Goal: Communication & Community: Answer question/provide support

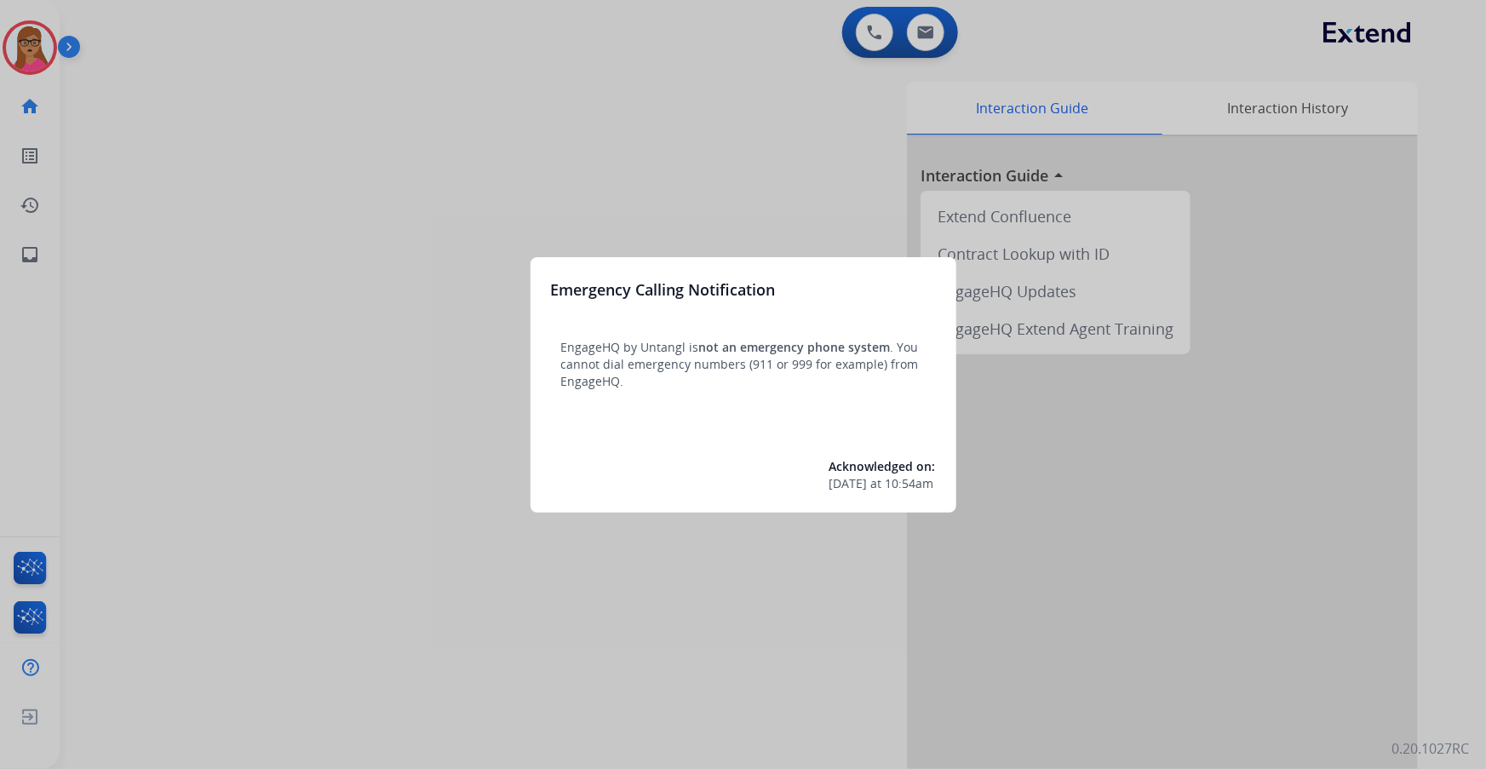
click at [305, 145] on div at bounding box center [743, 384] width 1486 height 769
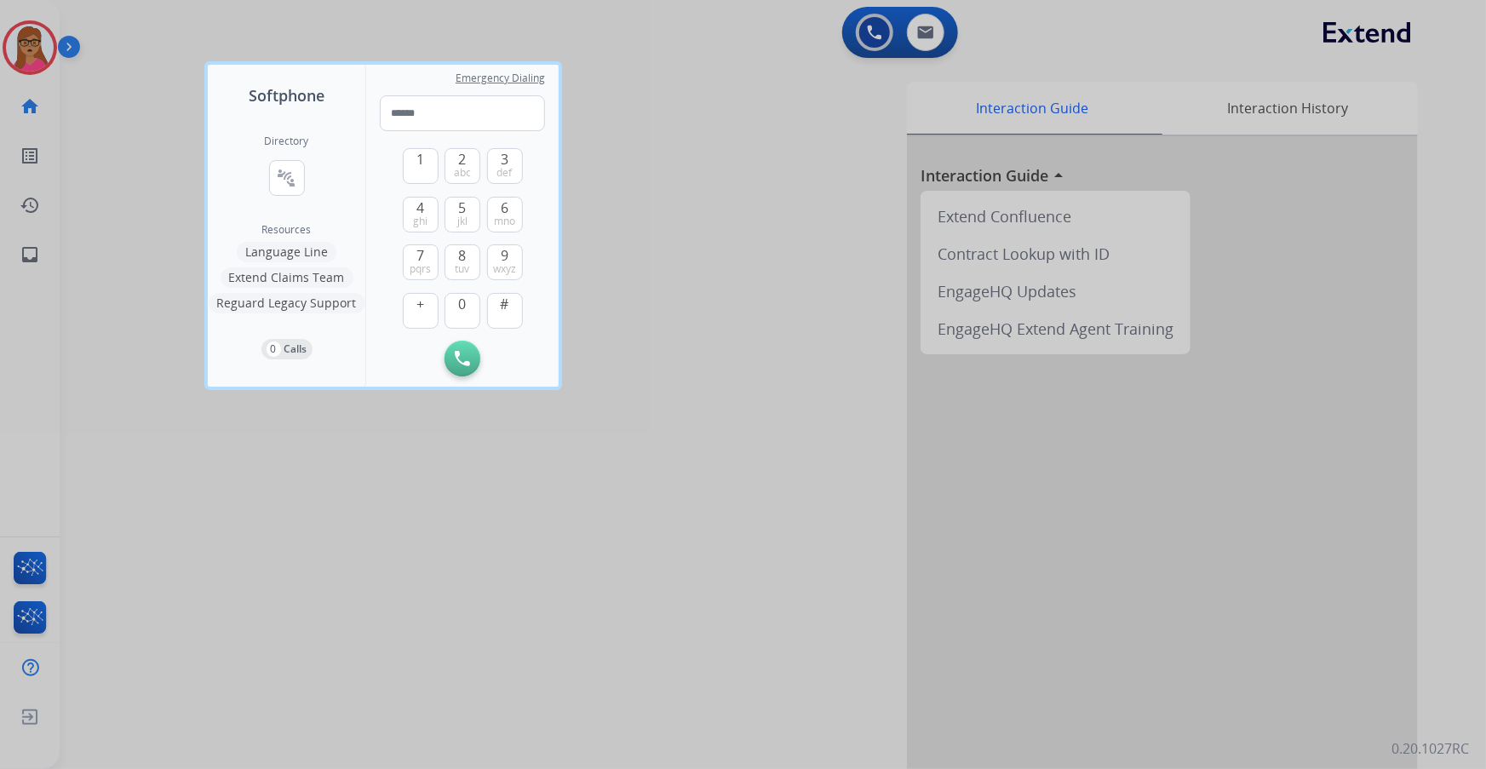
click at [477, 111] on div at bounding box center [743, 384] width 1486 height 769
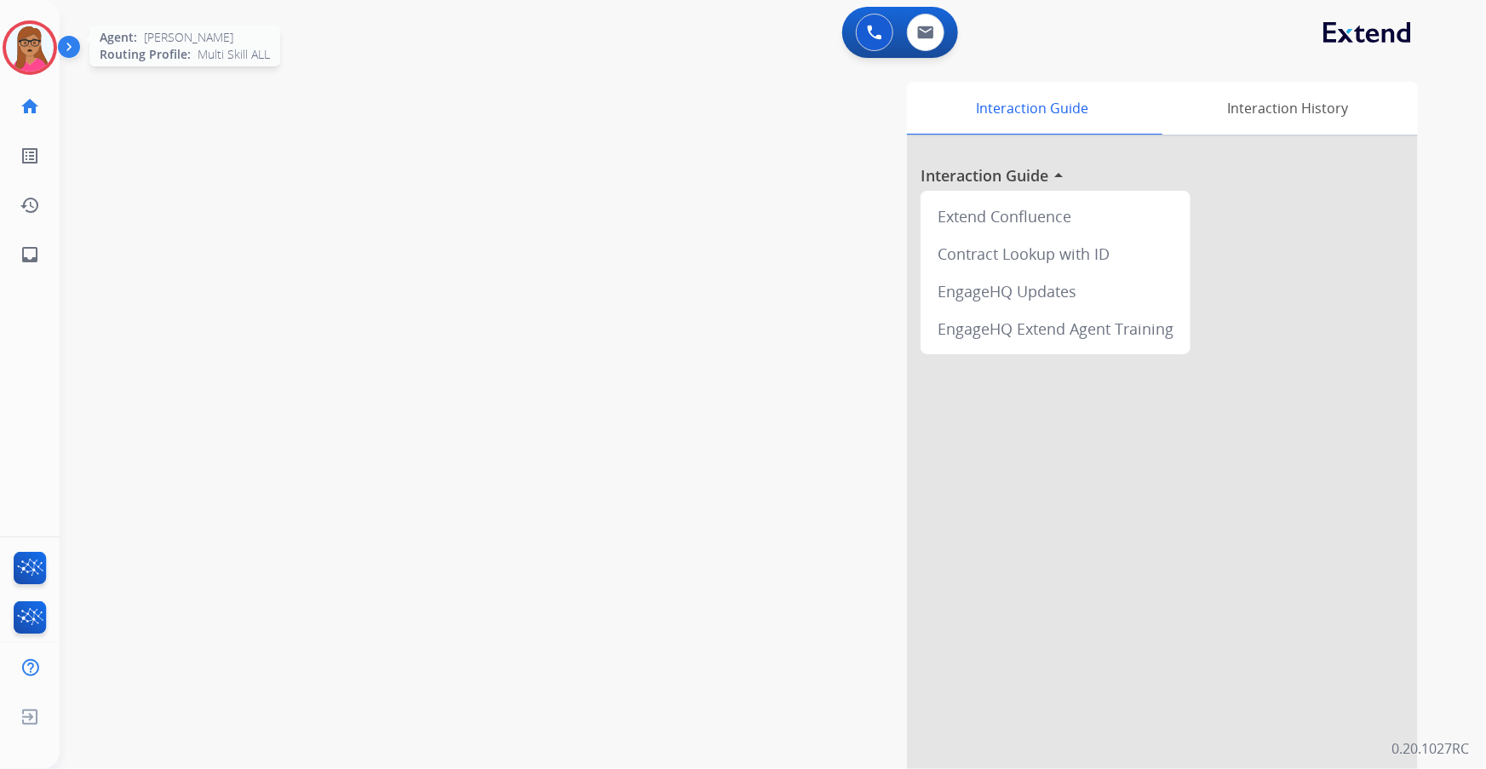
click at [11, 55] on img at bounding box center [30, 48] width 48 height 48
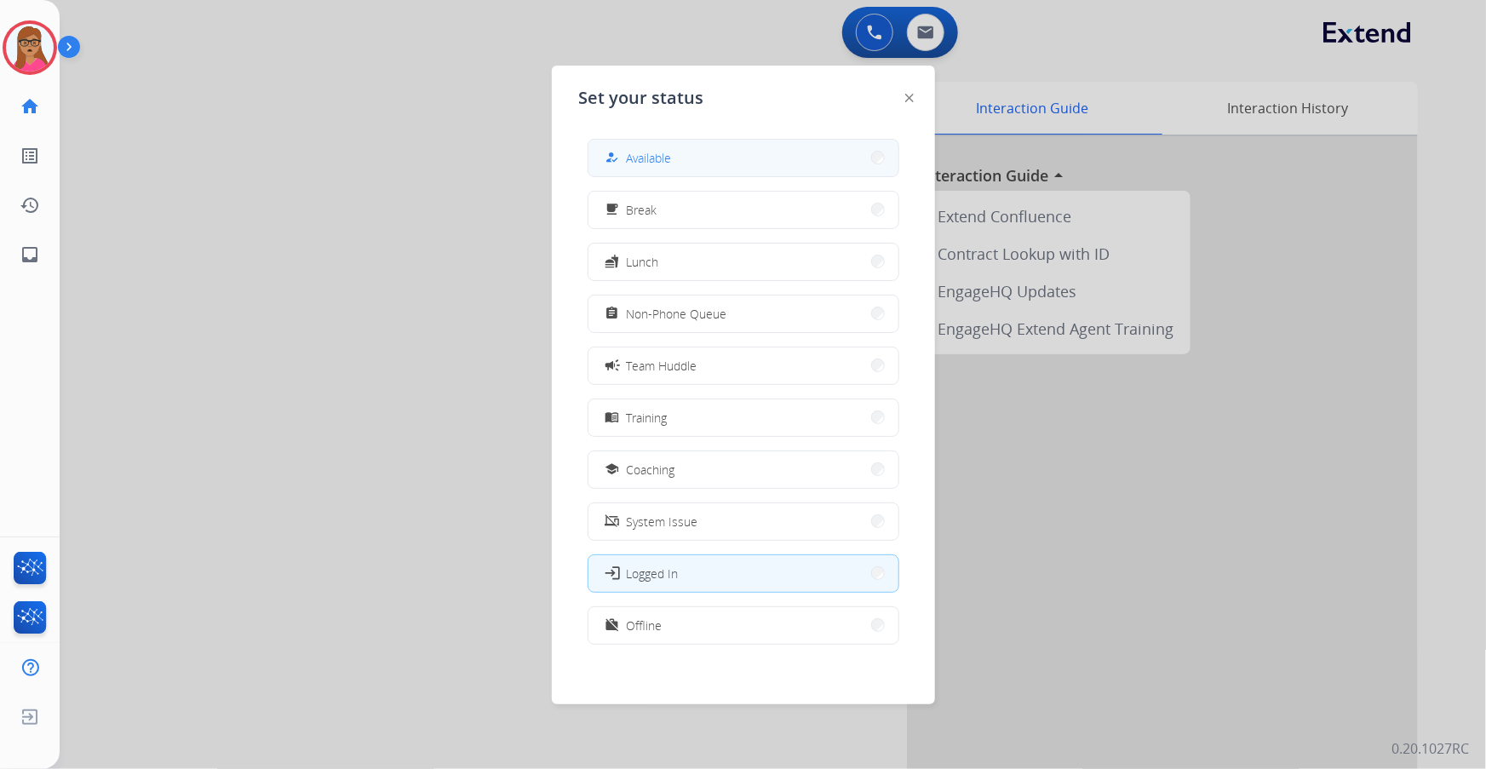
click at [477, 140] on button "how_to_reg Available" at bounding box center [743, 158] width 310 height 37
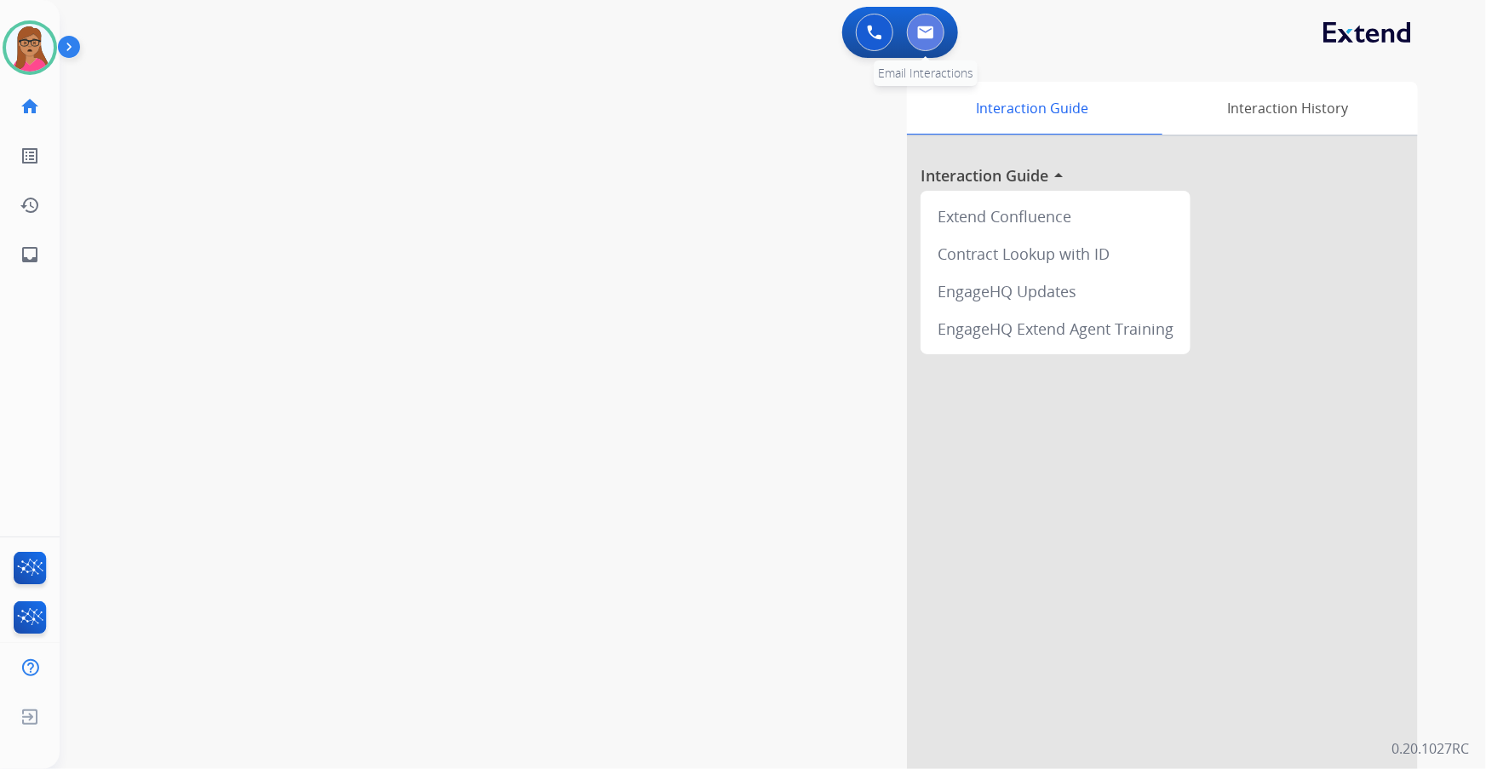
click at [477, 30] on img at bounding box center [925, 33] width 17 height 14
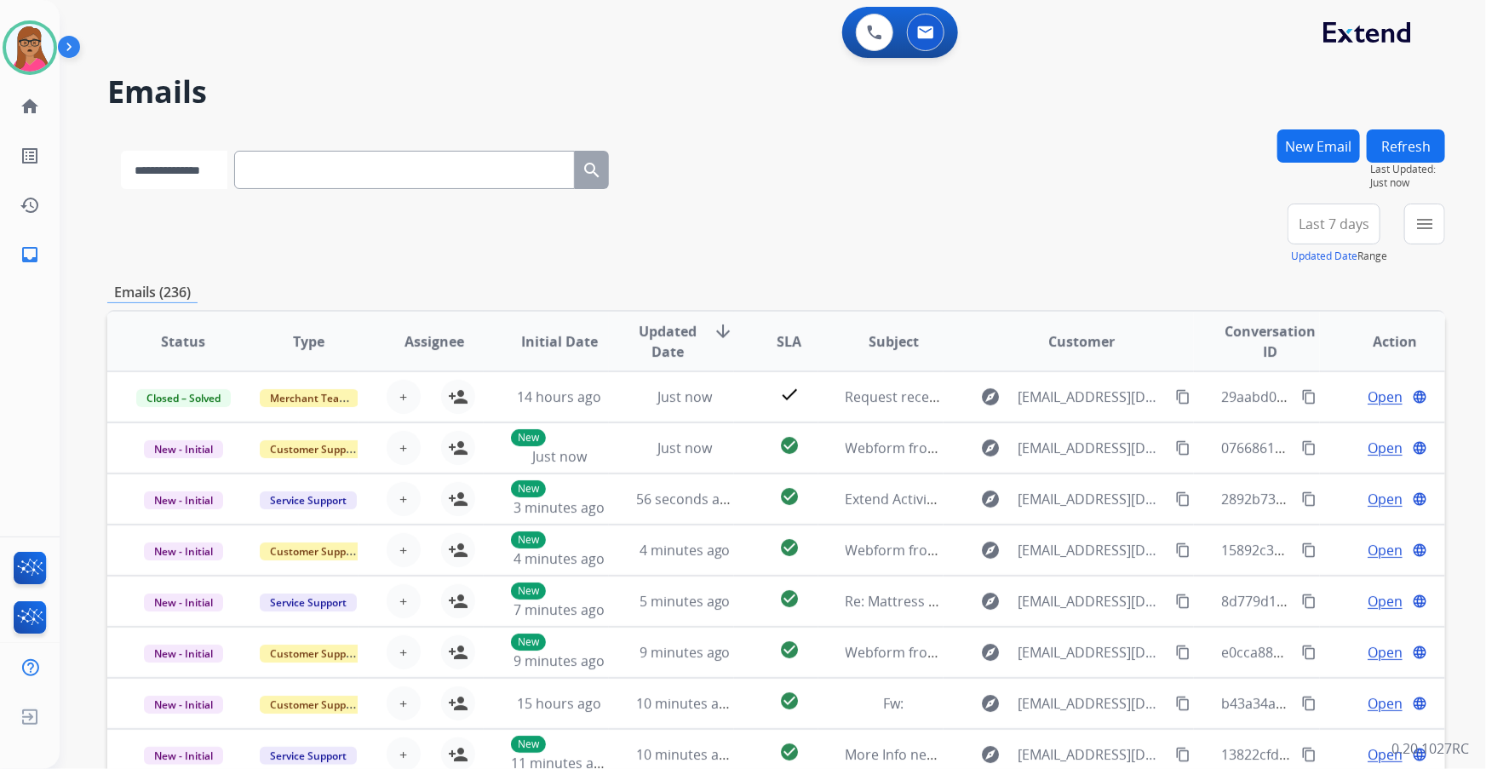
click at [176, 177] on select "**********" at bounding box center [174, 170] width 106 height 38
select select "**********"
click at [121, 151] on select "**********" at bounding box center [174, 170] width 106 height 38
paste input "**********"
type input "**********"
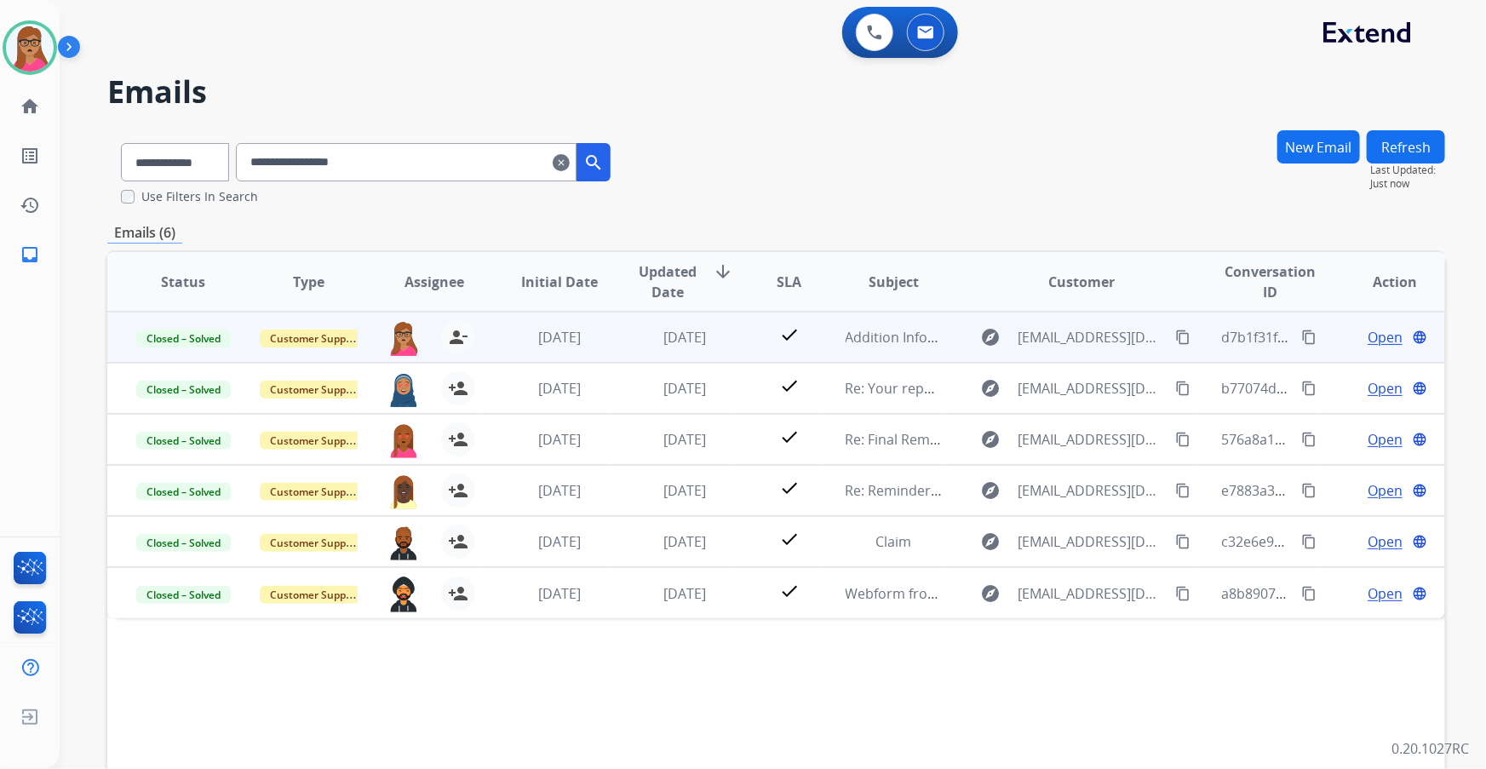
click at [477, 197] on span "Open" at bounding box center [1384, 337] width 35 height 20
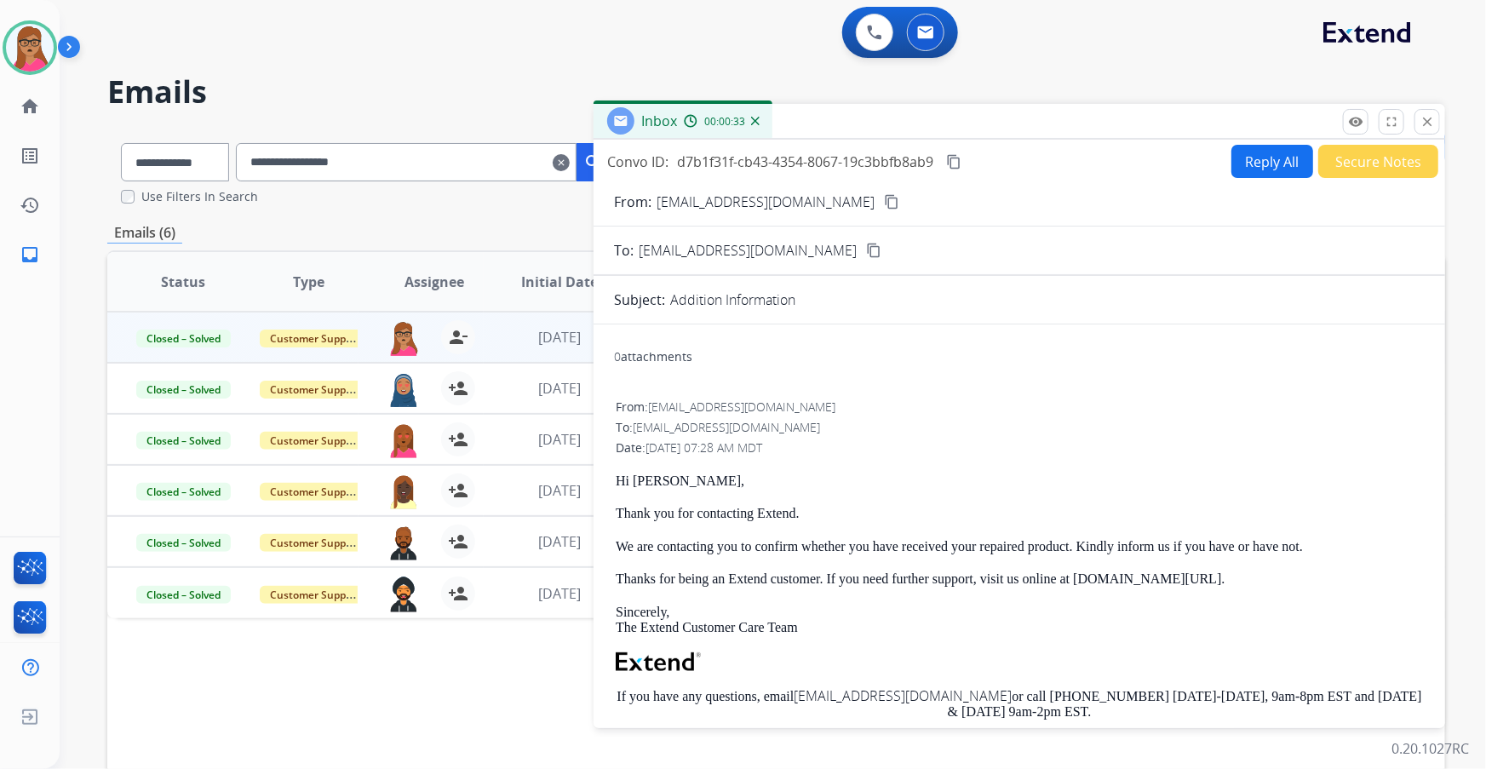
click at [477, 163] on button "Reply All" at bounding box center [1272, 161] width 82 height 33
select select "**********"
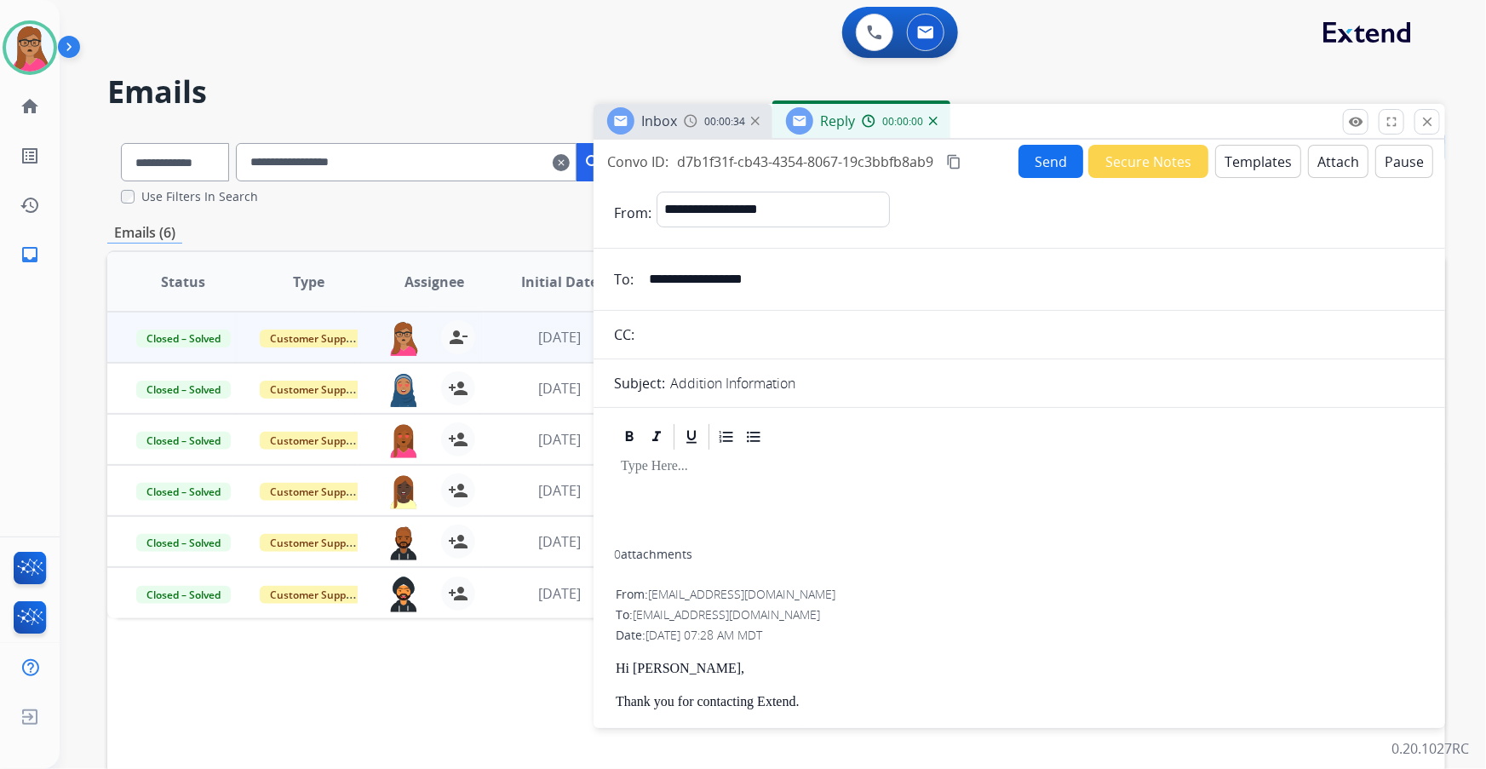
click at [477, 158] on button "Templates" at bounding box center [1258, 161] width 86 height 33
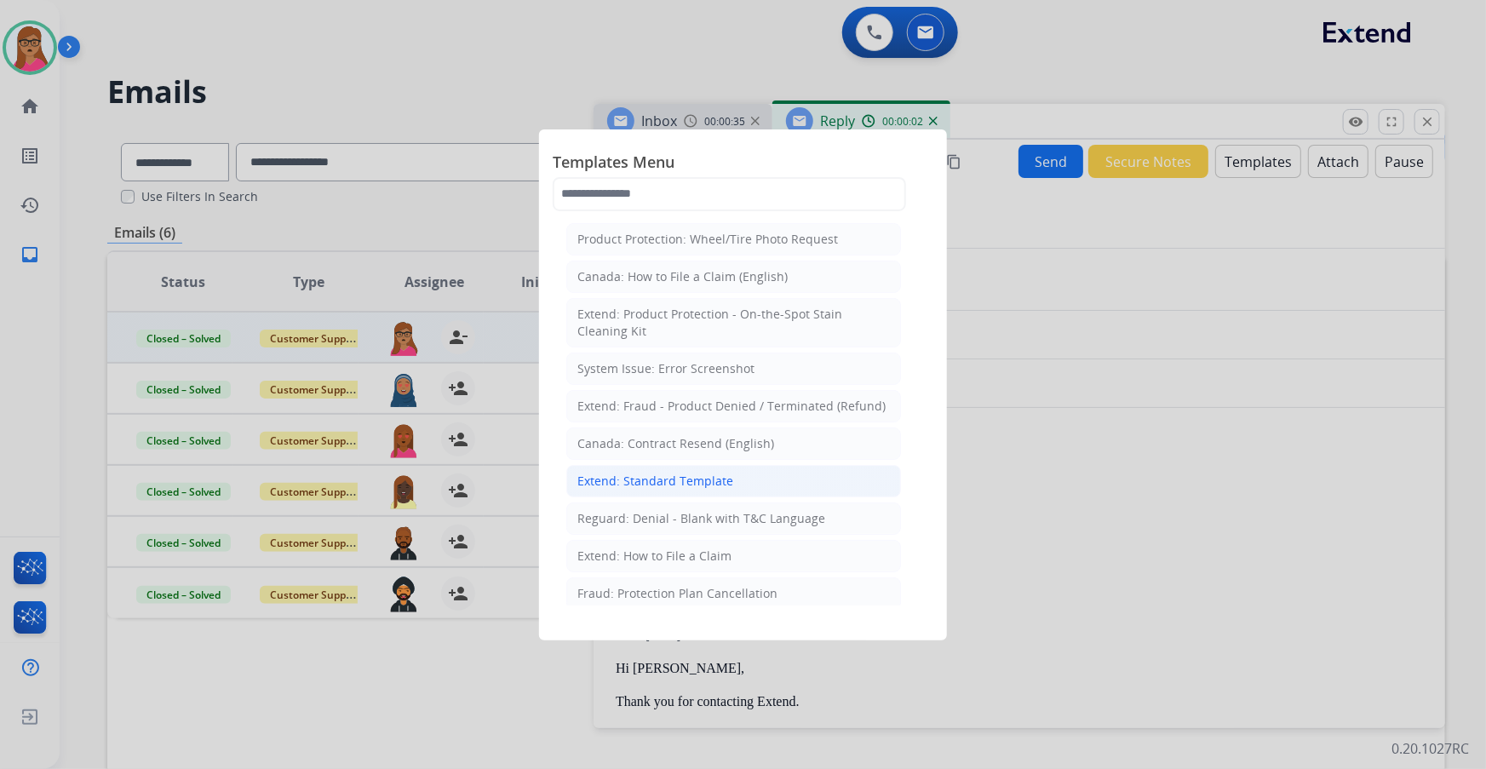
click at [477, 197] on div "Extend: Standard Template" at bounding box center [655, 481] width 156 height 17
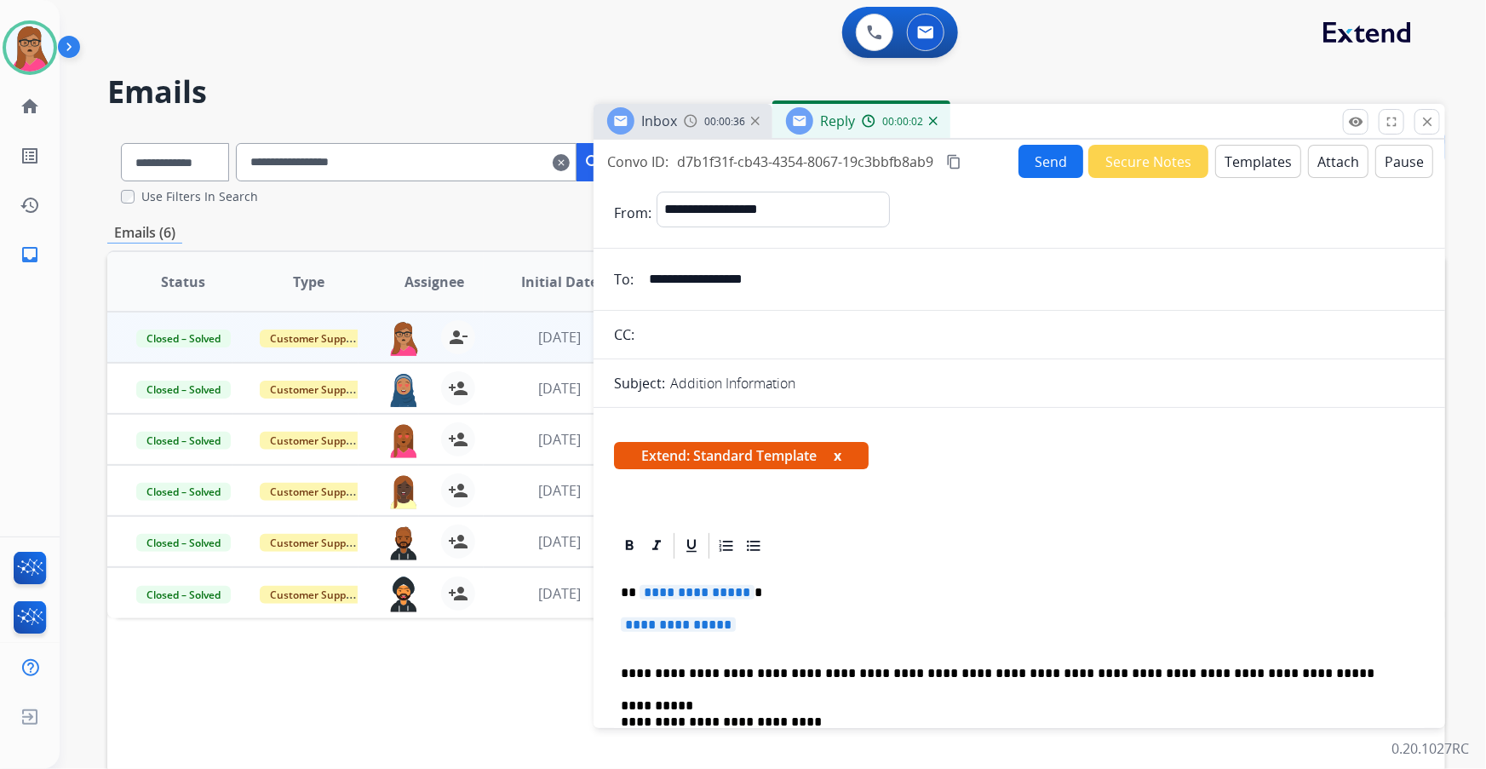
click at [477, 110] on div "Inbox 00:00:36" at bounding box center [682, 121] width 179 height 34
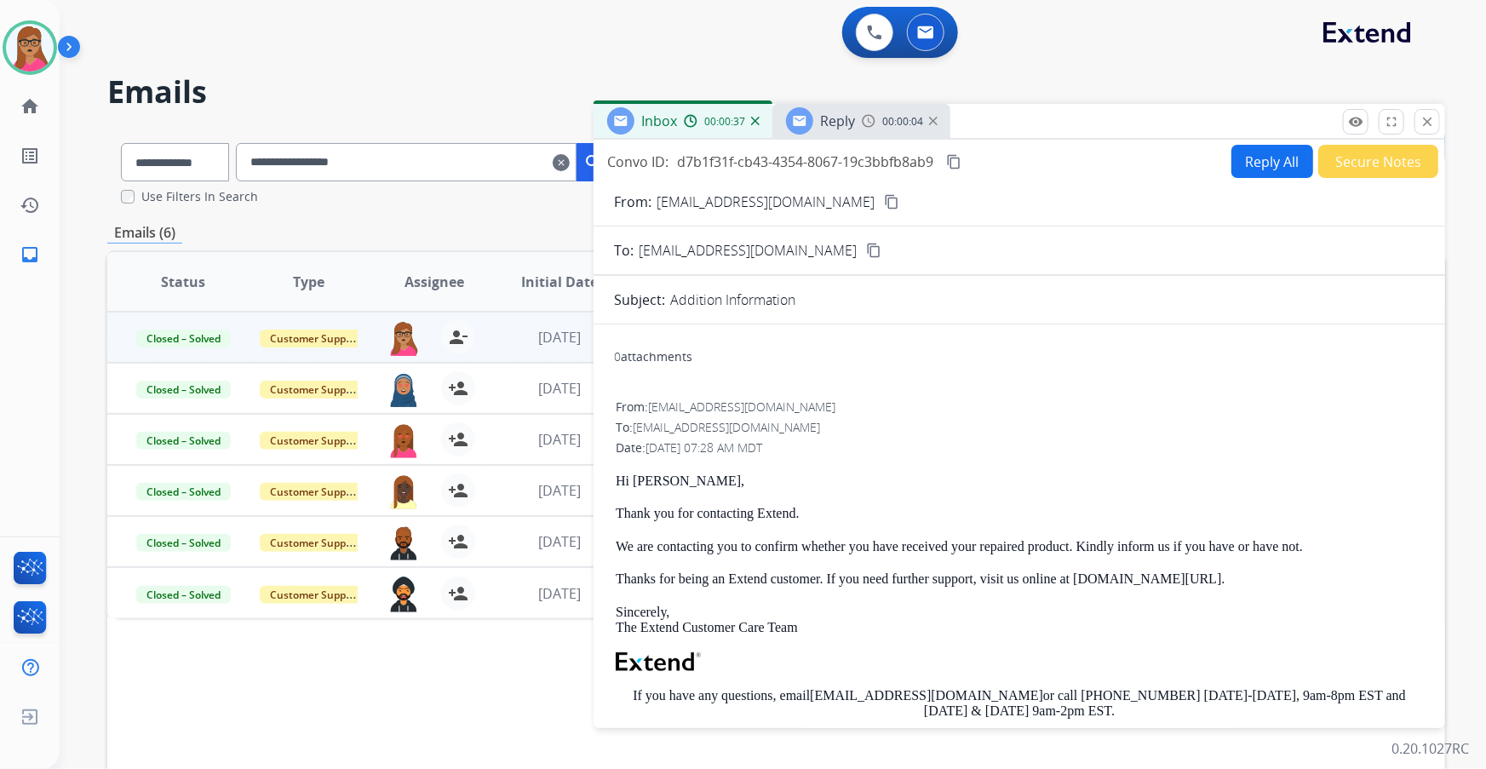
click at [477, 110] on div "Reply 00:00:04" at bounding box center [861, 121] width 178 height 34
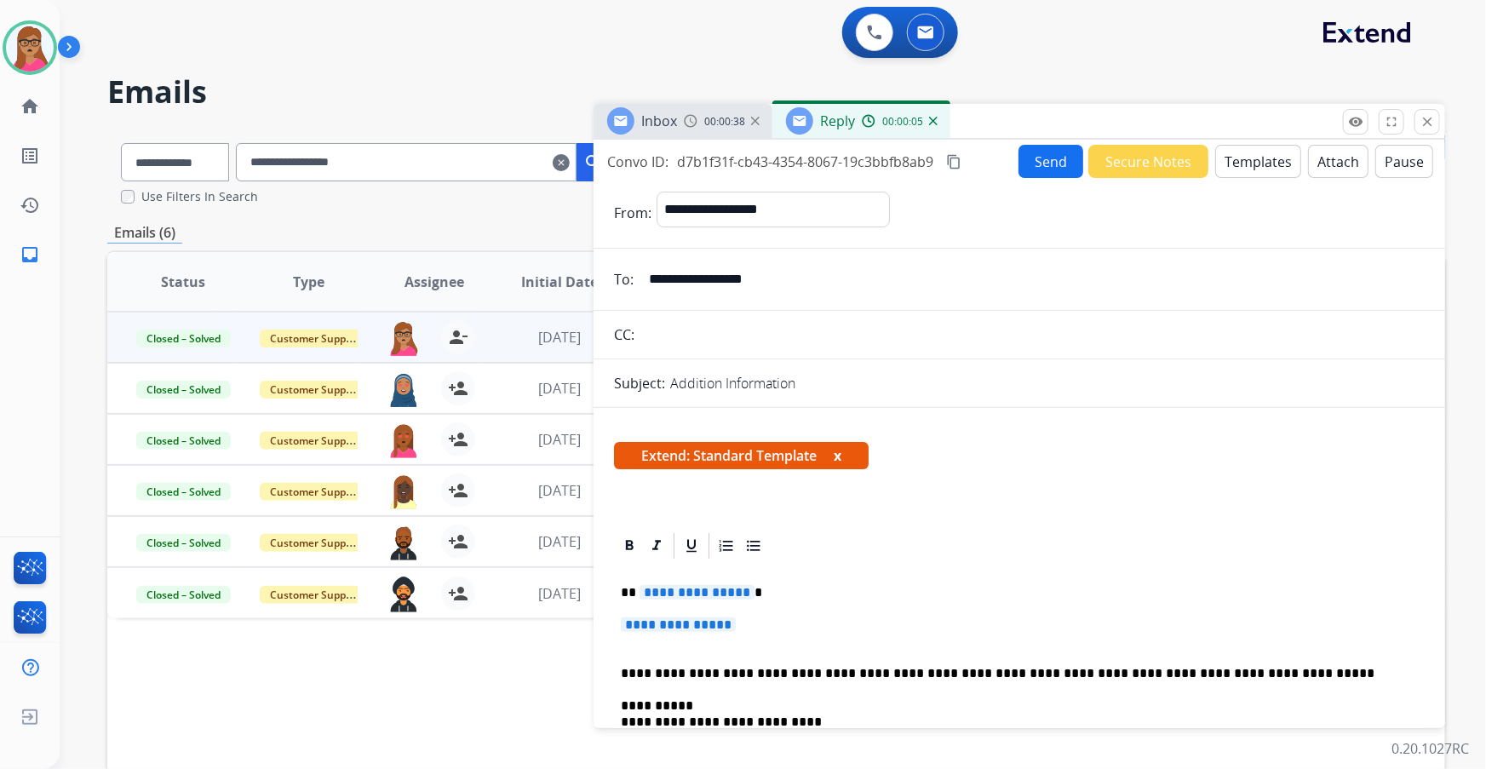
click at [477, 197] on span "**********" at bounding box center [696, 592] width 115 height 14
click at [477, 119] on img at bounding box center [691, 121] width 14 height 14
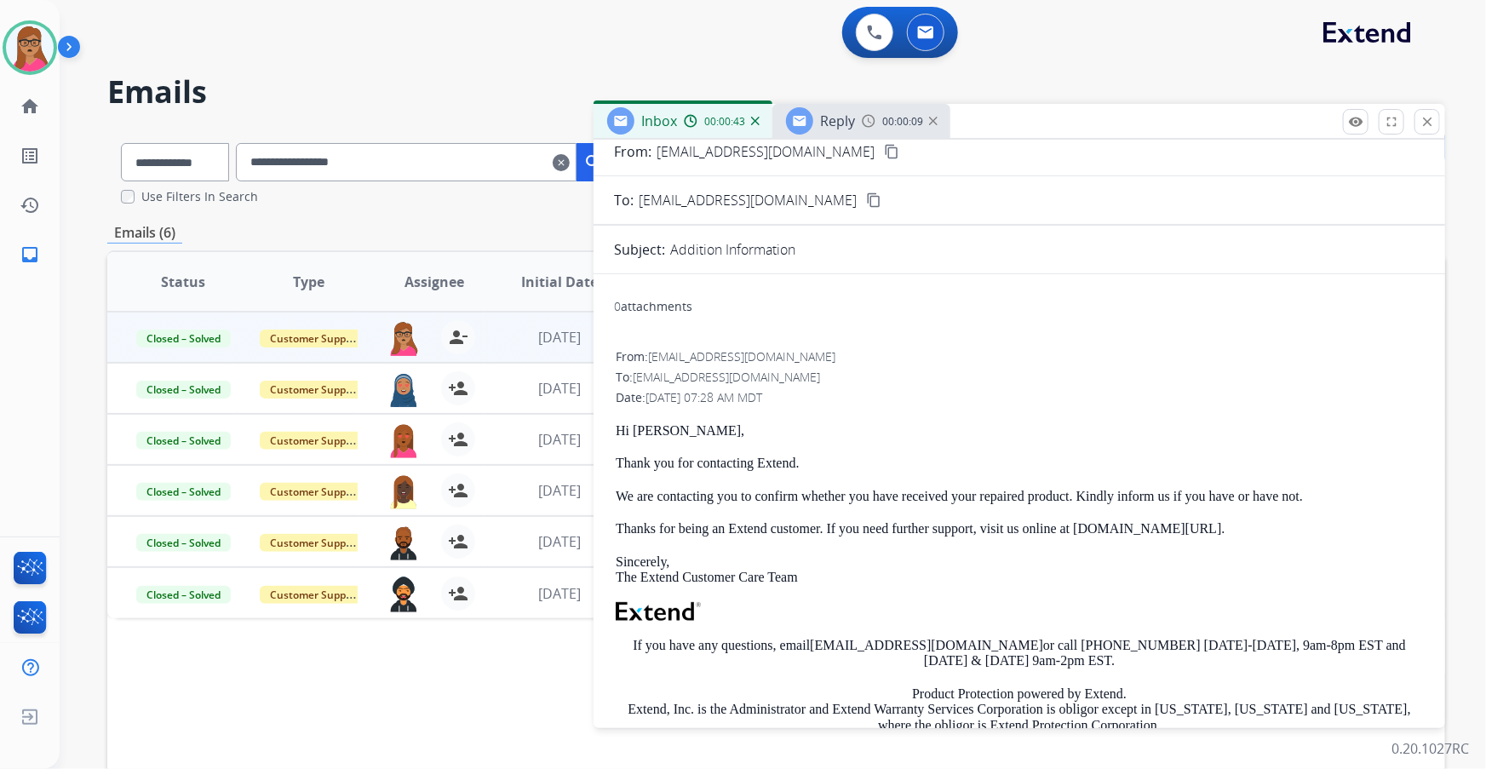
scroll to position [77, 0]
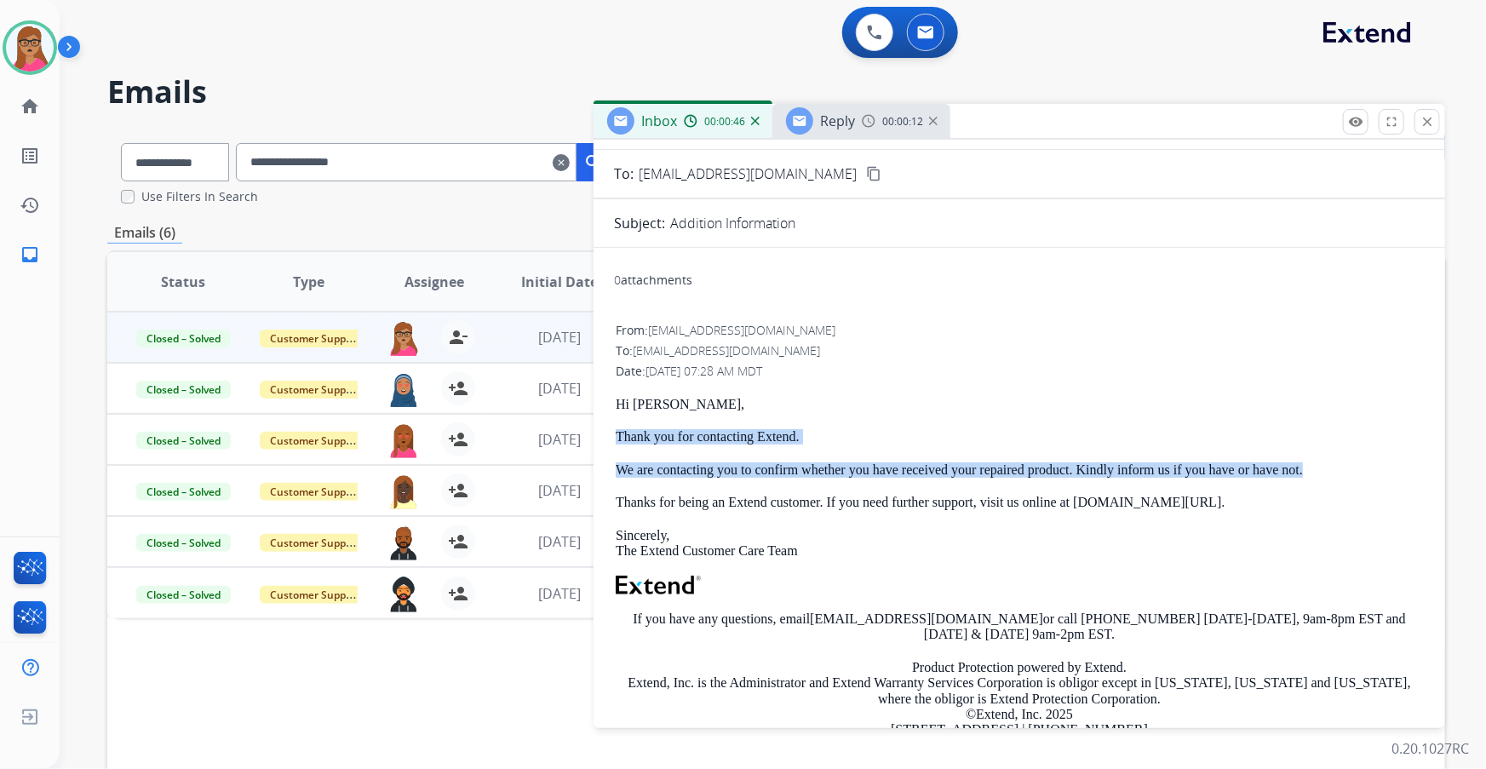
drag, startPoint x: 612, startPoint y: 433, endPoint x: 1312, endPoint y: 458, distance: 700.3
click at [477, 197] on div "0 attachments From: support@extend.com To: curtb811@yahoo.com Date: 10/13/2025 …" at bounding box center [1018, 545] width 851 height 568
copy div "Thank you for contacting Extend. We are contacting you to confirm whether you h…"
click at [477, 118] on span "Reply" at bounding box center [837, 121] width 35 height 19
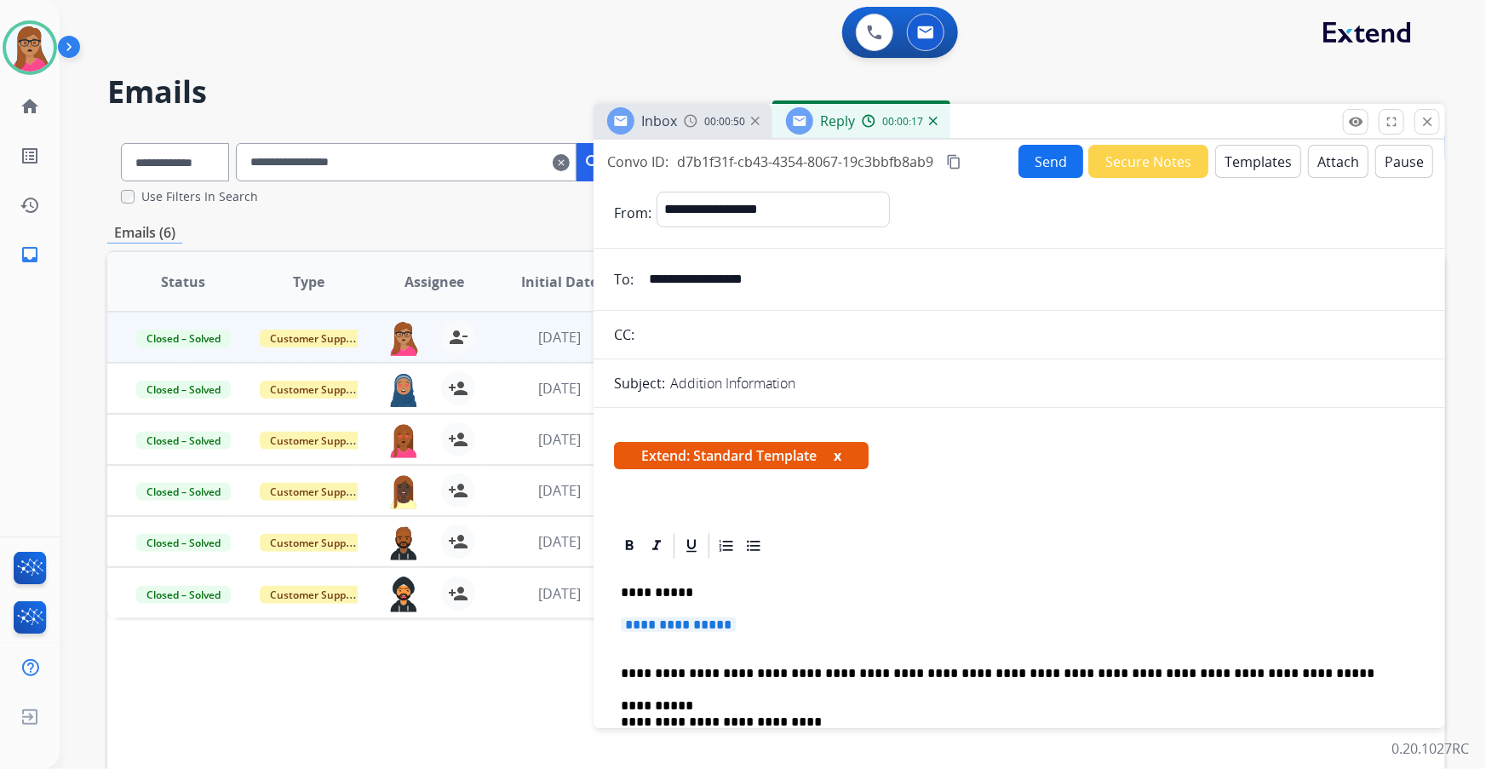
click at [477, 197] on span "**********" at bounding box center [678, 624] width 115 height 14
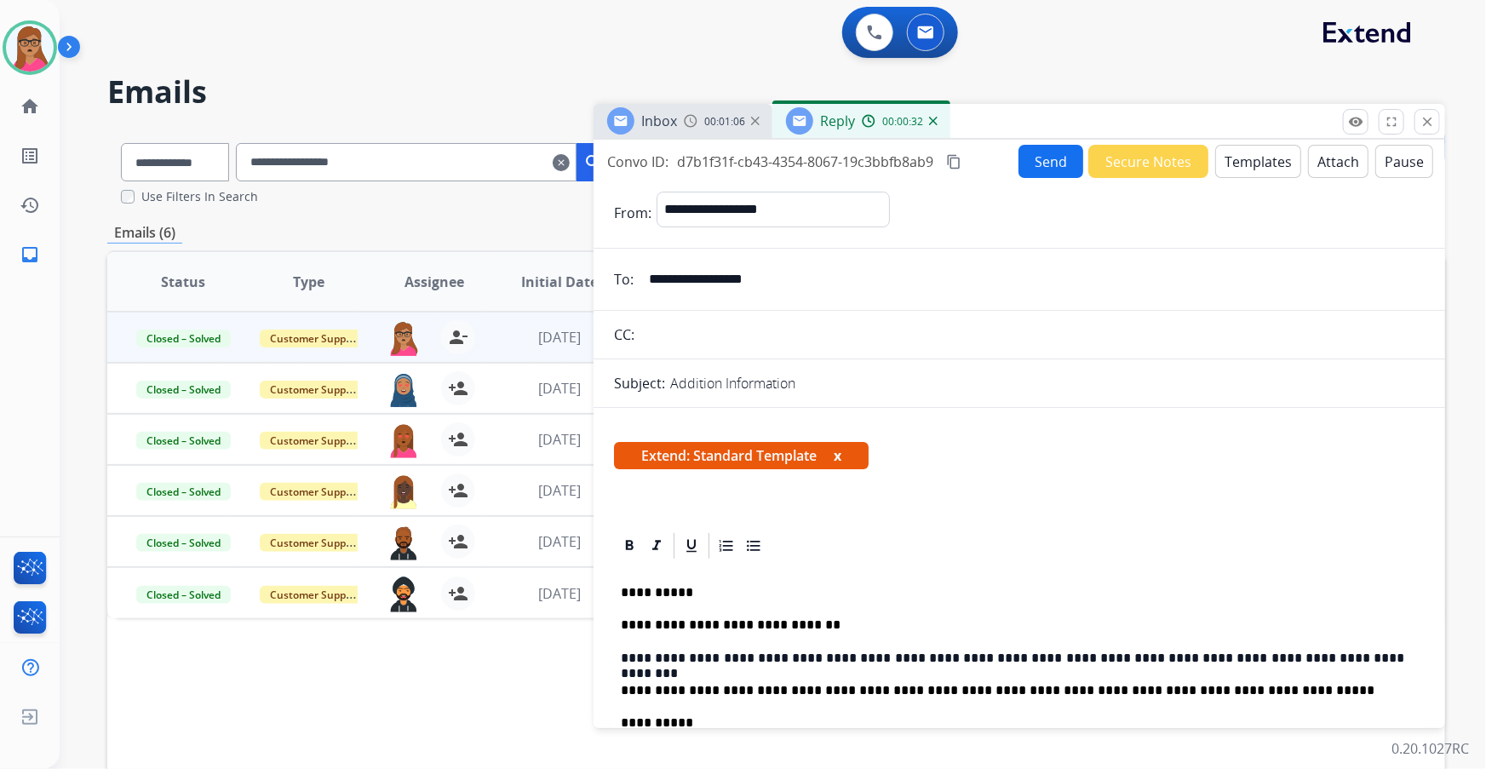
click at [477, 162] on mat-icon "content_copy" at bounding box center [953, 161] width 15 height 15
click at [477, 162] on button "Send" at bounding box center [1050, 161] width 65 height 33
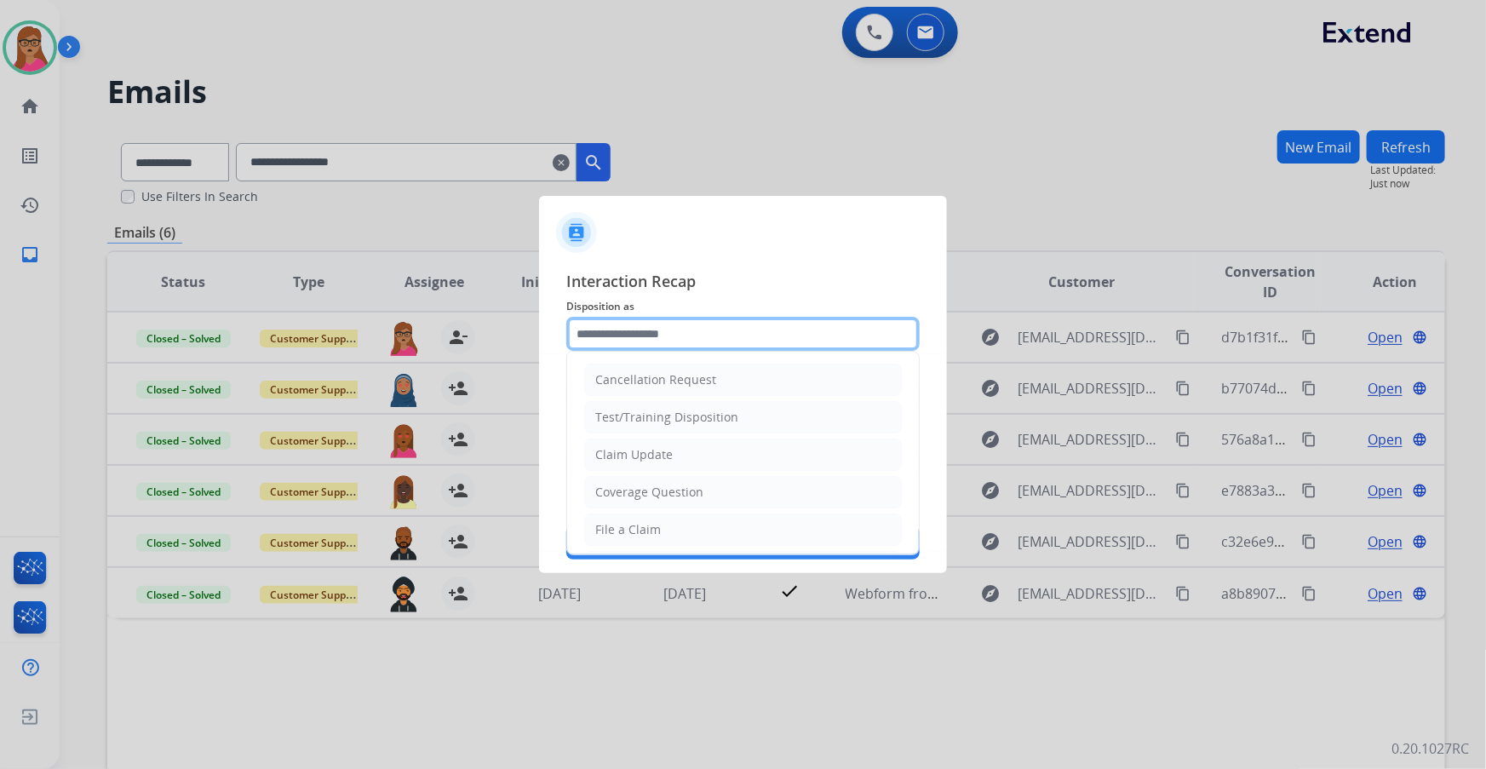
click at [477, 197] on input "text" at bounding box center [742, 334] width 353 height 34
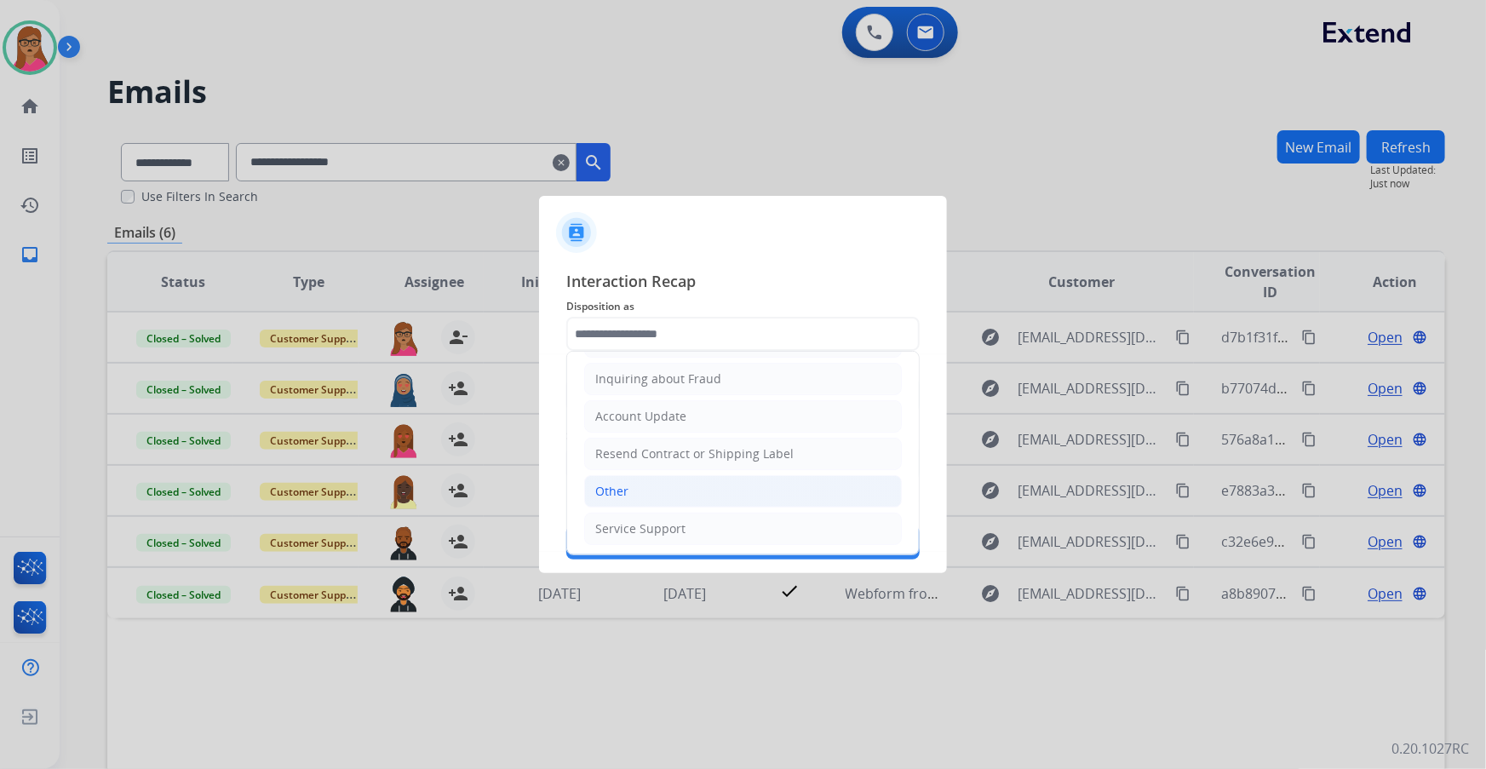
click at [477, 197] on li "Other" at bounding box center [743, 491] width 318 height 32
type input "*****"
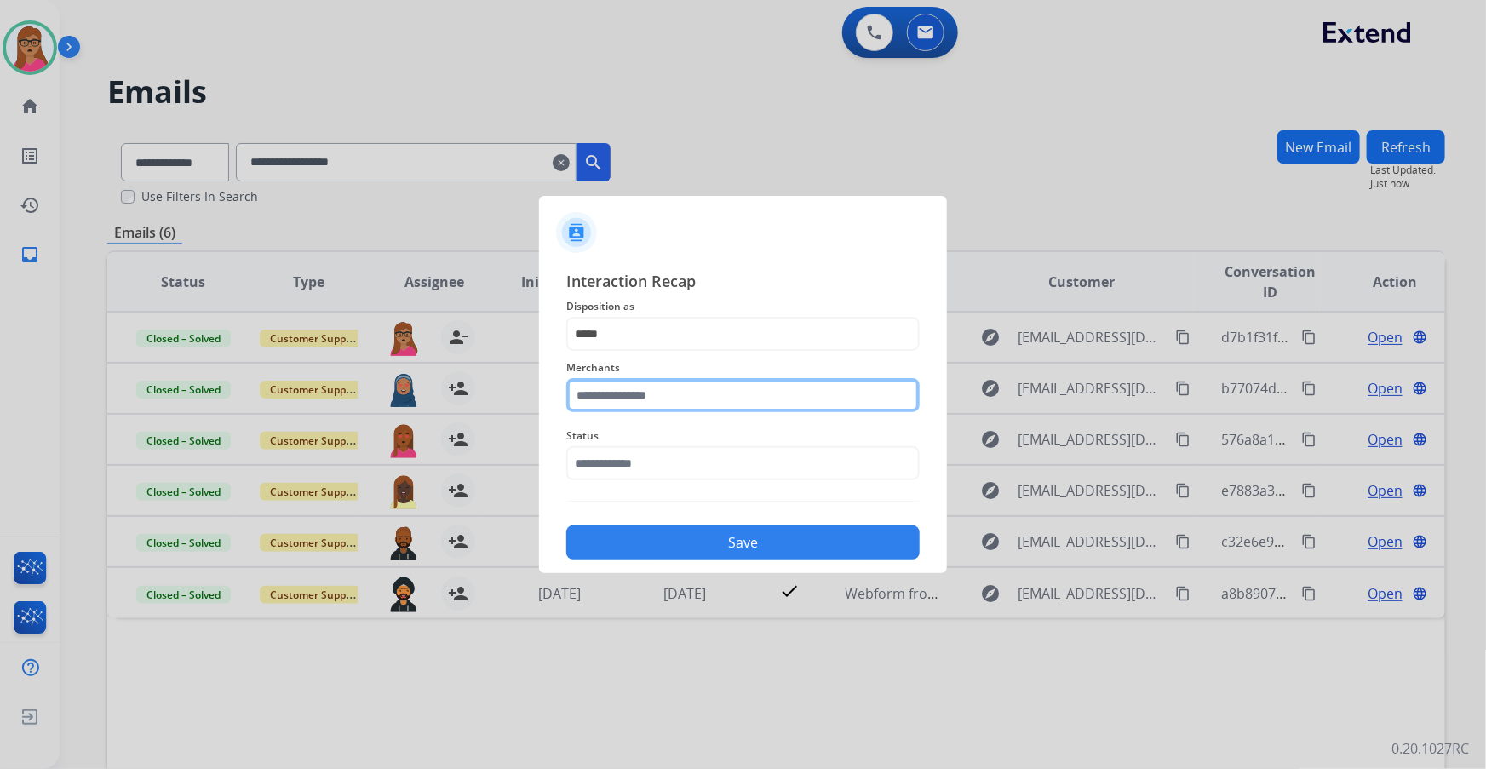
click at [477, 197] on input "text" at bounding box center [742, 395] width 353 height 34
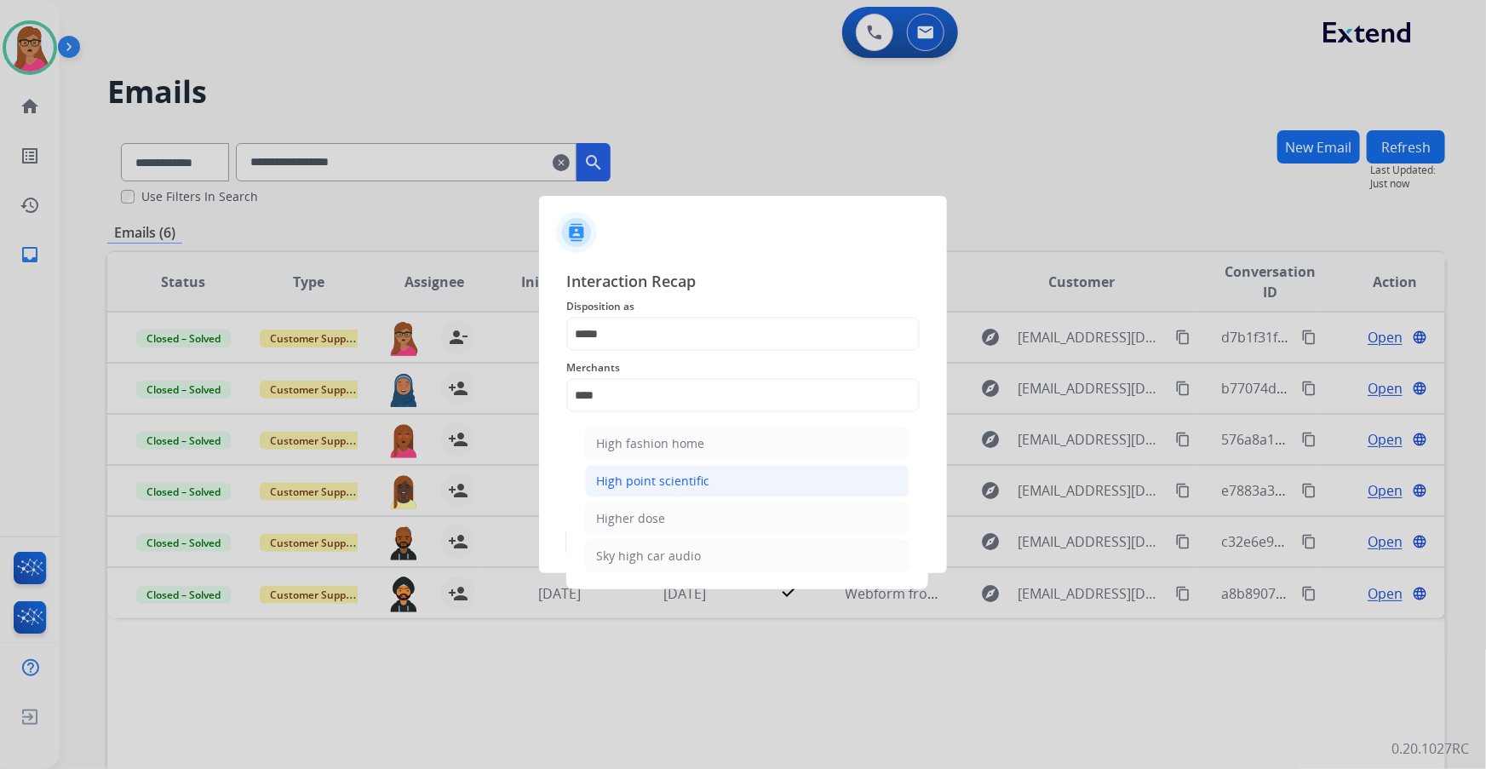
click at [477, 197] on div "High point scientific" at bounding box center [652, 481] width 113 height 17
type input "**********"
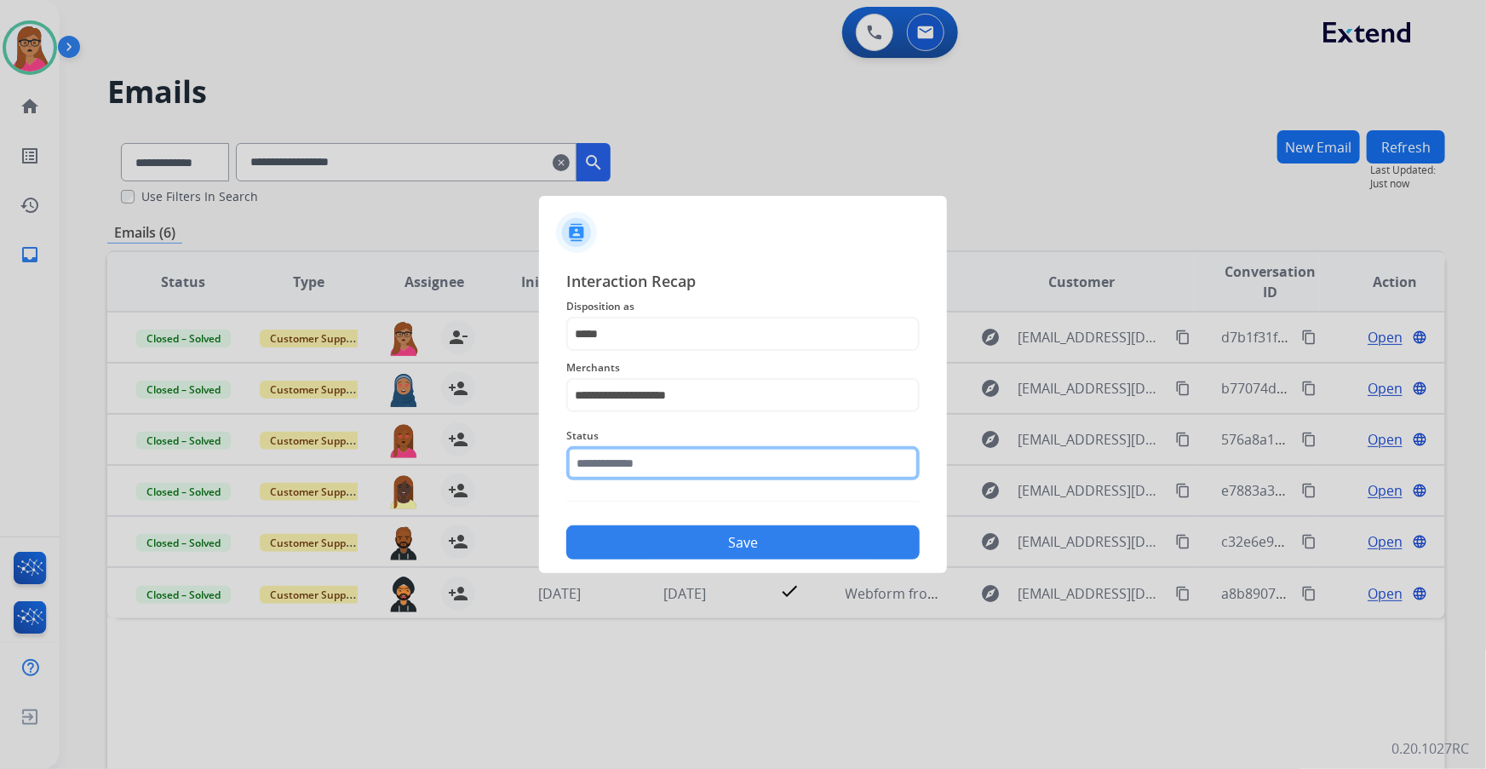
click at [477, 197] on input "text" at bounding box center [742, 463] width 353 height 34
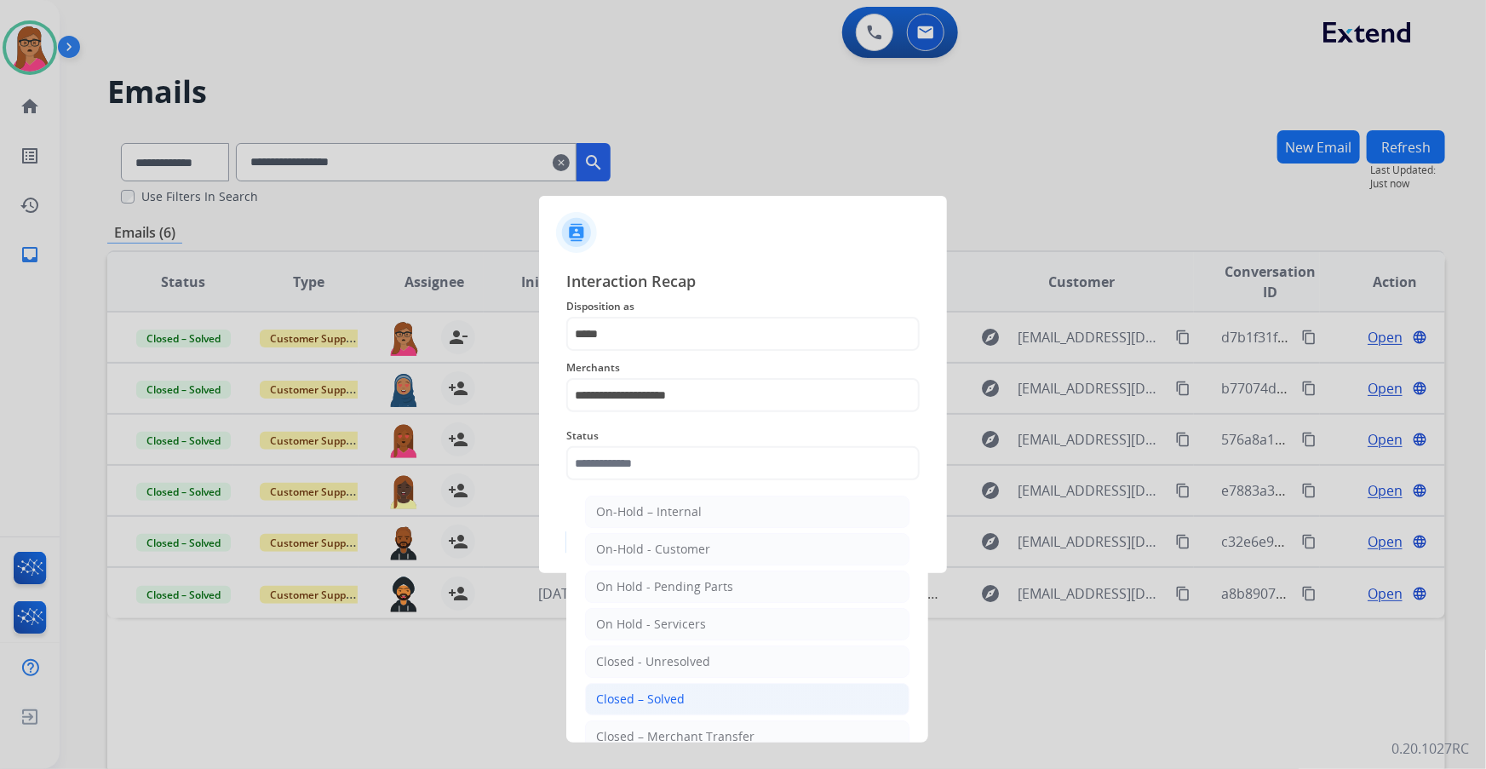
click at [477, 197] on div "Closed – Solved" at bounding box center [640, 699] width 89 height 17
type input "**********"
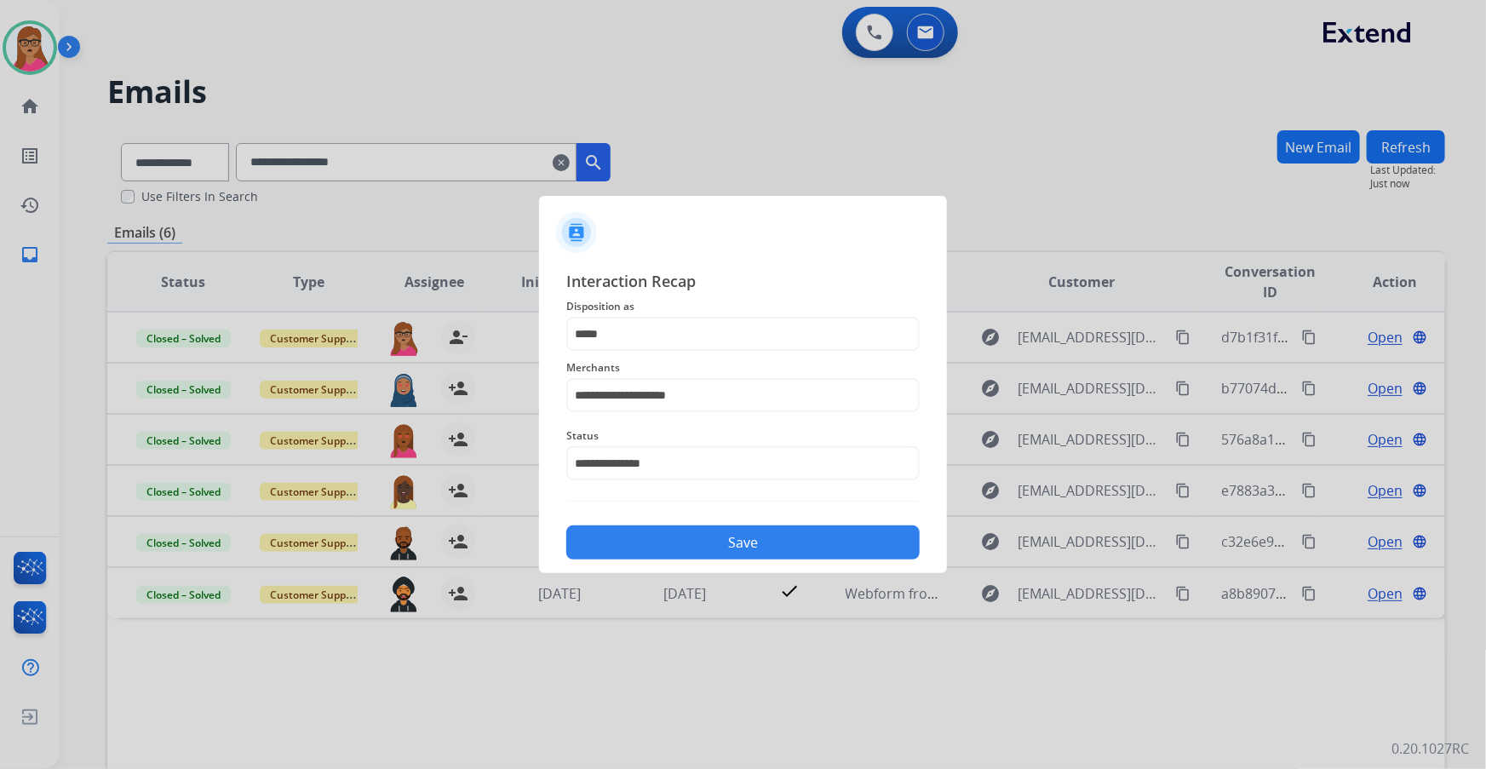
click at [477, 197] on button "Save" at bounding box center [742, 542] width 353 height 34
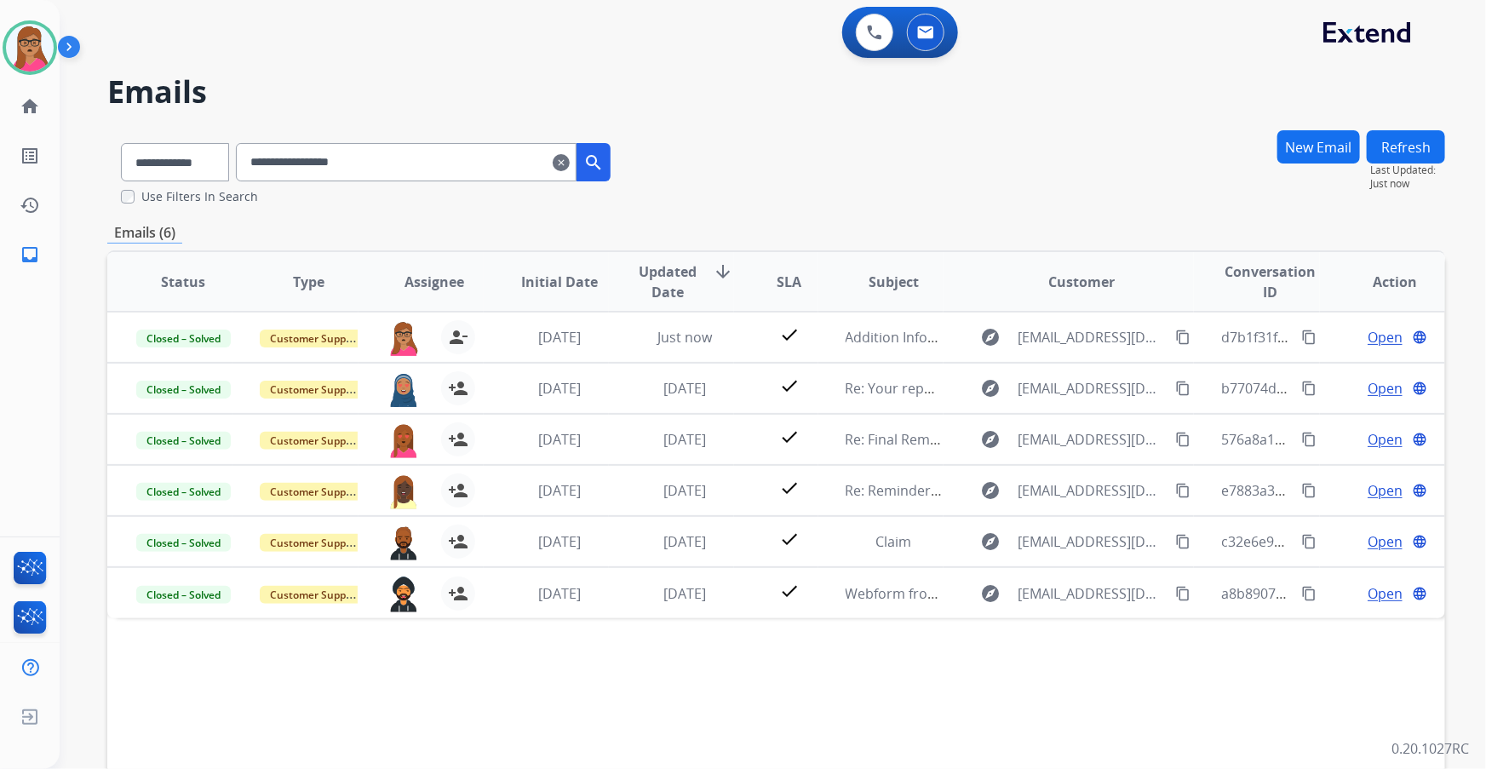
click at [477, 167] on mat-icon "clear" at bounding box center [561, 162] width 17 height 20
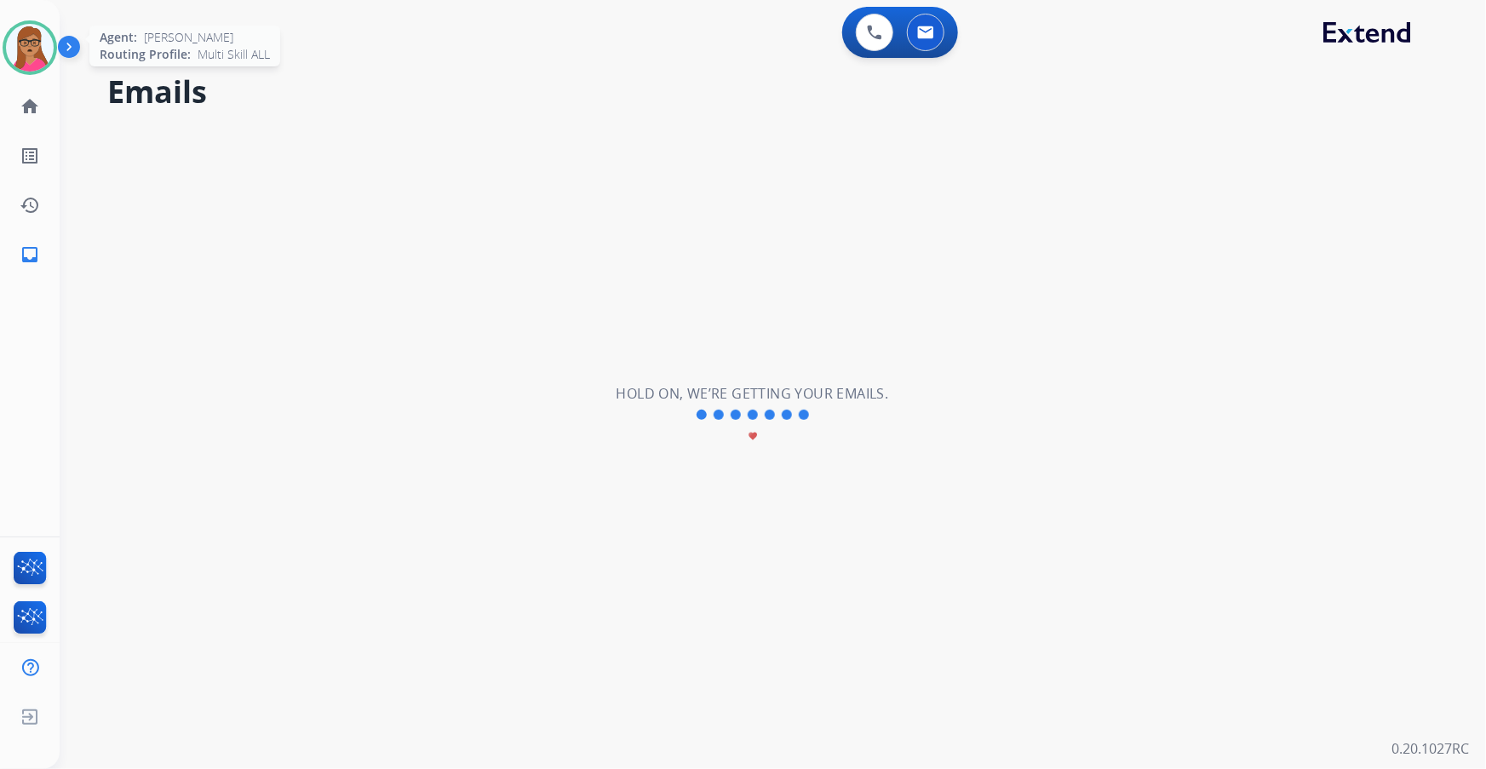
select select "**********"
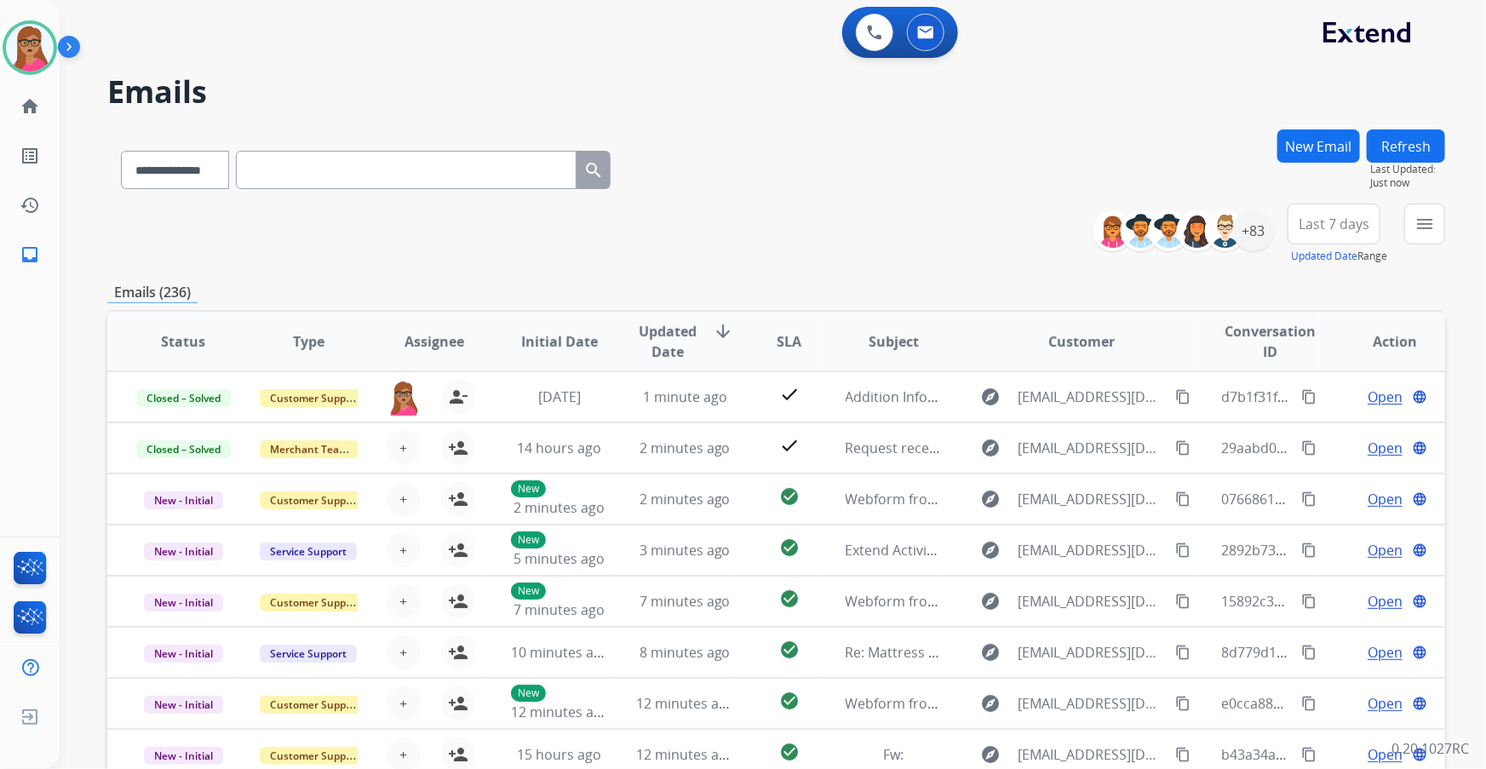
click at [477, 197] on span "Last 7 days" at bounding box center [1333, 224] width 71 height 7
click at [477, 197] on div "Last 90 days" at bounding box center [1328, 431] width 94 height 26
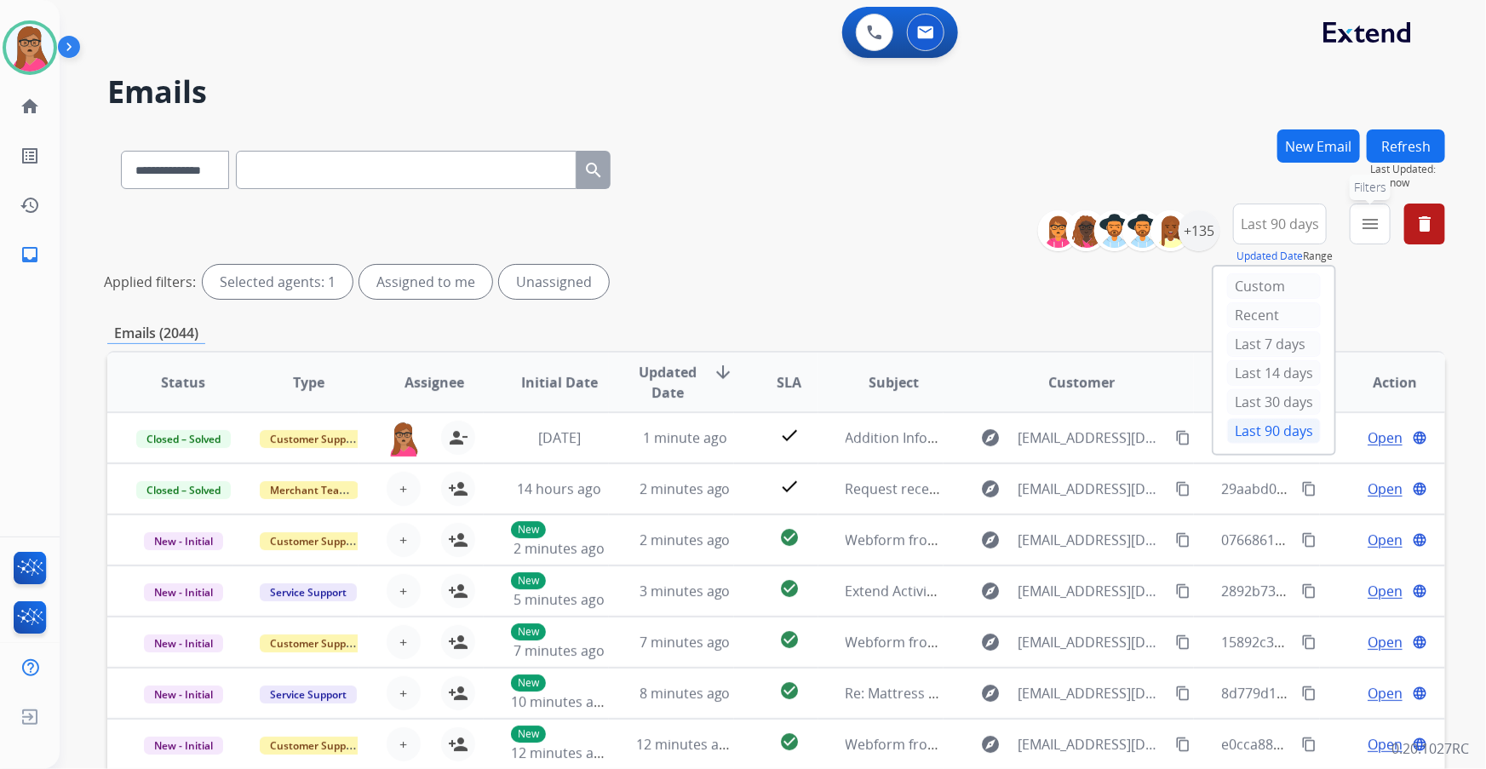
click at [477, 197] on button "menu Filters" at bounding box center [1370, 223] width 41 height 41
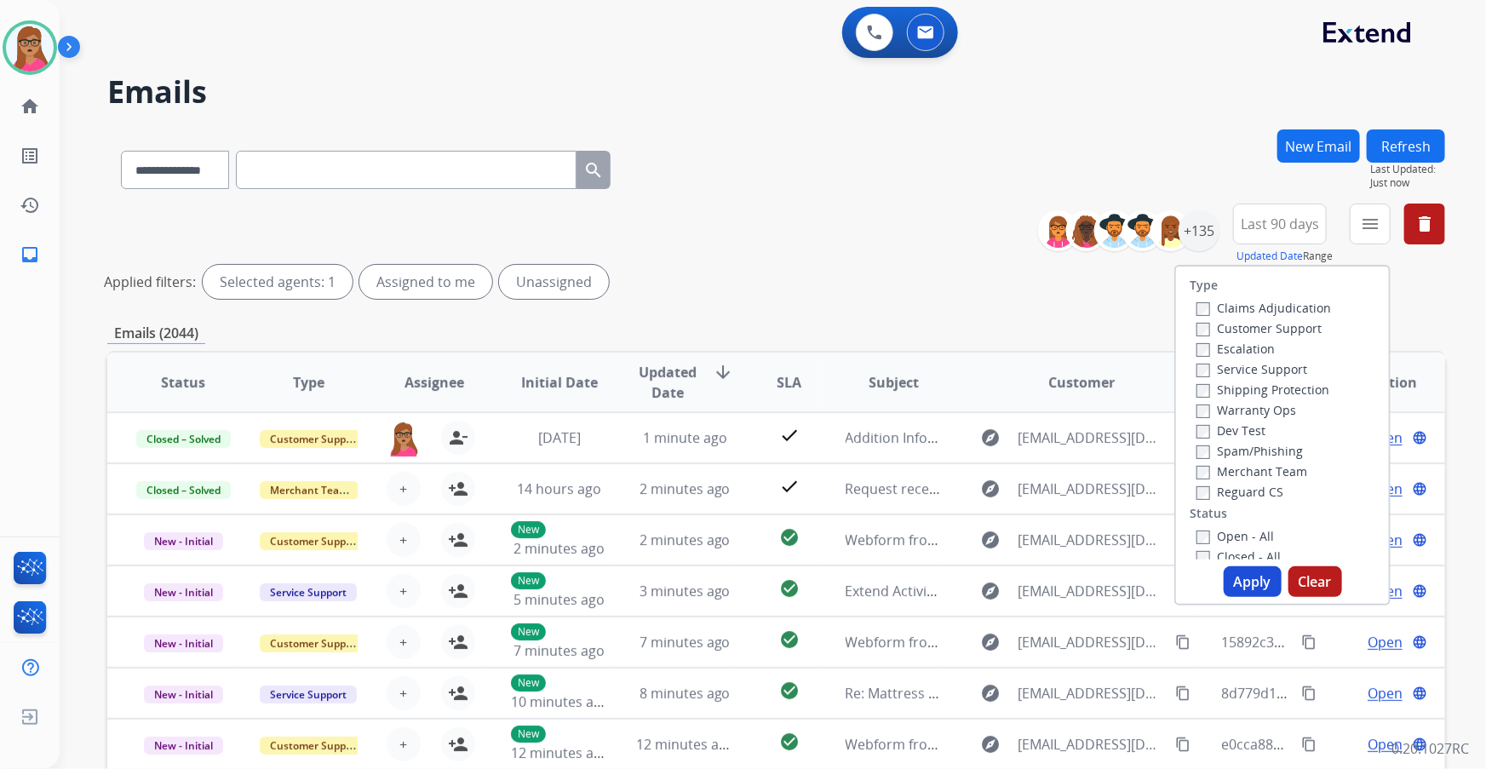
click at [477, 197] on label "Customer Support" at bounding box center [1258, 328] width 125 height 16
click at [477, 197] on label "Shipping Protection" at bounding box center [1262, 389] width 133 height 16
click at [477, 197] on label "Reguard CS" at bounding box center [1239, 492] width 87 height 16
click at [477, 197] on button "Apply" at bounding box center [1253, 581] width 58 height 31
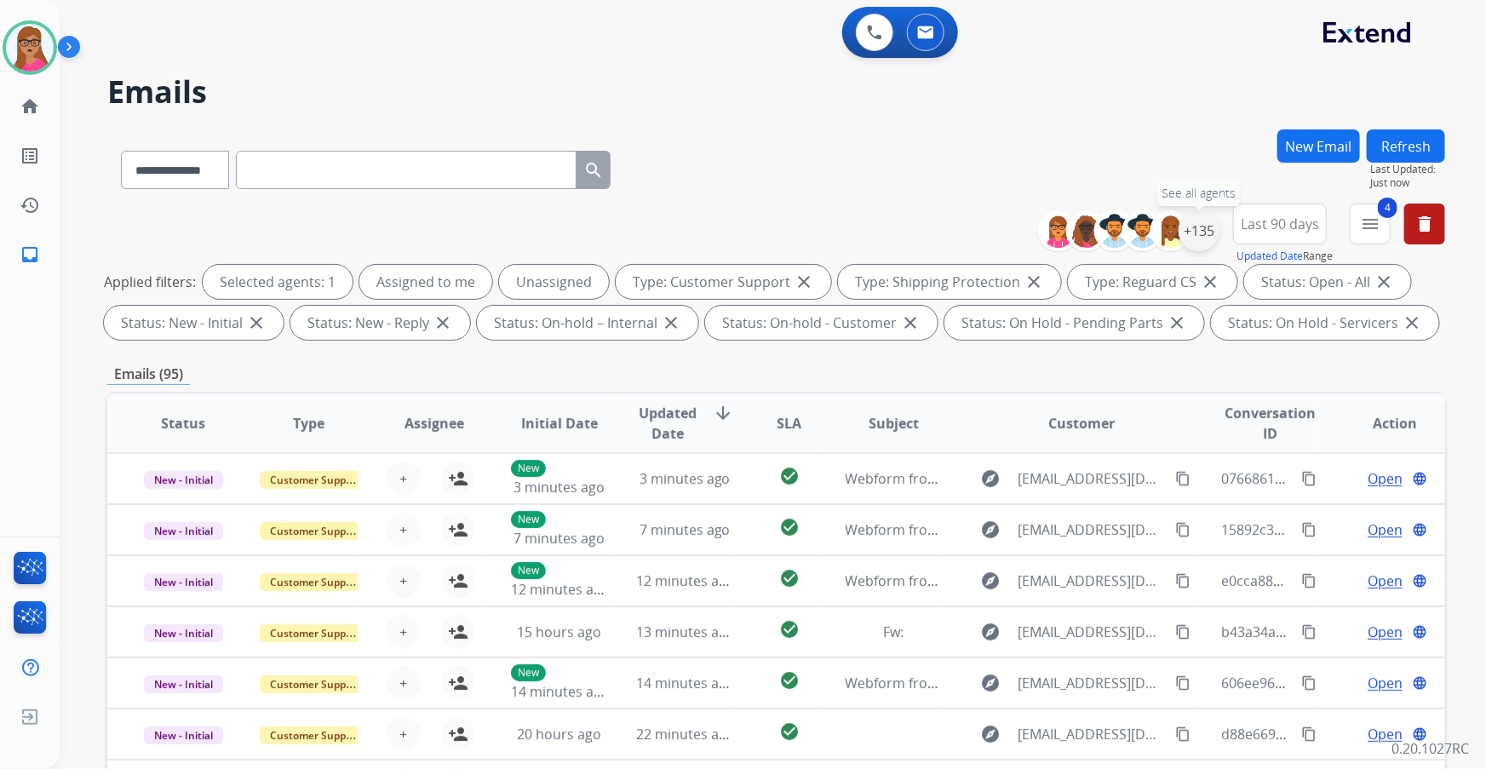
click at [477, 197] on div "+135" at bounding box center [1198, 230] width 41 height 41
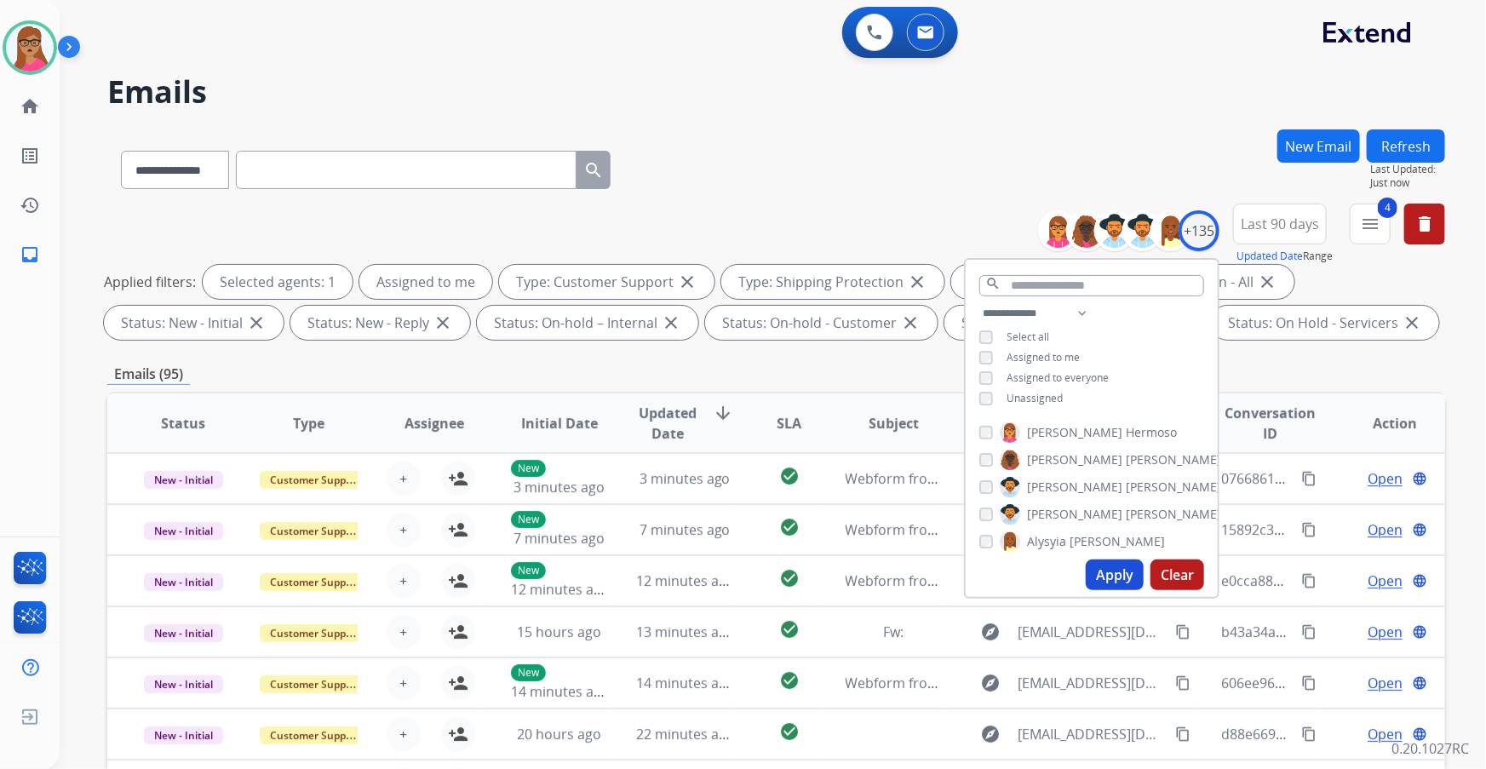
click at [477, 197] on button "Apply" at bounding box center [1115, 574] width 58 height 31
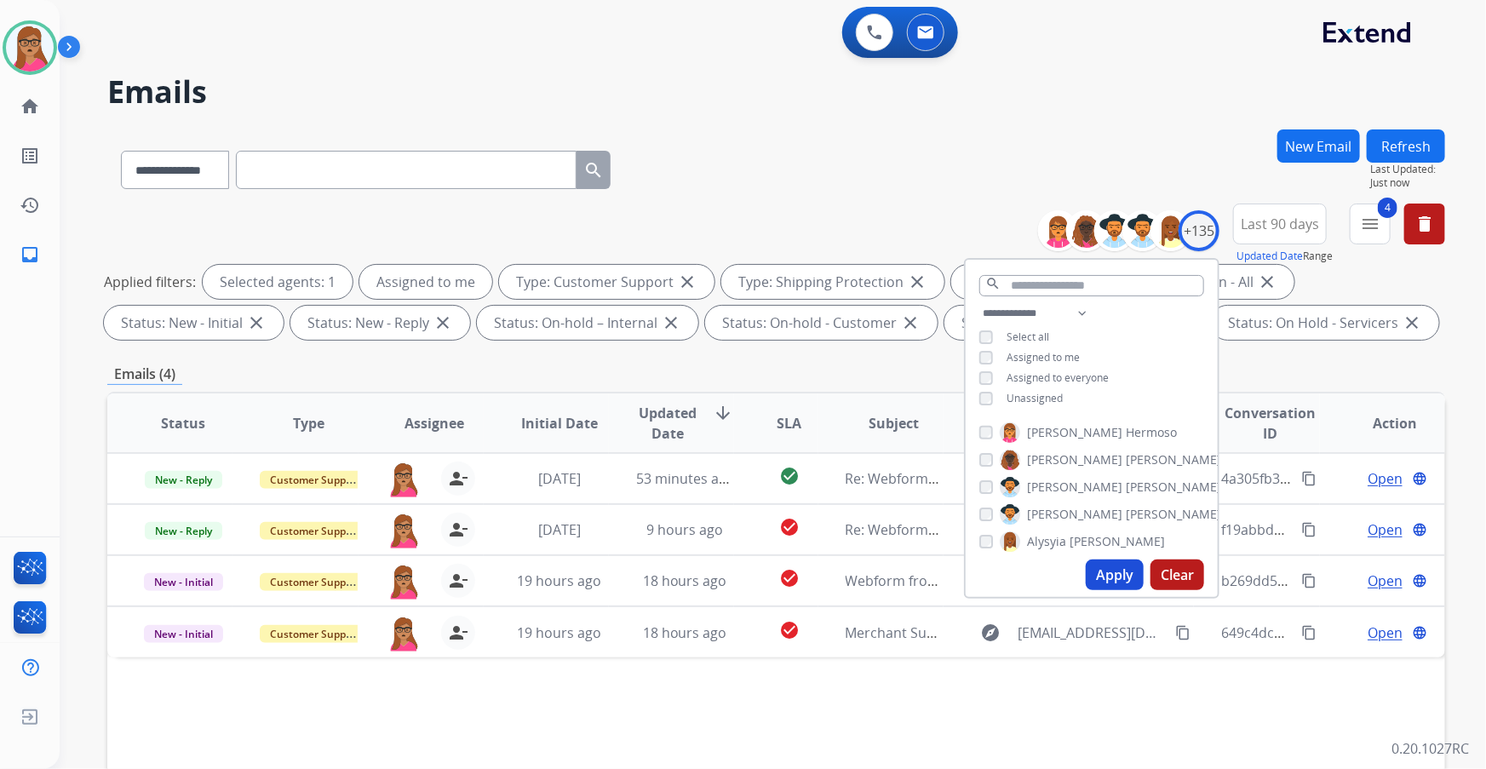
click at [477, 197] on div "Emails (4)" at bounding box center [776, 374] width 1338 height 21
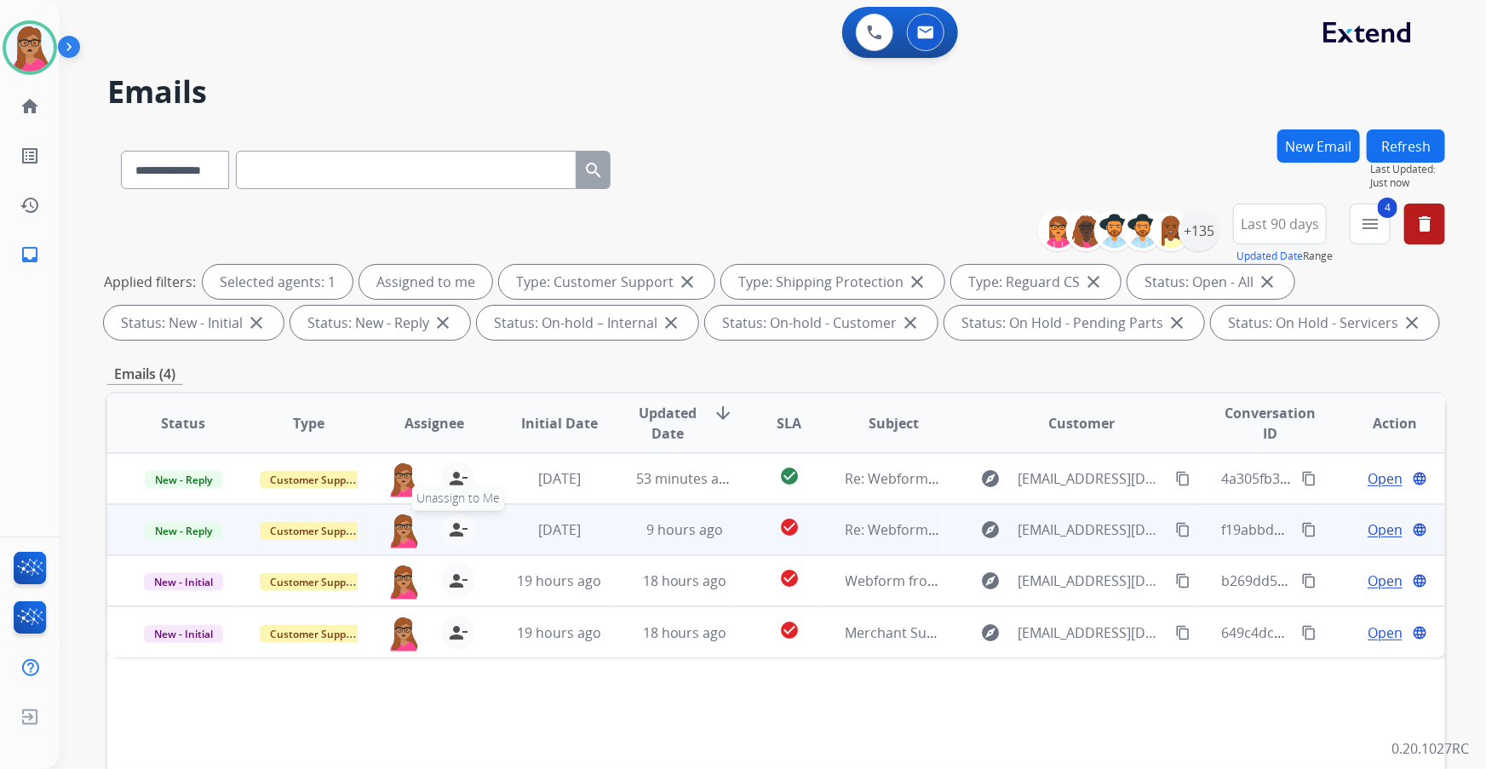
click at [450, 197] on mat-icon "person_remove" at bounding box center [458, 529] width 20 height 20
click at [450, 197] on mat-icon "person_add" at bounding box center [458, 529] width 20 height 20
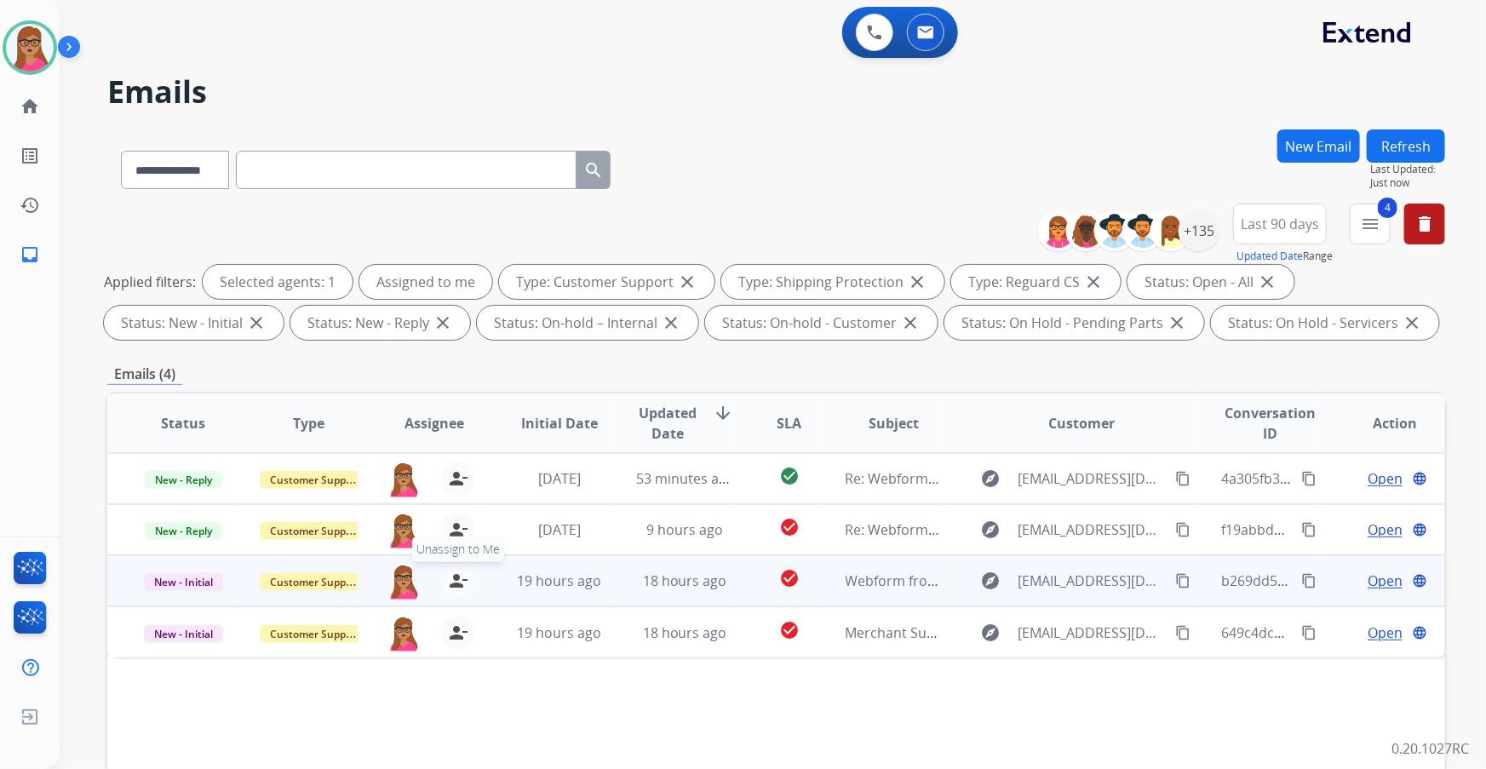
click at [451, 197] on mat-icon "person_remove" at bounding box center [458, 580] width 20 height 20
click at [451, 197] on mat-icon "person_add" at bounding box center [458, 580] width 20 height 20
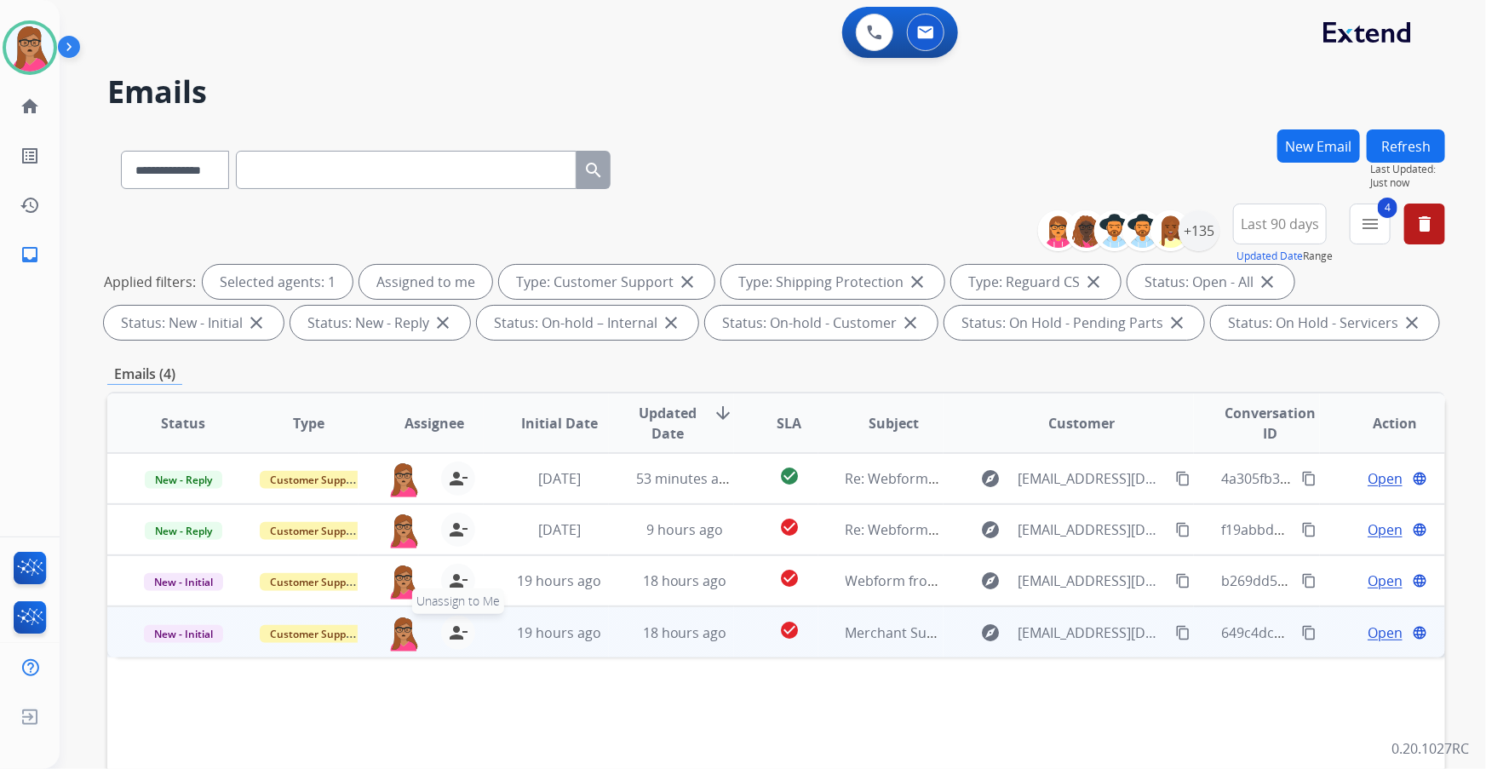
click at [452, 197] on mat-icon "person_remove" at bounding box center [458, 632] width 20 height 20
click at [452, 197] on mat-icon "person_add" at bounding box center [458, 632] width 20 height 20
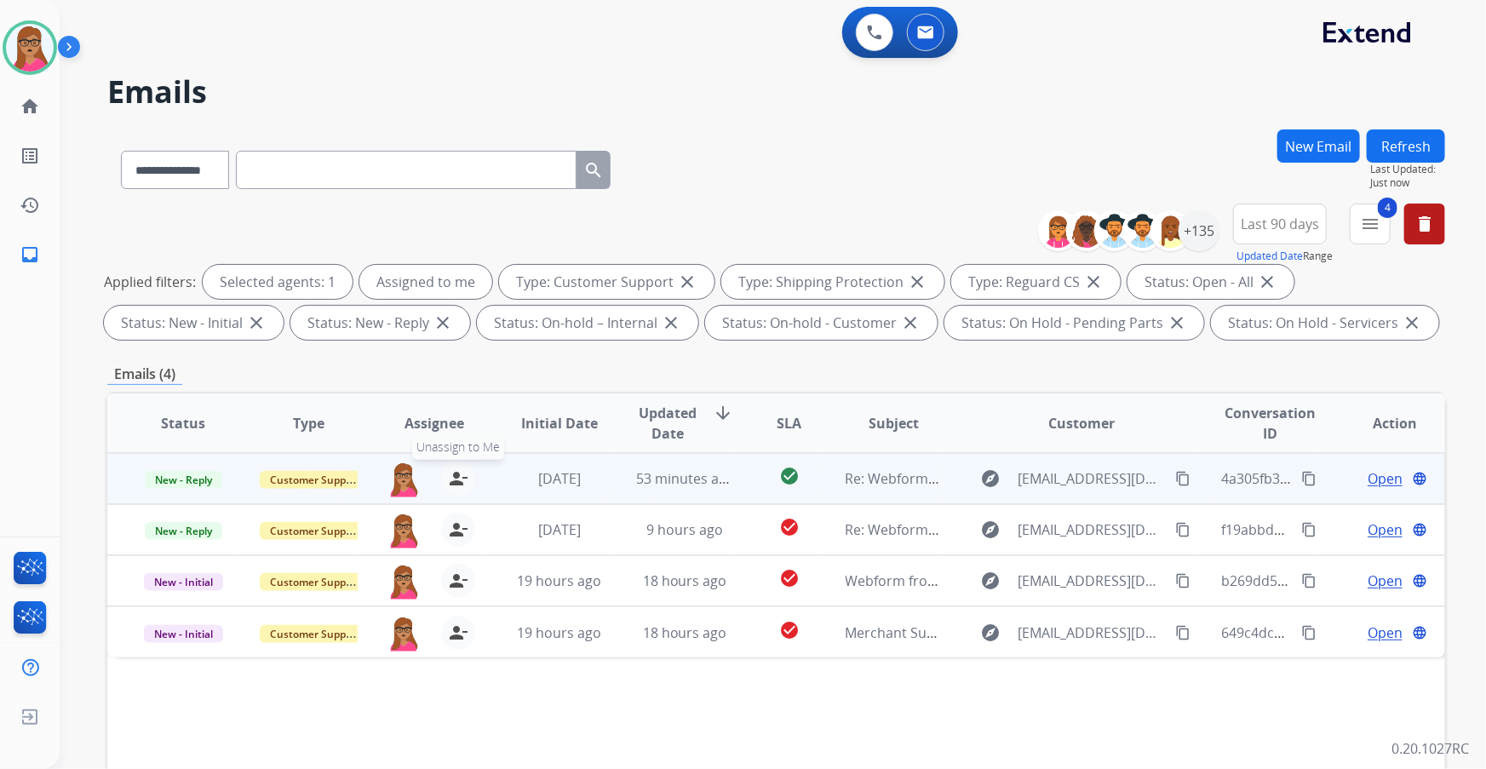
click at [449, 197] on mat-icon "person_remove" at bounding box center [458, 478] width 20 height 20
click at [449, 197] on mat-icon "person_add" at bounding box center [458, 478] width 20 height 20
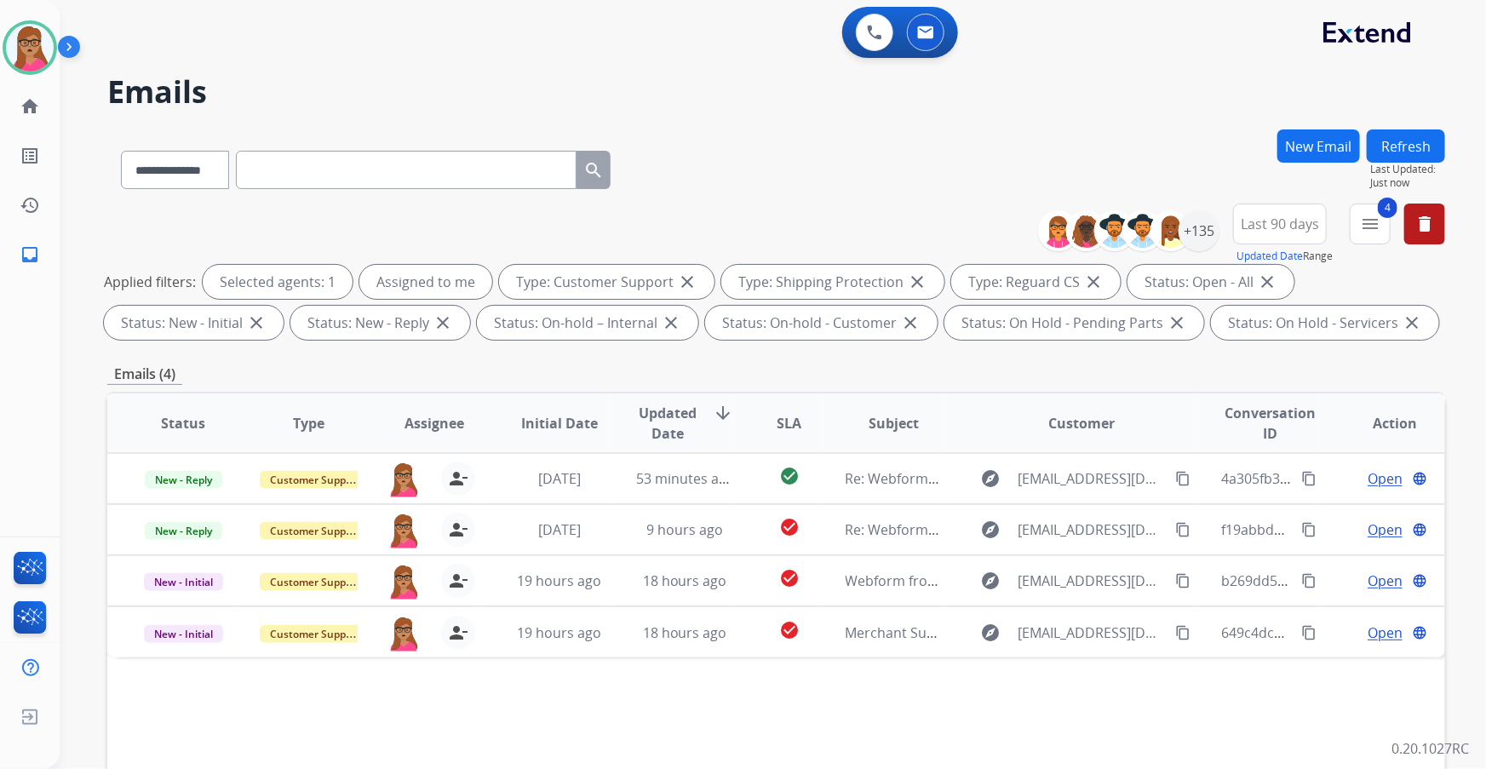
click at [477, 142] on button "Refresh" at bounding box center [1406, 145] width 78 height 33
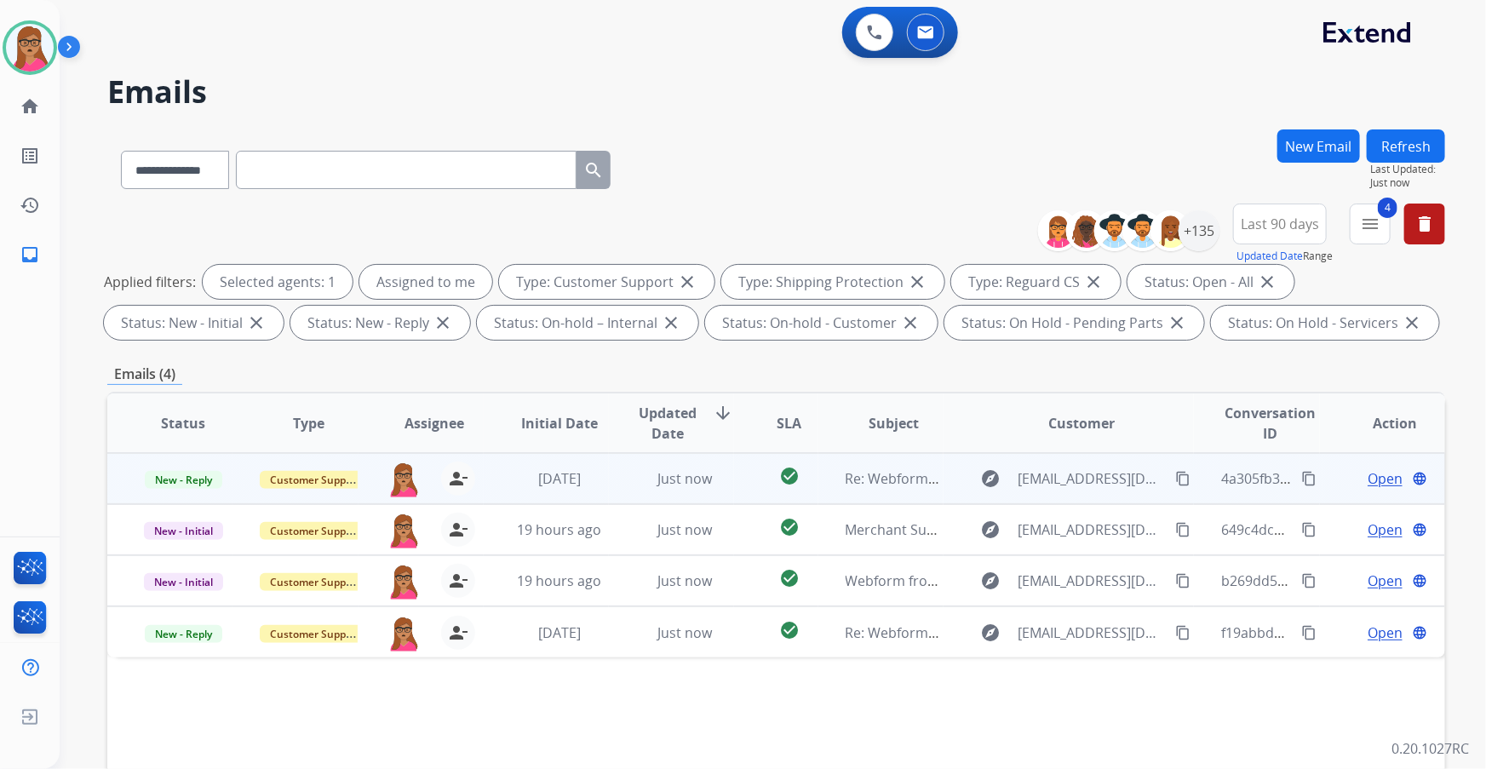
click at [477, 197] on span "Open" at bounding box center [1384, 478] width 35 height 20
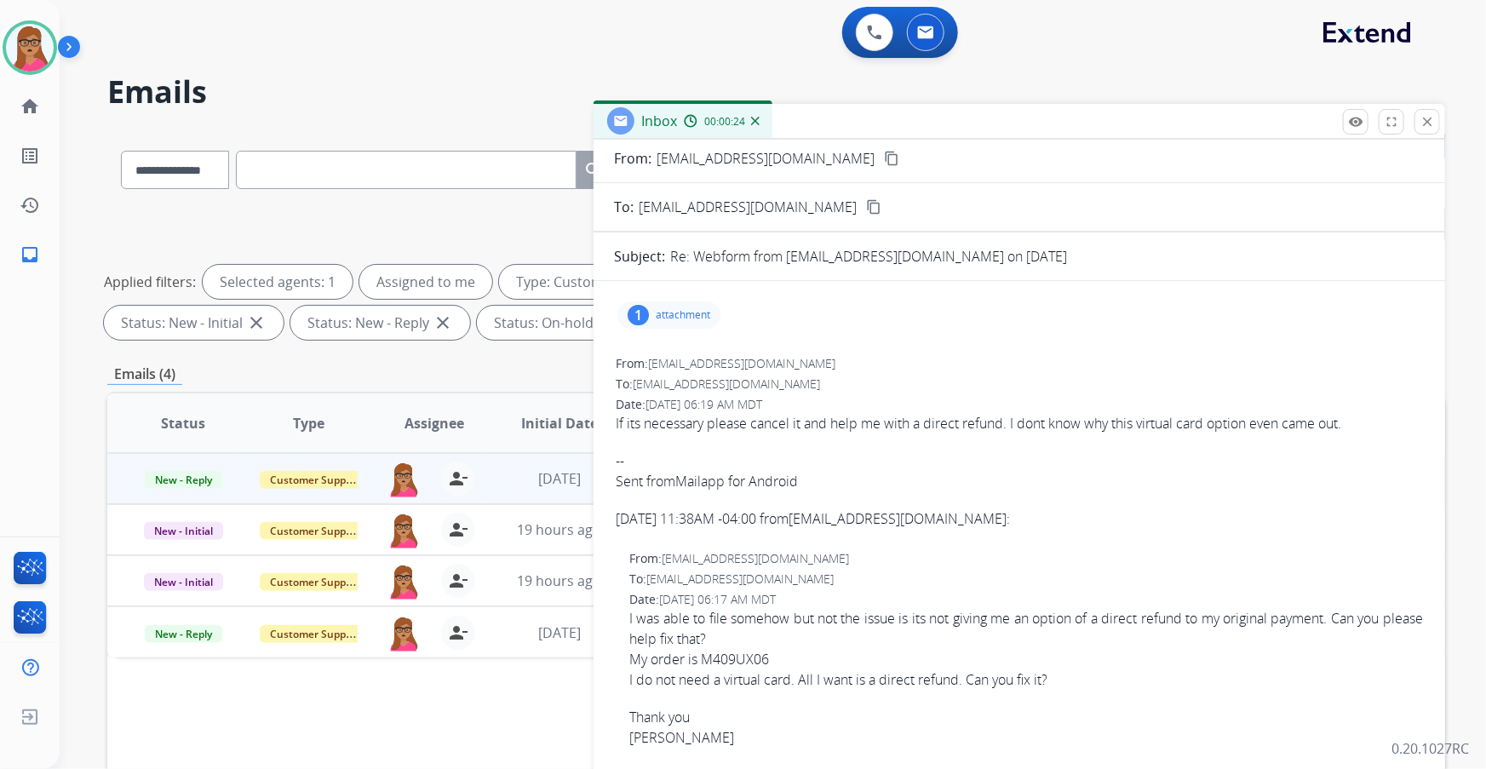
scroll to position [0, 0]
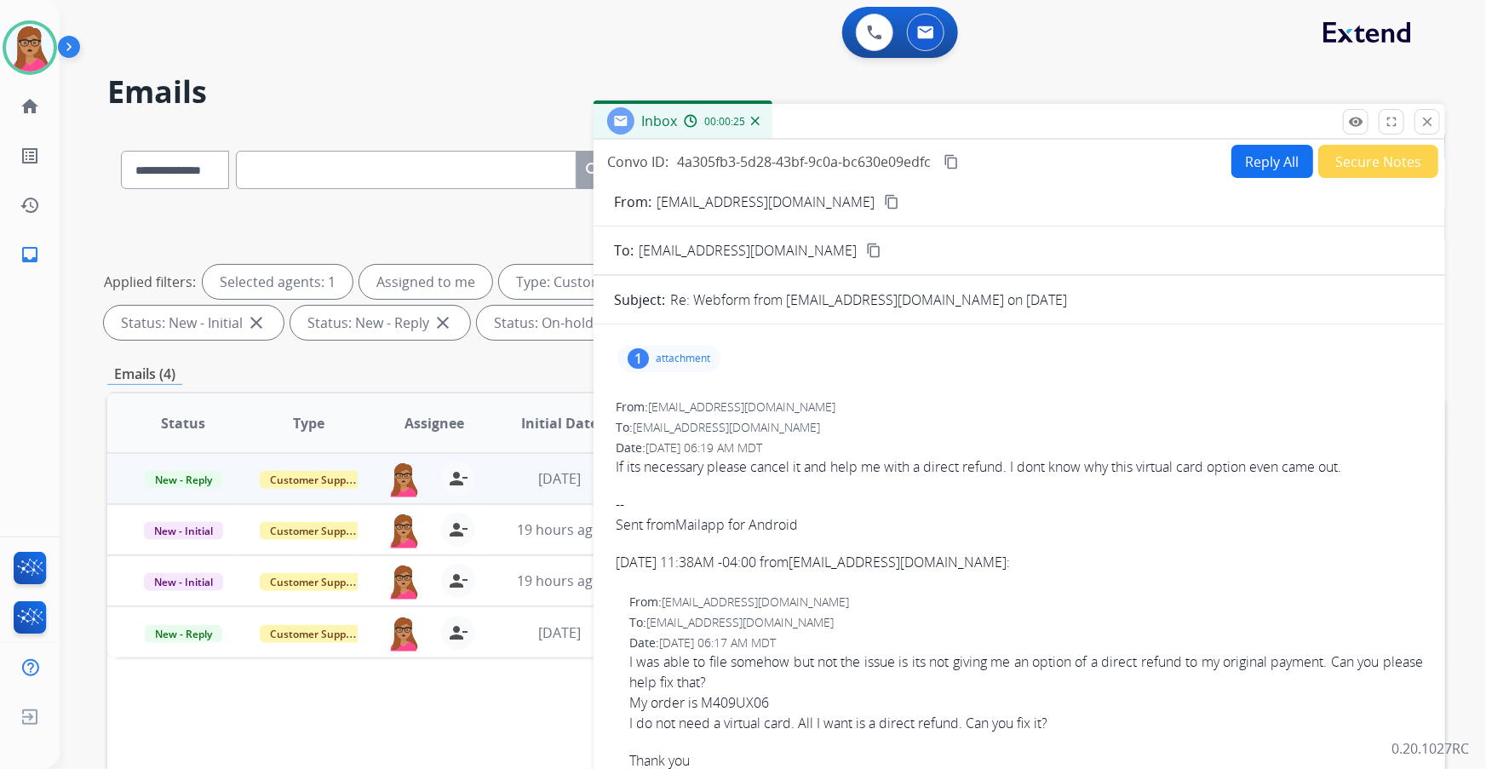
click at [477, 197] on div "1 attachment" at bounding box center [668, 358] width 103 height 27
click at [477, 197] on div at bounding box center [676, 405] width 85 height 60
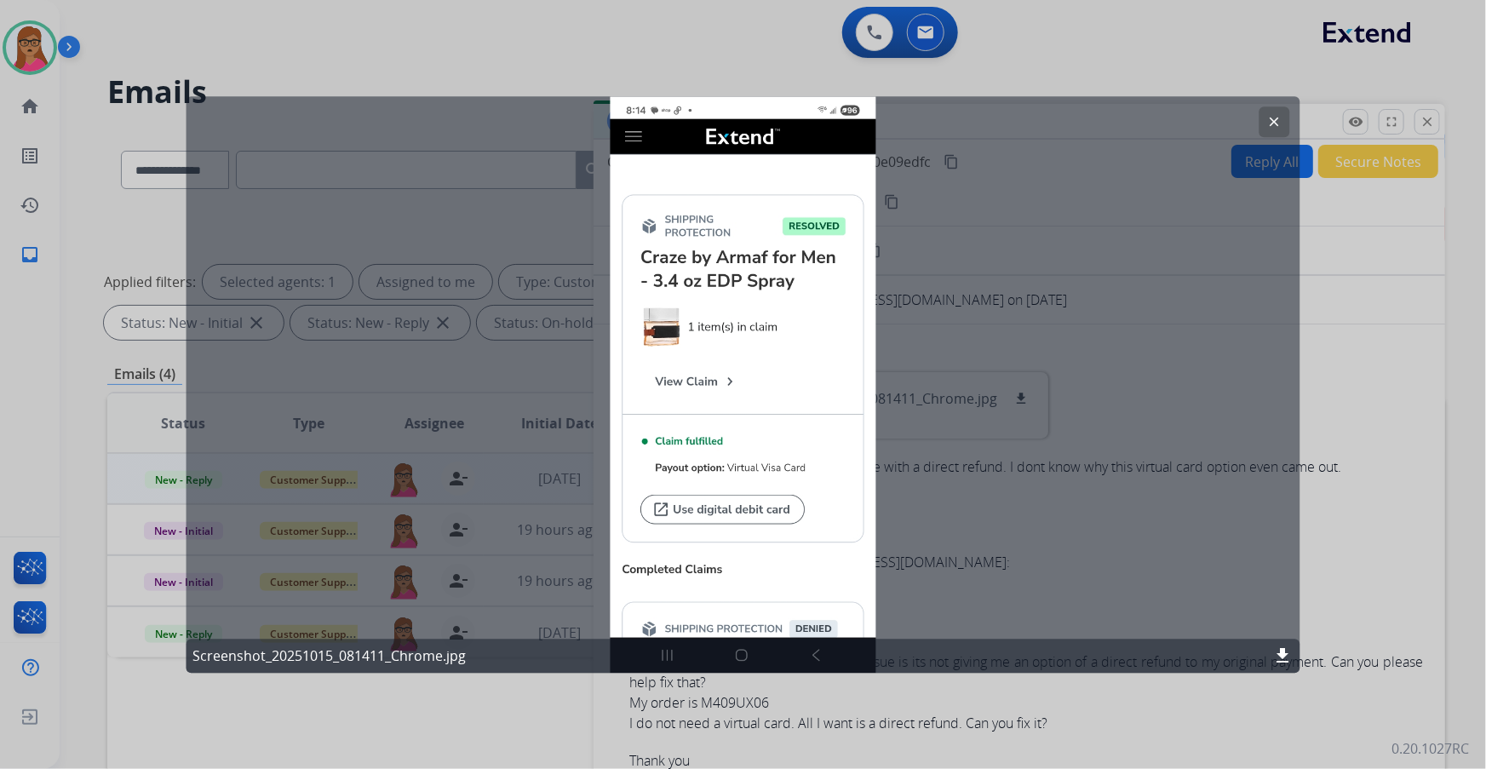
click at [477, 112] on button "clear" at bounding box center [1274, 121] width 31 height 31
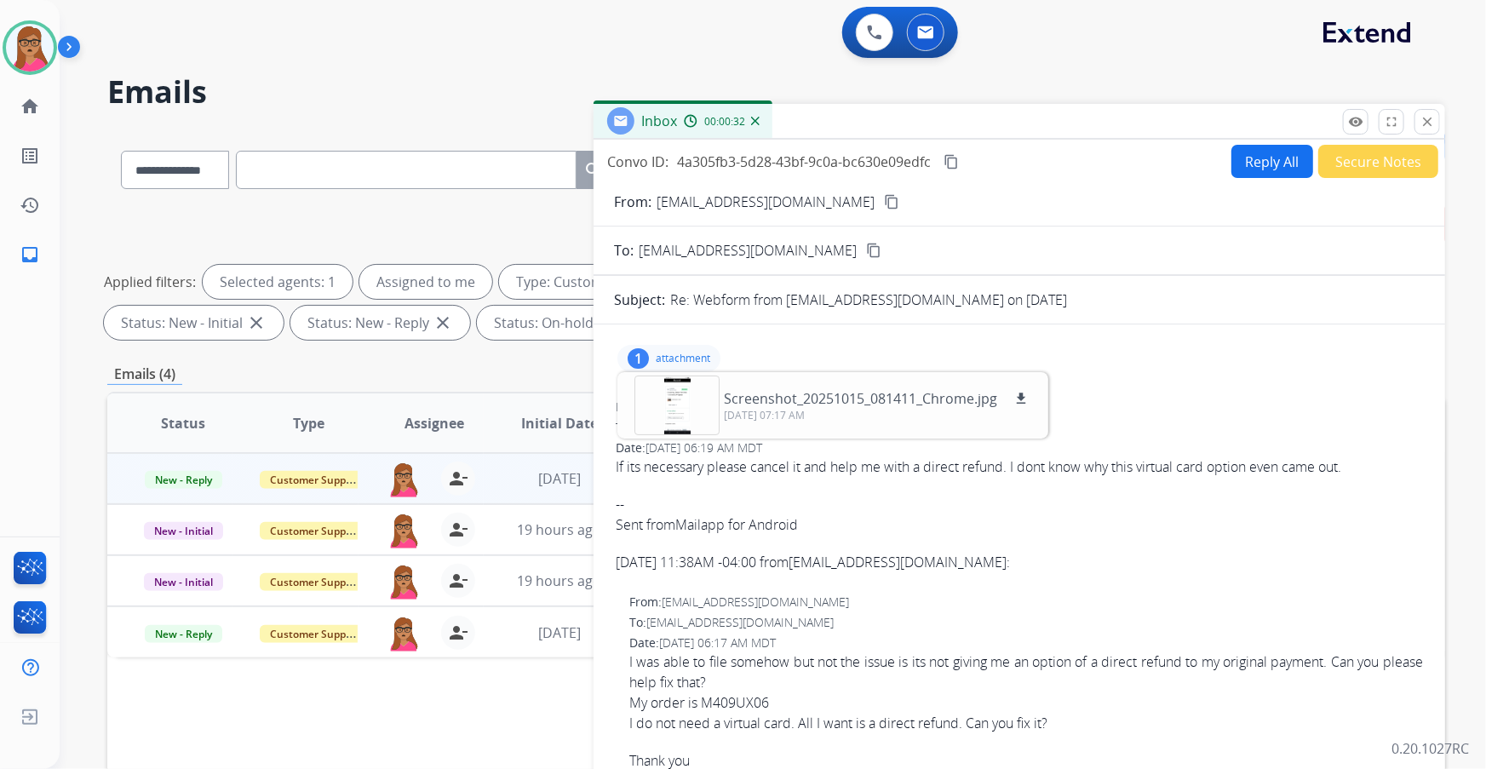
click at [477, 197] on mat-icon "content_copy" at bounding box center [891, 201] width 15 height 15
drag, startPoint x: 1262, startPoint y: 160, endPoint x: 1076, endPoint y: 9, distance: 239.6
click at [477, 158] on button "Reply All" at bounding box center [1272, 161] width 82 height 33
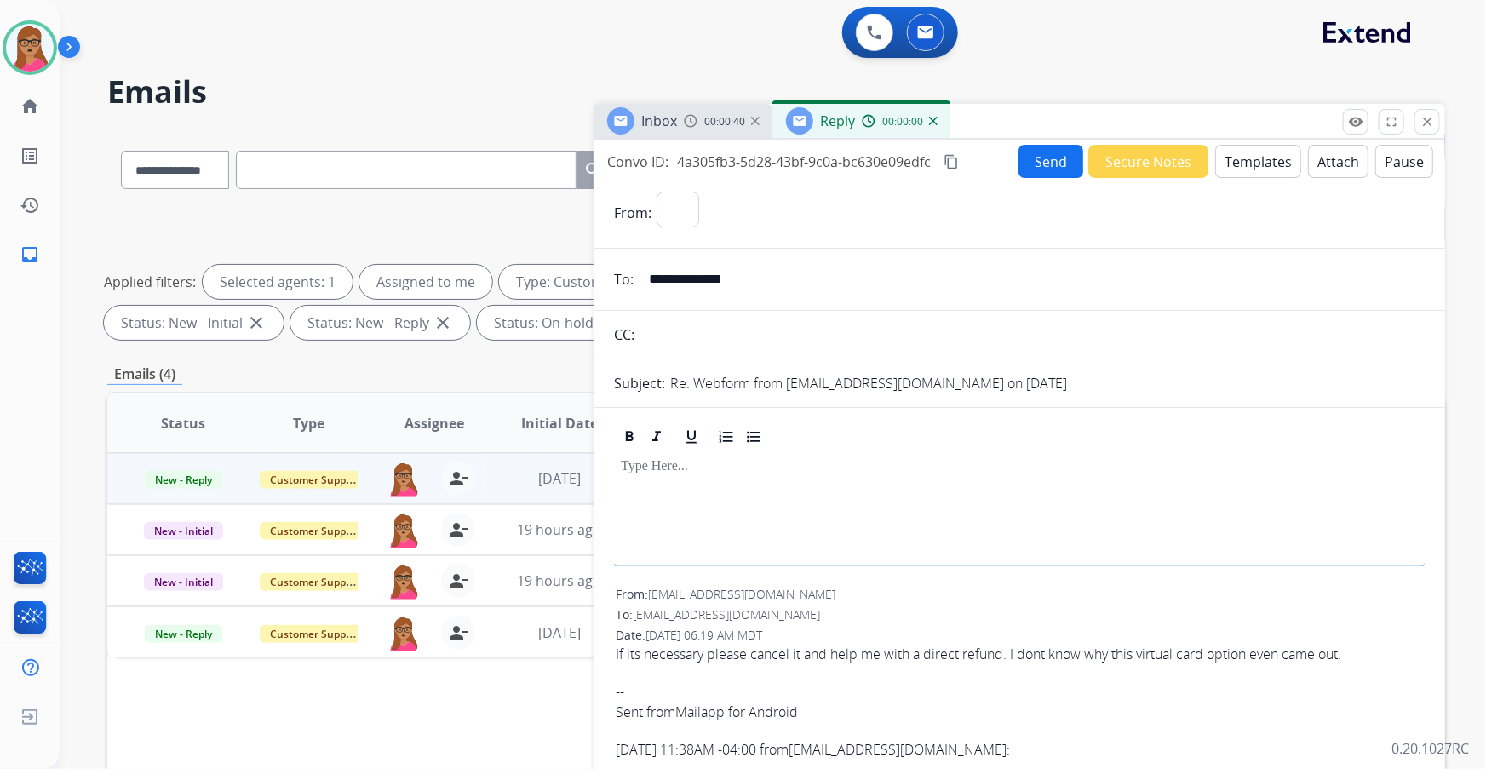
select select "**********"
click at [477, 167] on button "Templates" at bounding box center [1258, 161] width 86 height 33
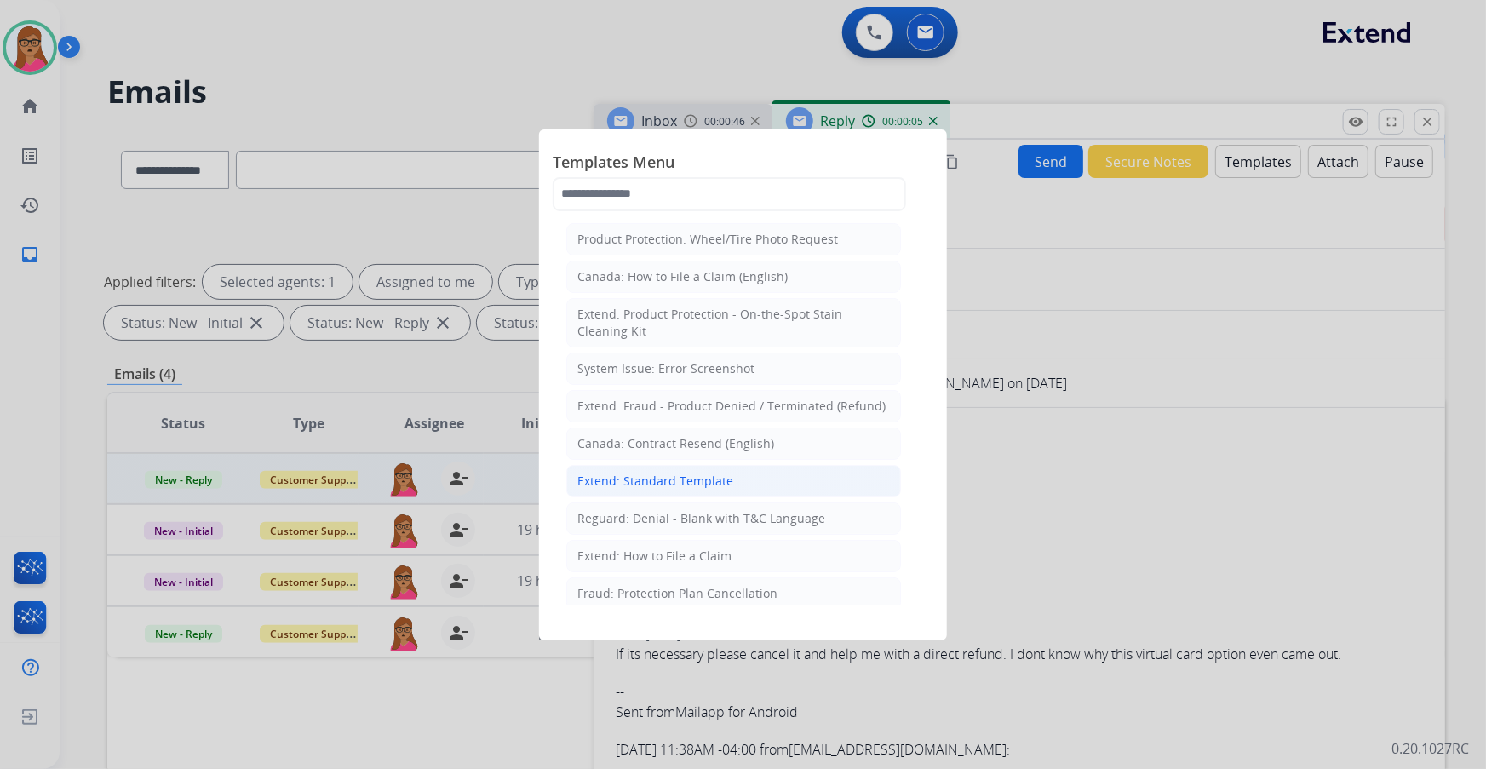
click at [477, 197] on div "Extend: Standard Template" at bounding box center [655, 481] width 156 height 17
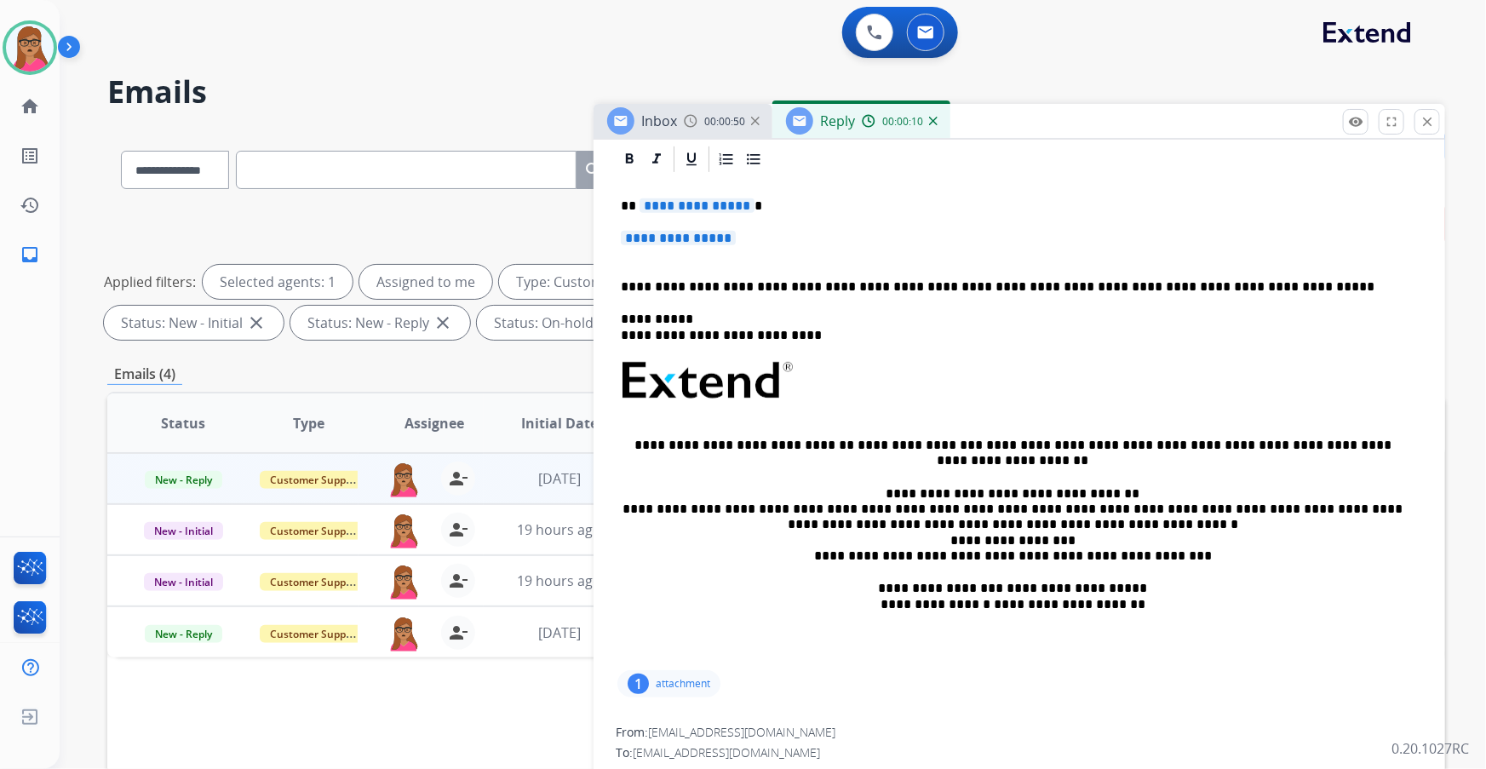
scroll to position [77, 0]
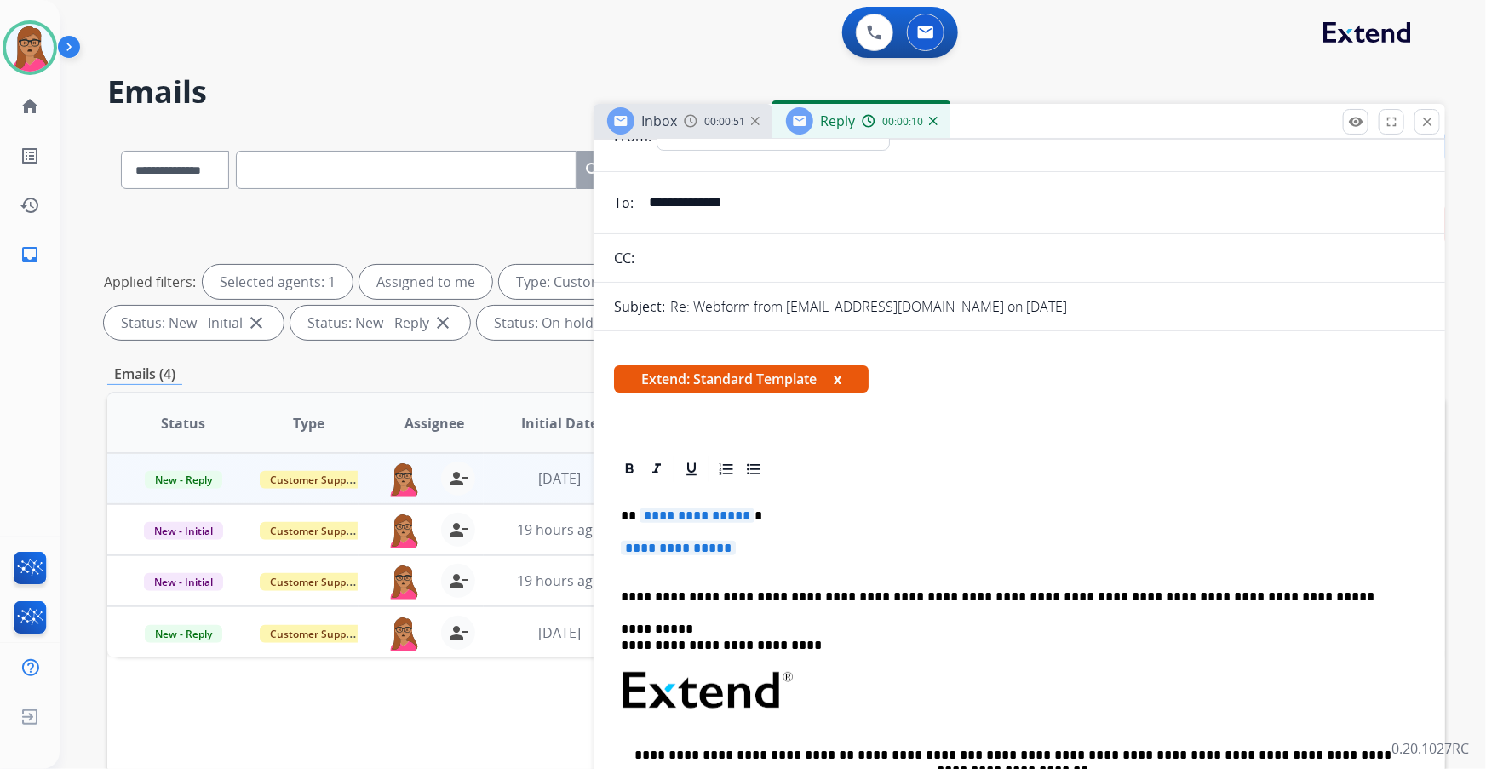
click at [477, 197] on span "**********" at bounding box center [696, 515] width 115 height 14
click at [477, 197] on span "**********" at bounding box center [678, 548] width 115 height 14
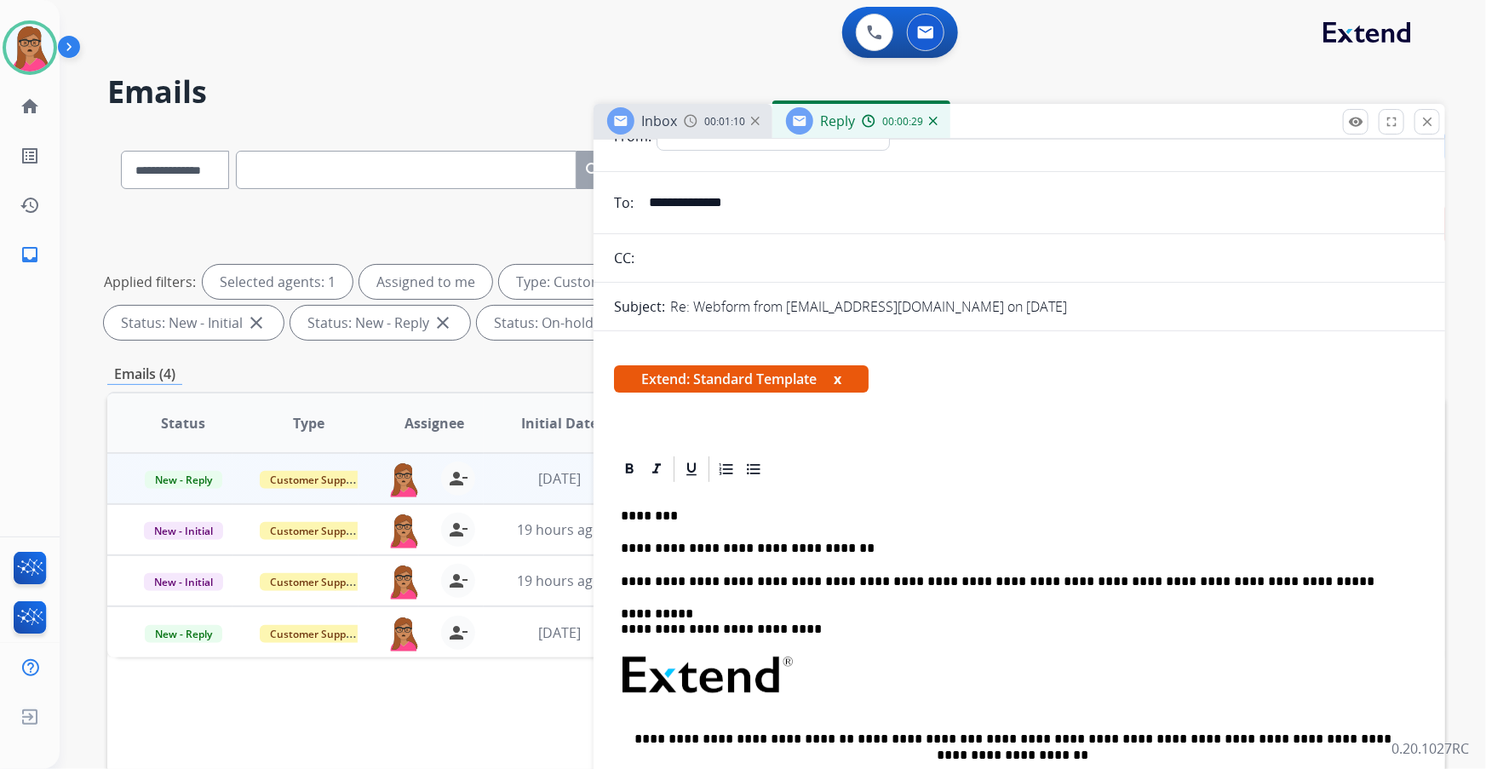
click at [477, 123] on span "Inbox" at bounding box center [659, 121] width 36 height 19
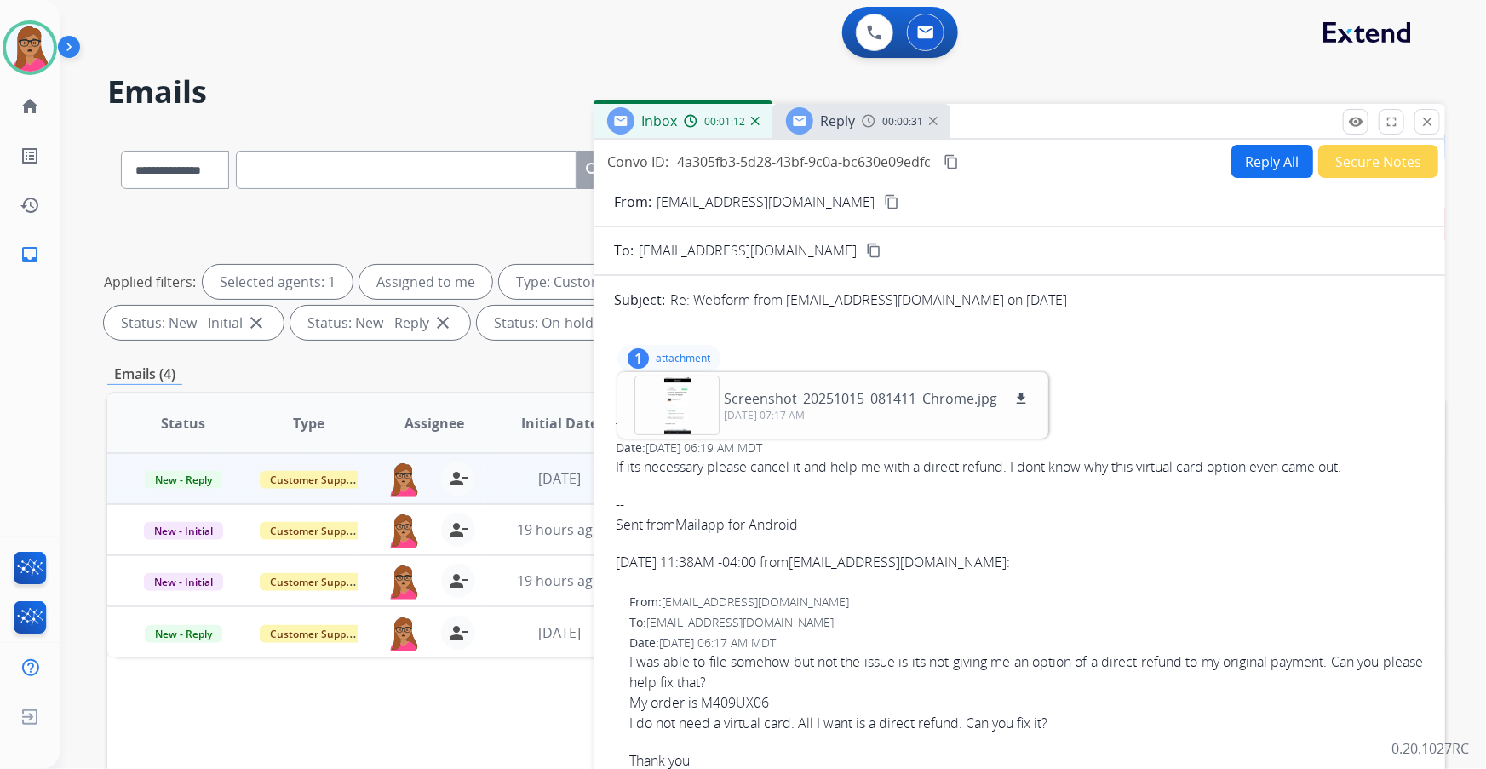
click at [477, 197] on div "1 attachment Screenshot_20251015_081411_Chrome.jpg download 10/15/2025, 07:17 AM" at bounding box center [668, 358] width 103 height 27
click at [477, 154] on mat-icon "content_copy" at bounding box center [950, 161] width 15 height 15
click at [477, 109] on div "Reply" at bounding box center [820, 120] width 69 height 27
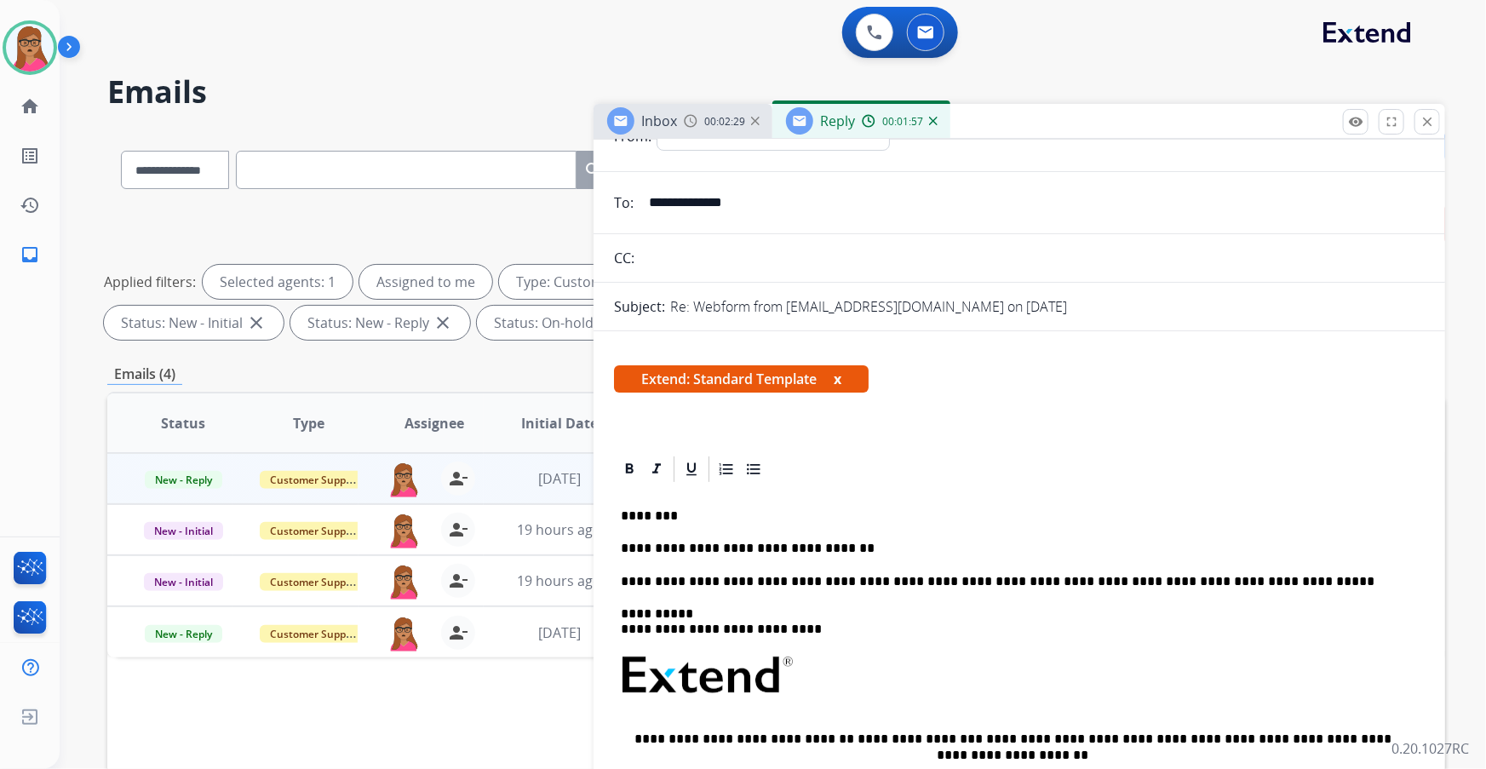
click at [477, 197] on p "**********" at bounding box center [1013, 548] width 784 height 15
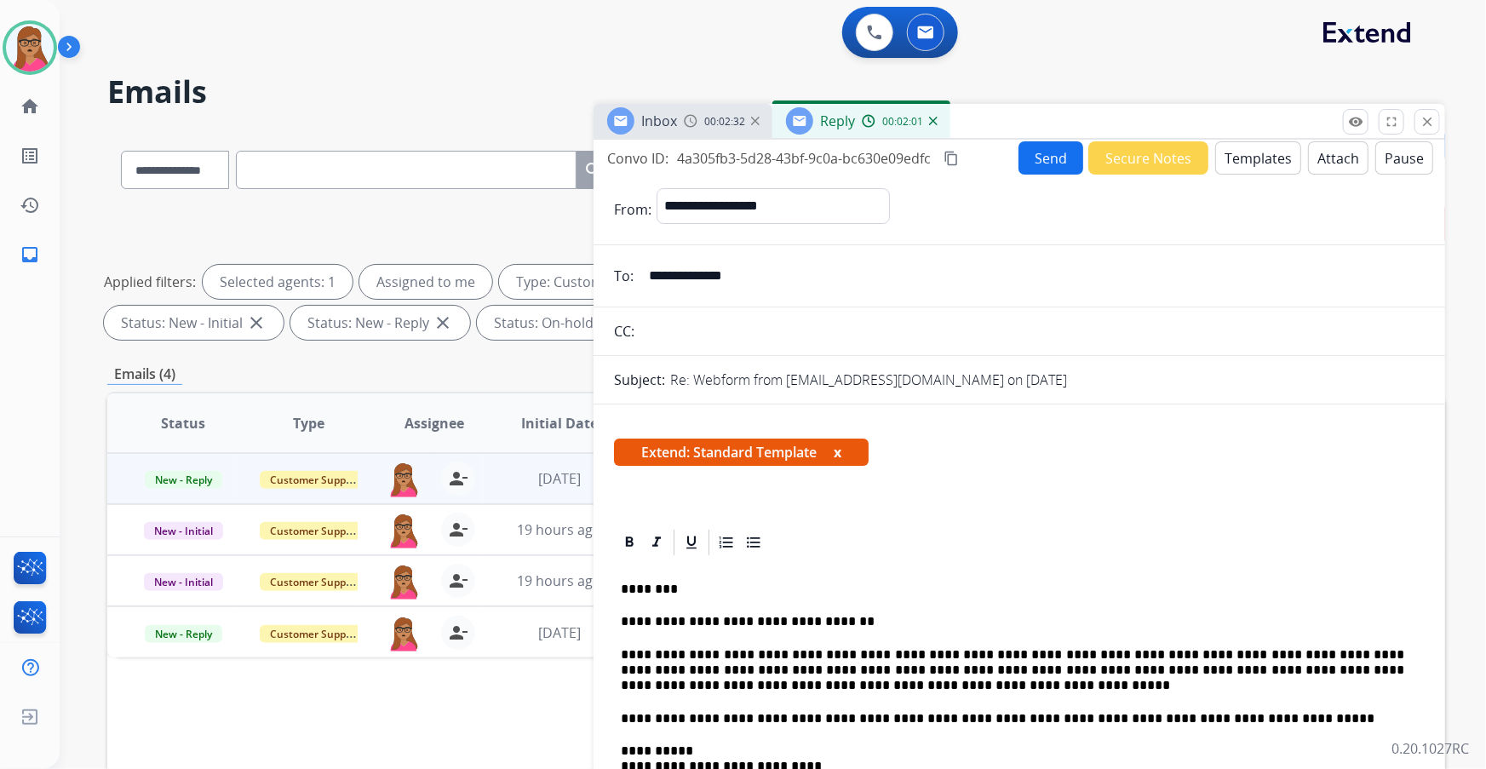
scroll to position [0, 0]
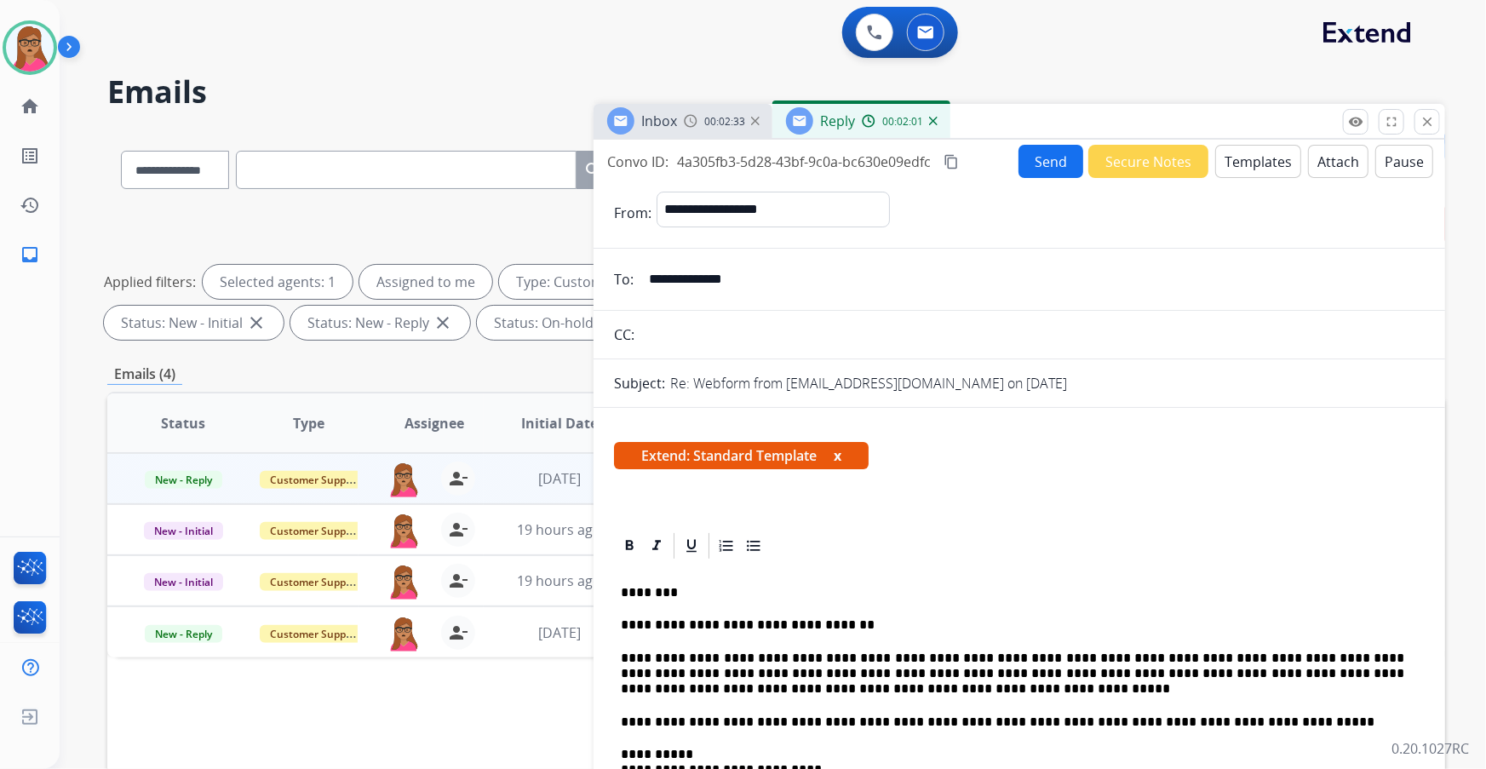
click at [477, 166] on button "Send" at bounding box center [1050, 161] width 65 height 33
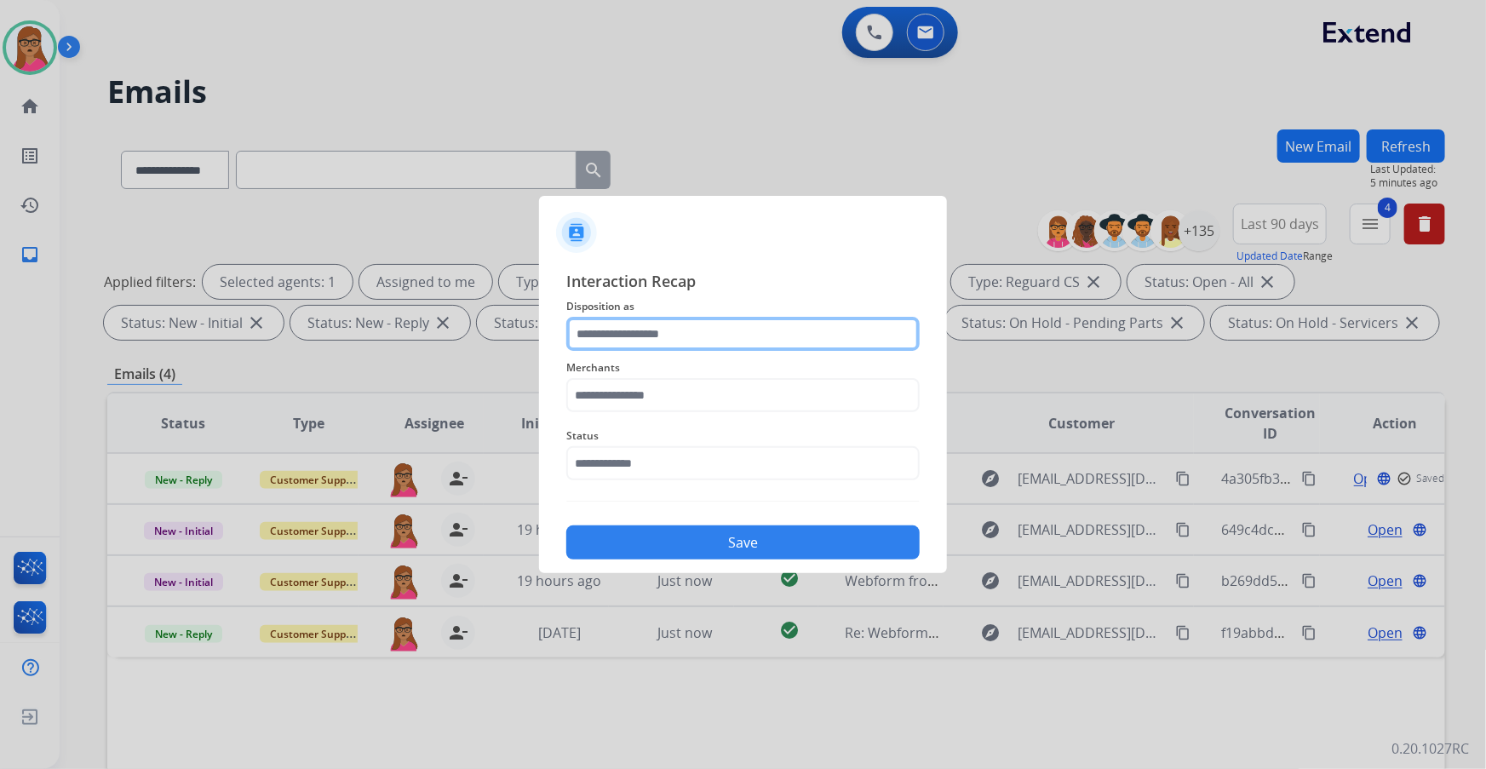
click at [477, 197] on input "text" at bounding box center [742, 334] width 353 height 34
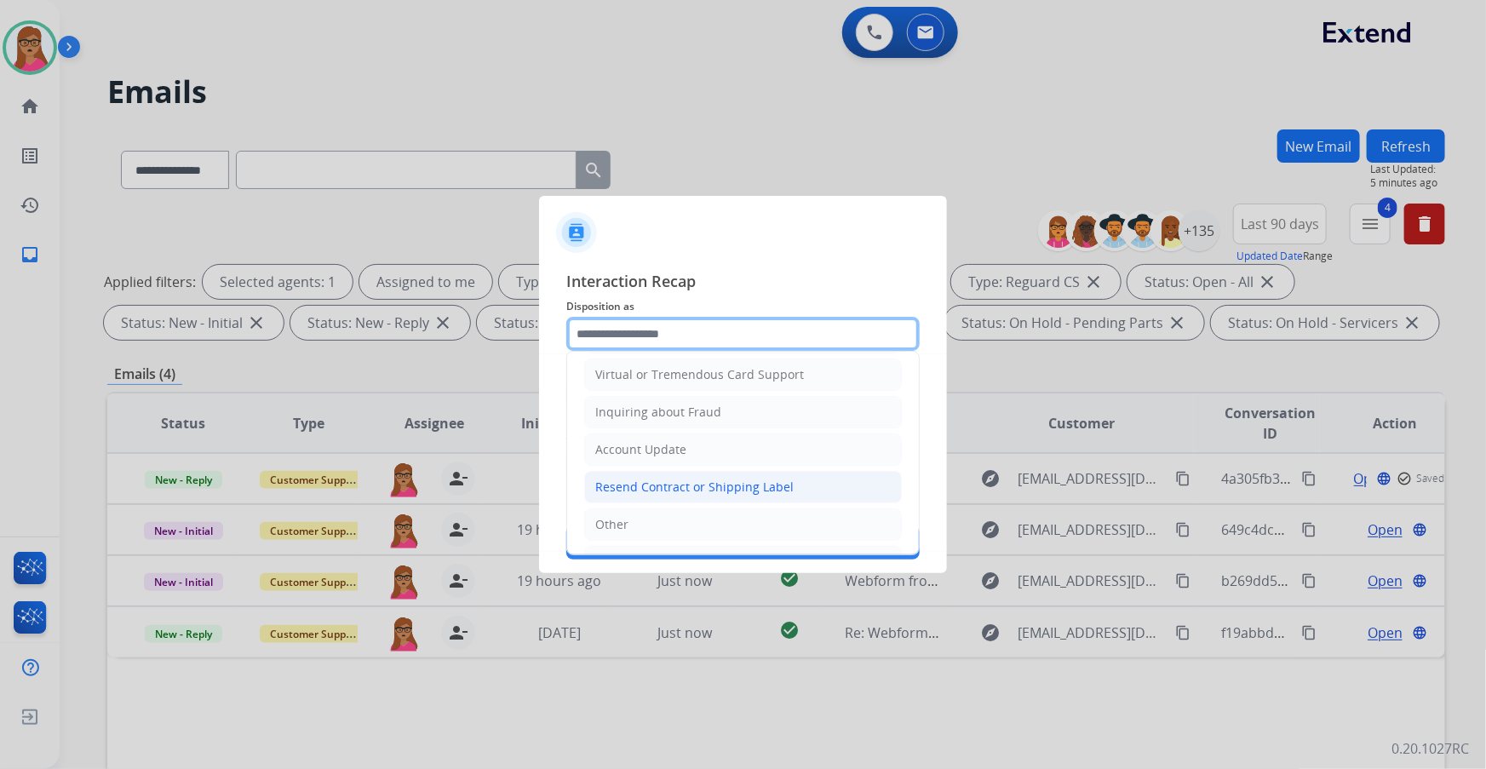
scroll to position [232, 0]
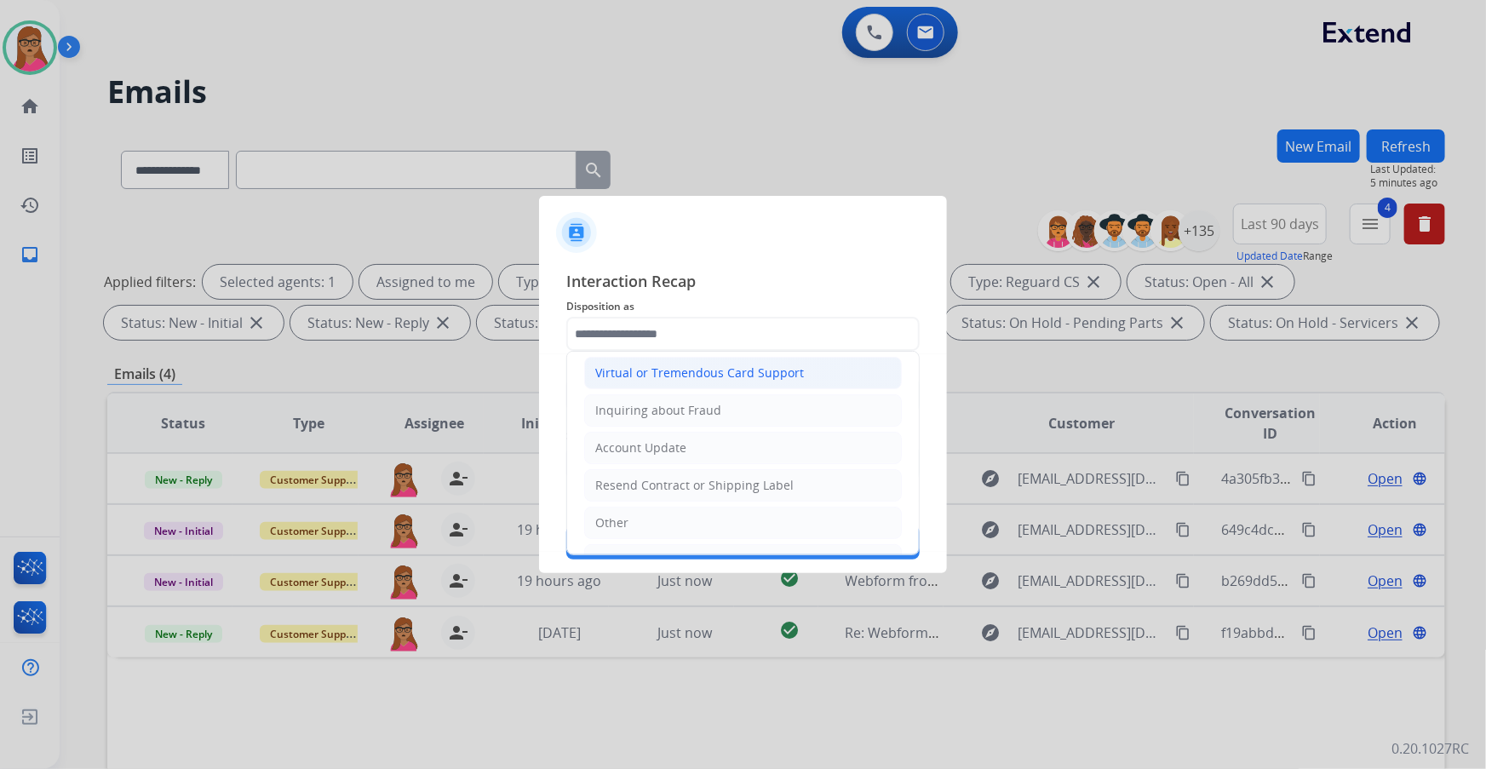
click at [477, 197] on div "Virtual or Tremendous Card Support" at bounding box center [699, 372] width 209 height 17
type input "**********"
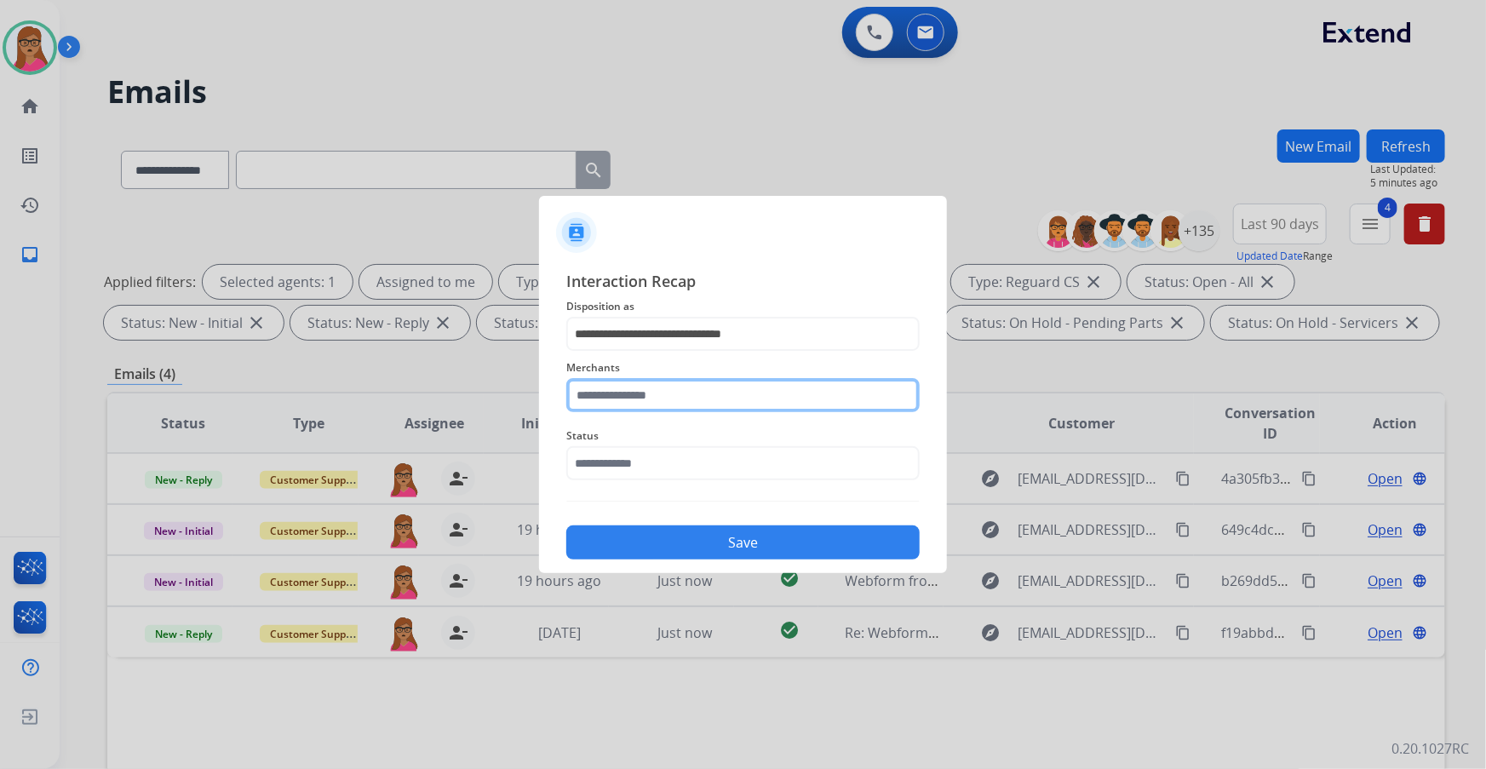
click at [477, 197] on input "text" at bounding box center [742, 395] width 353 height 34
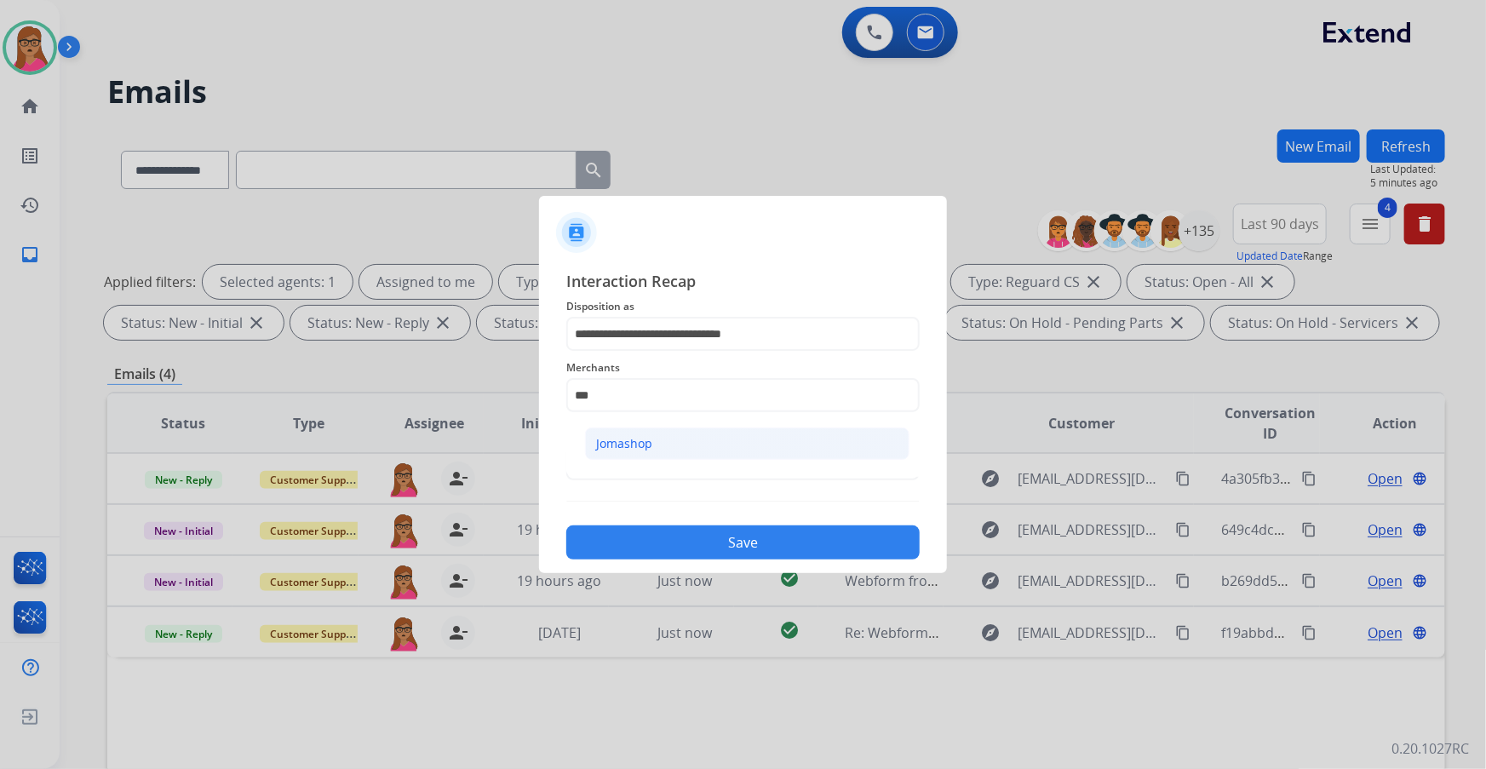
click at [477, 197] on div "Jomashop" at bounding box center [624, 443] width 56 height 17
type input "********"
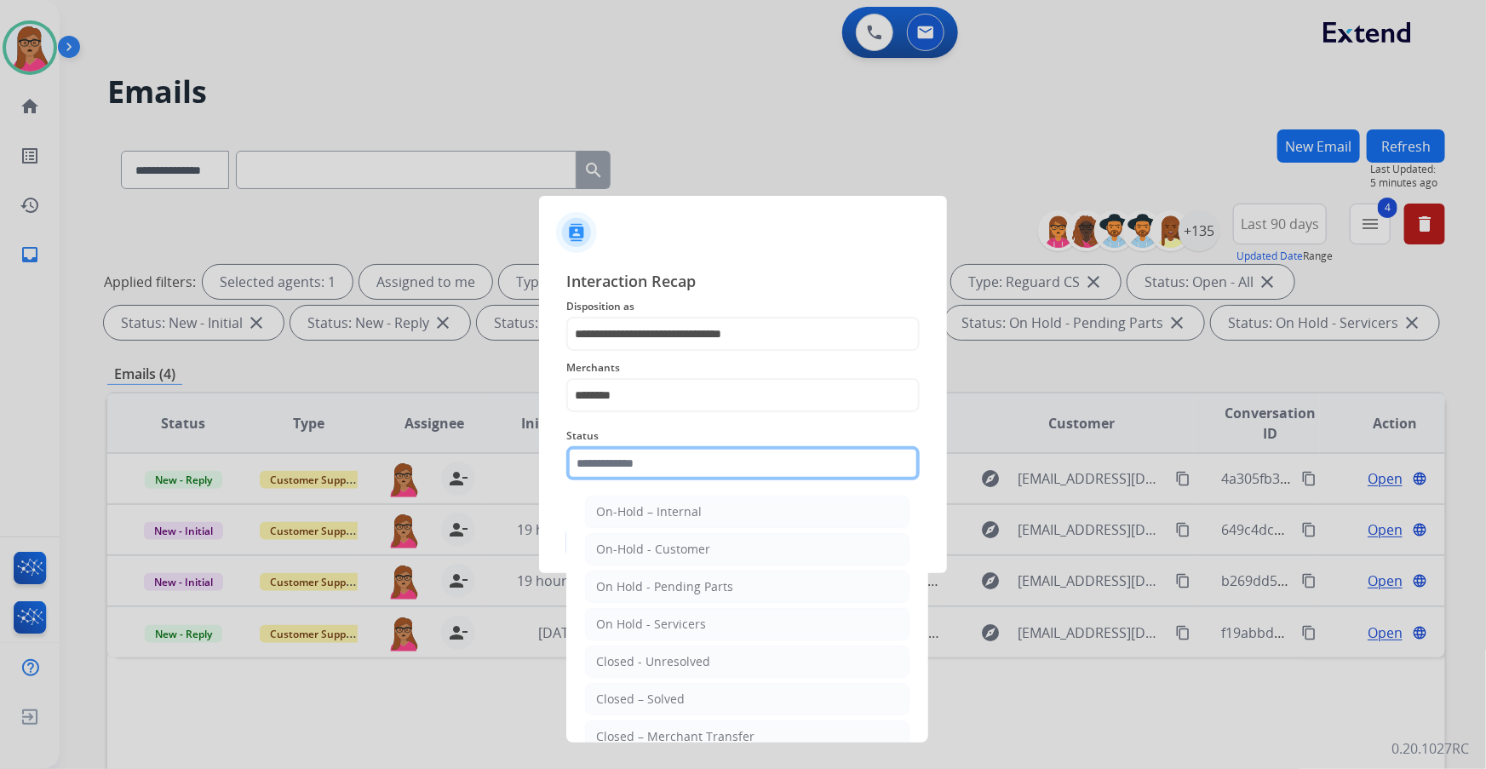
click at [477, 197] on input "text" at bounding box center [742, 463] width 353 height 34
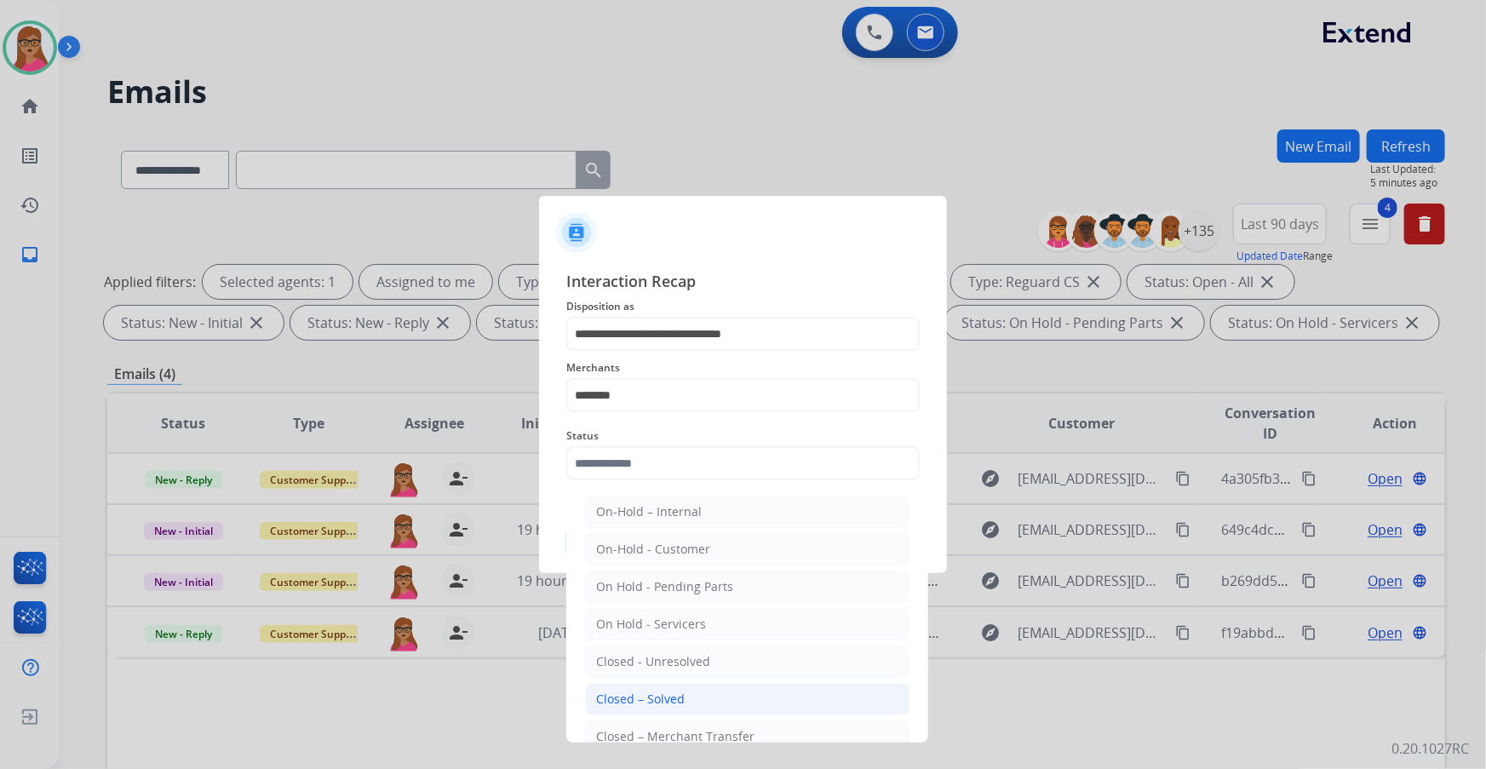
click at [477, 197] on div "Closed – Solved" at bounding box center [640, 699] width 89 height 17
type input "**********"
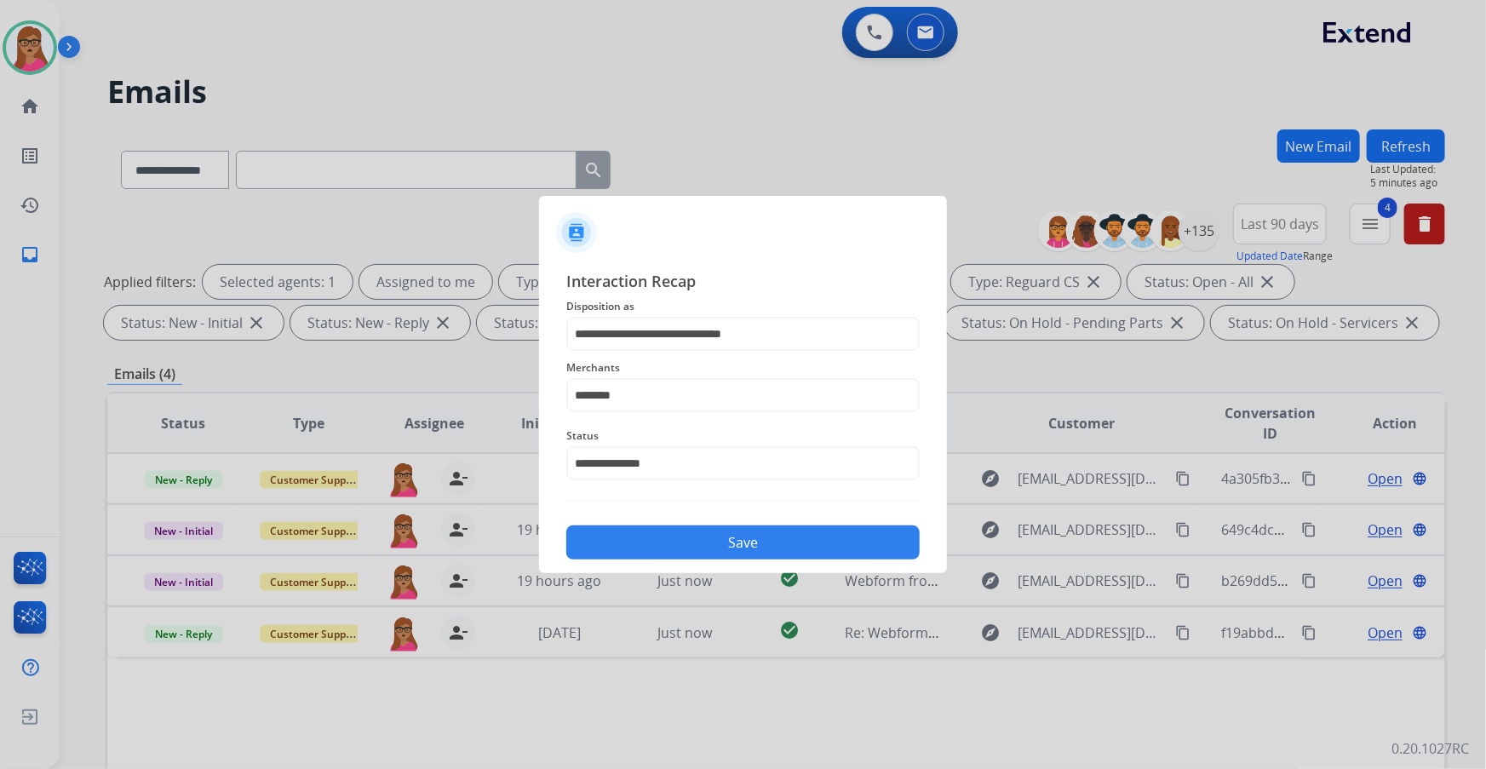
click at [477, 197] on button "Save" at bounding box center [742, 542] width 353 height 34
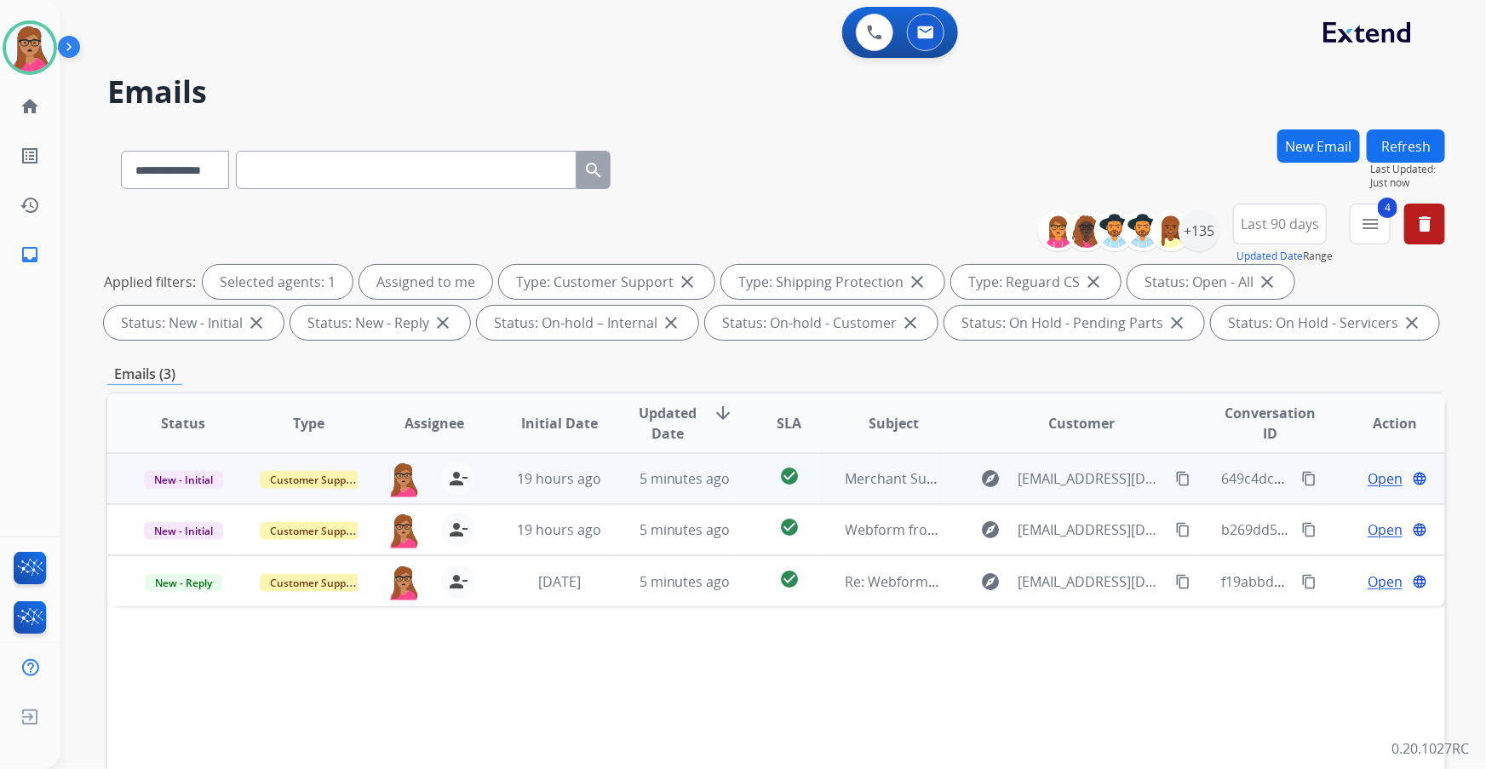
click at [477, 197] on span "Open" at bounding box center [1384, 478] width 35 height 20
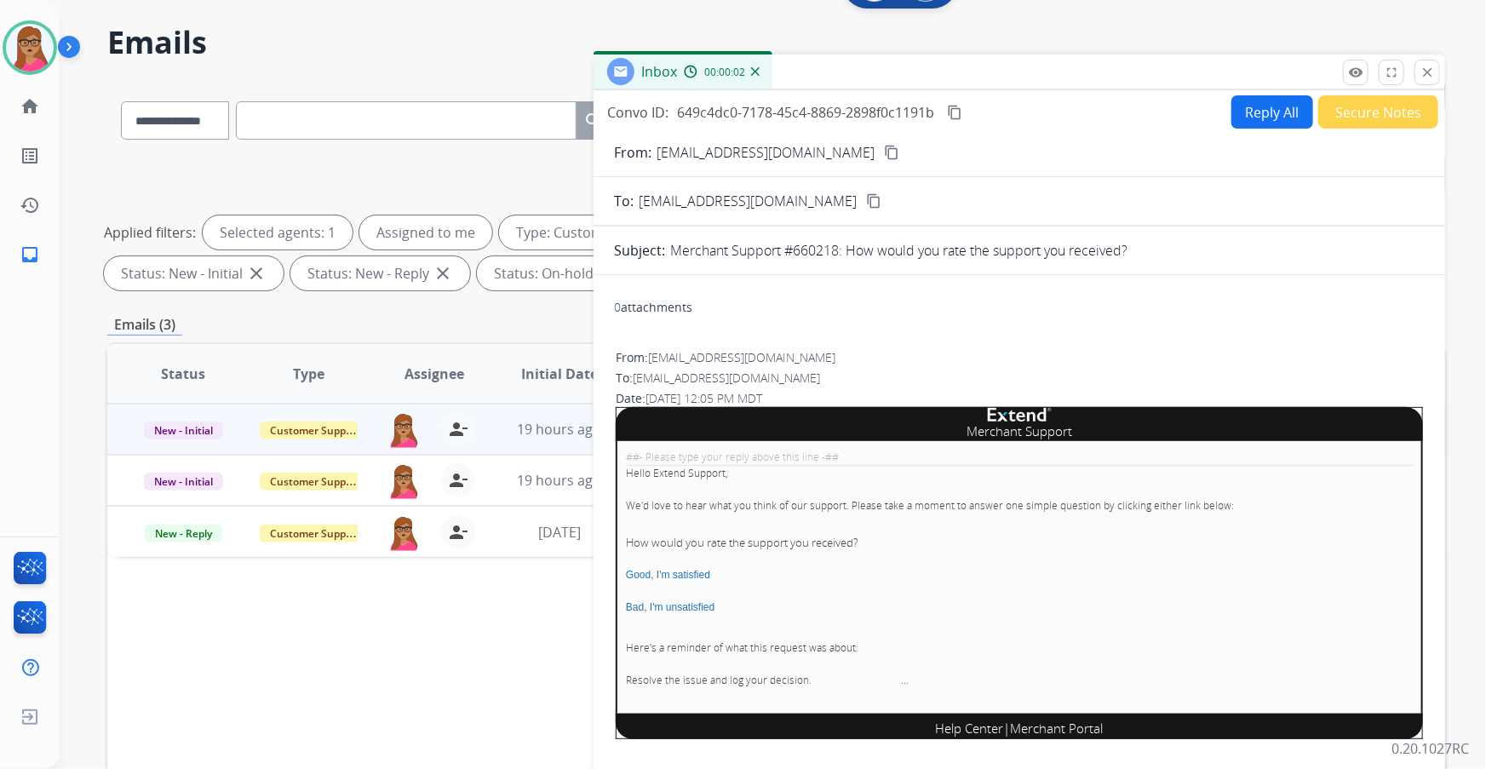
scroll to position [0, 0]
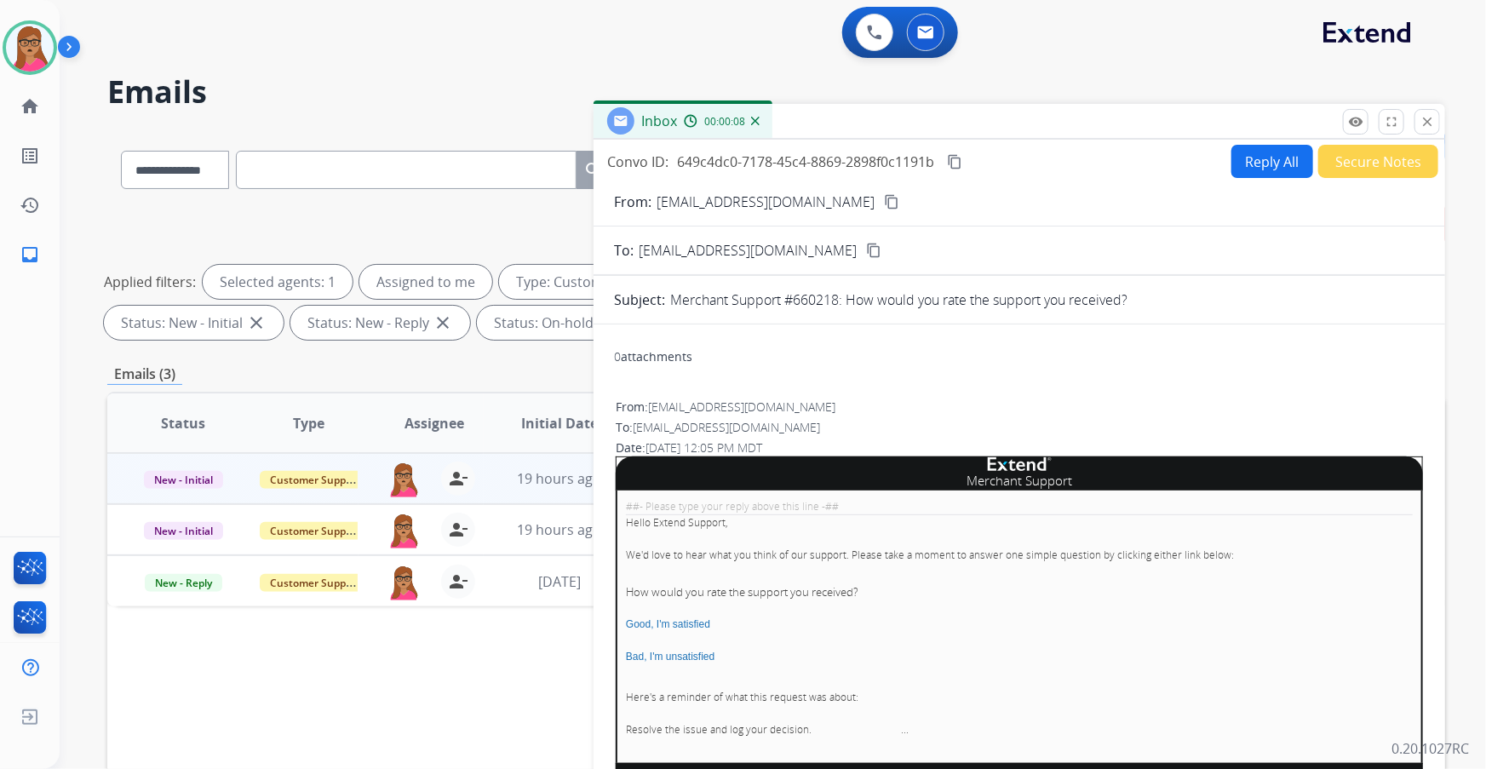
click at [477, 163] on button "Secure Notes" at bounding box center [1378, 161] width 120 height 33
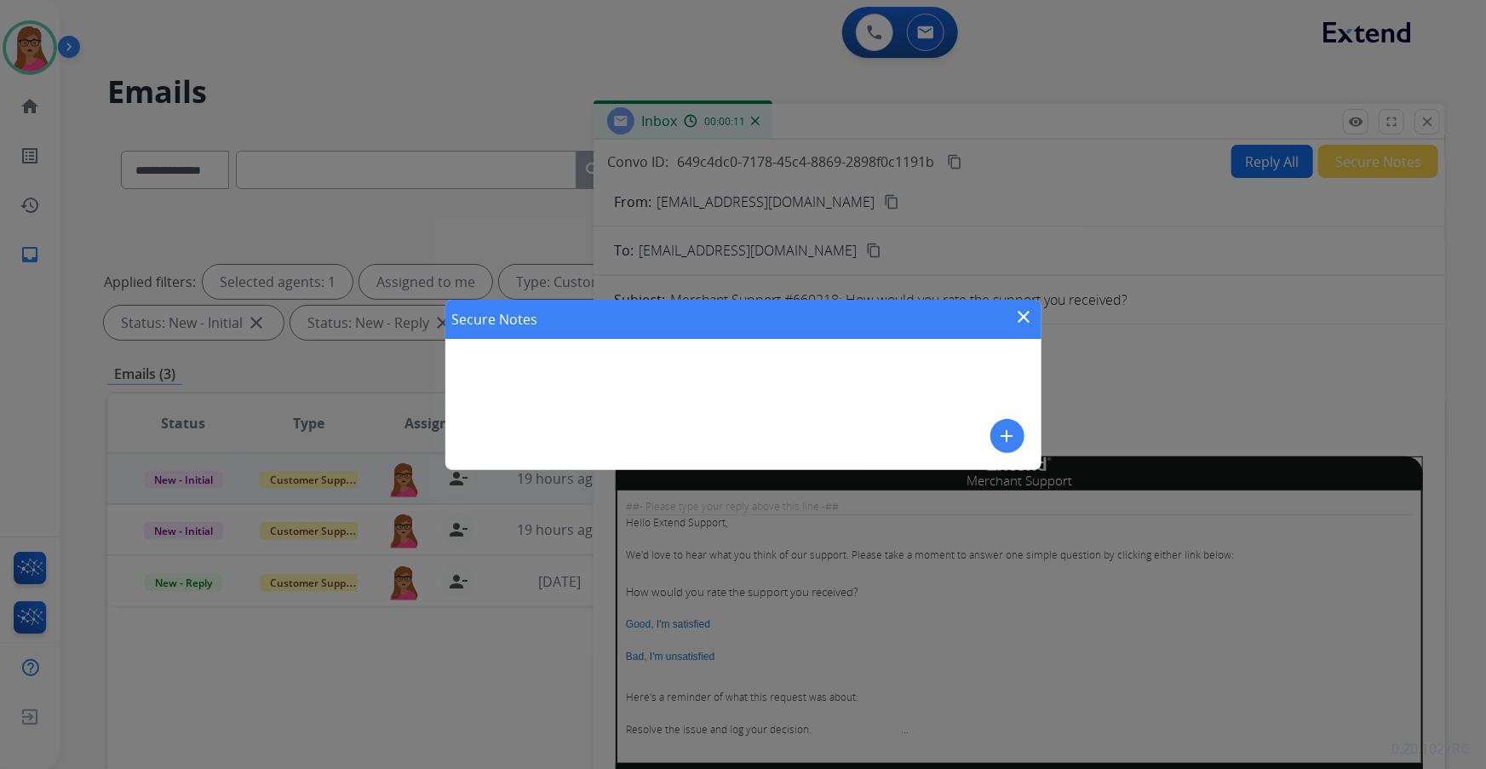
click at [477, 197] on mat-icon "close" at bounding box center [1024, 317] width 20 height 20
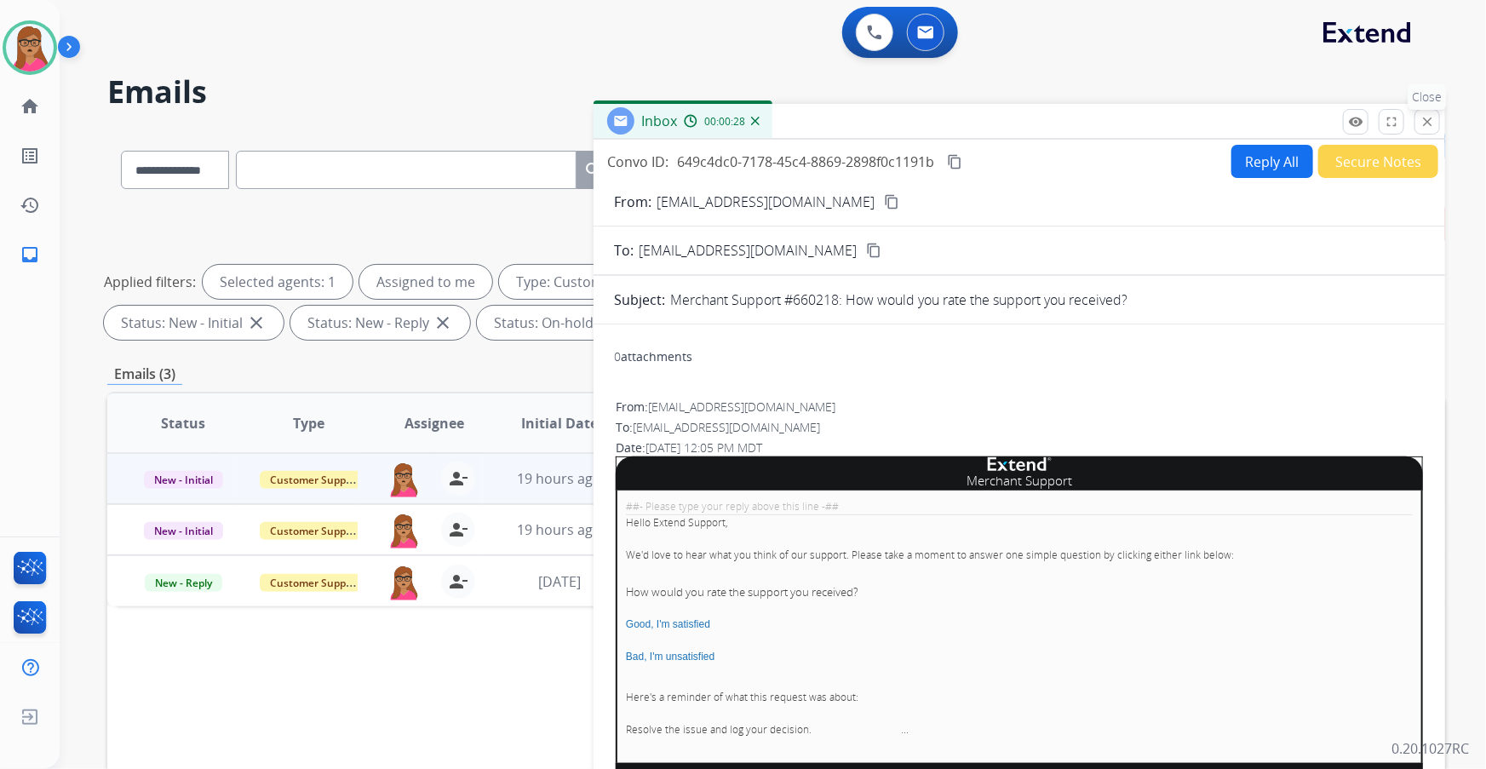
click at [477, 118] on mat-icon "close" at bounding box center [1426, 121] width 15 height 15
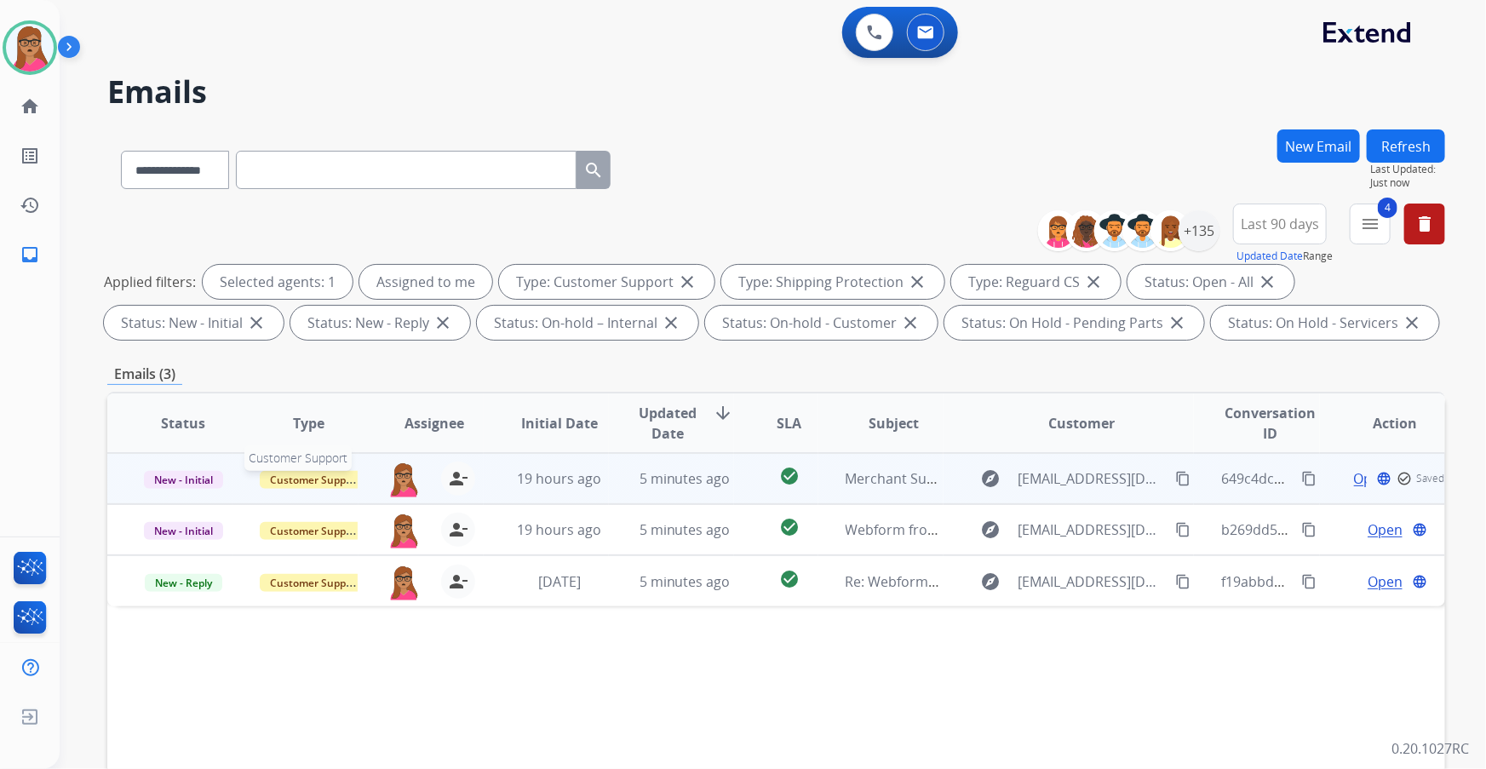
click at [313, 197] on span "Customer Support" at bounding box center [315, 480] width 111 height 18
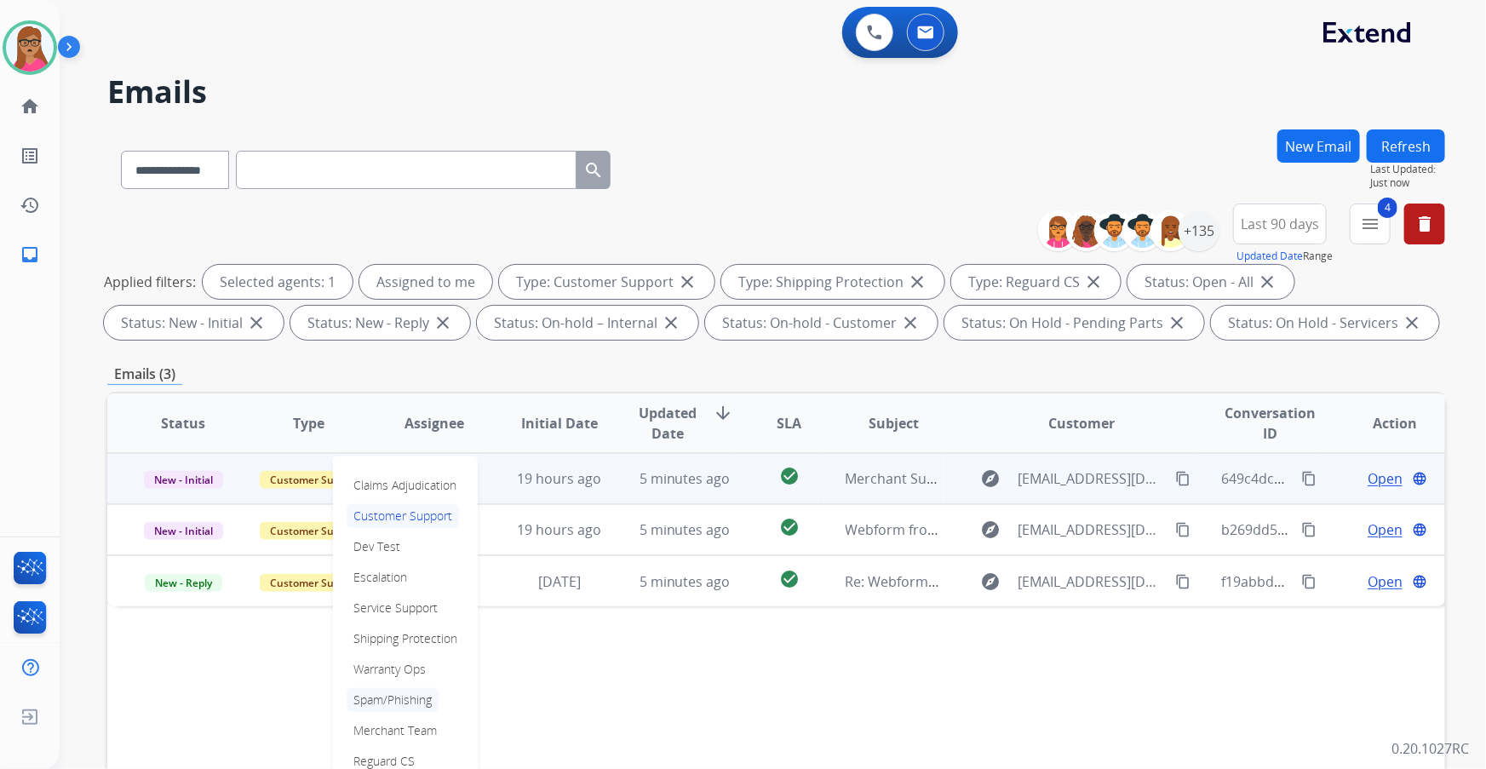
click at [410, 197] on p "Spam/Phishing" at bounding box center [393, 700] width 92 height 24
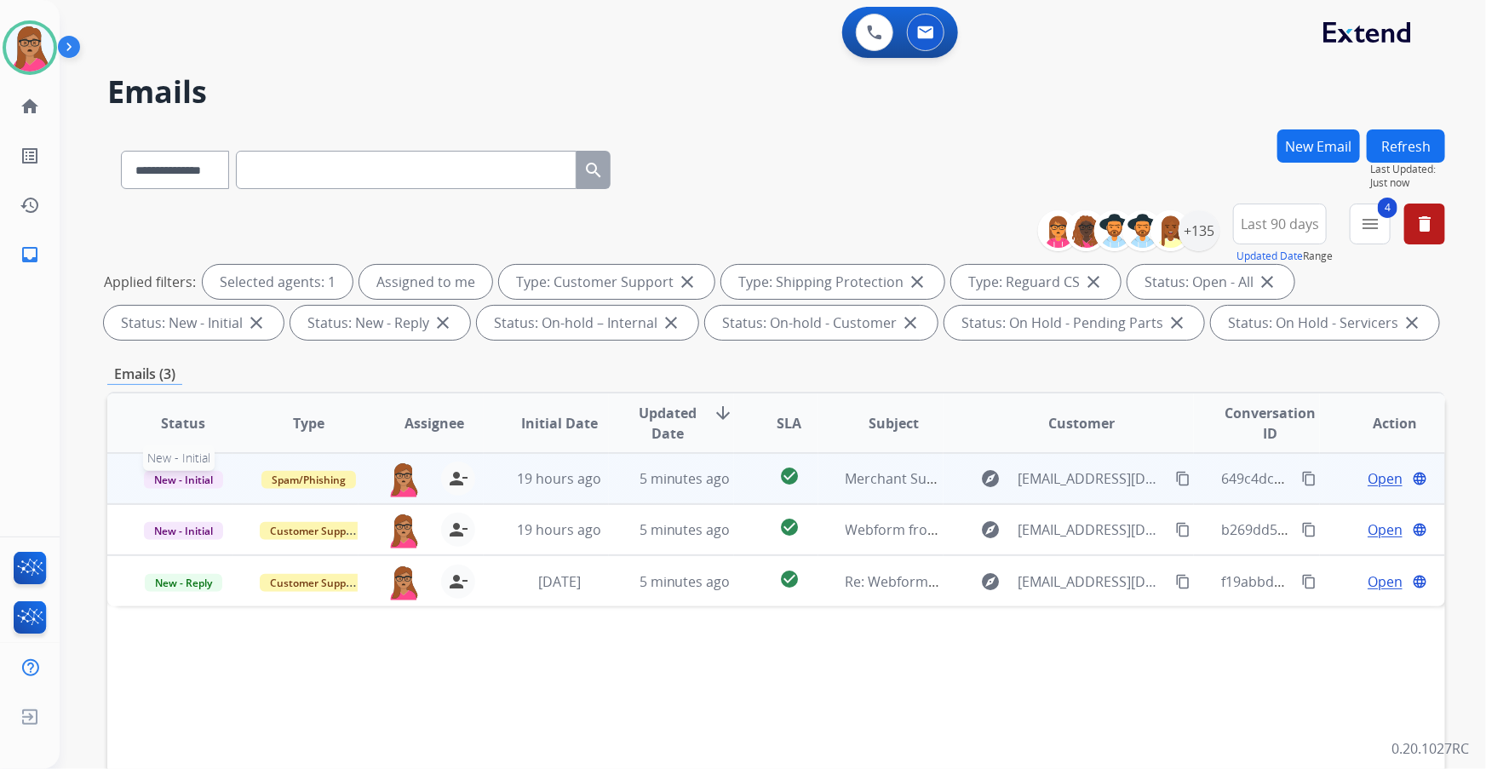
drag, startPoint x: 174, startPoint y: 480, endPoint x: 182, endPoint y: 484, distance: 9.2
click at [175, 197] on span "New - Initial" at bounding box center [183, 480] width 79 height 18
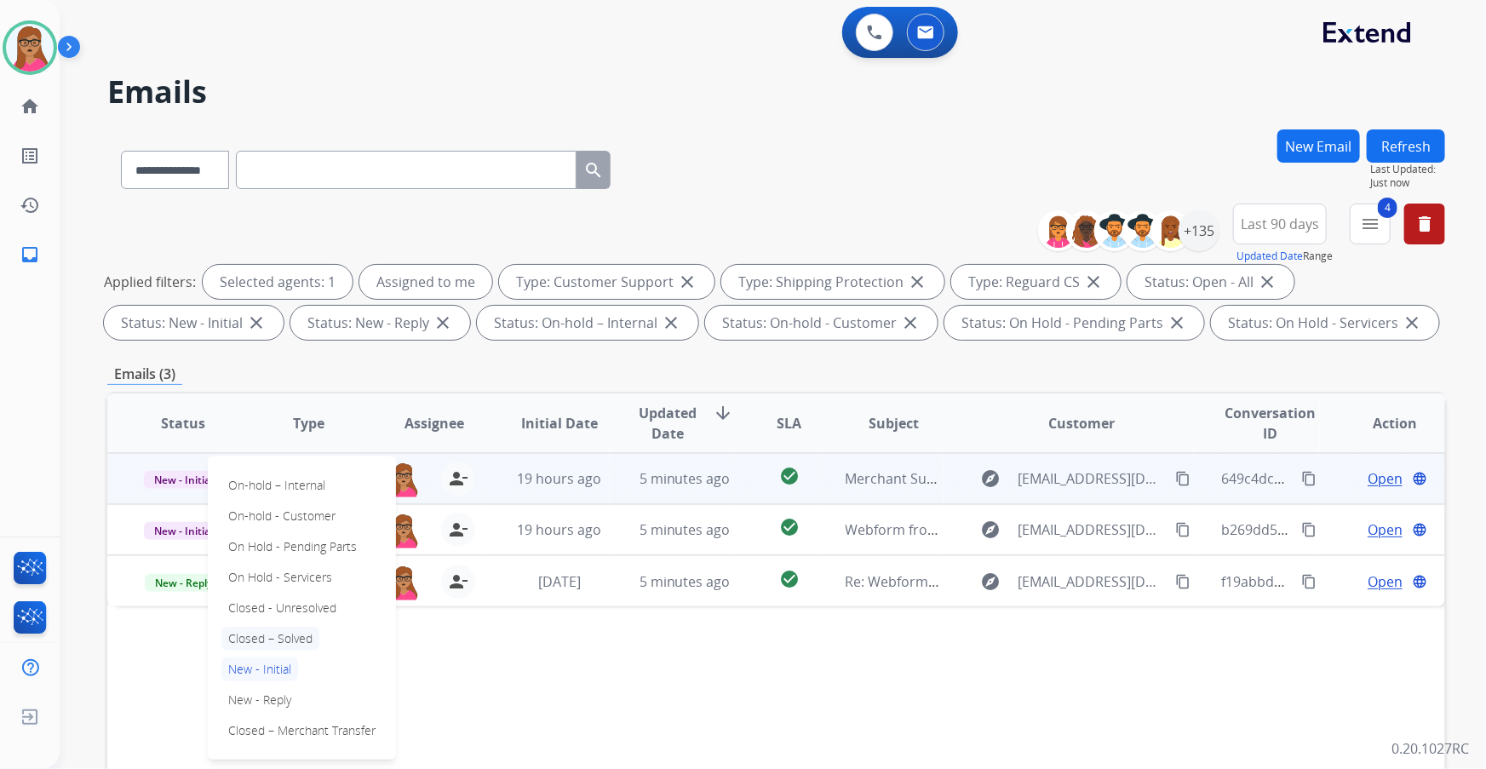
click at [259, 197] on p "Closed – Solved" at bounding box center [270, 639] width 98 height 24
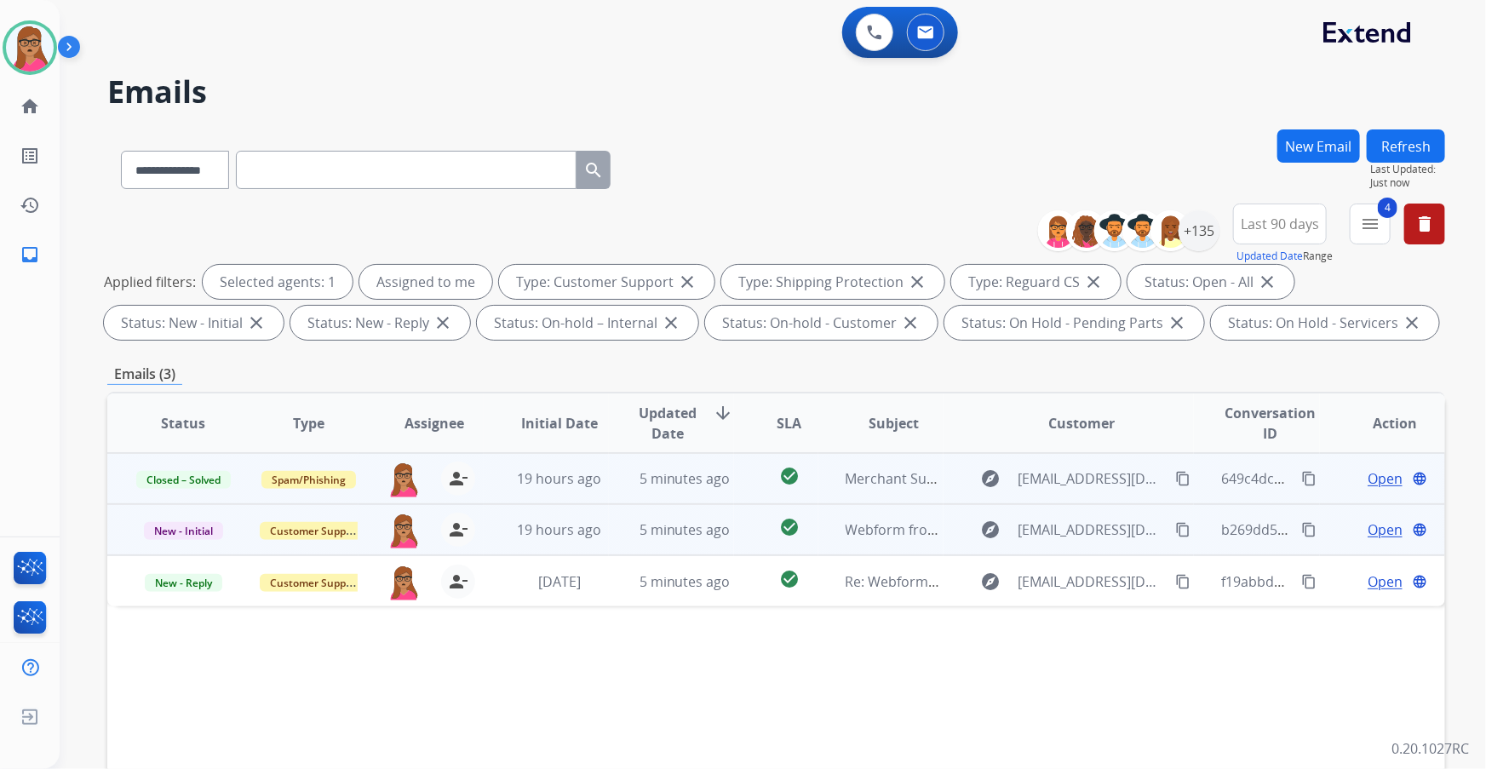
click at [477, 197] on span "Open" at bounding box center [1384, 529] width 35 height 20
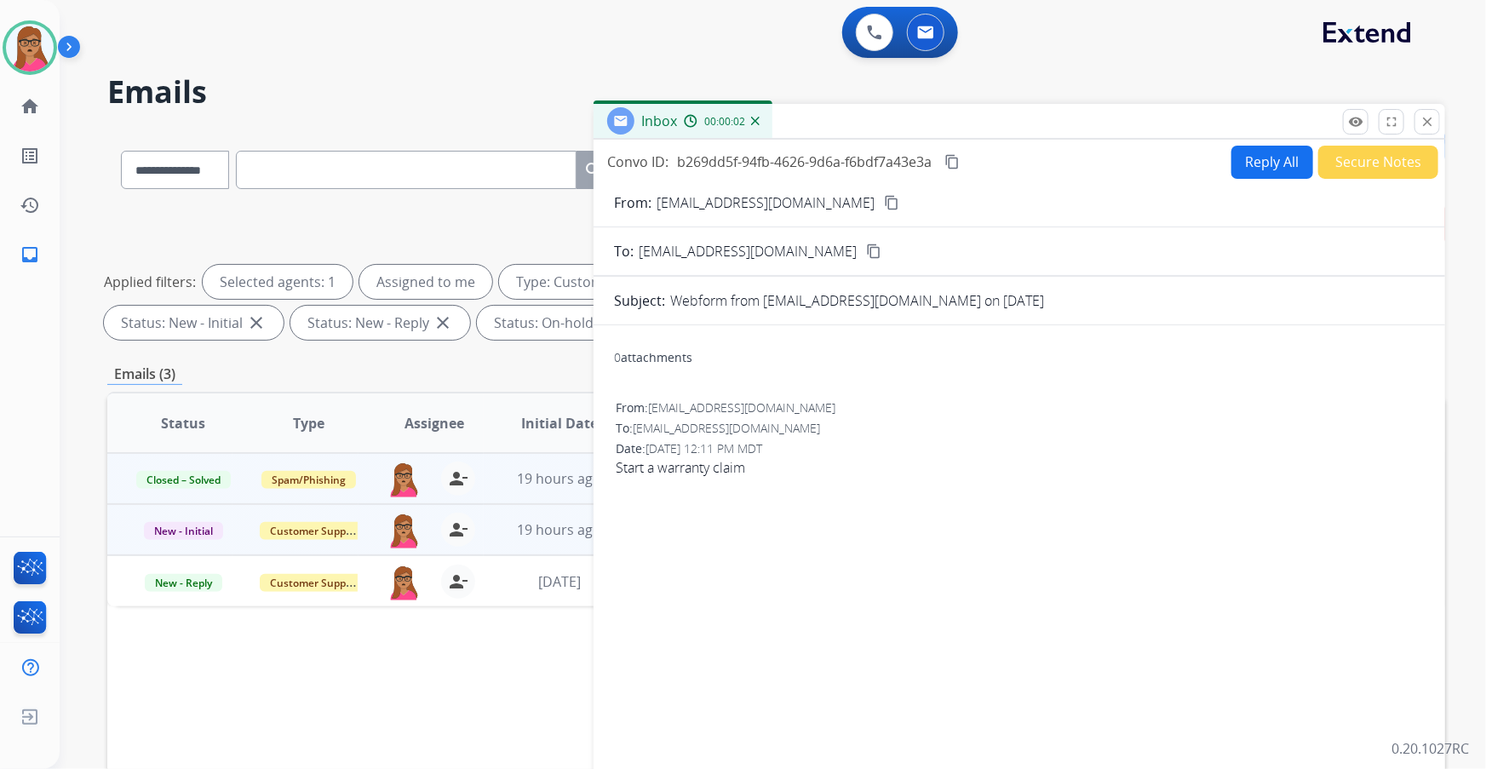
click at [477, 197] on mat-icon "content_copy" at bounding box center [891, 202] width 15 height 15
click at [477, 171] on button "Reply All" at bounding box center [1272, 162] width 82 height 33
select select "**********"
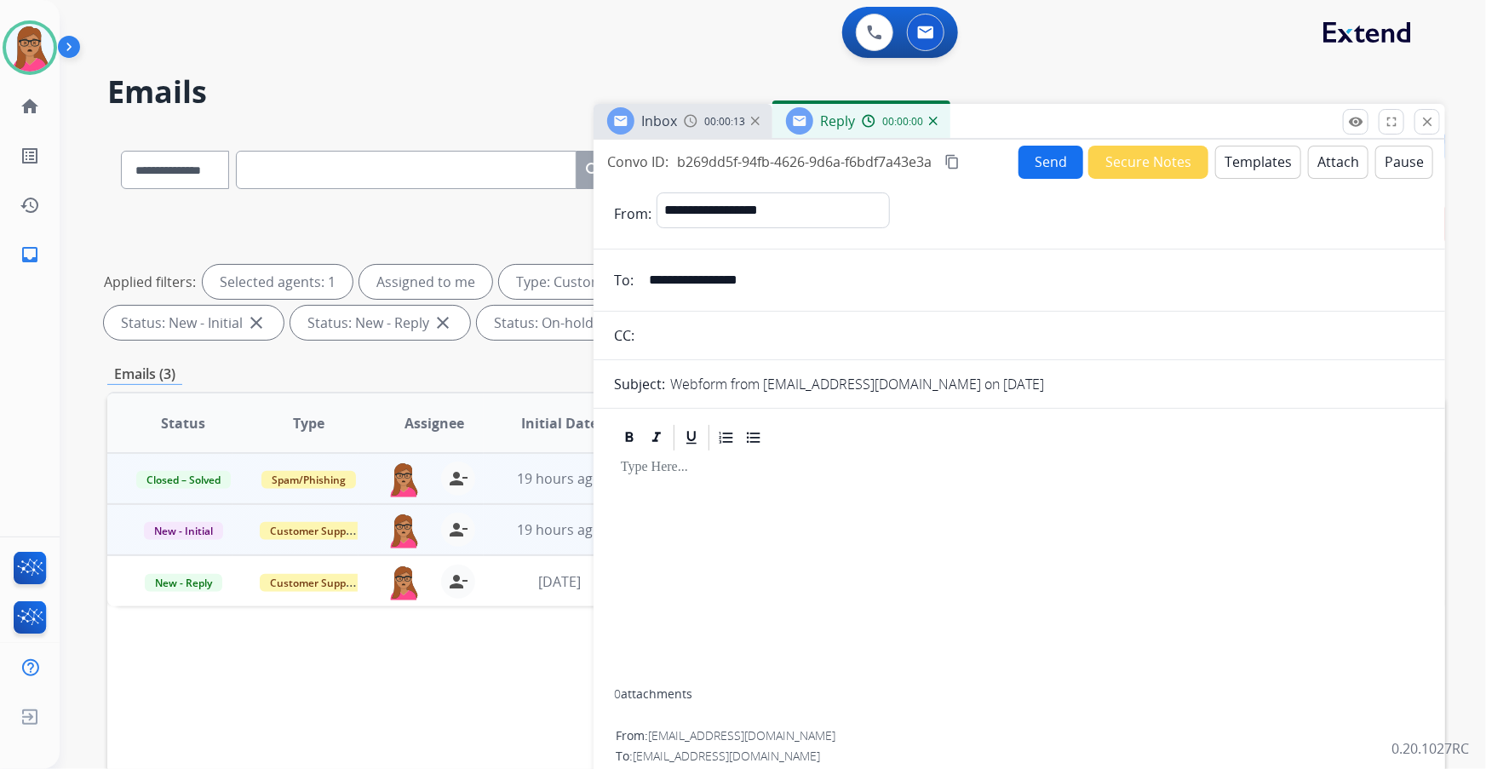
click at [477, 167] on button "Templates" at bounding box center [1258, 162] width 86 height 33
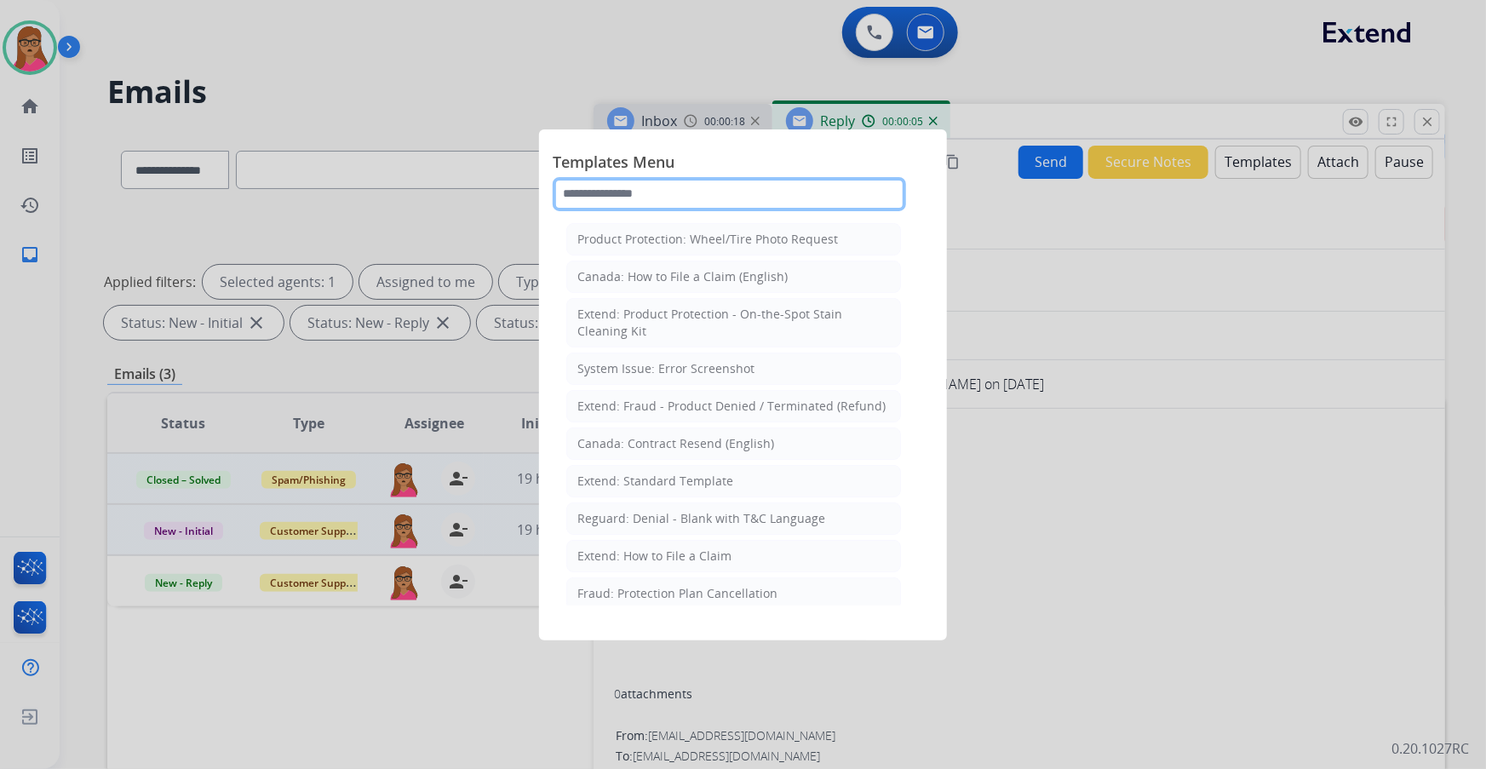
click at [477, 180] on input "text" at bounding box center [729, 194] width 353 height 34
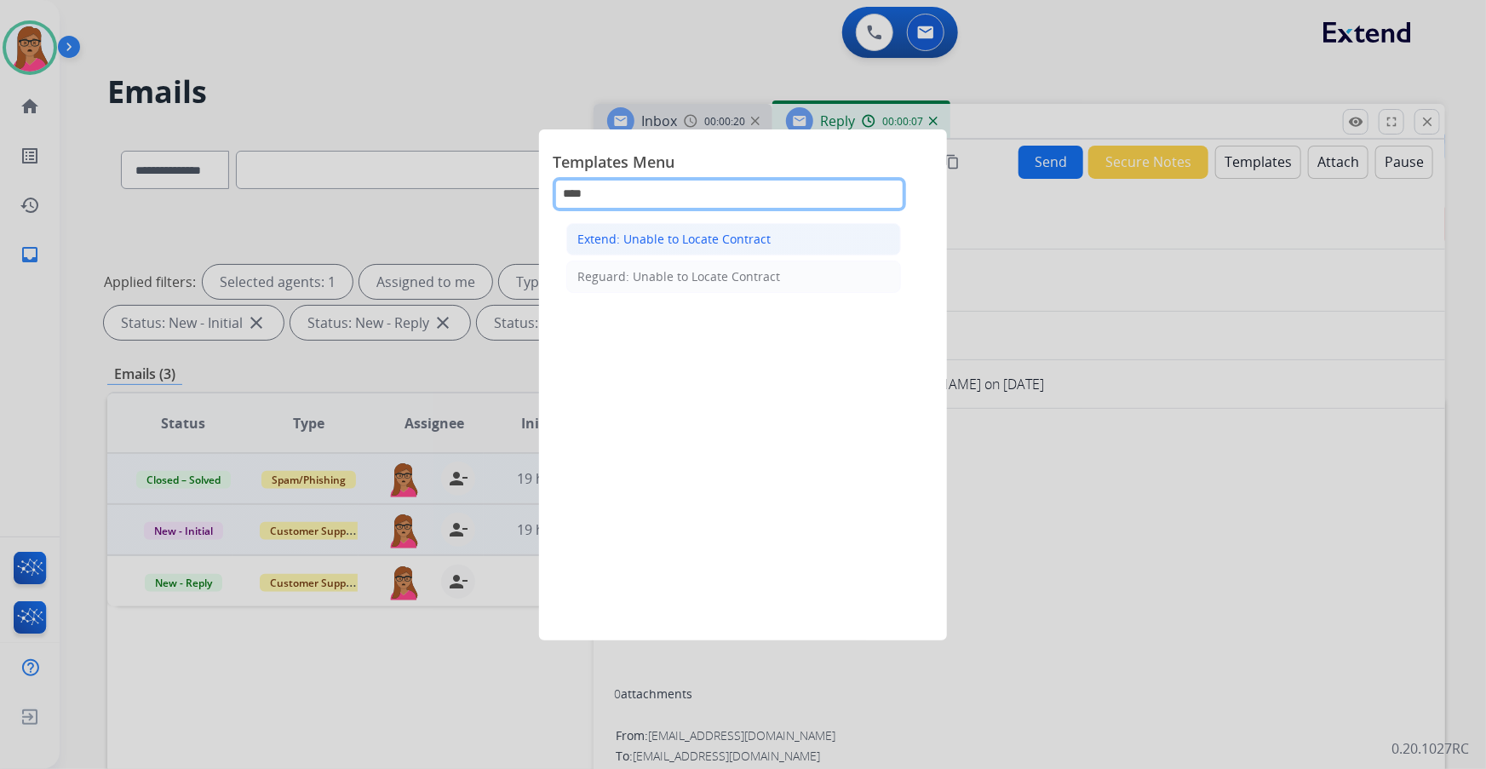
type input "****"
click at [477, 197] on div "Extend: Unable to Locate Contract" at bounding box center [673, 239] width 193 height 17
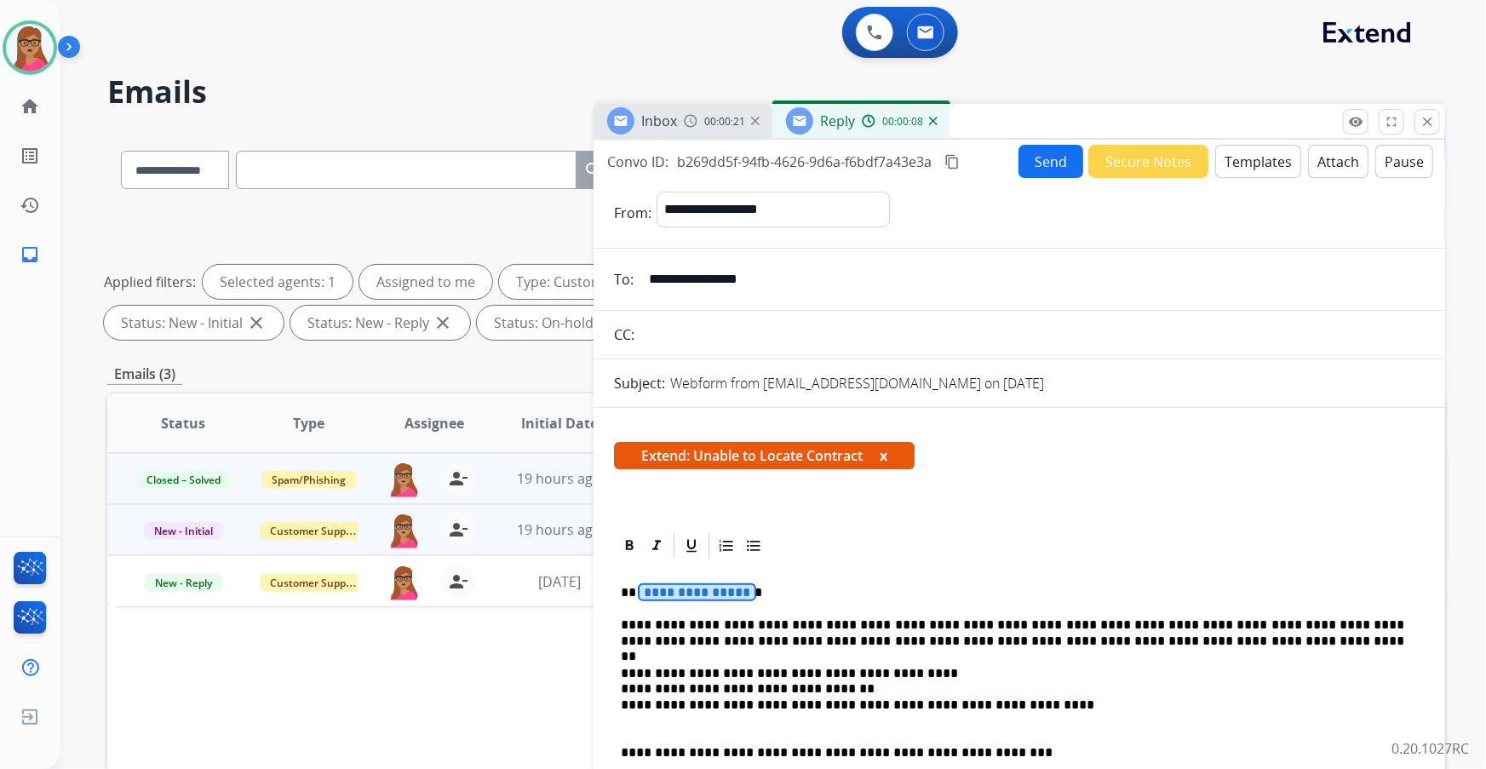
click at [477, 197] on span "**********" at bounding box center [696, 592] width 115 height 14
click at [477, 152] on button "Send" at bounding box center [1050, 161] width 65 height 33
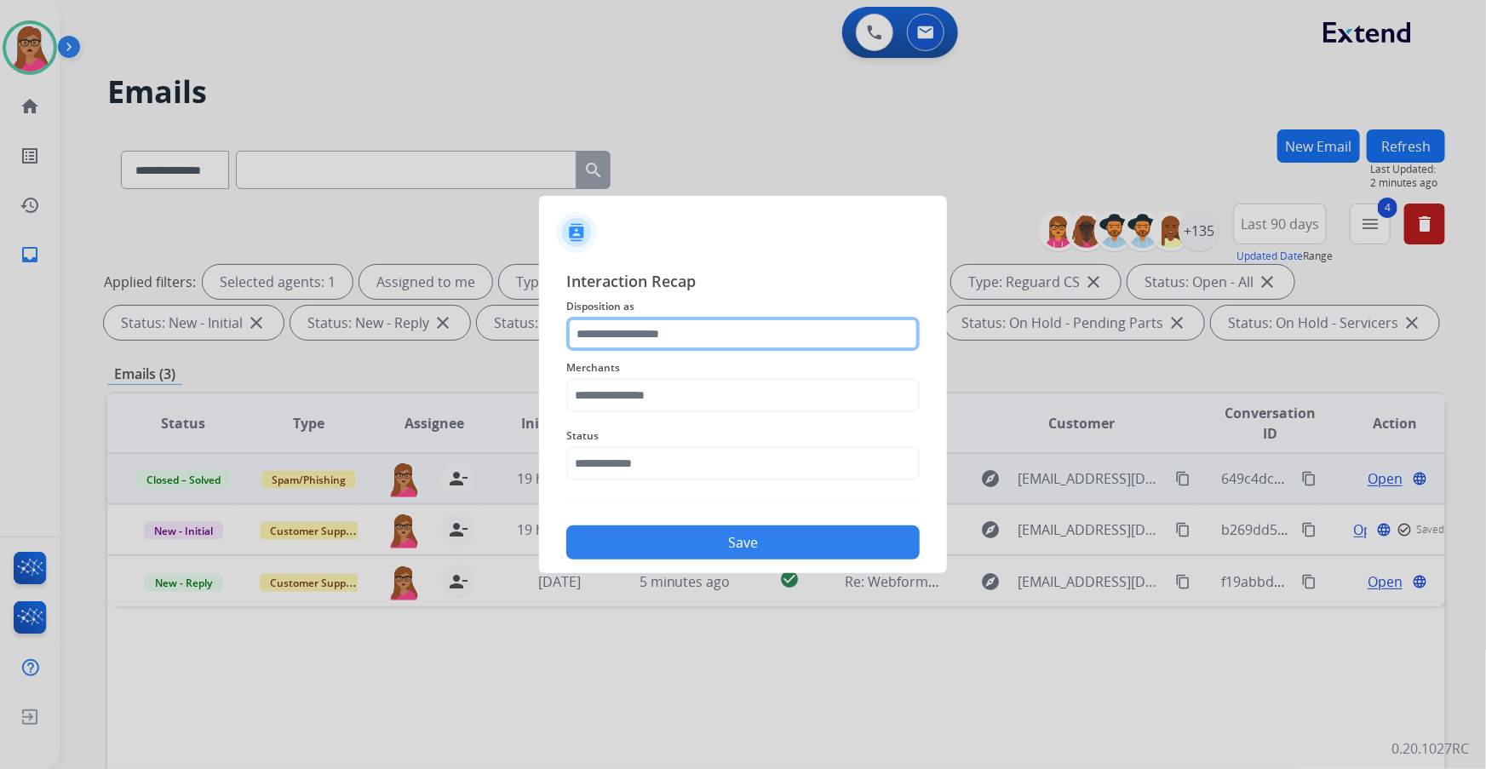
click at [477, 197] on input "text" at bounding box center [742, 334] width 353 height 34
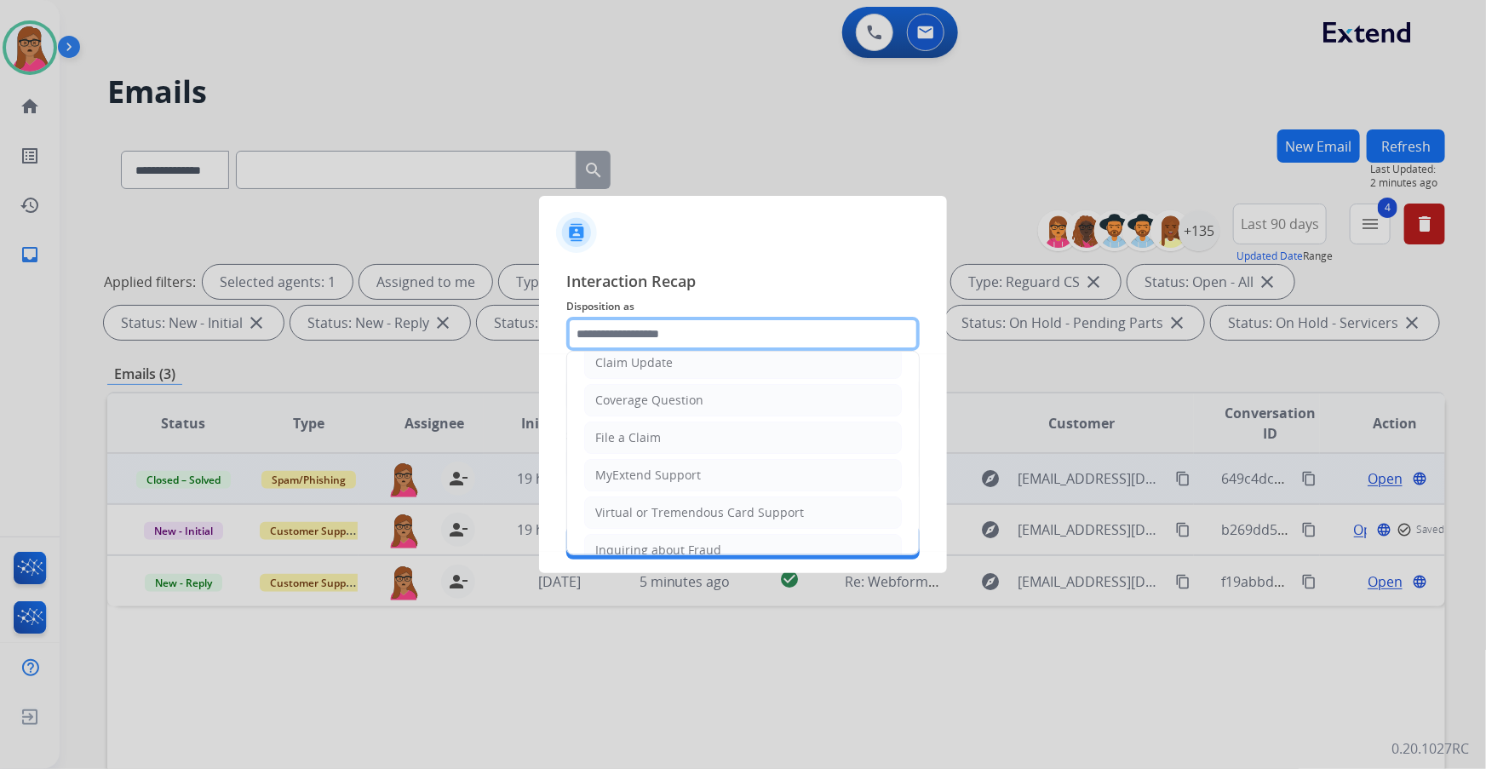
scroll to position [232, 0]
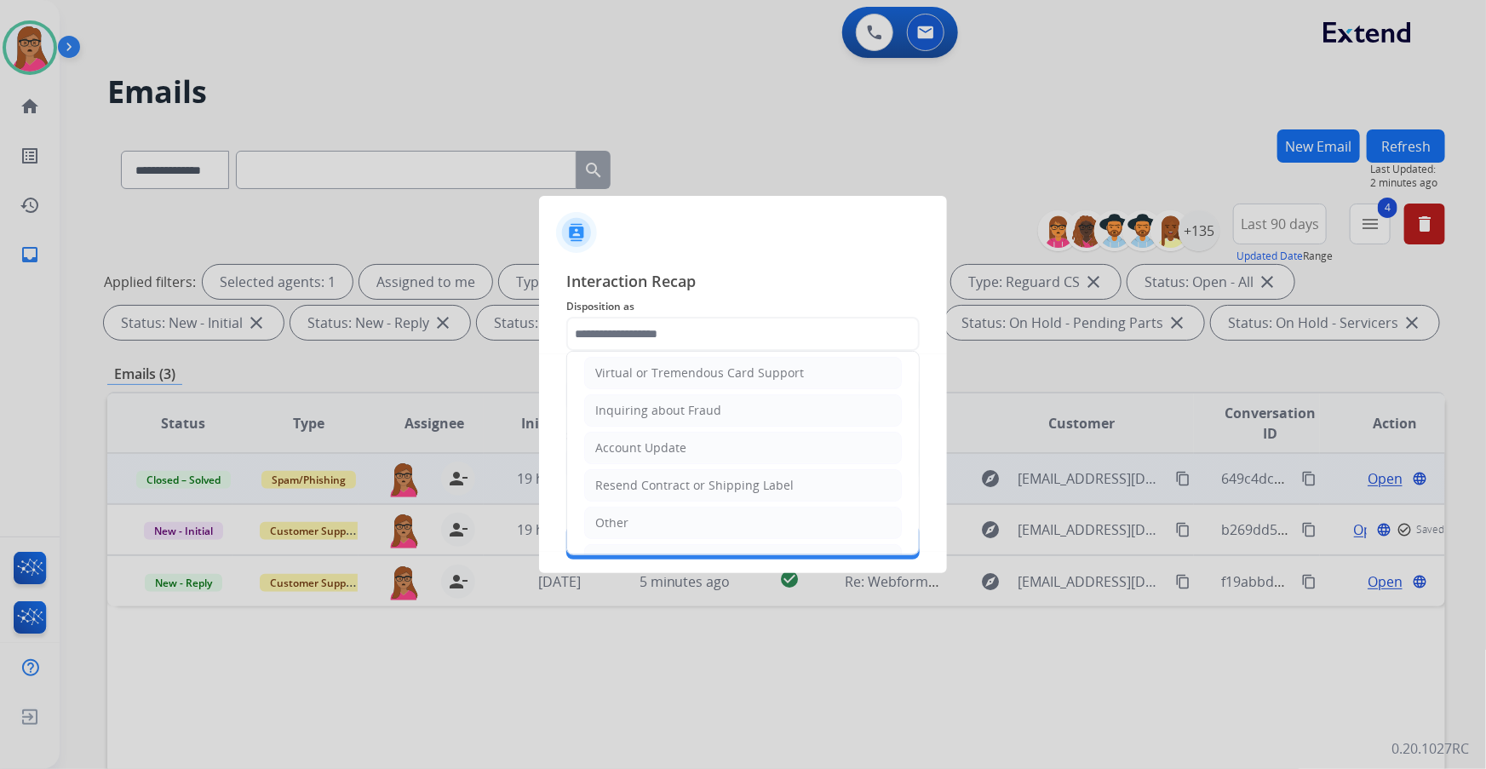
drag, startPoint x: 649, startPoint y: 515, endPoint x: 674, endPoint y: 417, distance: 101.2
click at [477, 197] on li "Other" at bounding box center [743, 523] width 318 height 32
type input "*****"
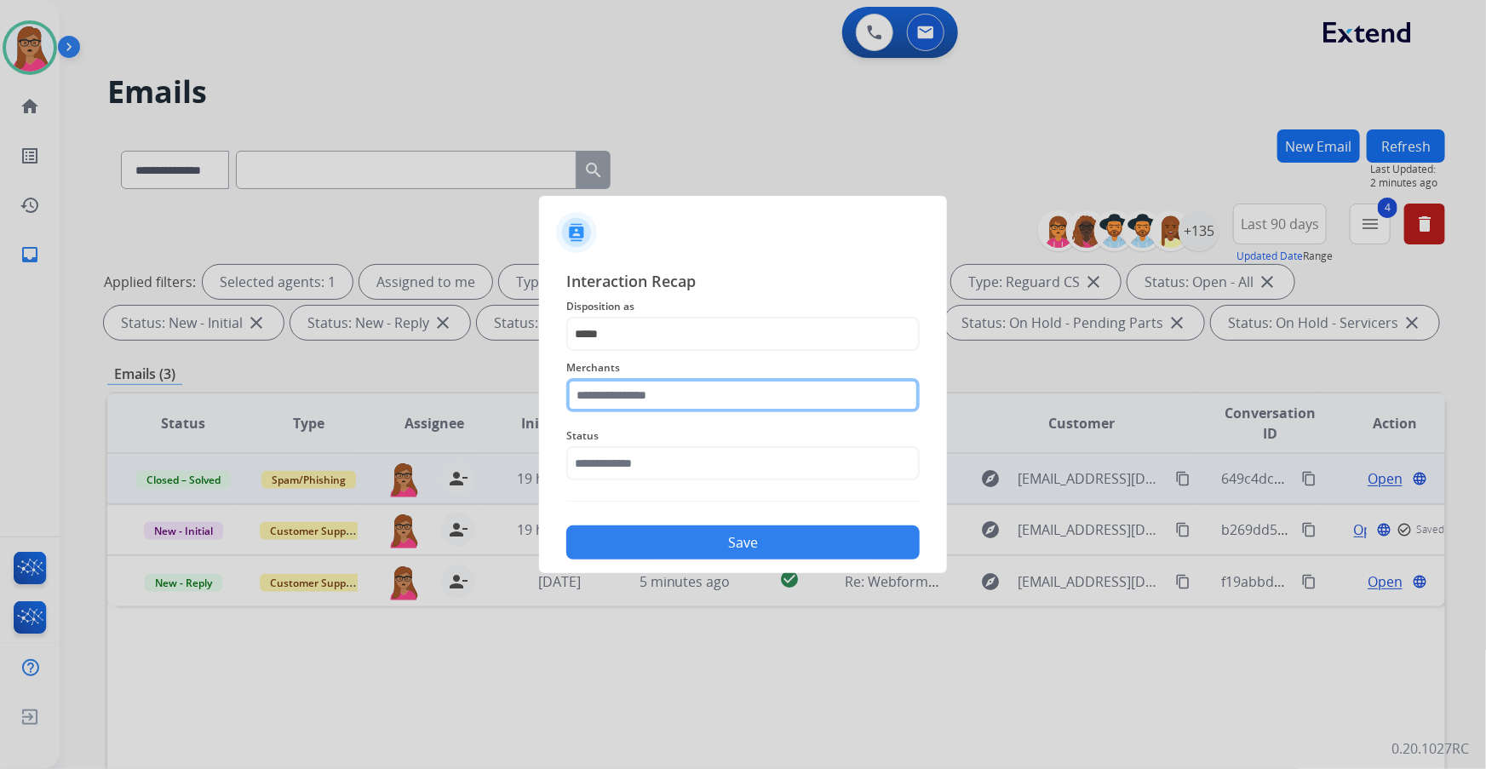
click at [477, 197] on input "text" at bounding box center [742, 395] width 353 height 34
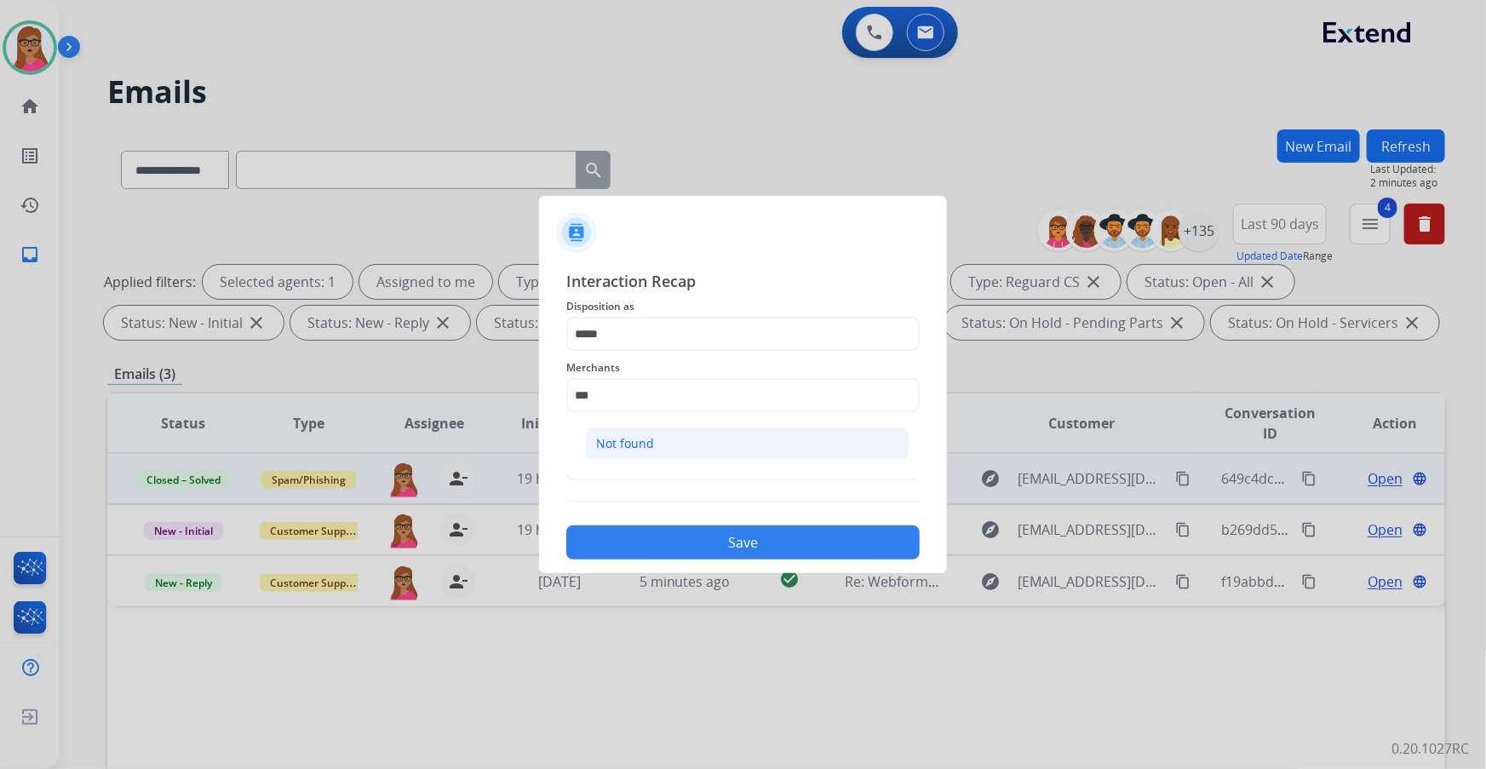
click at [477, 197] on div "Not found" at bounding box center [625, 443] width 58 height 17
type input "*********"
click at [477, 197] on input "text" at bounding box center [742, 463] width 353 height 34
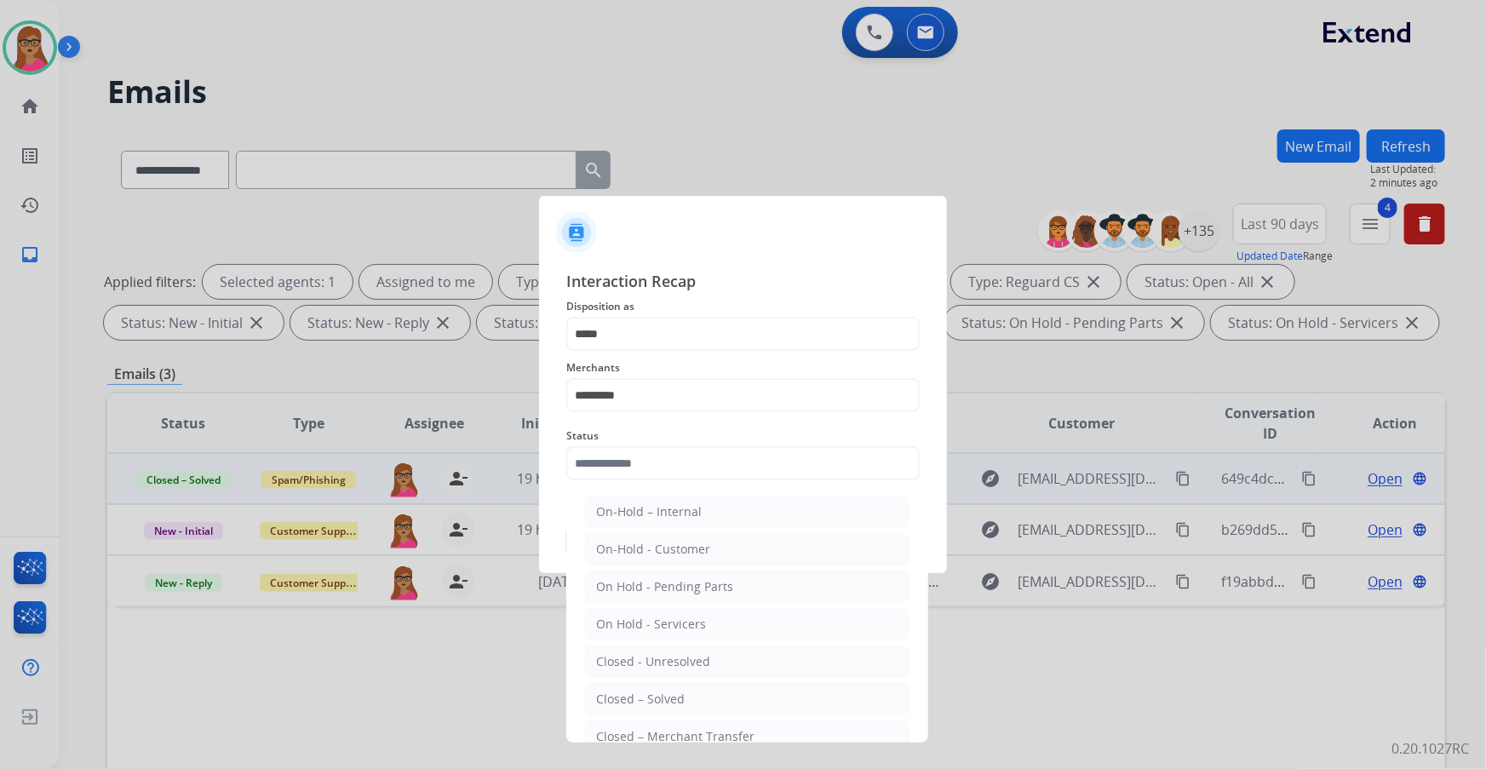
drag, startPoint x: 665, startPoint y: 698, endPoint x: 676, endPoint y: 657, distance: 42.3
click at [477, 197] on div "Closed – Solved" at bounding box center [640, 699] width 89 height 17
type input "**********"
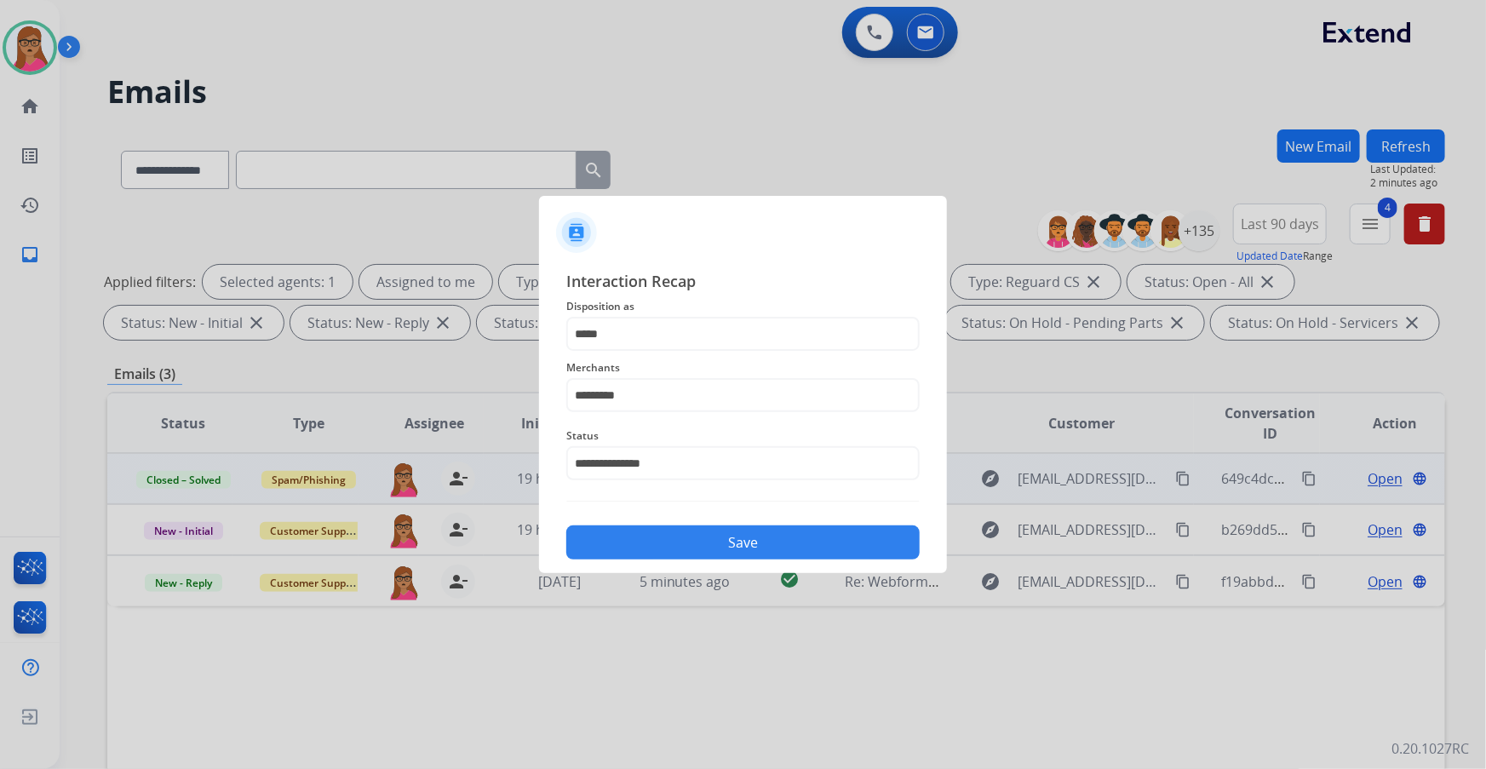
click at [477, 197] on button "Save" at bounding box center [742, 542] width 353 height 34
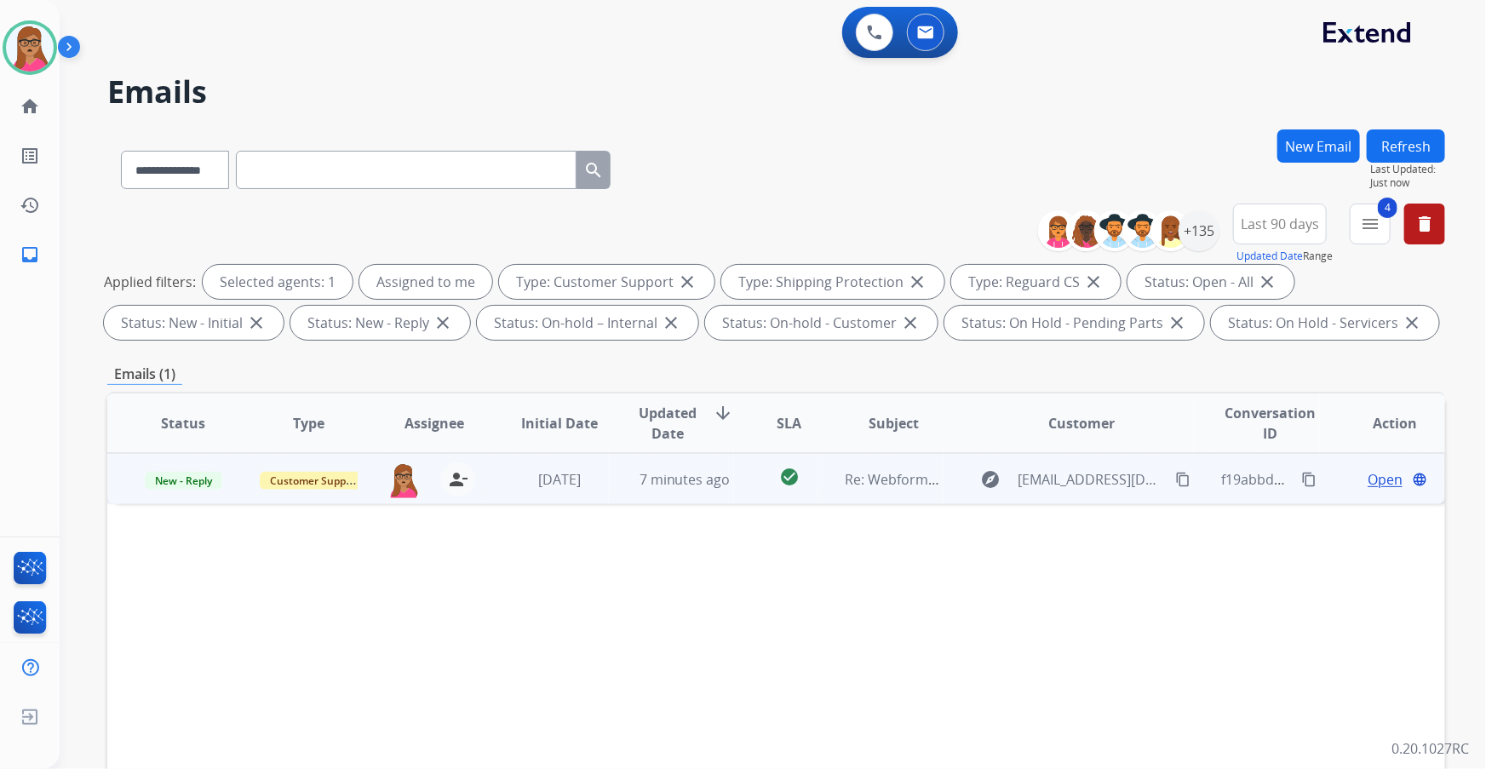
click at [477, 197] on span "Open" at bounding box center [1384, 479] width 35 height 20
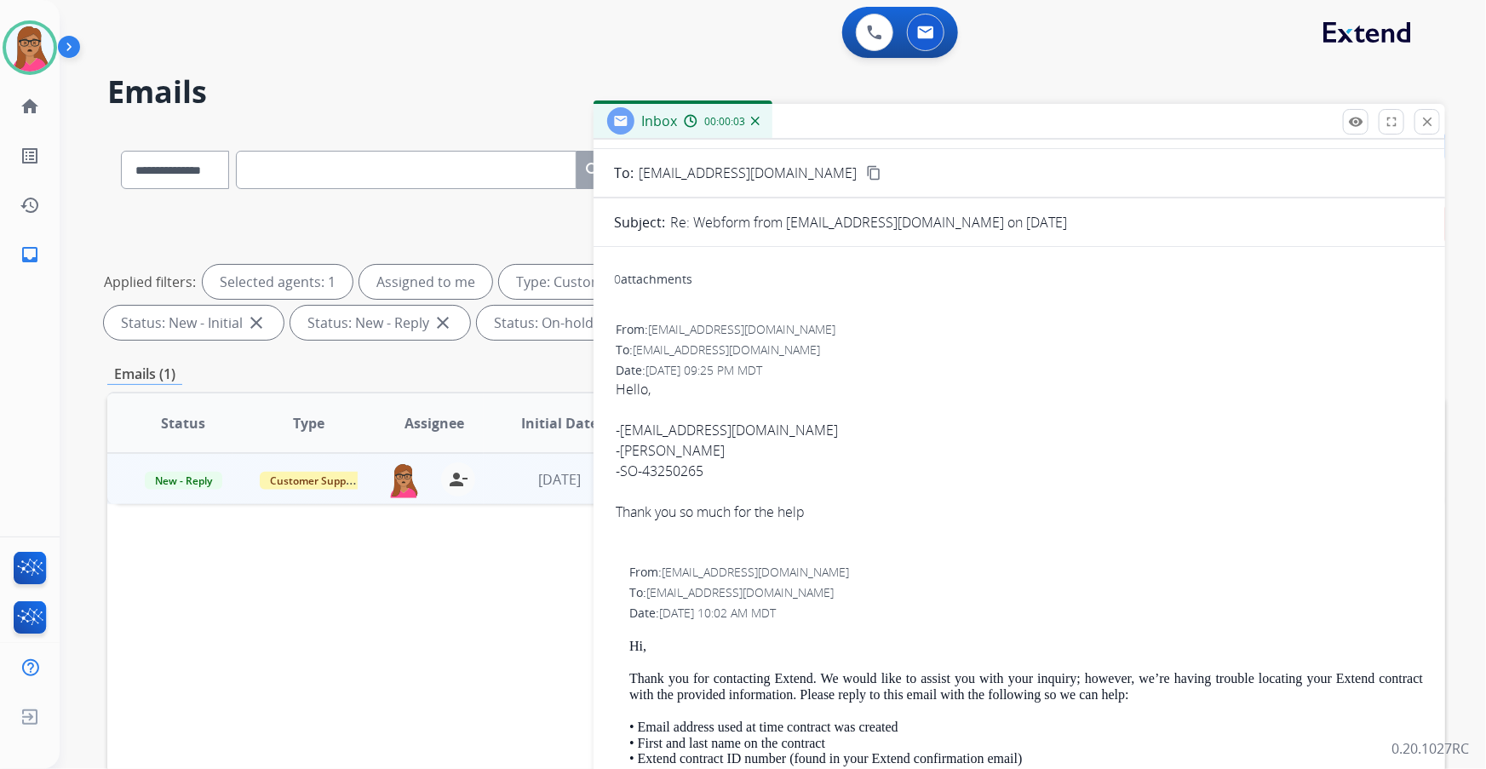
scroll to position [77, 0]
drag, startPoint x: 828, startPoint y: 433, endPoint x: 621, endPoint y: 430, distance: 206.9
click at [477, 197] on div "- sebastian.960731@gmail.com" at bounding box center [1019, 431] width 807 height 20
copy link "sebastian.960731@gmail.com"
click at [477, 197] on div "-SO-43250265" at bounding box center [1019, 471] width 807 height 20
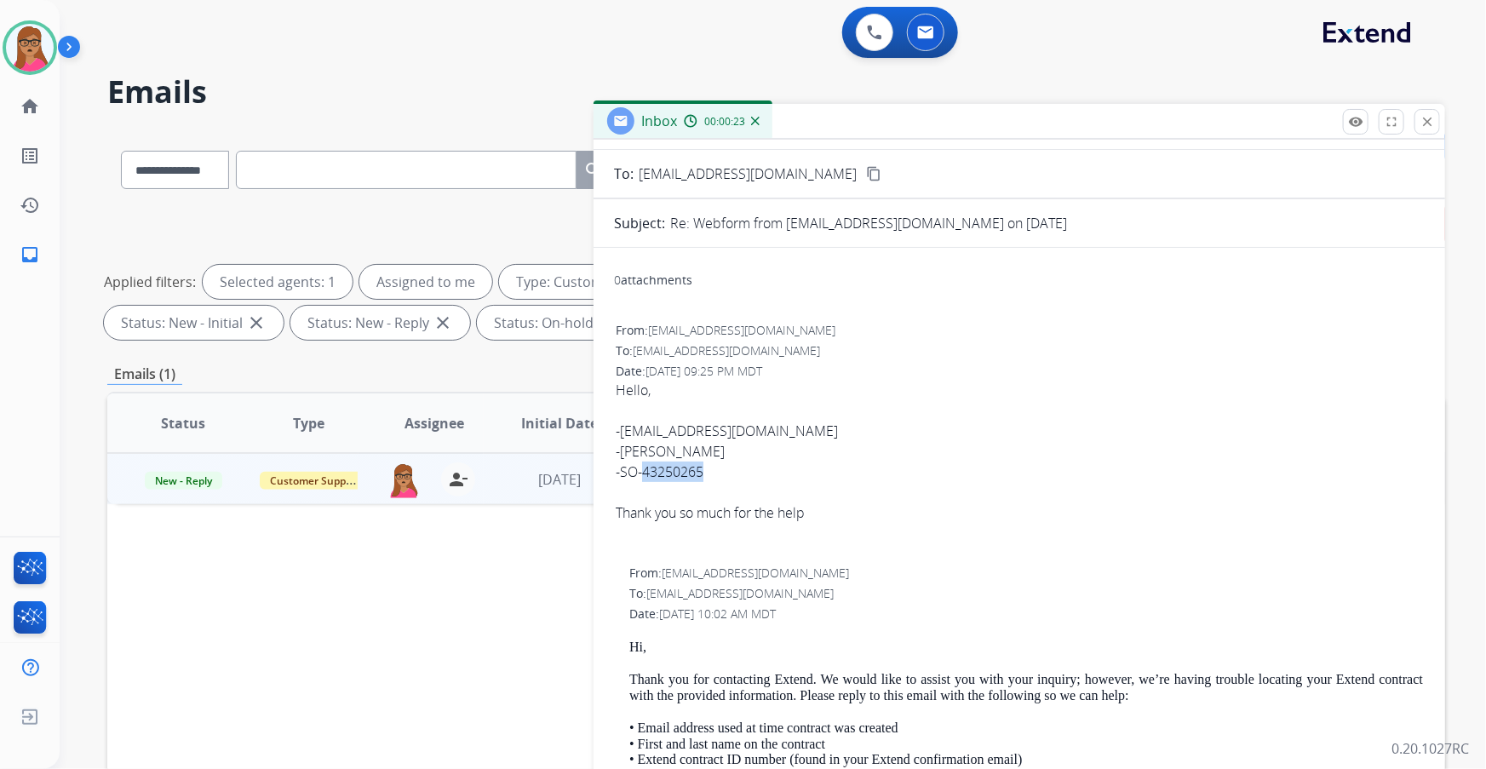
drag, startPoint x: 710, startPoint y: 470, endPoint x: 643, endPoint y: 468, distance: 67.3
click at [477, 197] on div "-SO-43250265" at bounding box center [1019, 471] width 807 height 20
drag, startPoint x: 661, startPoint y: 468, endPoint x: 753, endPoint y: 458, distance: 92.5
click at [477, 197] on div "-Sebastian Arango" at bounding box center [1019, 451] width 807 height 20
drag, startPoint x: 707, startPoint y: 468, endPoint x: 622, endPoint y: 470, distance: 84.3
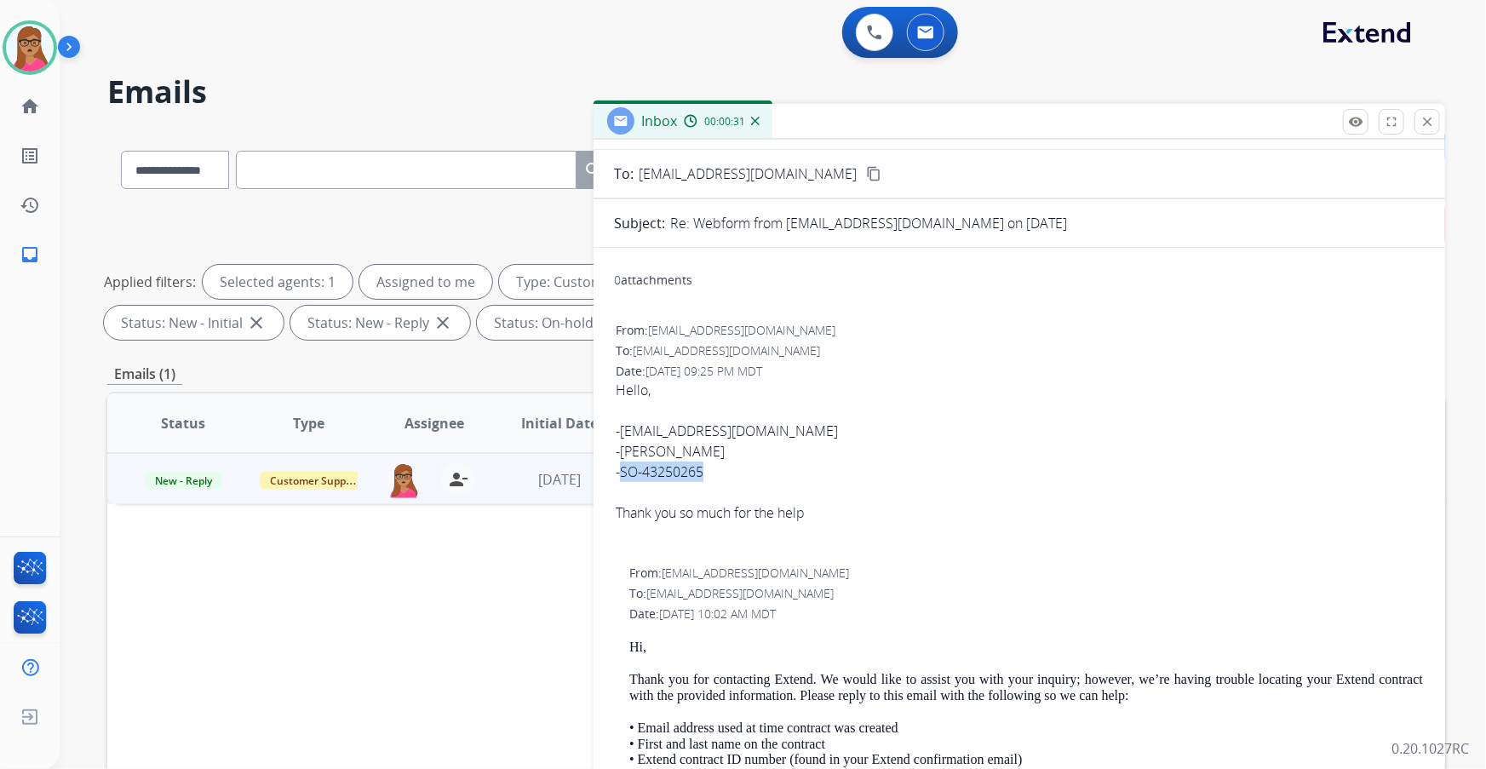
click at [477, 197] on div "-SO-43250265" at bounding box center [1019, 471] width 807 height 20
copy div "SO-43250265"
click at [477, 197] on div at bounding box center [1019, 410] width 807 height 20
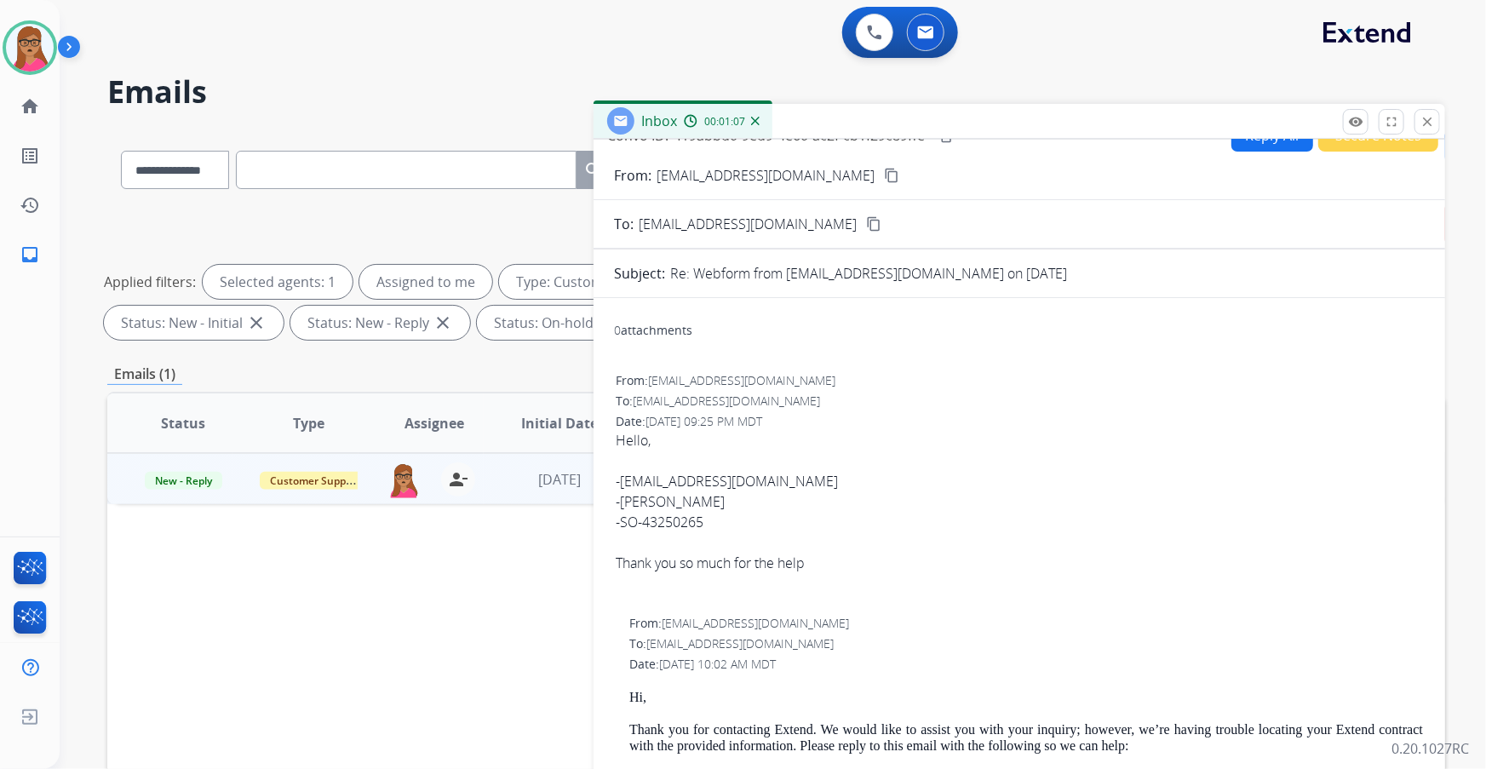
scroll to position [0, 0]
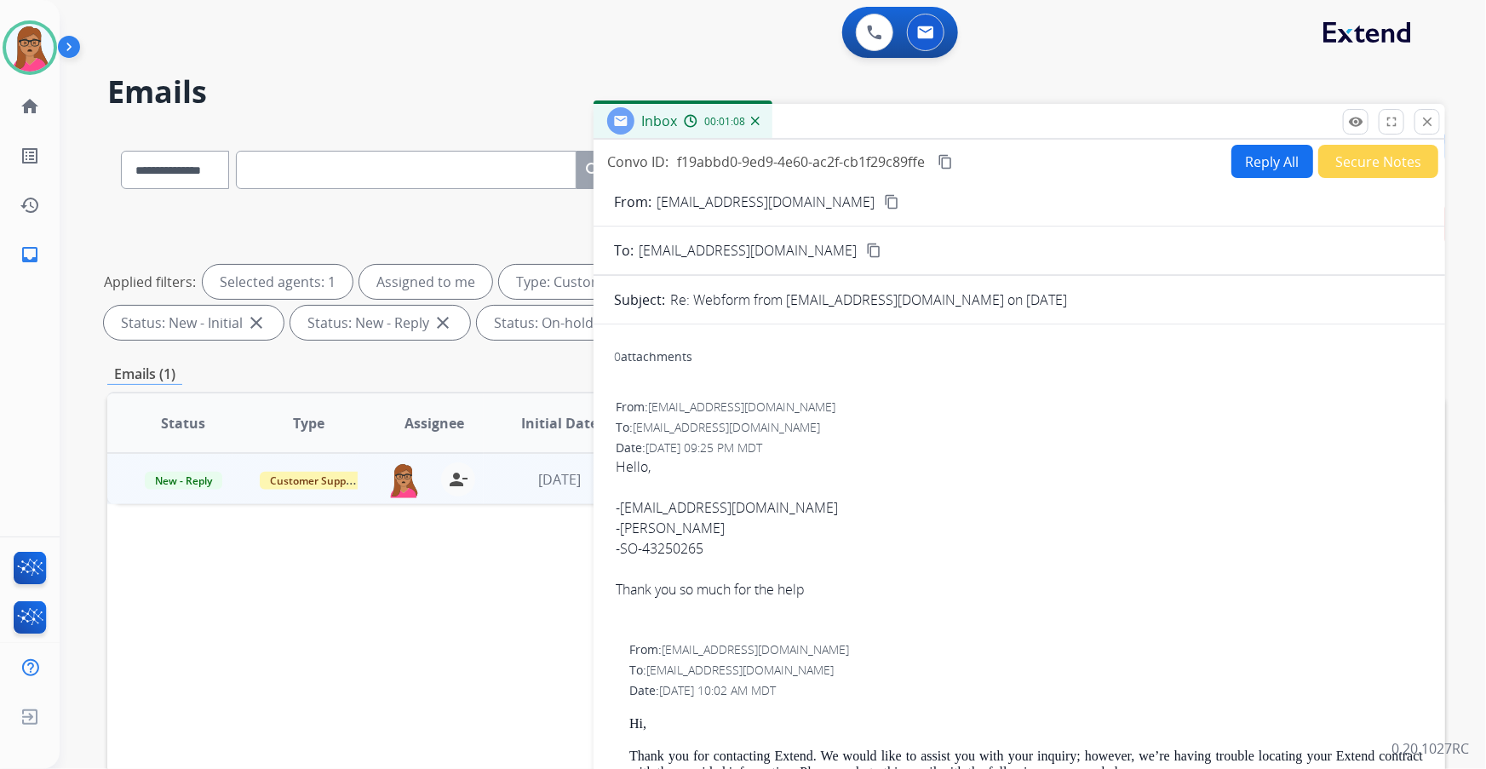
click at [477, 158] on button "Reply All" at bounding box center [1272, 161] width 82 height 33
select select "**********"
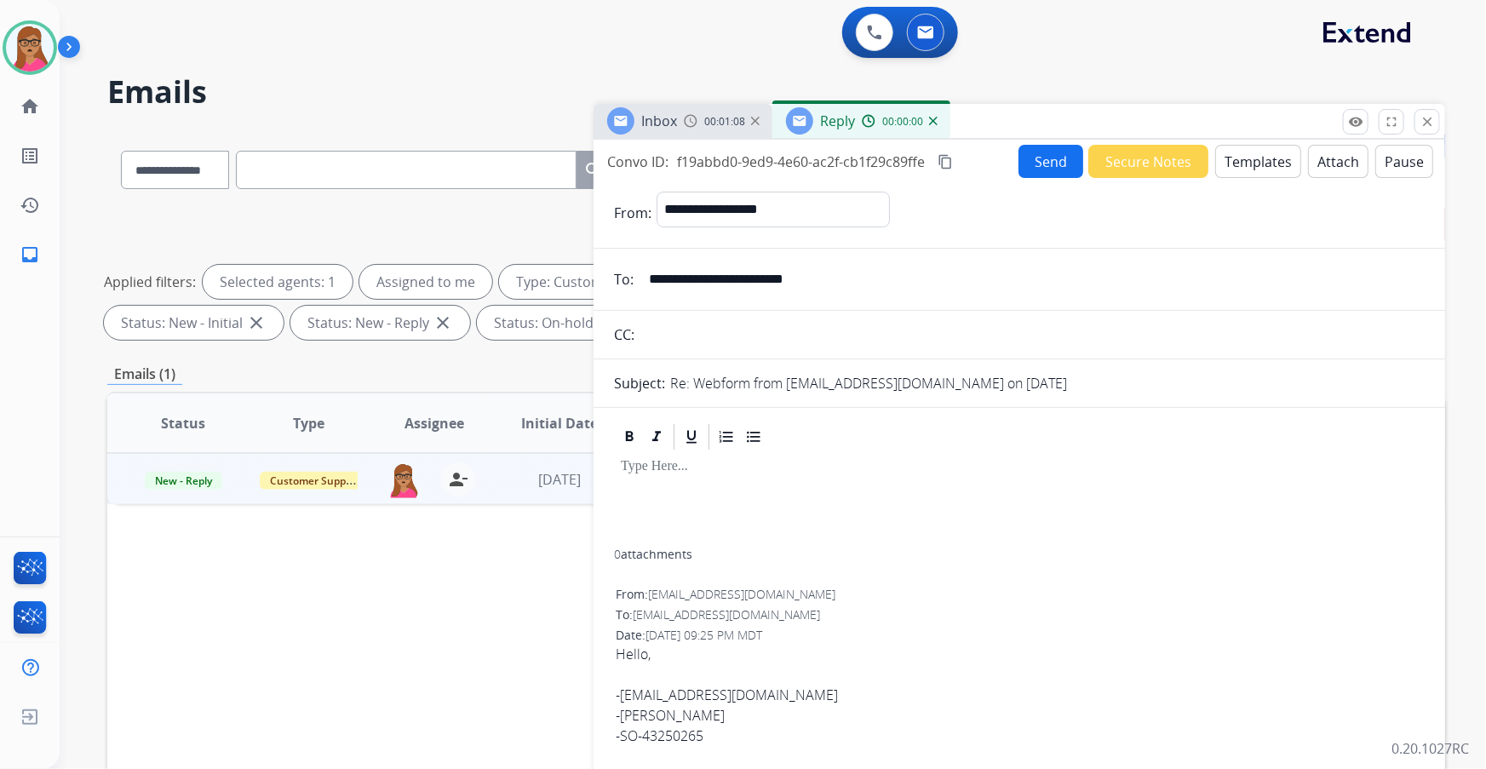
click at [477, 158] on button "Templates" at bounding box center [1258, 161] width 86 height 33
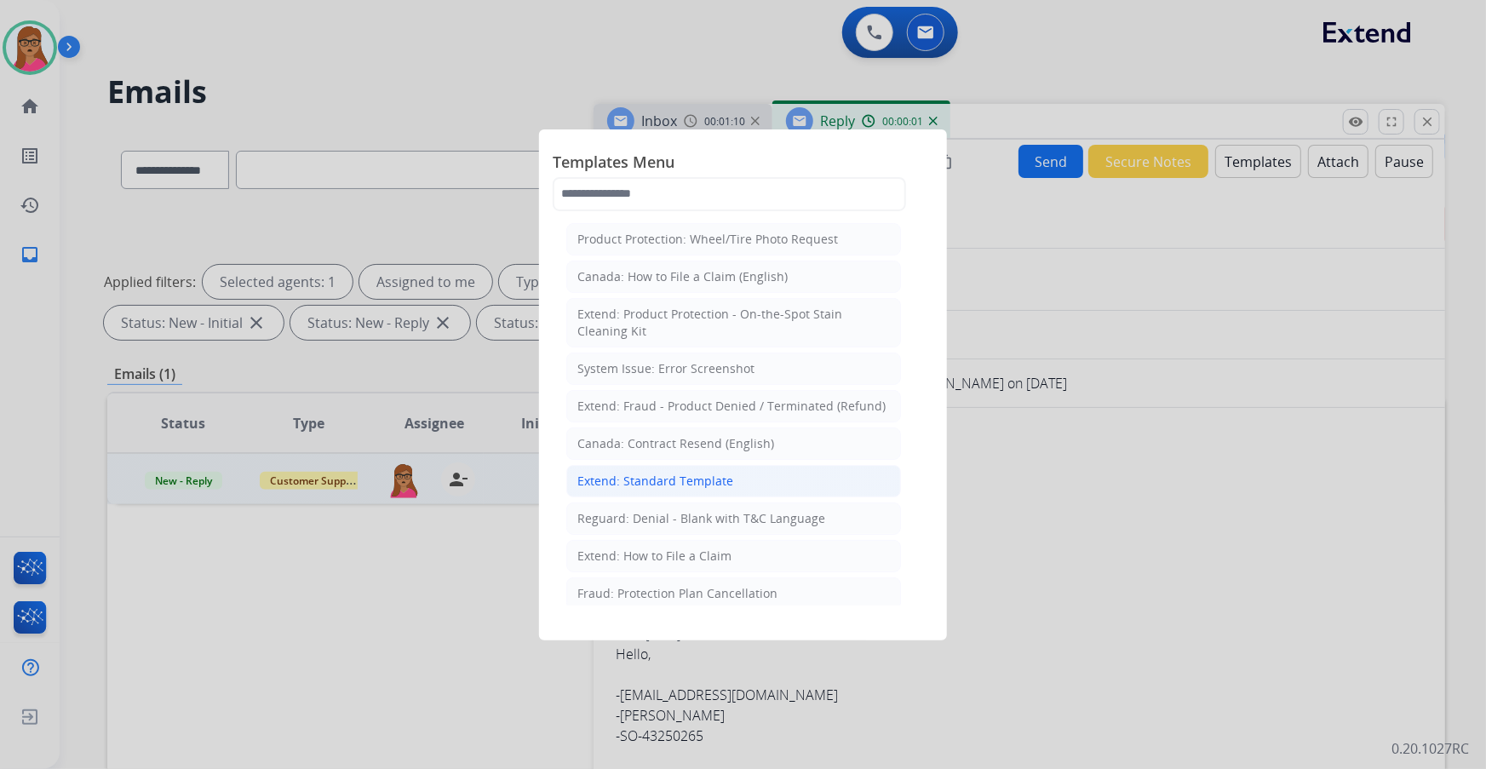
click at [477, 197] on li "Extend: Standard Template" at bounding box center [733, 481] width 335 height 32
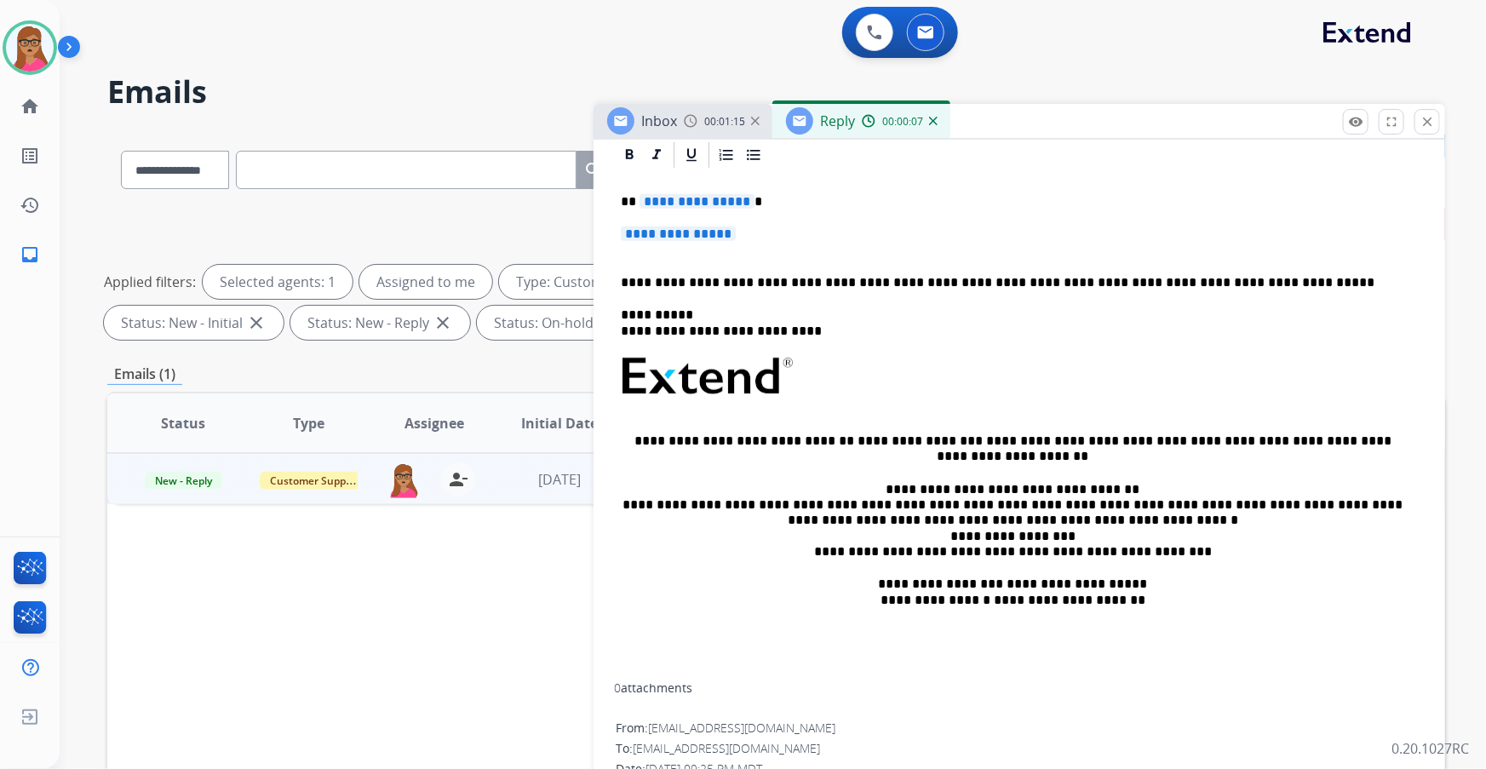
scroll to position [387, 0]
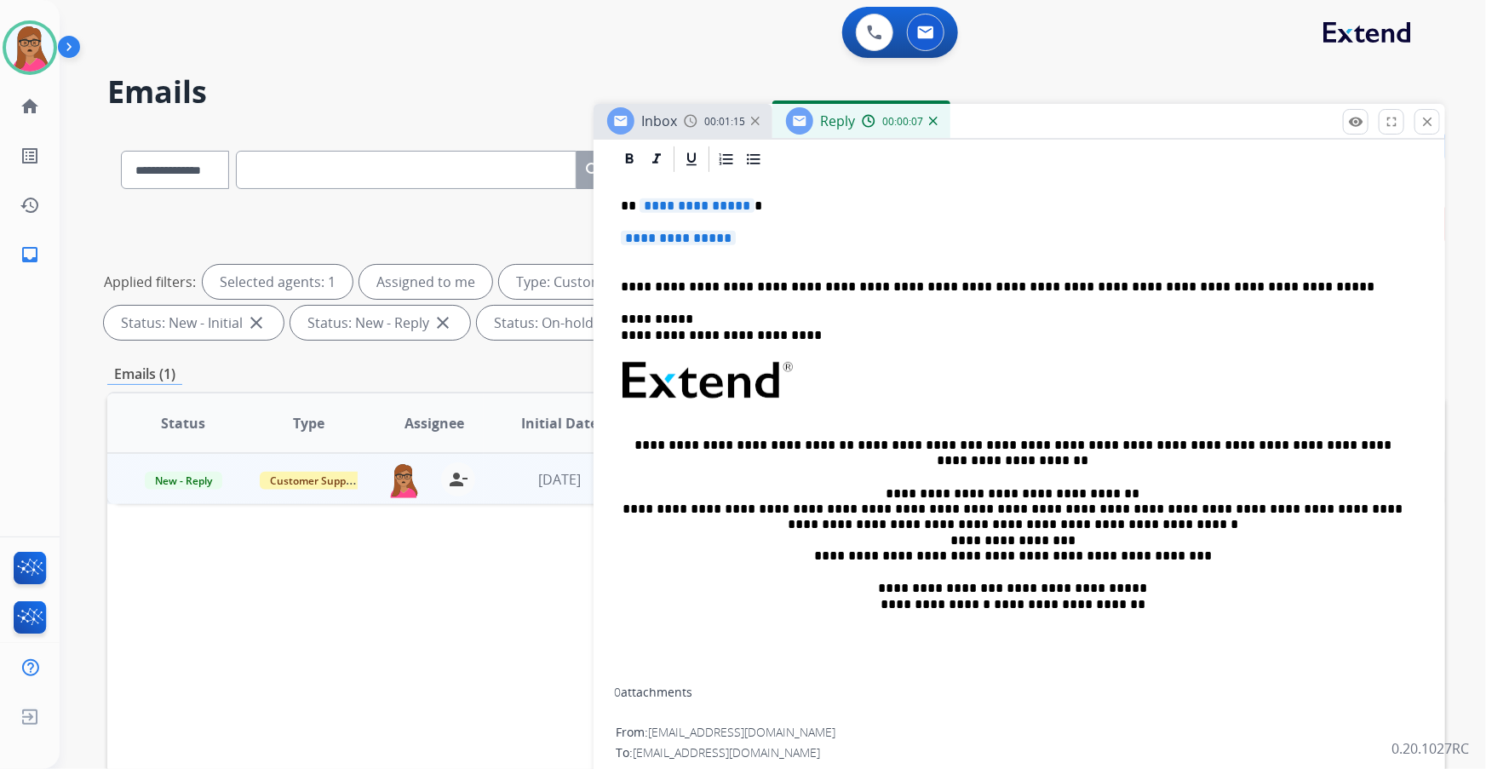
click at [477, 195] on div "**********" at bounding box center [1019, 431] width 811 height 513
click at [477, 197] on span "**********" at bounding box center [678, 238] width 115 height 14
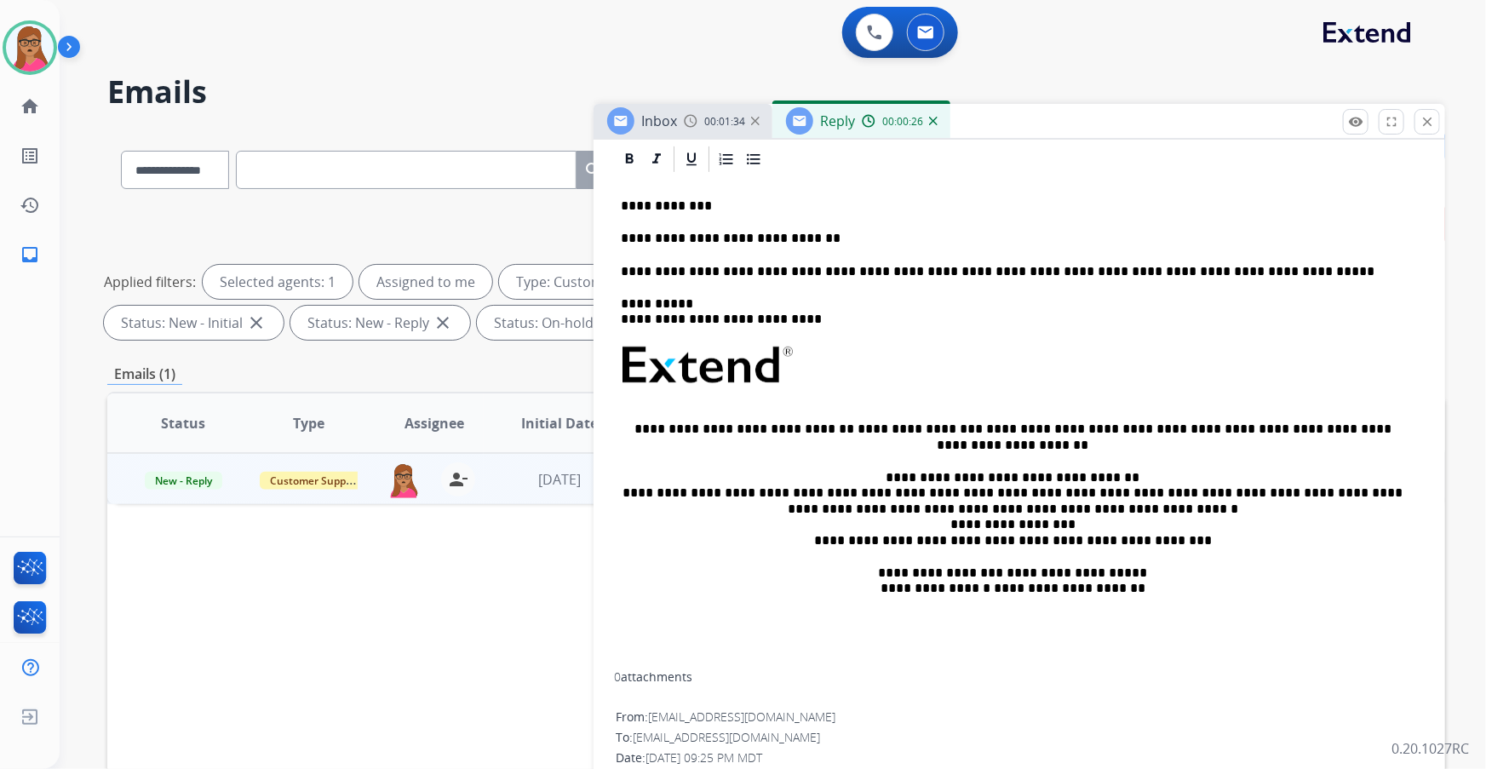
click at [477, 197] on p "**********" at bounding box center [1013, 238] width 784 height 15
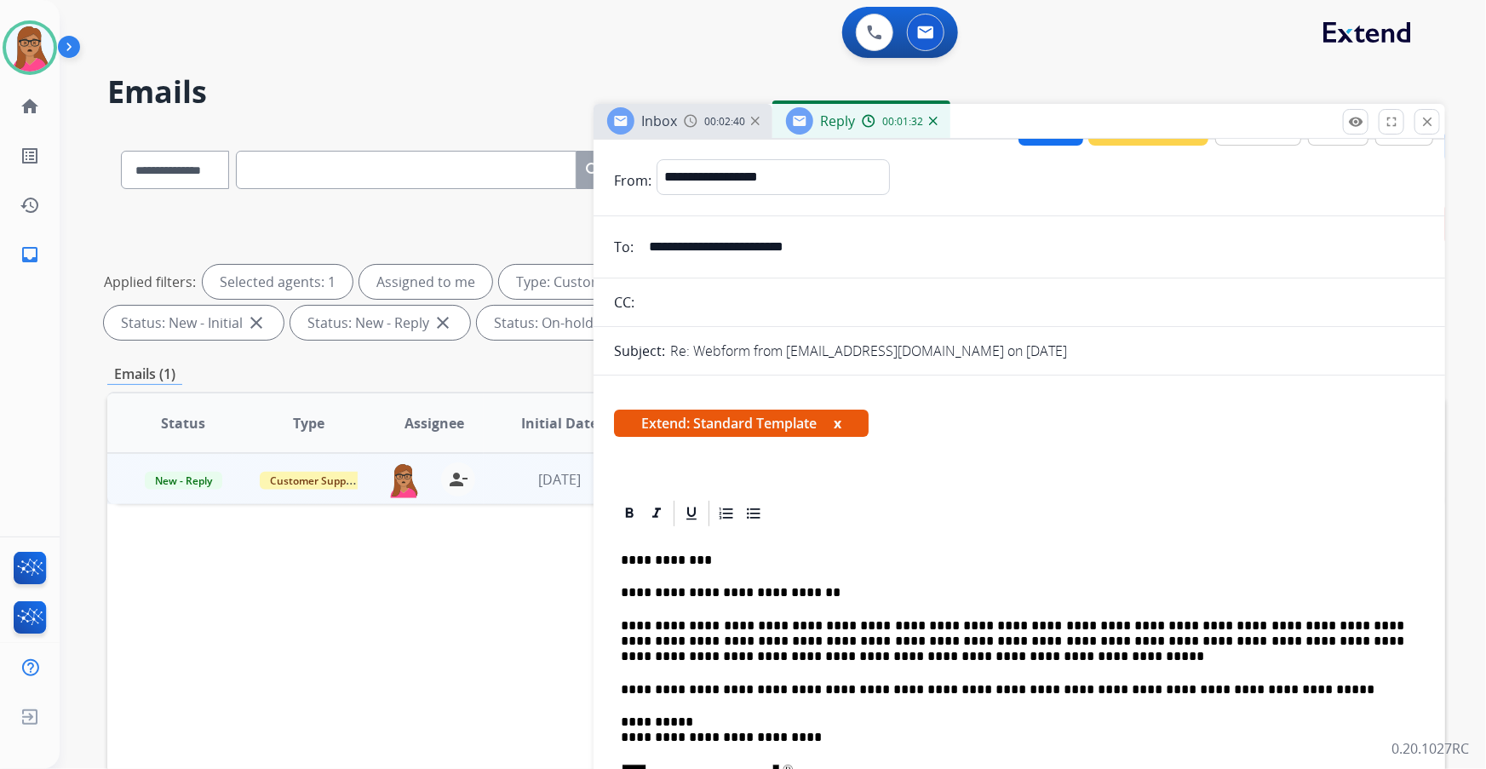
scroll to position [0, 0]
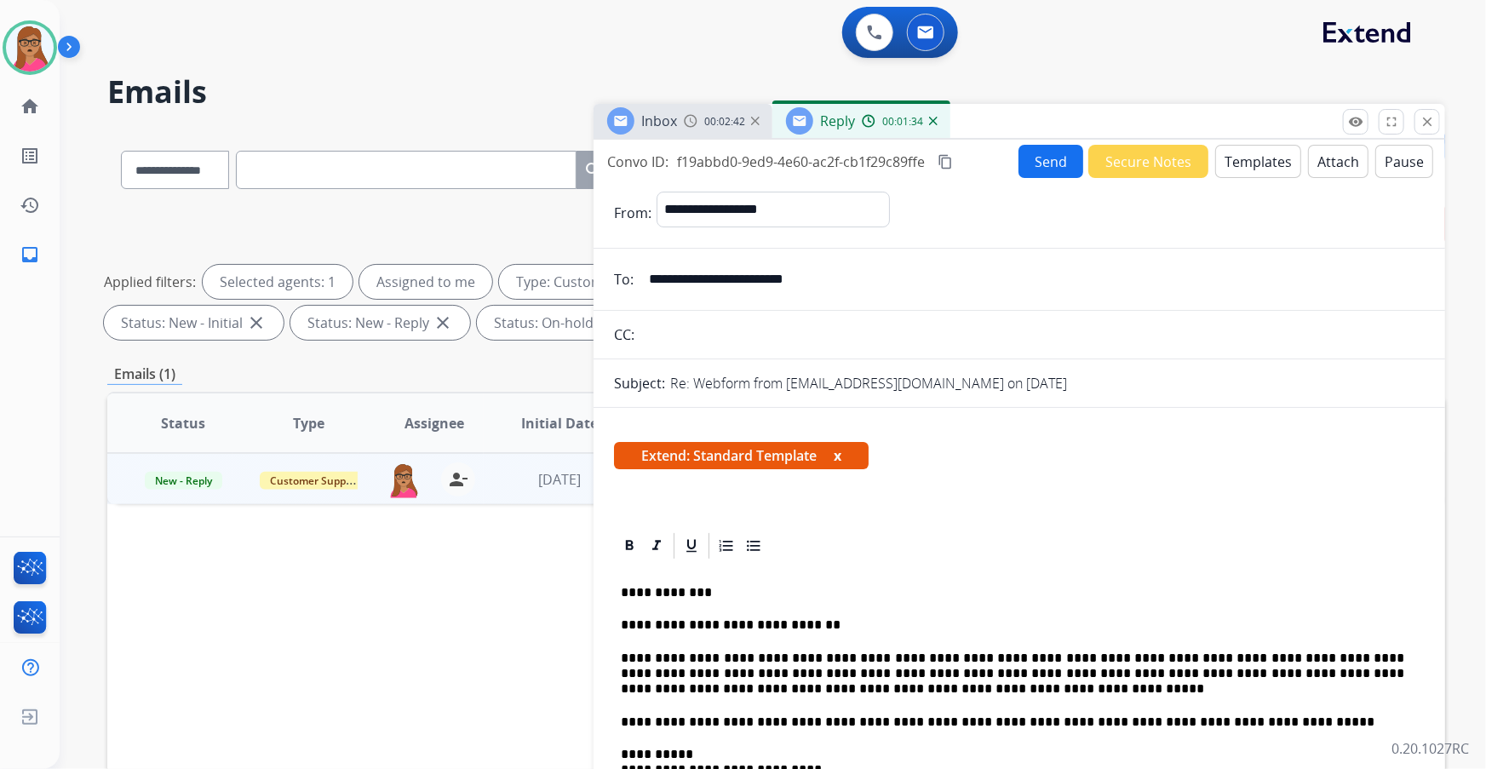
click at [477, 163] on button "Send" at bounding box center [1050, 161] width 65 height 33
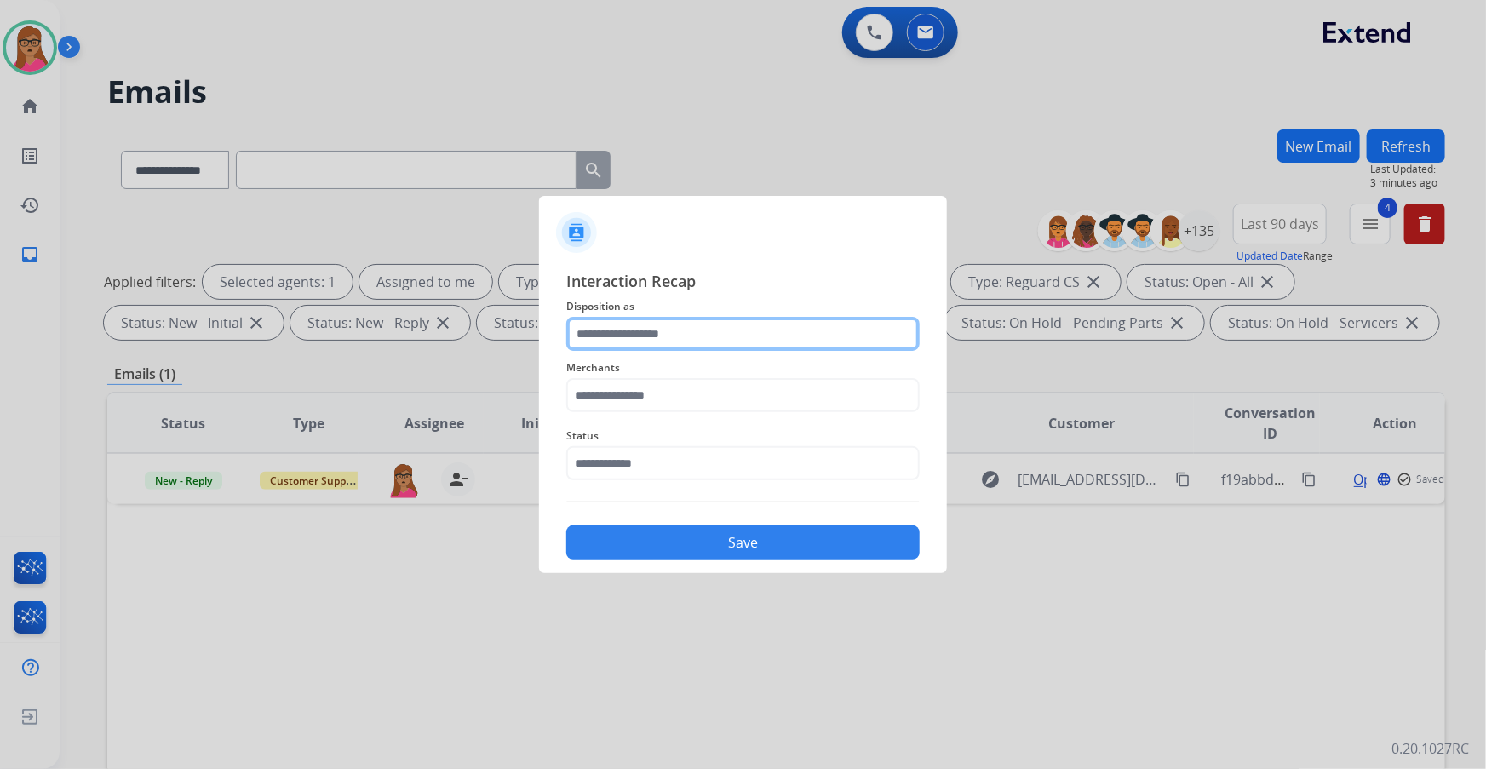
click at [477, 197] on input "text" at bounding box center [742, 334] width 353 height 34
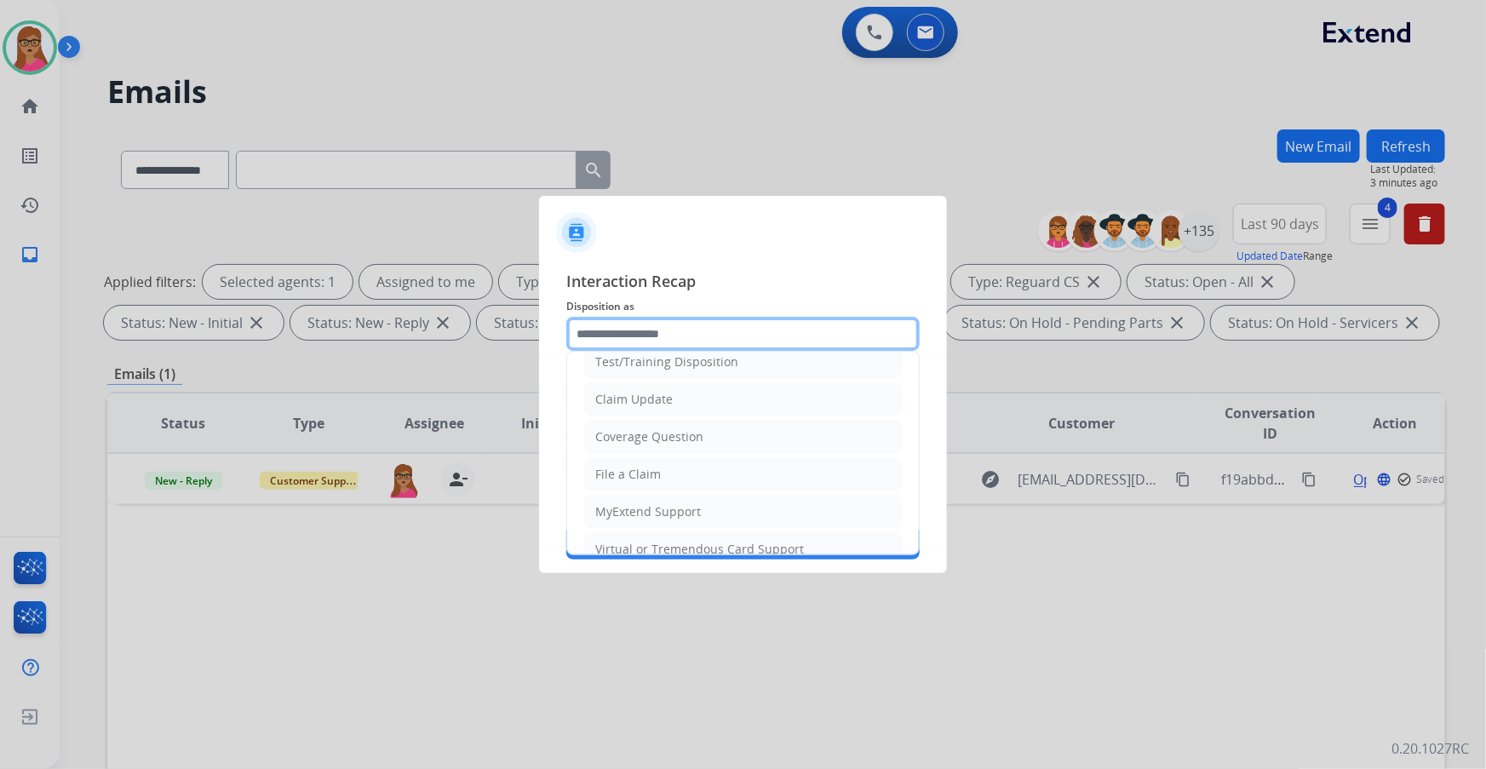
scroll to position [232, 0]
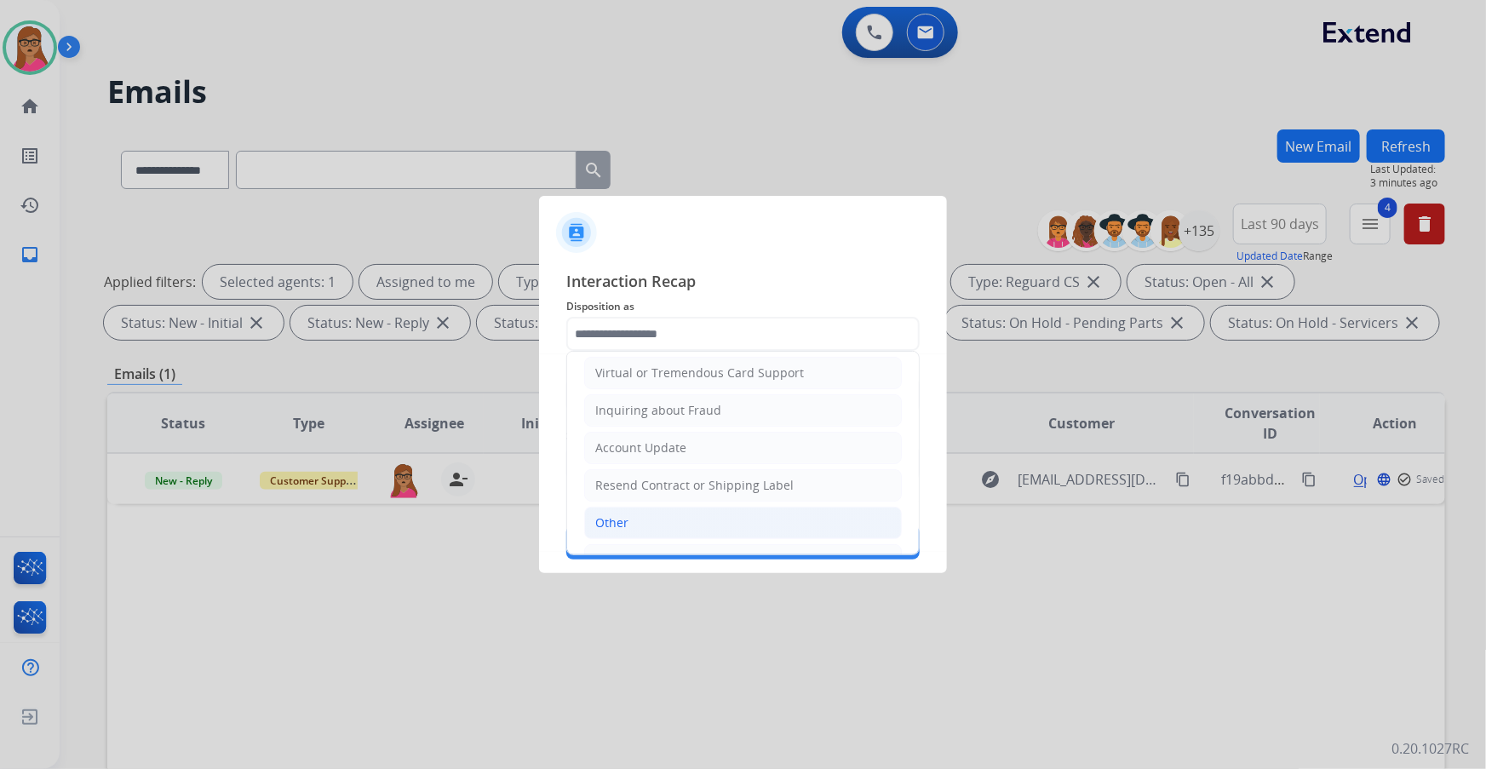
click at [477, 197] on li "Other" at bounding box center [743, 523] width 318 height 32
type input "*****"
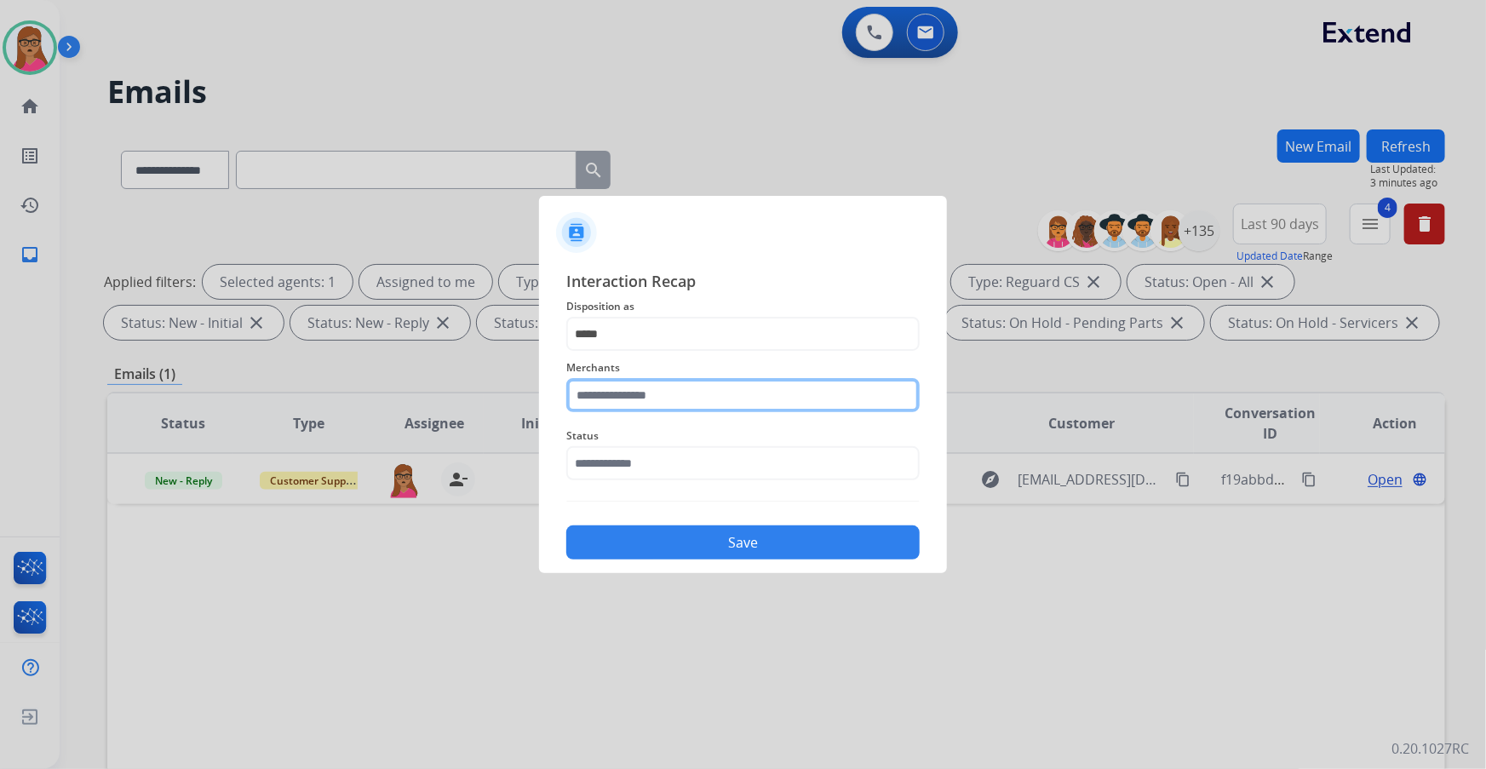
click at [477, 197] on input "text" at bounding box center [742, 395] width 353 height 34
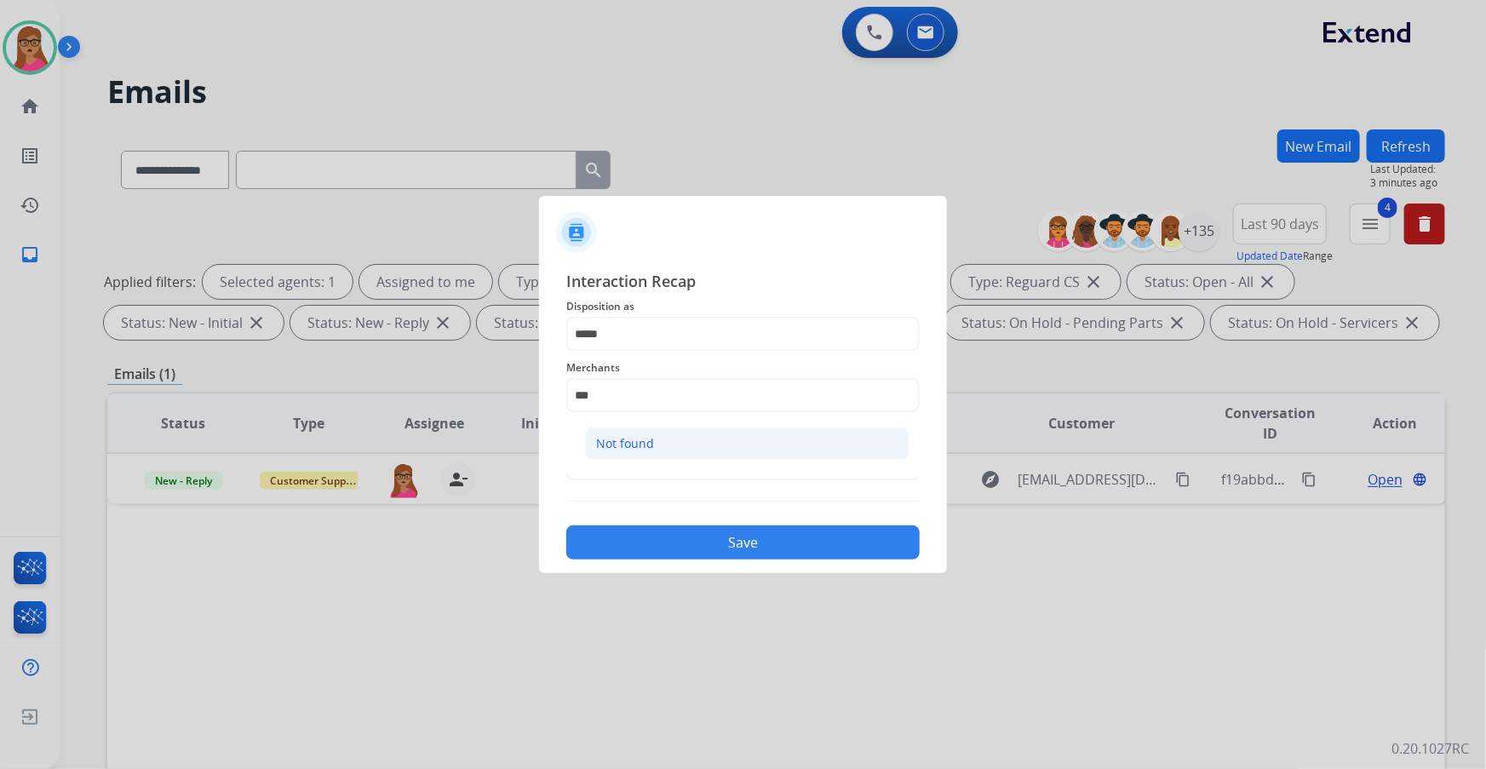
click at [477, 197] on li "Not found" at bounding box center [747, 443] width 324 height 32
type input "*********"
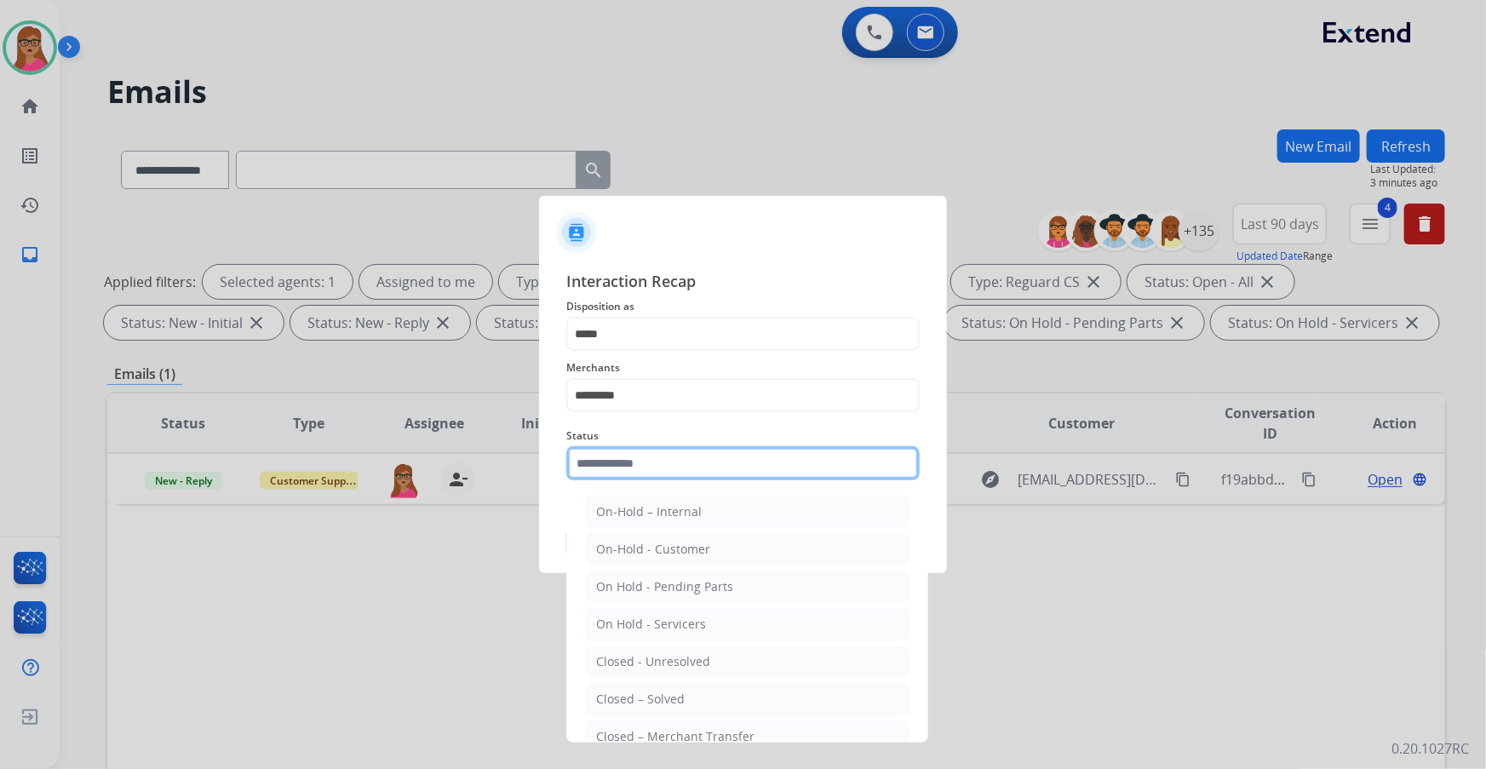
click at [477, 197] on input "text" at bounding box center [742, 463] width 353 height 34
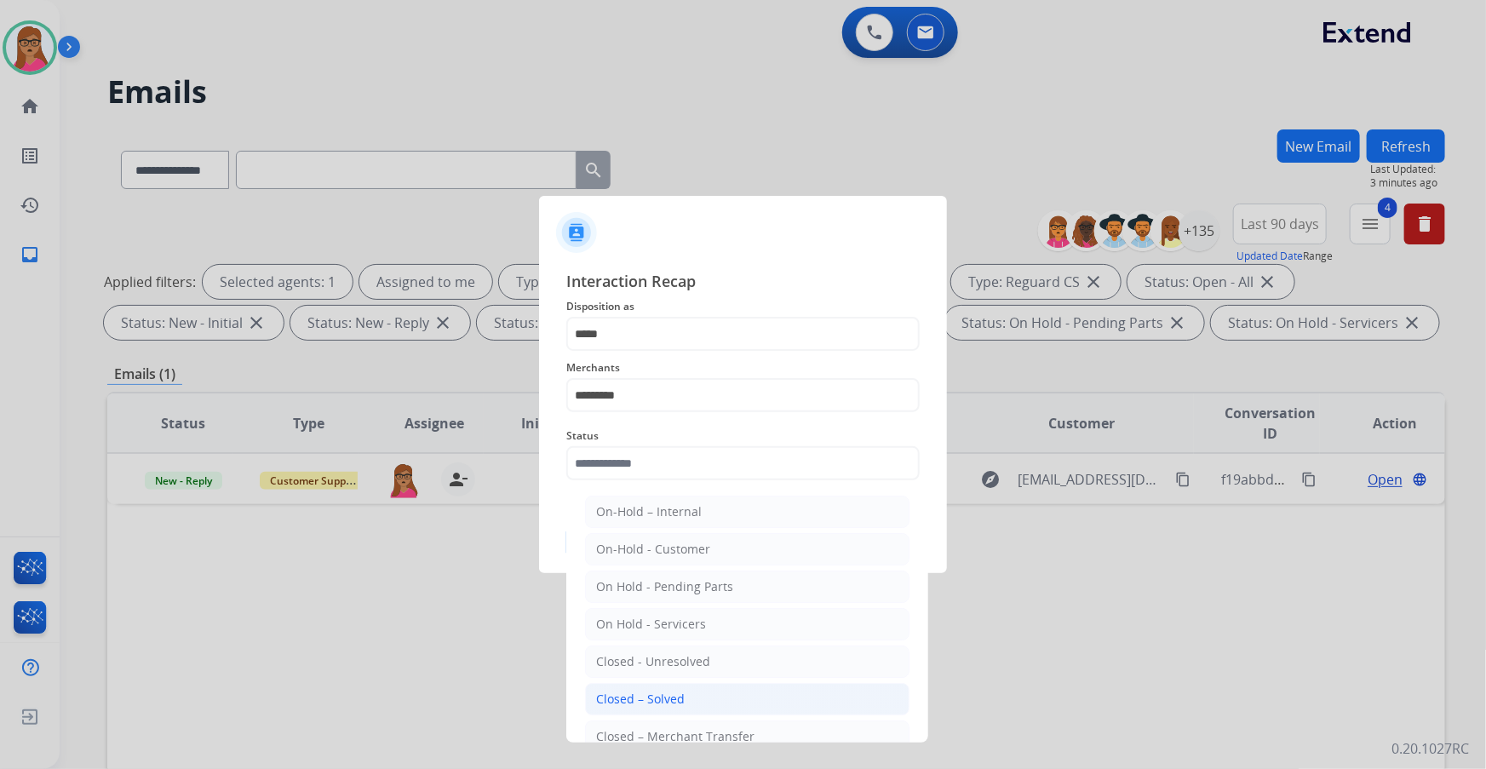
click at [477, 197] on div "Closed – Solved" at bounding box center [640, 699] width 89 height 17
type input "**********"
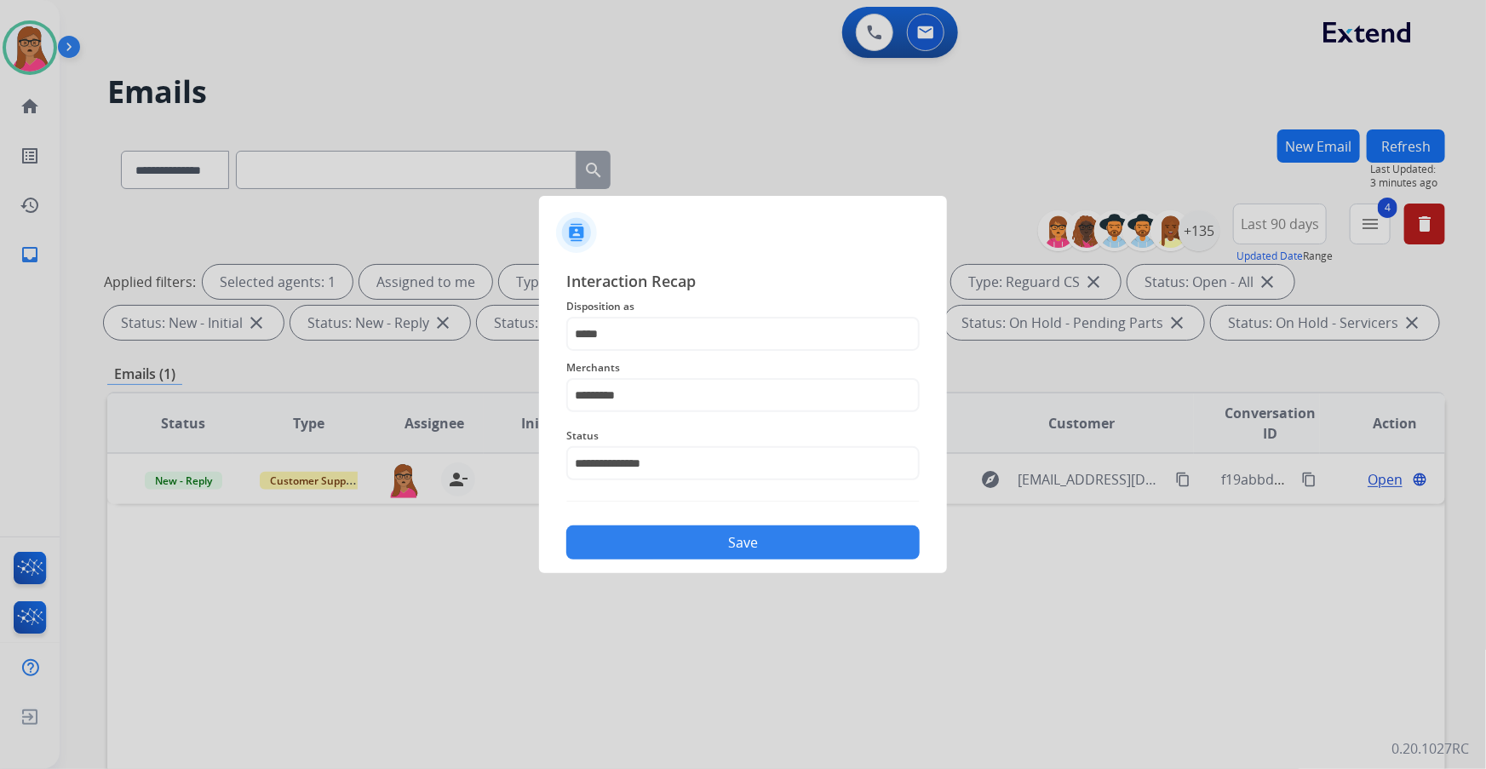
click at [477, 197] on button "Save" at bounding box center [742, 542] width 353 height 34
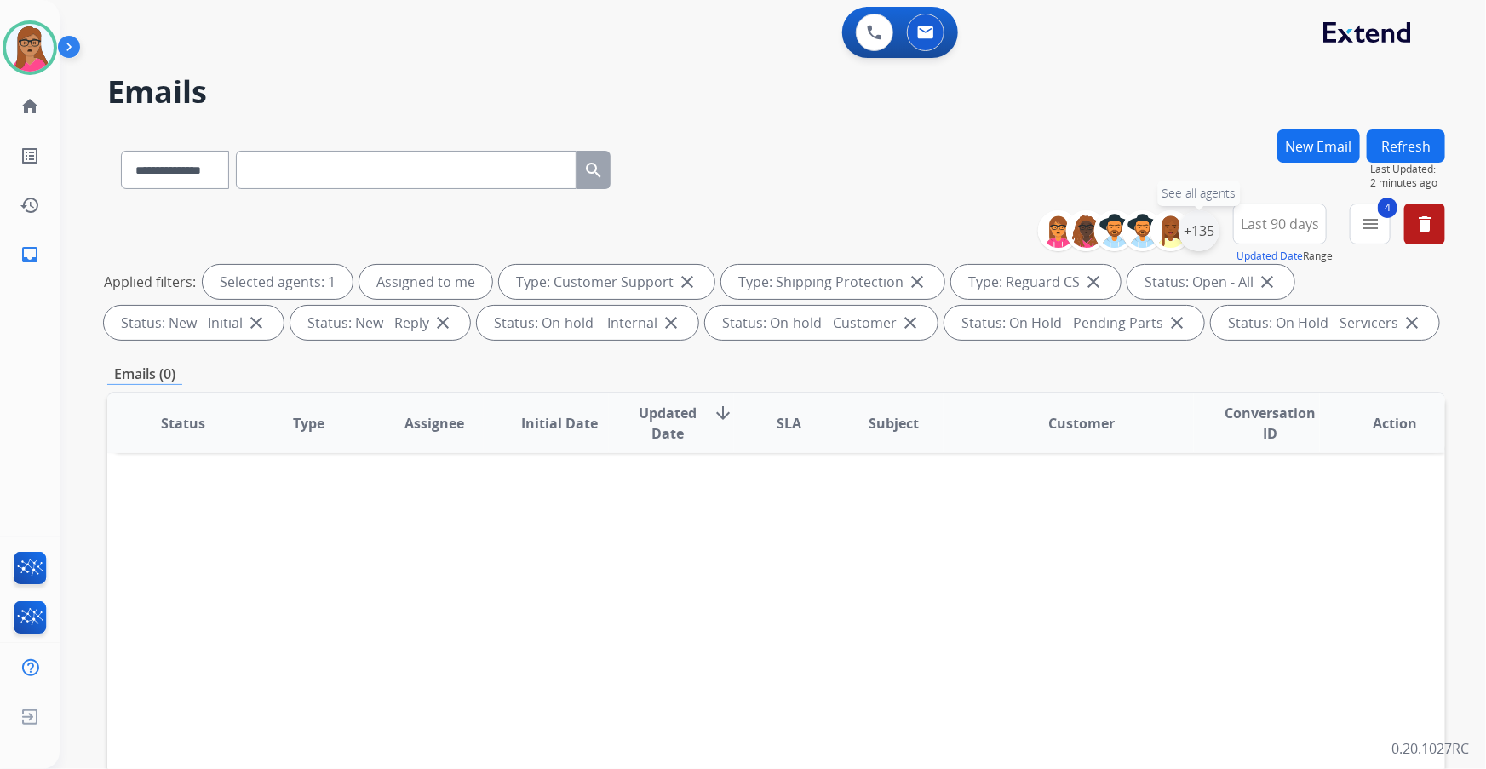
click at [477, 197] on div "+135" at bounding box center [1198, 230] width 41 height 41
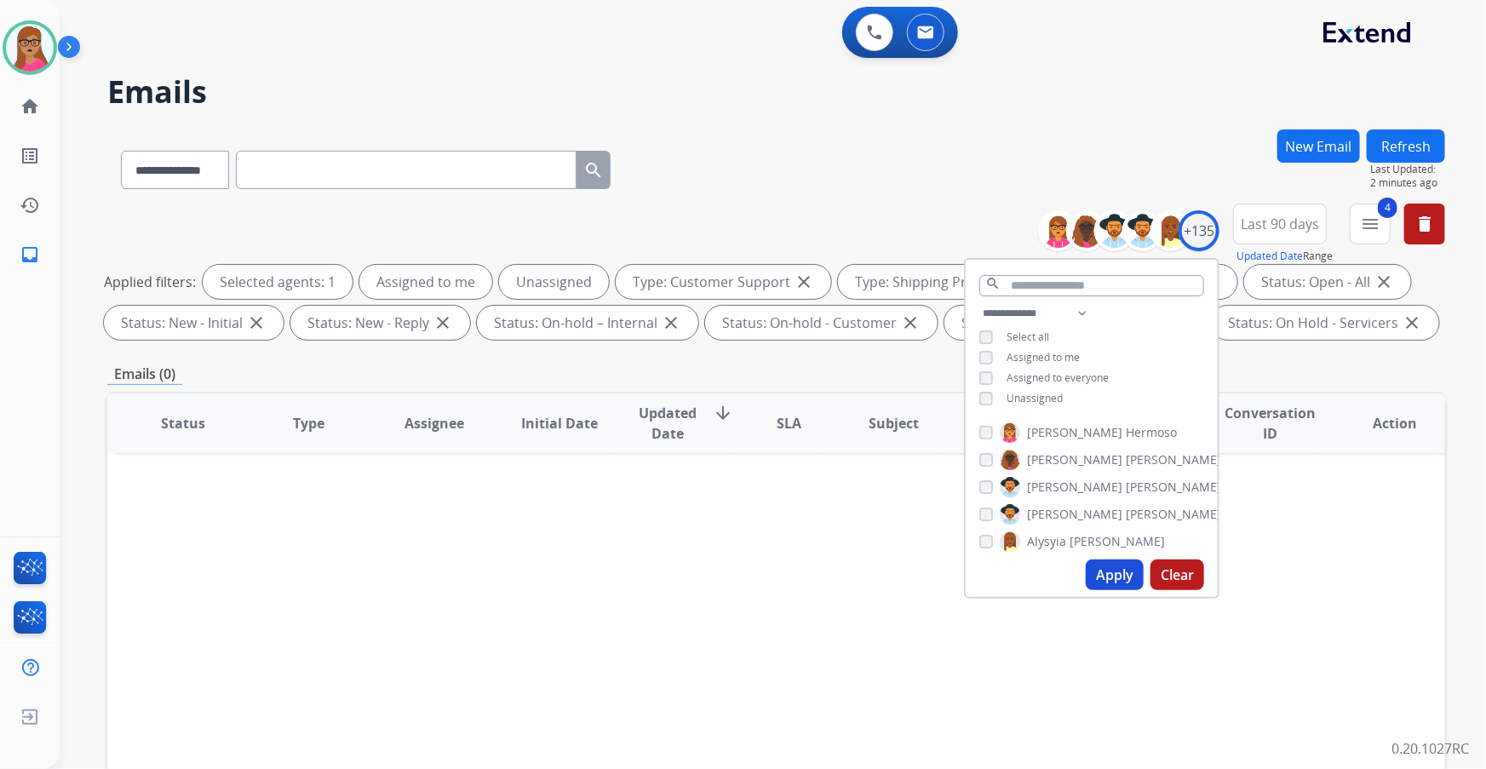
click at [477, 197] on button "Apply" at bounding box center [1115, 574] width 58 height 31
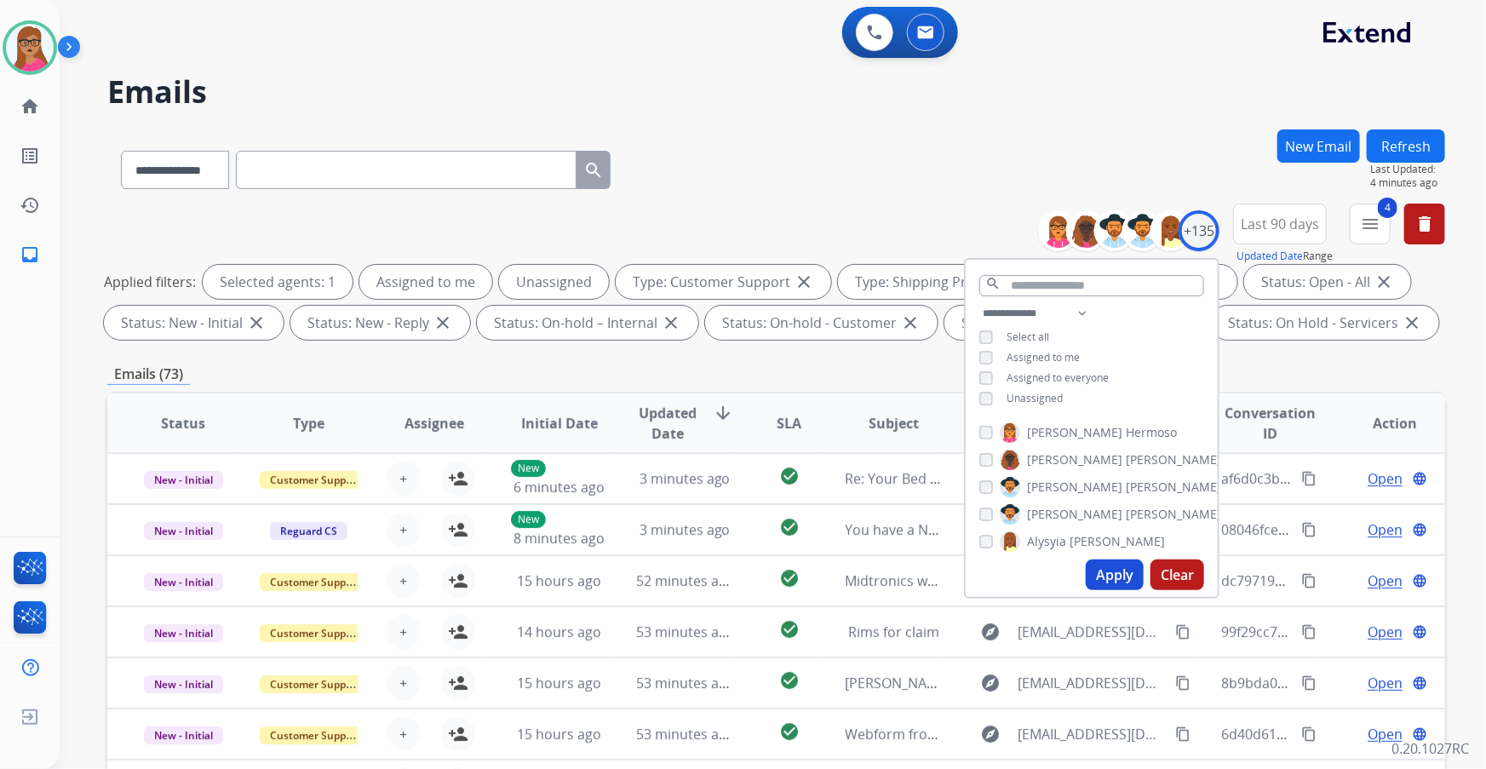
click at [477, 197] on div "**********" at bounding box center [776, 589] width 1338 height 921
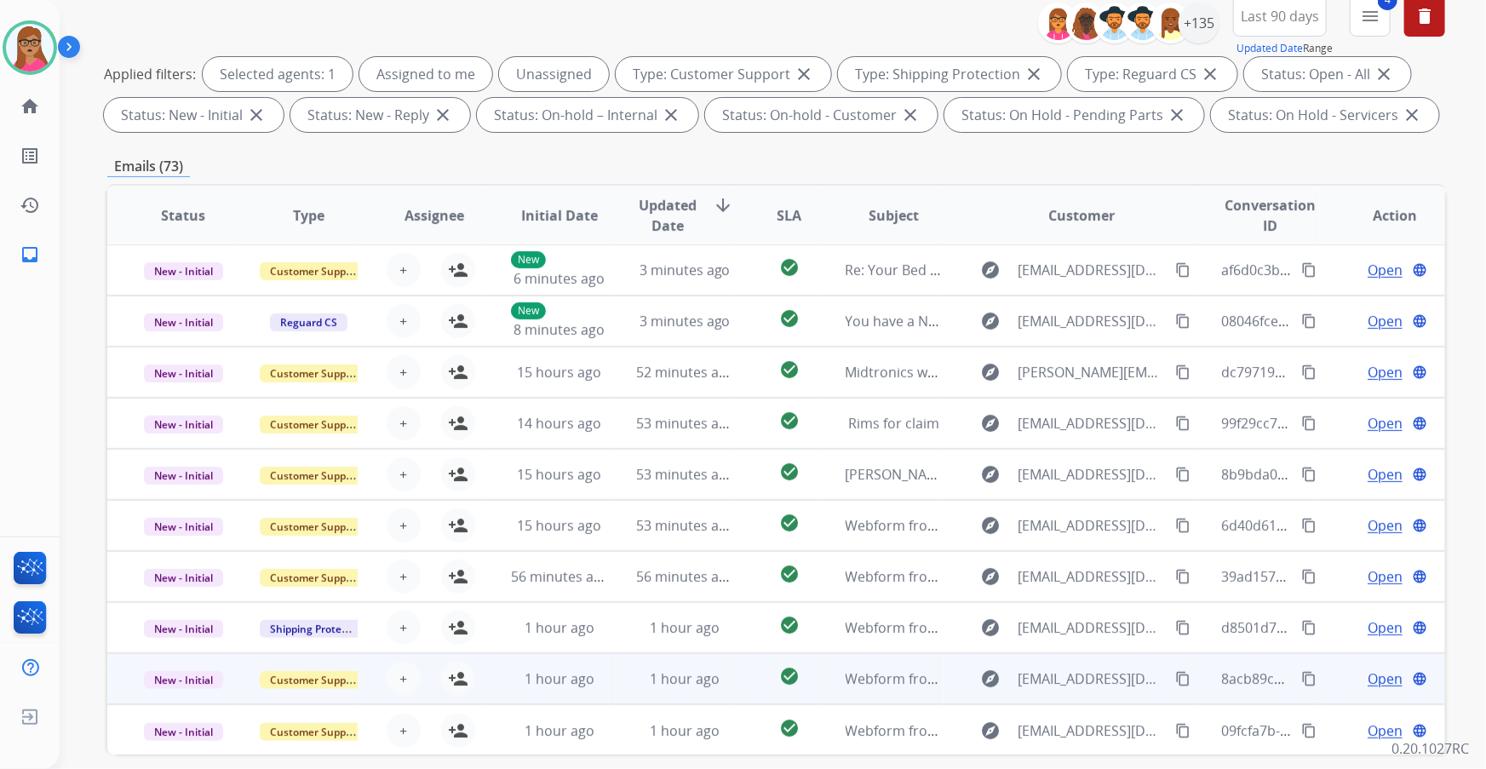
scroll to position [281, 0]
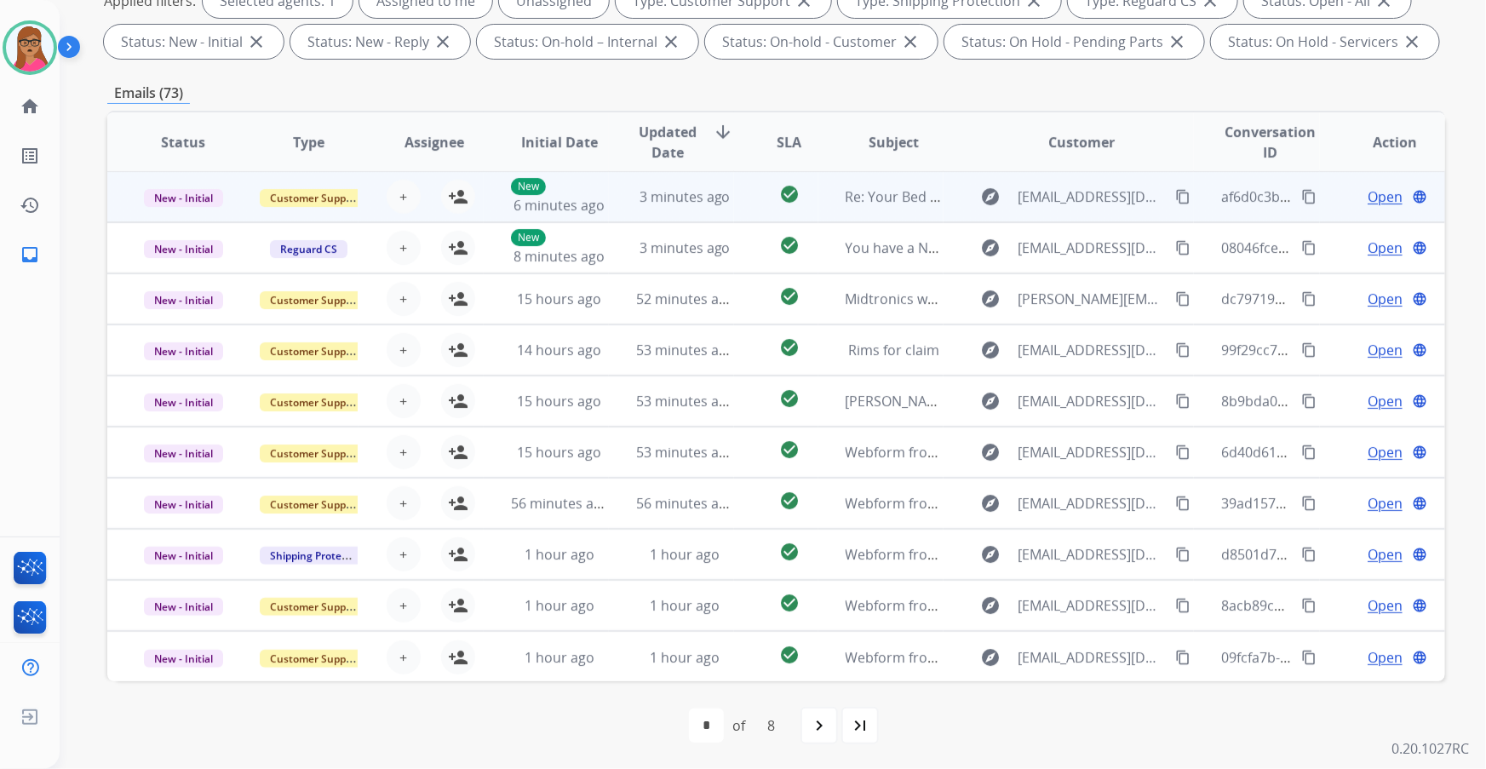
click at [163, 197] on td "New - Initial" at bounding box center [169, 196] width 125 height 51
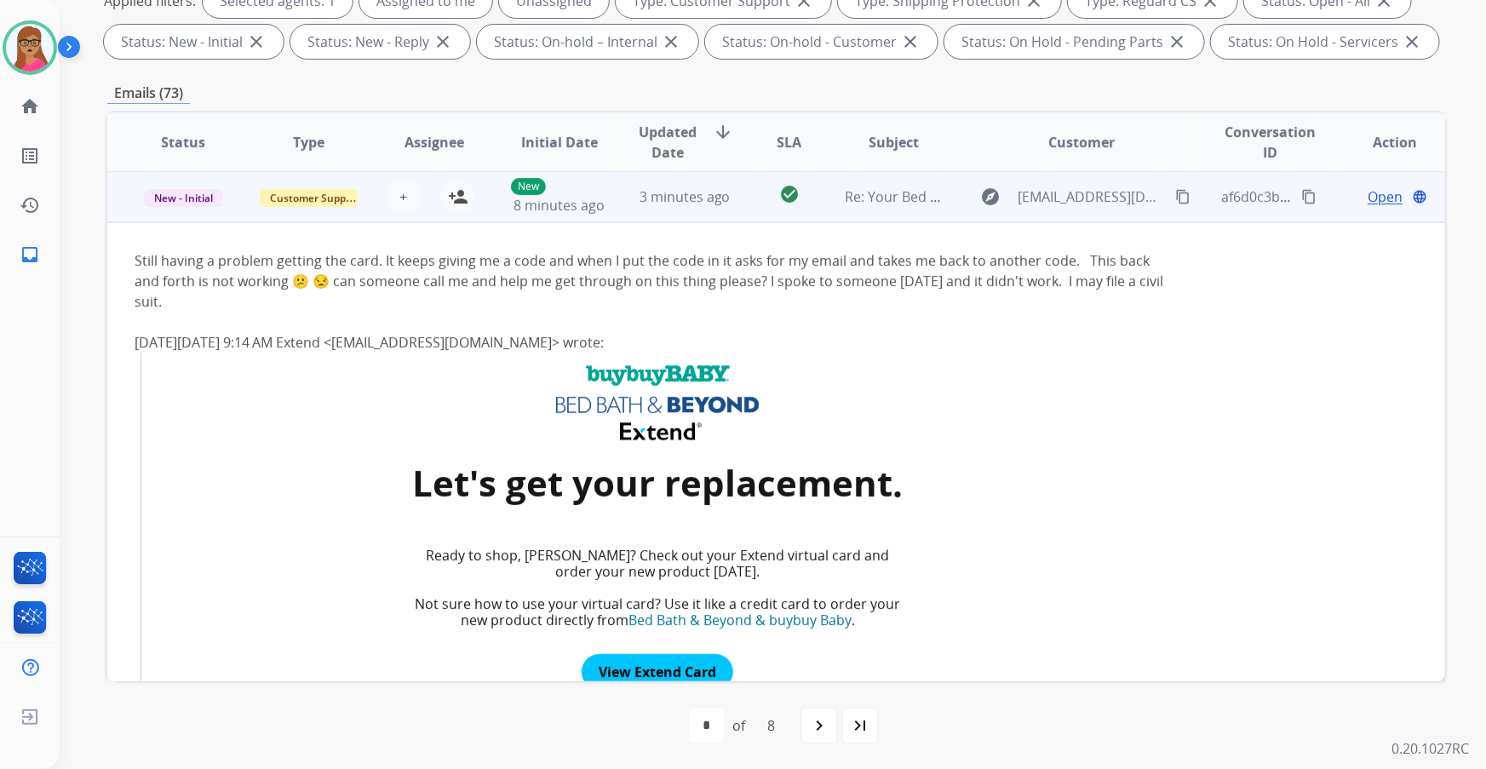
scroll to position [0, 0]
click at [163, 197] on td "New - Initial" at bounding box center [169, 197] width 125 height 51
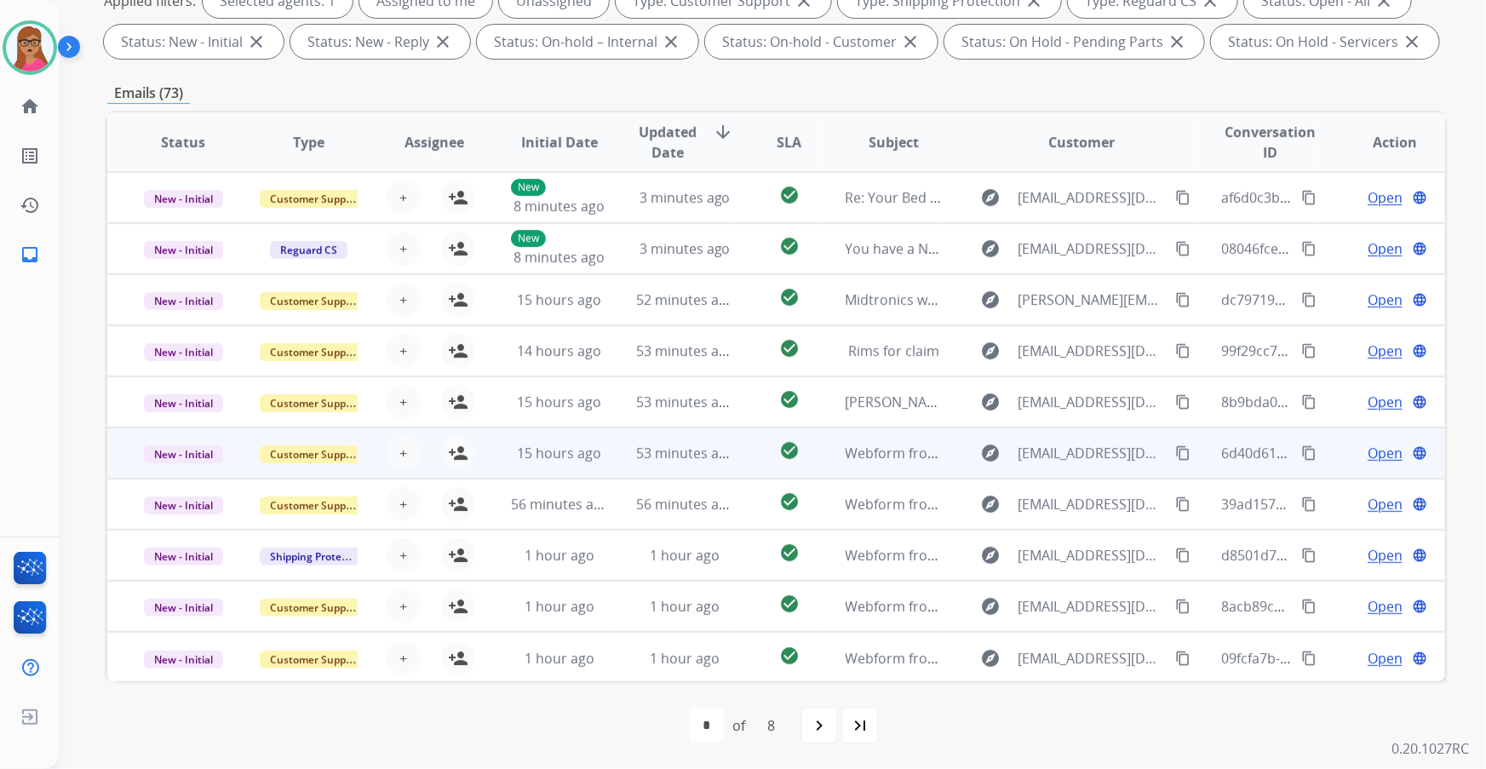
click at [189, 197] on td "New - Initial" at bounding box center [169, 452] width 125 height 51
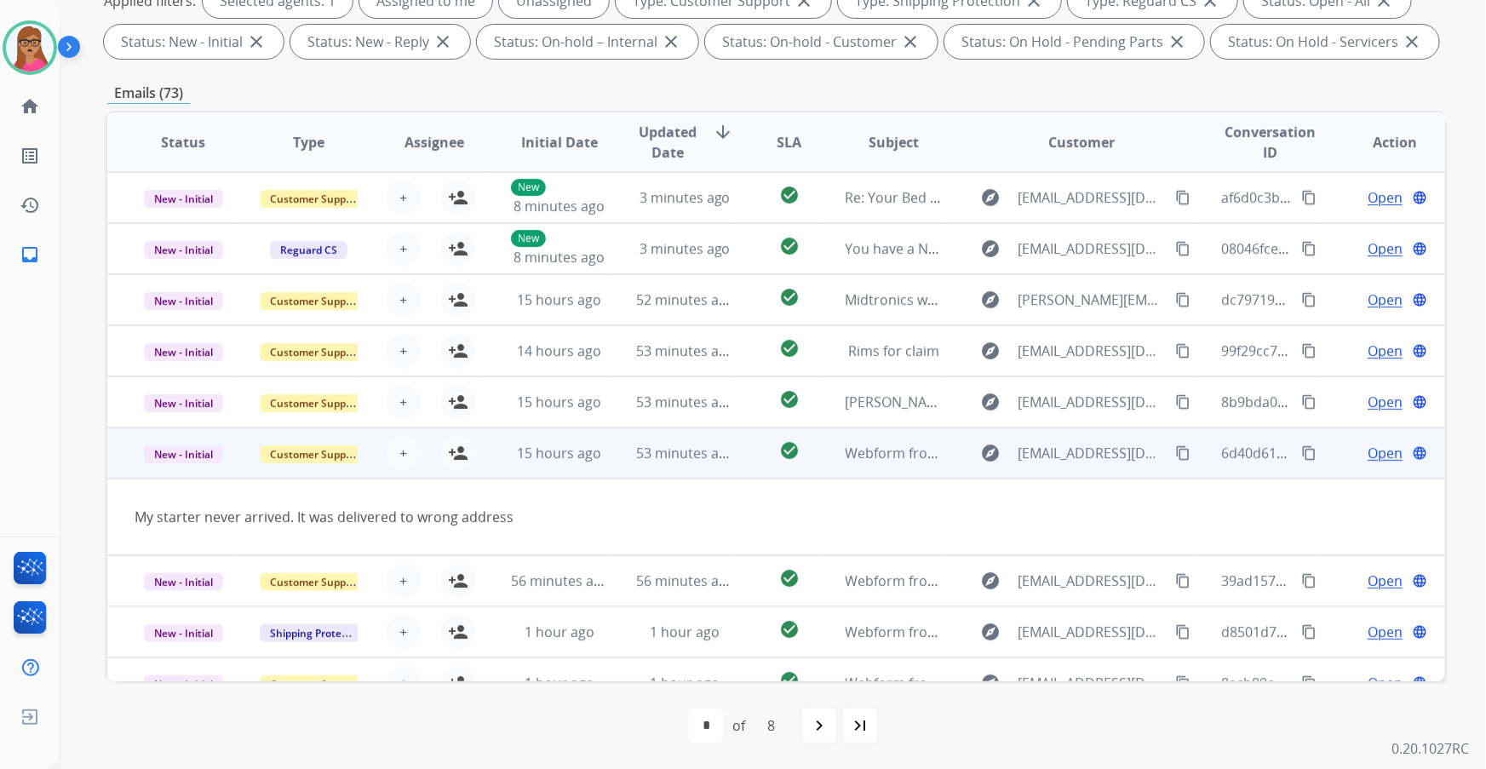
scroll to position [77, 0]
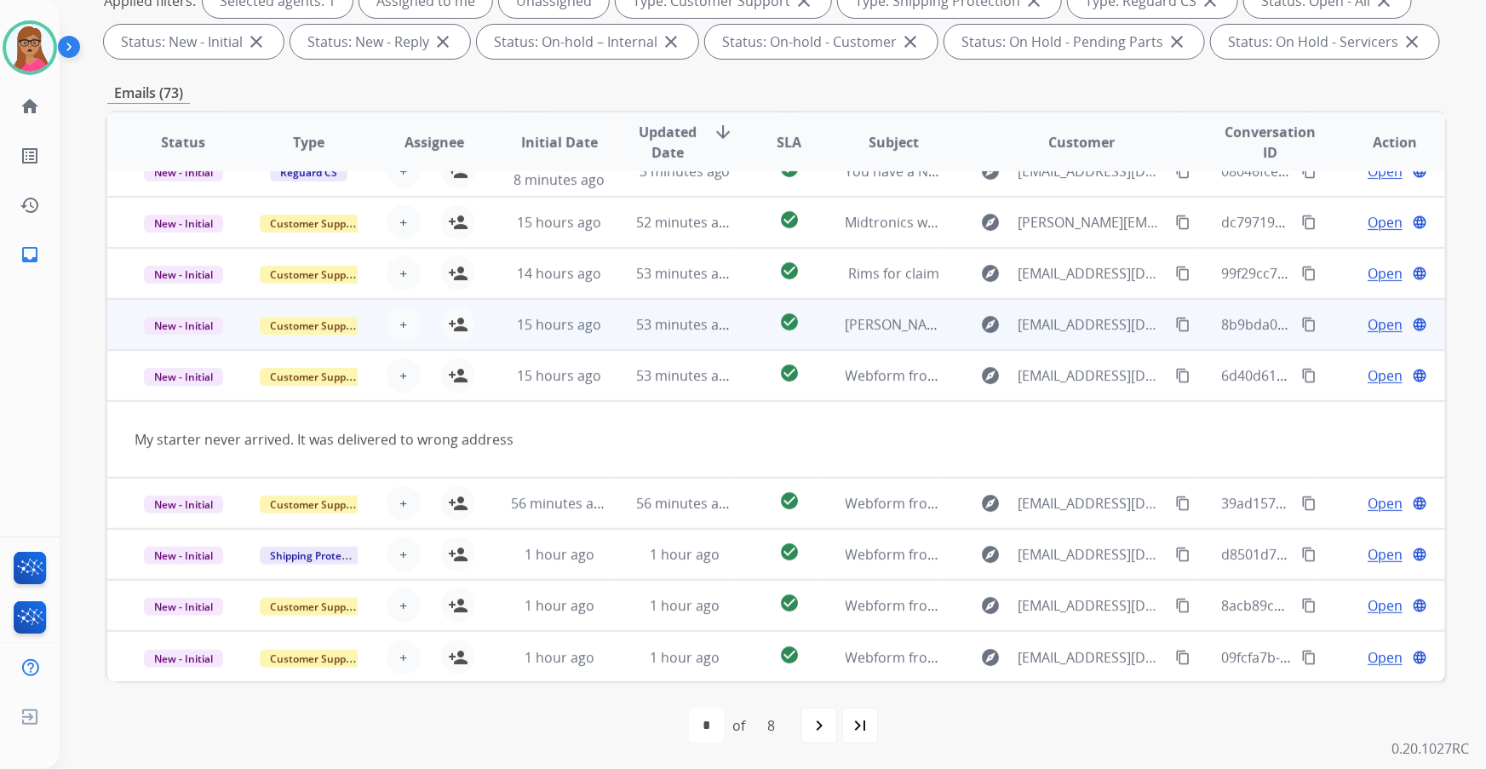
click at [185, 197] on td "New - Initial" at bounding box center [169, 375] width 125 height 51
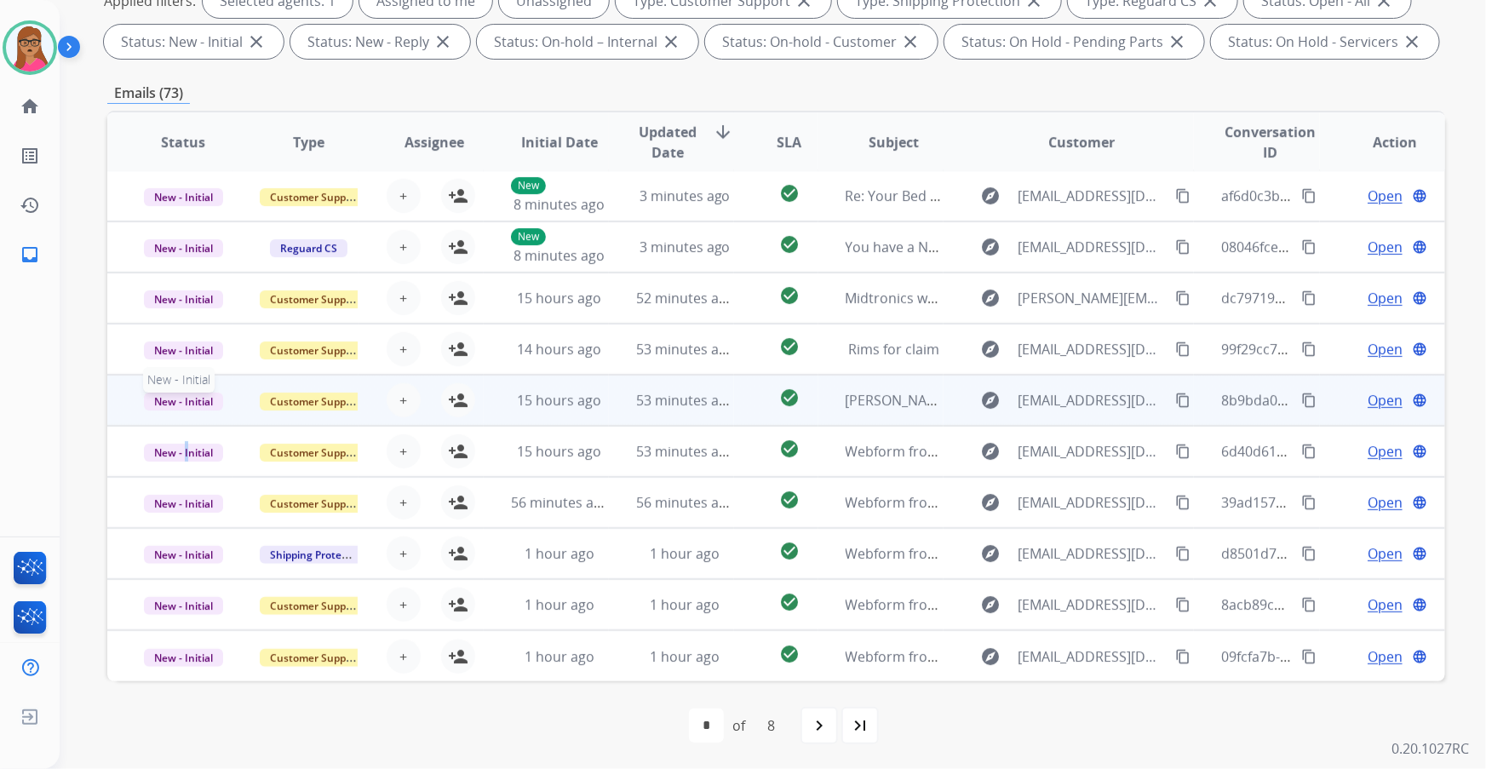
scroll to position [1, 0]
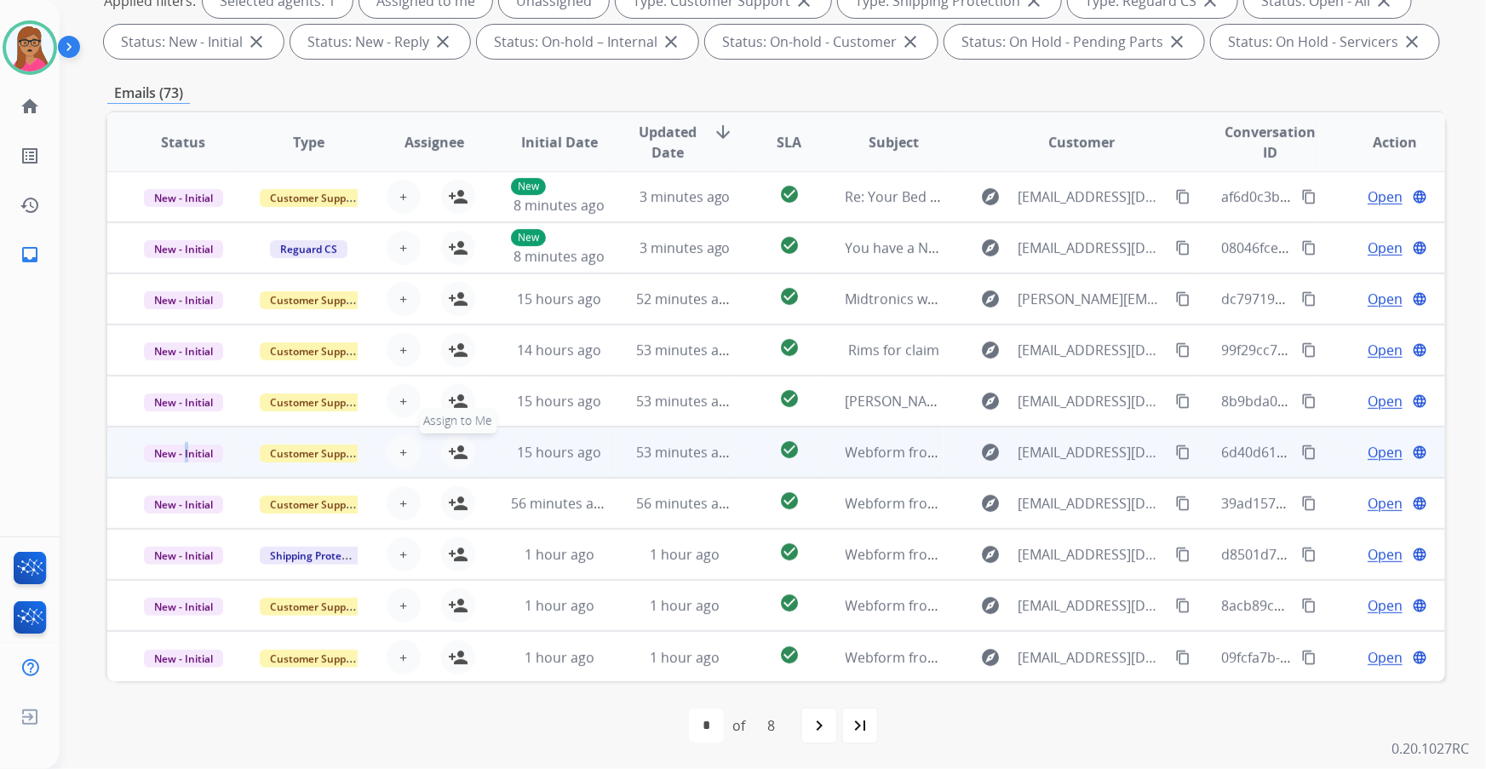
click at [456, 197] on mat-icon "person_add" at bounding box center [458, 452] width 20 height 20
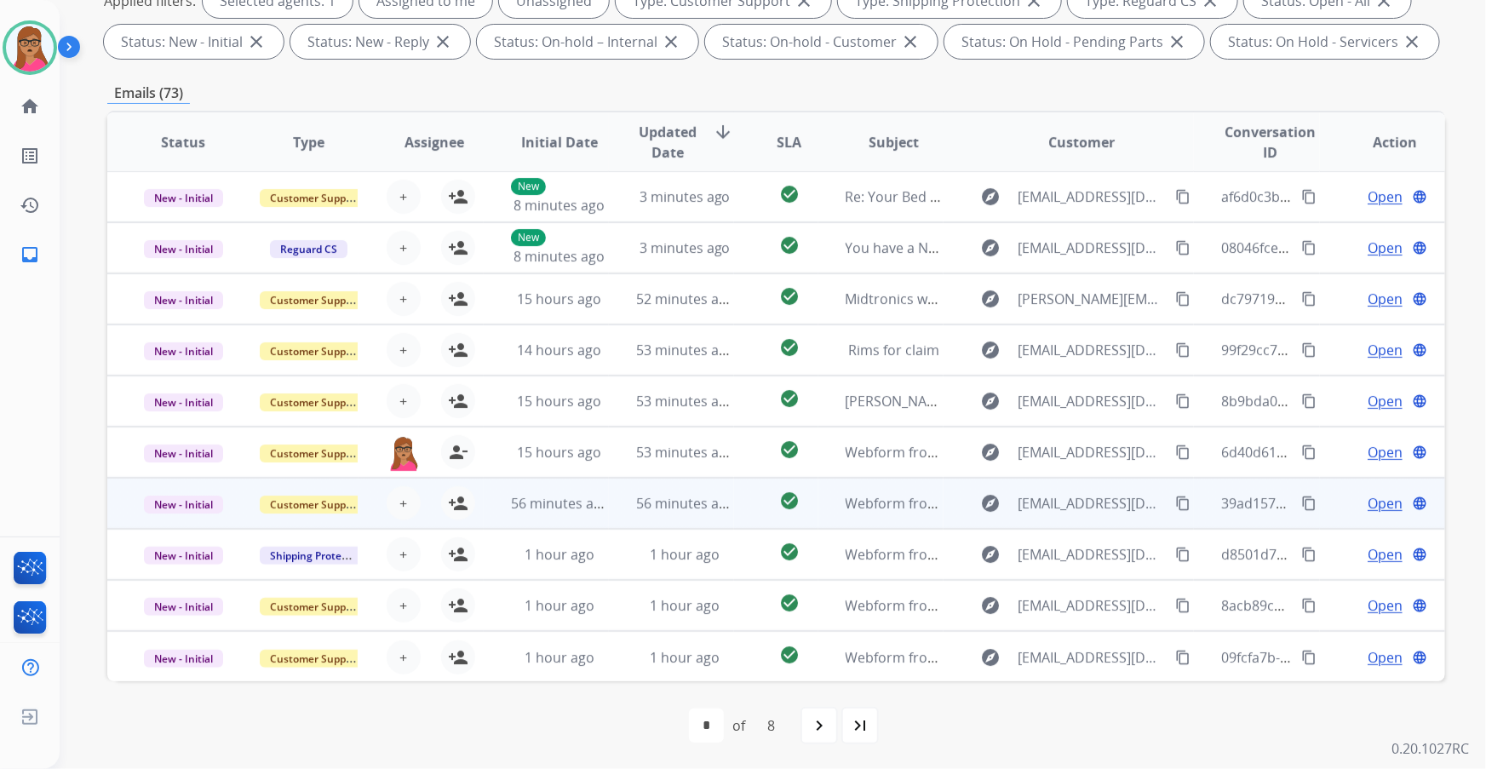
click at [175, 197] on td "New - Initial" at bounding box center [169, 503] width 125 height 51
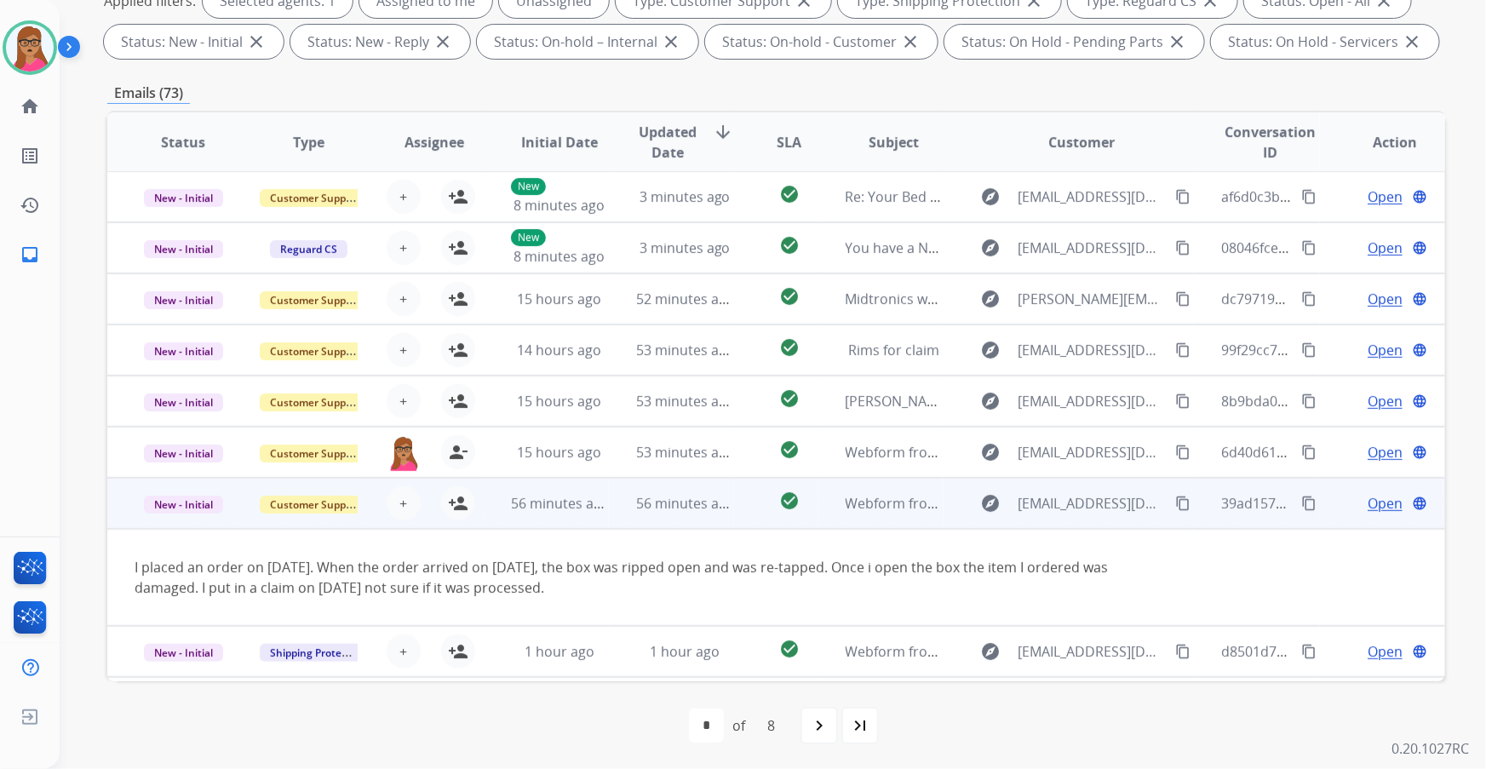
scroll to position [98, 0]
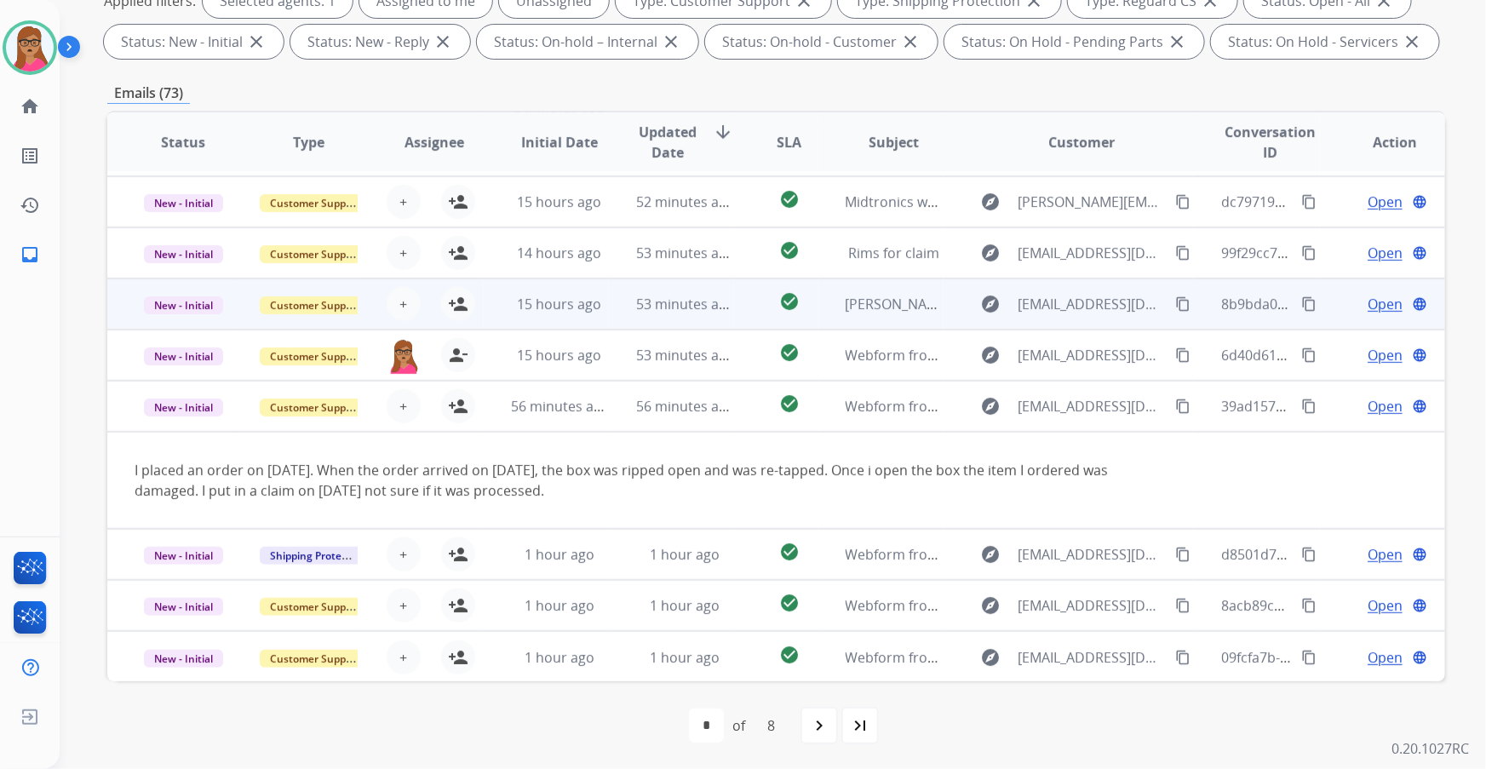
click at [182, 197] on td "New - Initial" at bounding box center [169, 406] width 125 height 51
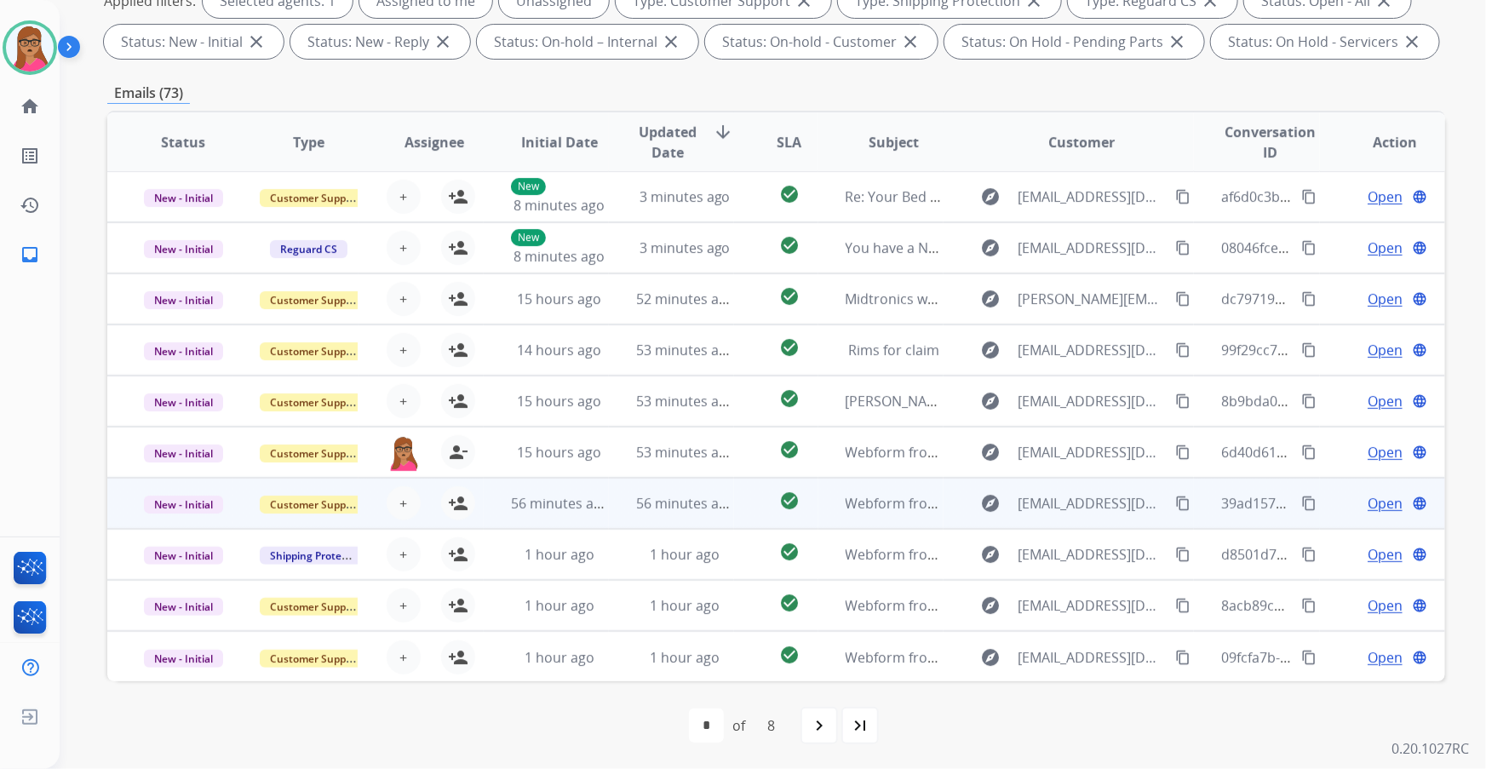
click at [173, 197] on td "New - Initial" at bounding box center [169, 503] width 125 height 51
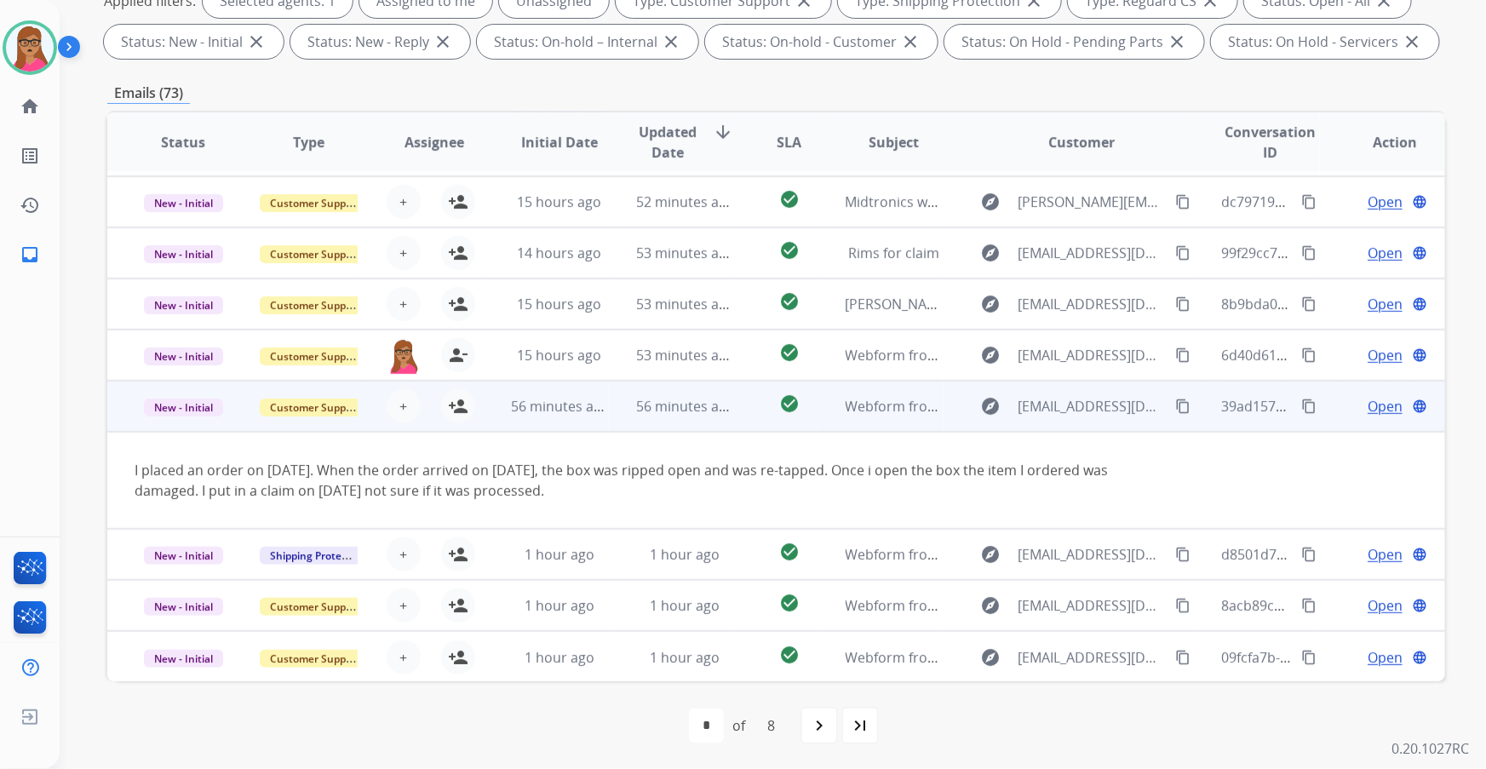
click at [170, 197] on td "New - Initial" at bounding box center [169, 406] width 125 height 51
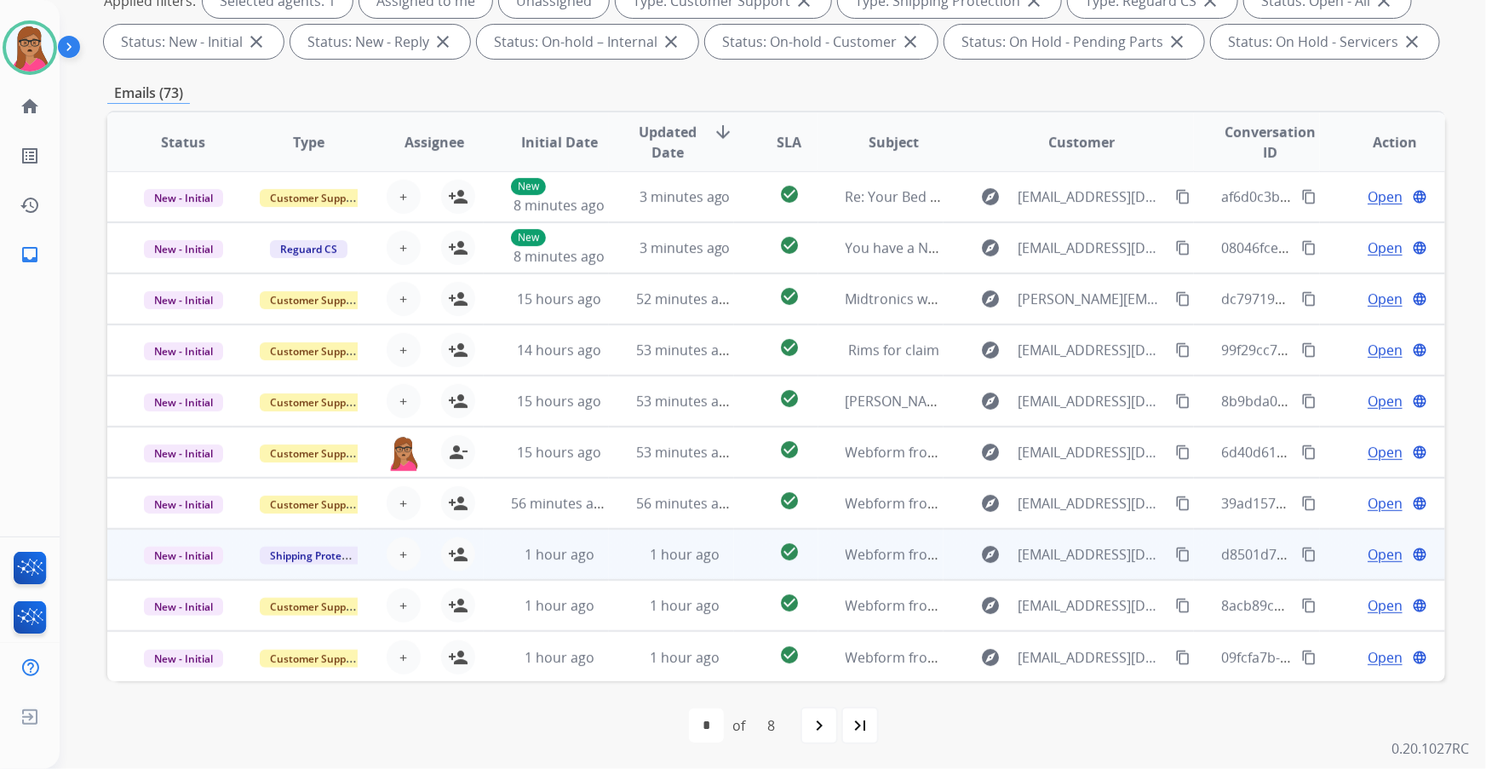
click at [189, 197] on td "New - Initial" at bounding box center [169, 554] width 125 height 51
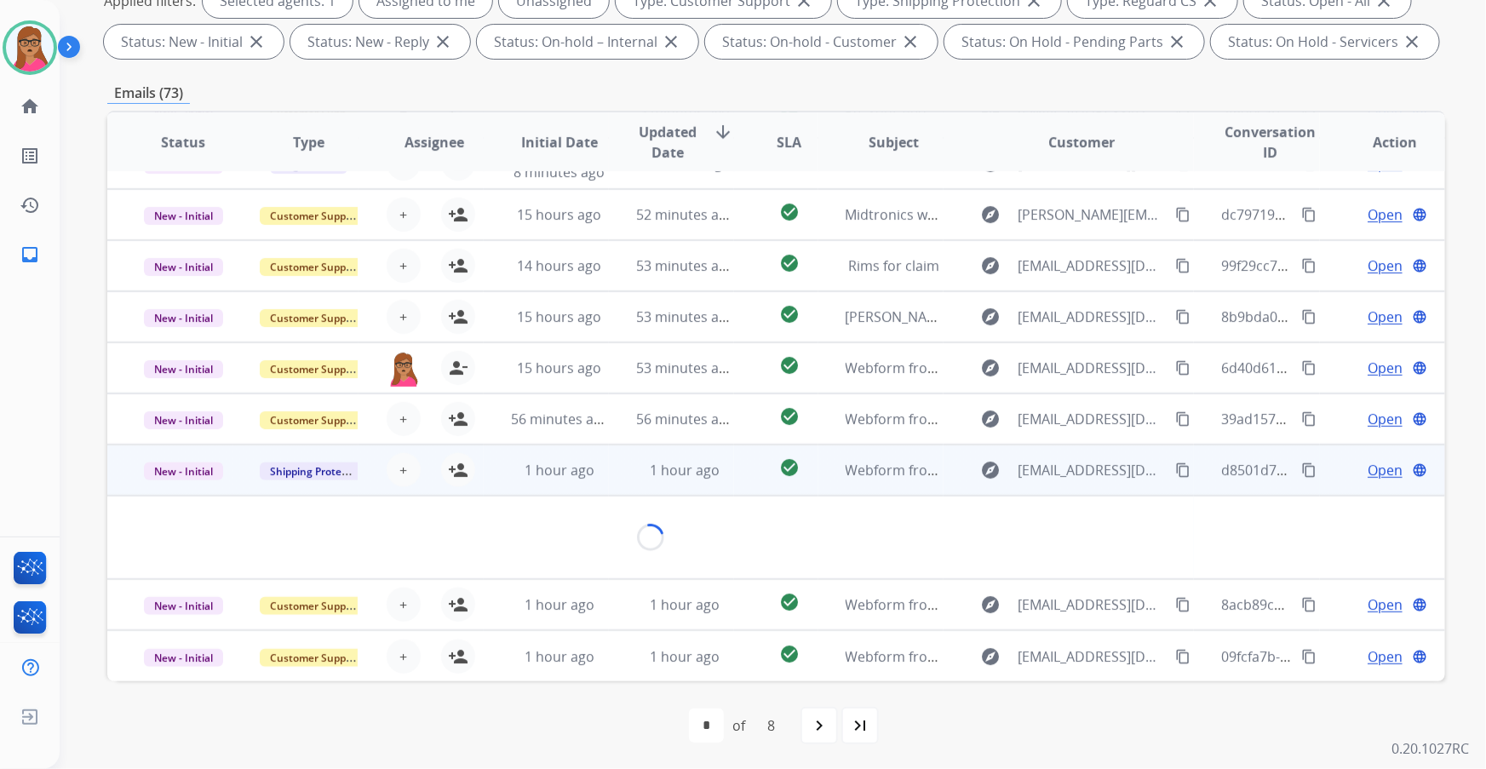
scroll to position [77, 0]
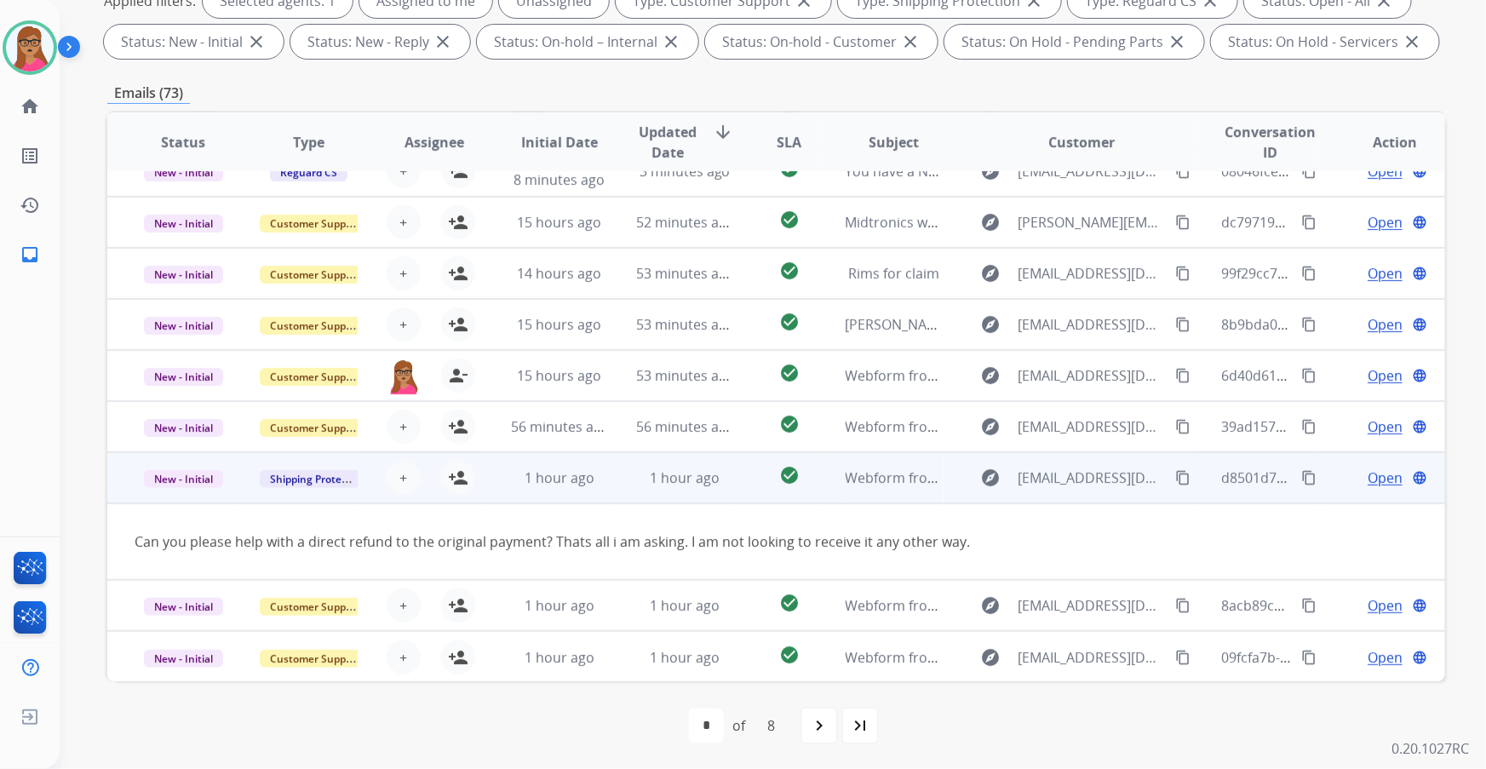
click at [169, 197] on td "New - Initial" at bounding box center [169, 477] width 125 height 51
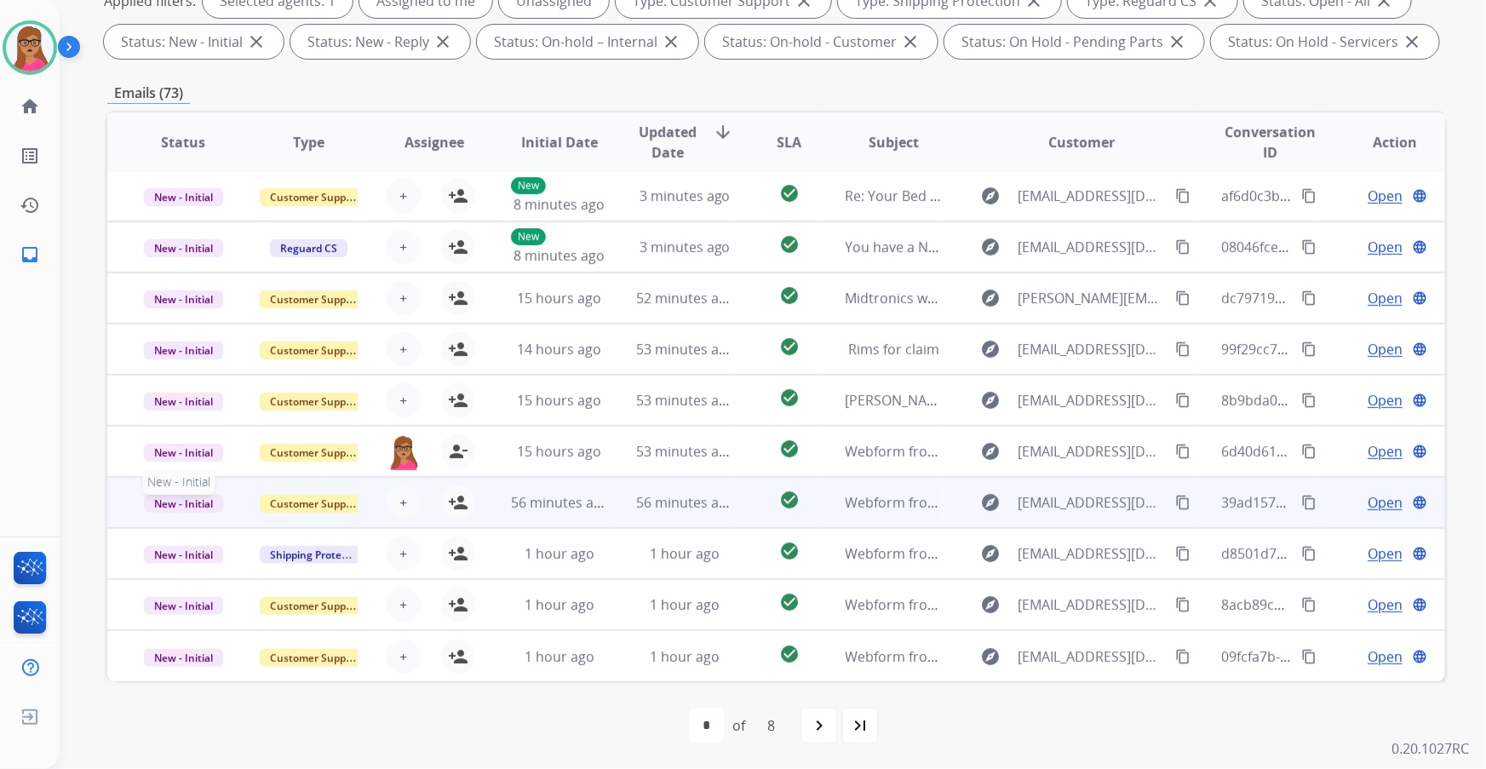
scroll to position [1, 0]
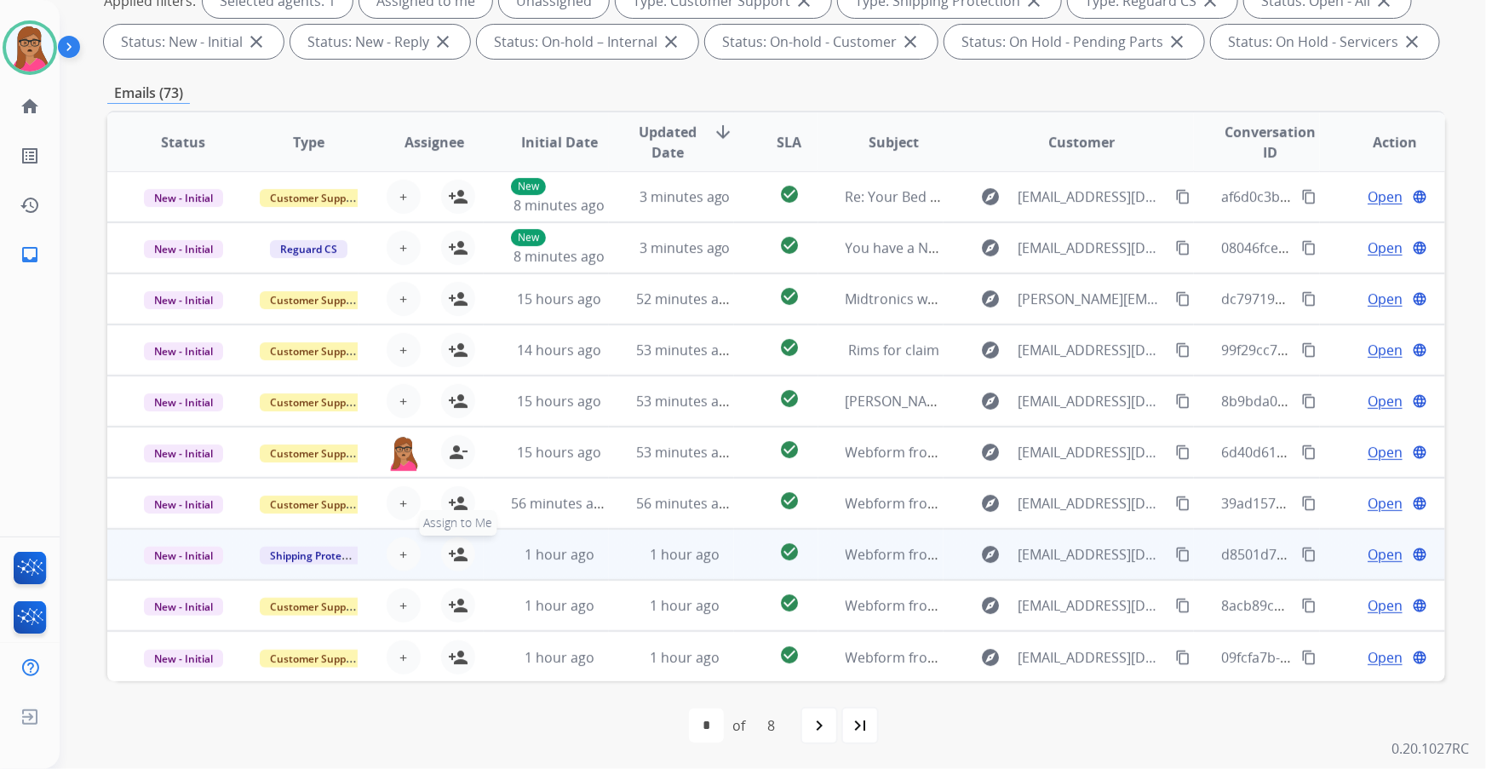
click at [456, 197] on mat-icon "person_add" at bounding box center [458, 554] width 20 height 20
click at [477, 197] on span "Open" at bounding box center [1384, 554] width 35 height 20
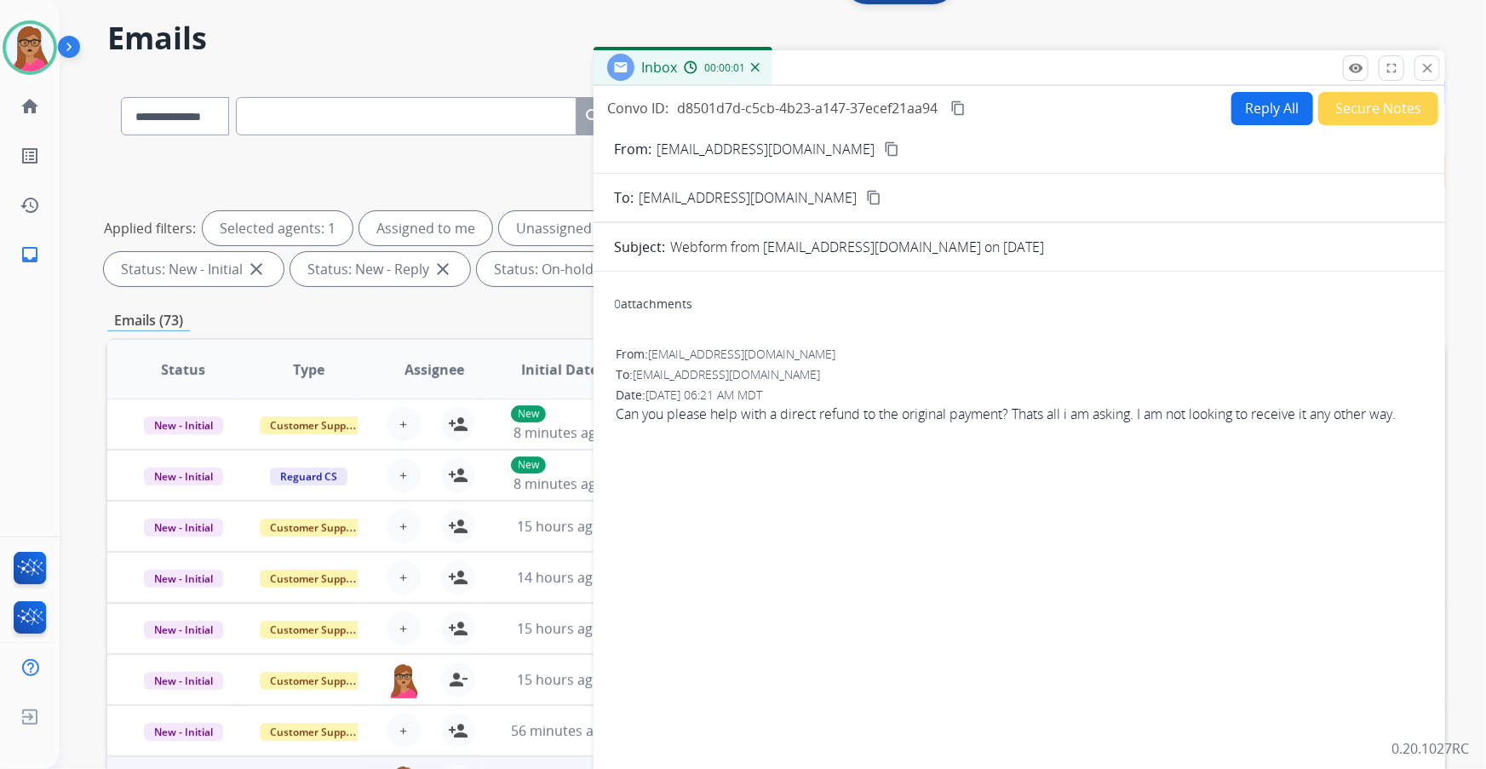
scroll to position [49, 0]
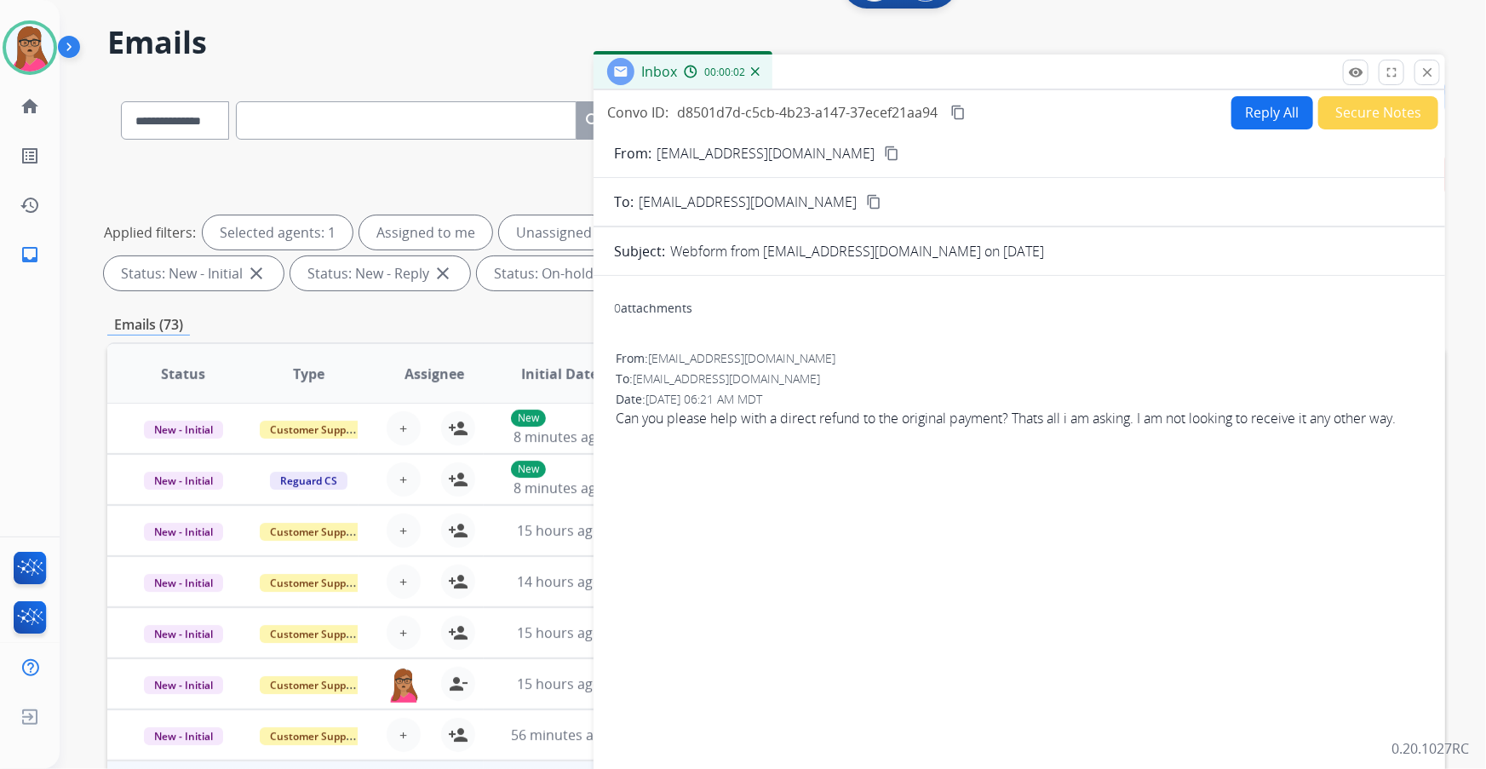
click at [477, 100] on button "Secure Notes" at bounding box center [1378, 112] width 120 height 33
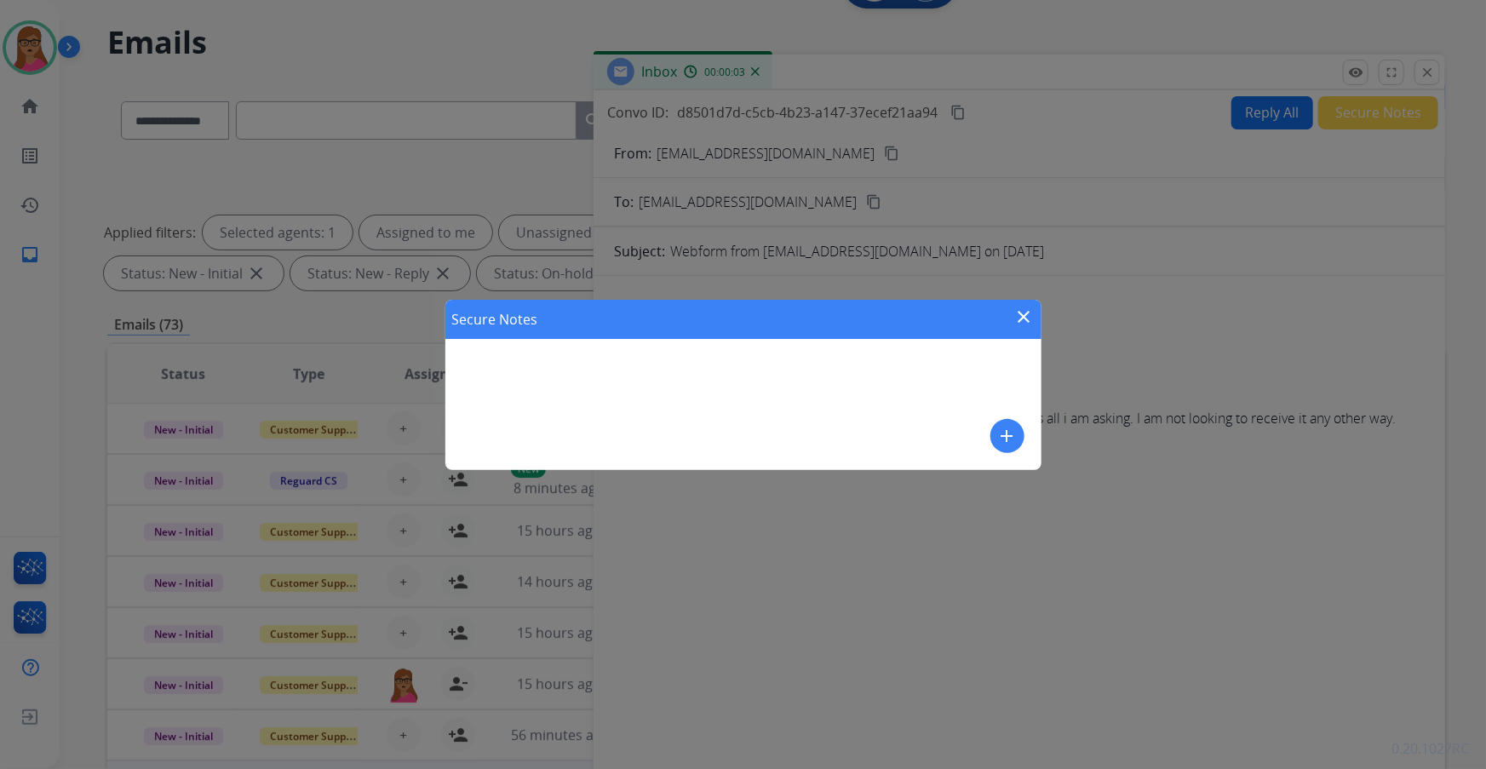
click at [477, 197] on mat-icon "add" at bounding box center [1007, 436] width 20 height 20
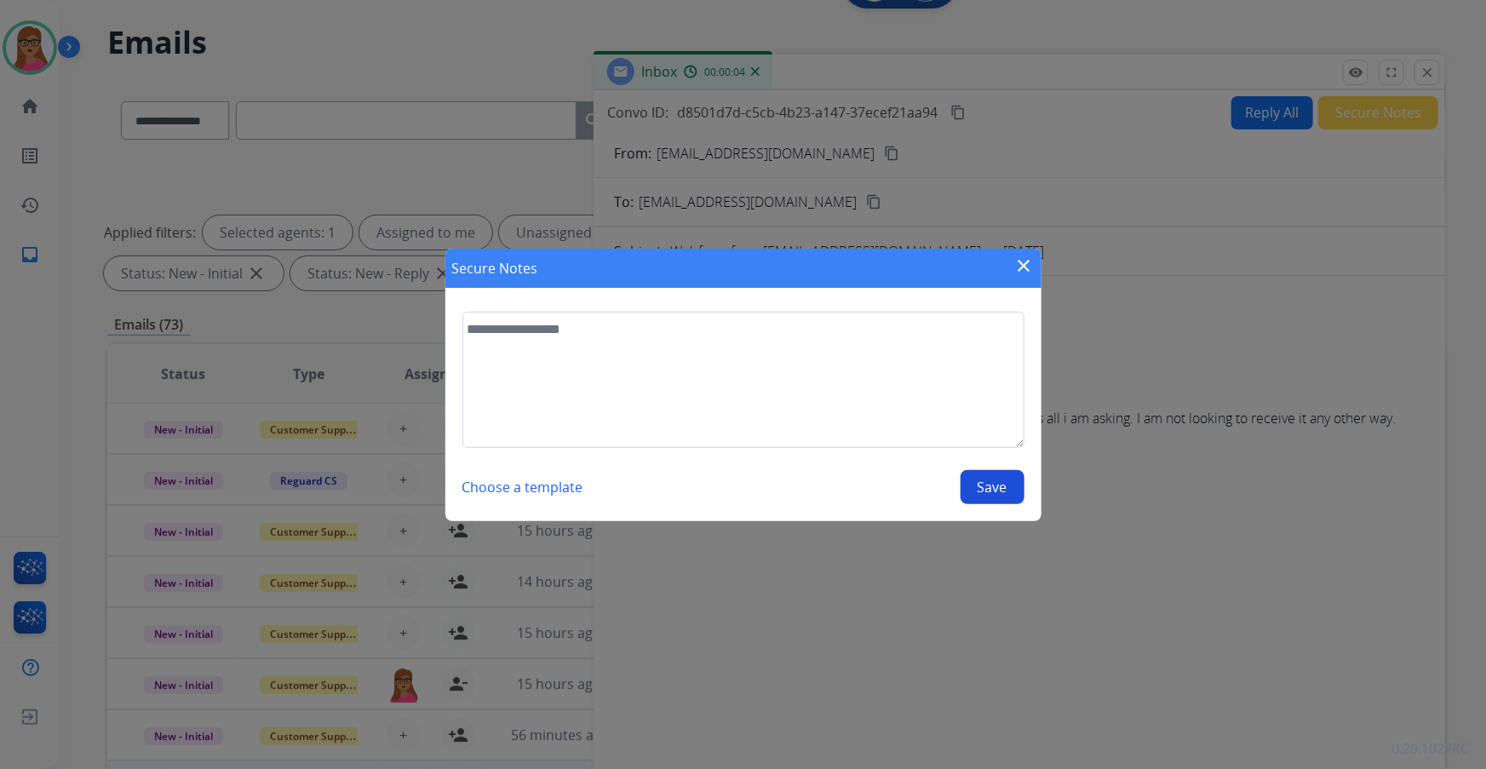
click at [477, 197] on mat-icon "close" at bounding box center [1024, 265] width 20 height 20
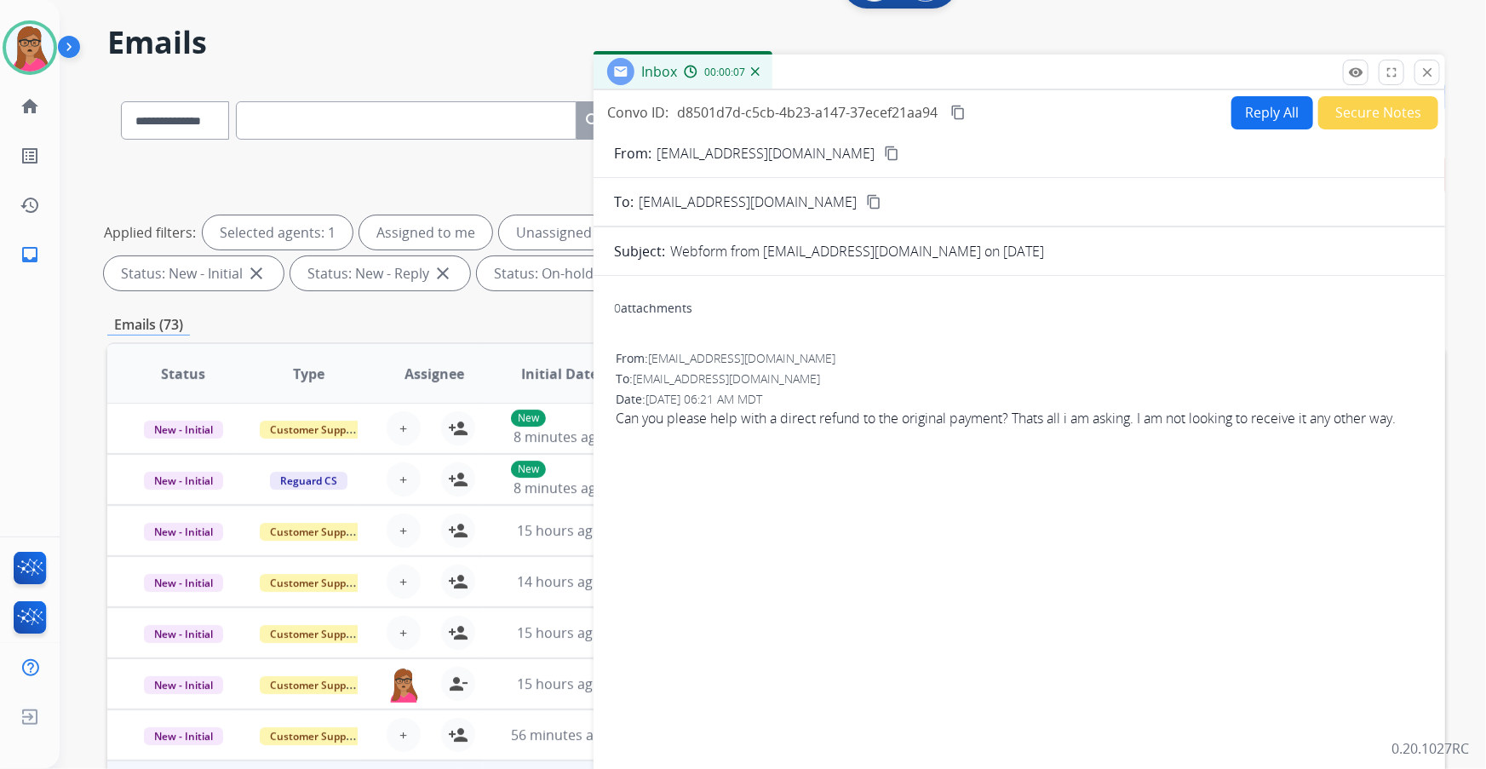
click at [477, 101] on button "Reply All" at bounding box center [1272, 112] width 82 height 33
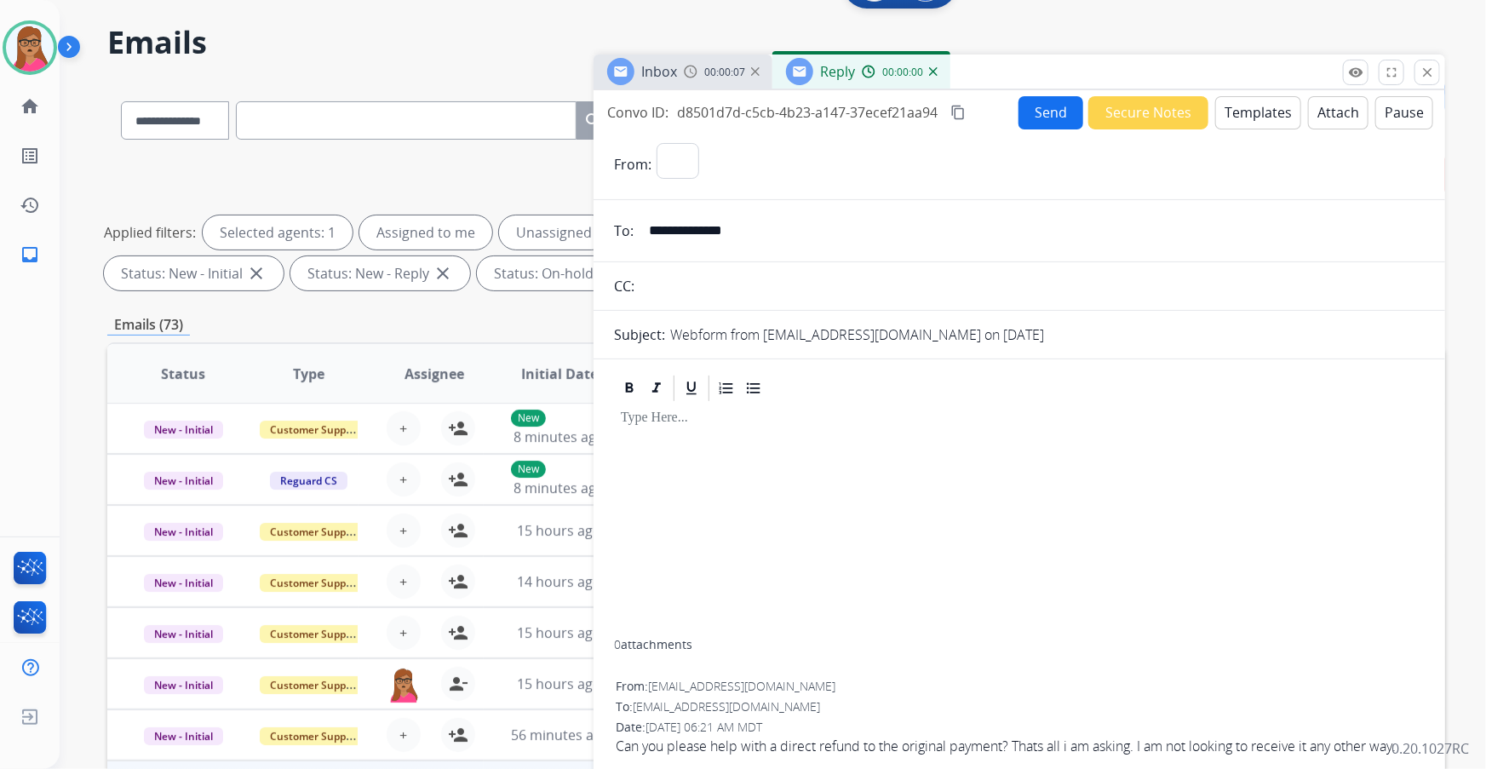
select select "**********"
click at [477, 71] on img at bounding box center [933, 71] width 9 height 9
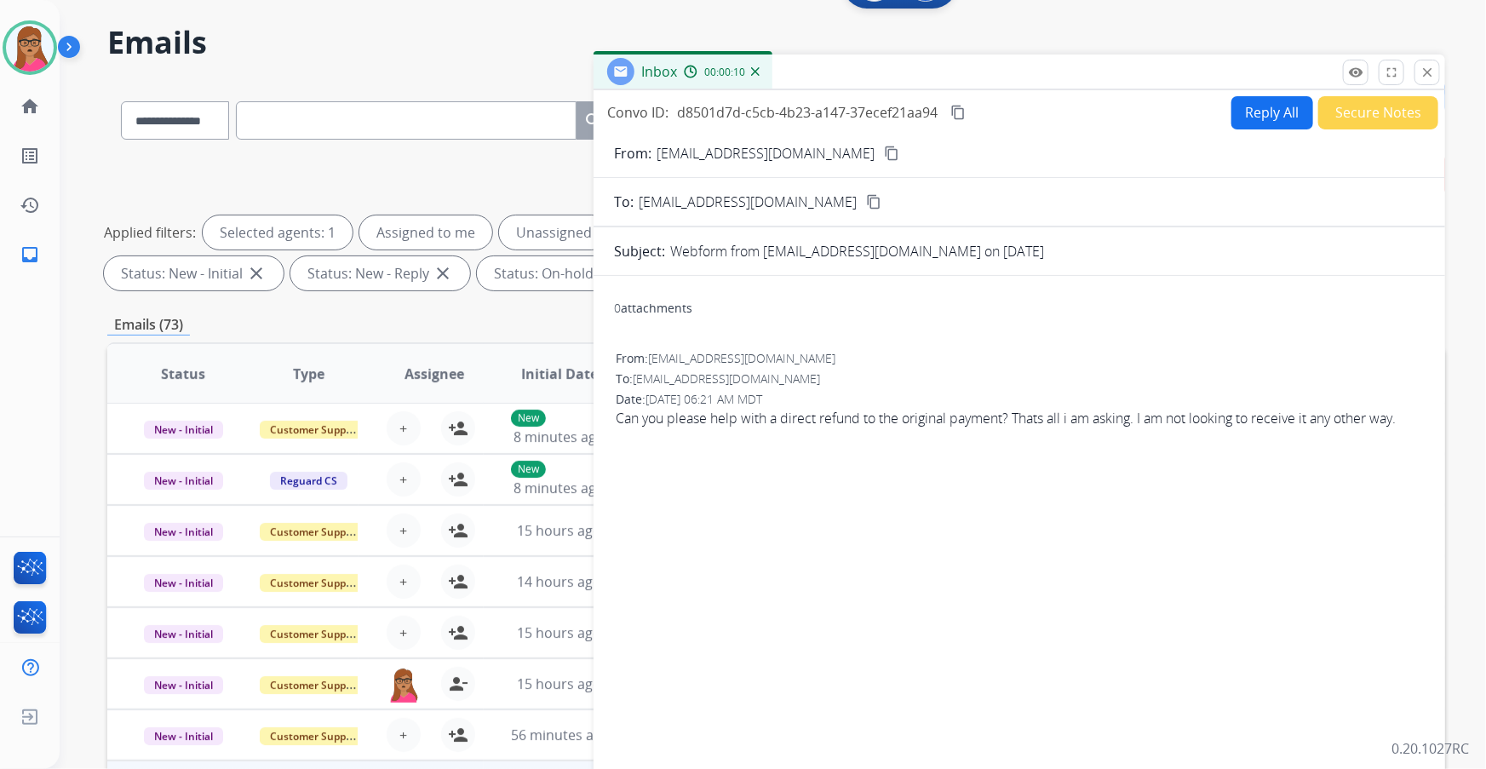
click at [477, 110] on button "Secure Notes" at bounding box center [1378, 112] width 120 height 33
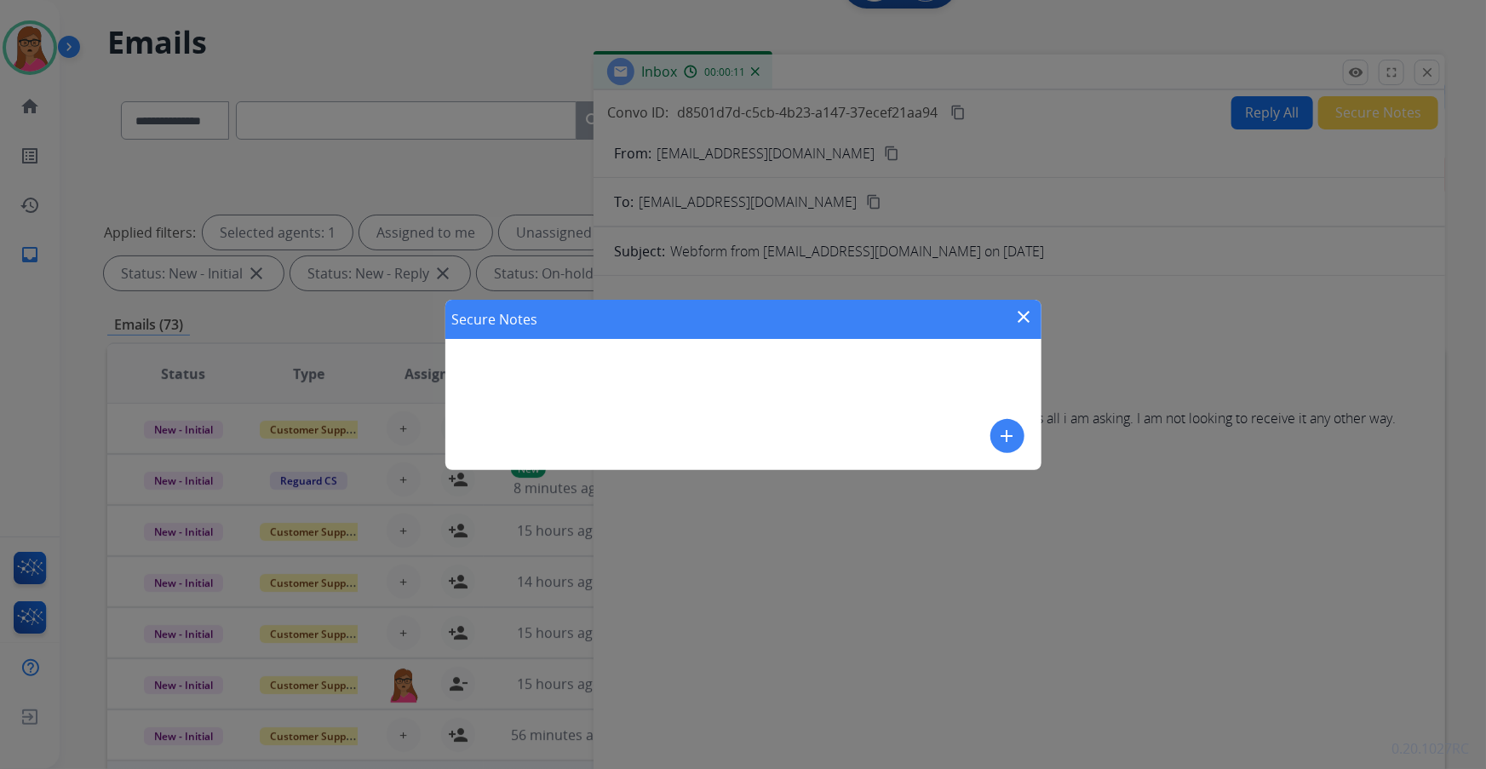
click at [477, 197] on mat-icon "add" at bounding box center [1007, 436] width 20 height 20
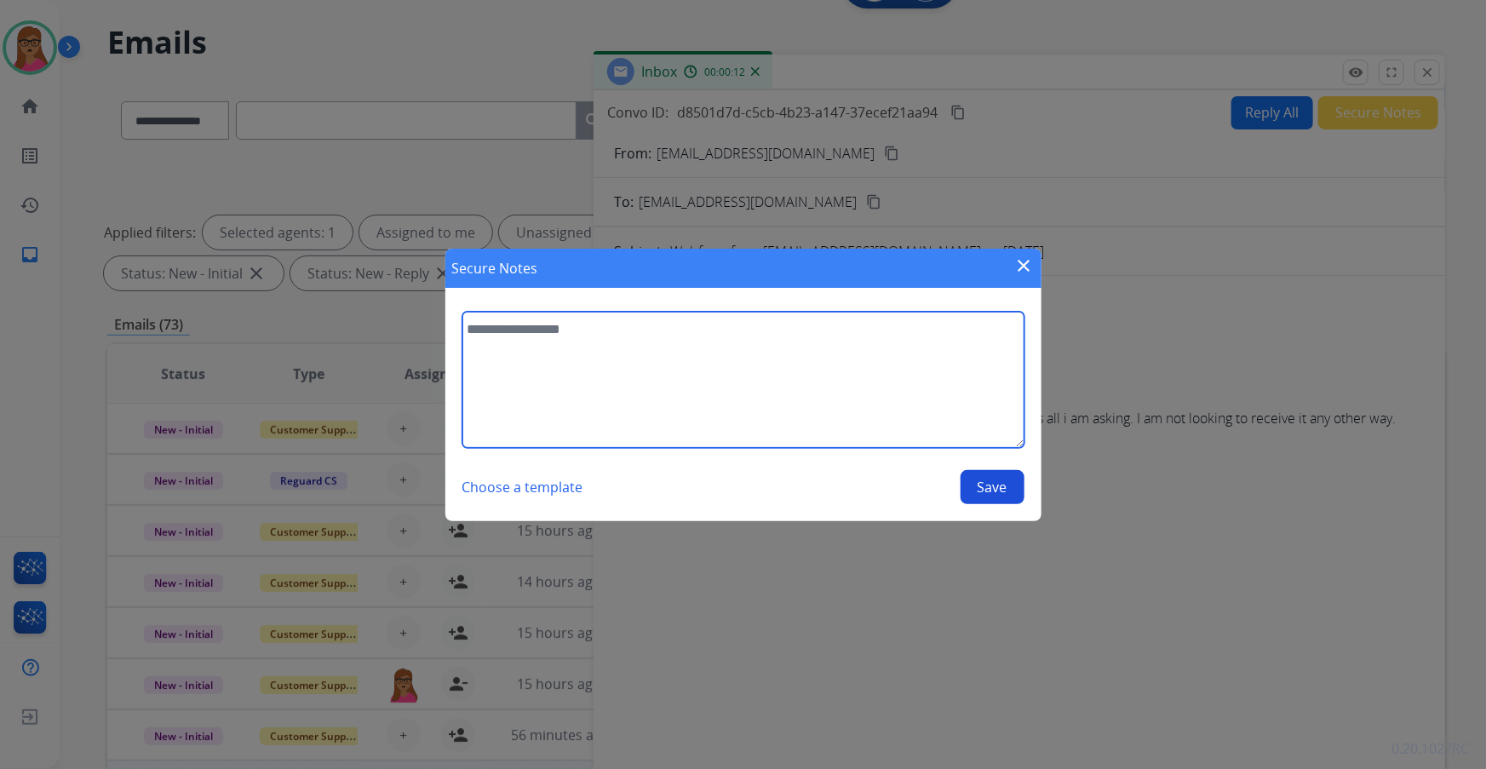
click at [477, 197] on textarea at bounding box center [743, 380] width 562 height 136
type textarea "**********"
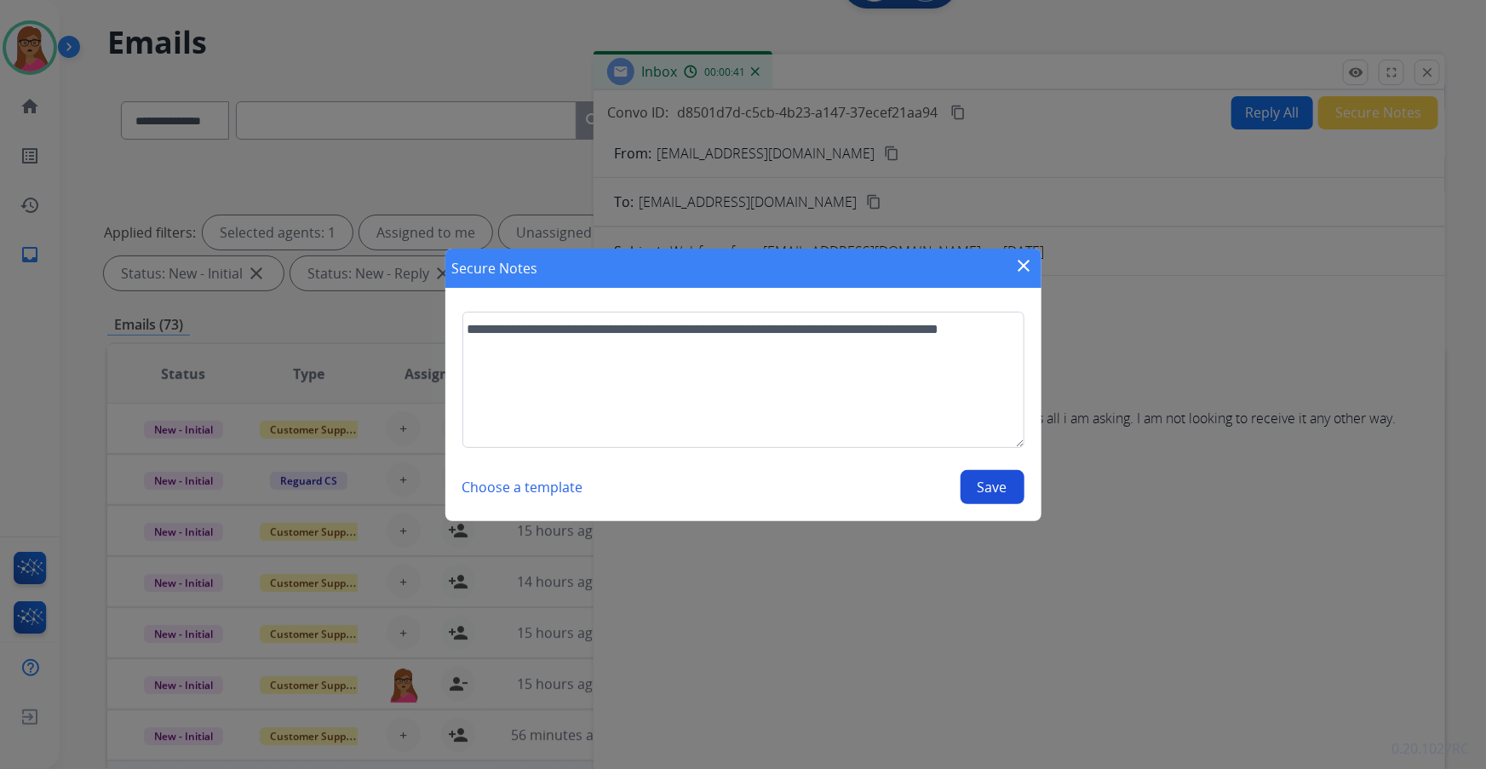
click at [477, 197] on button "Save" at bounding box center [992, 487] width 64 height 34
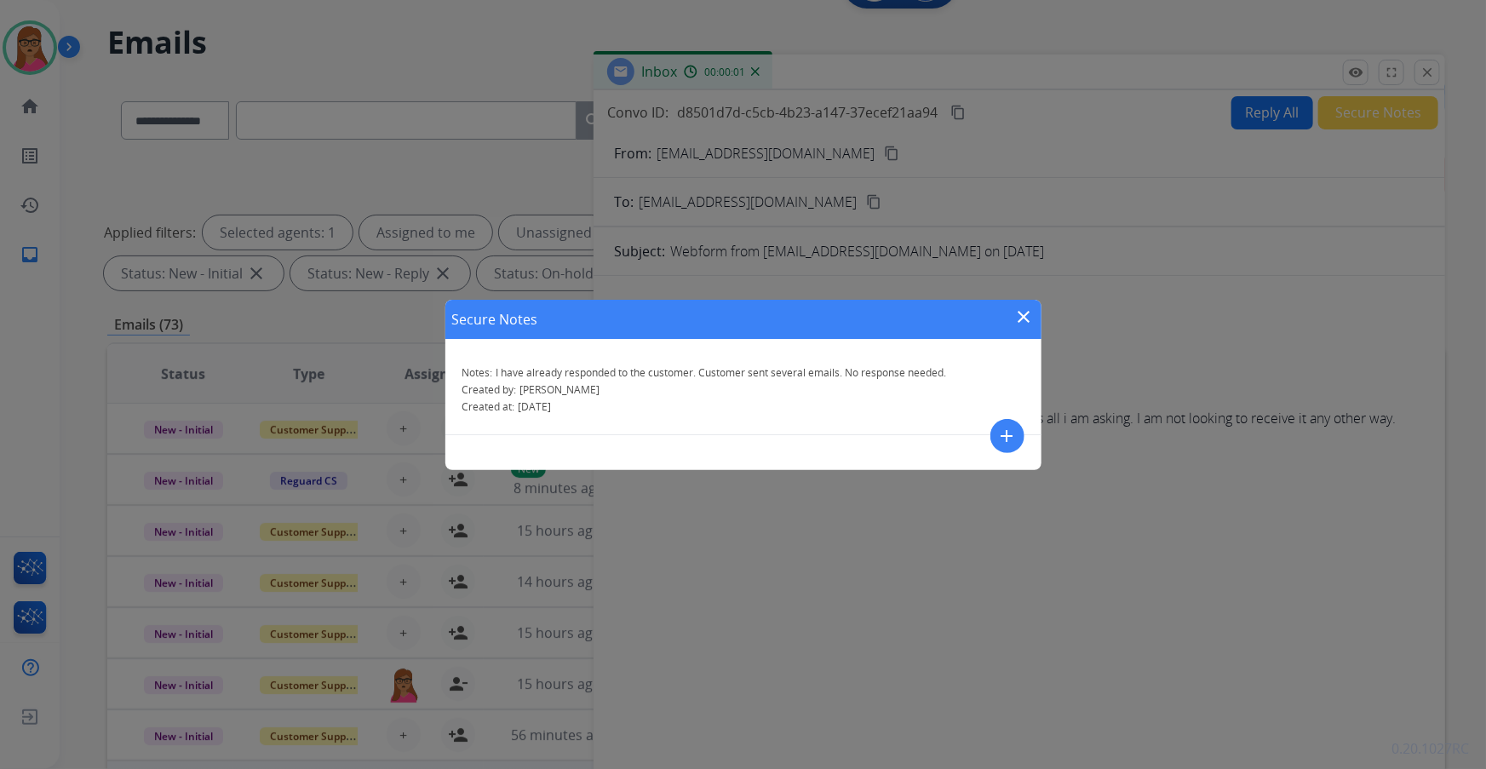
click at [477, 197] on mat-icon "close" at bounding box center [1024, 317] width 20 height 20
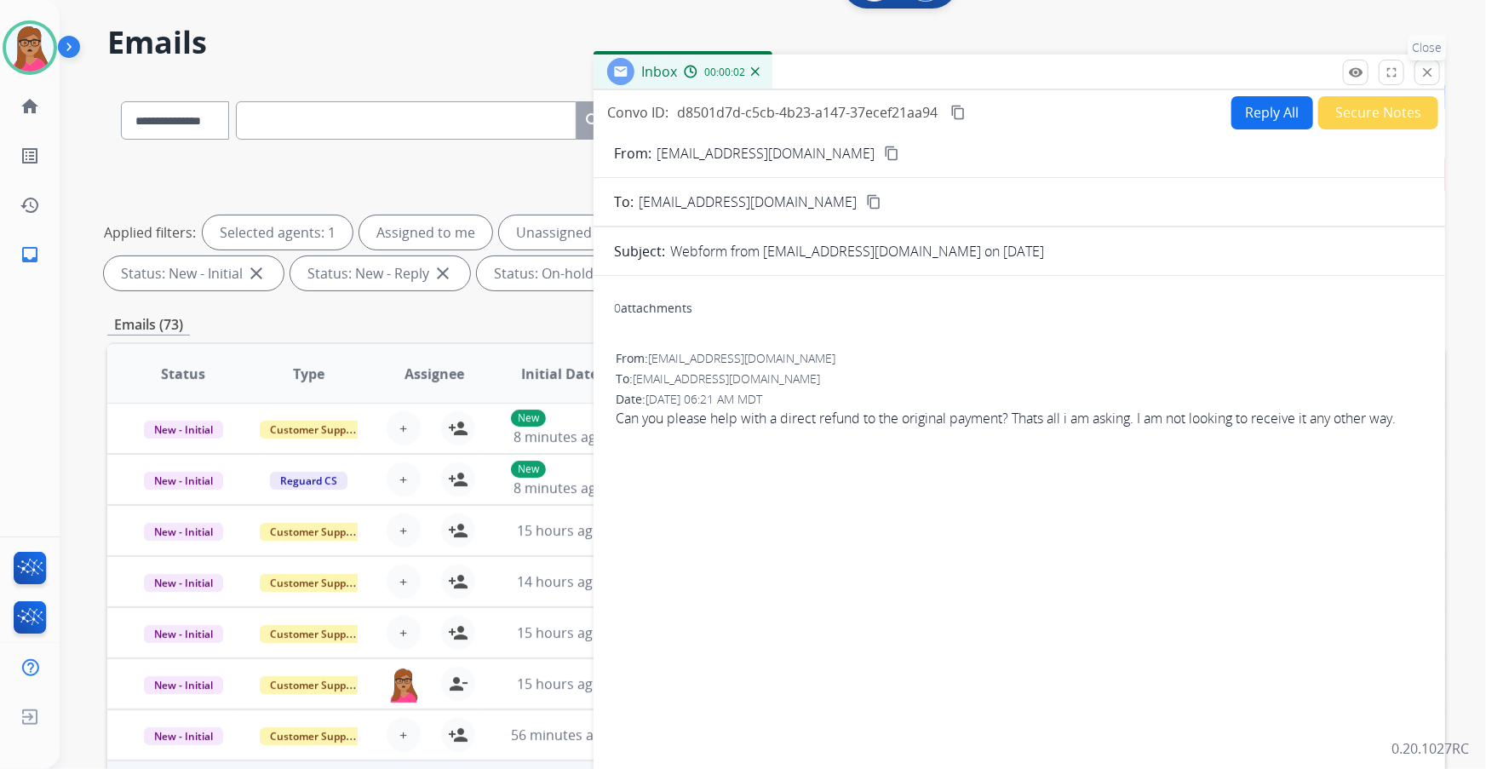
click at [477, 78] on mat-icon "close" at bounding box center [1426, 72] width 15 height 15
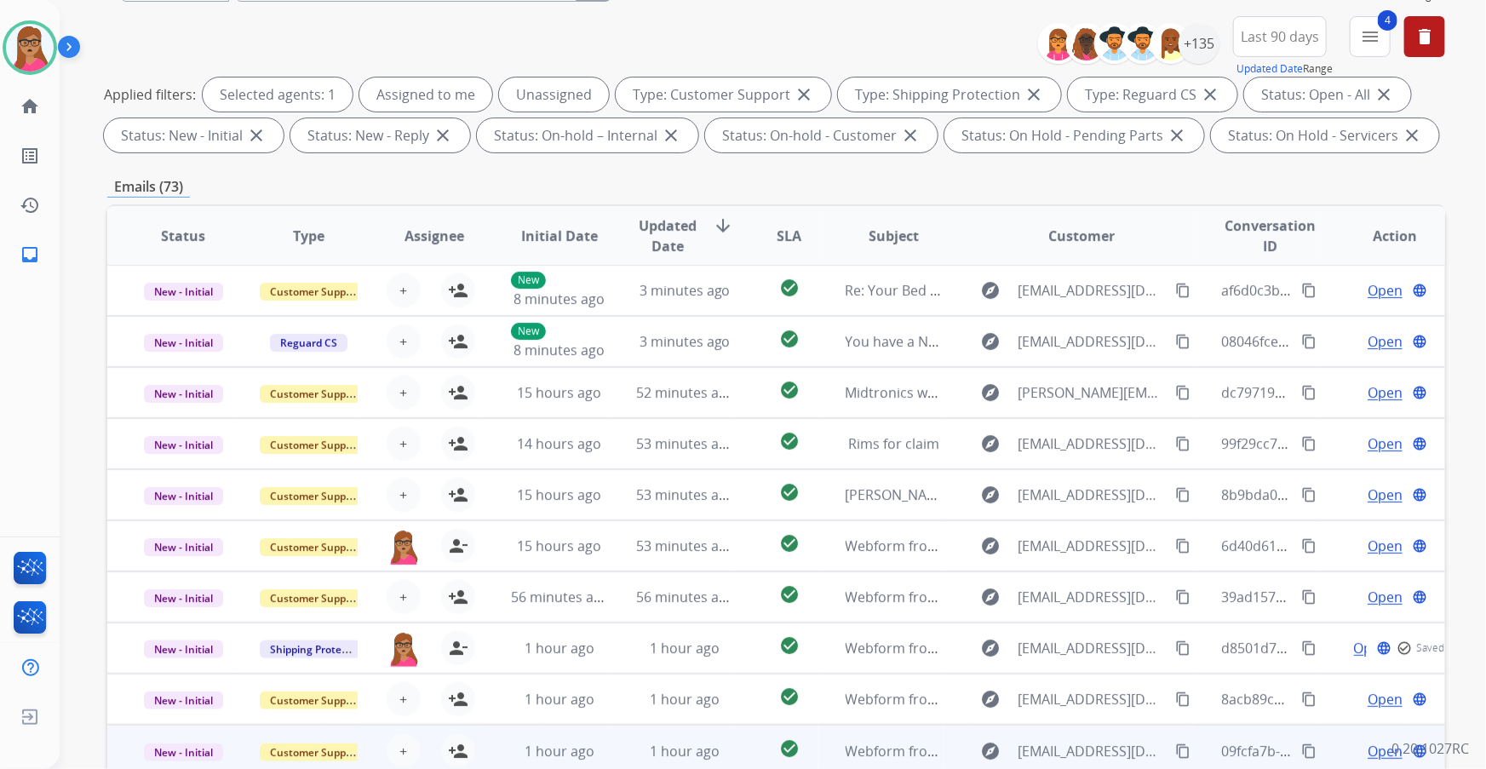
scroll to position [204, 0]
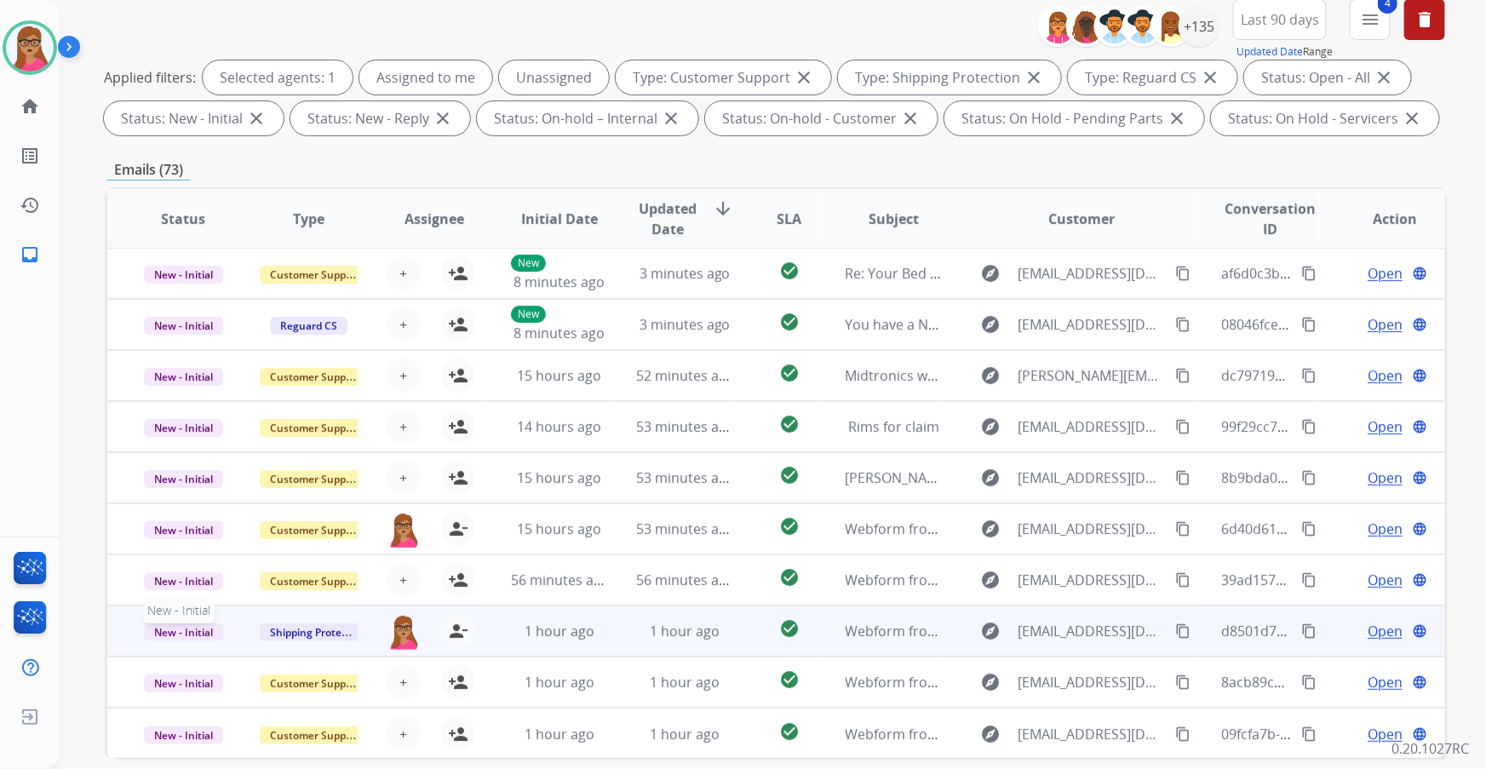
click at [183, 197] on span "New - Initial" at bounding box center [183, 632] width 79 height 18
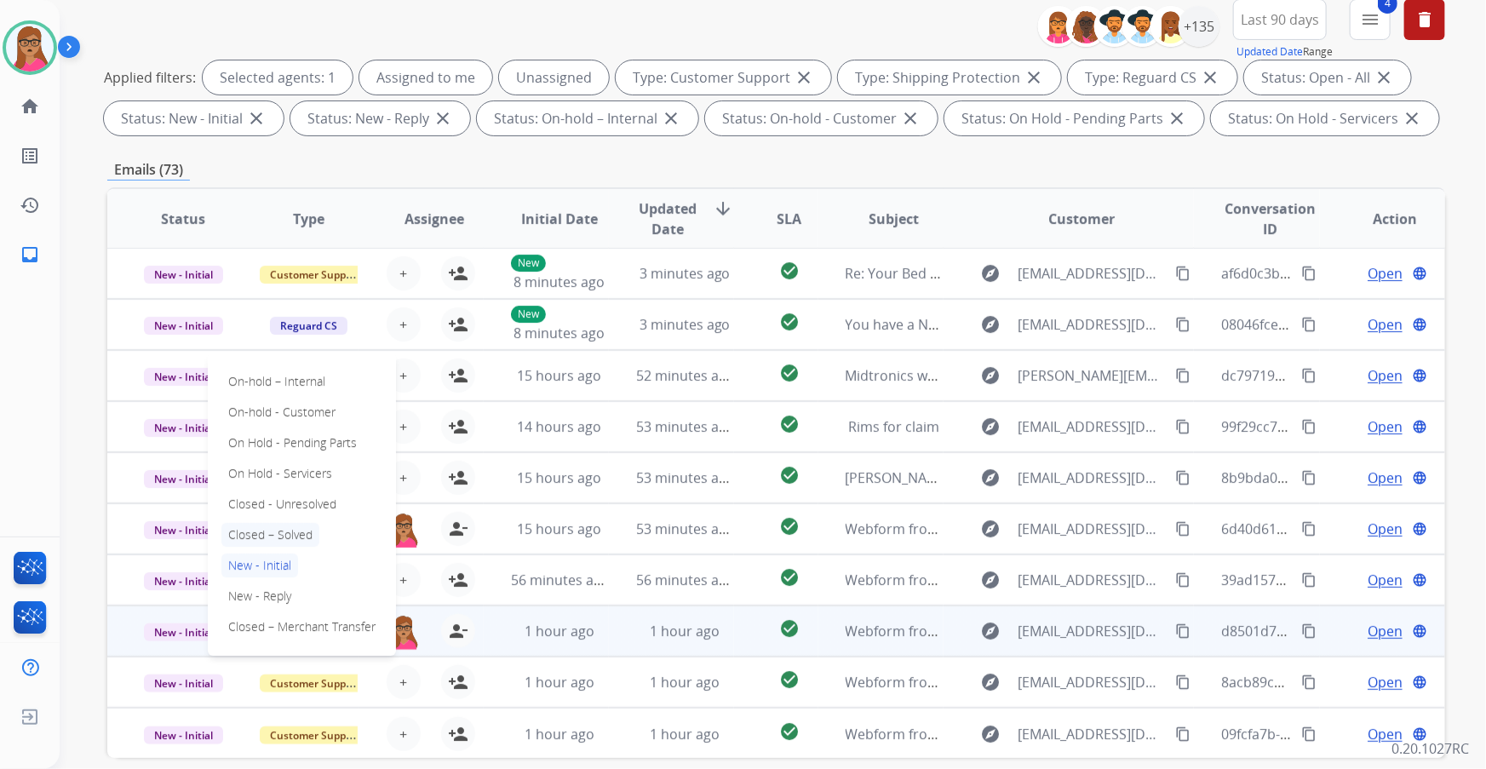
click at [301, 197] on p "Closed – Solved" at bounding box center [270, 535] width 98 height 24
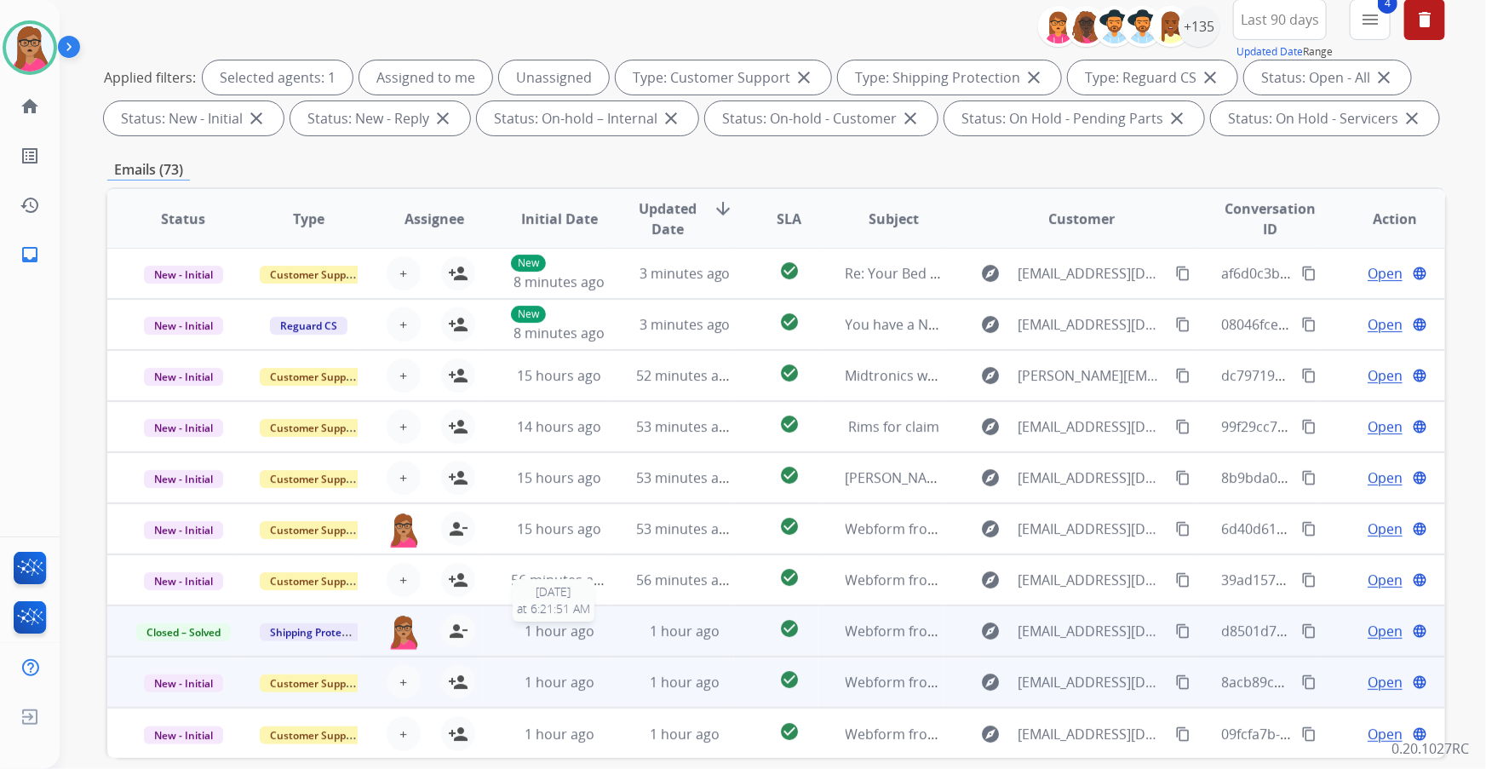
scroll to position [281, 0]
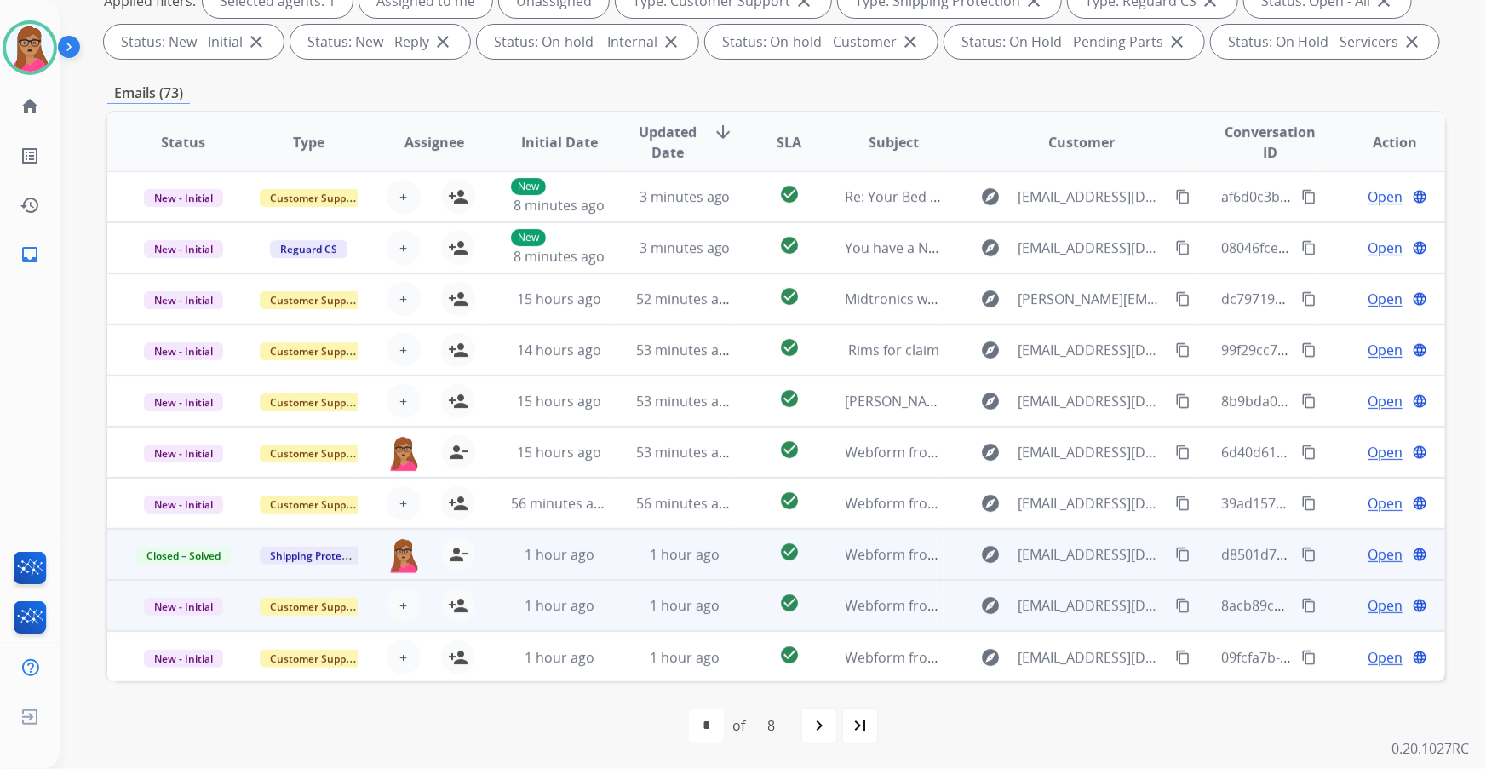
click at [160, 197] on td "New - Initial" at bounding box center [169, 605] width 125 height 51
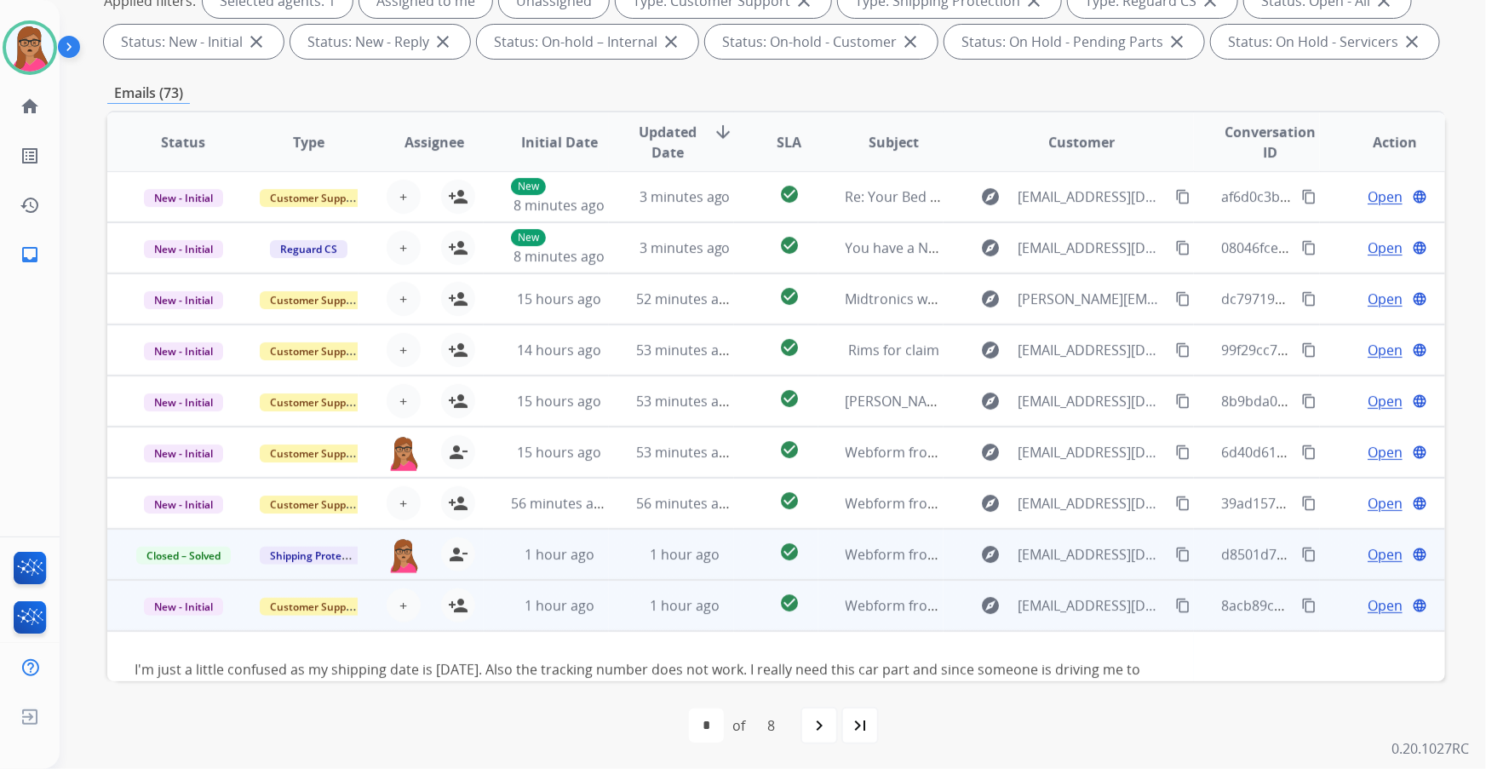
scroll to position [98, 0]
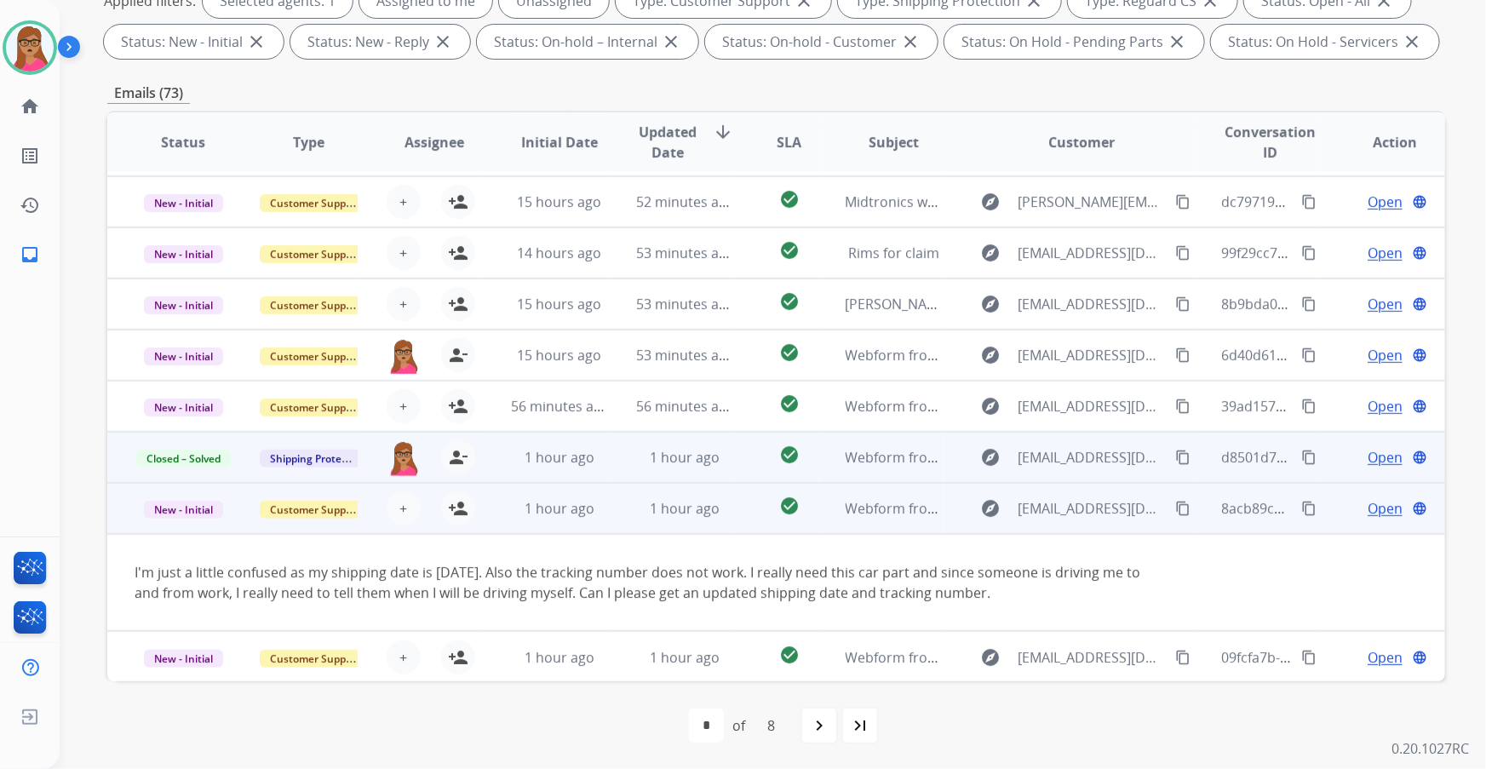
click at [158, 197] on td "New - Initial" at bounding box center [169, 508] width 125 height 51
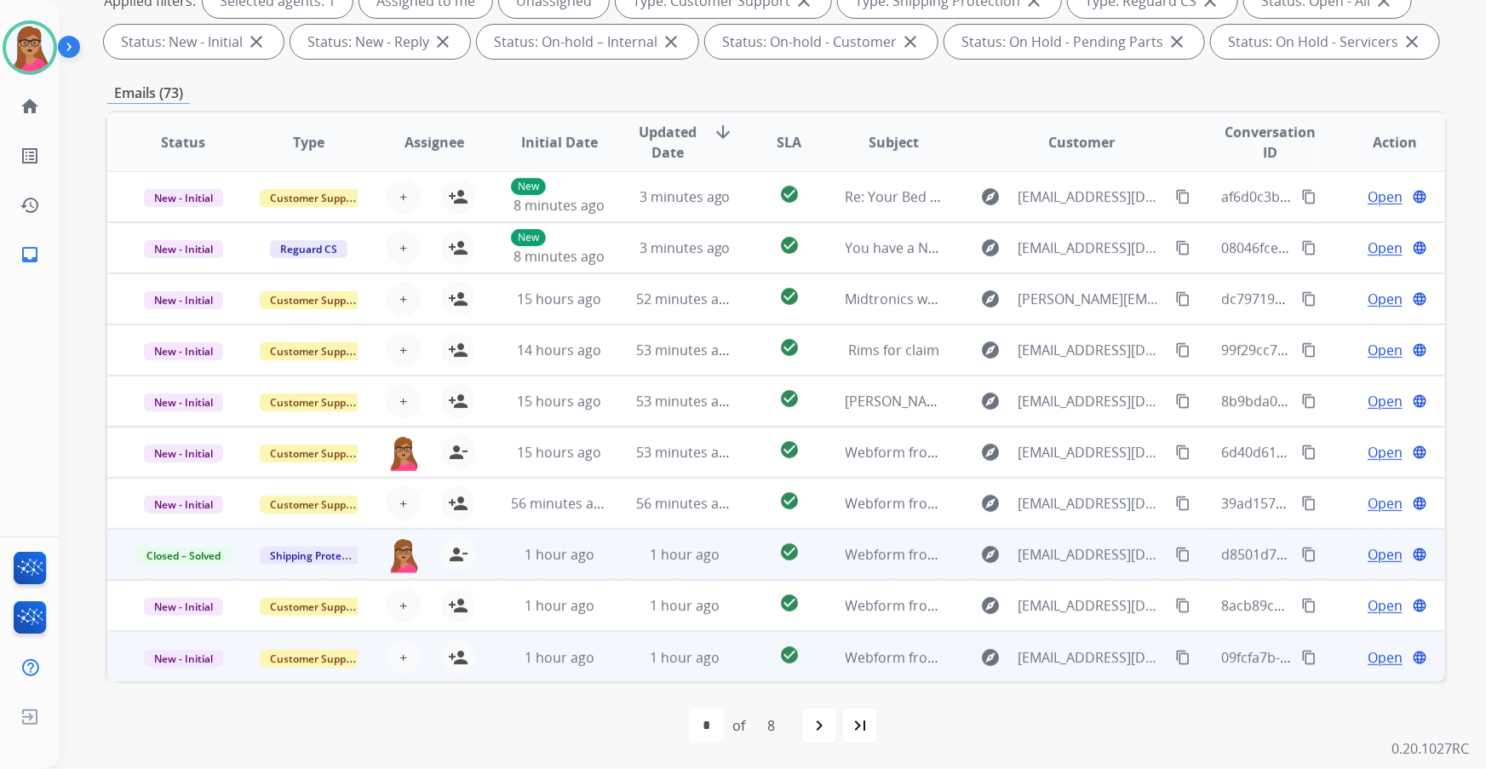
click at [187, 197] on td "New - Initial" at bounding box center [169, 656] width 125 height 51
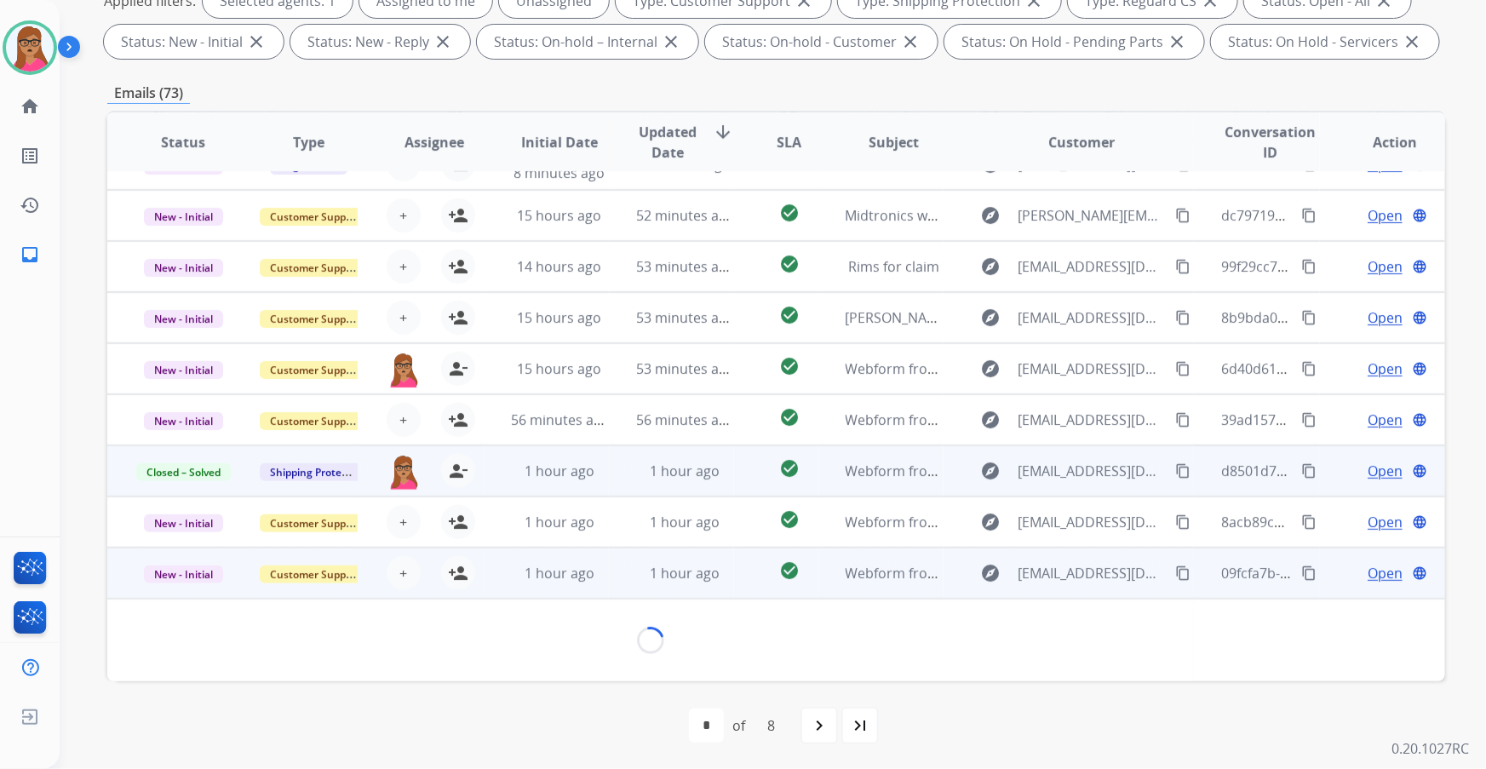
scroll to position [97, 0]
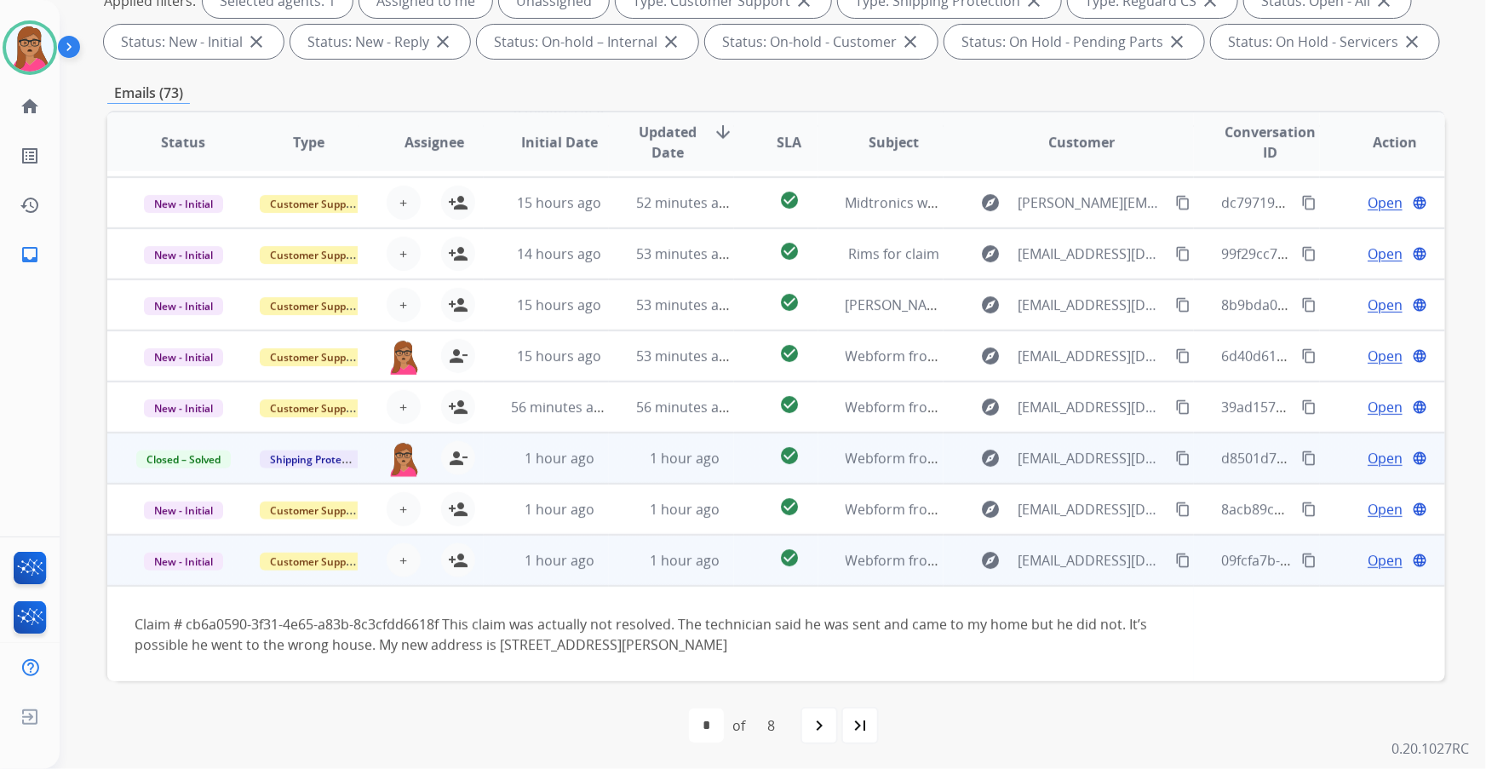
click at [185, 197] on td "New - Initial" at bounding box center [169, 560] width 125 height 51
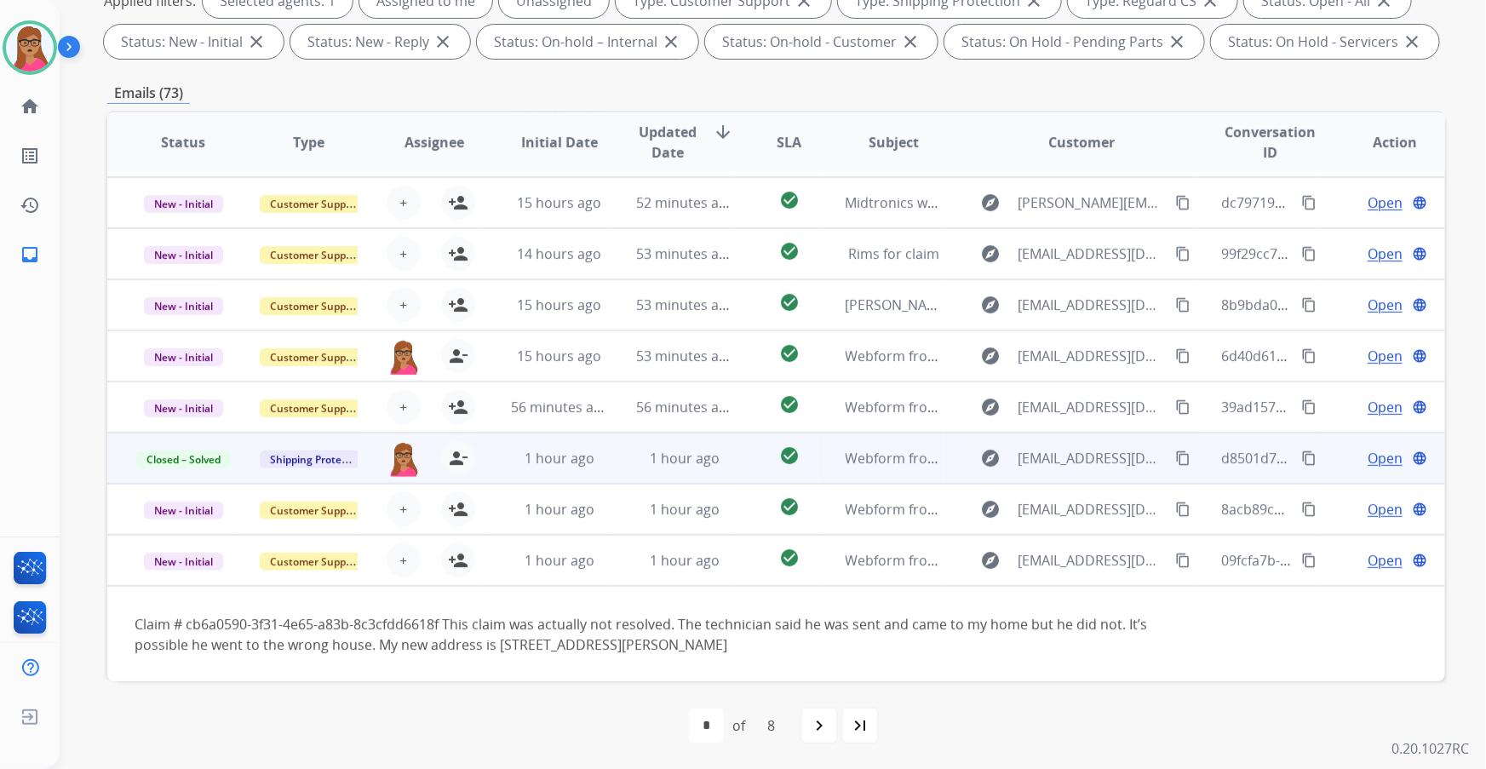
scroll to position [1, 0]
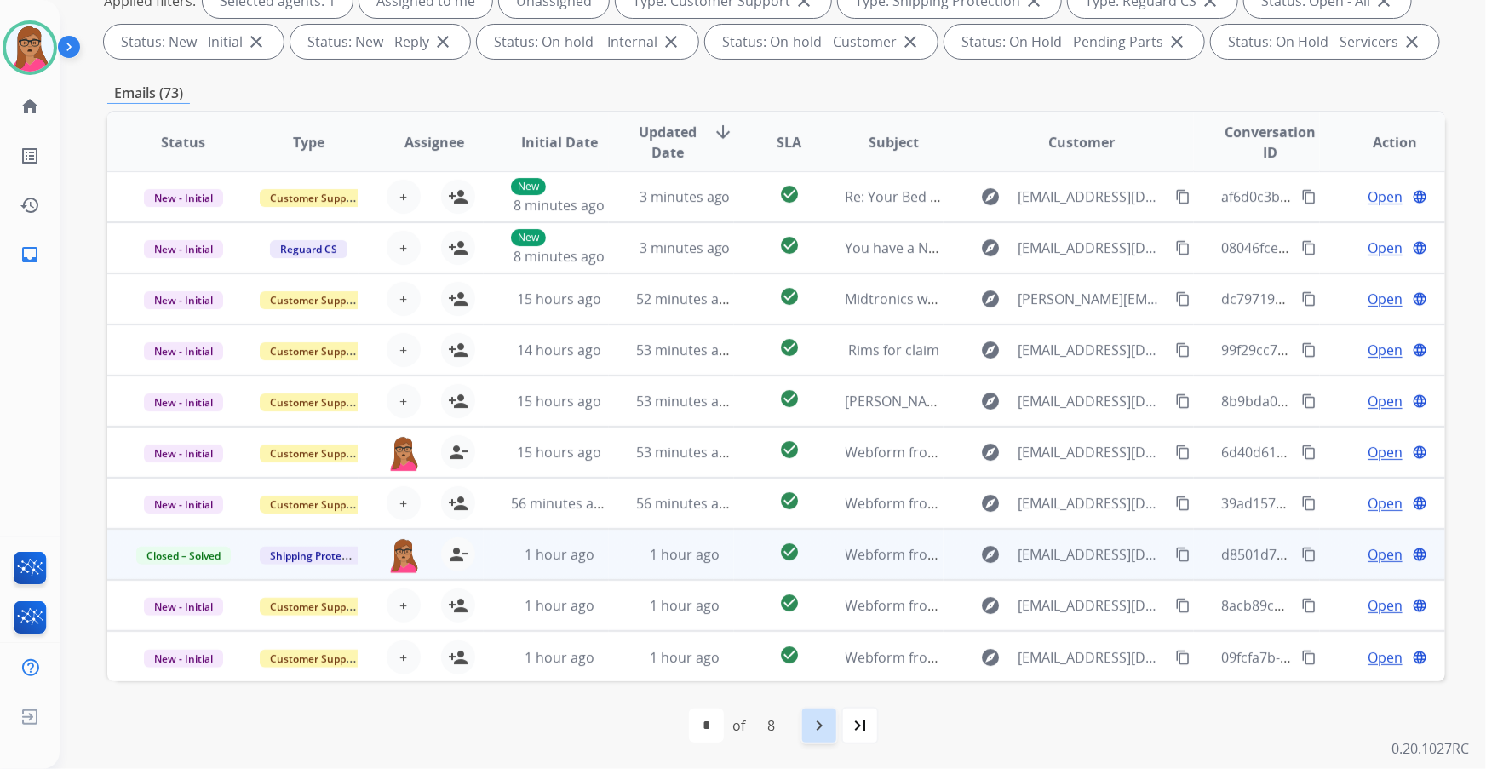
click at [477, 197] on mat-icon "navigate_next" at bounding box center [819, 725] width 20 height 20
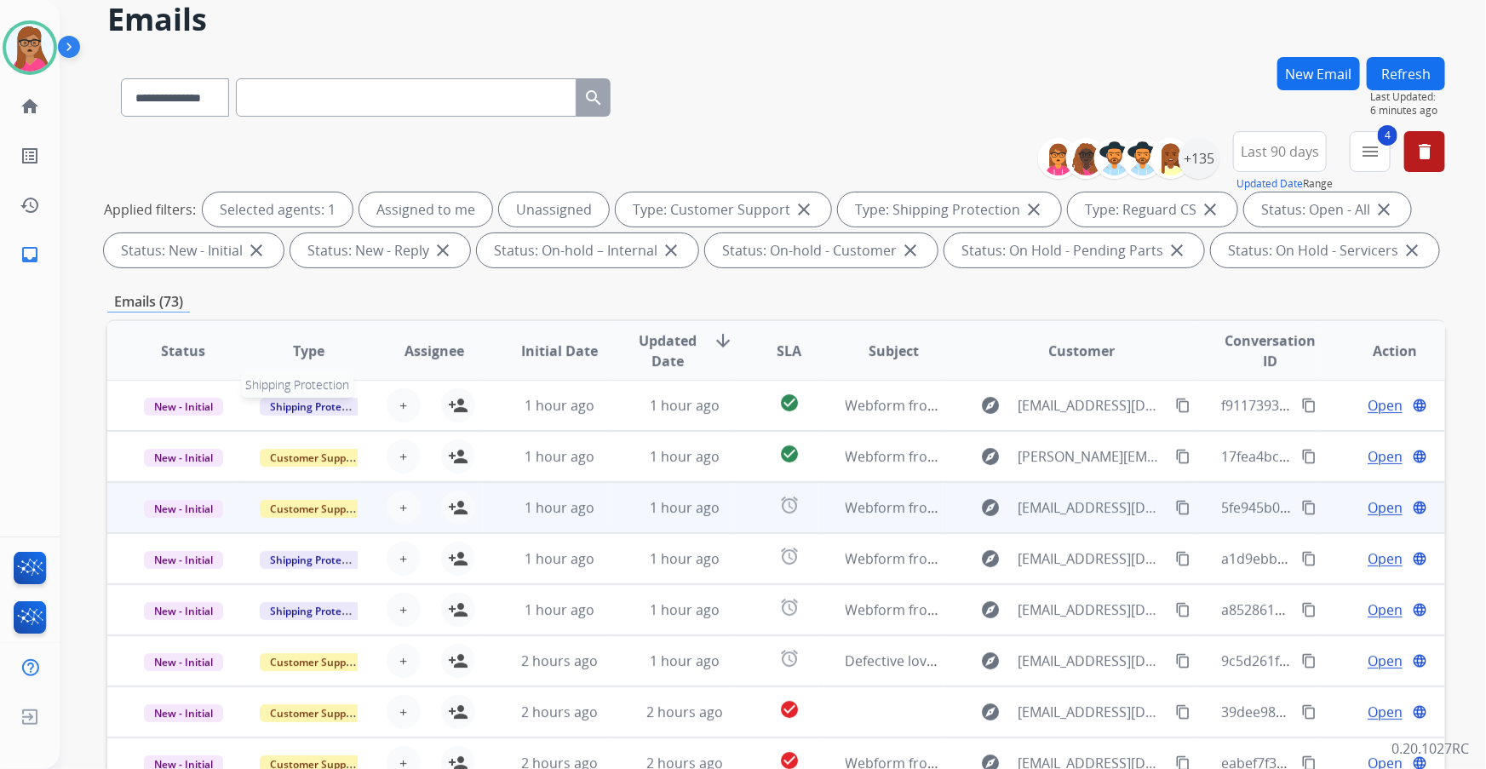
scroll to position [154, 0]
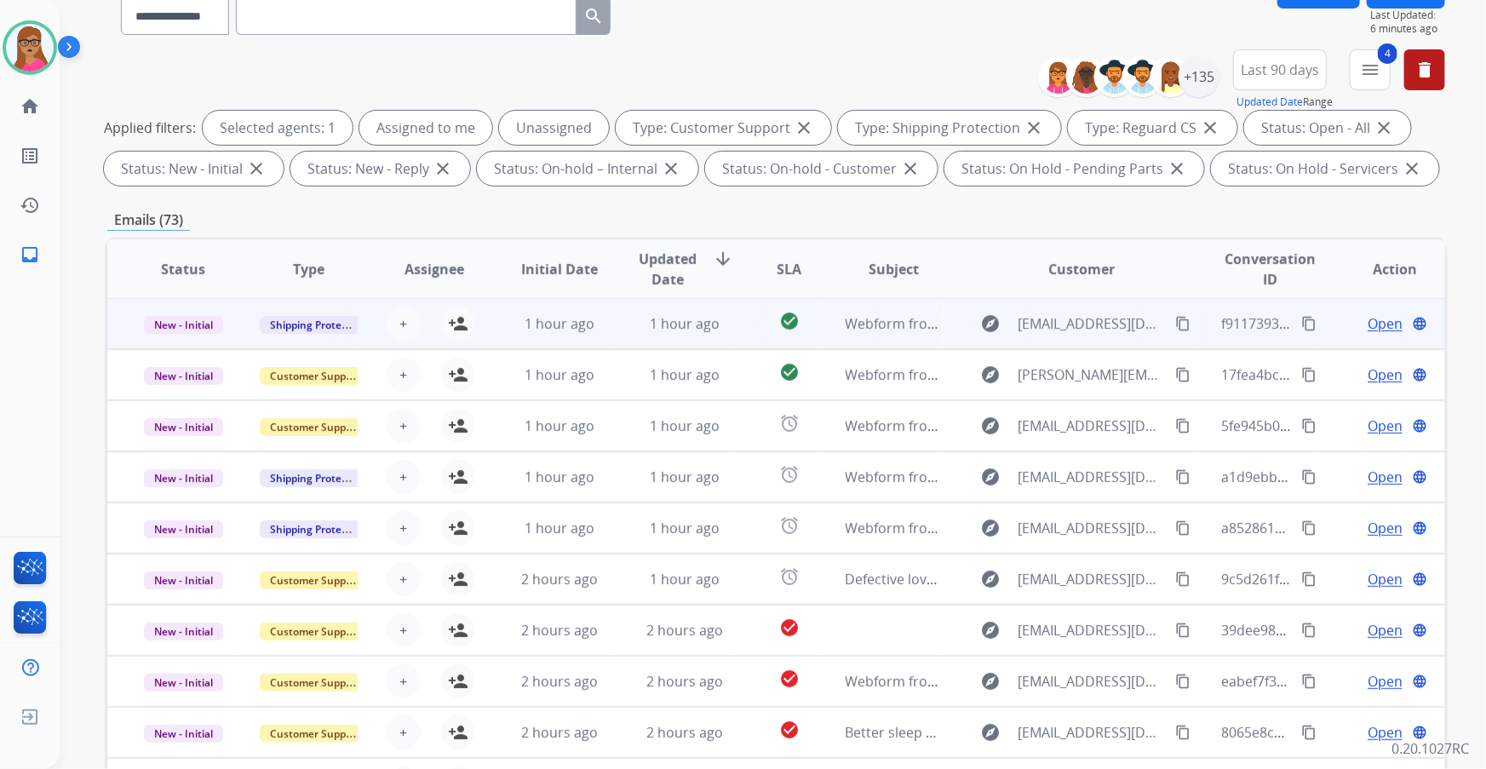
click at [196, 197] on td "New - Initial" at bounding box center [169, 323] width 125 height 51
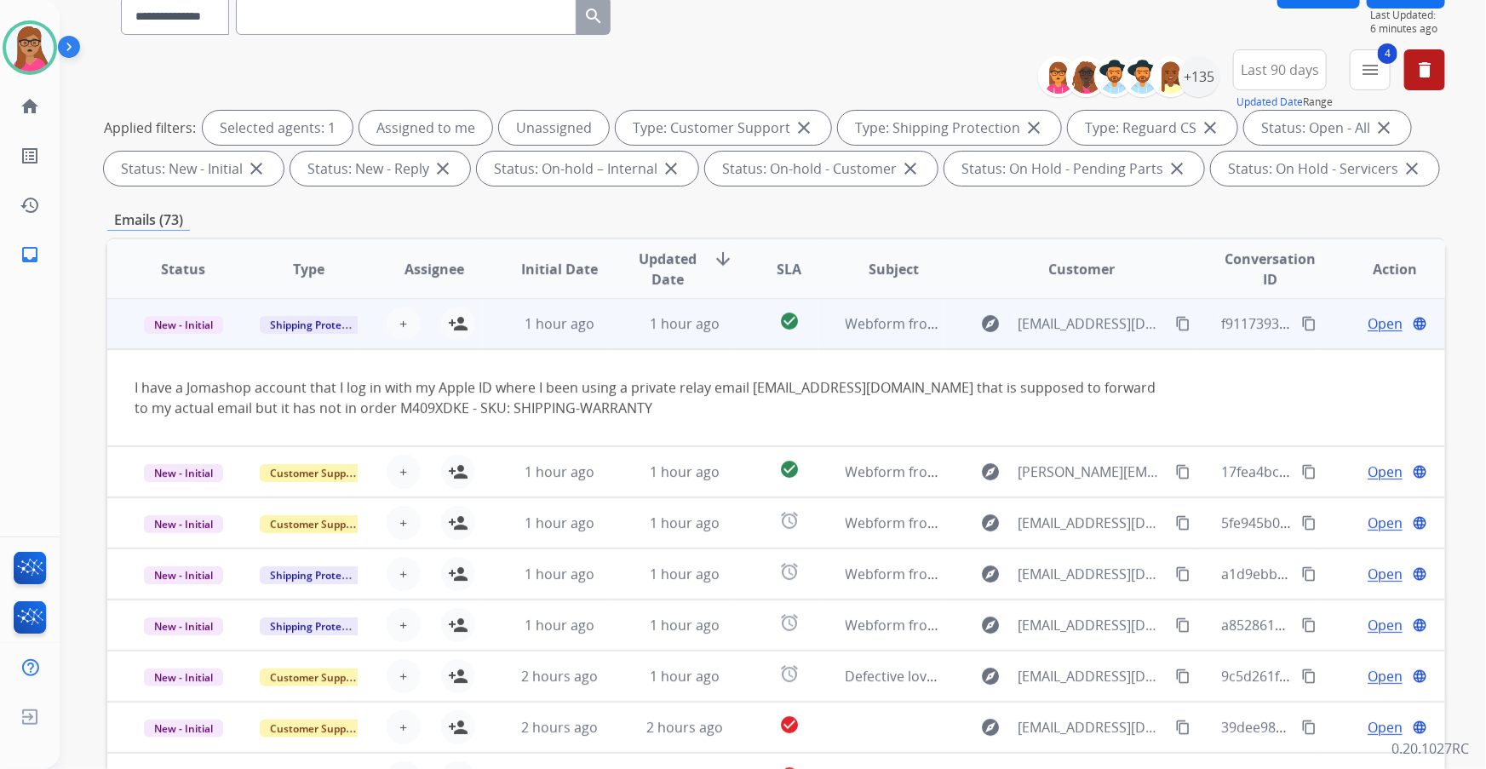
scroll to position [0, 0]
click at [195, 197] on td "New - Initial" at bounding box center [169, 324] width 125 height 51
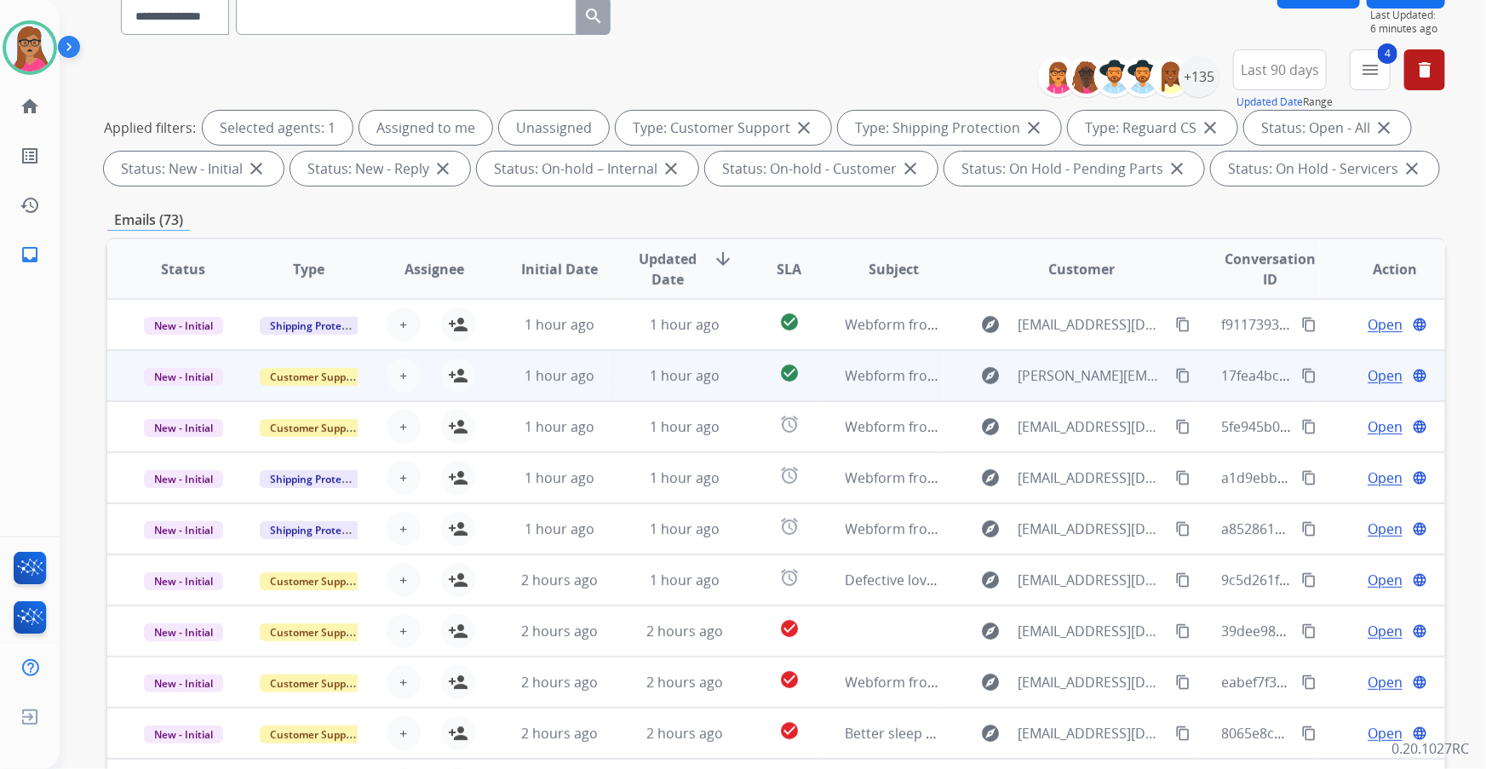
click at [175, 197] on td "New - Initial" at bounding box center [169, 375] width 125 height 51
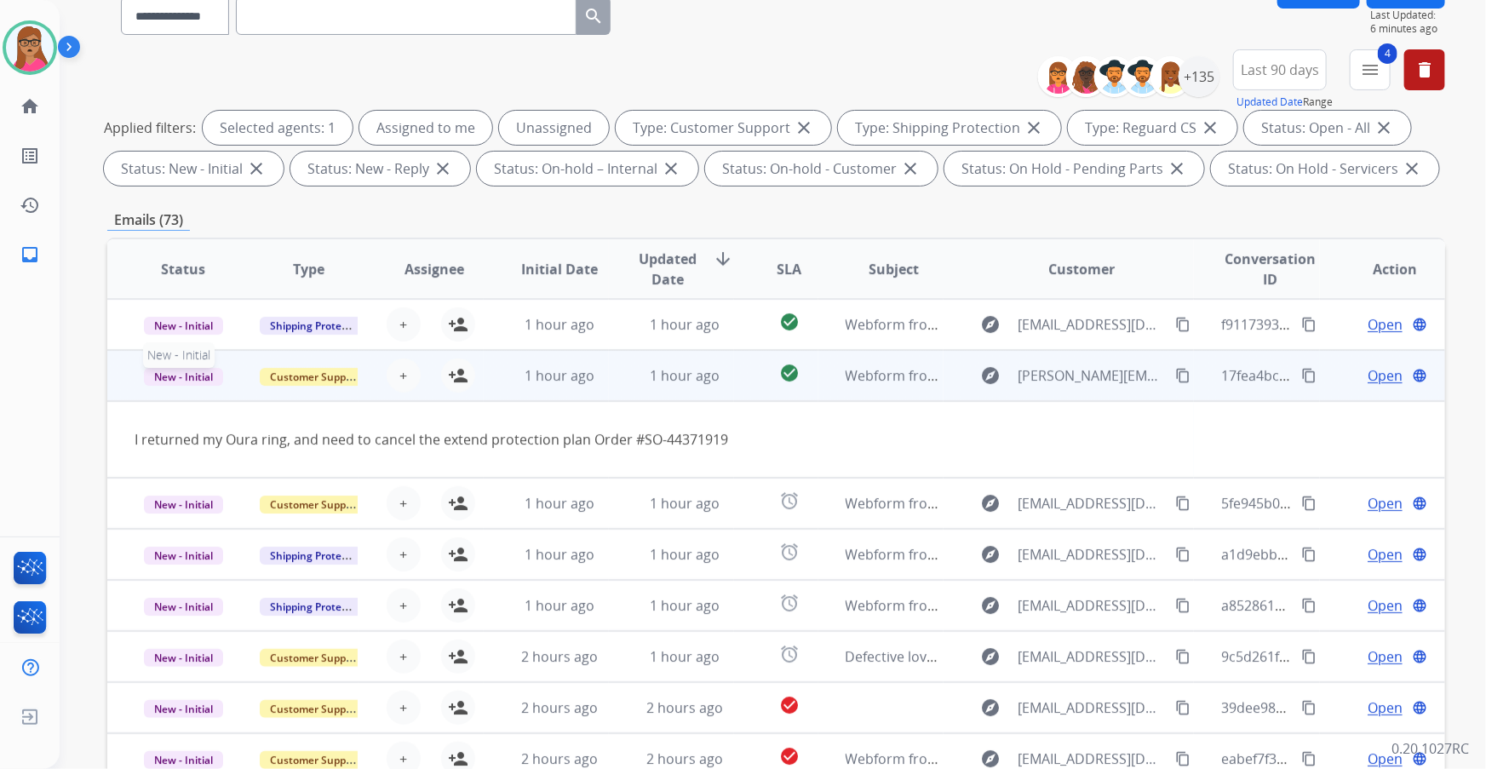
scroll to position [51, 0]
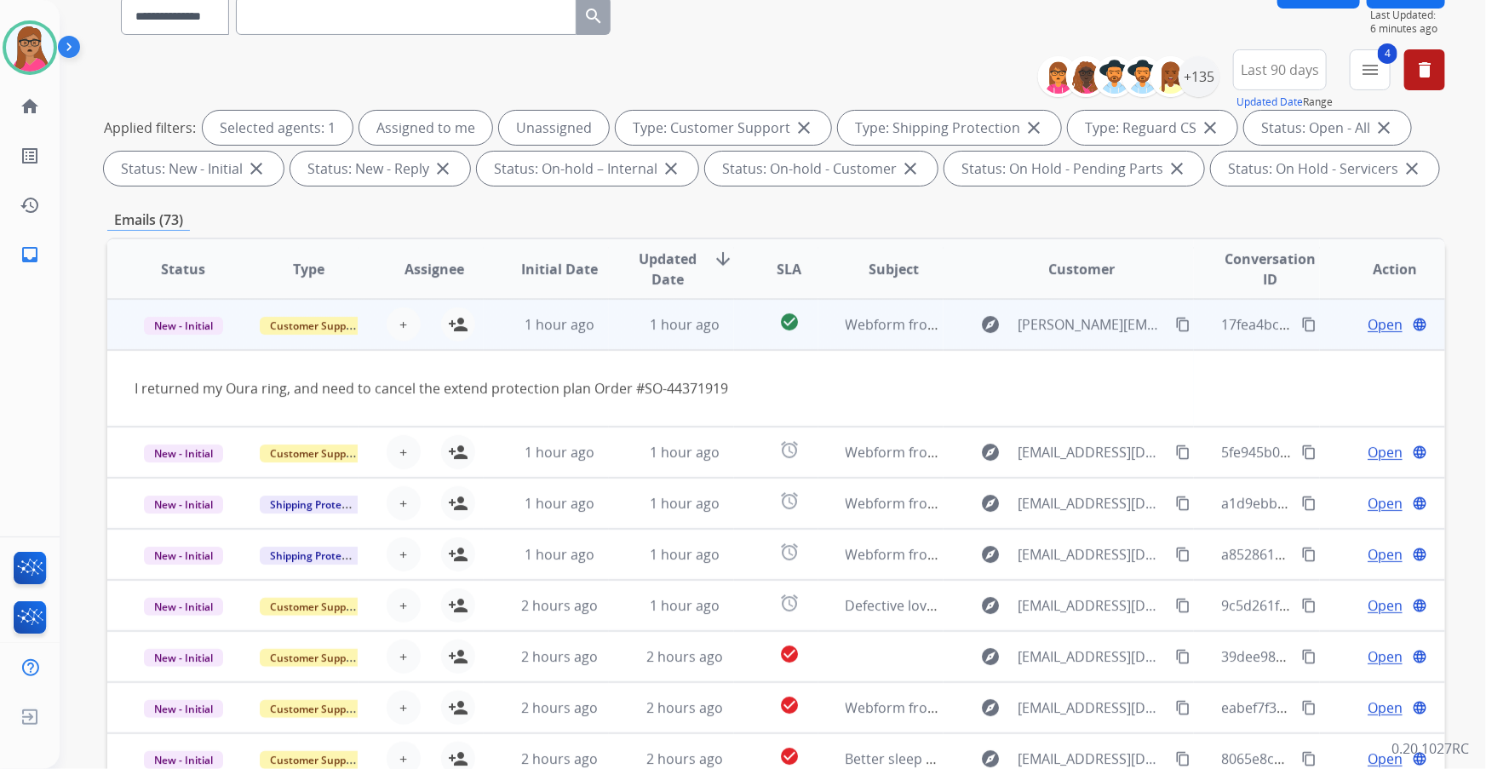
click at [175, 197] on td "New - Initial" at bounding box center [169, 324] width 125 height 51
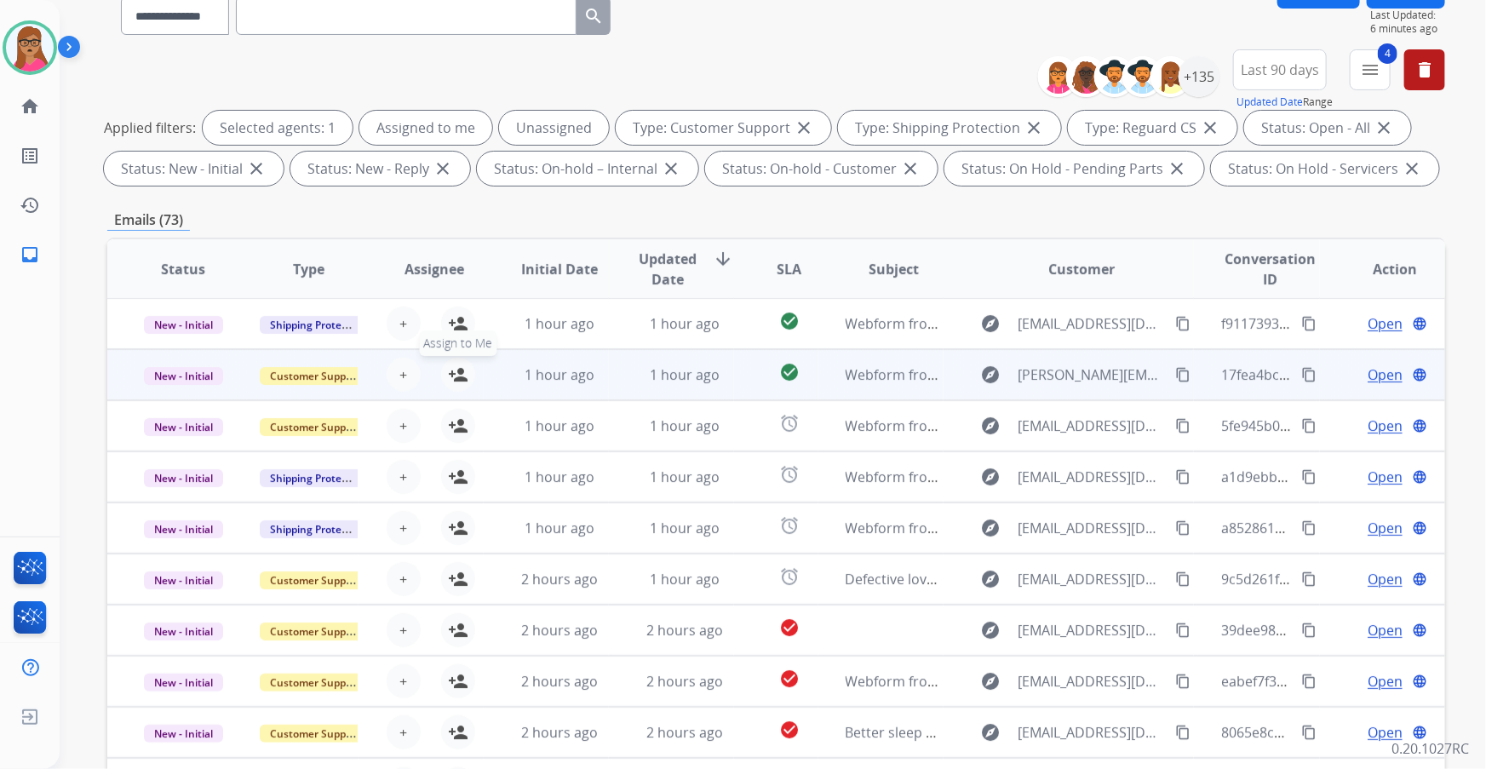
click at [450, 197] on mat-icon "person_add" at bounding box center [458, 374] width 20 height 20
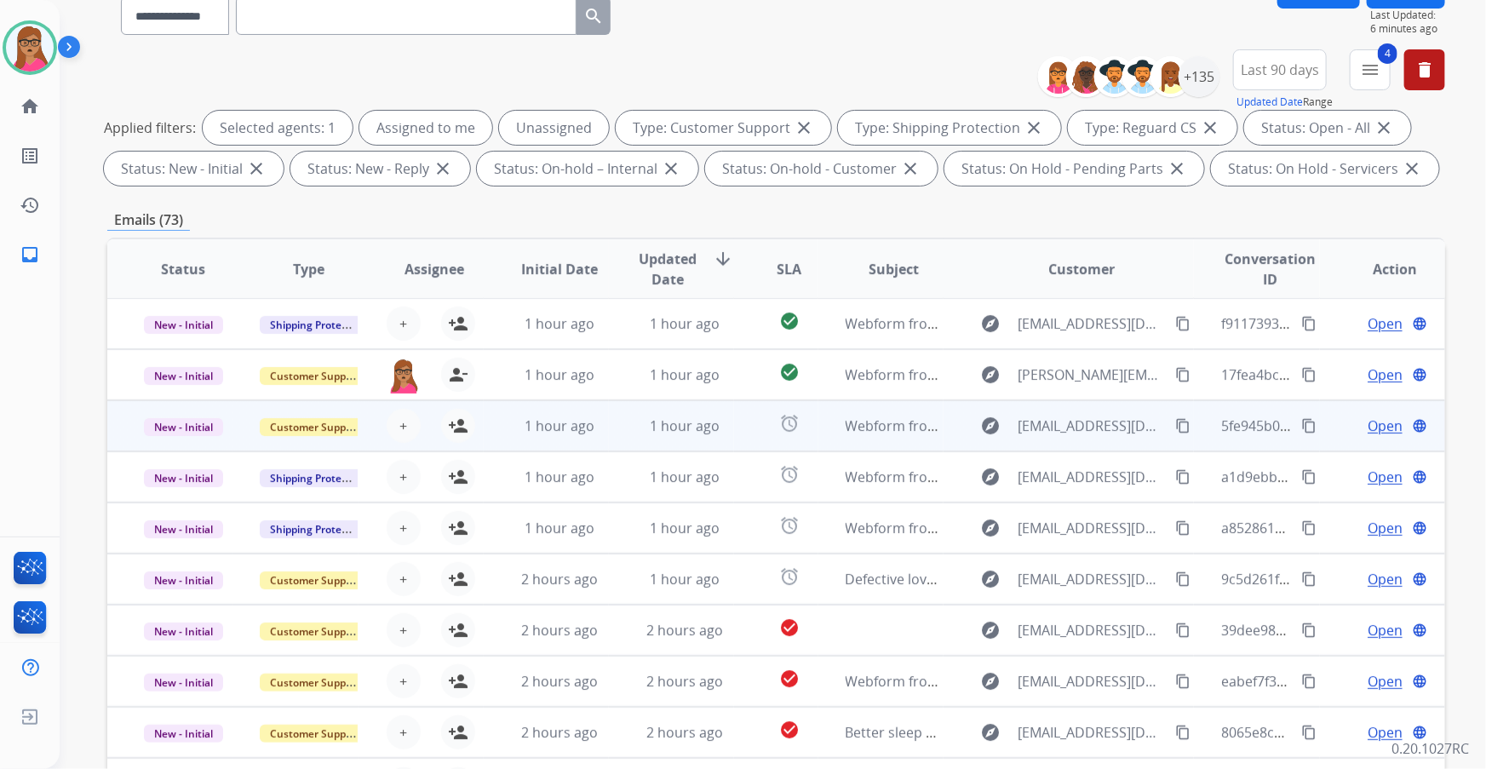
click at [178, 197] on td "New - Initial" at bounding box center [169, 425] width 125 height 51
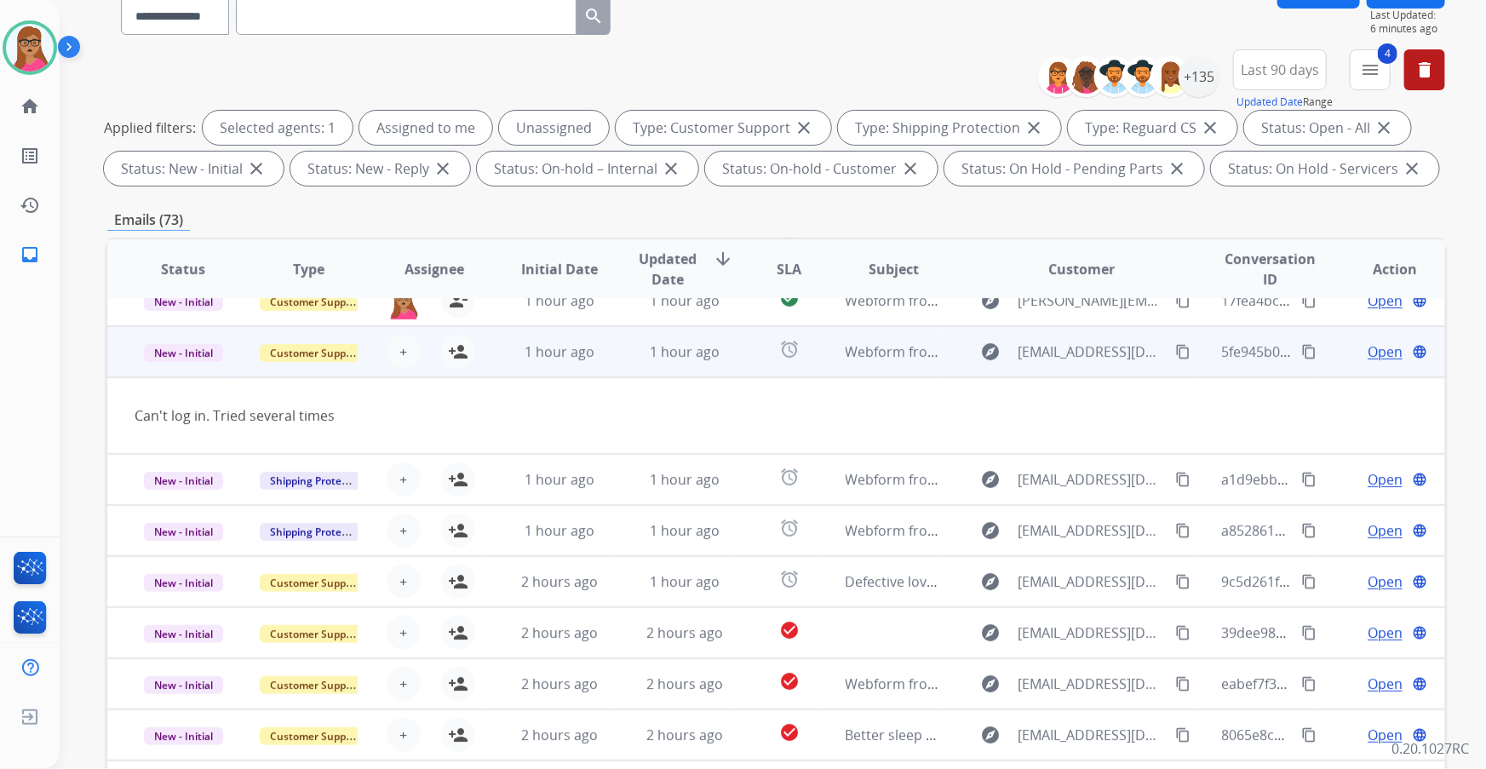
scroll to position [77, 0]
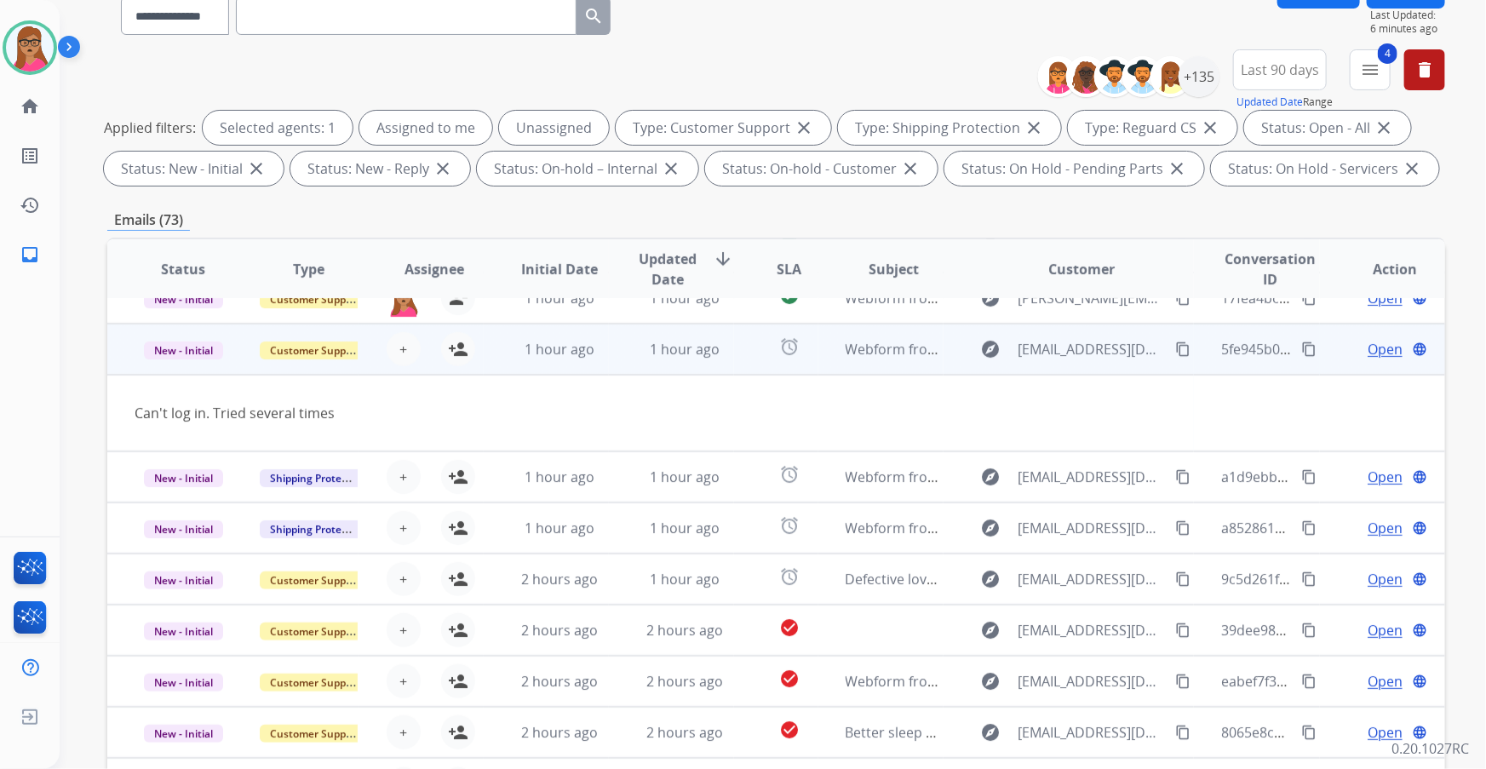
click at [196, 197] on td "New - Initial" at bounding box center [169, 349] width 125 height 51
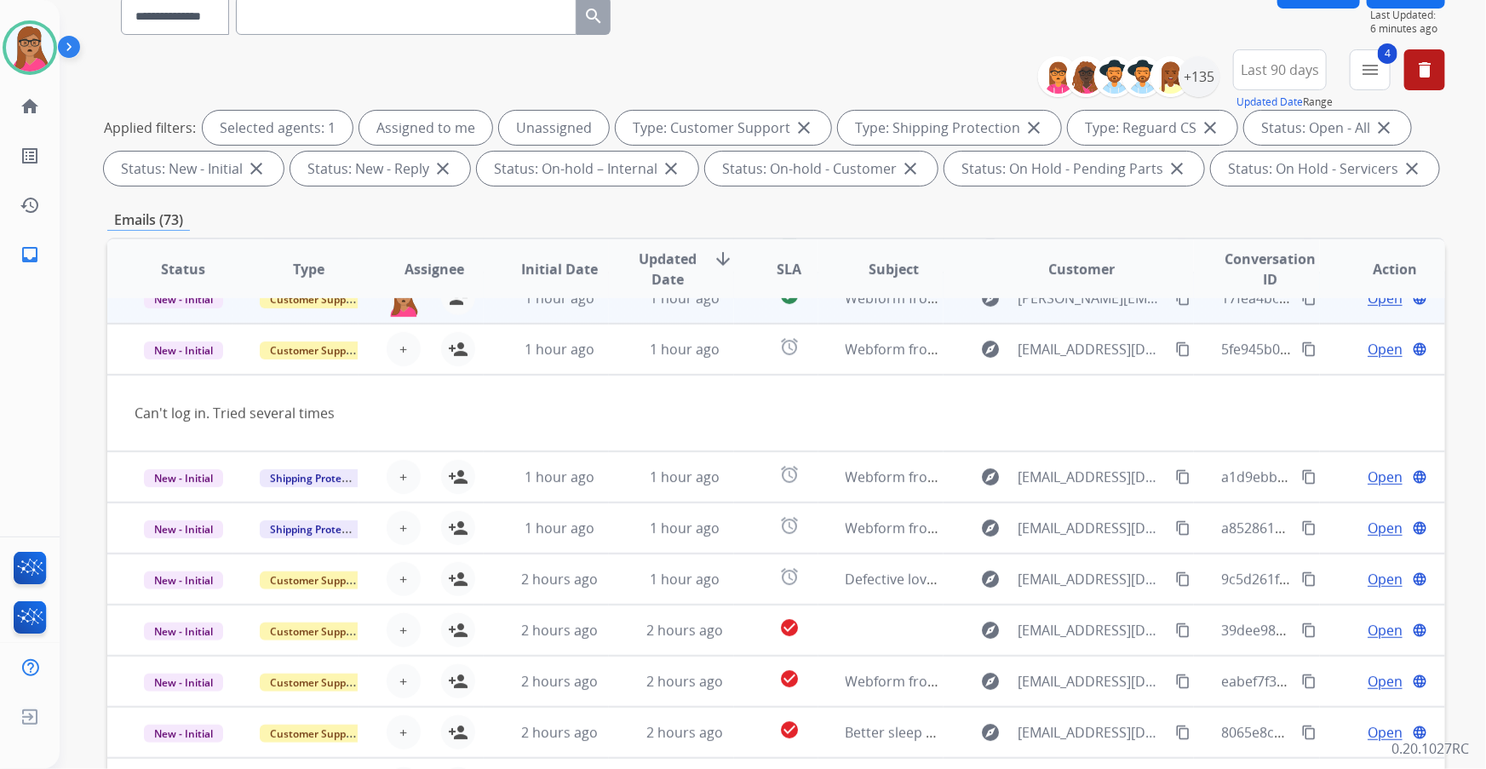
scroll to position [1, 0]
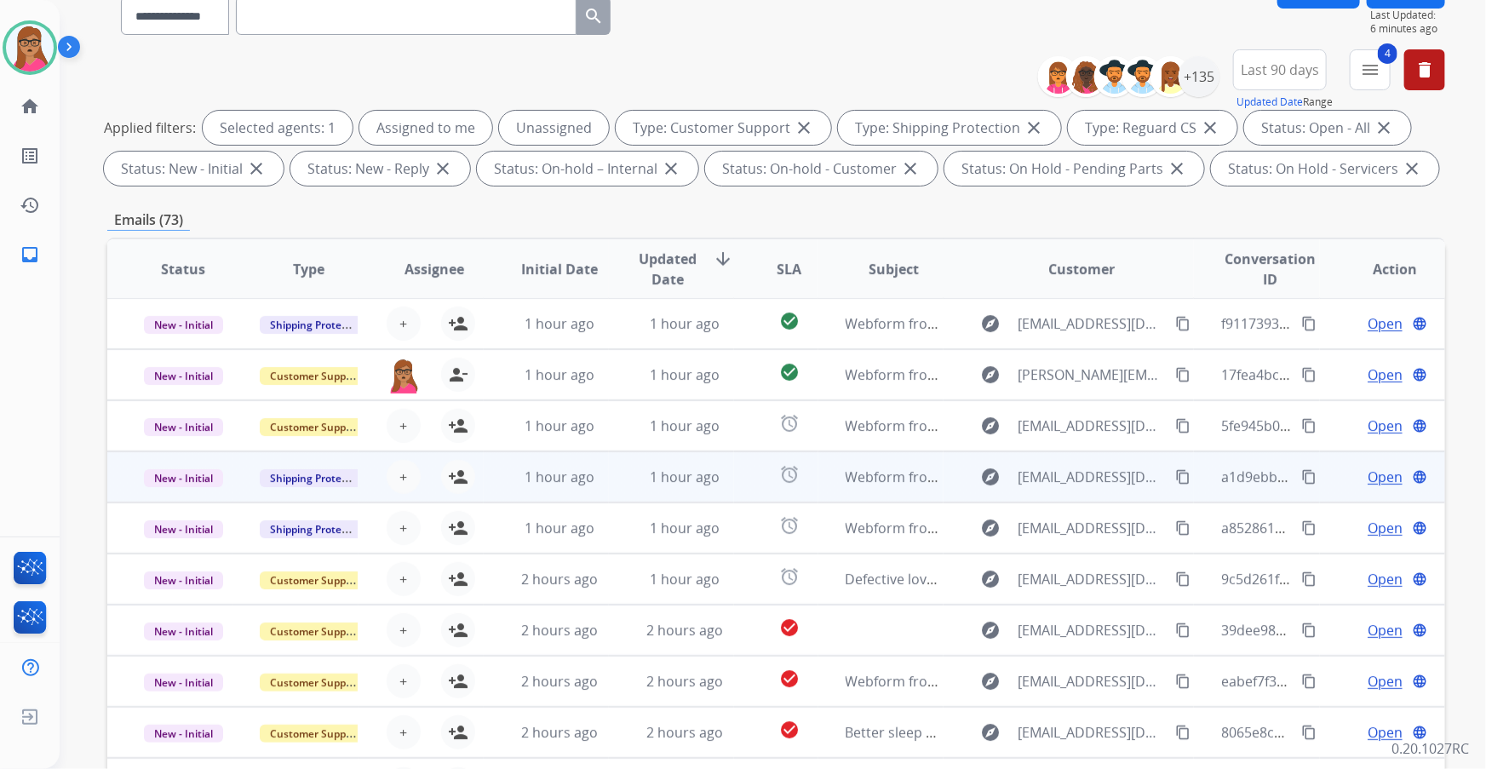
click at [195, 197] on td "New - Initial" at bounding box center [169, 476] width 125 height 51
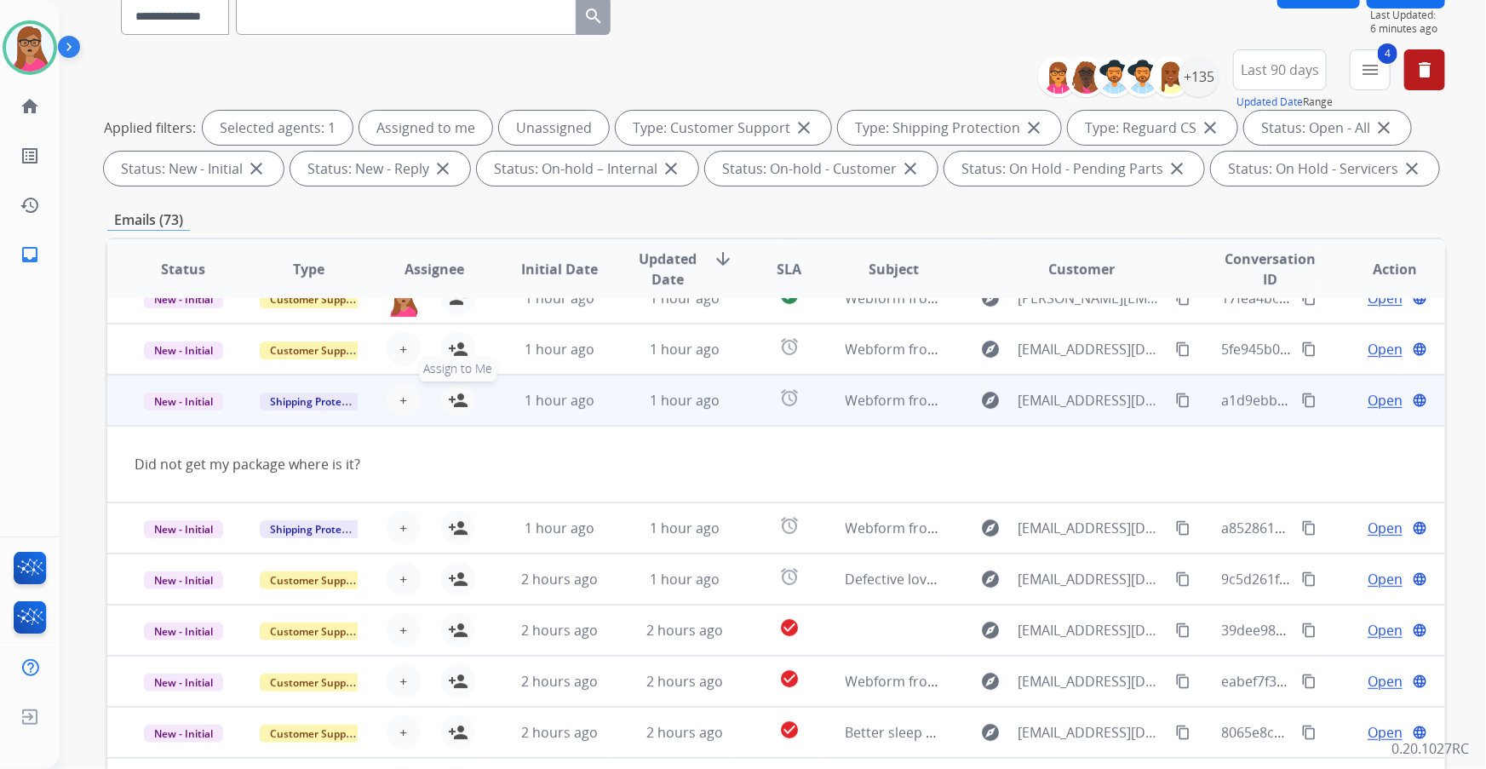
click at [461, 197] on mat-icon "person_add" at bounding box center [458, 400] width 20 height 20
click at [186, 197] on td "New - Initial" at bounding box center [169, 400] width 125 height 51
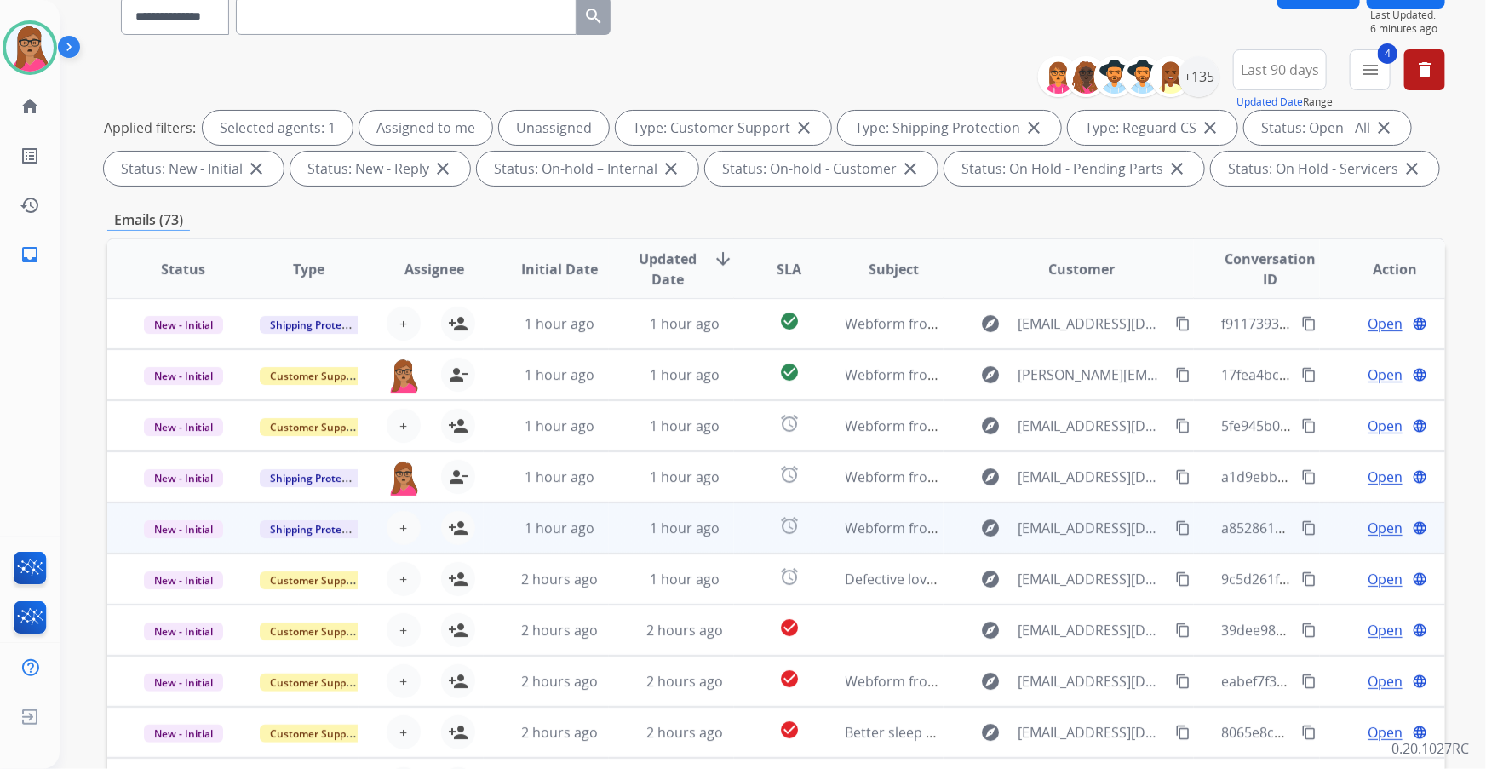
click at [186, 197] on td "New - Initial" at bounding box center [169, 527] width 125 height 51
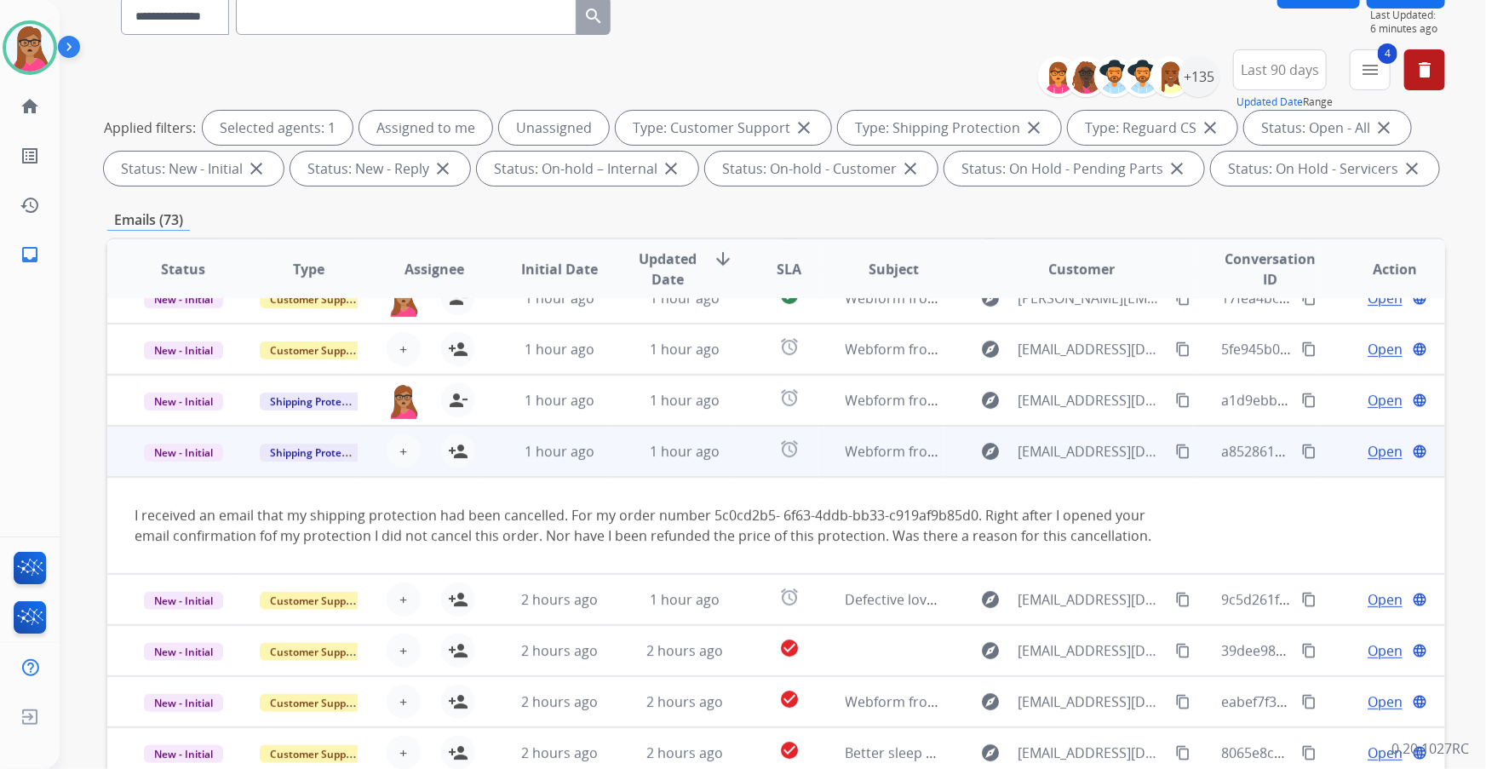
scroll to position [98, 0]
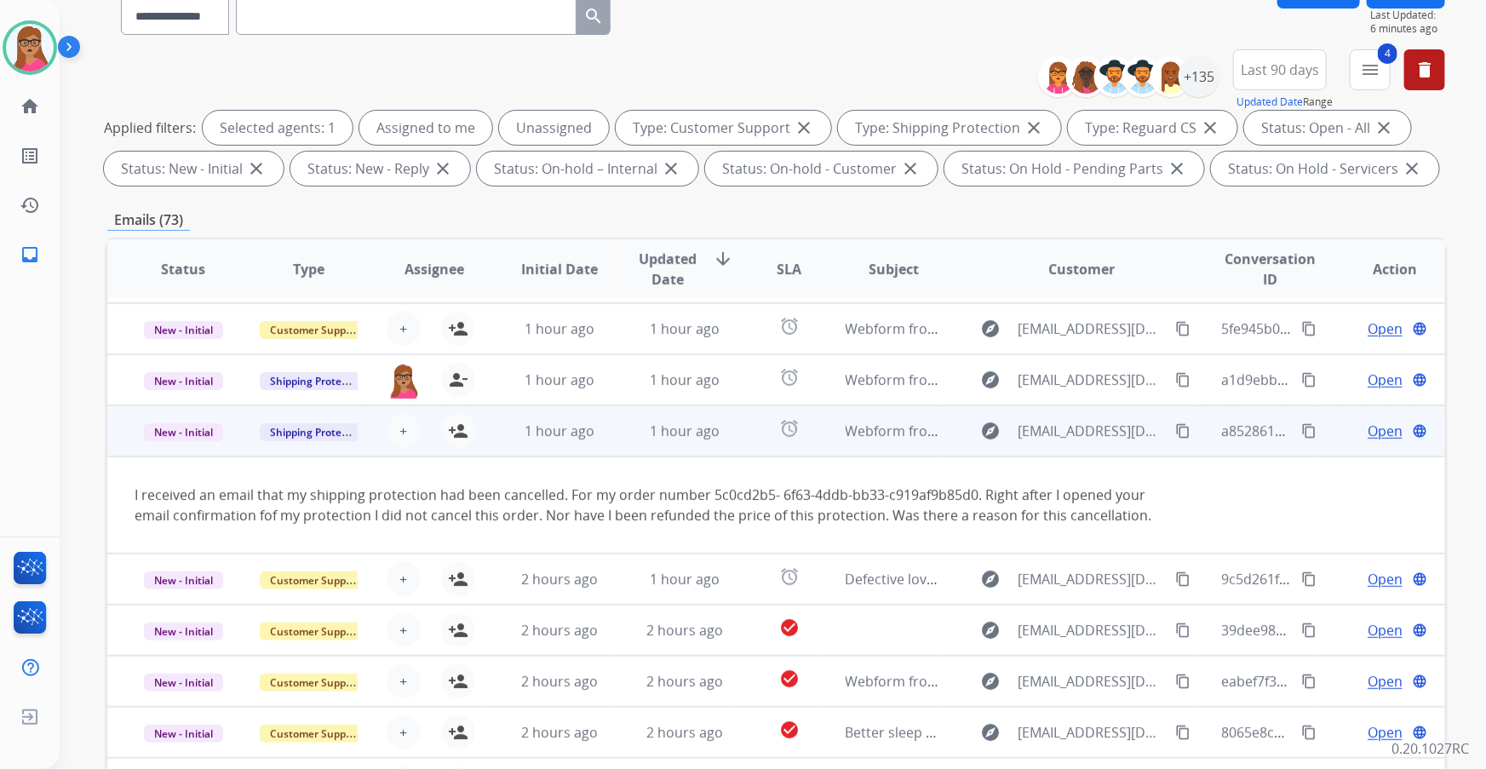
click at [184, 197] on td "New - Initial" at bounding box center [169, 430] width 125 height 51
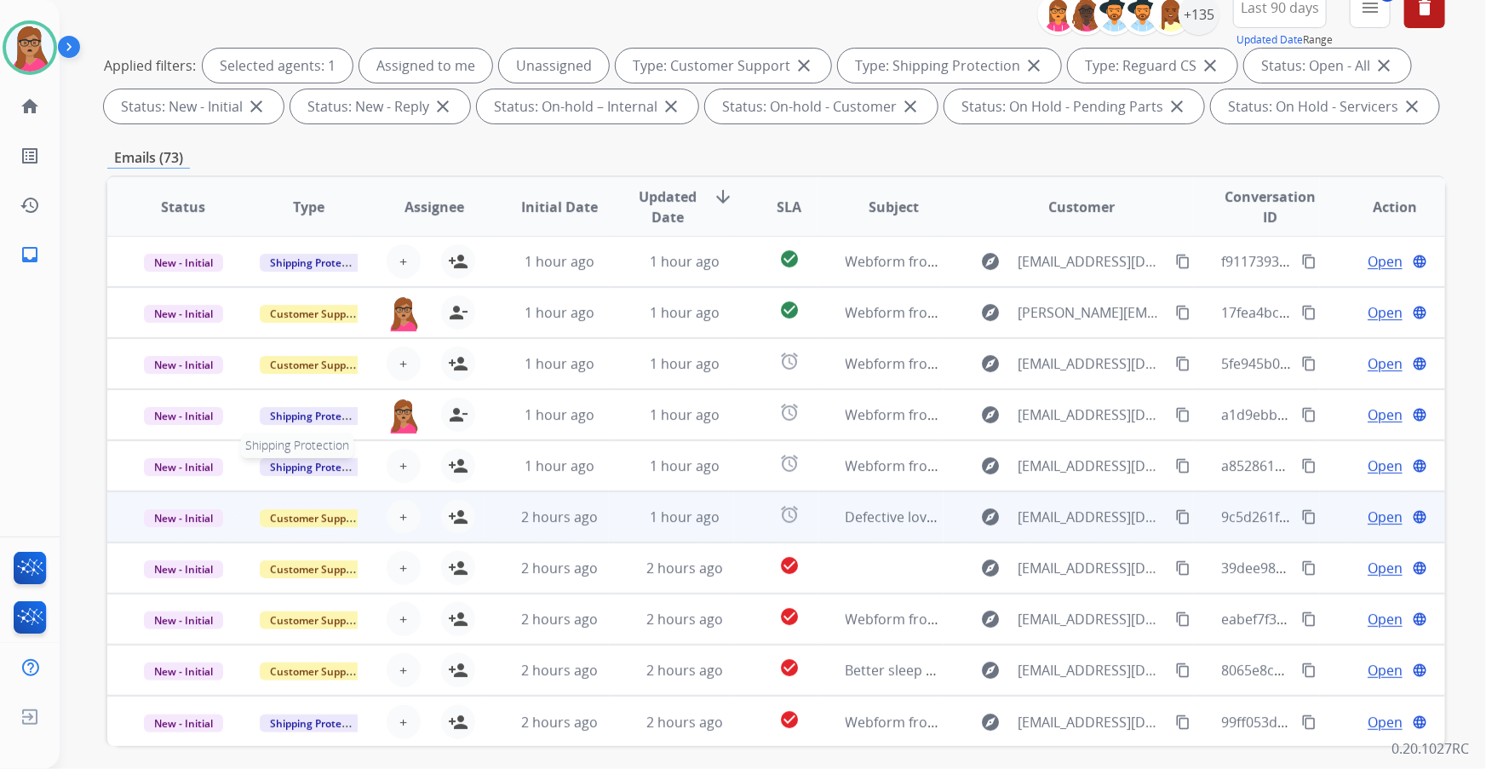
scroll to position [232, 0]
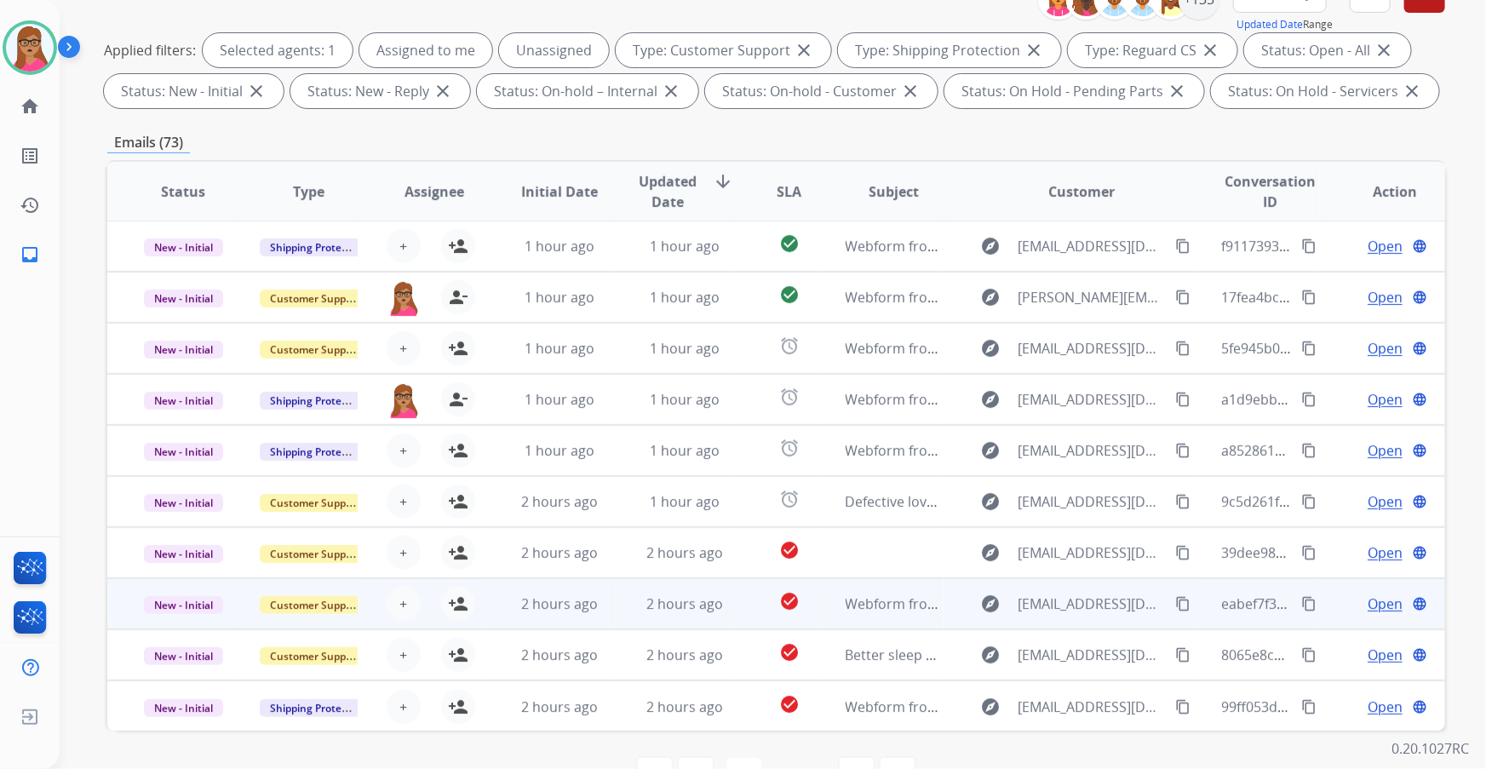
click at [160, 197] on td "New - Initial" at bounding box center [169, 603] width 125 height 51
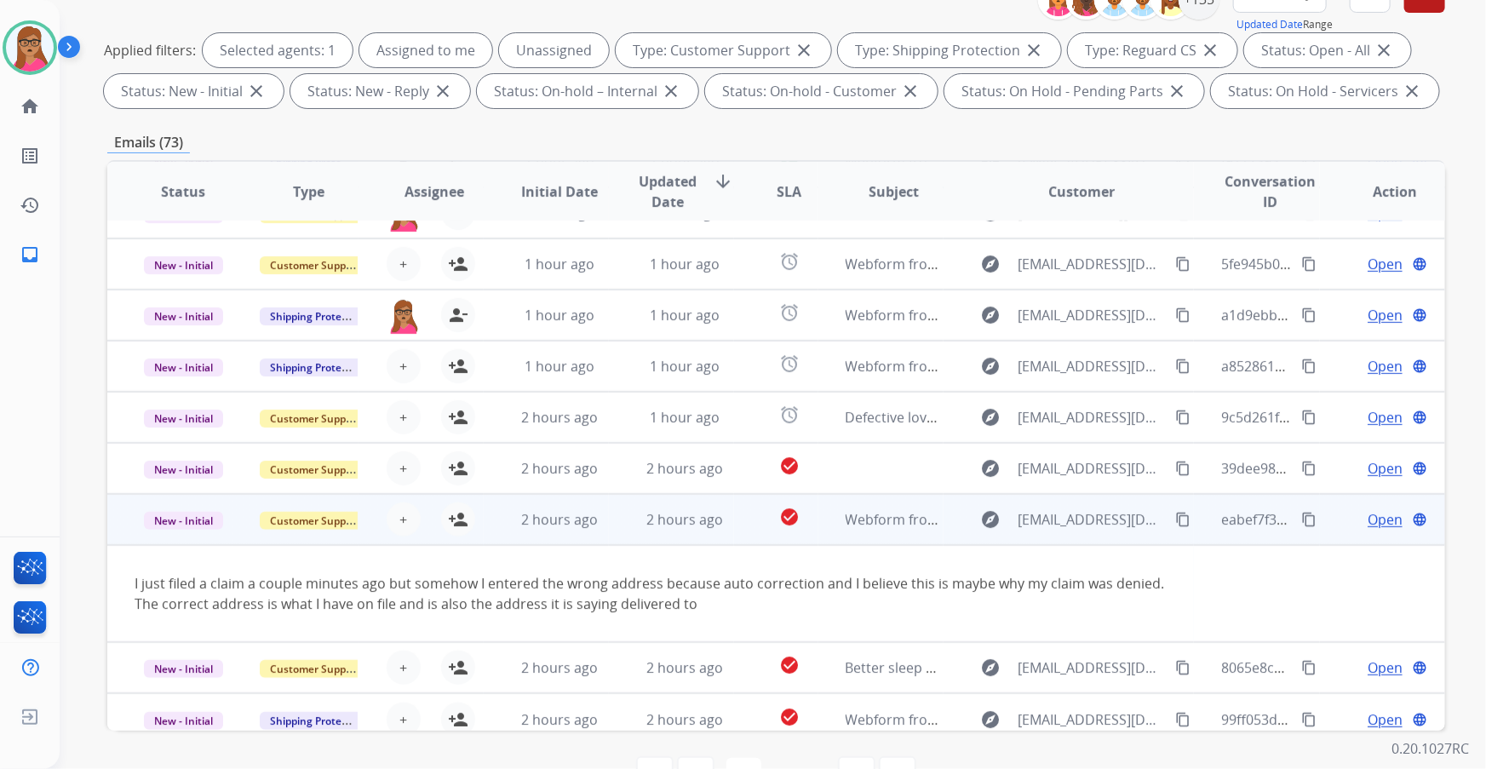
scroll to position [98, 0]
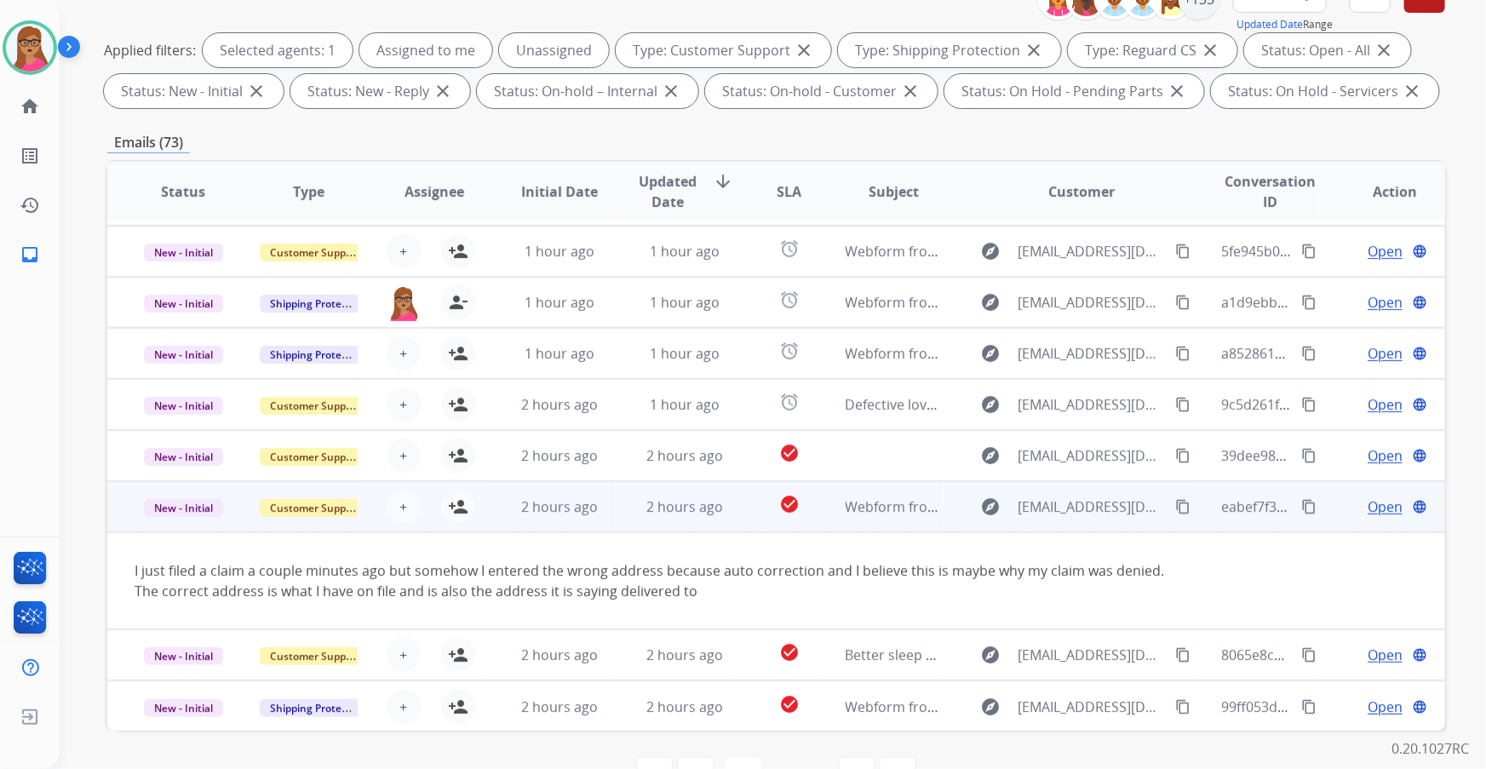
click at [177, 197] on td "New - Initial" at bounding box center [169, 506] width 125 height 51
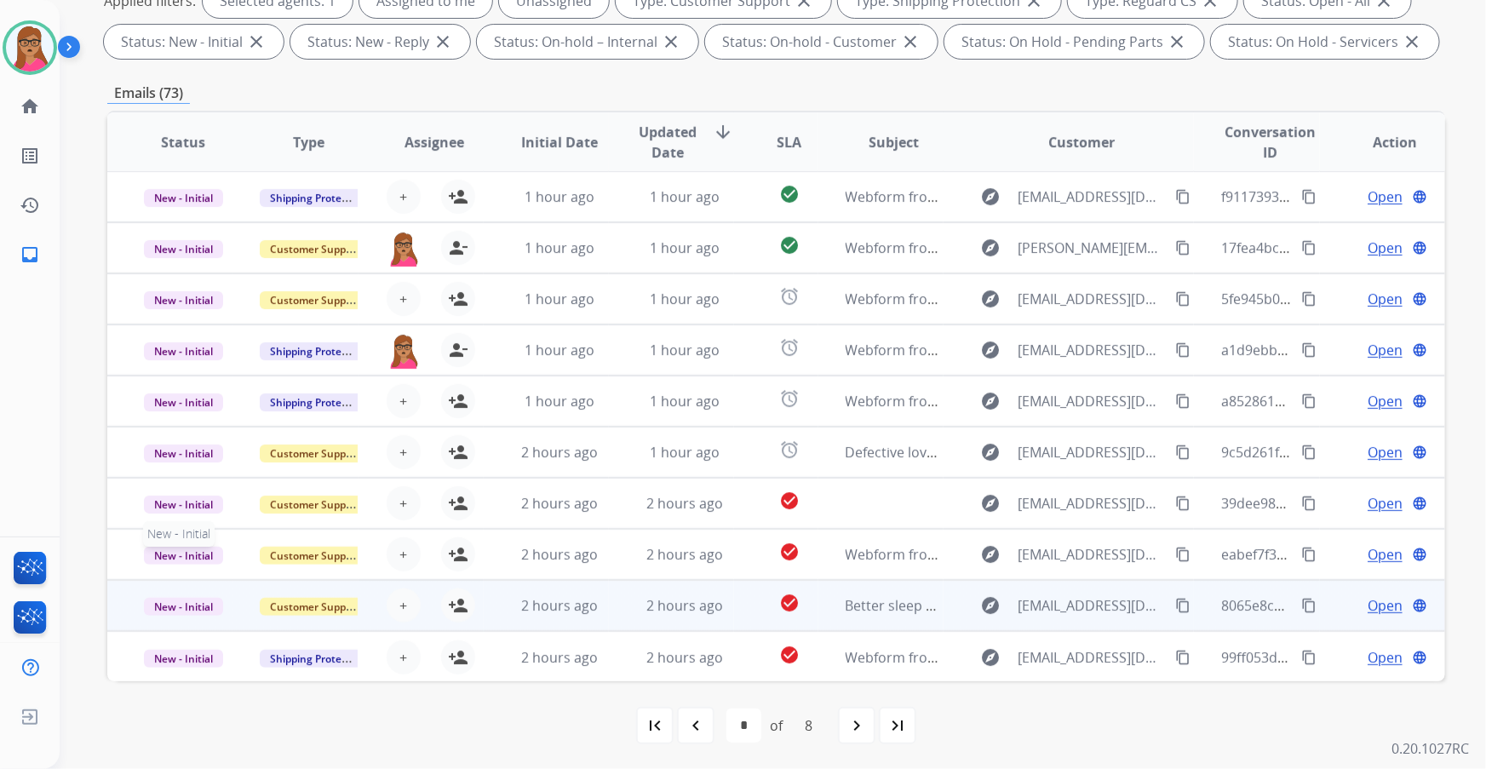
scroll to position [281, 0]
click at [192, 197] on td "New - Initial" at bounding box center [169, 605] width 125 height 51
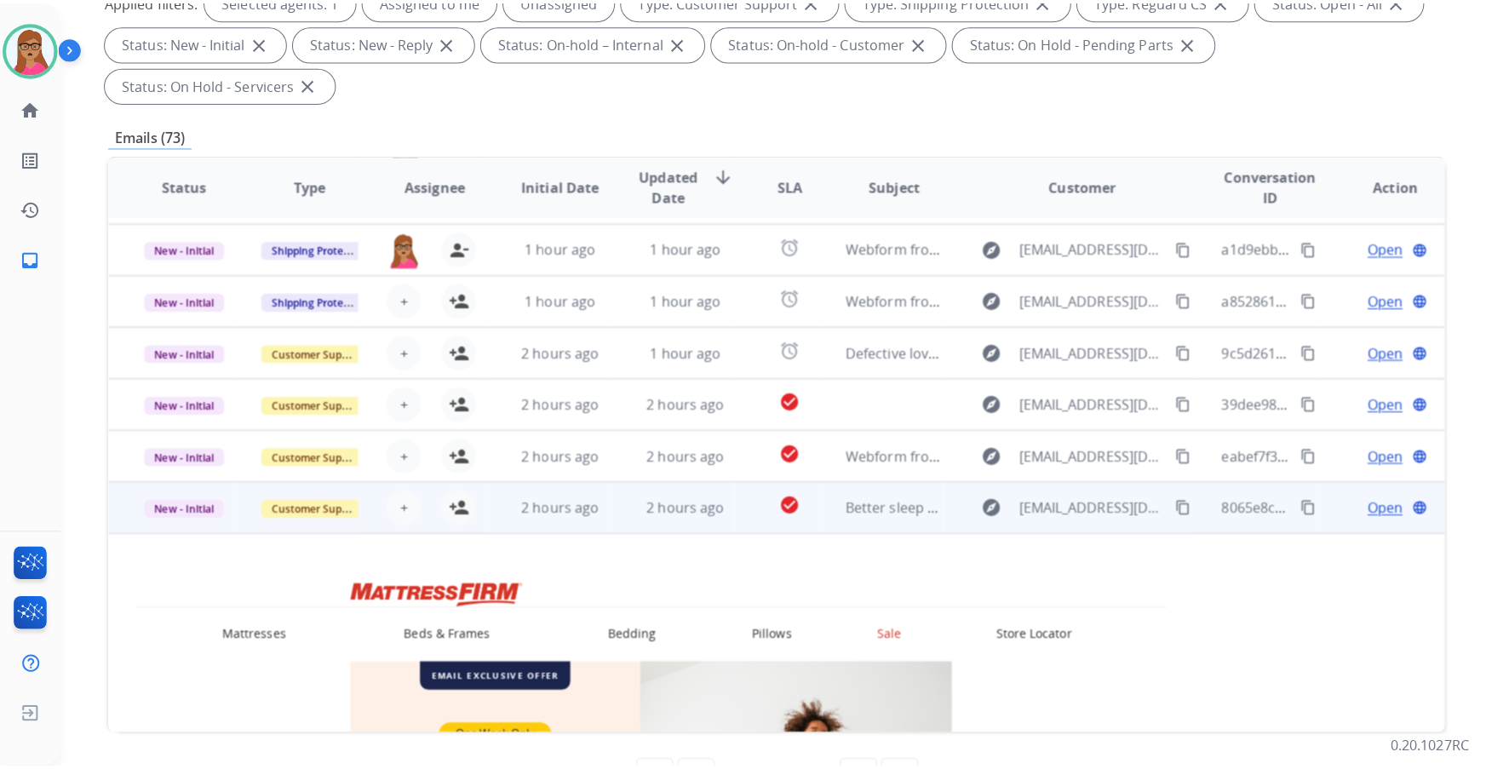
scroll to position [99, 0]
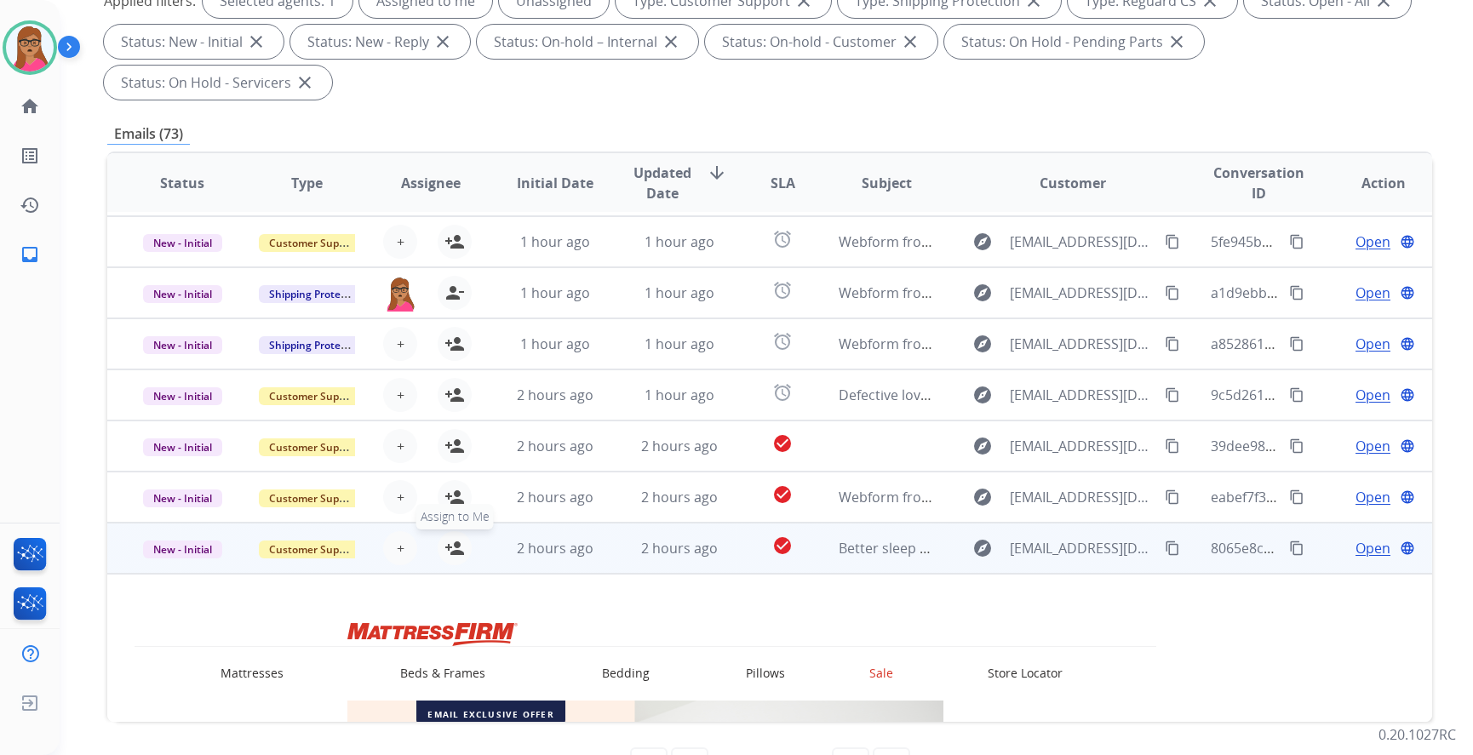
click at [443, 197] on button "person_add Assign to Me" at bounding box center [455, 548] width 34 height 34
click at [184, 197] on td "New - Initial" at bounding box center [169, 548] width 124 height 51
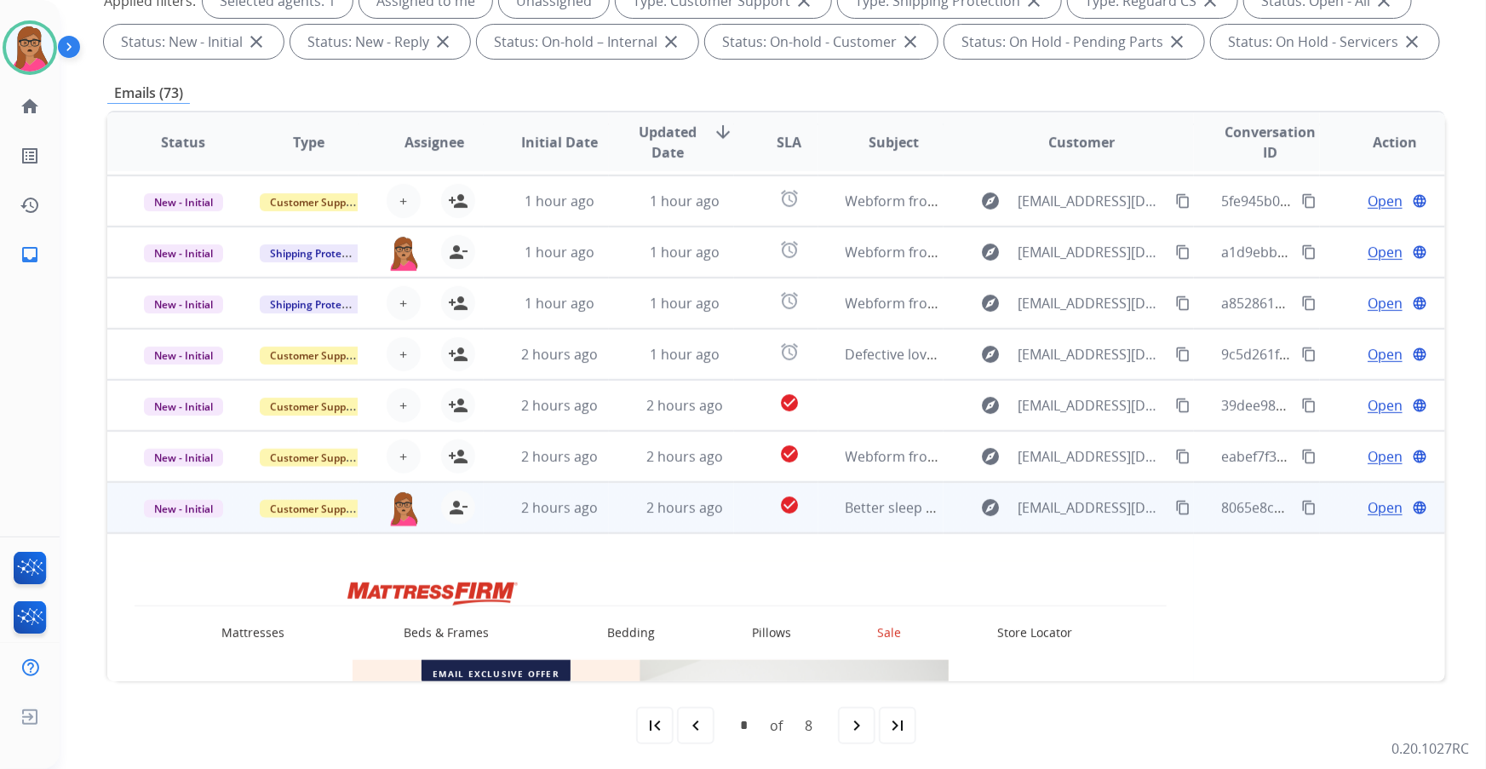
scroll to position [1, 0]
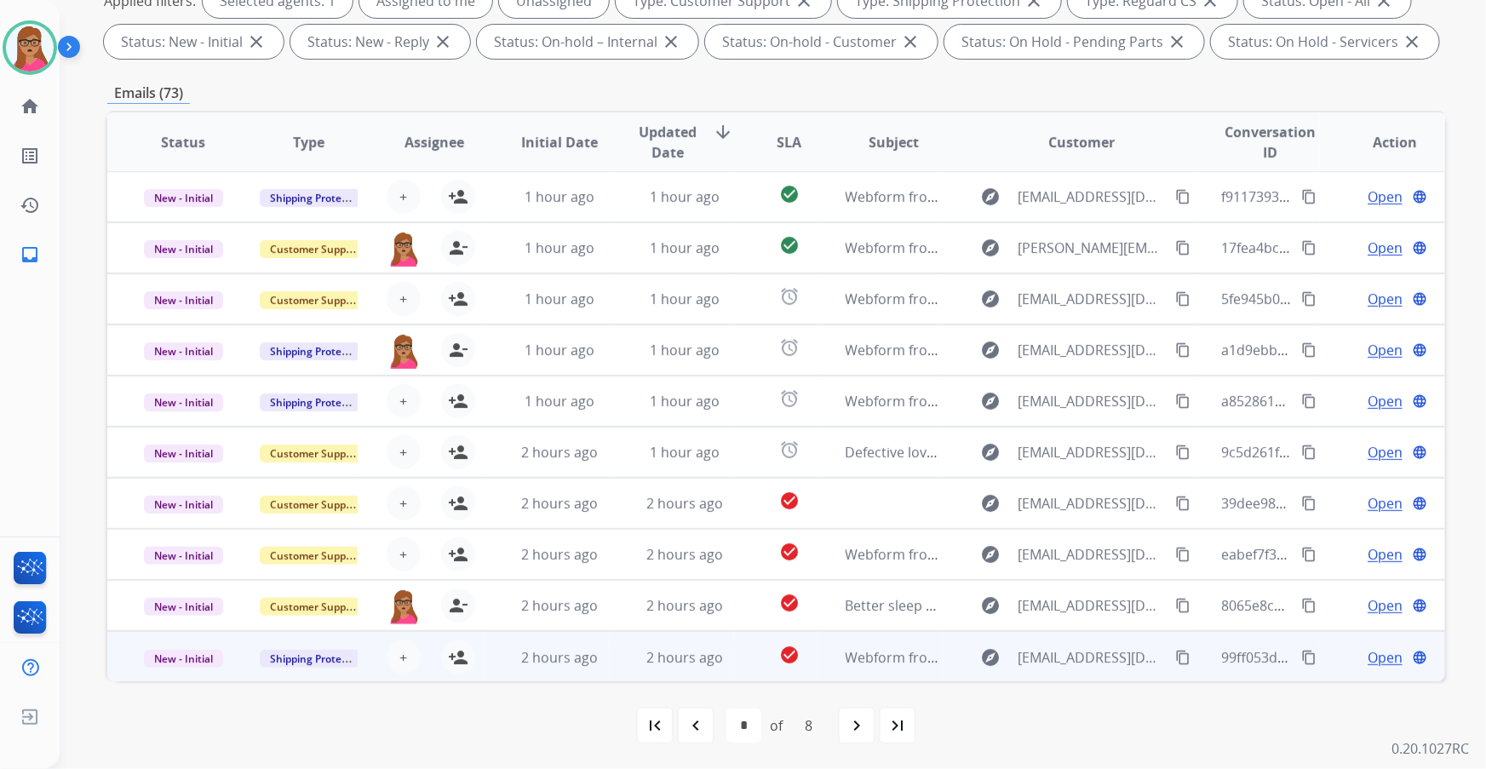
click at [177, 197] on td "New - Initial" at bounding box center [169, 656] width 125 height 51
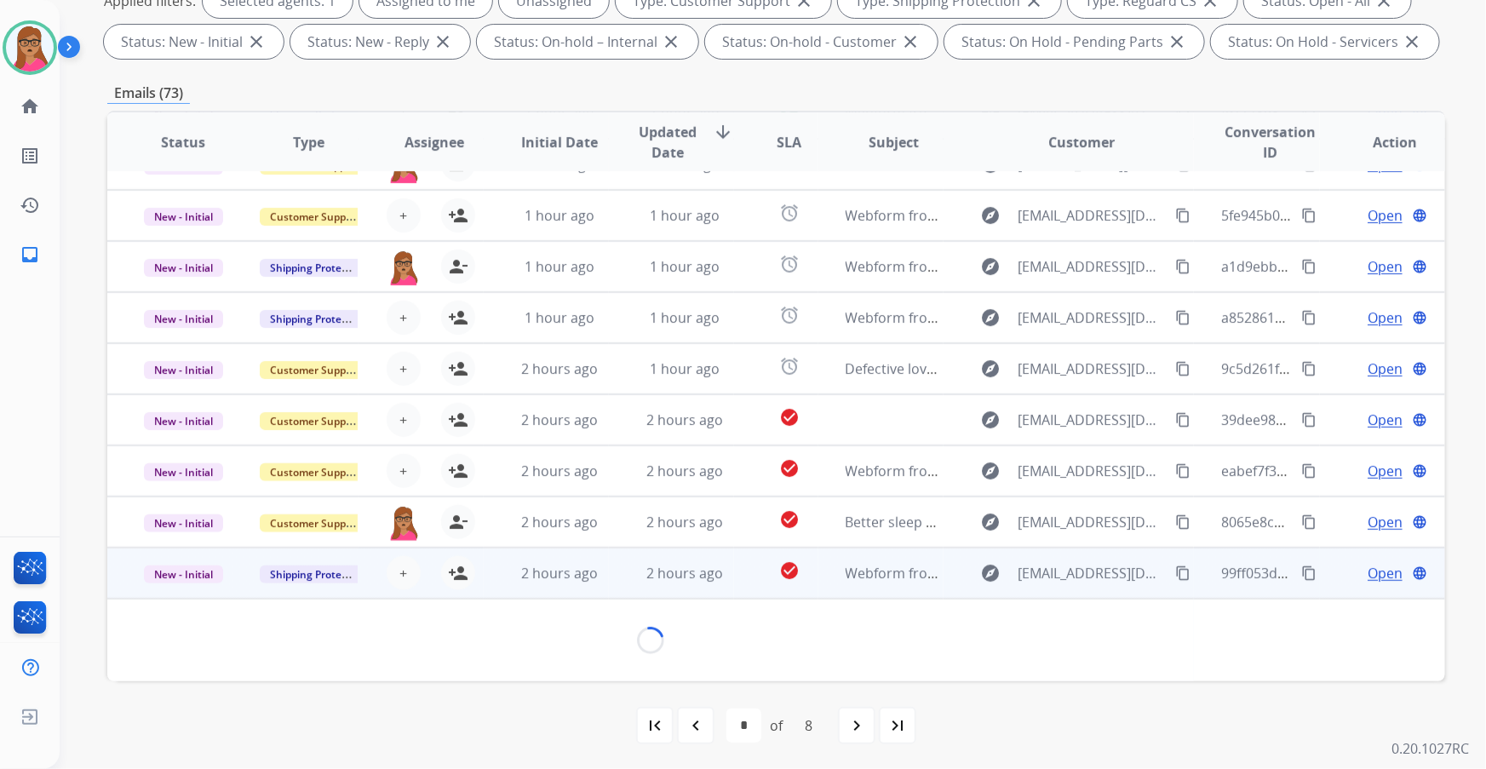
scroll to position [77, 0]
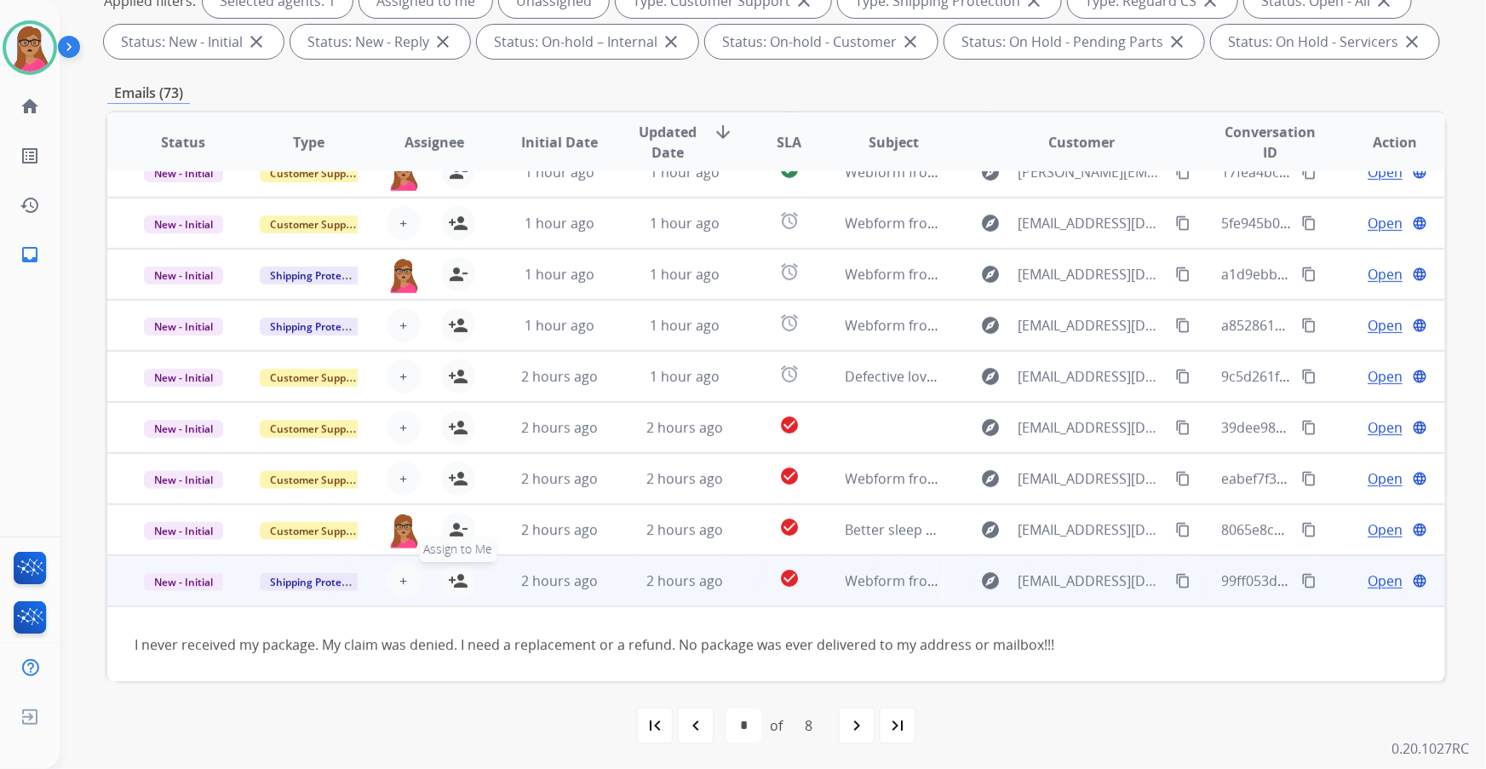
click at [456, 197] on mat-icon "person_add" at bounding box center [458, 580] width 20 height 20
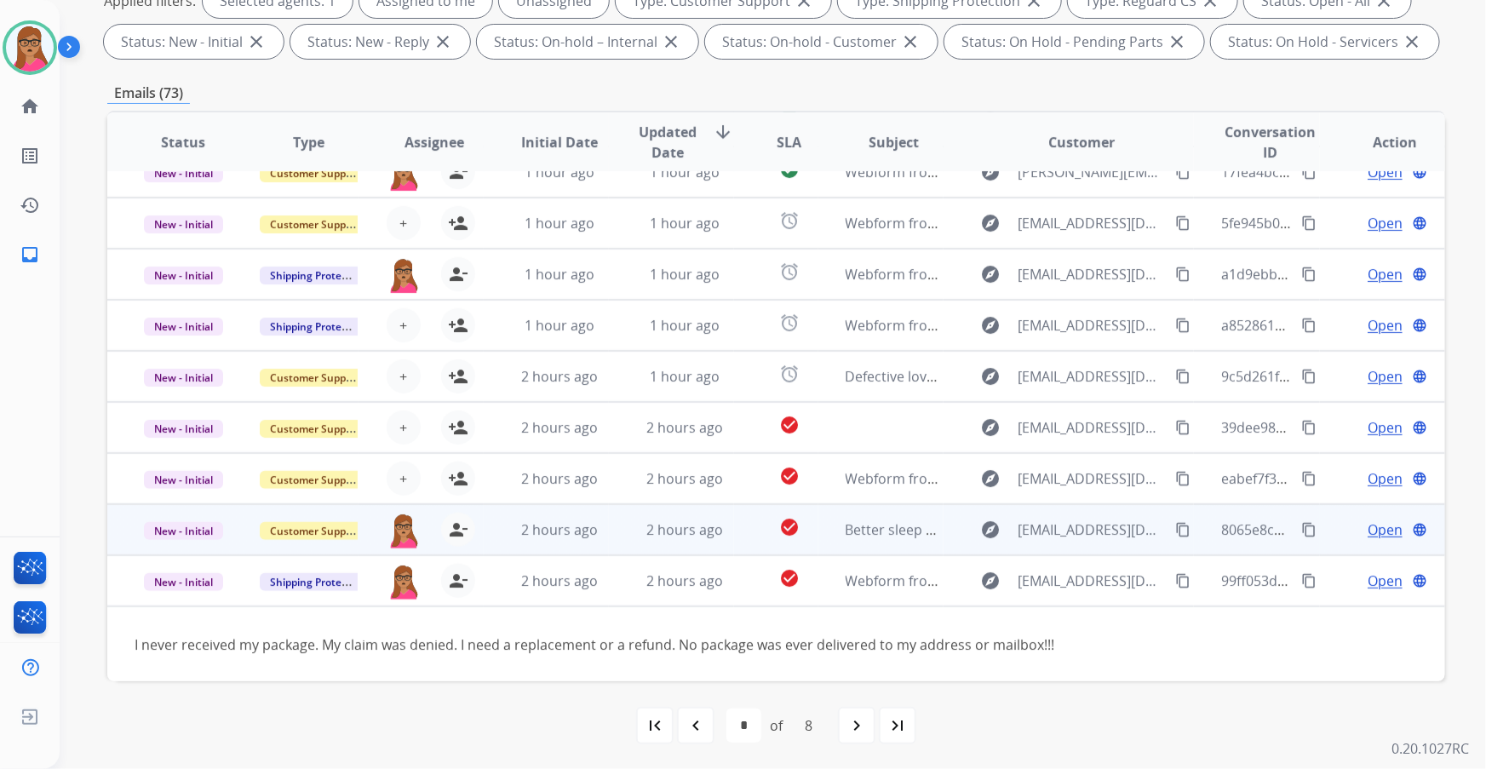
click at [180, 197] on td "New - Initial" at bounding box center [169, 580] width 125 height 51
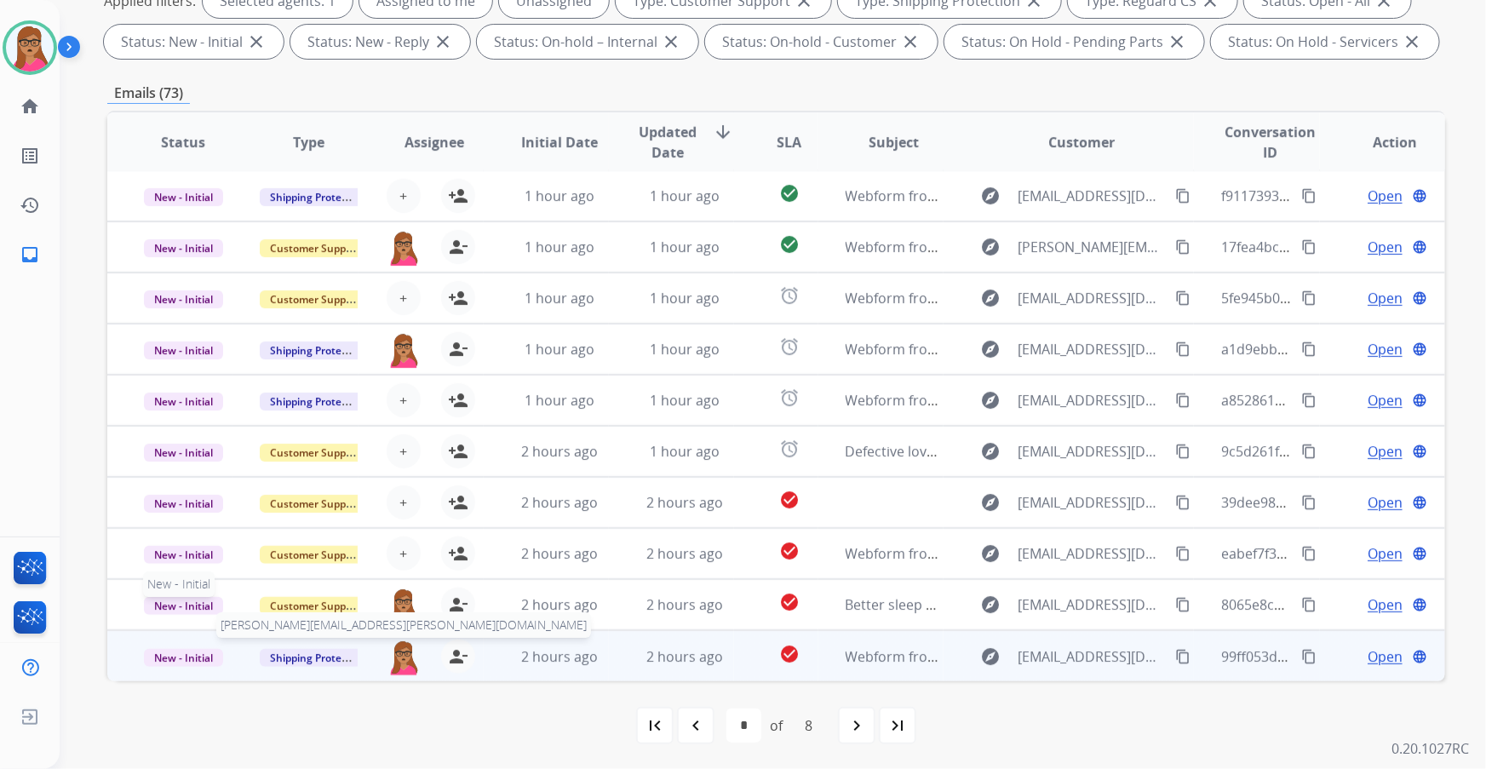
scroll to position [1, 0]
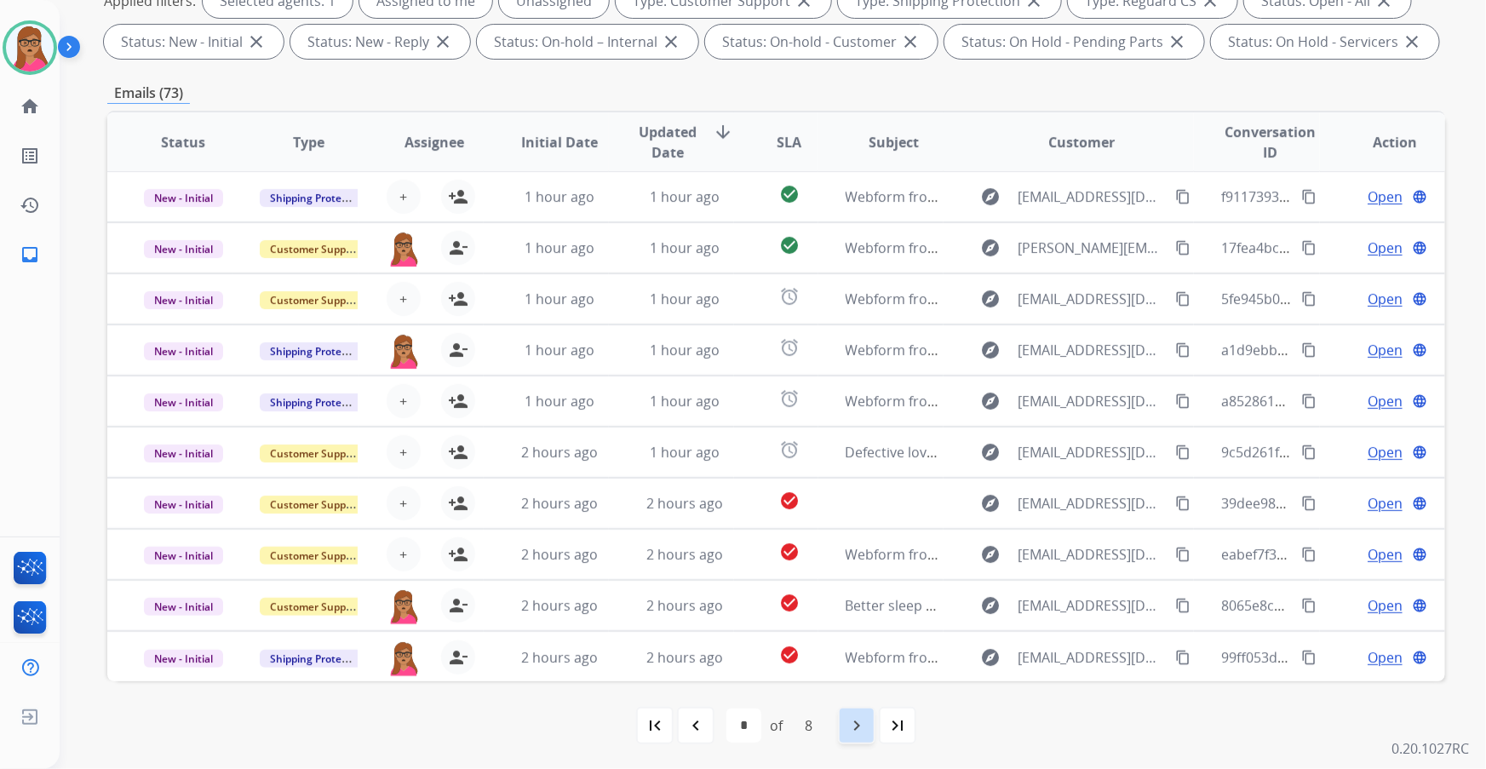
click at [477, 197] on mat-icon "navigate_next" at bounding box center [856, 725] width 20 height 20
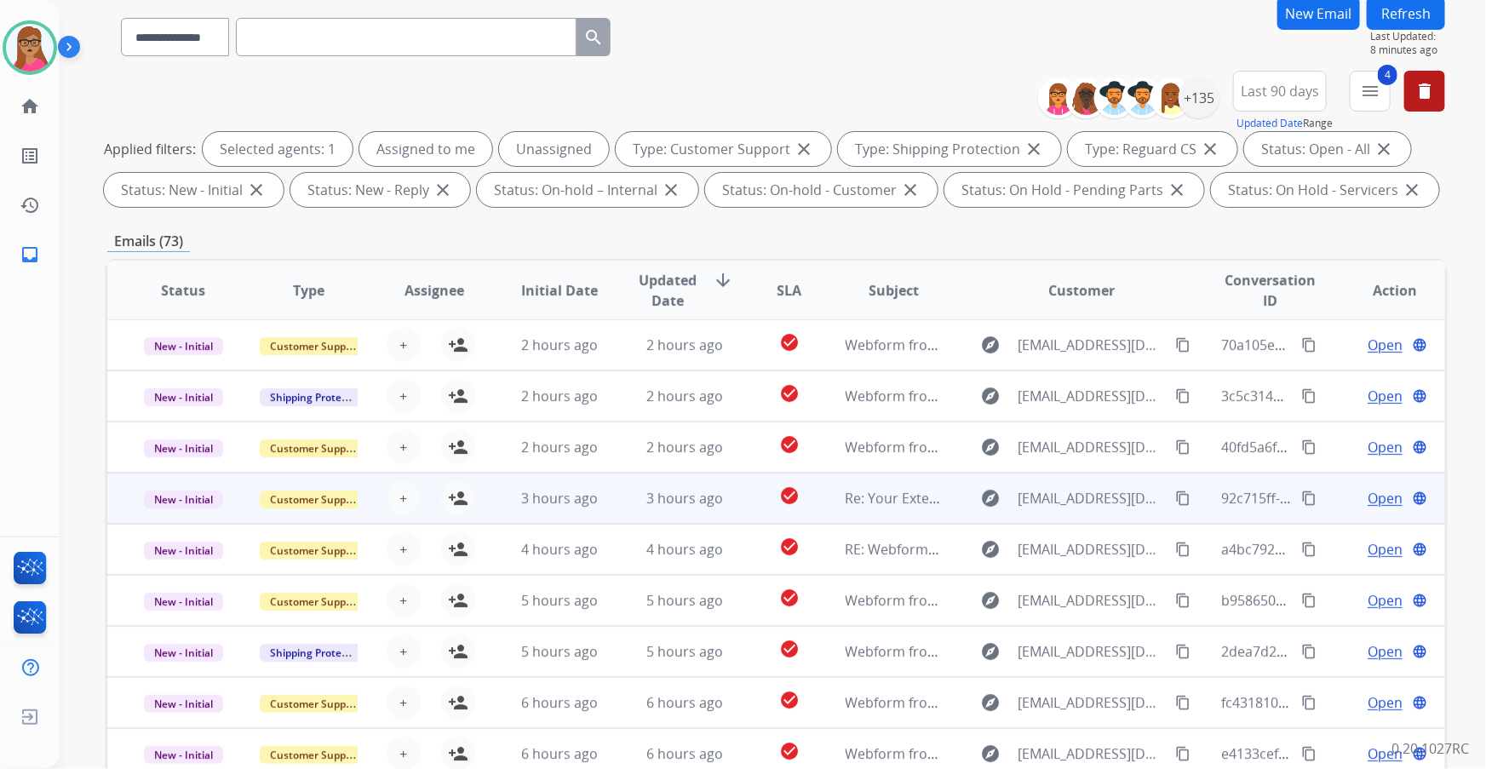
scroll to position [154, 0]
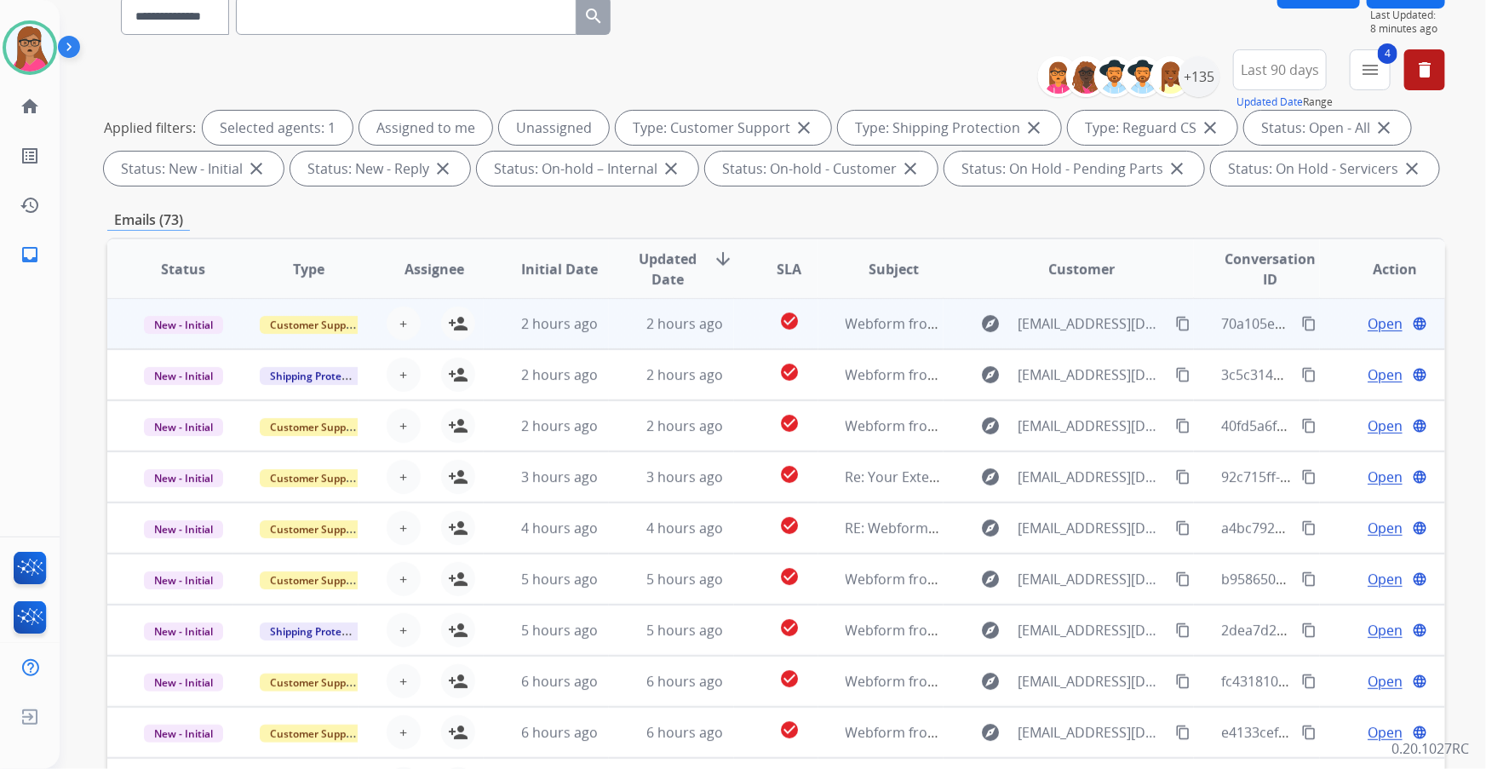
click at [184, 197] on td "New - Initial" at bounding box center [169, 323] width 125 height 51
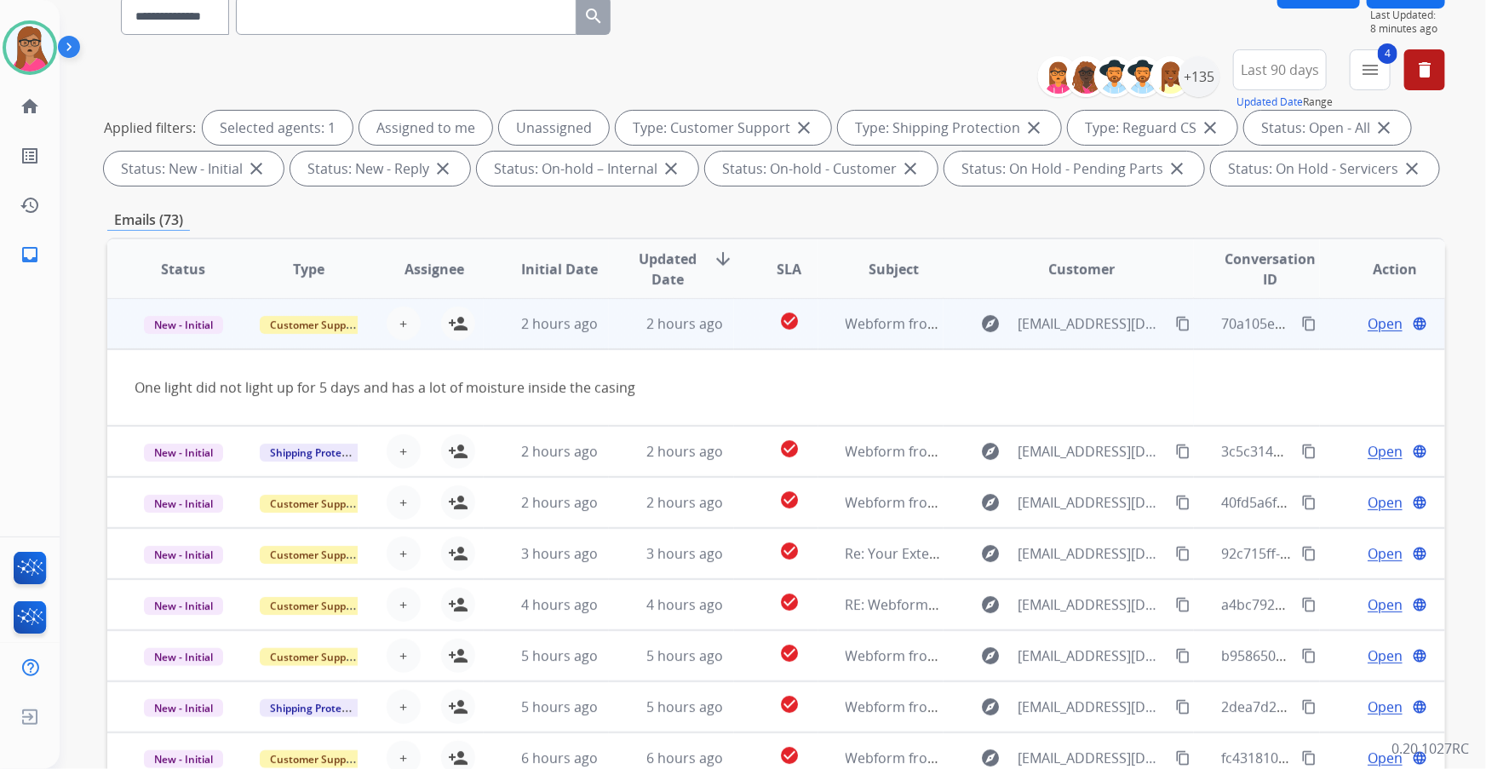
scroll to position [0, 0]
click at [173, 197] on td "New - Initial" at bounding box center [169, 324] width 125 height 51
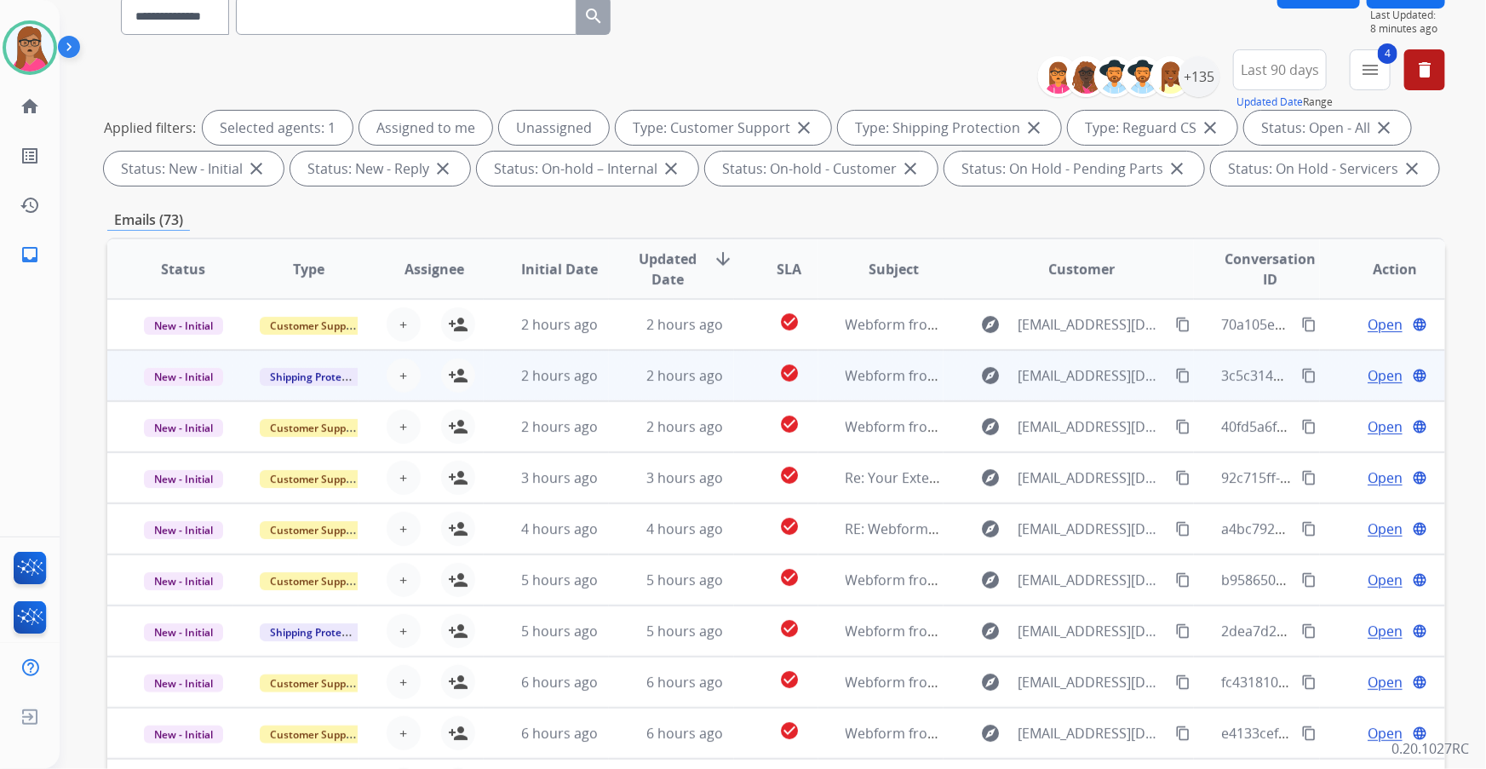
click at [192, 197] on td "New - Initial" at bounding box center [169, 375] width 125 height 51
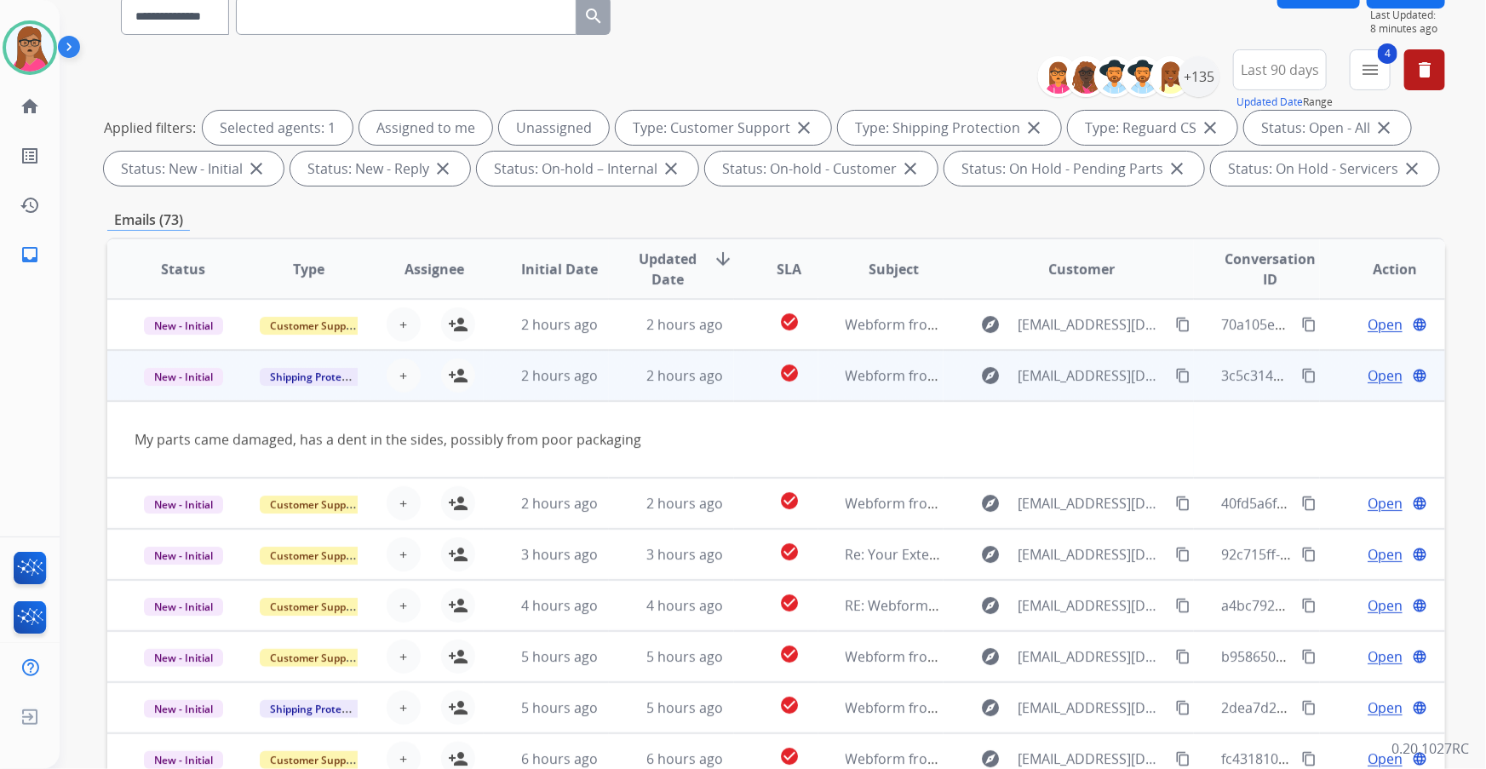
scroll to position [51, 0]
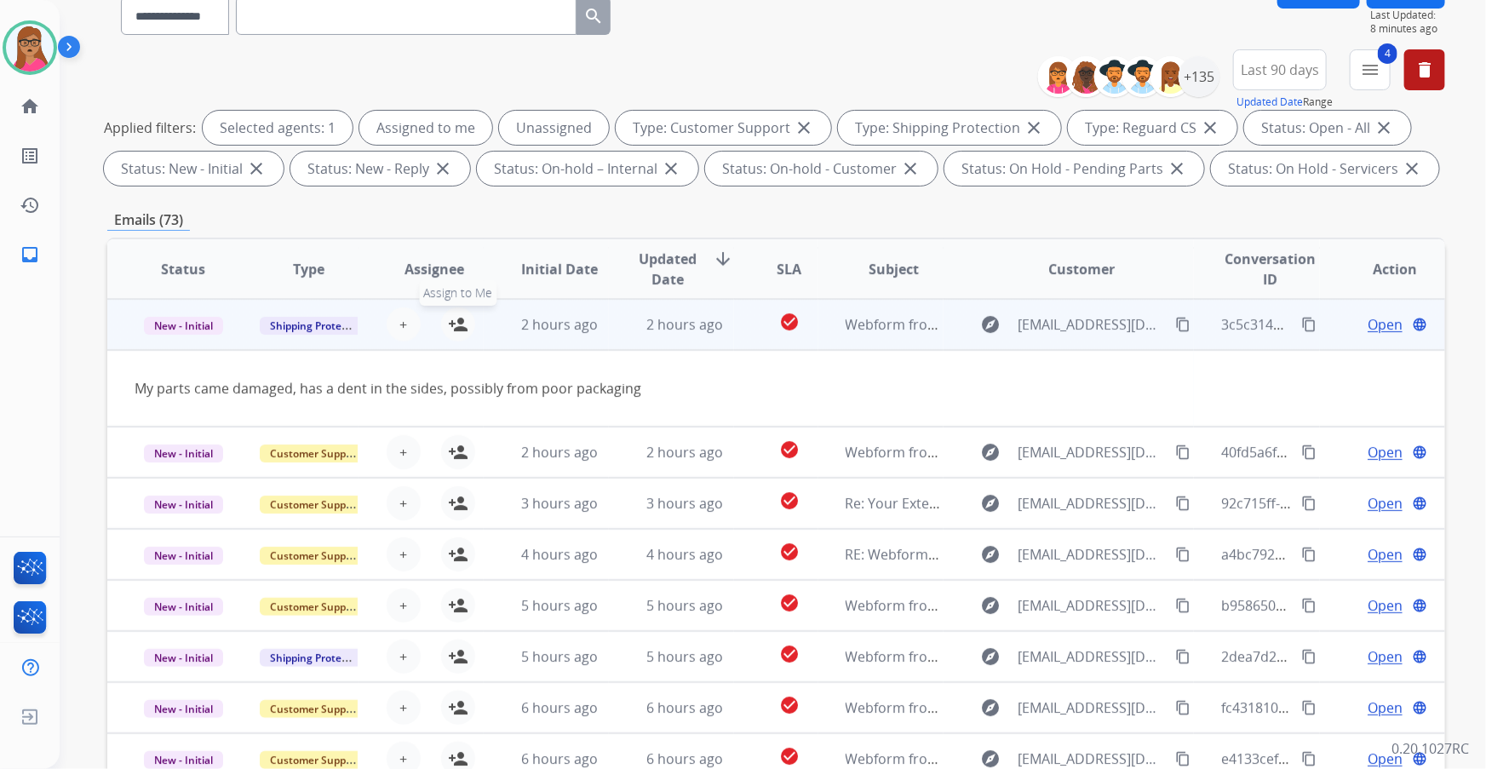
click at [460, 197] on mat-icon "person_add" at bounding box center [458, 324] width 20 height 20
click at [183, 197] on td "New - Initial" at bounding box center [169, 324] width 125 height 51
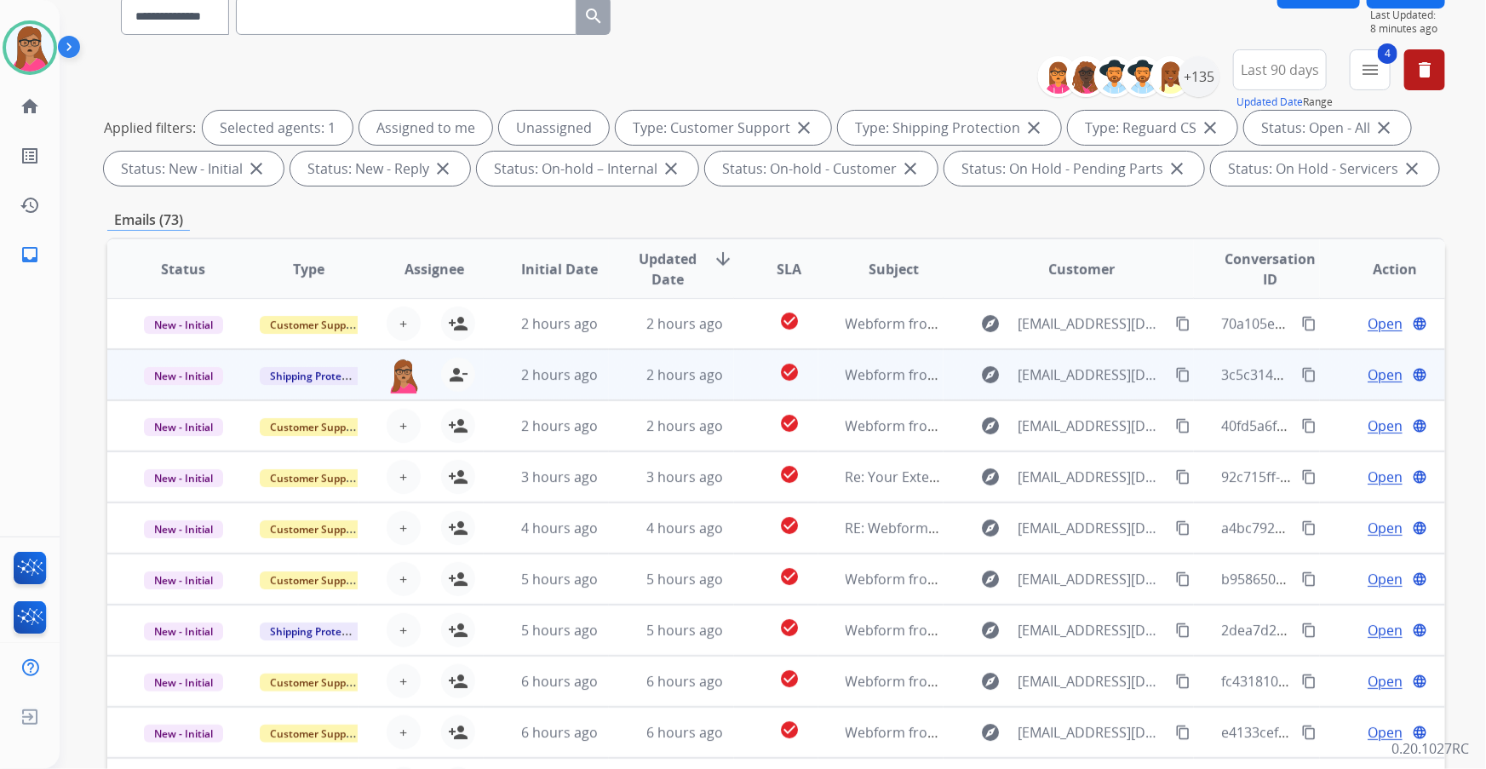
scroll to position [0, 0]
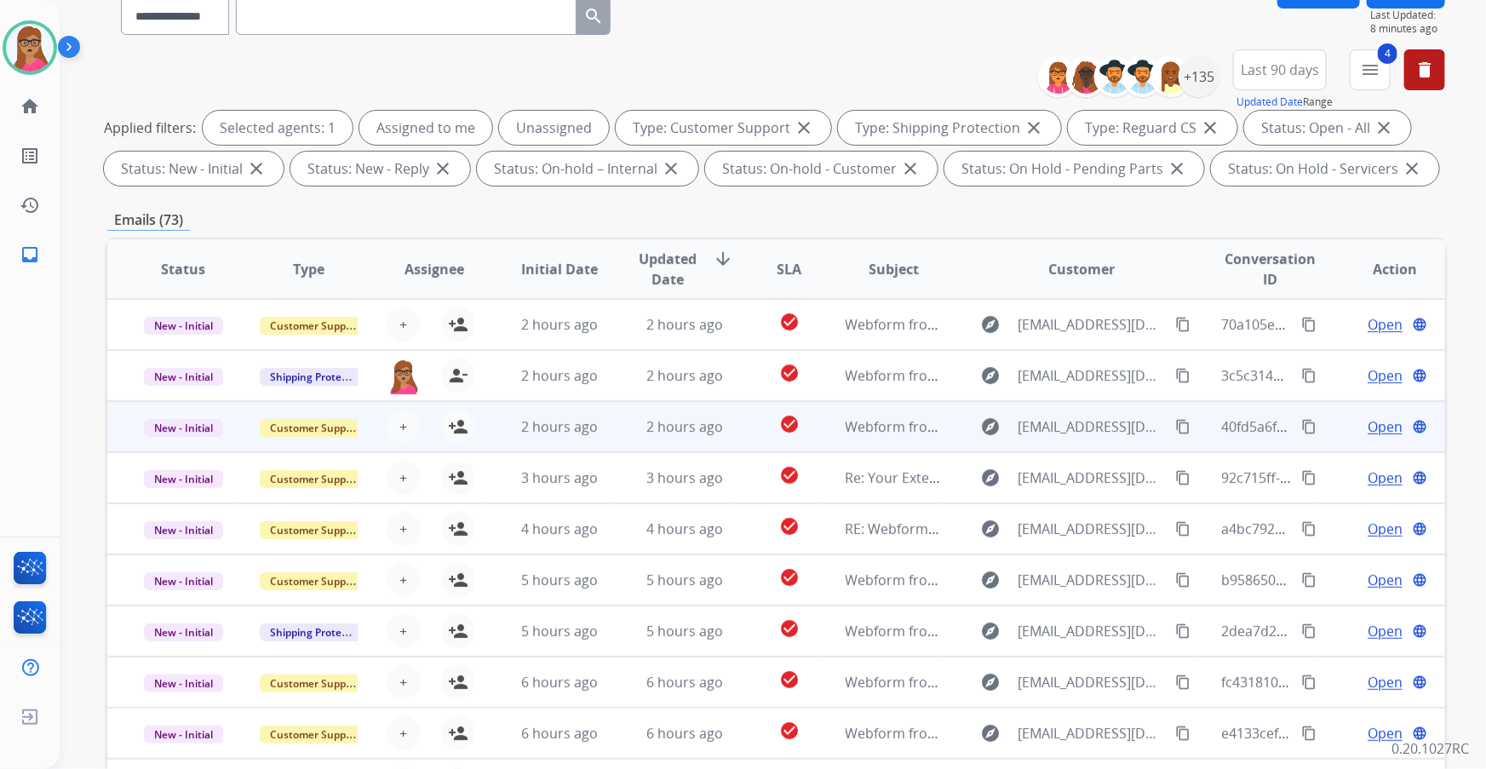
click at [179, 197] on td "New - Initial" at bounding box center [169, 426] width 125 height 51
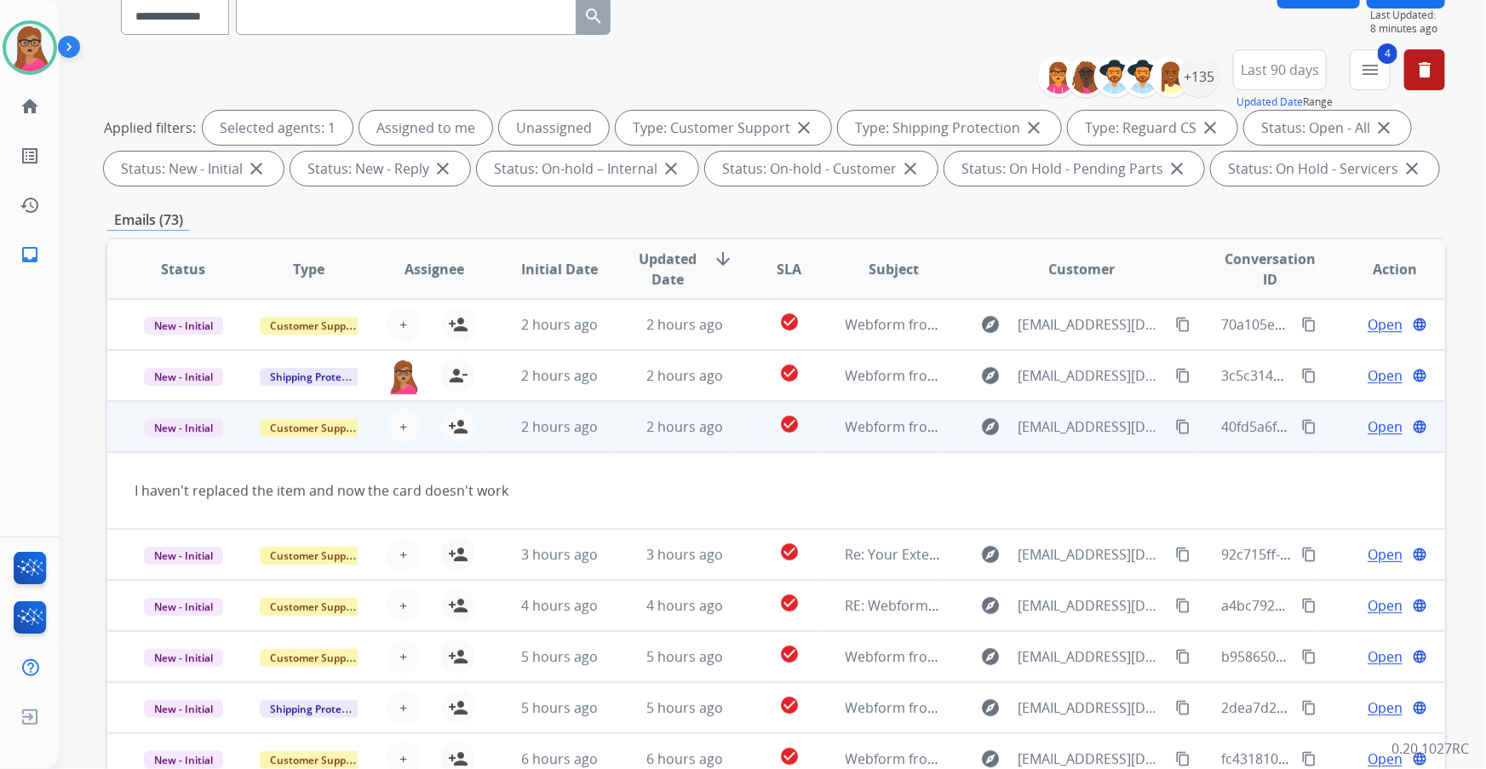
click at [172, 197] on td "New - Initial" at bounding box center [169, 426] width 125 height 51
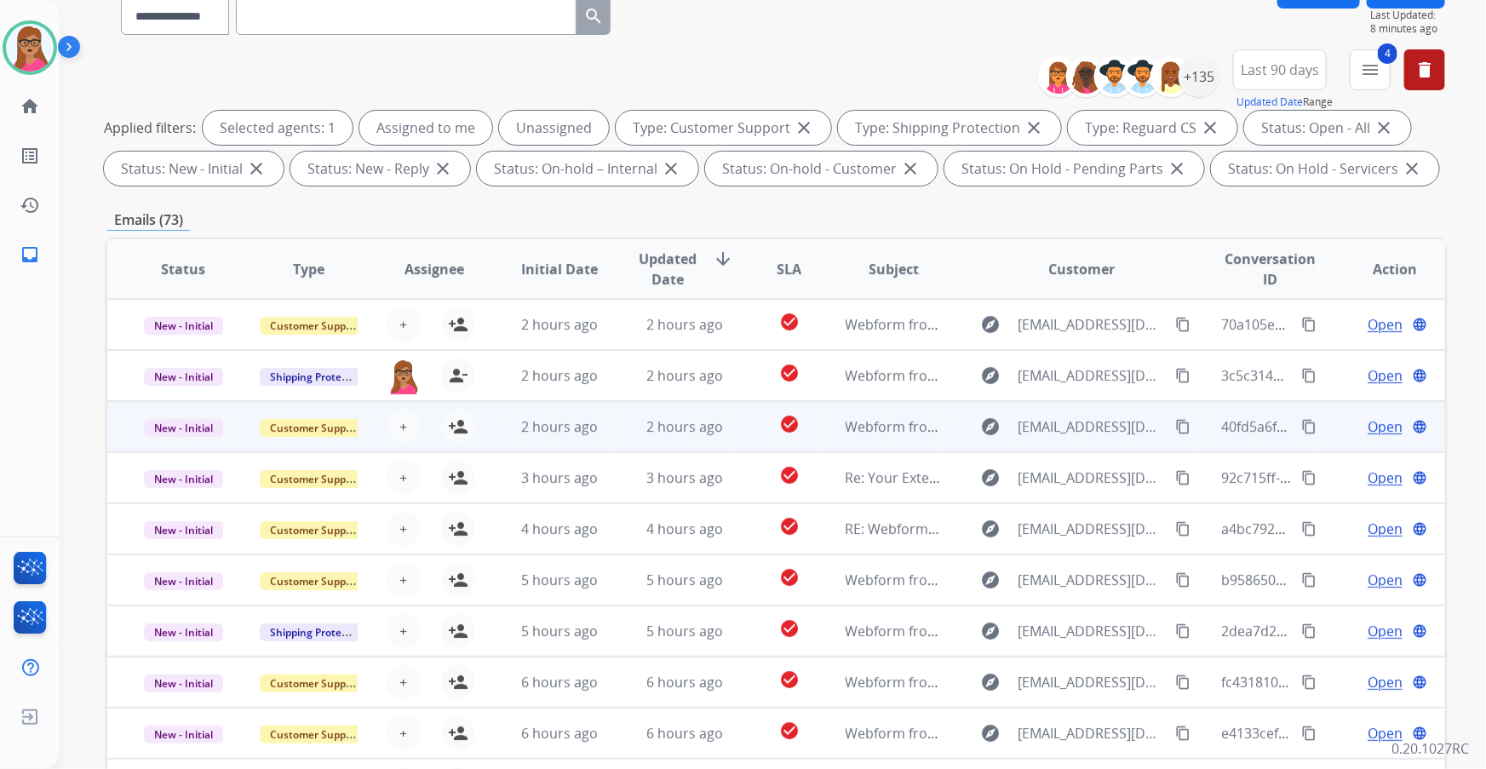
click at [179, 197] on td "New - Initial" at bounding box center [169, 426] width 125 height 51
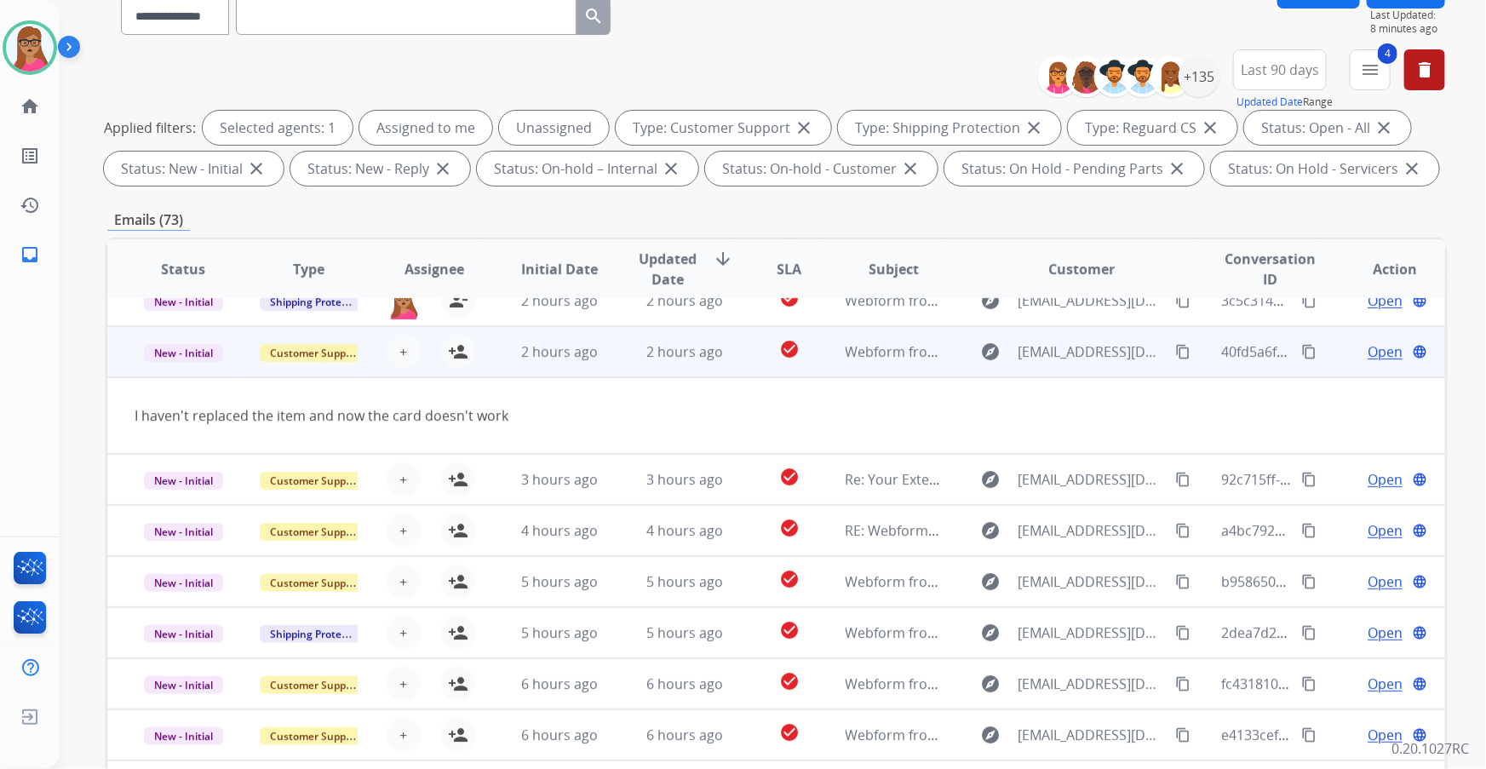
scroll to position [77, 0]
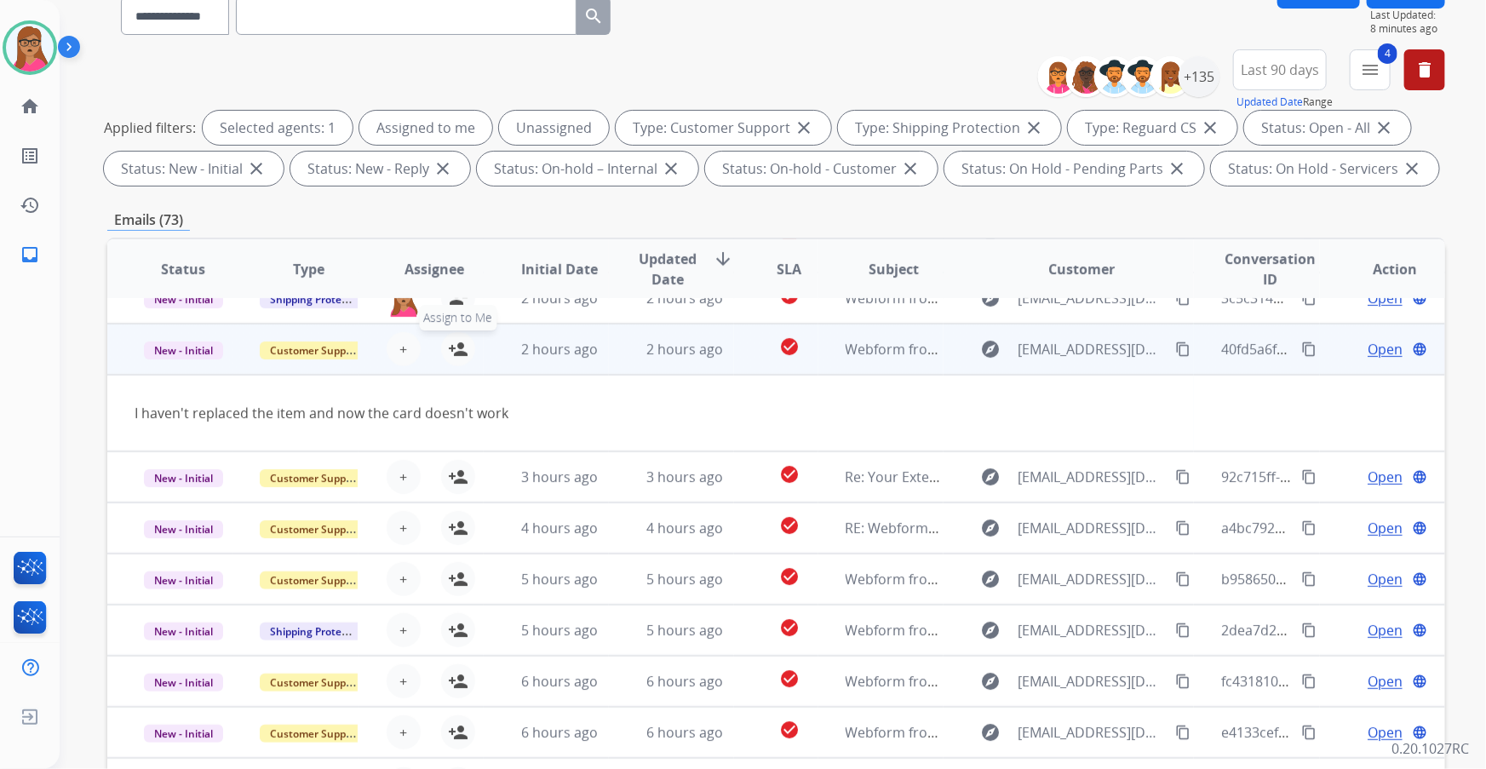
click at [451, 197] on mat-icon "person_add" at bounding box center [458, 349] width 20 height 20
click at [192, 197] on td "I haven't replaced the item and now the card doesn't work" at bounding box center [650, 413] width 1086 height 77
click at [186, 197] on td "New - Initial" at bounding box center [169, 349] width 125 height 51
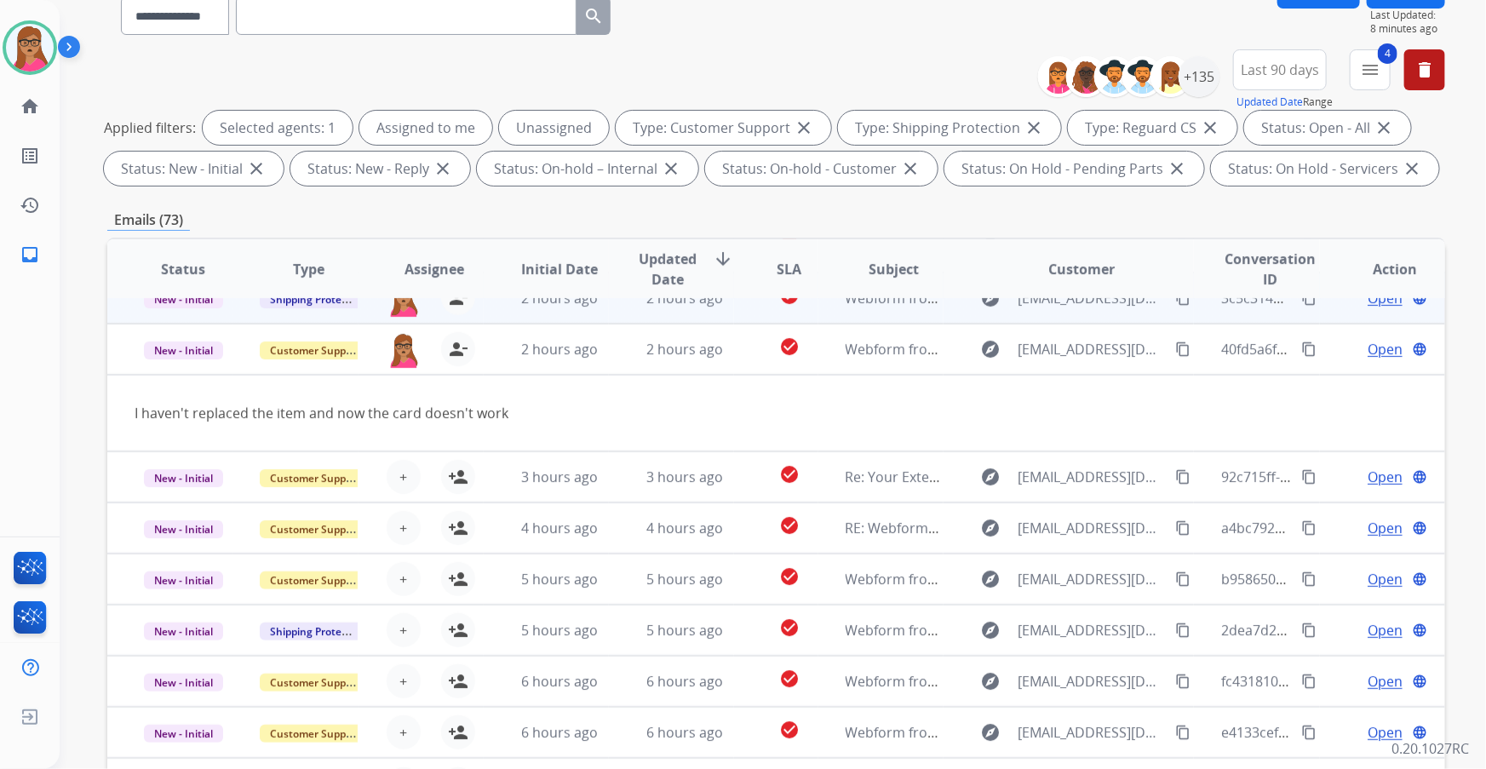
scroll to position [1, 0]
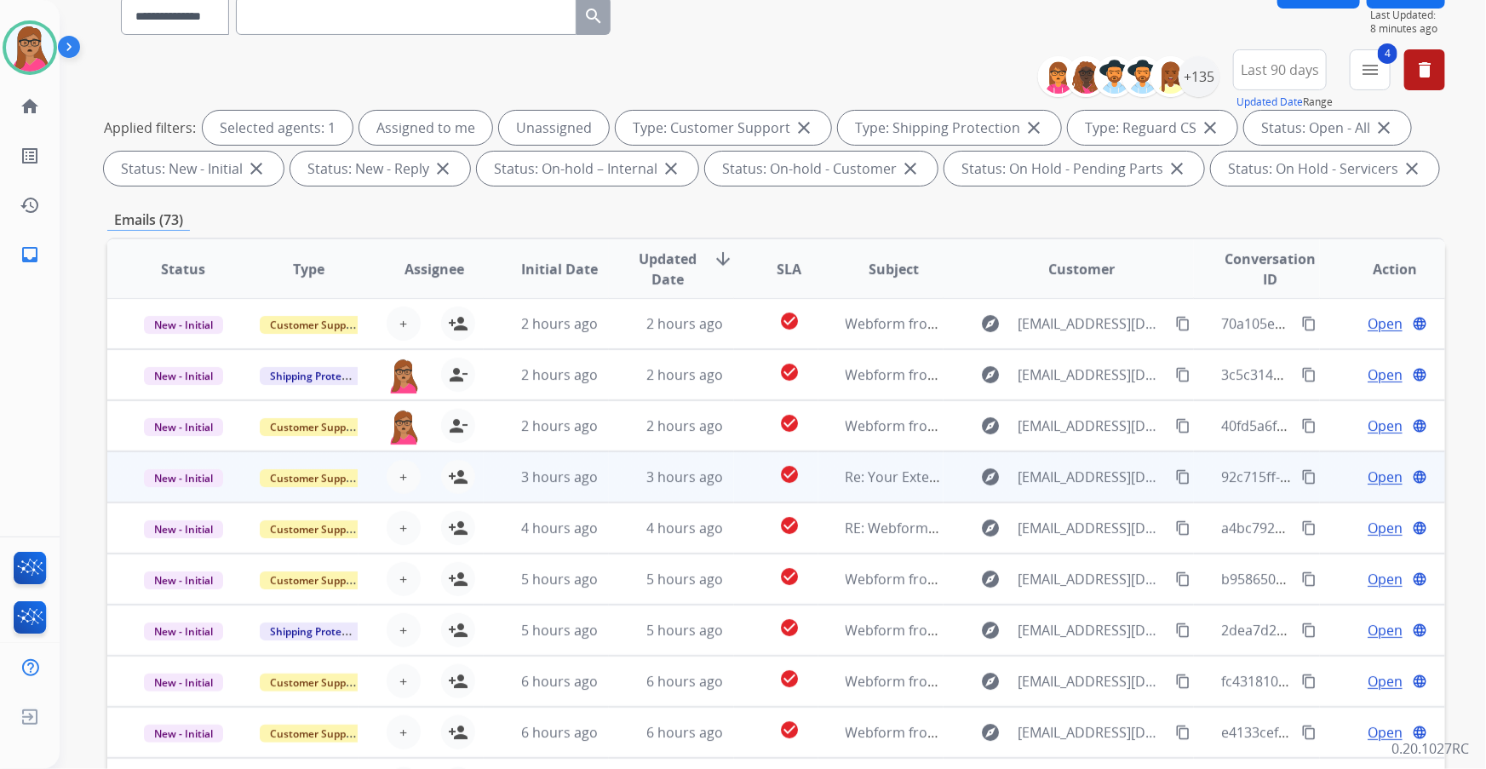
click at [191, 197] on td "New - Initial" at bounding box center [169, 476] width 125 height 51
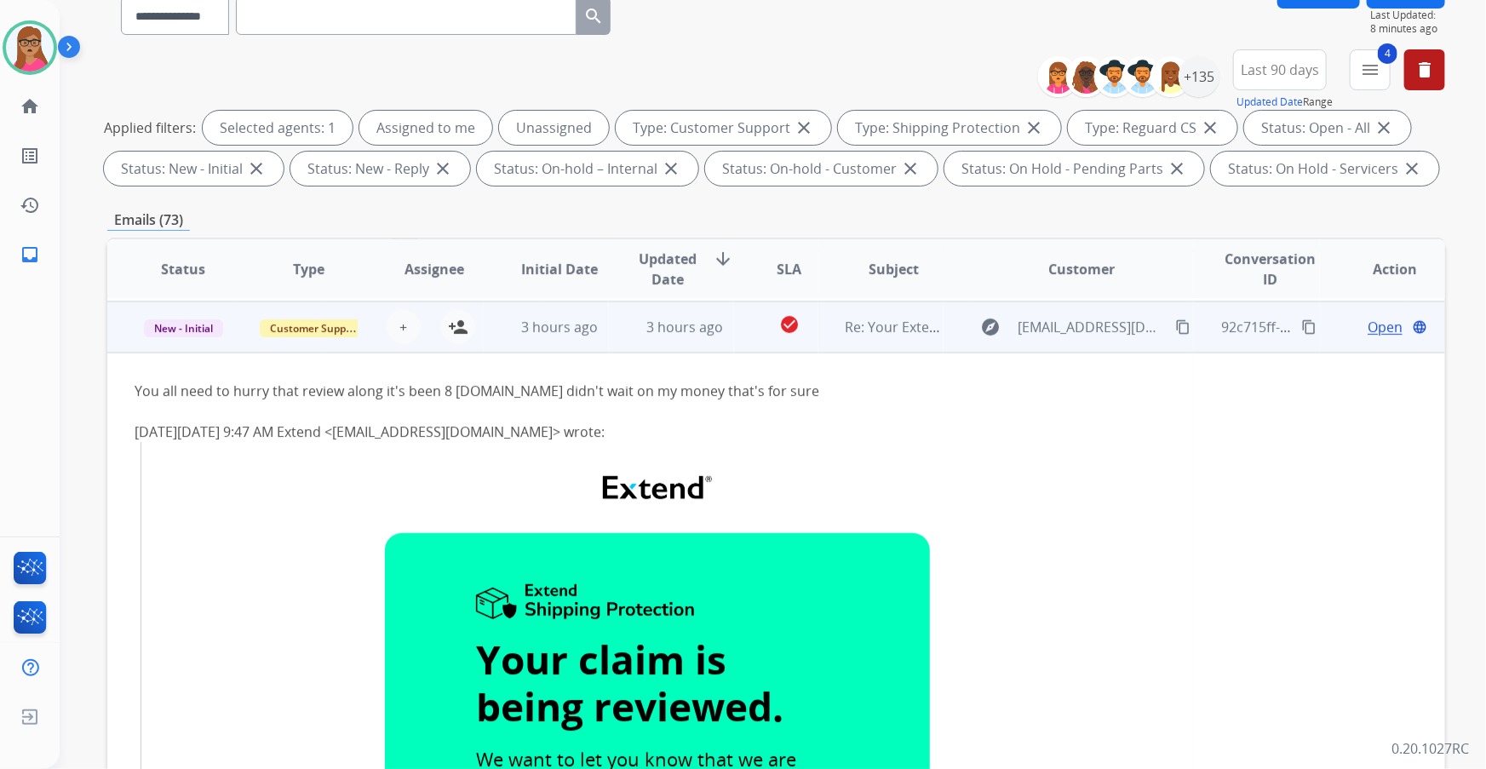
scroll to position [153, 0]
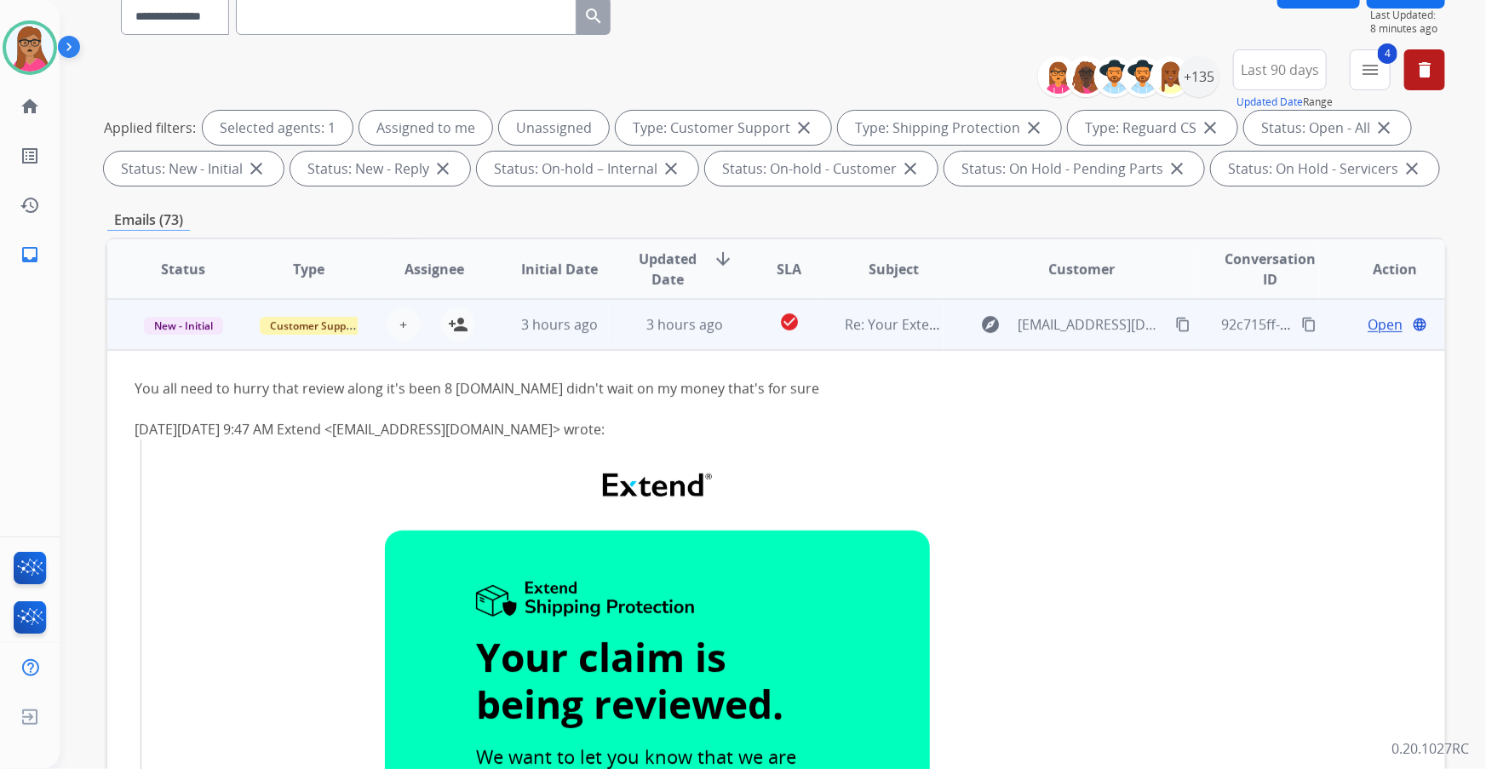
click at [161, 197] on td "New - Initial" at bounding box center [169, 324] width 125 height 51
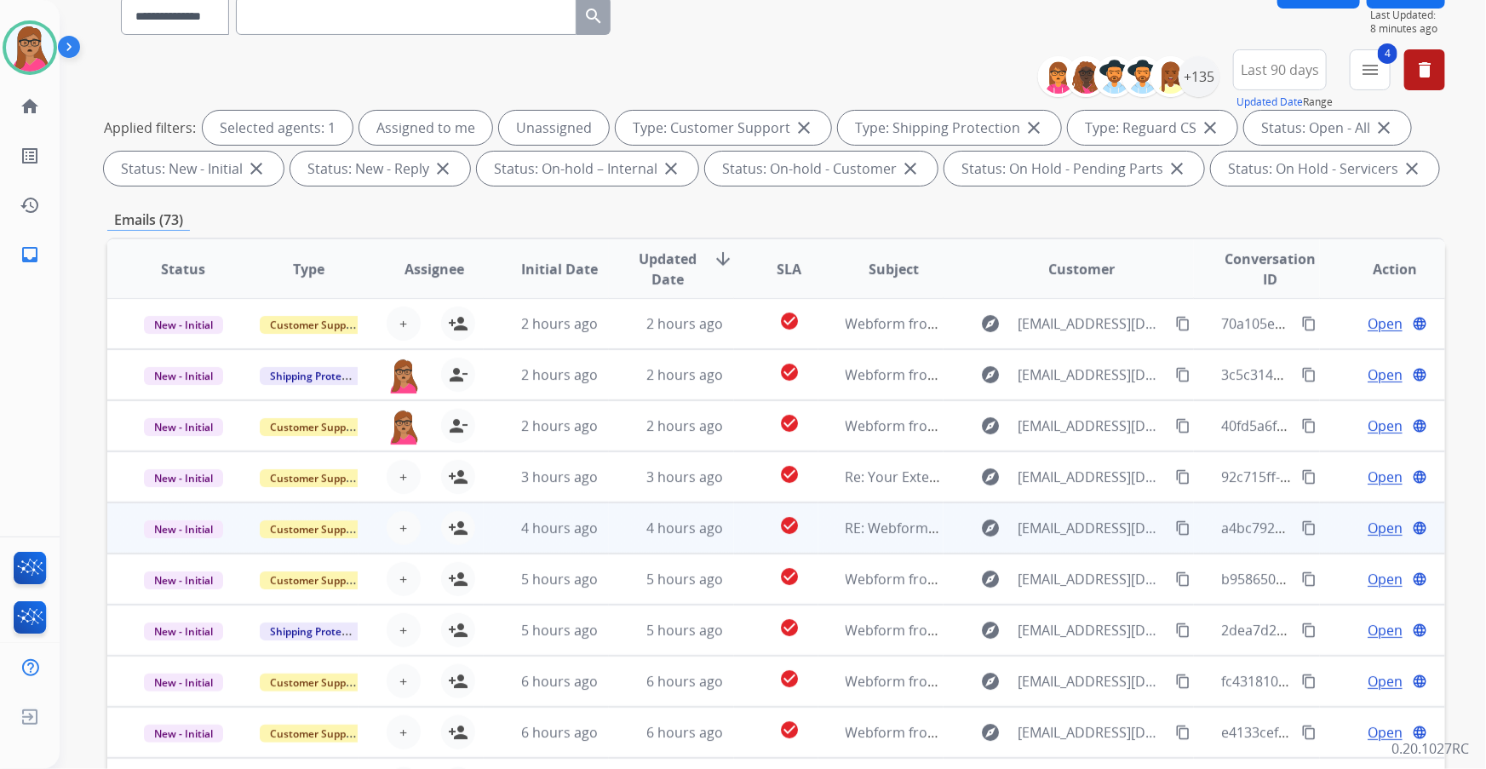
click at [180, 197] on td "New - Initial" at bounding box center [169, 527] width 125 height 51
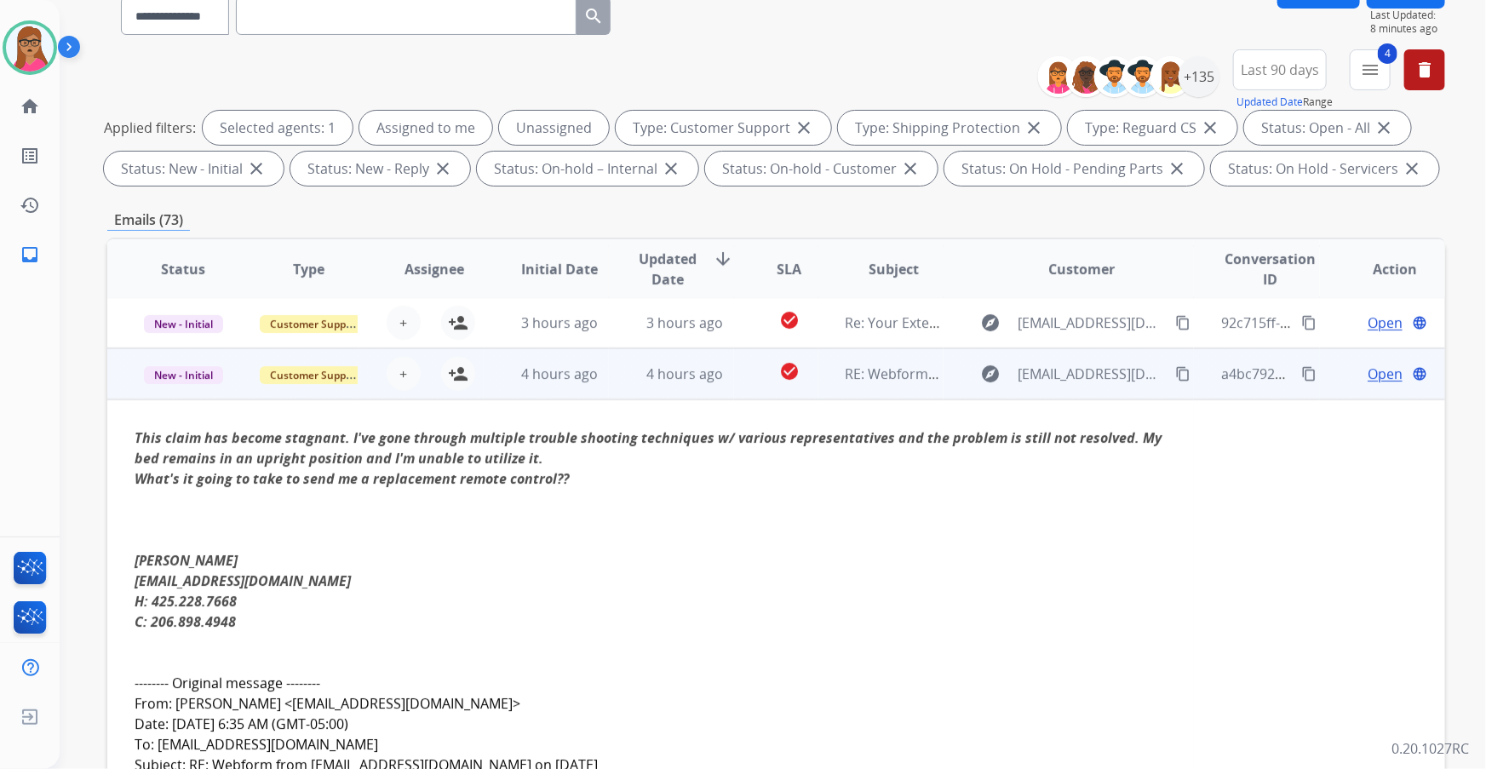
scroll to position [204, 0]
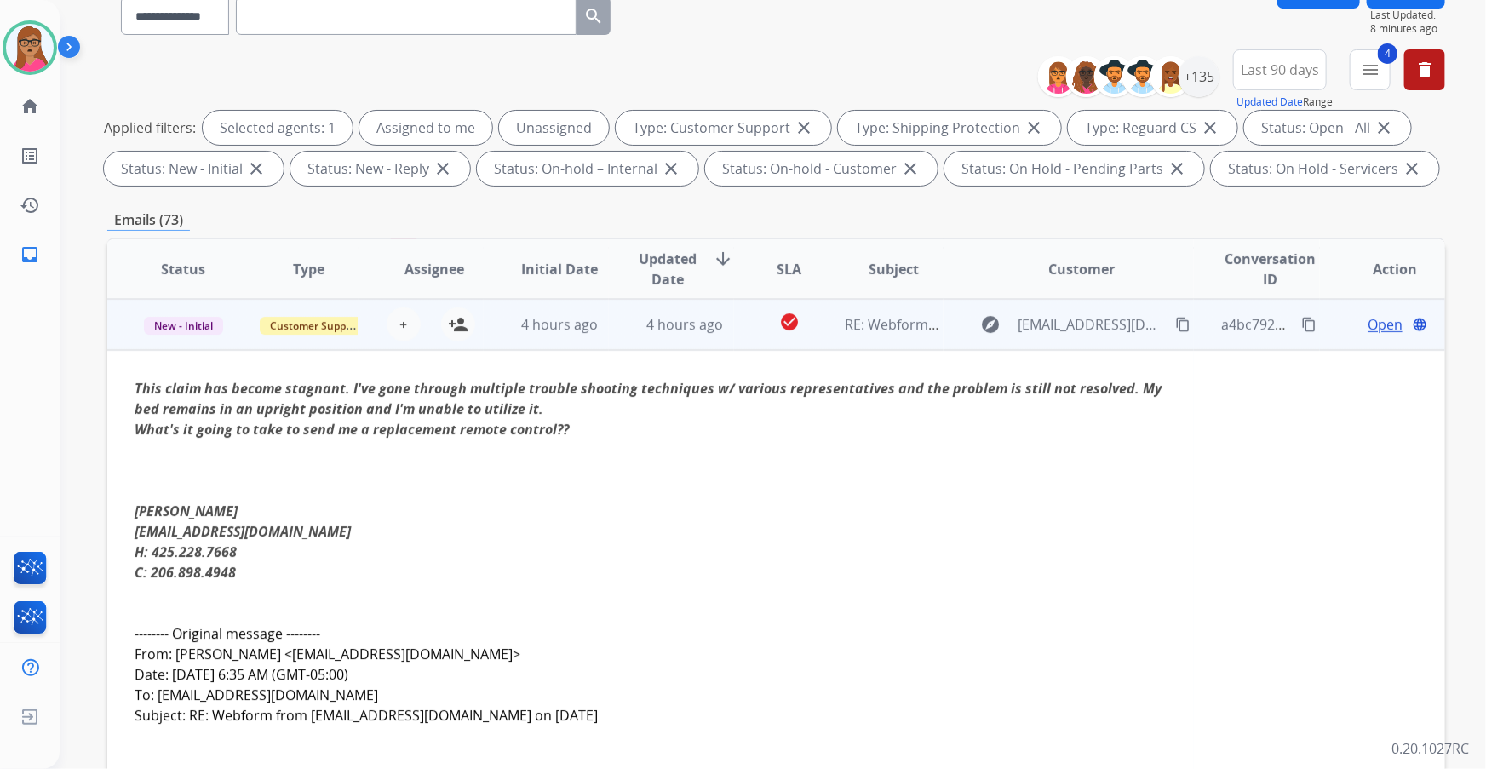
click at [192, 197] on td "New - Initial" at bounding box center [169, 324] width 125 height 51
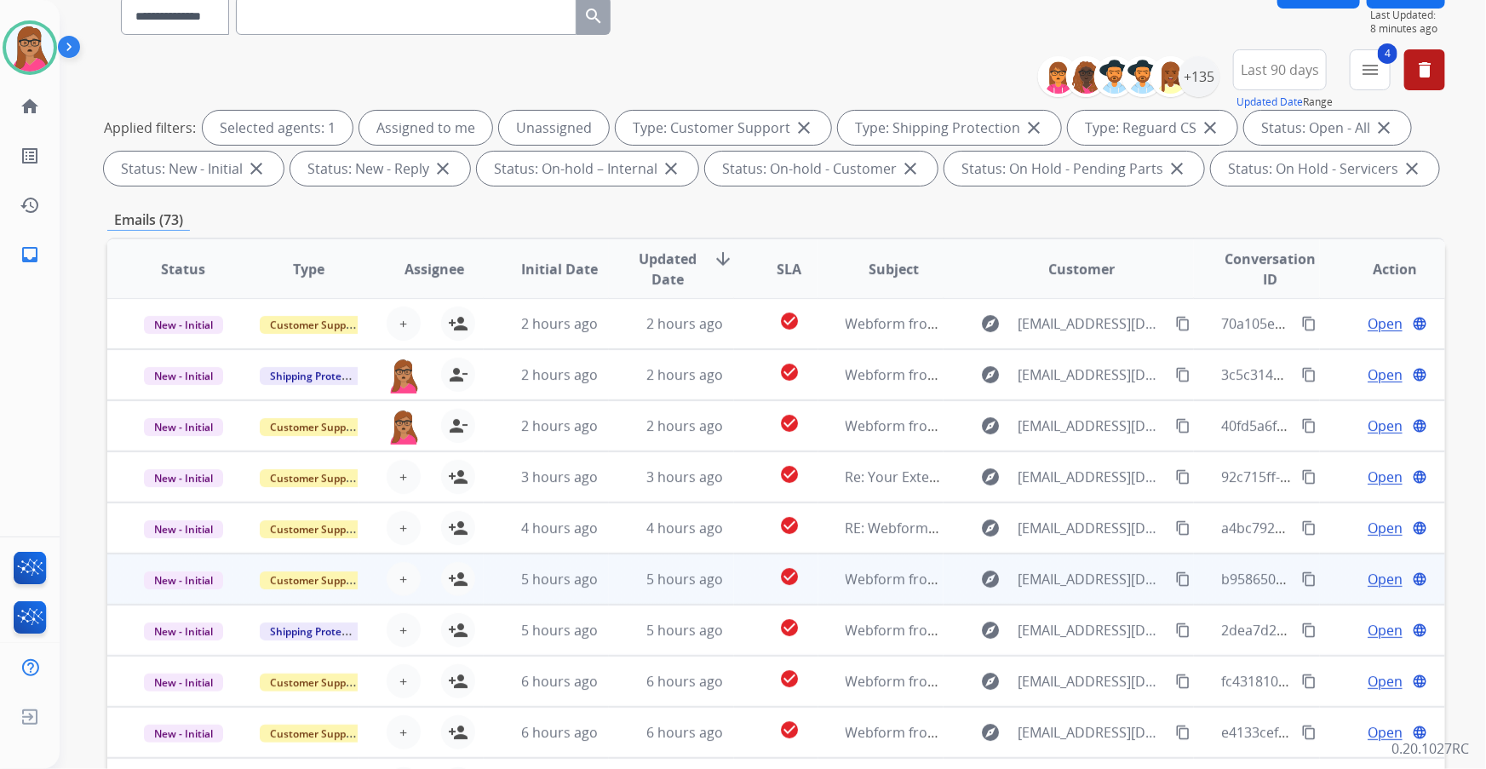
click at [181, 197] on td "New - Initial" at bounding box center [169, 578] width 125 height 51
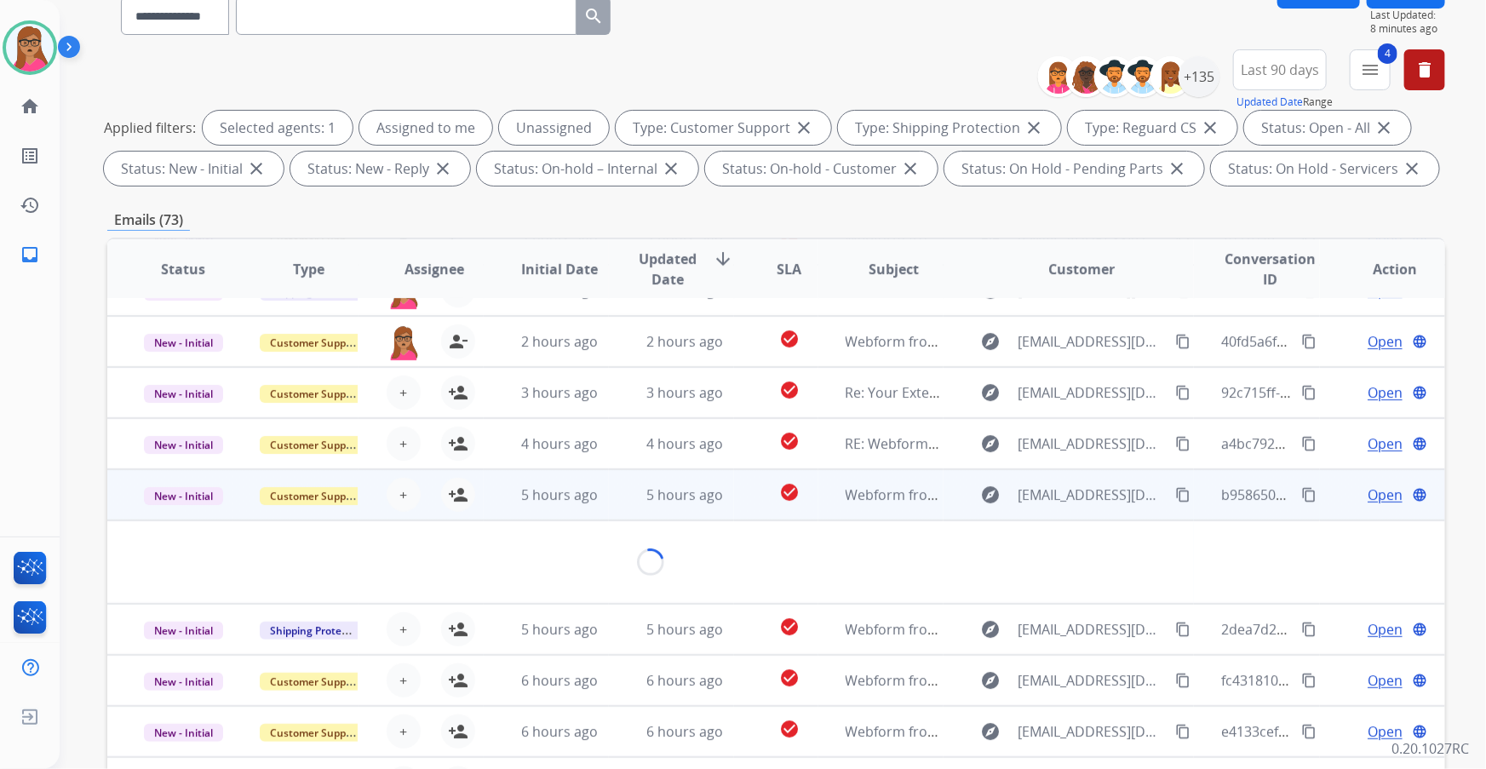
scroll to position [98, 0]
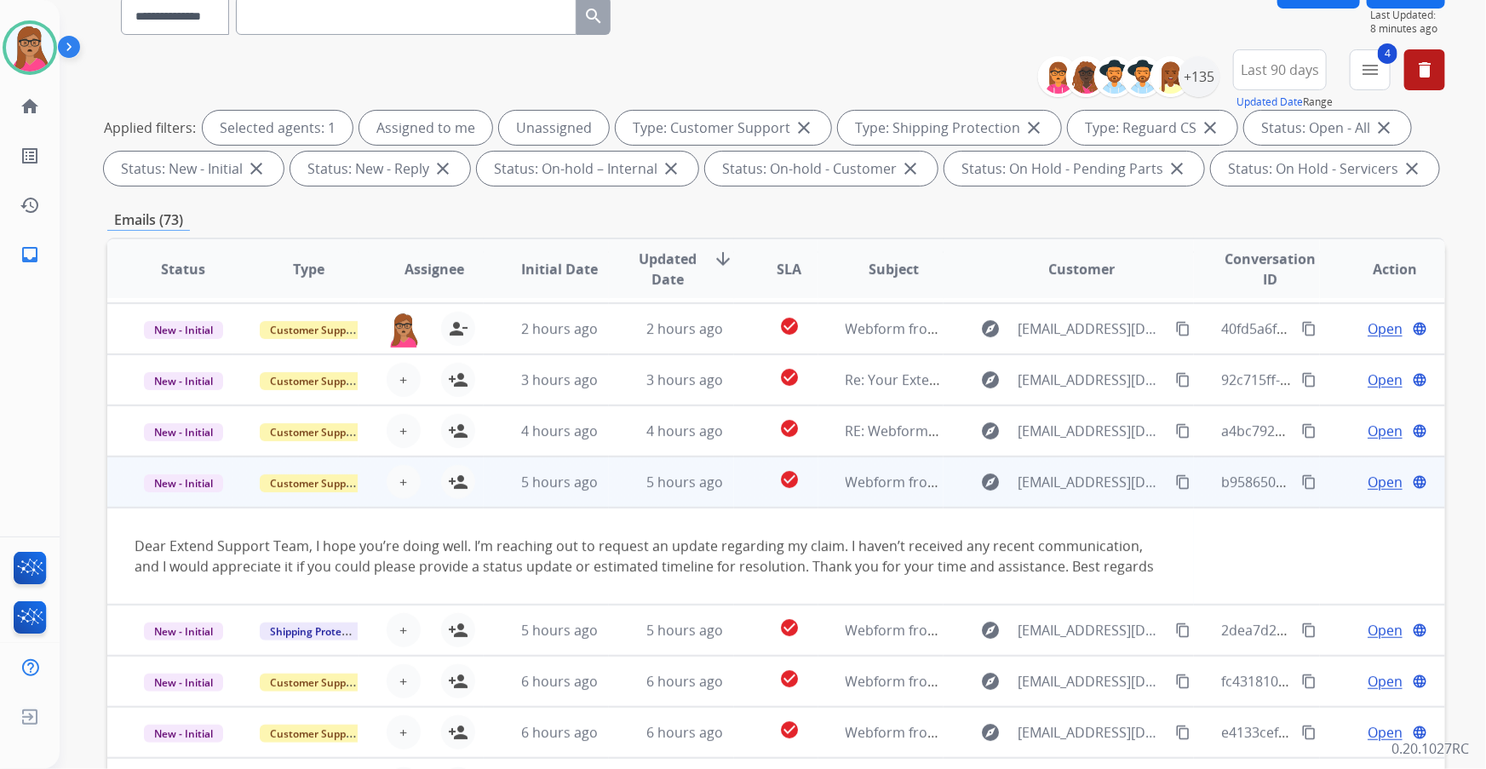
click at [179, 197] on td "New - Initial" at bounding box center [169, 481] width 125 height 51
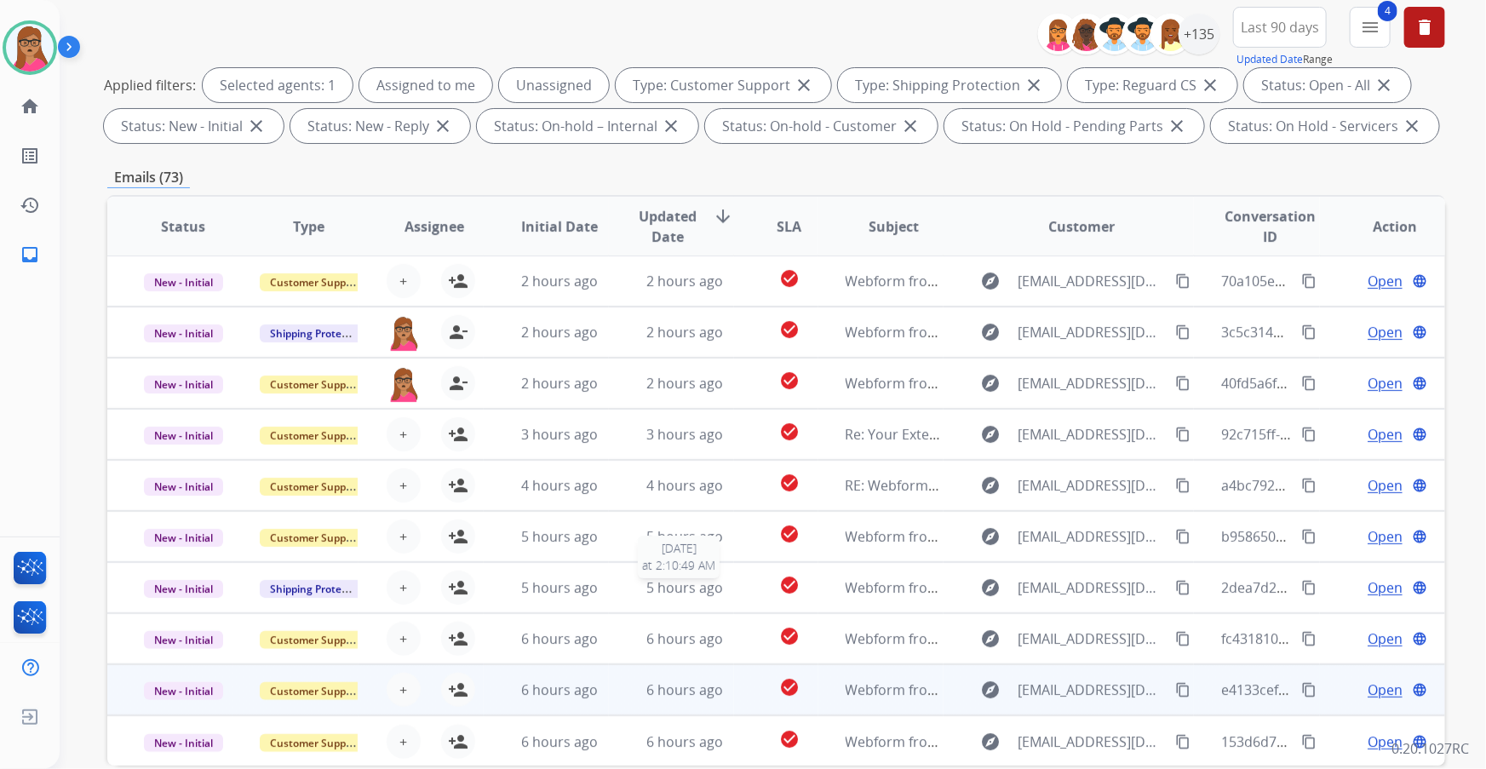
scroll to position [232, 0]
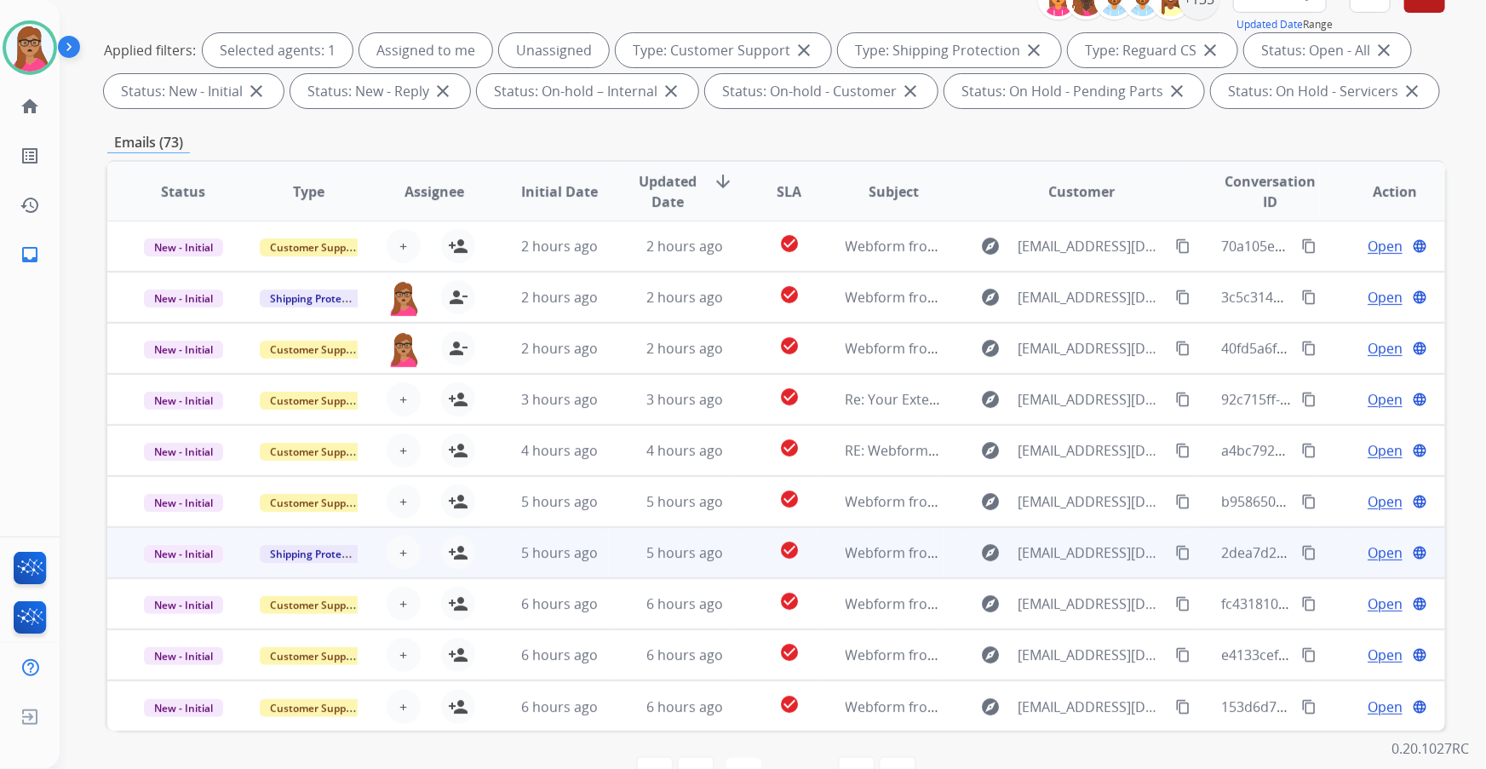
click at [194, 197] on td "New - Initial" at bounding box center [169, 552] width 125 height 51
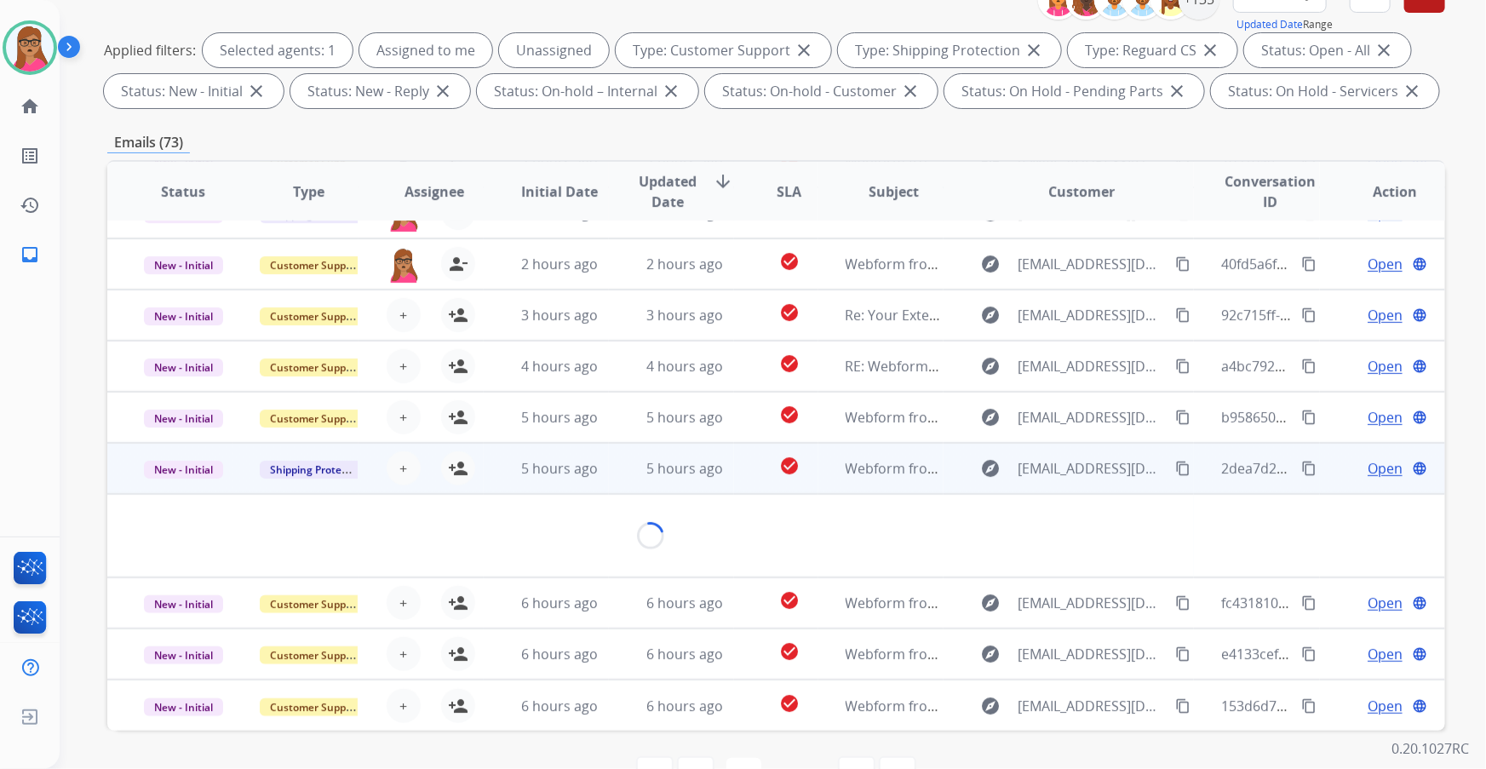
scroll to position [77, 0]
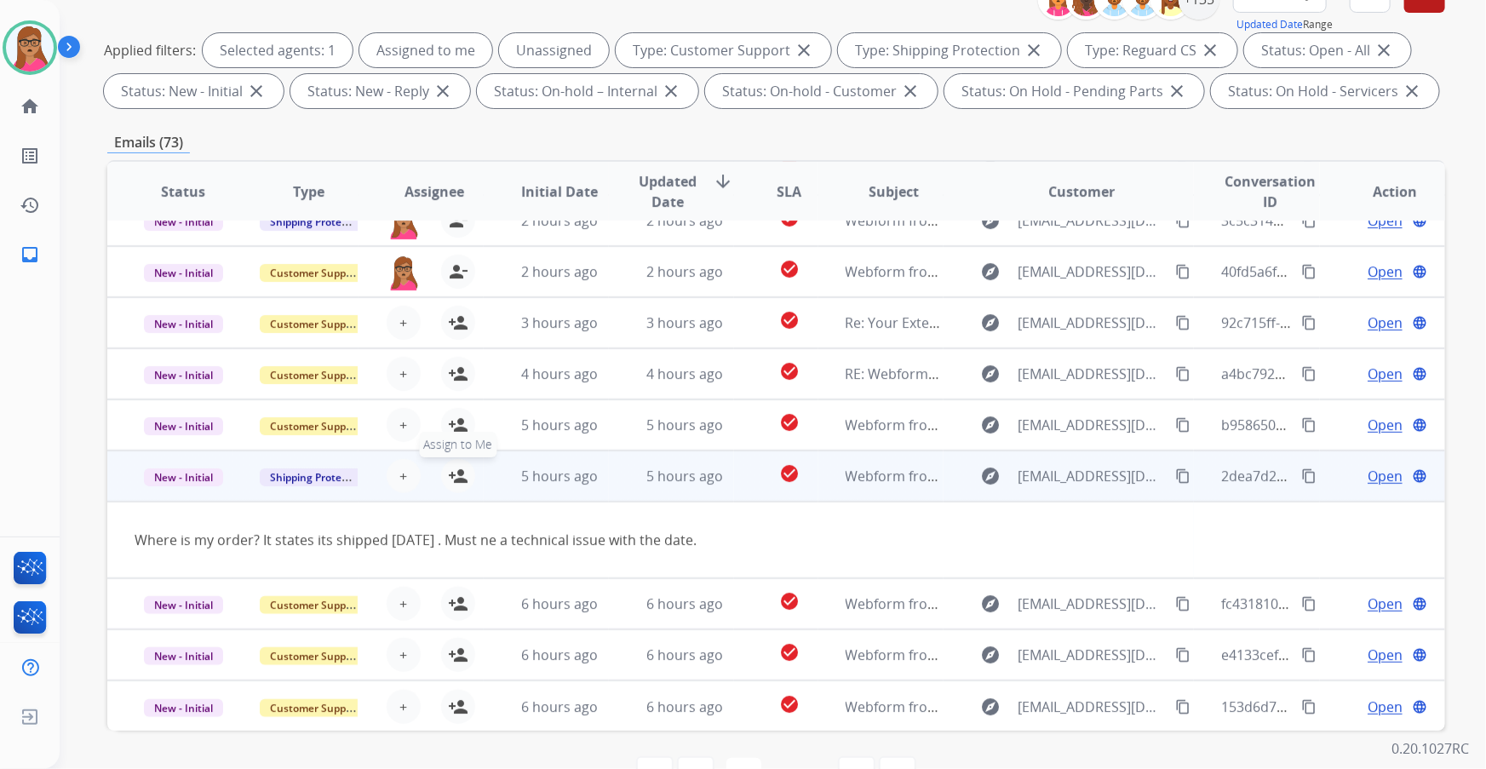
click at [459, 197] on mat-icon "person_add" at bounding box center [458, 476] width 20 height 20
click at [192, 197] on td "New - Initial" at bounding box center [169, 475] width 125 height 51
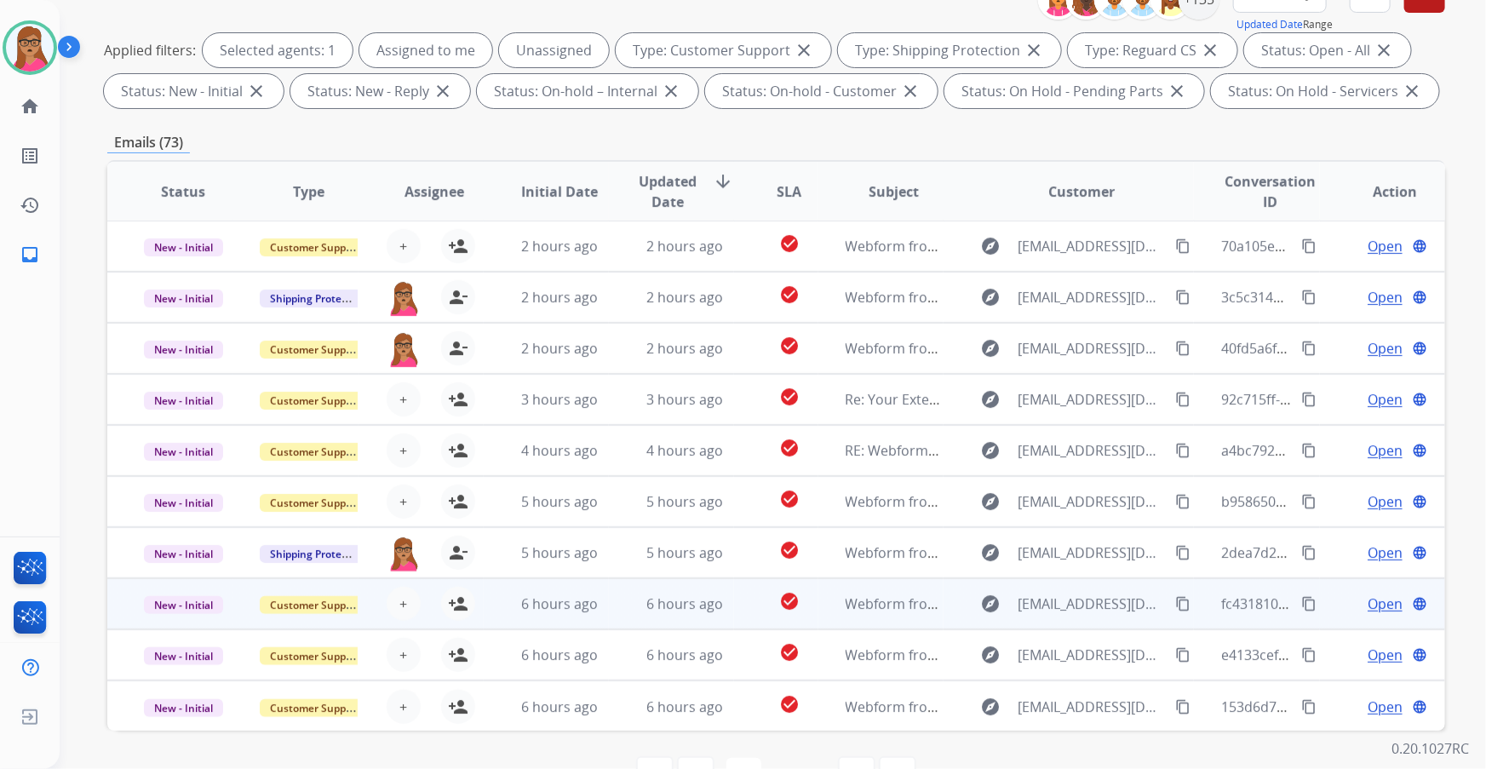
click at [186, 197] on td "New - Initial" at bounding box center [169, 603] width 125 height 51
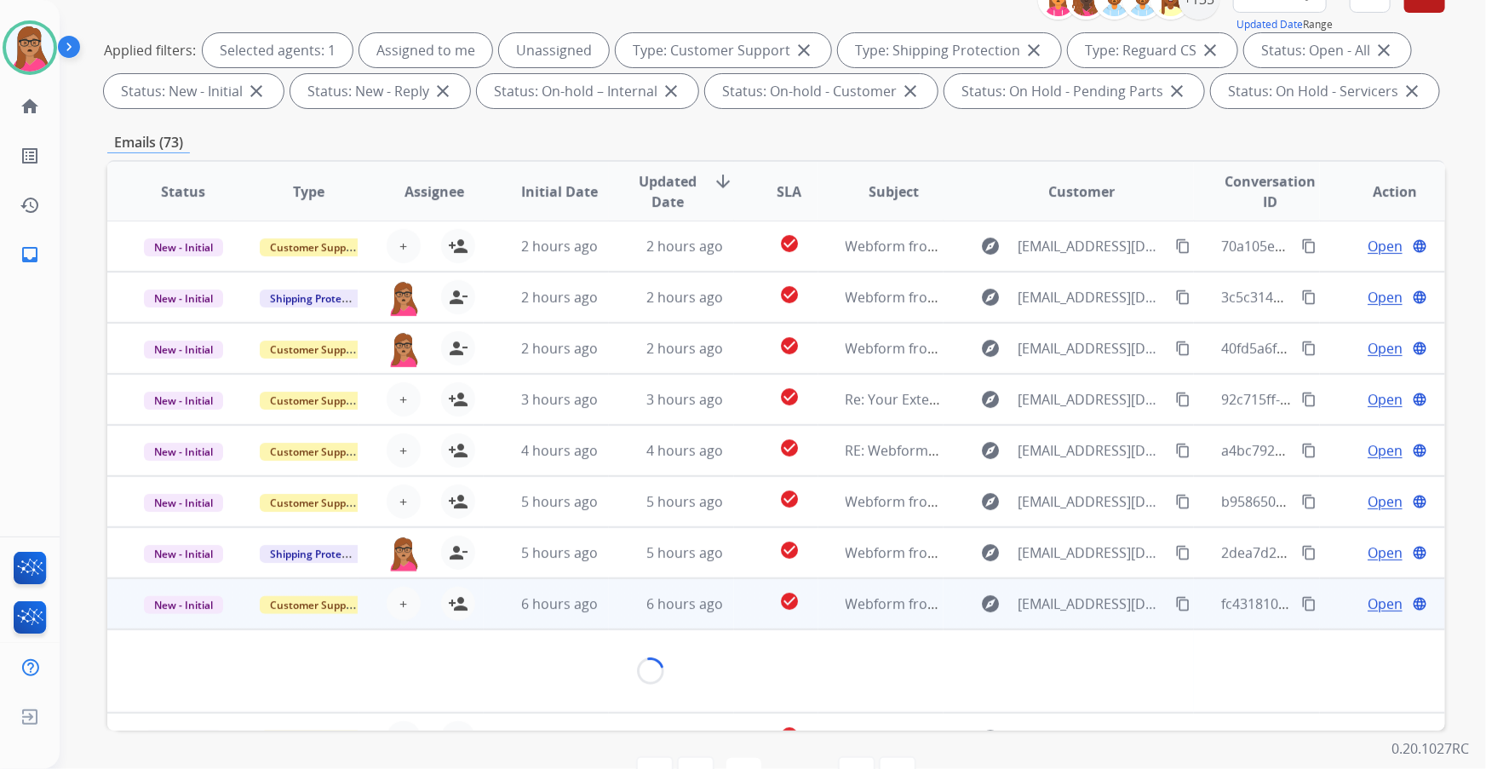
scroll to position [77, 0]
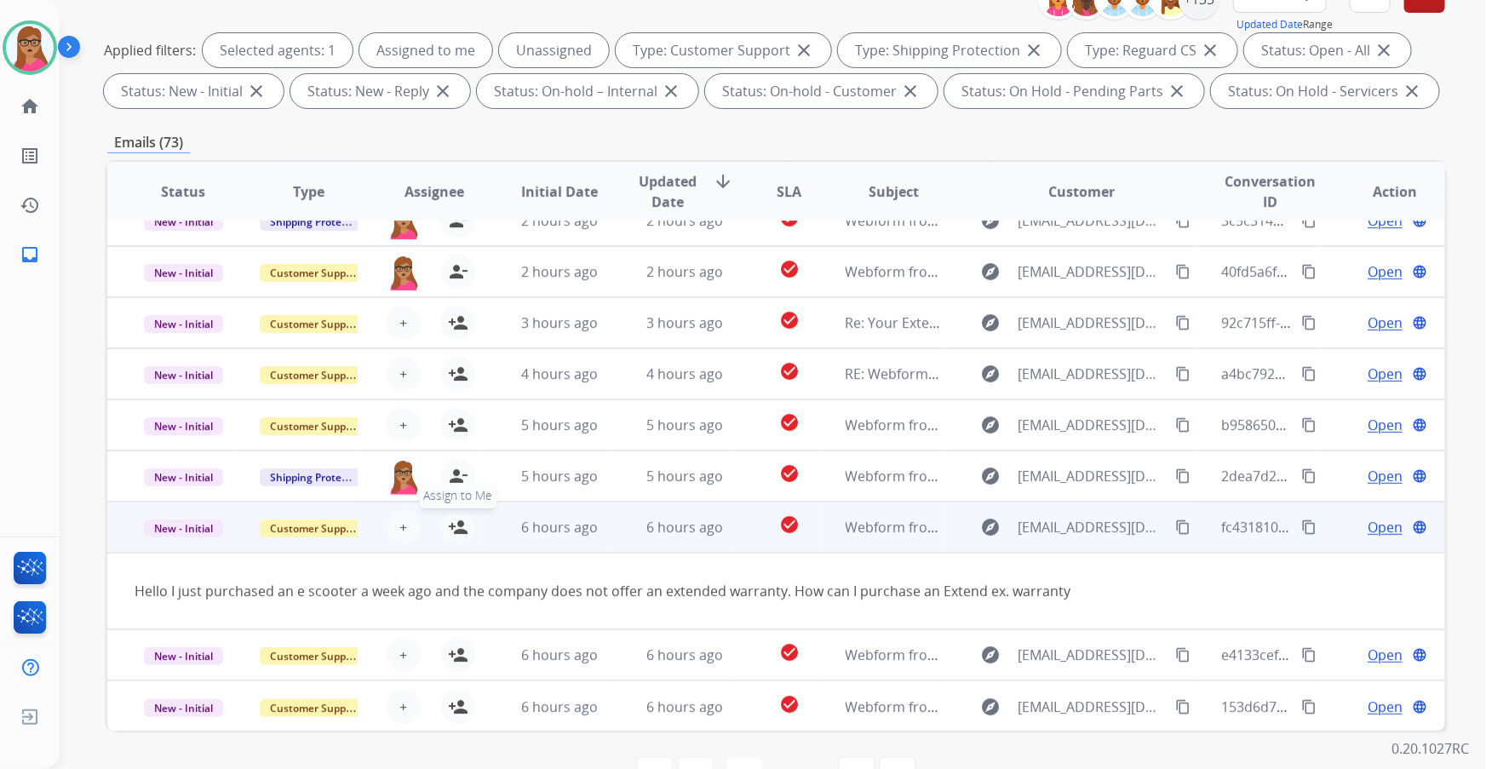
click at [449, 197] on mat-icon "person_add" at bounding box center [458, 527] width 20 height 20
click at [183, 197] on td "New - Initial" at bounding box center [169, 527] width 125 height 51
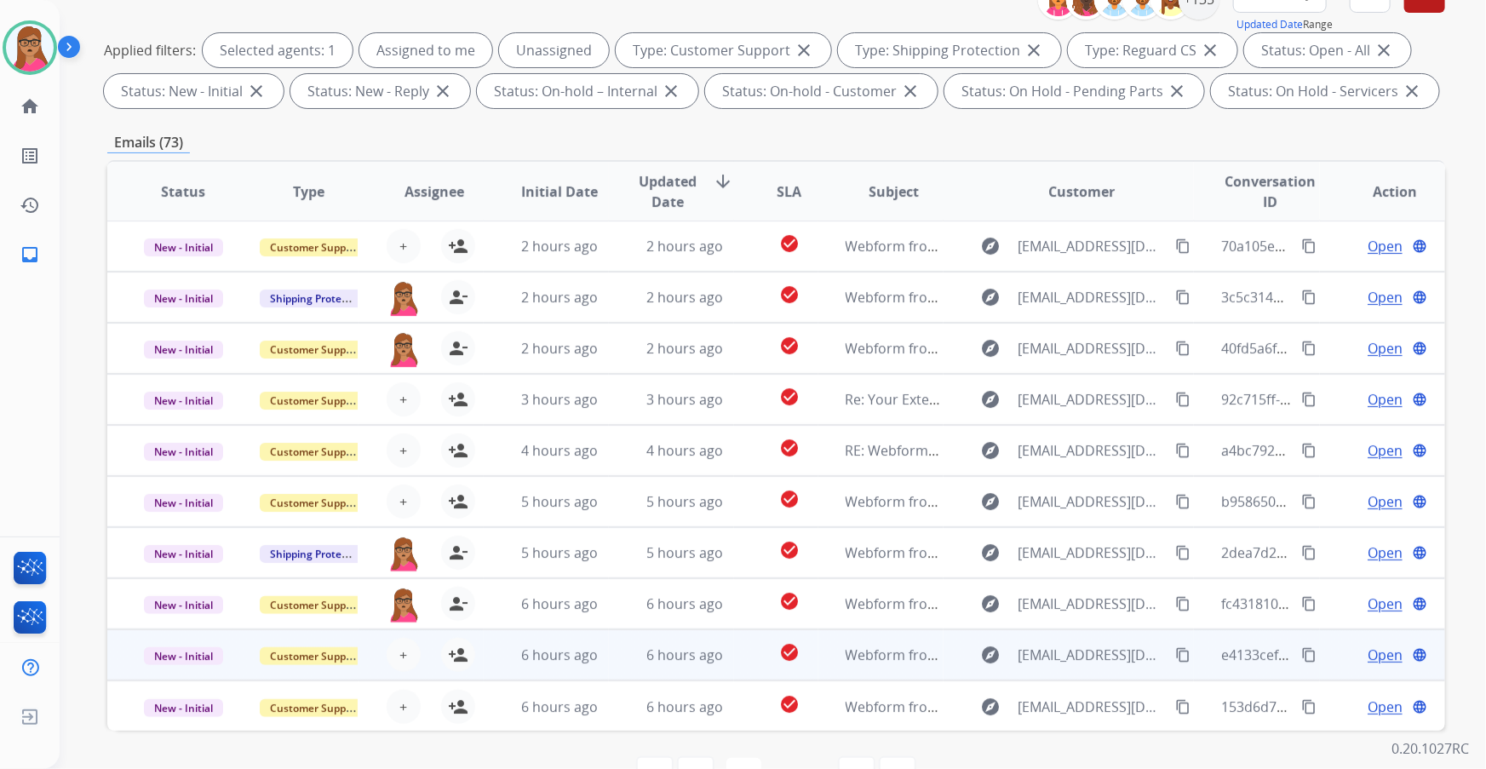
click at [192, 197] on td "New - Initial" at bounding box center [169, 654] width 125 height 51
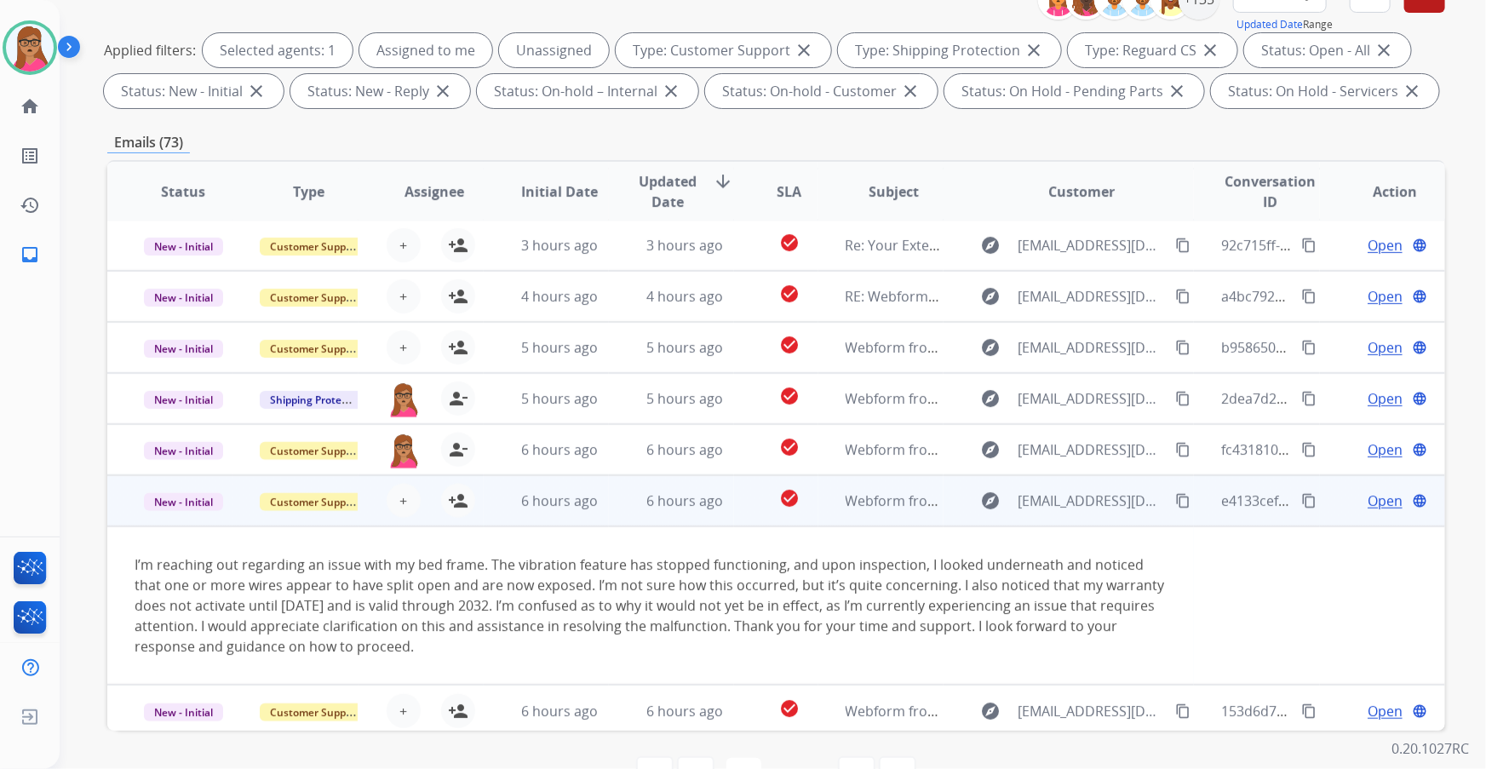
scroll to position [159, 0]
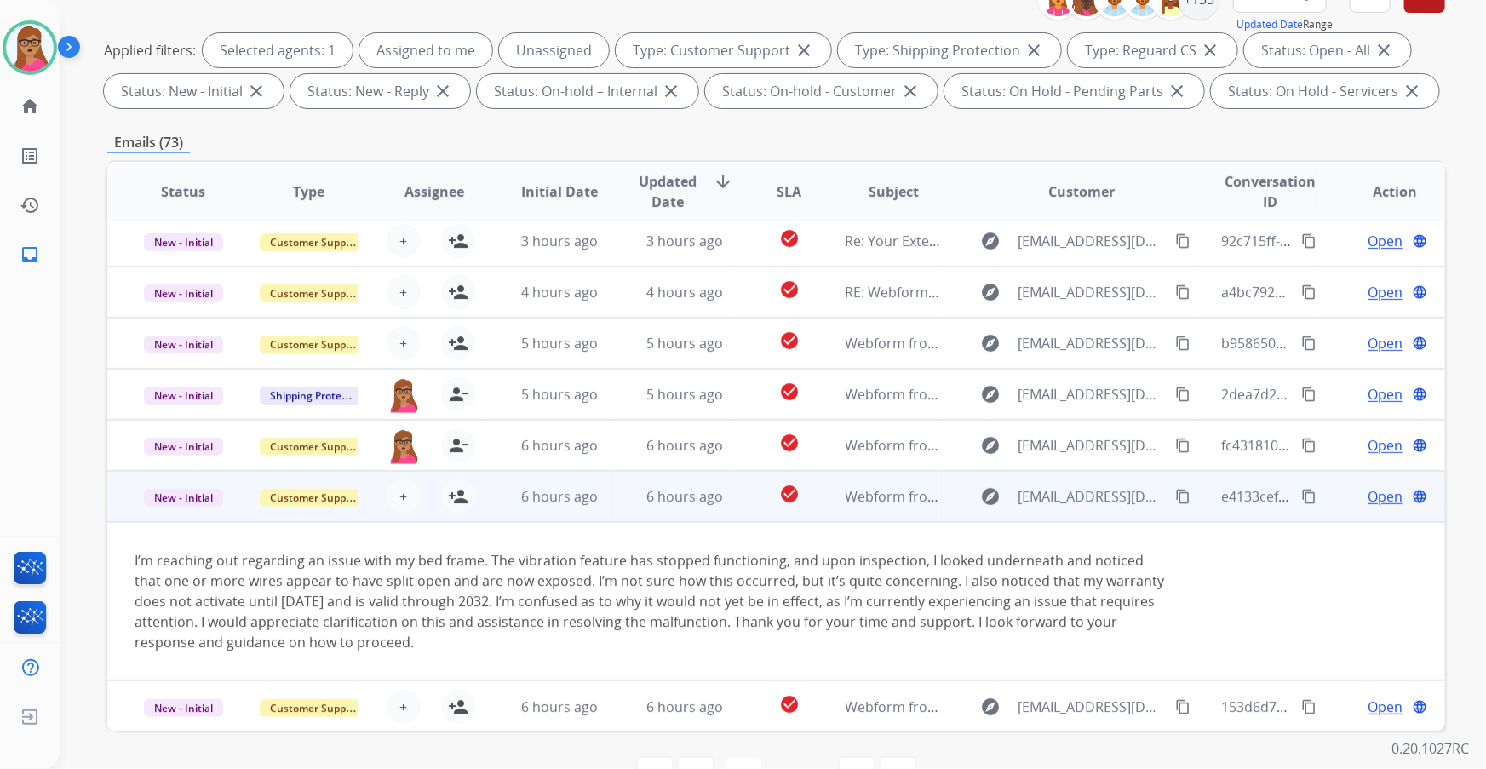
click at [182, 197] on td "New - Initial" at bounding box center [169, 496] width 125 height 51
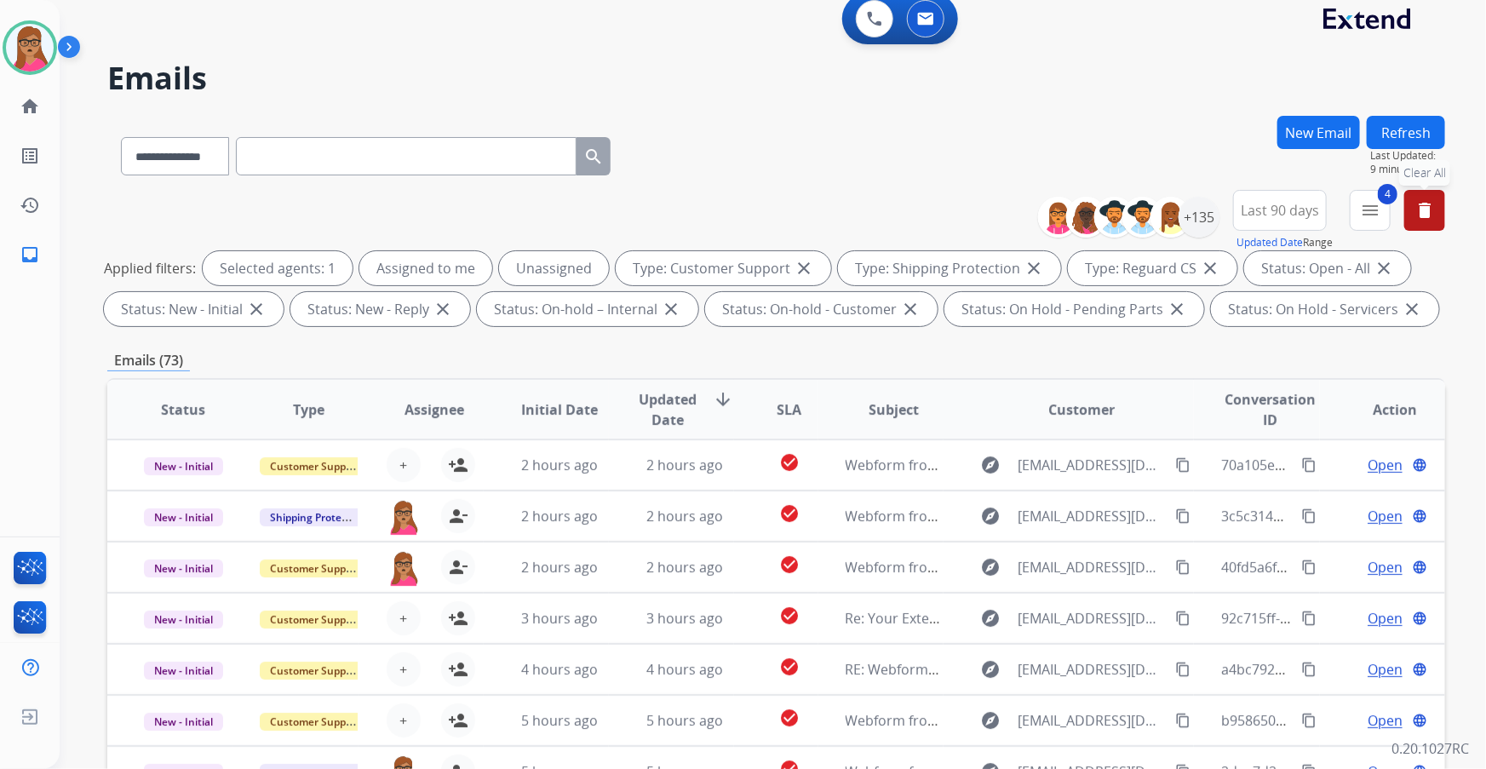
scroll to position [0, 0]
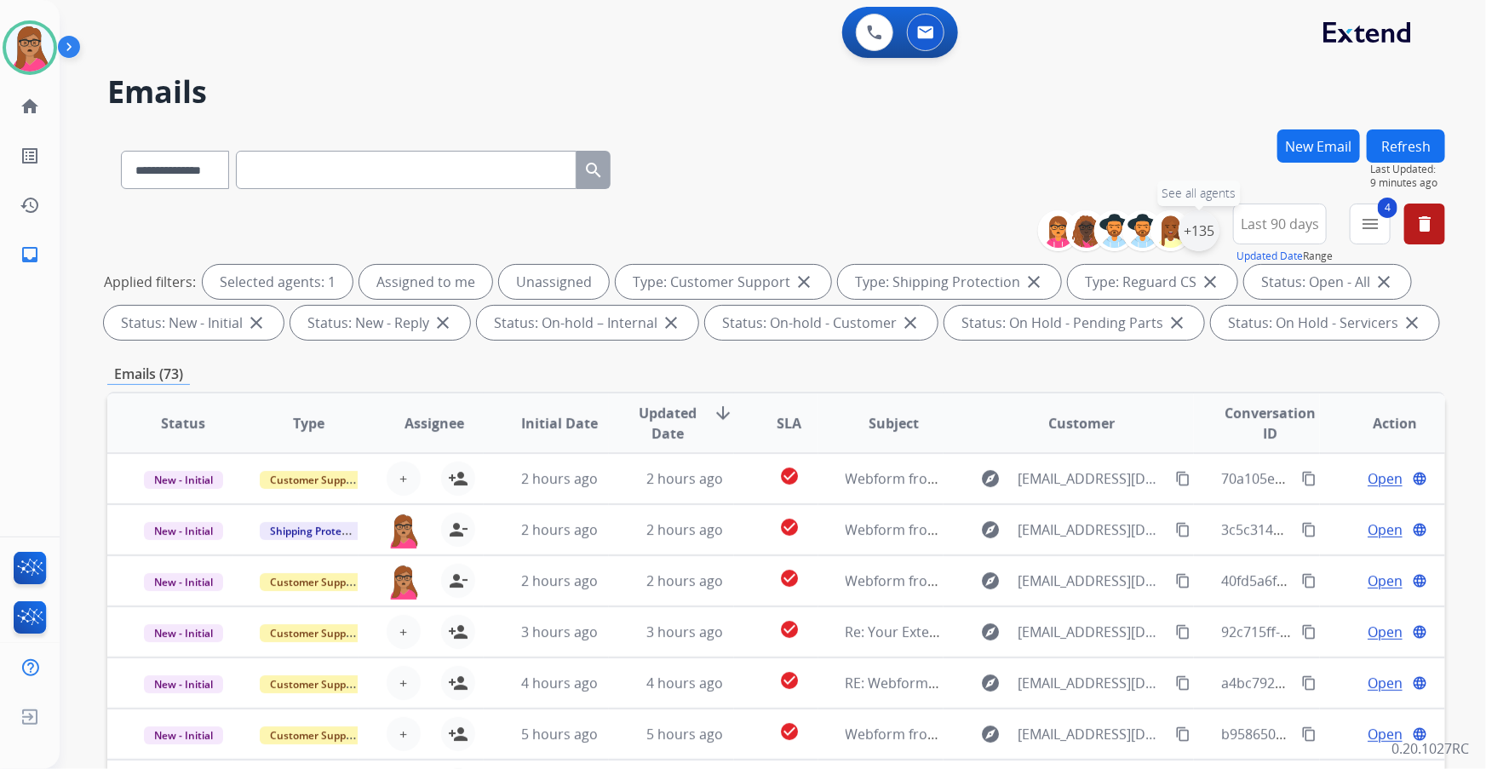
click at [477, 197] on div "+135" at bounding box center [1198, 230] width 41 height 41
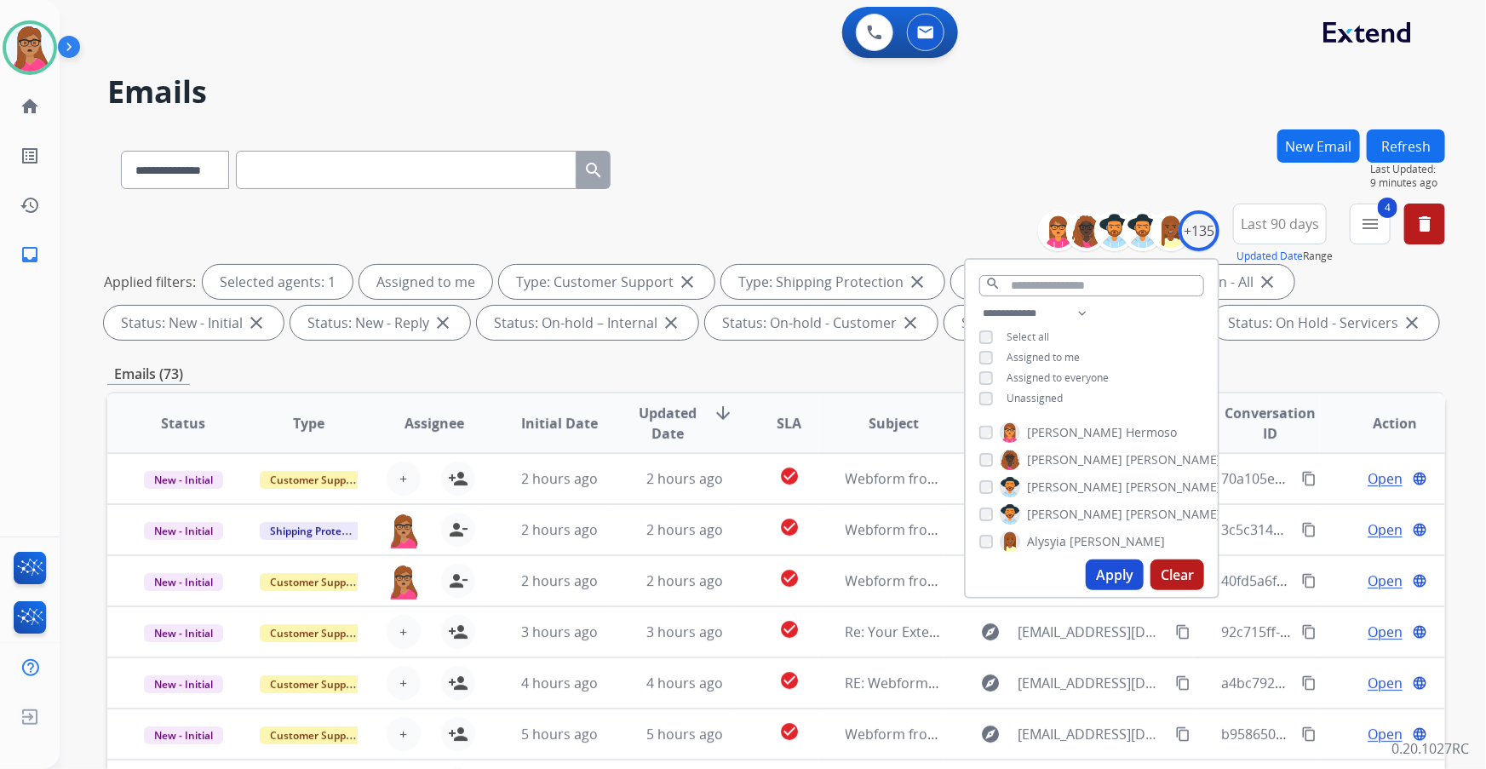
click at [477, 197] on button "Apply" at bounding box center [1115, 574] width 58 height 31
select select "*"
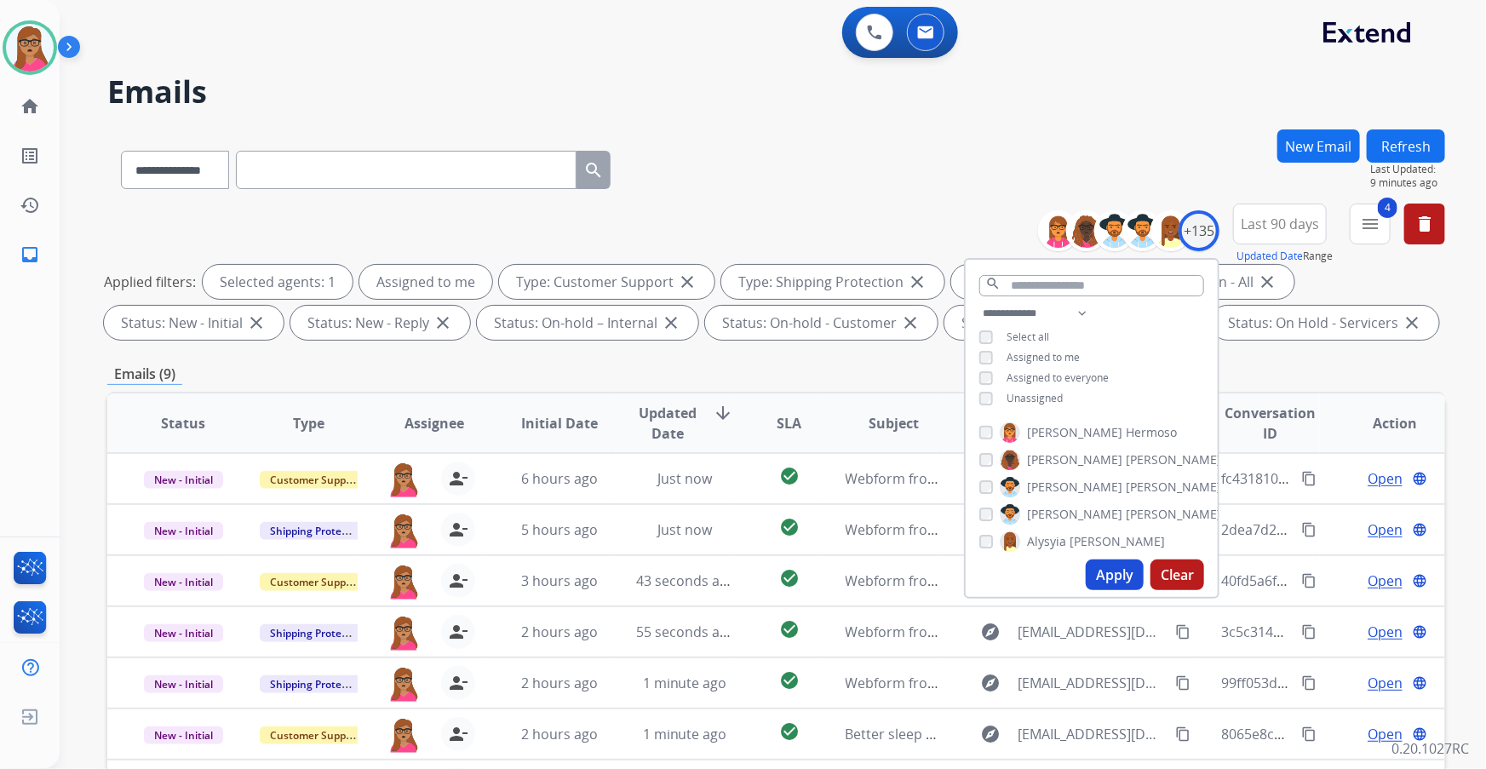
click at [477, 197] on div "Emails (9)" at bounding box center [776, 374] width 1338 height 21
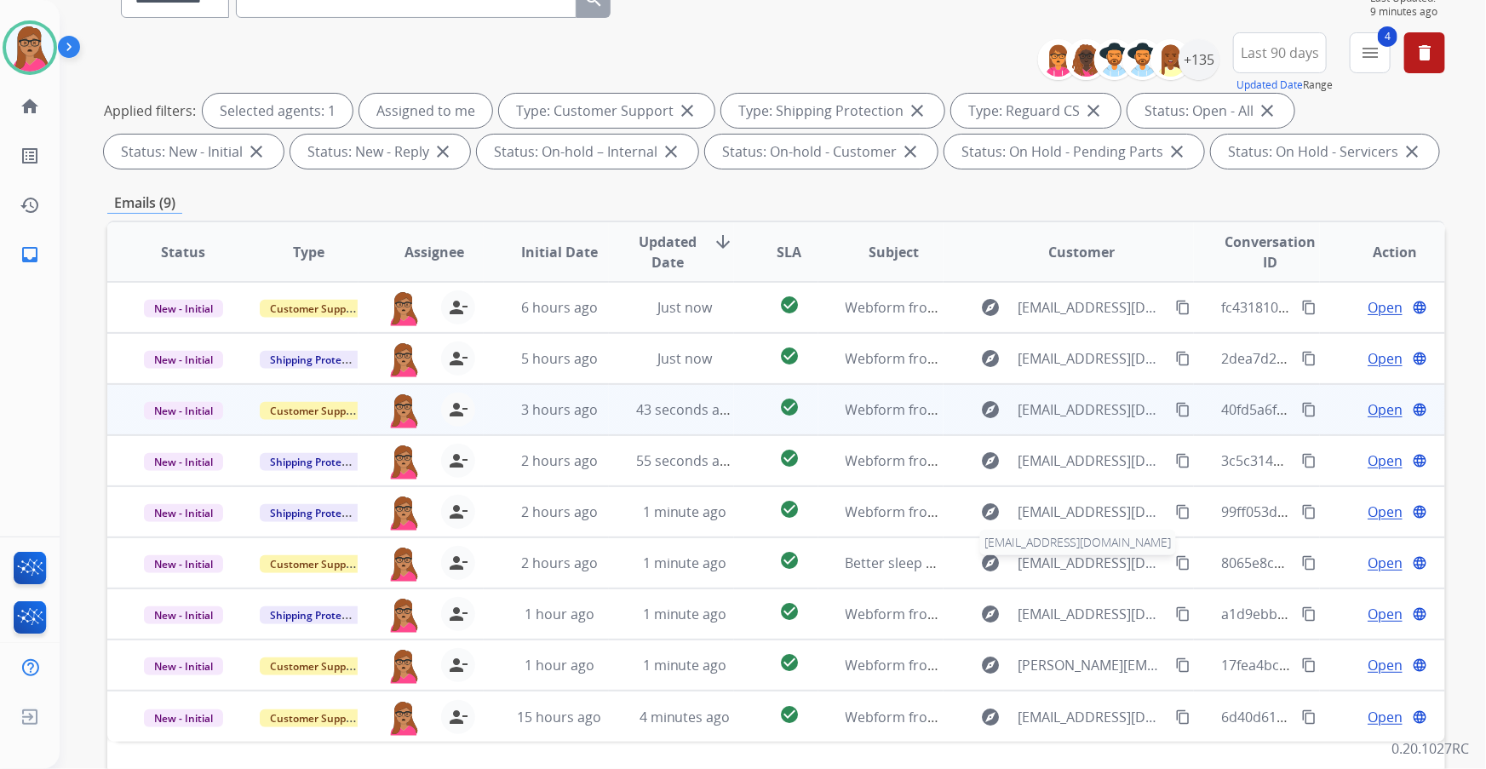
scroll to position [127, 0]
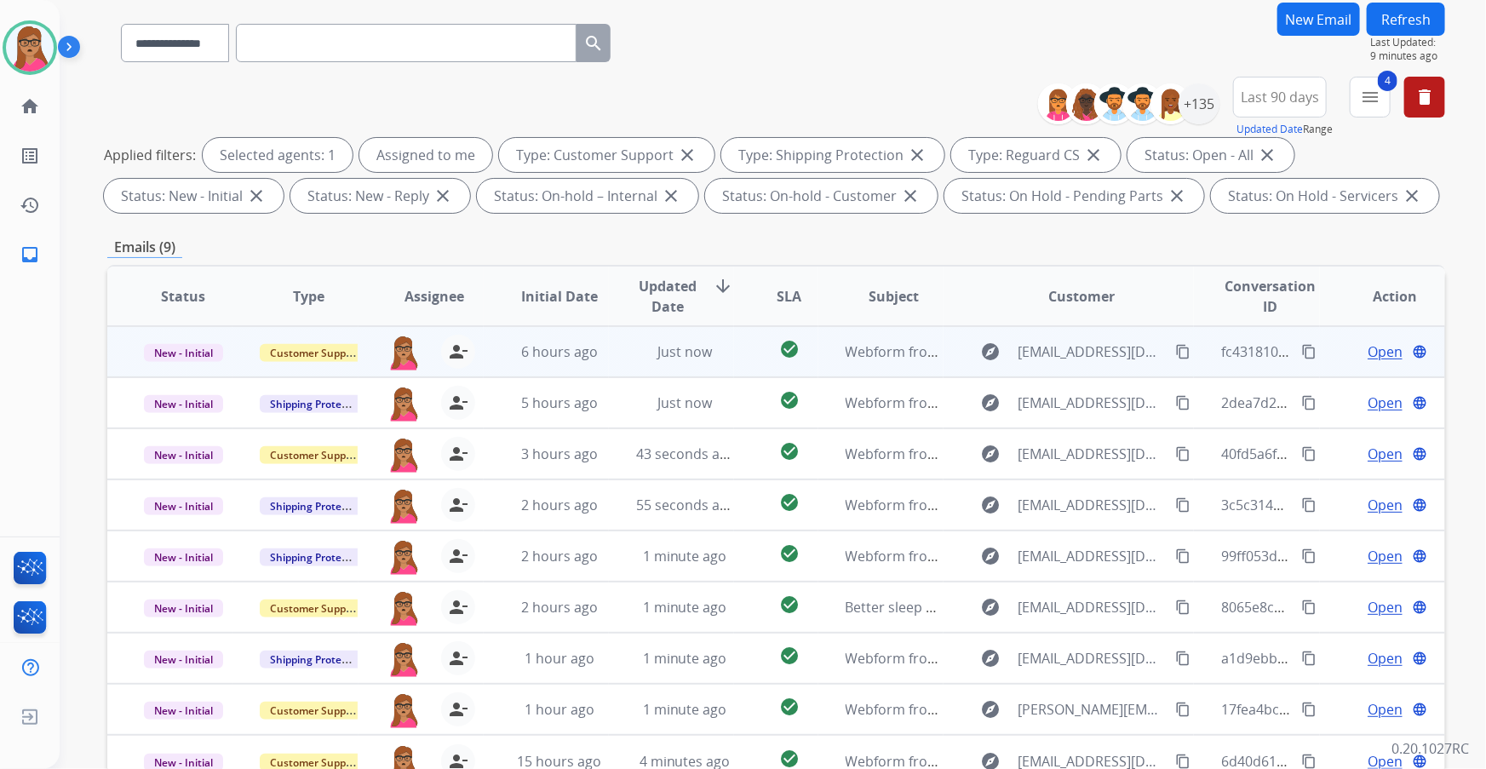
click at [477, 197] on span "Open" at bounding box center [1384, 351] width 35 height 20
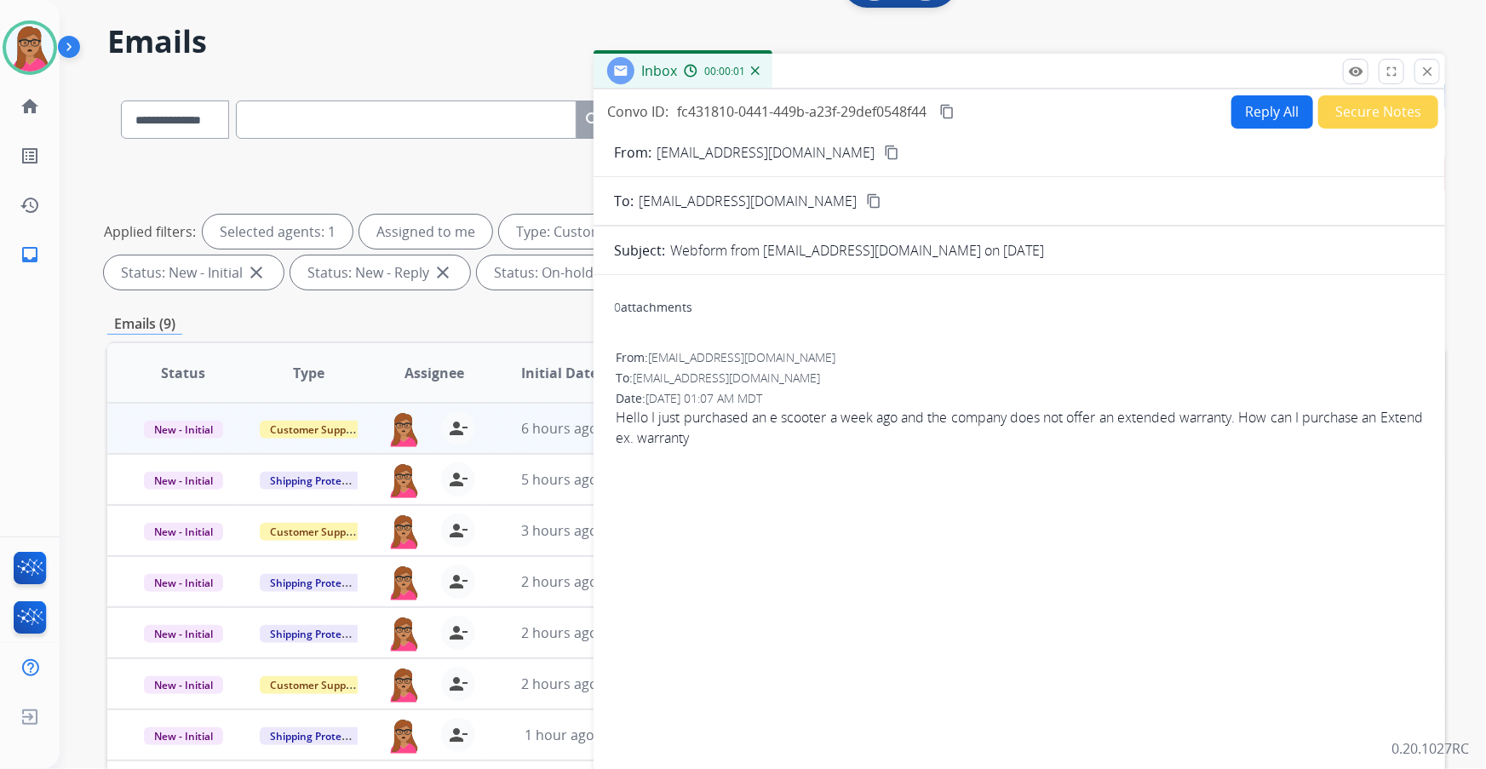
scroll to position [0, 0]
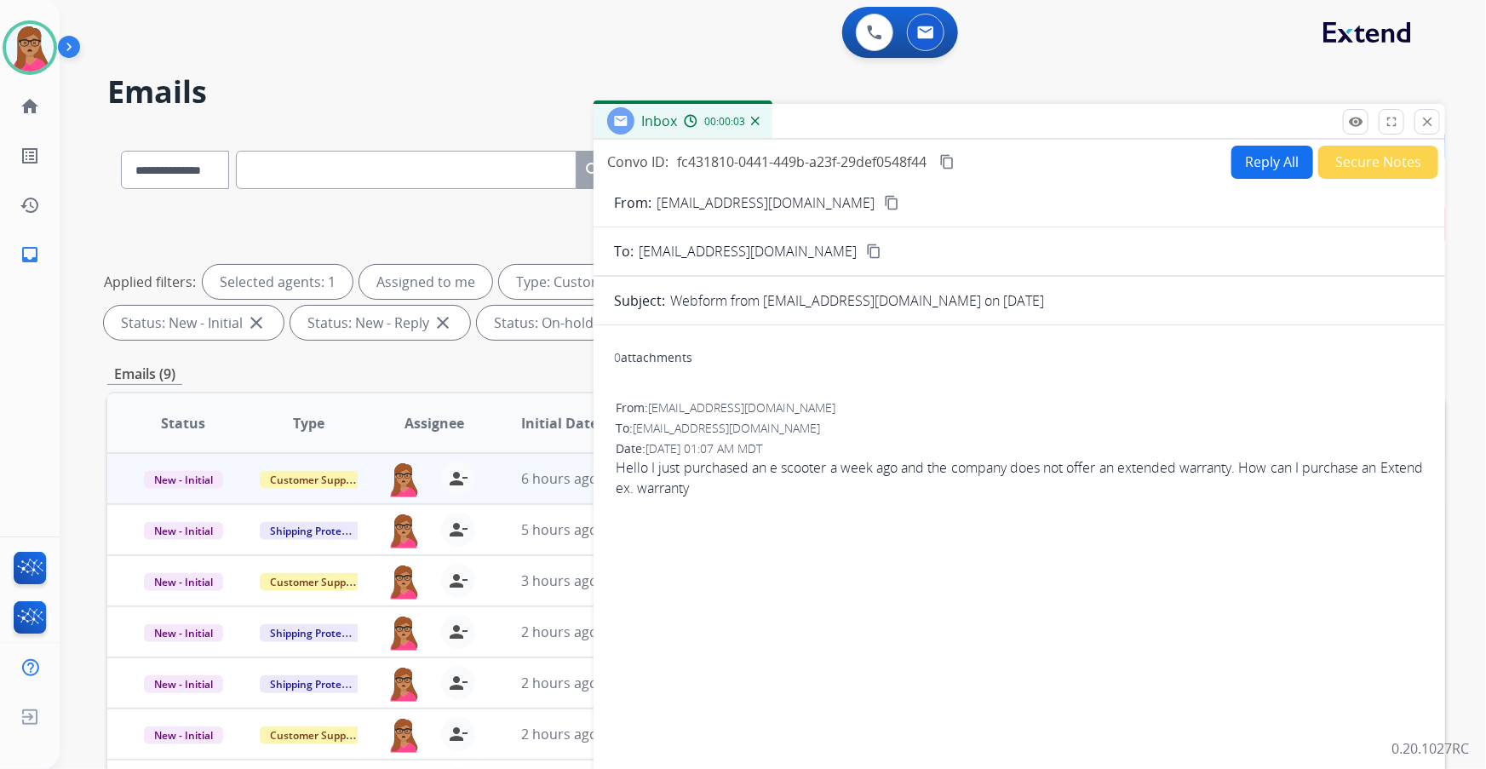
drag, startPoint x: 840, startPoint y: 197, endPoint x: 842, endPoint y: 178, distance: 18.8
click at [477, 197] on mat-icon "content_copy" at bounding box center [891, 202] width 15 height 15
click at [477, 160] on button "Reply All" at bounding box center [1272, 162] width 82 height 33
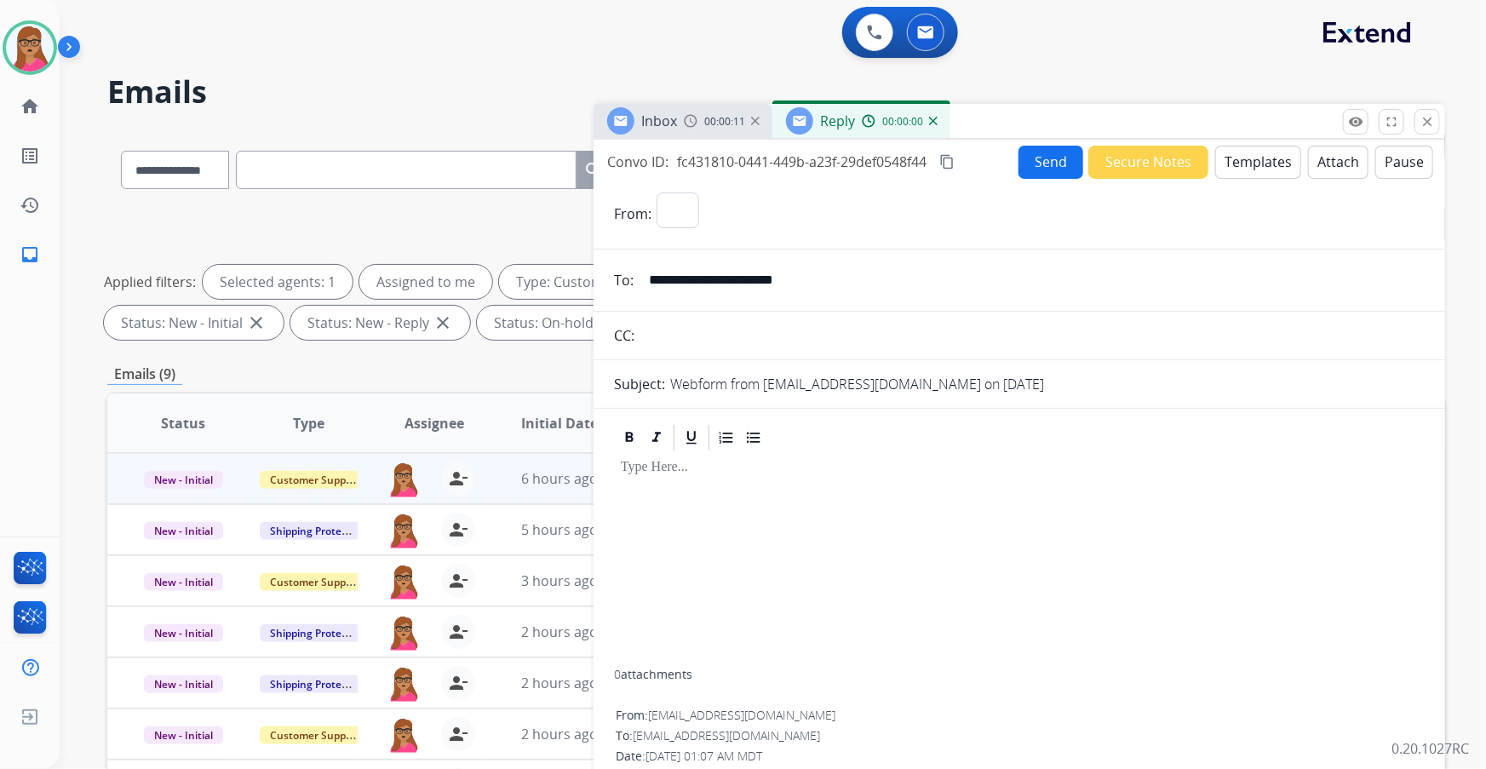
select select "**********"
click at [477, 171] on button "Templates" at bounding box center [1258, 162] width 86 height 33
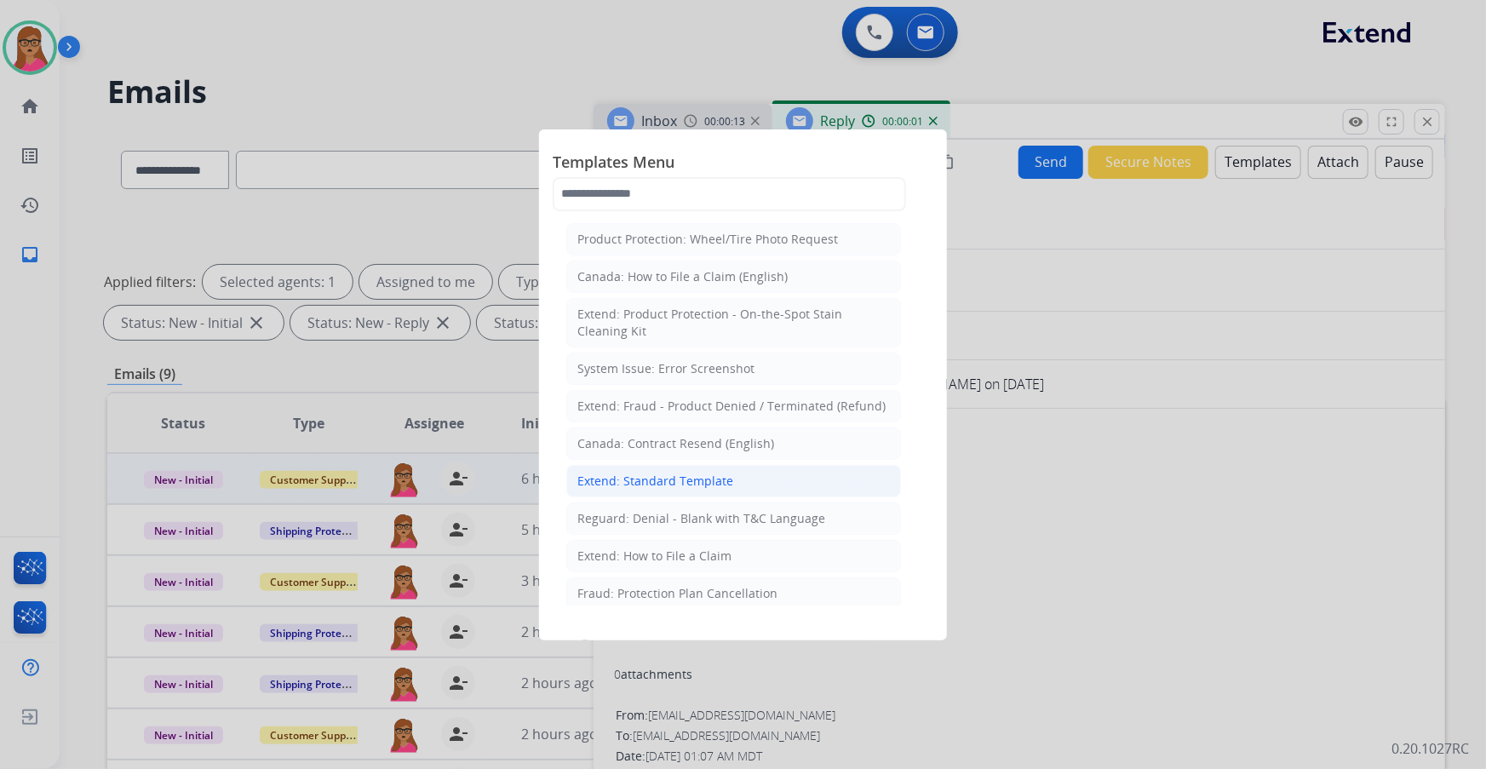
click at [477, 197] on div "Extend: Standard Template" at bounding box center [655, 481] width 156 height 17
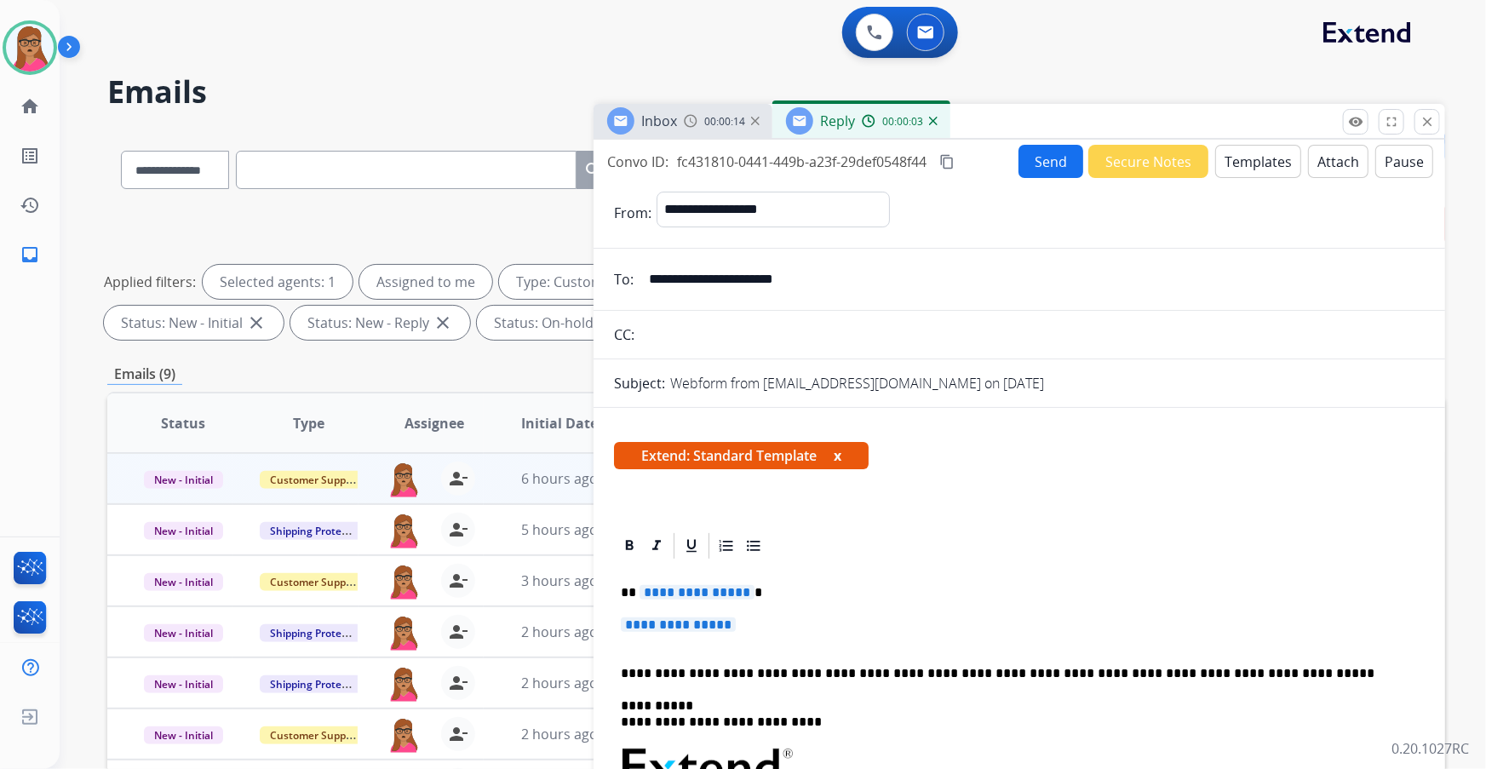
click at [477, 122] on img at bounding box center [691, 121] width 14 height 14
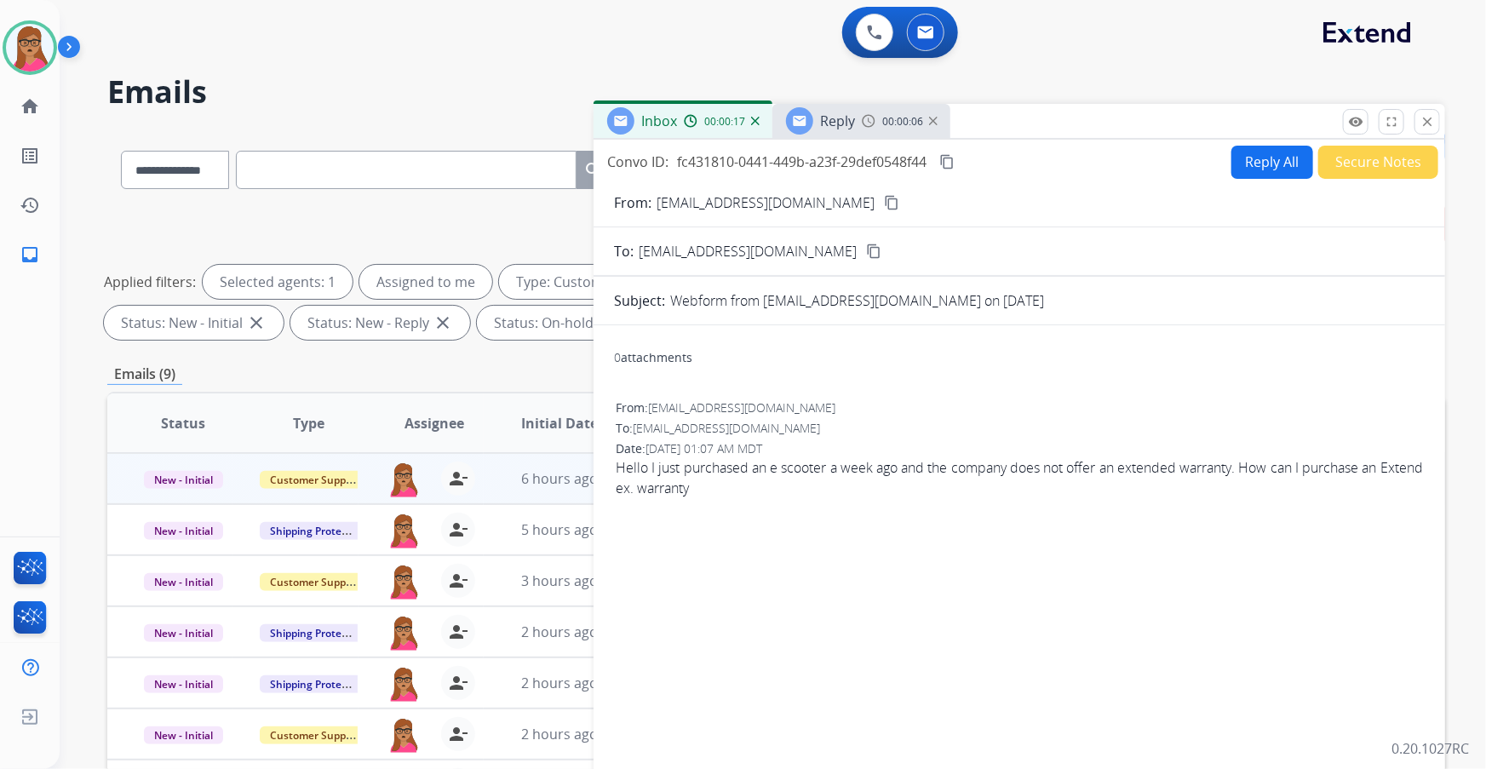
click at [477, 123] on span "Reply" at bounding box center [837, 121] width 35 height 19
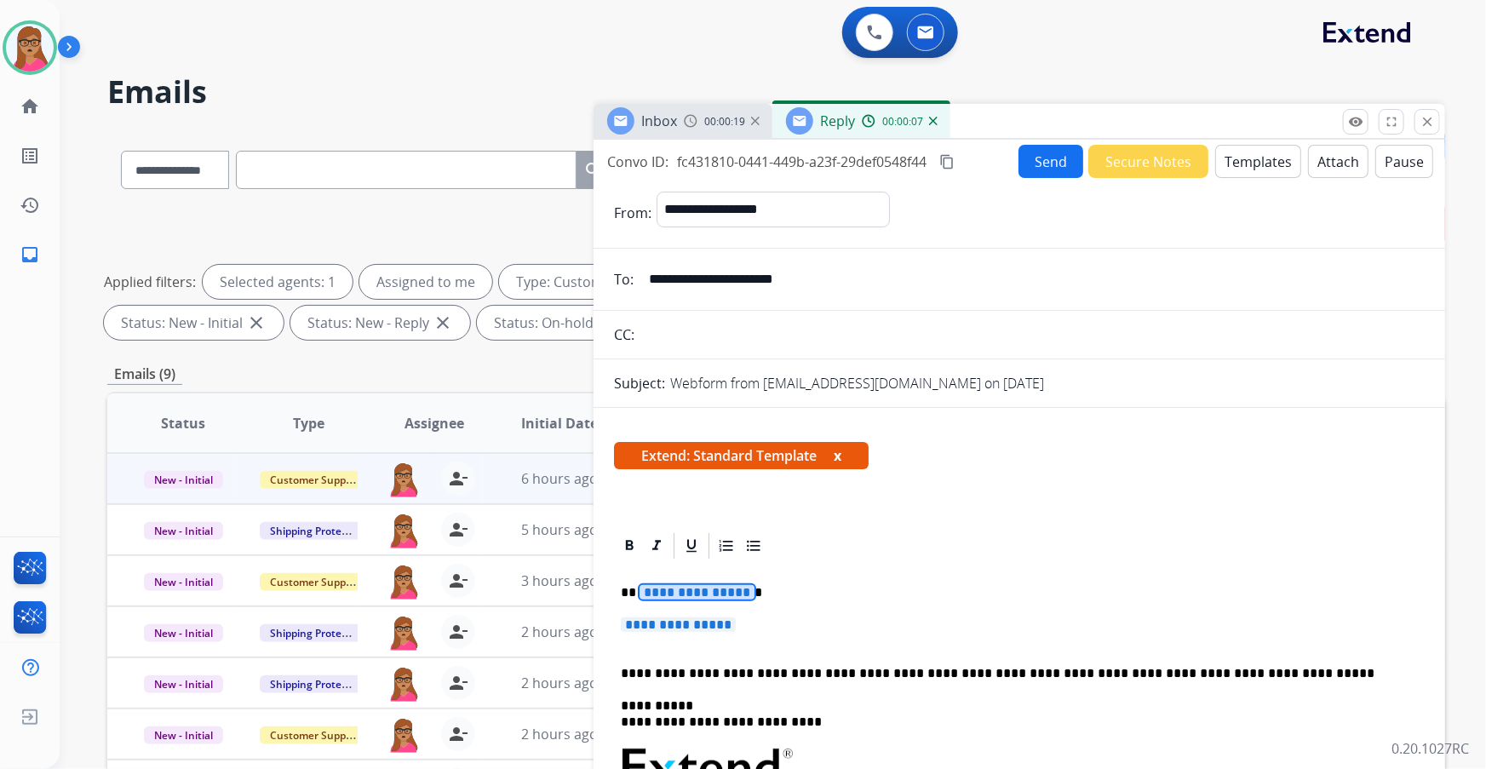
click at [477, 197] on span "**********" at bounding box center [678, 624] width 115 height 14
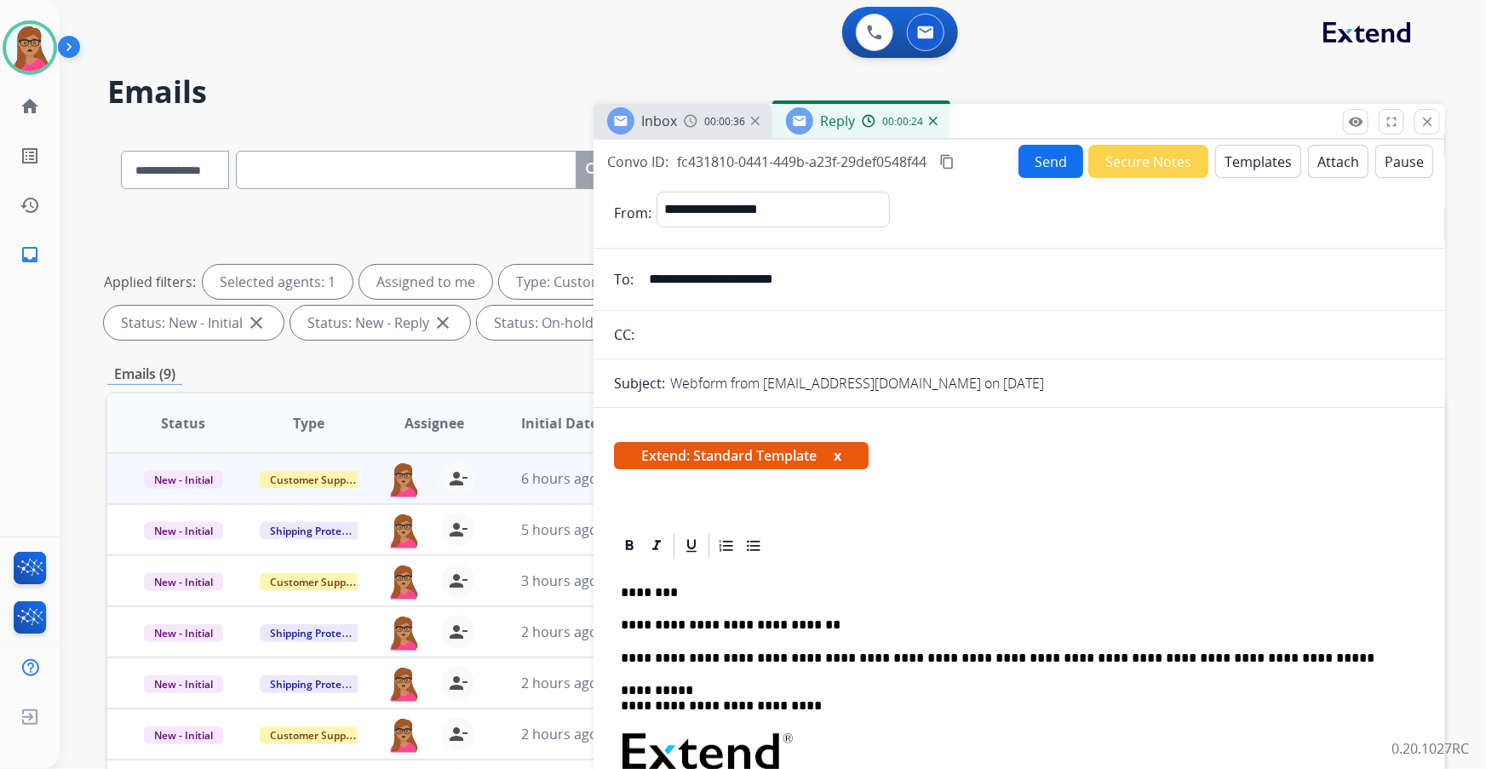
click at [477, 106] on div "Inbox 00:00:36" at bounding box center [682, 121] width 179 height 34
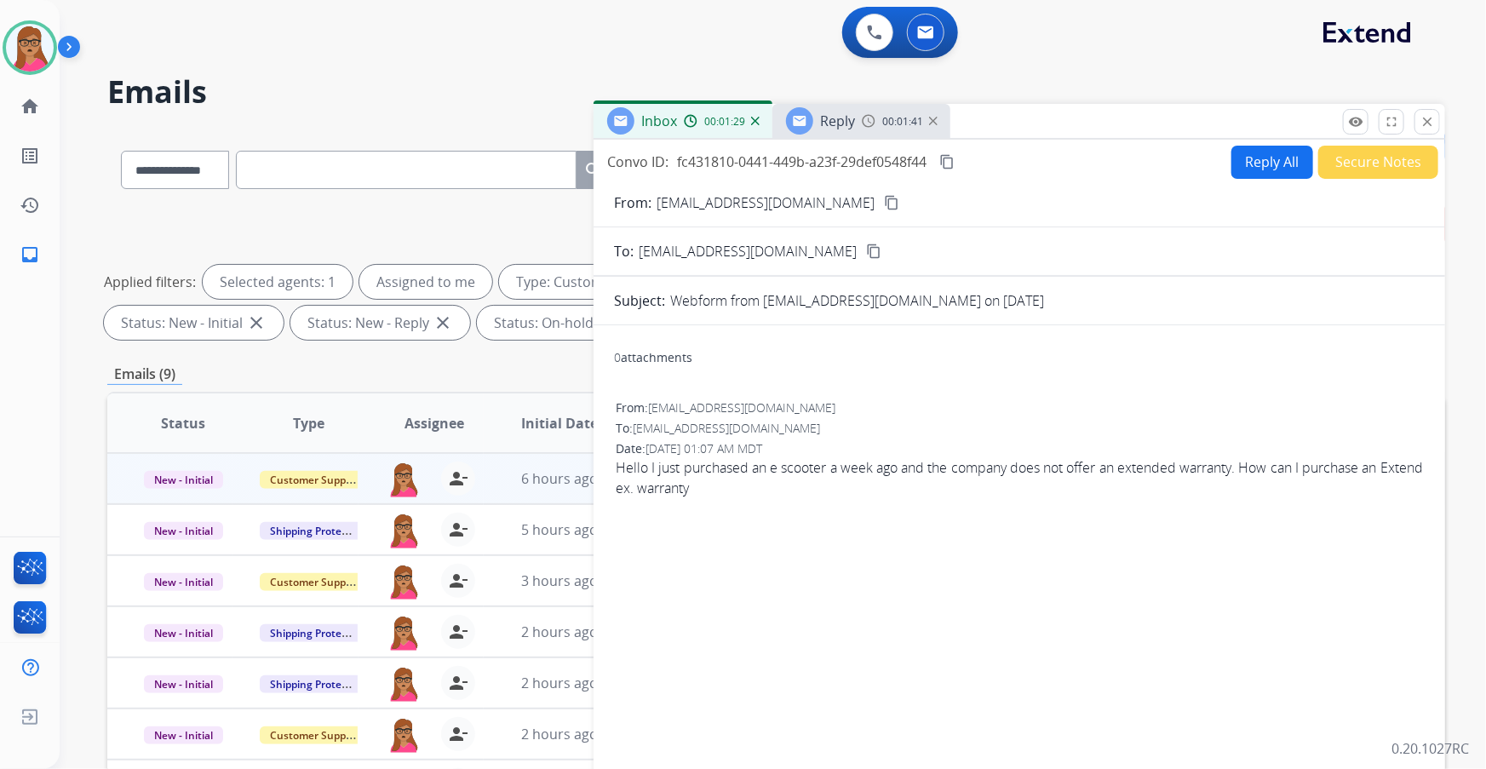
click at [477, 104] on div "Reply 00:01:41" at bounding box center [861, 121] width 178 height 34
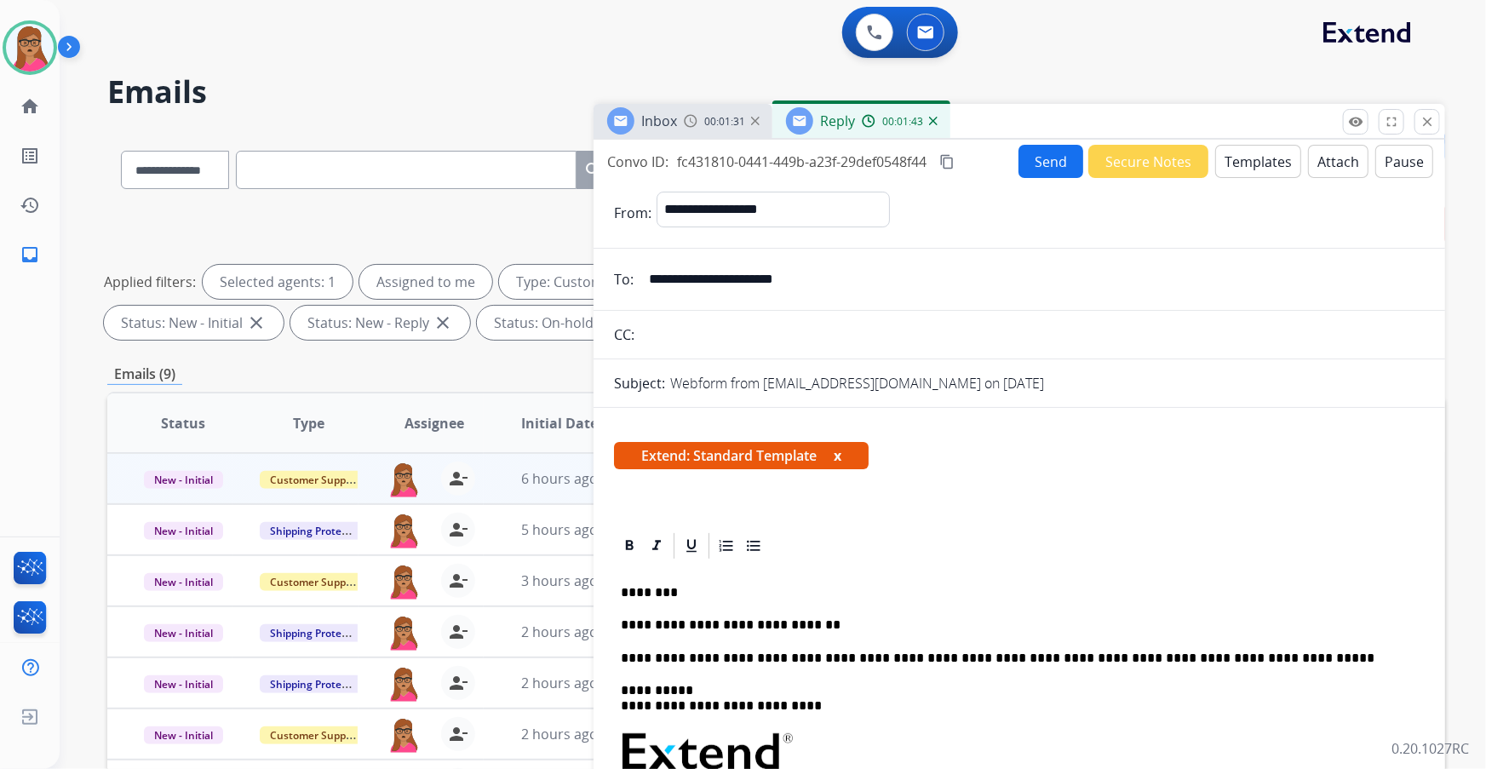
click at [477, 197] on p "**********" at bounding box center [1013, 624] width 784 height 15
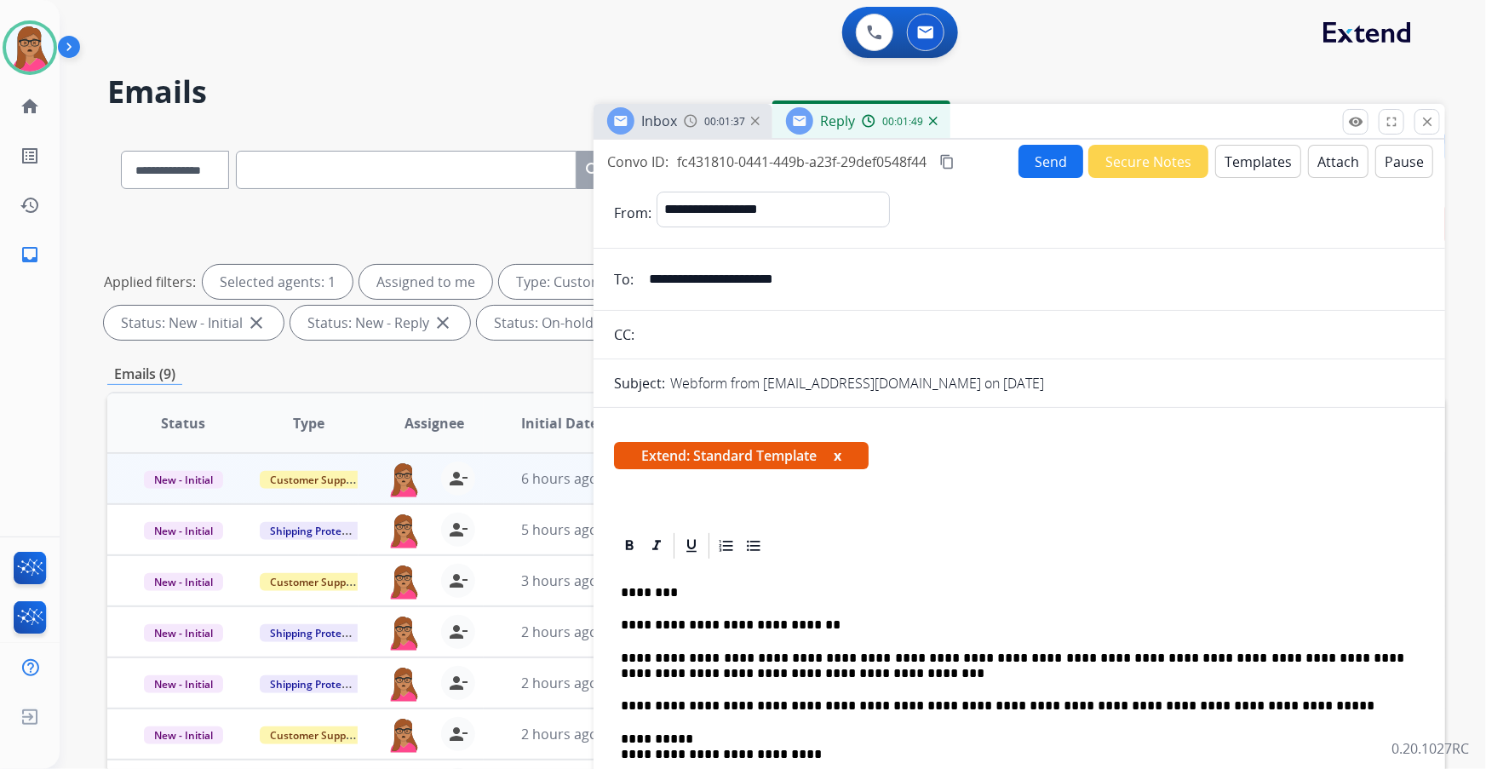
click at [477, 117] on div "00:01:37" at bounding box center [721, 120] width 75 height 15
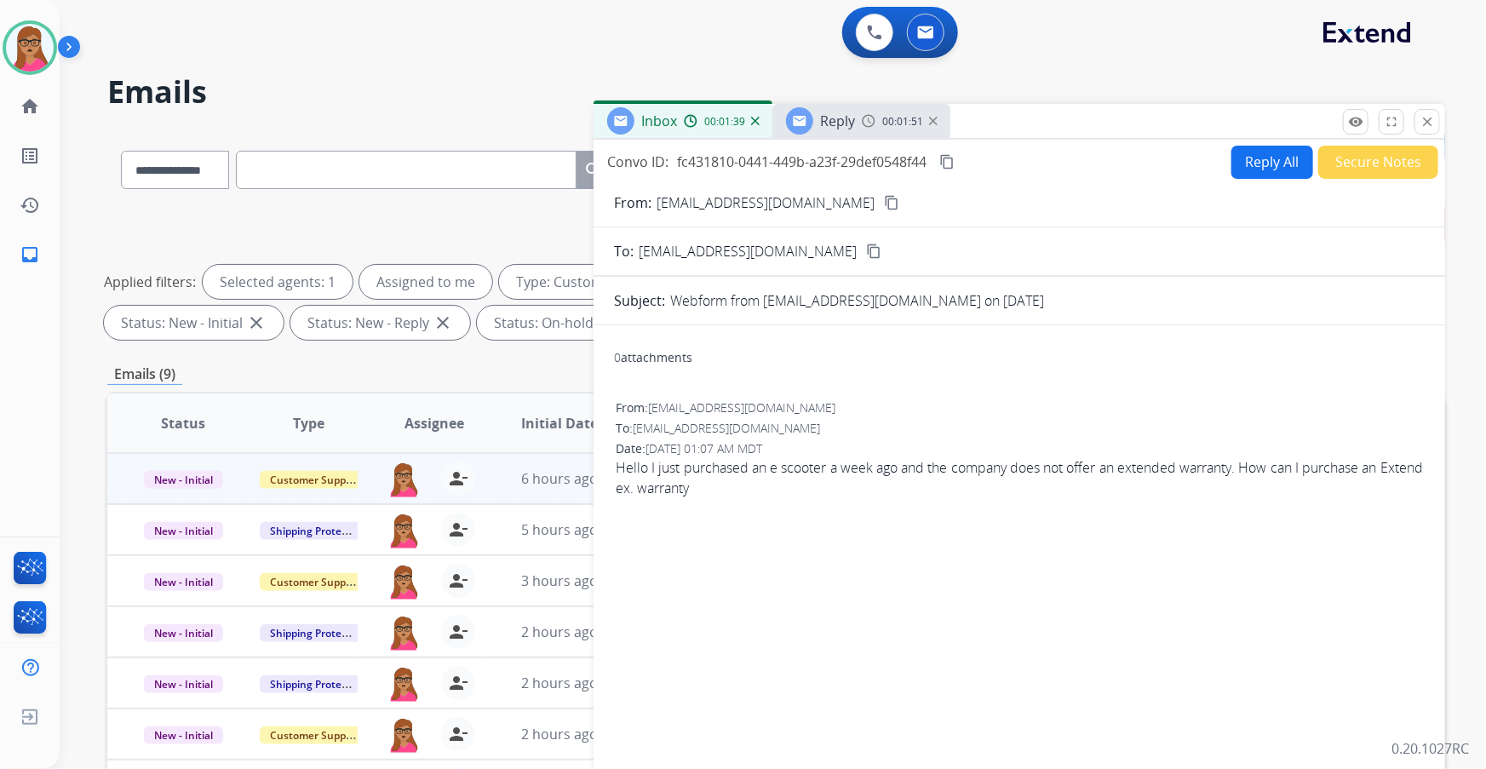
click at [477, 113] on div "Reply 00:01:51" at bounding box center [861, 121] width 178 height 34
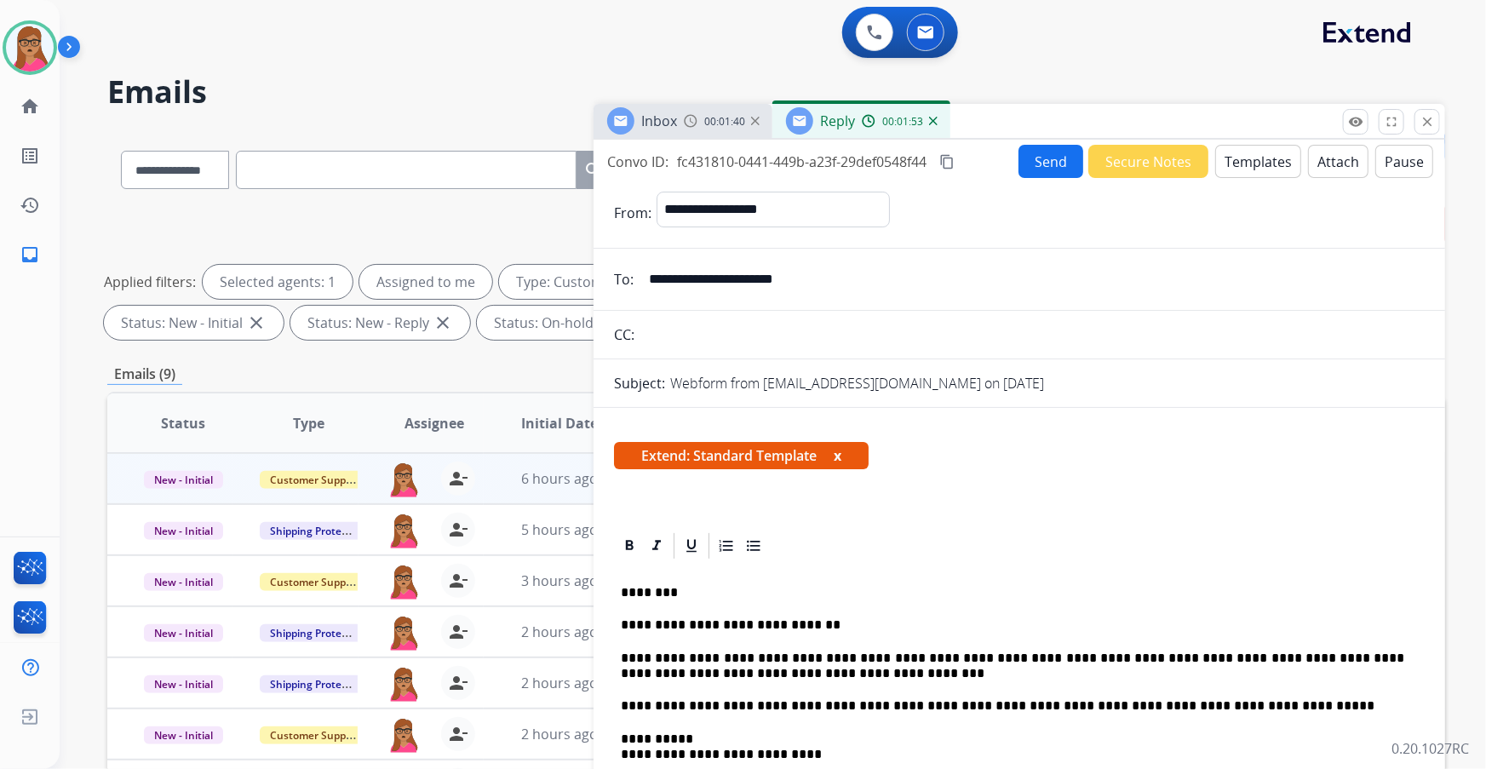
click at [477, 162] on button "Send" at bounding box center [1050, 161] width 65 height 33
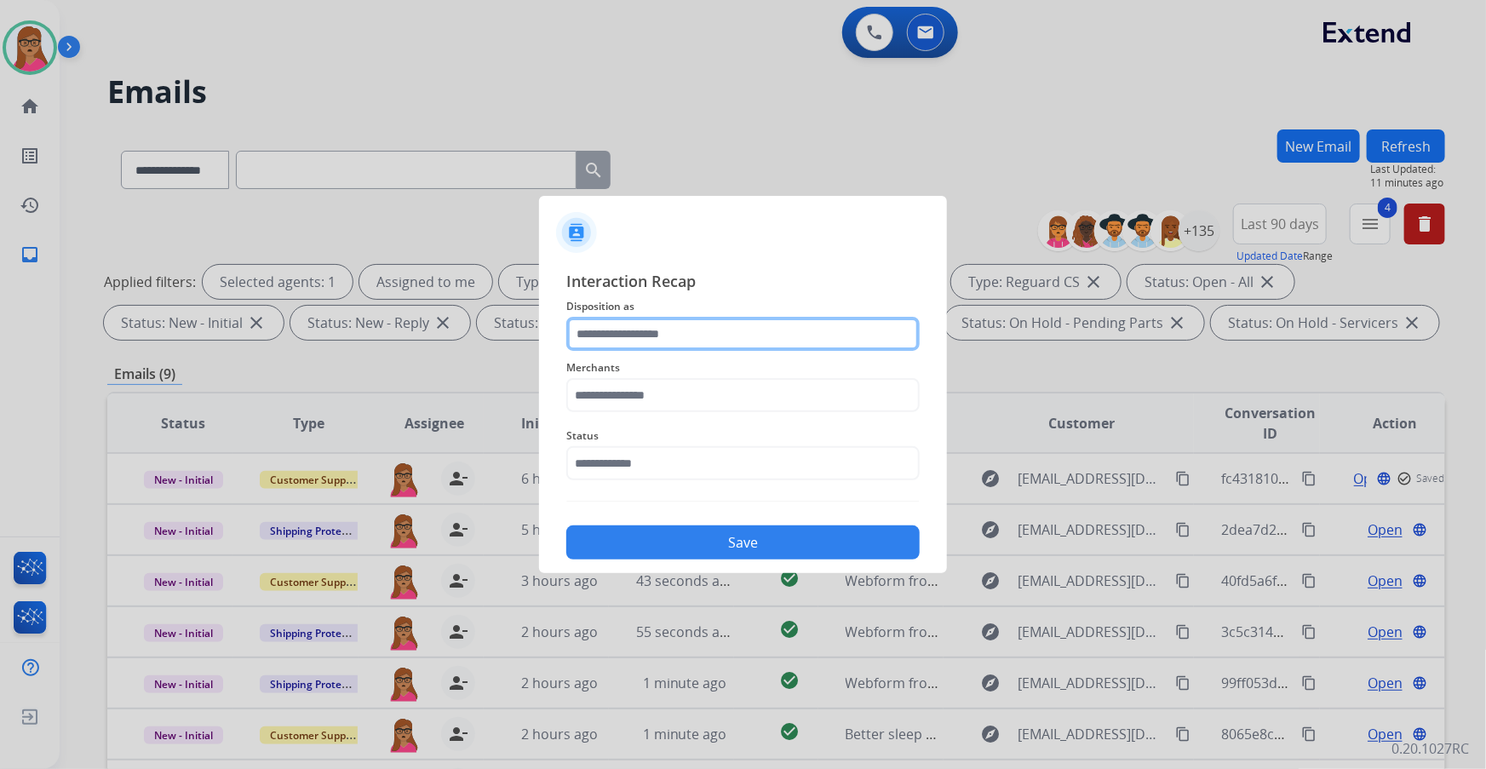
click at [477, 197] on input "text" at bounding box center [742, 334] width 353 height 34
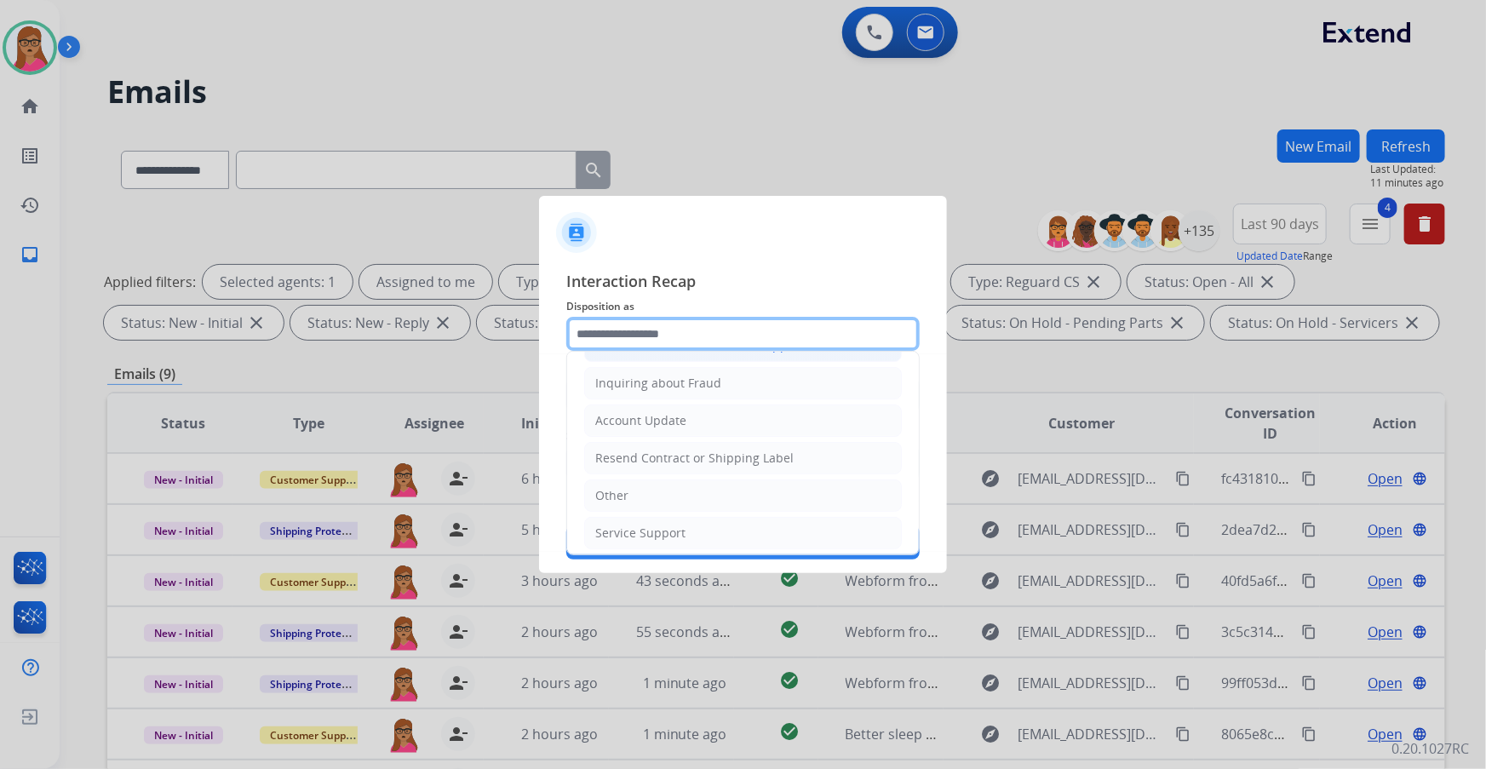
scroll to position [263, 0]
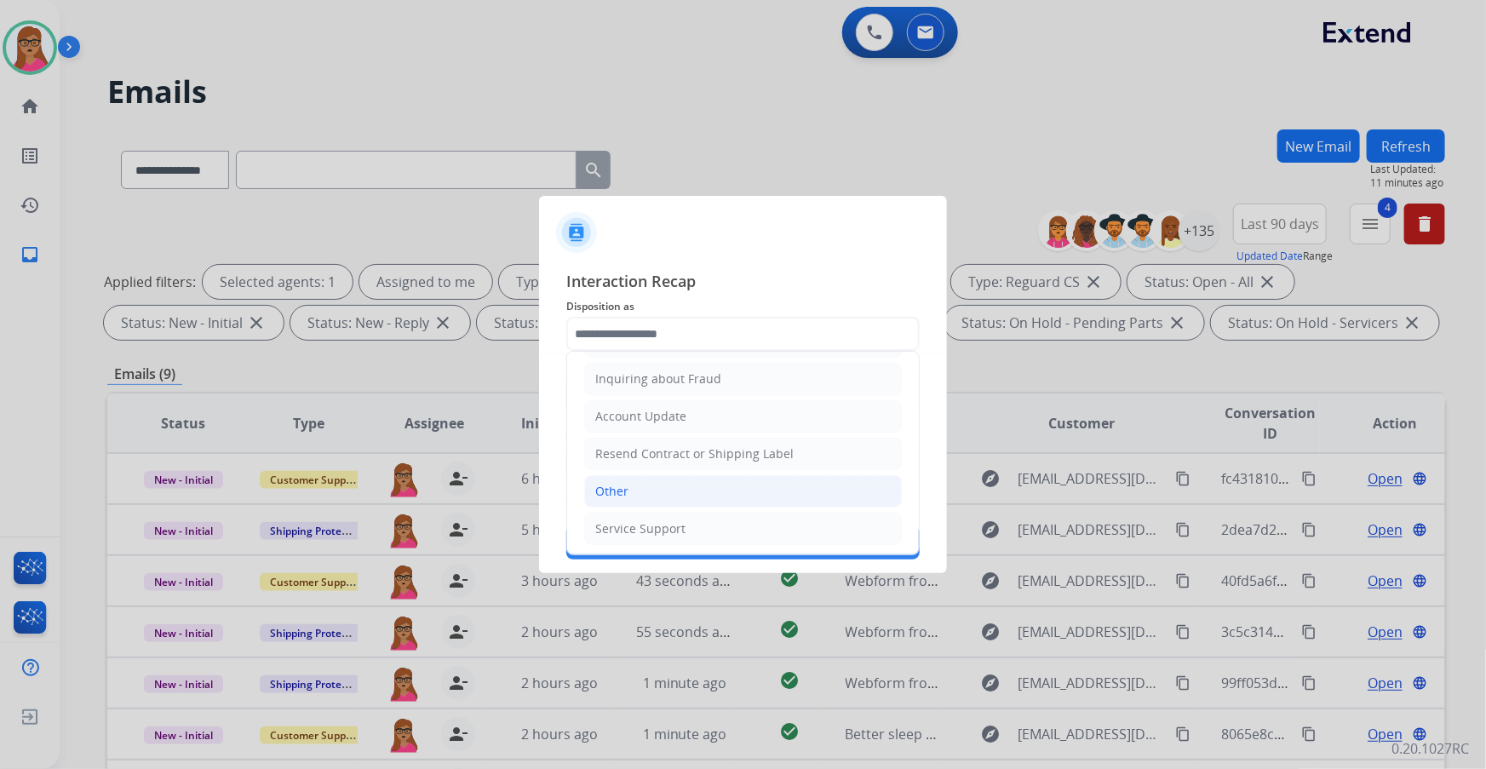
click at [477, 197] on li "Other" at bounding box center [743, 491] width 318 height 32
type input "*****"
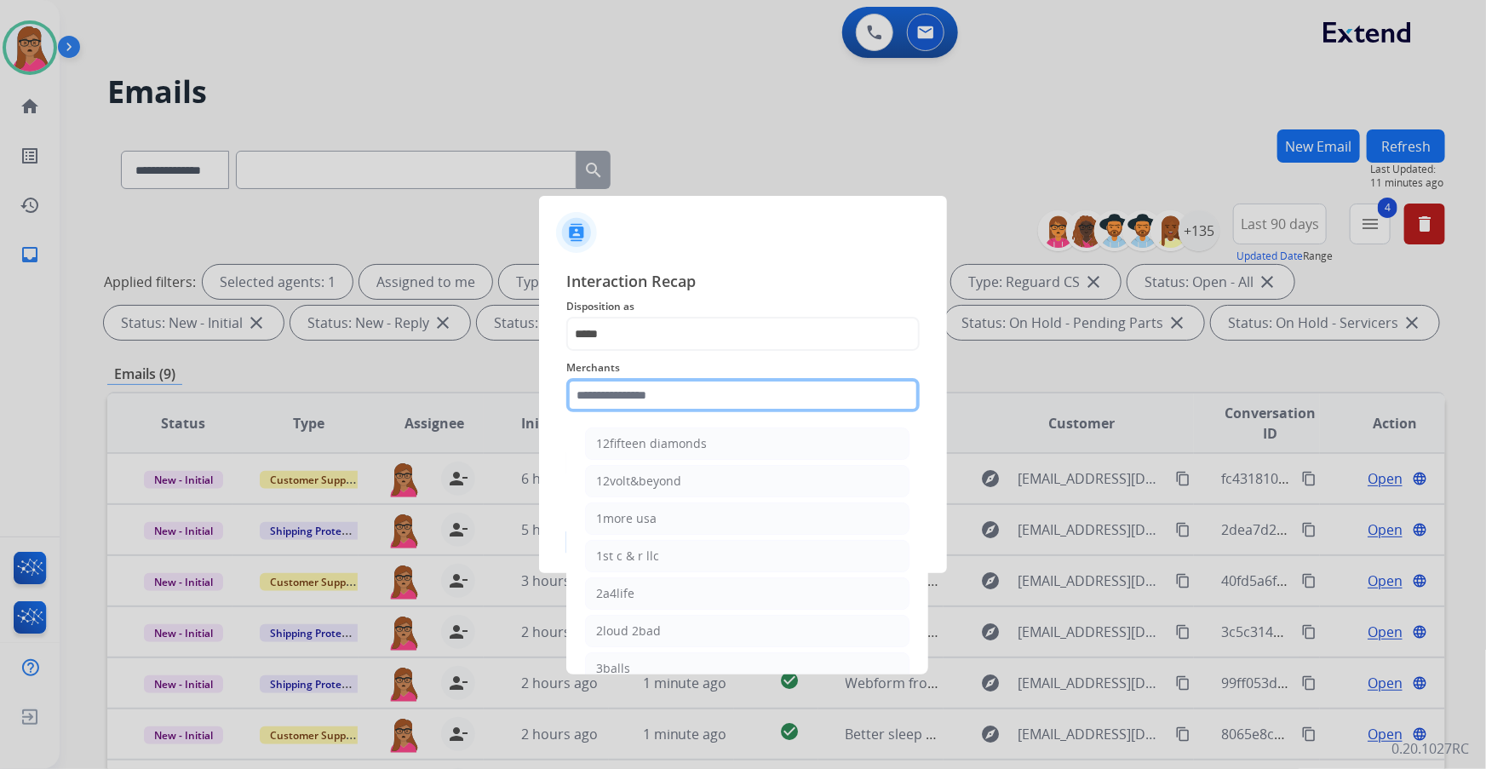
click at [477, 197] on input "text" at bounding box center [742, 395] width 353 height 34
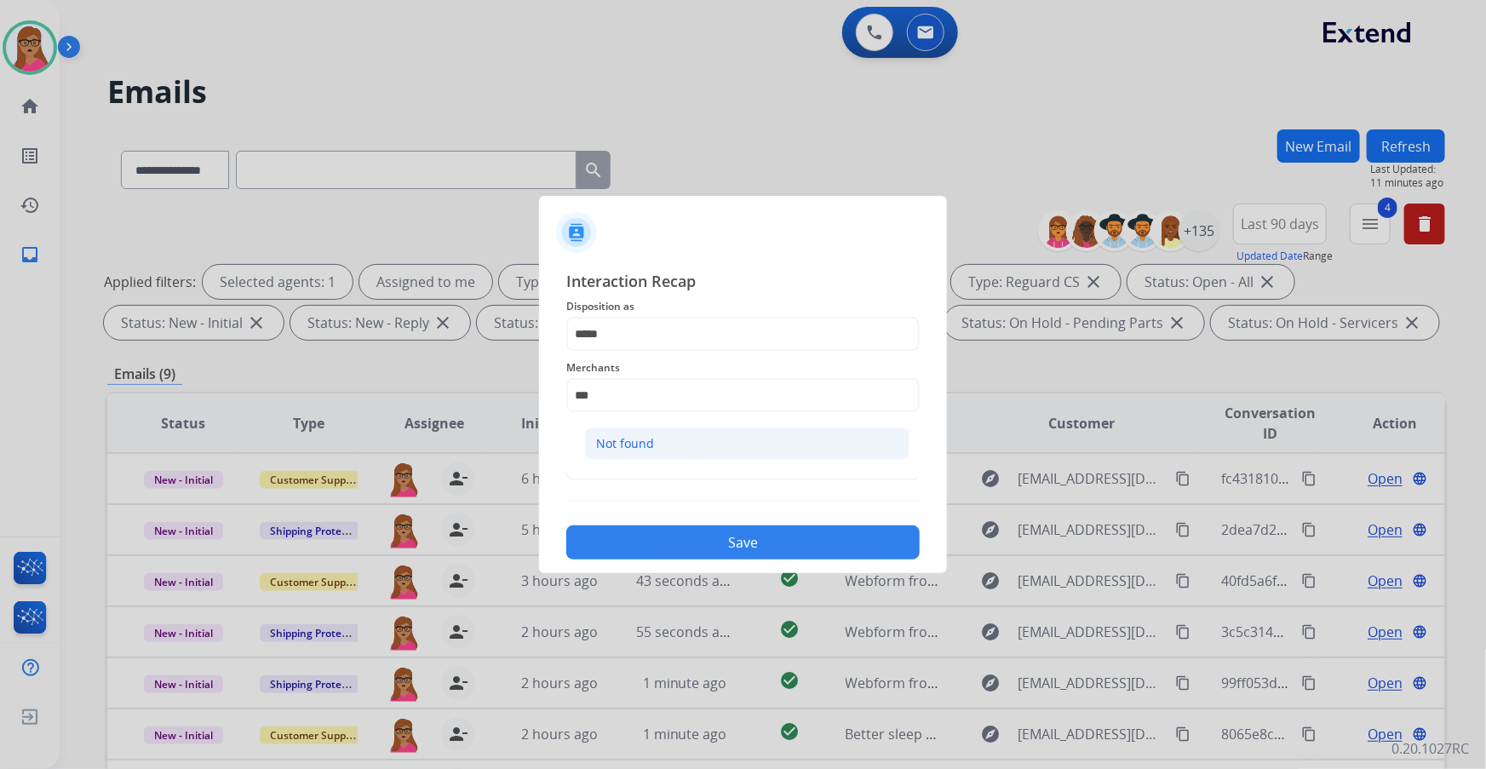
click at [477, 197] on div "Not found" at bounding box center [625, 443] width 58 height 17
type input "*********"
click at [477, 197] on input "text" at bounding box center [742, 463] width 353 height 34
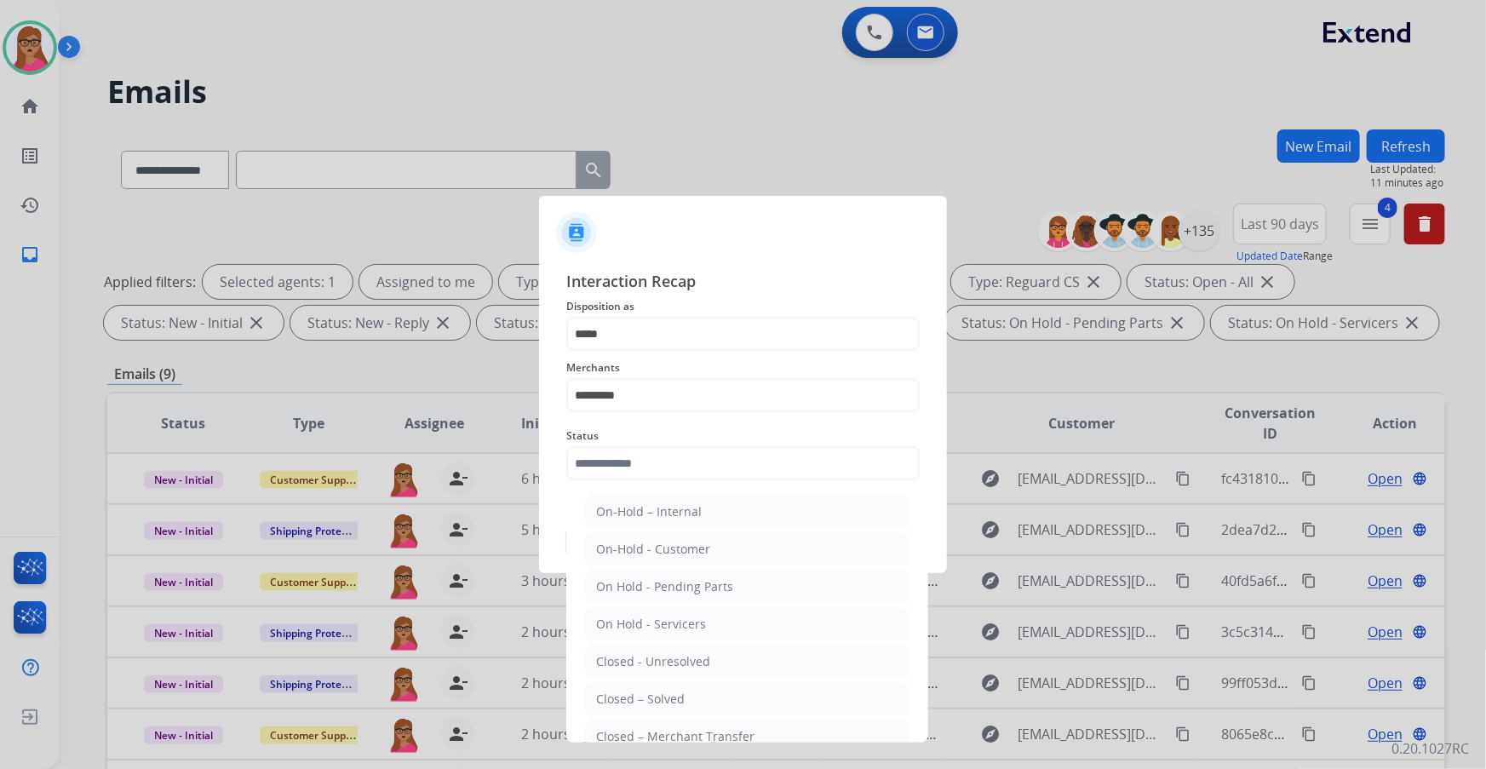
drag, startPoint x: 630, startPoint y: 689, endPoint x: 640, endPoint y: 677, distance: 15.7
click at [477, 197] on div "Closed – Solved" at bounding box center [640, 699] width 89 height 17
type input "**********"
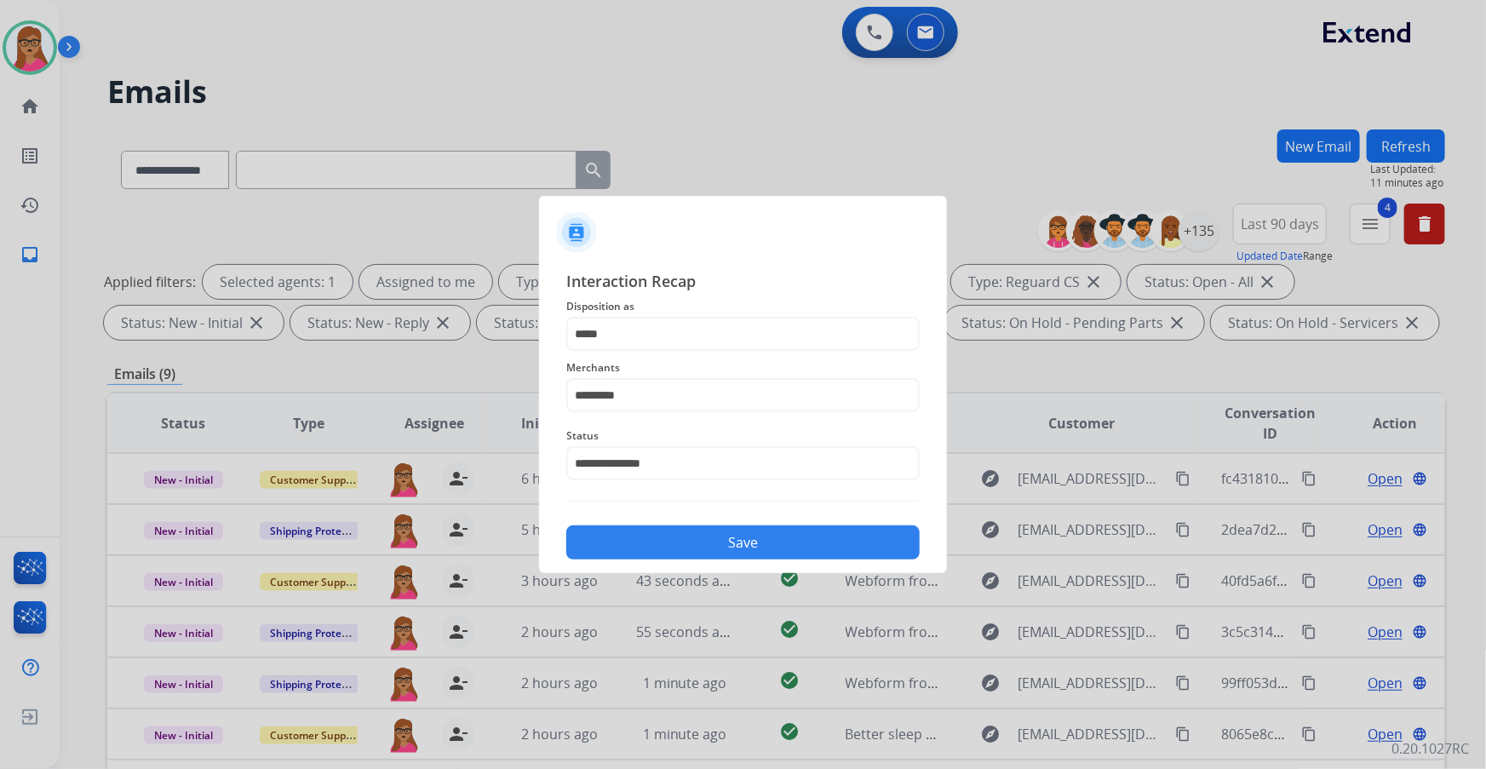
click at [477, 197] on button "Save" at bounding box center [742, 542] width 353 height 34
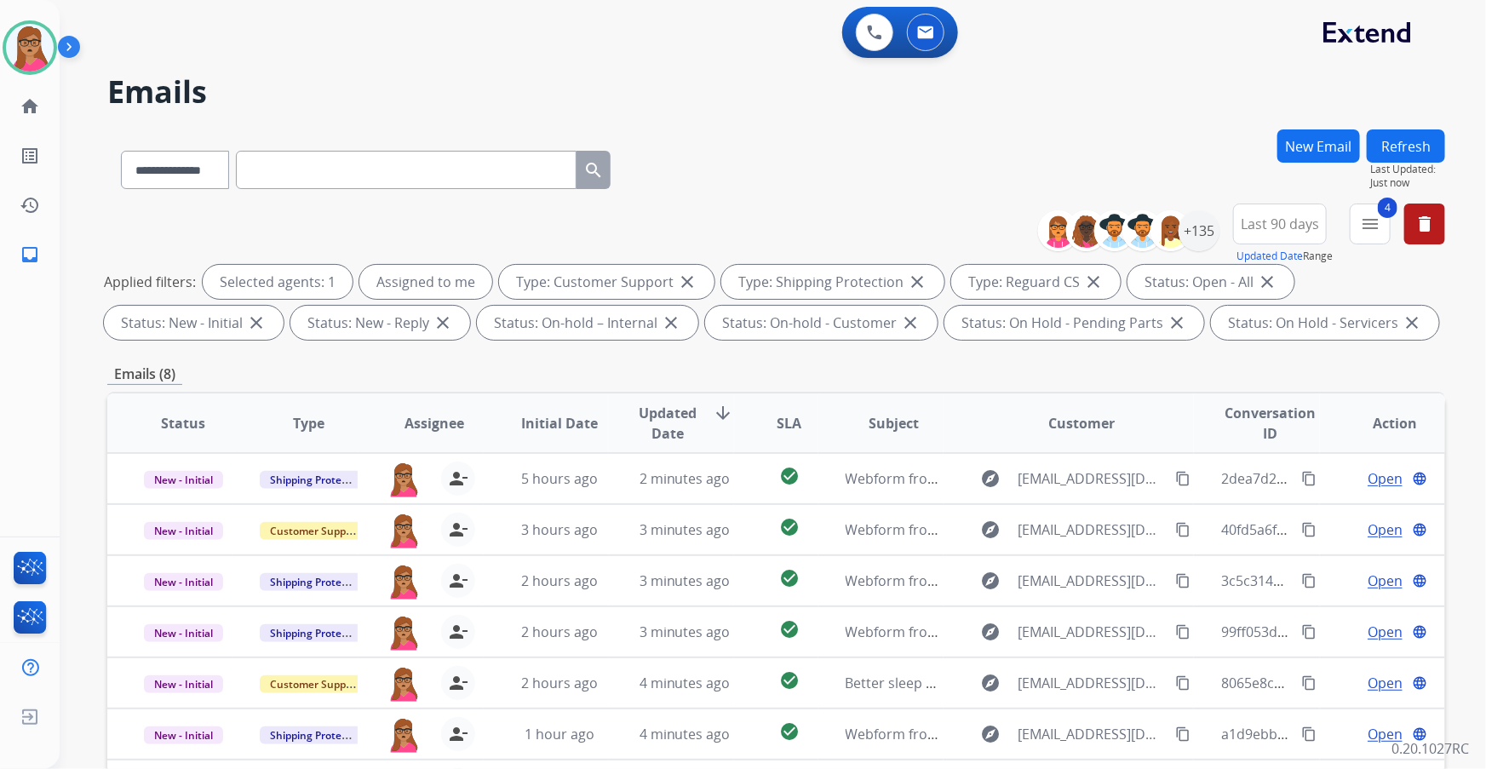
click at [477, 197] on div "**********" at bounding box center [776, 589] width 1338 height 921
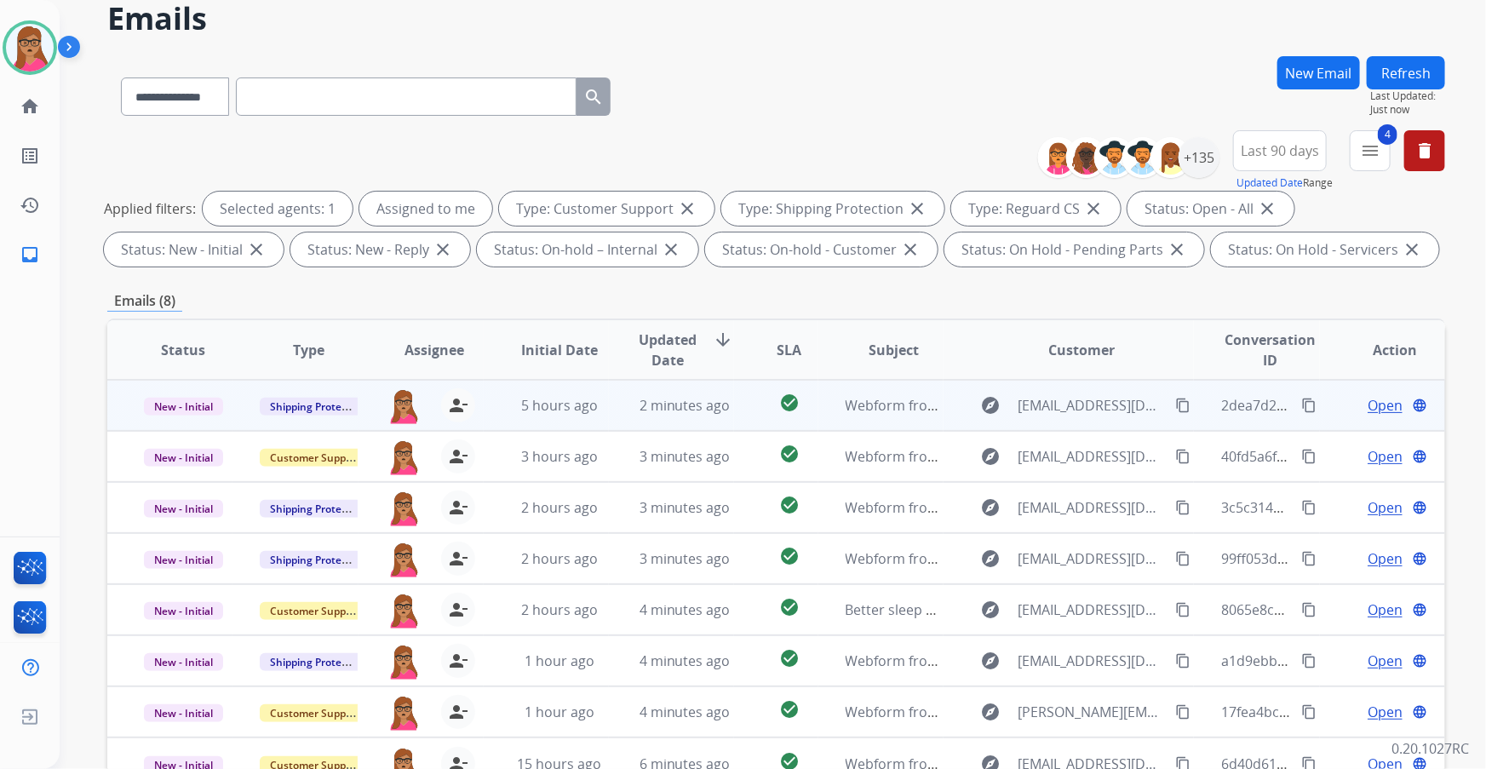
scroll to position [77, 0]
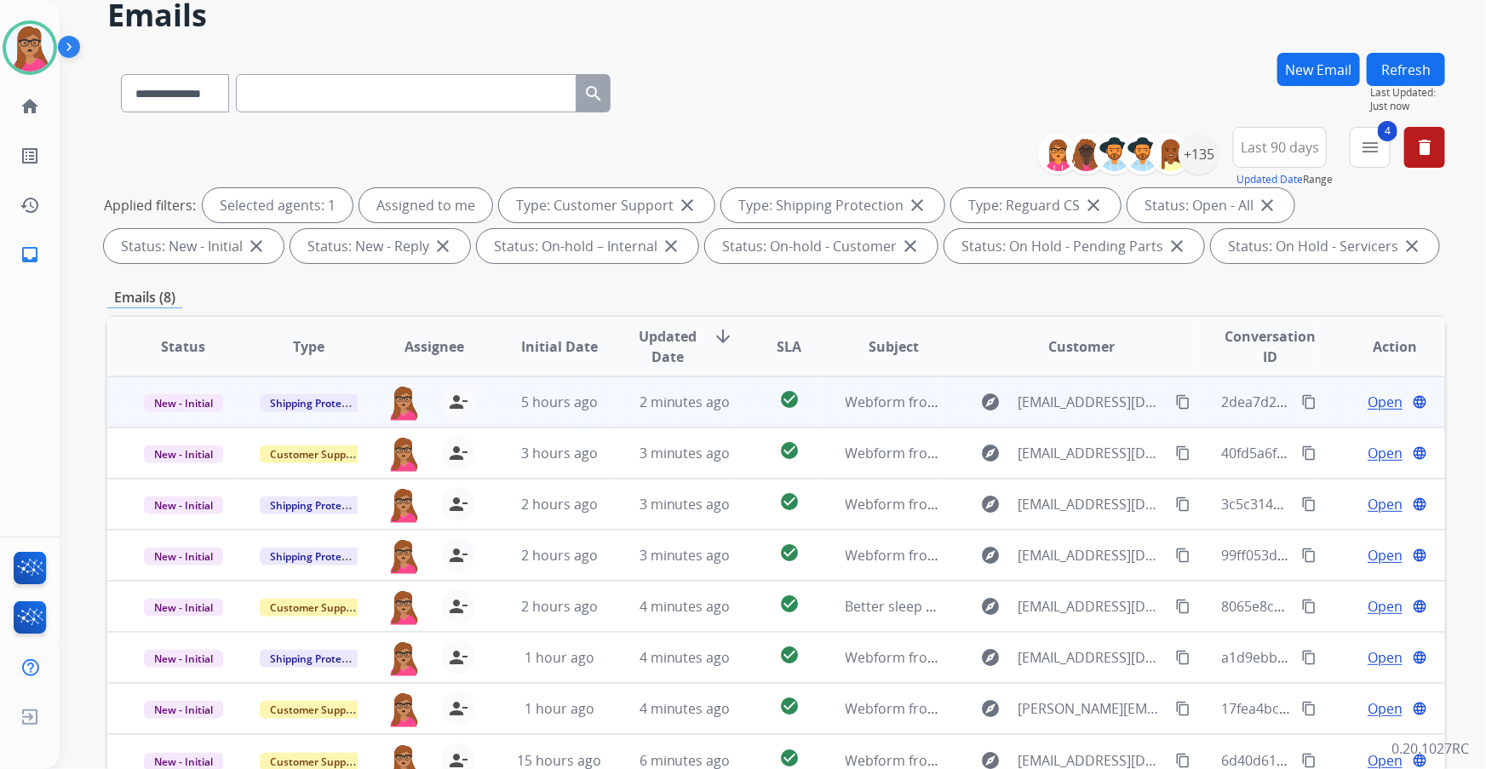
click at [477, 197] on span "Open" at bounding box center [1384, 402] width 35 height 20
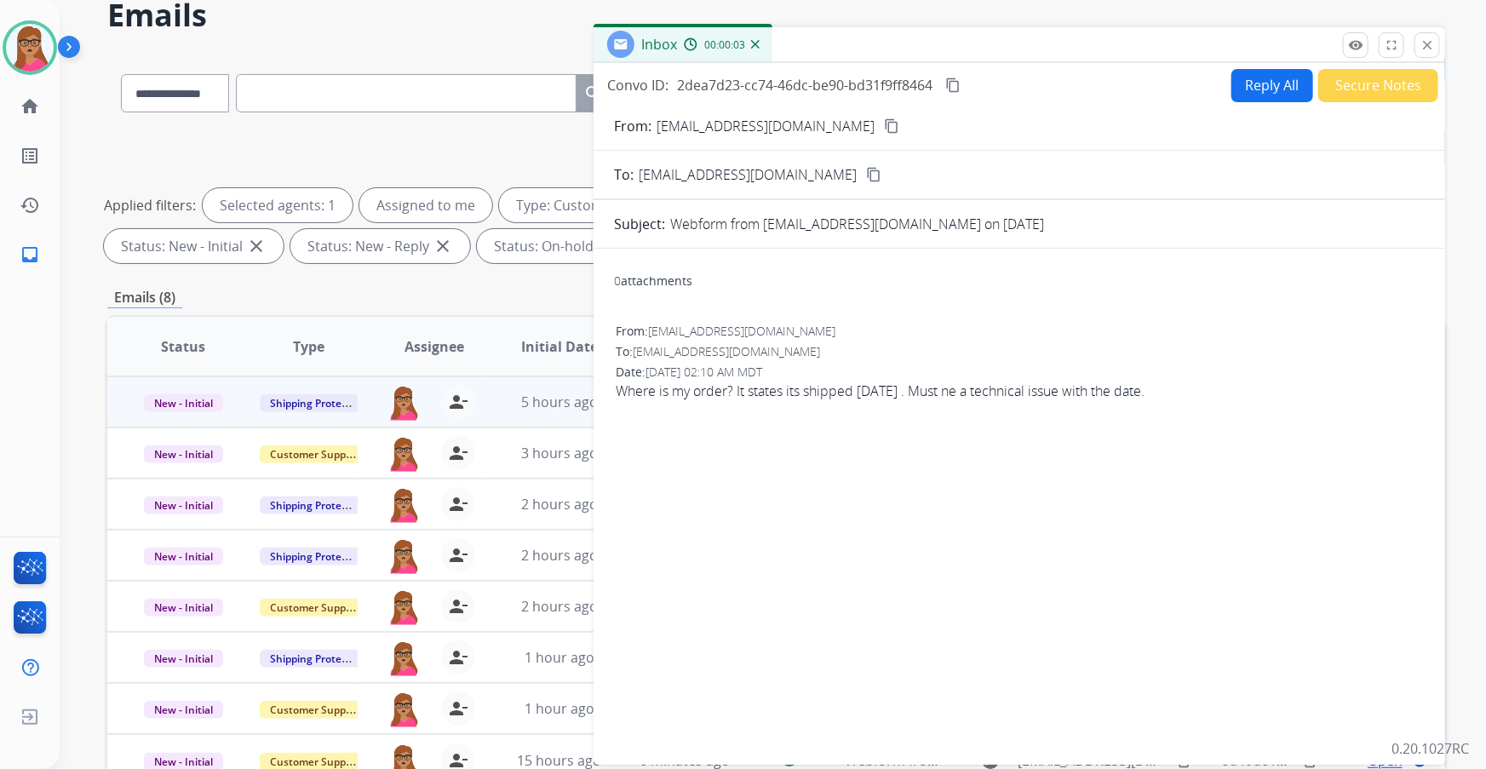
click at [477, 119] on mat-icon "content_copy" at bounding box center [891, 125] width 15 height 15
click at [477, 95] on button "Reply All" at bounding box center [1272, 85] width 82 height 33
select select "**********"
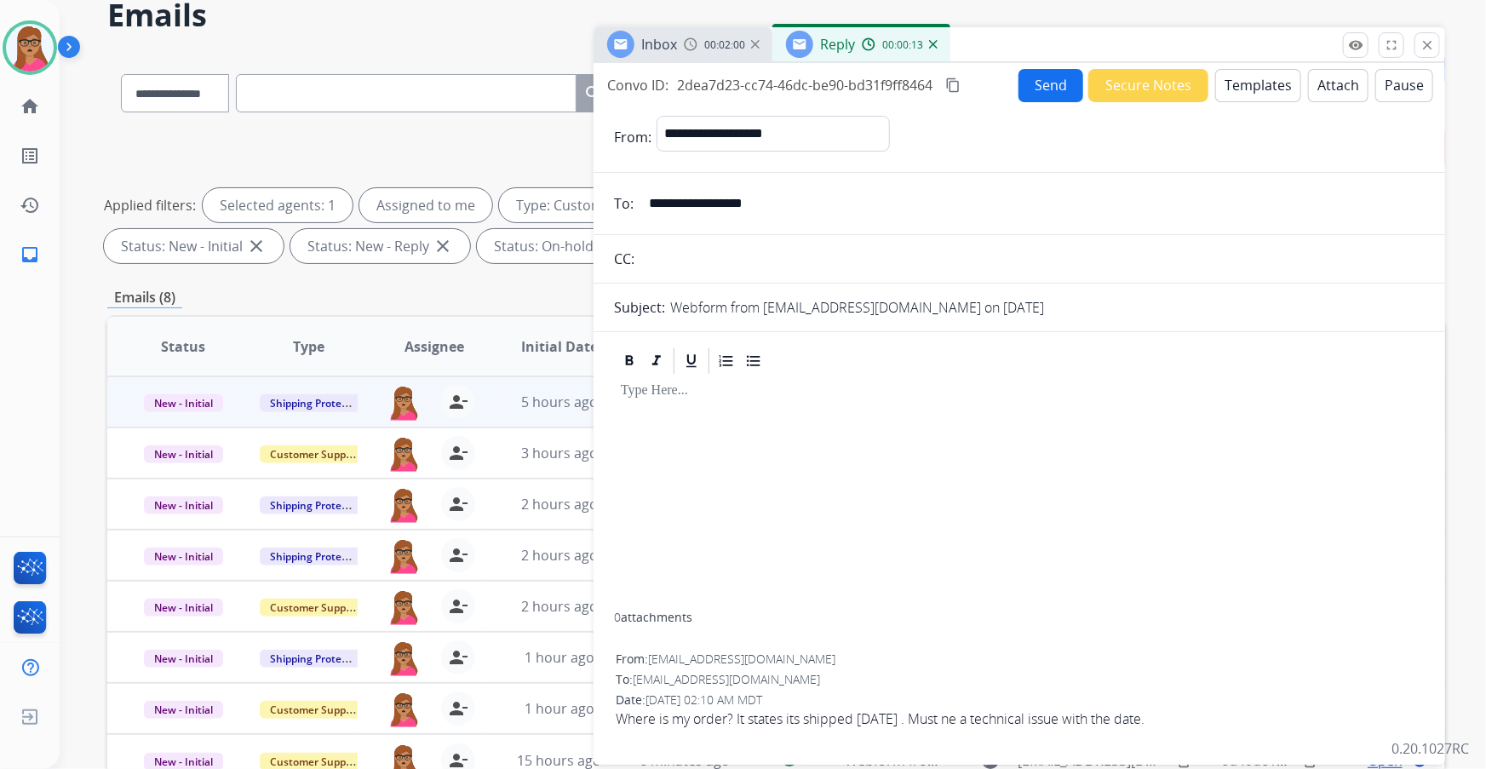
click at [477, 83] on div "Send Secure Notes Templates Attach Pause" at bounding box center [1225, 85] width 415 height 33
click at [477, 72] on button "Templates" at bounding box center [1258, 85] width 86 height 33
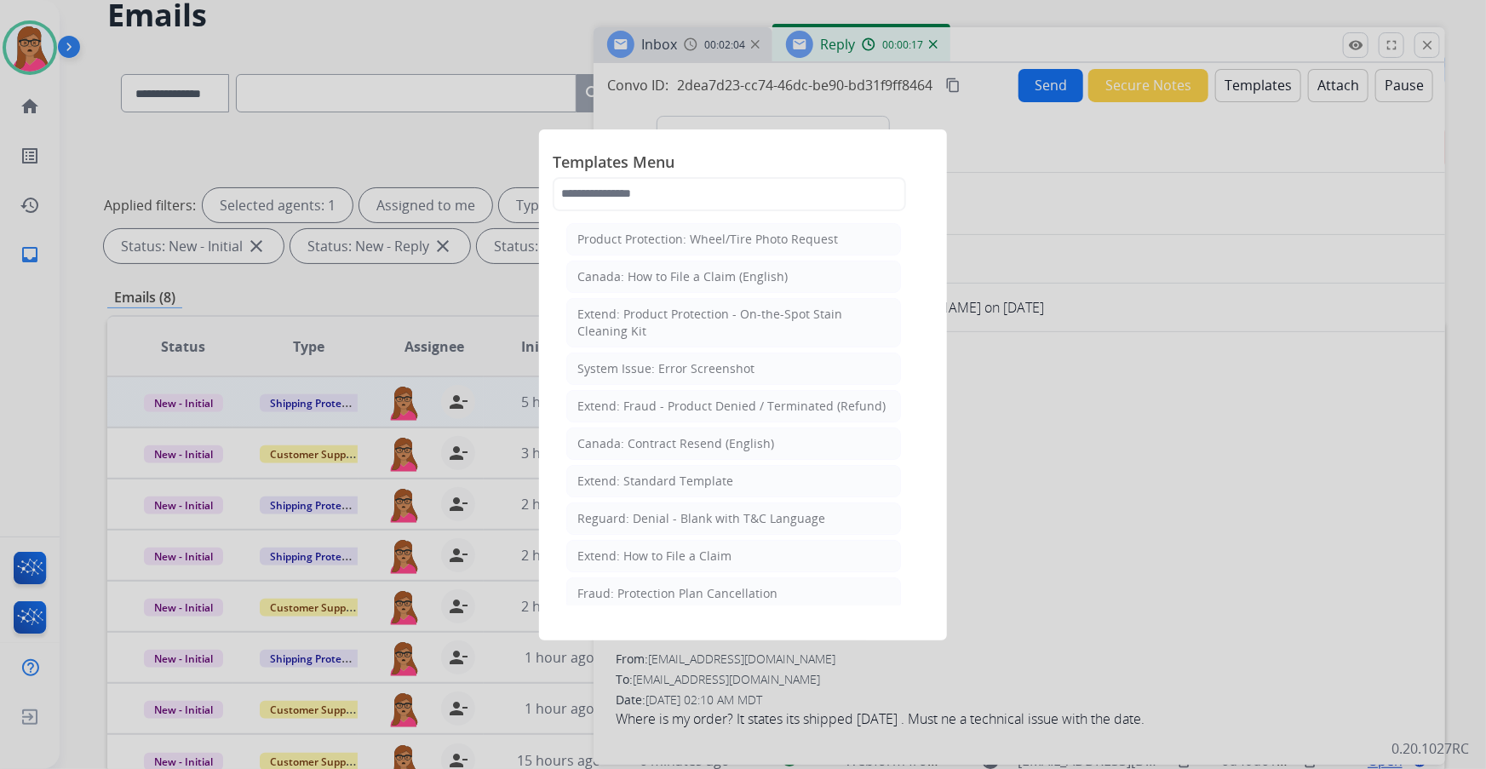
click at [477, 197] on div "Extend: Standard Template" at bounding box center [655, 481] width 156 height 17
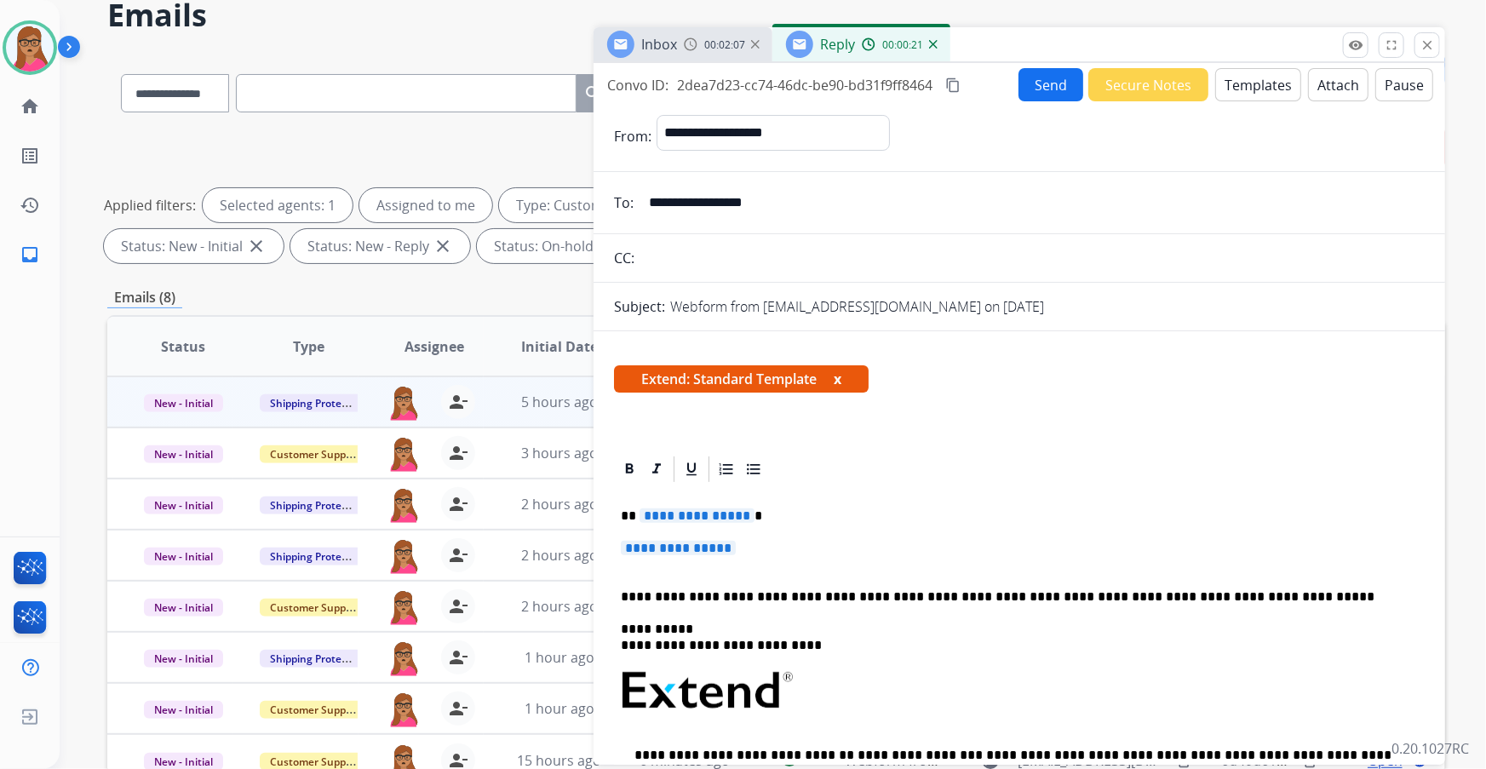
click at [477, 197] on span "**********" at bounding box center [696, 515] width 115 height 14
click at [477, 197] on div "**********" at bounding box center [1019, 735] width 811 height 502
click at [477, 197] on span "**********" at bounding box center [678, 548] width 115 height 14
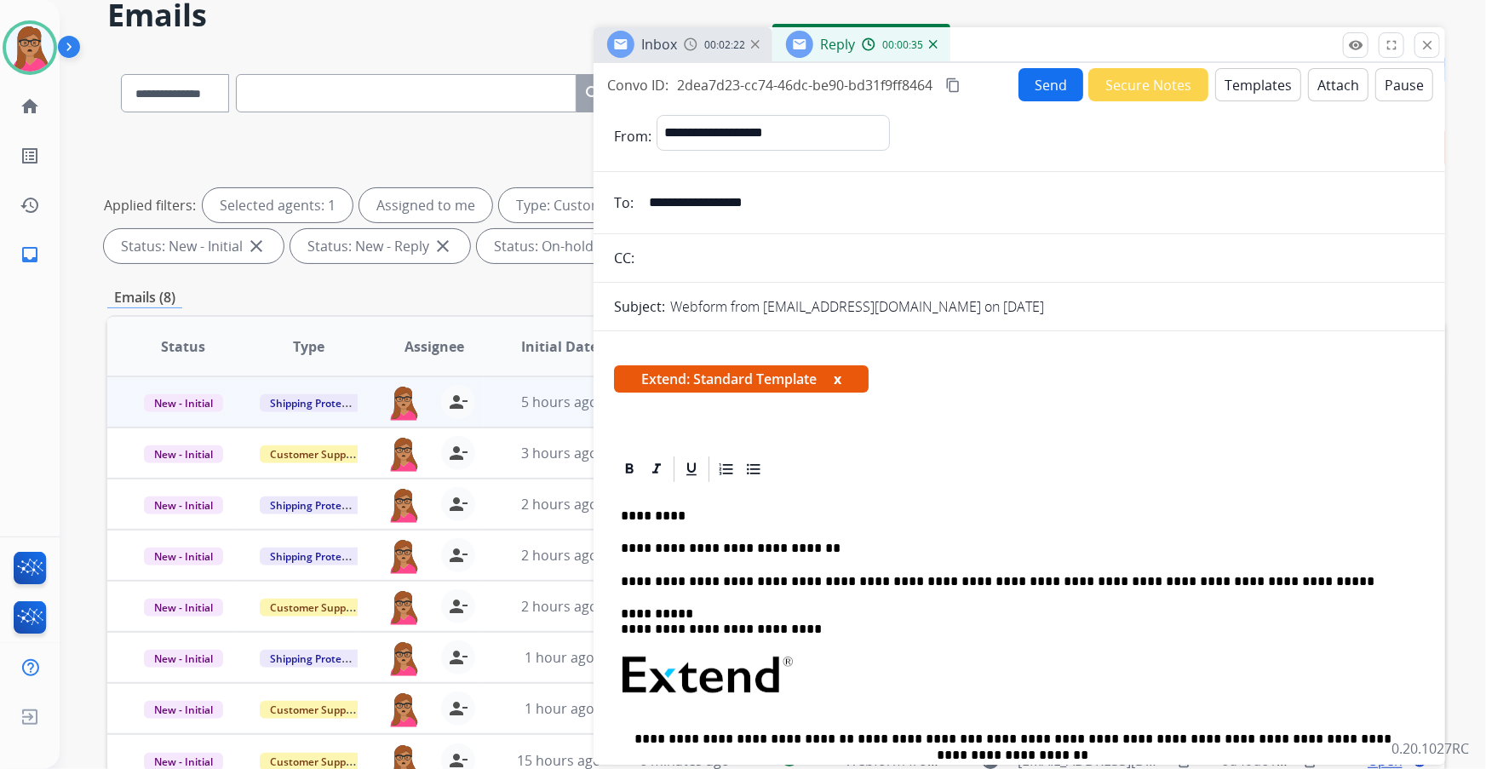
click at [477, 37] on span "Inbox" at bounding box center [659, 44] width 36 height 19
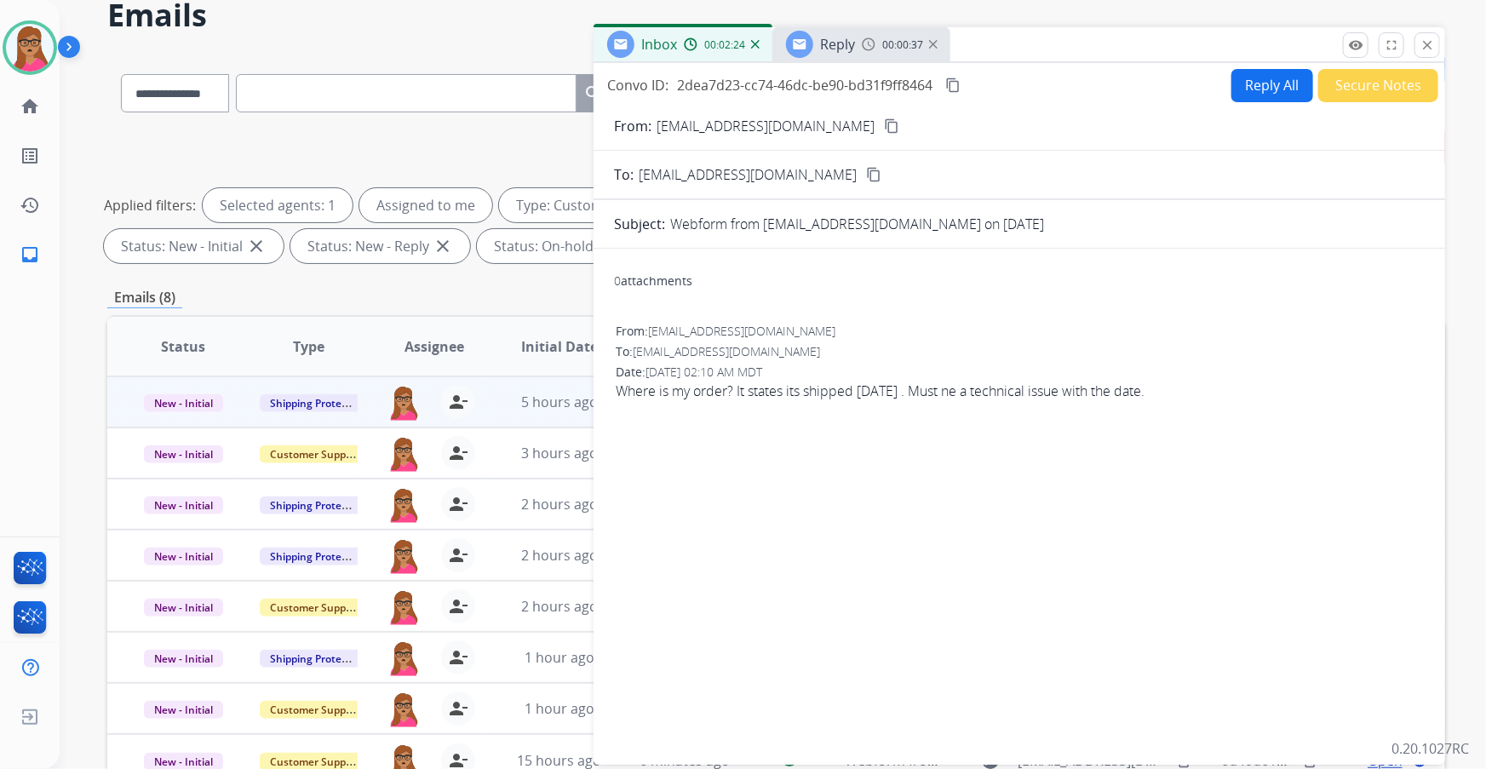
click at [477, 43] on div "Reply 00:00:37" at bounding box center [861, 44] width 178 height 34
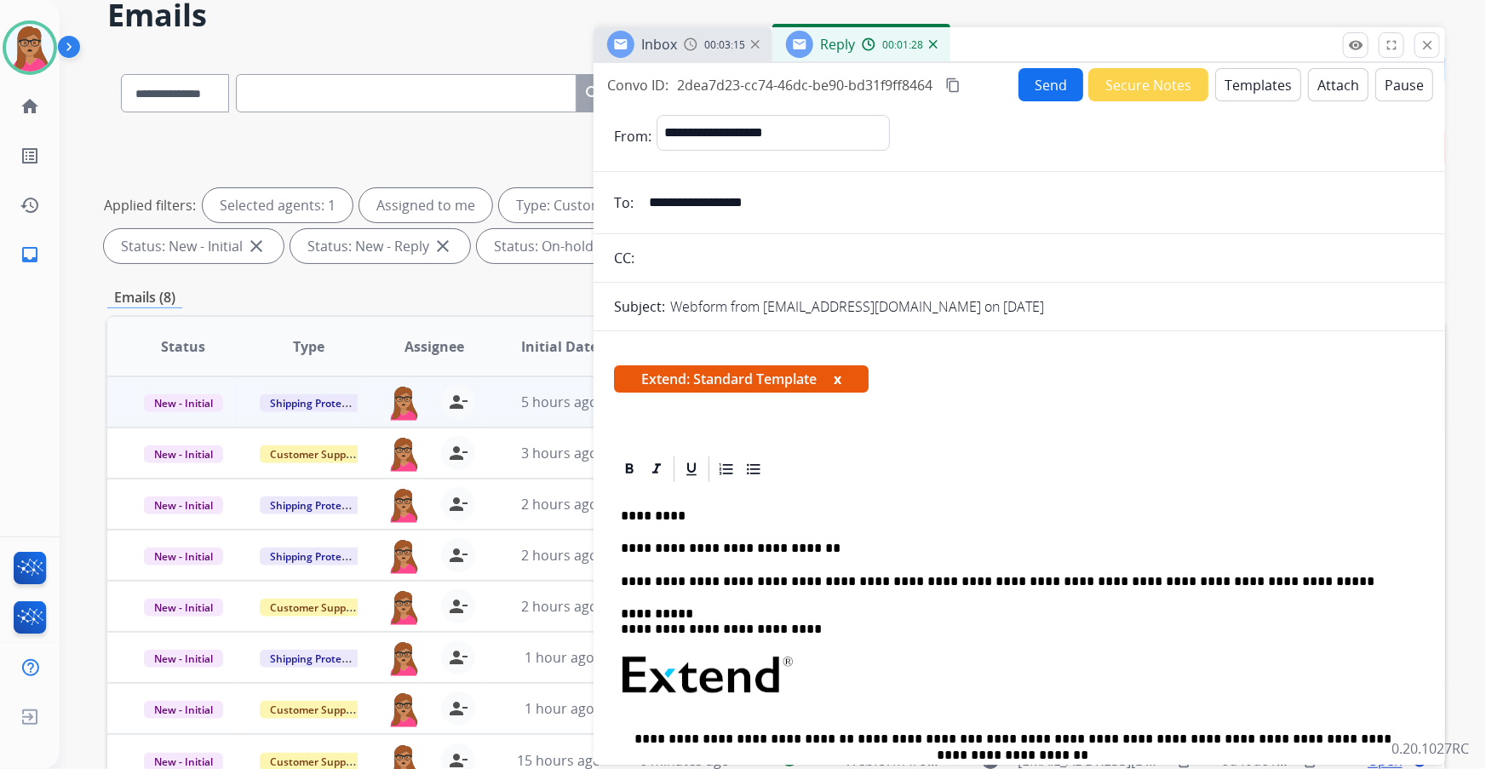
click at [477, 77] on mat-icon "content_copy" at bounding box center [952, 84] width 15 height 15
click at [477, 197] on div "**********" at bounding box center [1019, 727] width 811 height 487
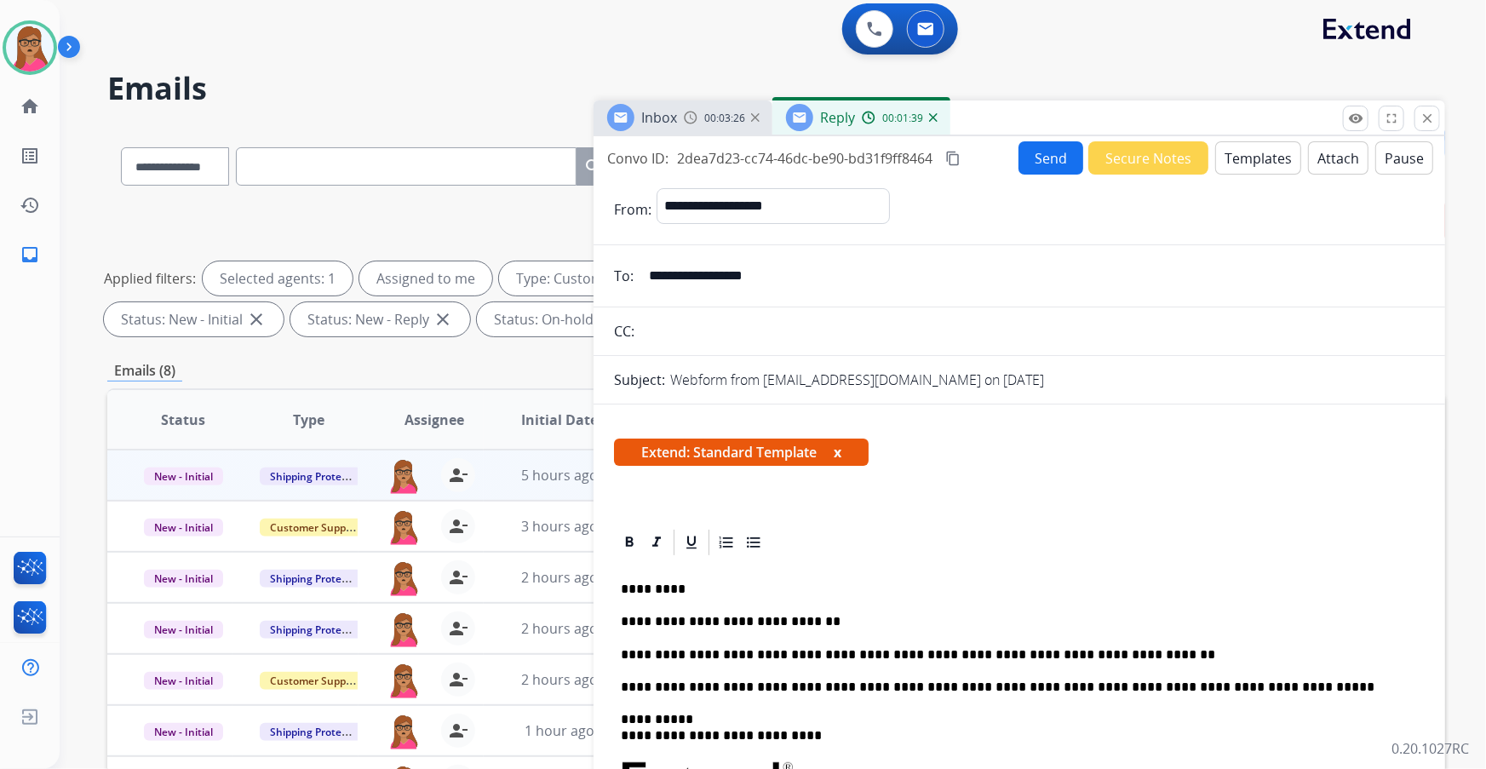
scroll to position [0, 0]
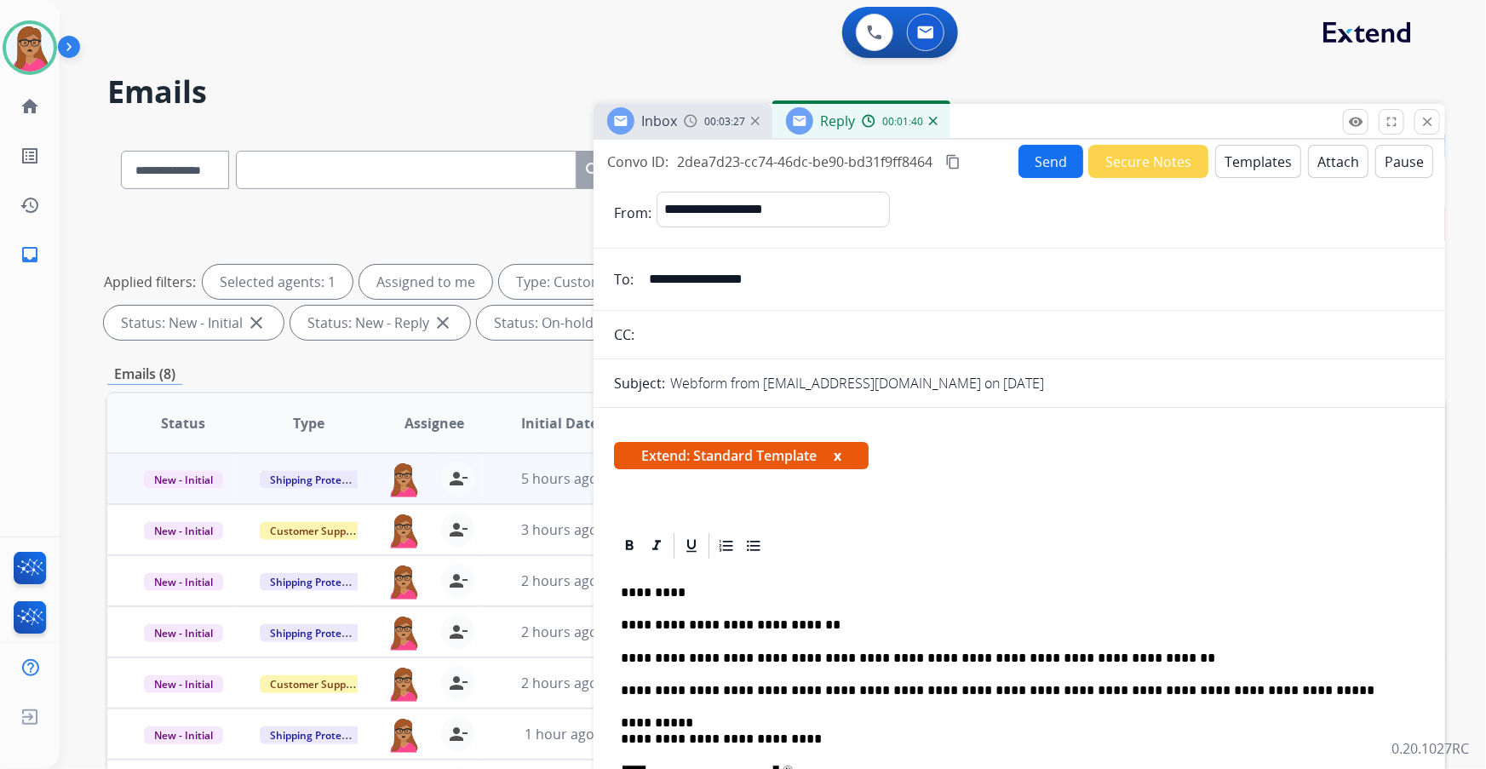
click at [477, 160] on button "Send" at bounding box center [1050, 161] width 65 height 33
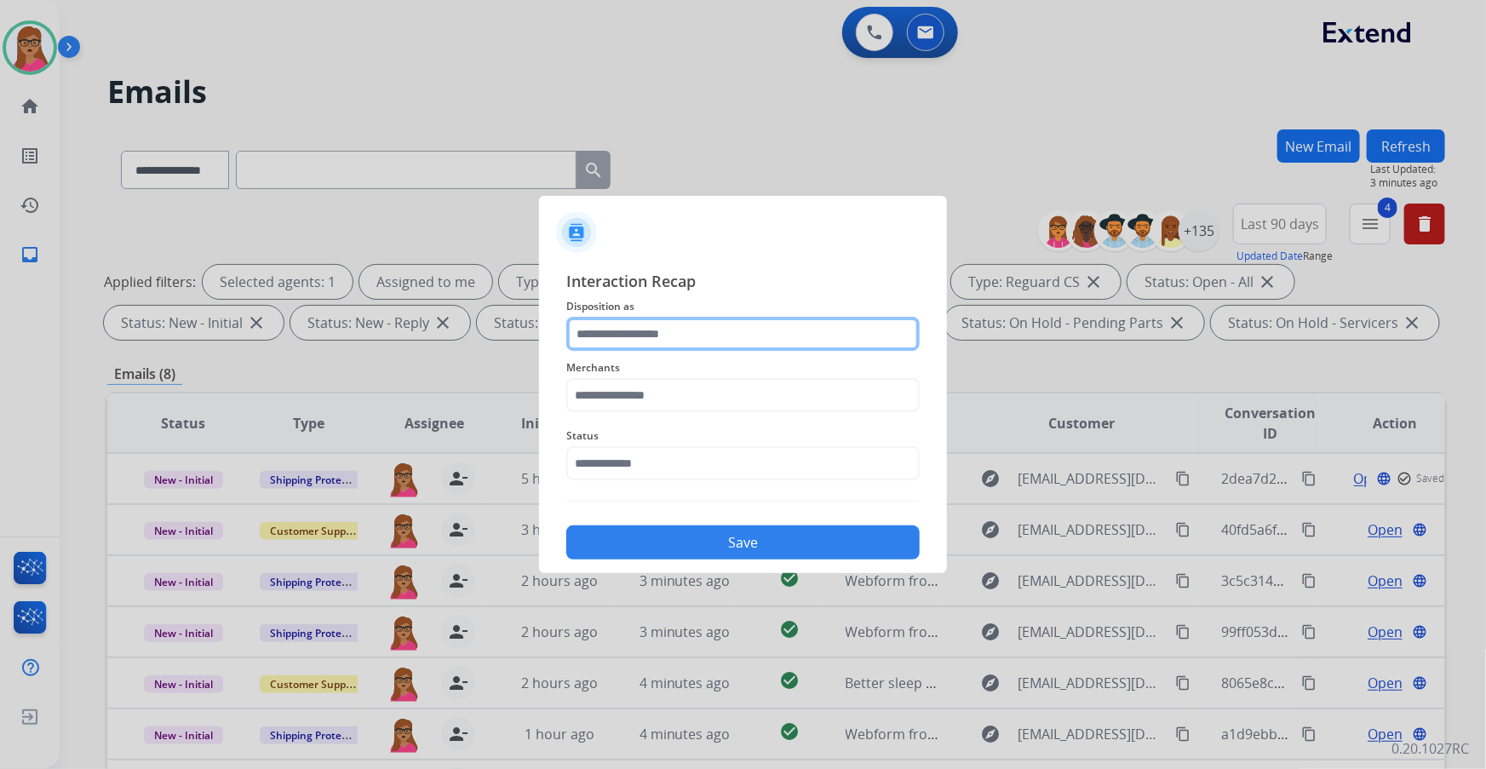
click at [477, 197] on input "text" at bounding box center [742, 334] width 353 height 34
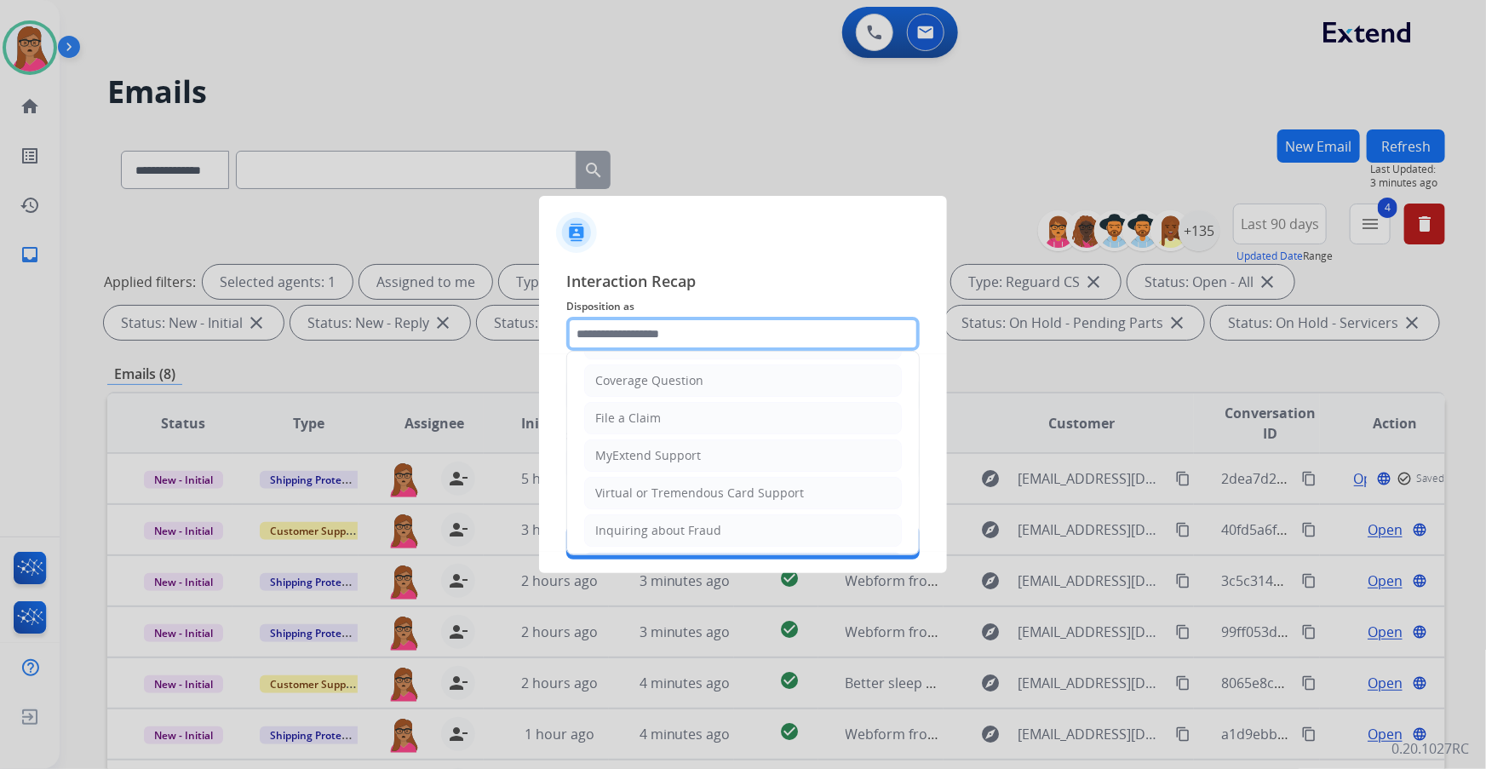
scroll to position [232, 0]
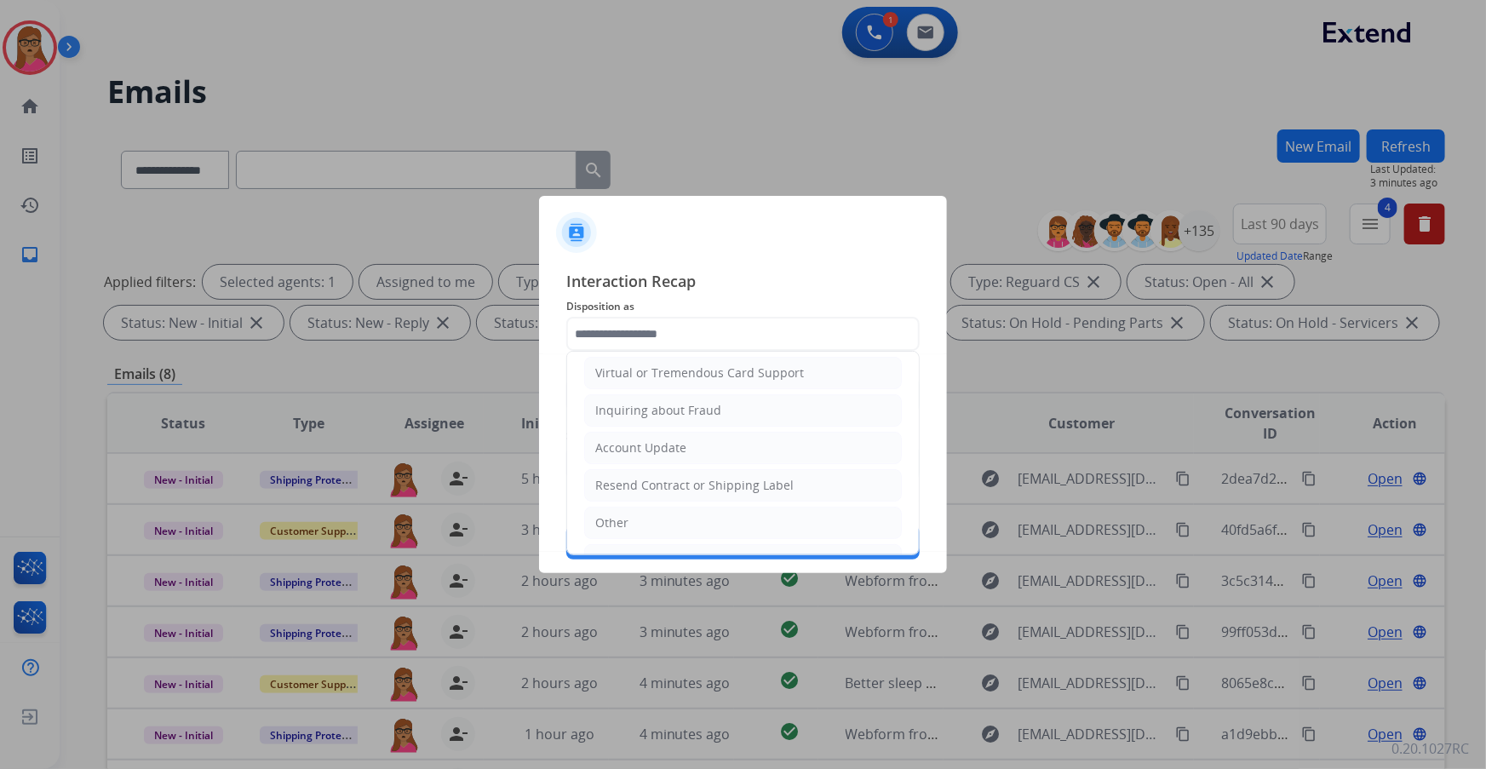
drag, startPoint x: 621, startPoint y: 511, endPoint x: 639, endPoint y: 495, distance: 24.8
click at [477, 197] on li "Other" at bounding box center [743, 523] width 318 height 32
type input "*****"
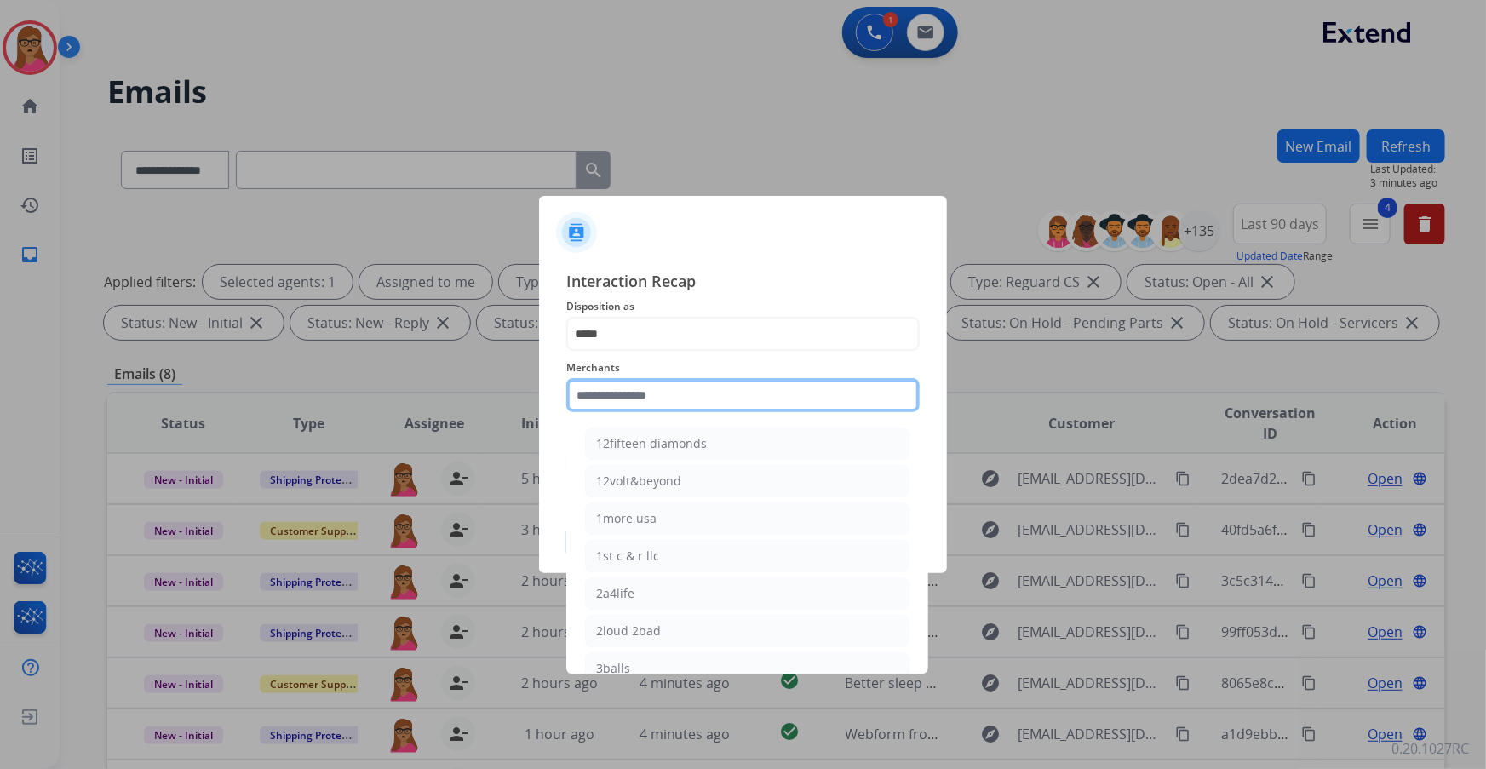
click at [477, 197] on input "text" at bounding box center [742, 395] width 353 height 34
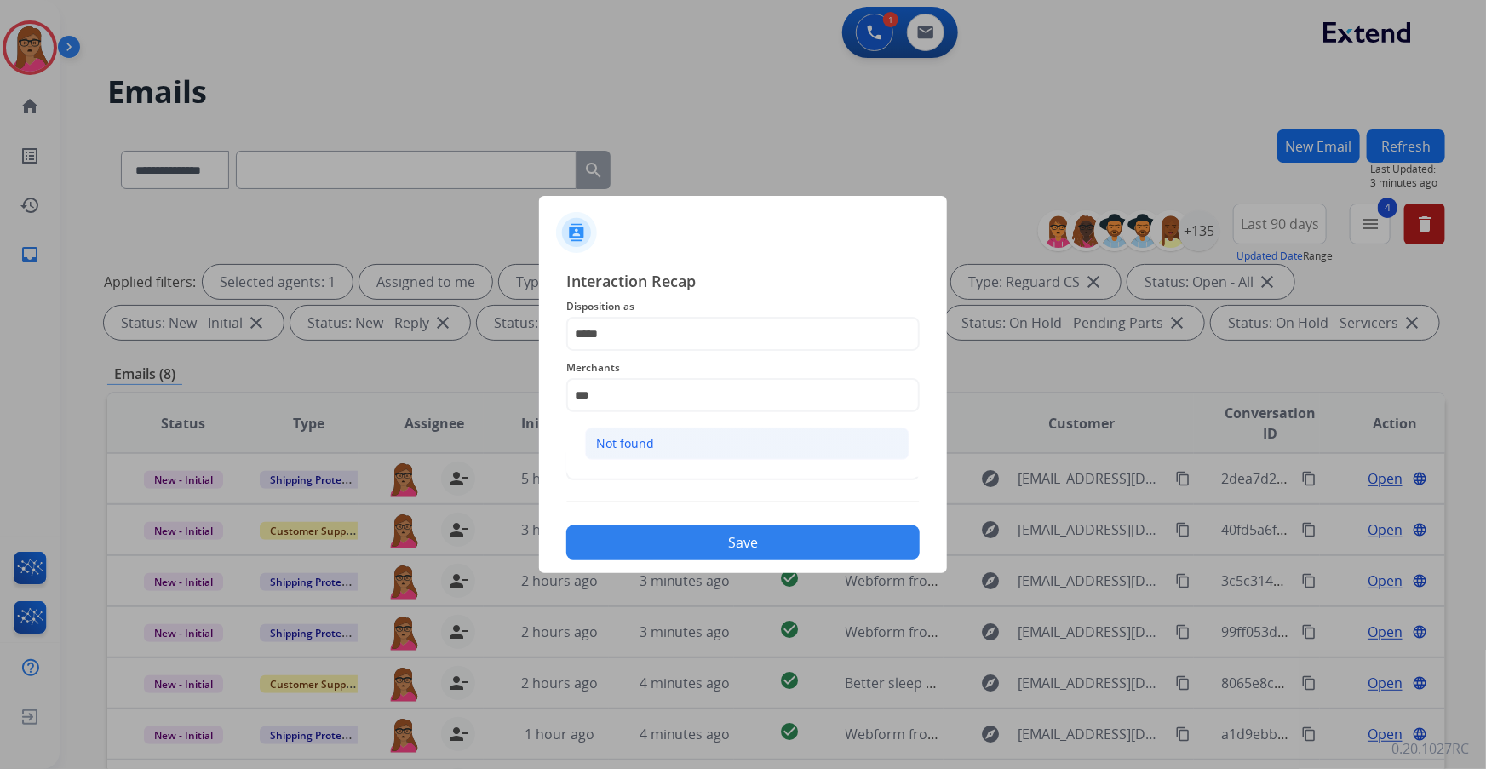
click at [477, 197] on li "Not found" at bounding box center [747, 443] width 324 height 32
type input "*********"
click at [477, 197] on input "text" at bounding box center [742, 463] width 353 height 34
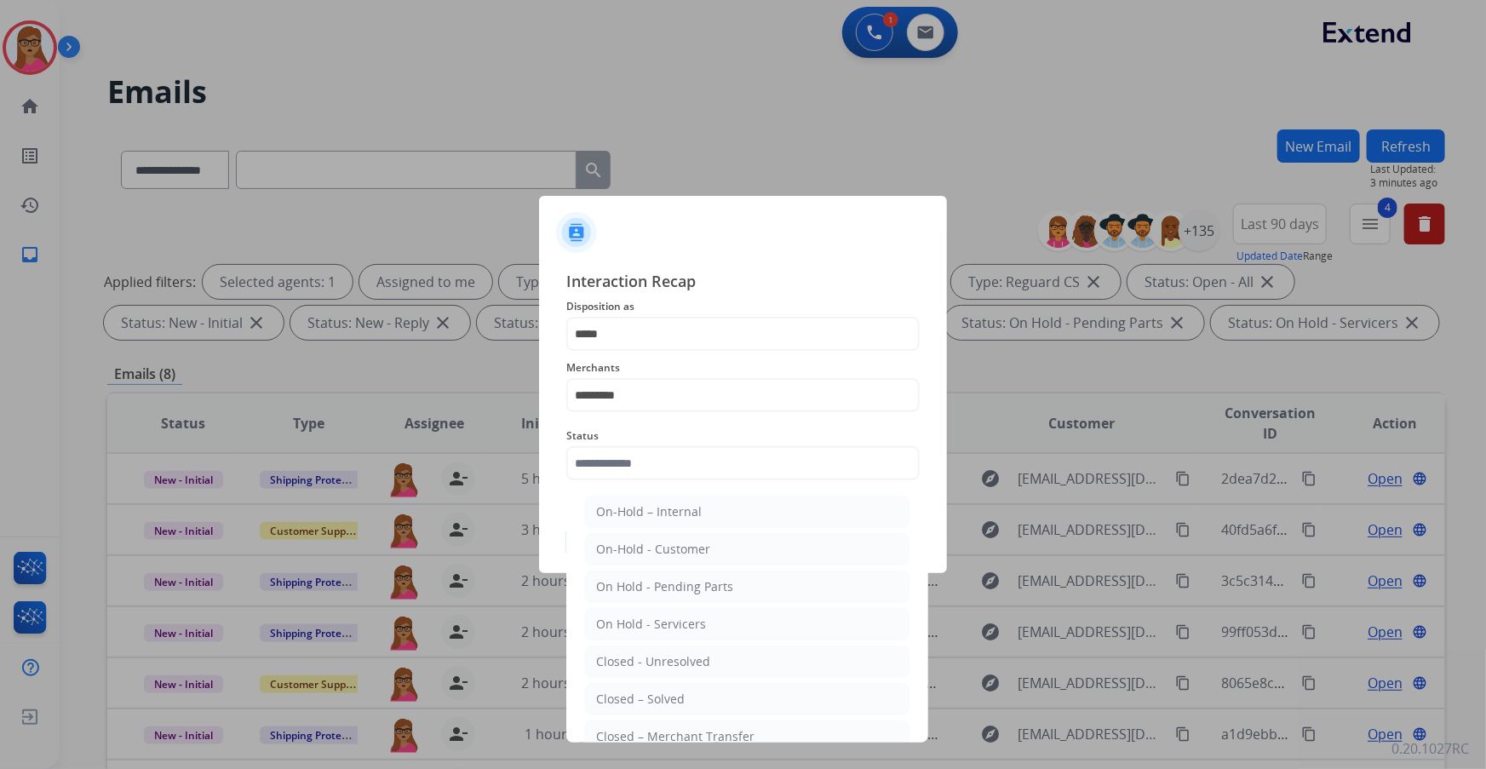
drag, startPoint x: 648, startPoint y: 706, endPoint x: 796, endPoint y: 545, distance: 218.7
click at [477, 197] on div "Closed – Solved" at bounding box center [640, 699] width 89 height 17
type input "**********"
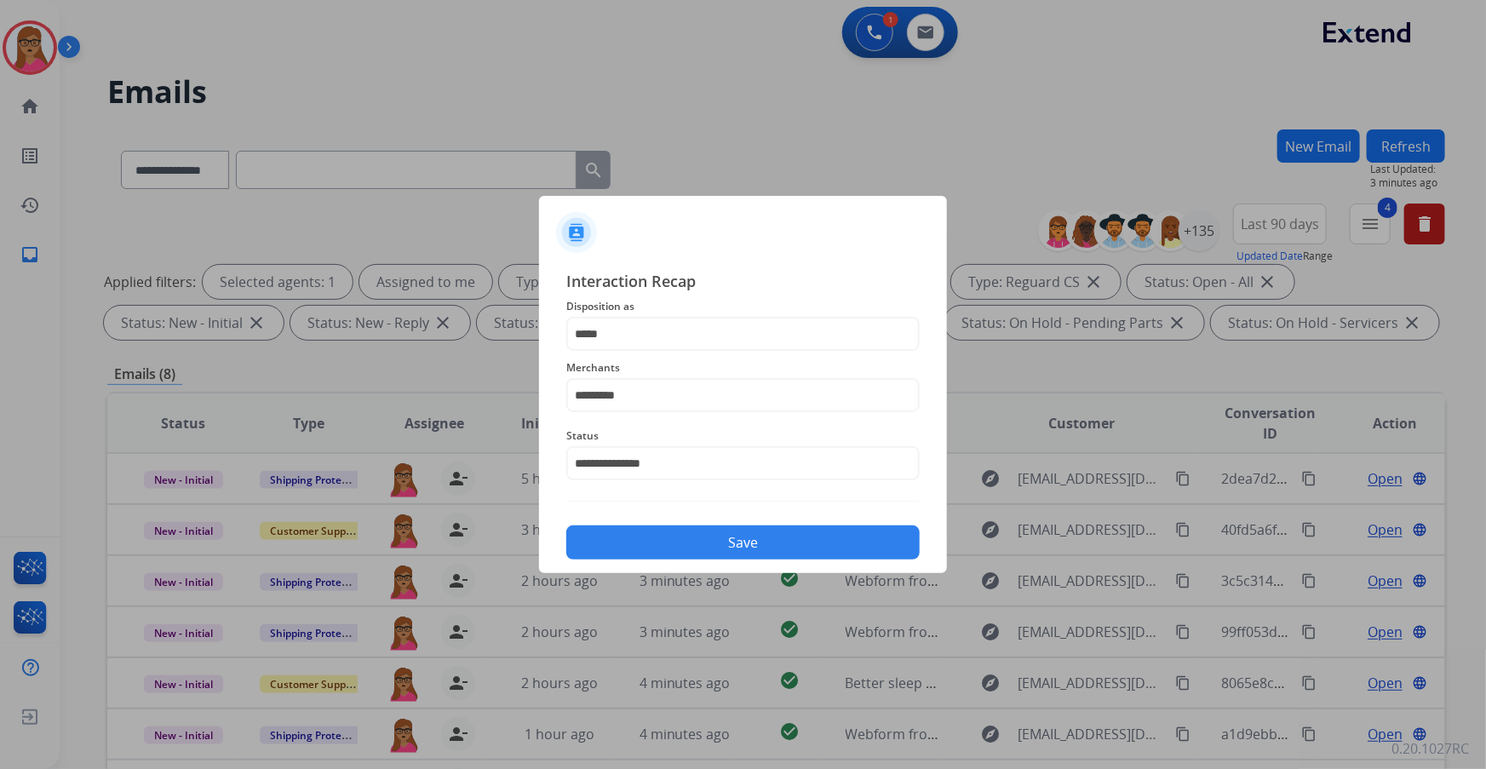
click at [477, 197] on button "Save" at bounding box center [742, 542] width 353 height 34
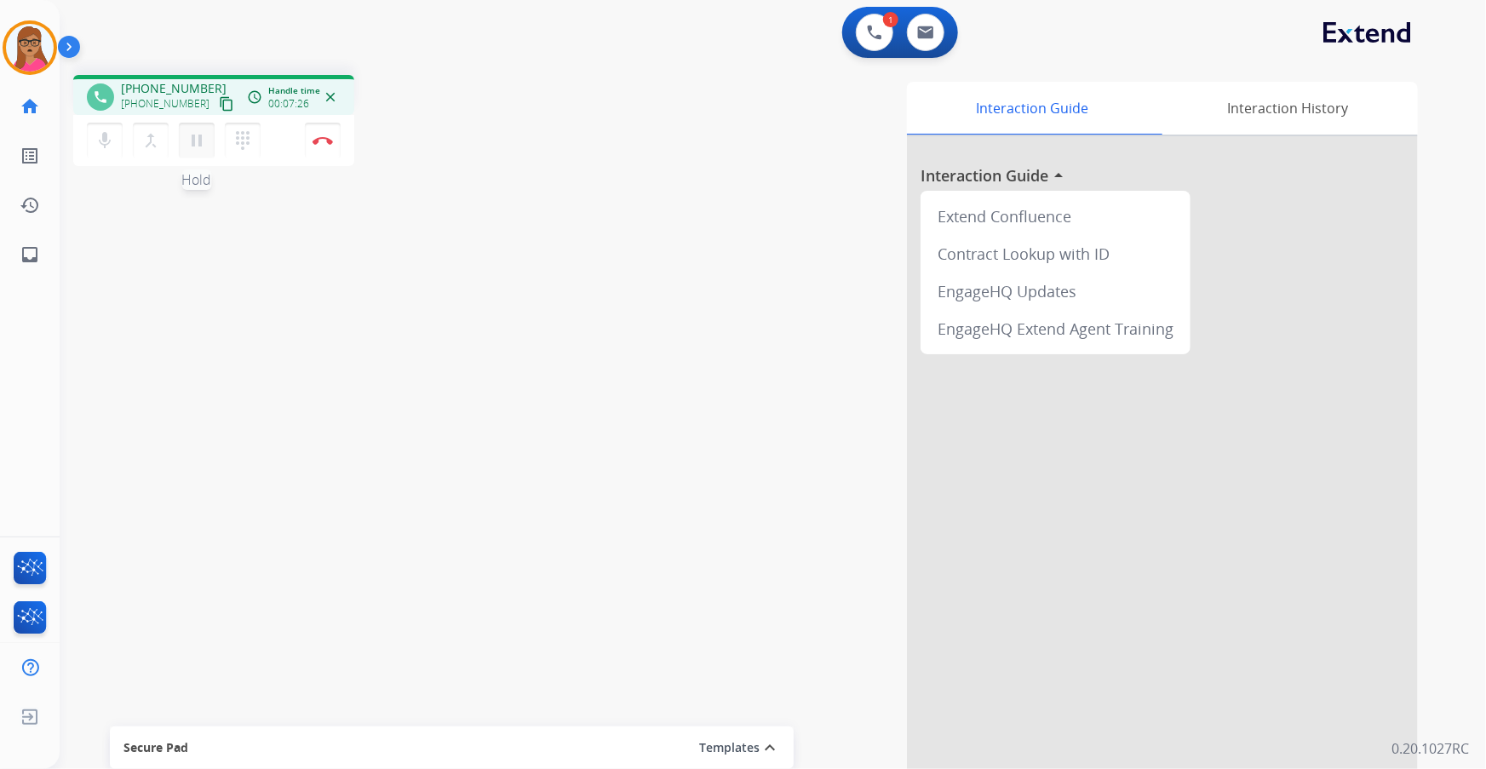
click at [195, 145] on mat-icon "pause" at bounding box center [196, 140] width 20 height 20
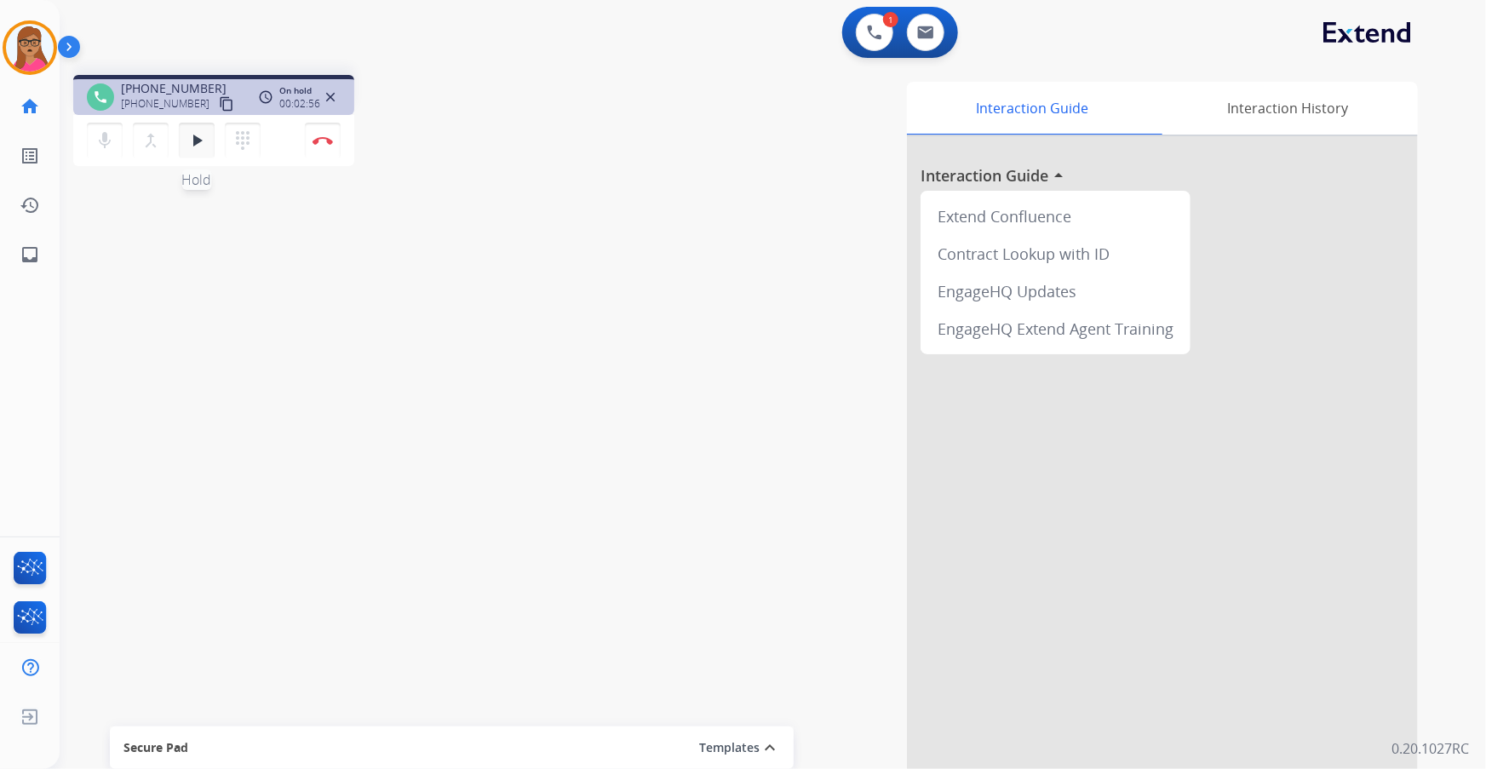
click at [198, 146] on mat-icon "play_arrow" at bounding box center [196, 140] width 20 height 20
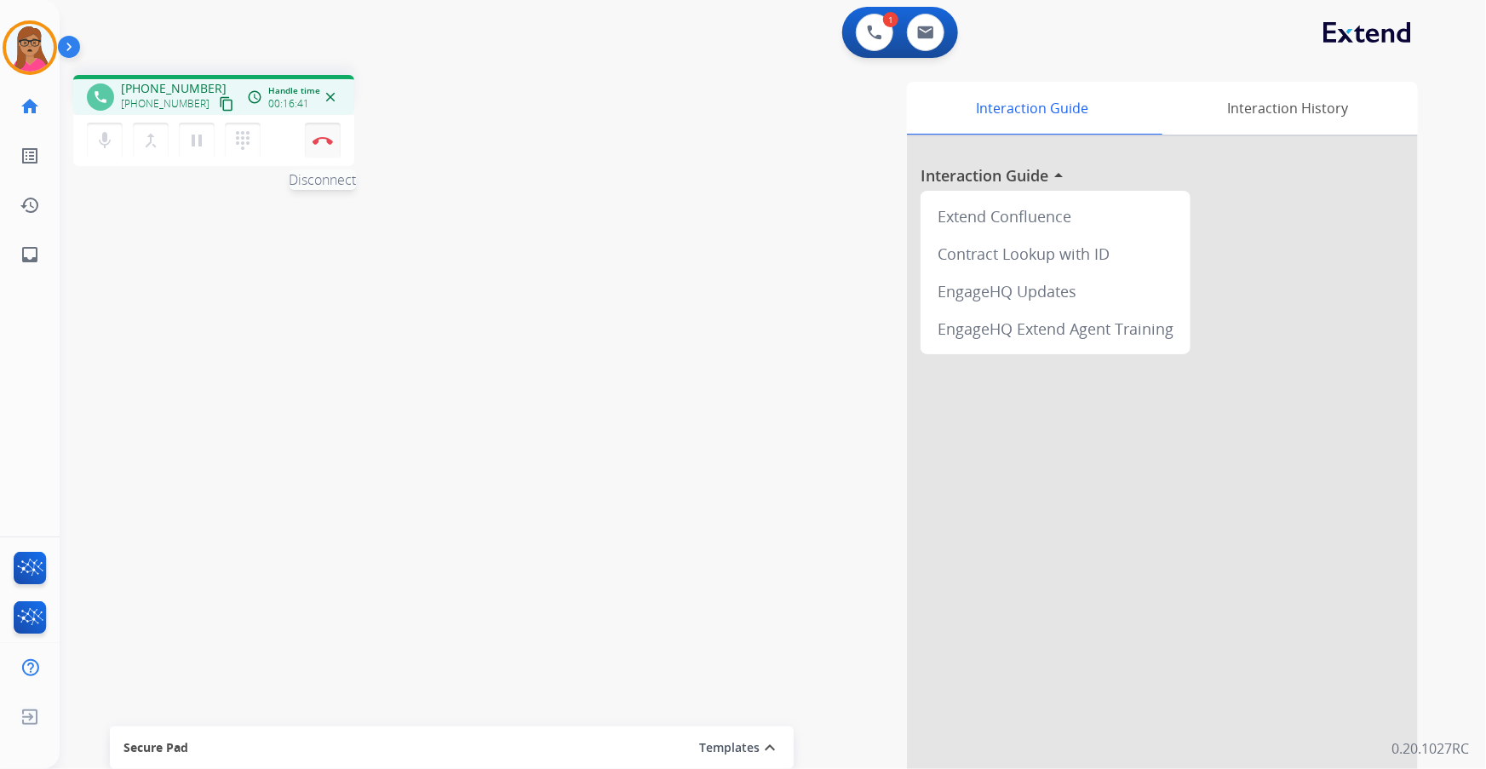
click at [327, 136] on img at bounding box center [322, 140] width 20 height 9
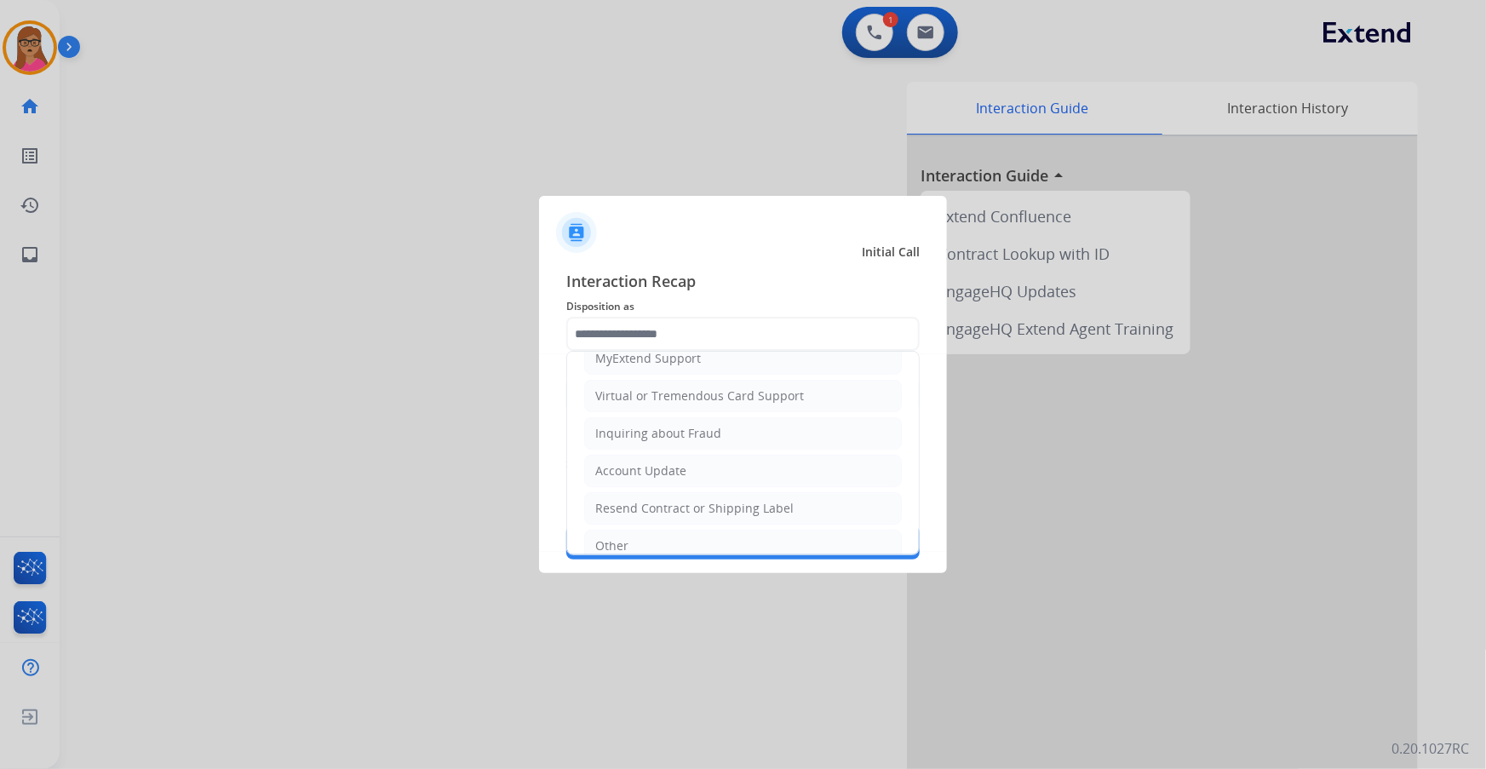
scroll to position [232, 0]
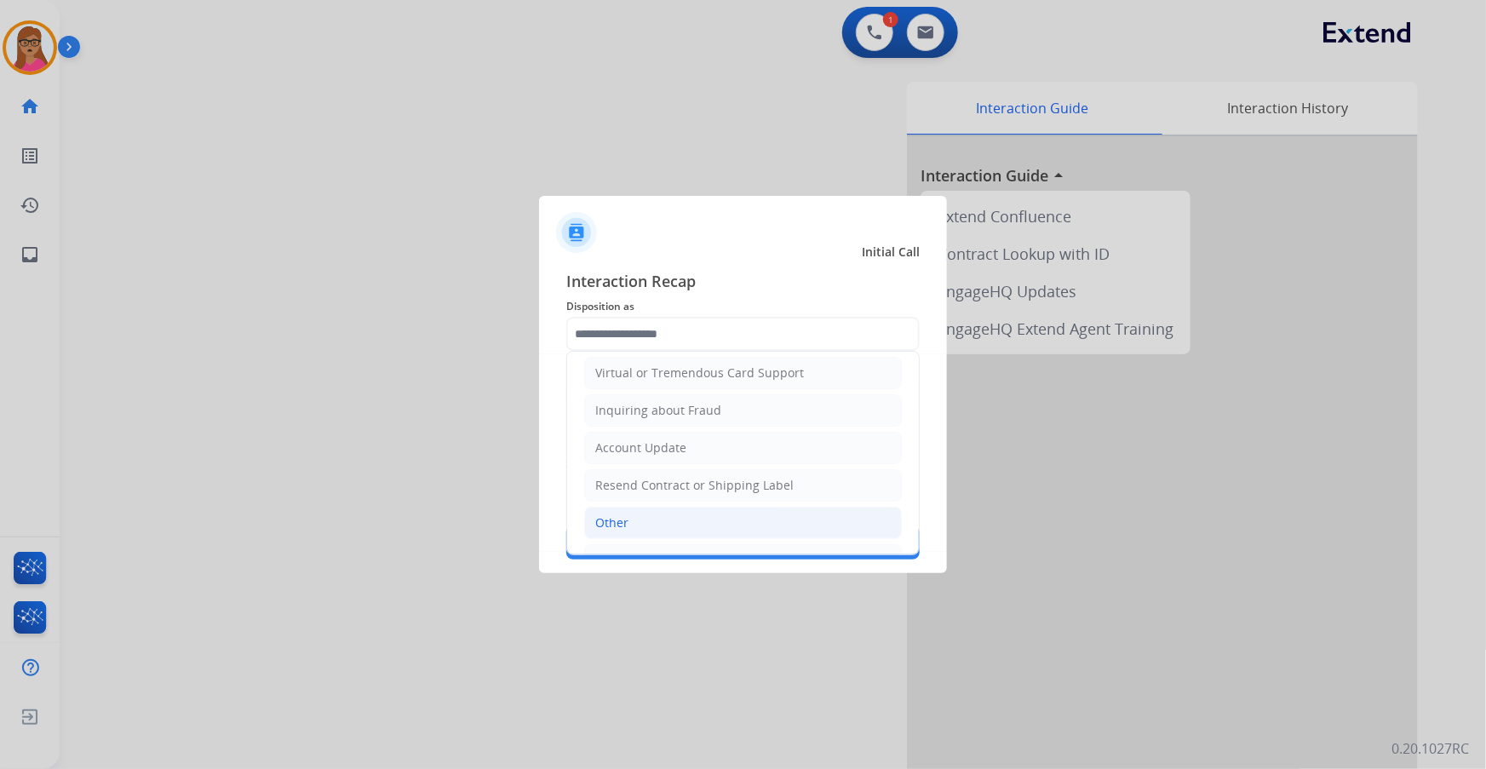
click at [477, 197] on div "Other" at bounding box center [611, 522] width 33 height 17
type input "*****"
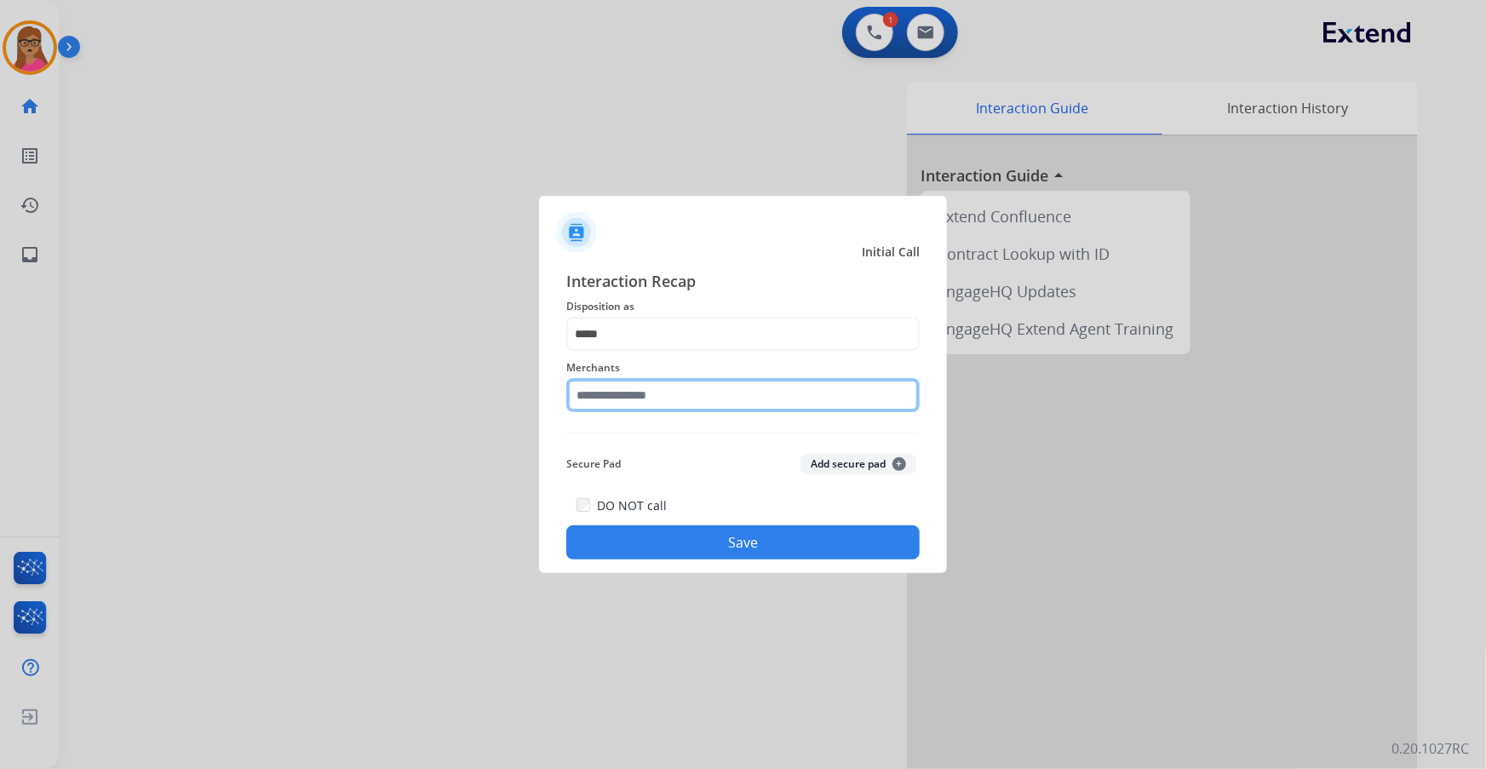
click at [477, 197] on input "text" at bounding box center [742, 395] width 353 height 34
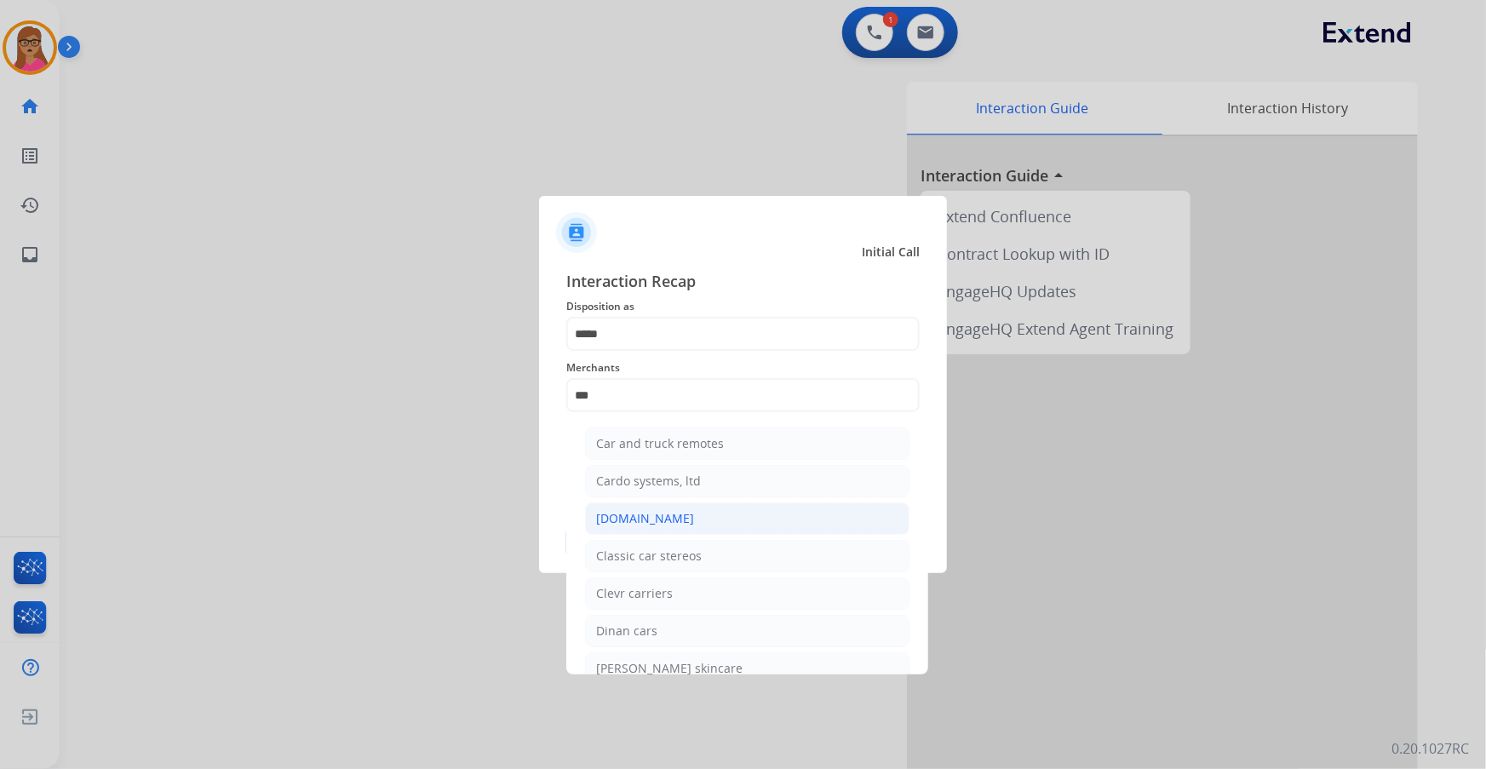
drag, startPoint x: 673, startPoint y: 522, endPoint x: 726, endPoint y: 485, distance: 64.9
click at [477, 197] on li "[DOMAIN_NAME]" at bounding box center [747, 518] width 324 height 32
type input "**********"
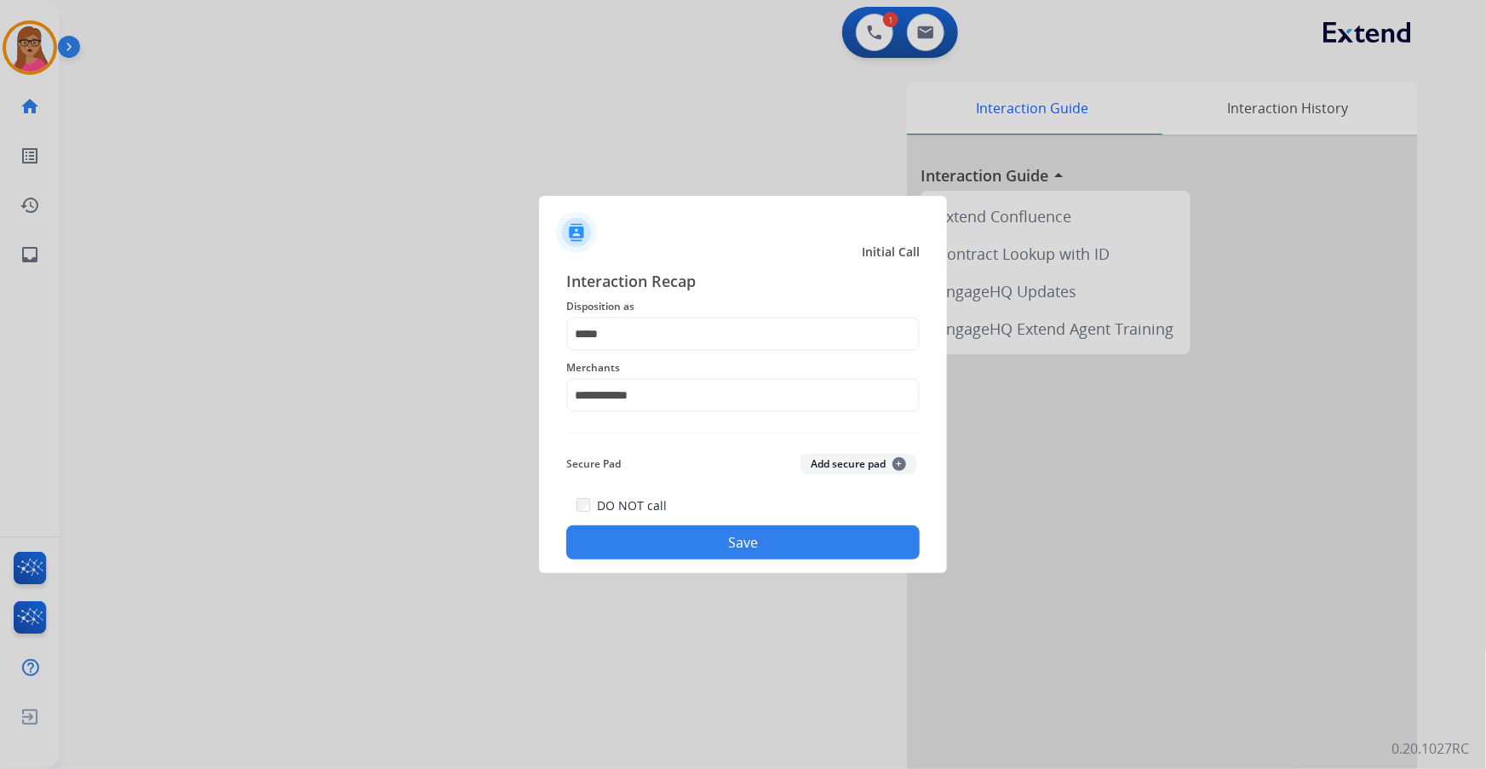
click at [477, 197] on button "Save" at bounding box center [742, 542] width 353 height 34
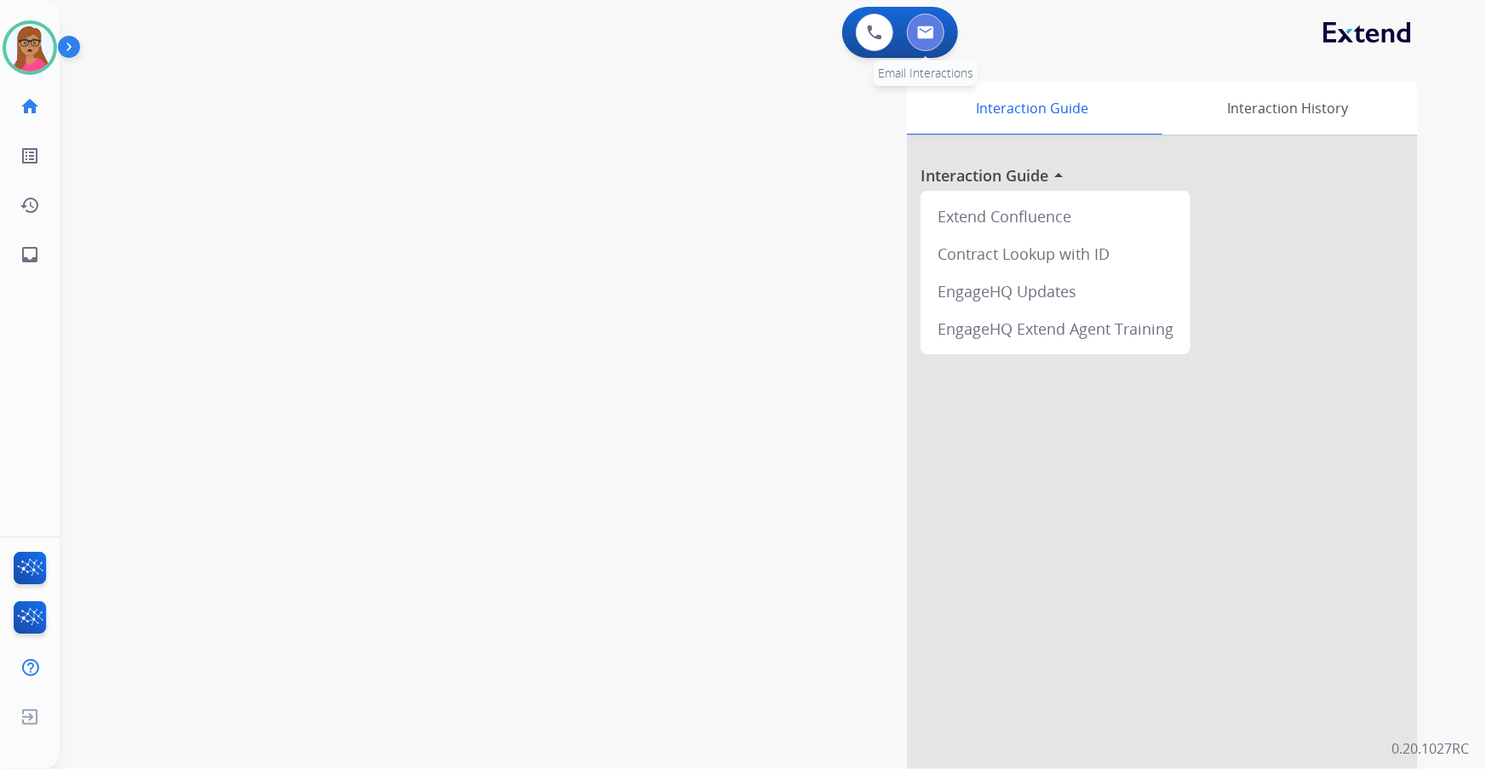
click at [477, 38] on button at bounding box center [925, 32] width 37 height 37
select select "**********"
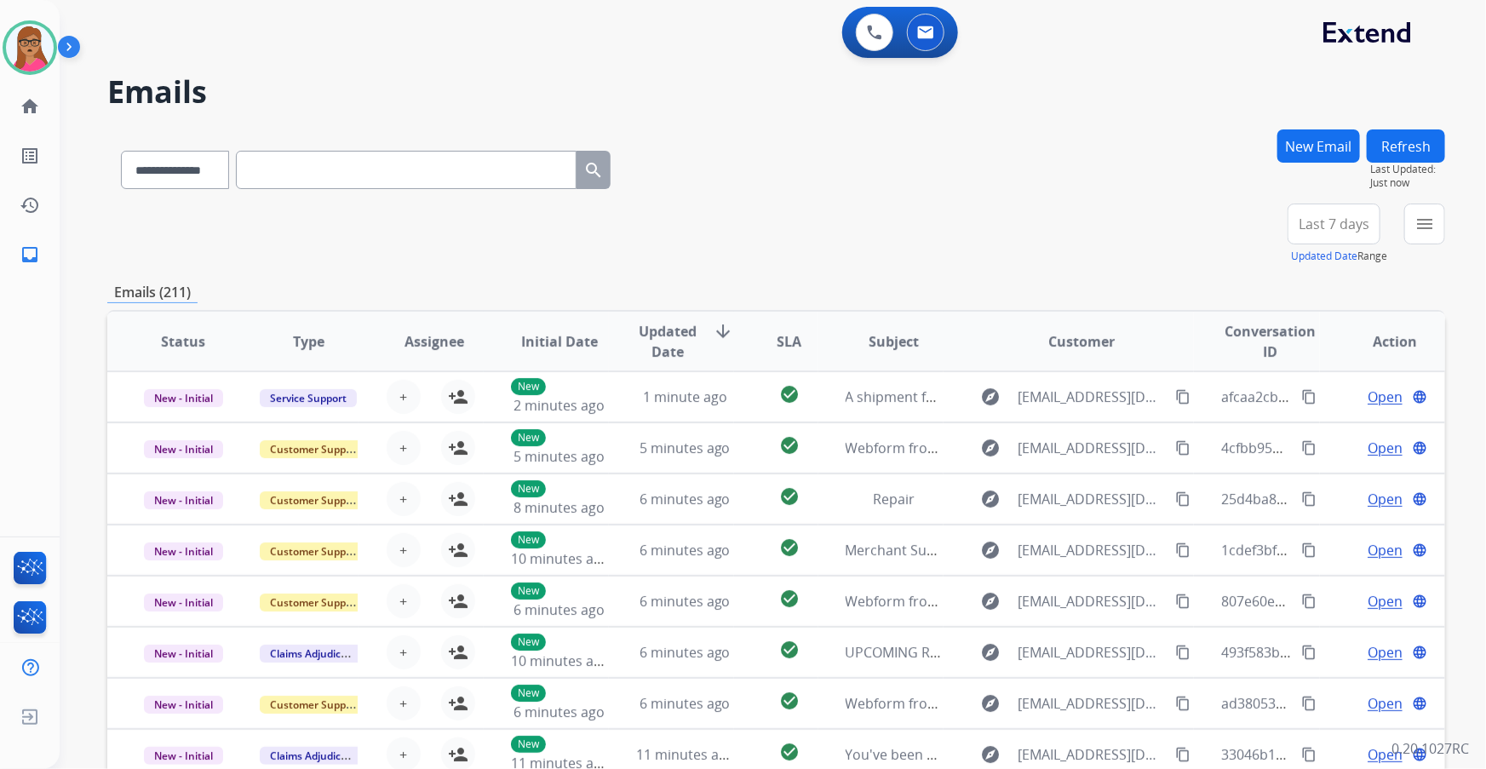
click at [477, 197] on span "Last 7 days" at bounding box center [1333, 224] width 71 height 7
click at [477, 197] on div "Last 90 days" at bounding box center [1328, 431] width 94 height 26
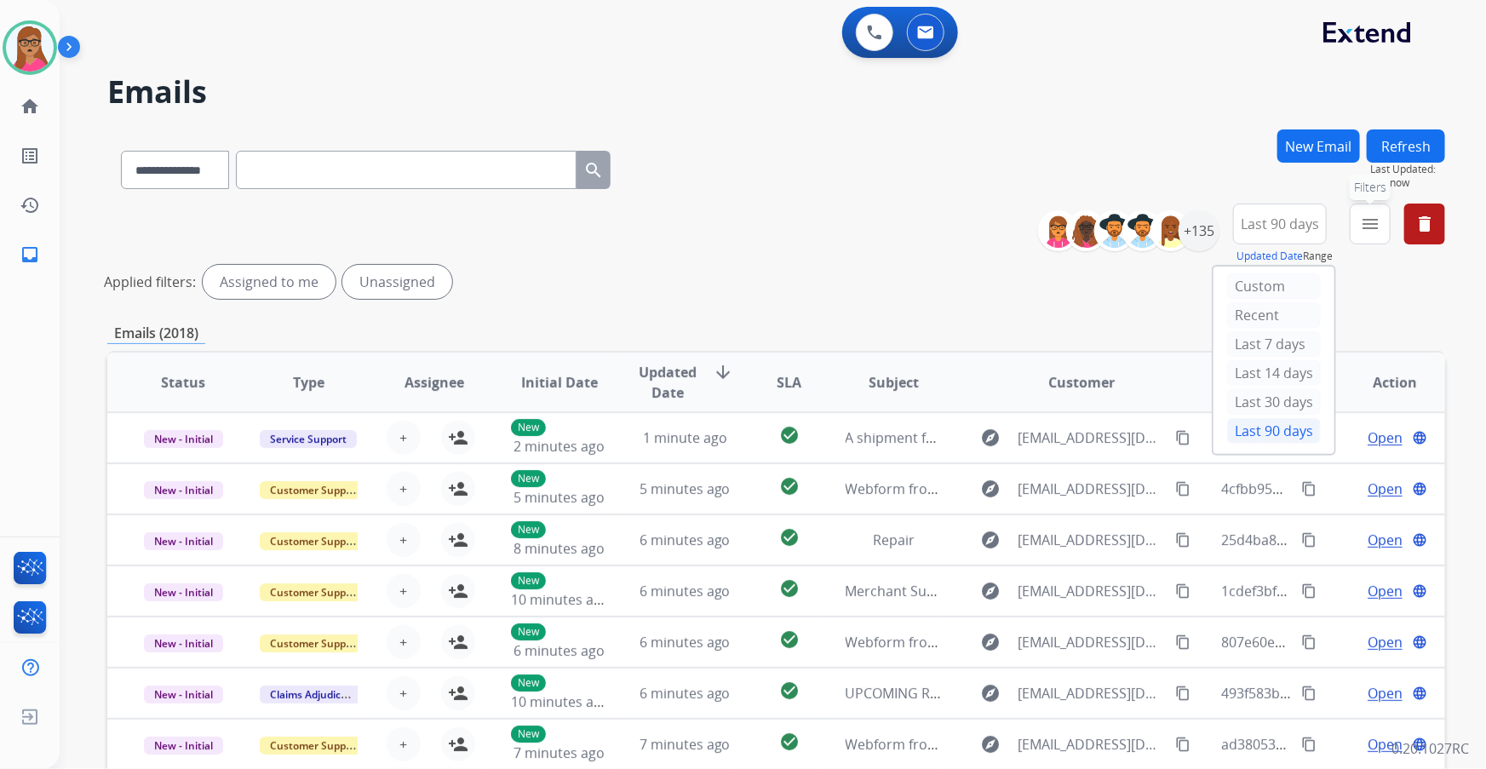
click at [477, 197] on mat-icon "menu" at bounding box center [1370, 224] width 20 height 20
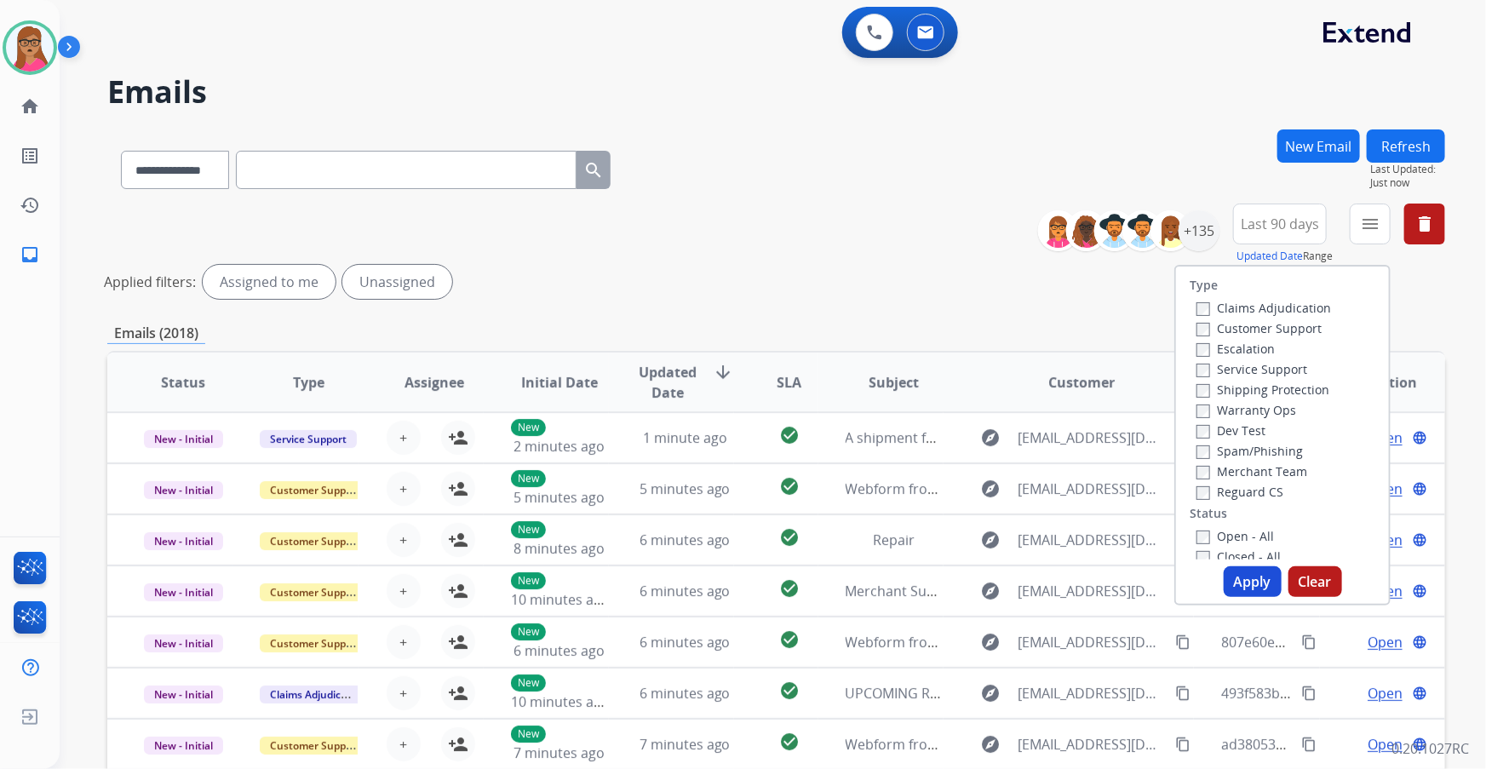
click at [477, 197] on label "Customer Support" at bounding box center [1258, 328] width 125 height 16
click at [477, 197] on label "Shipping Protection" at bounding box center [1262, 389] width 133 height 16
click at [477, 197] on label "Reguard CS" at bounding box center [1239, 492] width 87 height 16
click at [477, 197] on label "Open - All" at bounding box center [1234, 536] width 77 height 16
click at [477, 197] on button "Apply" at bounding box center [1253, 581] width 58 height 31
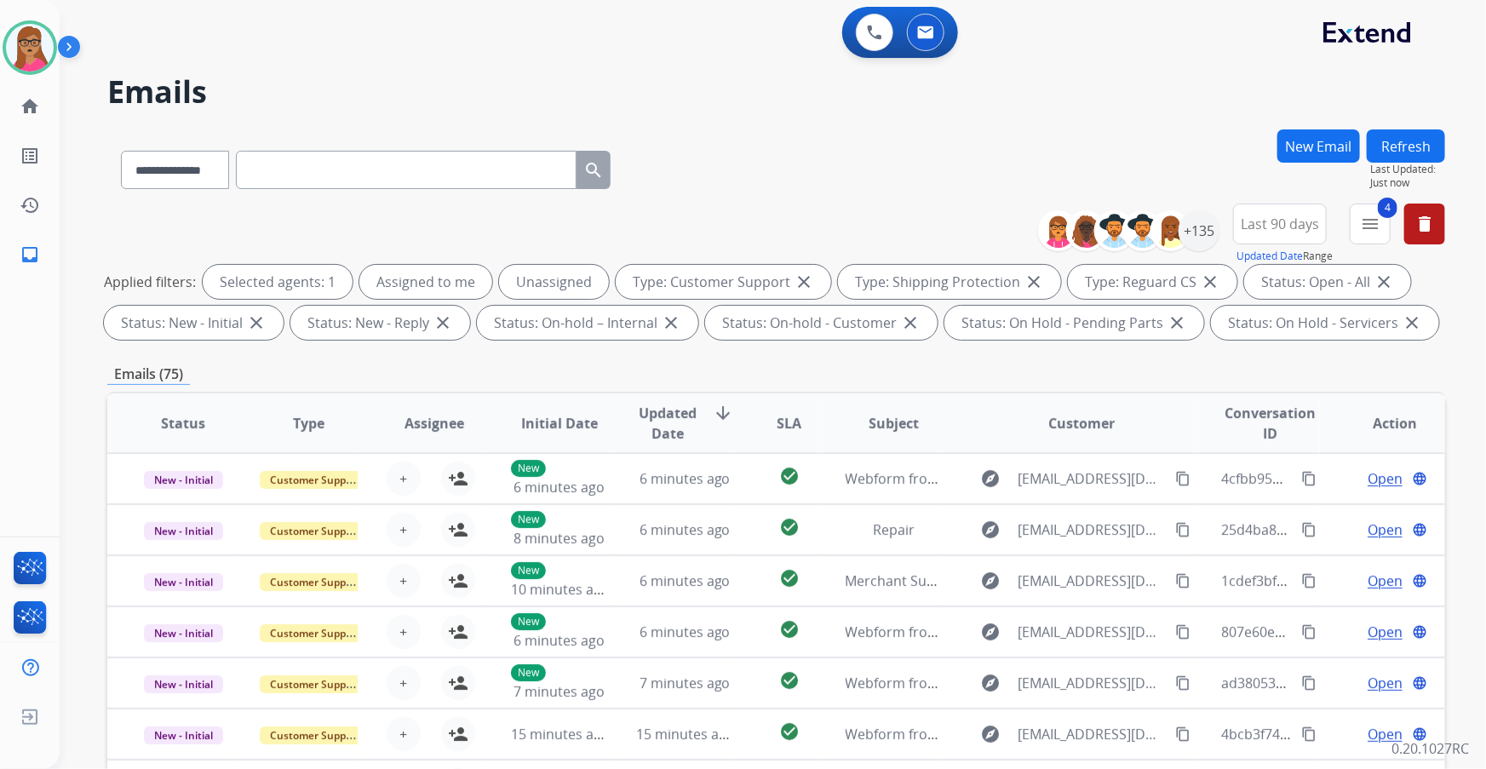
click at [477, 197] on div "+135" at bounding box center [1135, 230] width 169 height 41
click at [477, 197] on div "+135" at bounding box center [1198, 230] width 41 height 41
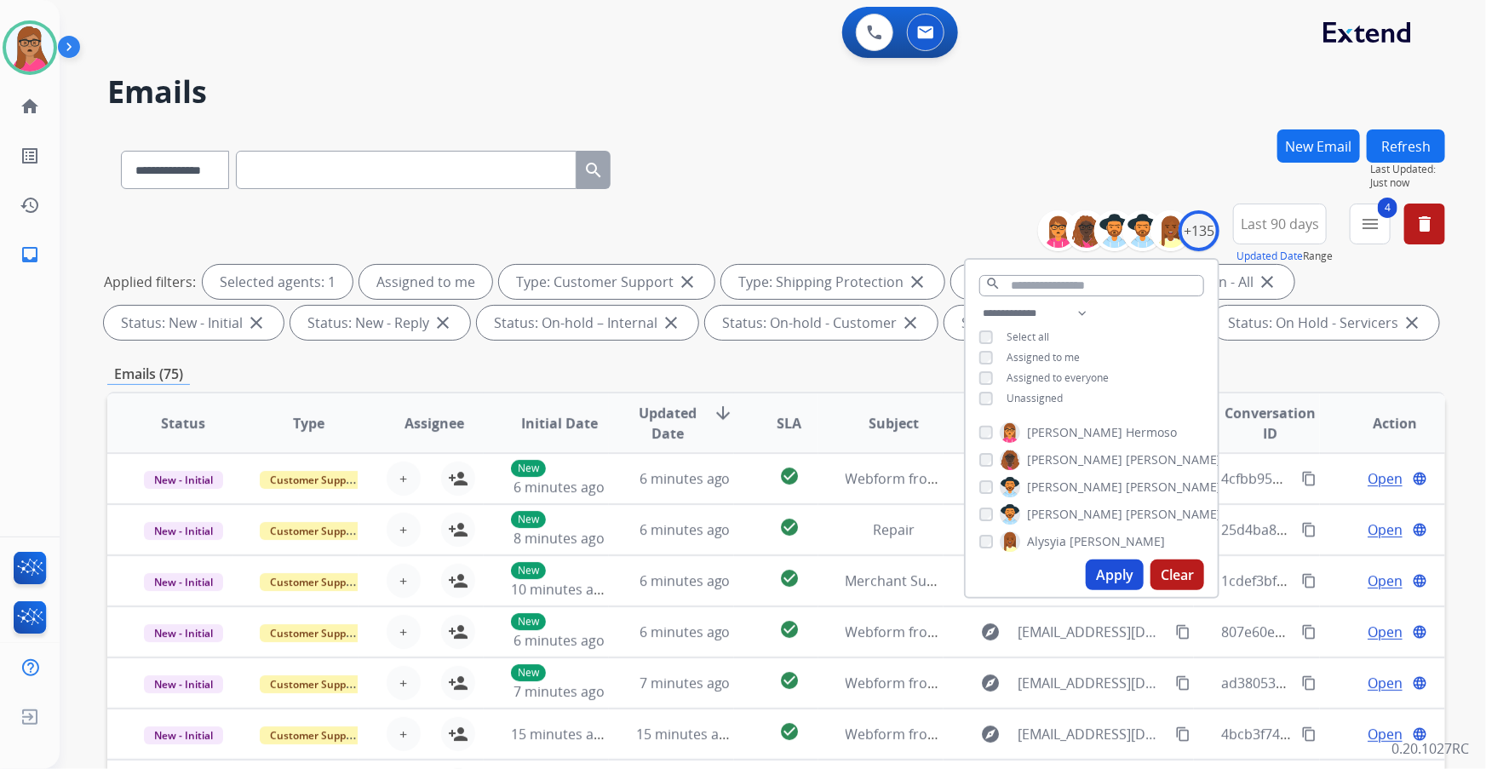
click at [477, 197] on button "Apply" at bounding box center [1115, 574] width 58 height 31
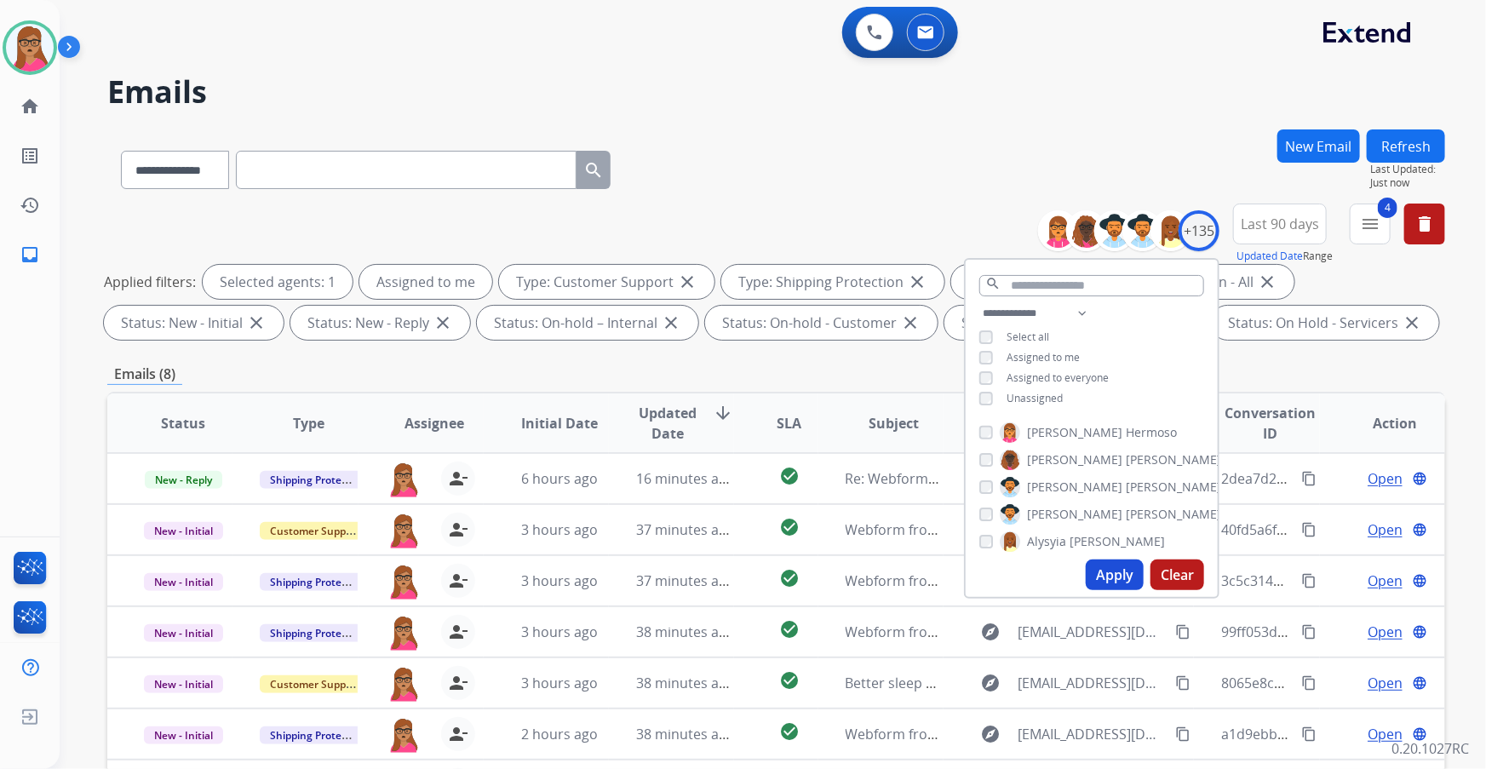
click at [477, 197] on div "Emails (8)" at bounding box center [776, 374] width 1338 height 21
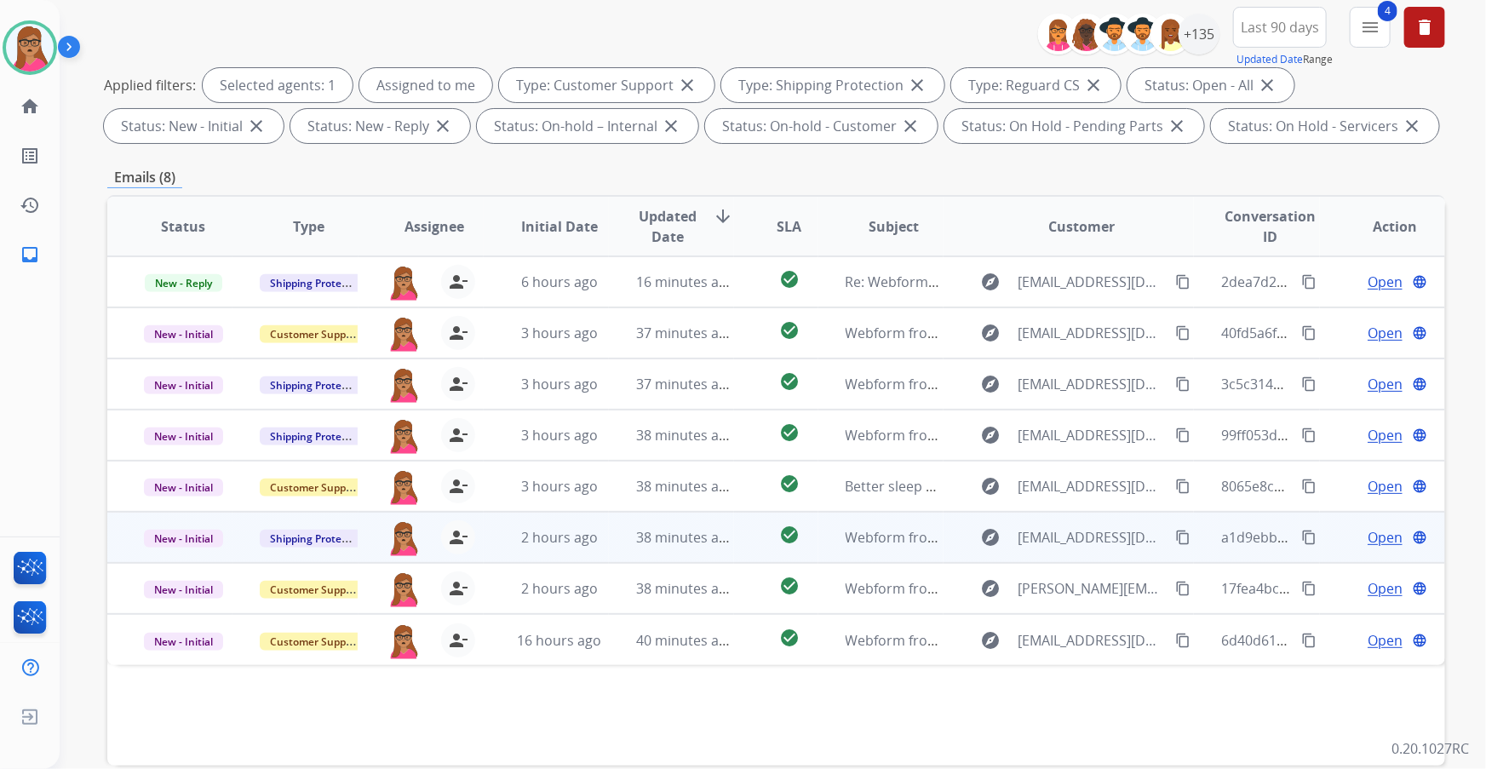
scroll to position [232, 0]
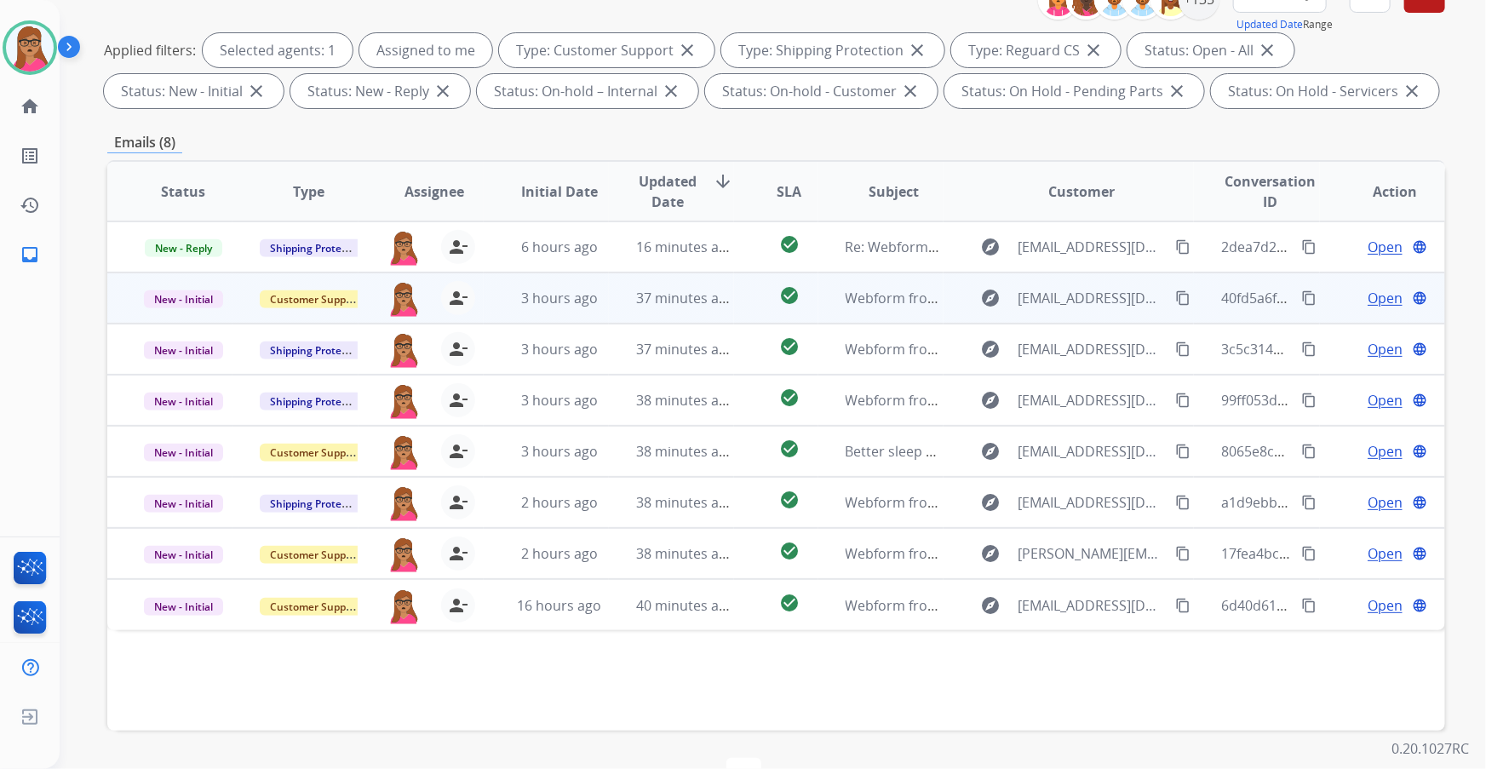
click at [477, 197] on span "Open" at bounding box center [1384, 298] width 35 height 20
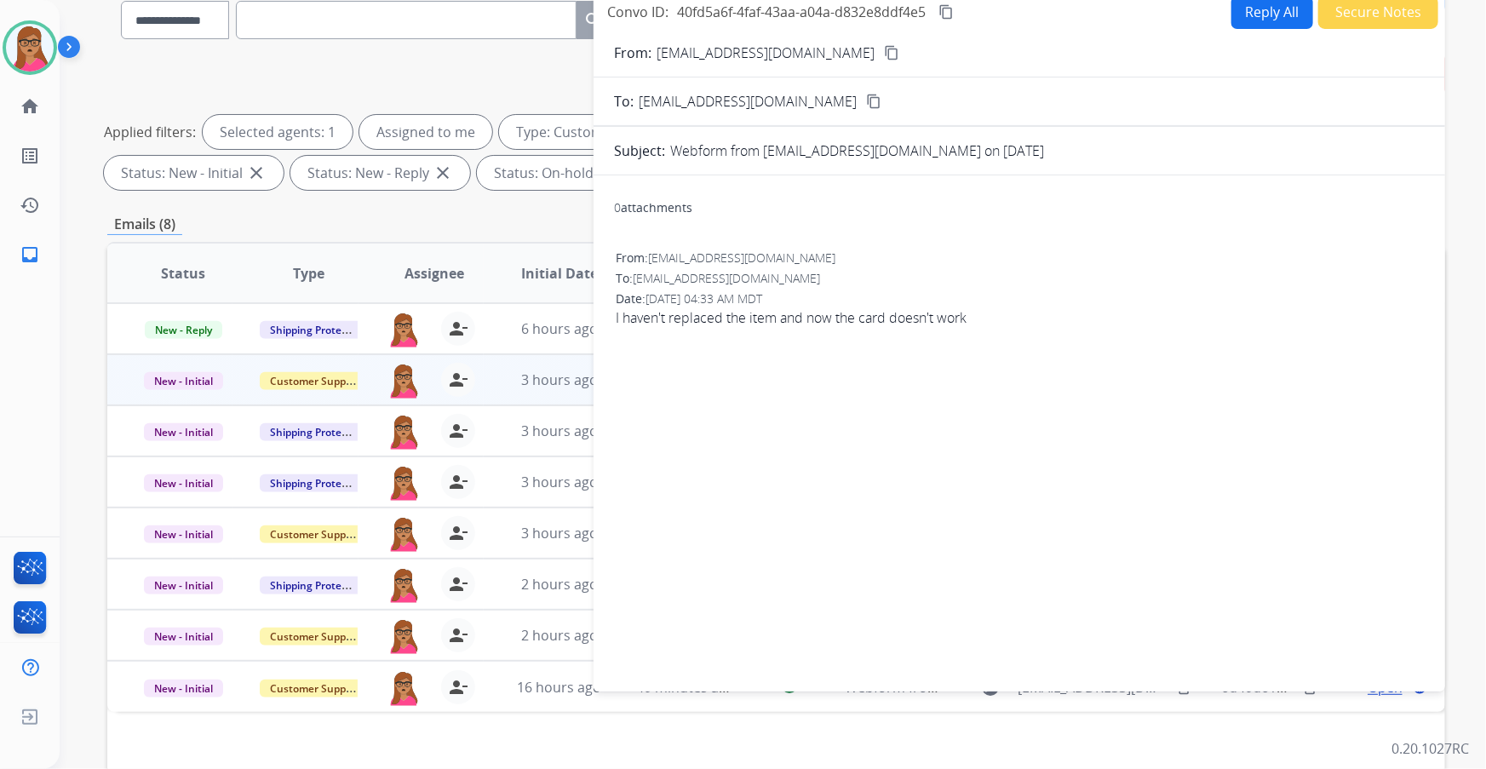
scroll to position [0, 0]
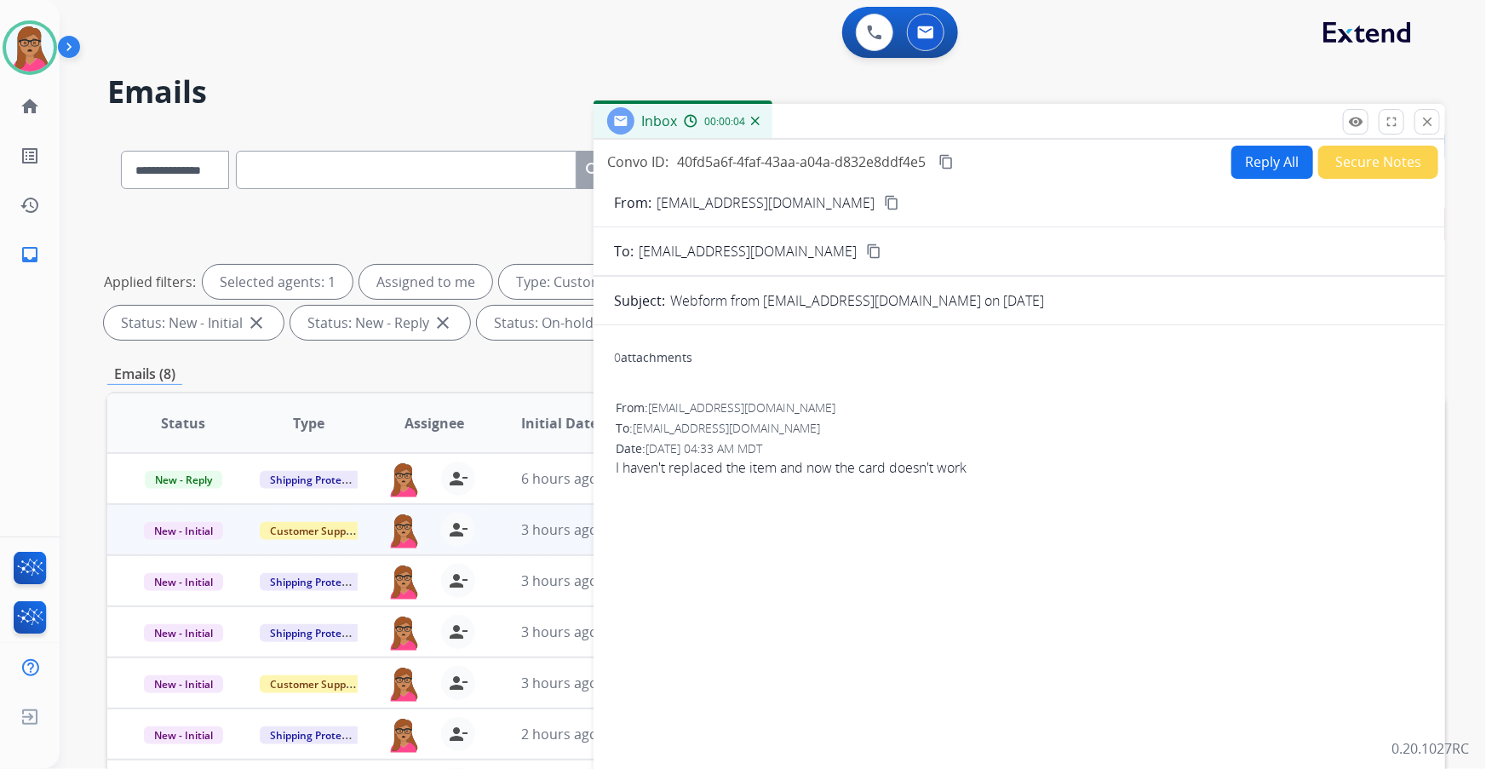
click at [477, 196] on mat-icon "content_copy" at bounding box center [891, 202] width 15 height 15
click at [477, 149] on button "Reply All" at bounding box center [1272, 162] width 82 height 33
select select "**********"
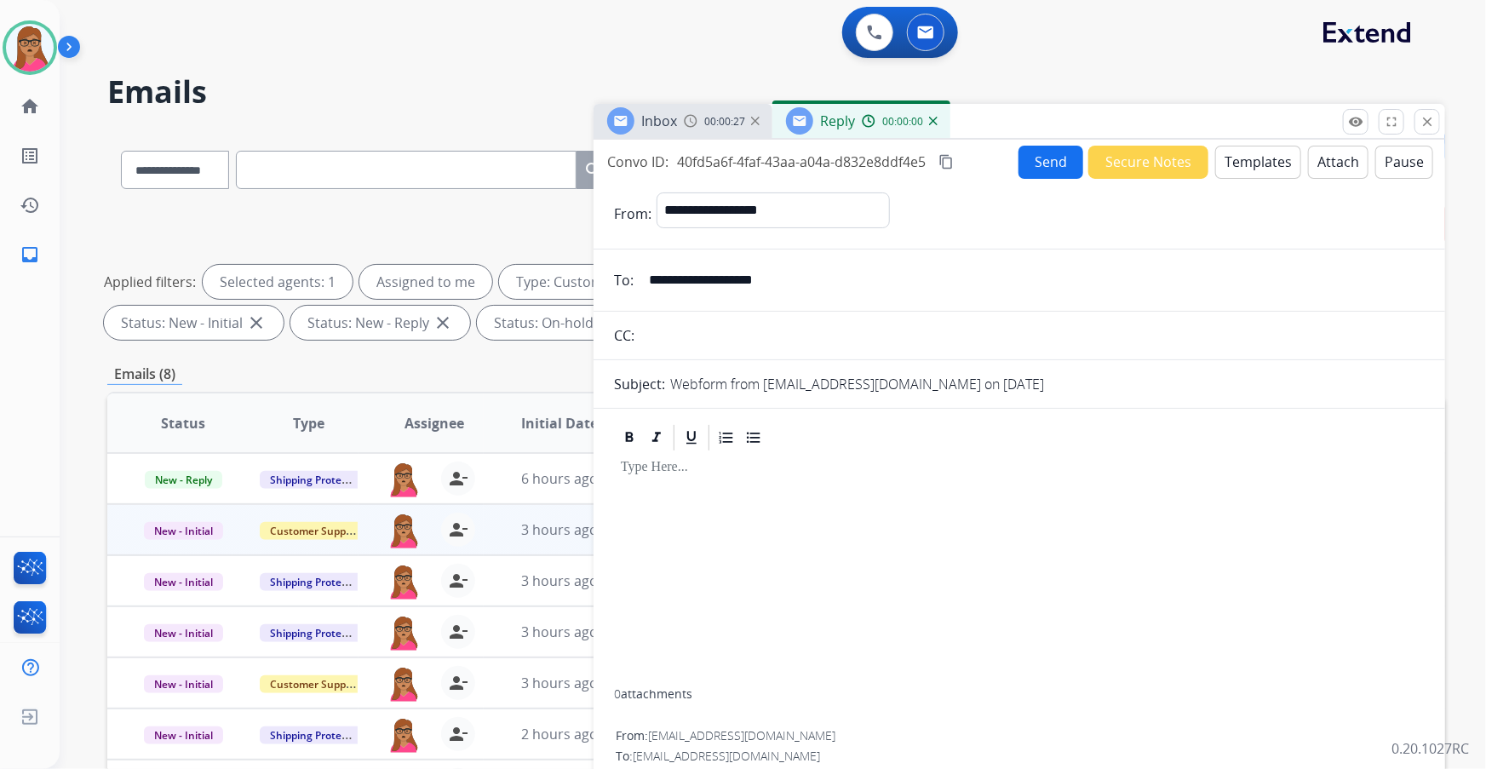
click at [477, 158] on button "Templates" at bounding box center [1258, 162] width 86 height 33
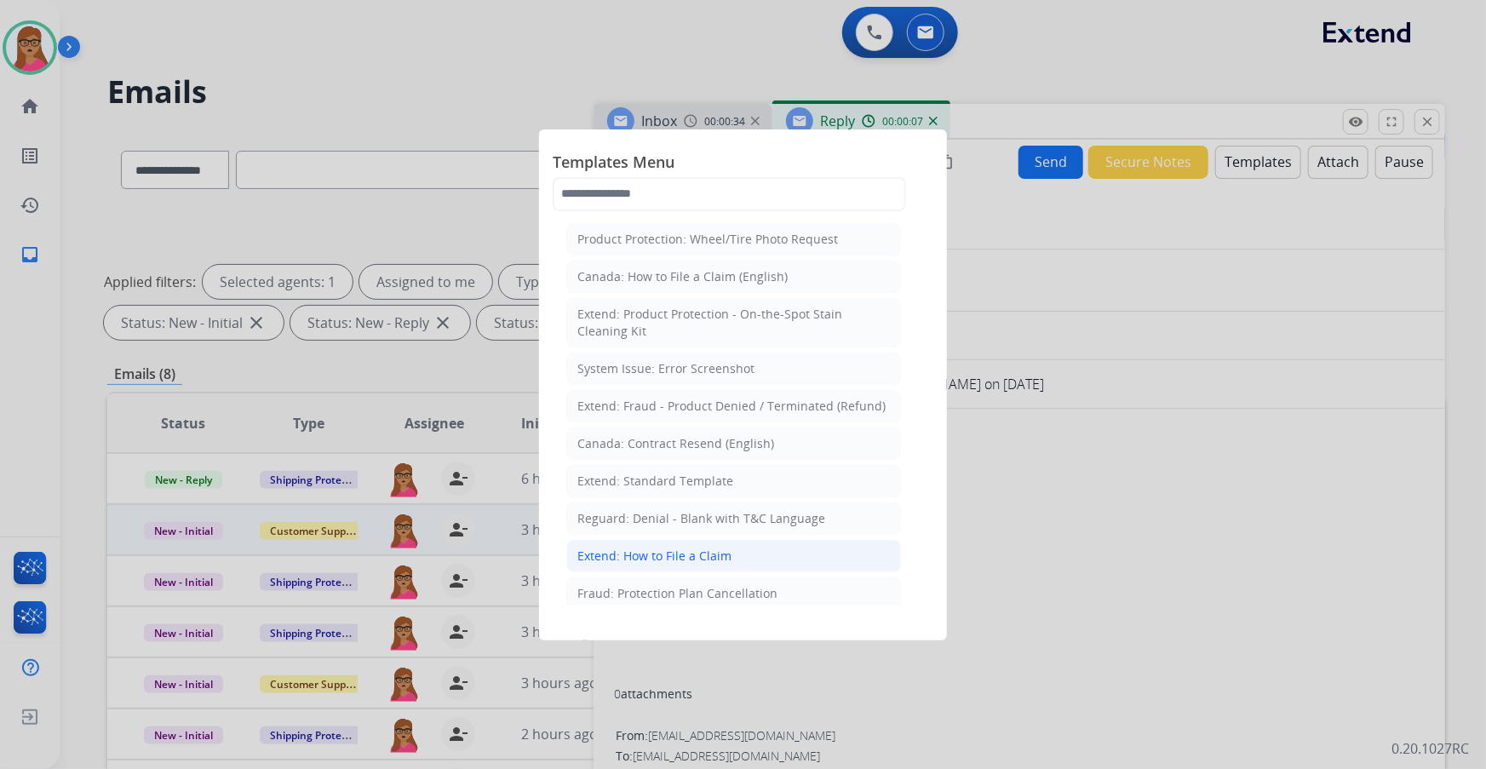
click at [477, 197] on div "Extend: How to File a Claim" at bounding box center [654, 555] width 154 height 17
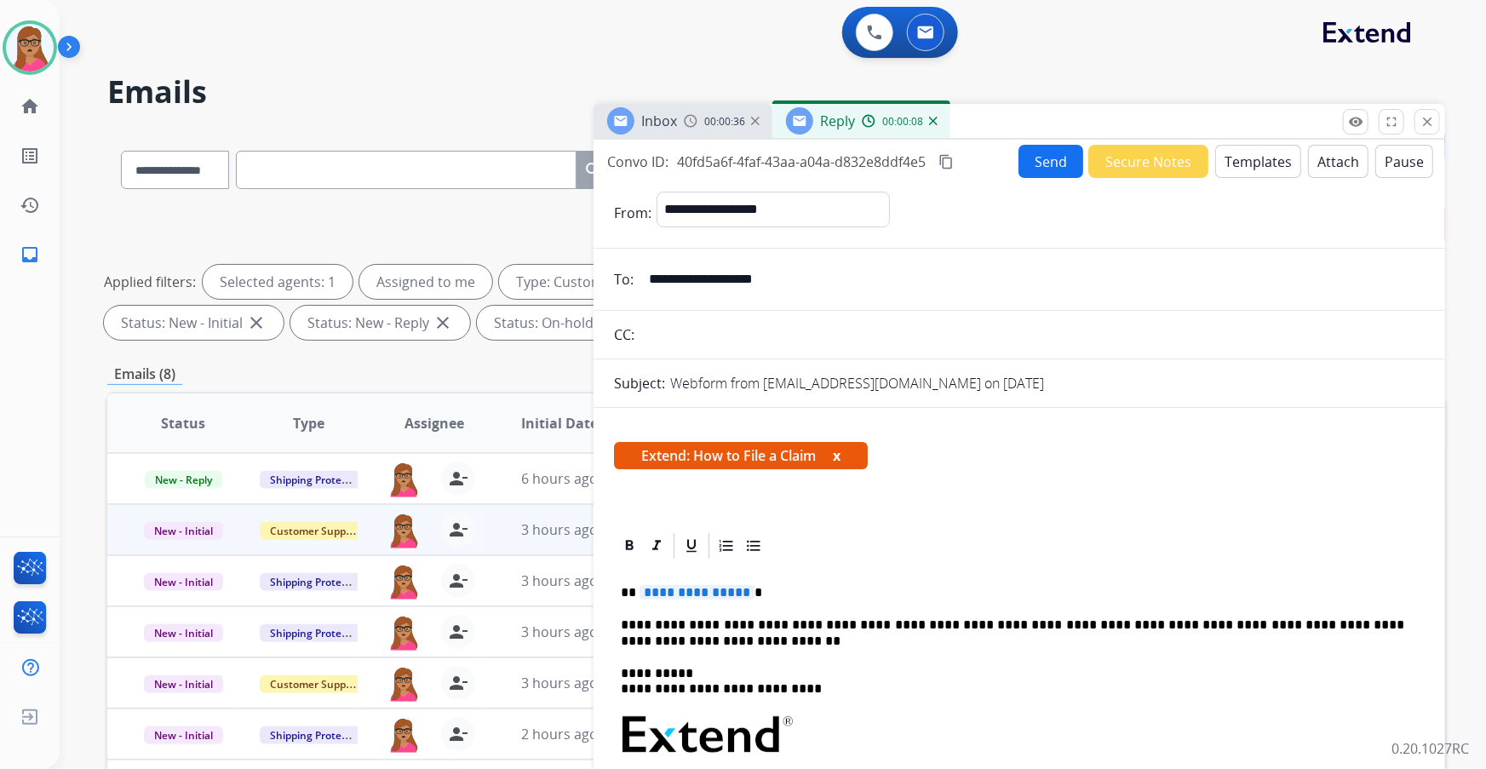
click at [477, 197] on button "x" at bounding box center [837, 455] width 8 height 20
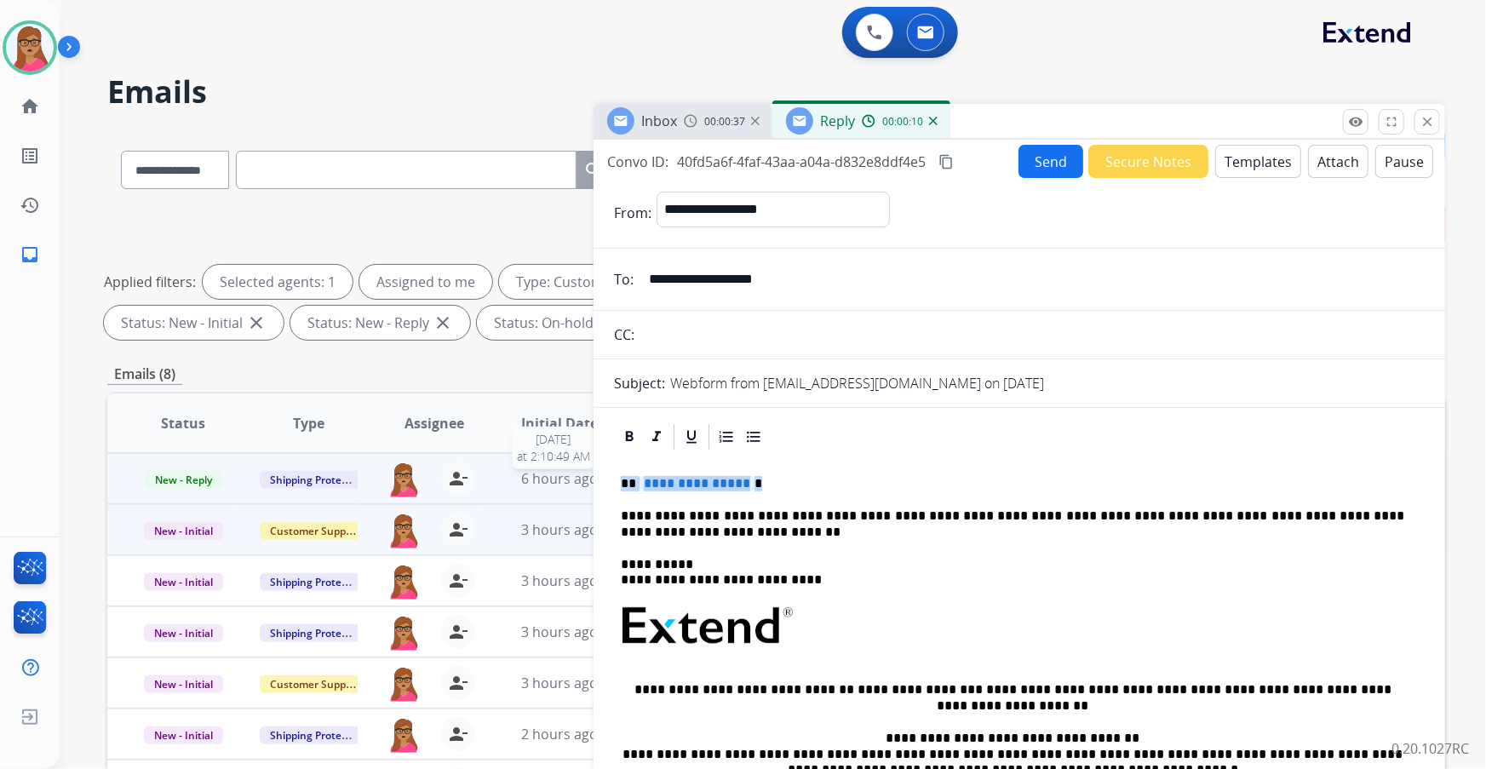
drag, startPoint x: 759, startPoint y: 479, endPoint x: 590, endPoint y: 485, distance: 168.7
click at [477, 197] on div "**********" at bounding box center [776, 589] width 1338 height 921
drag, startPoint x: 1087, startPoint y: 398, endPoint x: 1093, endPoint y: 375, distance: 23.7
click at [477, 197] on form "**********" at bounding box center [1018, 627] width 851 height 898
click at [477, 125] on div "00:00:12" at bounding box center [899, 120] width 75 height 15
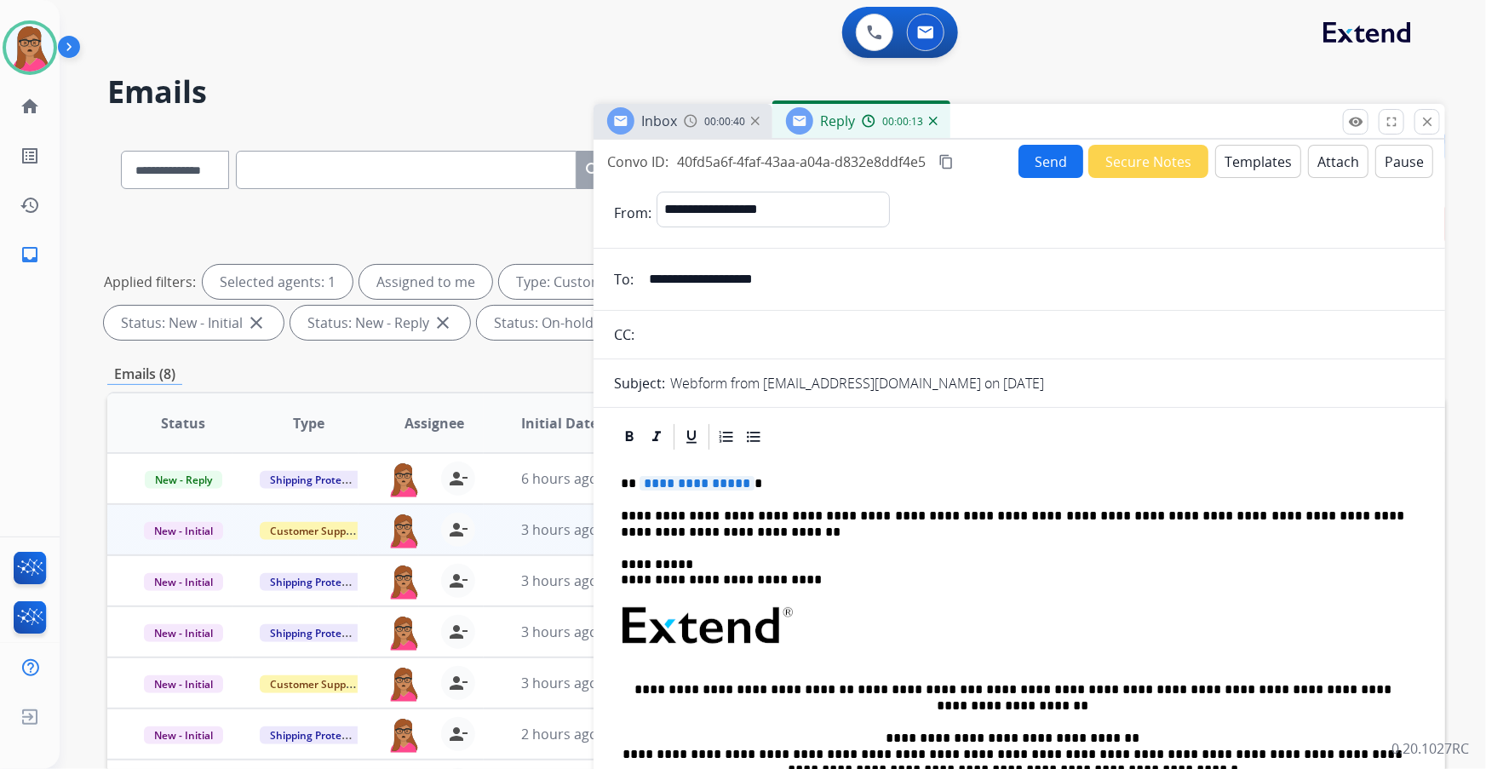
click at [477, 119] on img at bounding box center [933, 121] width 9 height 9
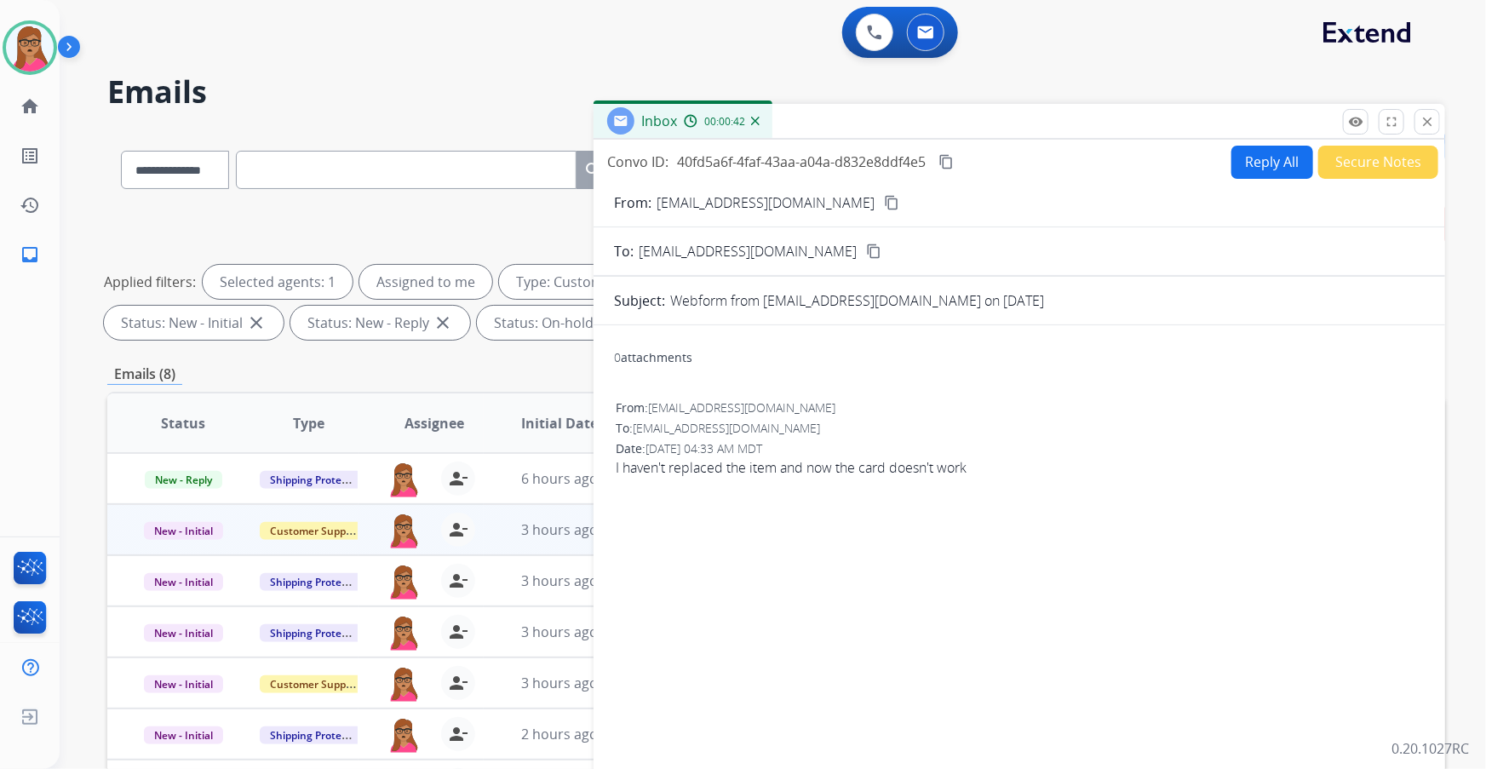
click at [477, 162] on button "Reply All" at bounding box center [1272, 162] width 82 height 33
select select "**********"
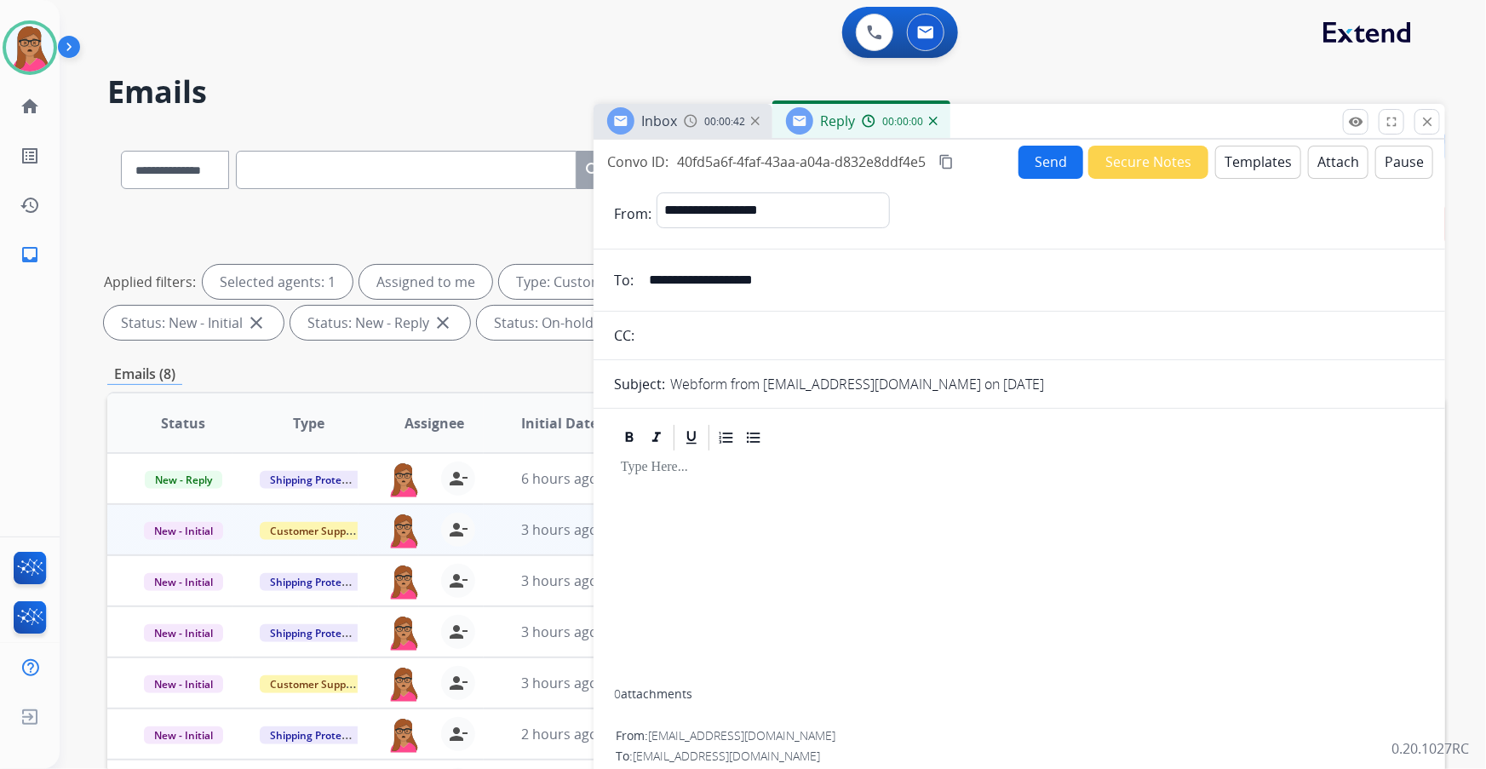
click at [477, 163] on button "Templates" at bounding box center [1258, 162] width 86 height 33
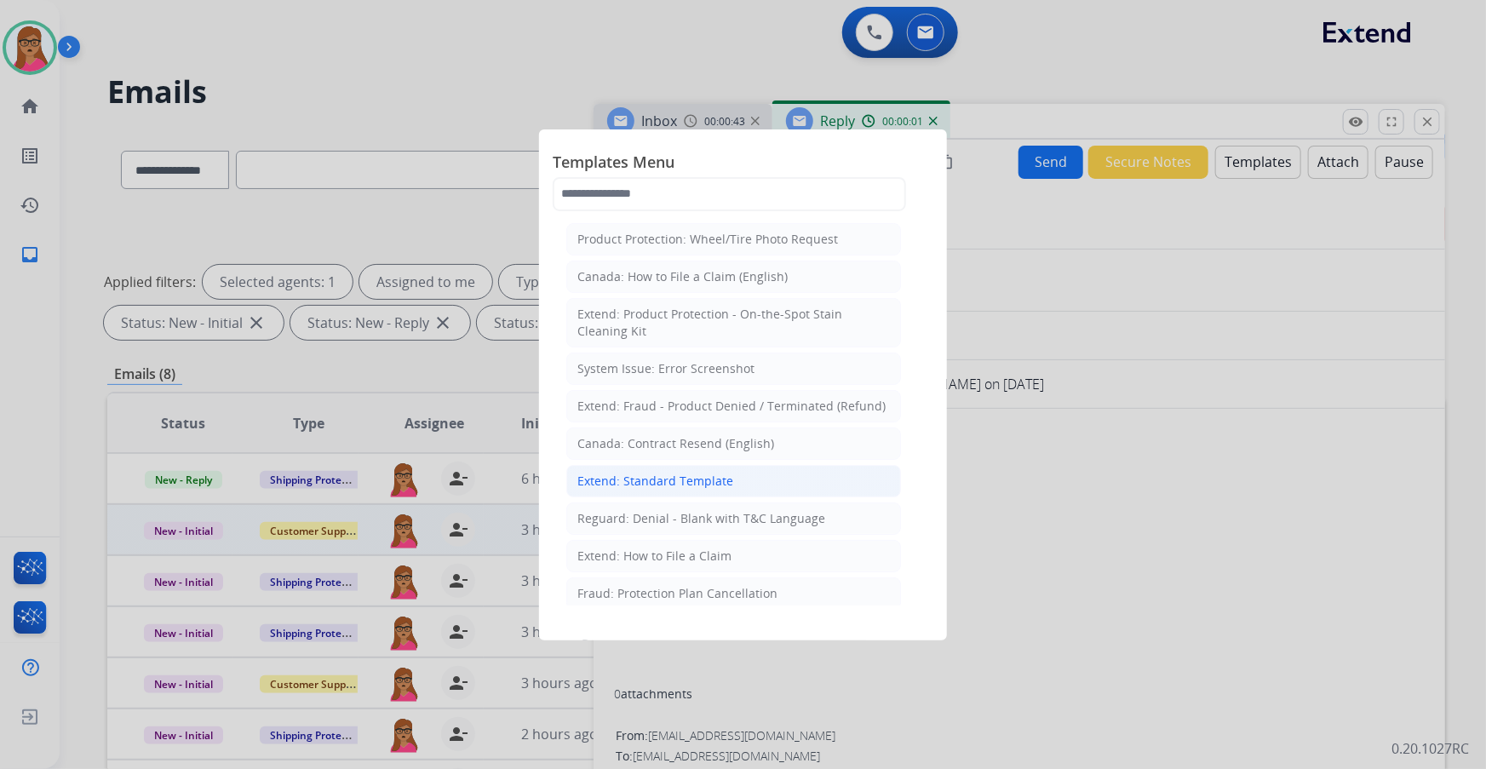
click at [477, 197] on div "Extend: Standard Template" at bounding box center [655, 481] width 156 height 17
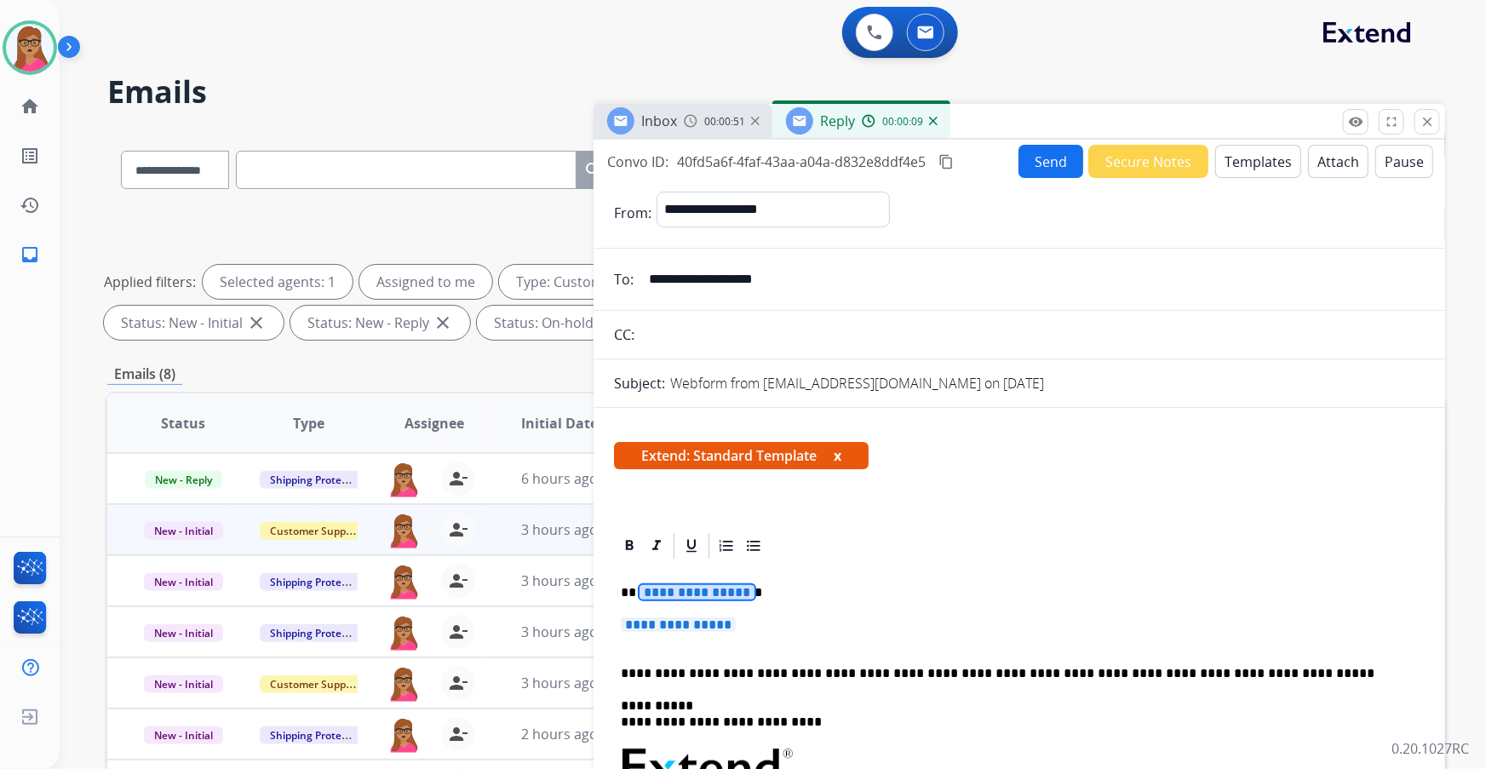
click at [477, 197] on span "**********" at bounding box center [696, 592] width 115 height 14
click at [477, 197] on span "**********" at bounding box center [678, 624] width 115 height 14
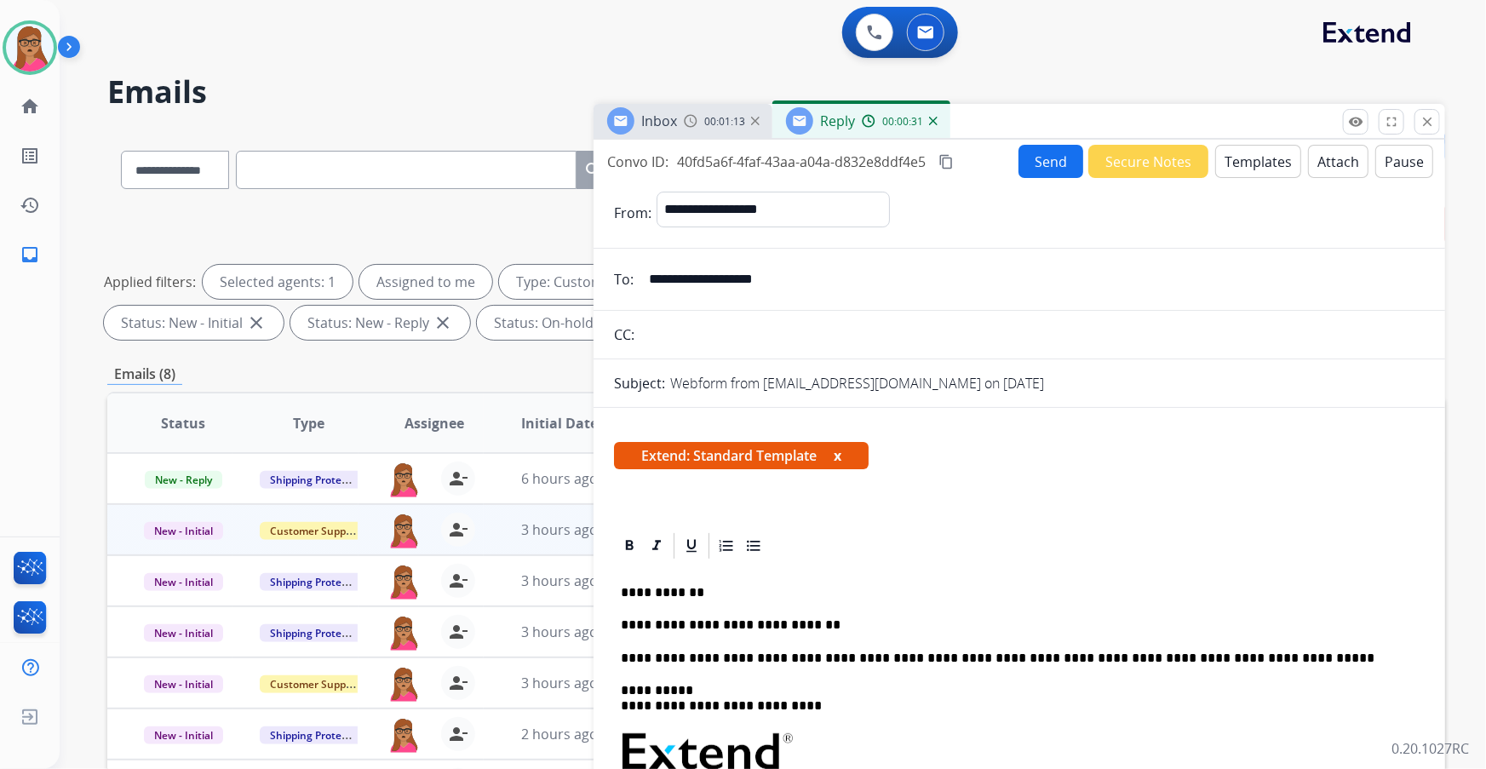
click at [477, 126] on span "Inbox" at bounding box center [659, 121] width 36 height 19
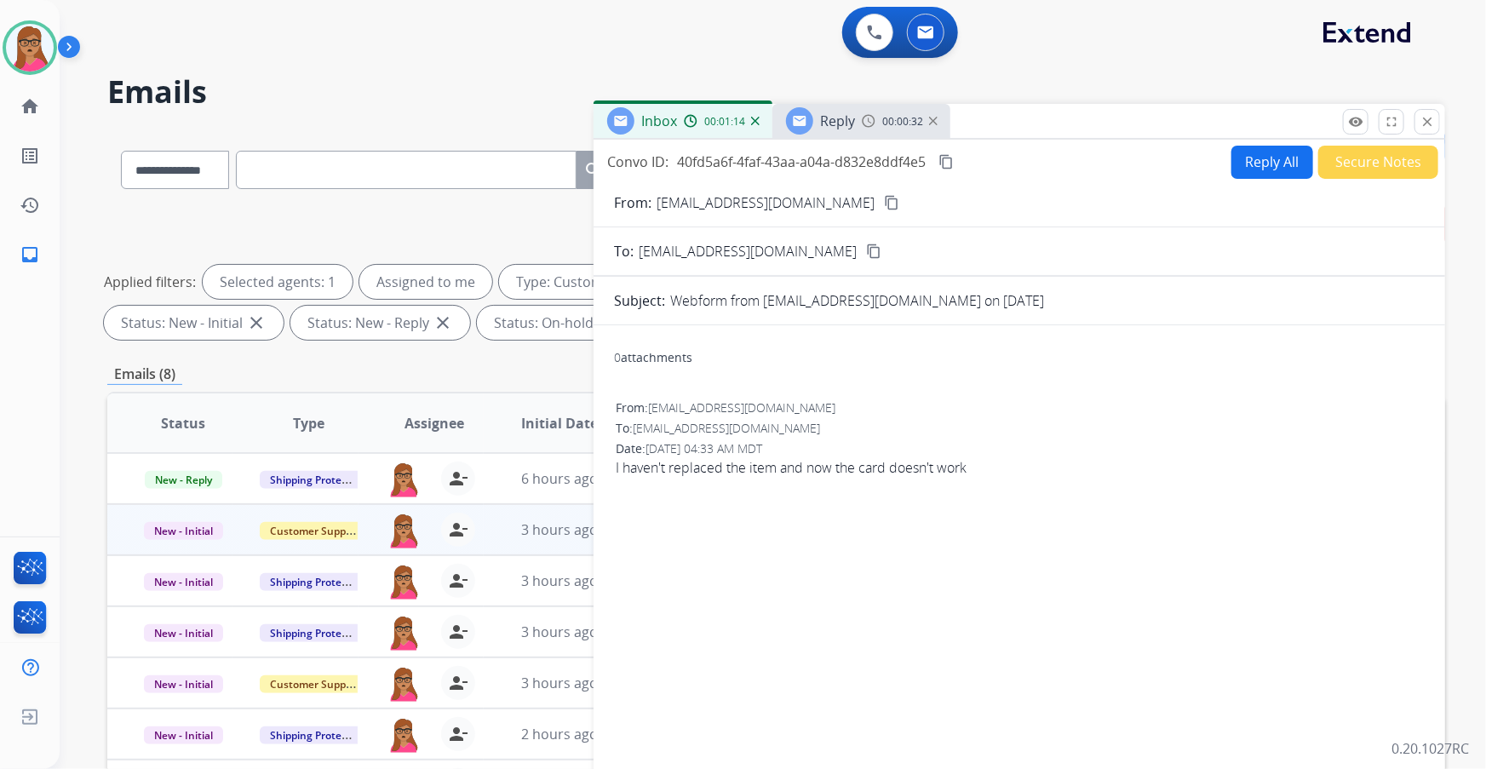
click at [477, 118] on span "Reply" at bounding box center [837, 121] width 35 height 19
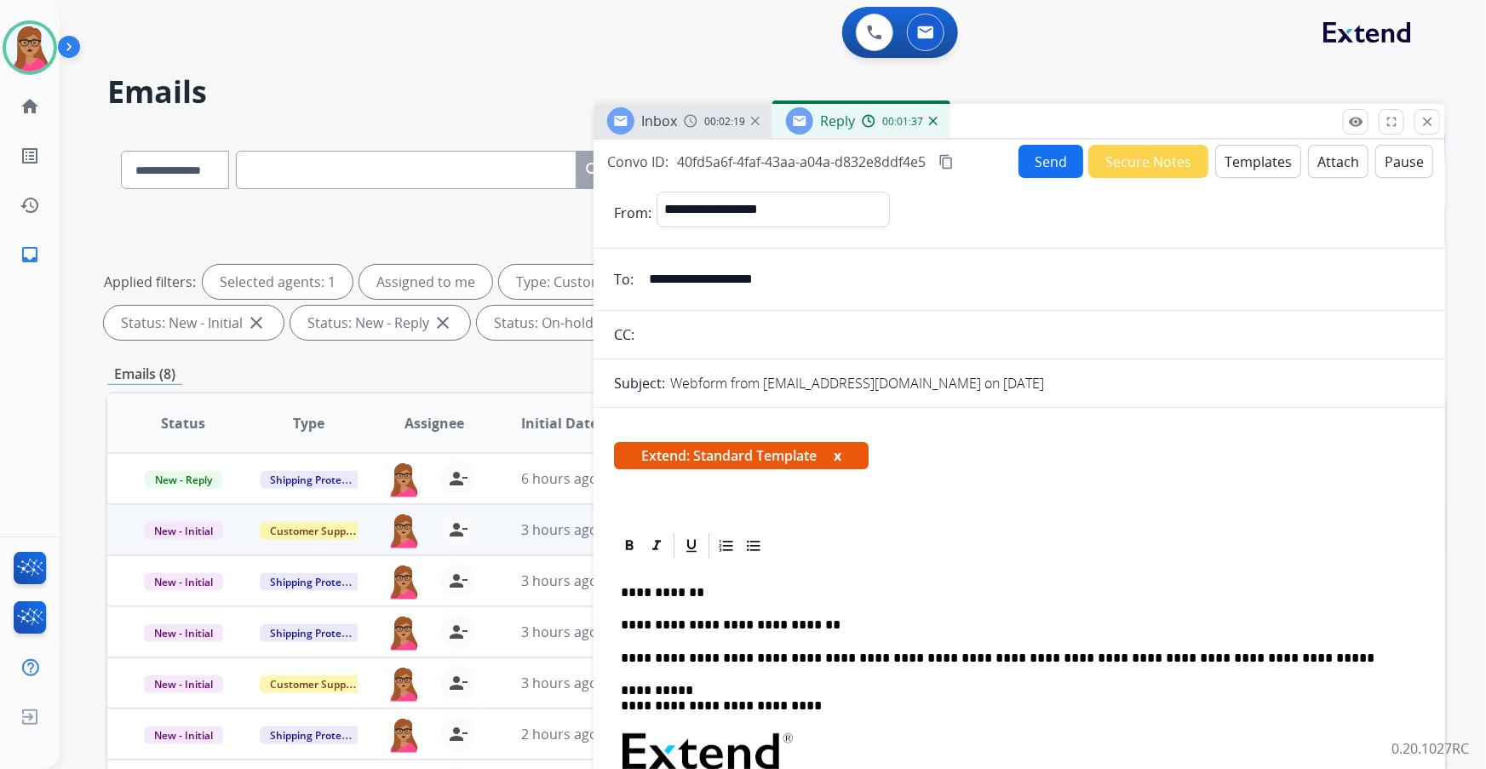
drag, startPoint x: 948, startPoint y: 160, endPoint x: 979, endPoint y: 130, distance: 43.4
click at [477, 161] on mat-icon "content_copy" at bounding box center [945, 161] width 15 height 15
click at [477, 197] on p "**********" at bounding box center [1013, 624] width 784 height 15
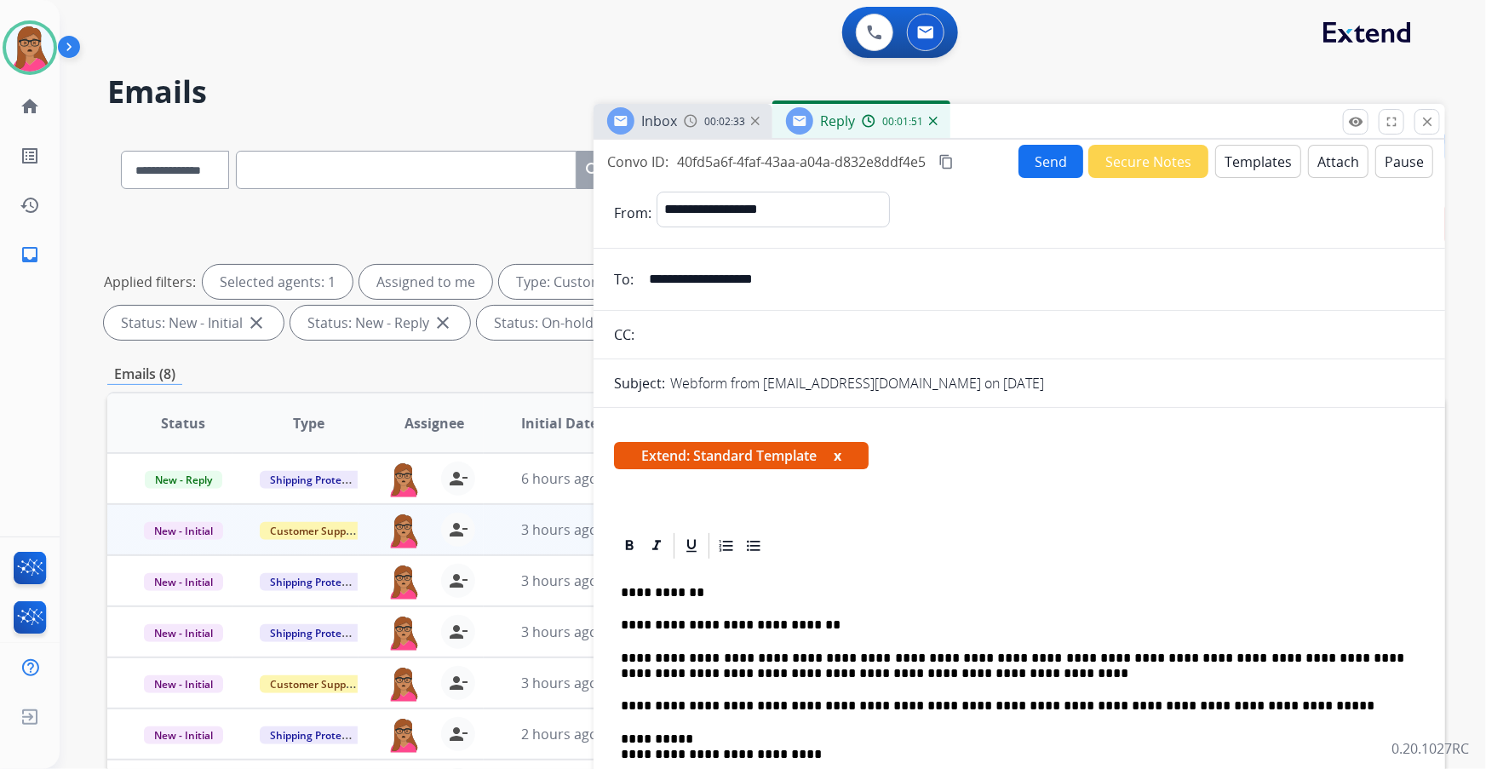
click at [477, 174] on button "Send" at bounding box center [1050, 161] width 65 height 33
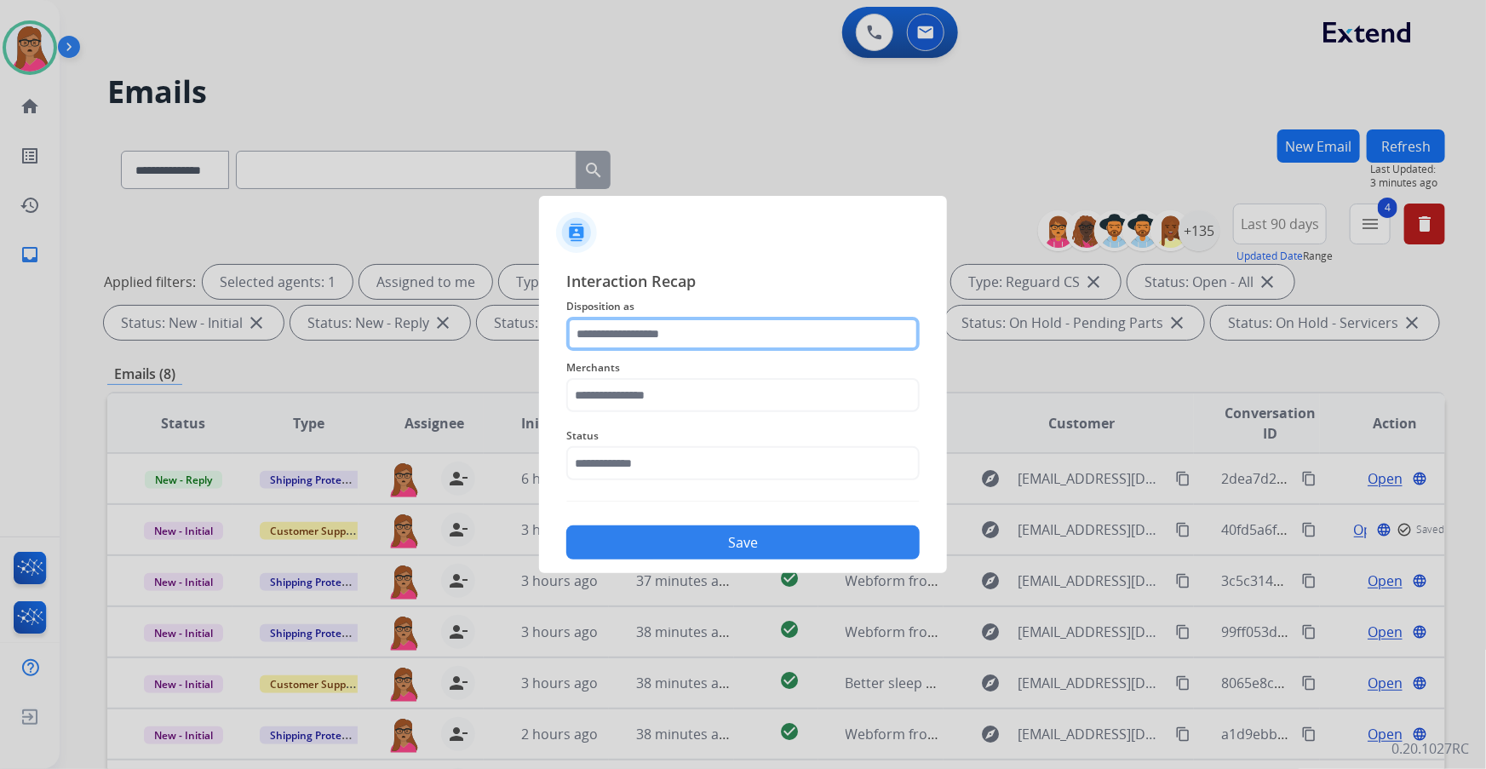
click at [477, 197] on input "text" at bounding box center [742, 334] width 353 height 34
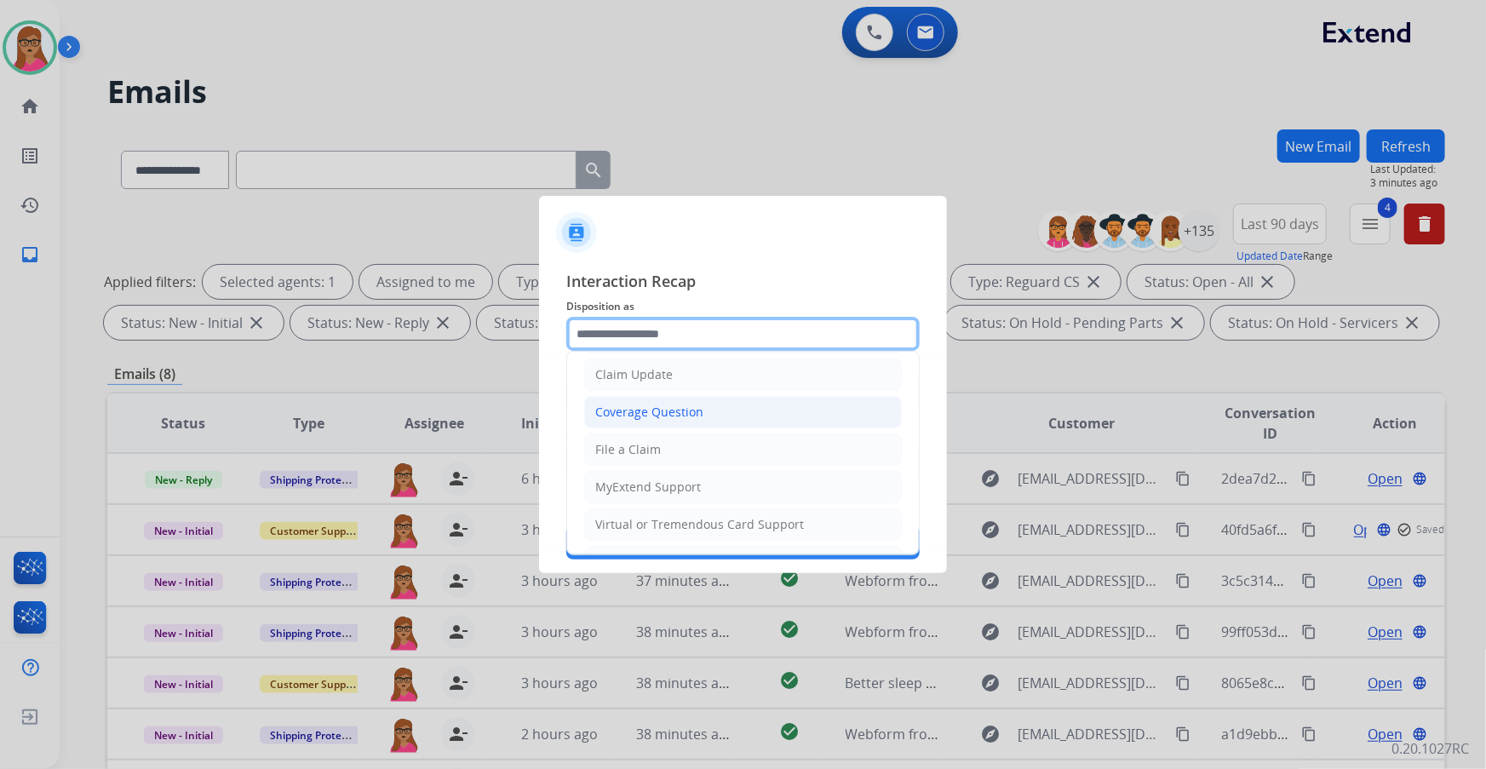
scroll to position [232, 0]
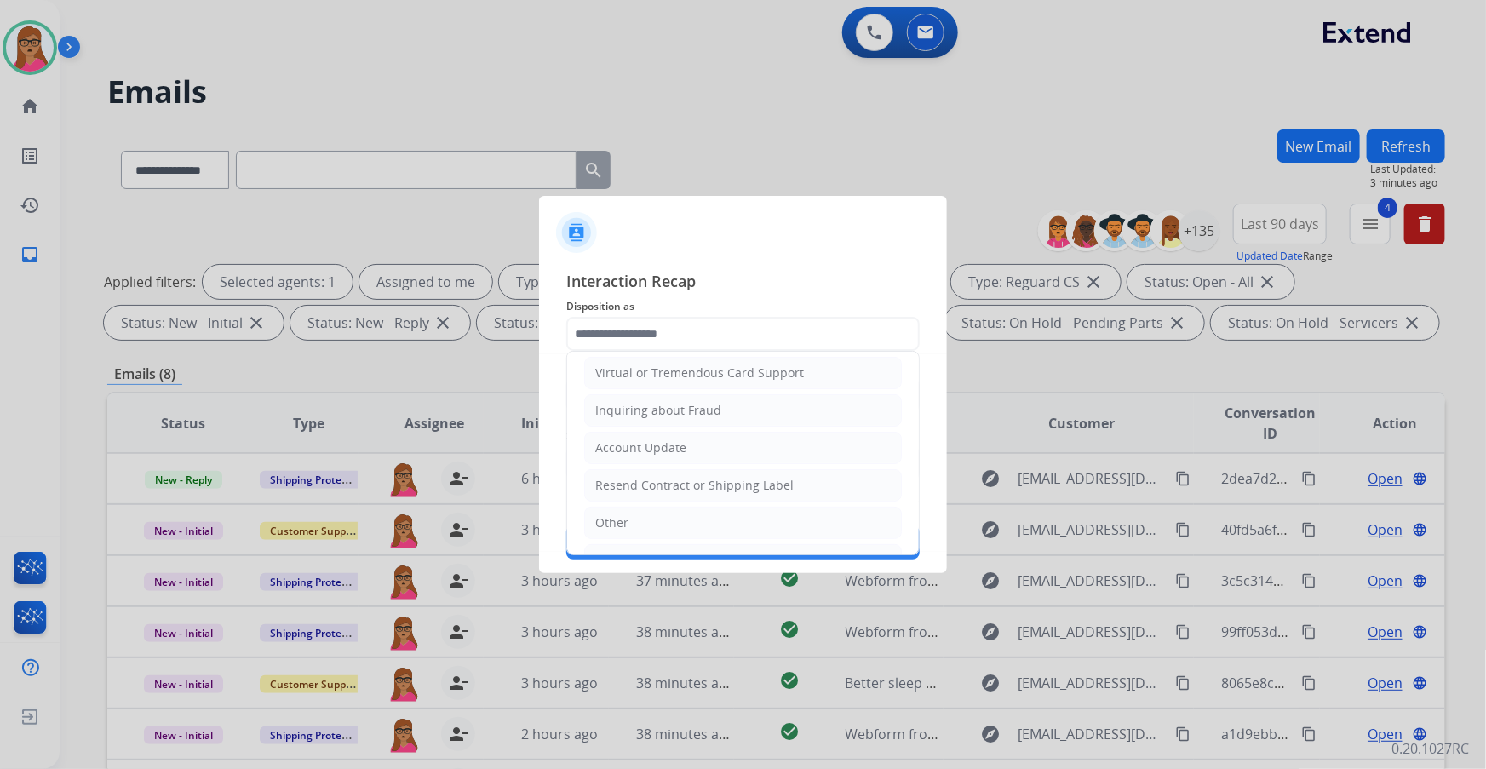
click at [477, 197] on div "Virtual or Tremendous Card Support" at bounding box center [699, 372] width 209 height 17
type input "**********"
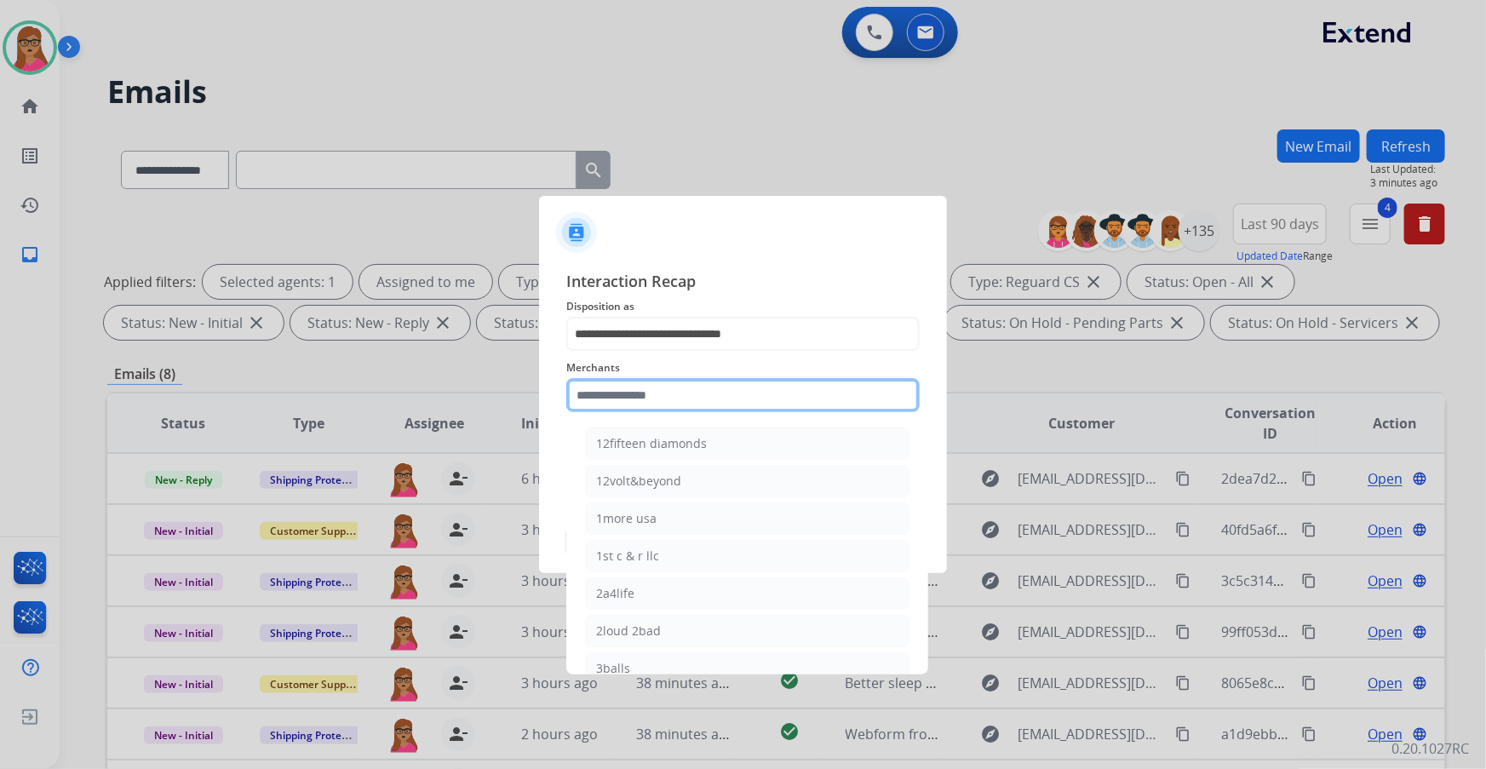
click at [477, 197] on input "text" at bounding box center [742, 395] width 353 height 34
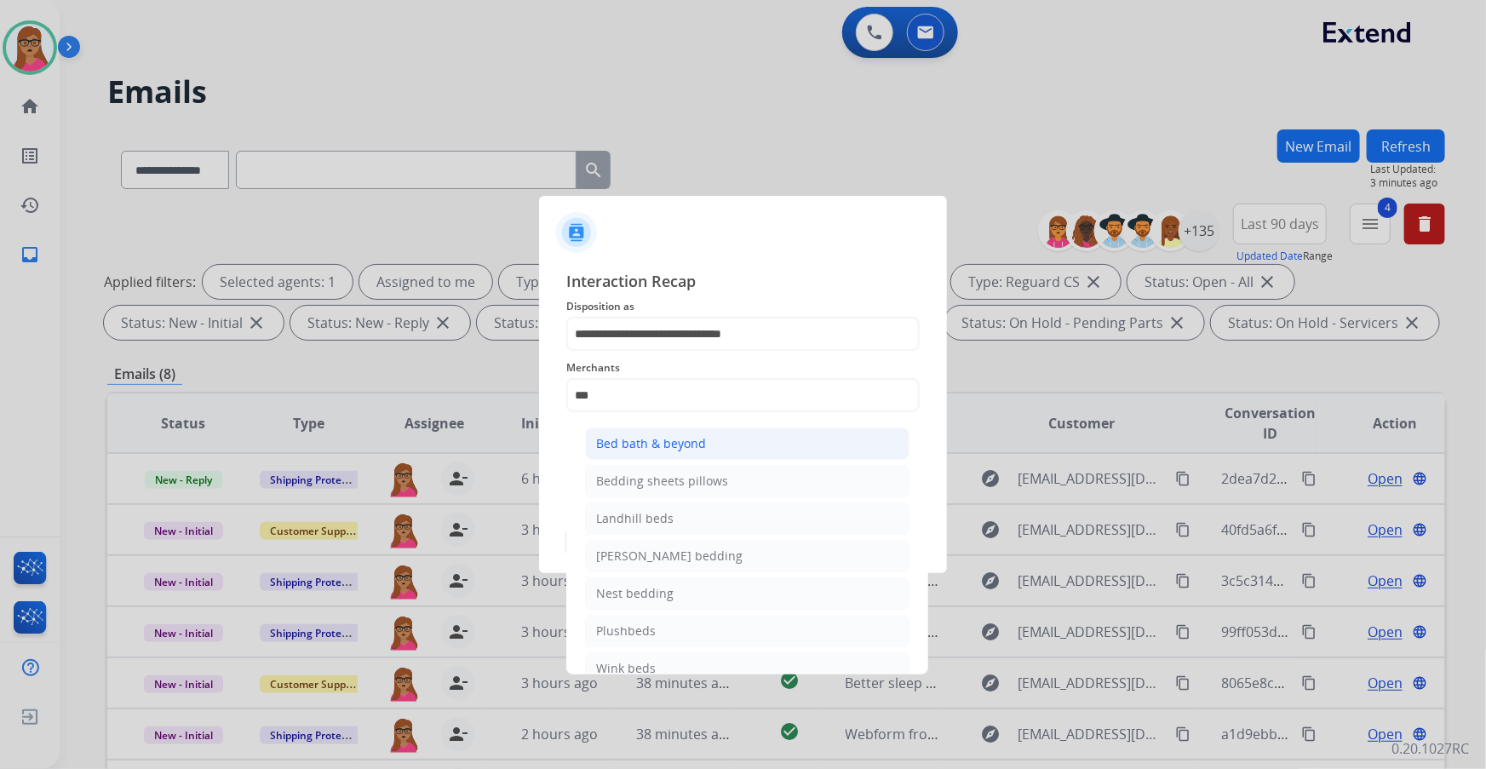
click at [477, 197] on div "Bed bath & beyond" at bounding box center [651, 443] width 110 height 17
type input "**********"
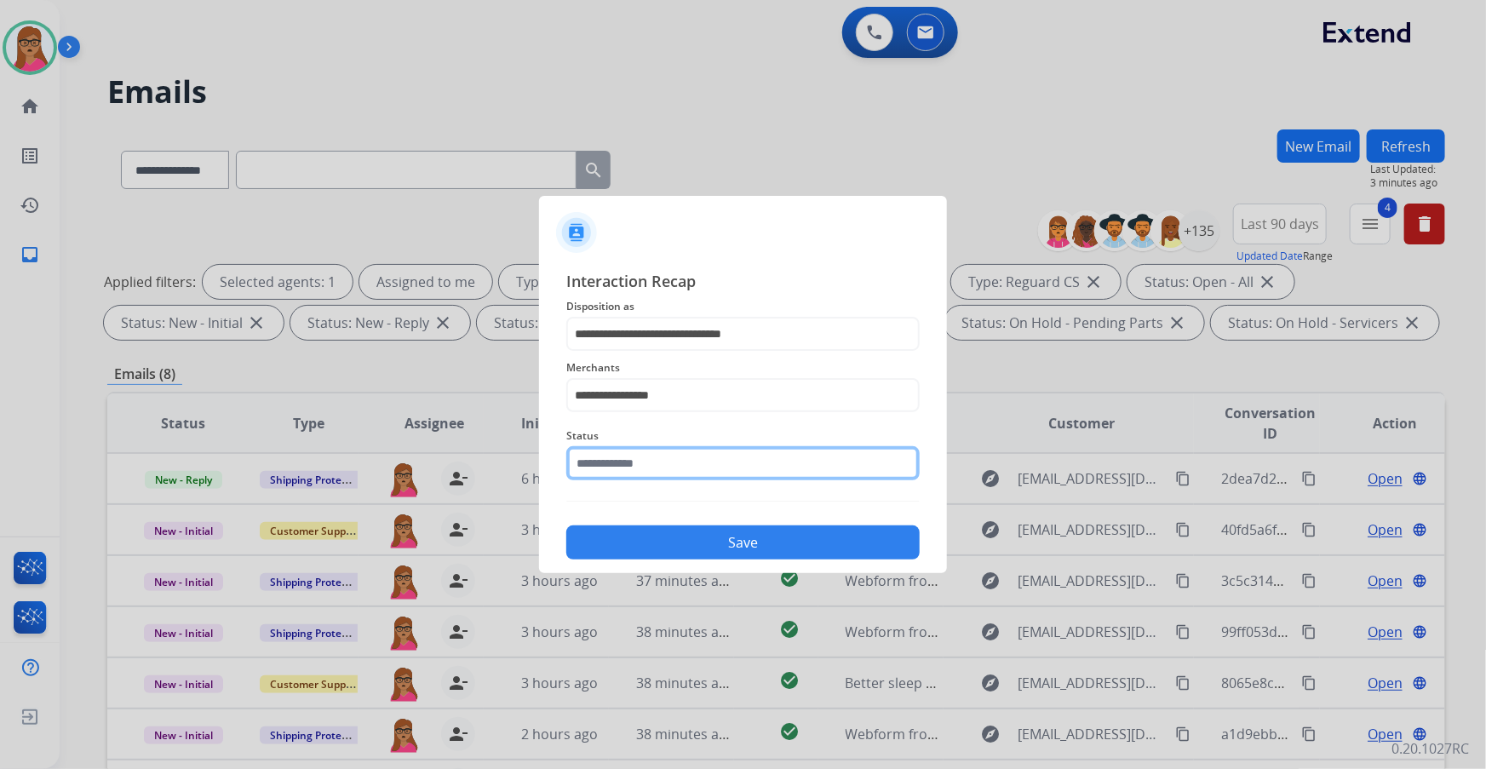
click at [477, 197] on input "text" at bounding box center [742, 463] width 353 height 34
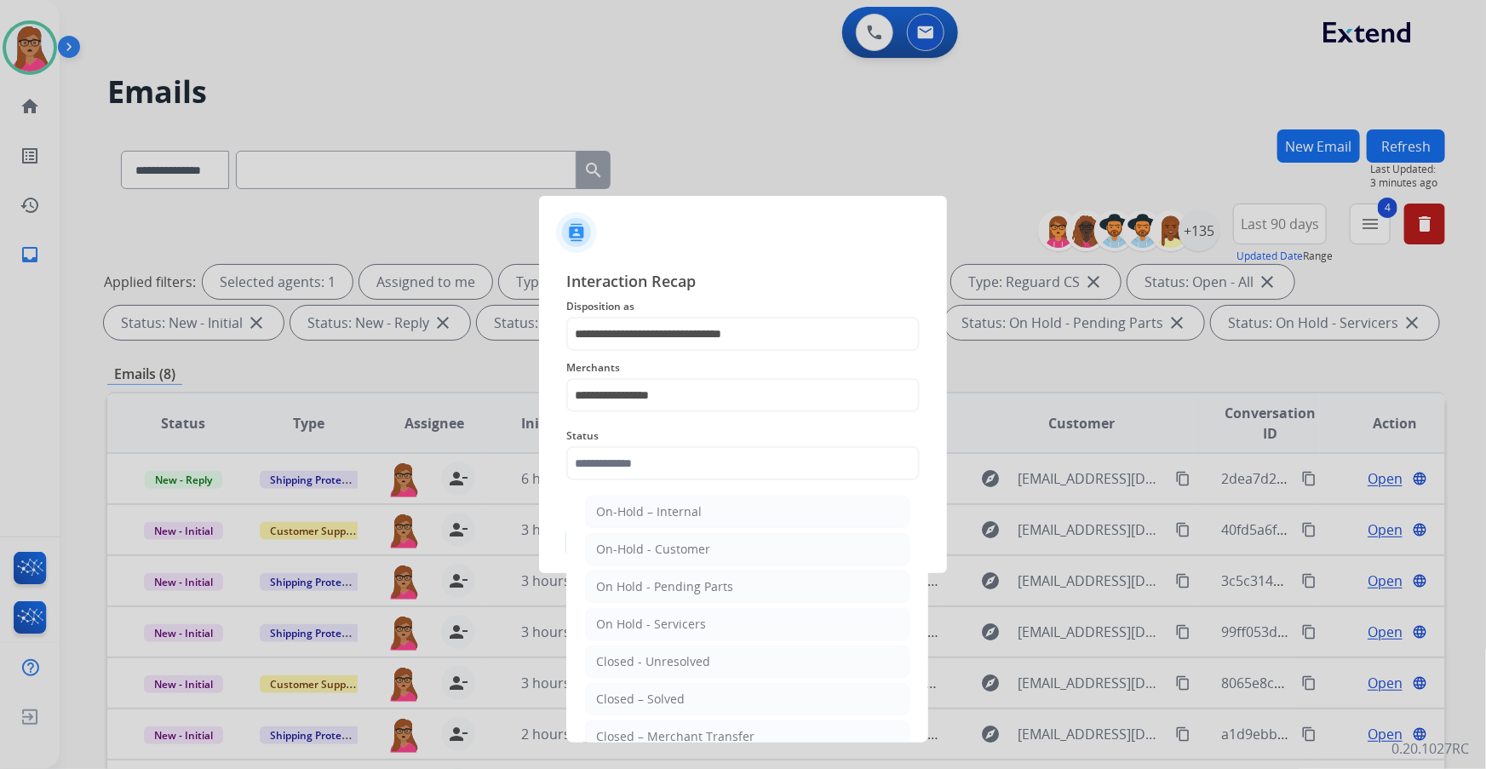
drag, startPoint x: 698, startPoint y: 702, endPoint x: 701, endPoint y: 679, distance: 23.1
click at [477, 197] on li "Closed – Solved" at bounding box center [747, 699] width 324 height 32
type input "**********"
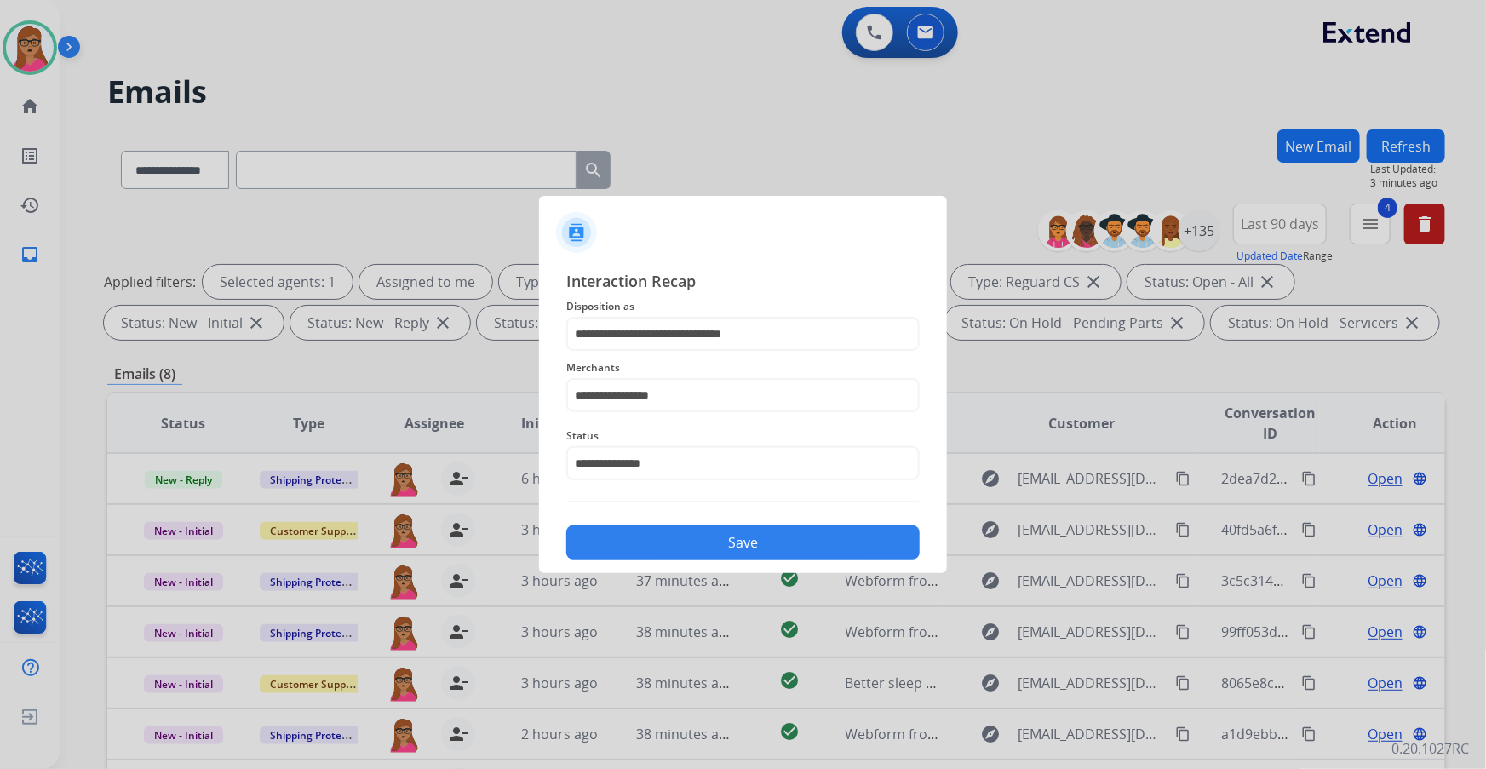
click at [477, 197] on button "Save" at bounding box center [742, 542] width 353 height 34
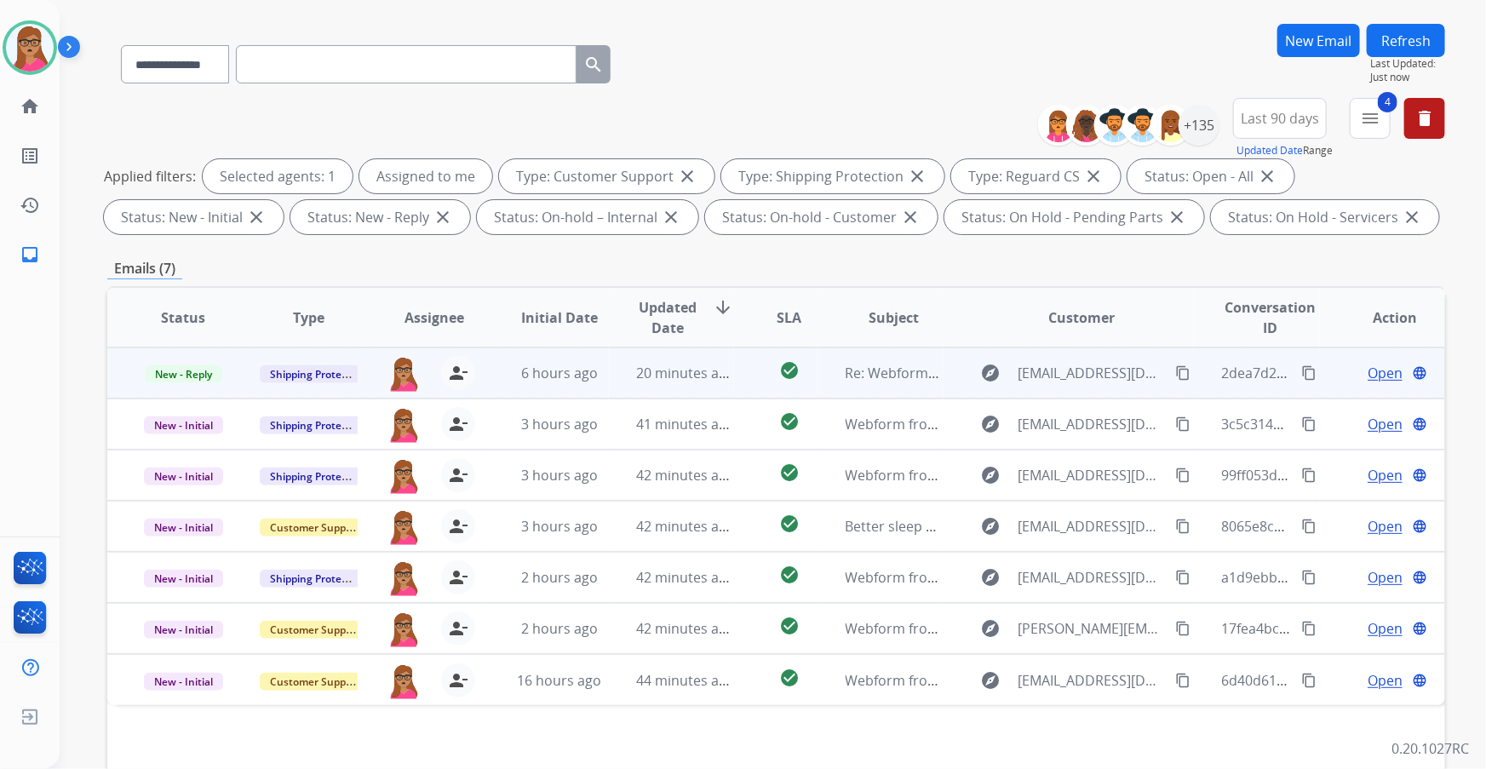
scroll to position [154, 0]
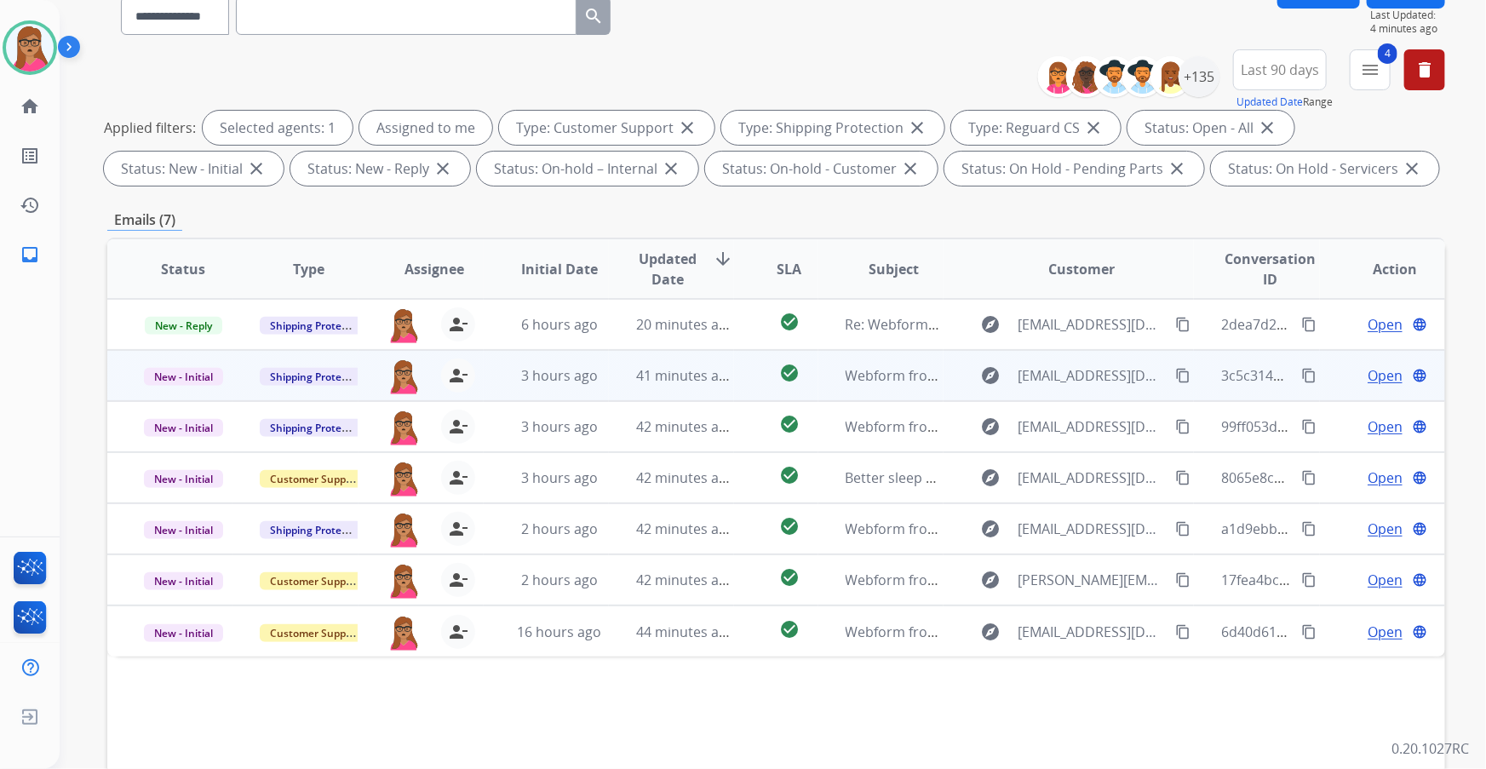
click at [477, 197] on span "Open" at bounding box center [1384, 375] width 35 height 20
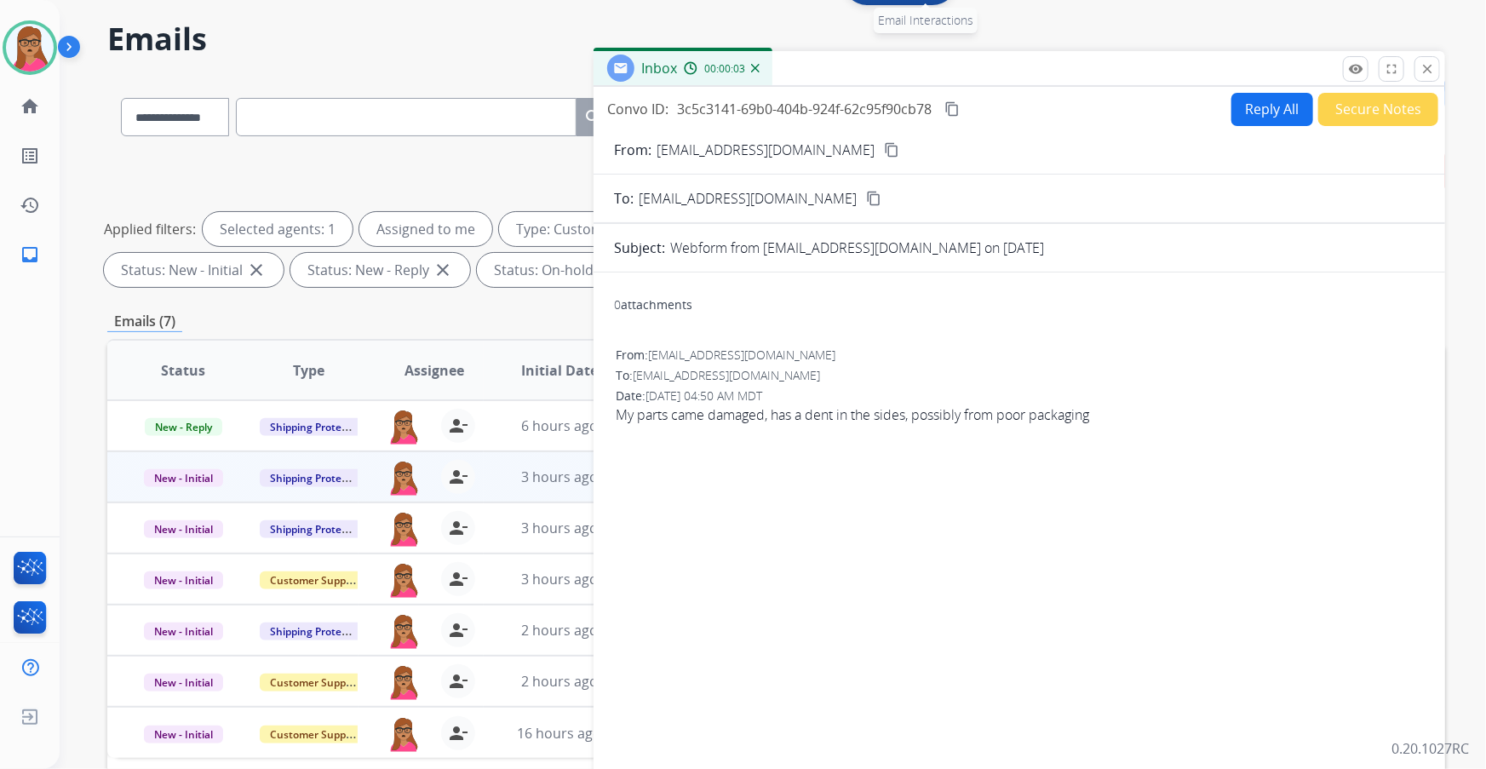
scroll to position [0, 0]
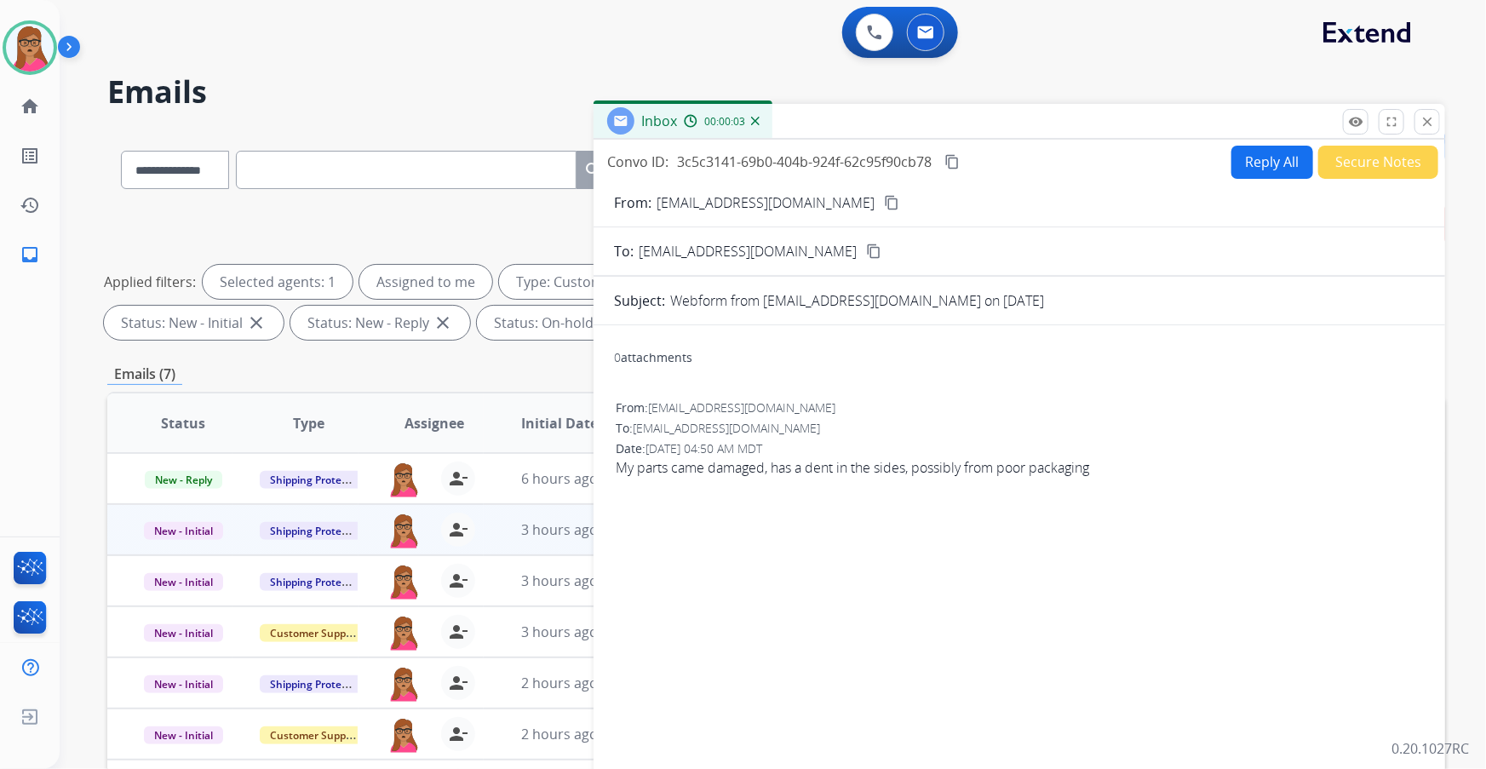
click at [477, 197] on button "content_copy" at bounding box center [891, 202] width 20 height 20
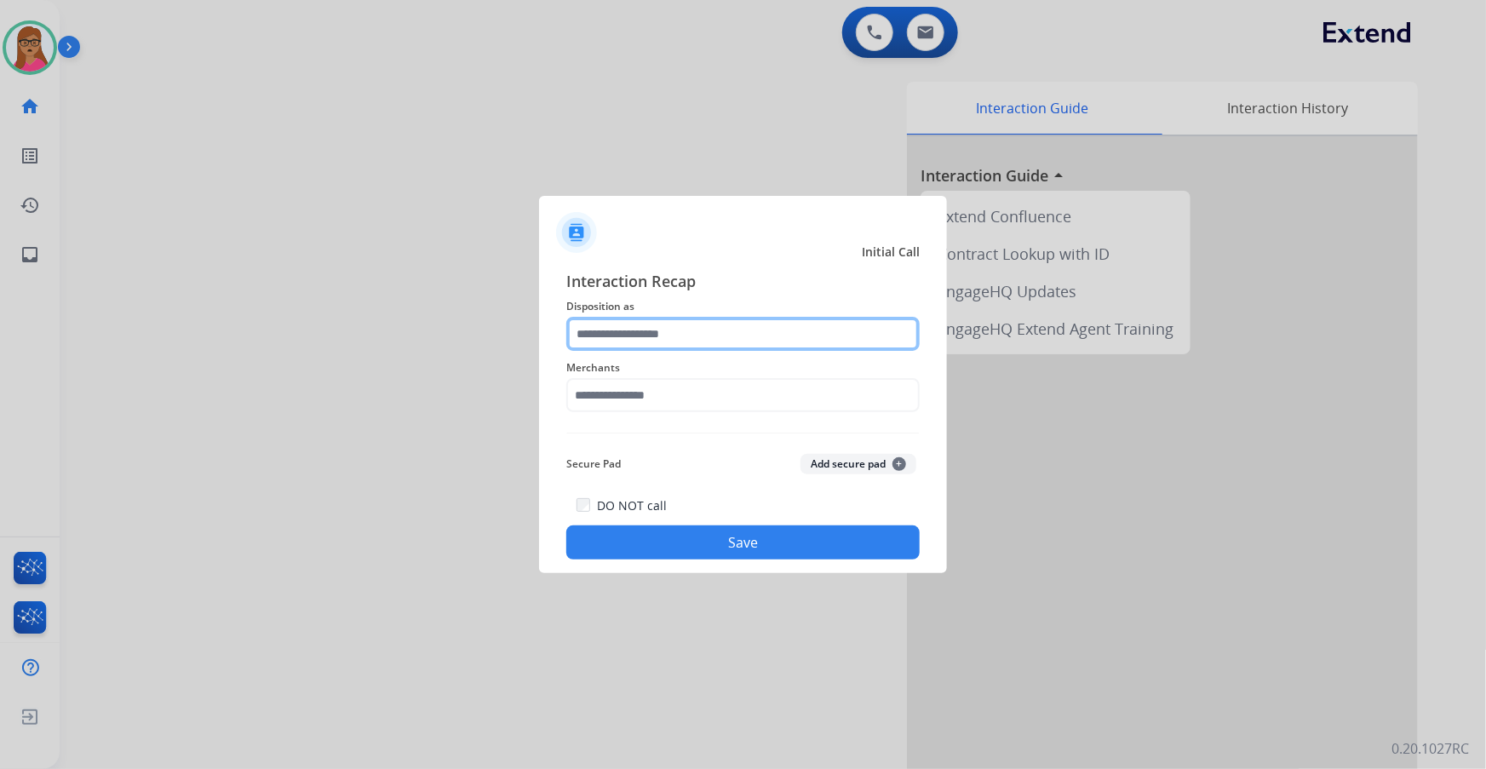
click at [477, 197] on input "text" at bounding box center [742, 334] width 353 height 34
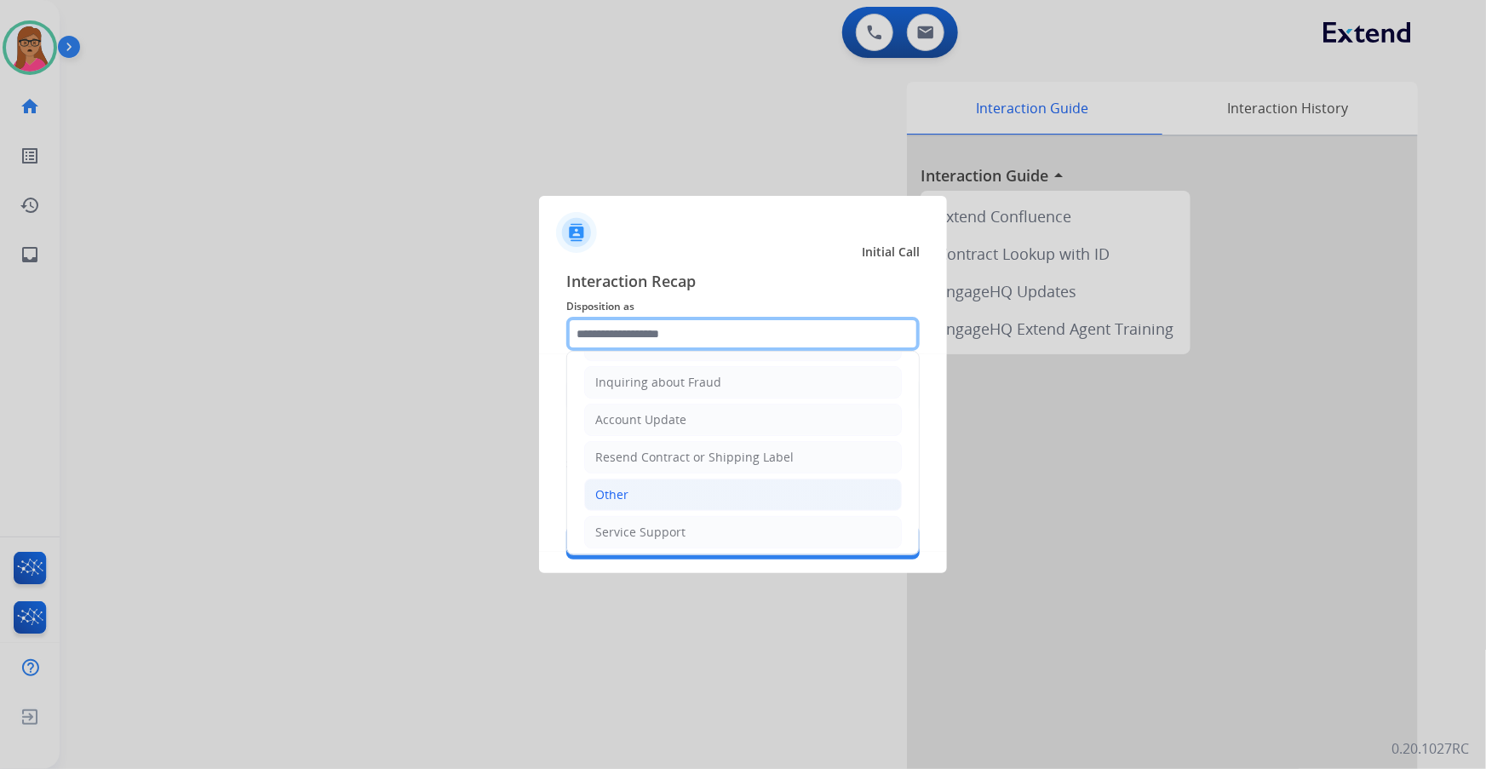
scroll to position [263, 0]
click at [477, 197] on li "Other" at bounding box center [743, 491] width 318 height 32
type input "*****"
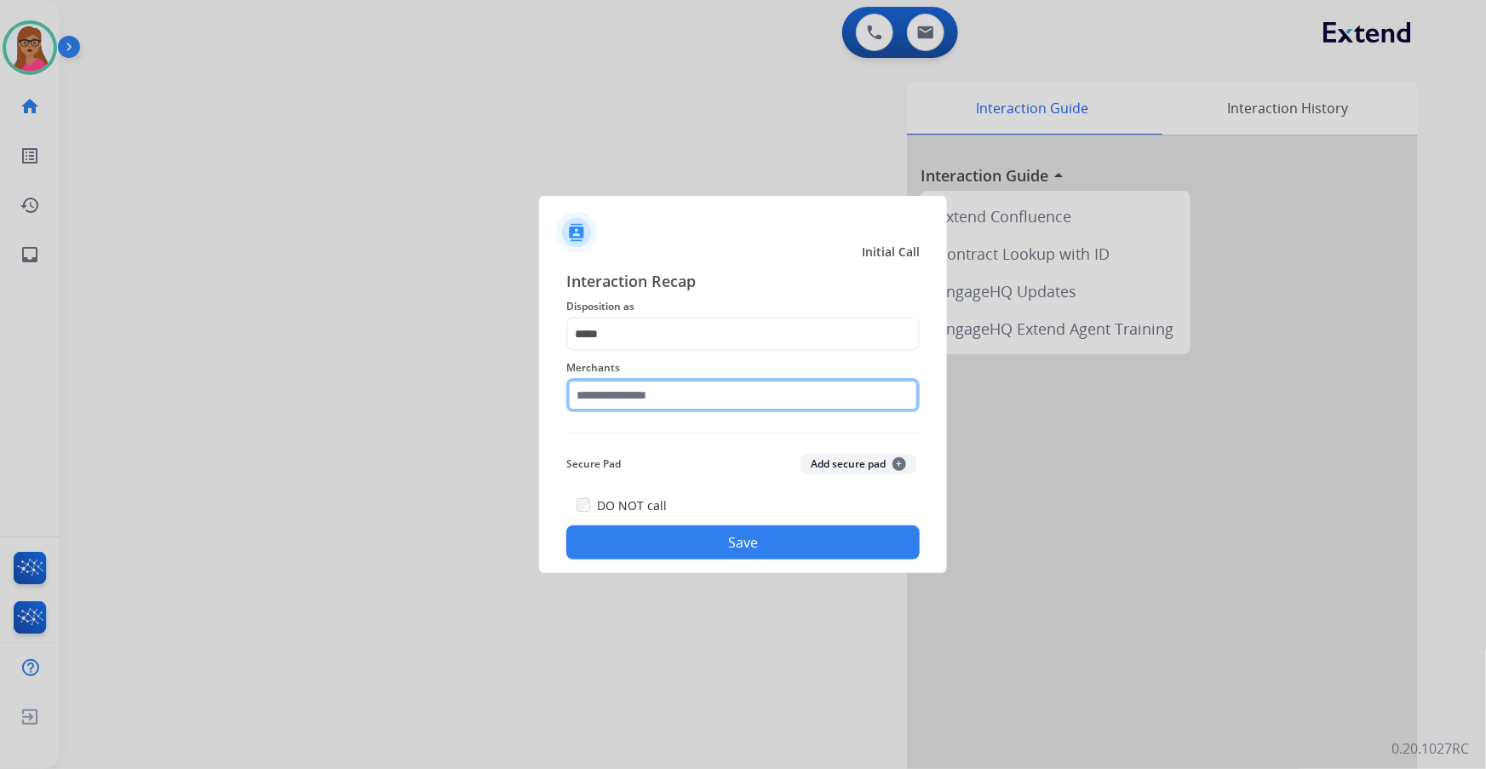
click at [477, 197] on input "text" at bounding box center [742, 395] width 353 height 34
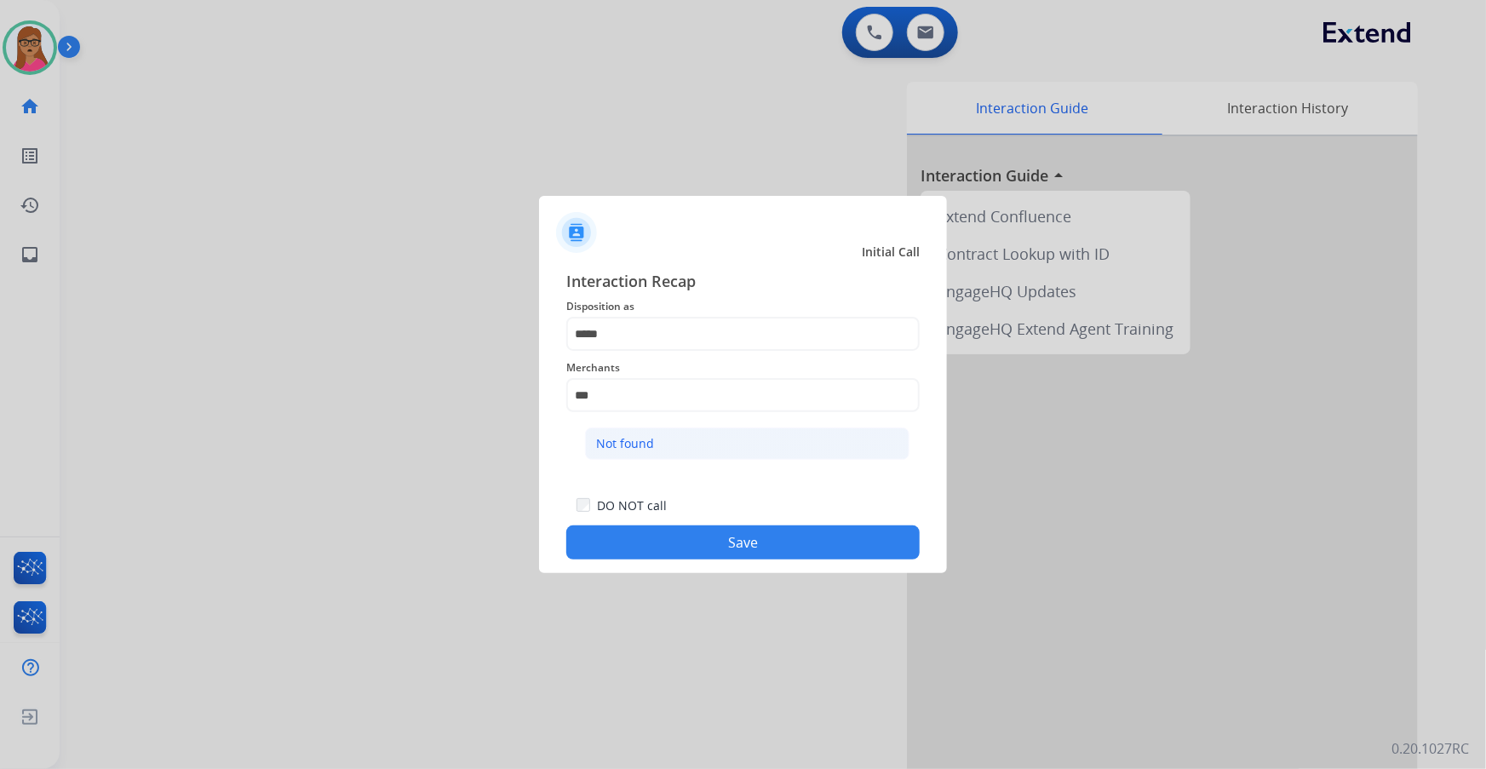
click at [477, 197] on div "Not found" at bounding box center [625, 443] width 58 height 17
type input "*********"
click at [477, 197] on button "Save" at bounding box center [742, 542] width 353 height 34
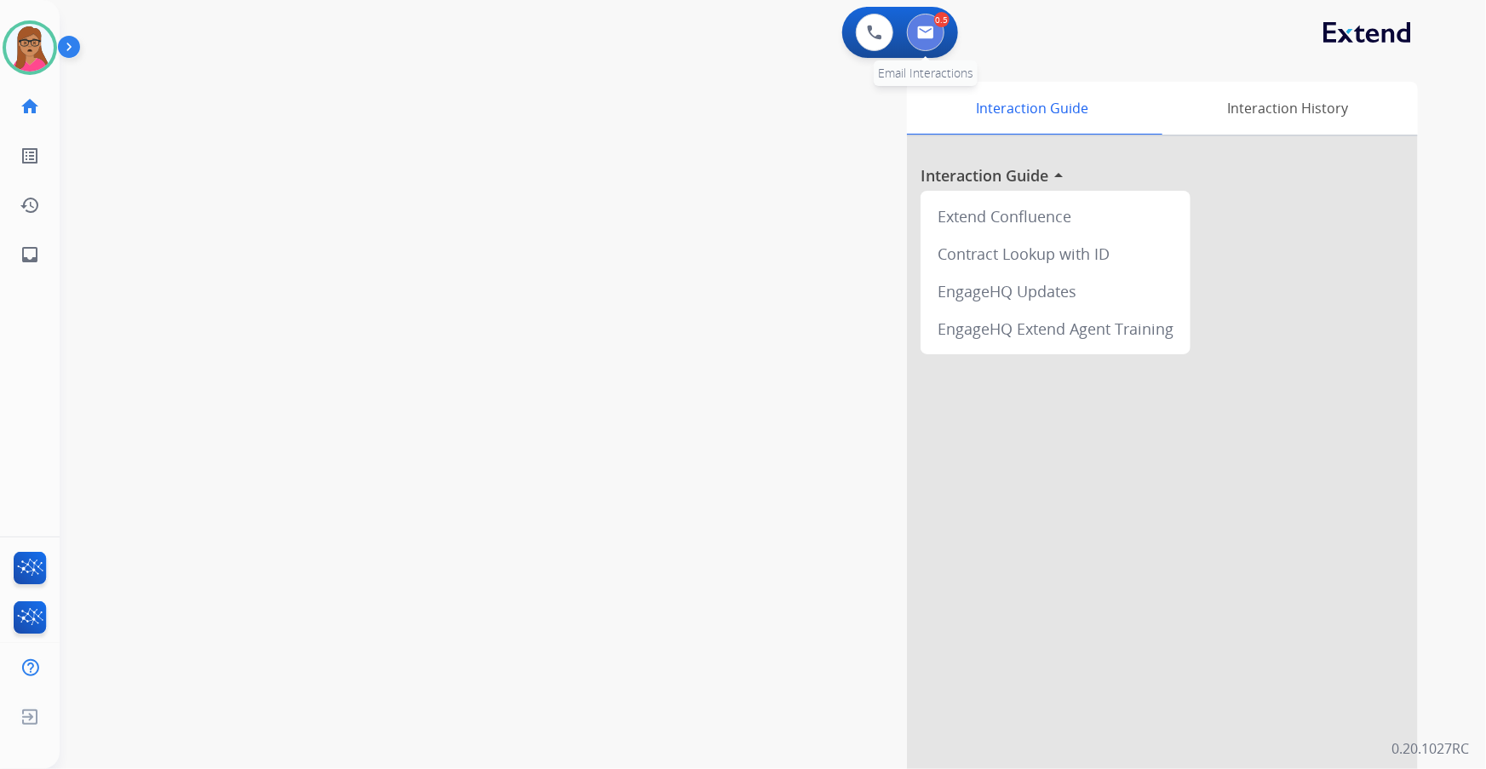
click at [477, 28] on img at bounding box center [925, 33] width 17 height 14
select select "**********"
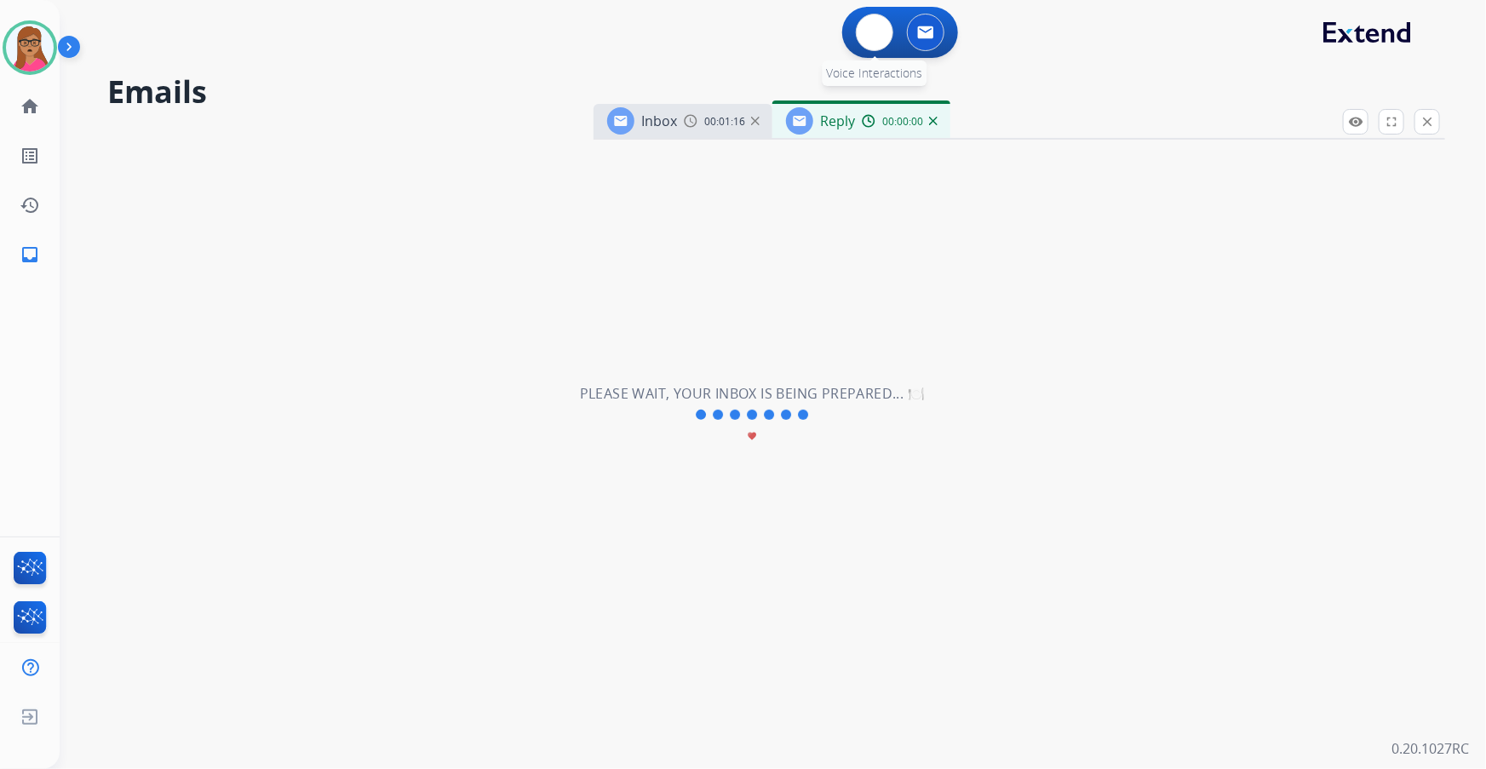
select select "**********"
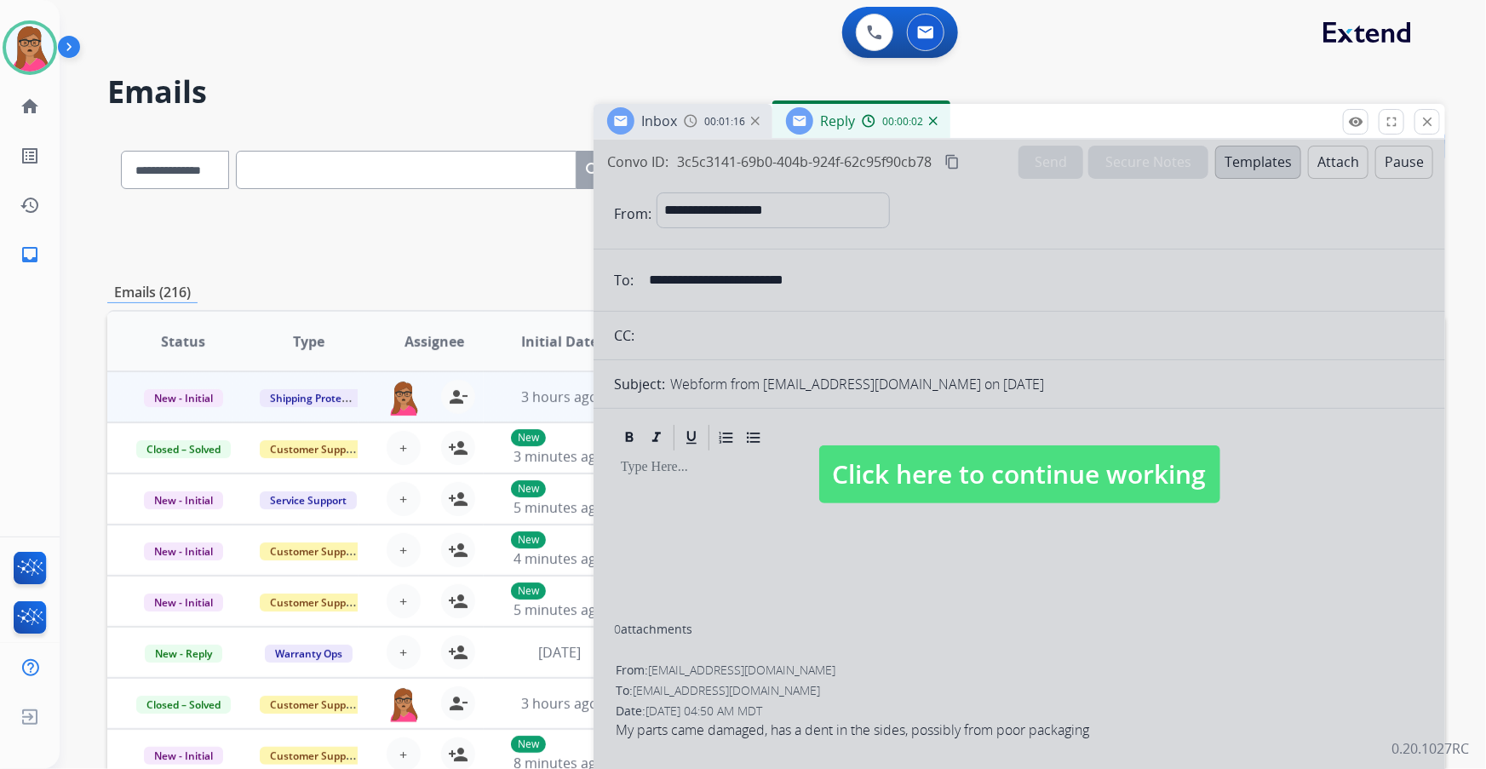
click at [477, 197] on span "Click here to continue working" at bounding box center [1019, 474] width 401 height 58
select select
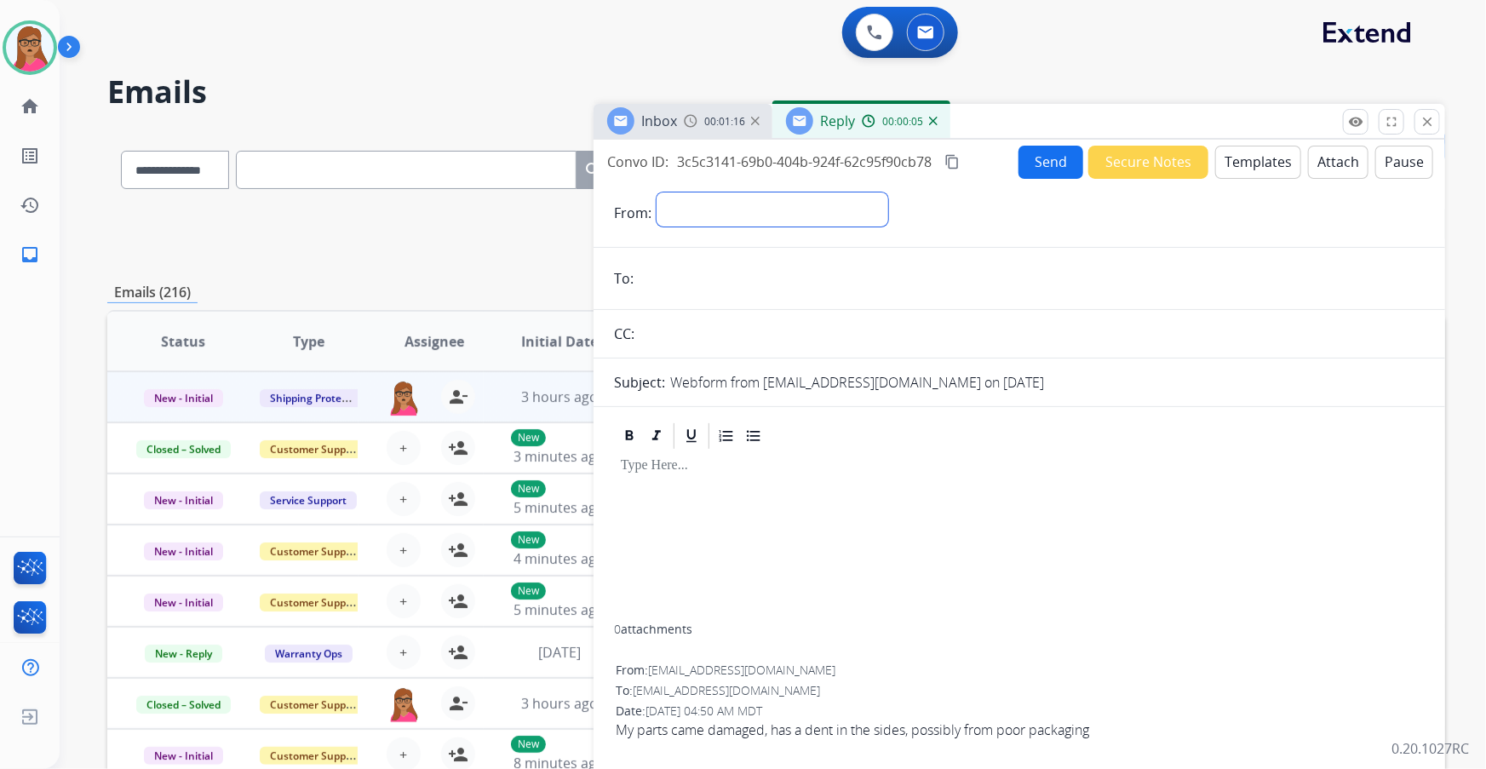
click at [477, 197] on select "**********" at bounding box center [772, 209] width 232 height 34
select select "**********"
click at [477, 192] on select "**********" at bounding box center [772, 209] width 232 height 34
drag, startPoint x: 674, startPoint y: 280, endPoint x: 686, endPoint y: 264, distance: 20.1
click at [477, 197] on input "email" at bounding box center [1032, 280] width 786 height 34
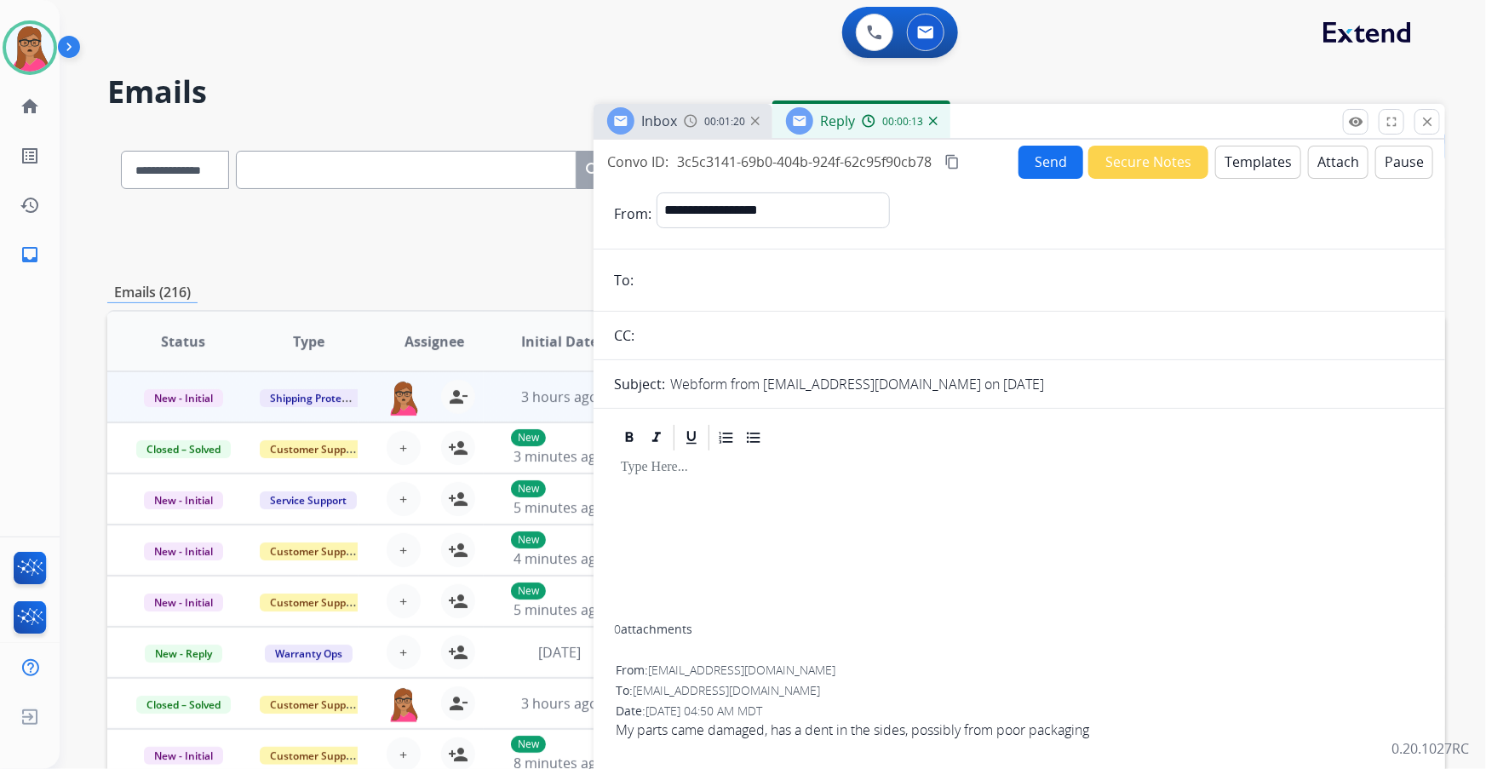
click at [477, 114] on div "Inbox 00:01:20" at bounding box center [682, 121] width 179 height 34
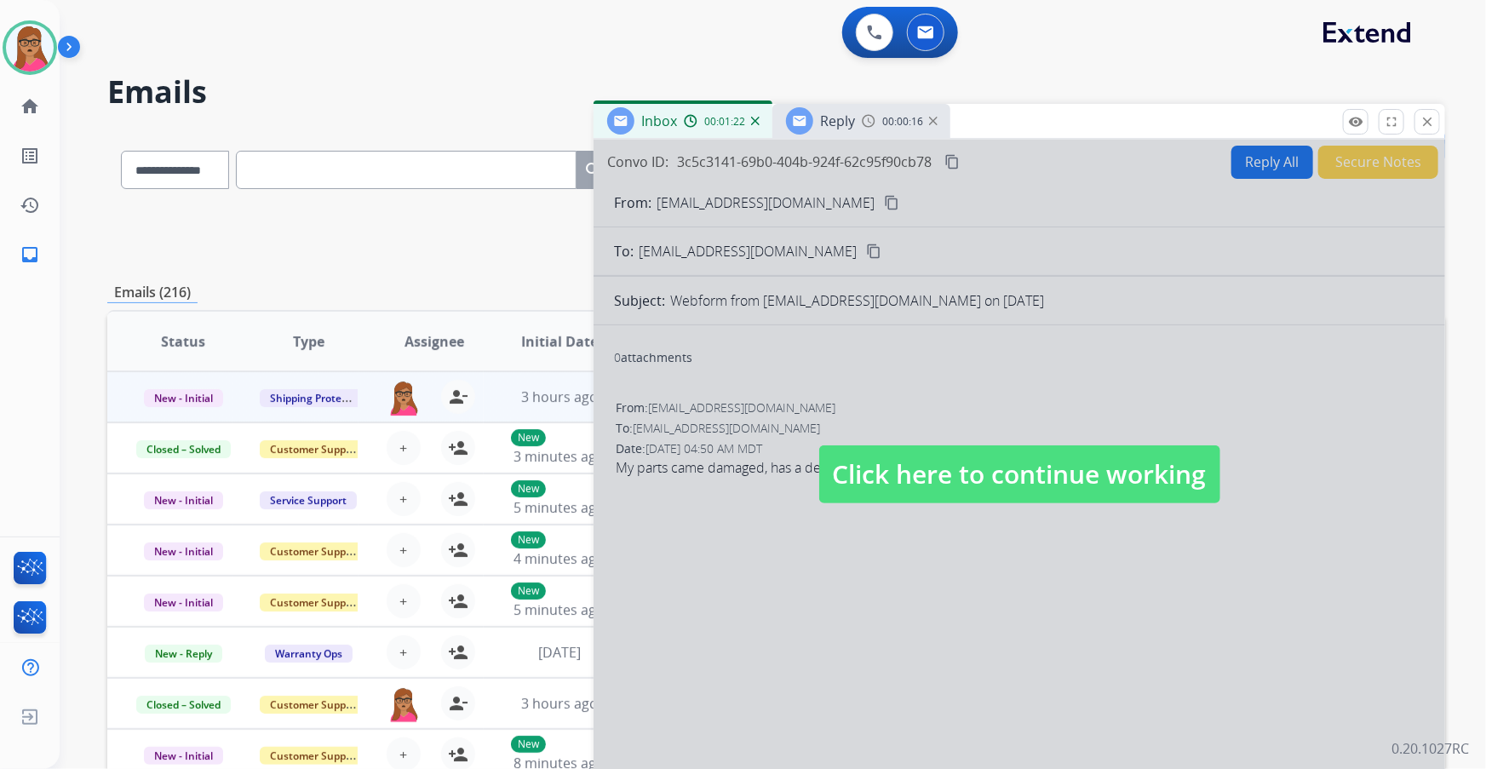
click at [477, 197] on span "Click here to continue working" at bounding box center [1019, 474] width 401 height 58
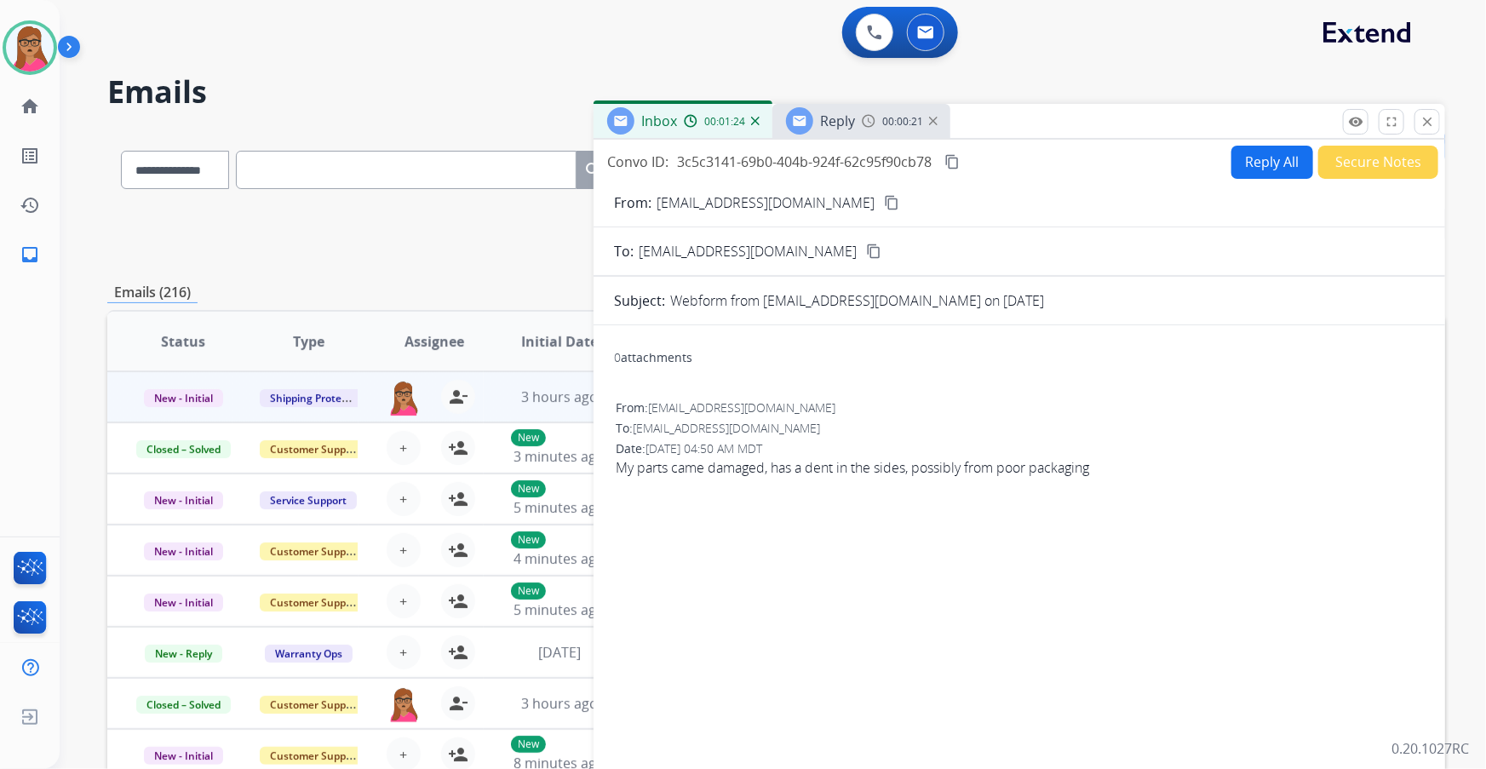
click at [477, 197] on mat-icon "content_copy" at bounding box center [891, 202] width 15 height 15
click at [477, 118] on span "Reply" at bounding box center [837, 121] width 35 height 19
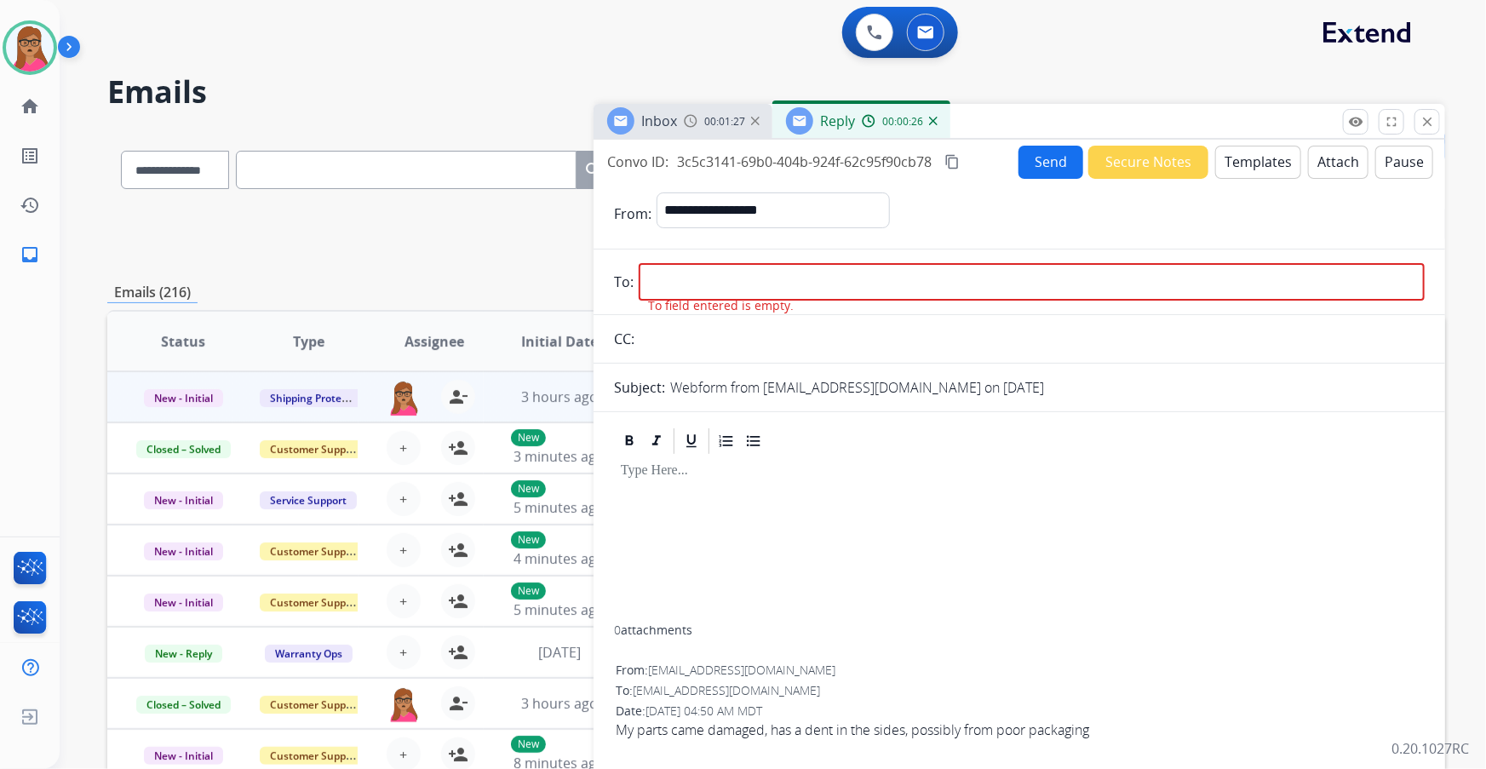
paste input "**********"
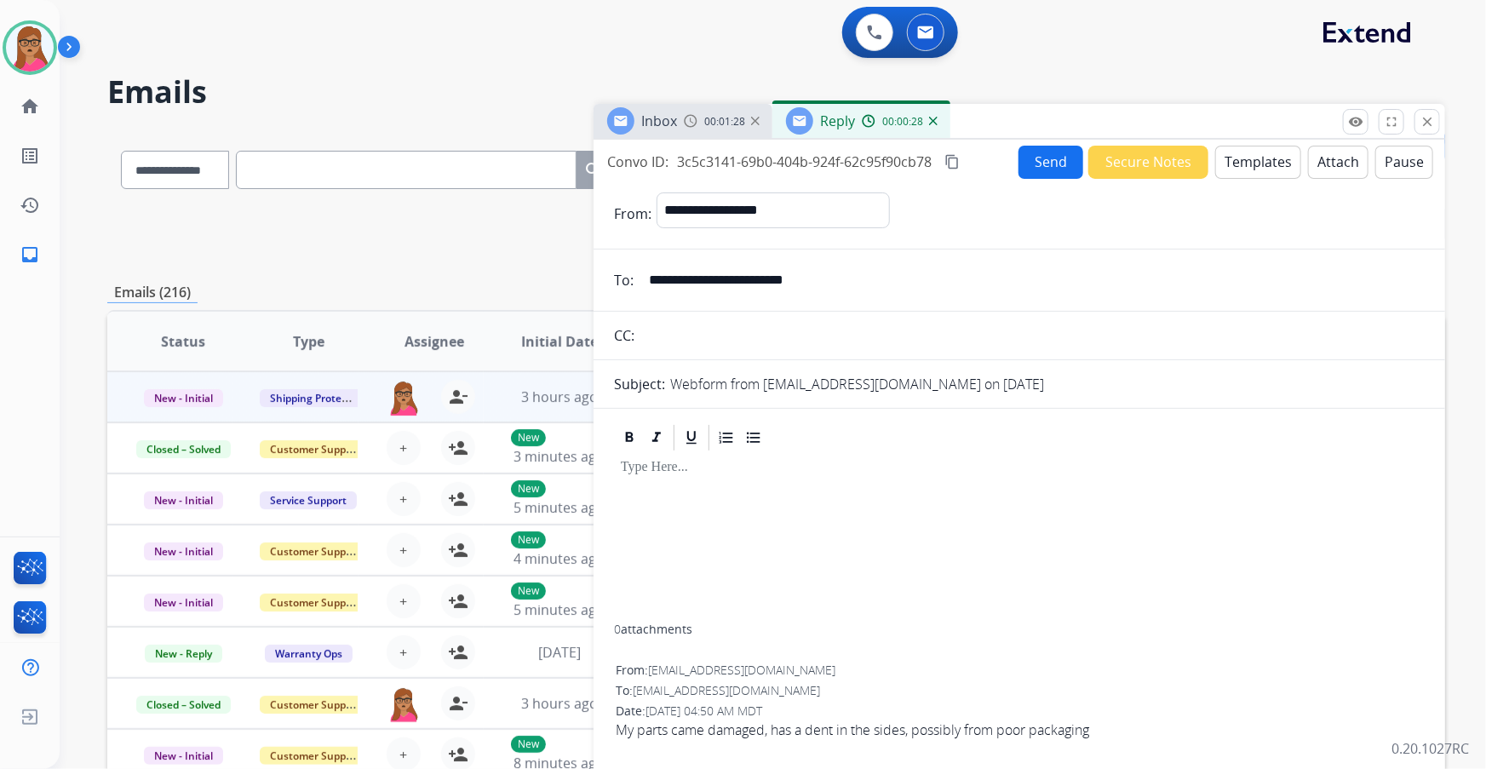
type input "**********"
click at [477, 115] on div "Reply" at bounding box center [820, 120] width 69 height 27
click at [477, 165] on button "Templates" at bounding box center [1258, 162] width 86 height 33
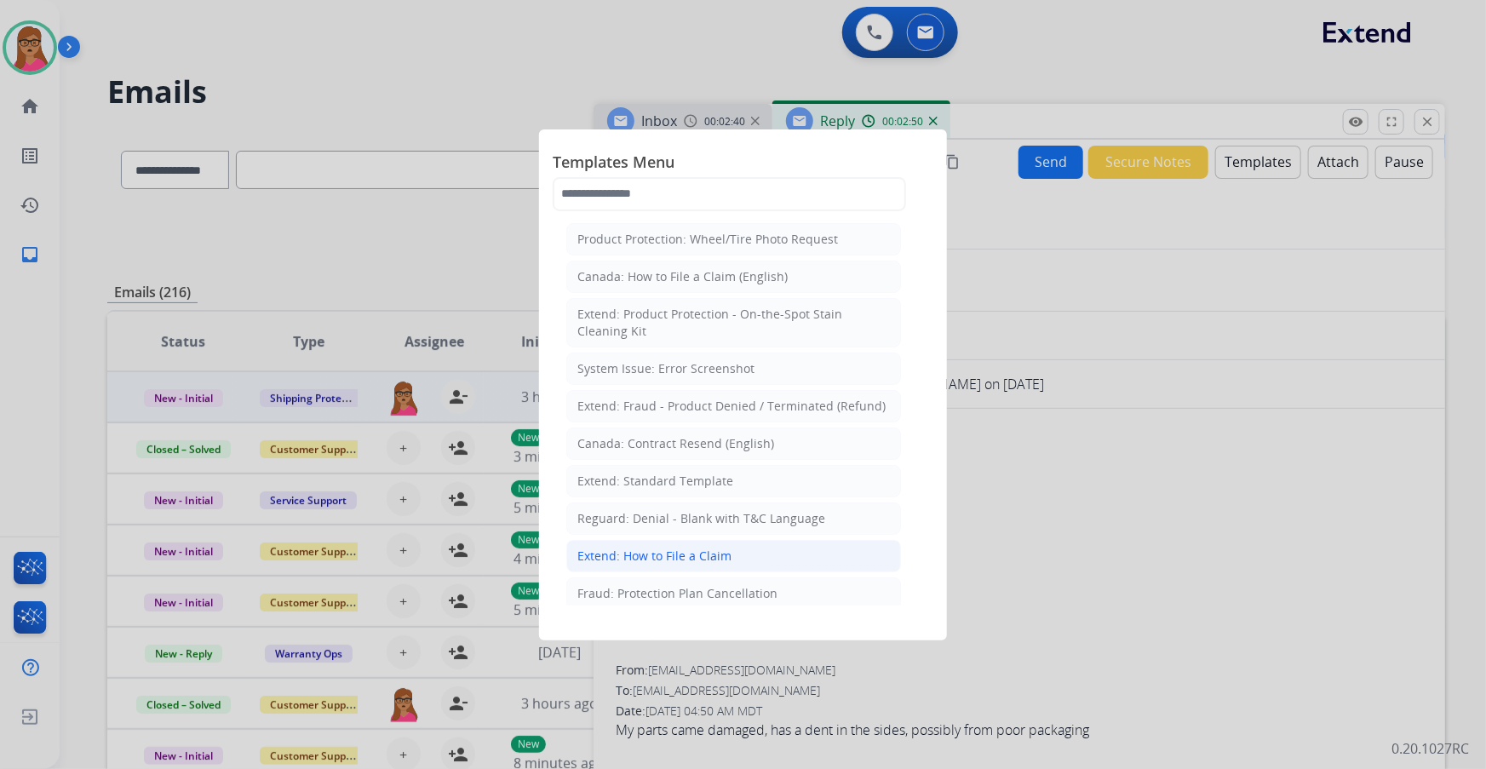
click at [477, 197] on div "Extend: How to File a Claim" at bounding box center [654, 555] width 154 height 17
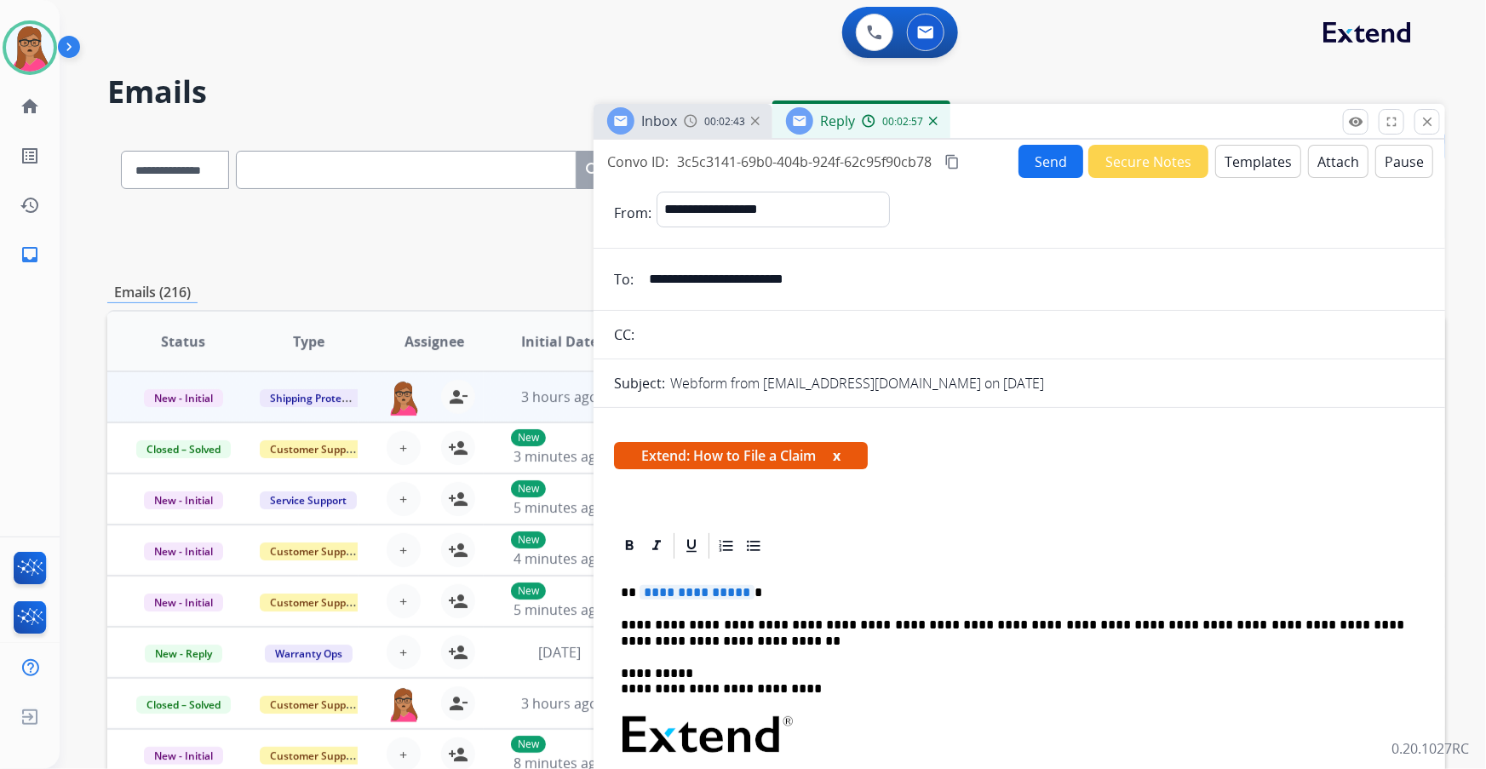
click at [477, 197] on span "**********" at bounding box center [696, 592] width 115 height 14
click at [477, 162] on mat-icon "content_copy" at bounding box center [951, 161] width 15 height 15
click at [477, 155] on button "Send" at bounding box center [1050, 161] width 65 height 33
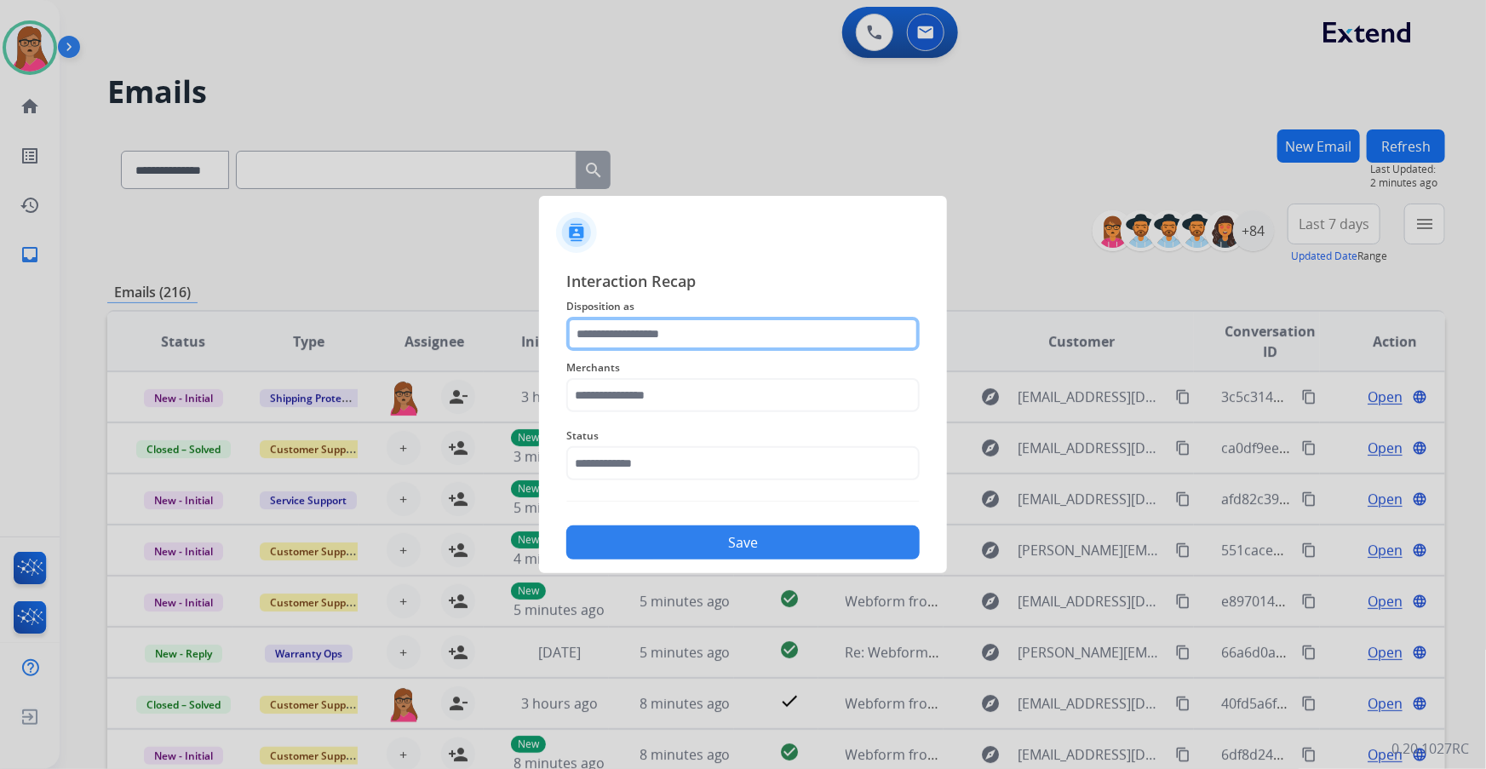
click at [477, 197] on input "text" at bounding box center [742, 334] width 353 height 34
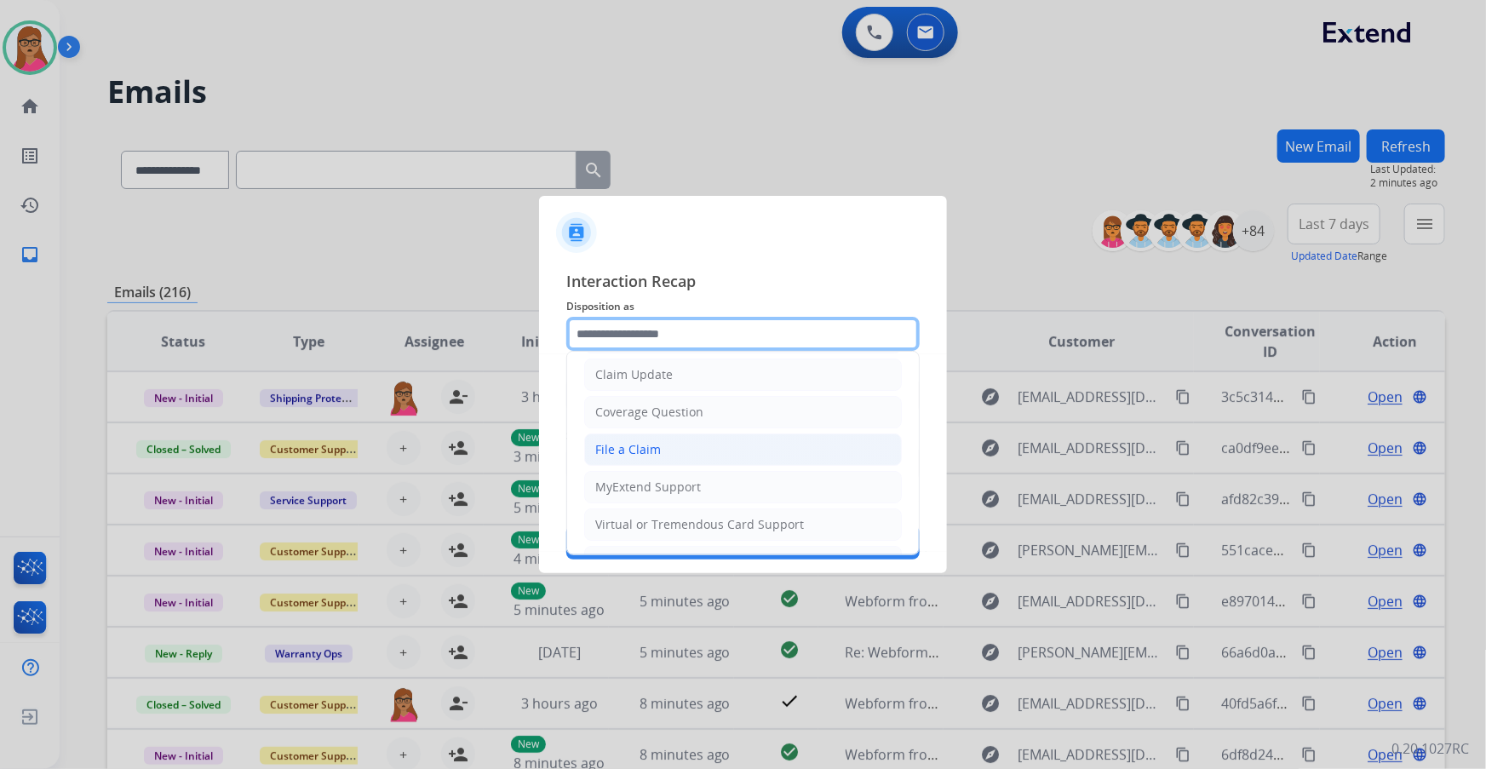
scroll to position [77, 0]
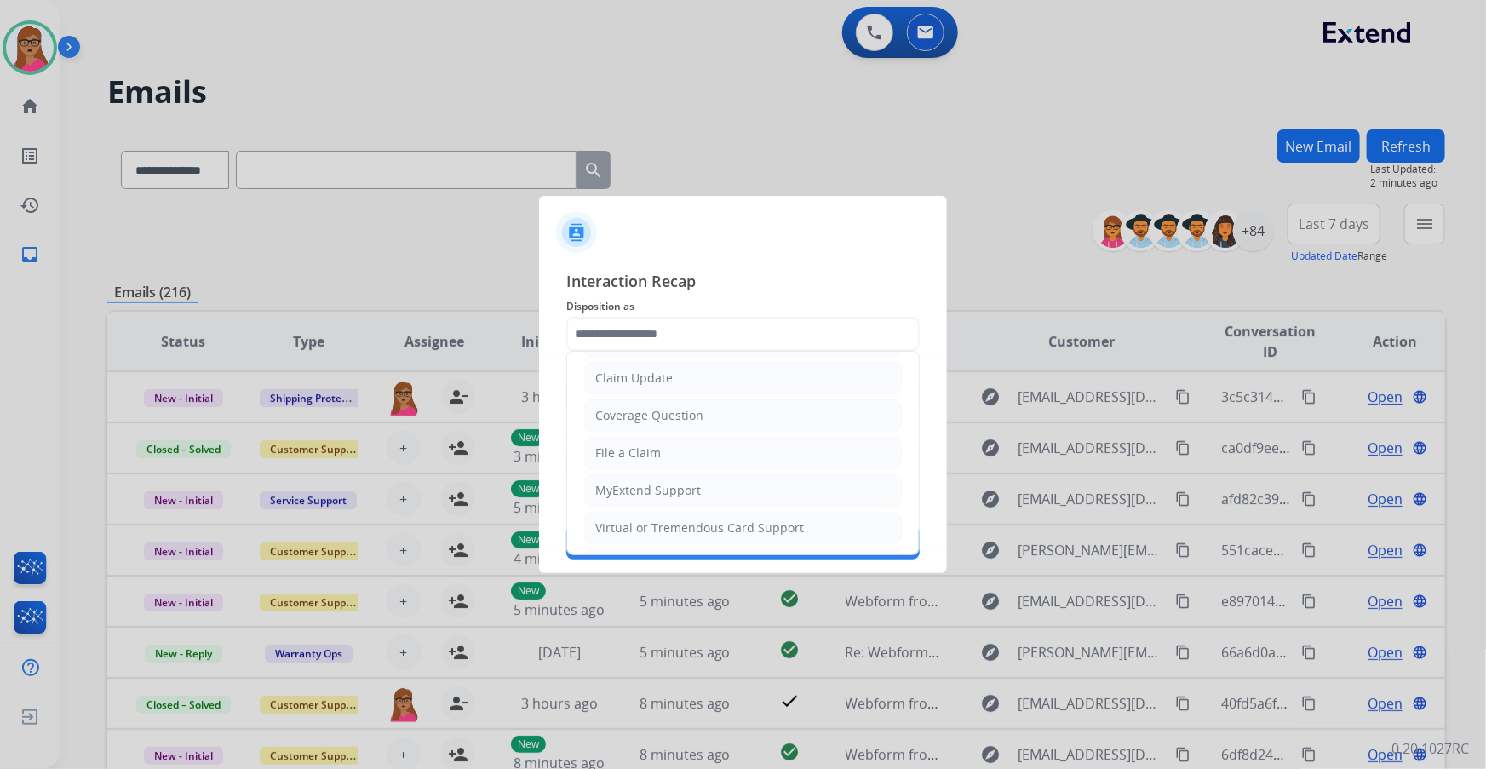
click at [477, 197] on li "File a Claim" at bounding box center [743, 453] width 318 height 32
type input "**********"
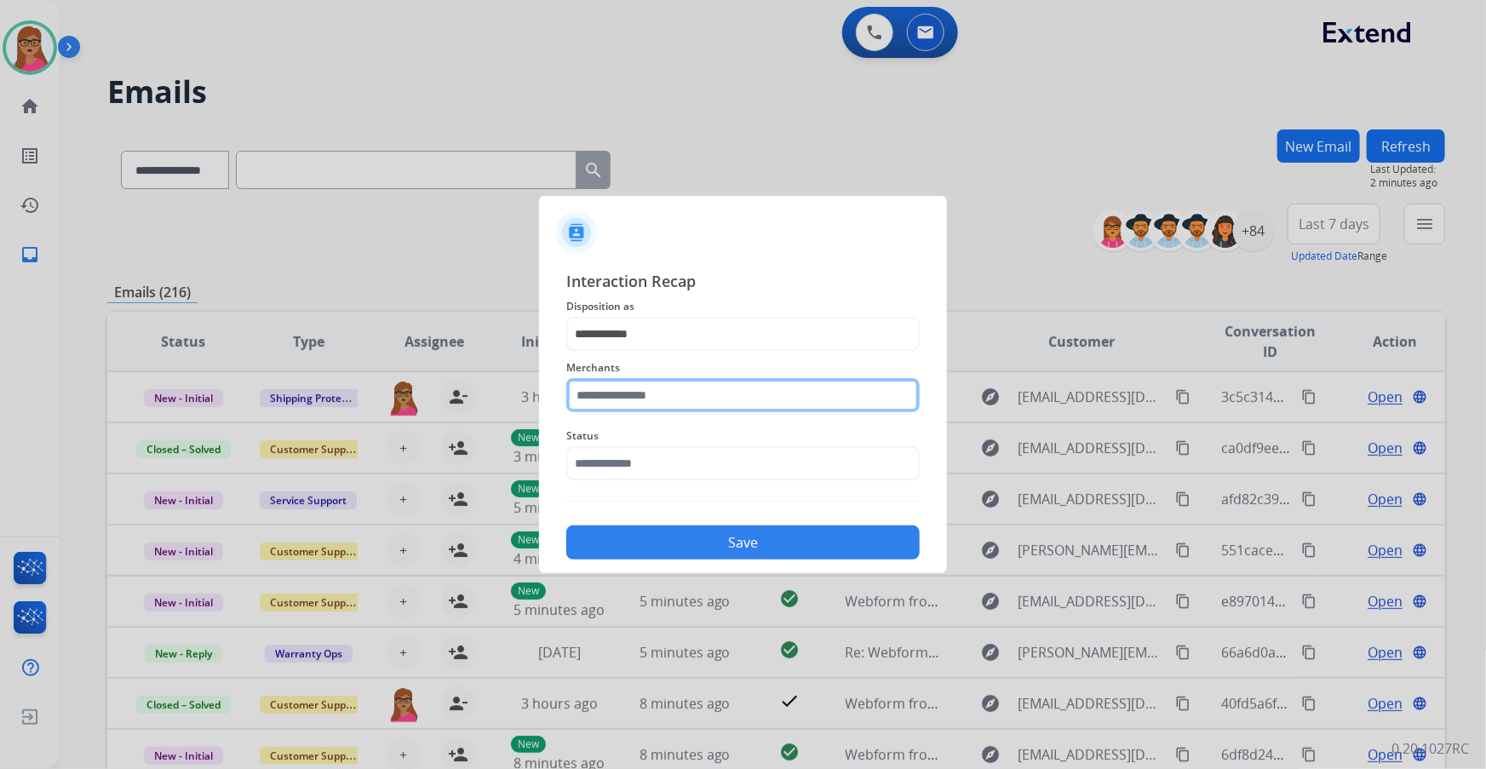
click at [477, 197] on input "text" at bounding box center [742, 395] width 353 height 34
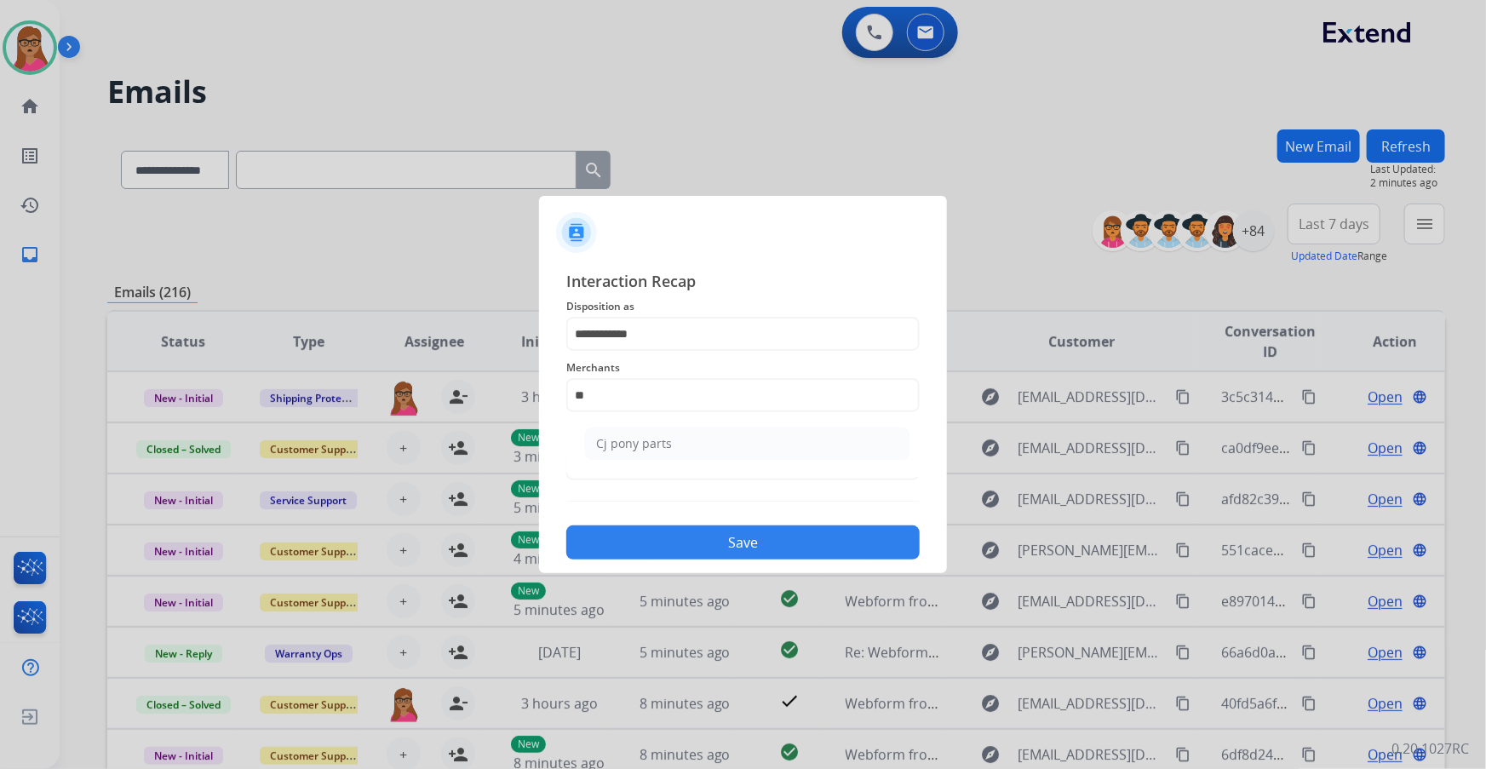
click at [477, 197] on div "Cj pony parts" at bounding box center [634, 443] width 76 height 17
type input "**********"
click at [477, 197] on input "text" at bounding box center [742, 463] width 353 height 34
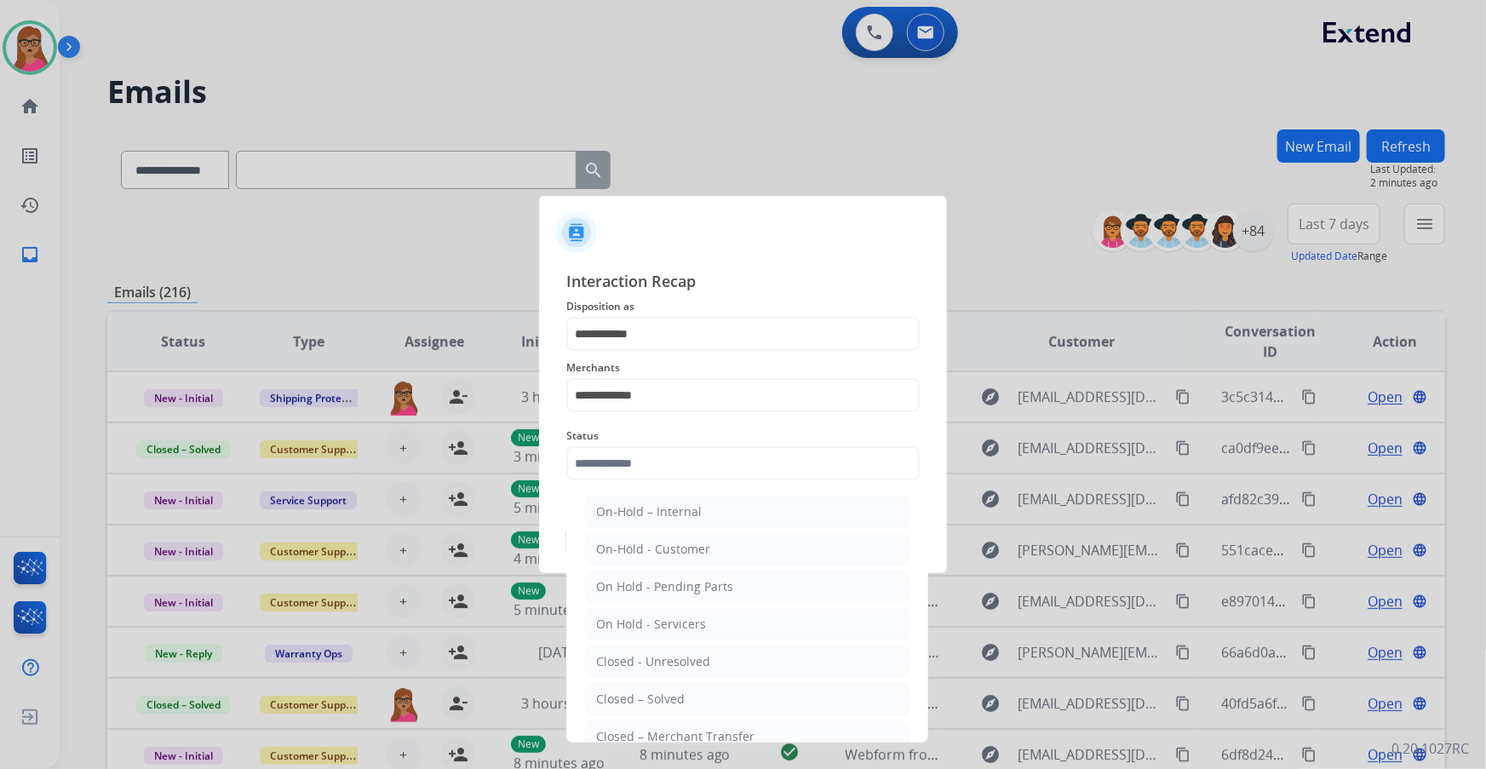
click at [477, 197] on div "Closed – Solved" at bounding box center [640, 699] width 89 height 17
type input "**********"
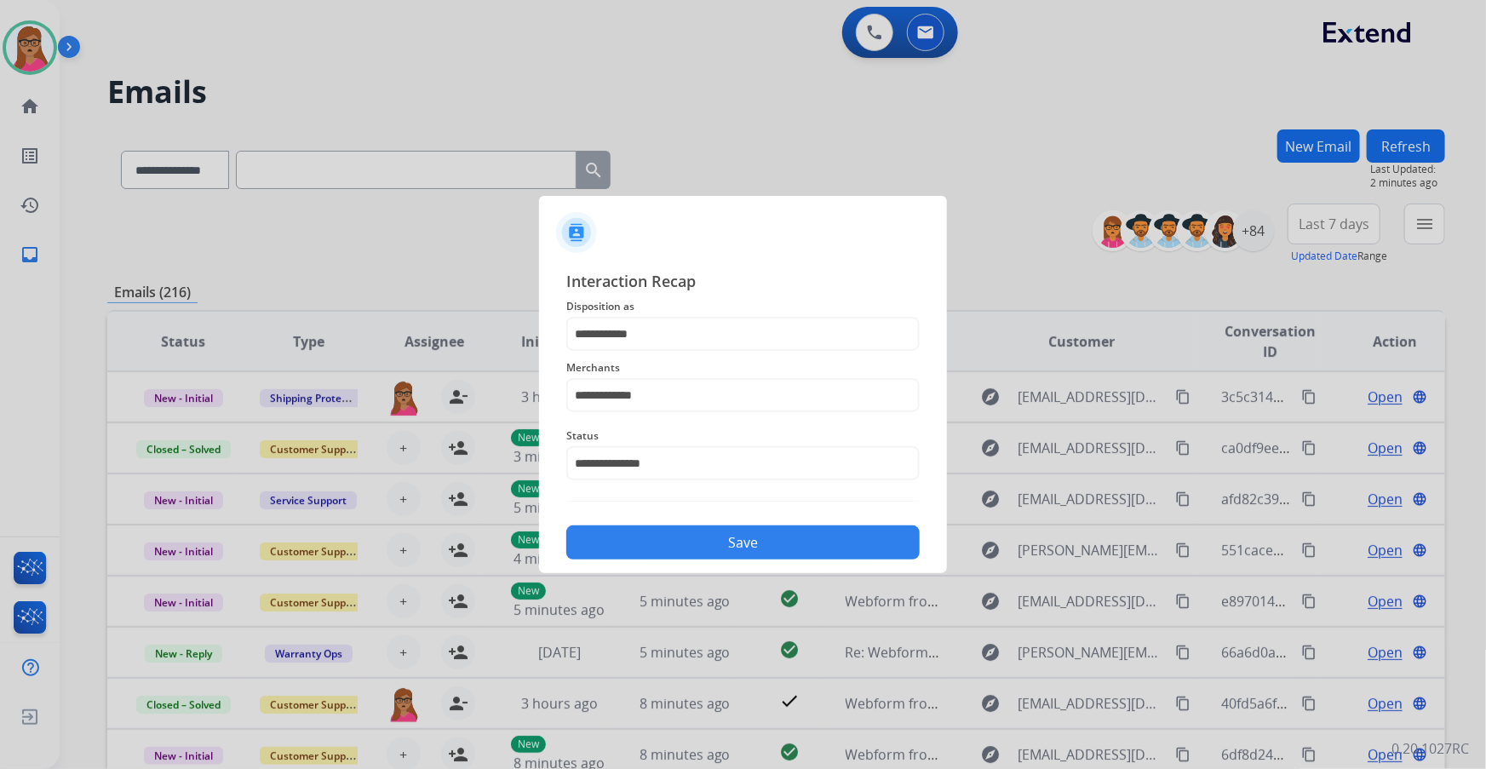
click at [477, 197] on div "**********" at bounding box center [743, 414] width 408 height 318
click at [477, 197] on button "Save" at bounding box center [742, 542] width 353 height 34
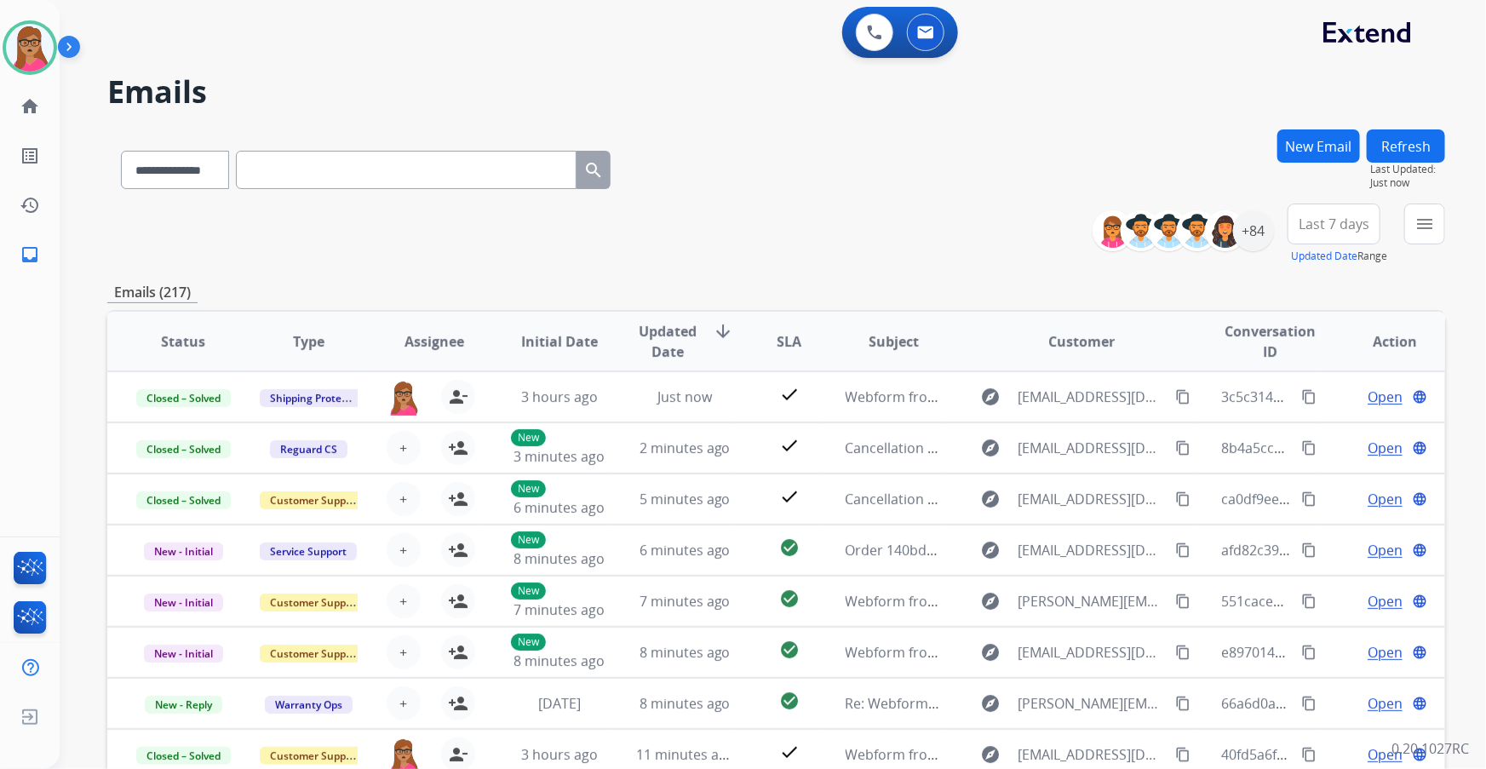
click at [477, 197] on button "Last 7 days" at bounding box center [1333, 223] width 93 height 41
click at [477, 197] on div "Last 90 days" at bounding box center [1328, 431] width 94 height 26
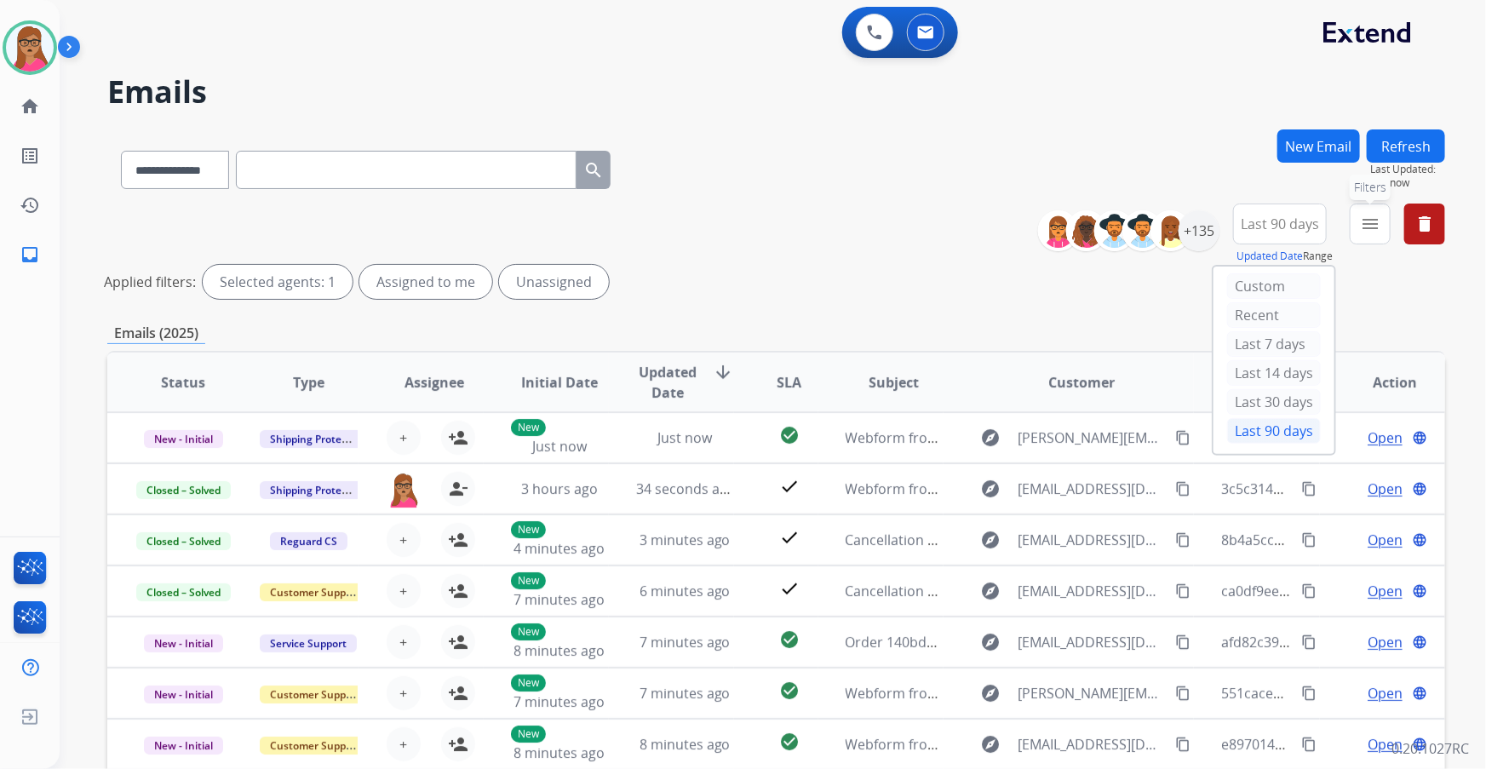
click at [477, 197] on button "menu Filters" at bounding box center [1370, 223] width 41 height 41
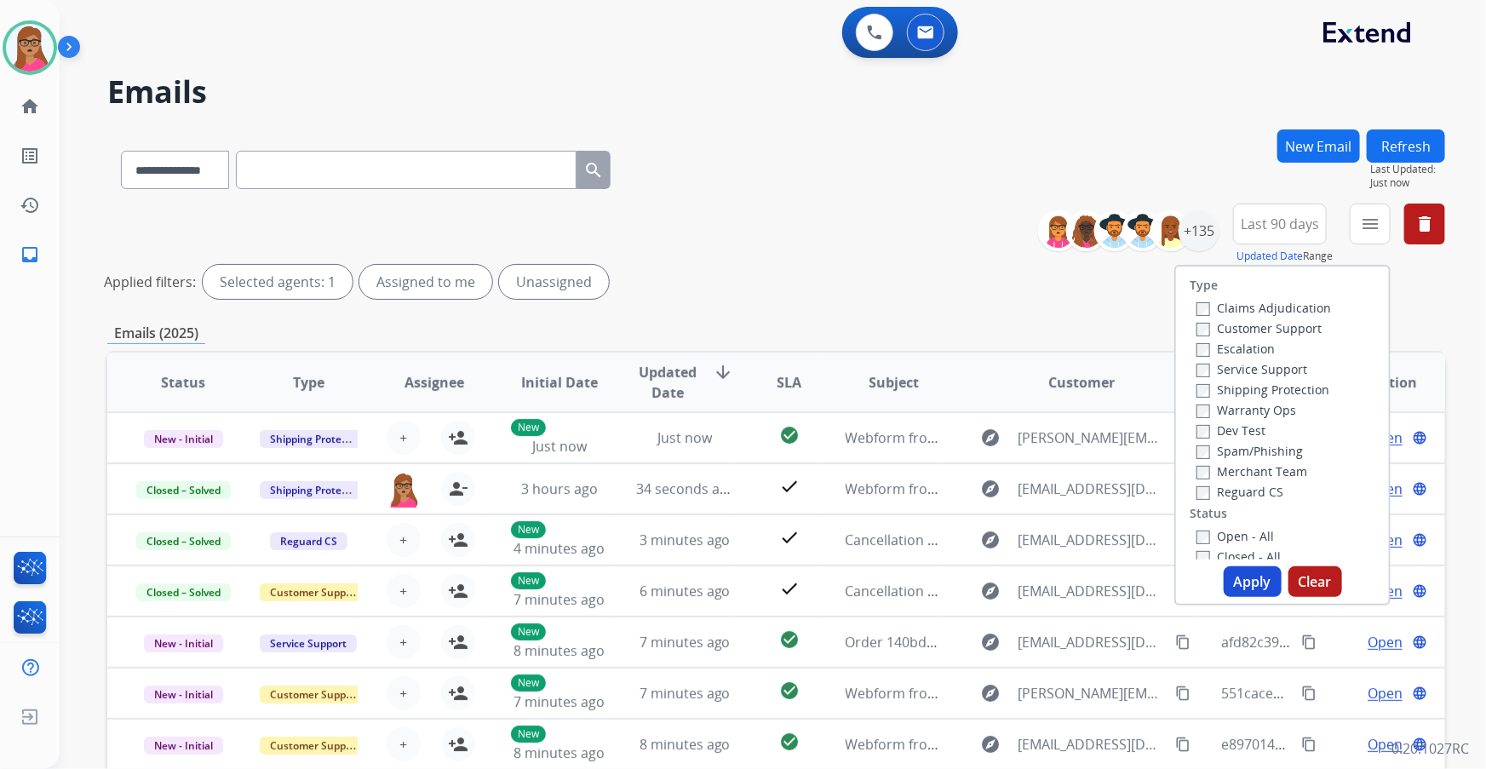
click at [477, 197] on label "Customer Support" at bounding box center [1258, 328] width 125 height 16
click at [477, 197] on label "Shipping Protection" at bounding box center [1262, 389] width 133 height 16
click at [477, 197] on label "Reguard CS" at bounding box center [1239, 492] width 87 height 16
click at [477, 197] on button "Apply" at bounding box center [1253, 581] width 58 height 31
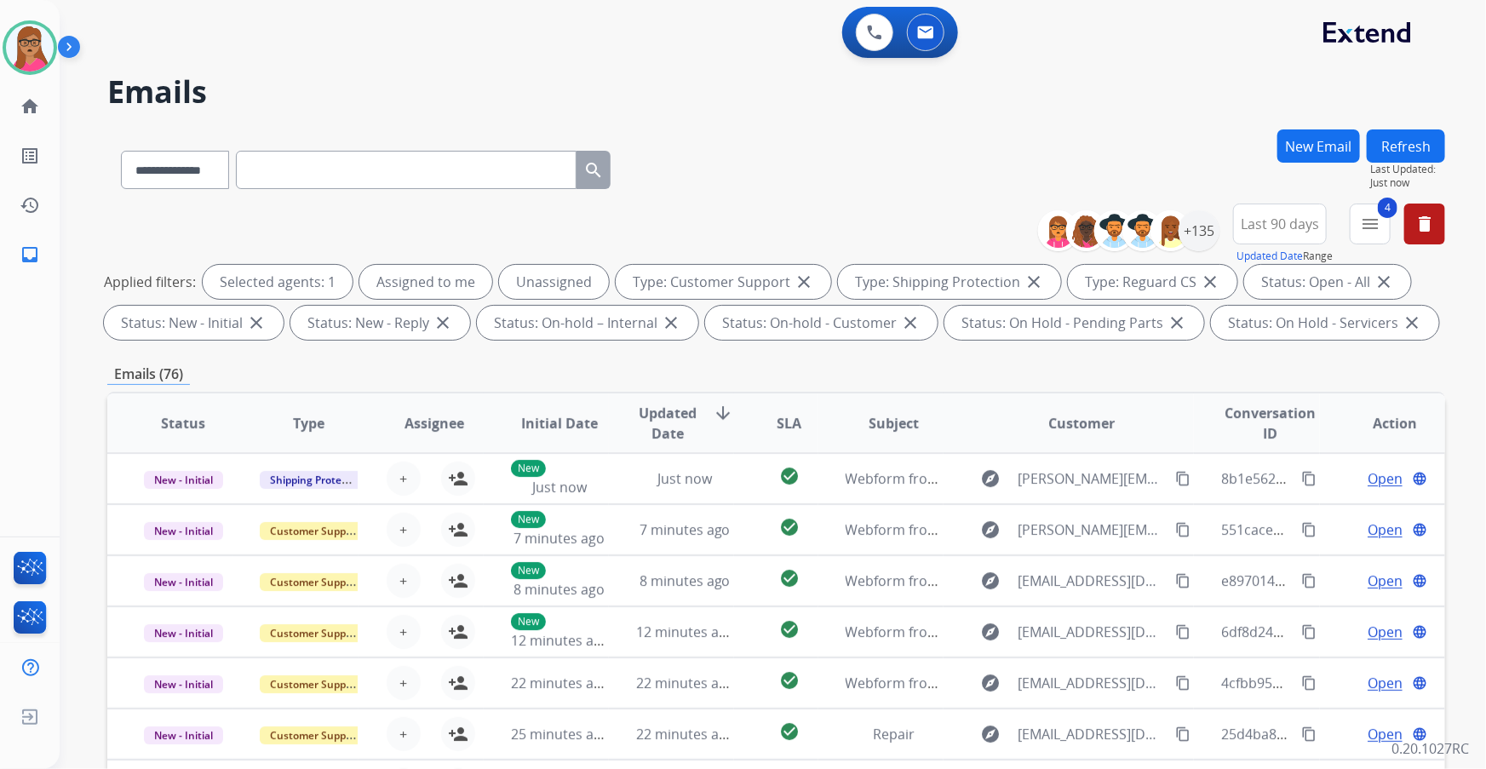
click at [477, 197] on div "Emails (76)" at bounding box center [776, 374] width 1338 height 21
click at [477, 197] on mat-icon "menu" at bounding box center [1370, 224] width 20 height 20
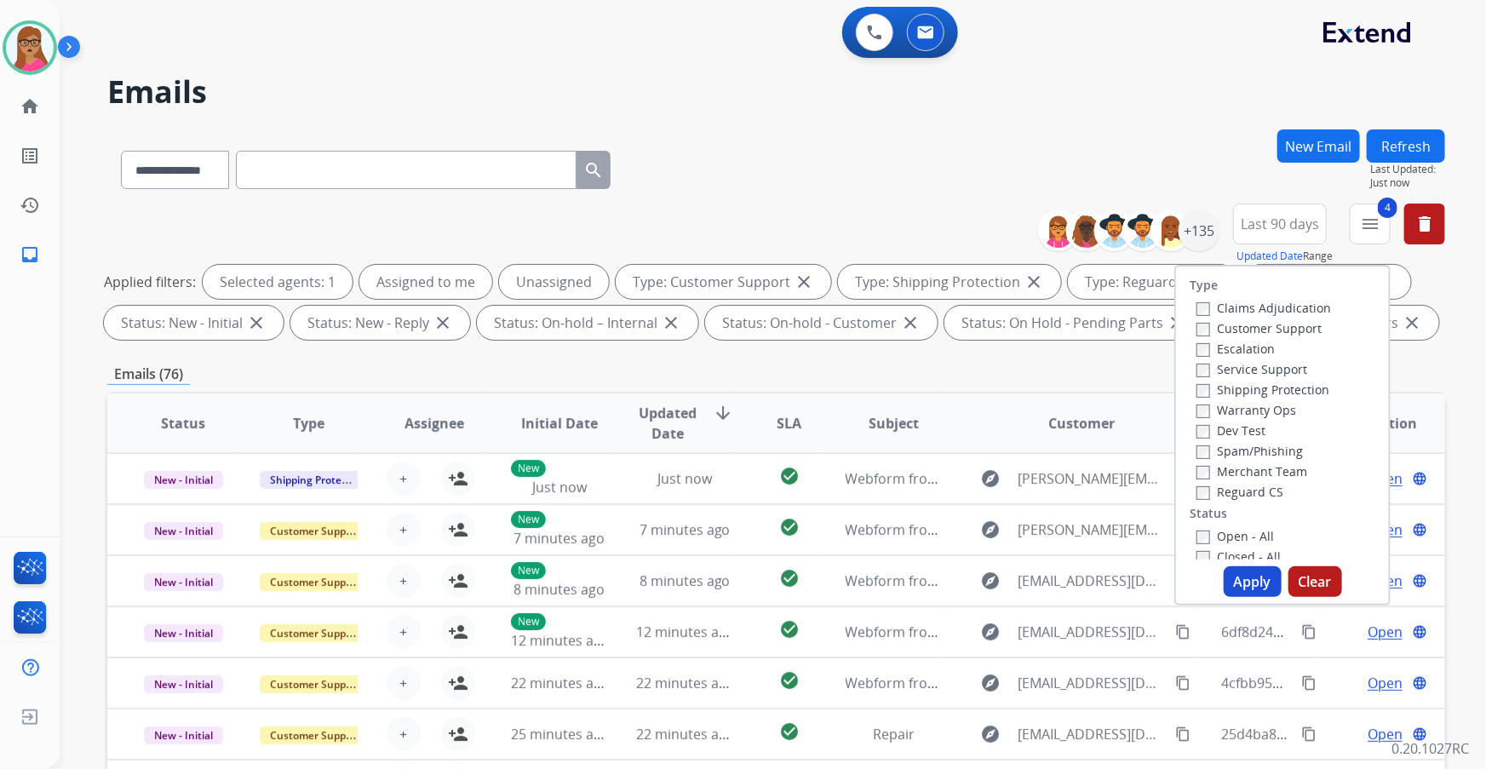
click at [477, 169] on div "**********" at bounding box center [776, 166] width 1338 height 74
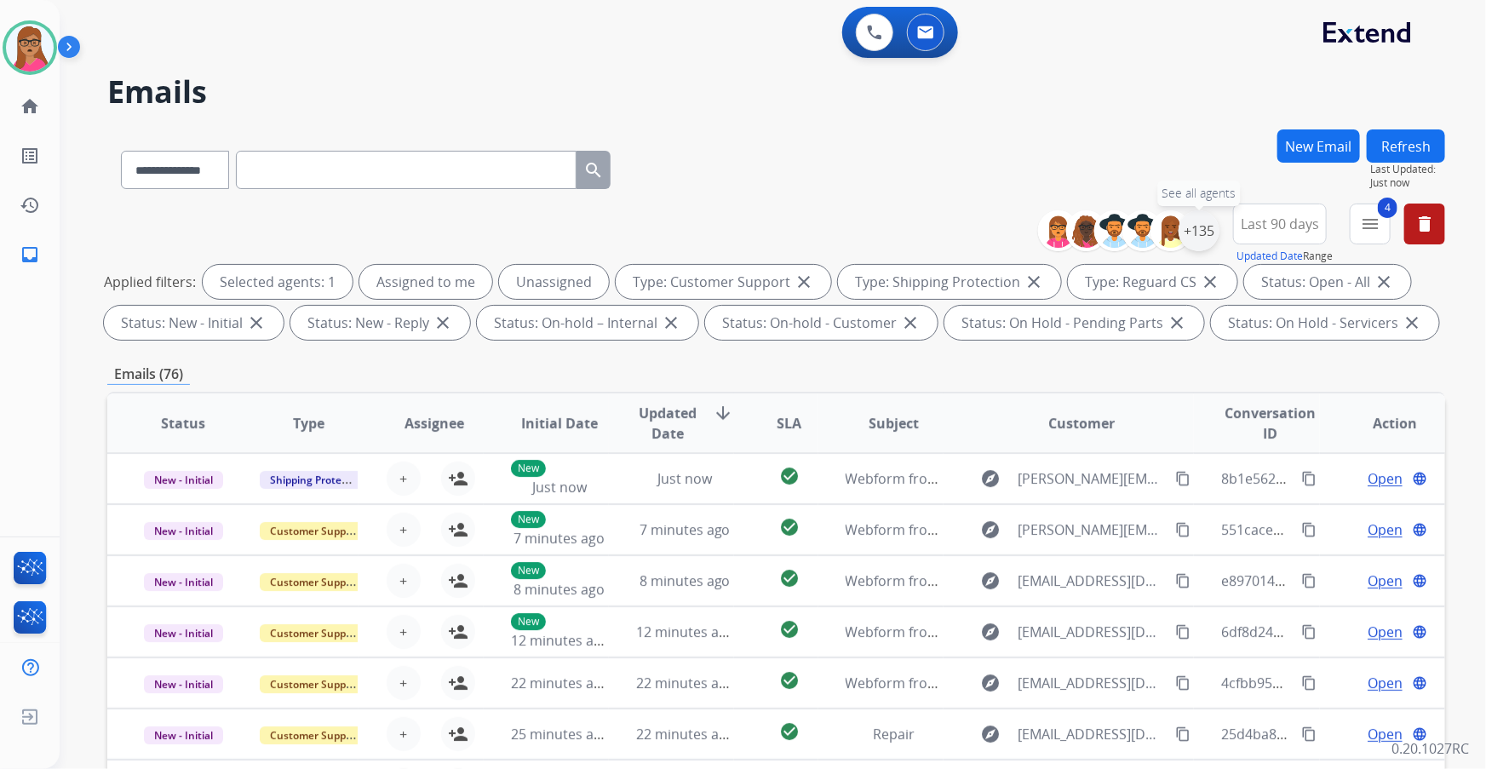
click at [477, 197] on div "+135" at bounding box center [1198, 230] width 41 height 41
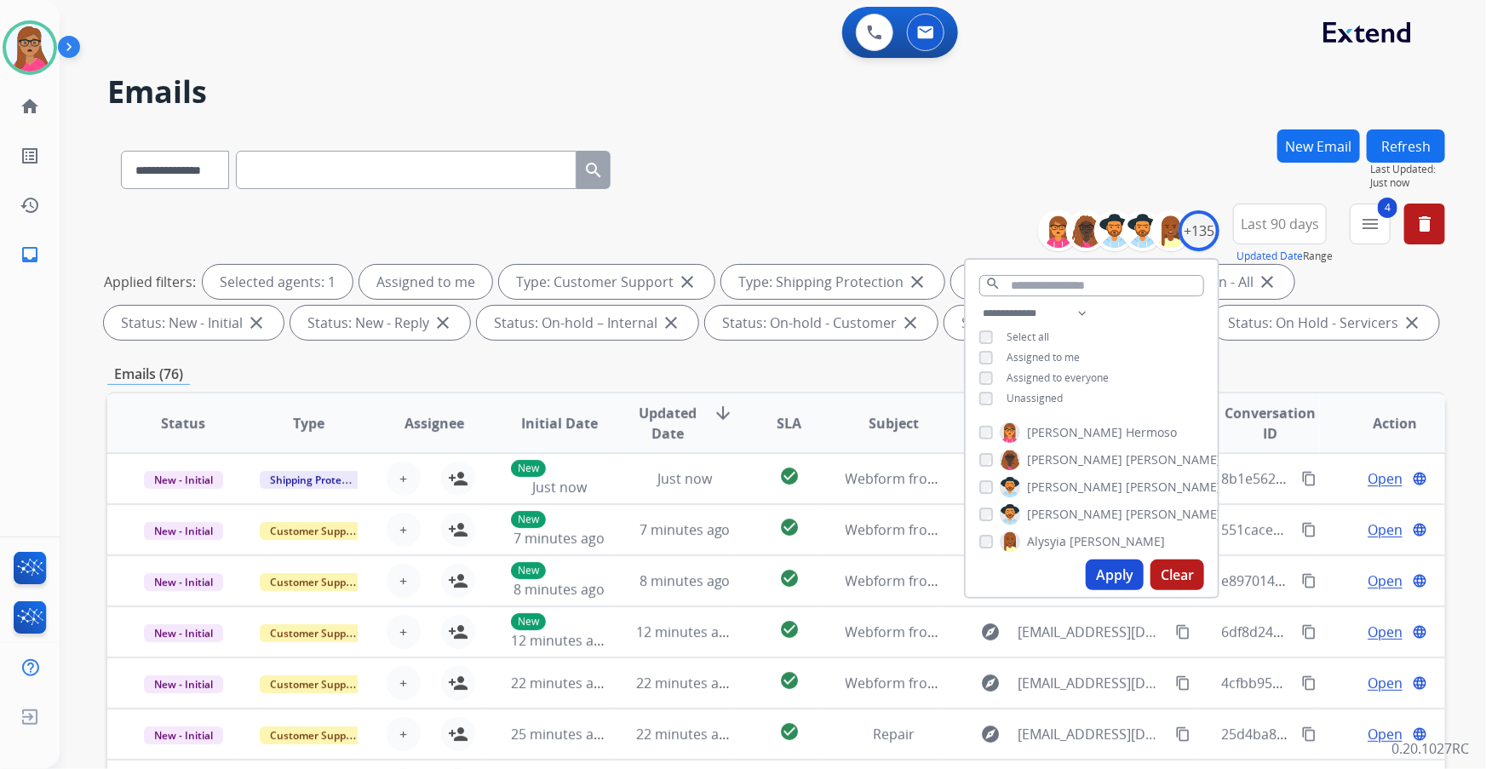
click at [477, 197] on button "Apply" at bounding box center [1115, 574] width 58 height 31
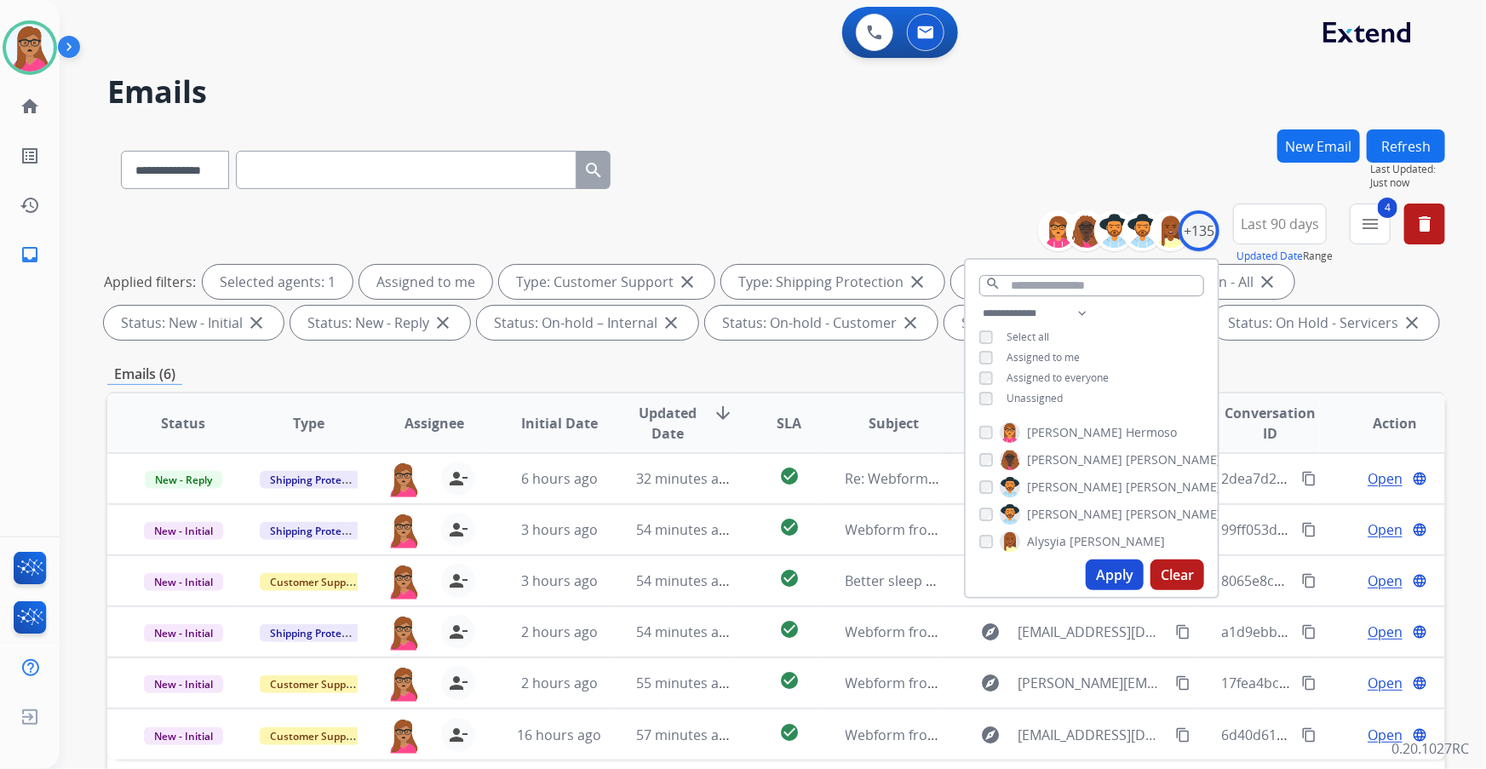
click at [477, 197] on div "Emails (6)" at bounding box center [776, 374] width 1338 height 21
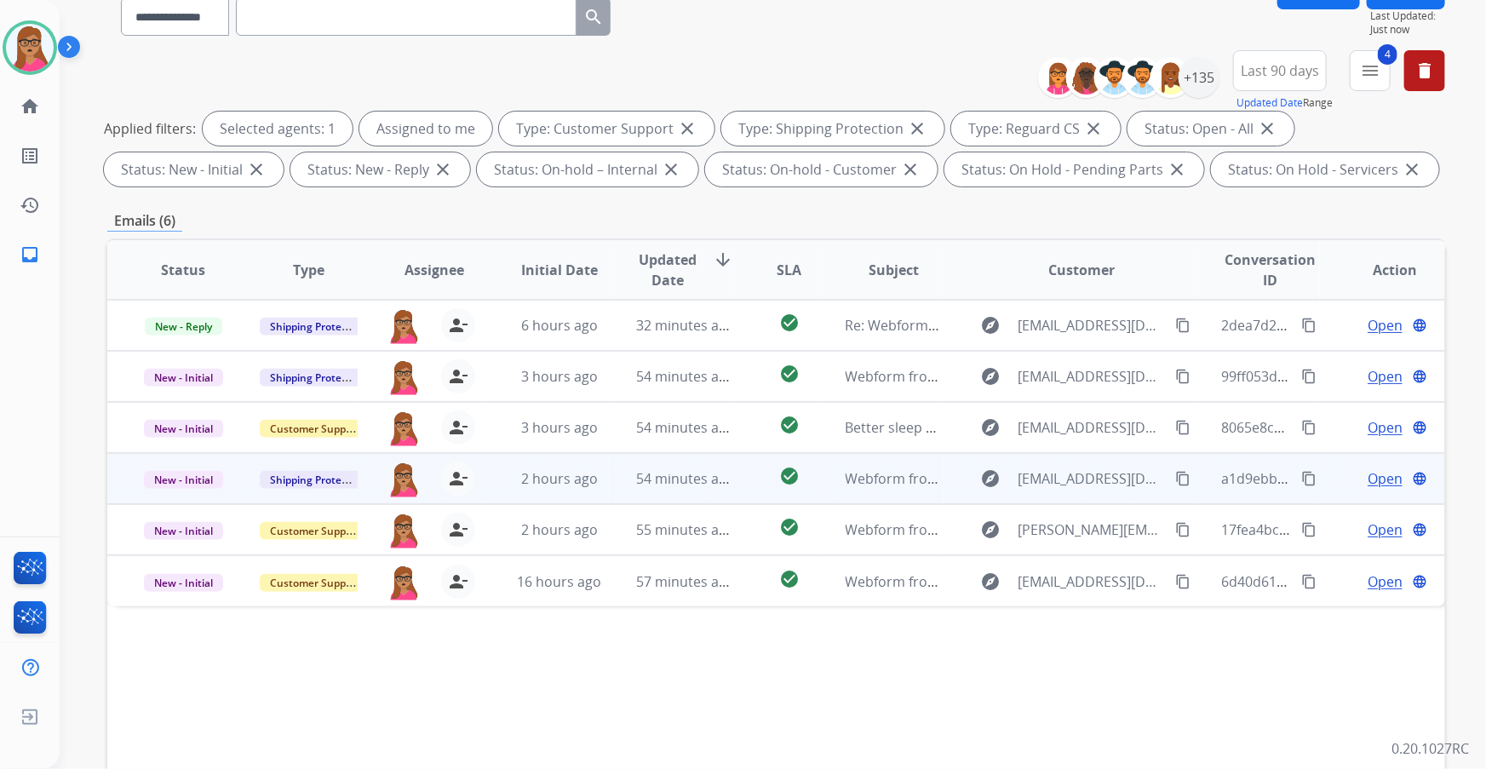
scroll to position [154, 0]
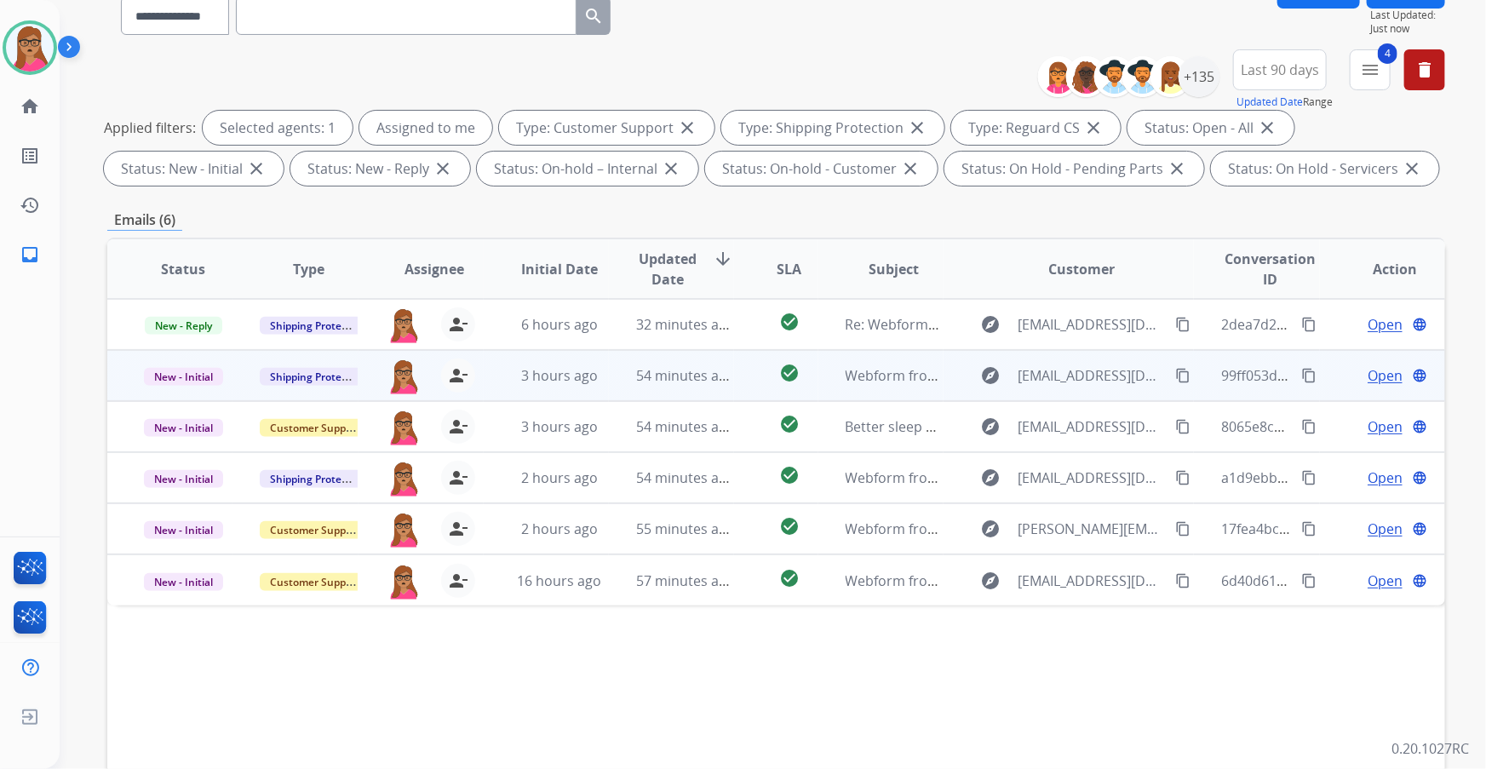
click at [477, 197] on span "Open" at bounding box center [1384, 375] width 35 height 20
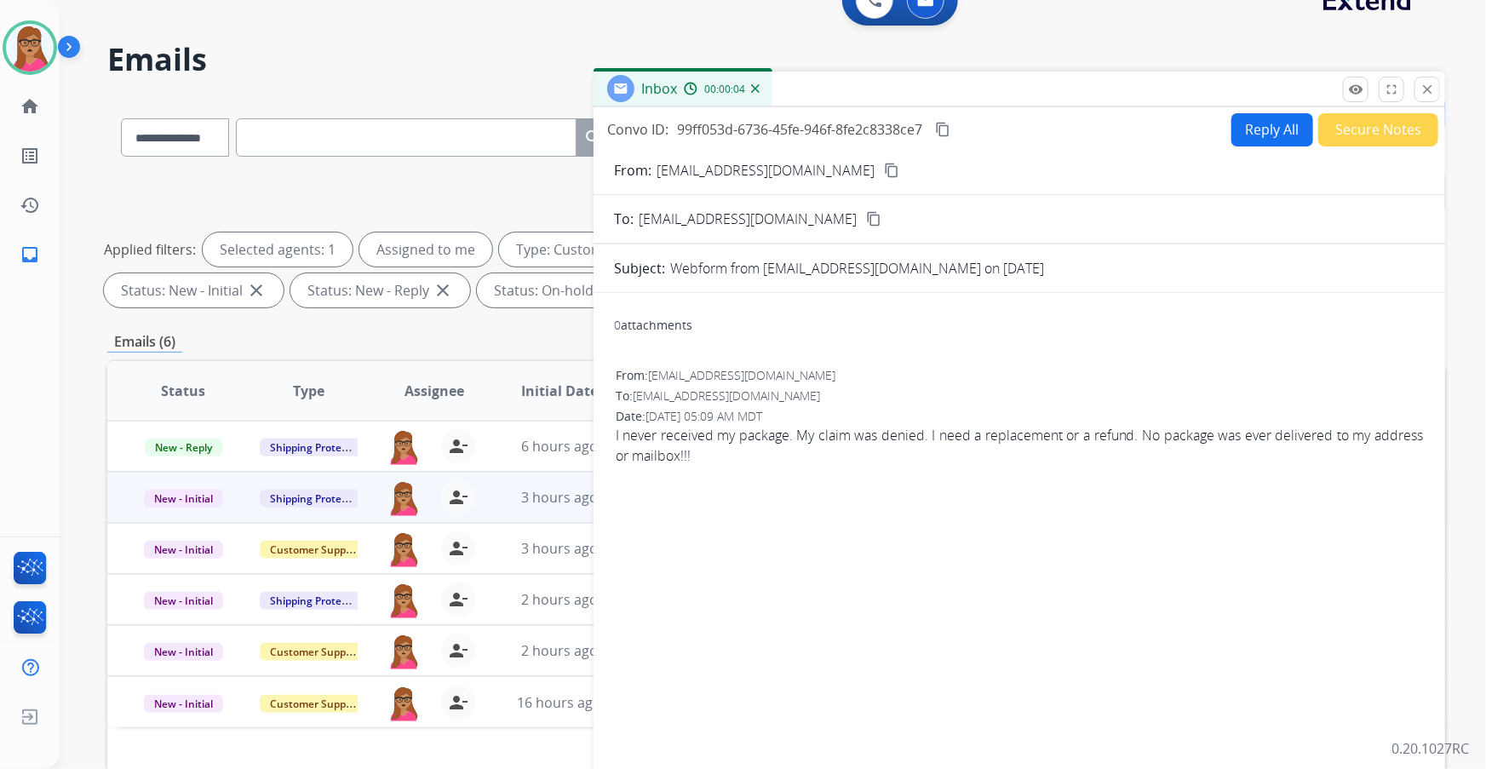
scroll to position [0, 0]
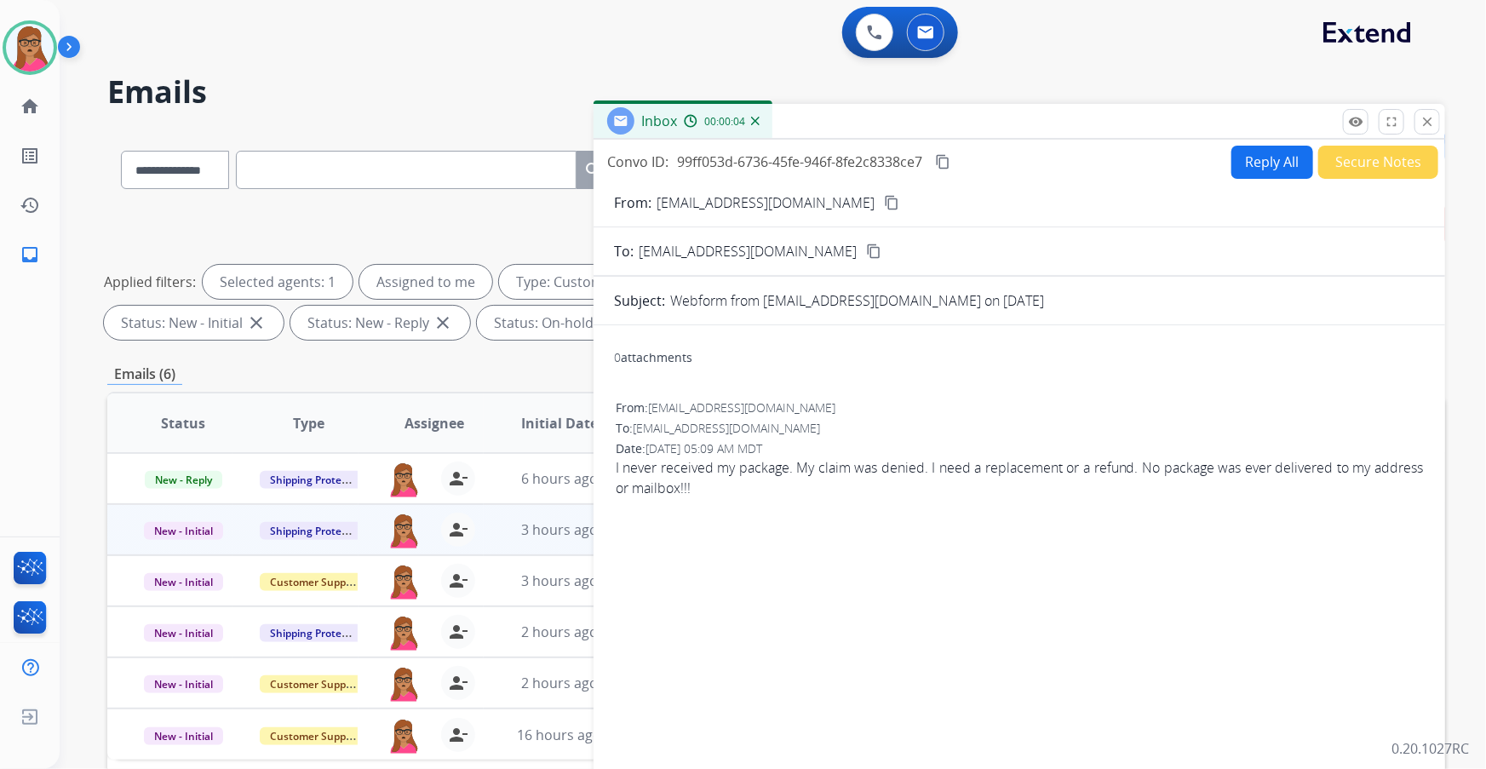
click at [477, 197] on mat-icon "content_copy" at bounding box center [891, 202] width 15 height 15
click at [477, 158] on button "Reply All" at bounding box center [1272, 162] width 82 height 33
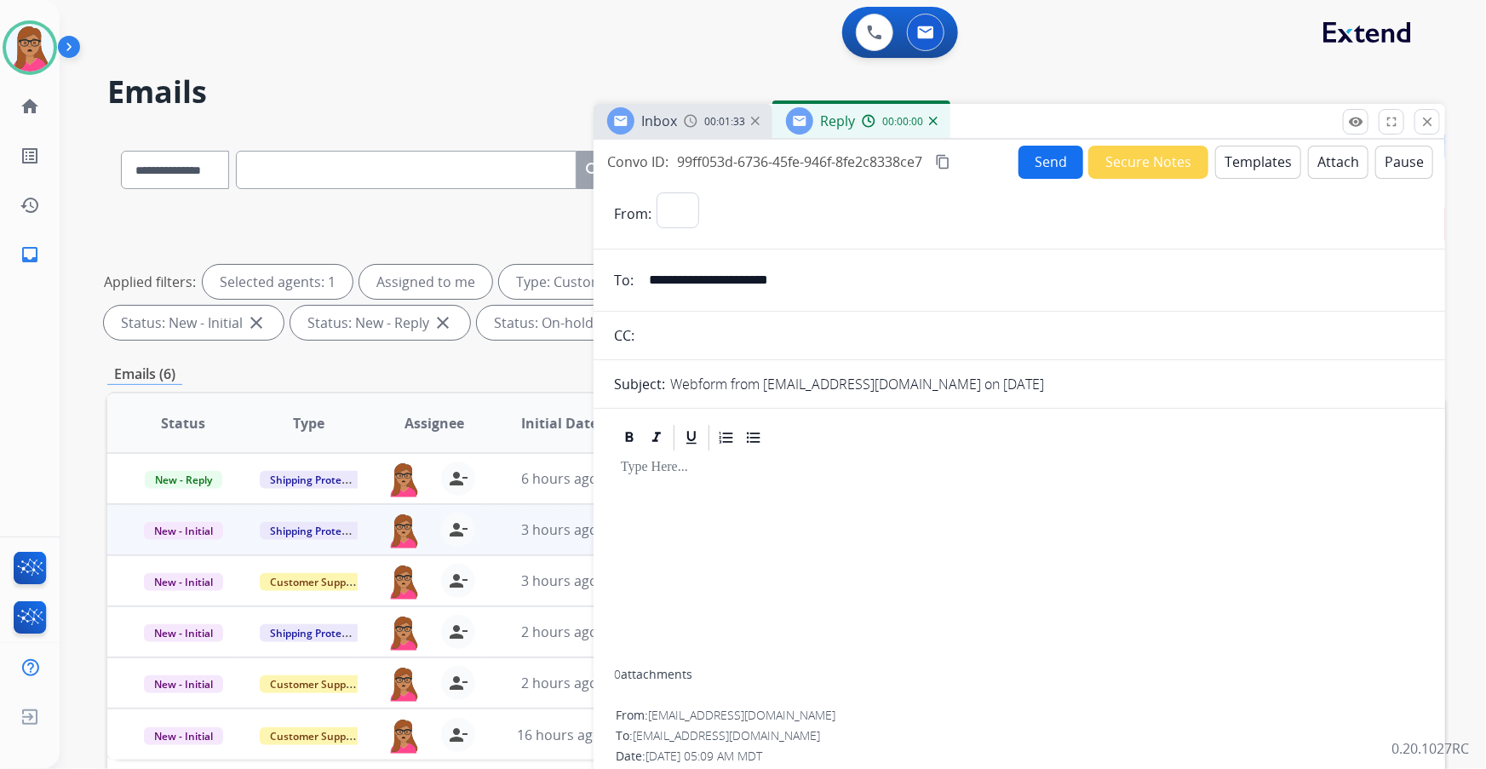
select select "**********"
click at [477, 165] on button "Templates" at bounding box center [1258, 162] width 86 height 33
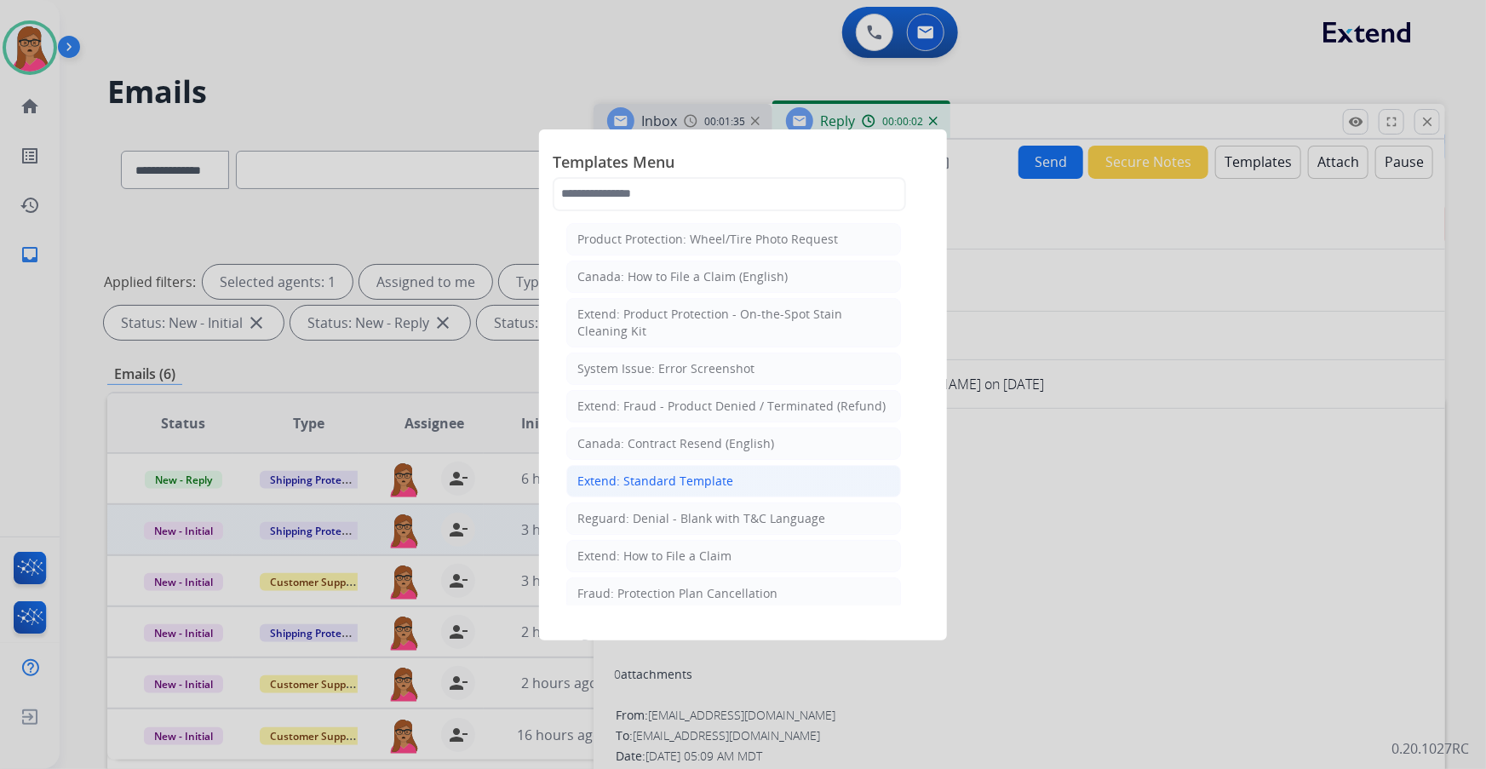
click at [477, 197] on div "Extend: Standard Template" at bounding box center [655, 481] width 156 height 17
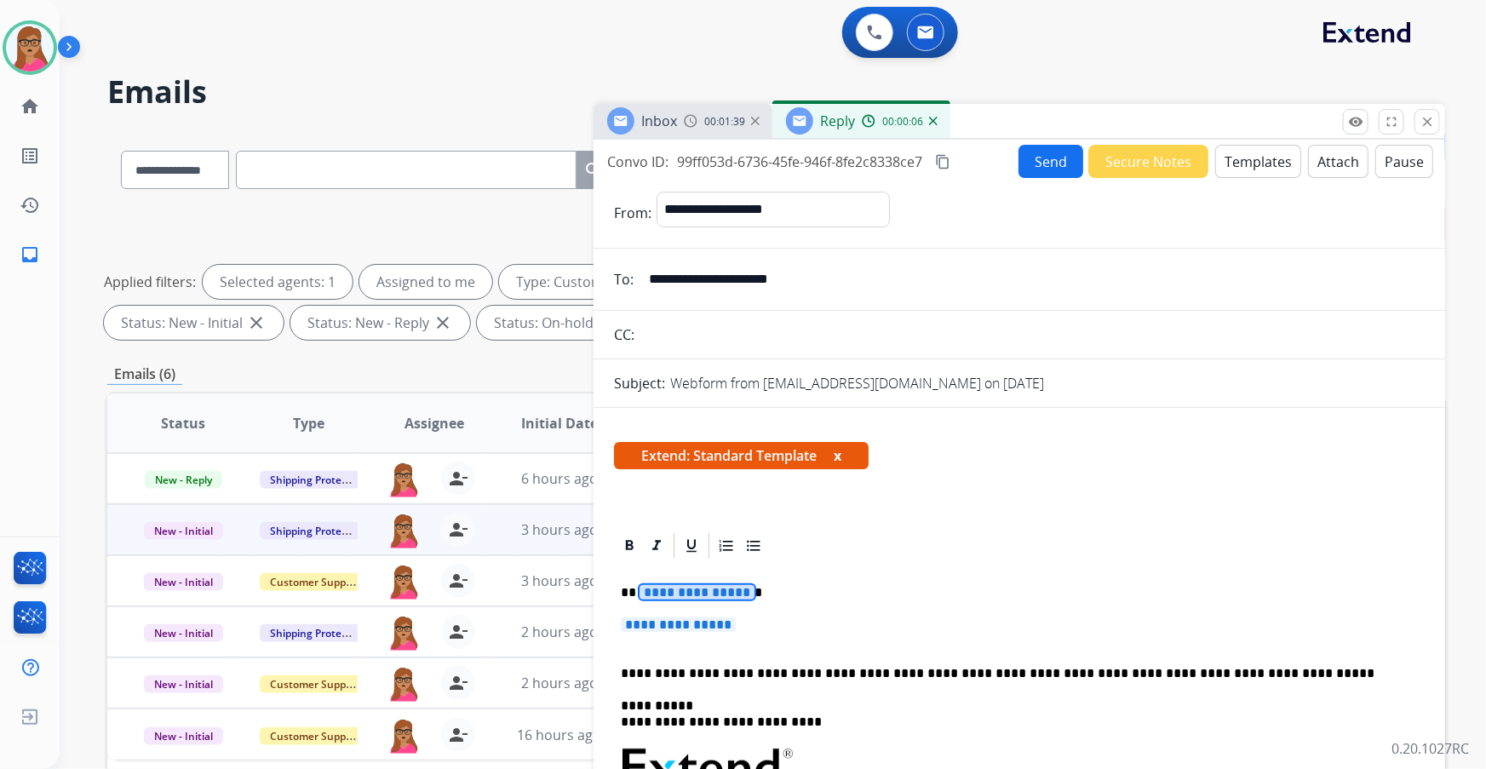
click at [477, 197] on p "**********" at bounding box center [1019, 633] width 797 height 32
click at [477, 197] on span "**********" at bounding box center [678, 624] width 115 height 14
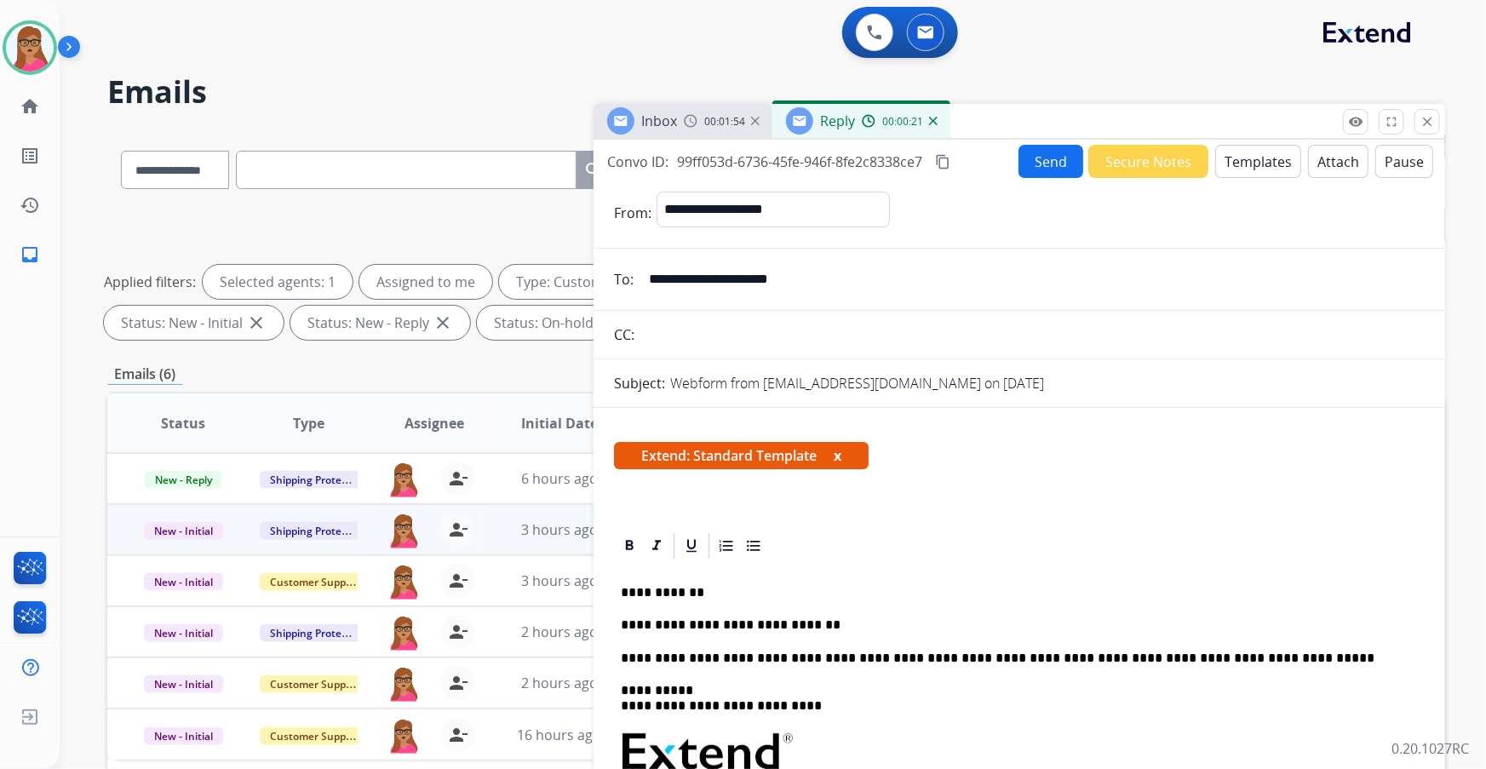
click at [477, 130] on div "Inbox 00:01:54" at bounding box center [682, 121] width 179 height 34
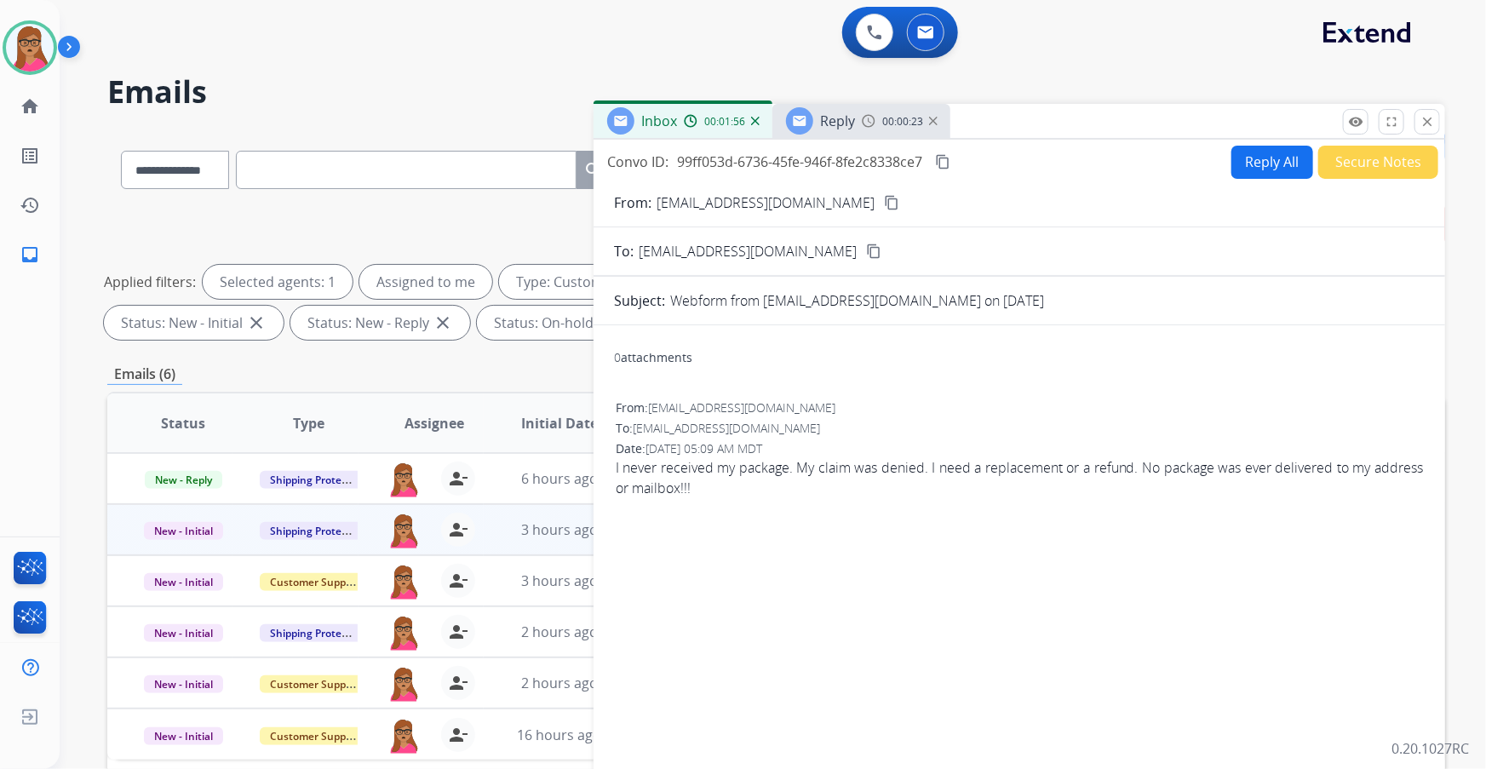
click at [477, 133] on div "Reply" at bounding box center [820, 120] width 69 height 27
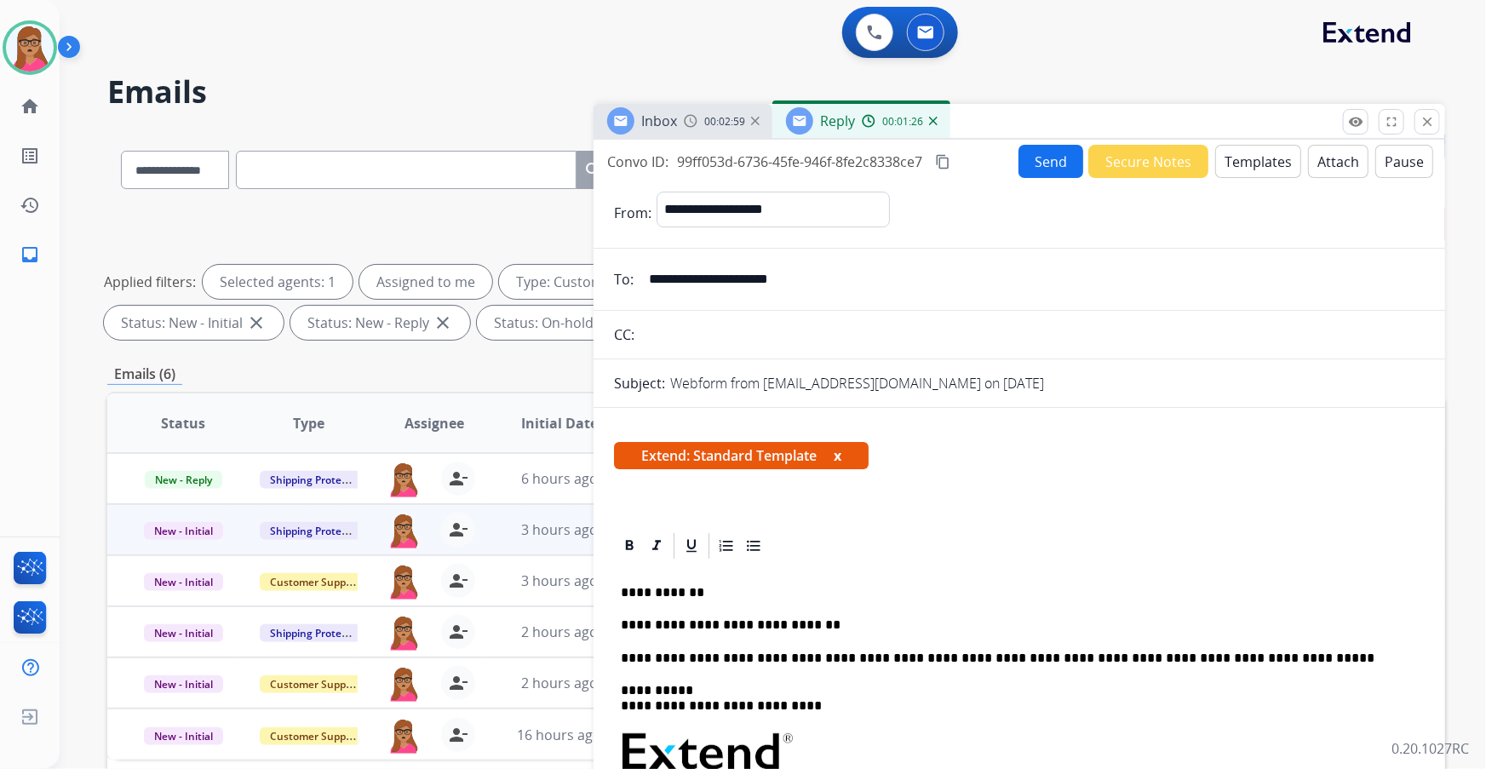
click at [477, 156] on mat-icon "content_copy" at bounding box center [942, 161] width 15 height 15
click at [477, 197] on p "**********" at bounding box center [1013, 624] width 784 height 15
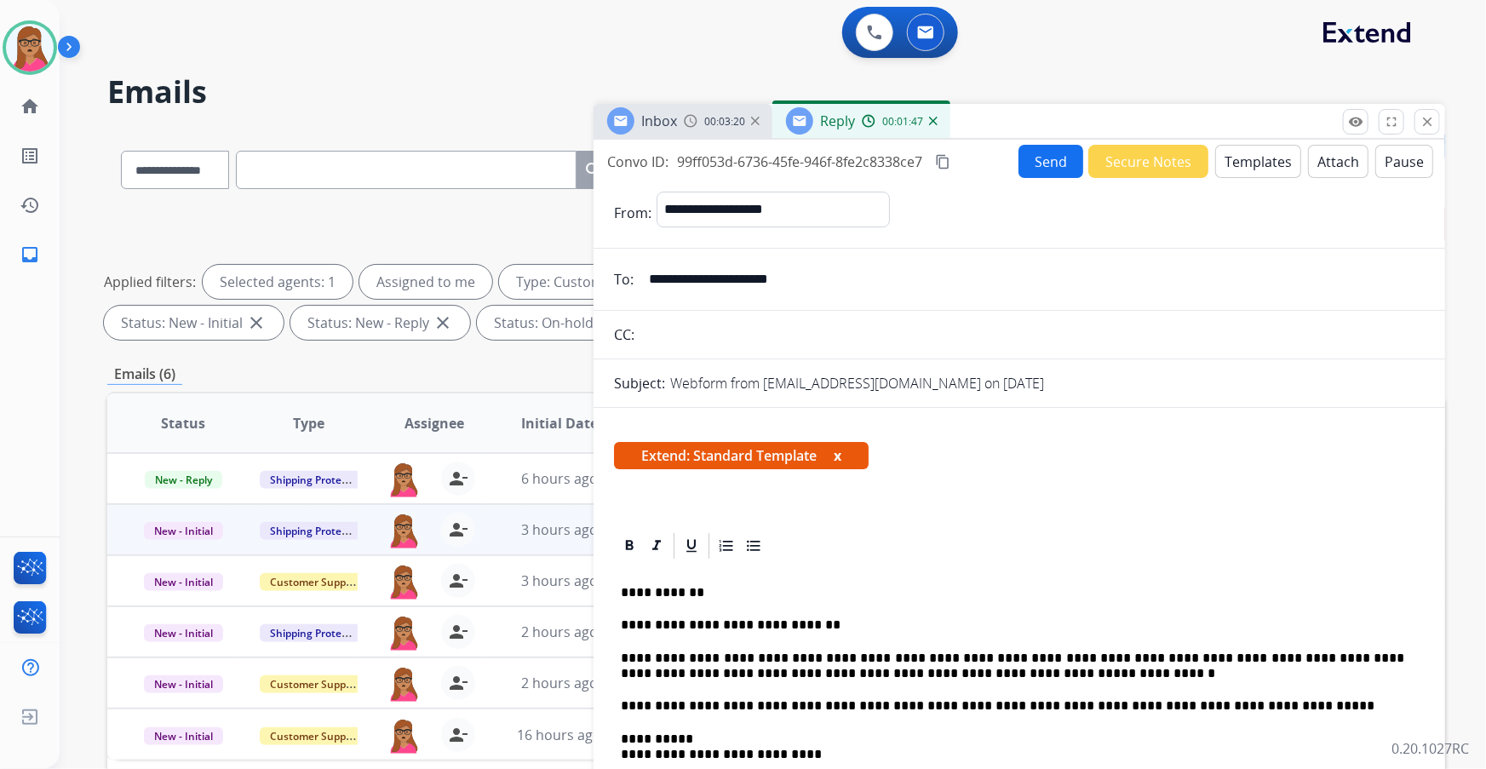
click at [477, 157] on button "Send" at bounding box center [1050, 161] width 65 height 33
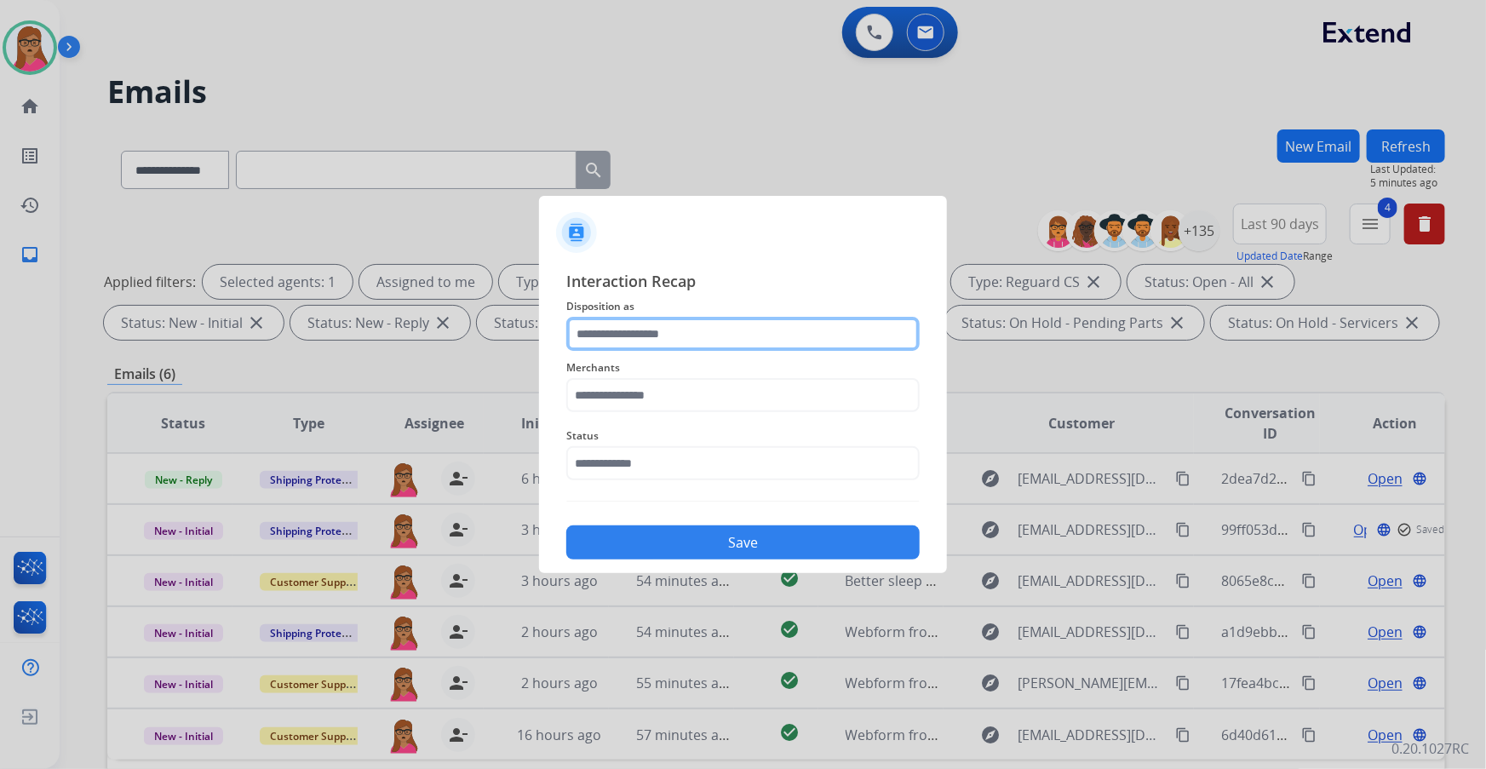
click at [477, 197] on input "text" at bounding box center [742, 334] width 353 height 34
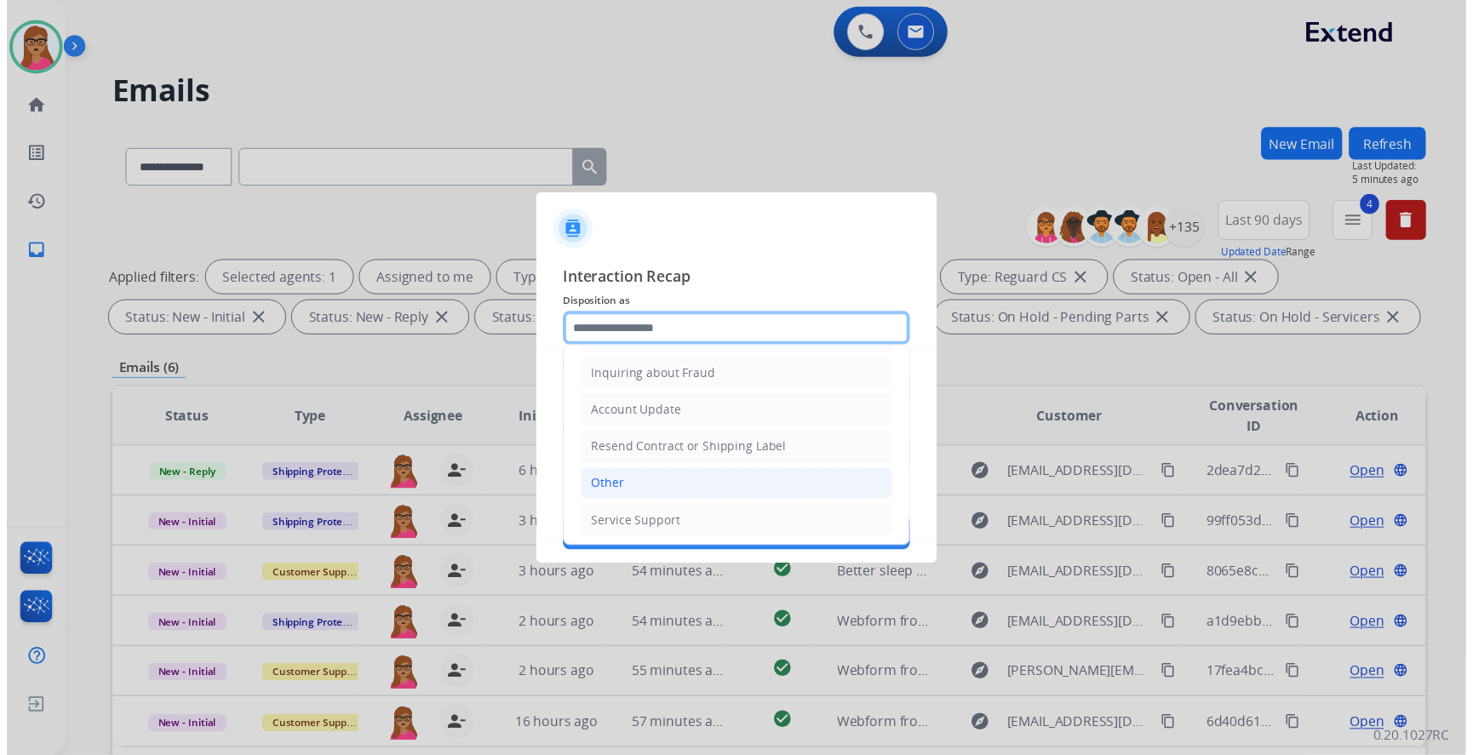
scroll to position [263, 0]
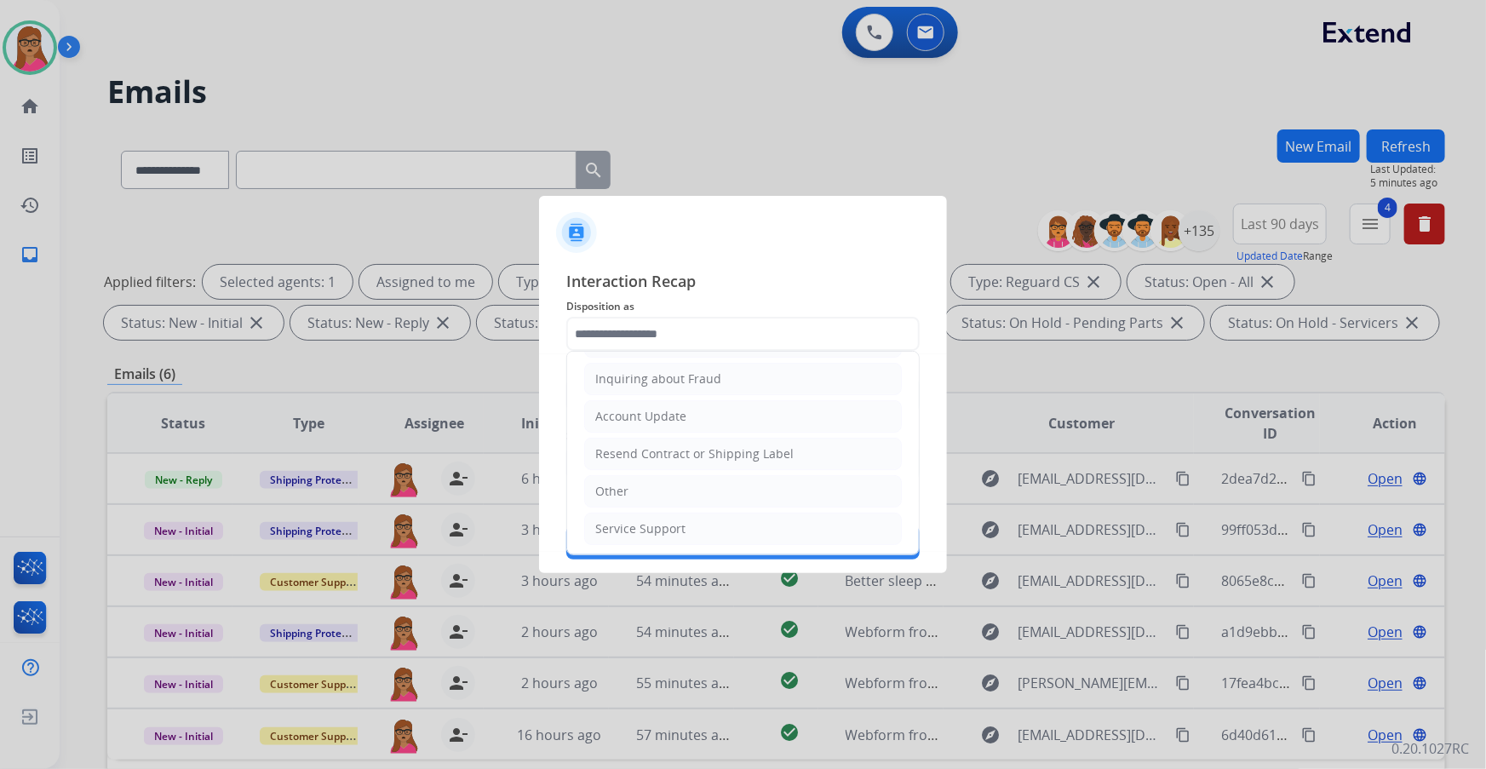
drag, startPoint x: 622, startPoint y: 497, endPoint x: 664, endPoint y: 449, distance: 64.6
click at [477, 197] on div "Other" at bounding box center [611, 491] width 33 height 17
type input "*****"
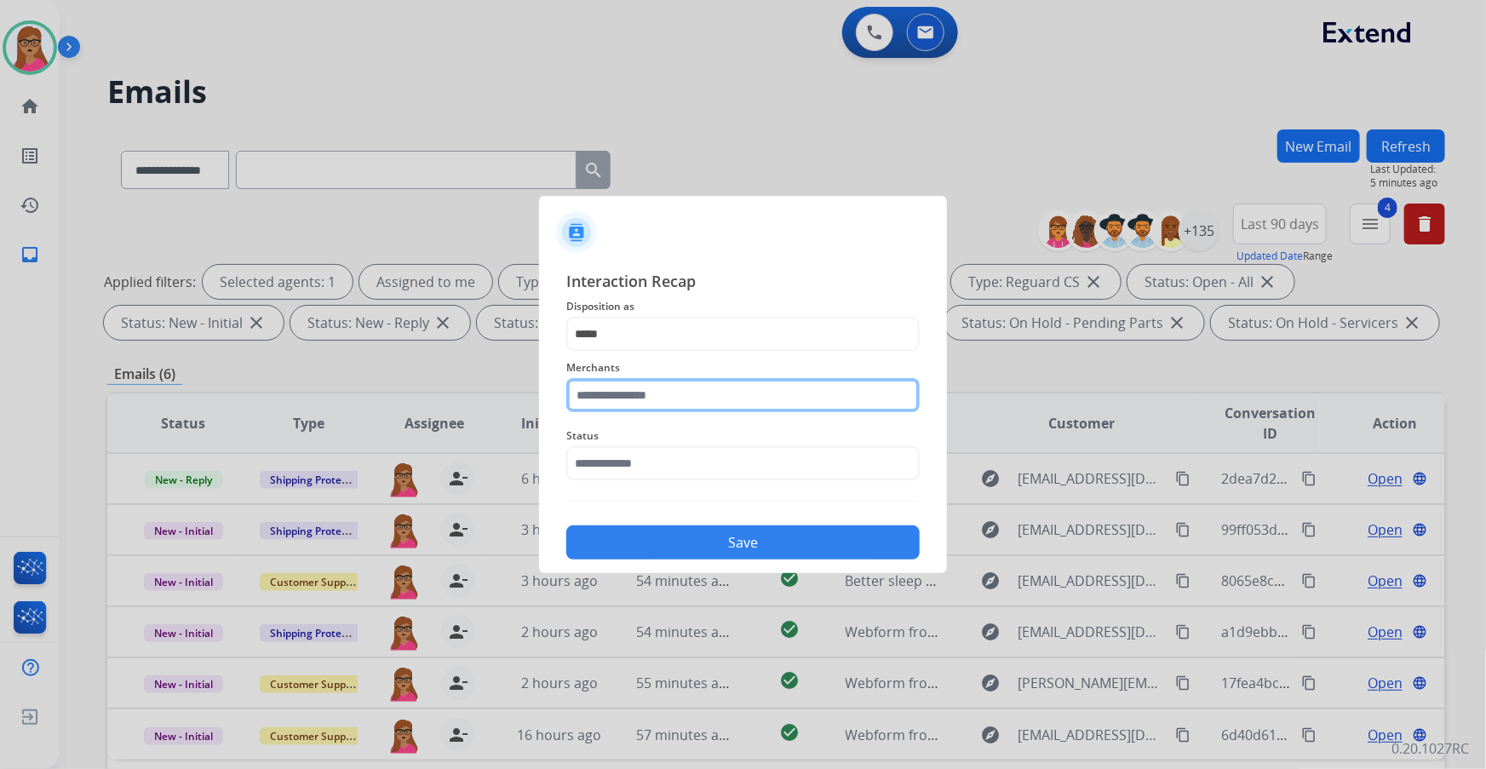
click at [477, 197] on input "text" at bounding box center [742, 395] width 353 height 34
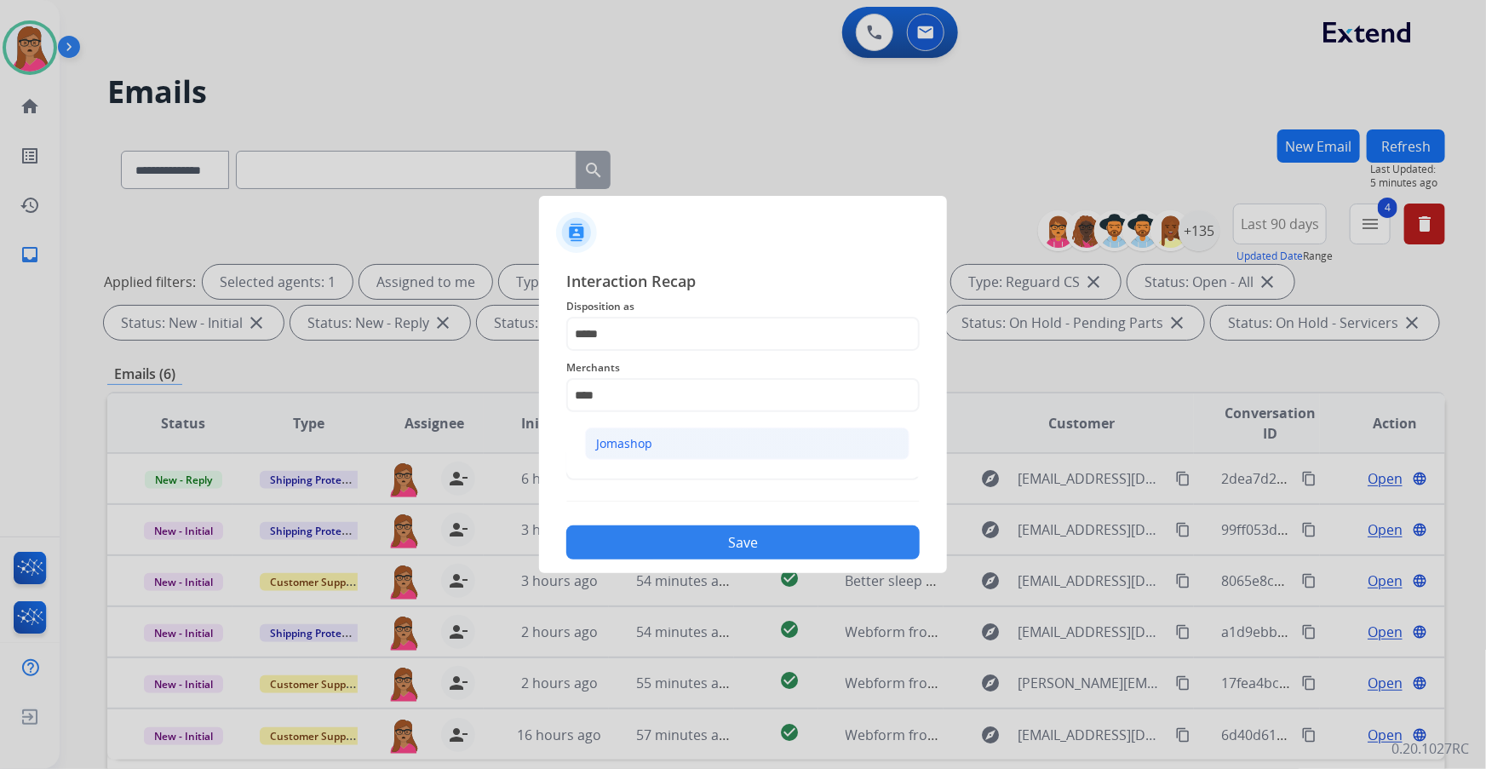
click at [477, 197] on li "Jomashop" at bounding box center [747, 443] width 324 height 32
type input "********"
click at [477, 197] on input "text" at bounding box center [742, 463] width 353 height 34
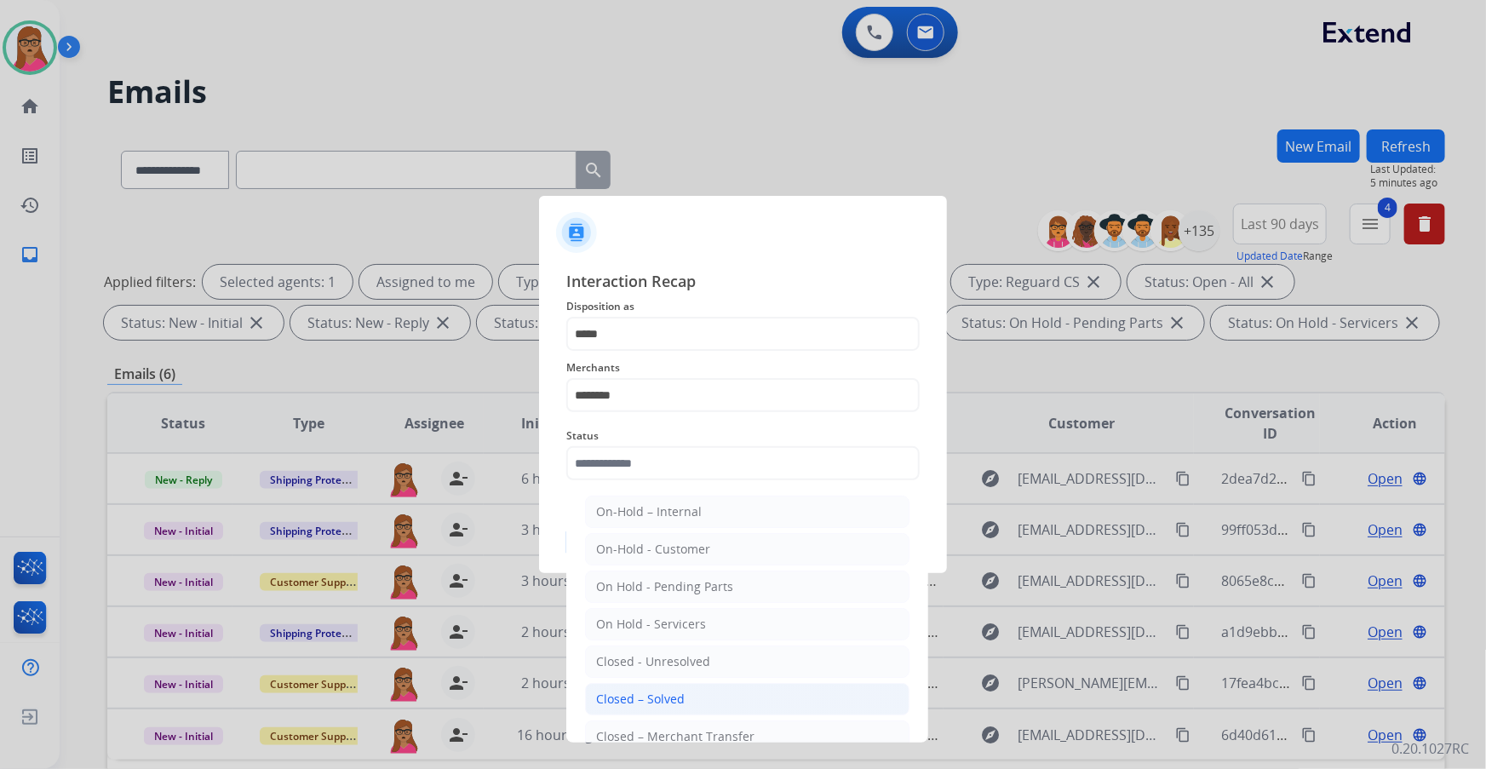
click at [477, 197] on div "Closed – Solved" at bounding box center [640, 699] width 89 height 17
type input "**********"
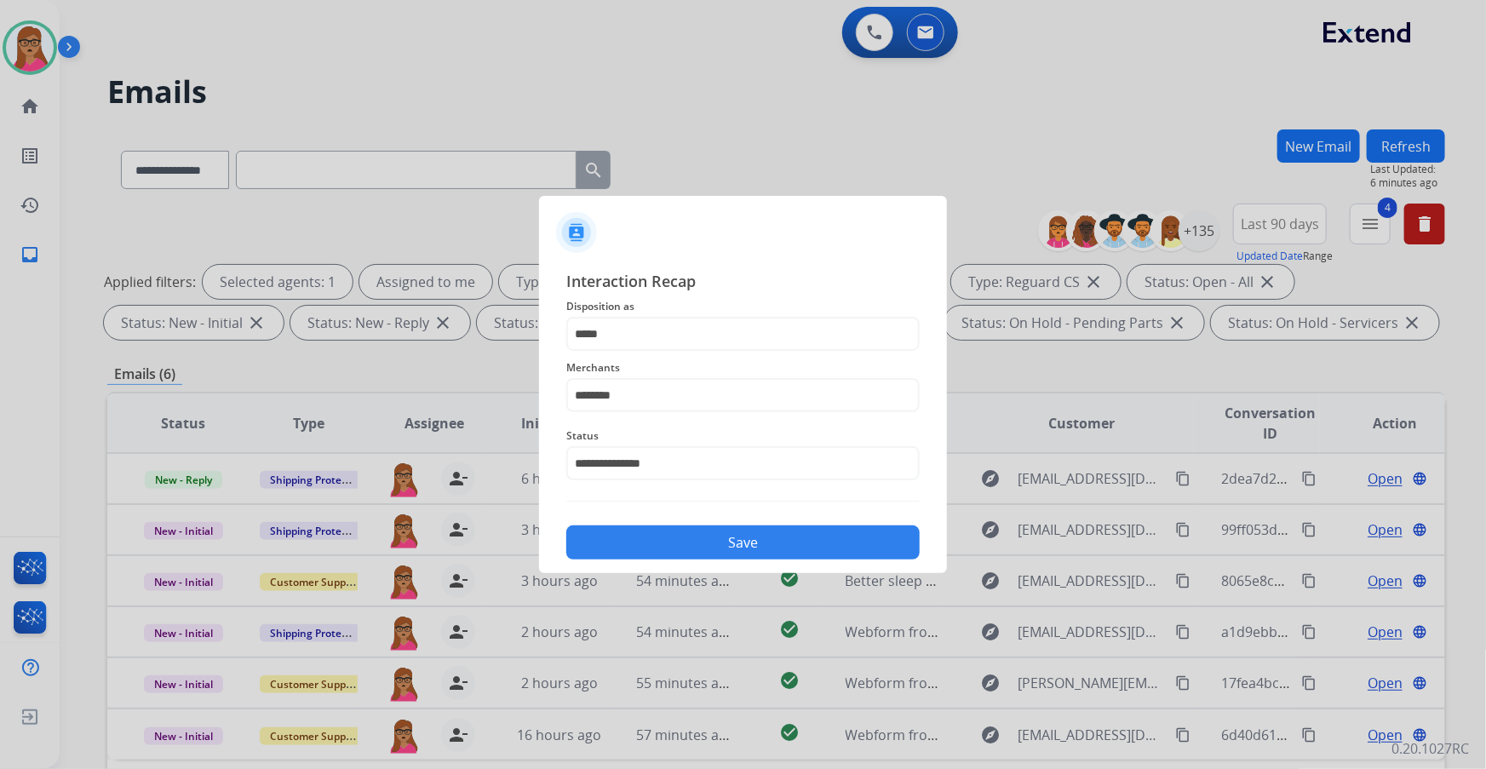
click at [477, 197] on button "Save" at bounding box center [742, 542] width 353 height 34
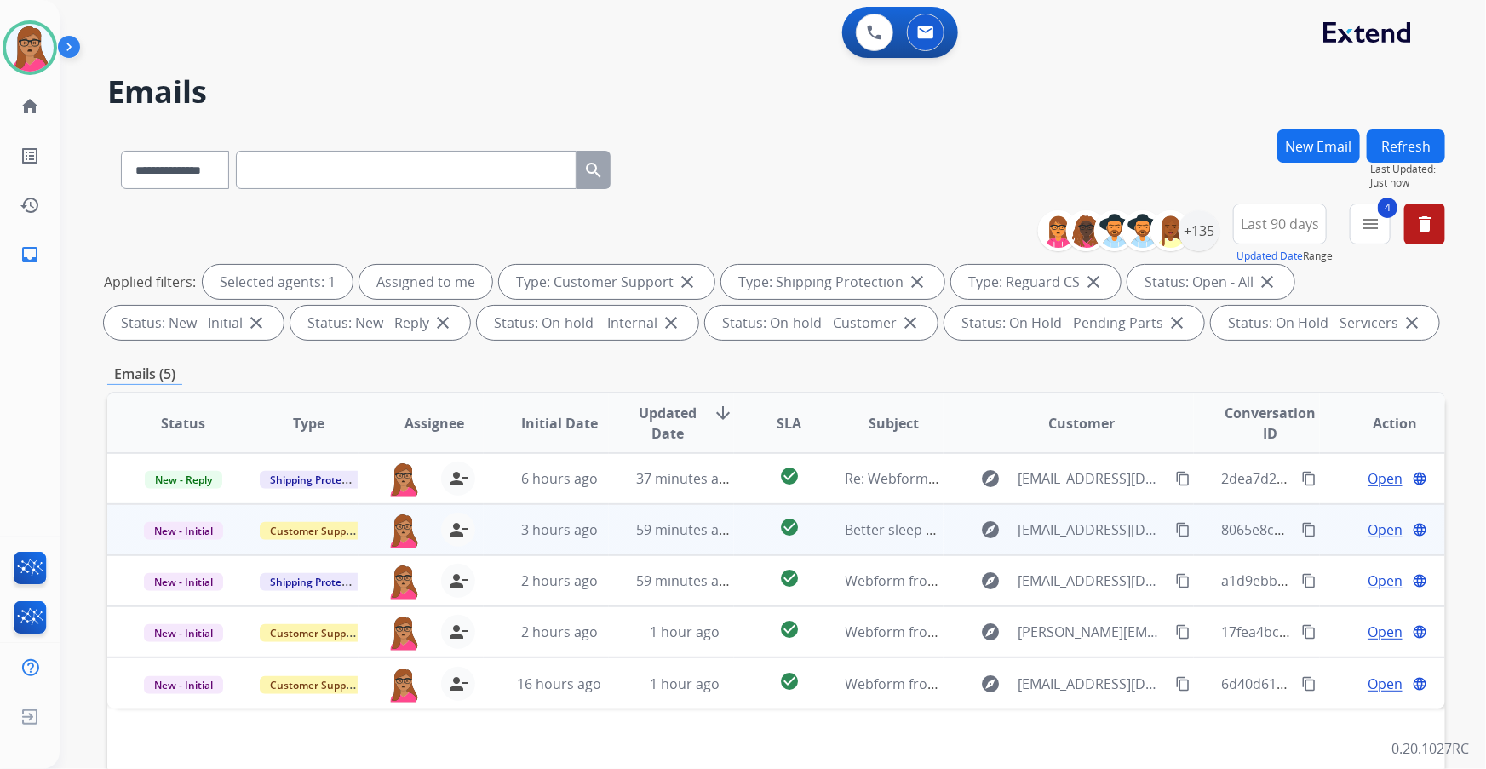
click at [477, 197] on span "Open" at bounding box center [1384, 529] width 35 height 20
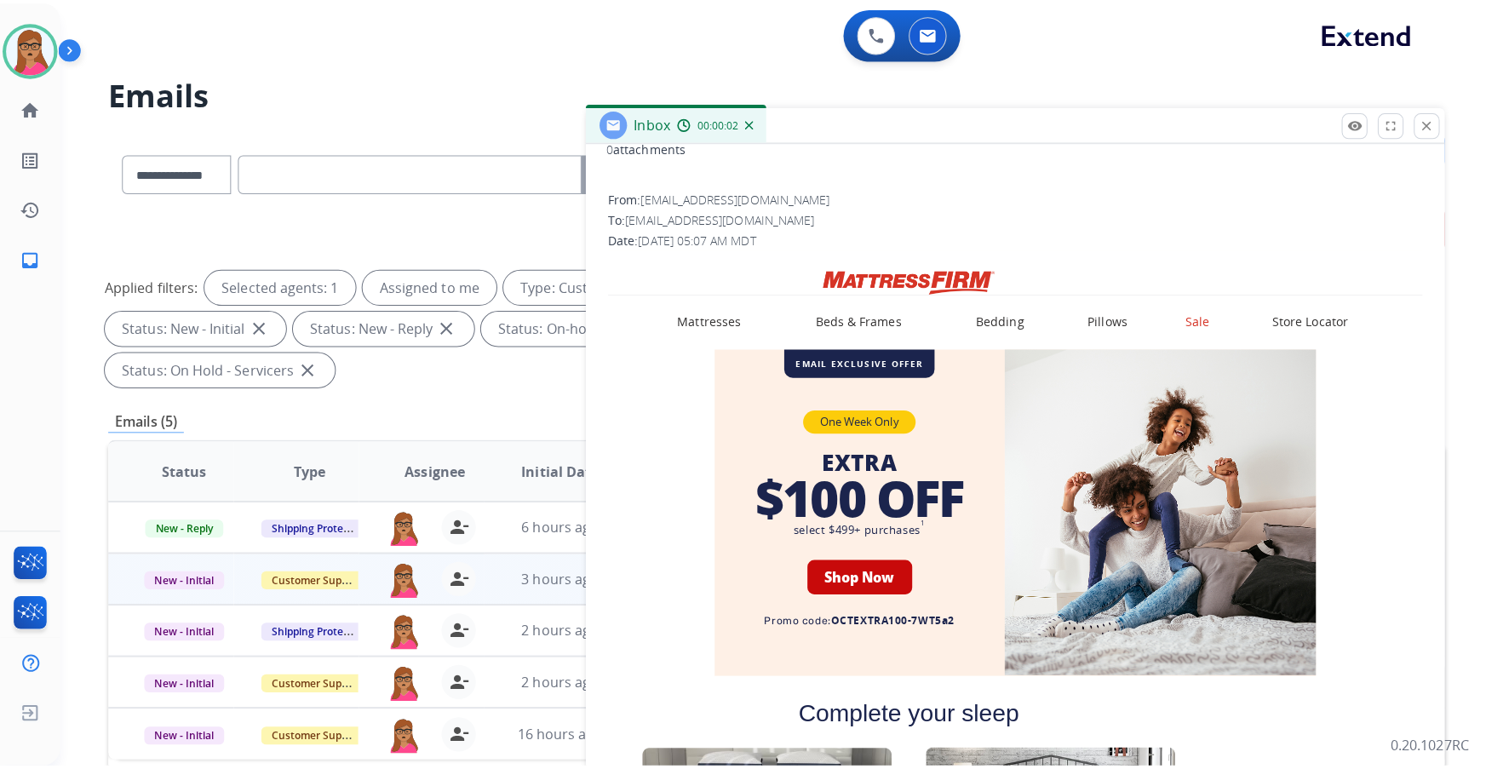
scroll to position [0, 0]
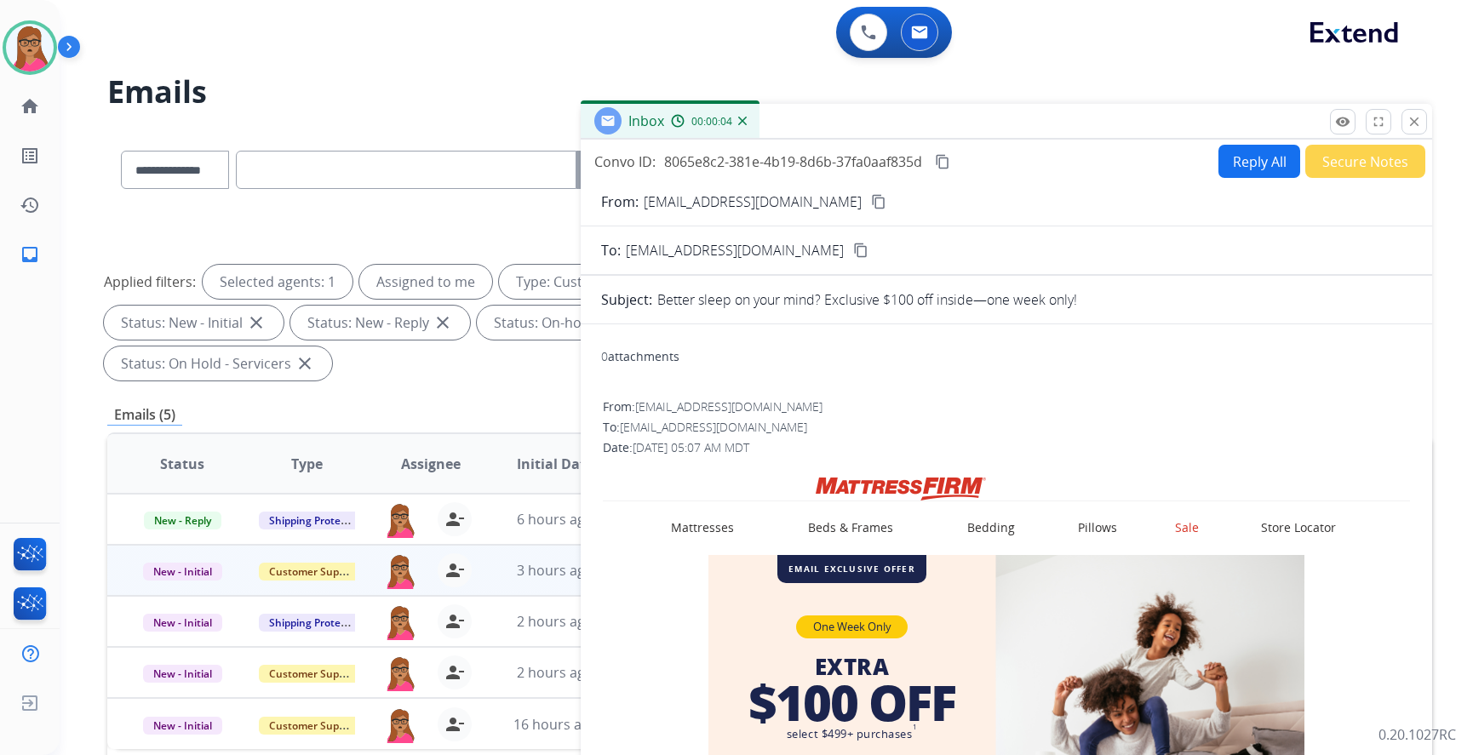
click at [477, 124] on mat-icon "close" at bounding box center [1414, 121] width 15 height 15
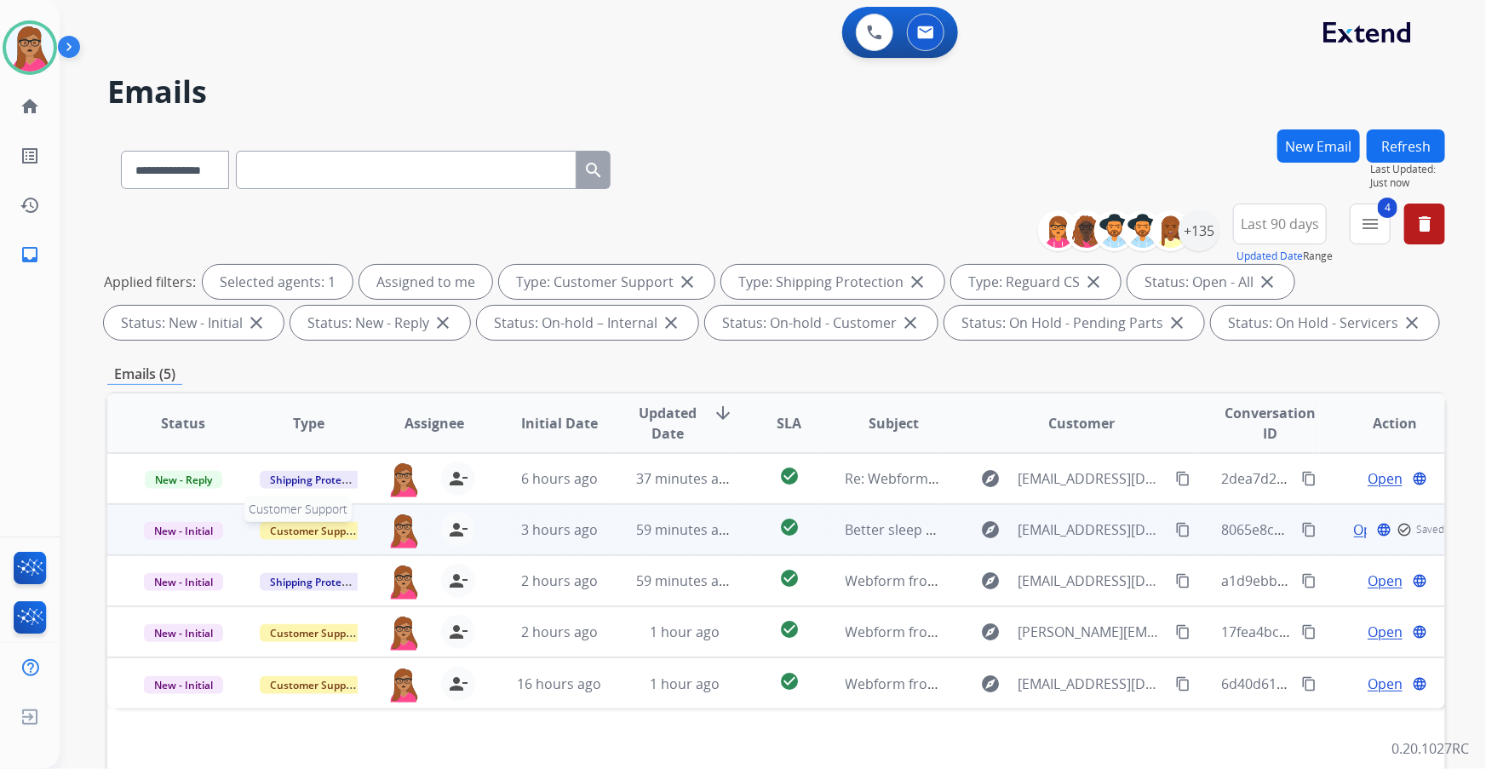
click at [299, 197] on span "Customer Support" at bounding box center [315, 531] width 111 height 18
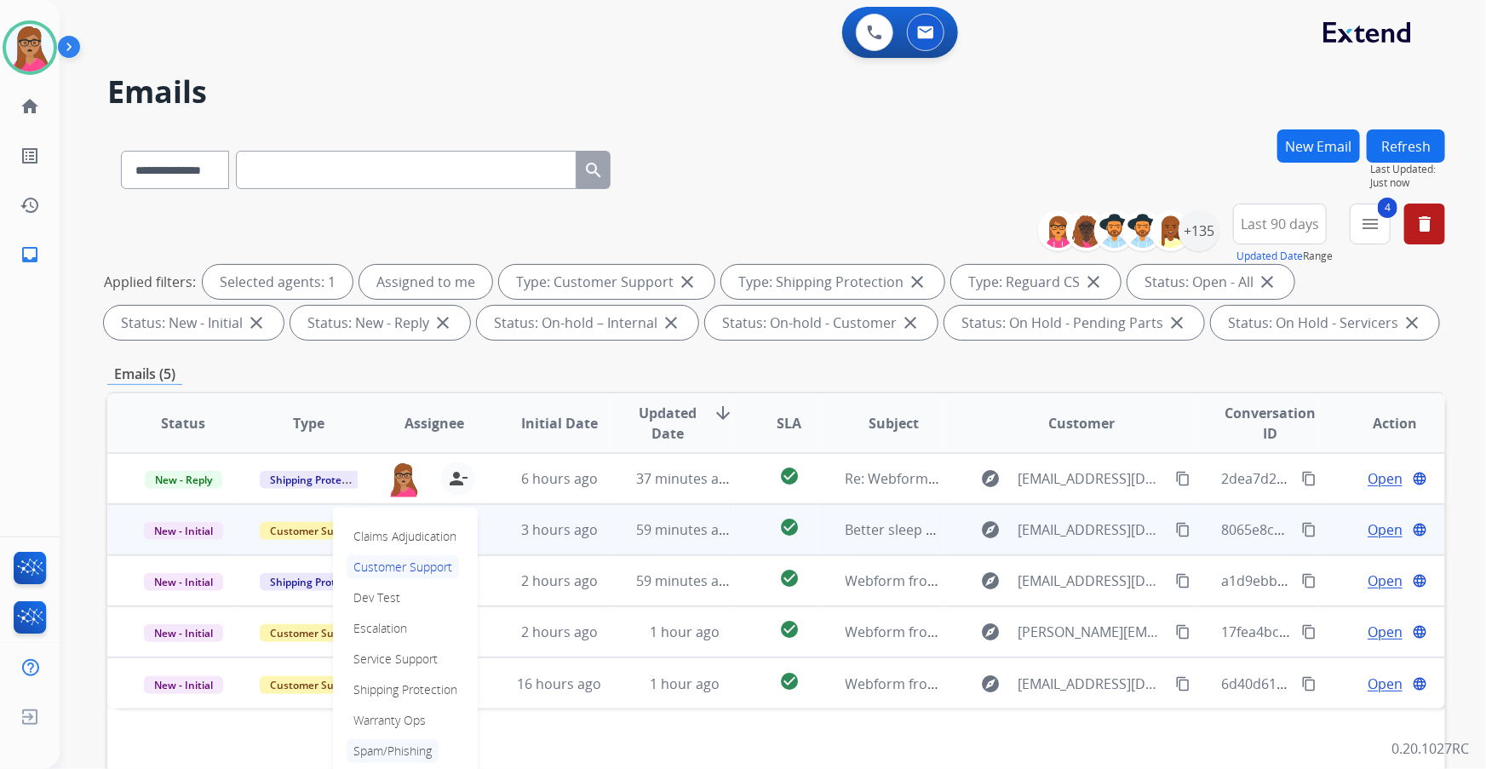
click at [371, 197] on p "Spam/Phishing" at bounding box center [393, 751] width 92 height 24
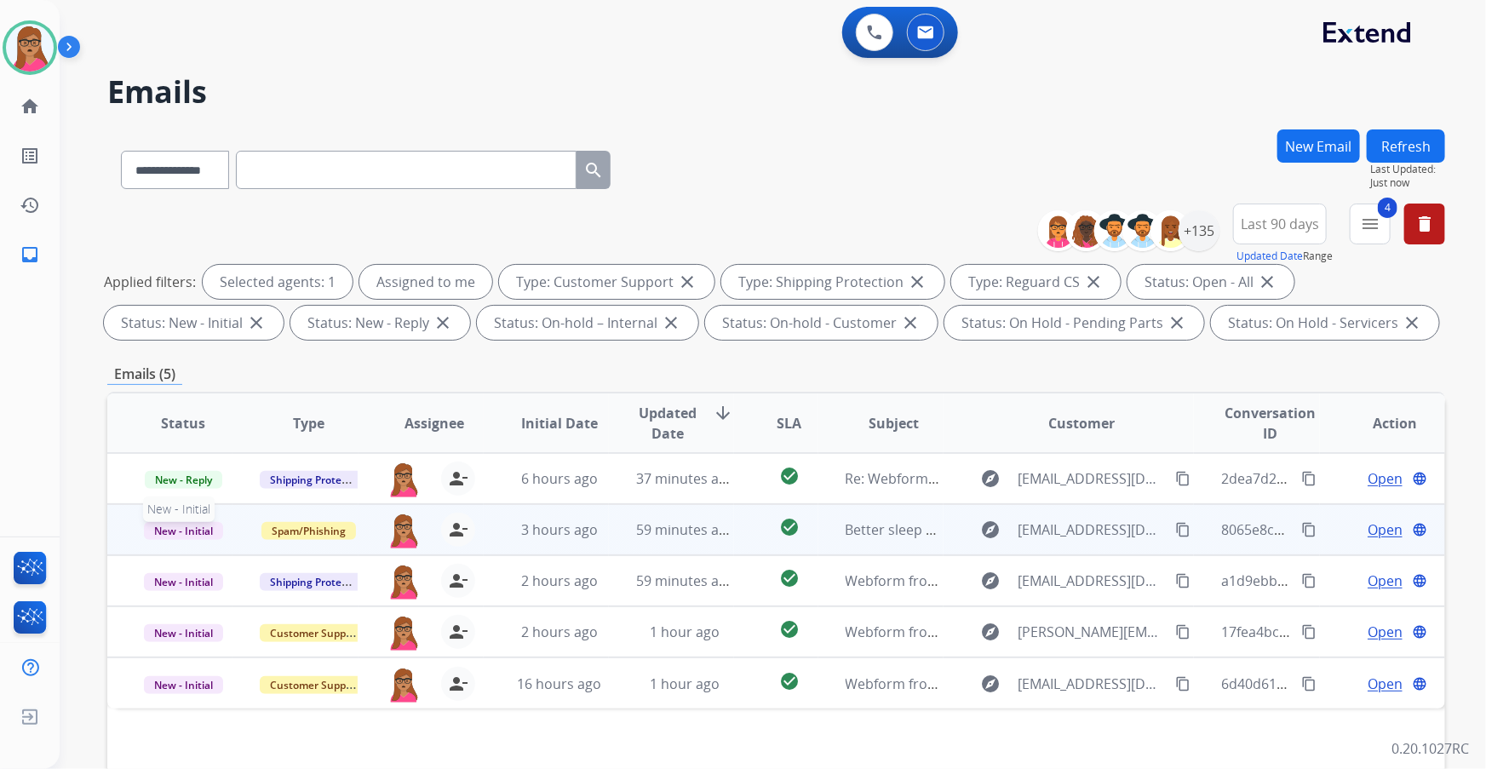
click at [189, 197] on span "New - Initial" at bounding box center [183, 531] width 79 height 18
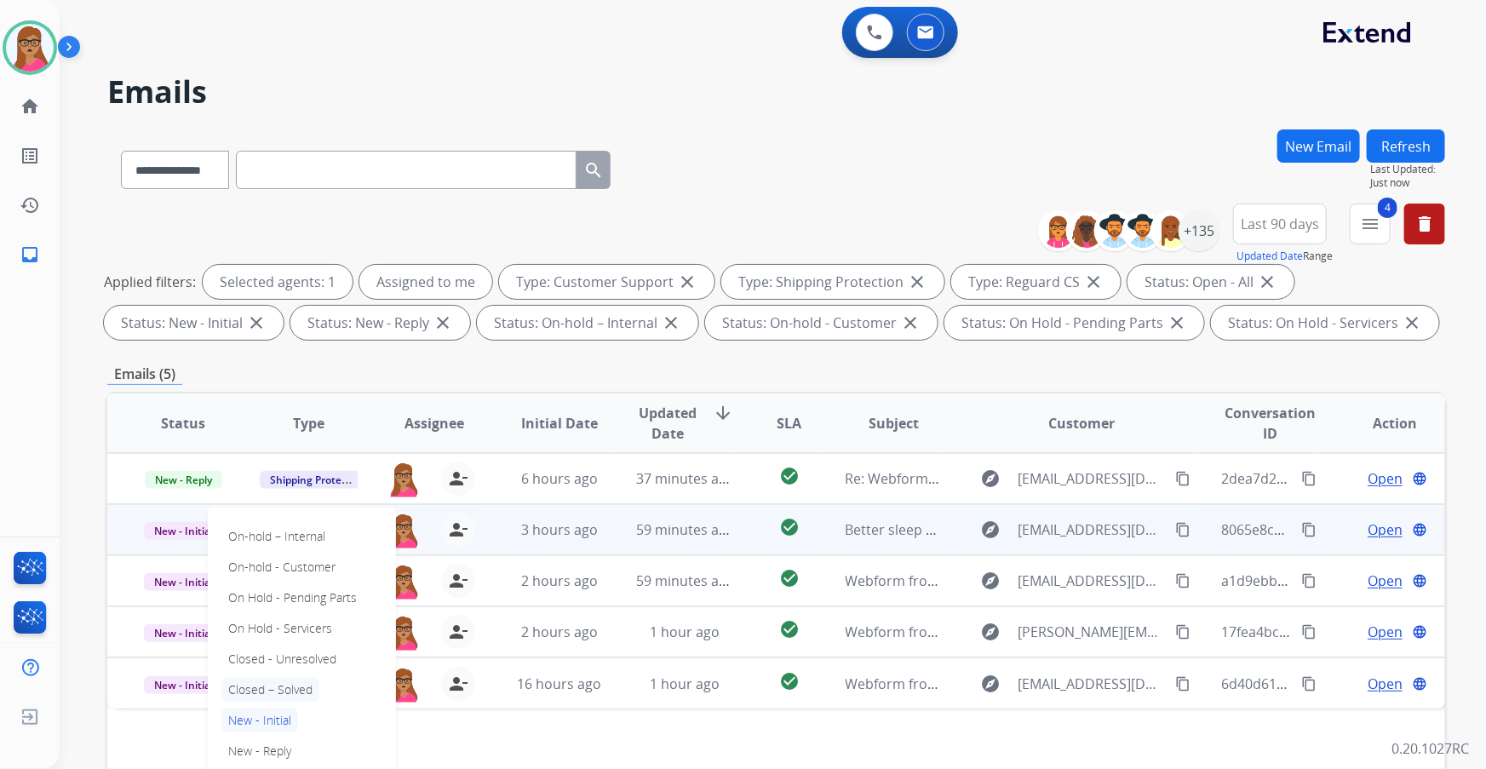
click at [271, 197] on p "Closed – Solved" at bounding box center [270, 690] width 98 height 24
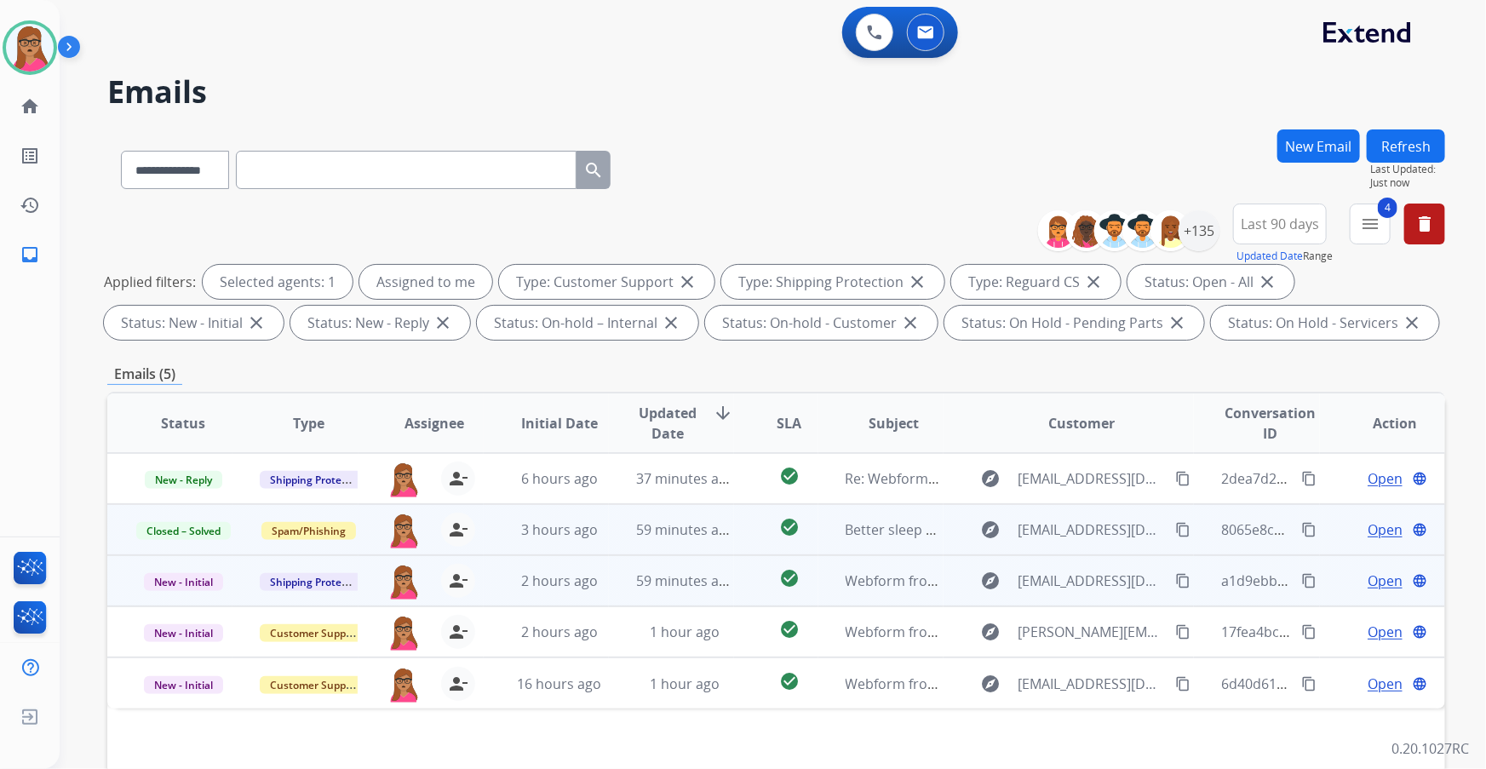
click at [477, 197] on span "Open" at bounding box center [1384, 580] width 35 height 20
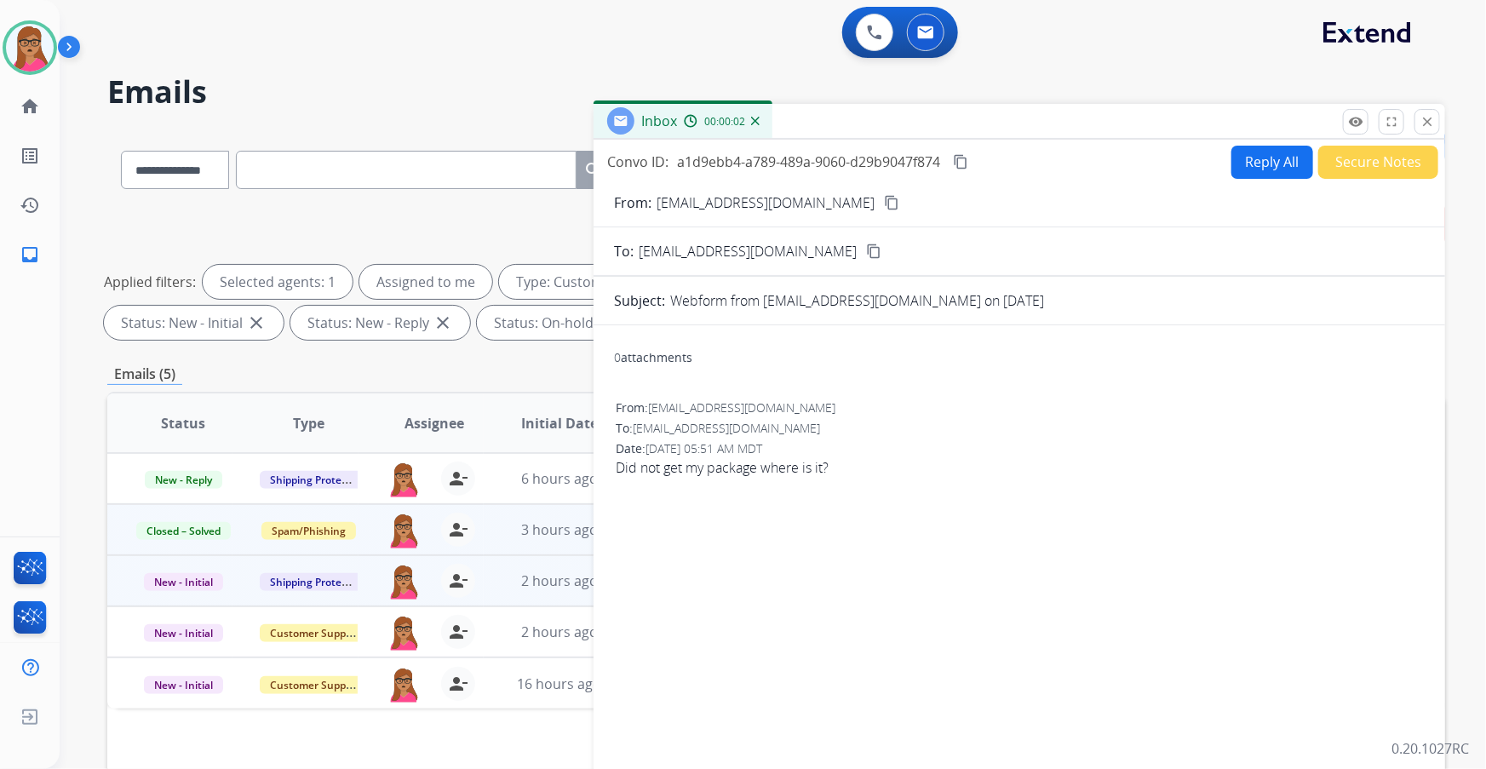
click at [477, 197] on mat-icon "content_copy" at bounding box center [891, 202] width 15 height 15
click at [477, 166] on button "Reply All" at bounding box center [1272, 162] width 82 height 33
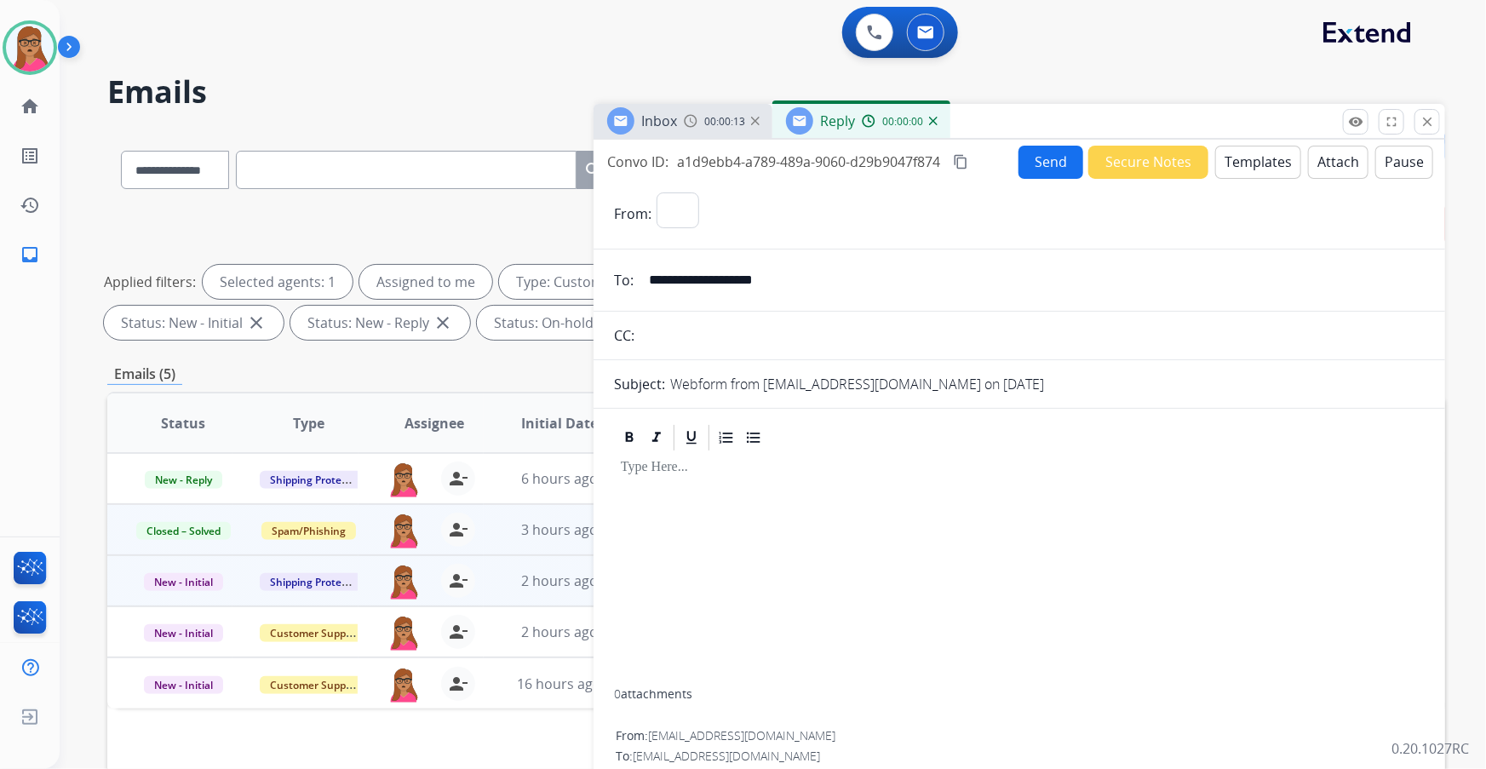
select select "**********"
click at [477, 166] on button "Templates" at bounding box center [1258, 162] width 86 height 33
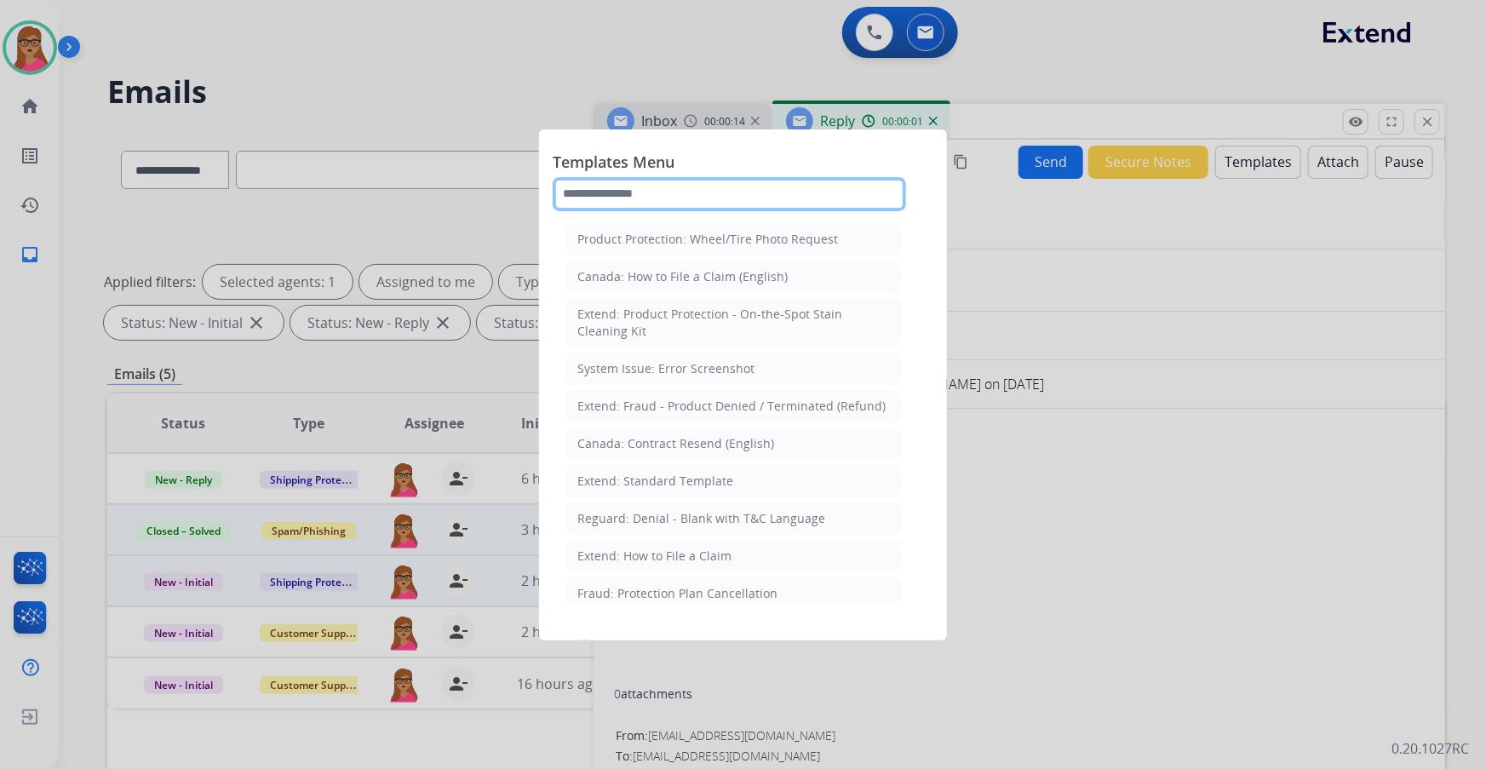
click at [477, 186] on input "text" at bounding box center [729, 194] width 353 height 34
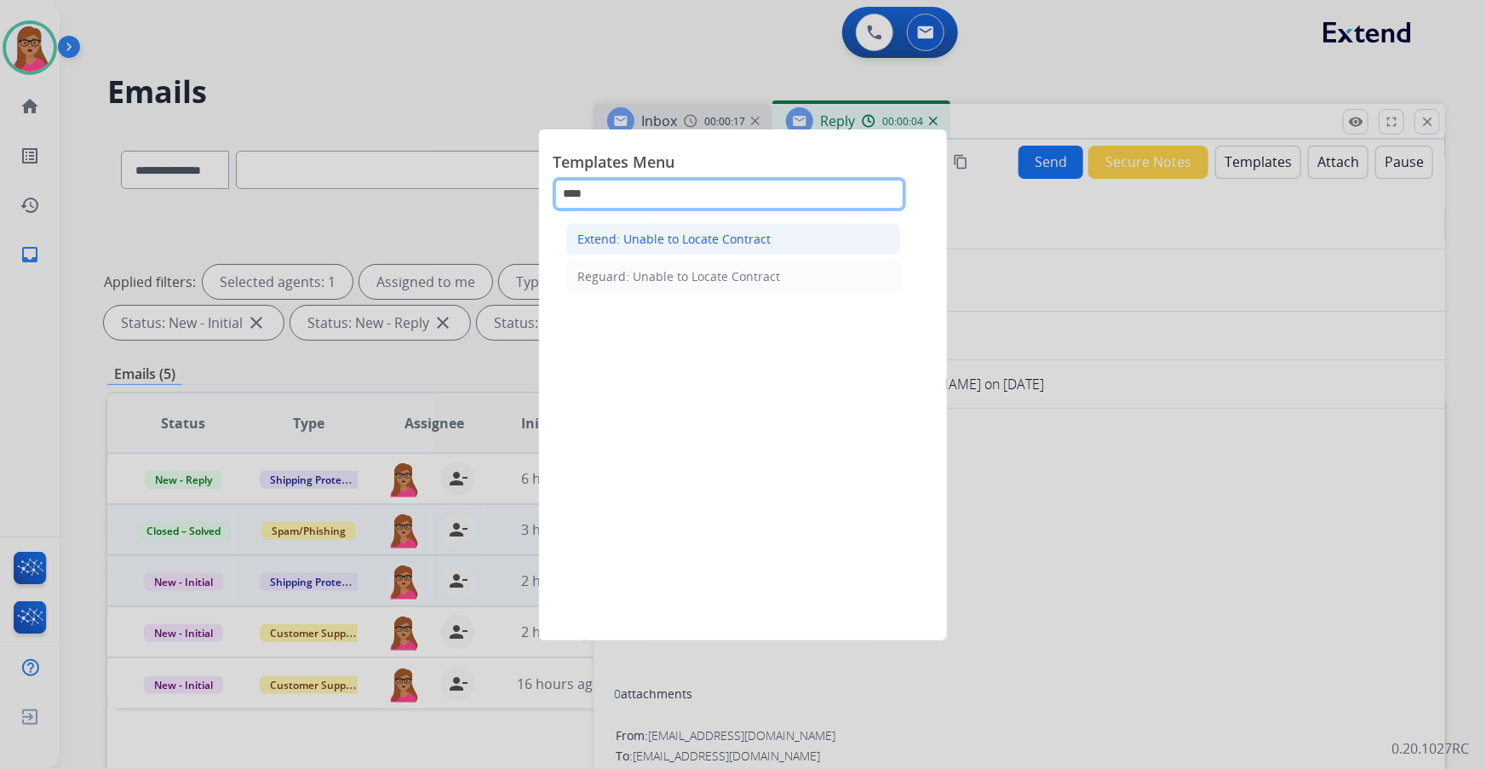
type input "****"
click at [477, 197] on div "Extend: Unable to Locate Contract" at bounding box center [673, 239] width 193 height 17
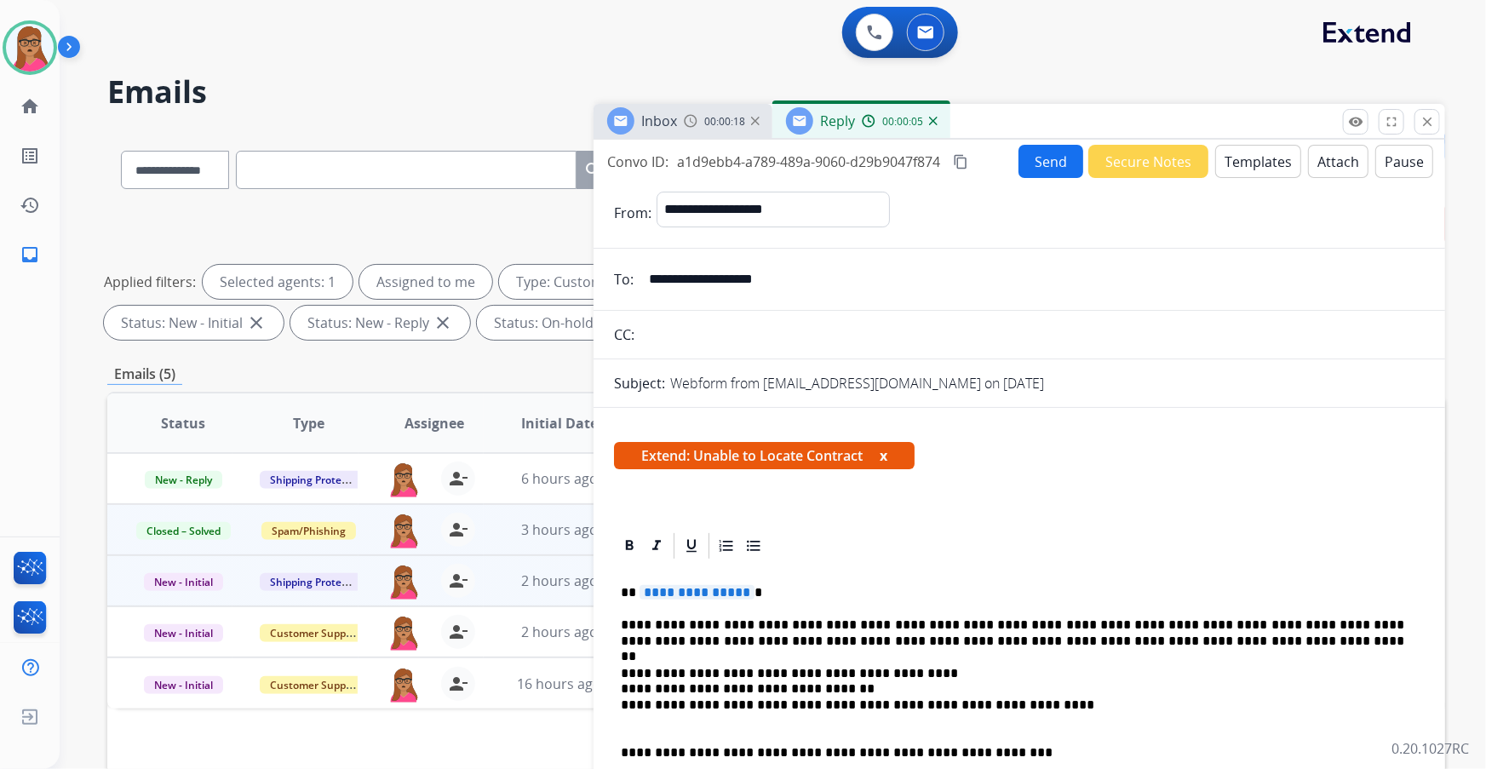
click at [477, 197] on span "**********" at bounding box center [696, 592] width 115 height 14
click at [477, 169] on button "Send" at bounding box center [1050, 161] width 65 height 33
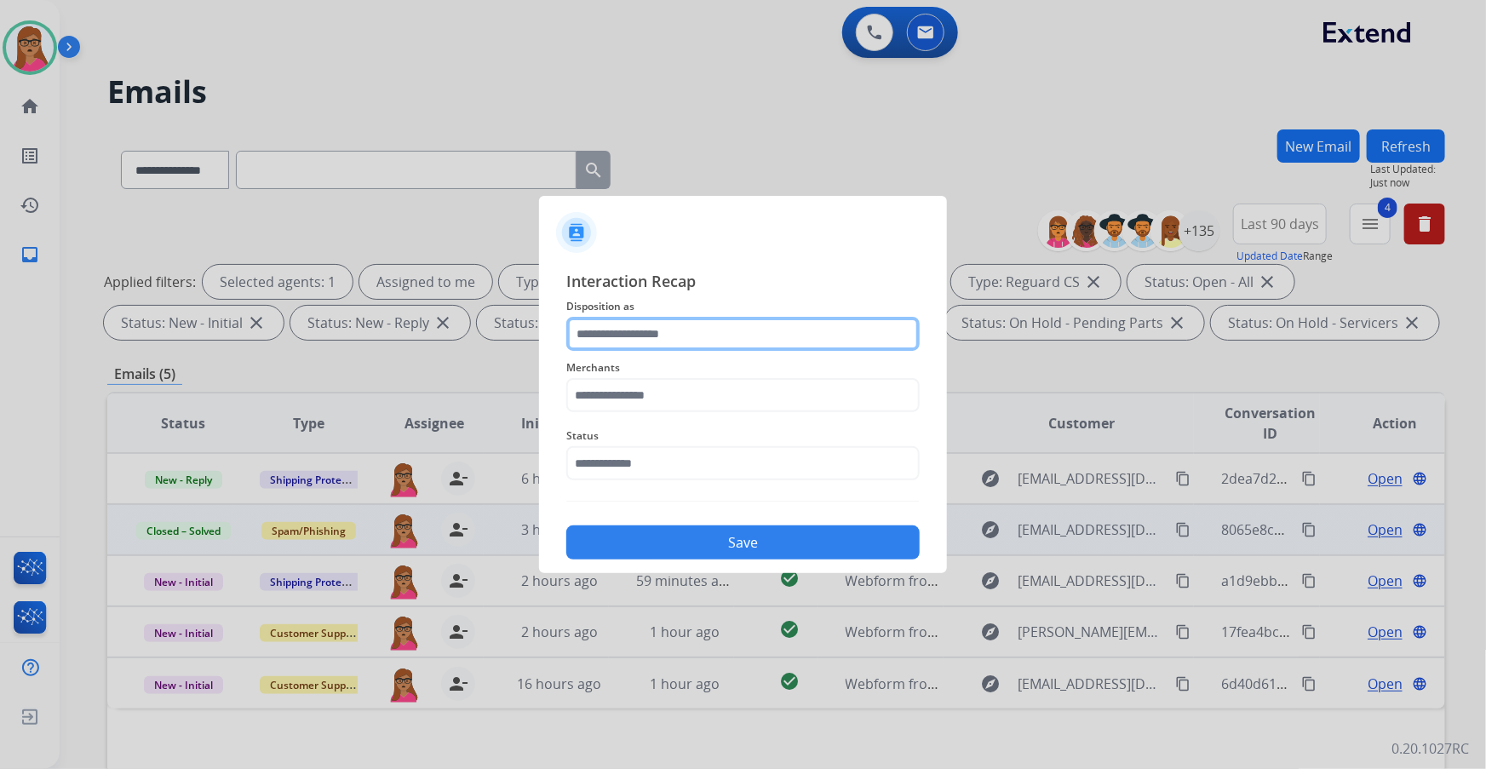
click at [477, 197] on input "text" at bounding box center [742, 334] width 353 height 34
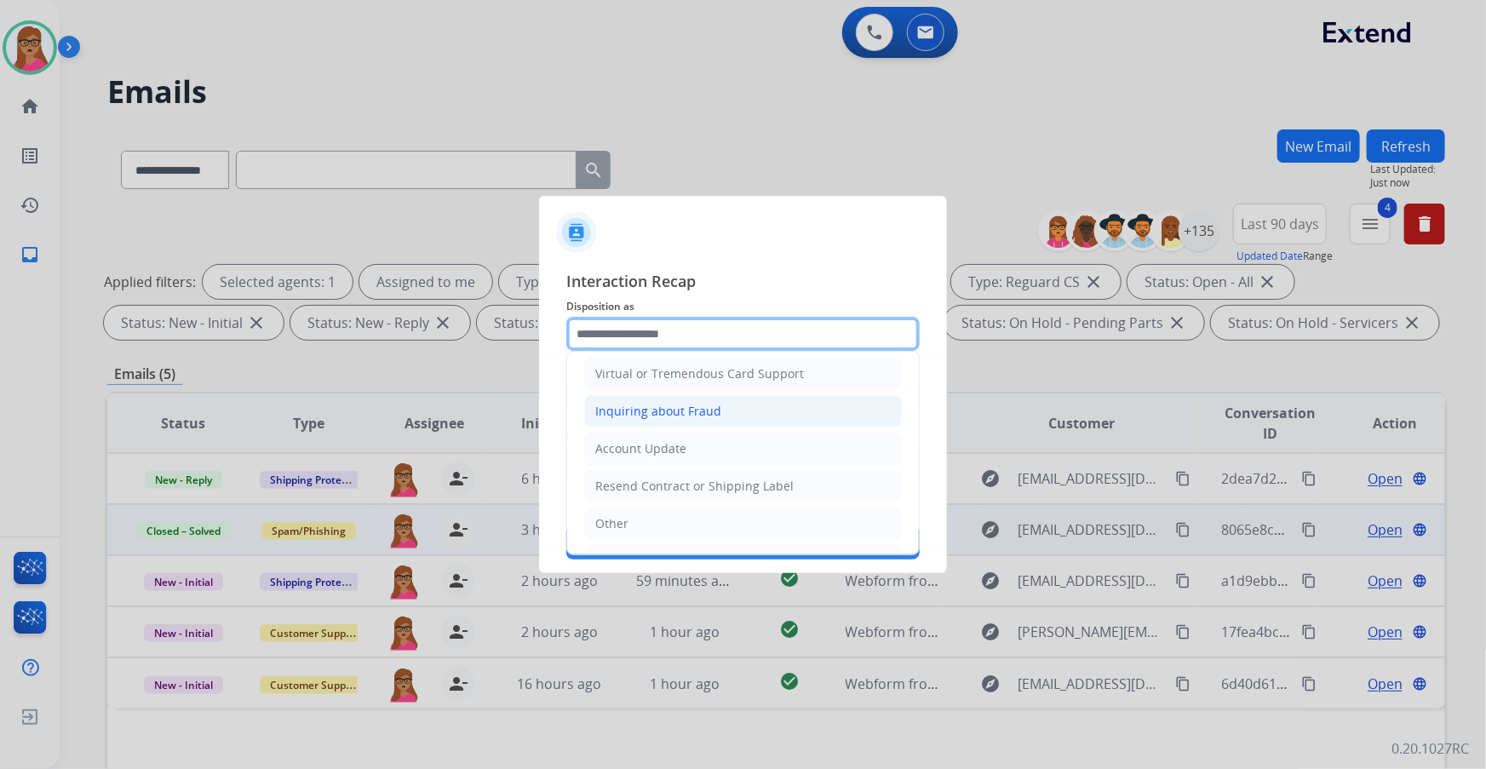
scroll to position [232, 0]
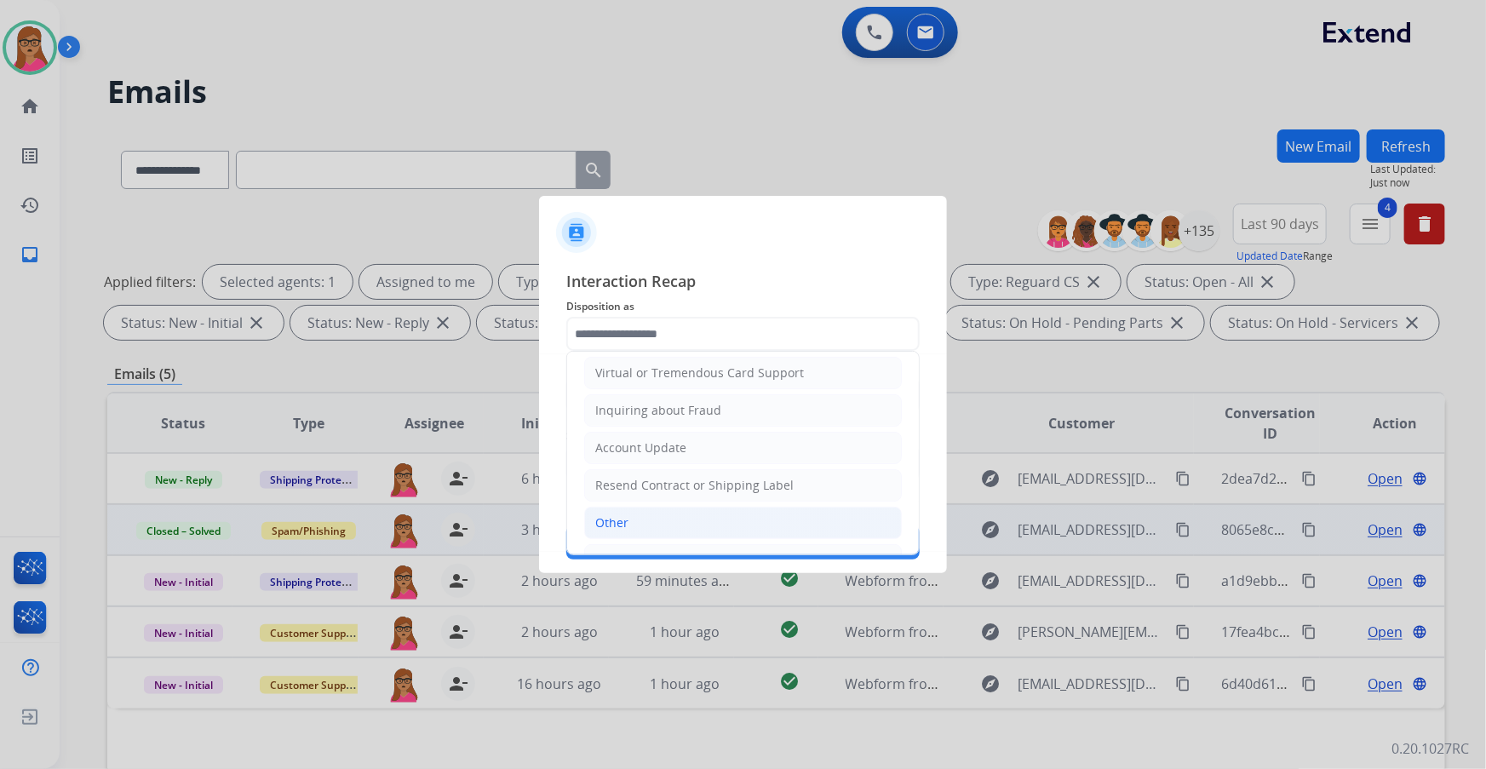
click at [477, 197] on div "Other" at bounding box center [611, 522] width 33 height 17
type input "*****"
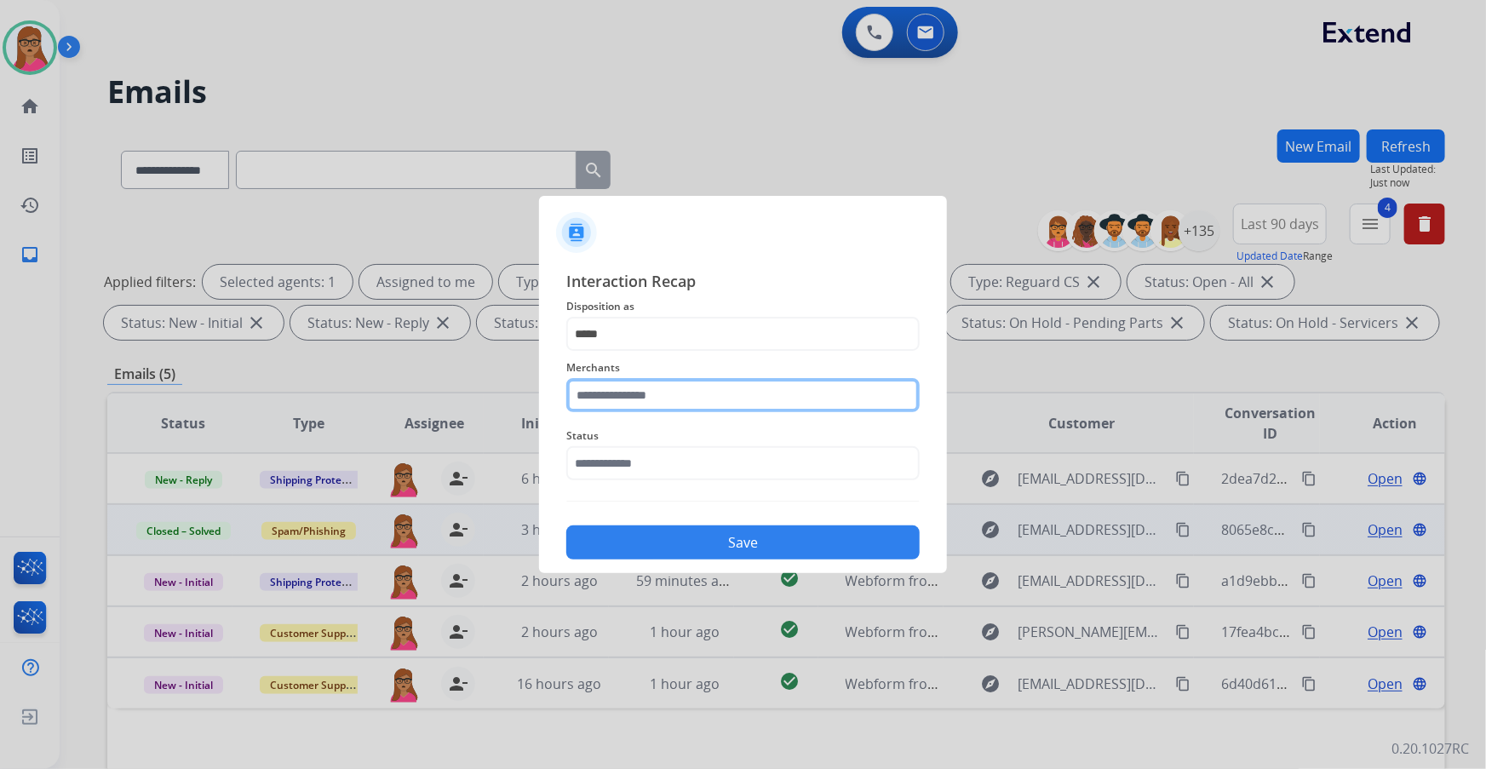
click at [477, 197] on input "text" at bounding box center [742, 395] width 353 height 34
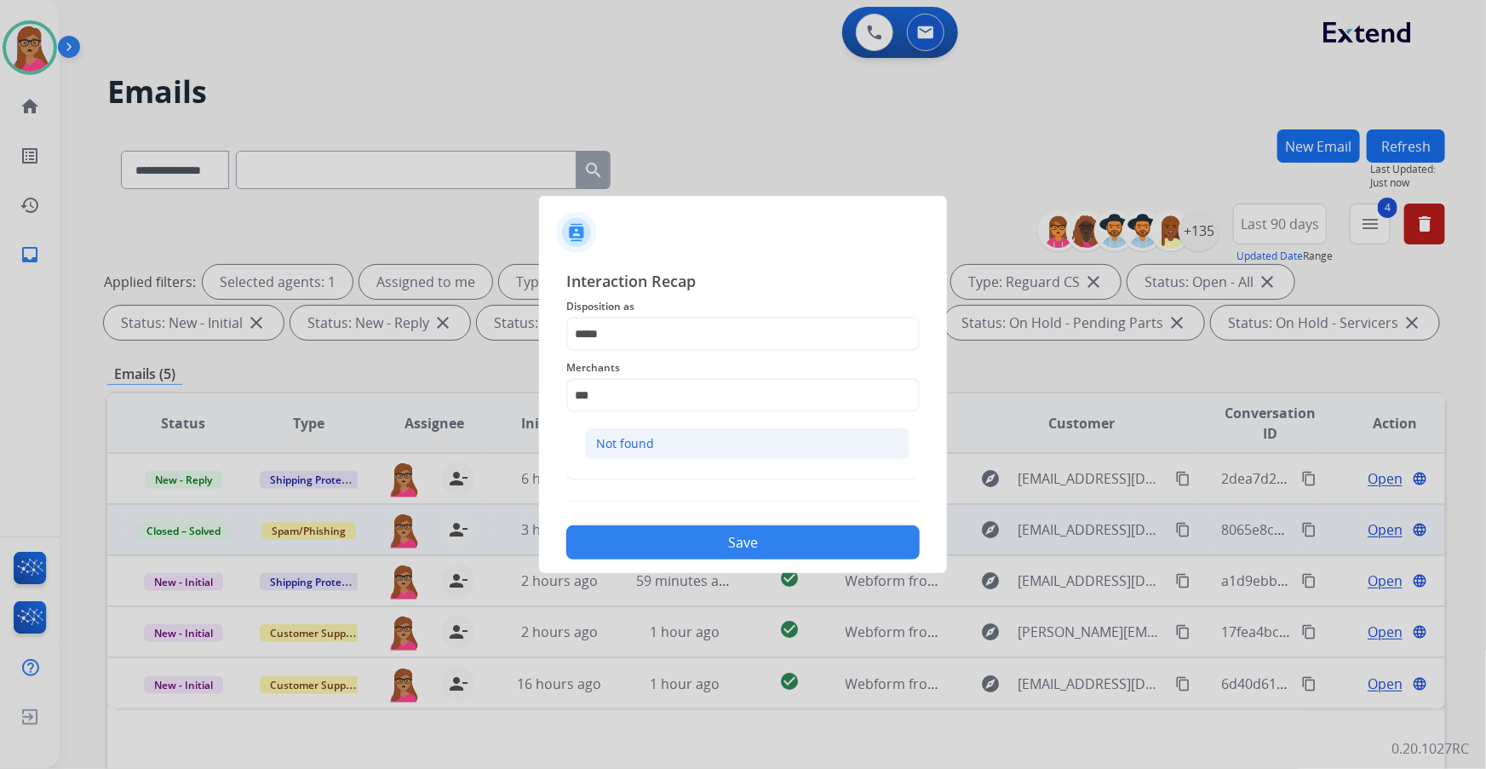
click at [477, 197] on li "Not found" at bounding box center [747, 443] width 324 height 32
type input "*********"
click at [477, 197] on input "text" at bounding box center [742, 463] width 353 height 34
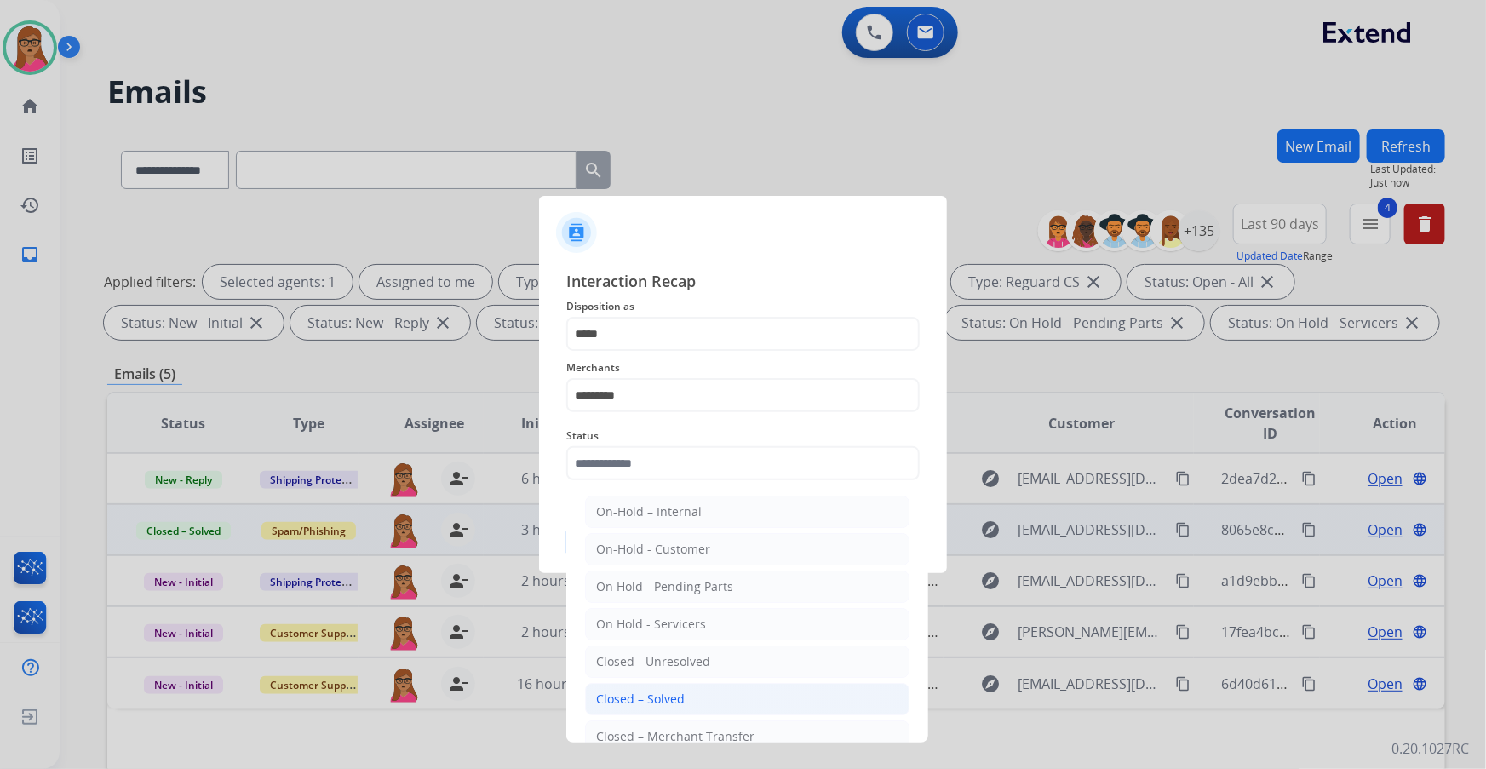
click at [477, 197] on div "Closed – Solved" at bounding box center [640, 699] width 89 height 17
type input "**********"
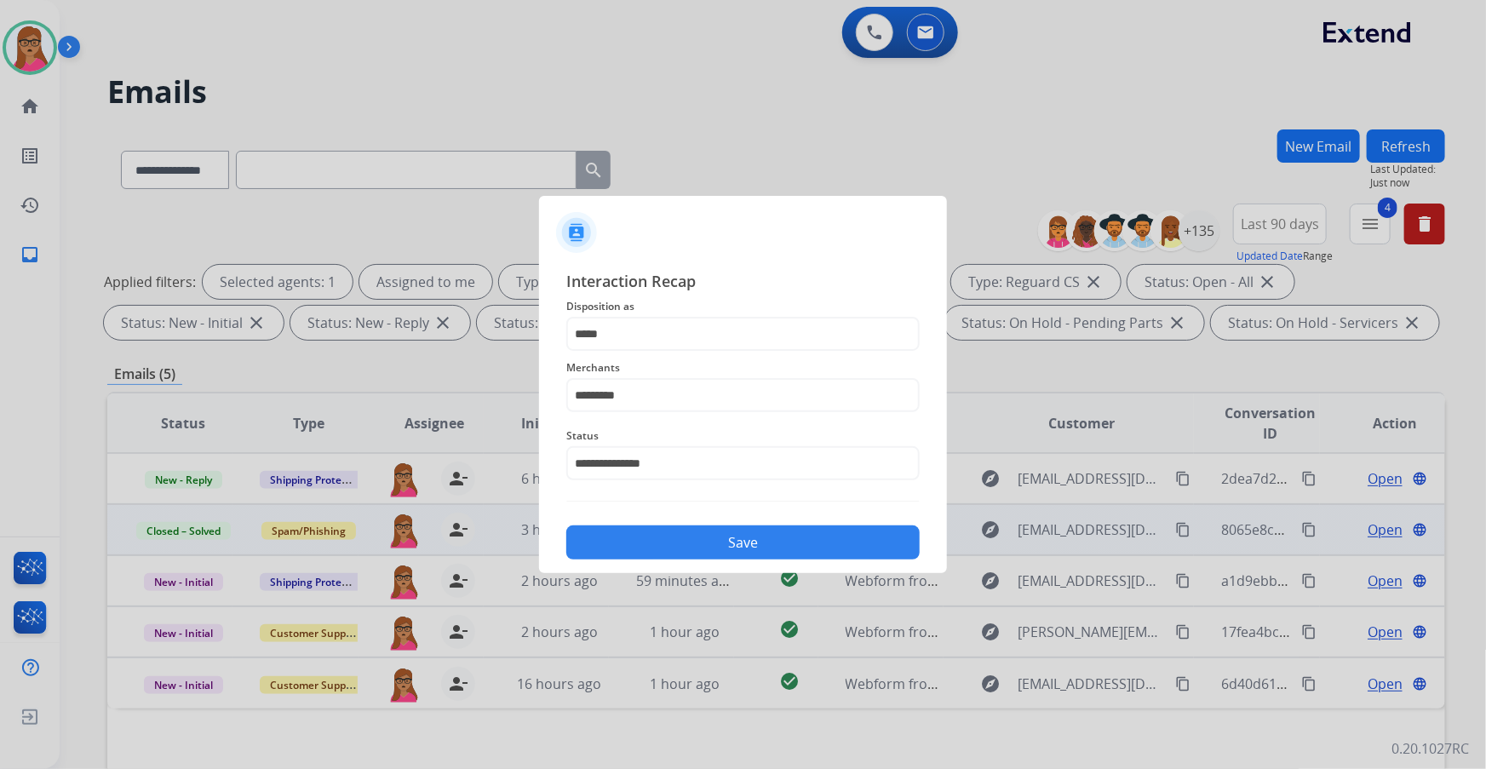
click at [477, 197] on button "Save" at bounding box center [742, 542] width 353 height 34
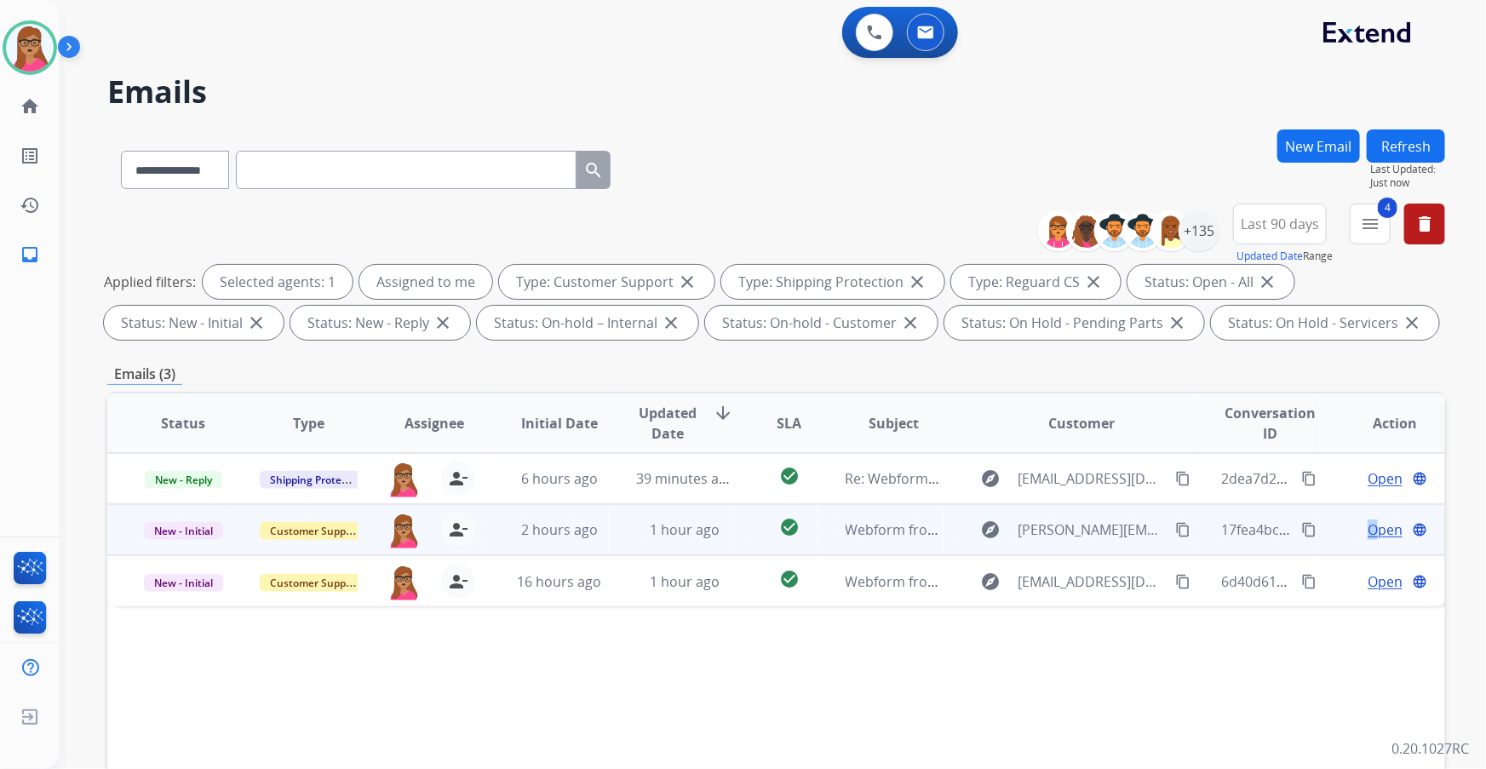
click at [477, 197] on span "Open" at bounding box center [1384, 529] width 35 height 20
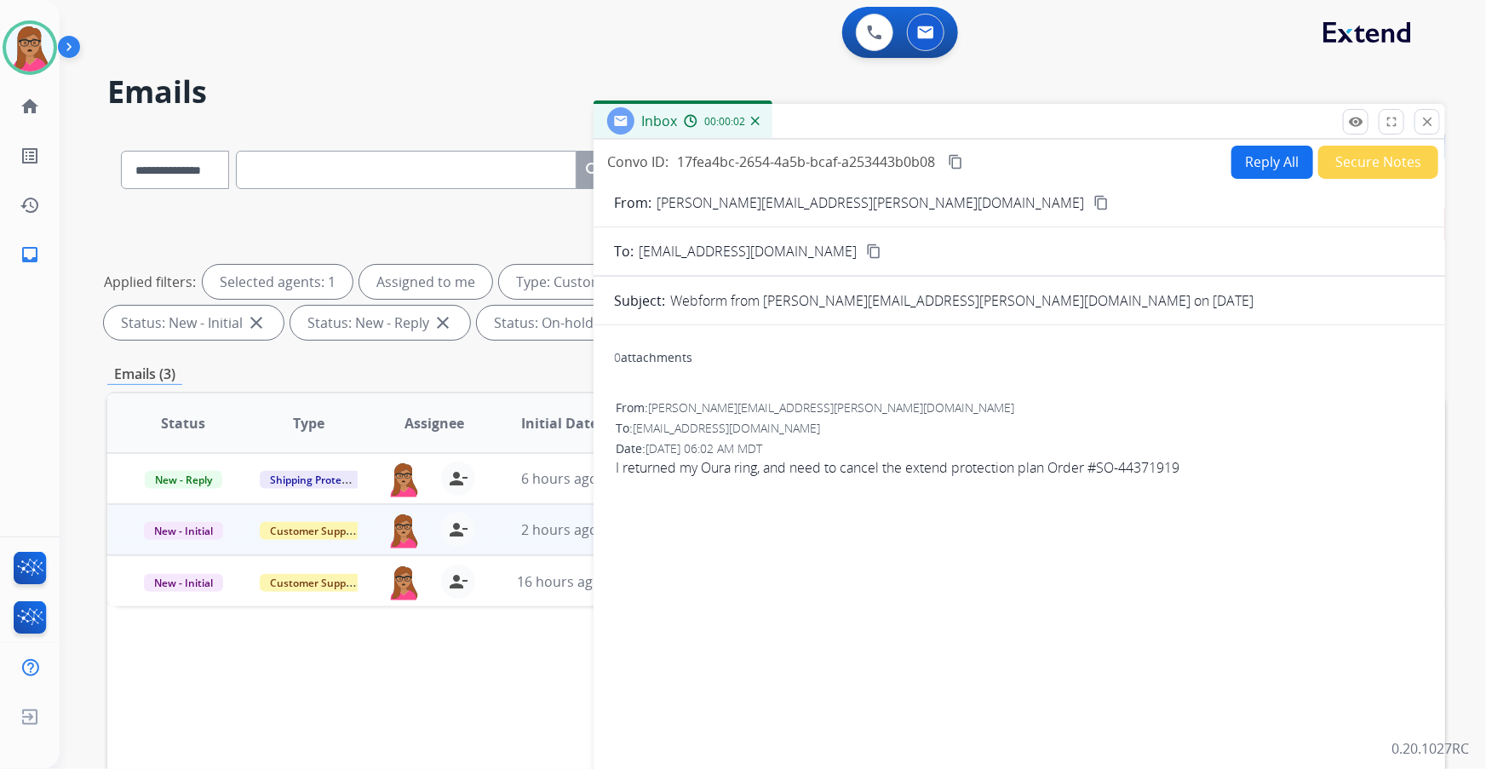
click at [477, 197] on mat-icon "content_copy" at bounding box center [1100, 202] width 15 height 15
click at [477, 167] on button "Reply All" at bounding box center [1272, 162] width 82 height 33
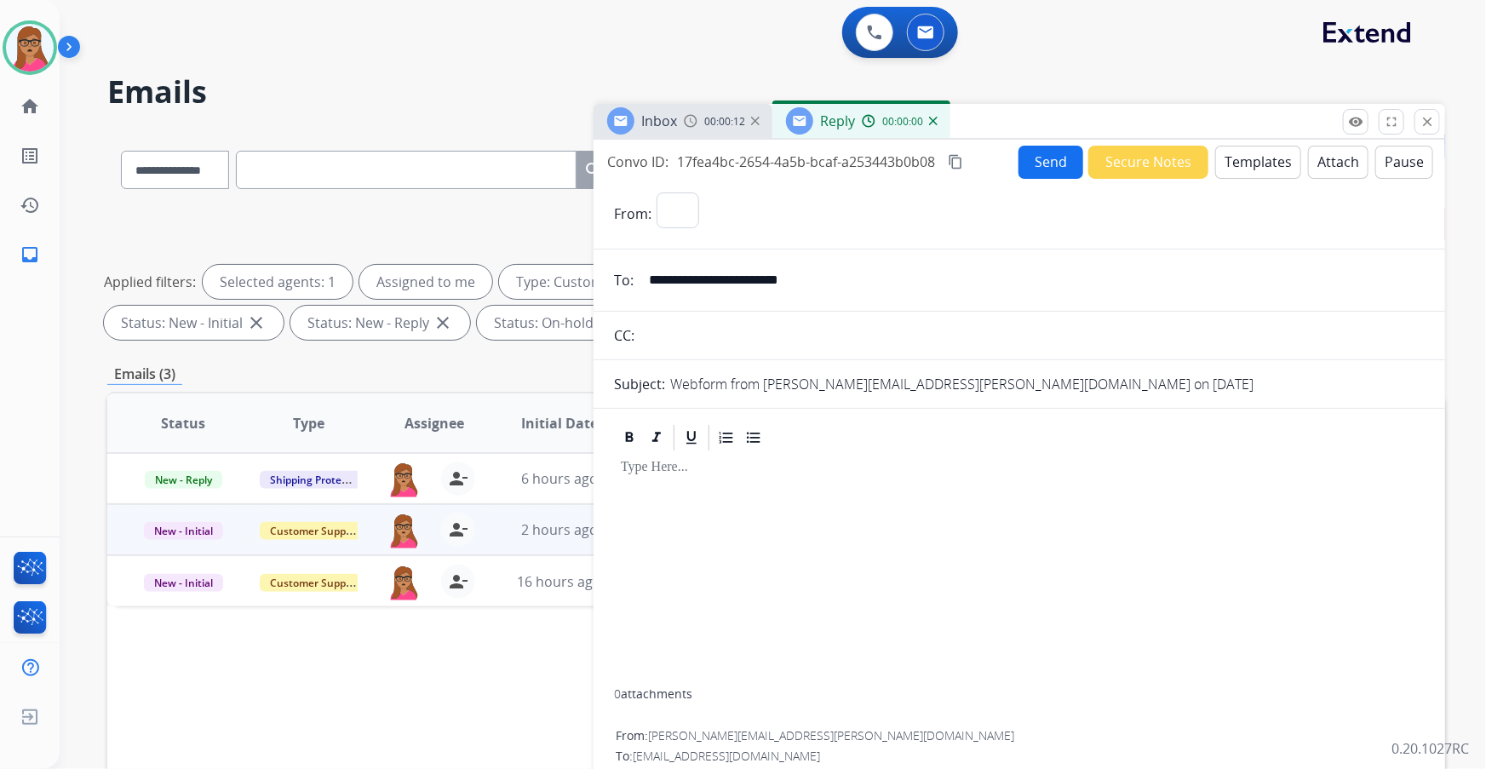
select select "**********"
click at [477, 163] on button "Templates" at bounding box center [1258, 162] width 86 height 33
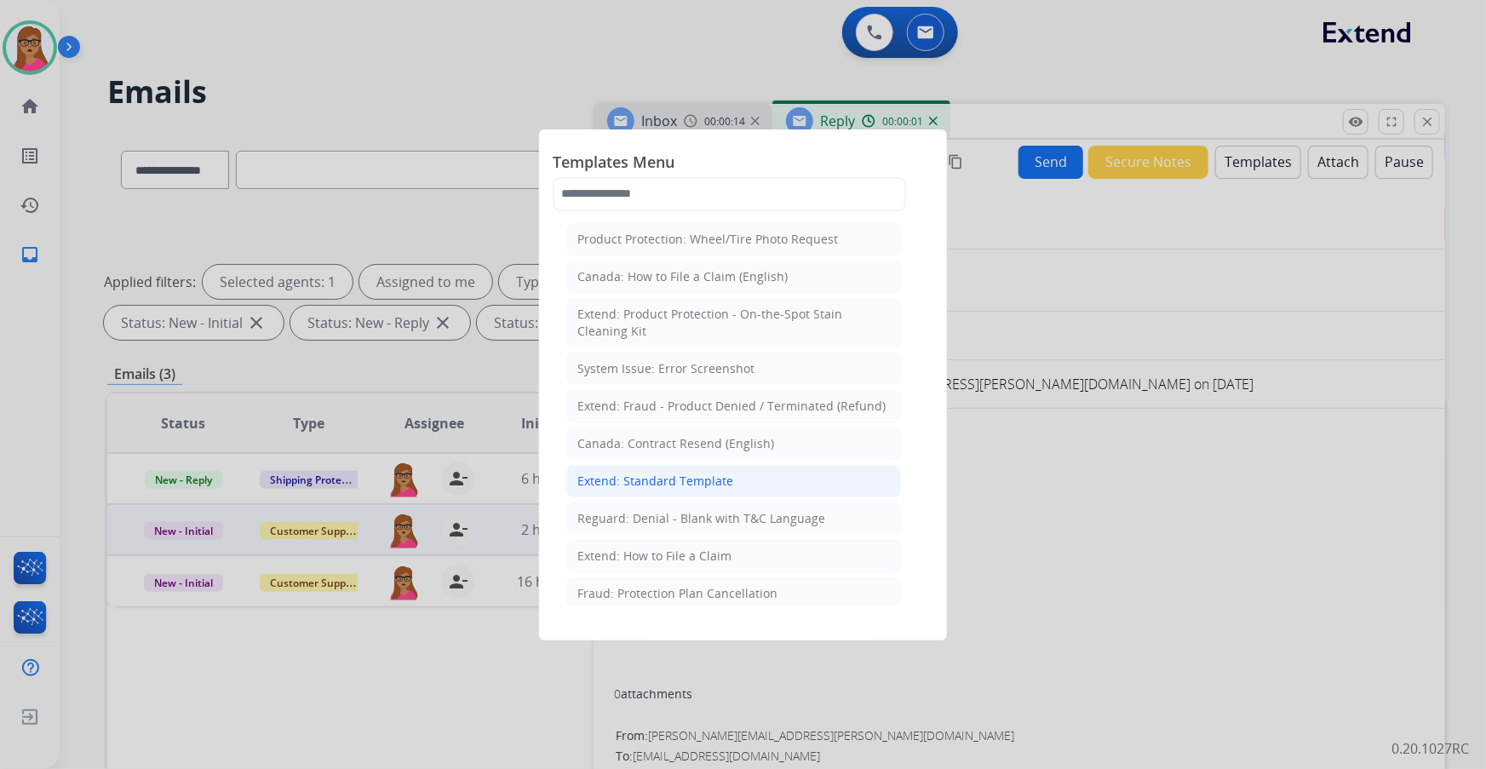
click at [477, 197] on div "Extend: Standard Template" at bounding box center [655, 481] width 156 height 17
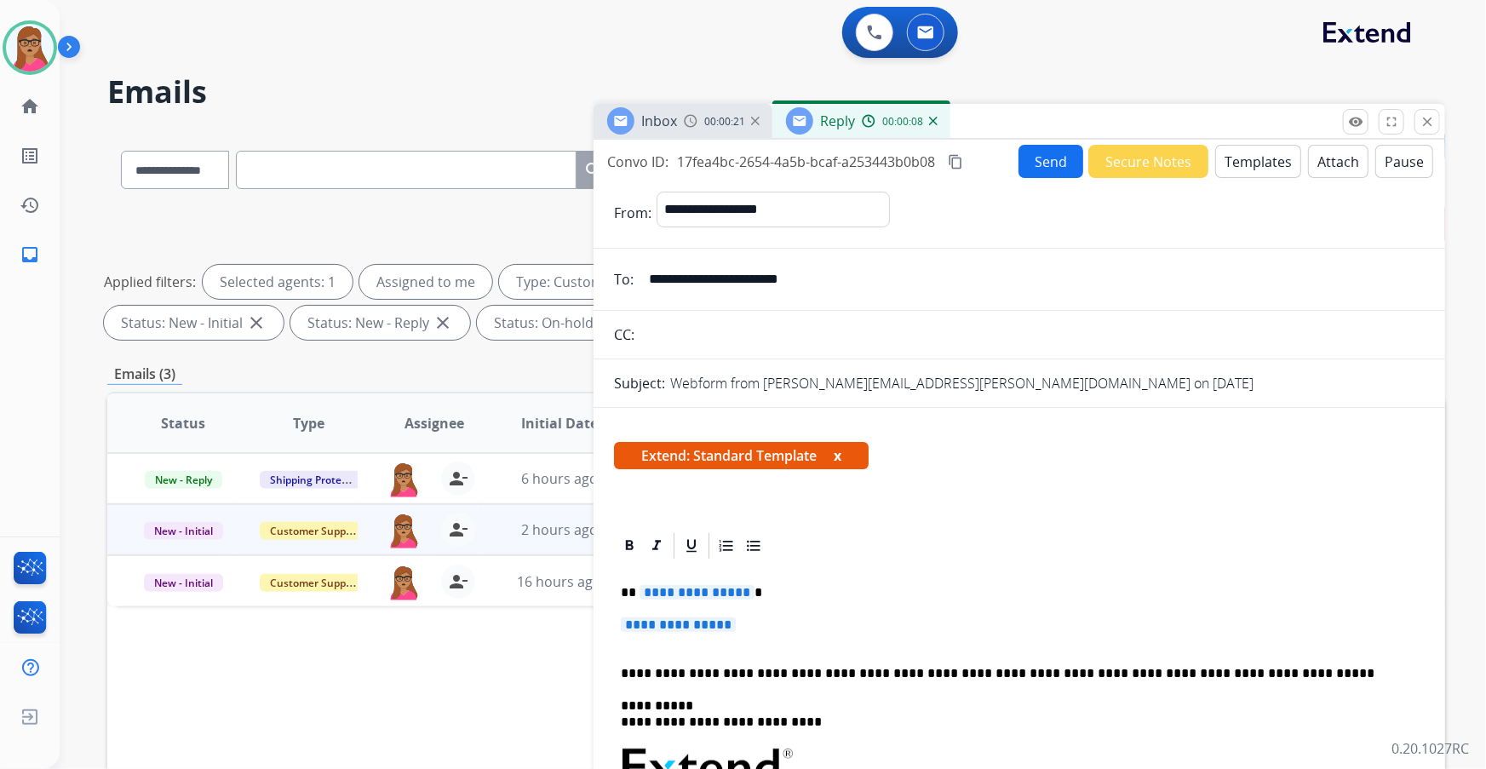
click at [477, 197] on span "**********" at bounding box center [696, 592] width 115 height 14
click at [477, 197] on span "**********" at bounding box center [678, 624] width 115 height 14
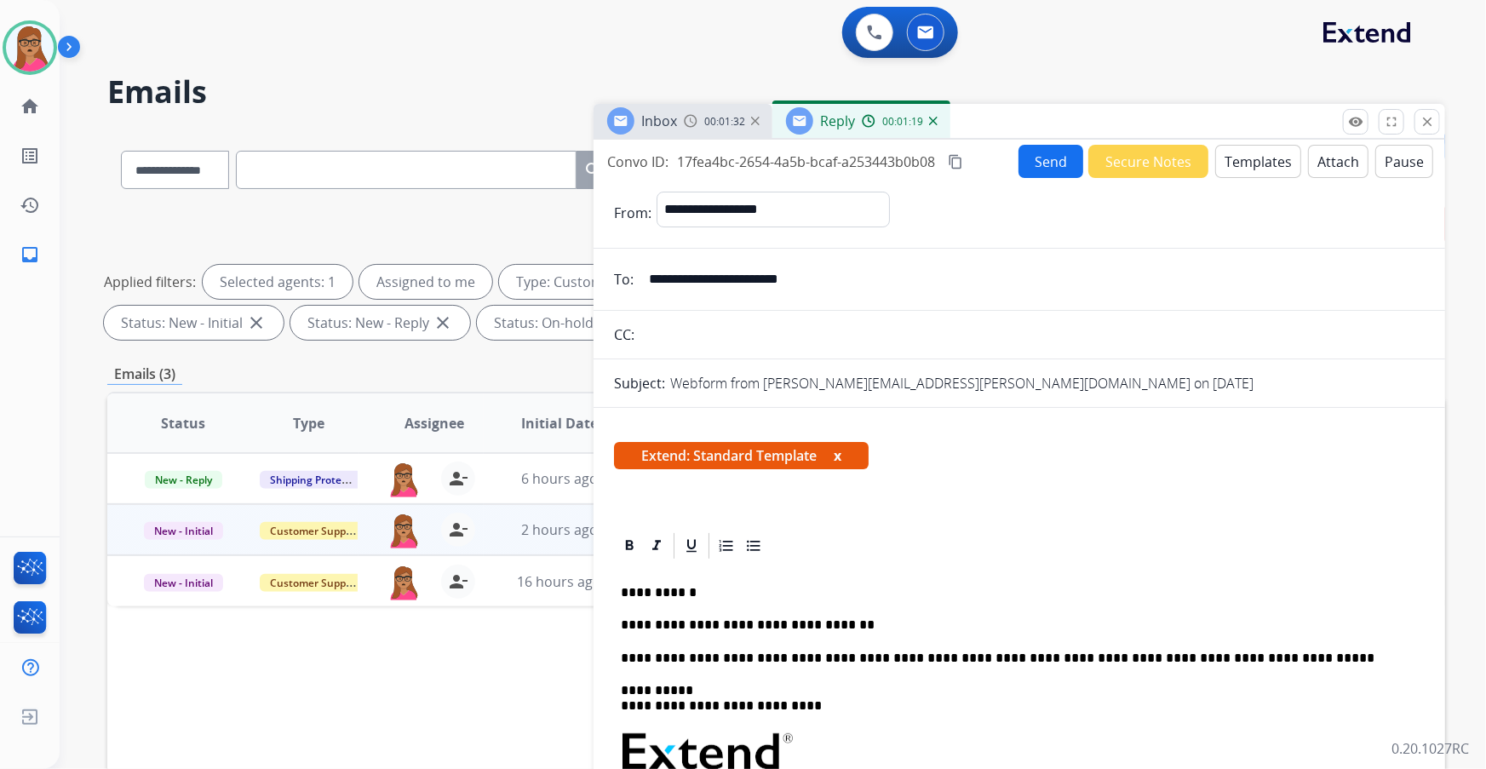
click at [477, 158] on mat-icon "content_copy" at bounding box center [955, 161] width 15 height 15
click at [477, 197] on p "**********" at bounding box center [1013, 624] width 784 height 15
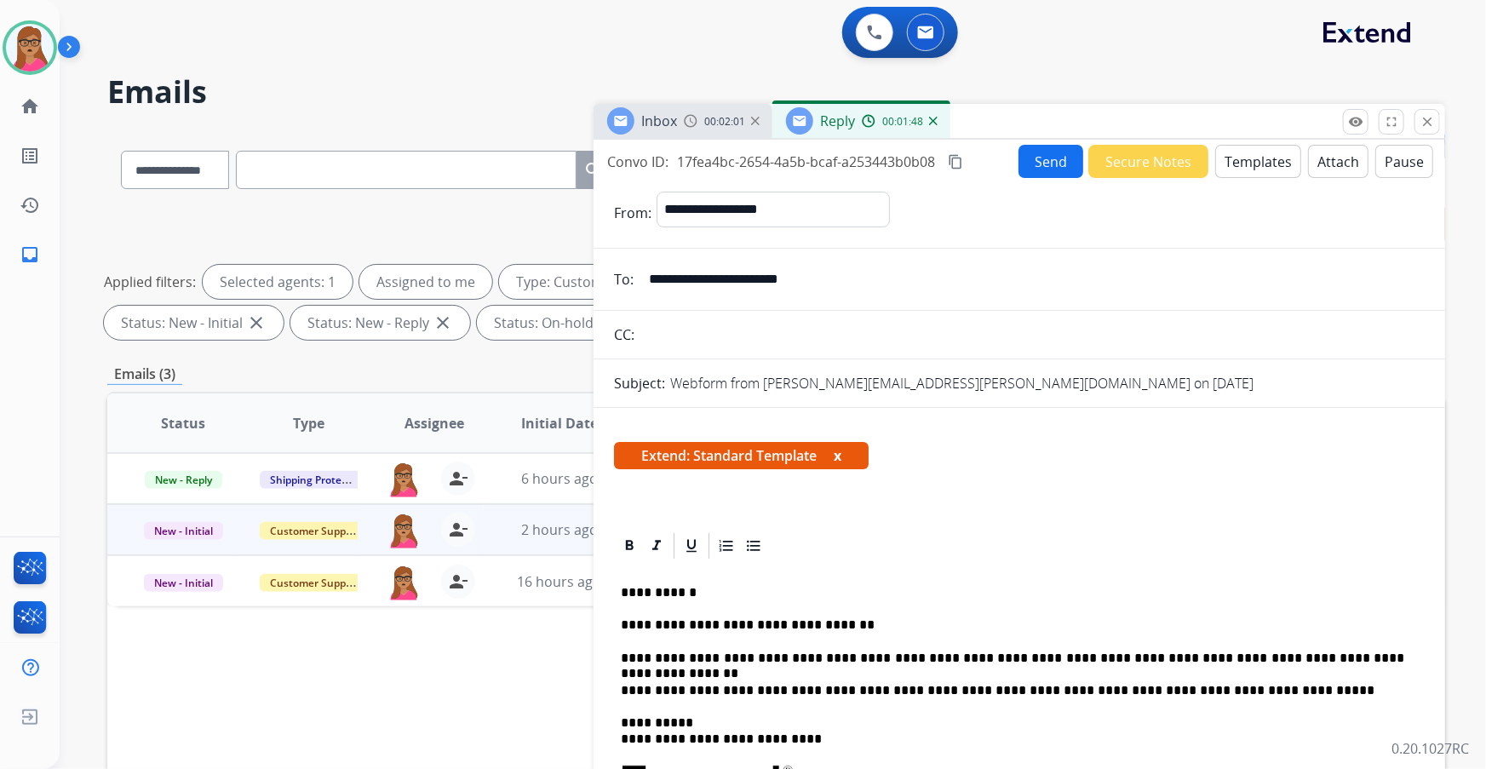
click at [477, 152] on button "Send" at bounding box center [1050, 161] width 65 height 33
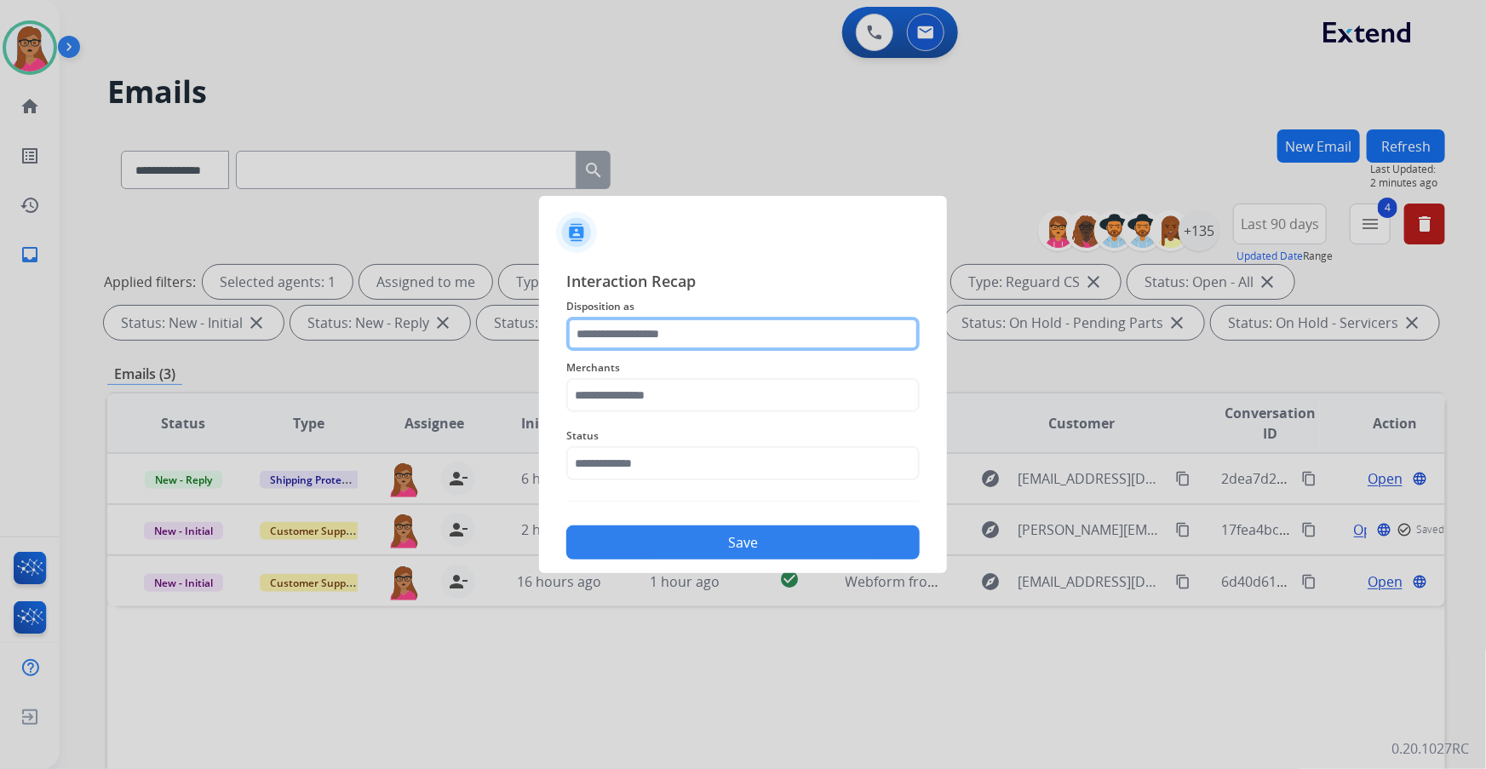
click at [477, 197] on input "text" at bounding box center [742, 334] width 353 height 34
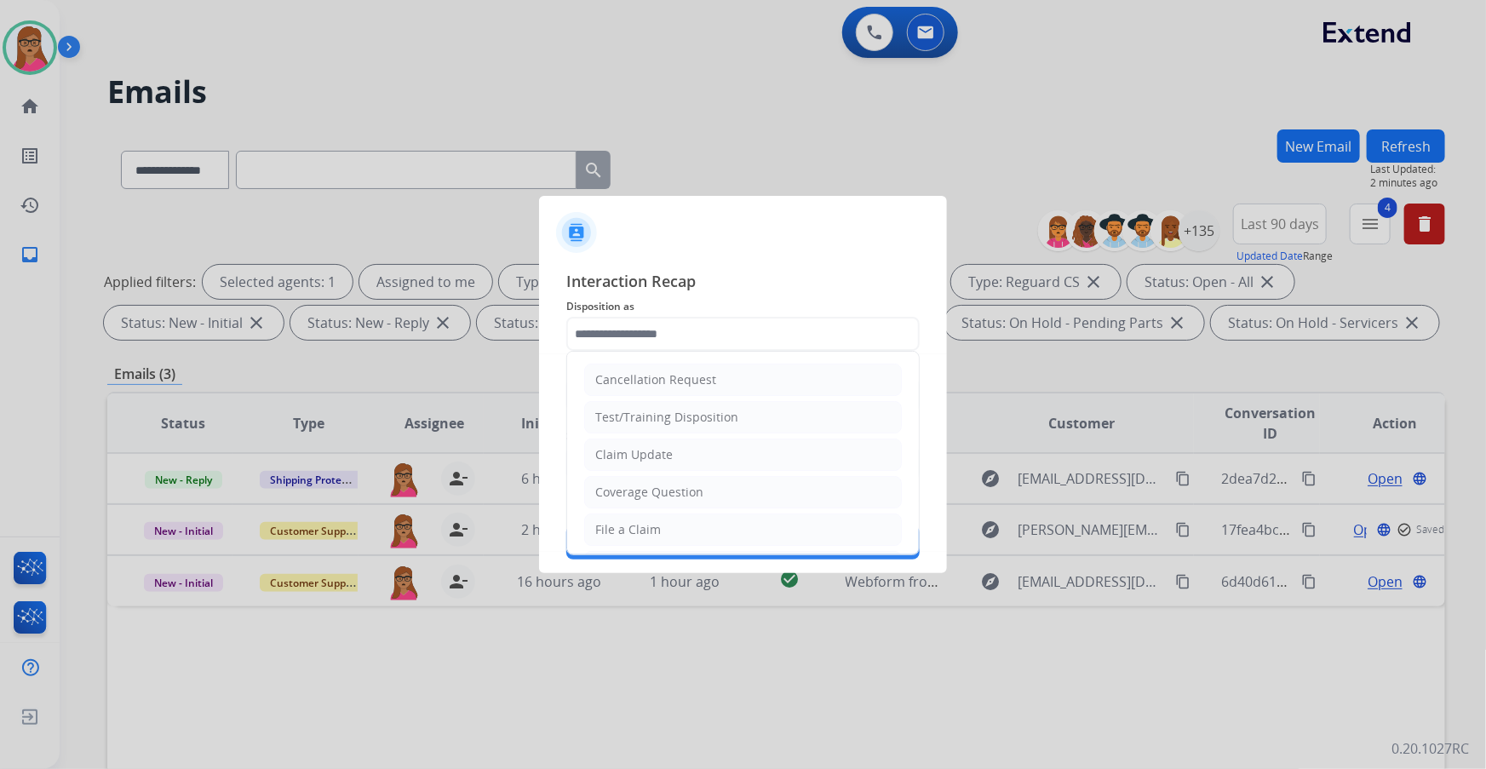
drag, startPoint x: 707, startPoint y: 378, endPoint x: 690, endPoint y: 376, distance: 17.1
click at [477, 197] on div "Cancellation Request" at bounding box center [655, 379] width 121 height 17
type input "**********"
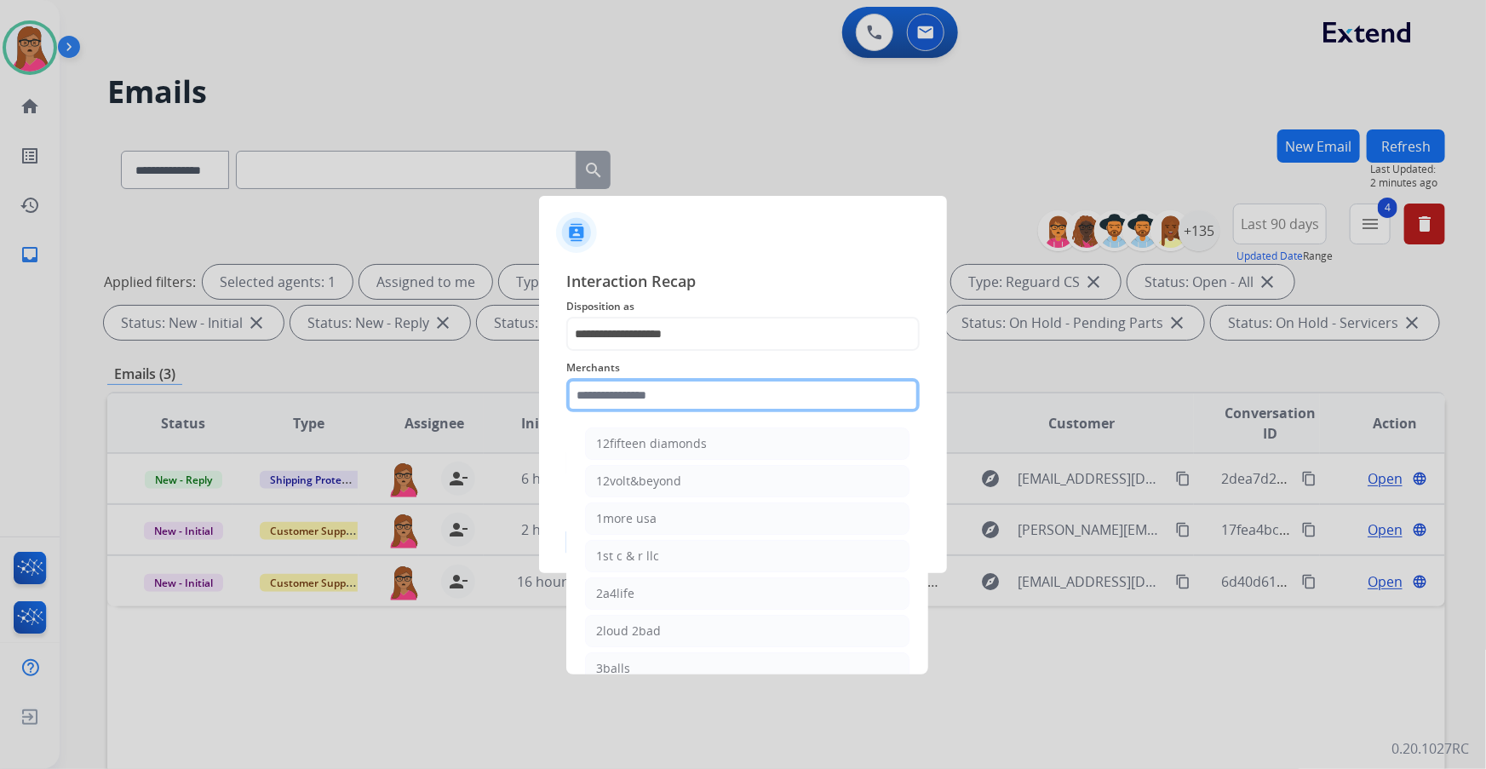
click at [477, 197] on input "text" at bounding box center [742, 395] width 353 height 34
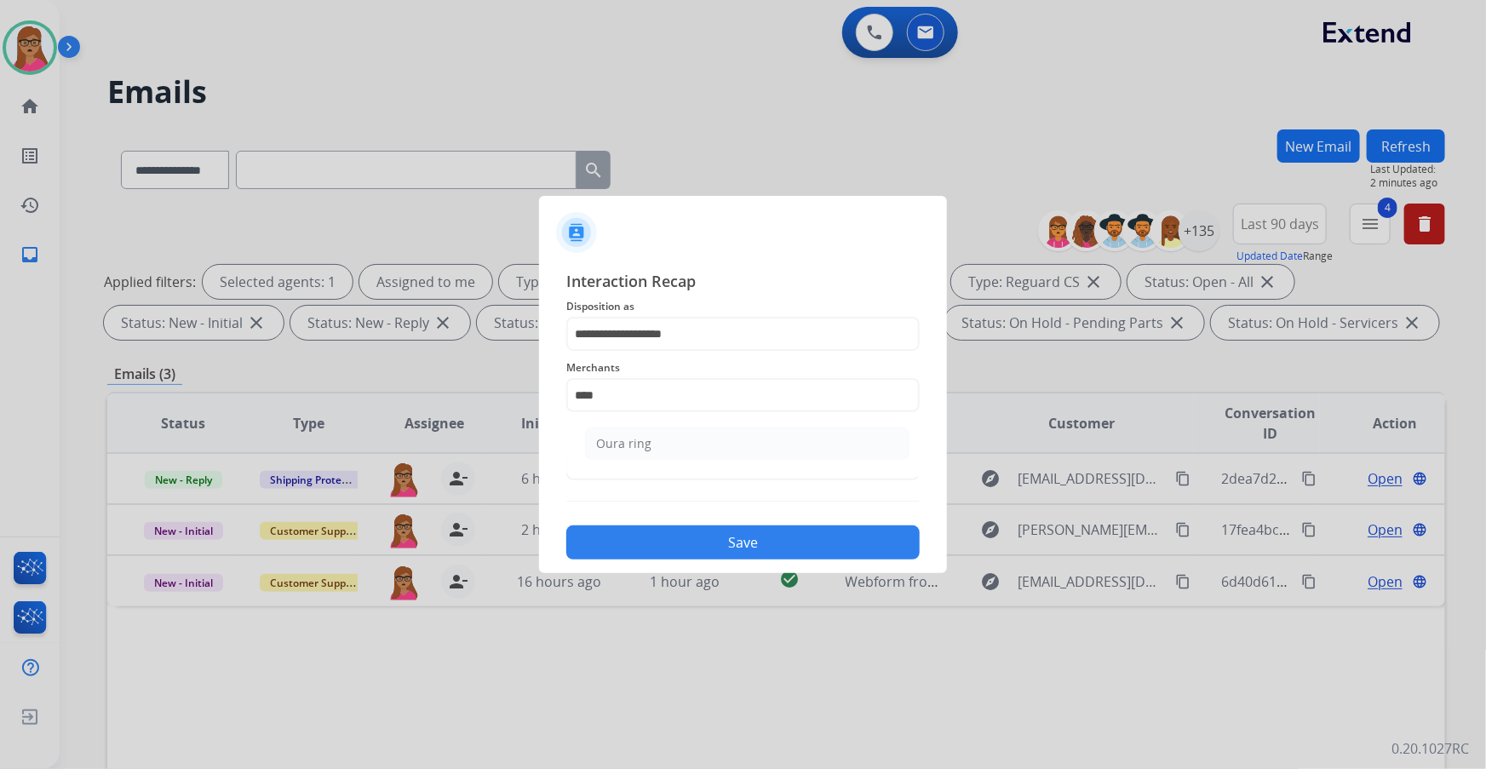
drag, startPoint x: 635, startPoint y: 446, endPoint x: 643, endPoint y: 458, distance: 14.2
click at [477, 197] on div "Oura ring" at bounding box center [623, 443] width 55 height 17
type input "*********"
click at [477, 197] on input "text" at bounding box center [742, 463] width 353 height 34
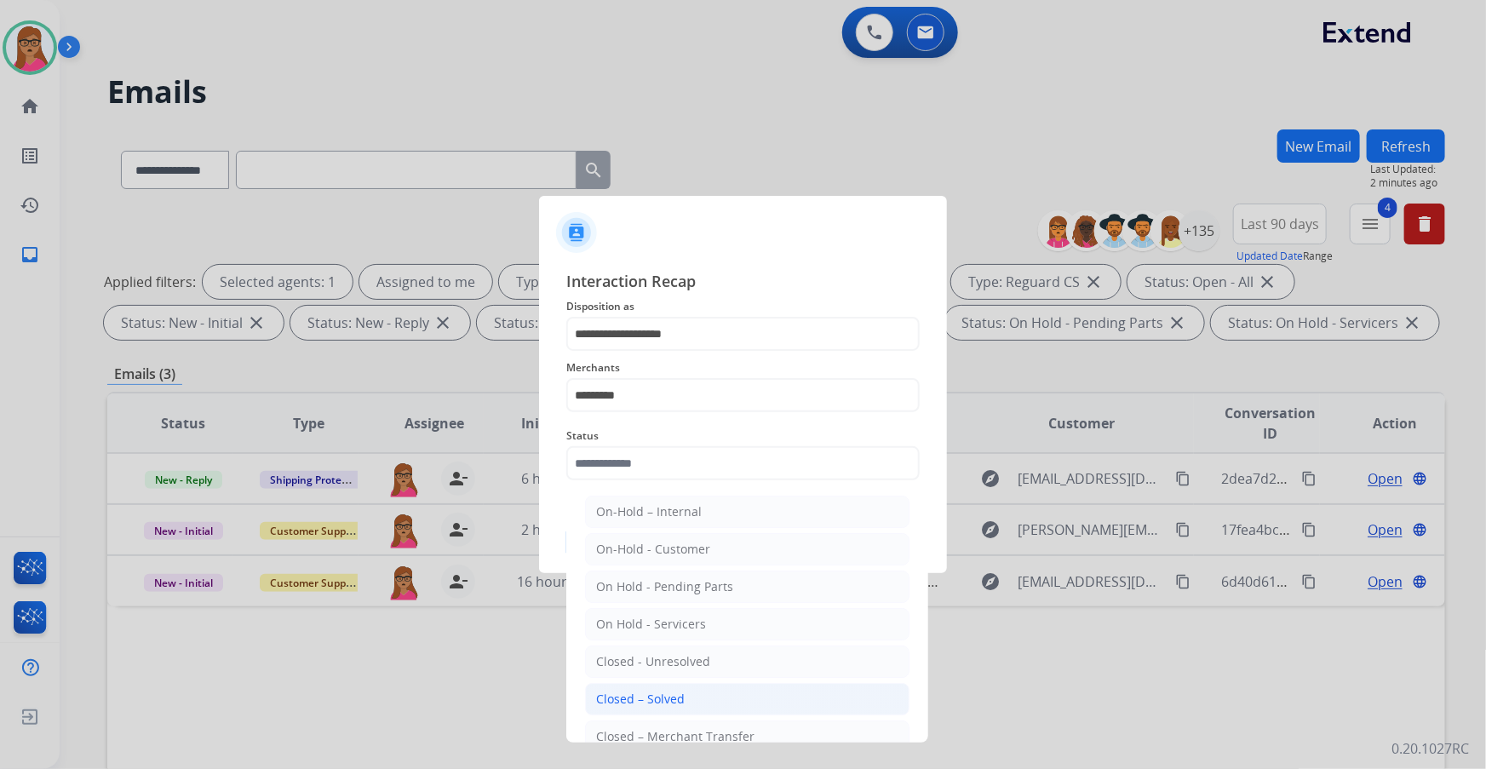
drag, startPoint x: 664, startPoint y: 694, endPoint x: 708, endPoint y: 611, distance: 93.3
click at [477, 197] on div "Closed – Solved" at bounding box center [640, 699] width 89 height 17
type input "**********"
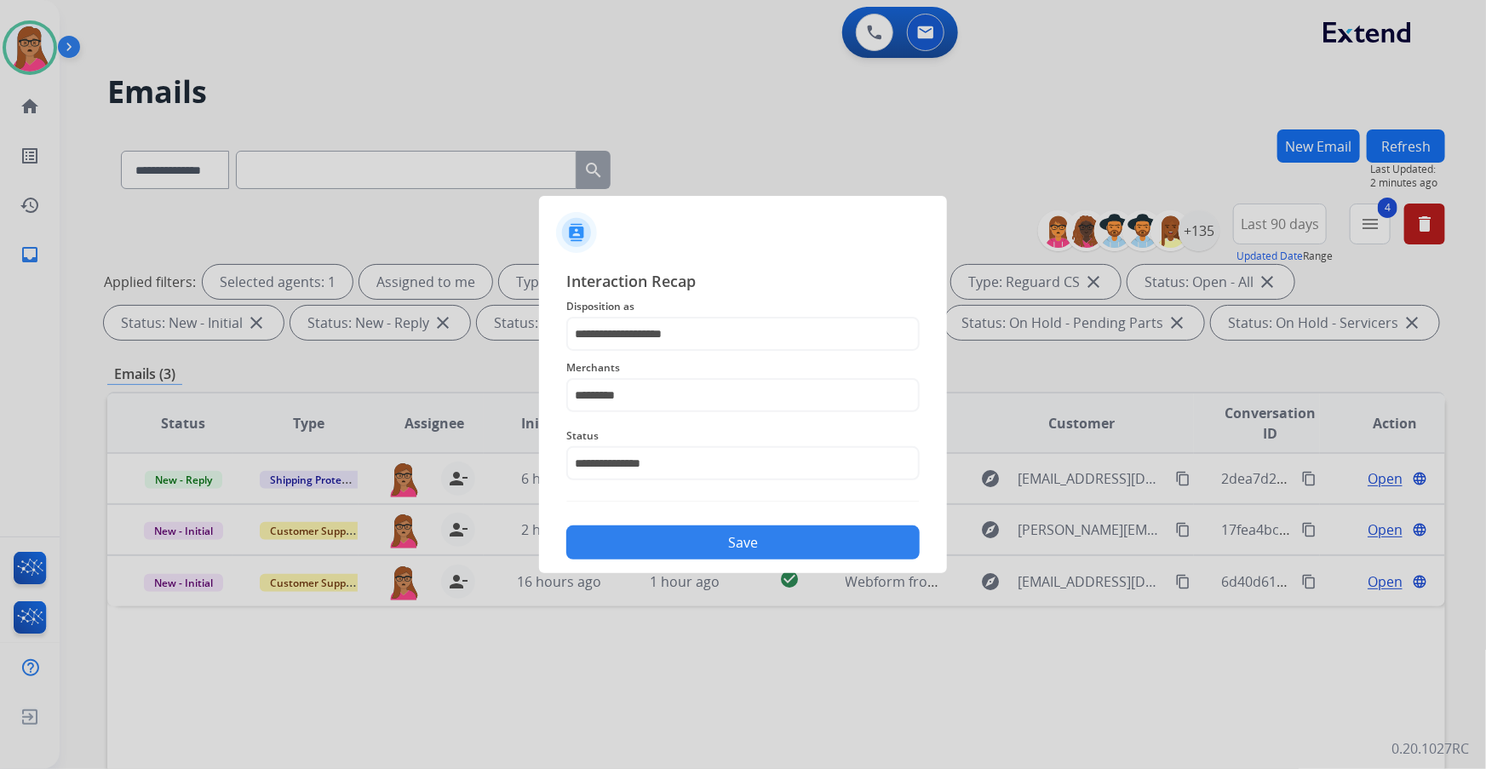
click at [477, 197] on button "Save" at bounding box center [742, 542] width 353 height 34
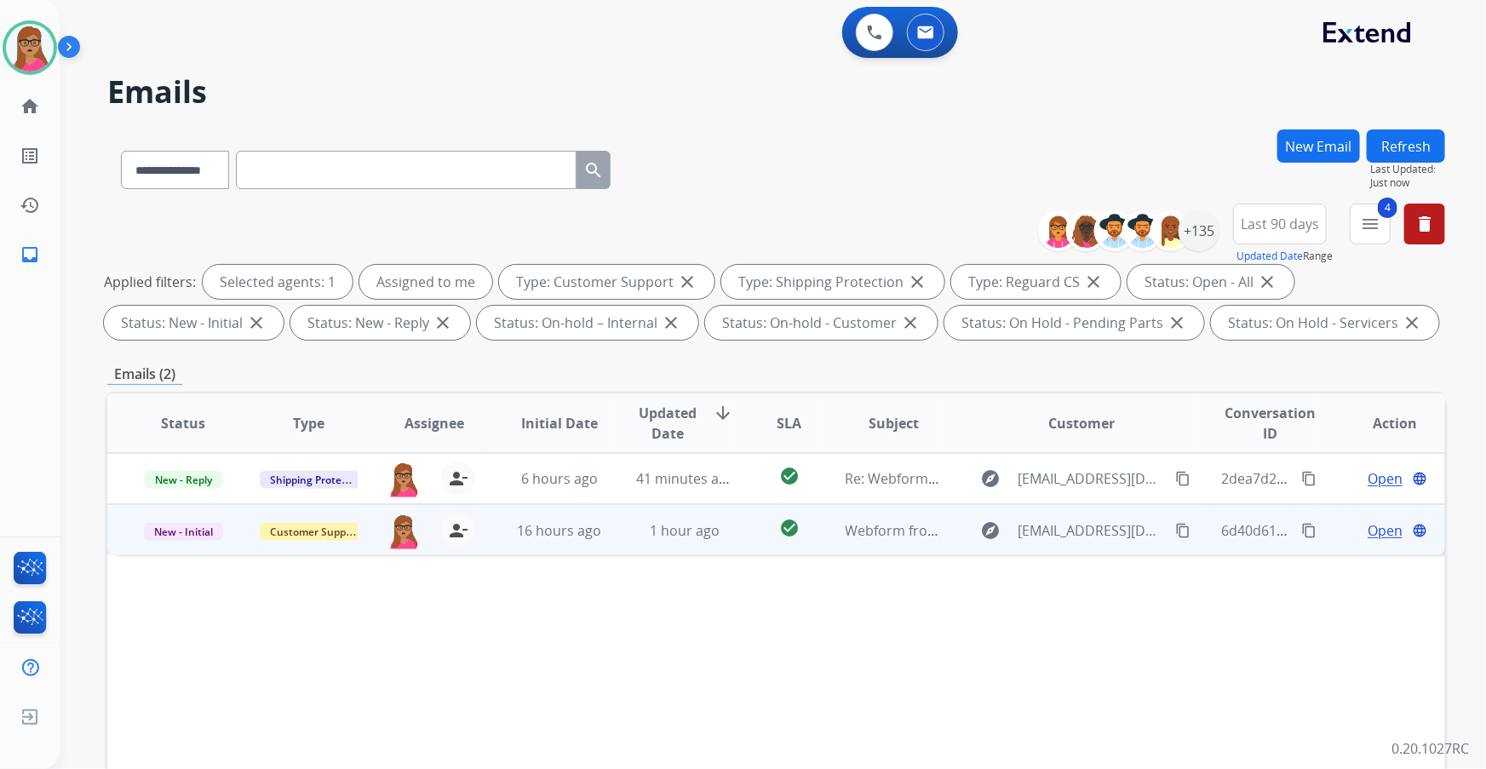
click at [477, 197] on span "Open" at bounding box center [1384, 530] width 35 height 20
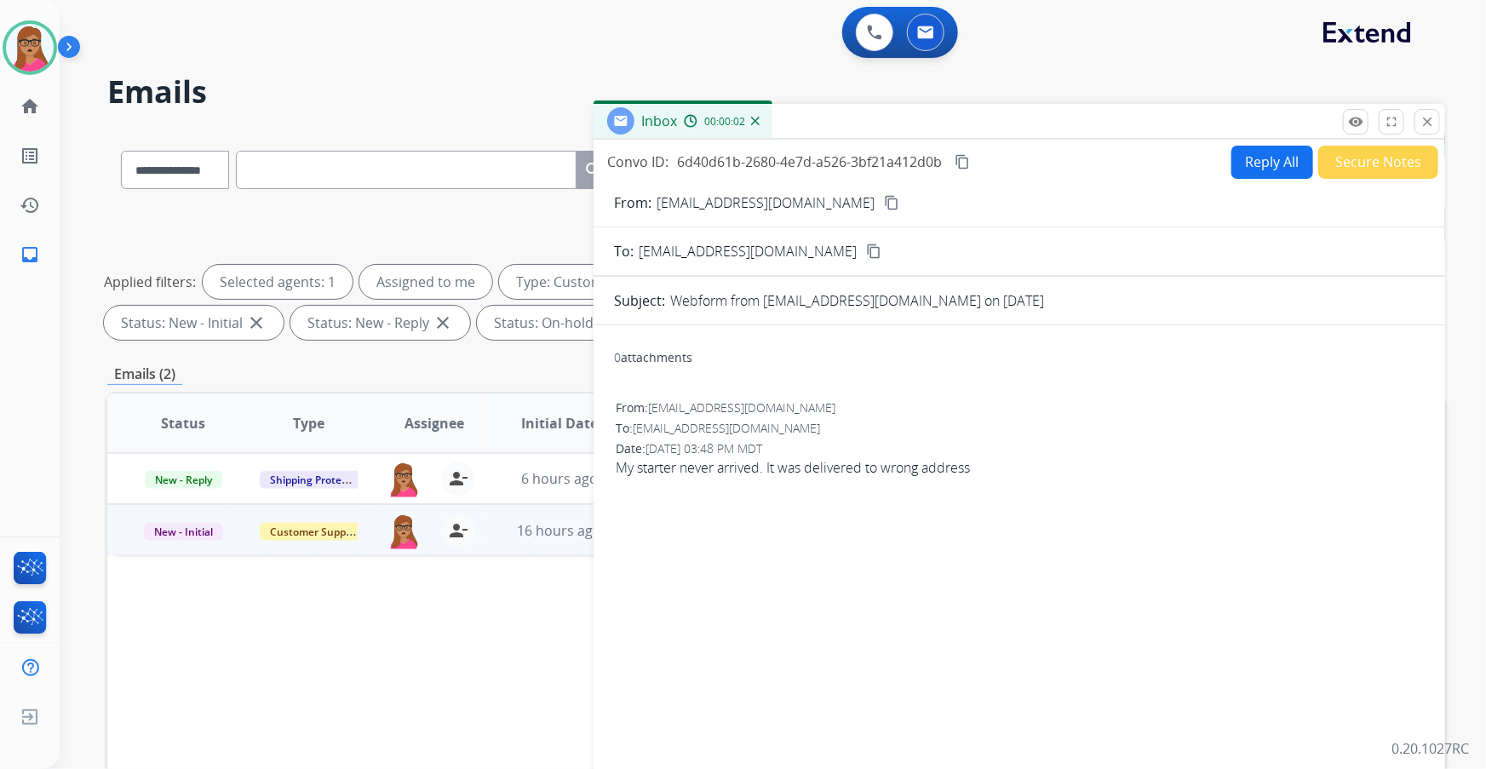
drag, startPoint x: 833, startPoint y: 202, endPoint x: 843, endPoint y: 74, distance: 128.1
click at [477, 197] on mat-icon "content_copy" at bounding box center [891, 202] width 15 height 15
click at [477, 166] on button "Reply All" at bounding box center [1272, 162] width 82 height 33
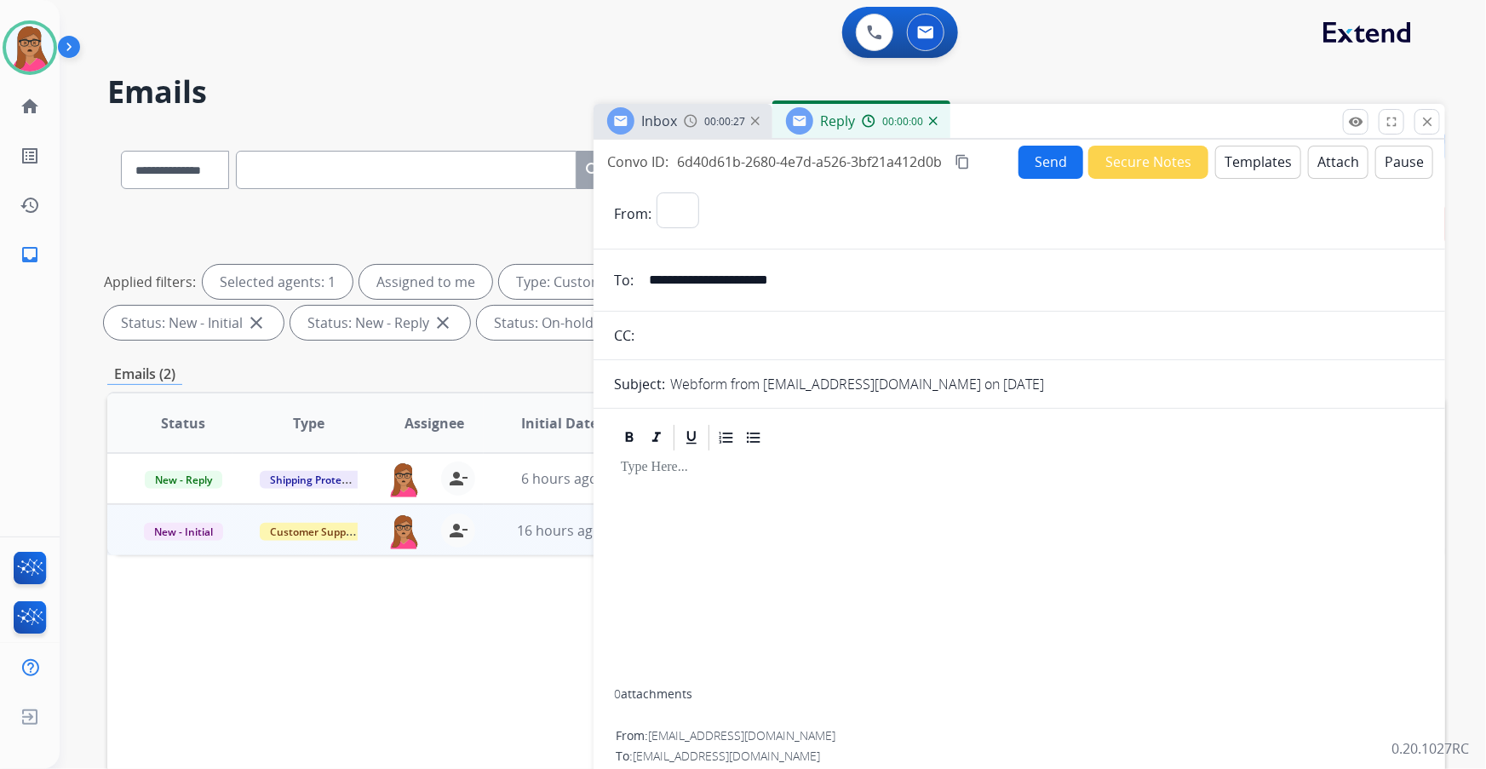
select select "**********"
click at [477, 168] on button "Templates" at bounding box center [1258, 162] width 86 height 33
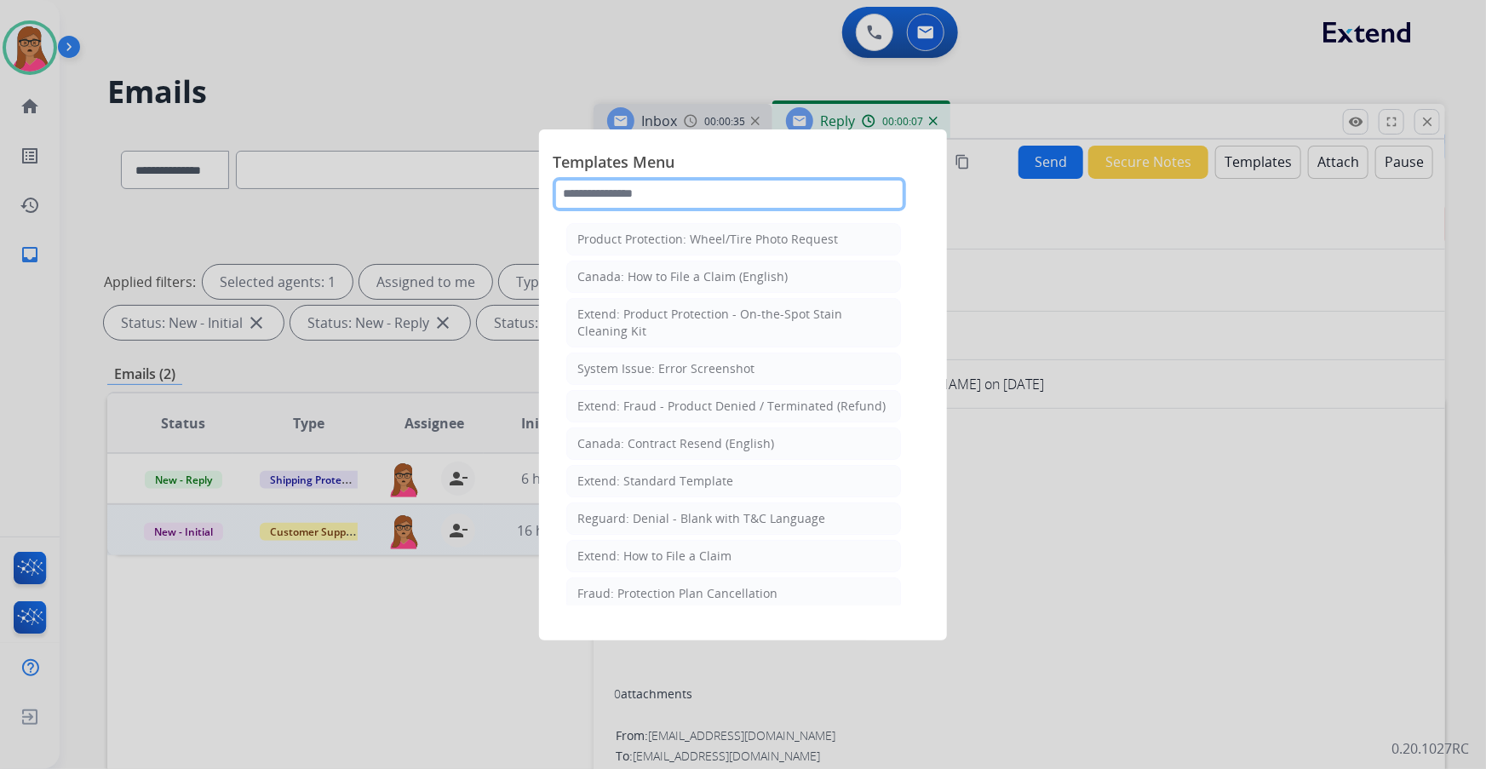
click at [477, 190] on input "text" at bounding box center [729, 194] width 353 height 34
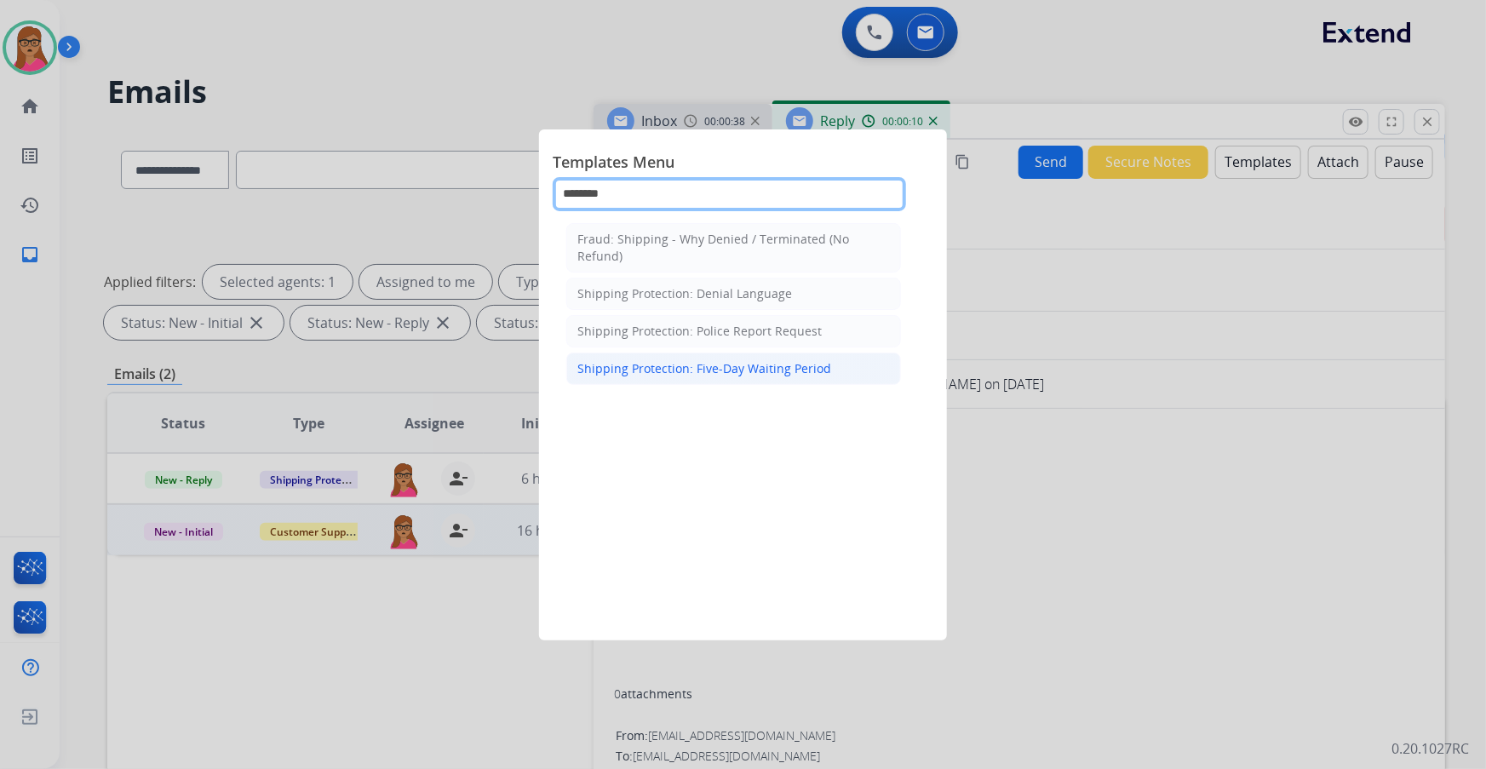
type input "********"
click at [477, 197] on li "Shipping Protection: Five-Day Waiting Period" at bounding box center [733, 369] width 335 height 32
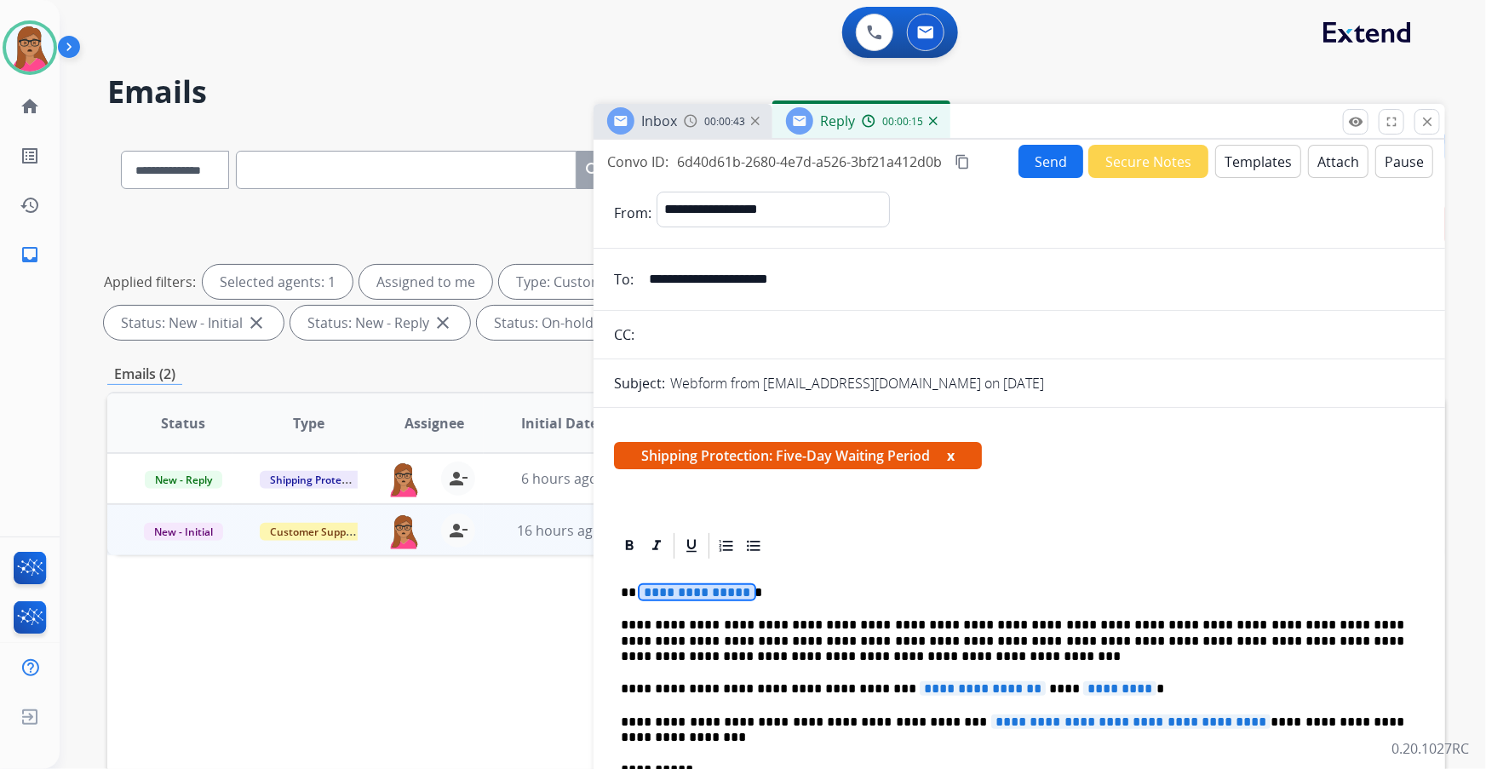
click at [477, 197] on span "**********" at bounding box center [696, 592] width 115 height 14
click at [477, 197] on span "**********" at bounding box center [983, 688] width 126 height 14
click at [477, 197] on span "*********" at bounding box center [1107, 688] width 73 height 14
click at [477, 197] on p "**********" at bounding box center [1013, 730] width 784 height 32
click at [477, 197] on span "**********" at bounding box center [1131, 721] width 280 height 14
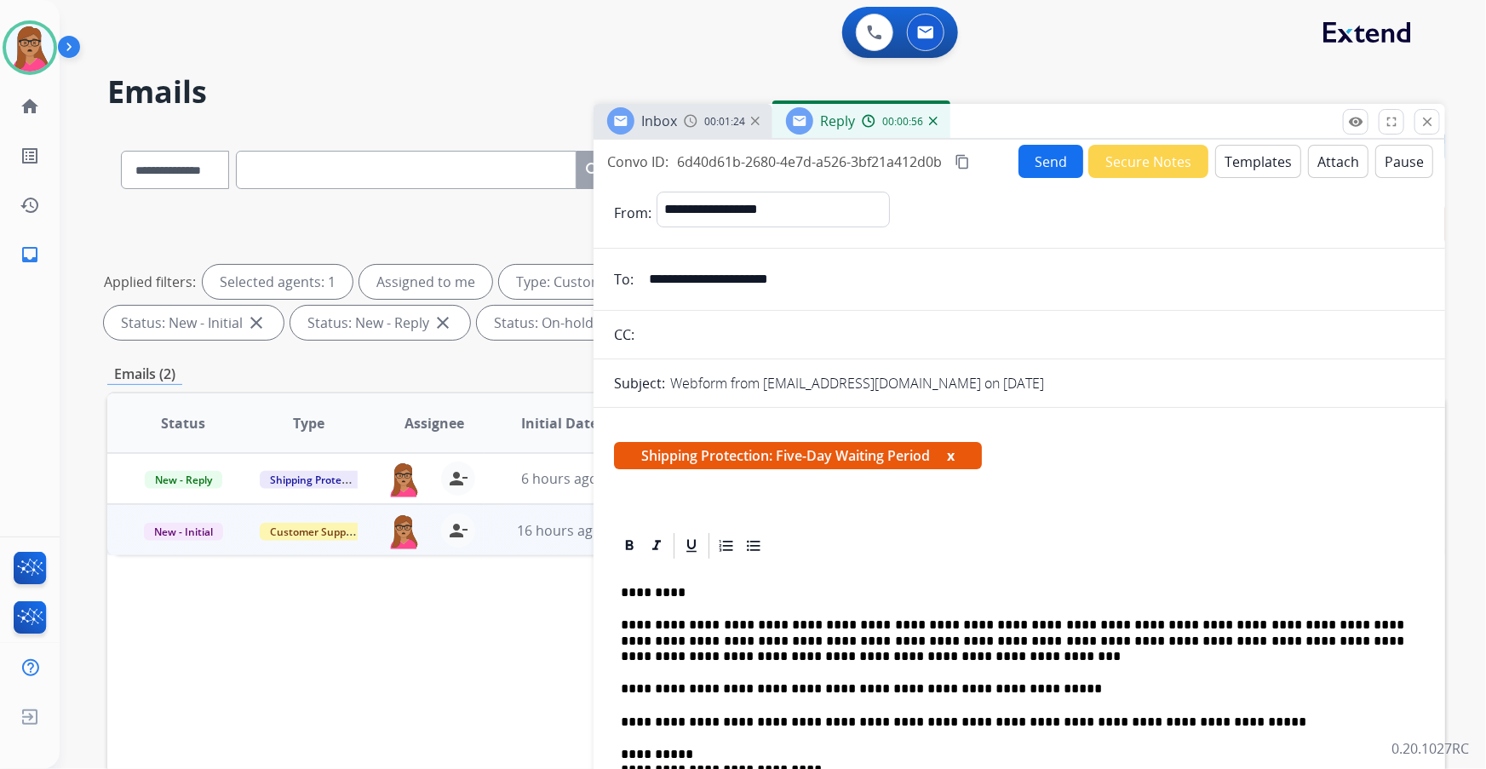
click at [477, 164] on mat-icon "content_copy" at bounding box center [961, 161] width 15 height 15
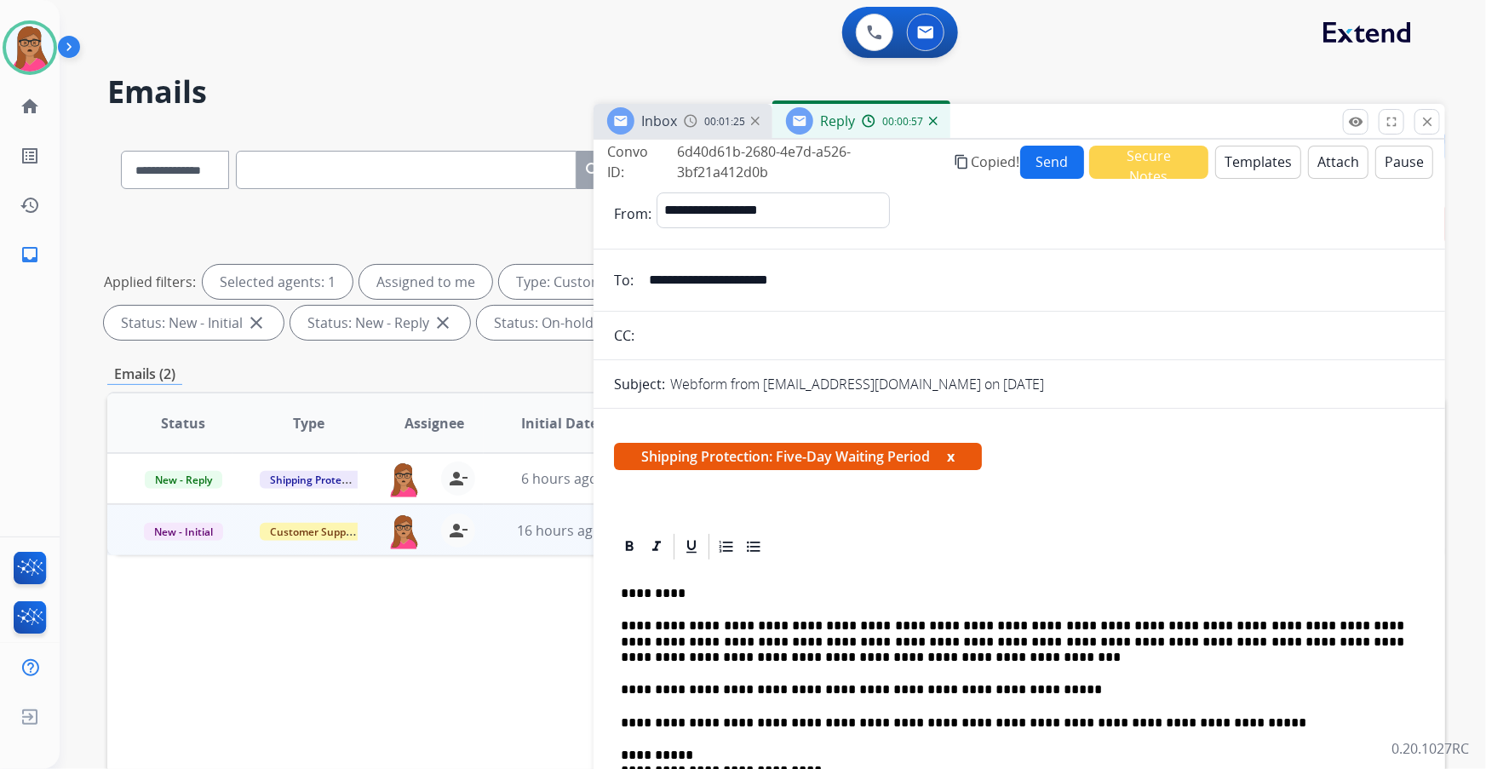
click at [477, 161] on button "Send" at bounding box center [1052, 162] width 64 height 33
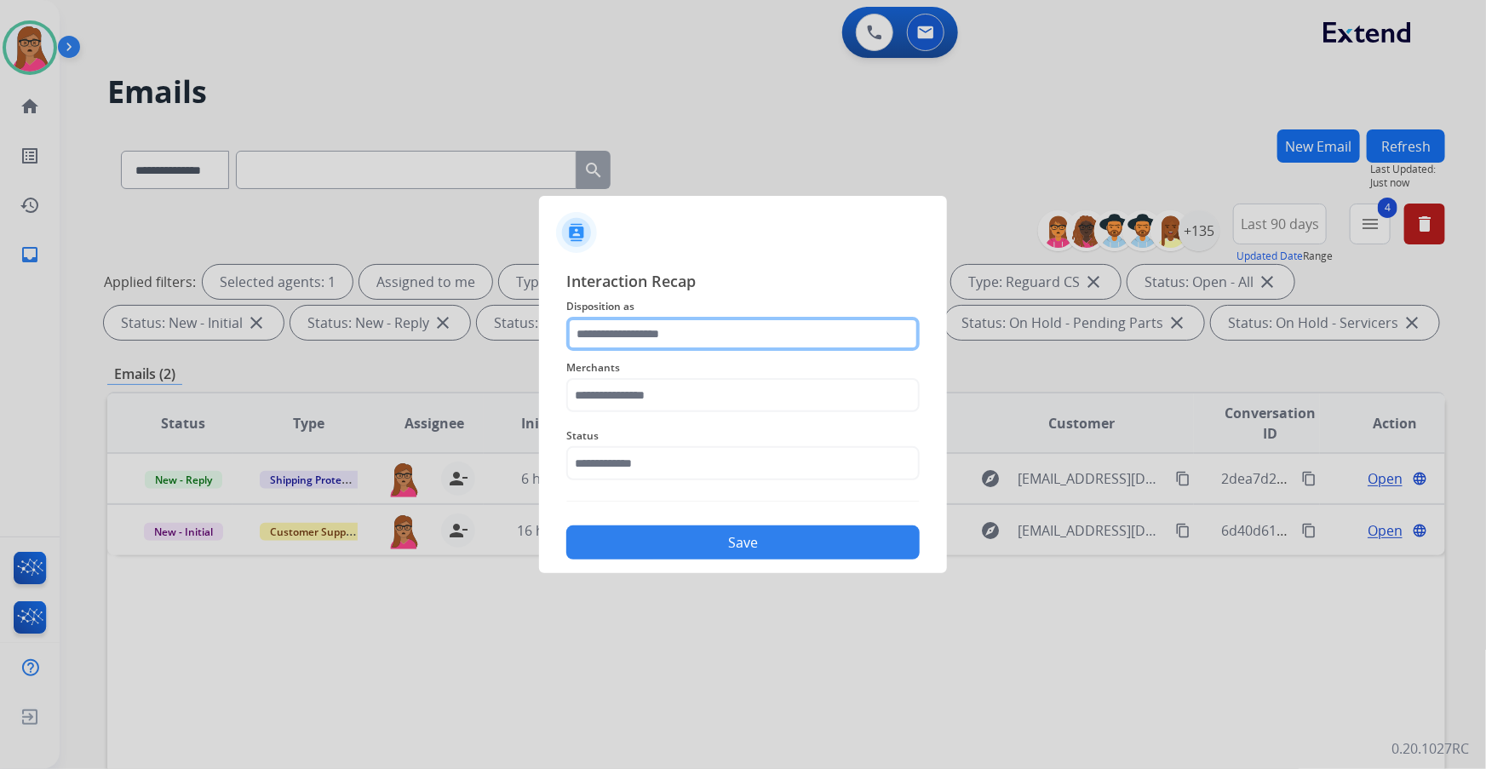
click at [477, 197] on input "text" at bounding box center [742, 334] width 353 height 34
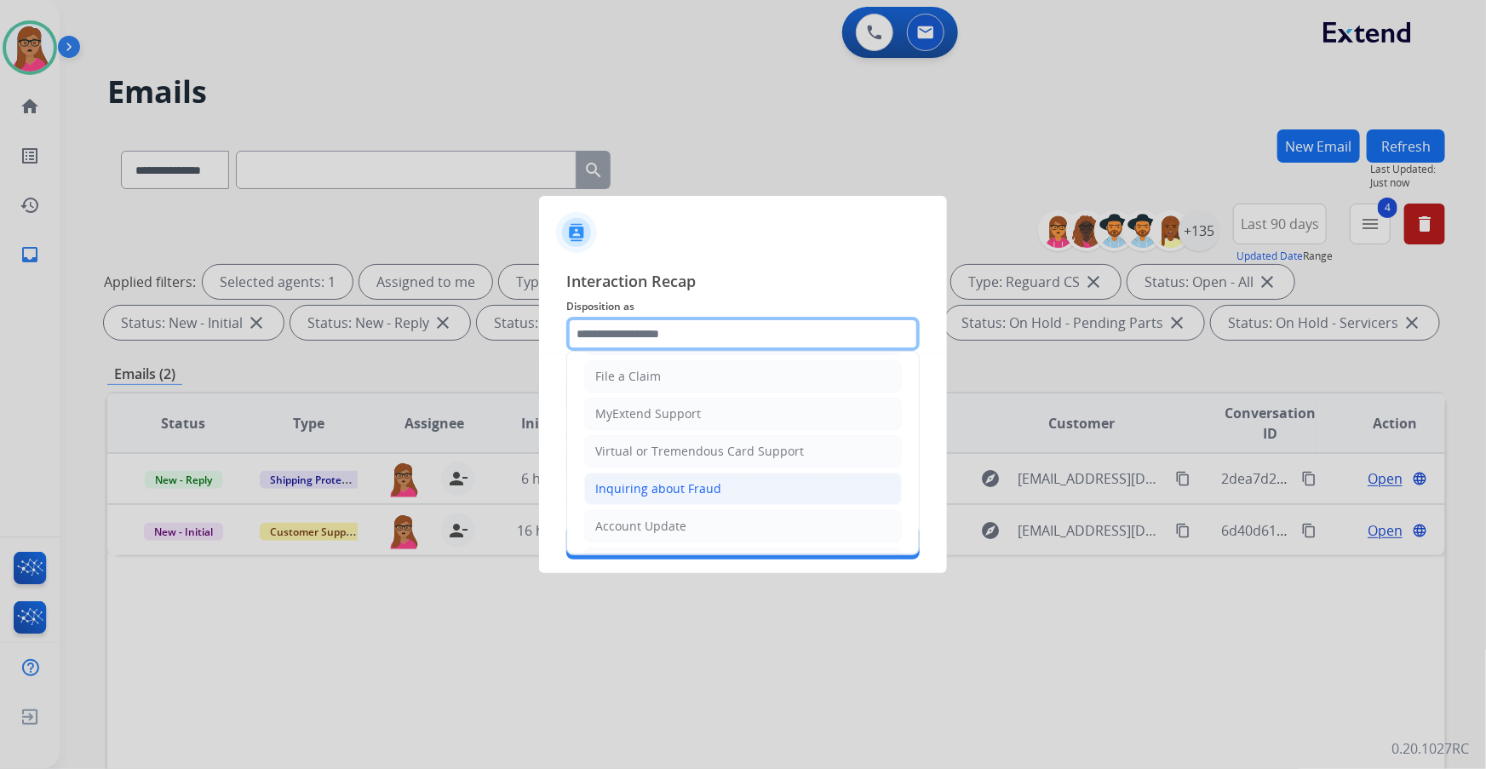
scroll to position [154, 0]
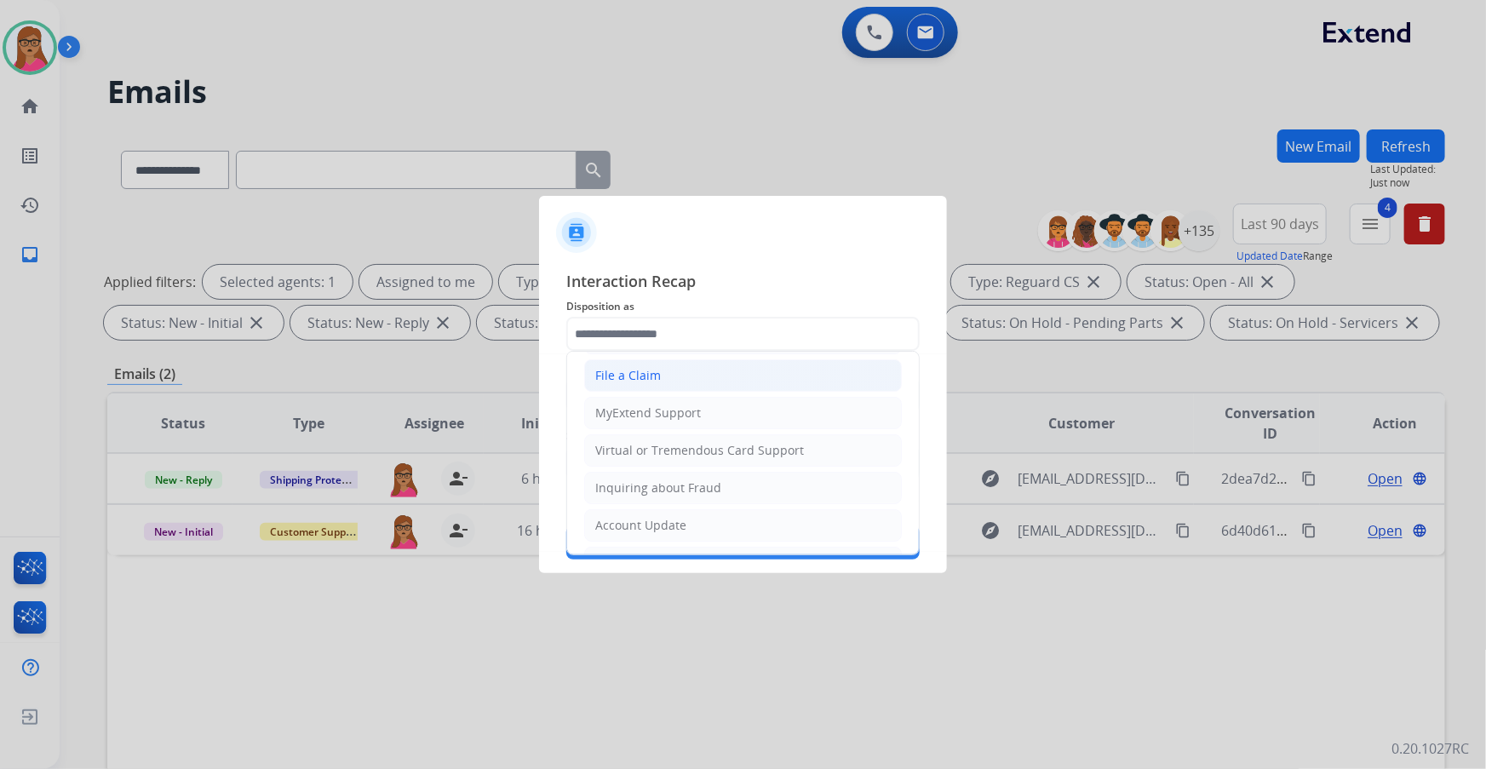
click at [477, 197] on li "File a Claim" at bounding box center [743, 375] width 318 height 32
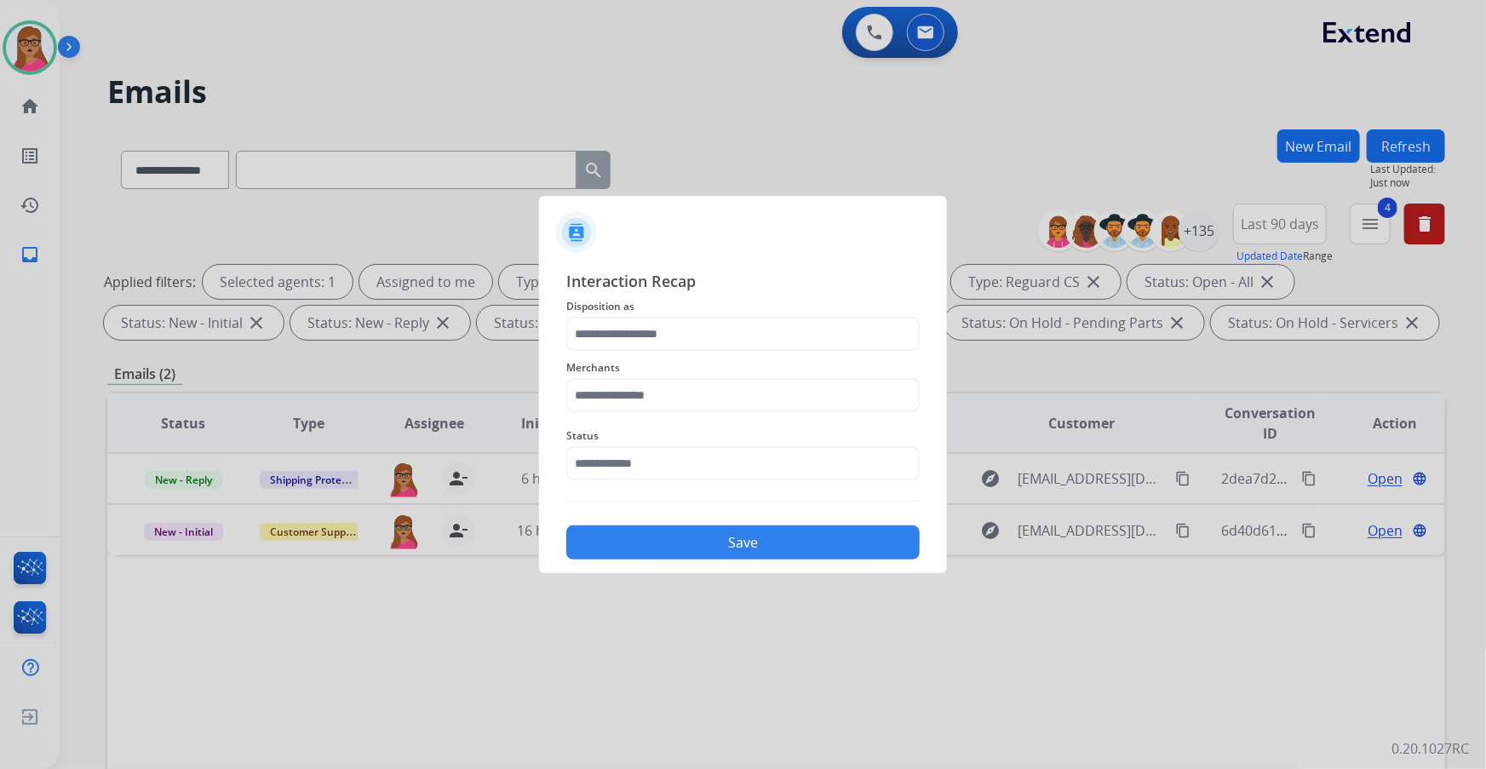
type input "**********"
click at [477, 197] on input "text" at bounding box center [742, 395] width 353 height 34
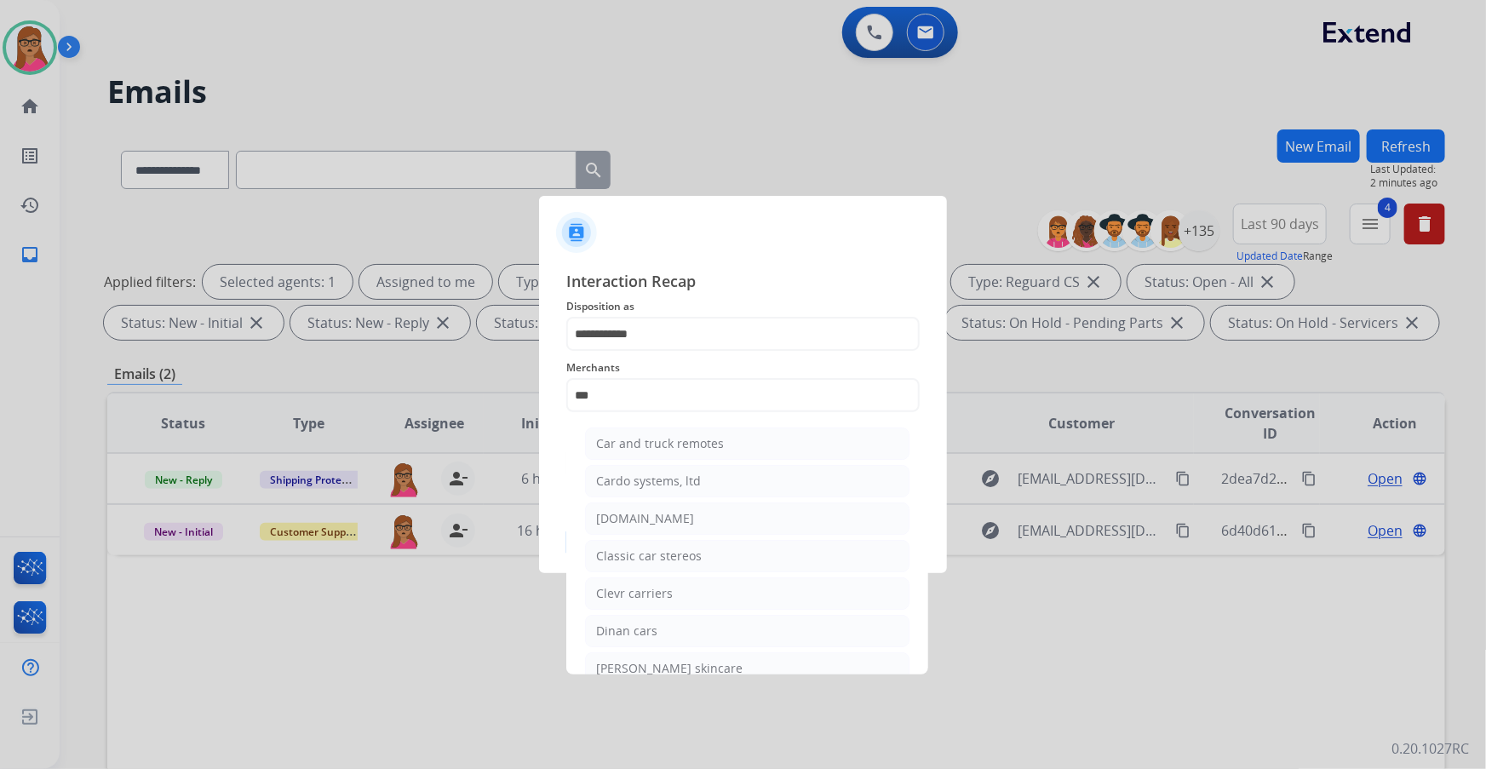
click at [477, 197] on div "[DOMAIN_NAME]" at bounding box center [645, 518] width 98 height 17
type input "**********"
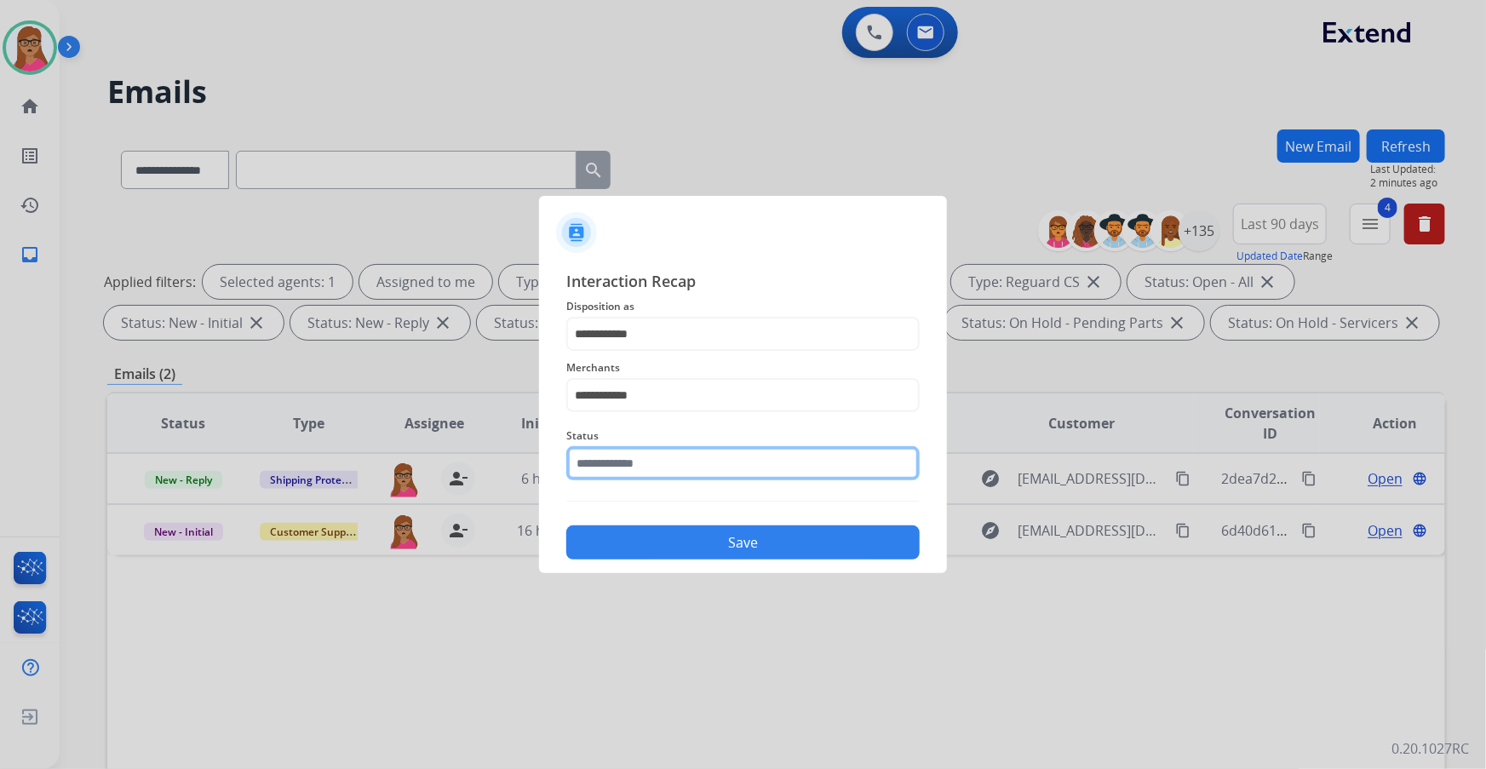
click at [477, 197] on input "text" at bounding box center [742, 463] width 353 height 34
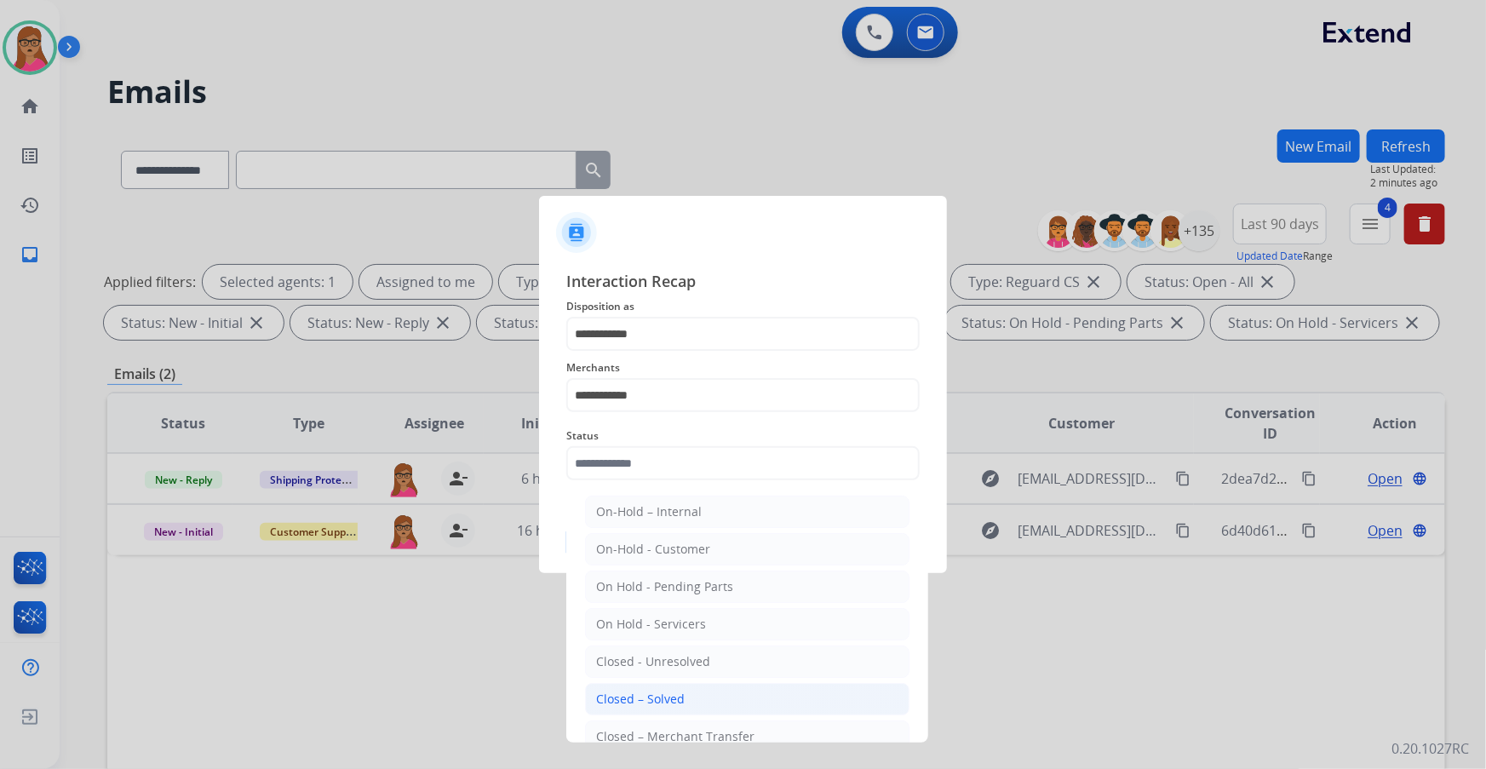
drag, startPoint x: 683, startPoint y: 696, endPoint x: 744, endPoint y: 545, distance: 163.5
click at [477, 197] on li "Closed – Solved" at bounding box center [747, 699] width 324 height 32
type input "**********"
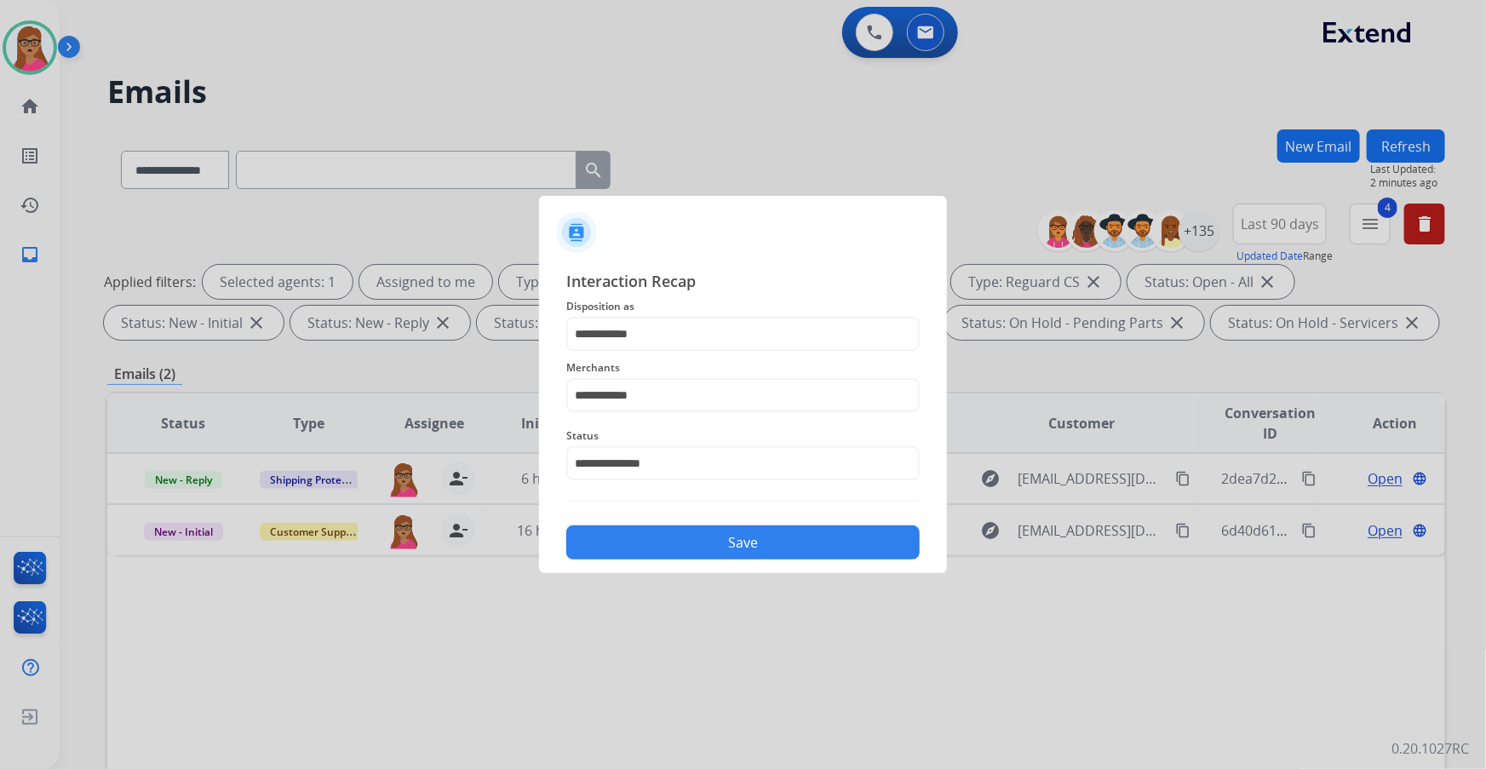
click at [477, 197] on button "Save" at bounding box center [742, 542] width 353 height 34
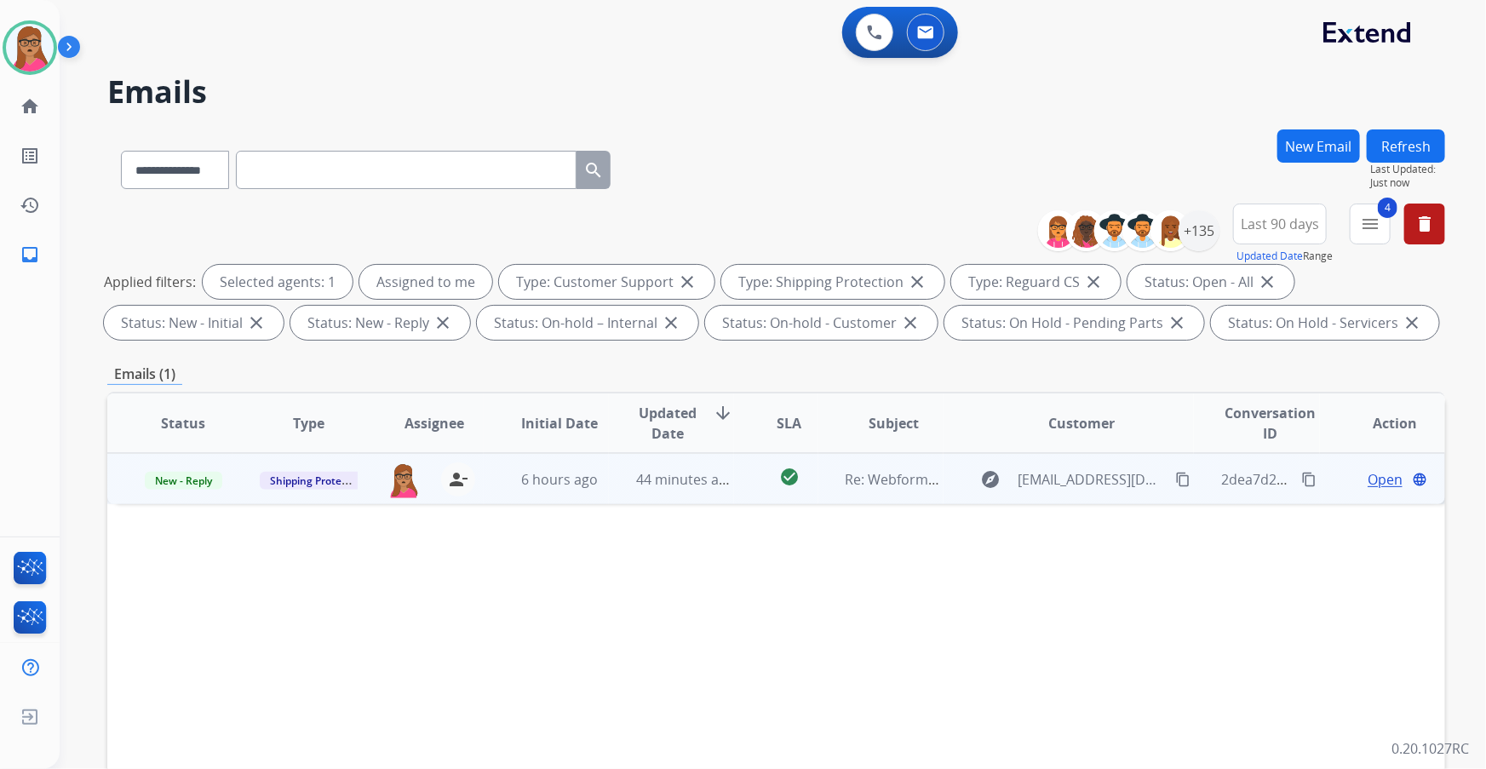
click at [477, 197] on span "Open" at bounding box center [1384, 479] width 35 height 20
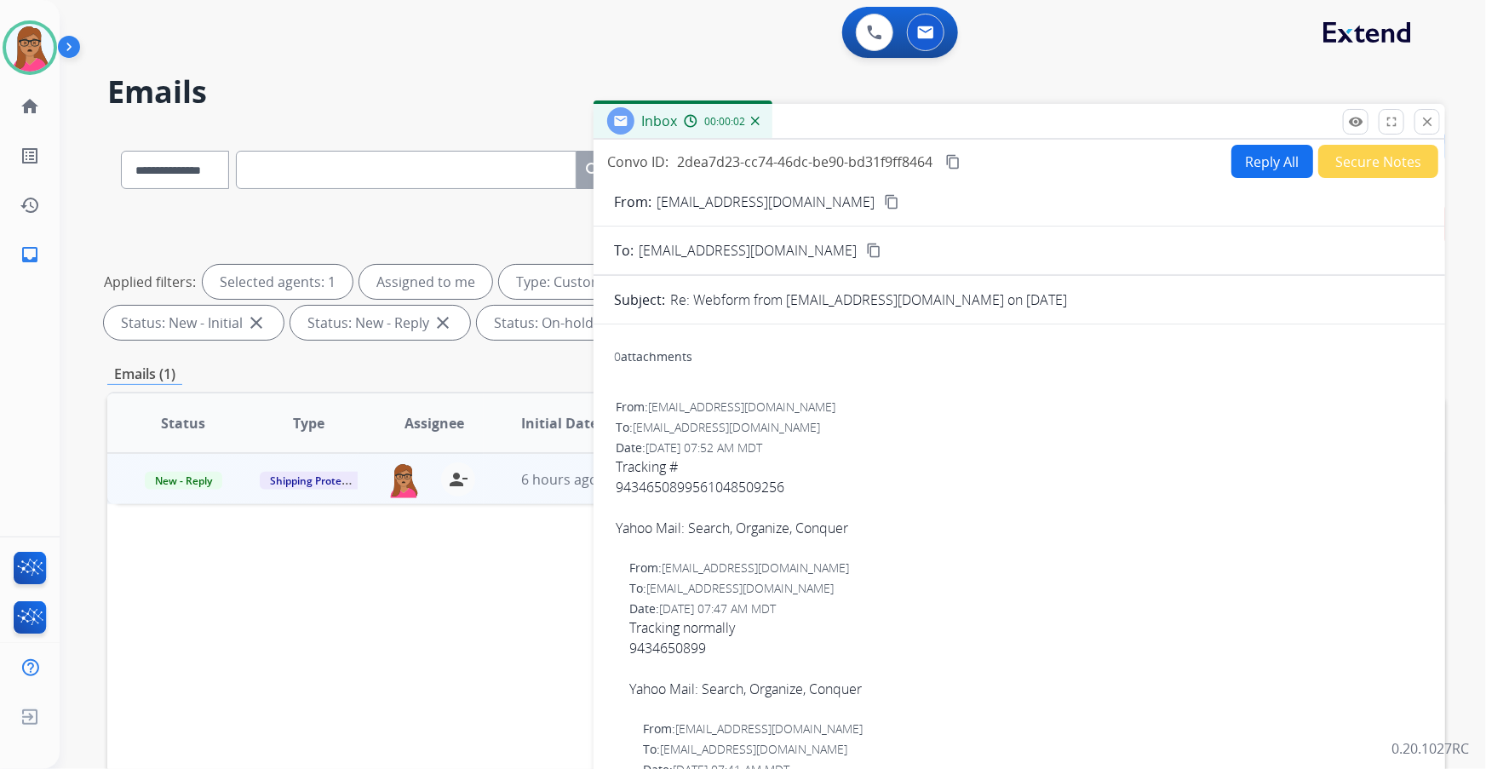
click at [477, 197] on span "Tracking # 9434650899561048509256 Yahoo Mail: Search, Organize, Conquer" at bounding box center [1019, 497] width 807 height 82
drag, startPoint x: 697, startPoint y: 484, endPoint x: 1149, endPoint y: 507, distance: 452.8
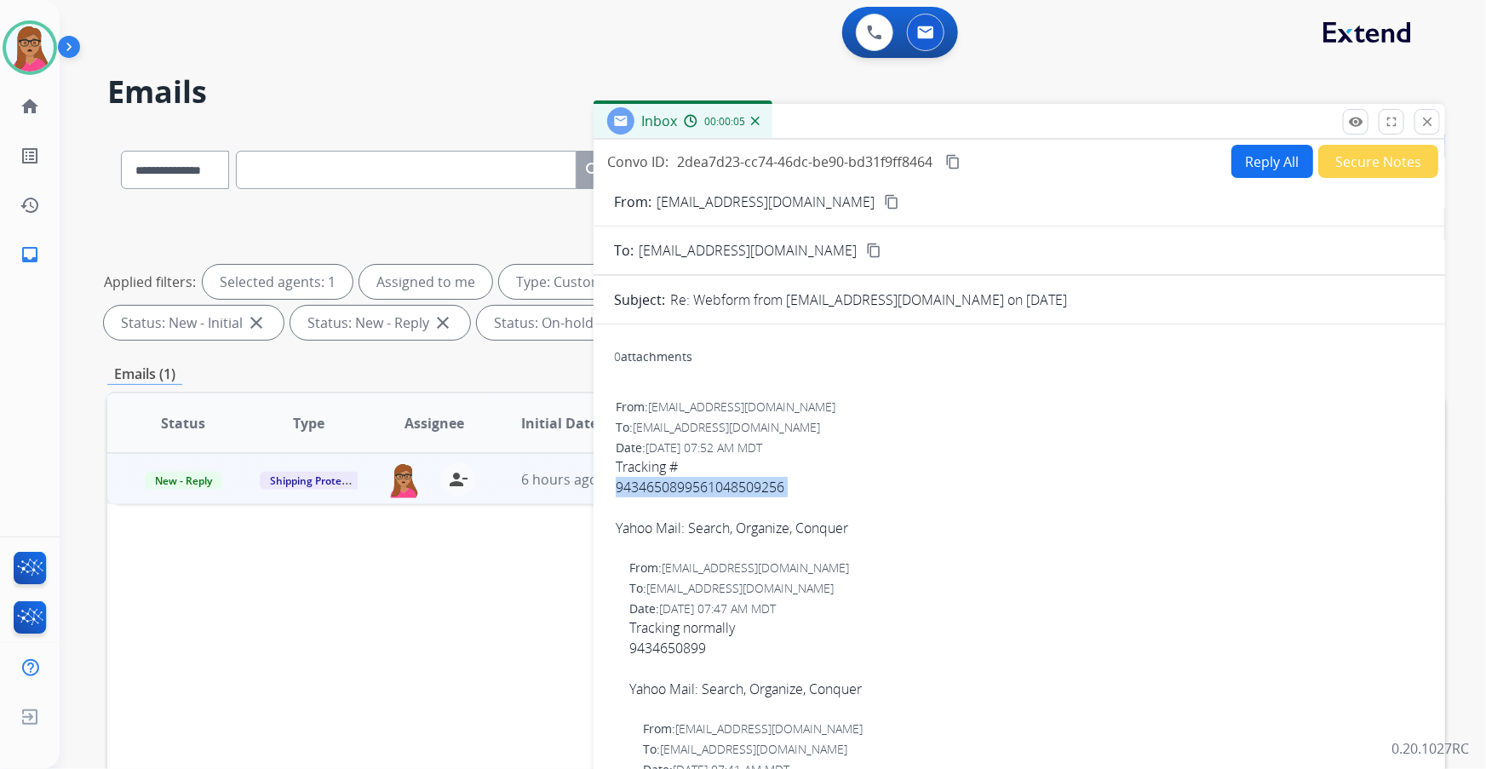
click at [477, 197] on span "Tracking # 9434650899561048509256 Yahoo Mail: Search, Organize, Conquer" at bounding box center [1019, 497] width 807 height 82
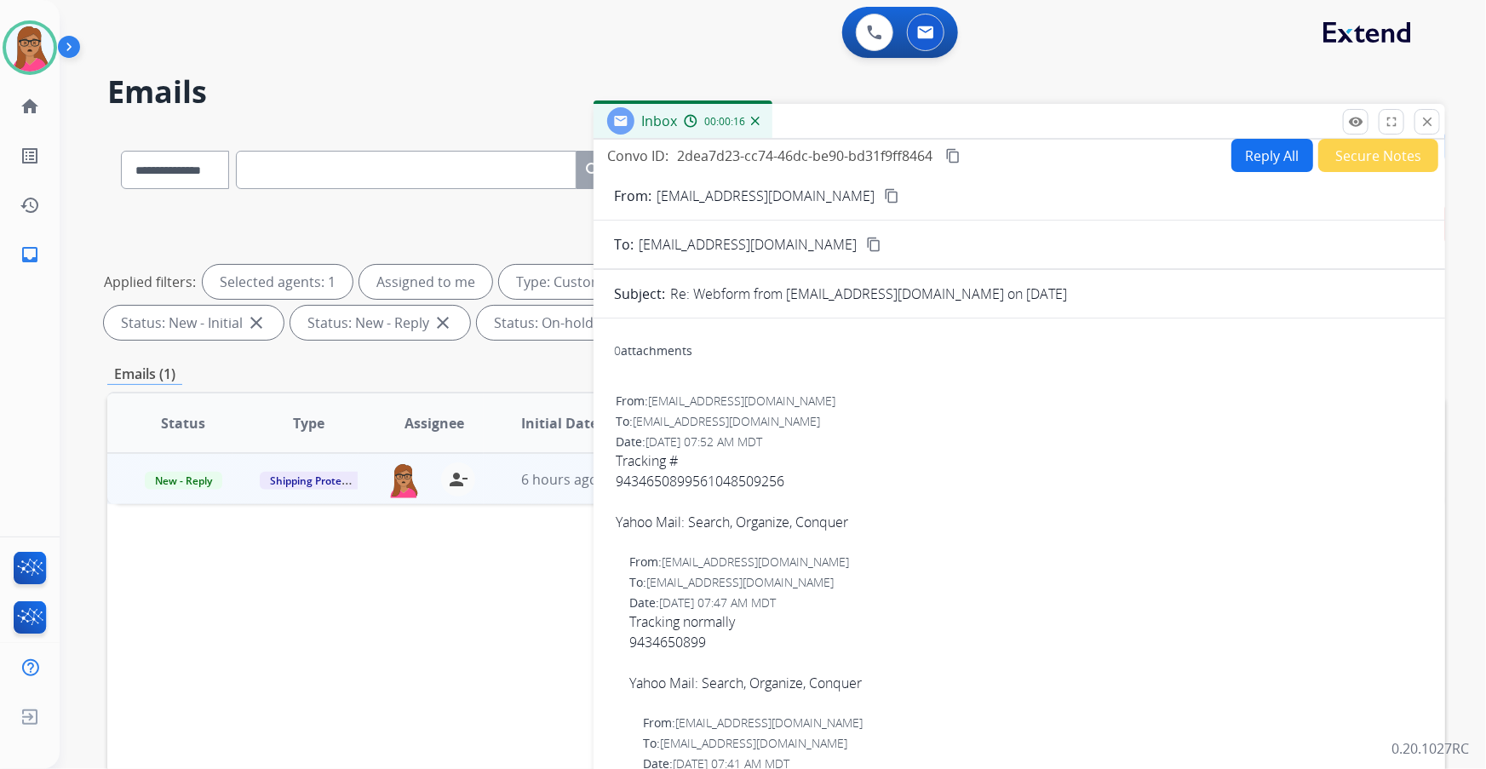
scroll to position [0, 0]
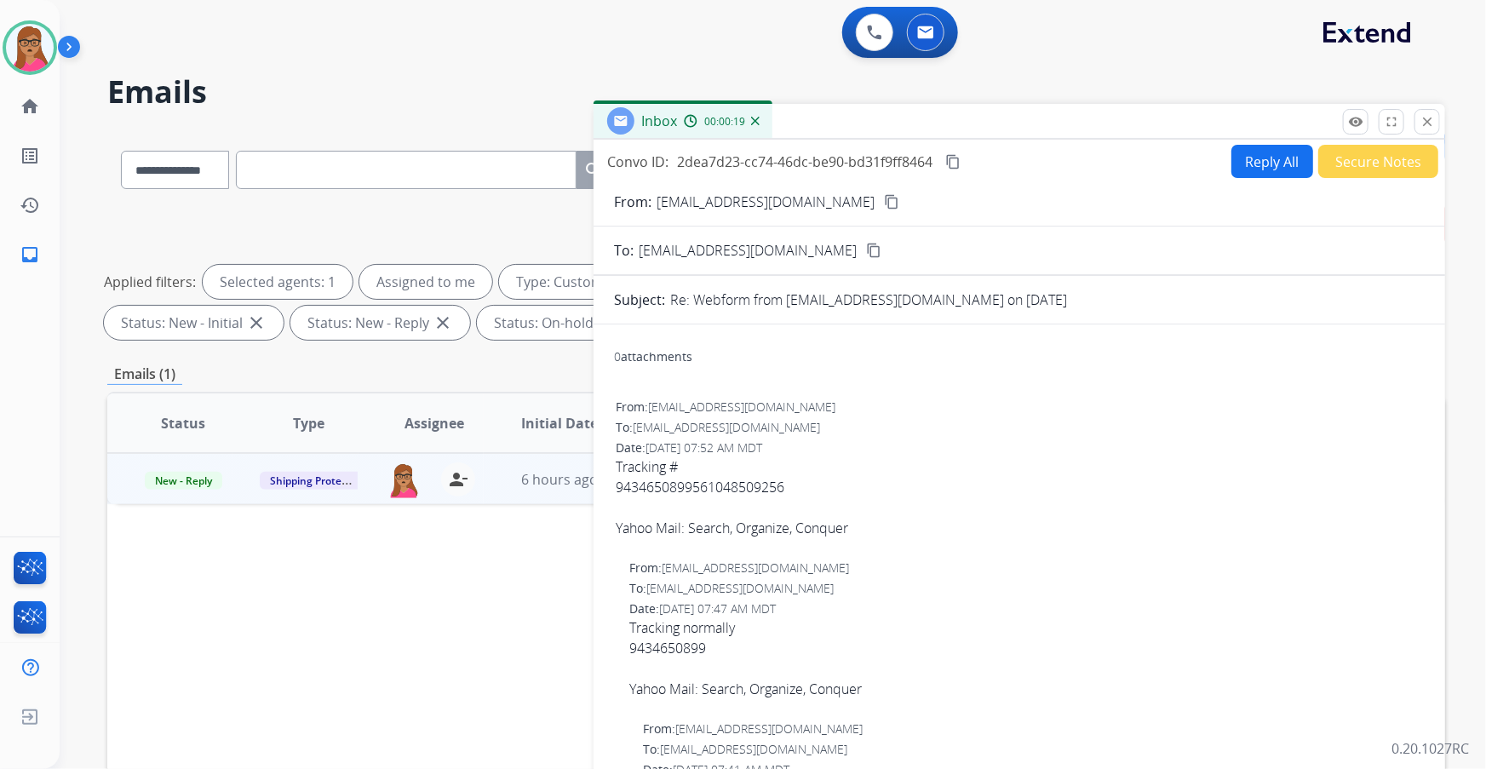
click at [477, 197] on span "Tracking # 9434650899561048509256 Yahoo Mail: Search, Organize, Conquer" at bounding box center [1019, 497] width 807 height 82
copy span "9434650899561048509256"
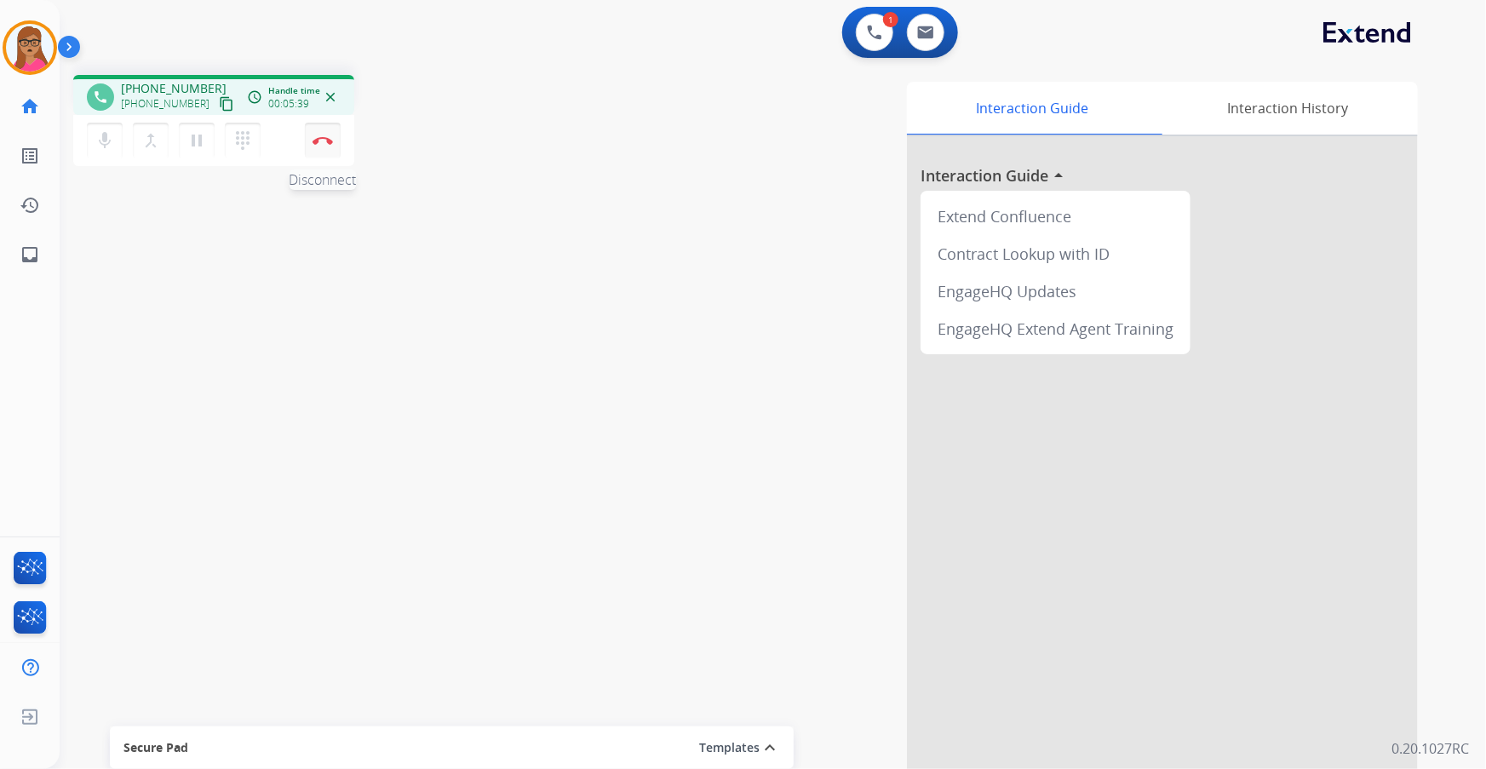
click at [323, 146] on button "Disconnect" at bounding box center [323, 141] width 36 height 36
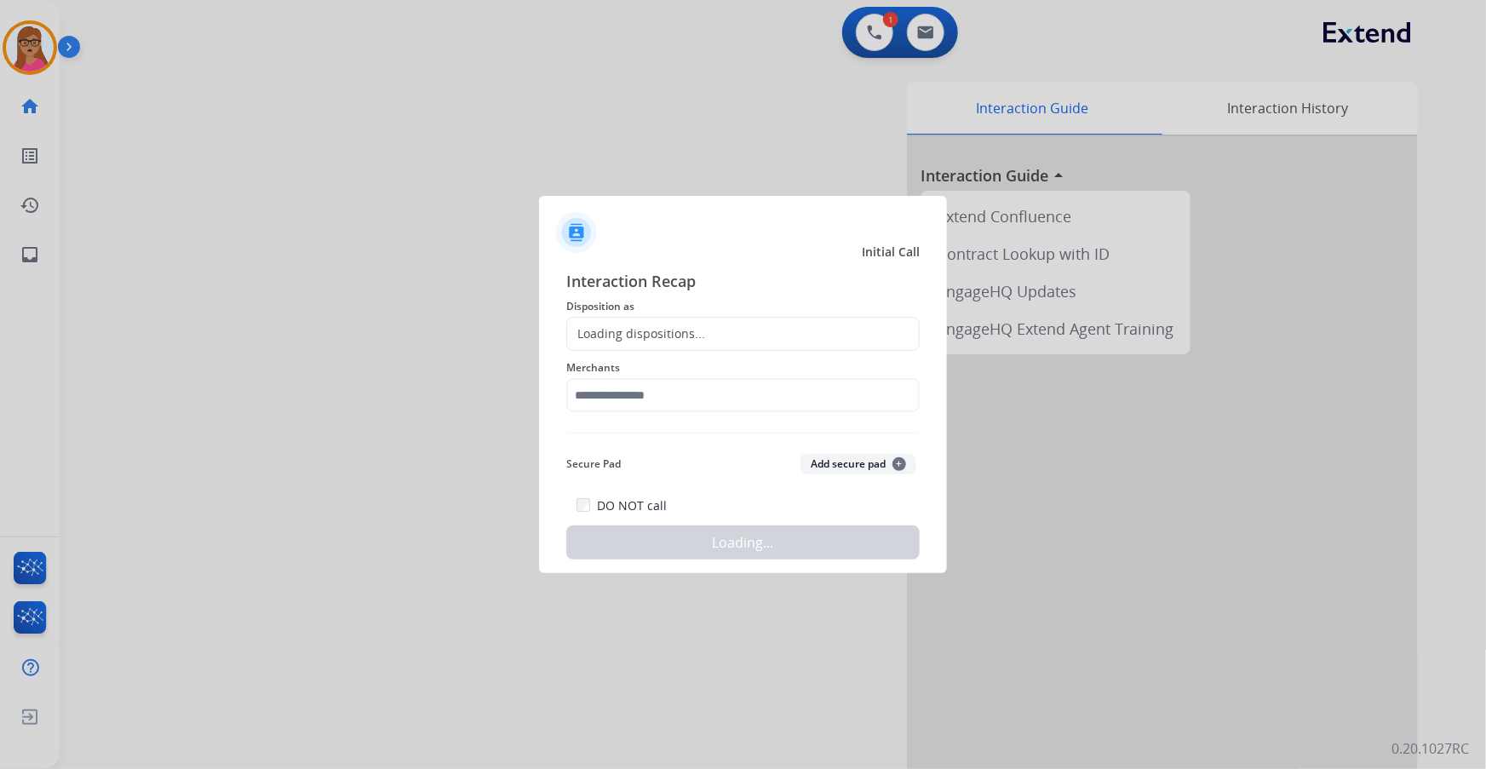
click at [477, 197] on div "Loading dispositions..." at bounding box center [742, 334] width 353 height 34
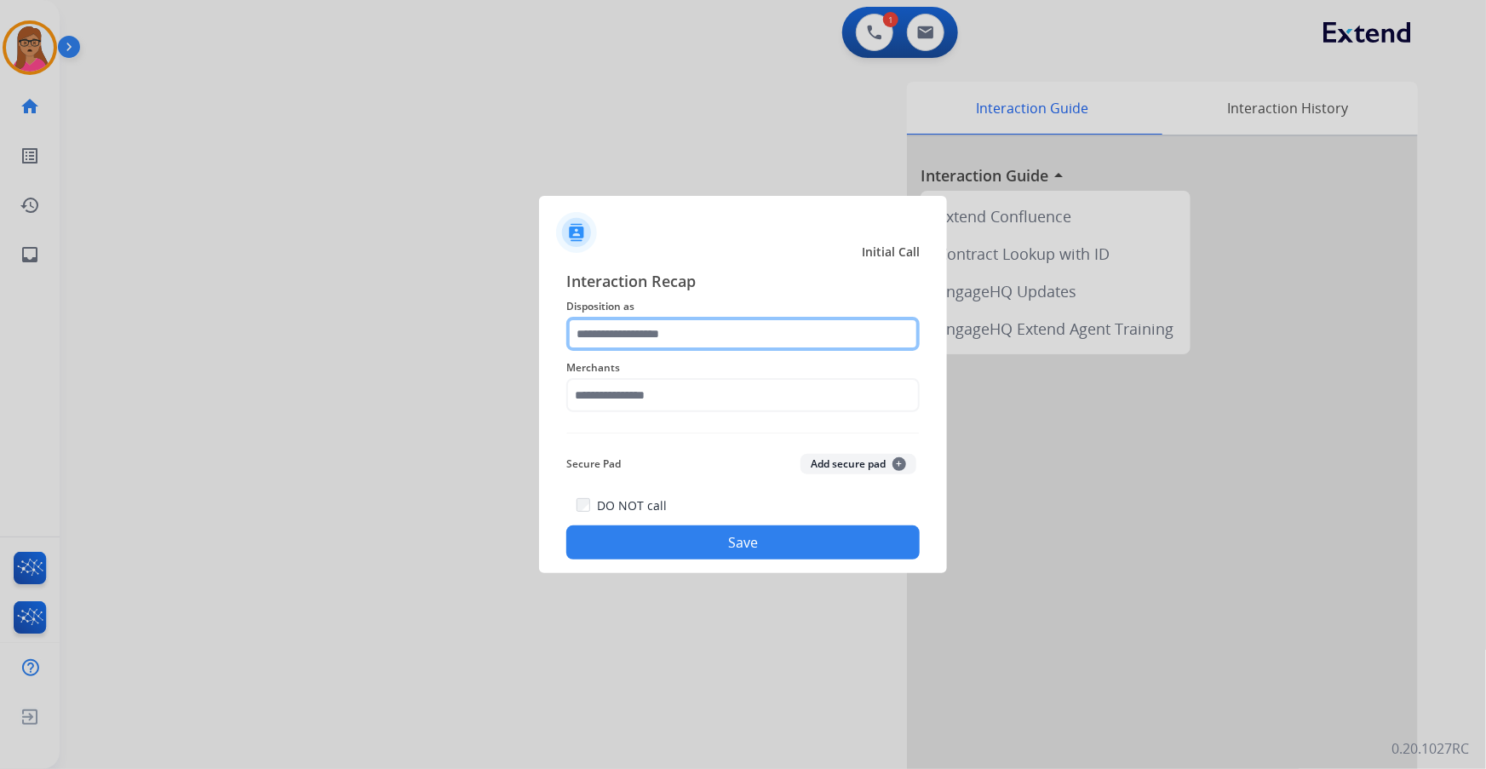
click at [477, 197] on input "text" at bounding box center [742, 334] width 353 height 34
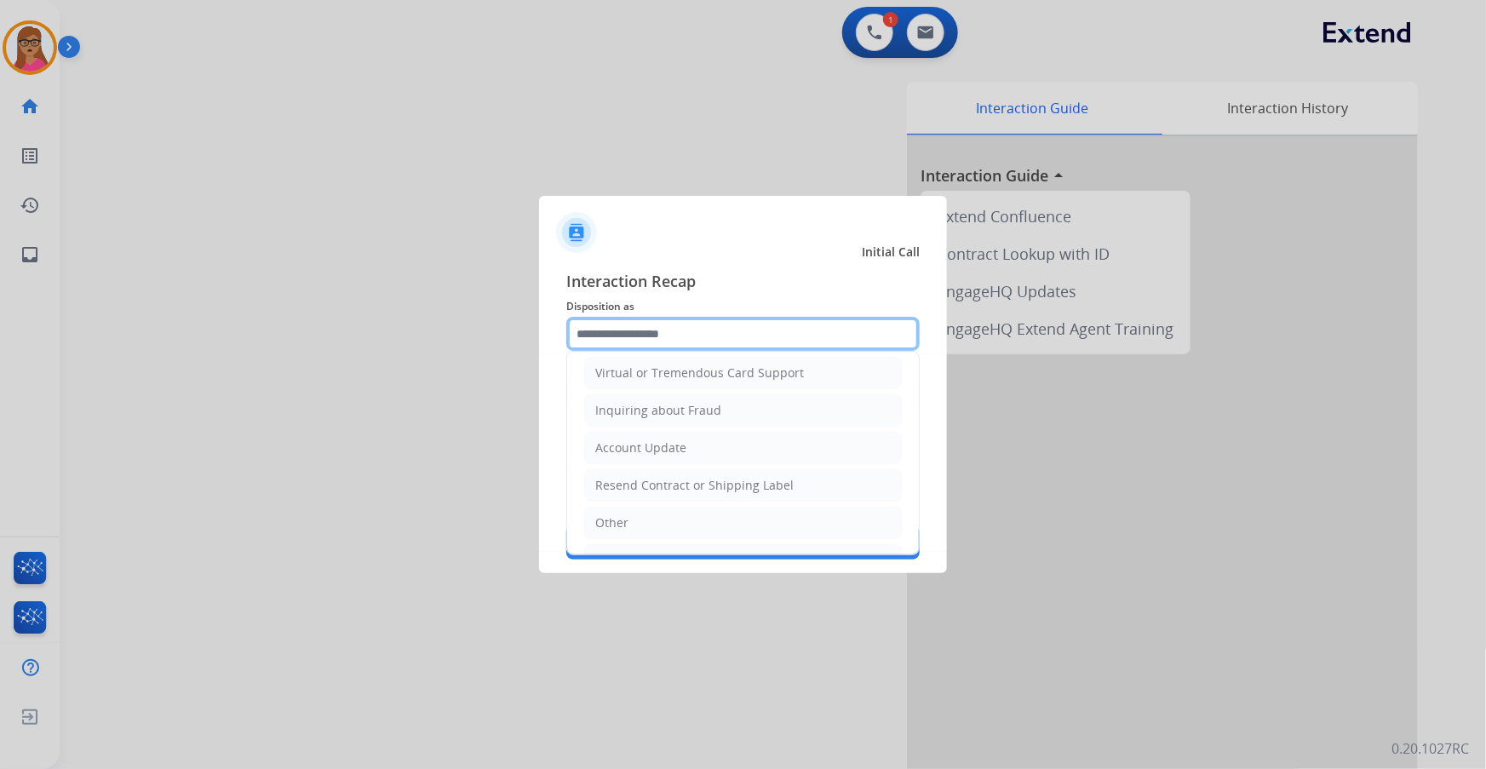
scroll to position [263, 0]
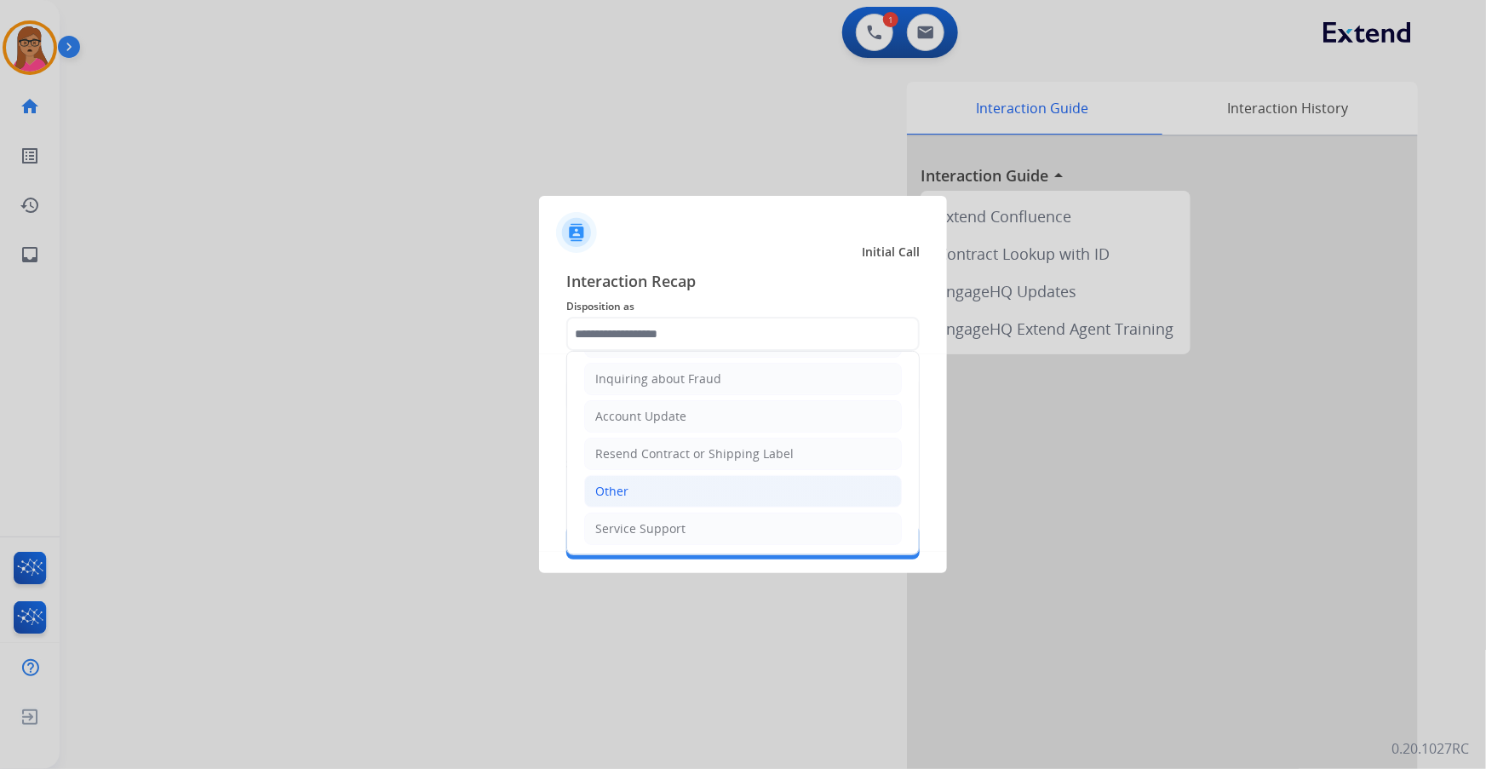
click at [477, 197] on li "Other" at bounding box center [743, 491] width 318 height 32
type input "*****"
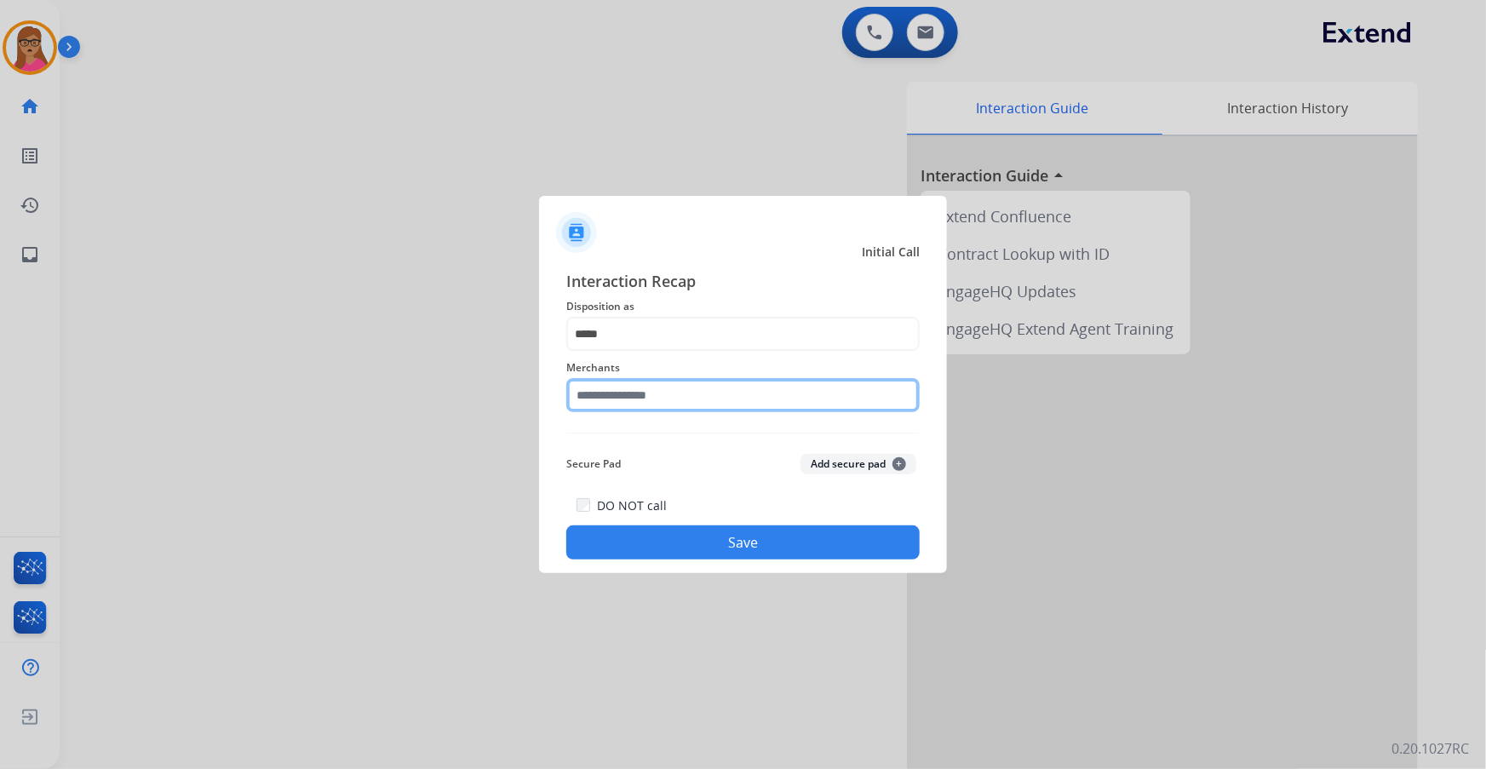
click at [477, 197] on input "text" at bounding box center [742, 395] width 353 height 34
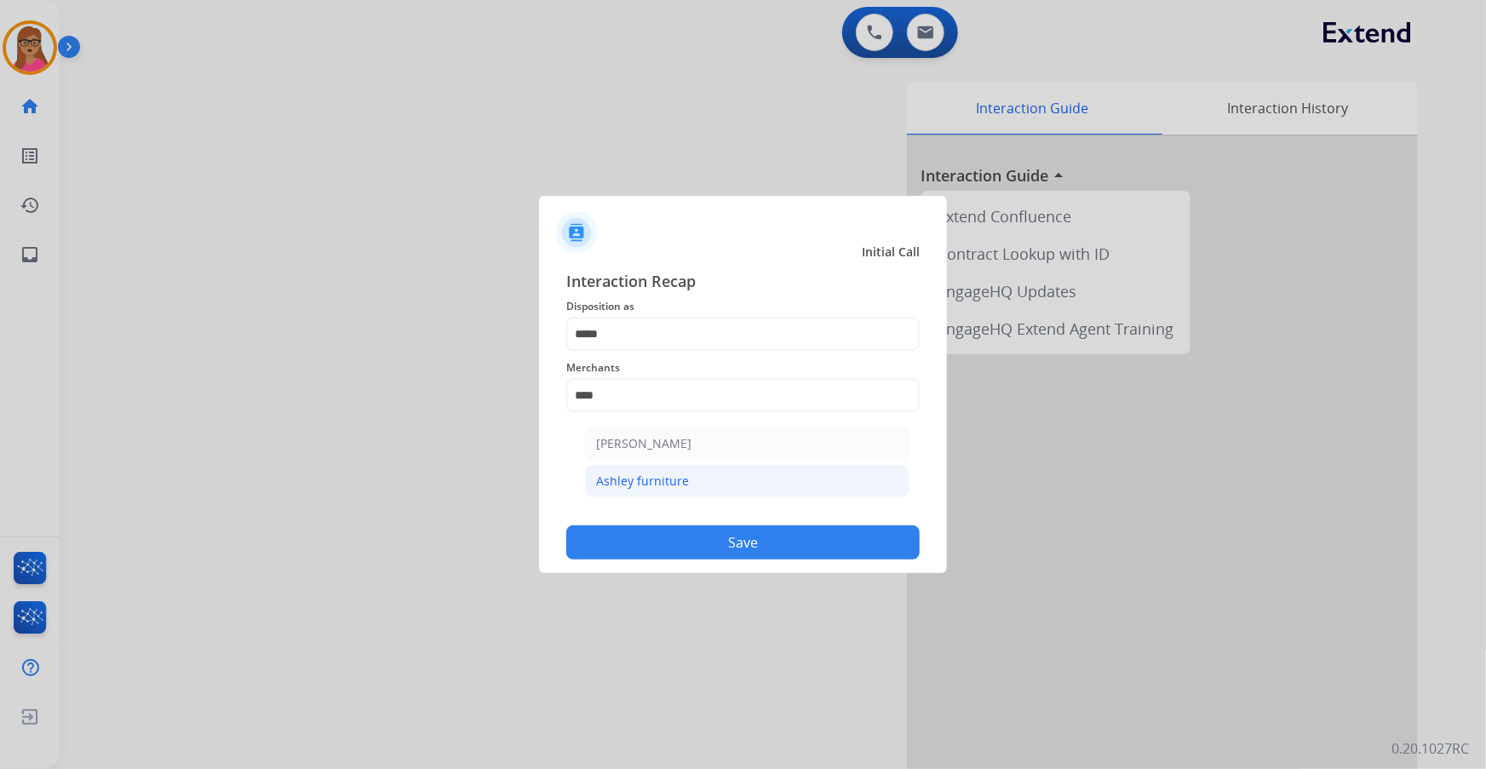
click at [477, 197] on div "Ashley furniture" at bounding box center [642, 481] width 93 height 17
type input "**********"
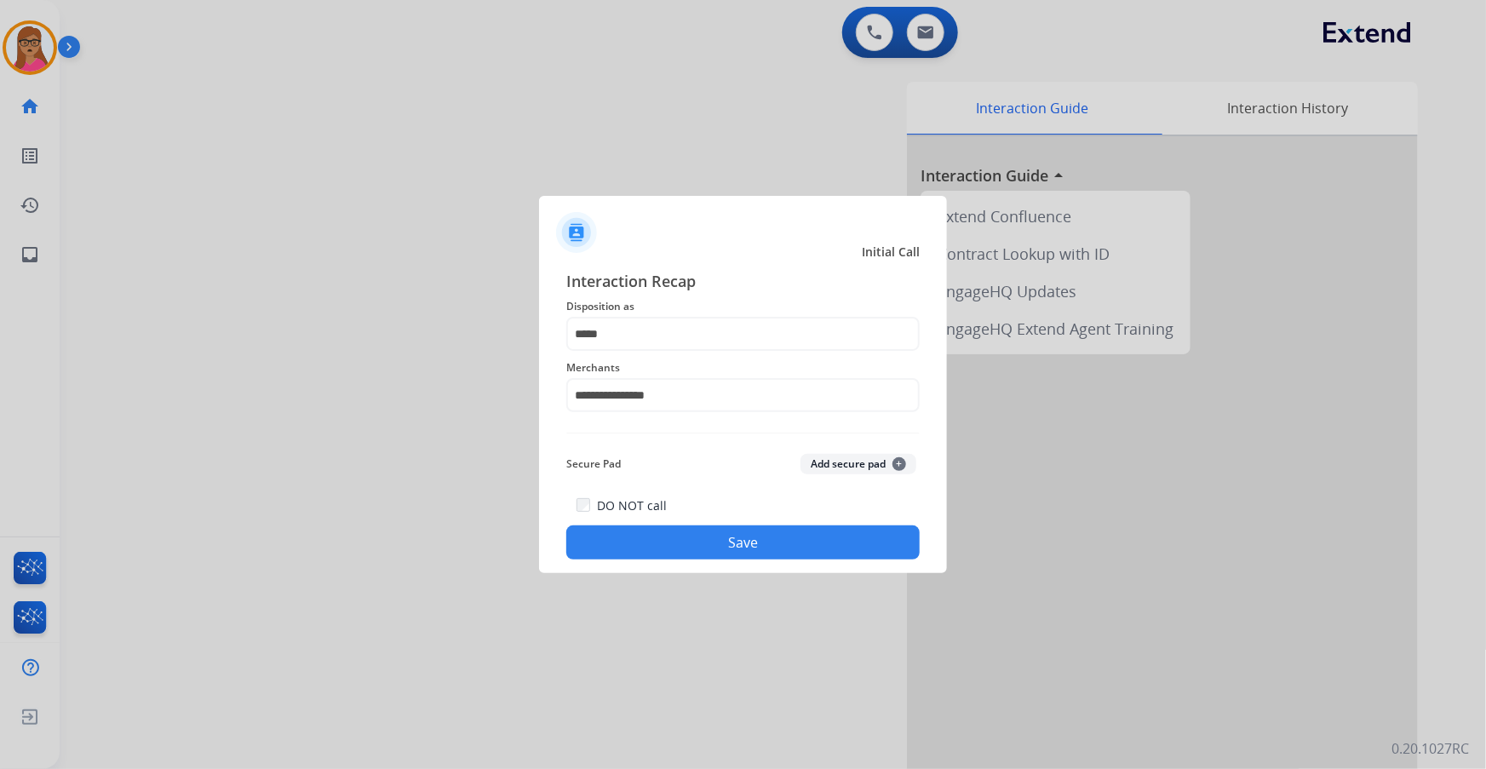
click at [477, 197] on button "Save" at bounding box center [742, 542] width 353 height 34
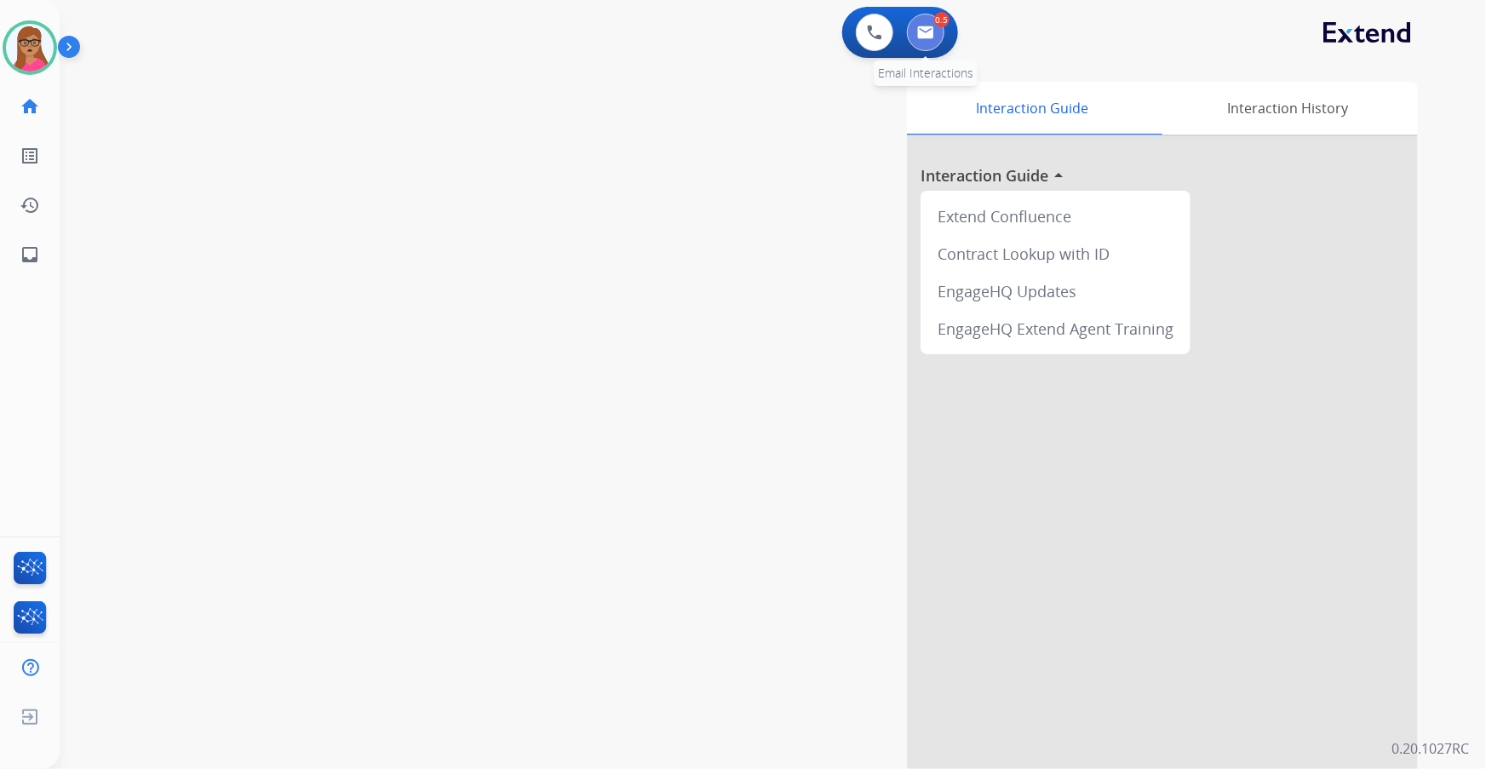
click at [477, 32] on img at bounding box center [925, 33] width 17 height 14
select select "**********"
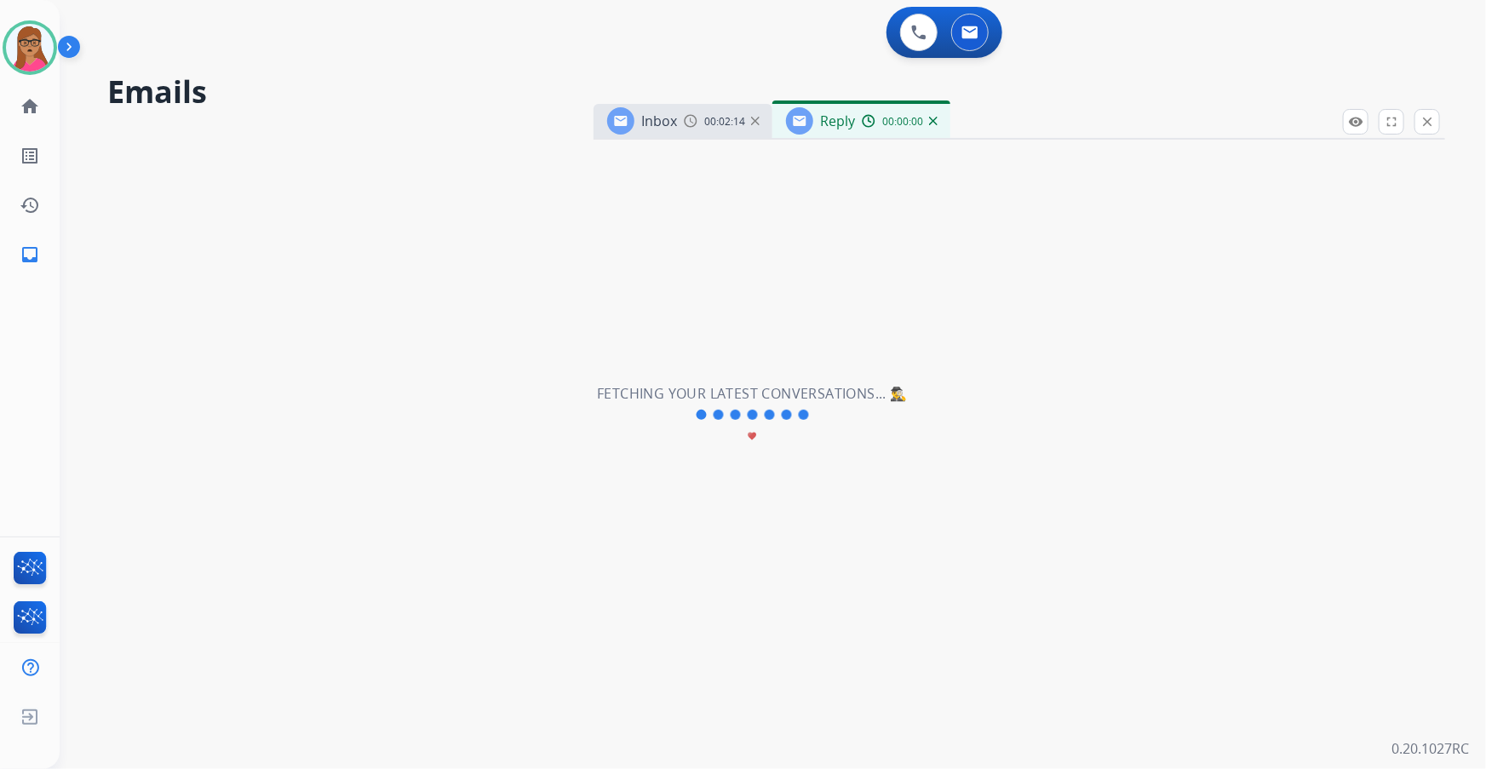
select select "**********"
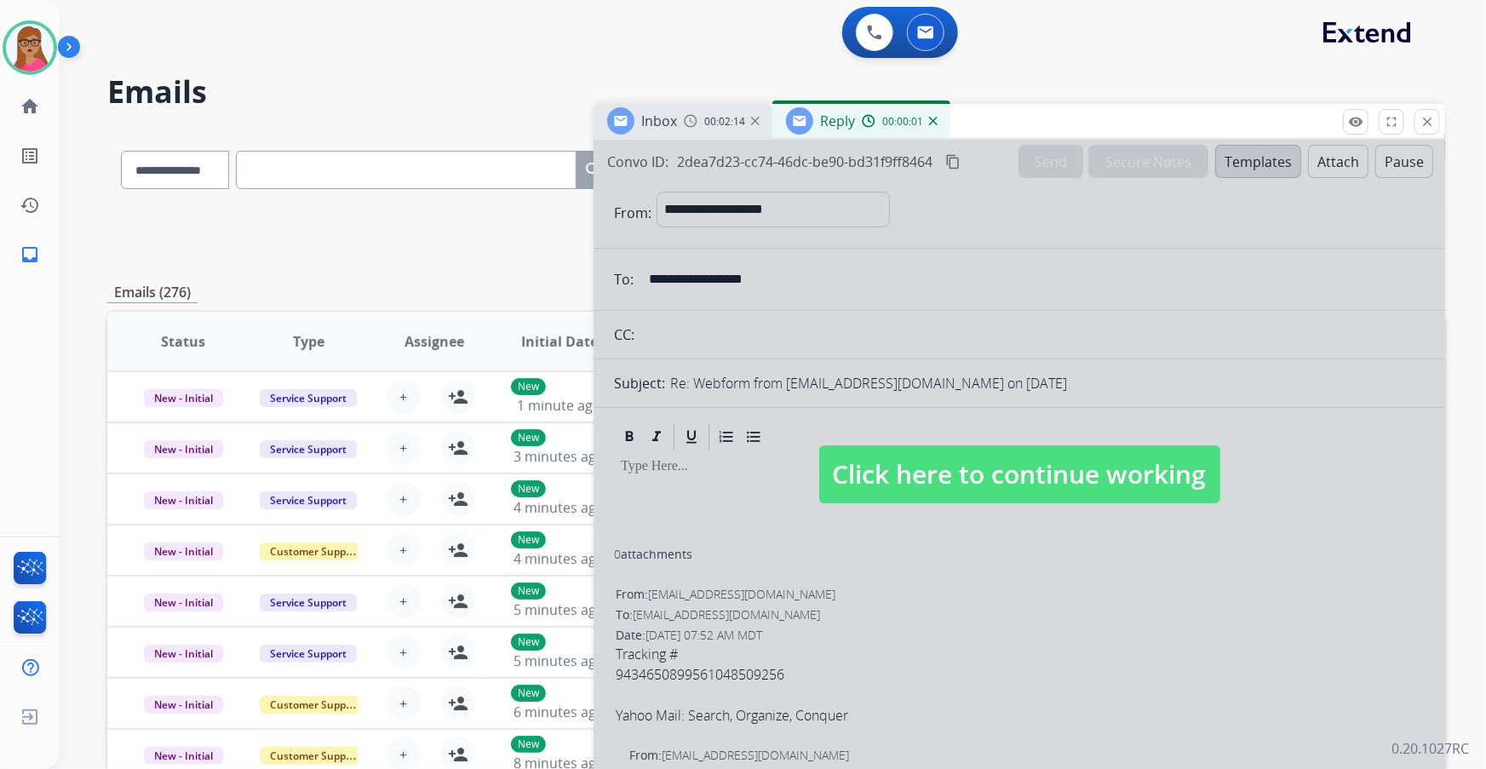
click at [477, 122] on div "Inbox 00:02:14" at bounding box center [682, 121] width 179 height 34
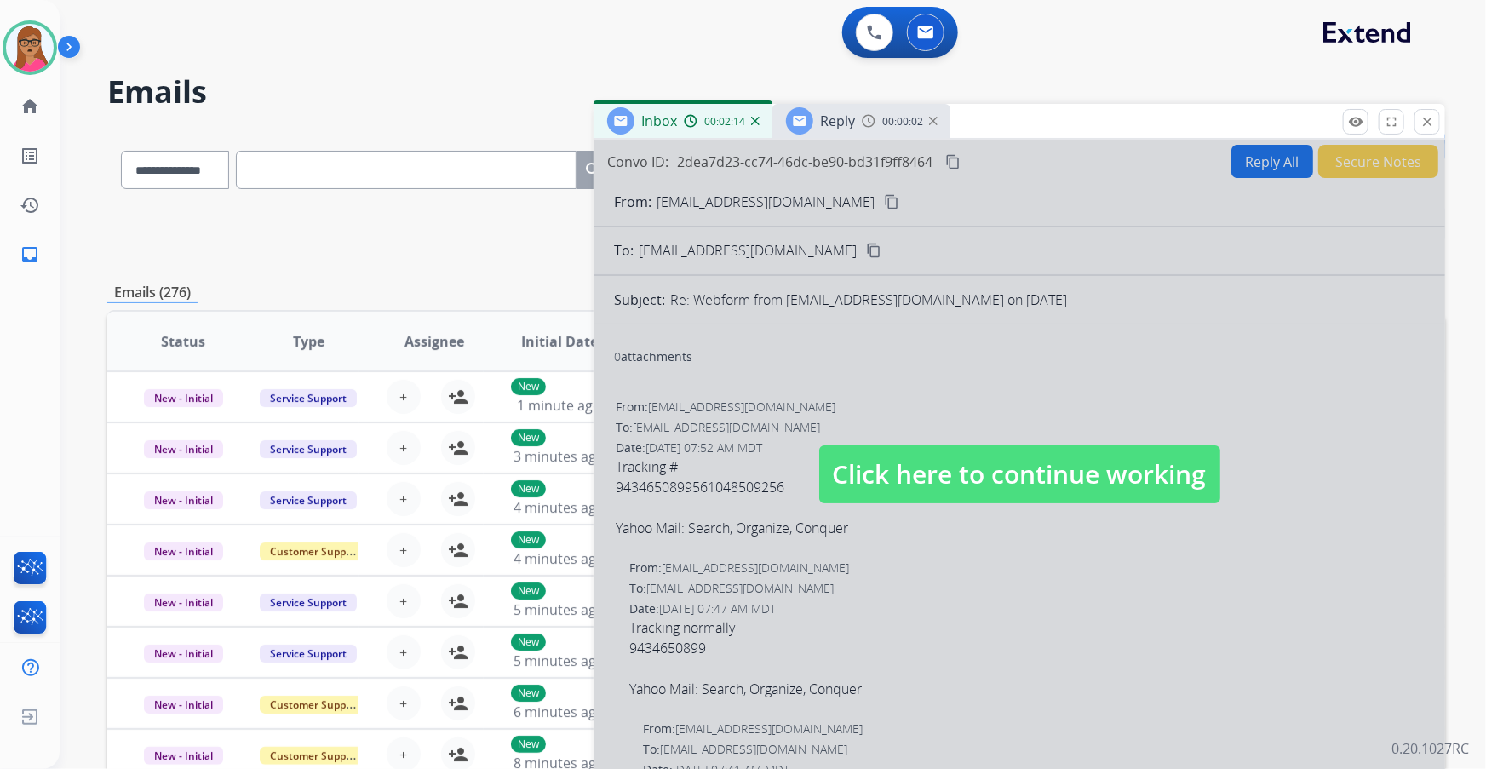
drag, startPoint x: 890, startPoint y: 496, endPoint x: 867, endPoint y: 289, distance: 208.2
click at [477, 197] on span "Click here to continue working" at bounding box center [1019, 474] width 401 height 58
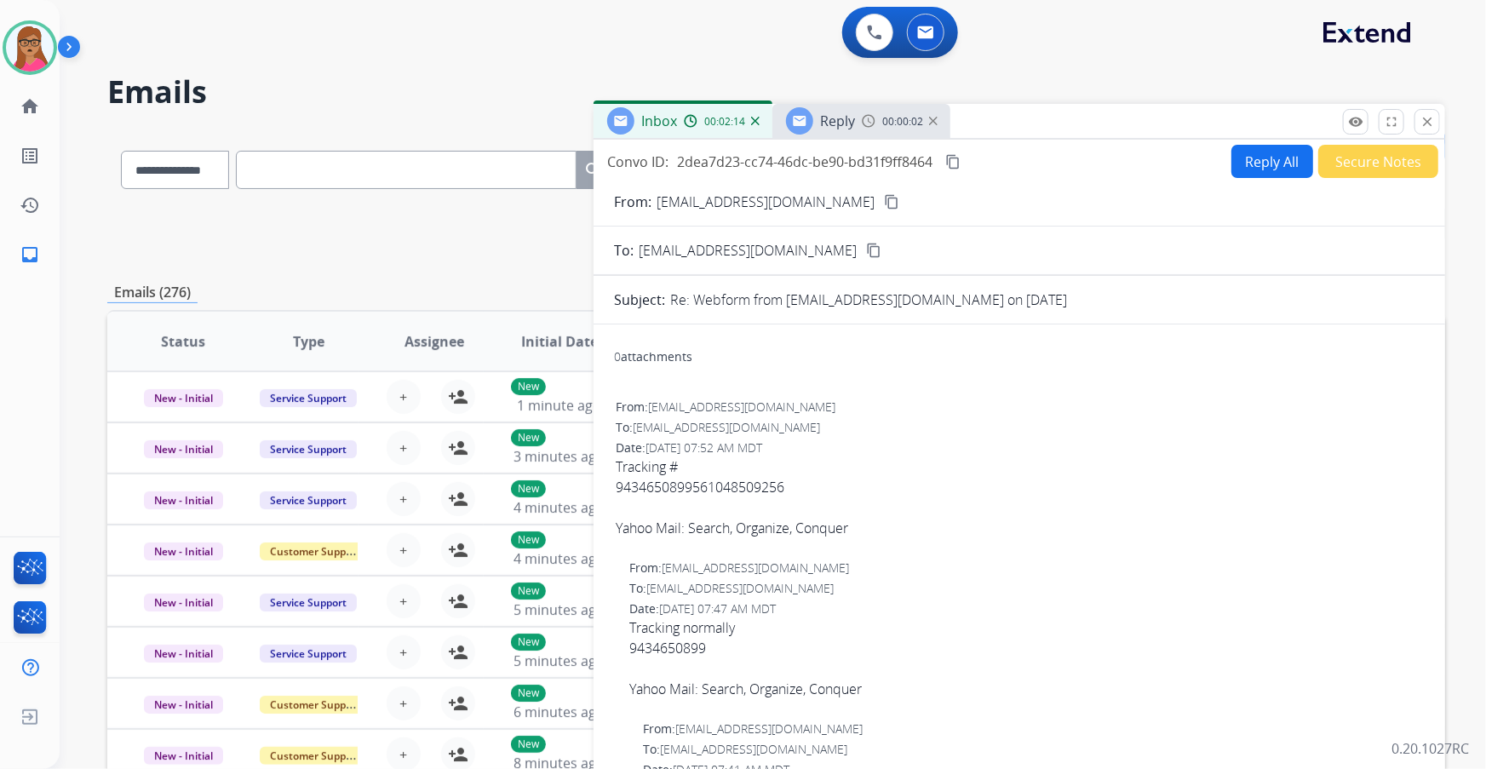
click at [477, 197] on mat-icon "content_copy" at bounding box center [891, 201] width 15 height 15
click at [477, 120] on span "Reply" at bounding box center [837, 121] width 35 height 19
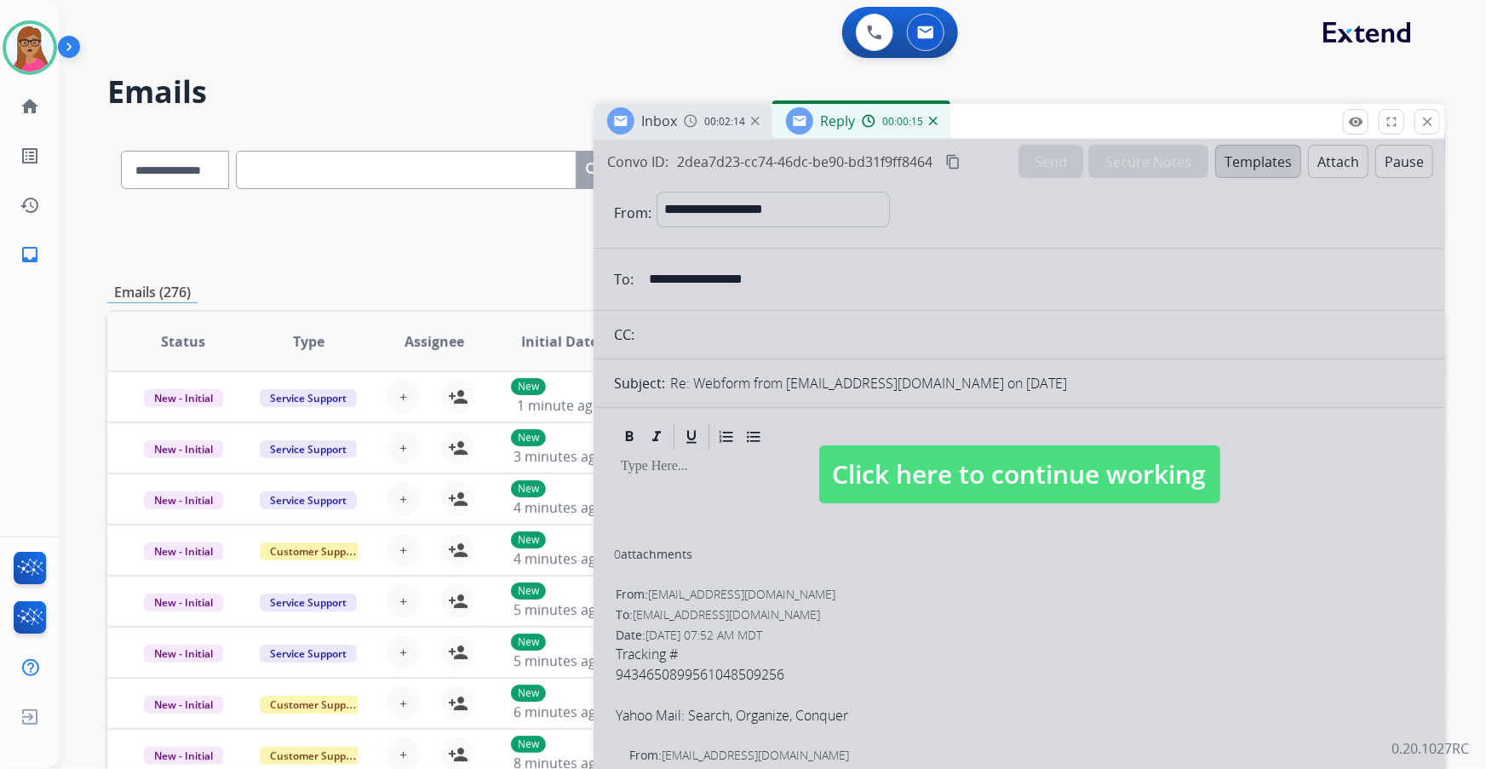
click at [477, 197] on span "Click here to continue working" at bounding box center [1019, 474] width 401 height 58
select select
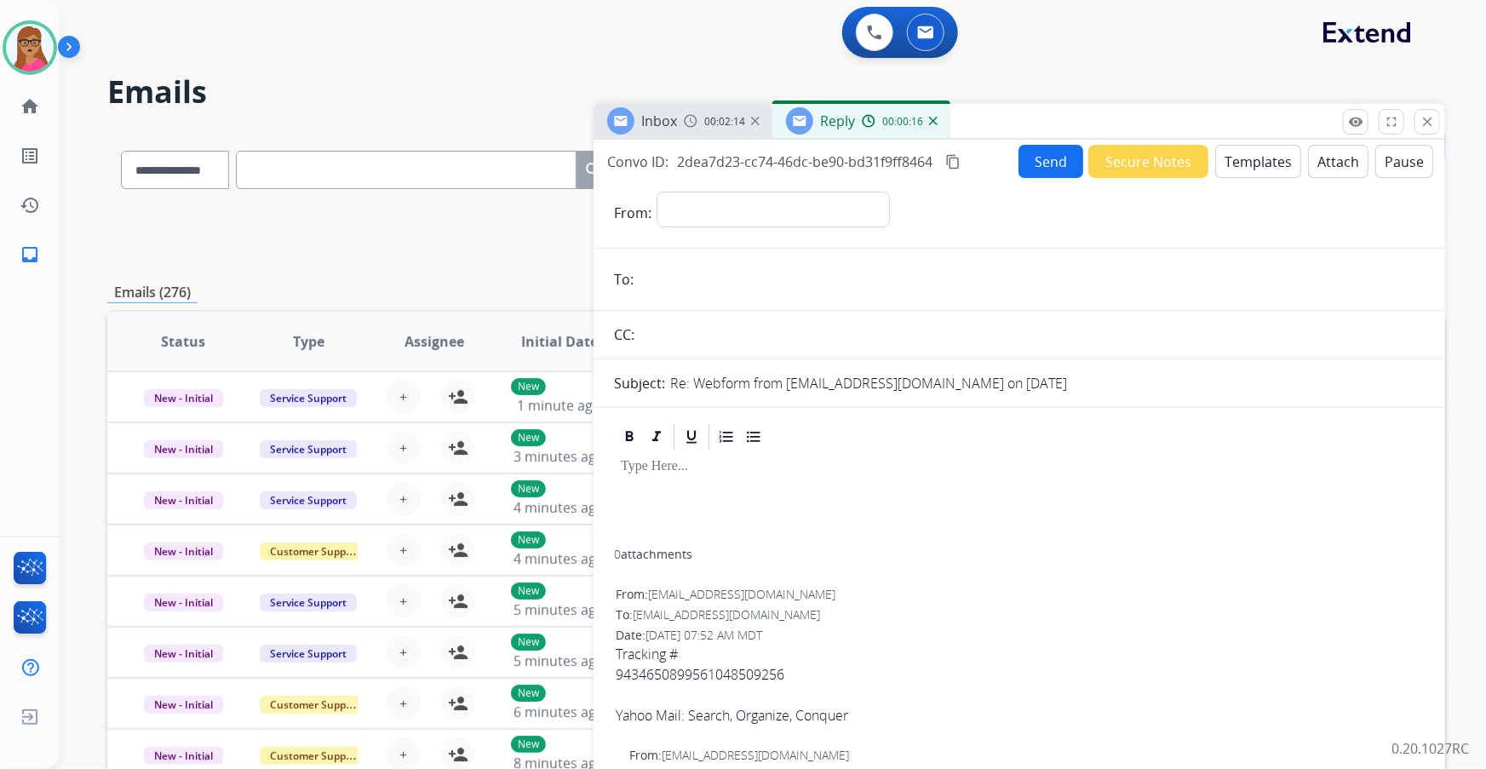
click at [477, 161] on button "Templates" at bounding box center [1258, 161] width 86 height 33
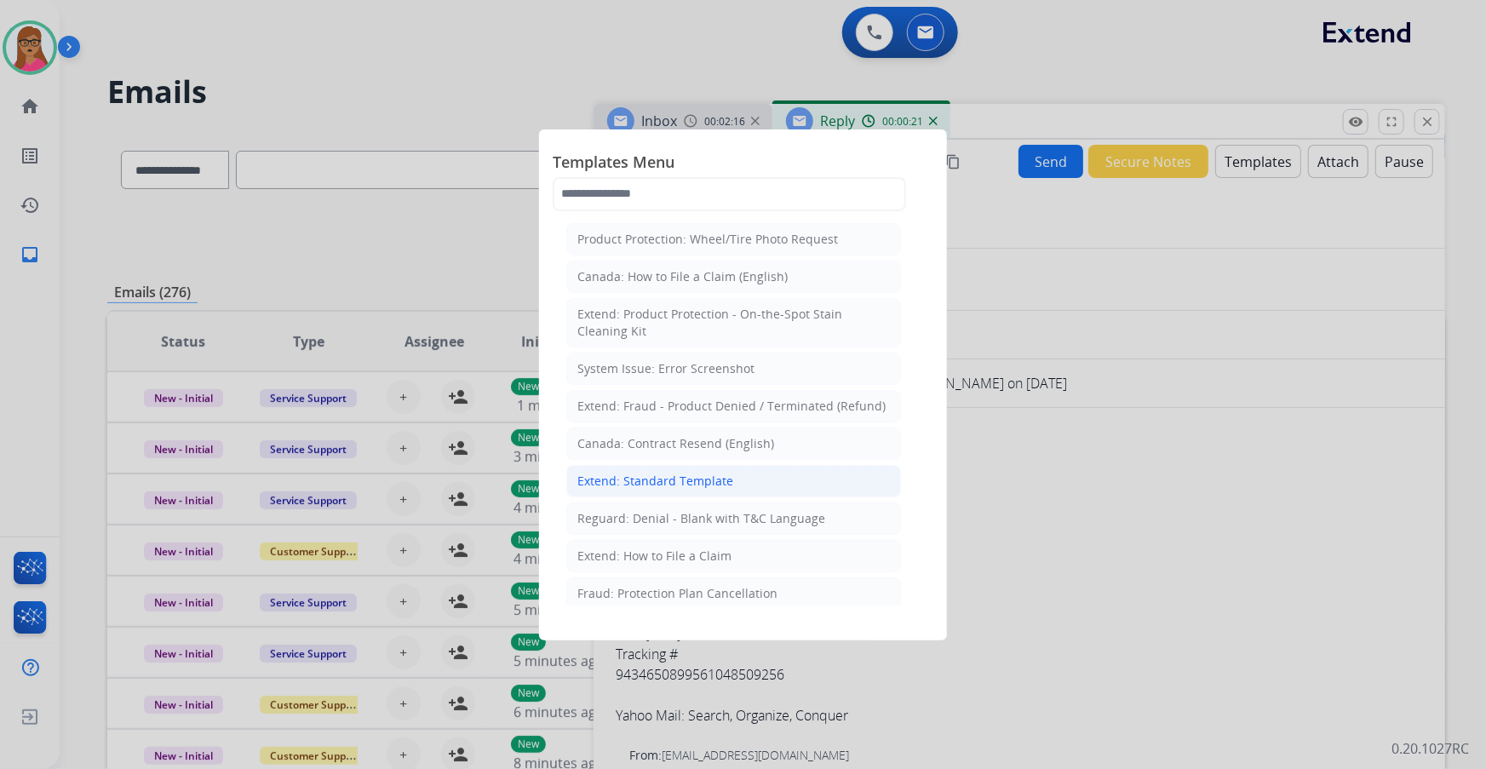
drag, startPoint x: 714, startPoint y: 476, endPoint x: 853, endPoint y: 245, distance: 269.7
click at [477, 197] on div "Extend: Standard Template" at bounding box center [655, 481] width 156 height 17
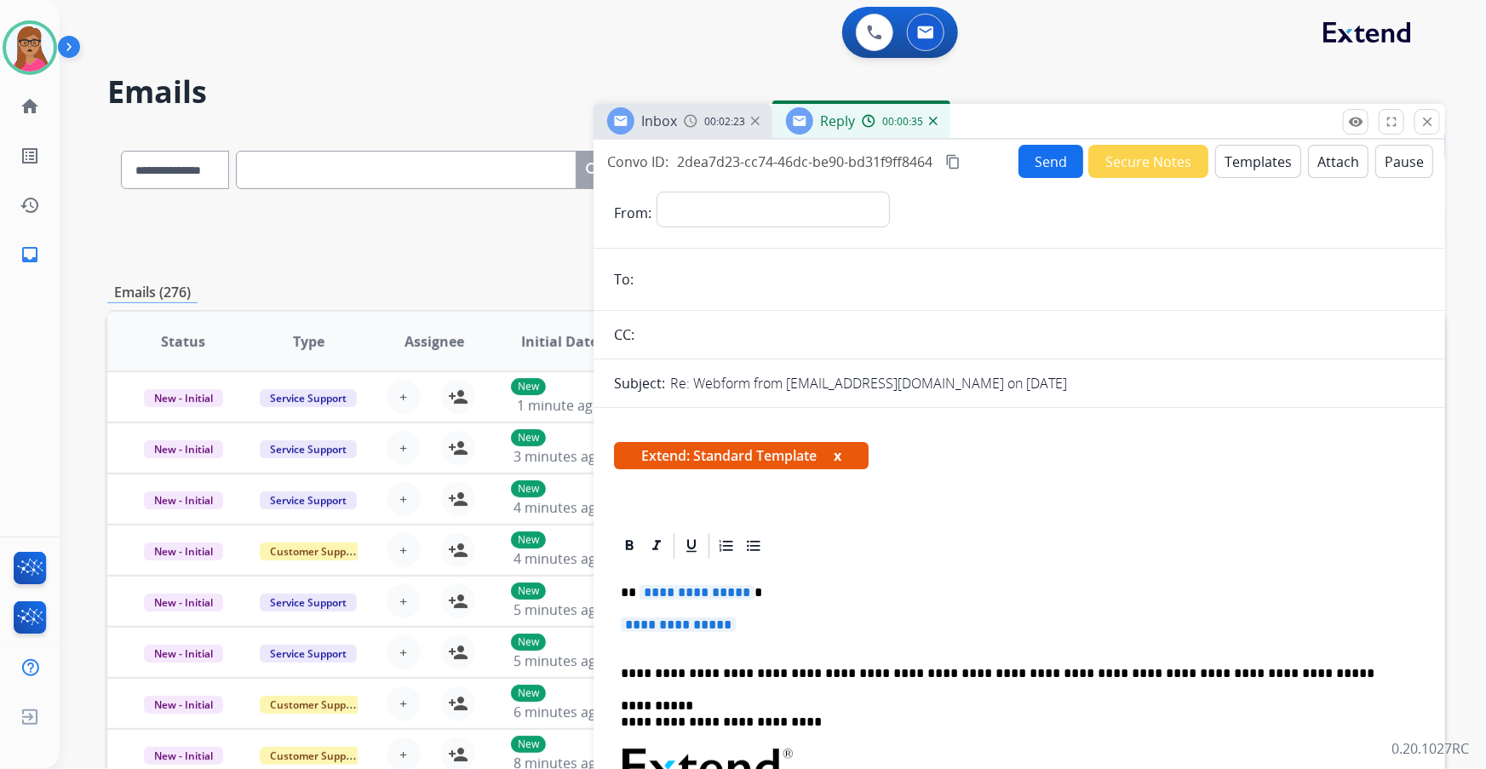
click at [477, 197] on span "**********" at bounding box center [696, 592] width 115 height 14
click at [477, 197] on span "**********" at bounding box center [678, 624] width 115 height 14
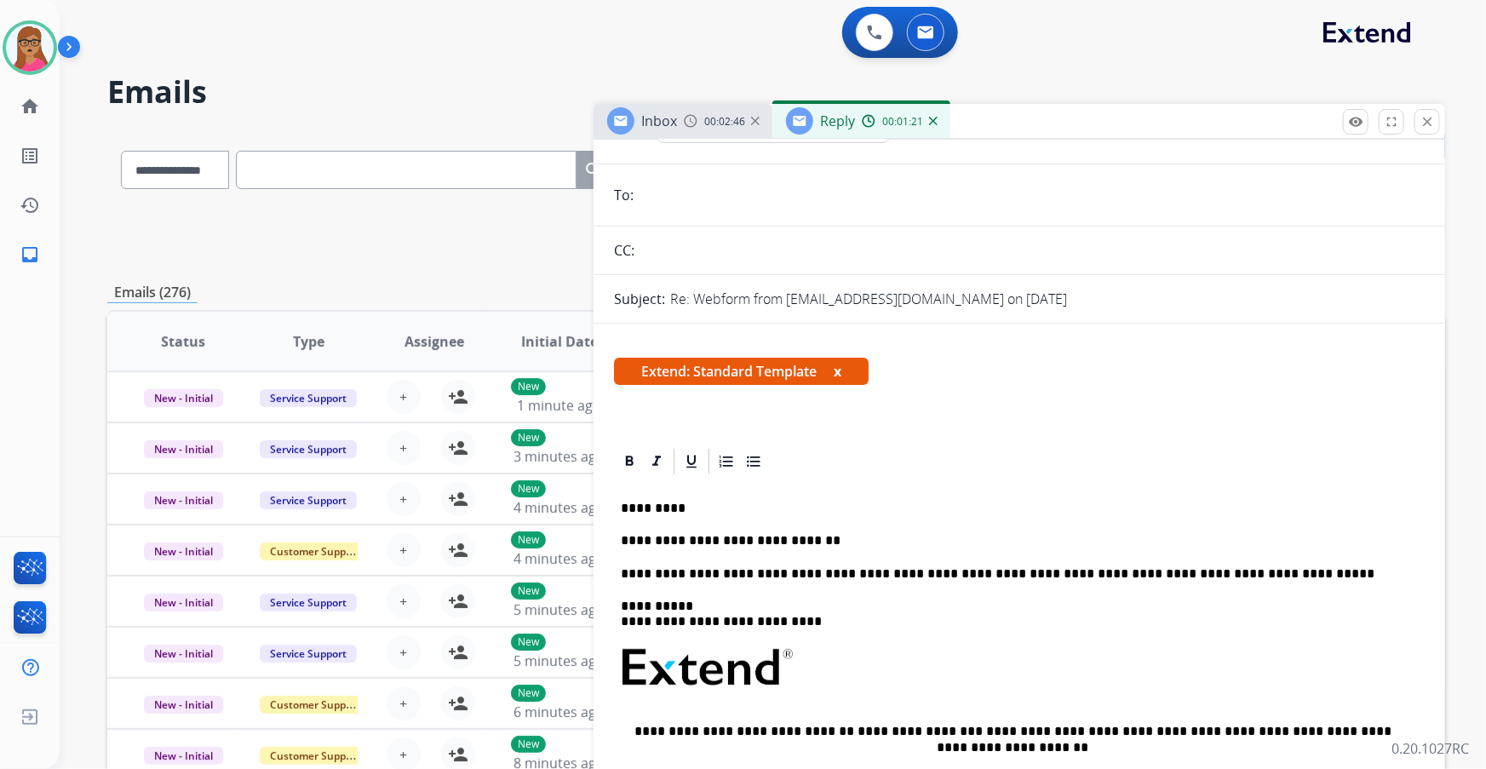
scroll to position [77, 0]
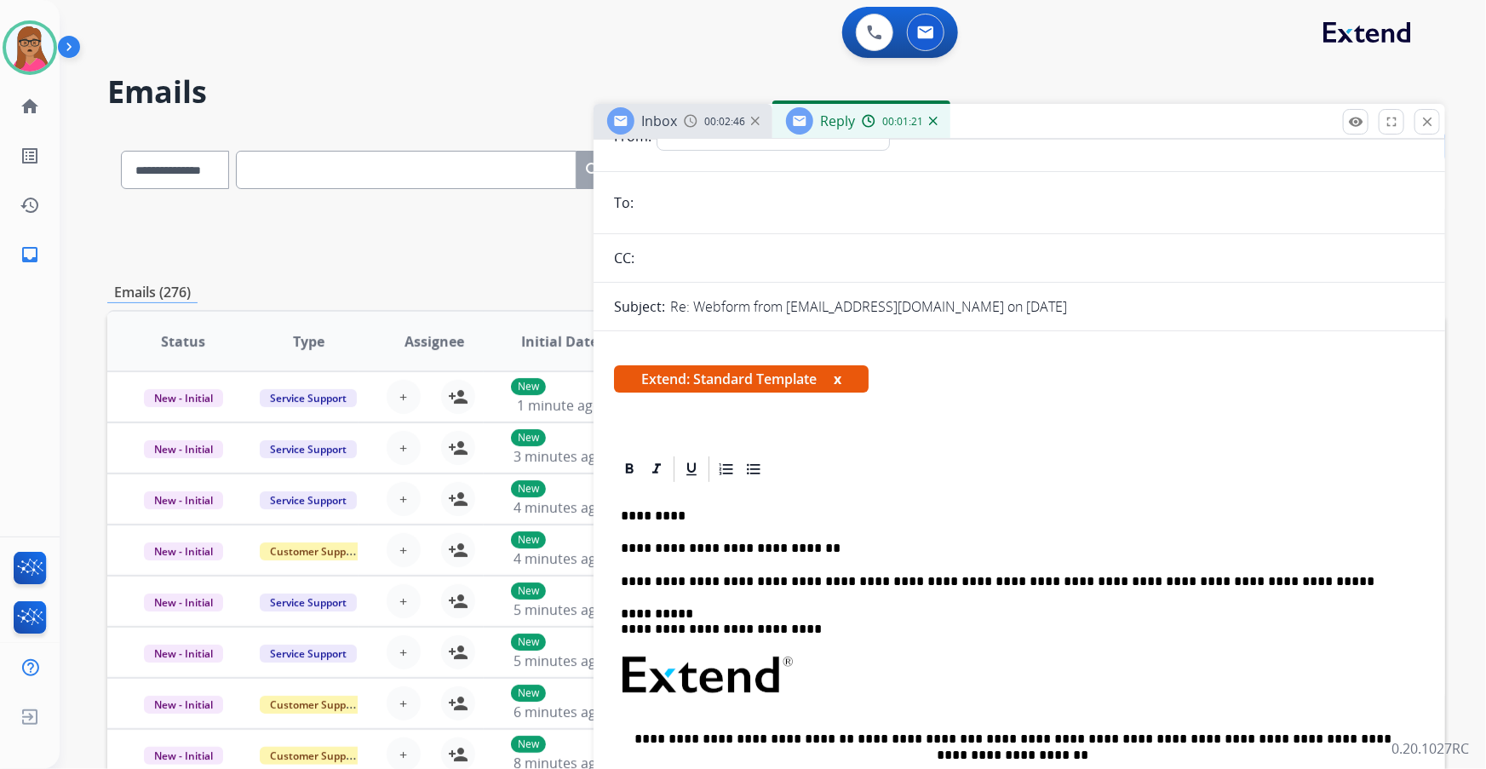
click at [477, 127] on div "Inbox 00:02:46" at bounding box center [682, 121] width 179 height 34
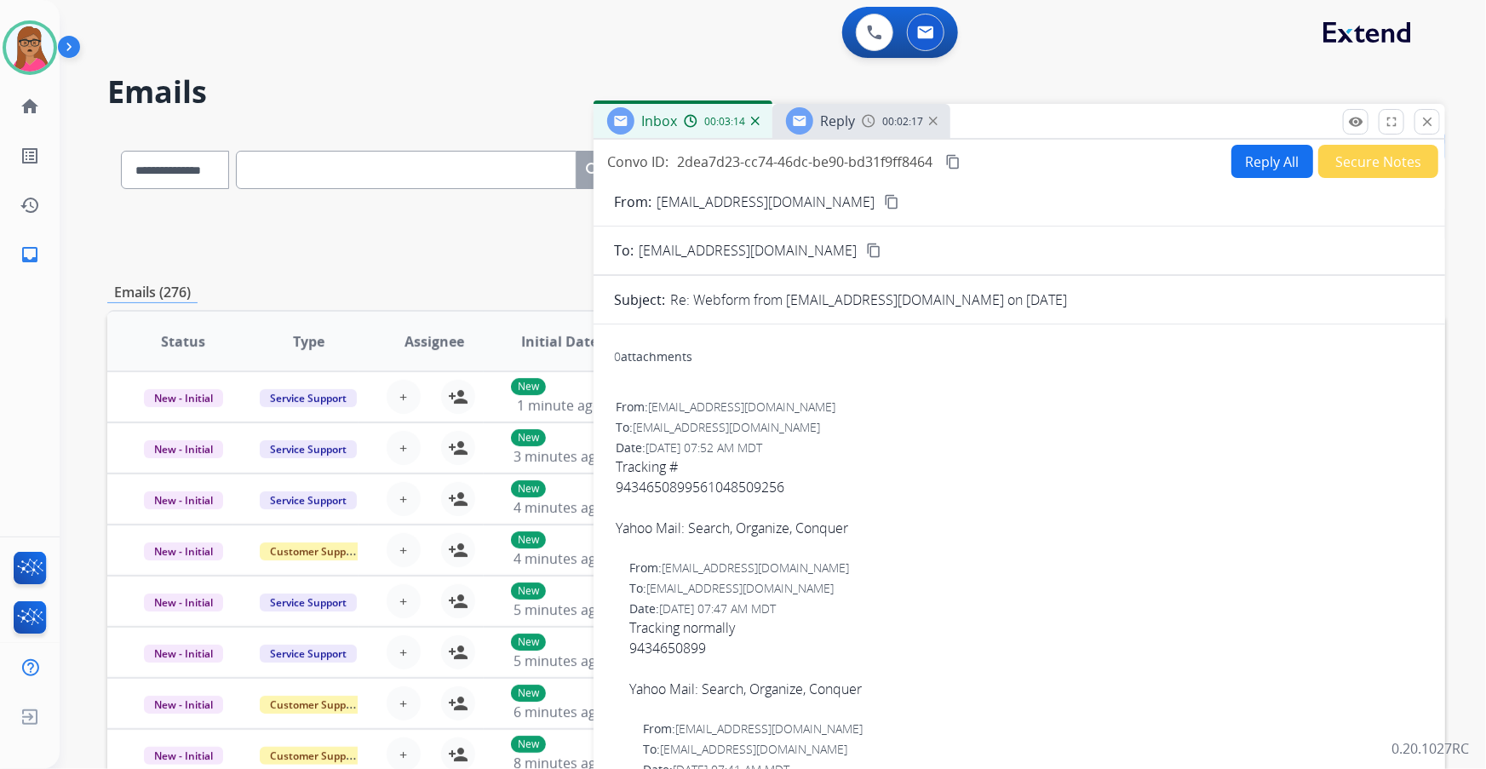
click at [477, 197] on span "Tracking normally 9434650899 Yahoo Mail: Search, Organize, Conquer" at bounding box center [1026, 658] width 794 height 82
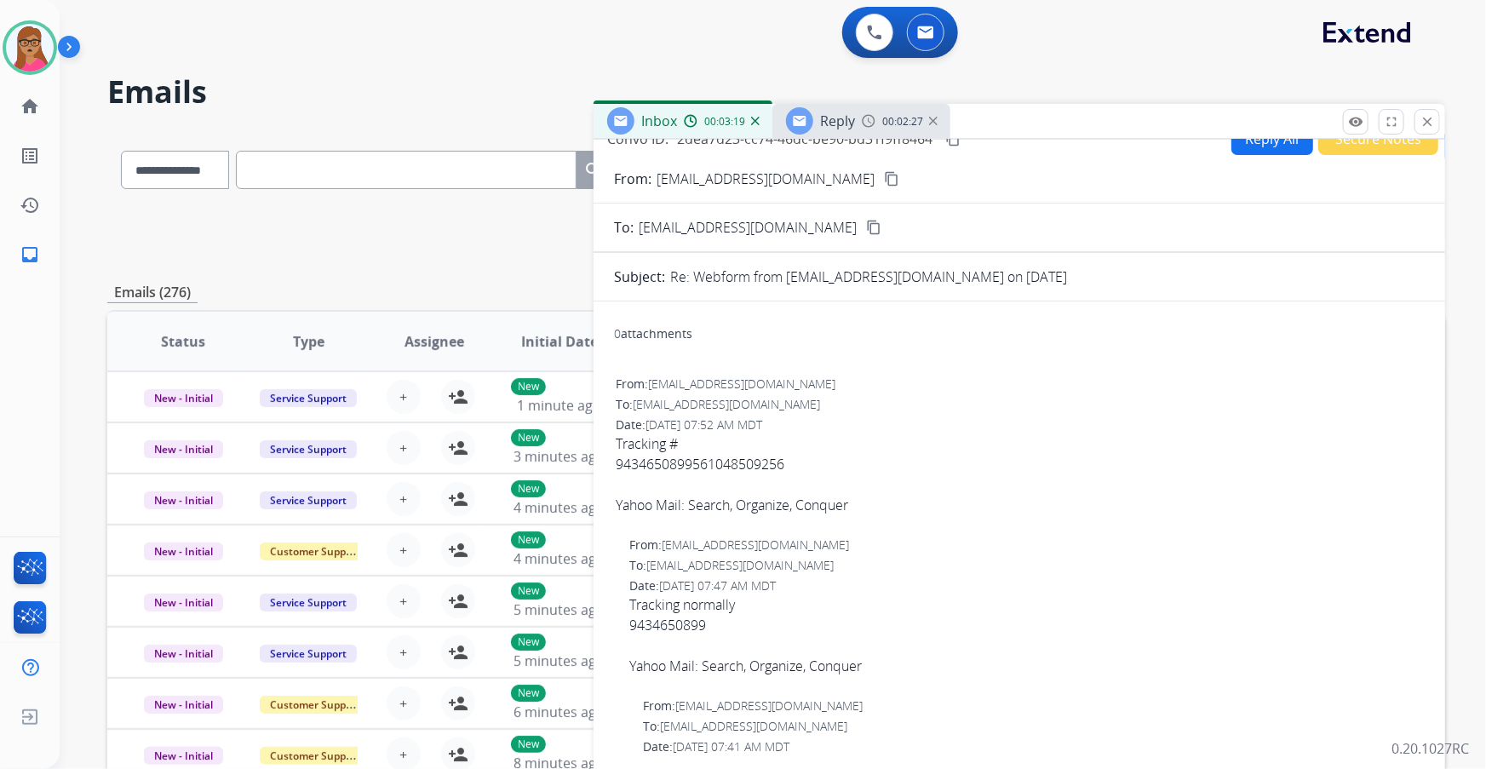
scroll to position [0, 0]
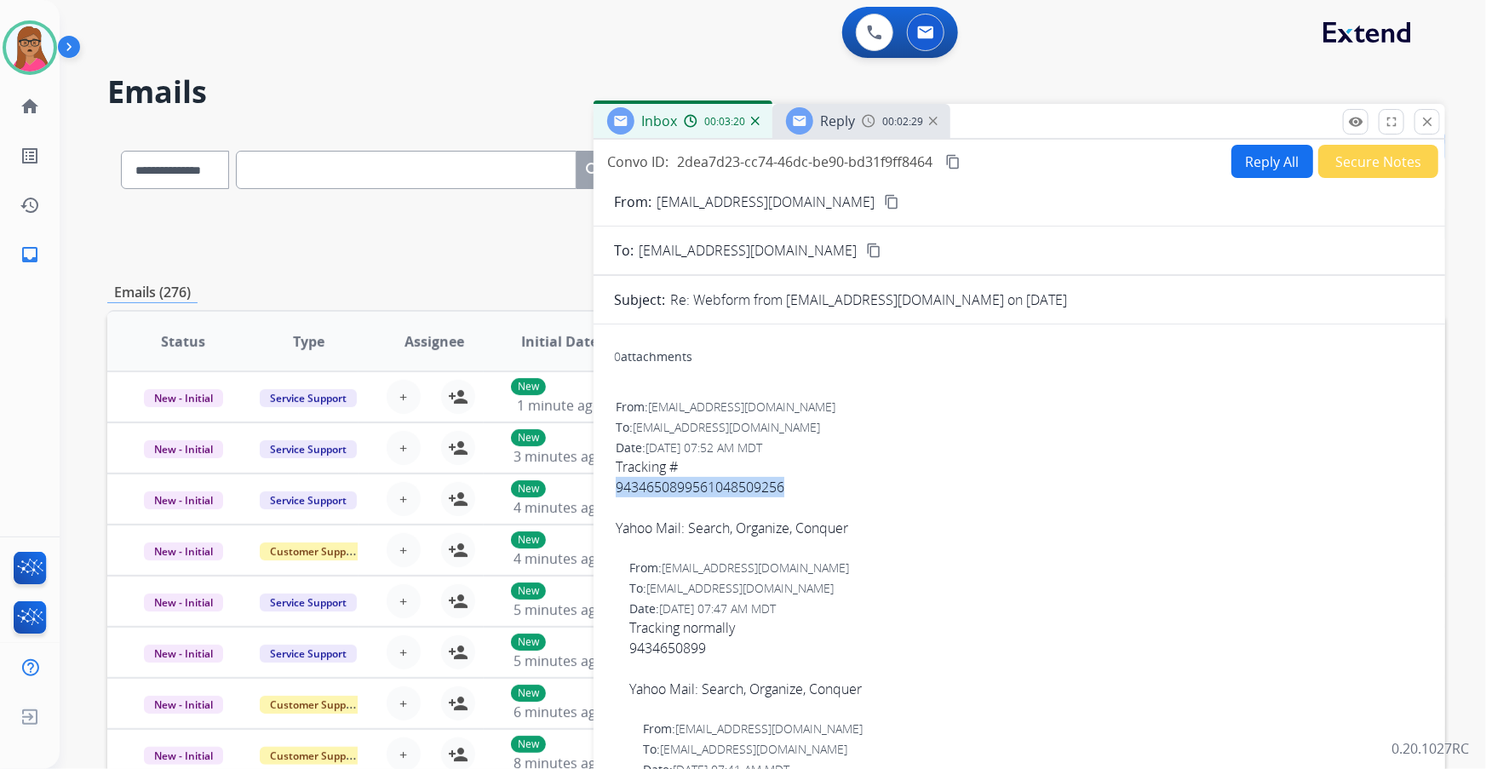
drag, startPoint x: 797, startPoint y: 482, endPoint x: 613, endPoint y: 482, distance: 183.9
copy span "9434650899561048509256"
click at [477, 160] on mat-icon "content_copy" at bounding box center [952, 161] width 15 height 15
click at [477, 123] on span "Reply" at bounding box center [837, 121] width 35 height 19
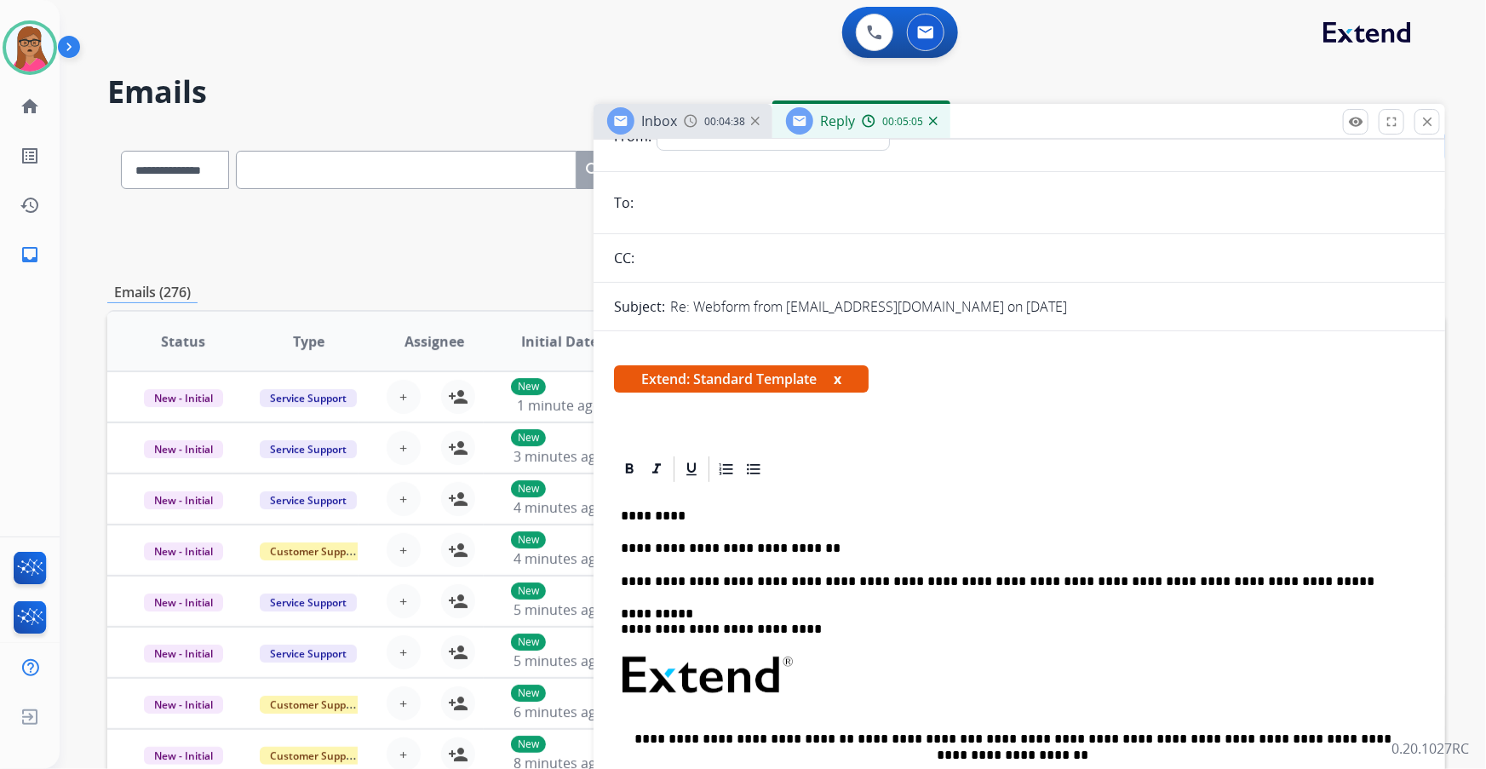
click at [477, 197] on div "**********" at bounding box center [1019, 732] width 811 height 497
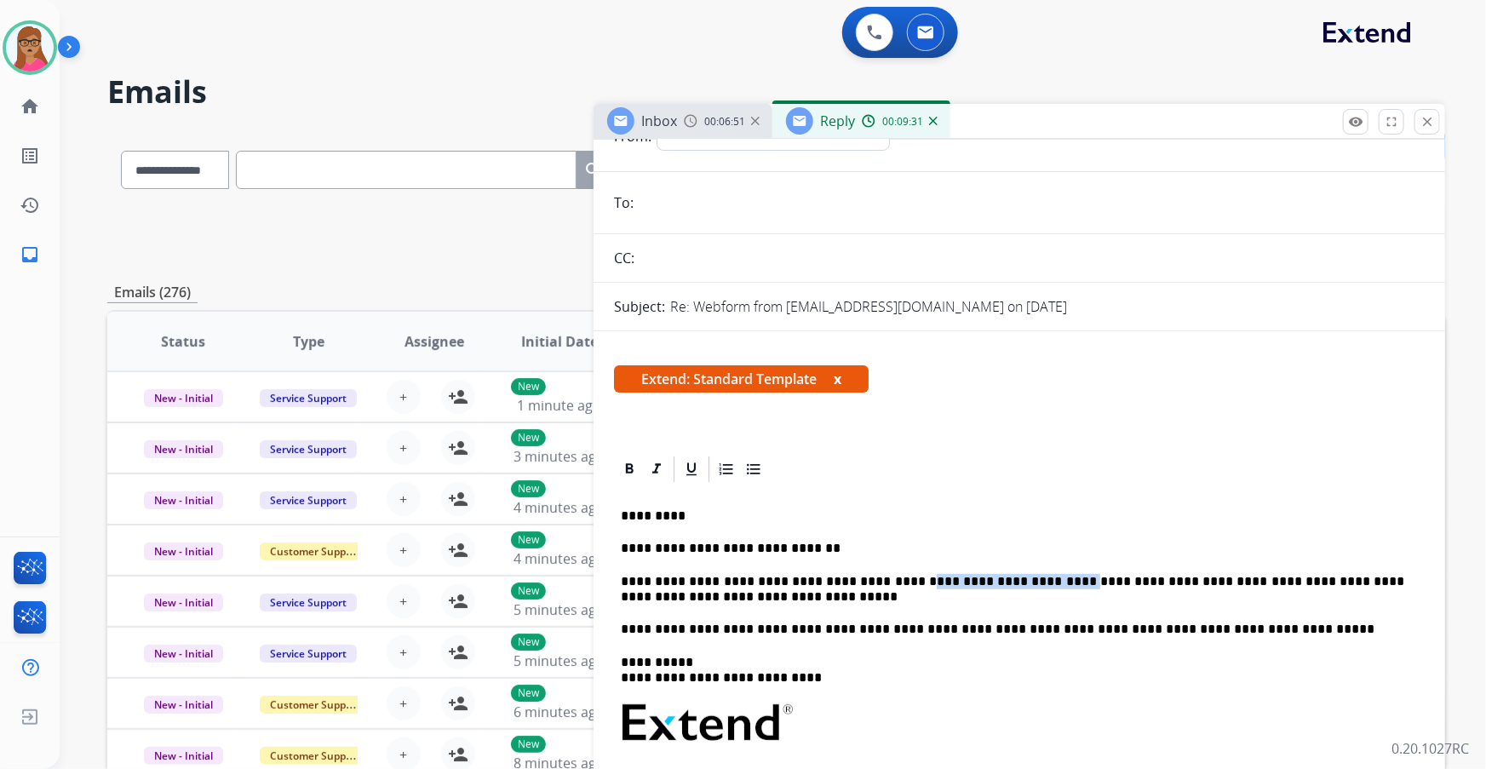
drag, startPoint x: 1047, startPoint y: 582, endPoint x: 890, endPoint y: 577, distance: 157.6
click at [477, 197] on p "**********" at bounding box center [1013, 590] width 784 height 32
copy p "**********"
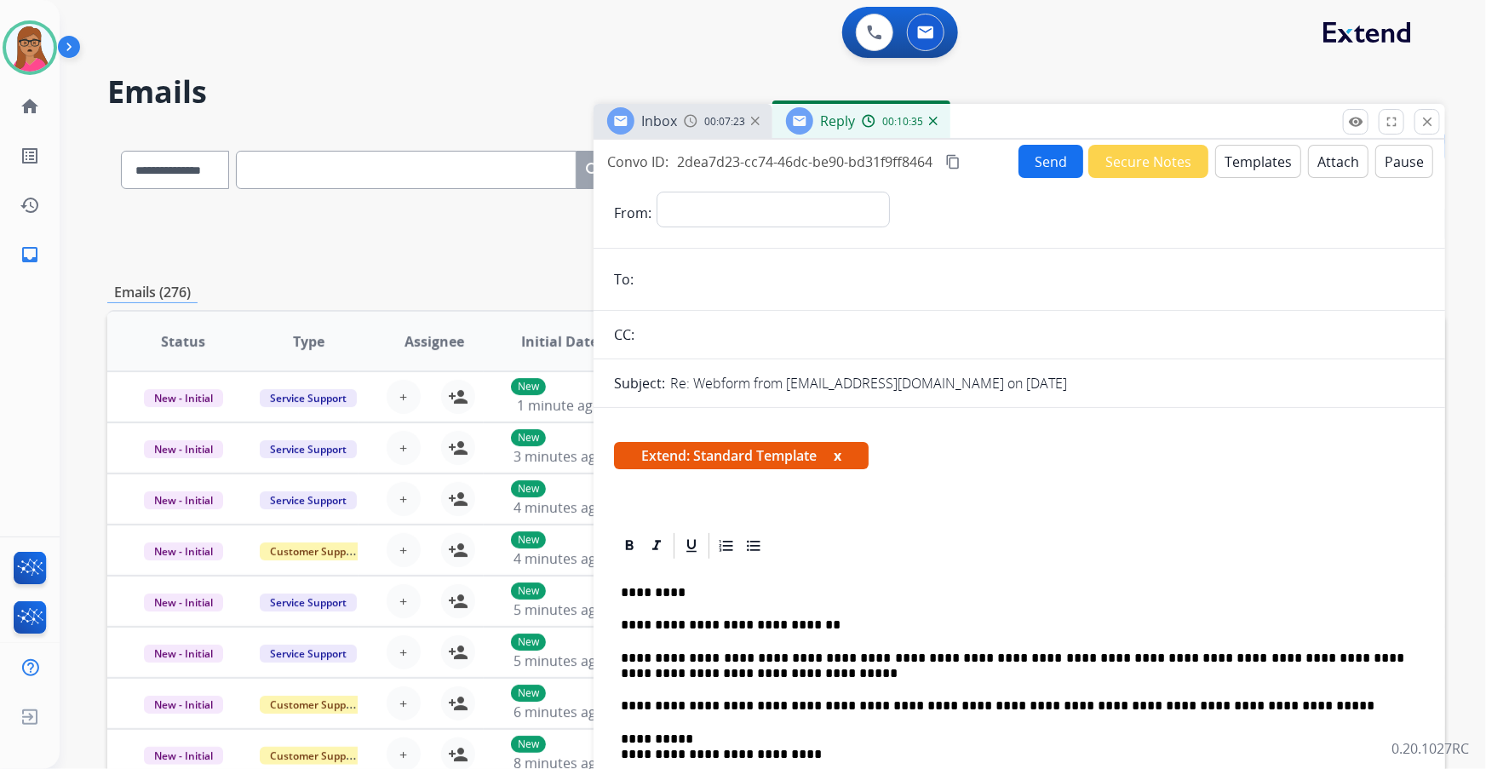
drag, startPoint x: 679, startPoint y: 284, endPoint x: 694, endPoint y: 286, distance: 15.4
click at [477, 197] on input "email" at bounding box center [1032, 279] width 786 height 34
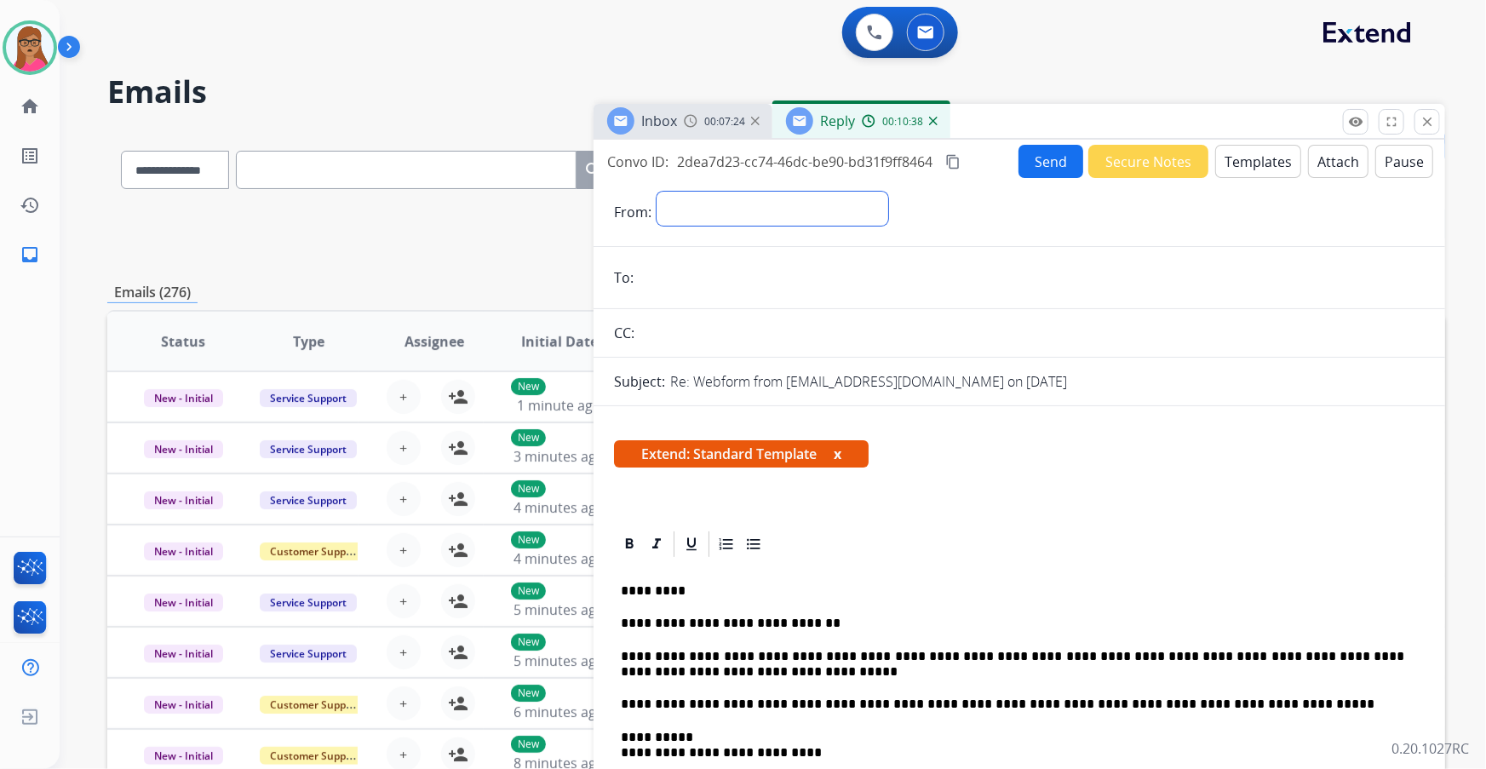
click at [477, 197] on select "**********" at bounding box center [772, 209] width 232 height 34
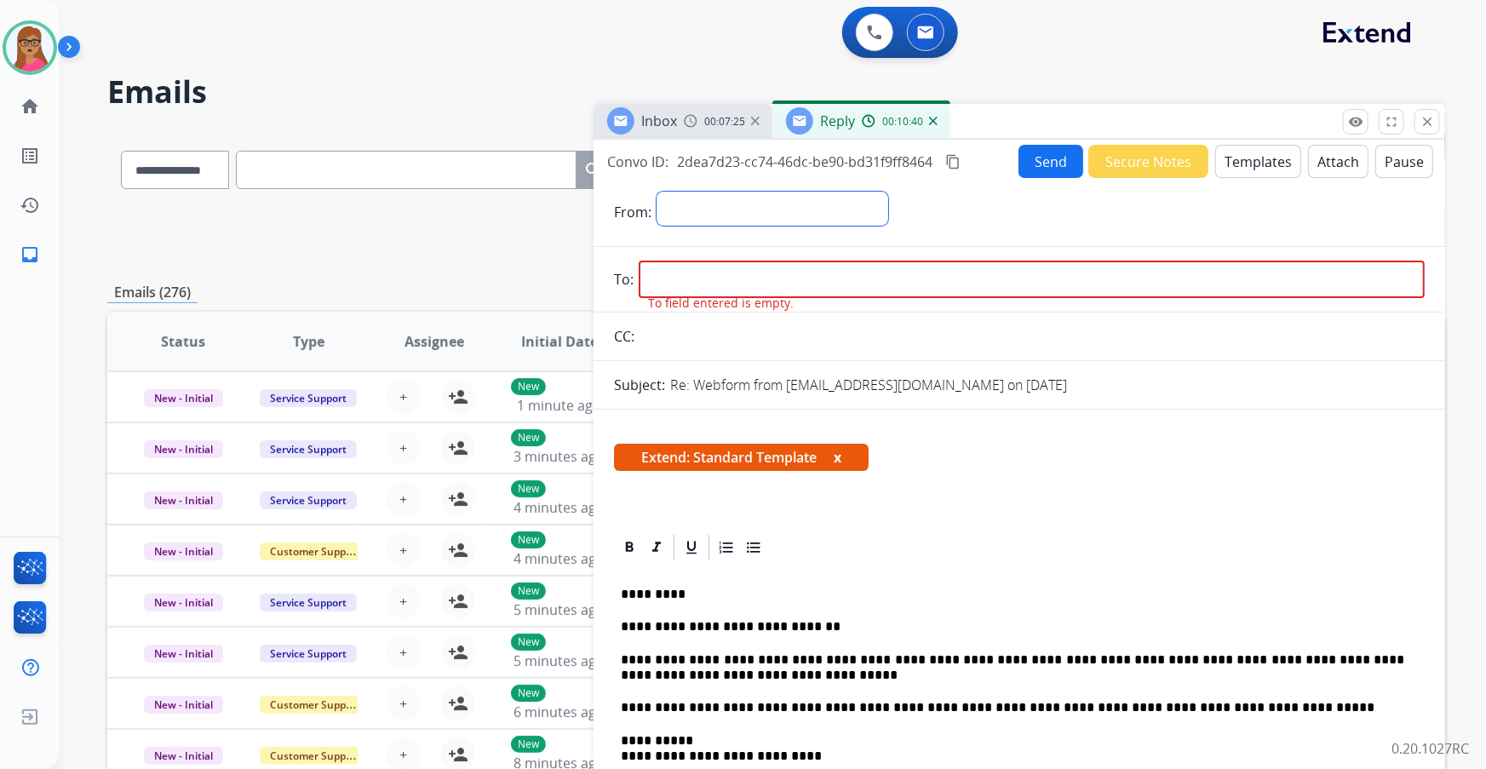
select select "**********"
click at [477, 192] on select "**********" at bounding box center [772, 209] width 232 height 34
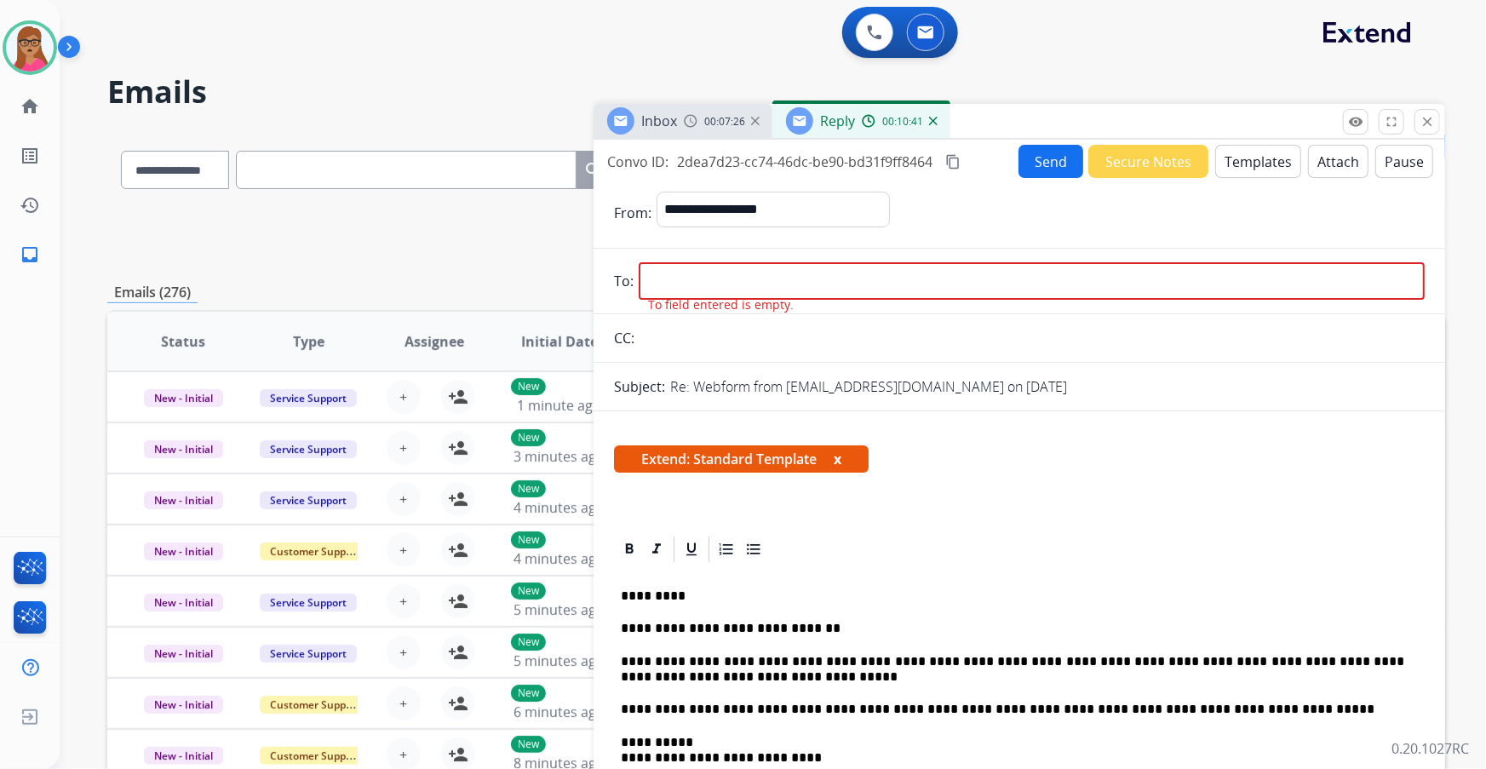
click at [477, 112] on span "Inbox" at bounding box center [659, 121] width 36 height 19
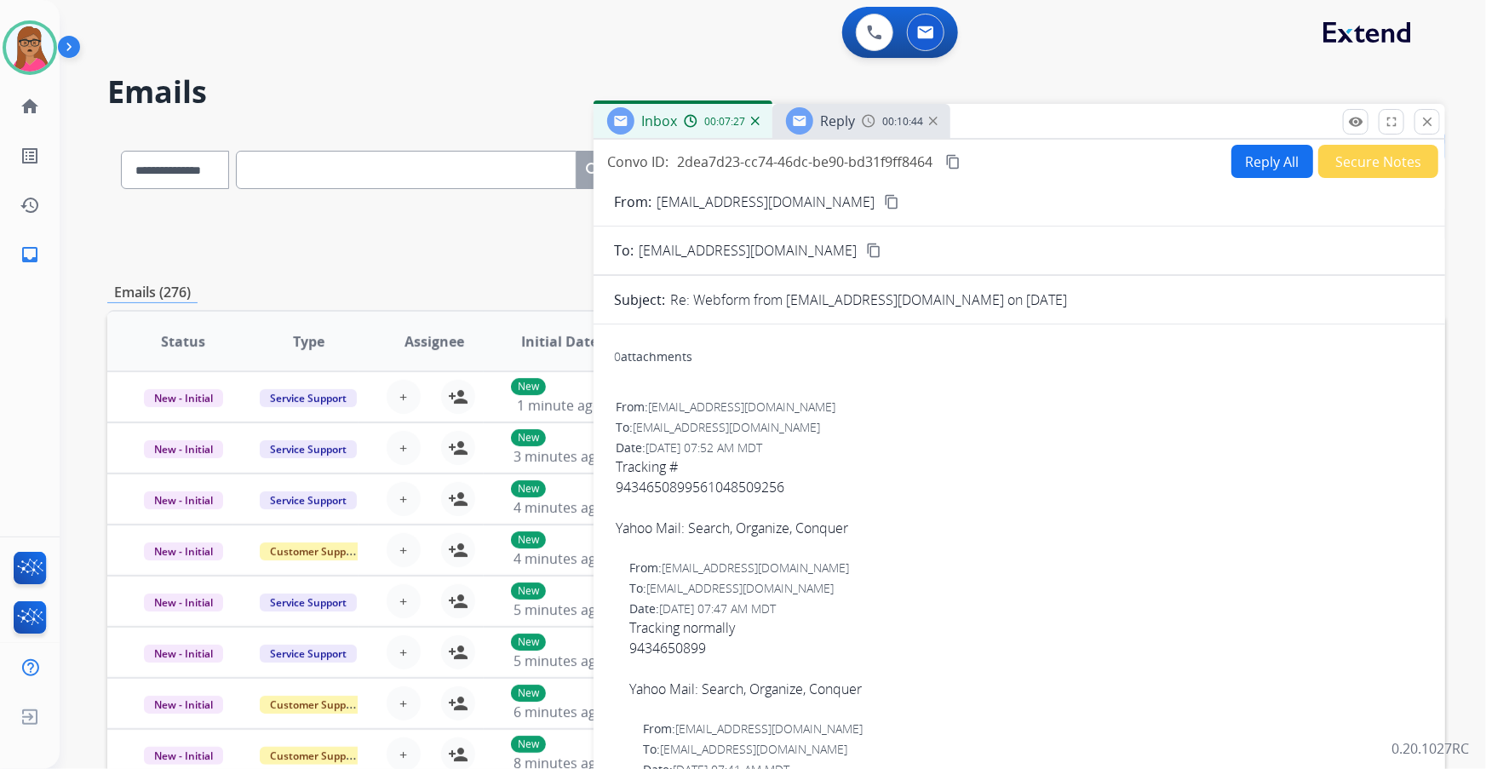
click at [477, 194] on mat-icon "content_copy" at bounding box center [891, 201] width 15 height 15
click at [477, 114] on span "Reply" at bounding box center [837, 121] width 35 height 19
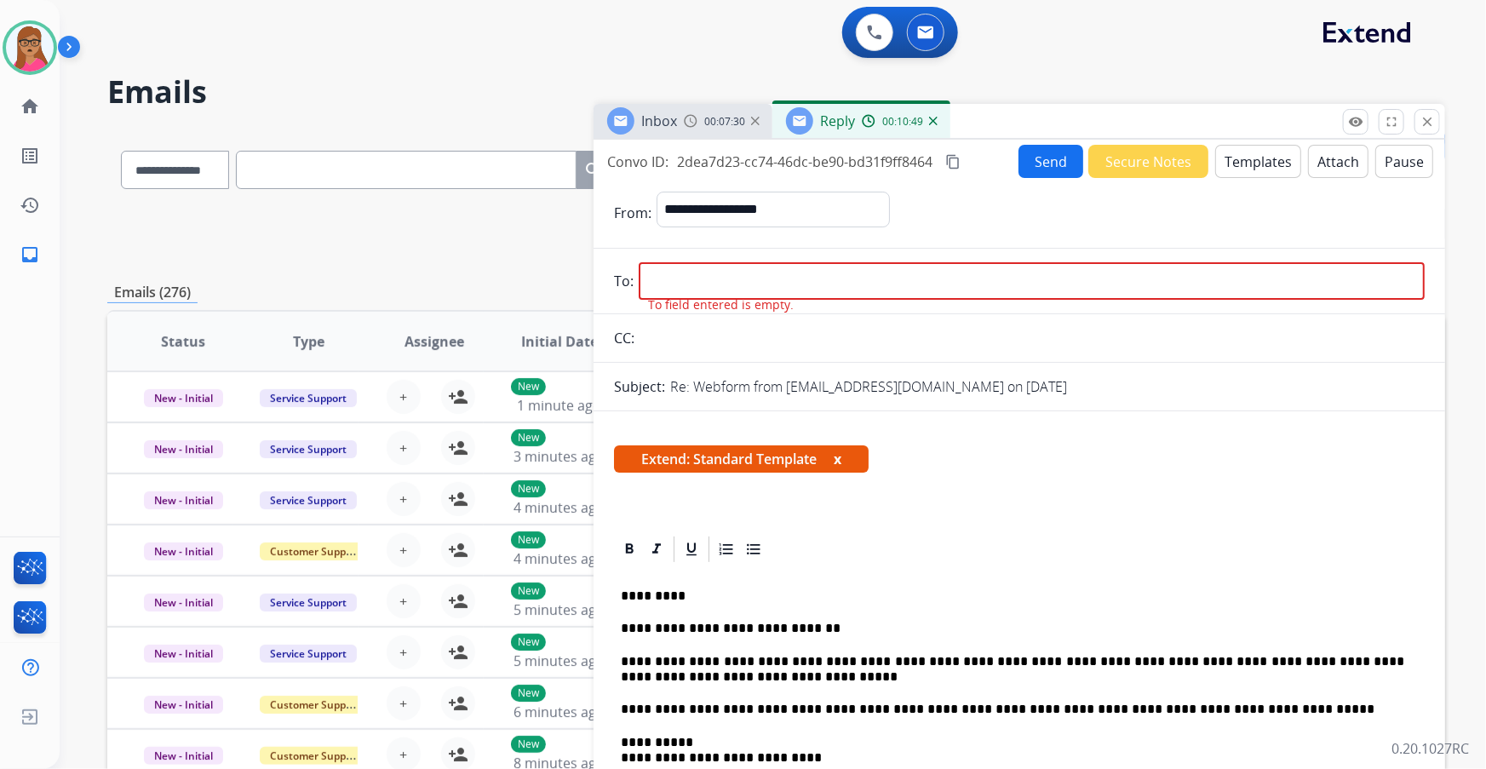
paste input "**********"
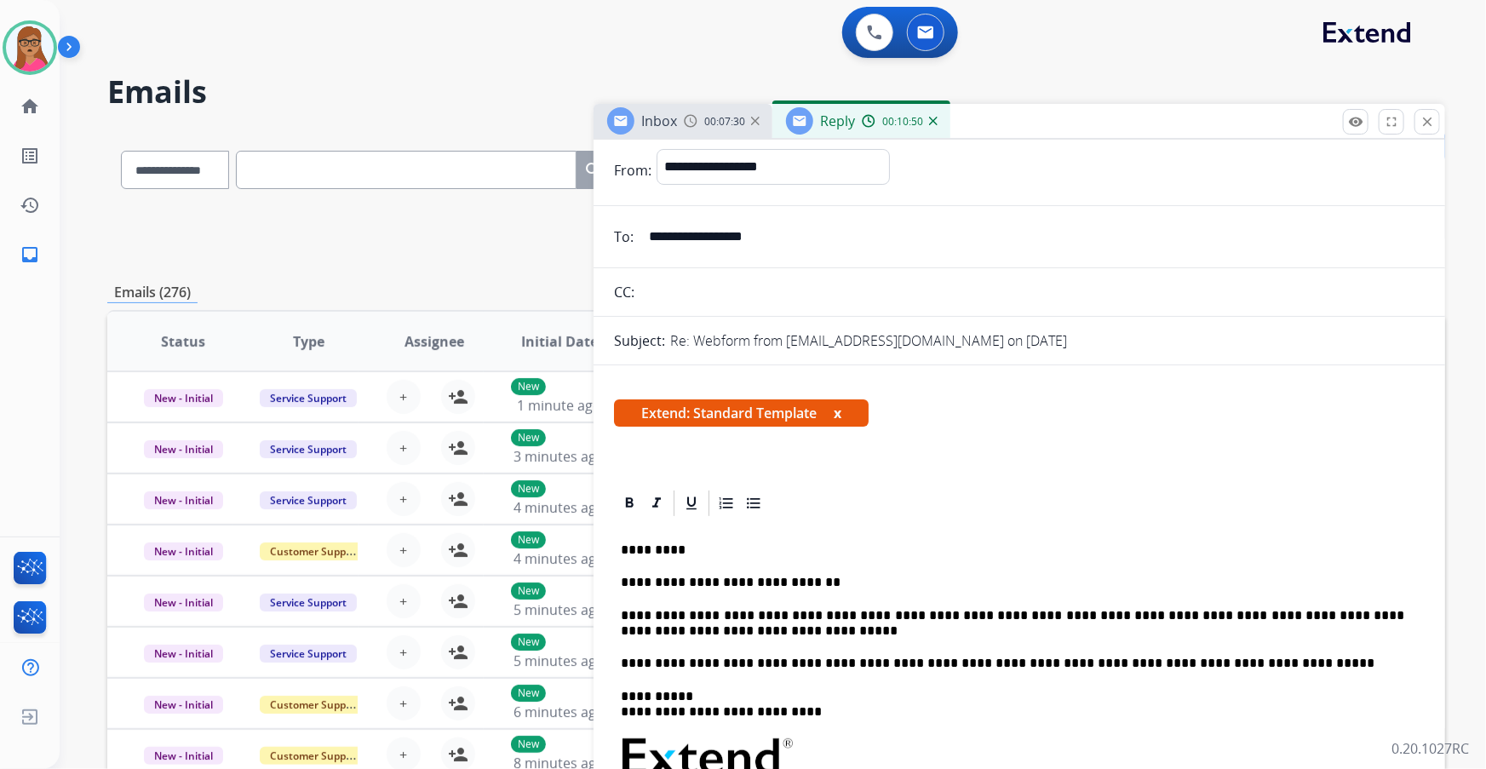
scroll to position [464, 0]
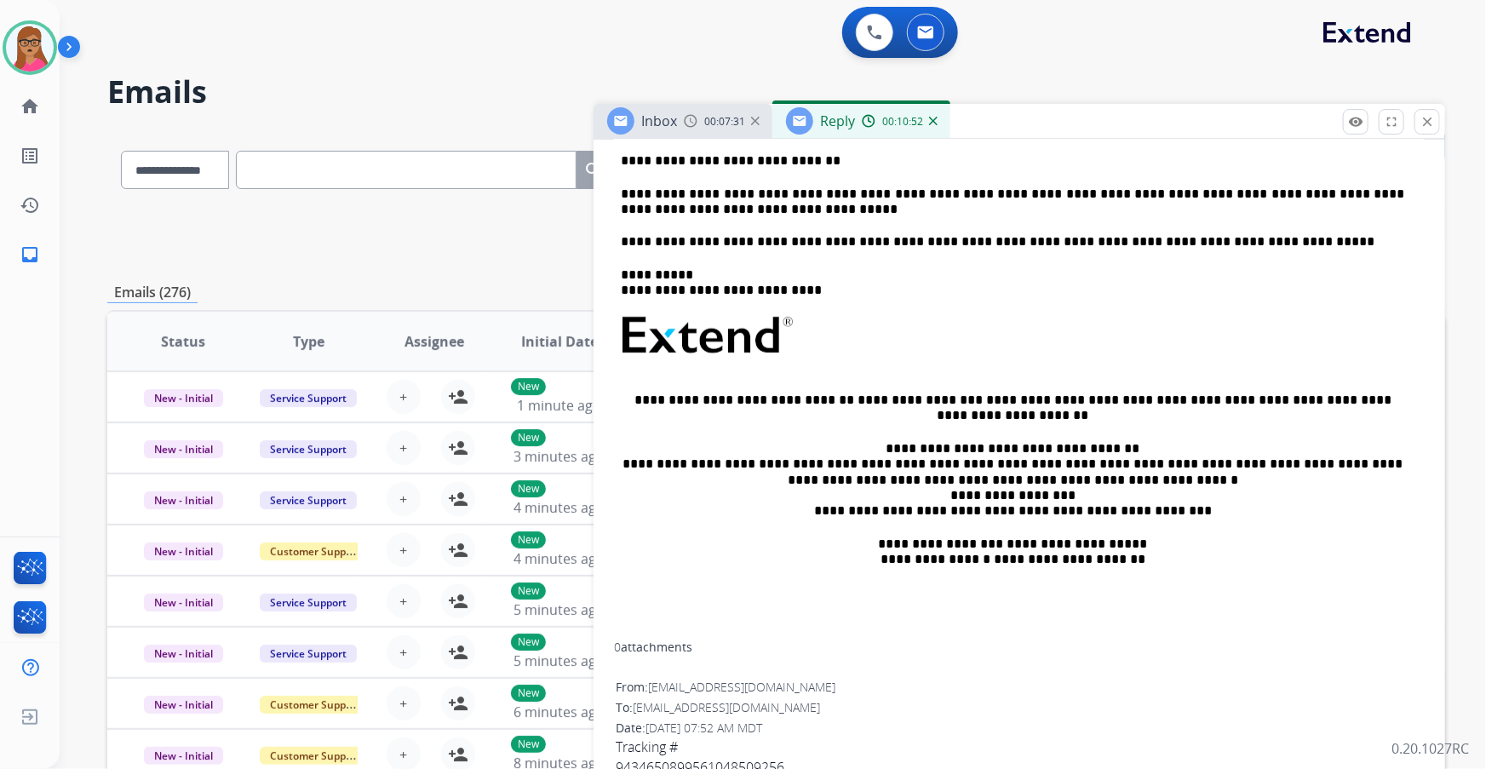
type input "**********"
click at [477, 114] on span "Inbox" at bounding box center [659, 121] width 36 height 19
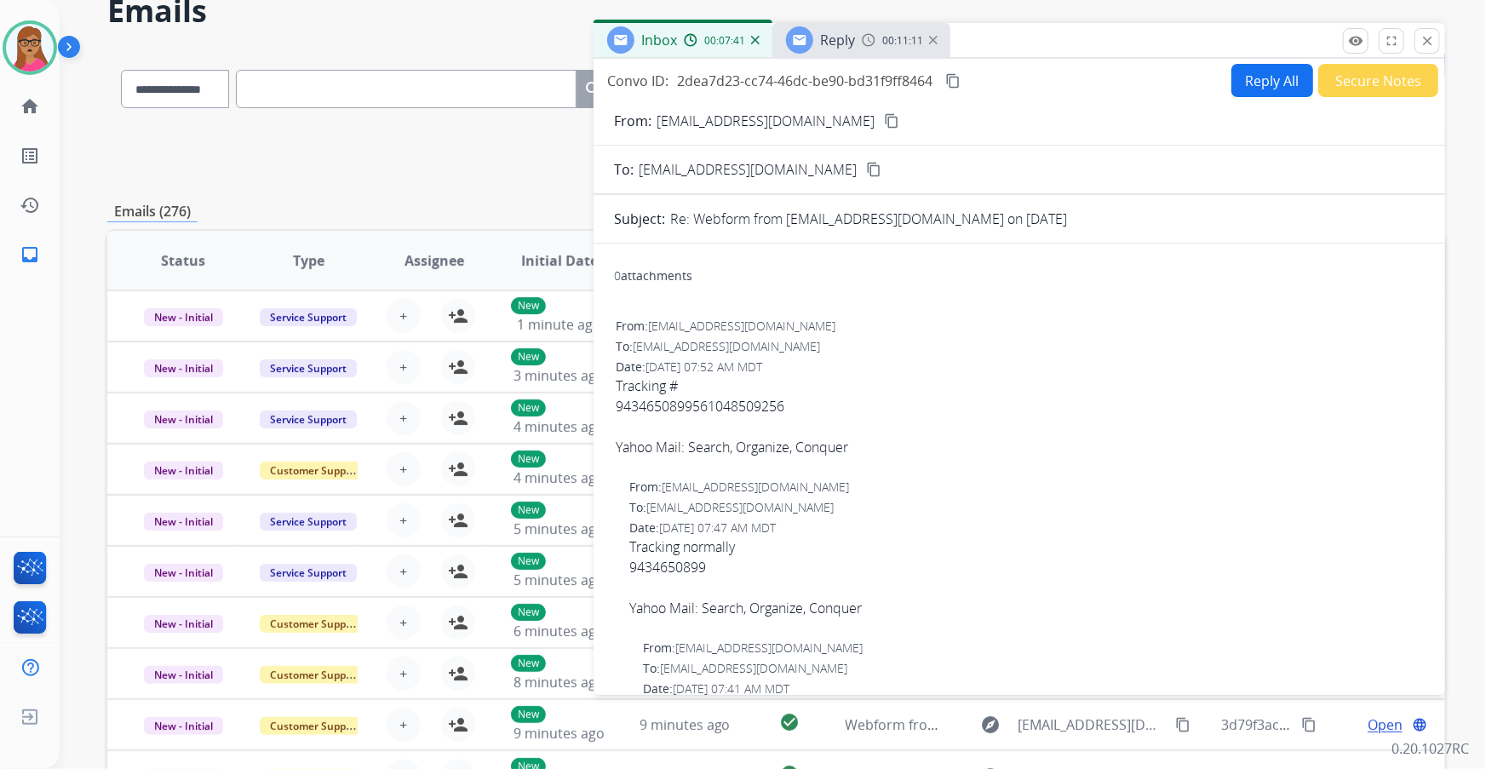
scroll to position [0, 0]
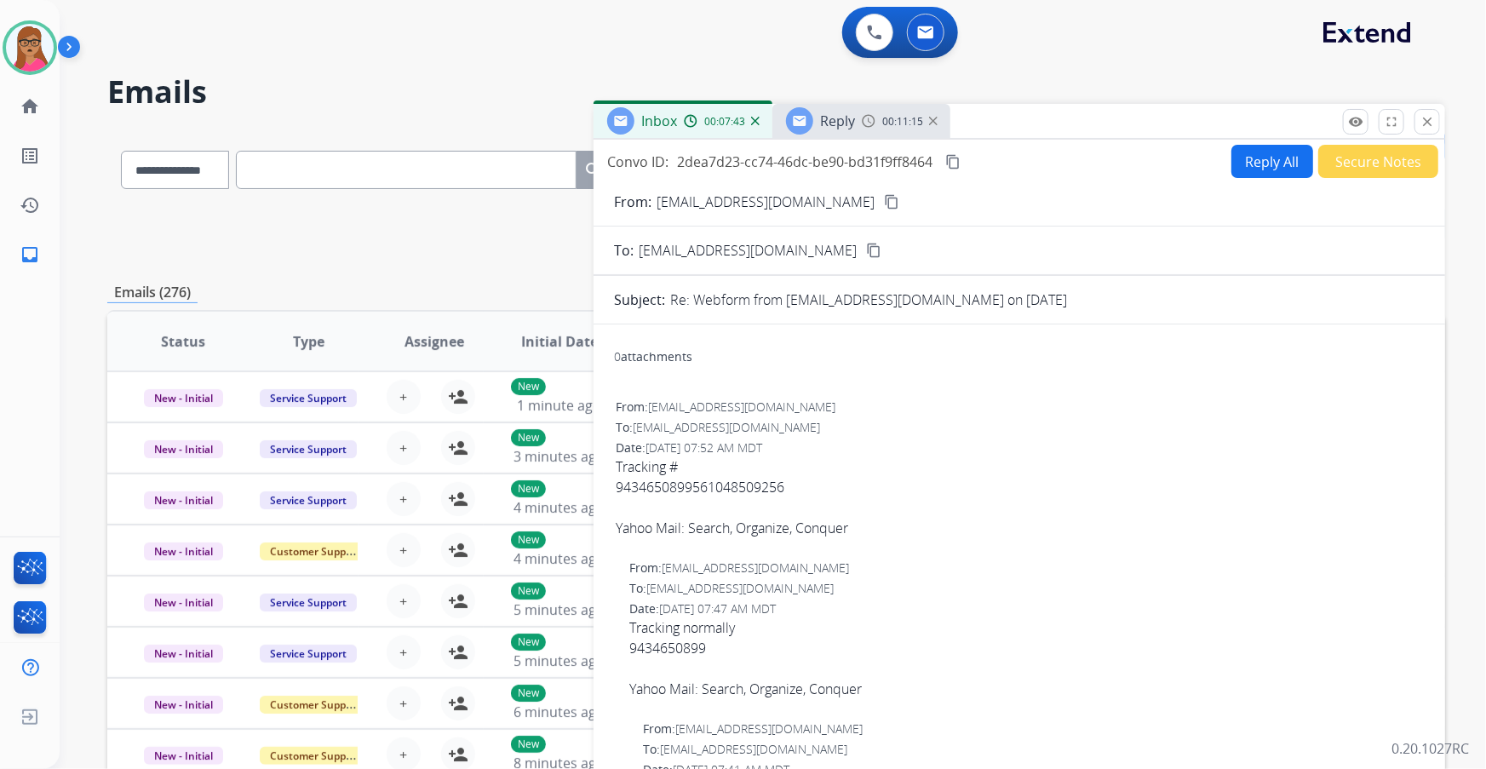
click at [477, 133] on div "Reply" at bounding box center [820, 120] width 69 height 27
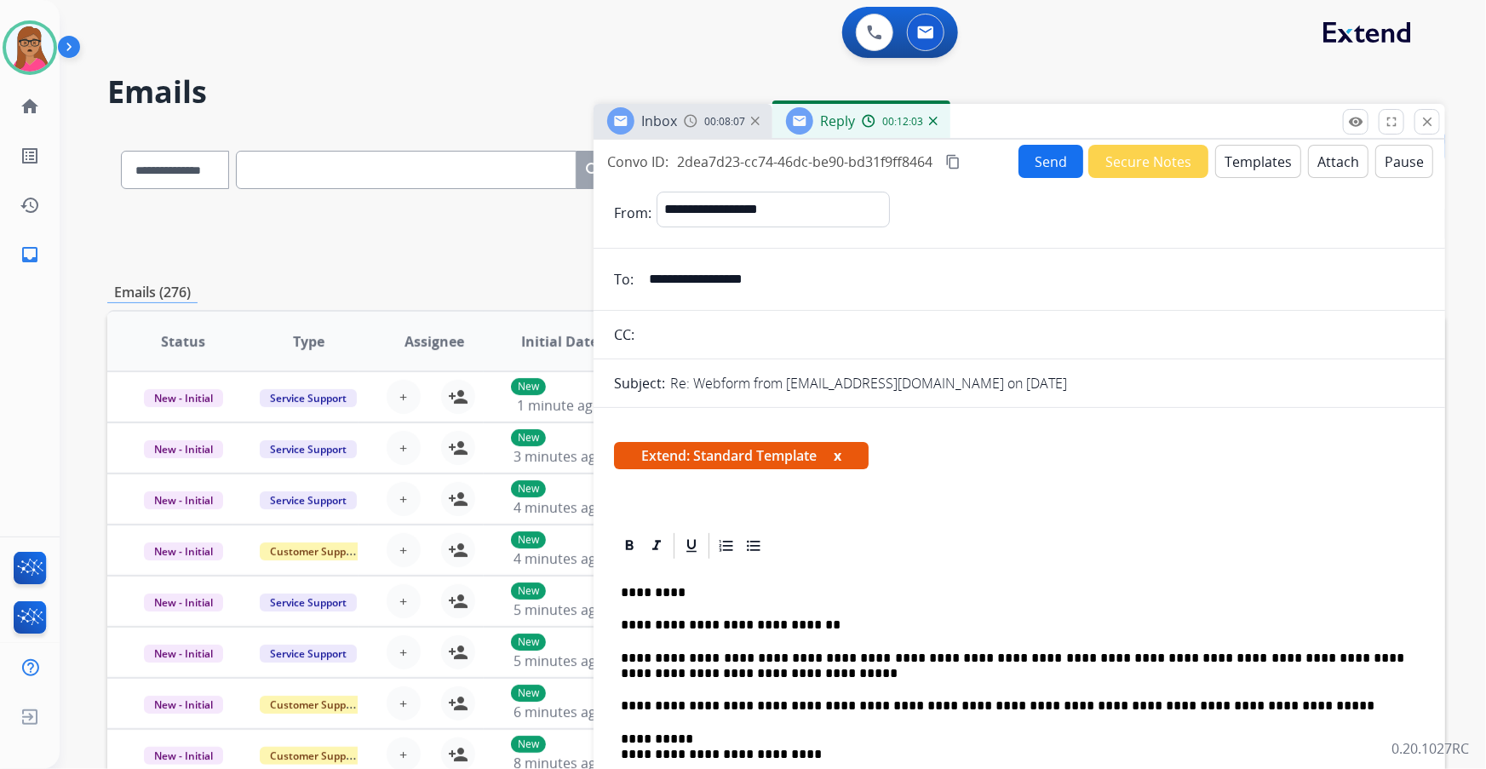
click at [477, 153] on button "Send" at bounding box center [1050, 161] width 65 height 33
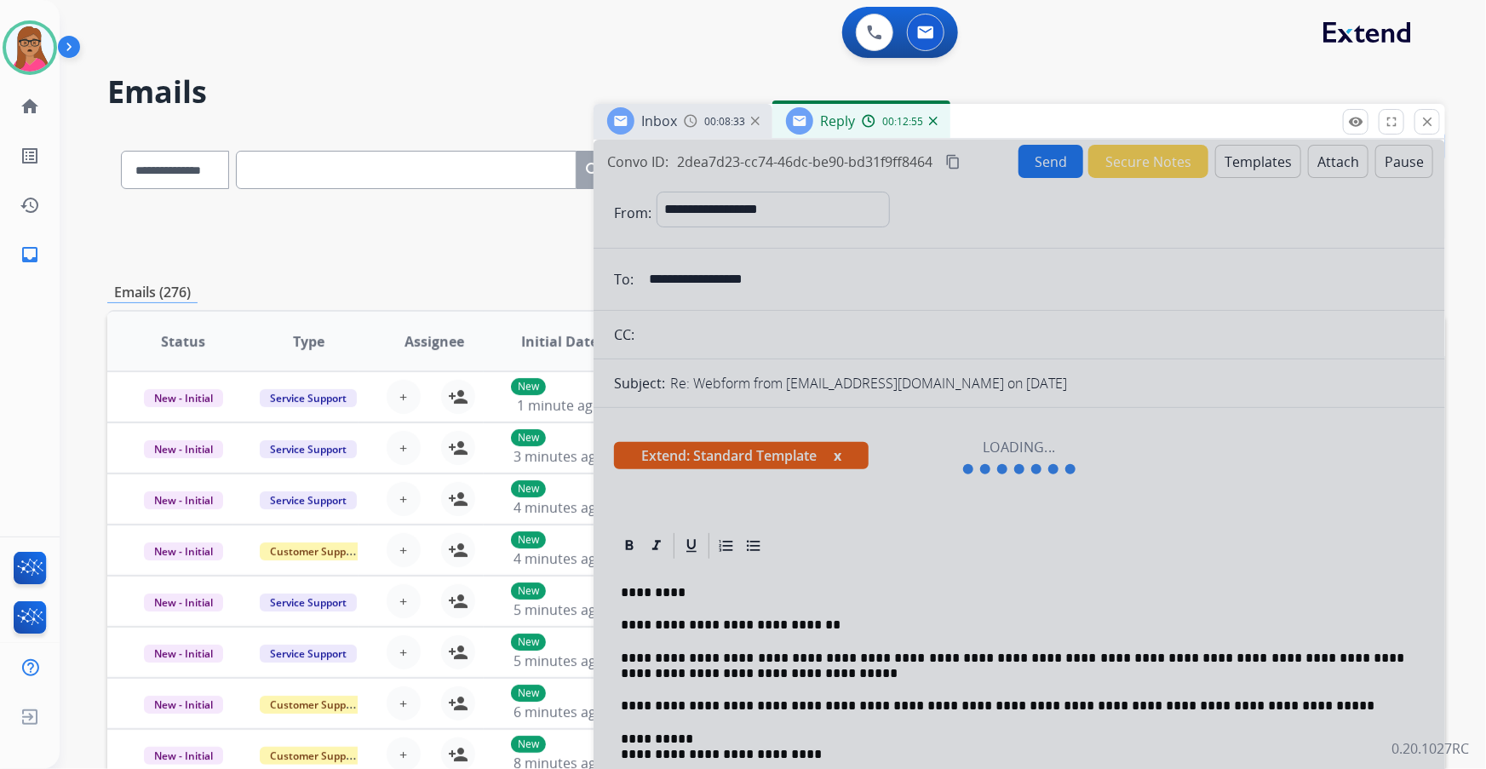
click at [477, 197] on div at bounding box center [1018, 458] width 851 height 636
click at [477, 135] on div "Inbox 00:08:34" at bounding box center [682, 121] width 179 height 34
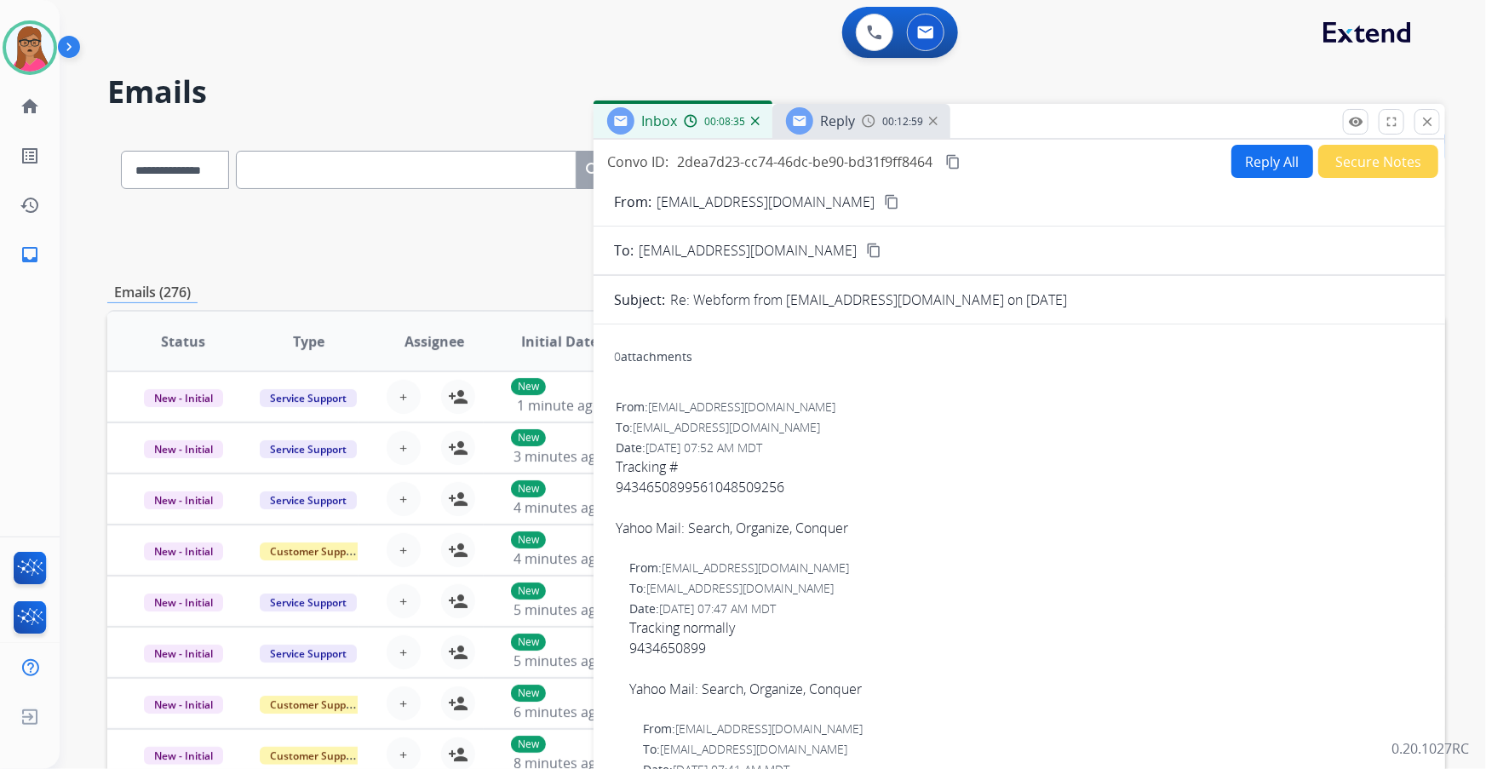
click at [477, 119] on span "Reply" at bounding box center [837, 121] width 35 height 19
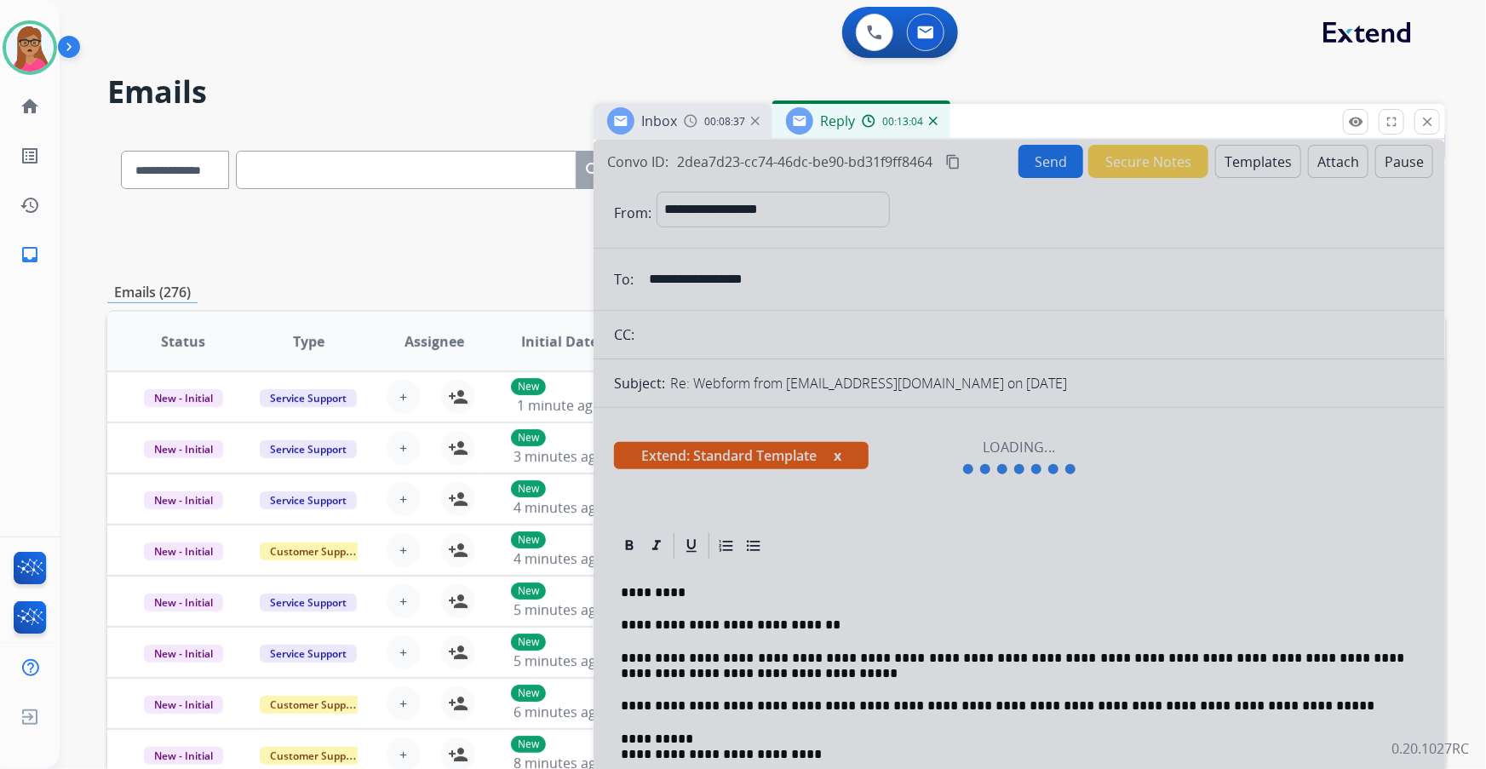
click at [477, 197] on div at bounding box center [1018, 458] width 851 height 636
click at [477, 100] on h2 "Emails" at bounding box center [776, 92] width 1338 height 34
click at [477, 130] on div "Inbox" at bounding box center [659, 121] width 36 height 20
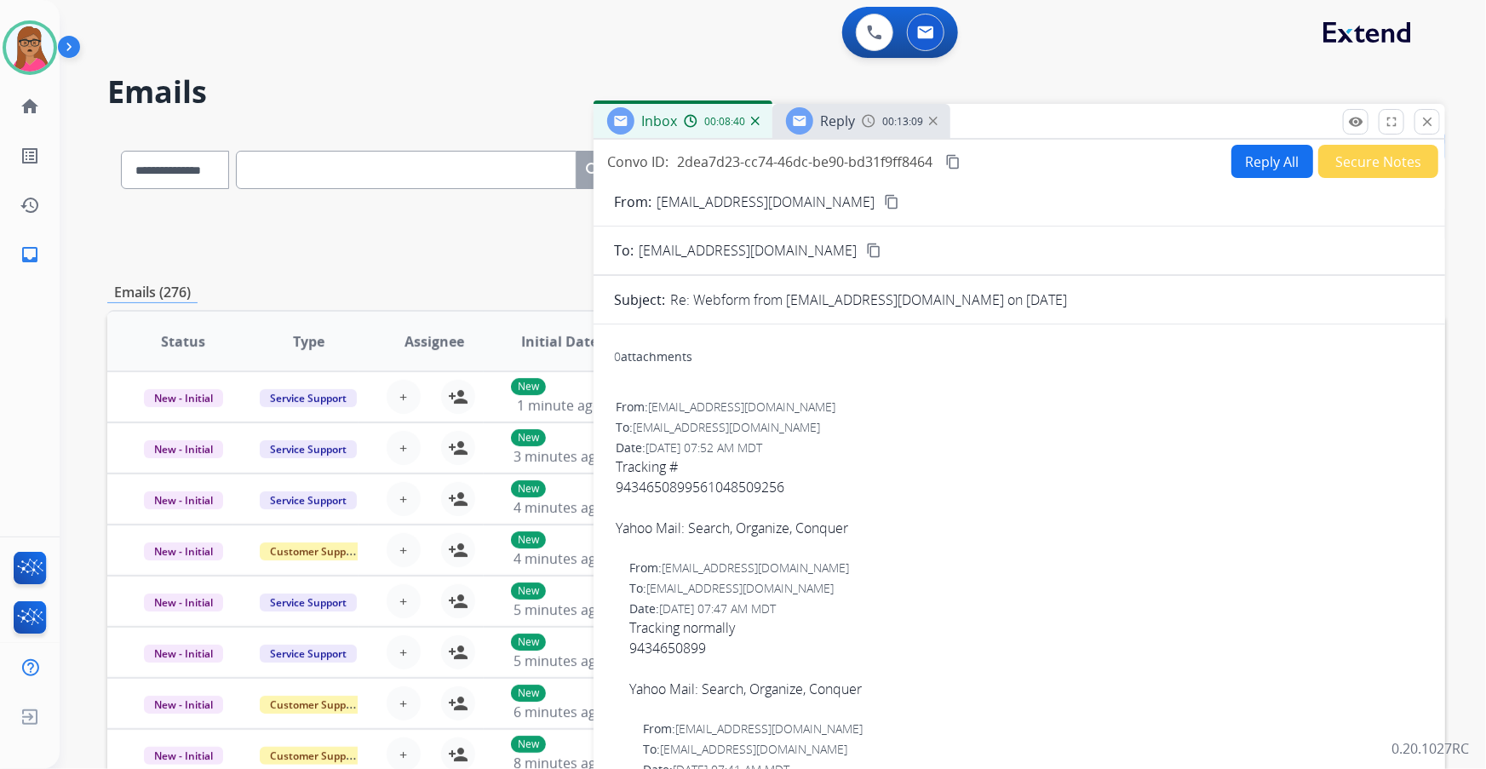
click at [477, 130] on div "Reply" at bounding box center [837, 121] width 35 height 20
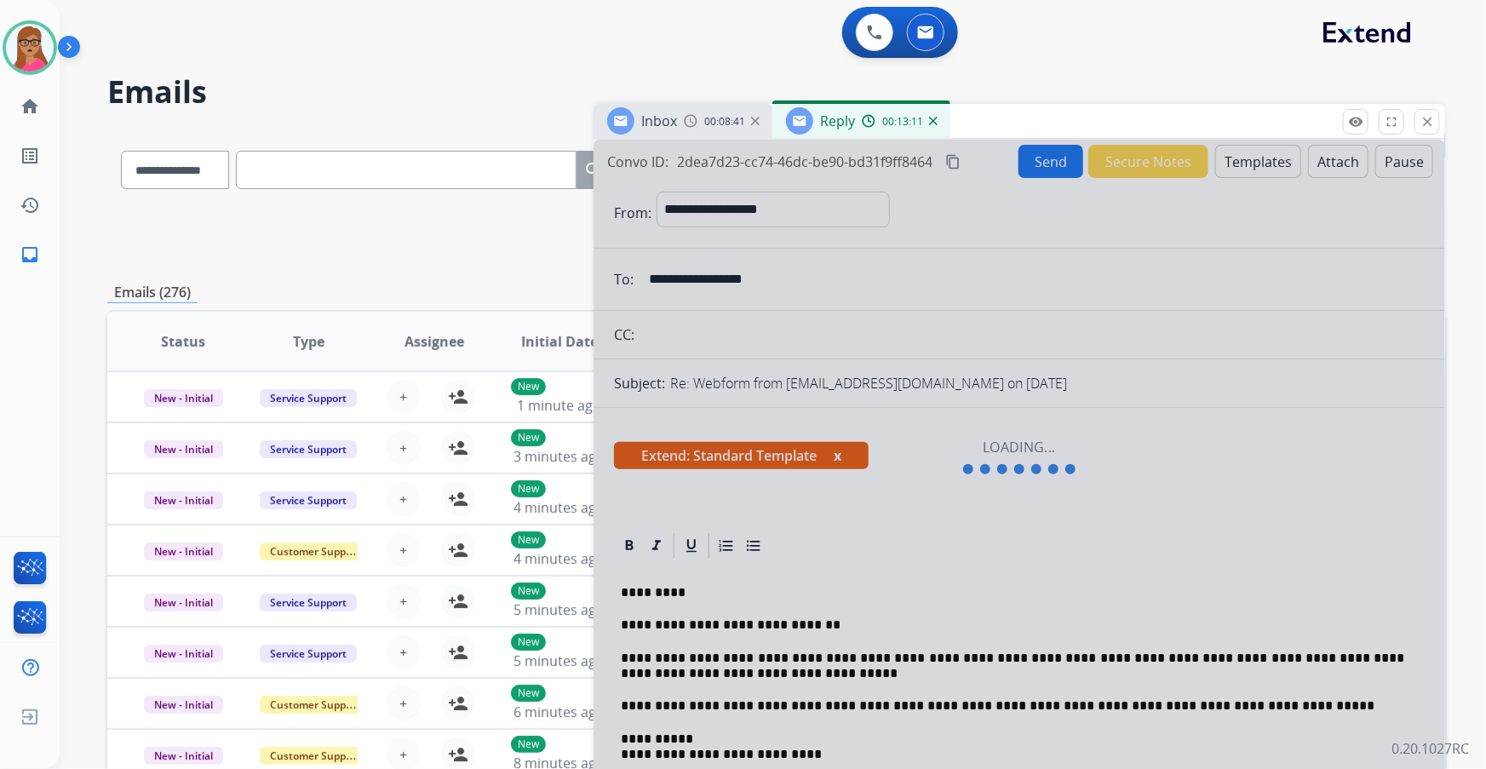
click at [477, 197] on div at bounding box center [1018, 458] width 851 height 636
drag, startPoint x: 651, startPoint y: 662, endPoint x: 629, endPoint y: 656, distance: 22.7
click at [477, 197] on div at bounding box center [1018, 458] width 851 height 636
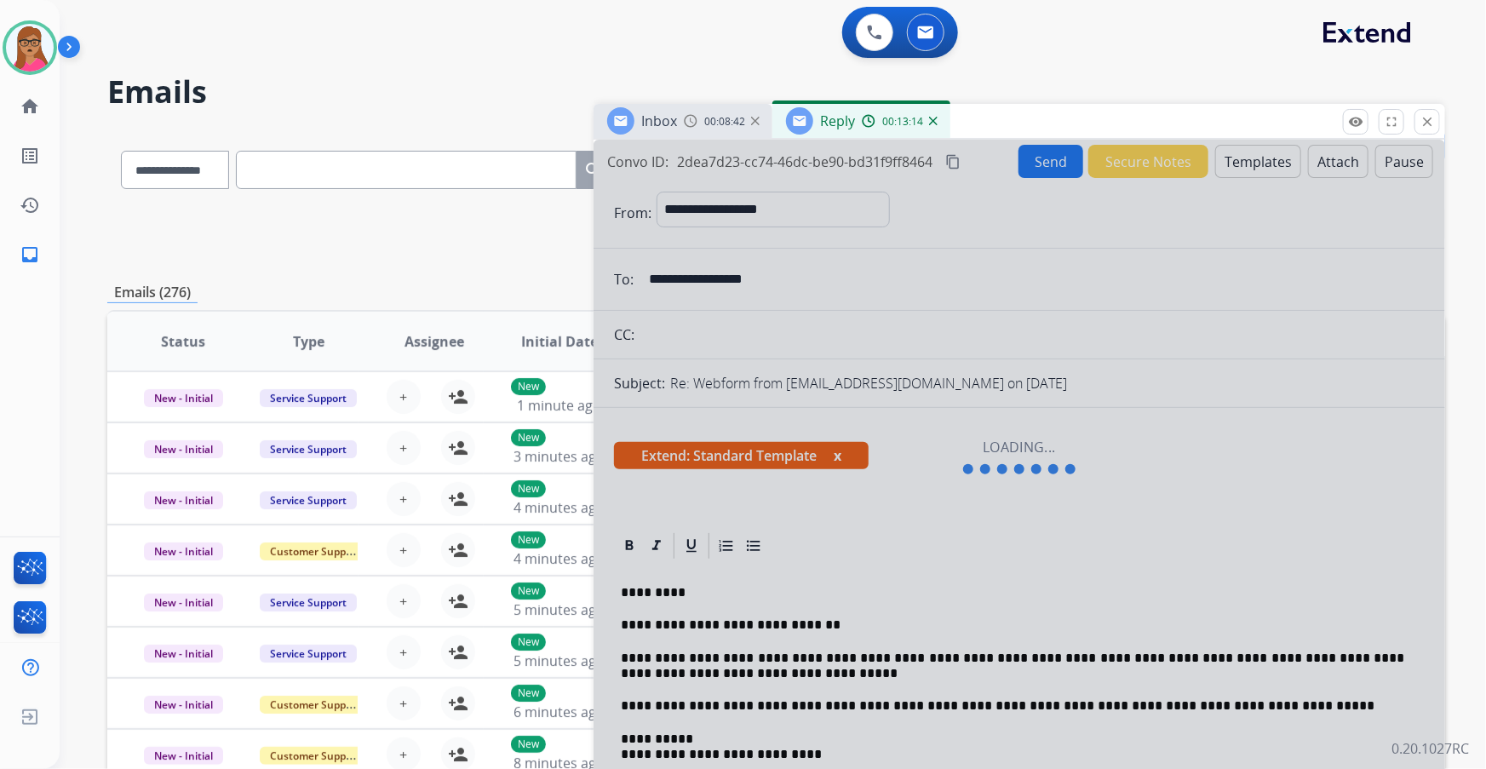
click at [477, 197] on div at bounding box center [1018, 458] width 851 height 636
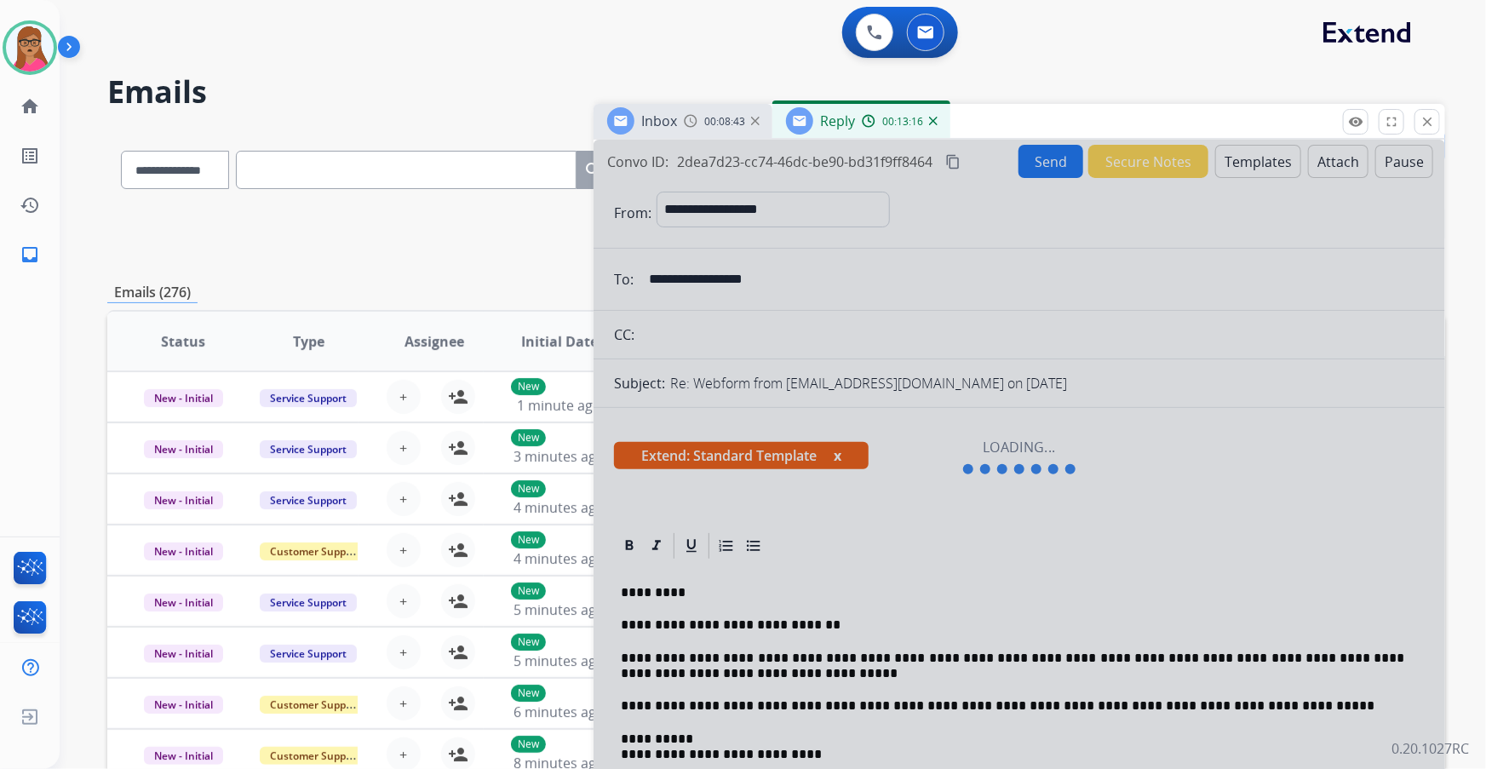
click at [477, 197] on div at bounding box center [1018, 458] width 851 height 636
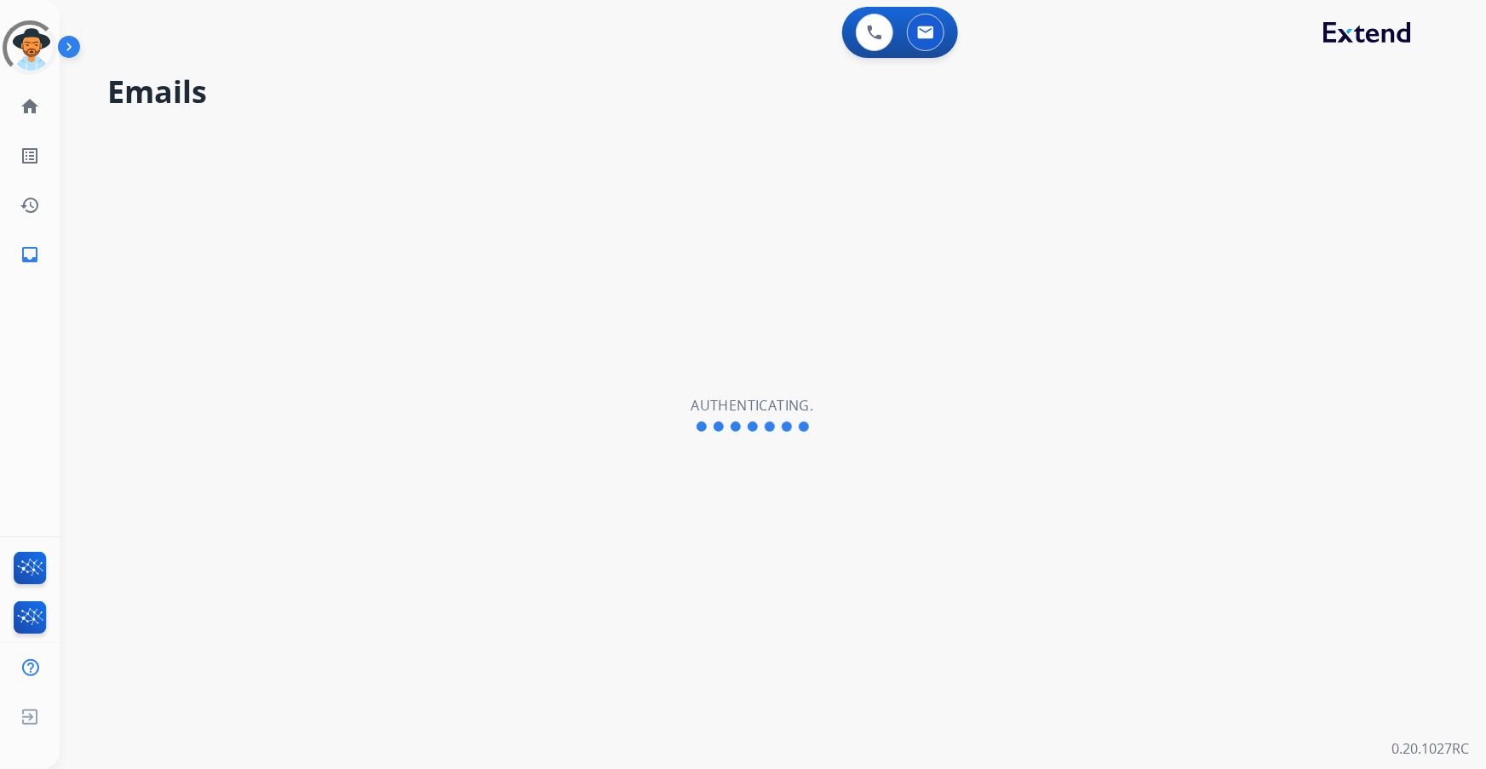
select select "**********"
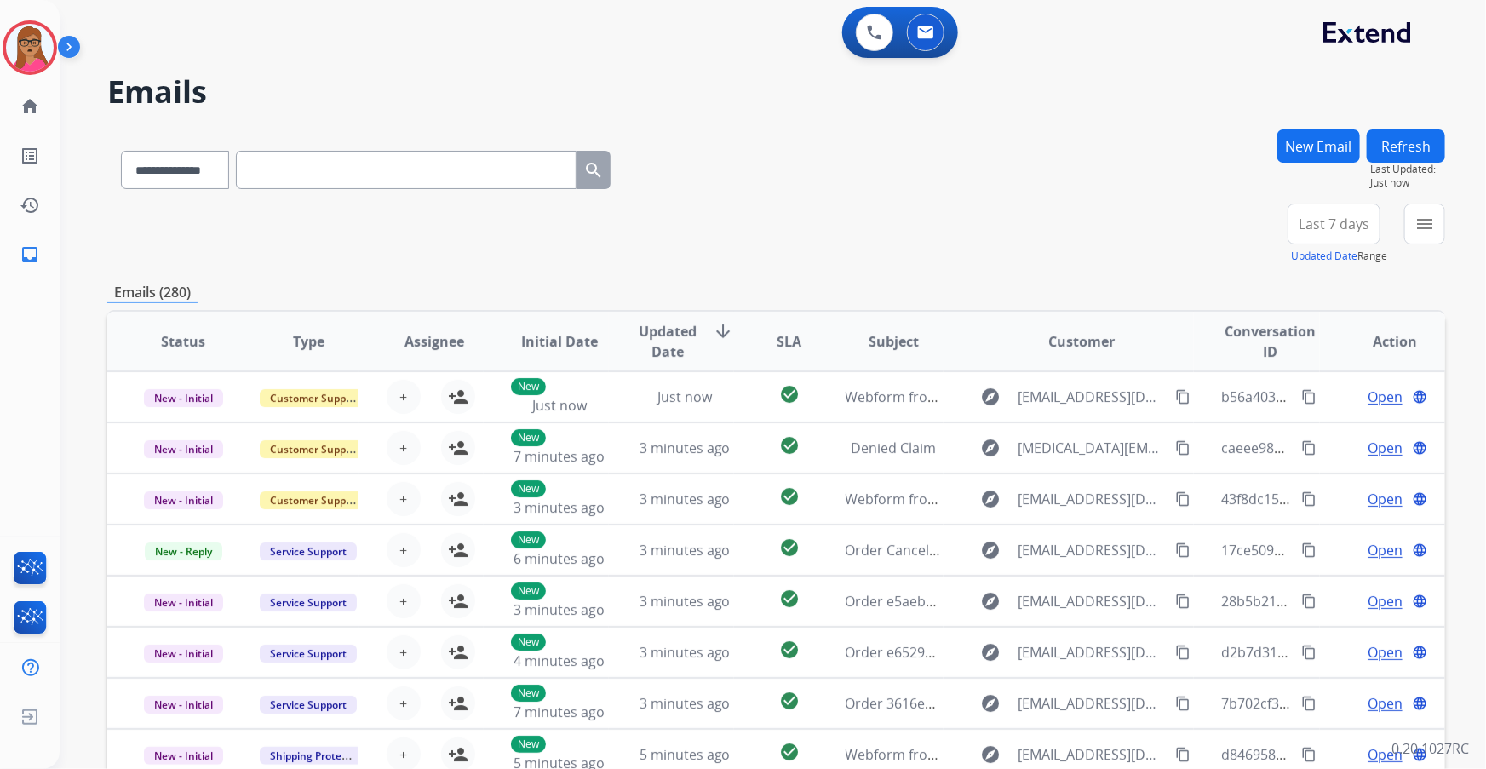
click at [1330, 221] on span "Last 7 days" at bounding box center [1333, 224] width 71 height 7
click at [1301, 427] on div "Last 90 days" at bounding box center [1328, 431] width 94 height 26
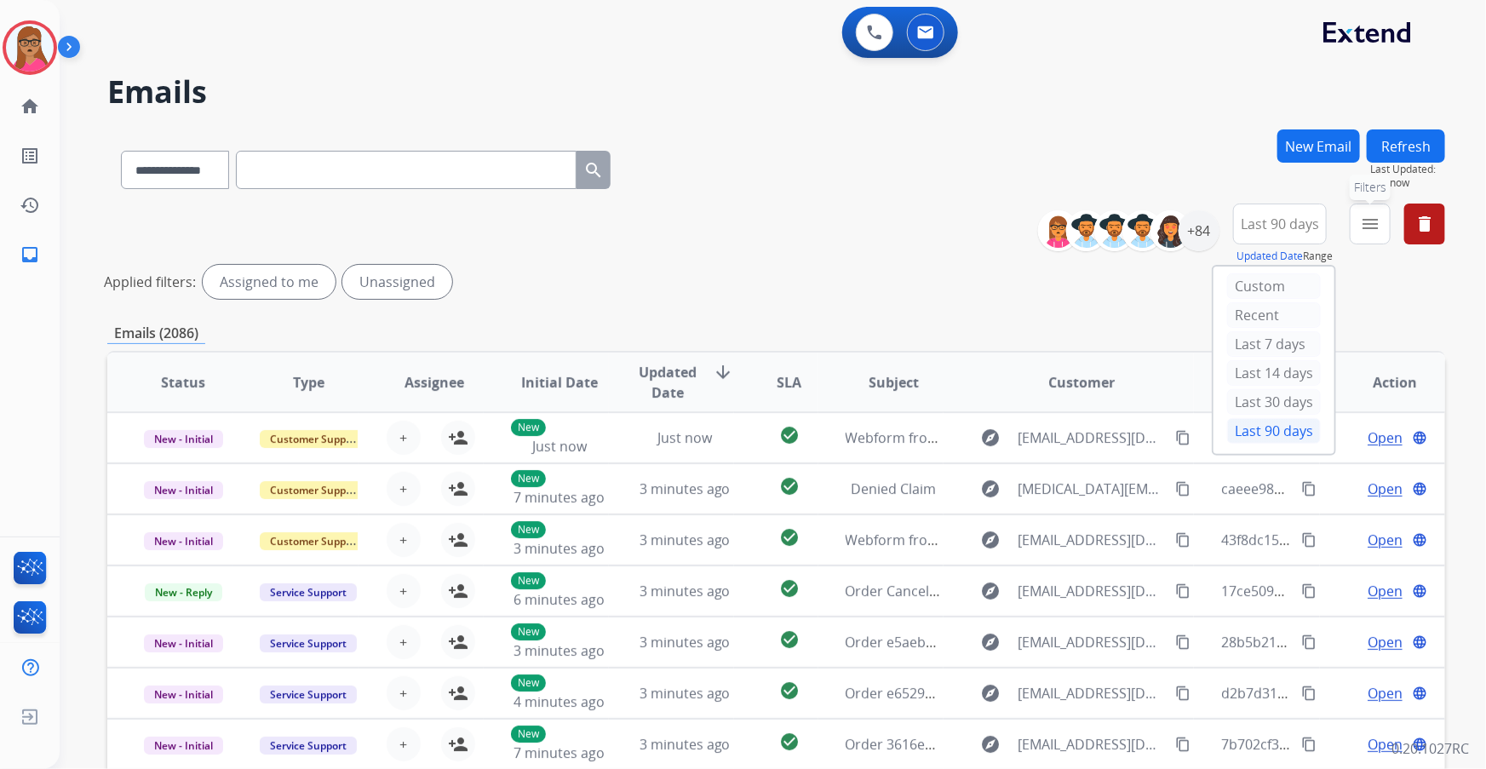
click at [1363, 226] on mat-icon "menu" at bounding box center [1370, 224] width 20 height 20
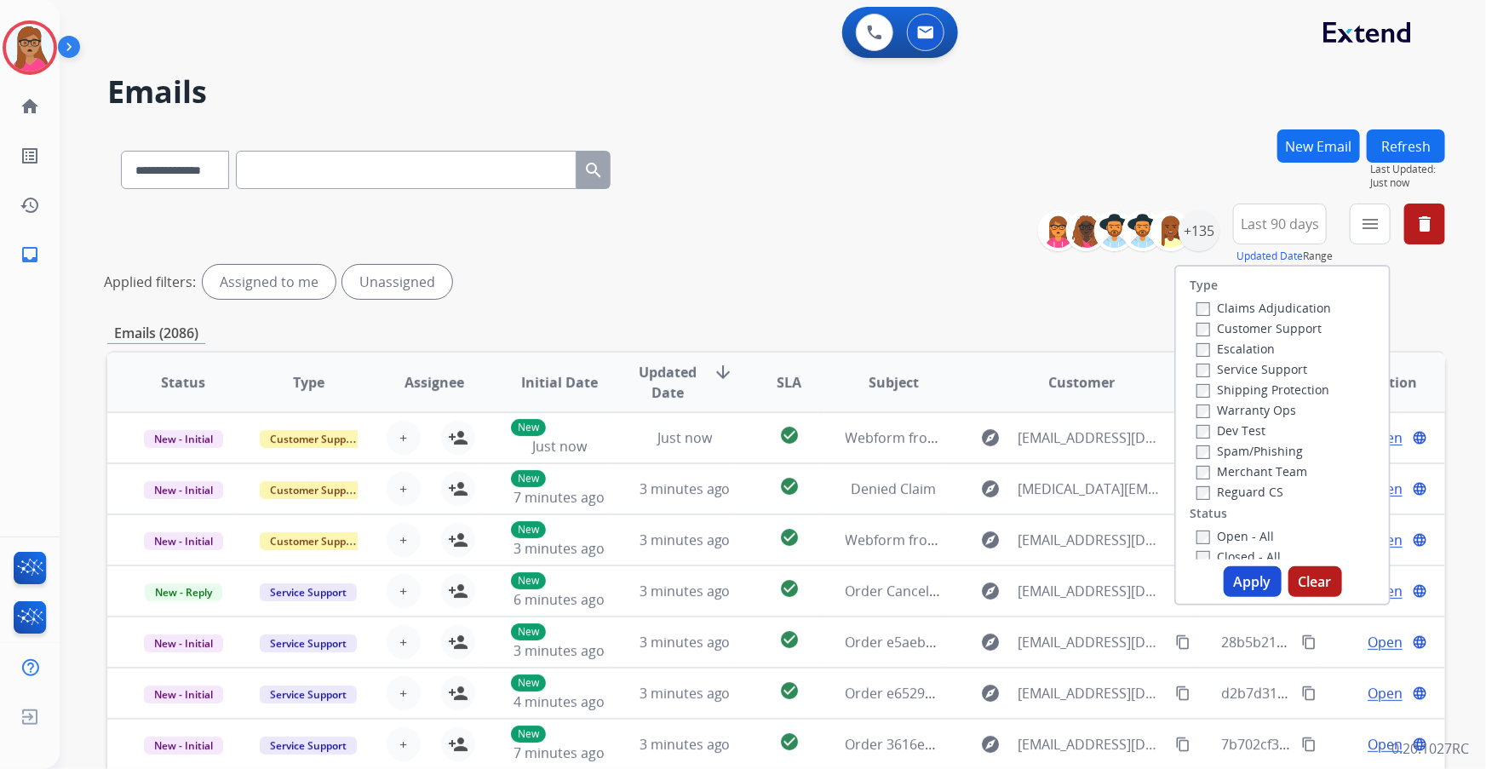
click at [1280, 327] on label "Customer Support" at bounding box center [1258, 328] width 125 height 16
click at [1283, 388] on label "Shipping Protection" at bounding box center [1262, 389] width 133 height 16
click at [1222, 493] on label "Reguard CS" at bounding box center [1239, 492] width 87 height 16
click at [1224, 535] on label "Open - All" at bounding box center [1234, 536] width 77 height 16
click at [1254, 589] on button "Apply" at bounding box center [1253, 581] width 58 height 31
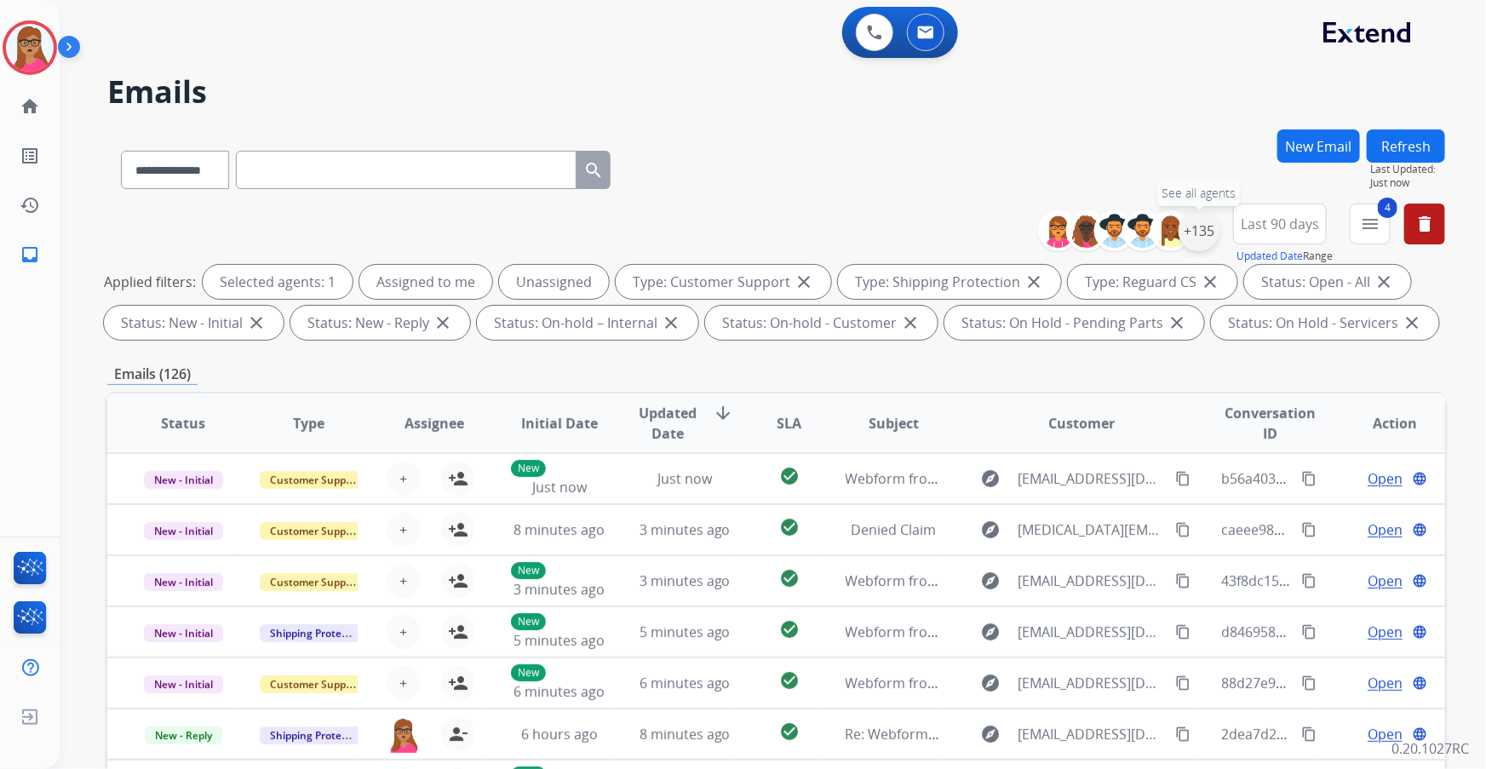
click at [1200, 229] on div "+135" at bounding box center [1198, 230] width 41 height 41
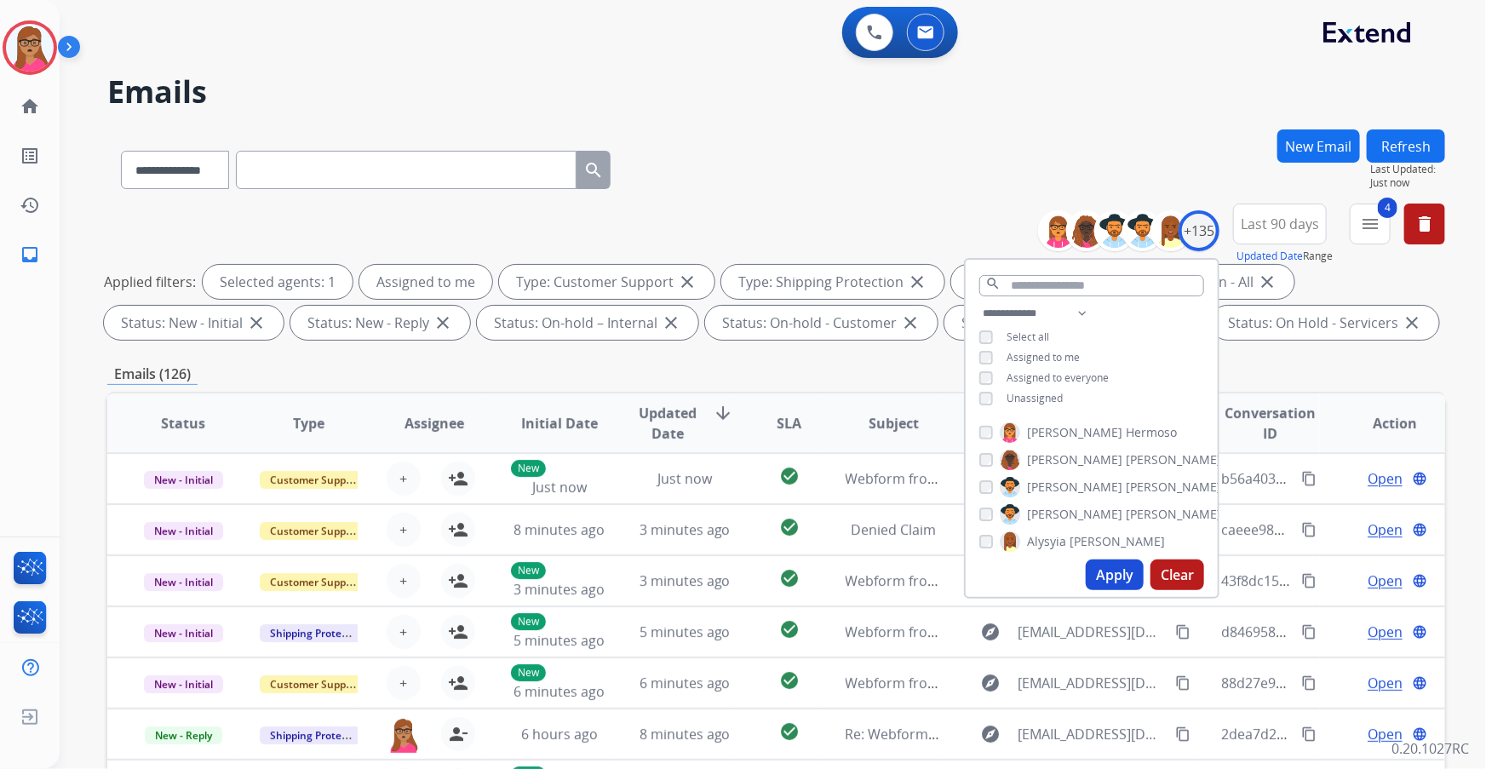
click at [1128, 578] on button "Apply" at bounding box center [1115, 574] width 58 height 31
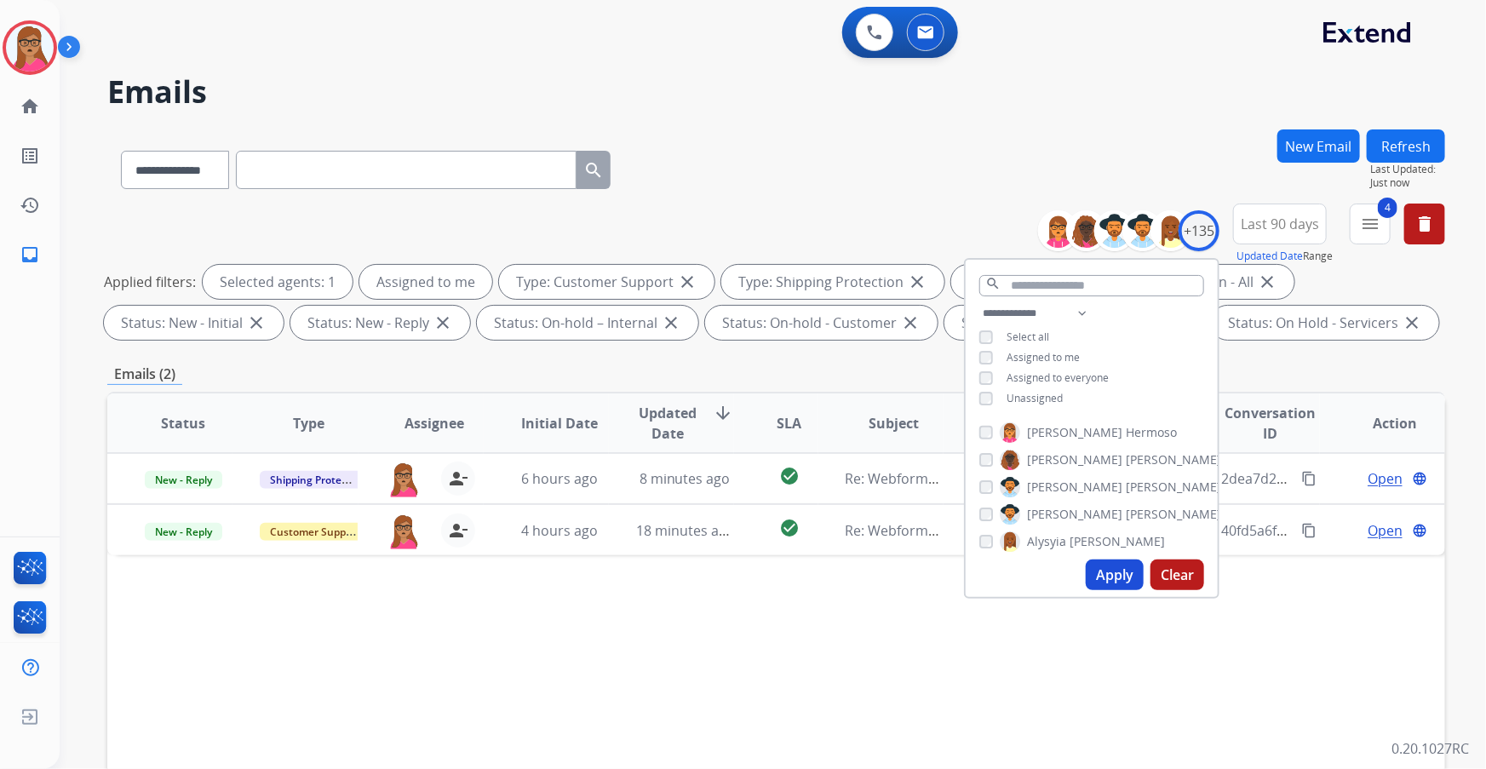
click at [743, 632] on div "Status Type Assignee Initial Date Updated Date arrow_downward SLA Subject Custo…" at bounding box center [776, 677] width 1338 height 570
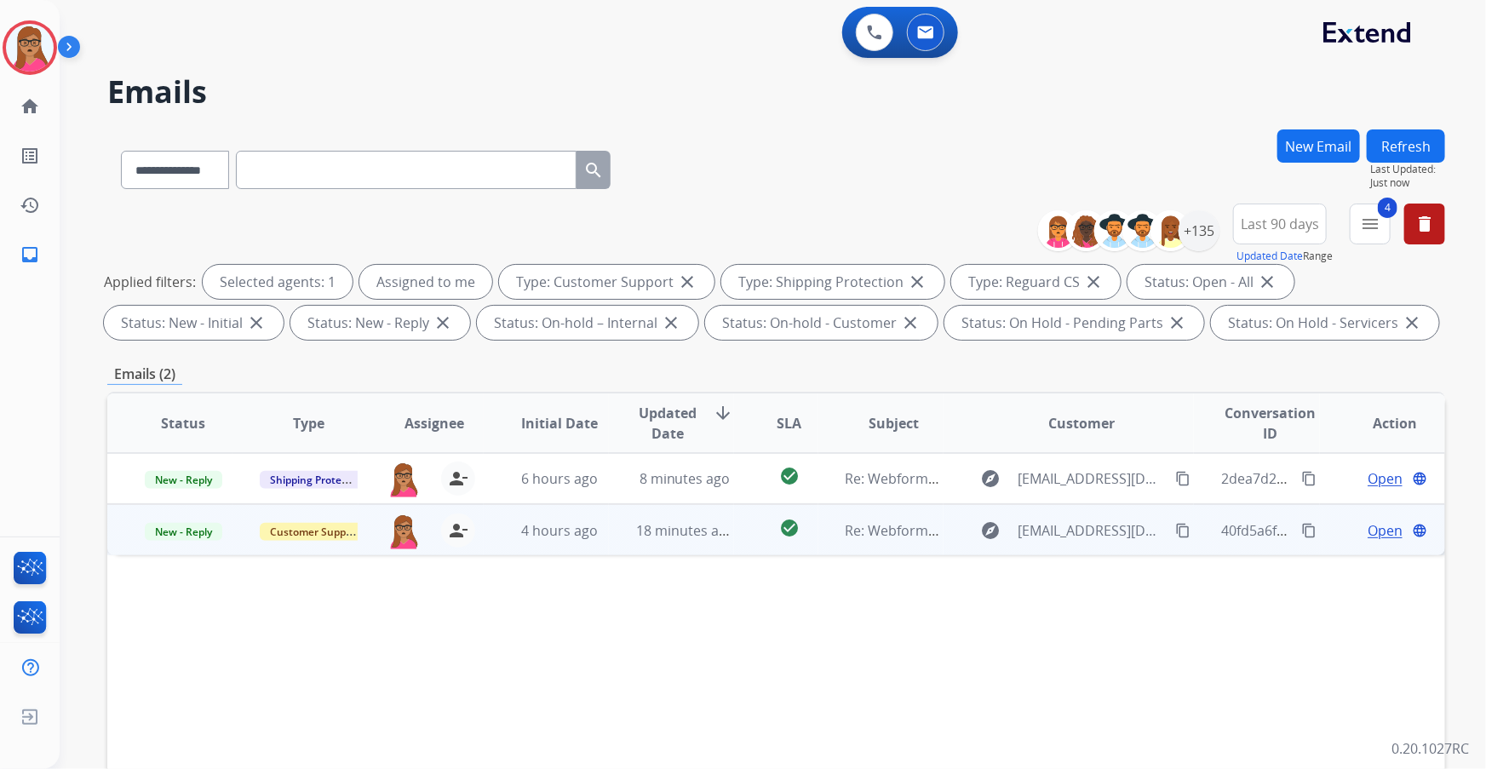
click at [1368, 529] on span "Open" at bounding box center [1384, 530] width 35 height 20
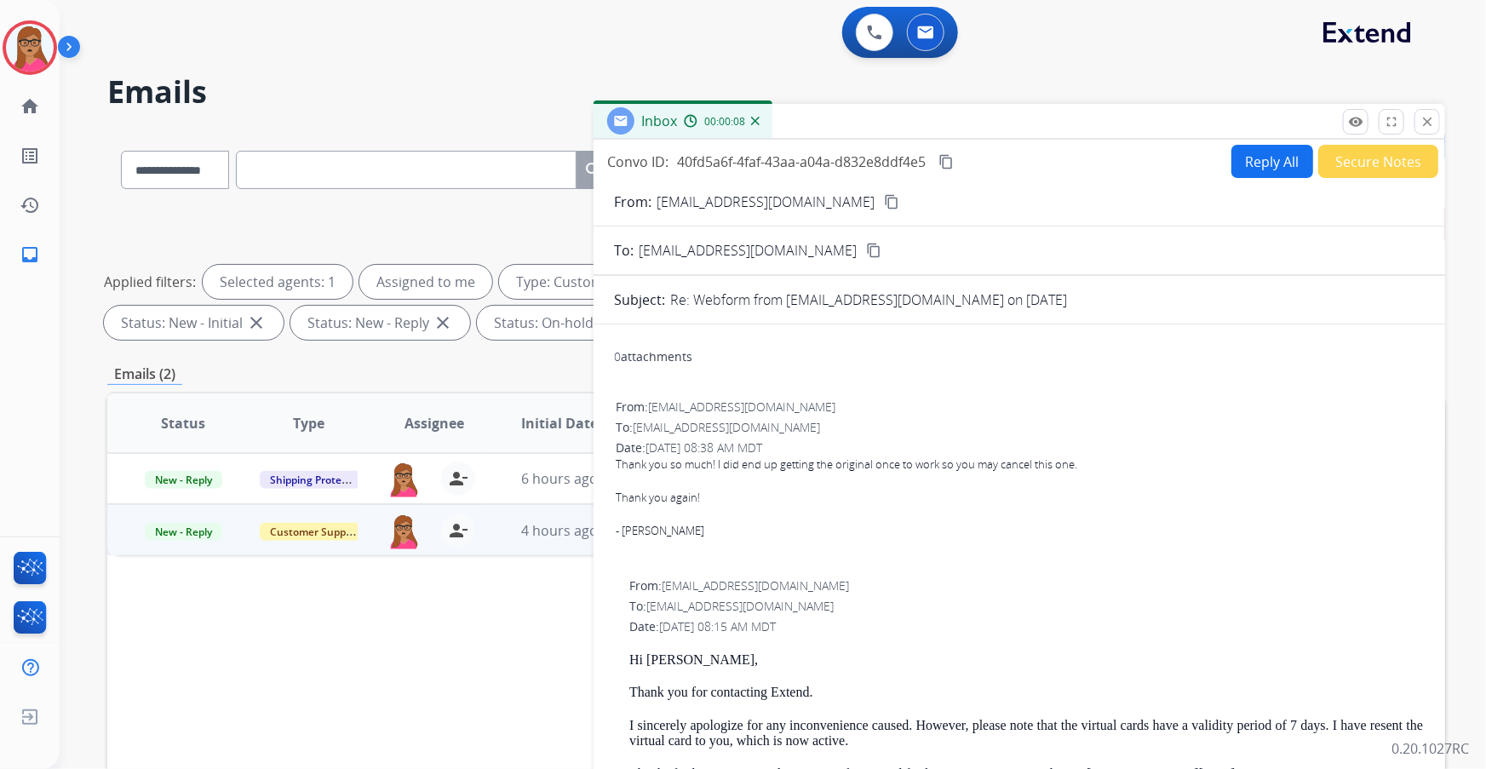
click at [1337, 162] on button "Secure Notes" at bounding box center [1378, 161] width 120 height 33
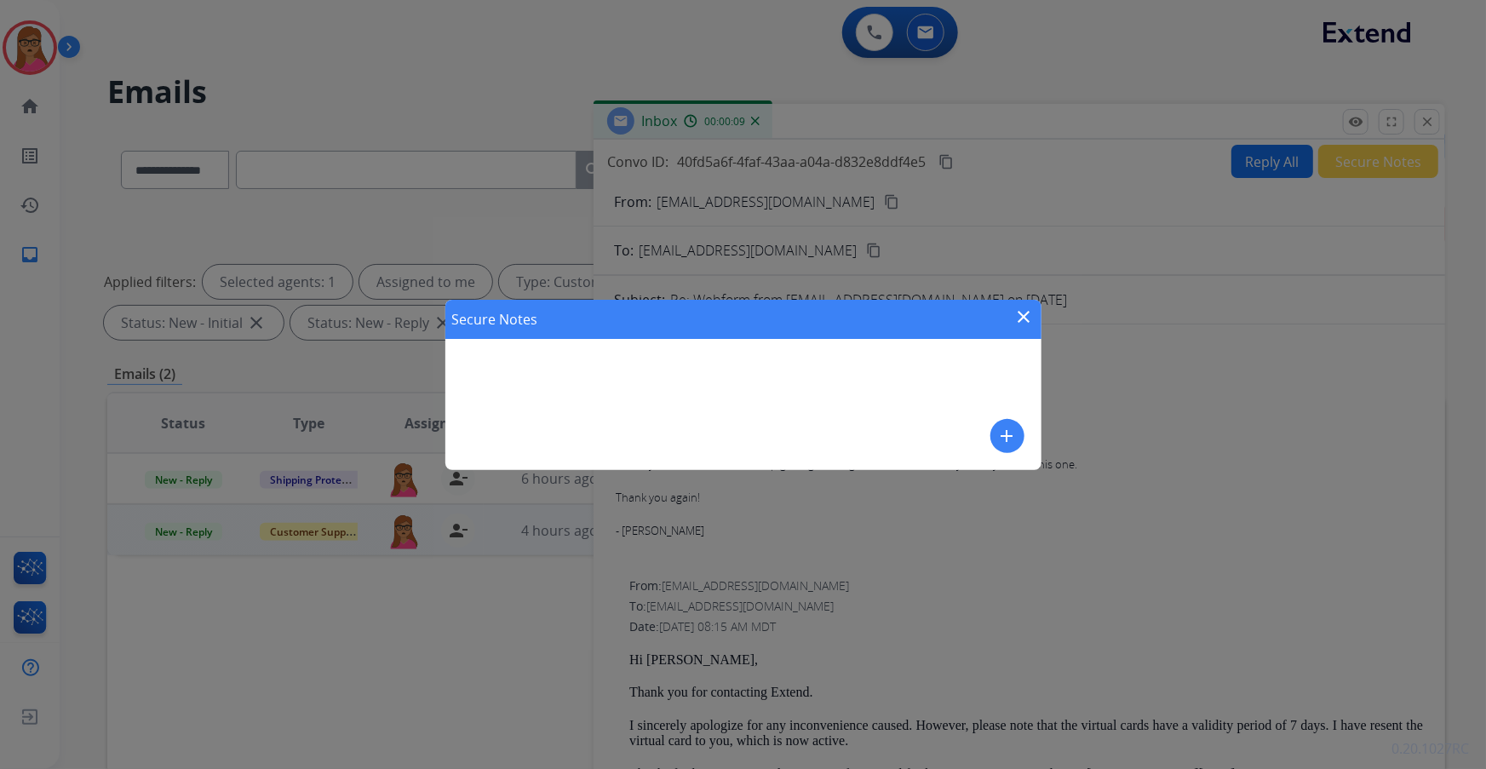
click at [999, 426] on mat-icon "add" at bounding box center [1007, 436] width 20 height 20
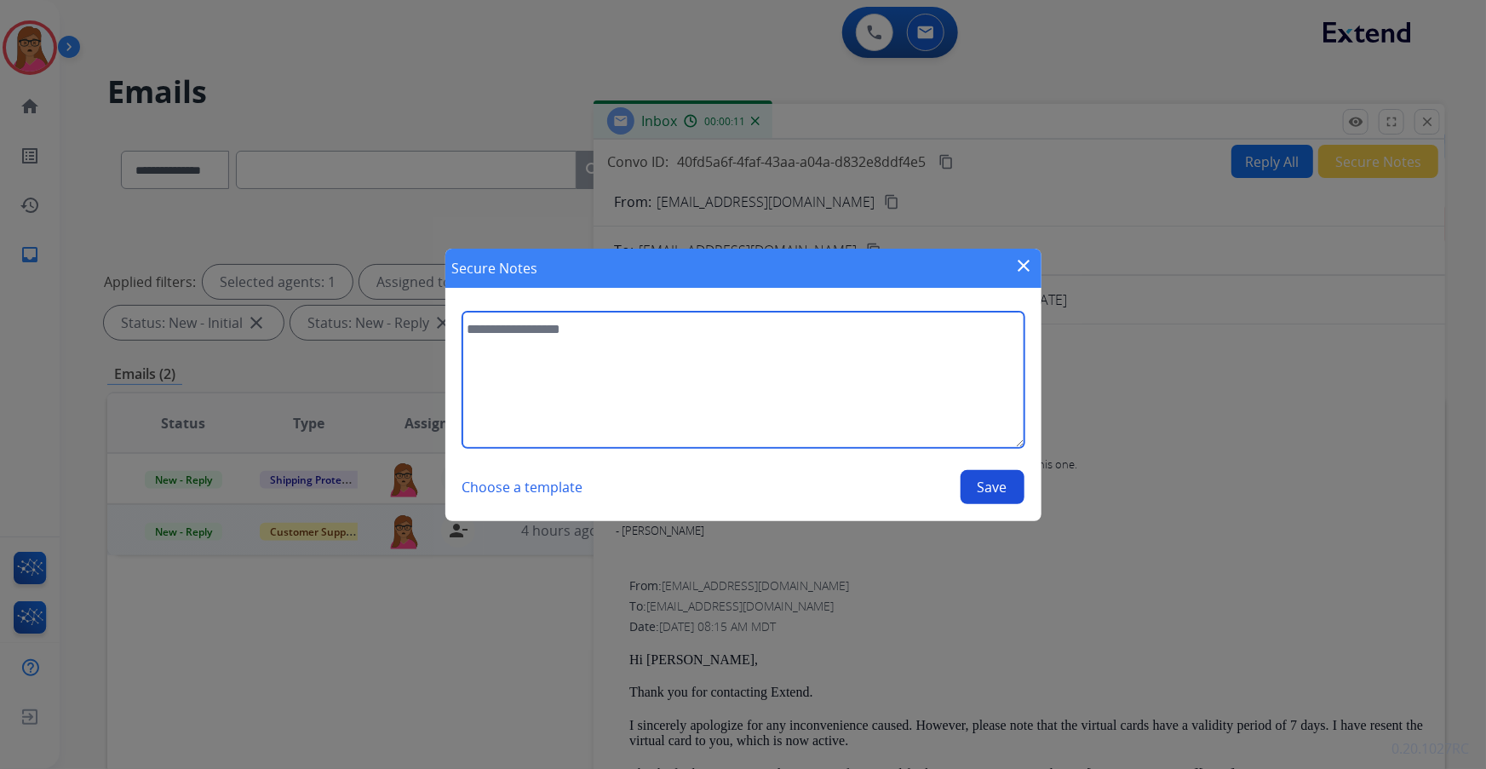
click at [858, 366] on textarea at bounding box center [743, 380] width 562 height 136
type textarea "**********"
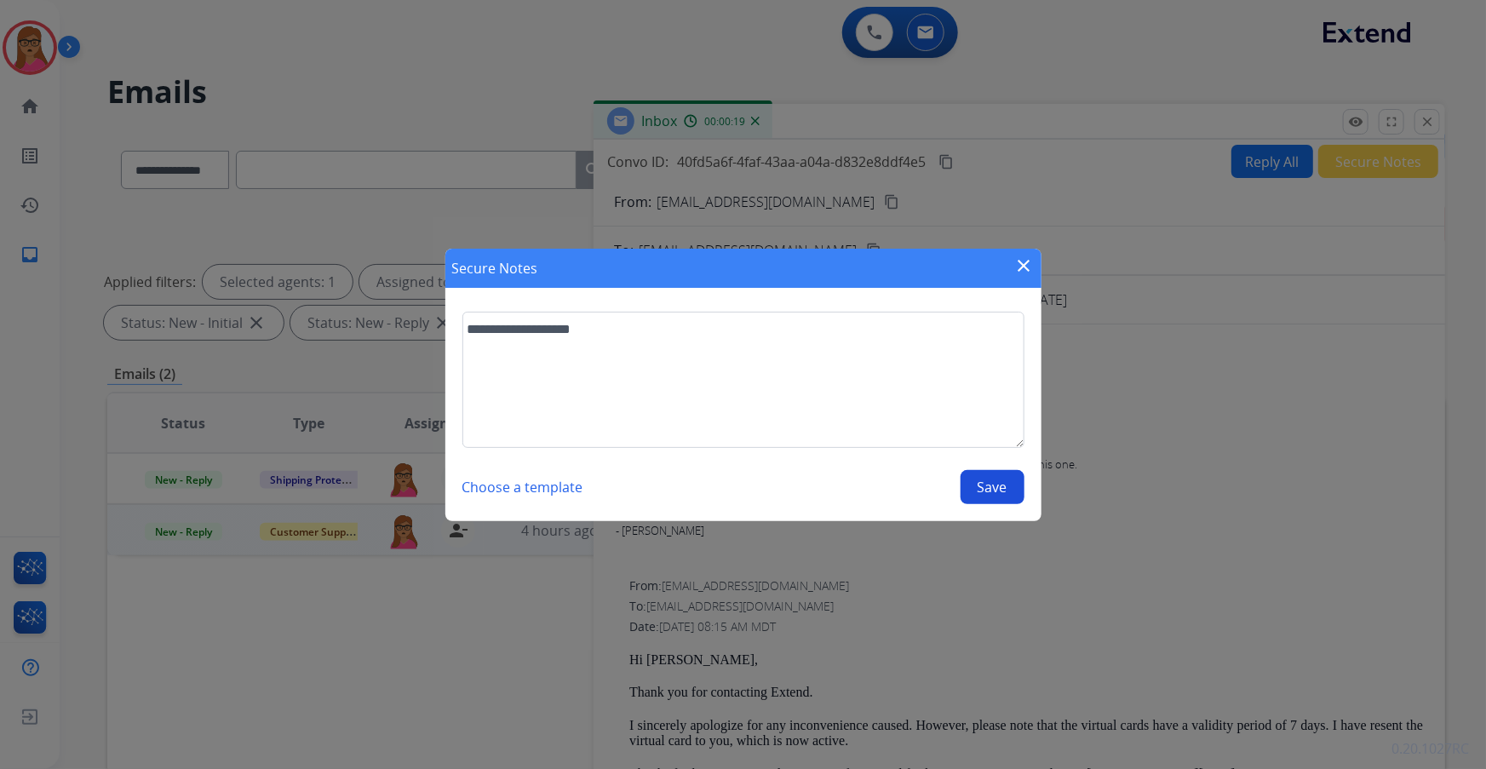
drag, startPoint x: 971, startPoint y: 487, endPoint x: 985, endPoint y: 469, distance: 23.0
click at [971, 485] on button "Save" at bounding box center [992, 487] width 64 height 34
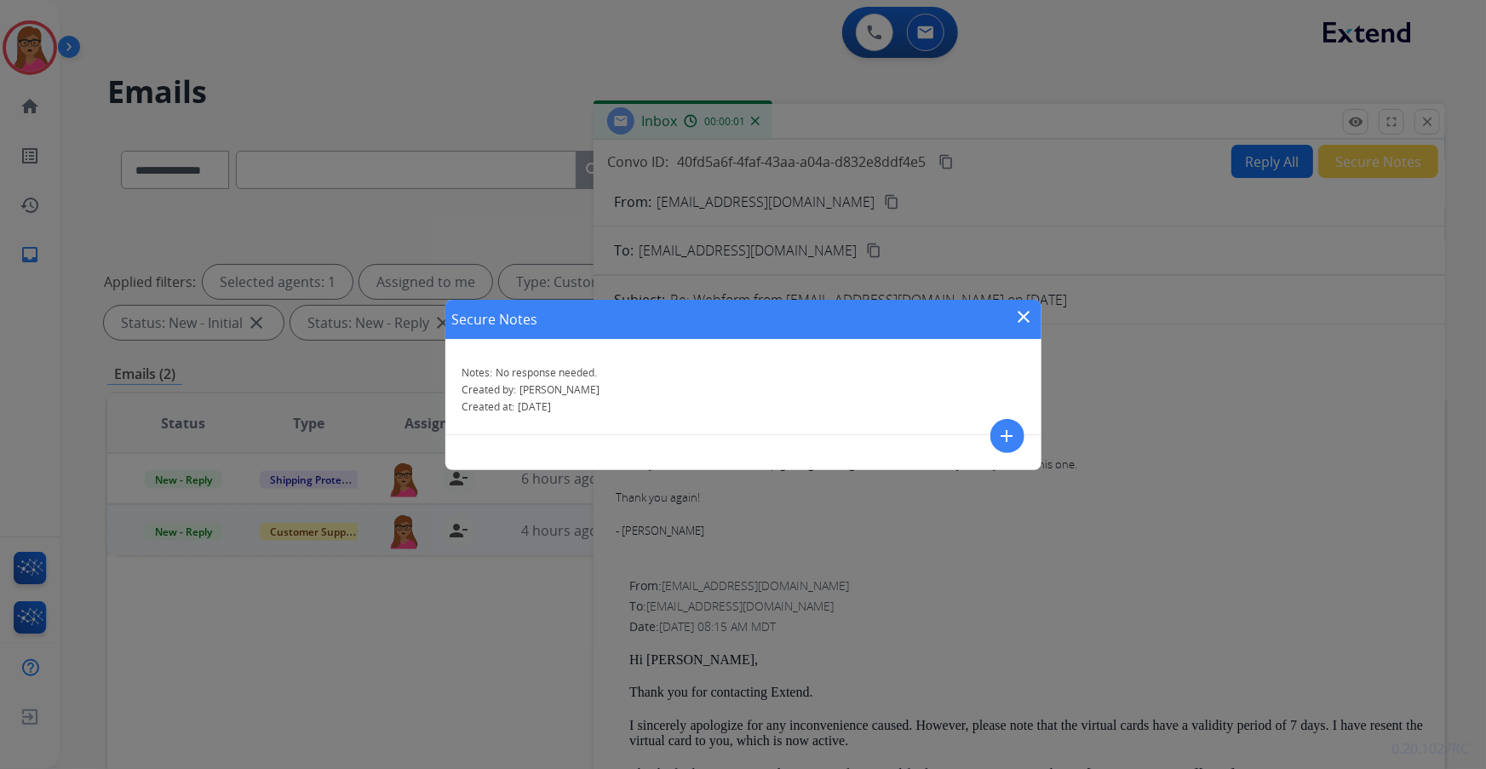
click at [1026, 315] on mat-icon "close" at bounding box center [1024, 317] width 20 height 20
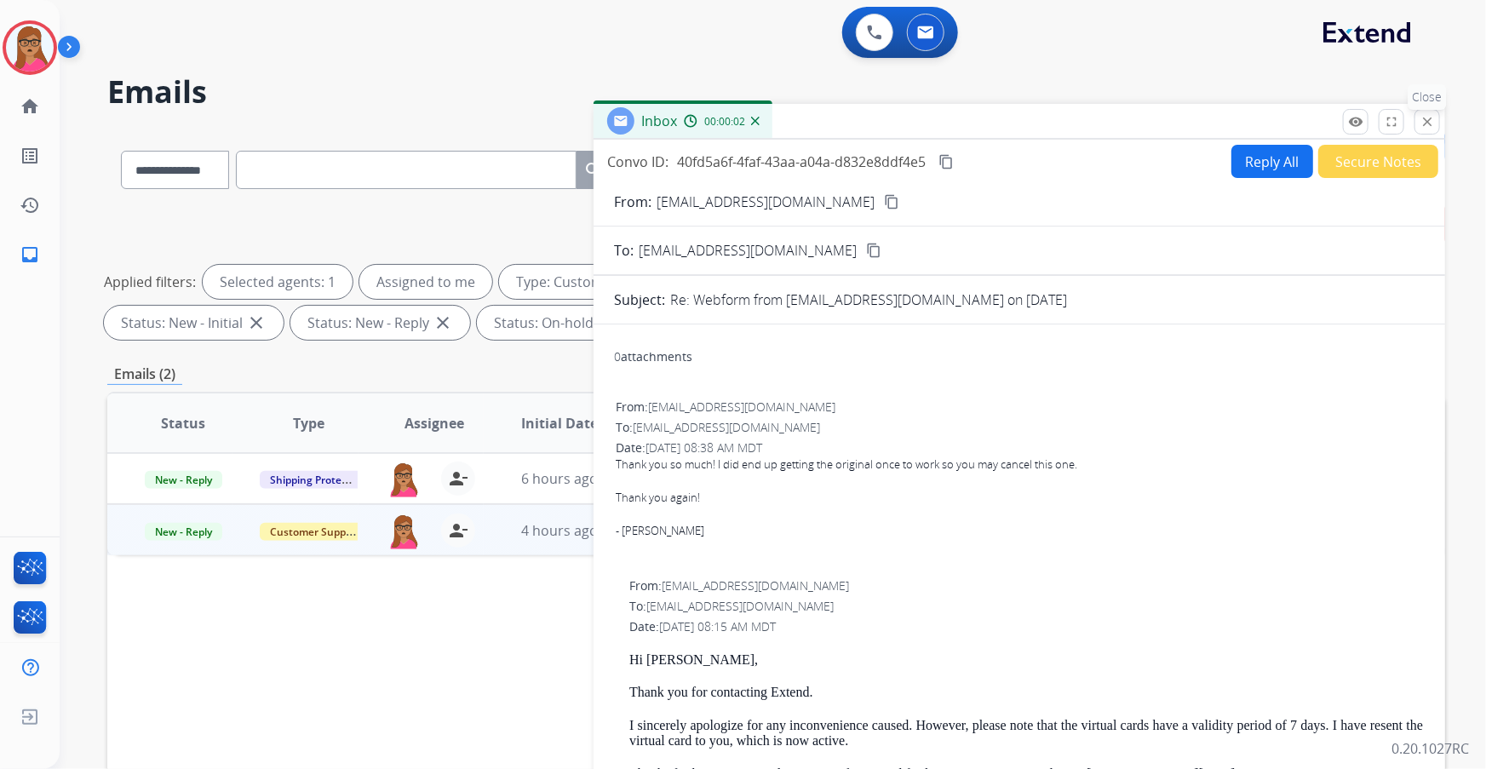
click at [1425, 119] on mat-icon "close" at bounding box center [1426, 121] width 15 height 15
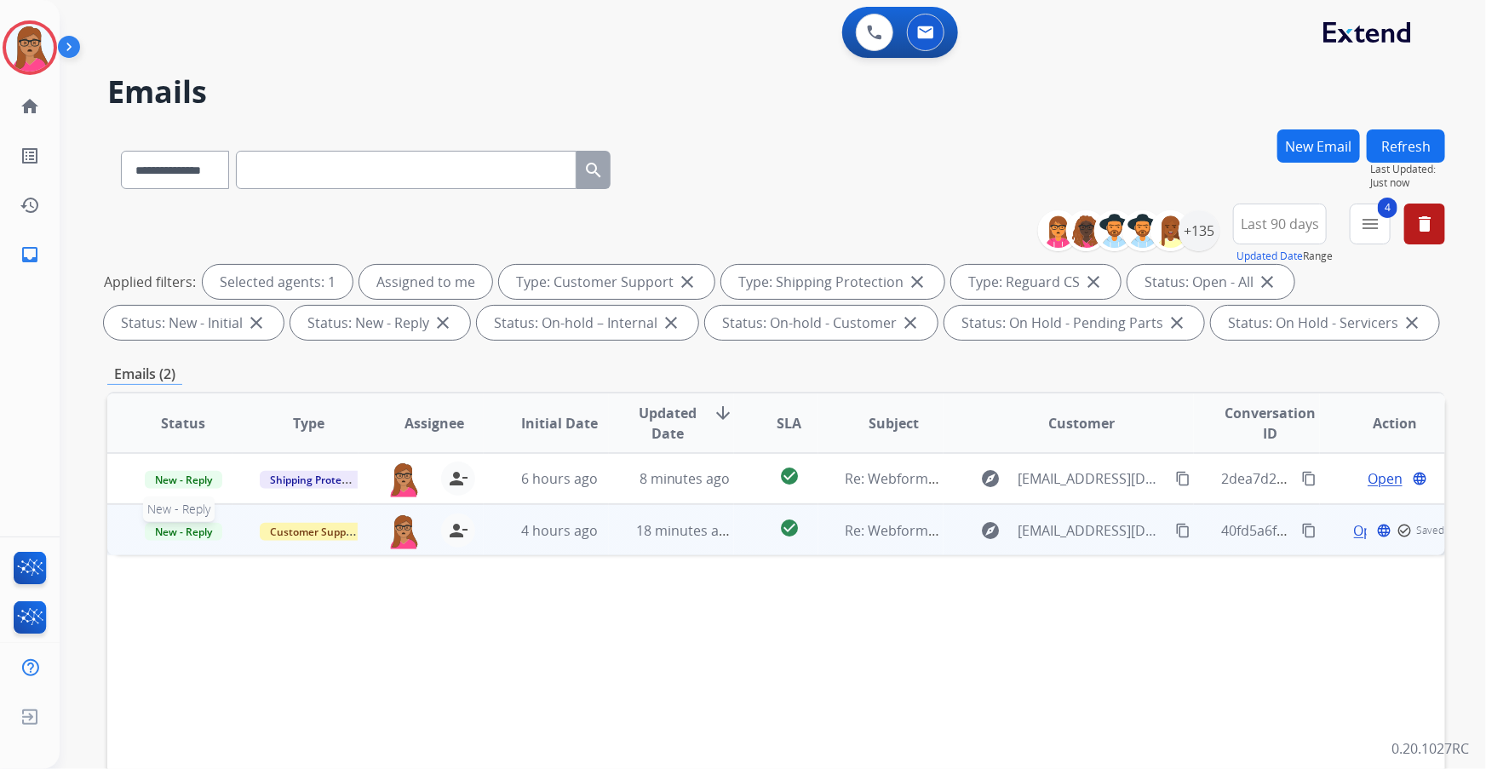
click at [174, 533] on span "New - Reply" at bounding box center [183, 532] width 77 height 18
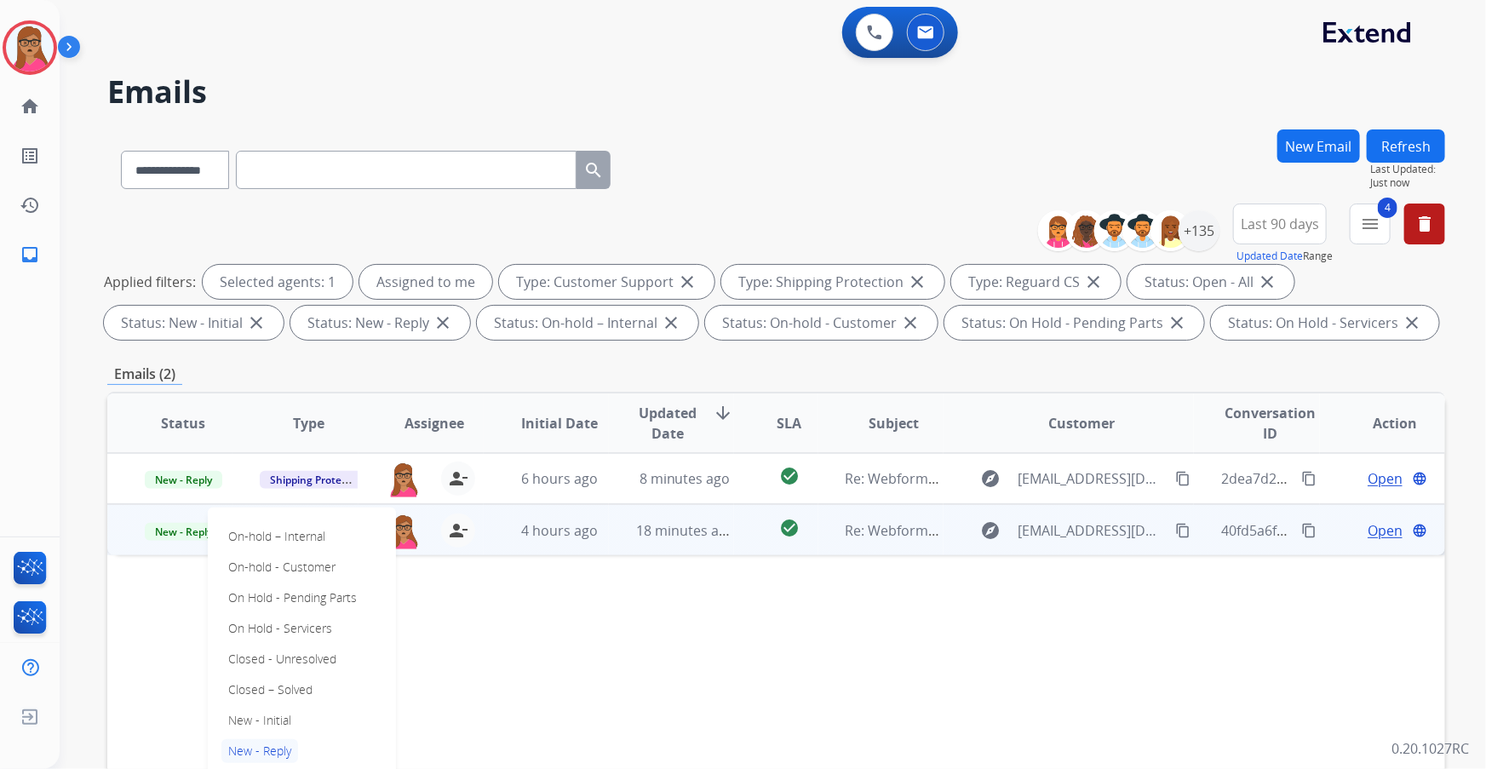
click at [276, 686] on p "Closed – Solved" at bounding box center [270, 690] width 98 height 24
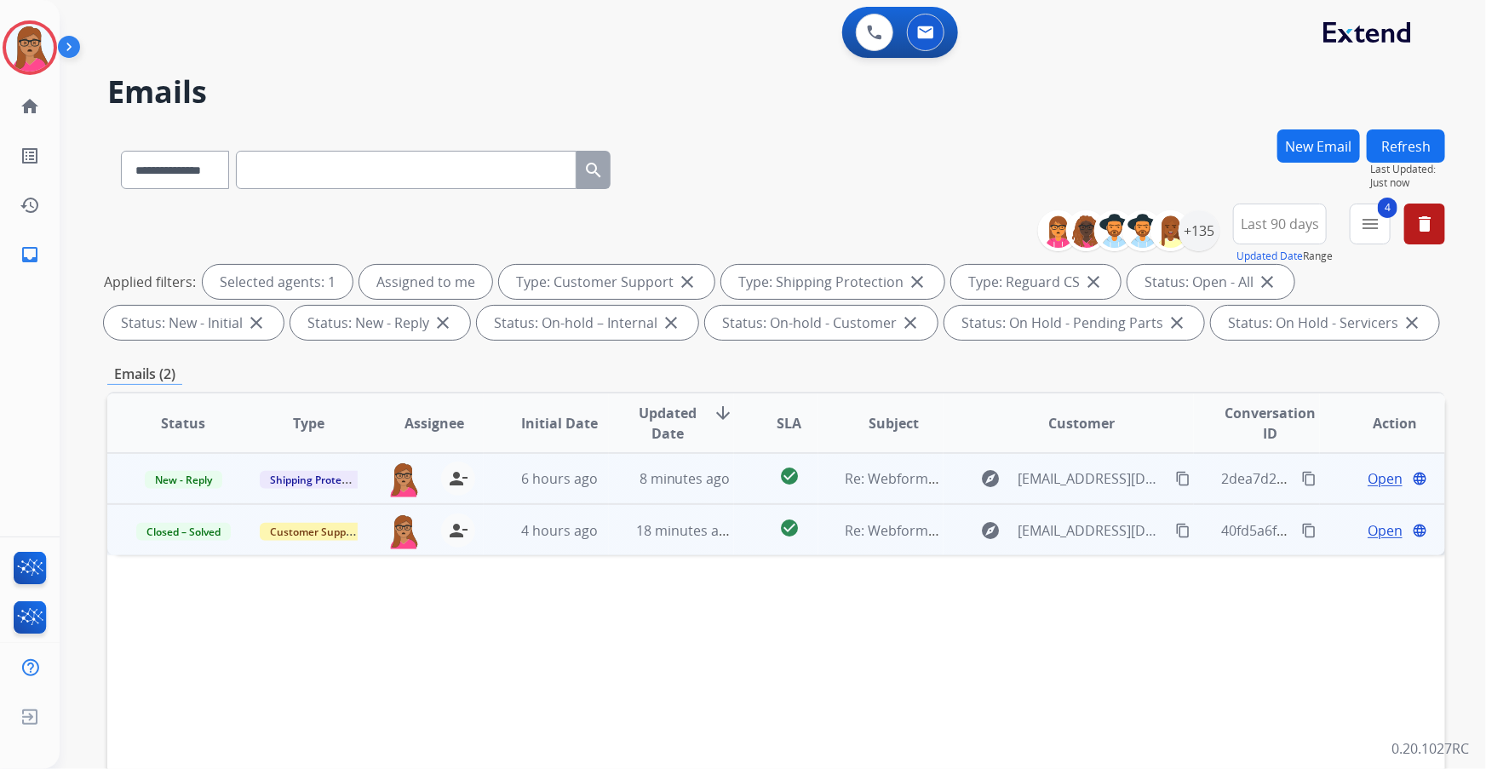
click at [1376, 473] on span "Open" at bounding box center [1384, 478] width 35 height 20
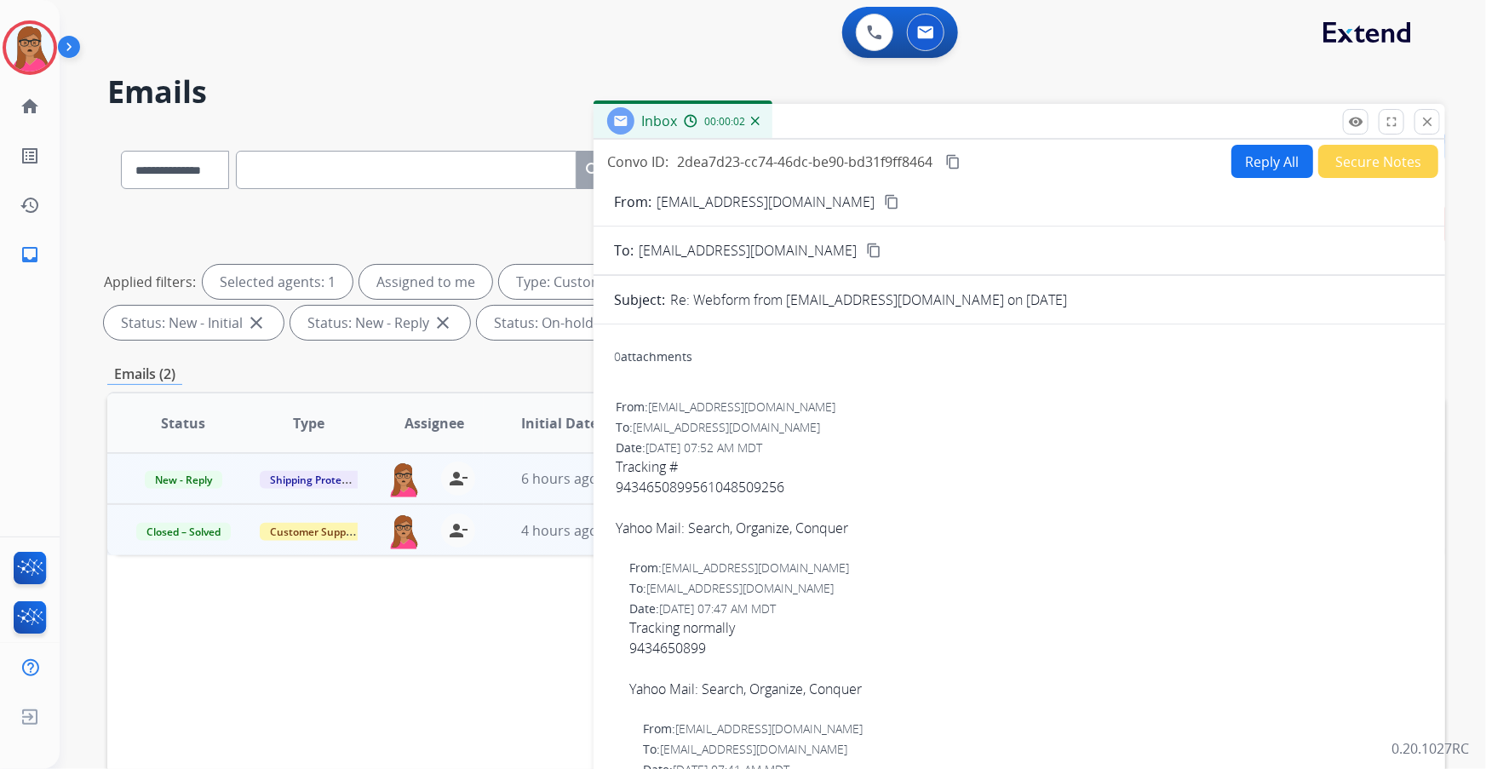
click at [1264, 166] on button "Reply All" at bounding box center [1272, 161] width 82 height 33
select select "**********"
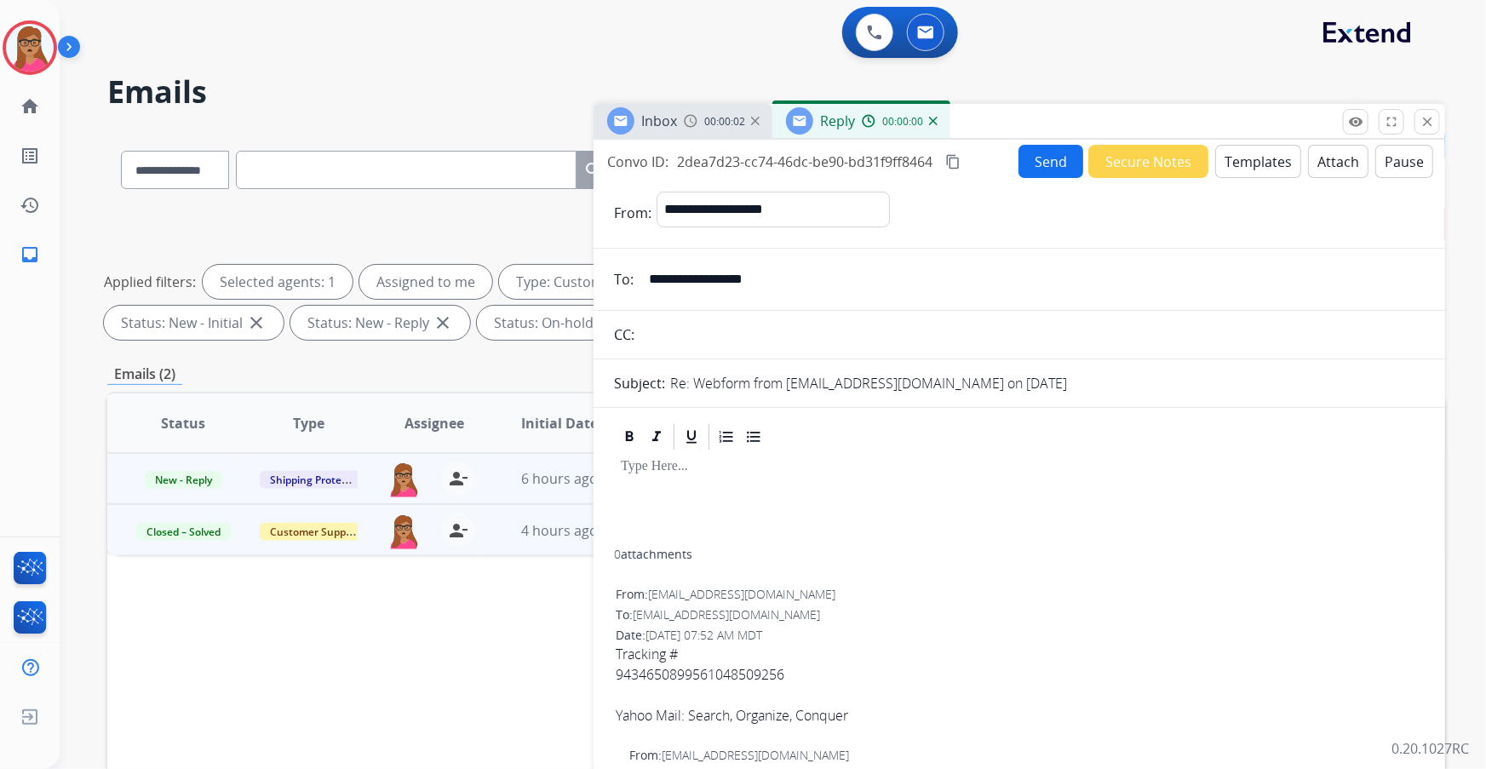
click at [1234, 168] on button "Templates" at bounding box center [1258, 161] width 86 height 33
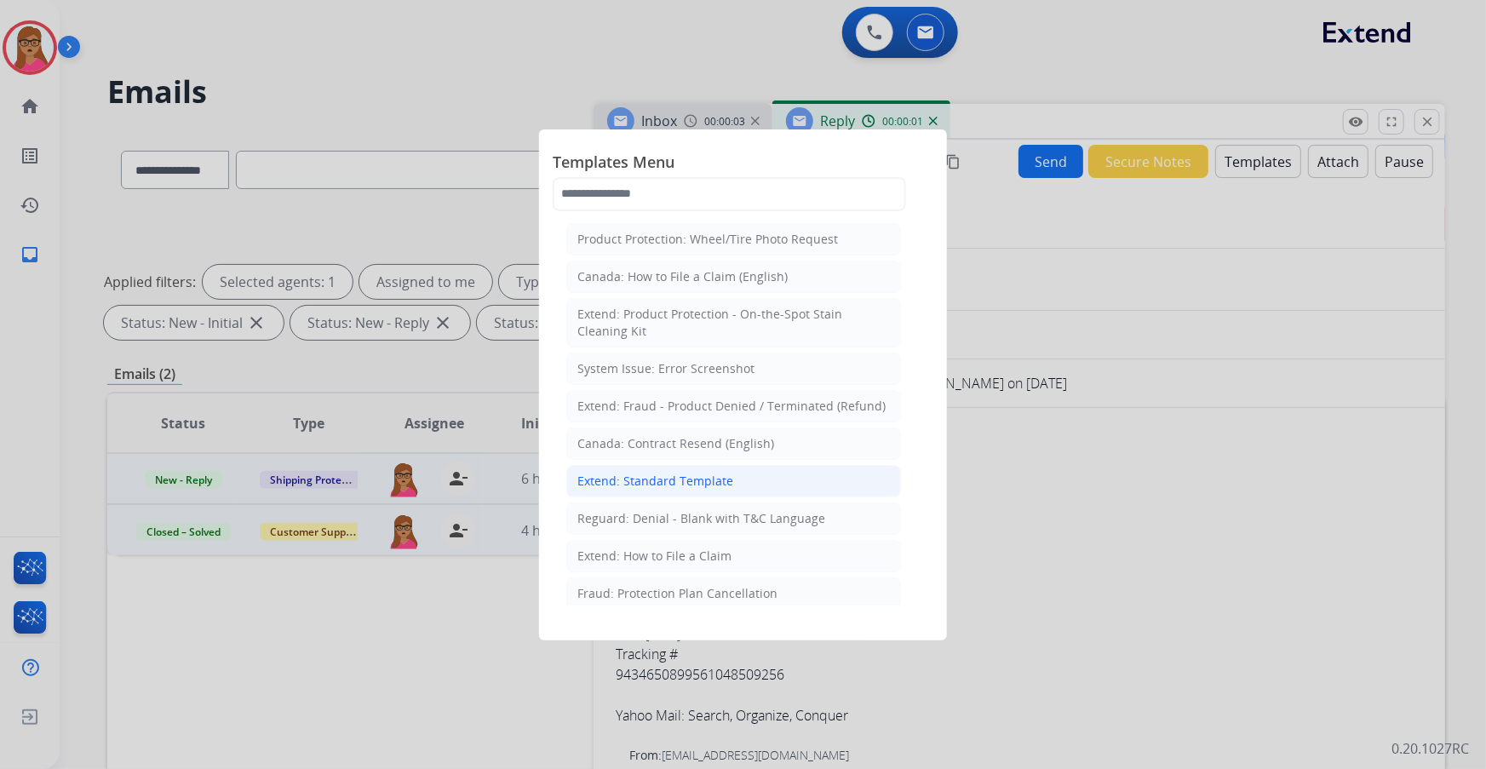
click at [676, 484] on div "Extend: Standard Template" at bounding box center [655, 481] width 156 height 17
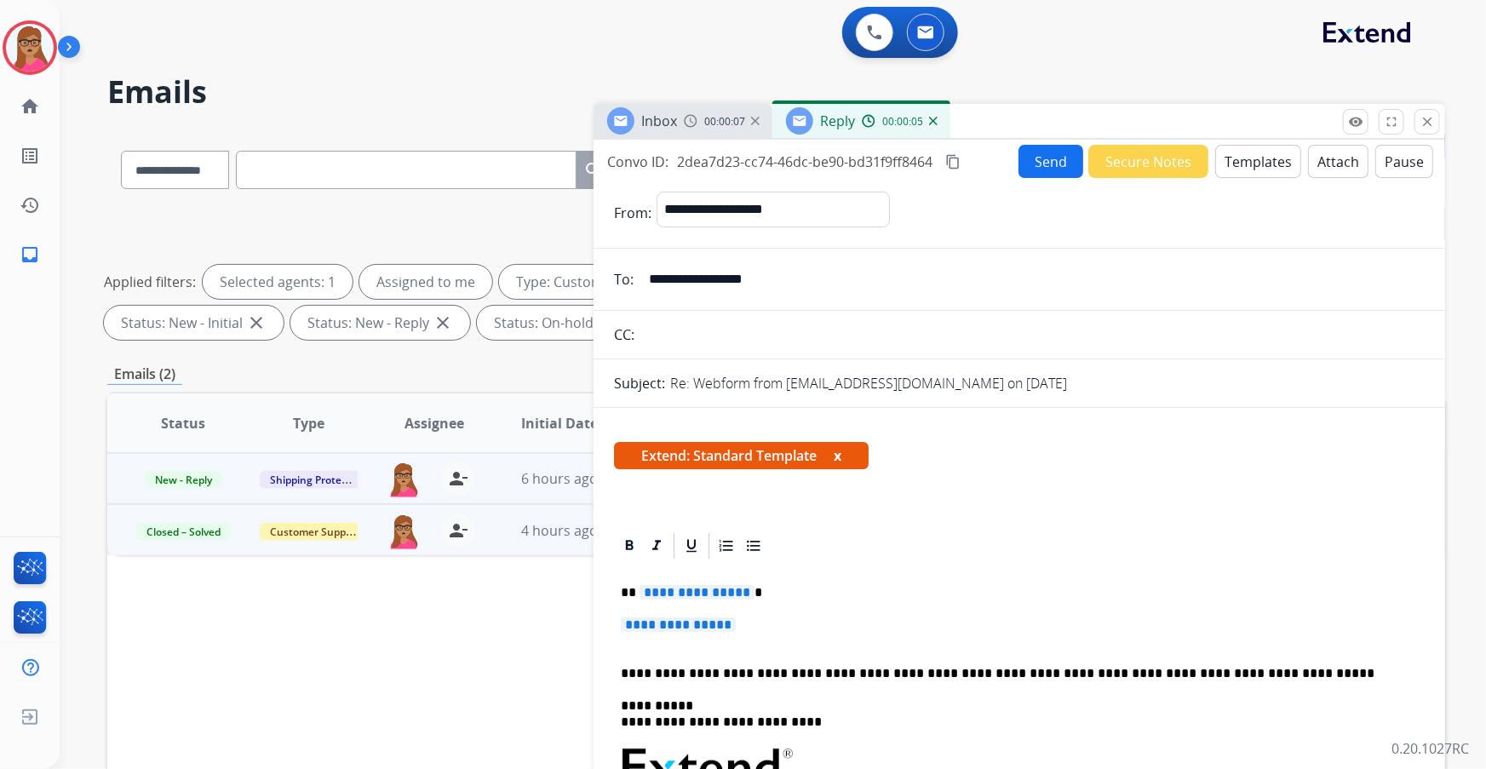
click at [696, 593] on span "**********" at bounding box center [696, 592] width 115 height 14
drag, startPoint x: 780, startPoint y: 629, endPoint x: 605, endPoint y: 628, distance: 175.4
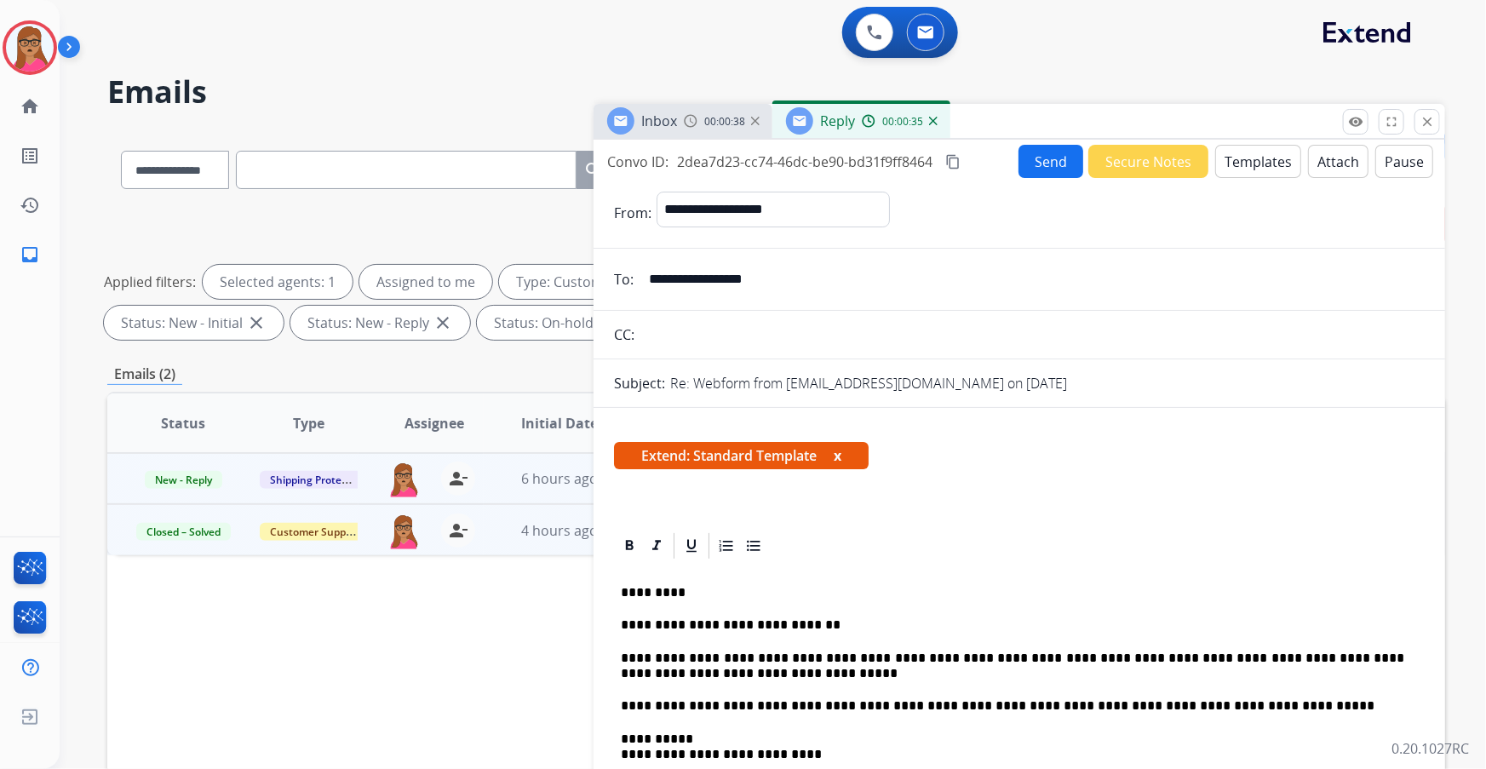
click at [1021, 158] on button "Send" at bounding box center [1050, 161] width 65 height 33
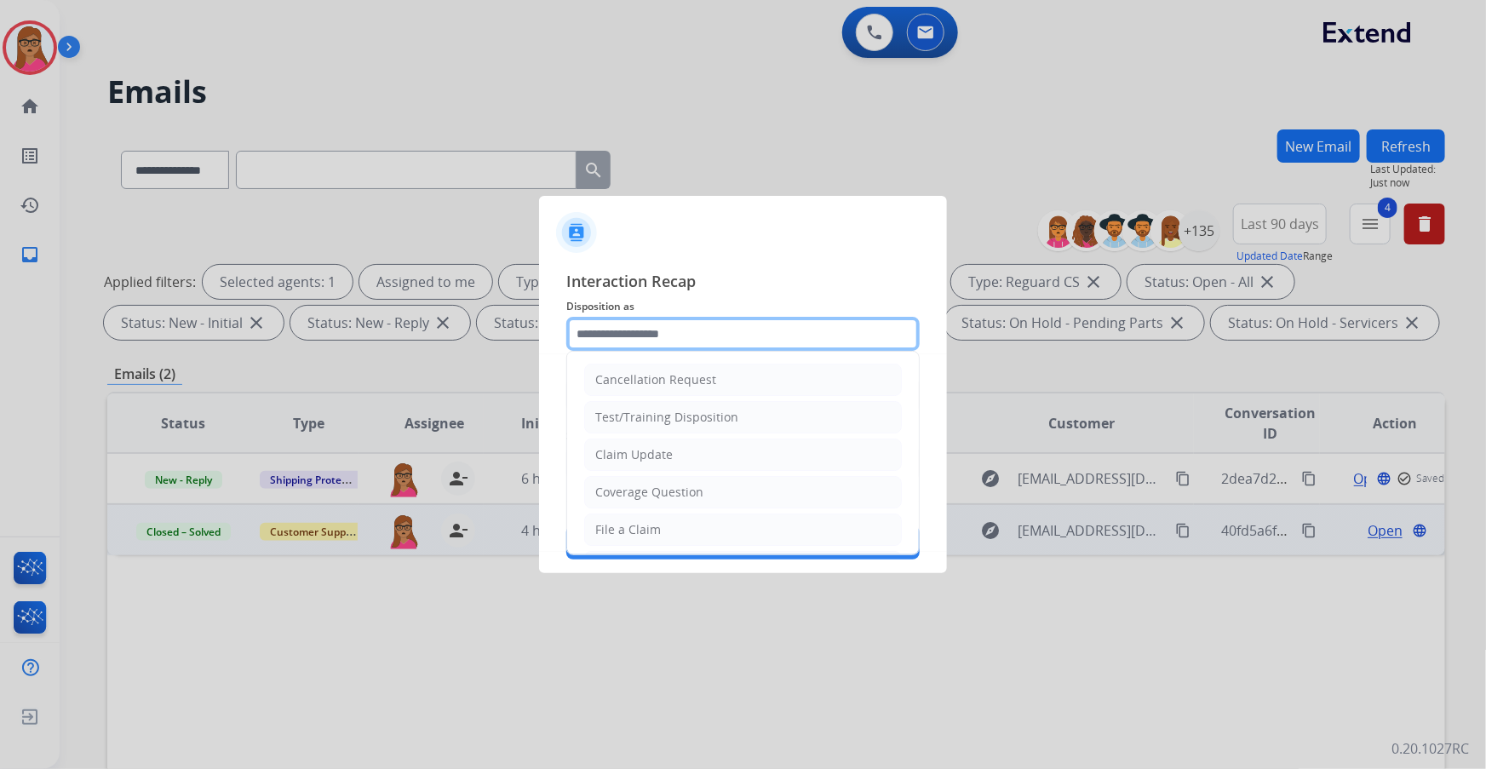
click at [643, 349] on input "text" at bounding box center [742, 334] width 353 height 34
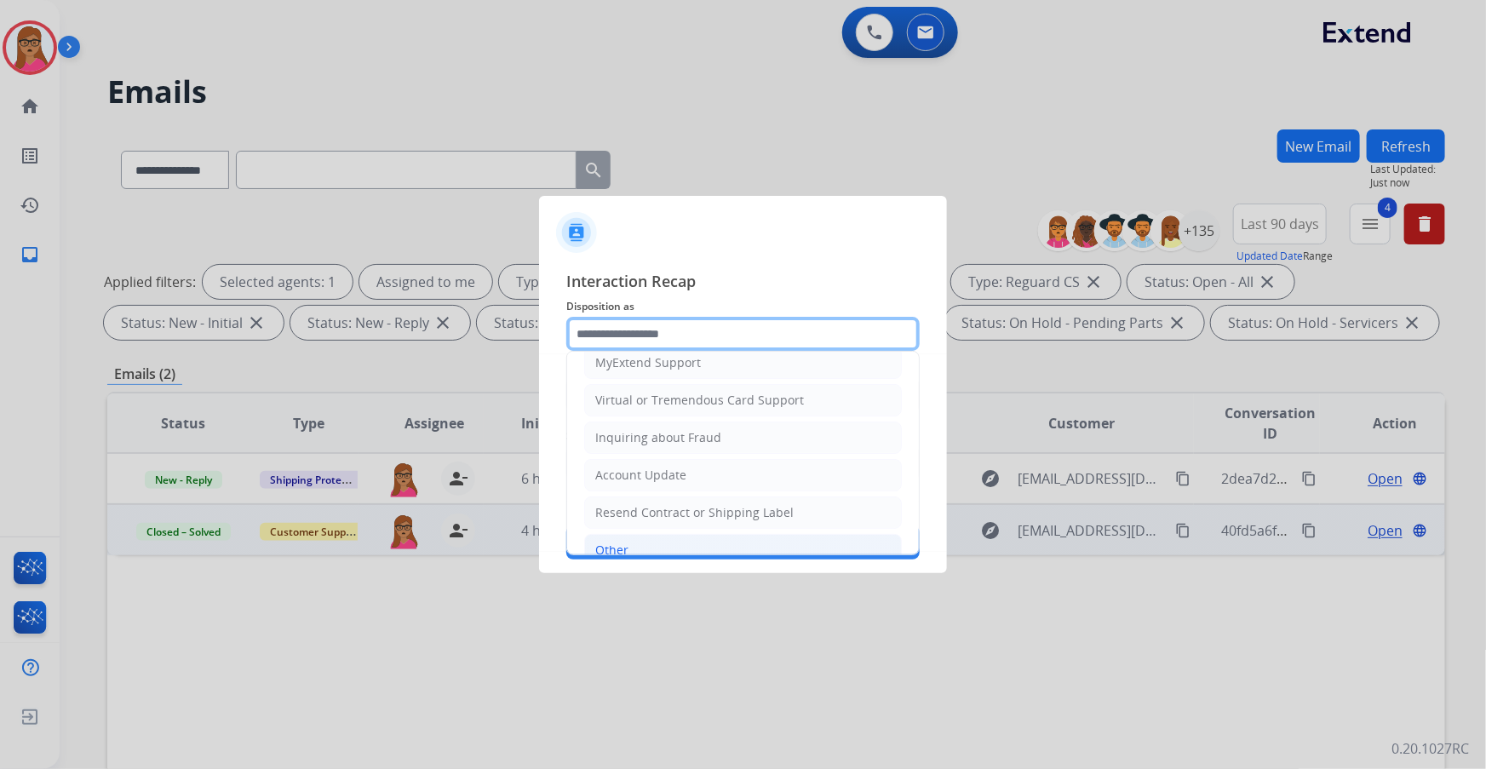
scroll to position [263, 0]
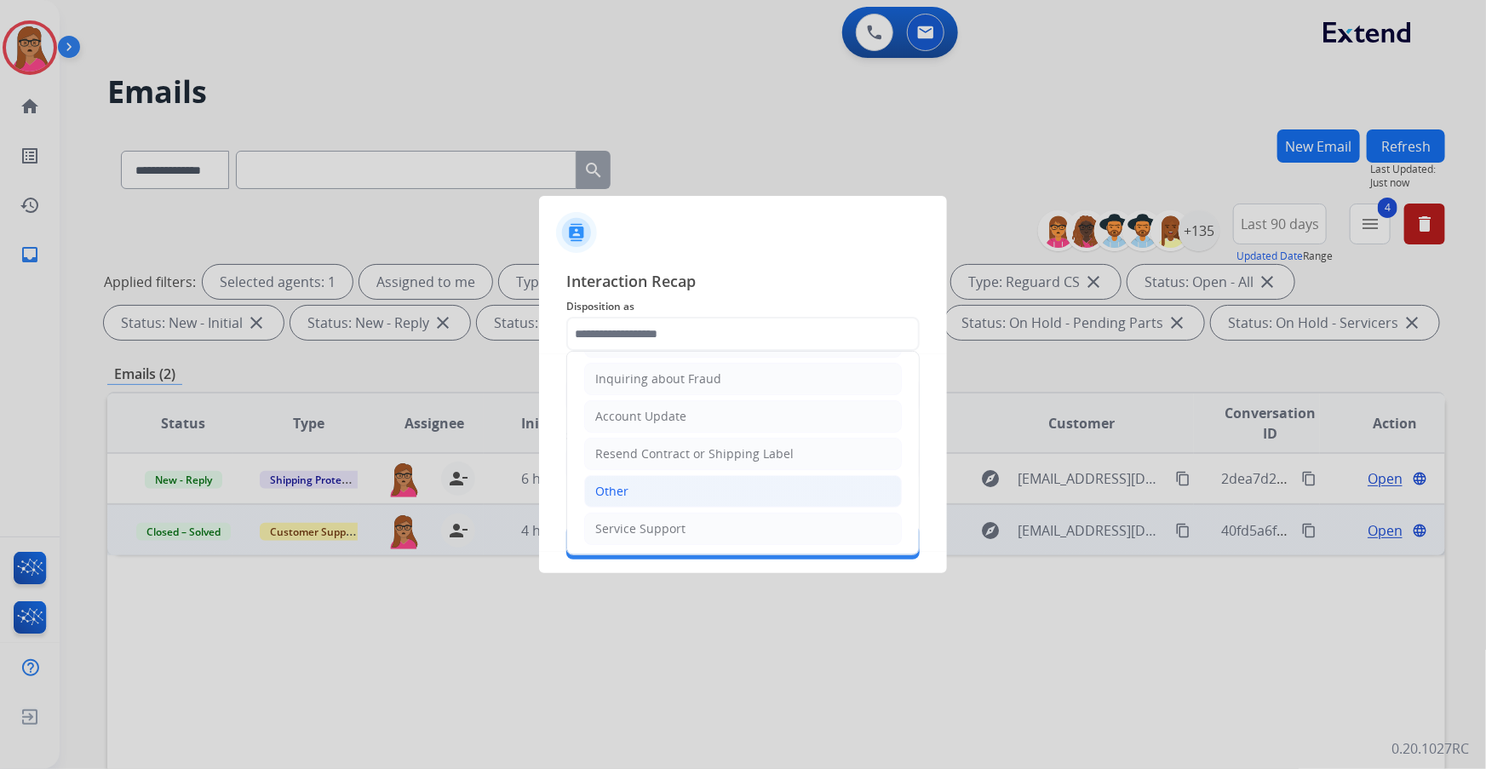
click at [632, 489] on li "Other" at bounding box center [743, 491] width 318 height 32
type input "*****"
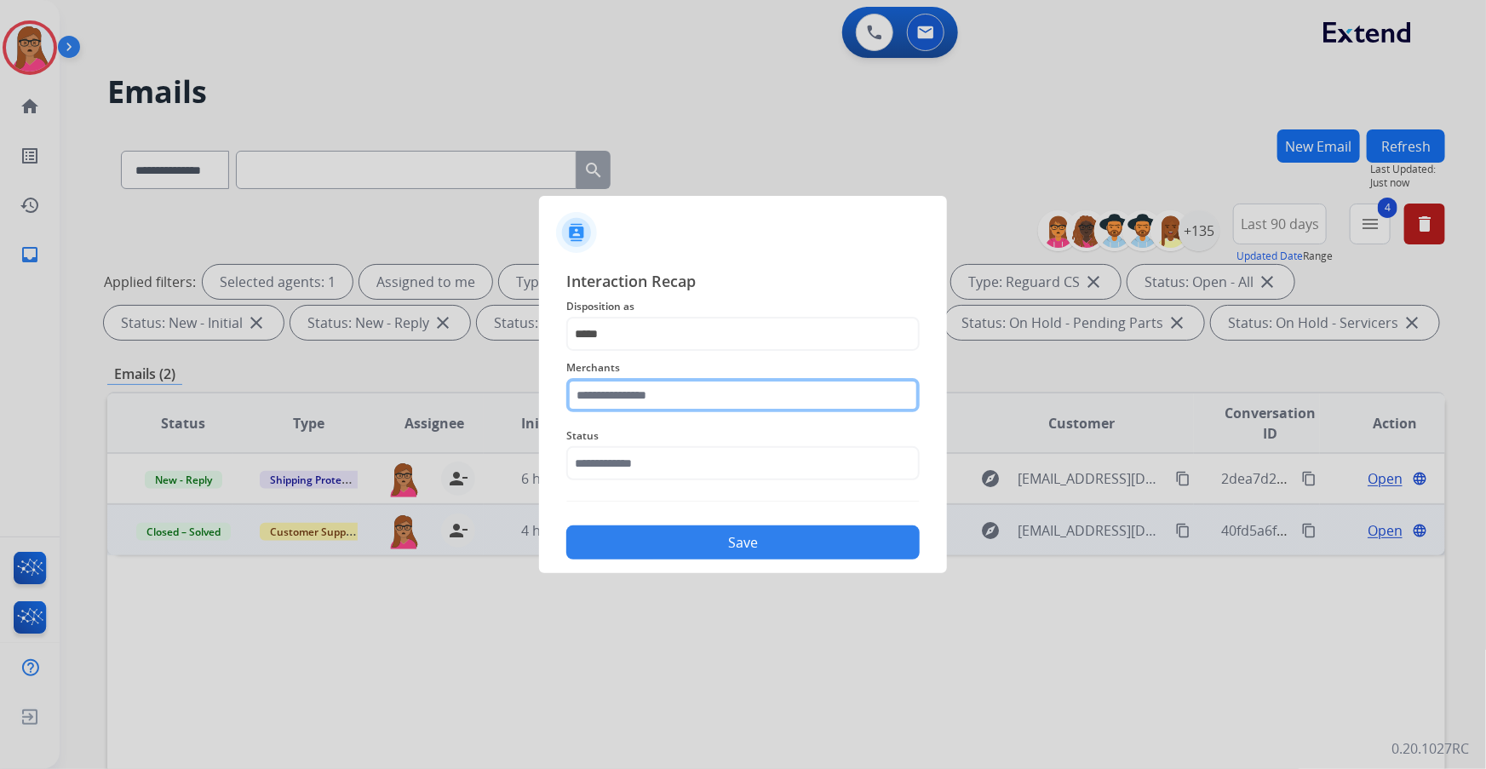
click at [673, 389] on input "text" at bounding box center [742, 395] width 353 height 34
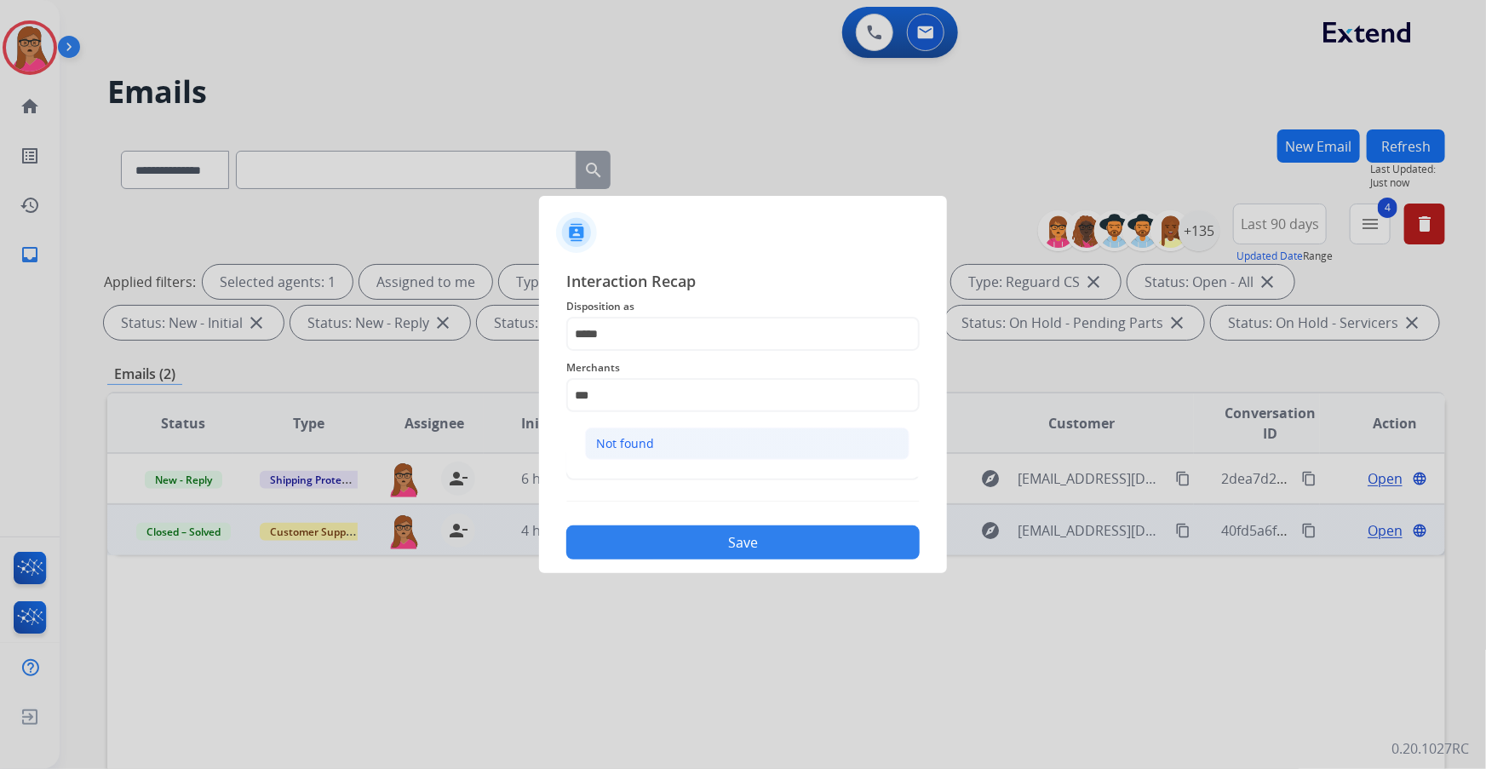
click at [677, 442] on li "Not found" at bounding box center [747, 443] width 324 height 32
type input "*********"
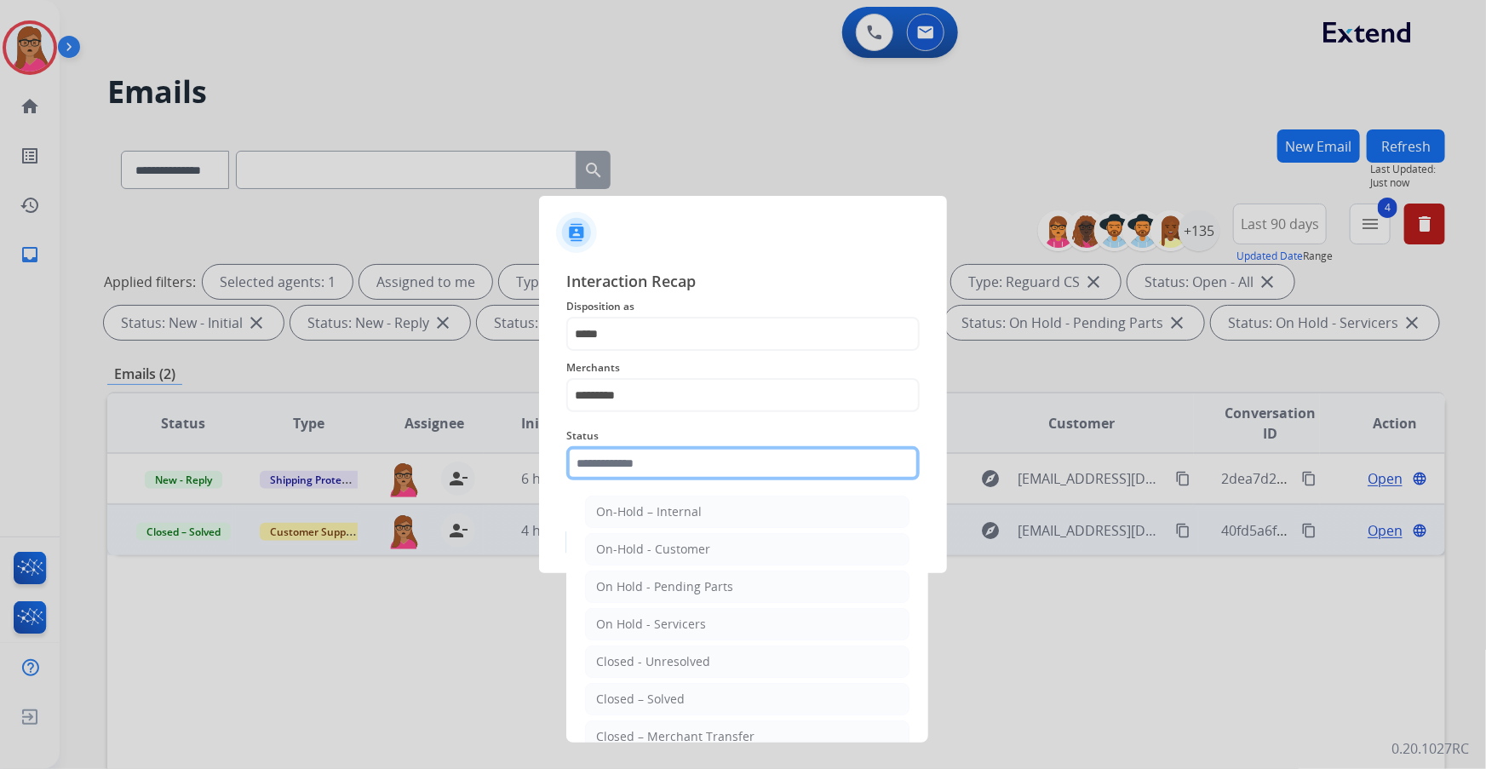
click at [611, 468] on input "text" at bounding box center [742, 463] width 353 height 34
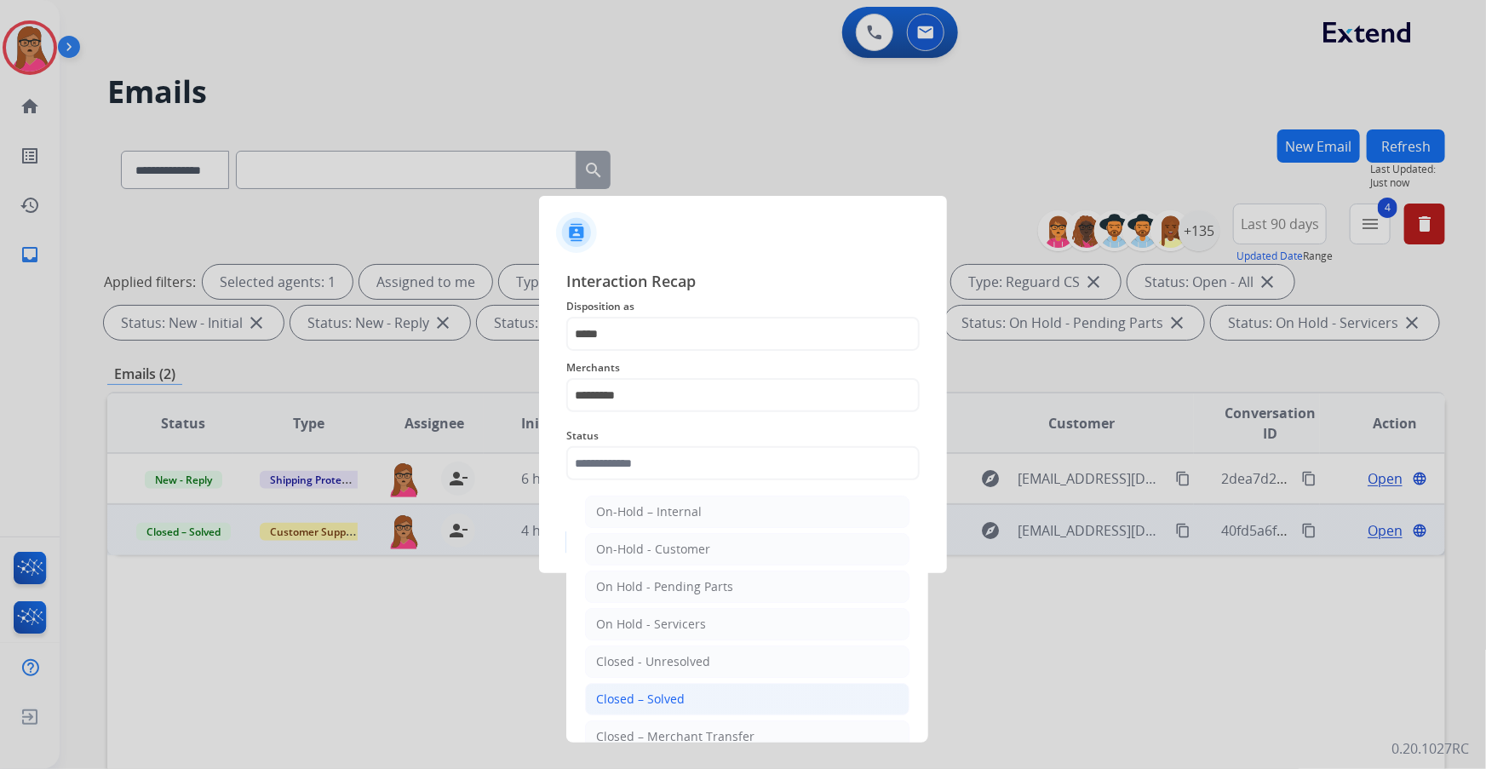
click at [664, 691] on div "Closed – Solved" at bounding box center [640, 699] width 89 height 17
type input "**********"
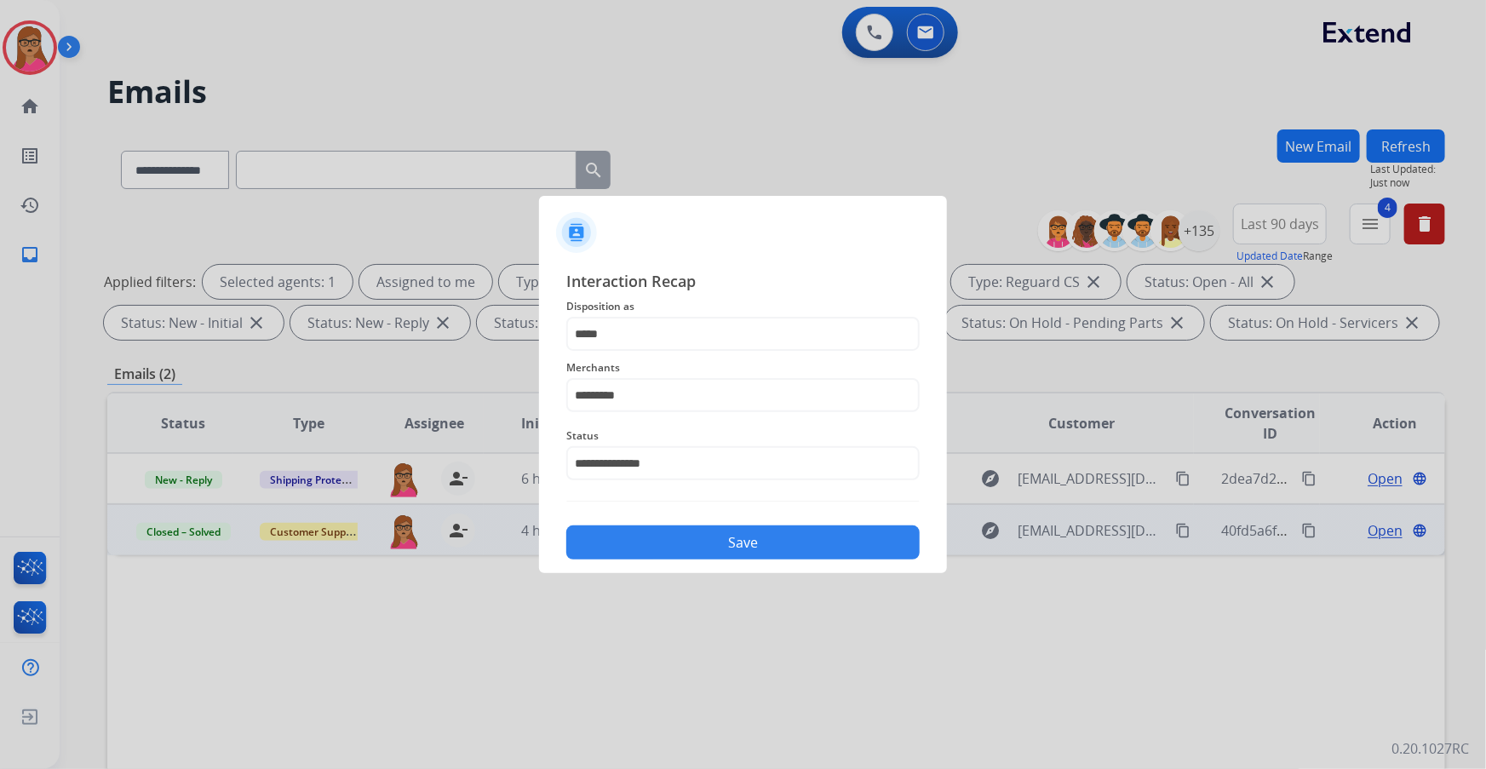
click at [739, 536] on button "Save" at bounding box center [742, 542] width 353 height 34
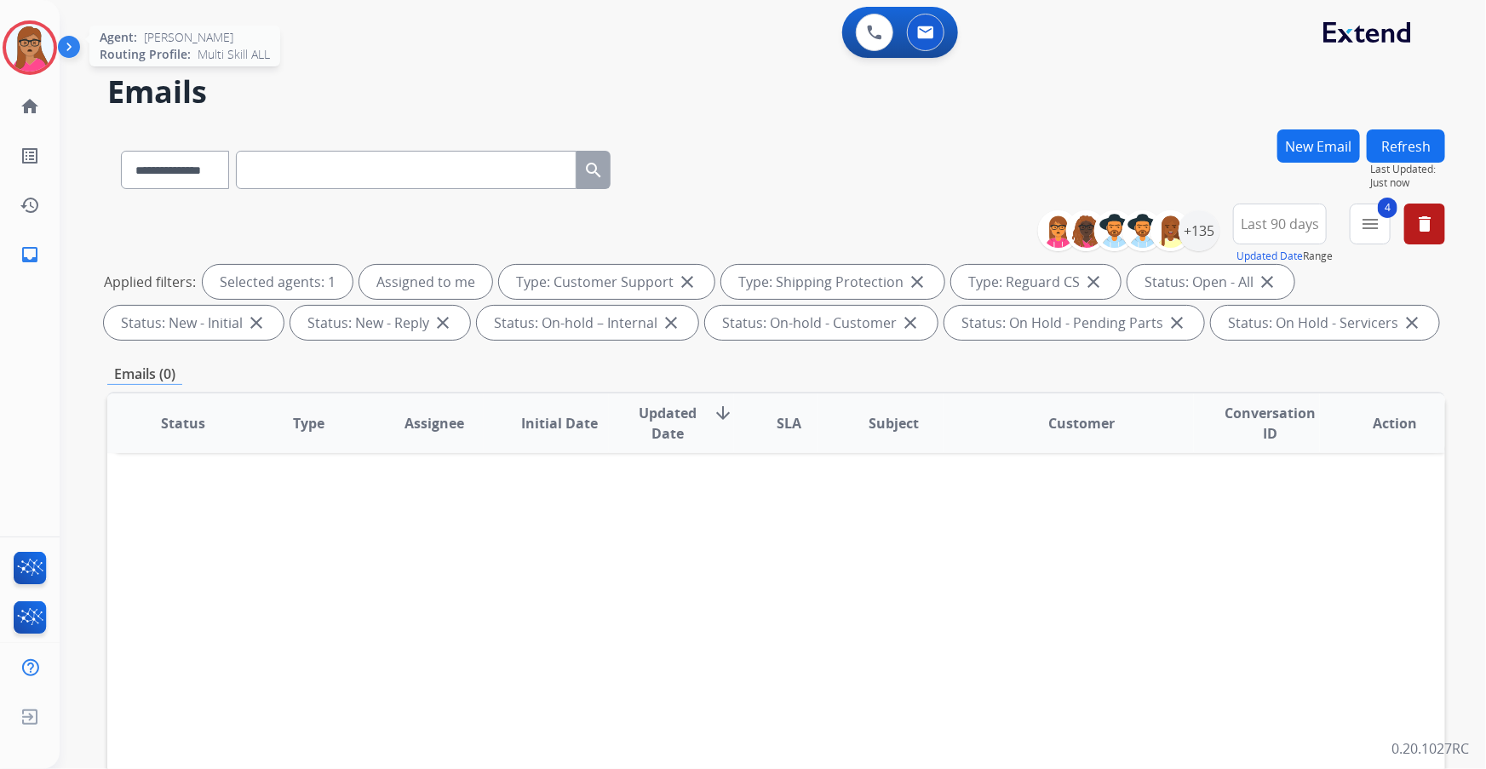
click at [26, 67] on img at bounding box center [30, 48] width 48 height 48
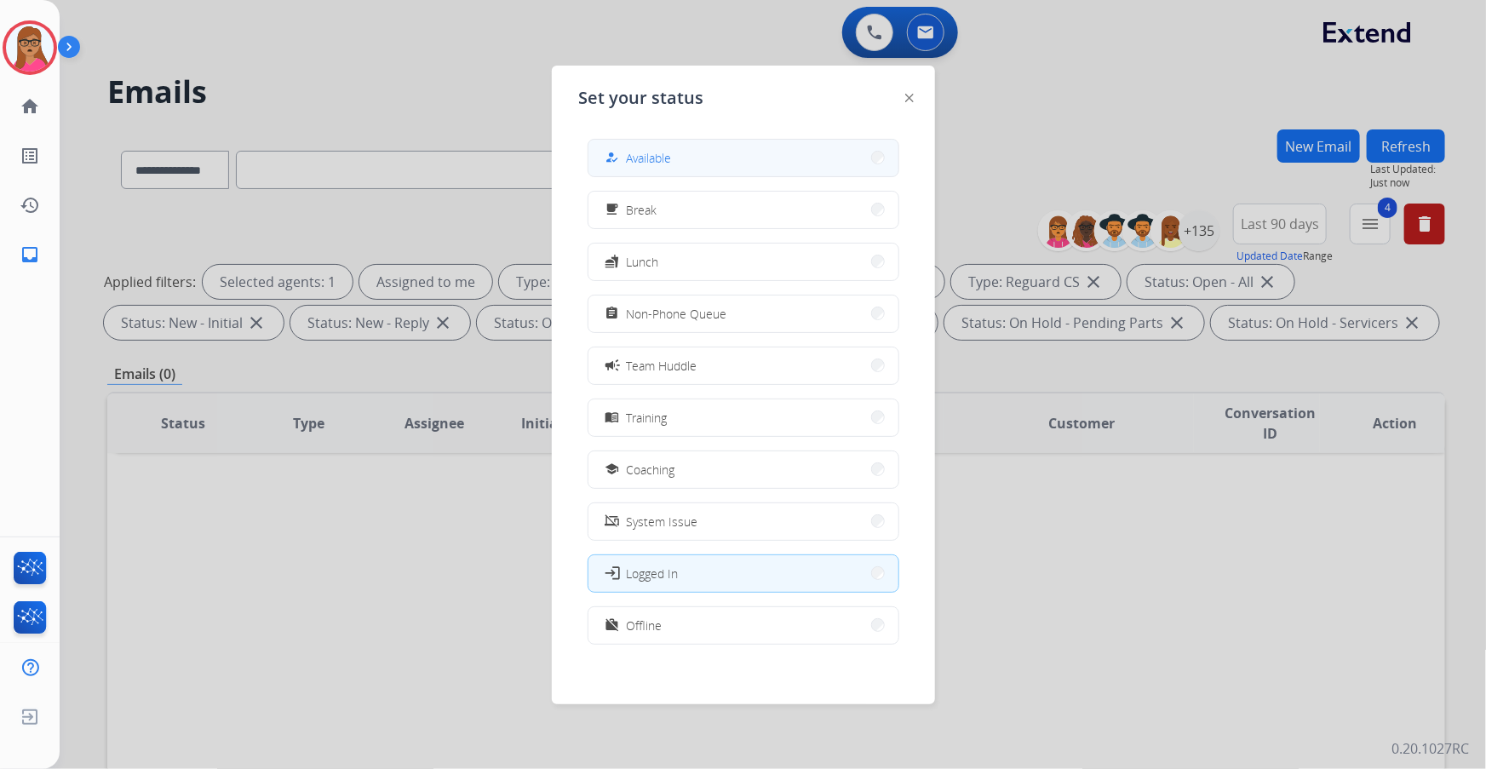
click at [692, 146] on button "how_to_reg Available" at bounding box center [743, 158] width 310 height 37
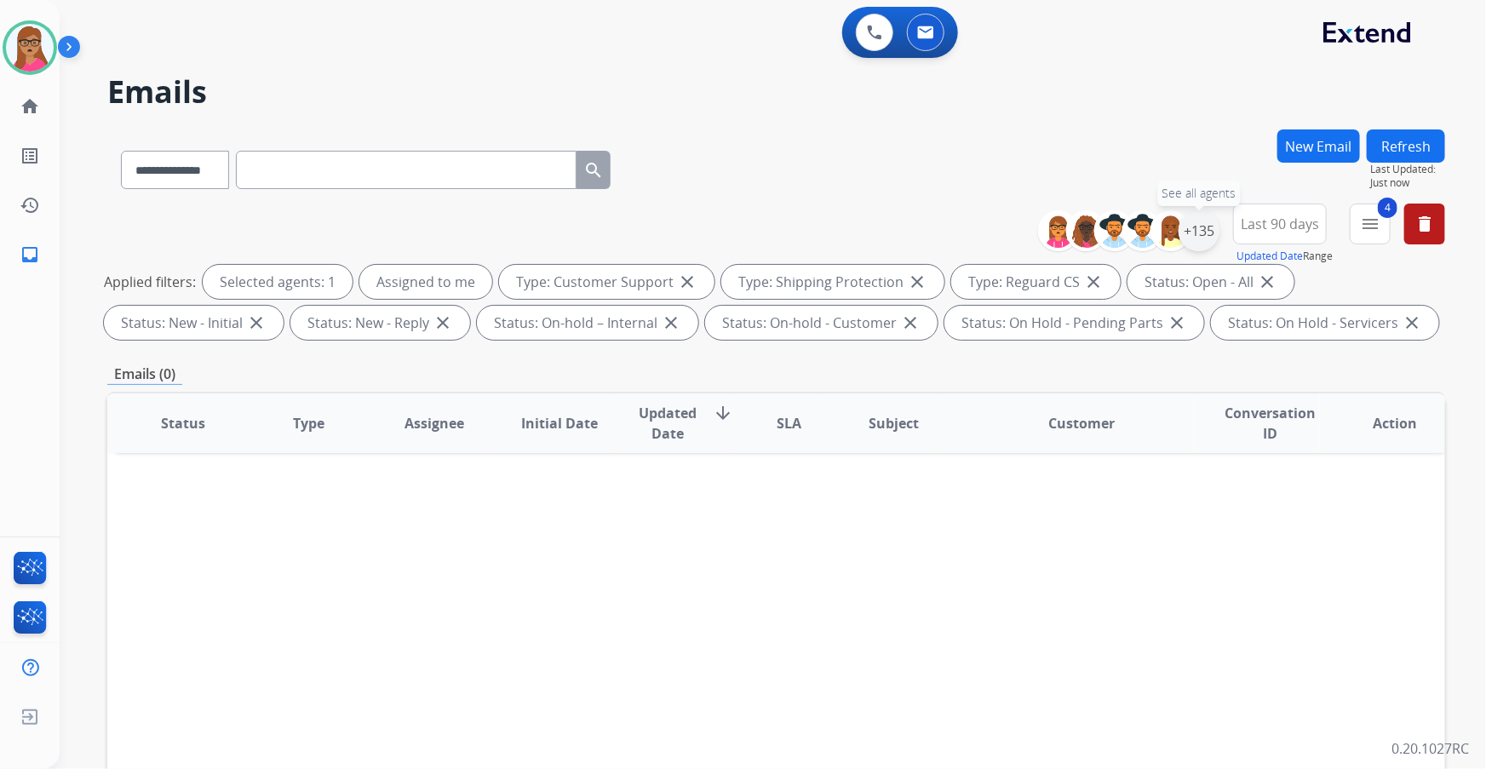
click at [1212, 235] on div "+135" at bounding box center [1198, 230] width 41 height 41
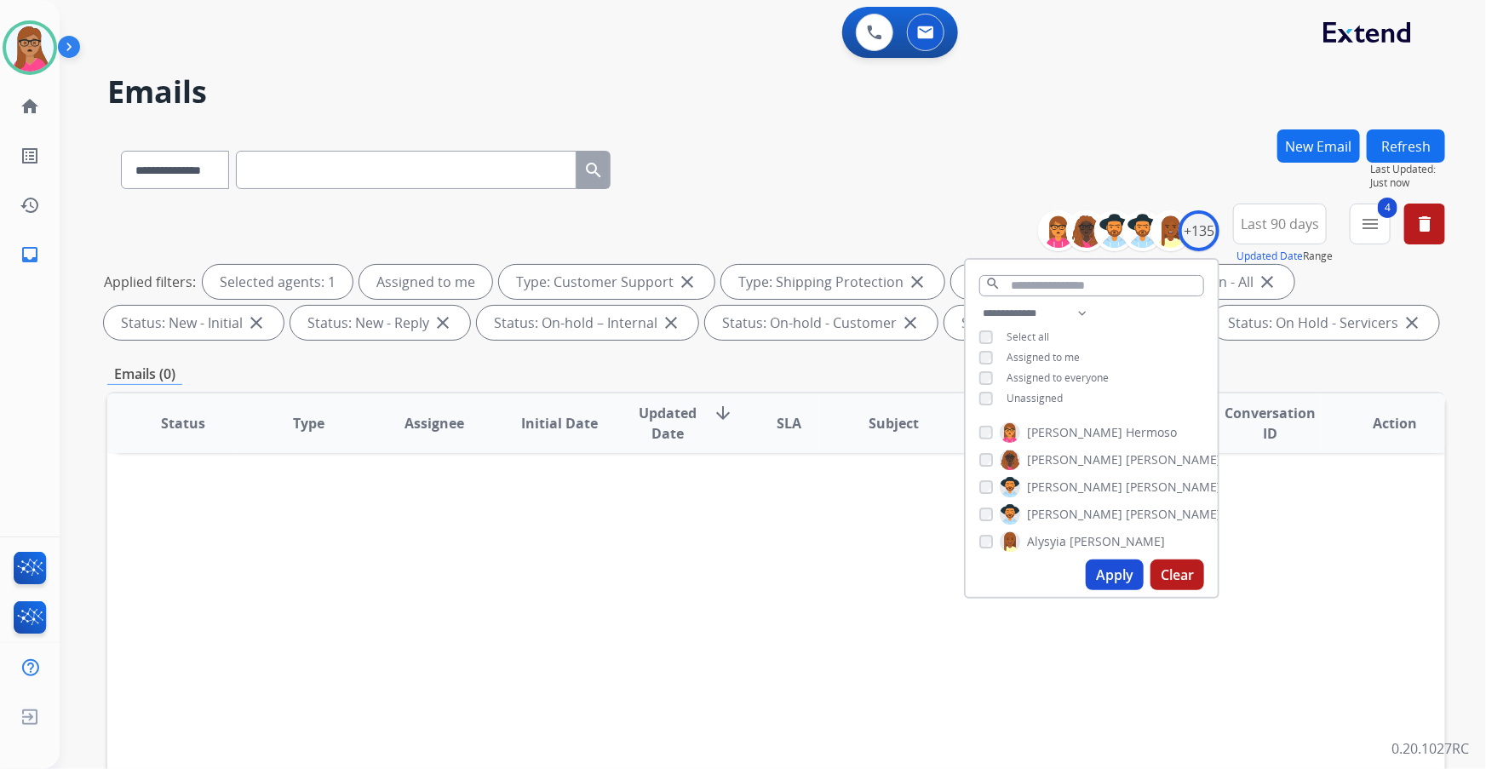
click at [749, 101] on h2 "Emails" at bounding box center [776, 92] width 1338 height 34
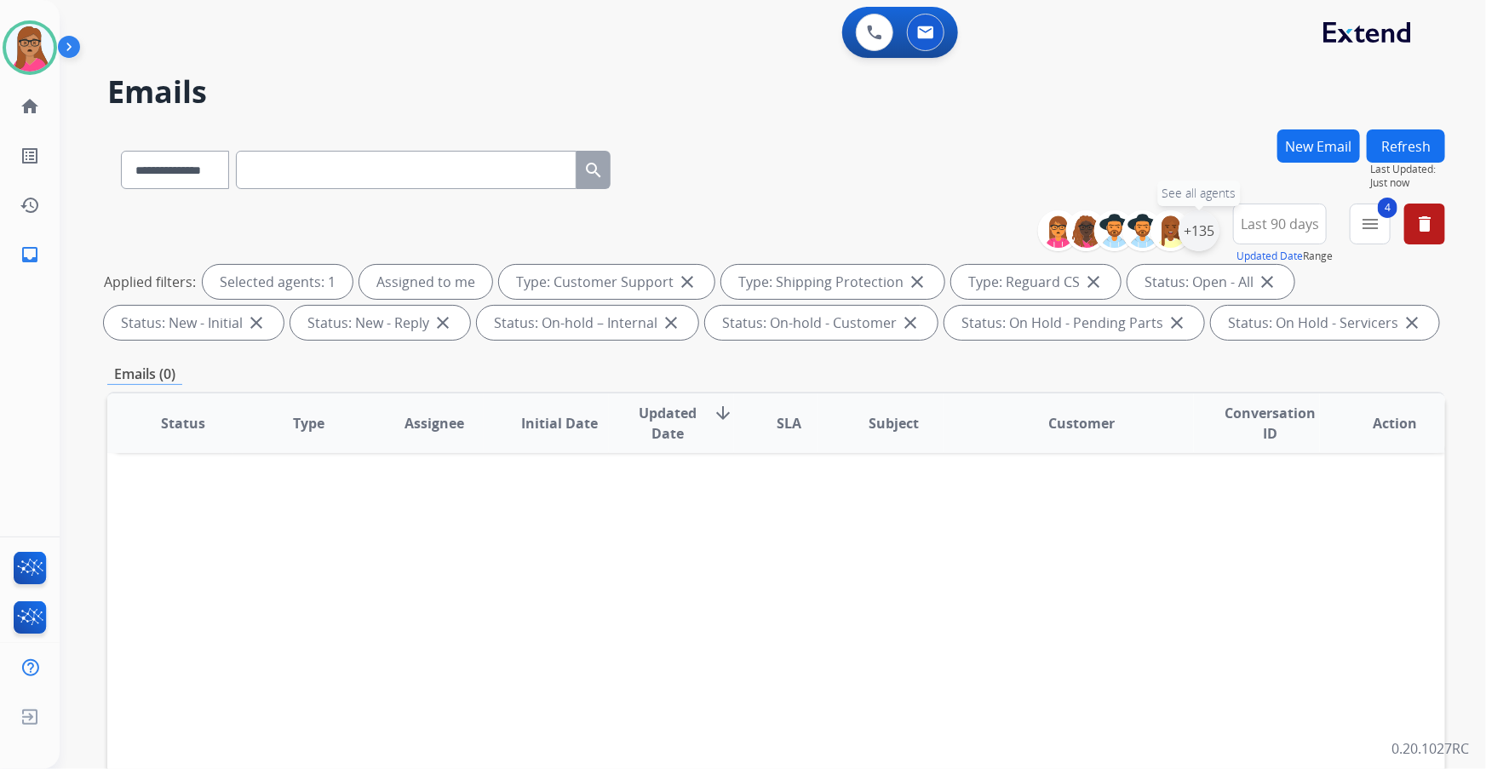
click at [1191, 242] on div "+135" at bounding box center [1198, 230] width 41 height 41
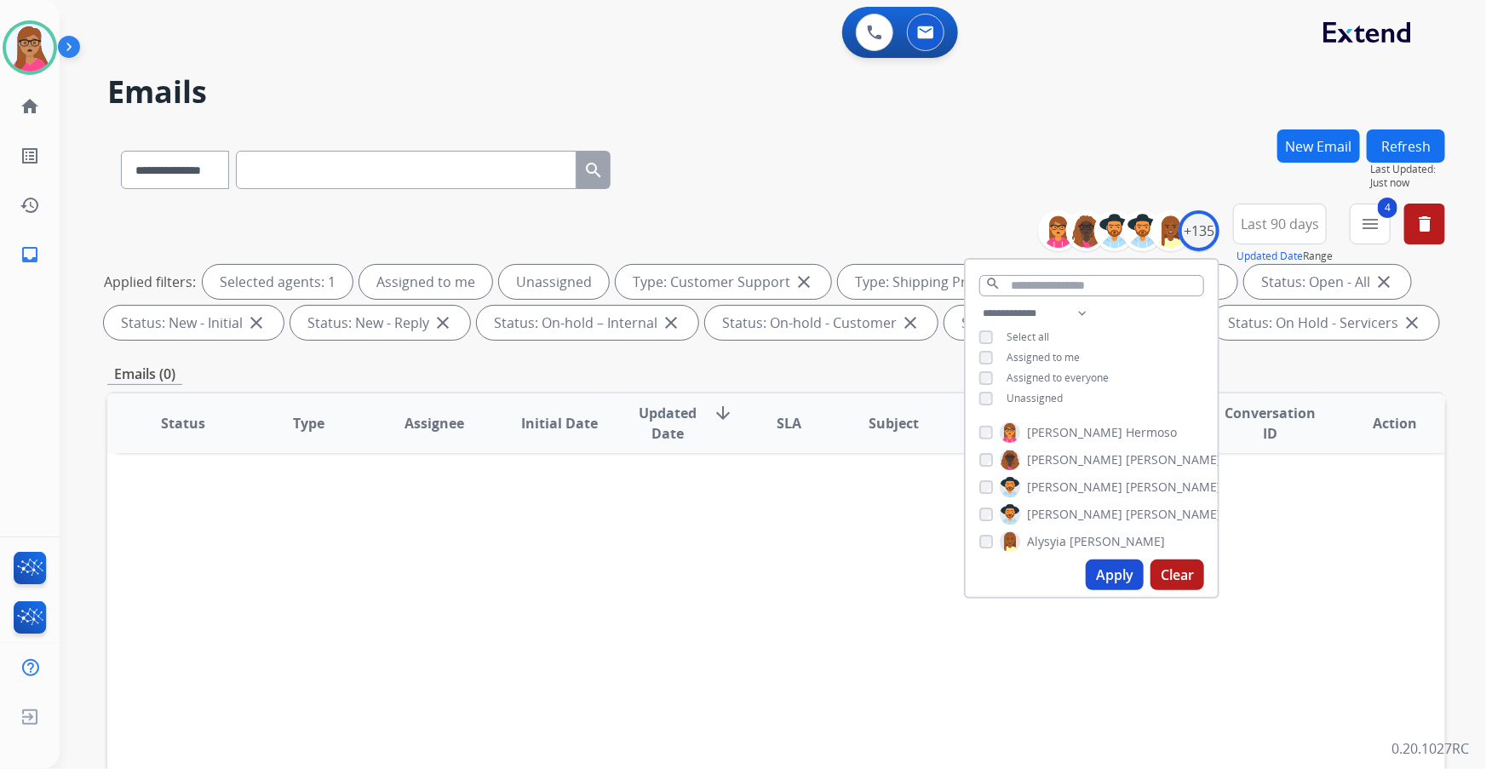
click at [1102, 560] on button "Apply" at bounding box center [1115, 574] width 58 height 31
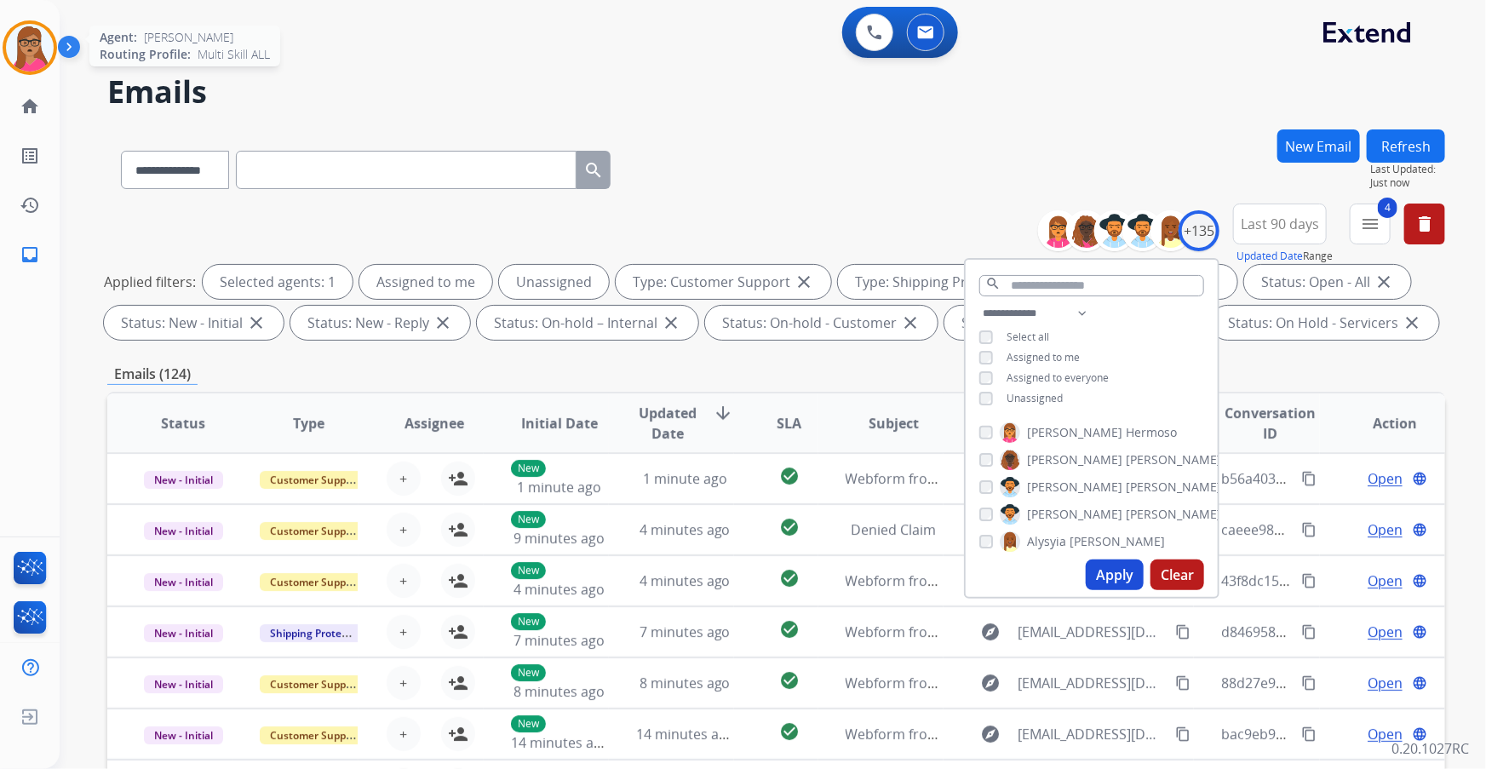
click at [23, 65] on img at bounding box center [30, 48] width 48 height 48
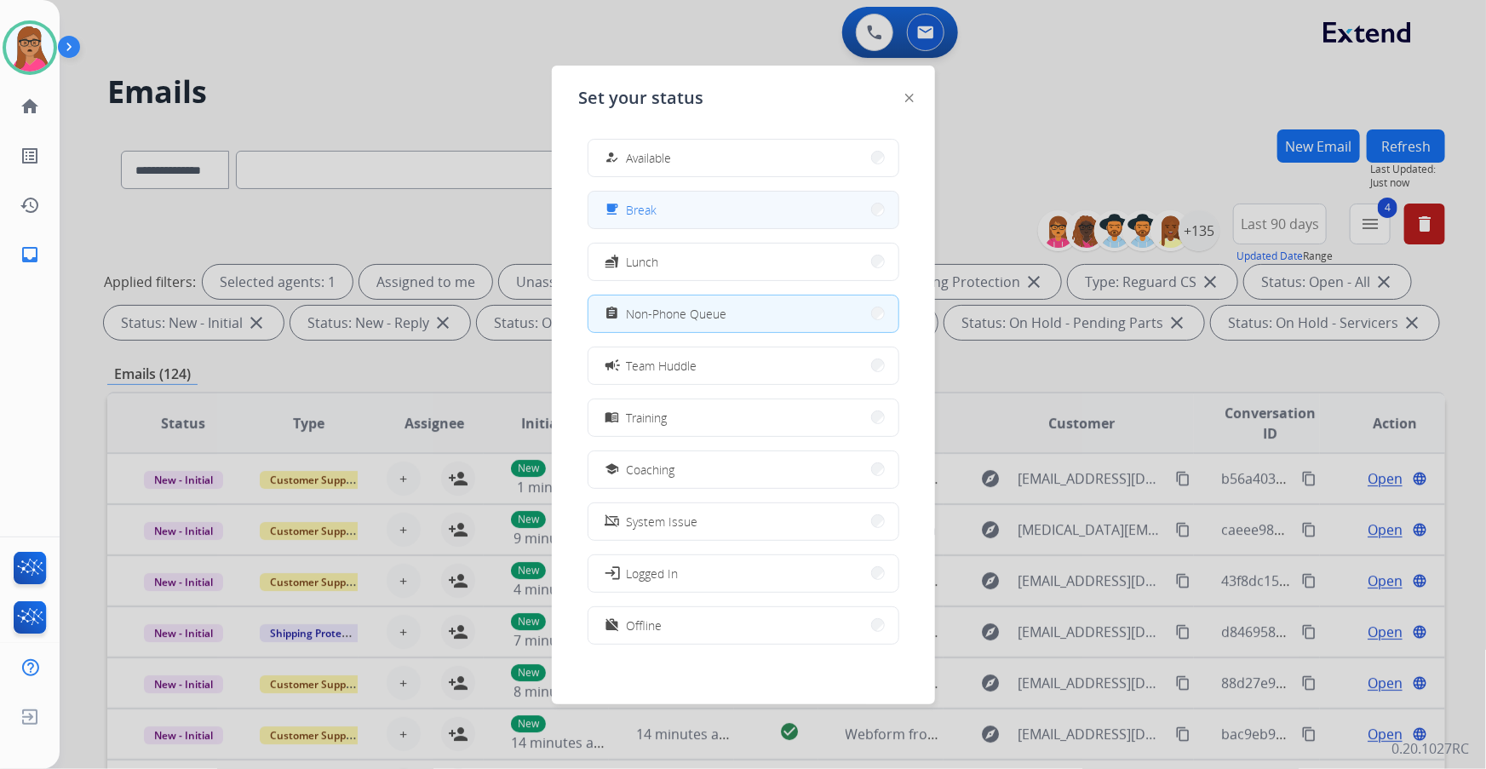
click at [688, 216] on button "free_breakfast Break" at bounding box center [743, 210] width 310 height 37
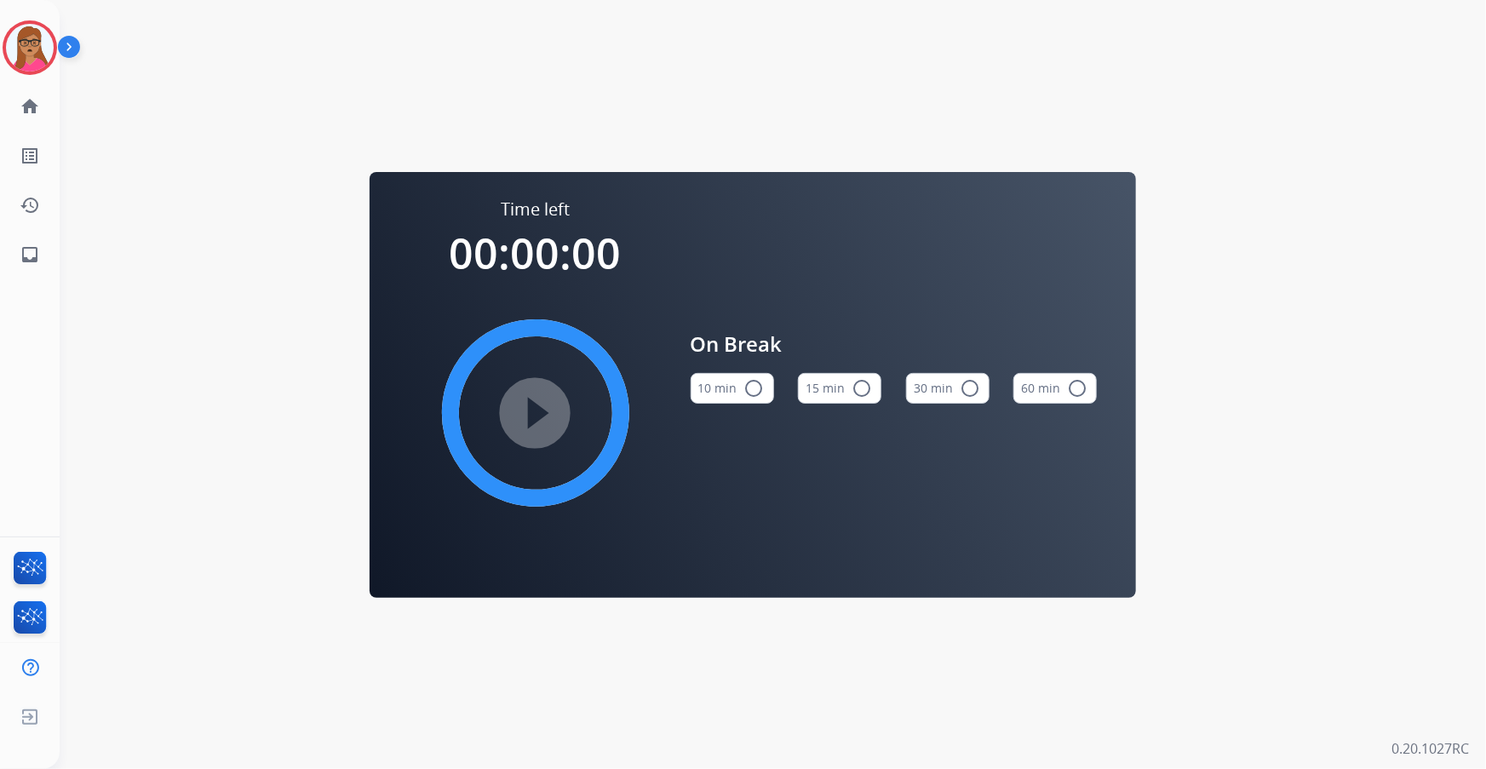
click at [814, 381] on button "15 min radio_button_unchecked" at bounding box center [839, 388] width 83 height 31
click at [546, 406] on mat-icon "play_circle_filled" at bounding box center [535, 413] width 20 height 20
click at [38, 51] on img at bounding box center [30, 48] width 48 height 48
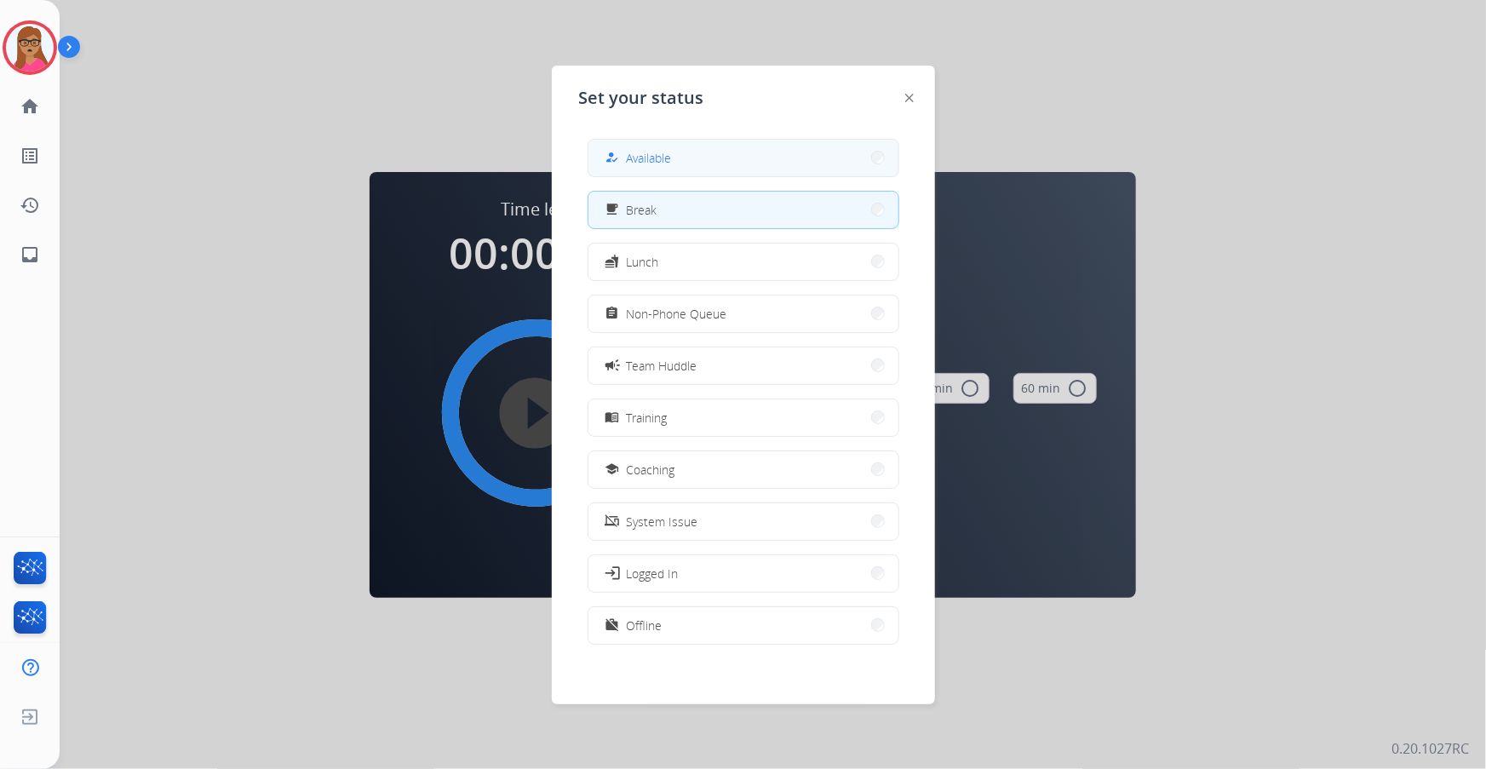
click at [684, 169] on button "how_to_reg Available" at bounding box center [743, 158] width 310 height 37
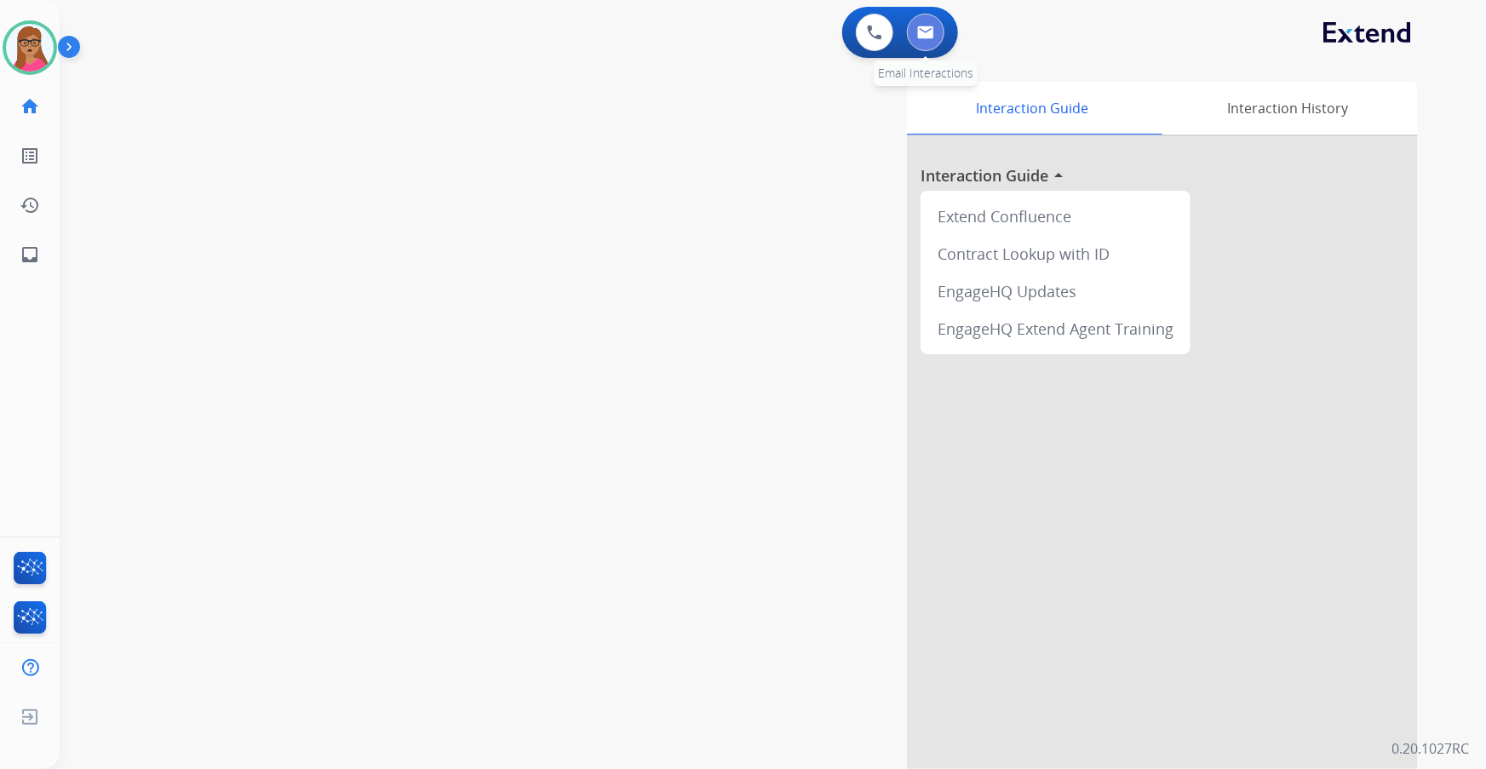
click at [936, 26] on button at bounding box center [925, 32] width 37 height 37
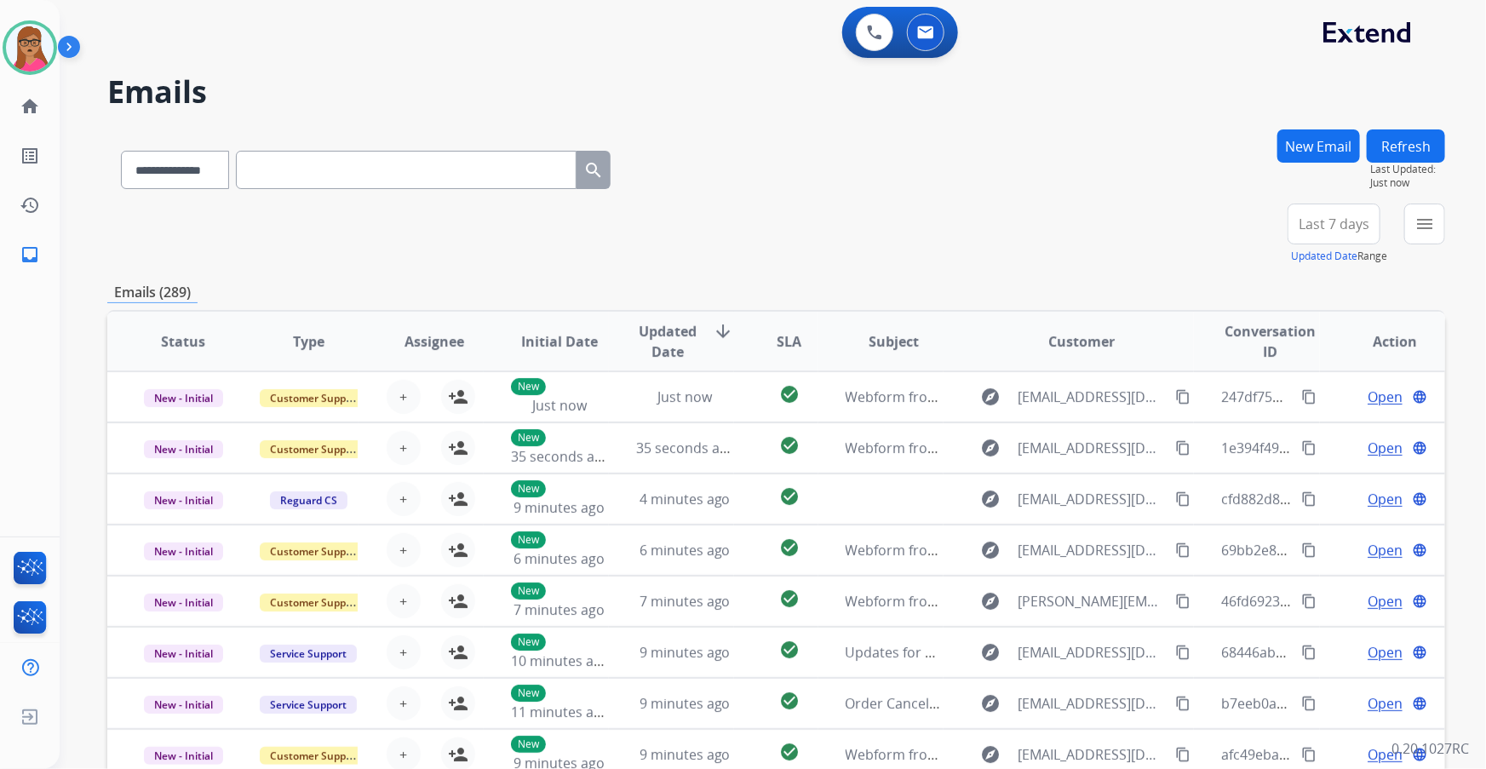
click at [1338, 226] on span "Last 7 days" at bounding box center [1333, 224] width 71 height 7
click at [1324, 431] on div "Last 90 days" at bounding box center [1328, 431] width 94 height 26
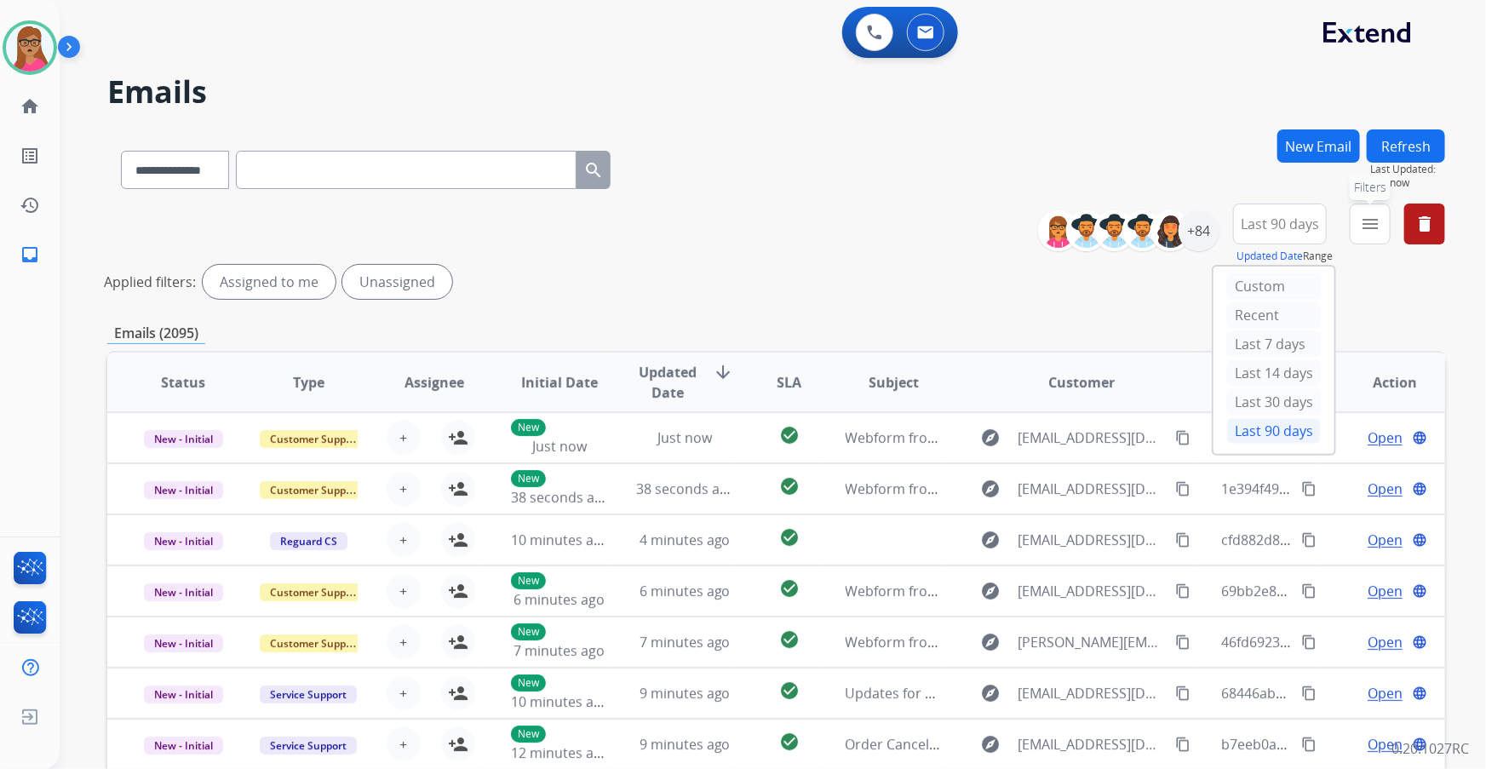
click at [1365, 220] on mat-icon "menu" at bounding box center [1370, 224] width 20 height 20
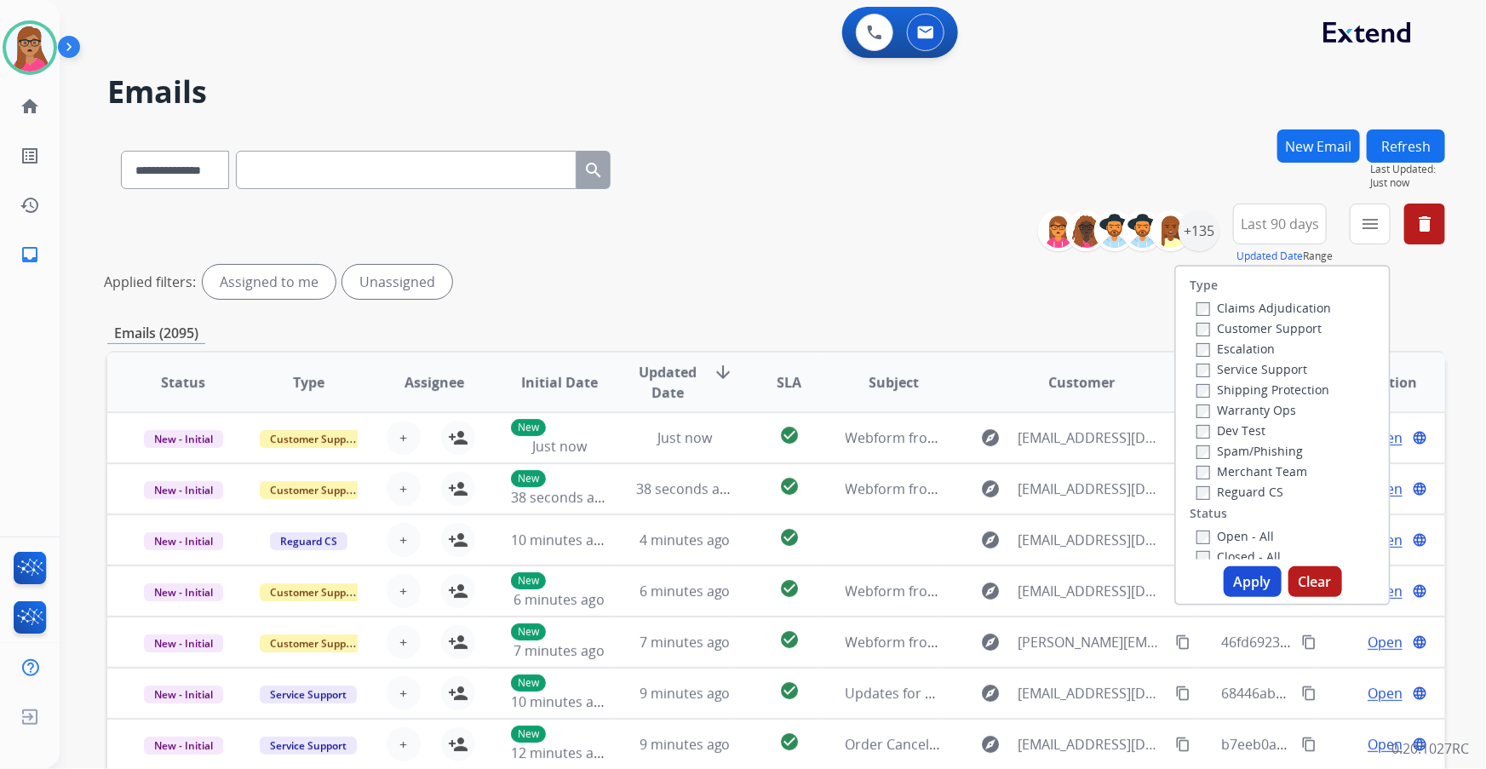
drag, startPoint x: 1293, startPoint y: 324, endPoint x: 1320, endPoint y: 340, distance: 31.0
click at [1292, 324] on label "Customer Support" at bounding box center [1258, 328] width 125 height 16
click at [1348, 332] on div "Type Claims Adjudication Customer Support Escalation Service Support Shipping P…" at bounding box center [1282, 413] width 213 height 293
click at [1260, 588] on button "Apply" at bounding box center [1253, 581] width 58 height 31
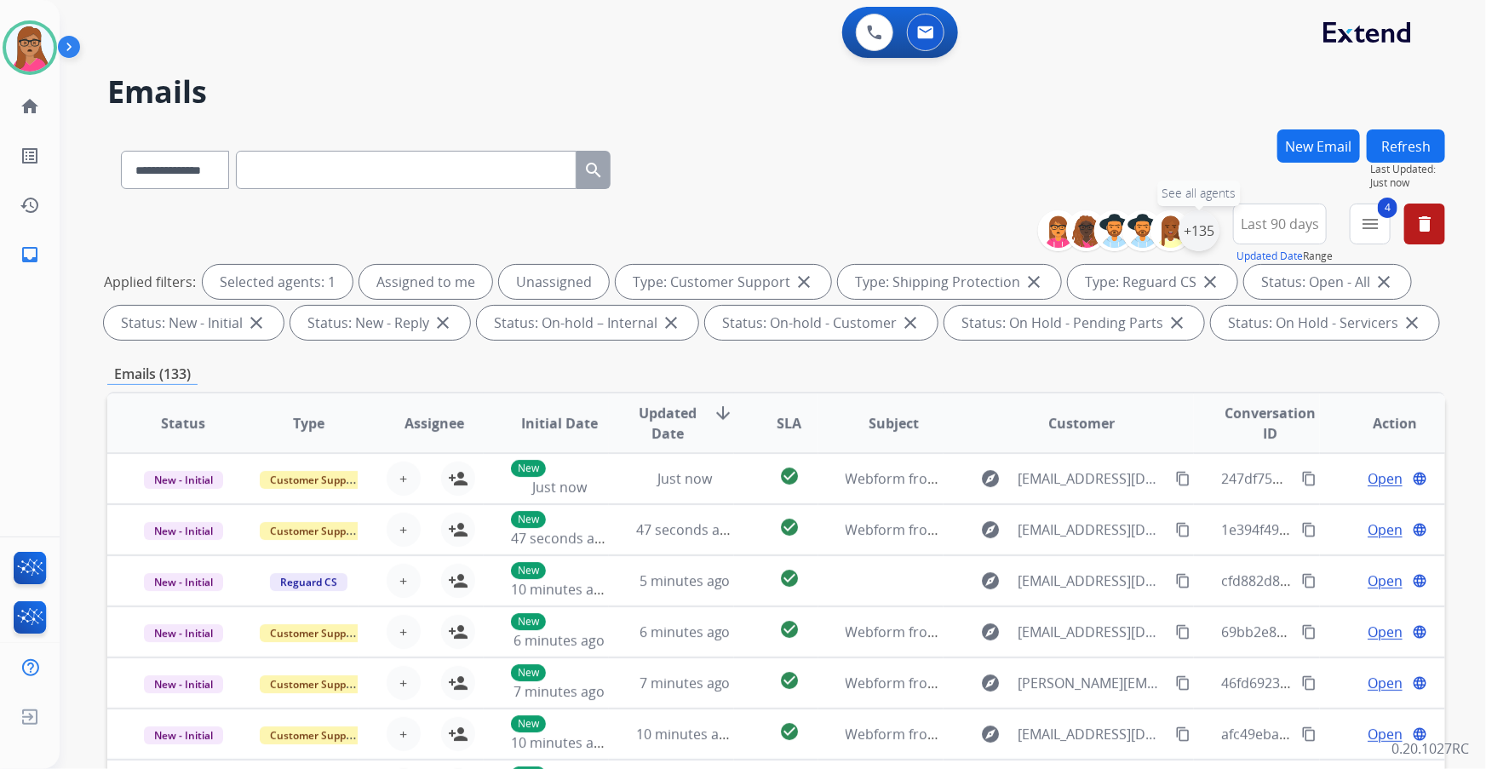
click at [1199, 236] on div "+135" at bounding box center [1198, 230] width 41 height 41
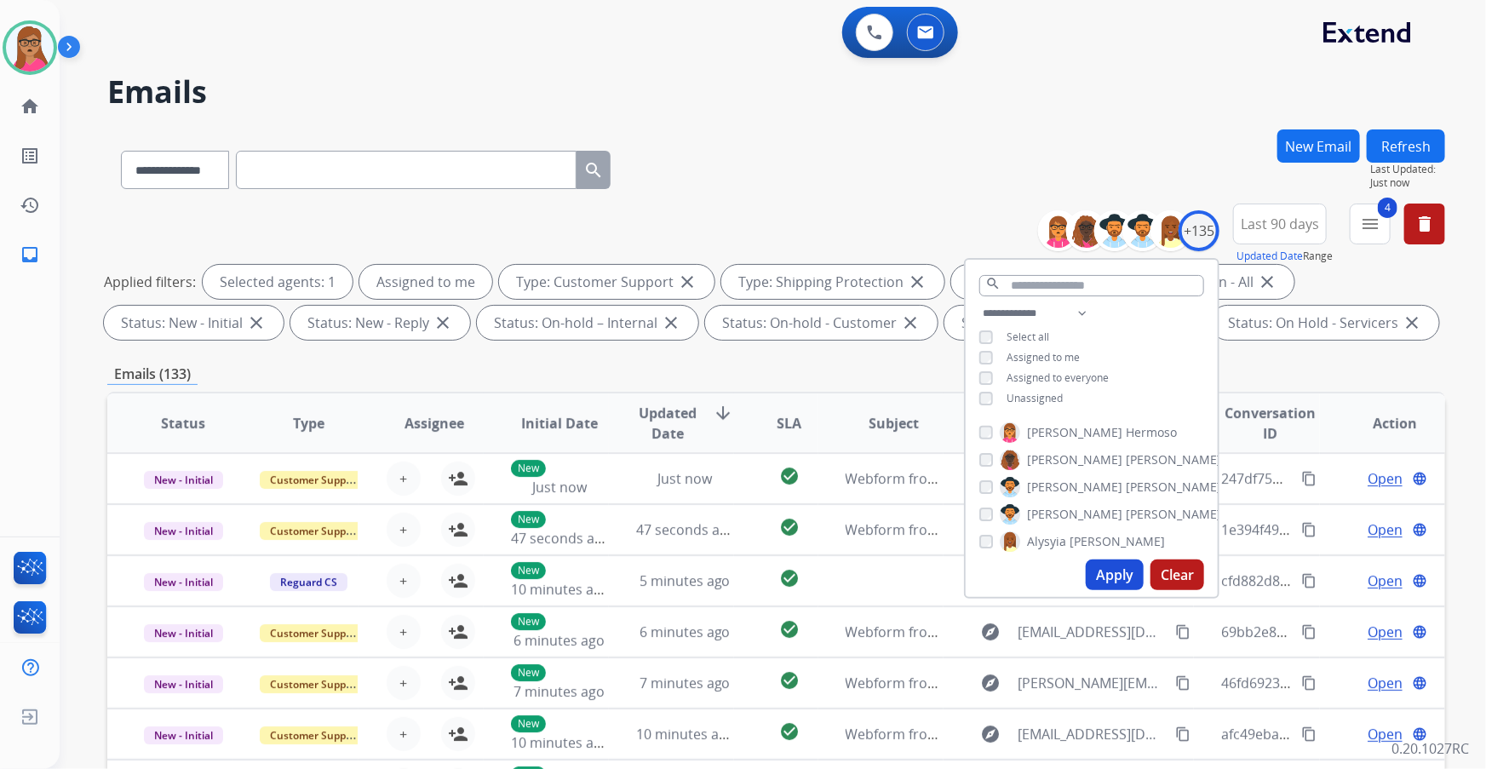
click at [1108, 575] on button "Apply" at bounding box center [1115, 574] width 58 height 31
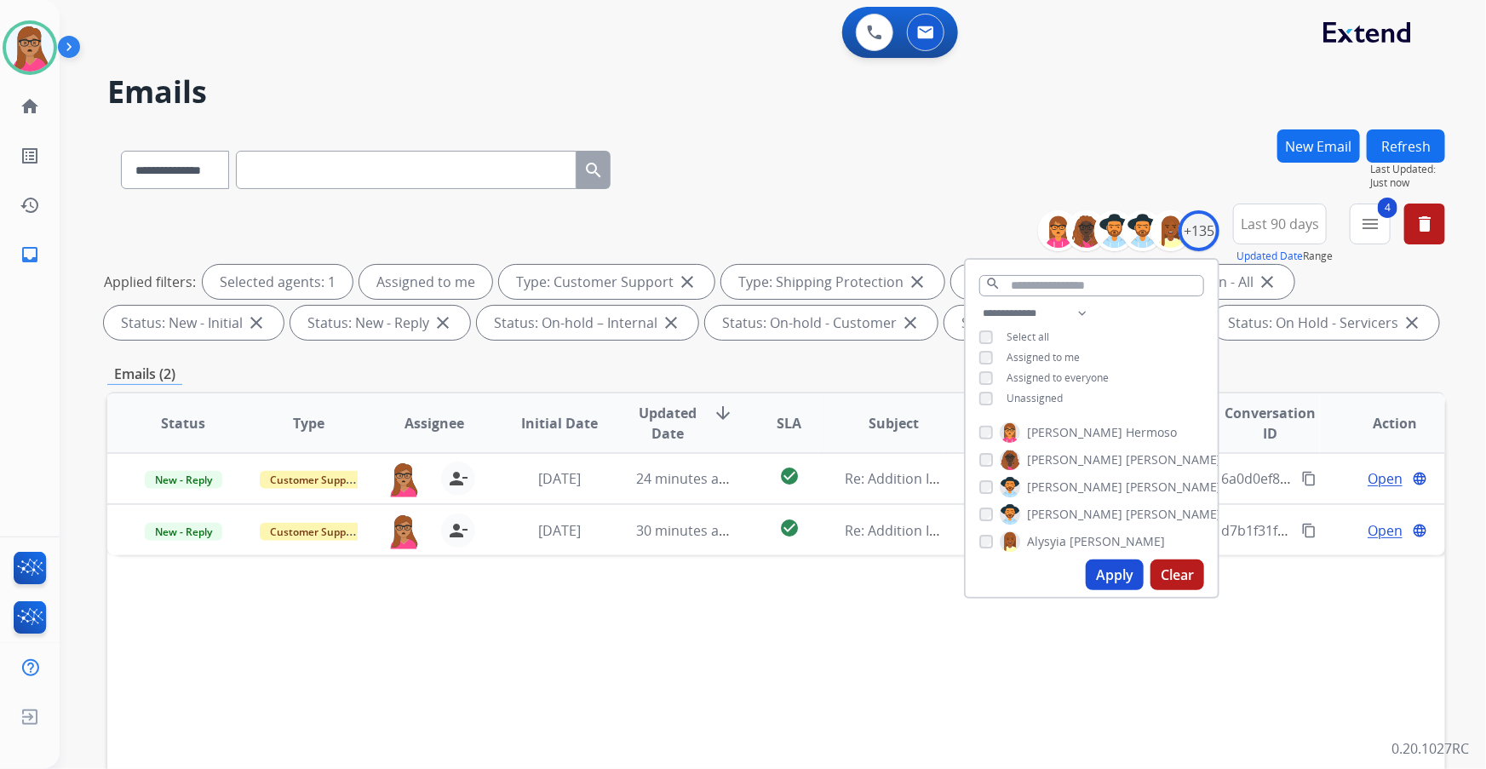
click at [708, 341] on div "**********" at bounding box center [776, 274] width 1338 height 143
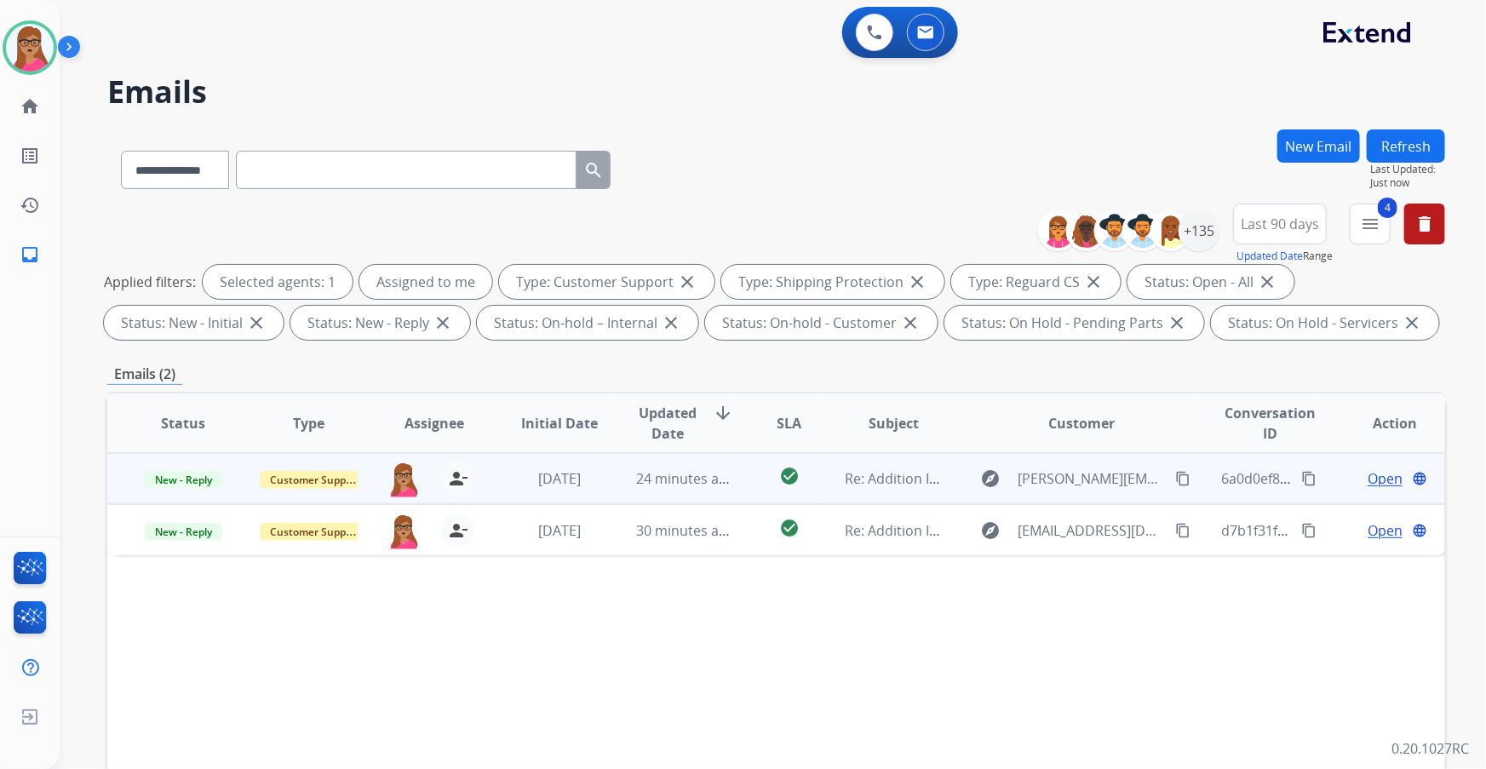
click at [1367, 469] on span "Open" at bounding box center [1384, 478] width 35 height 20
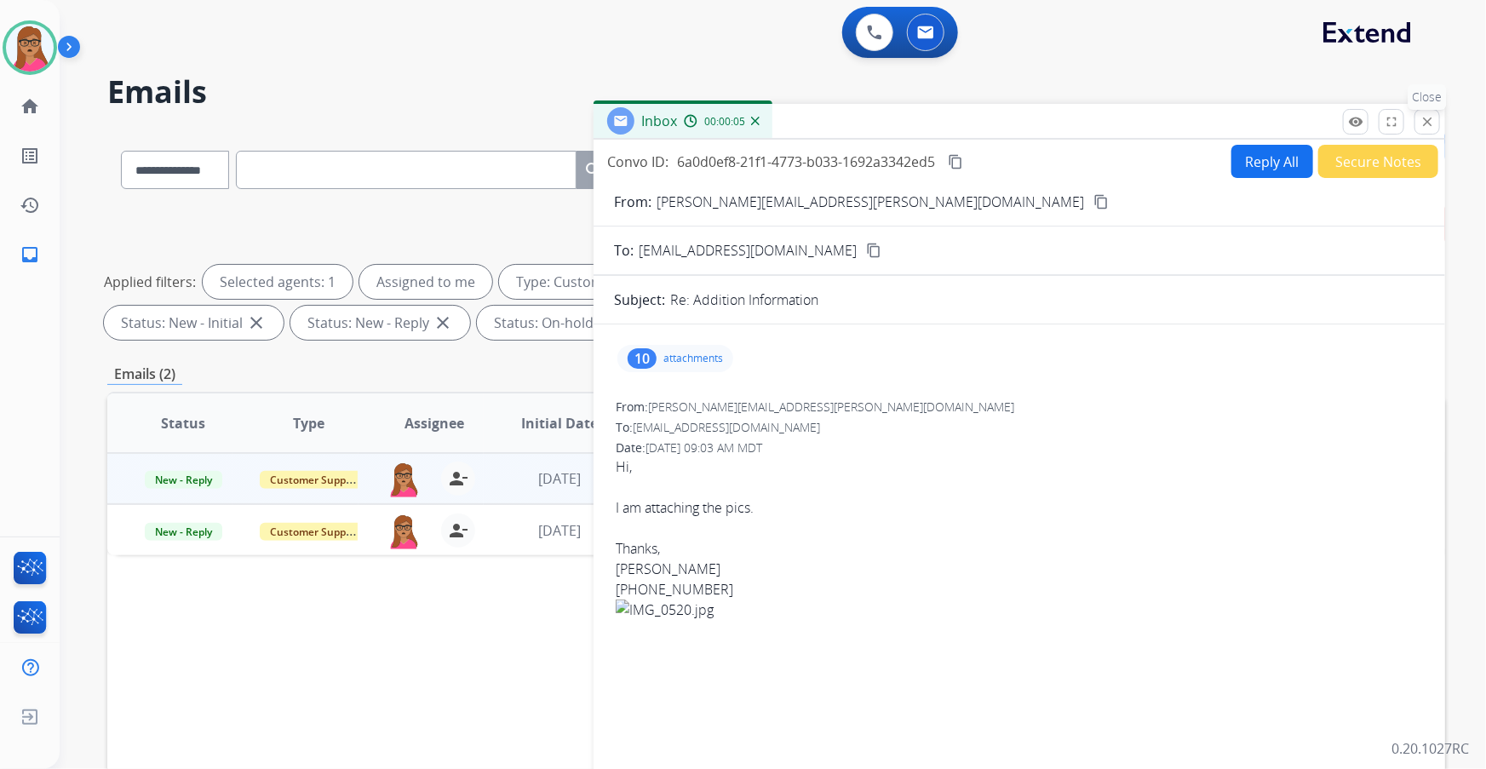
click at [1431, 114] on mat-icon "close" at bounding box center [1426, 121] width 15 height 15
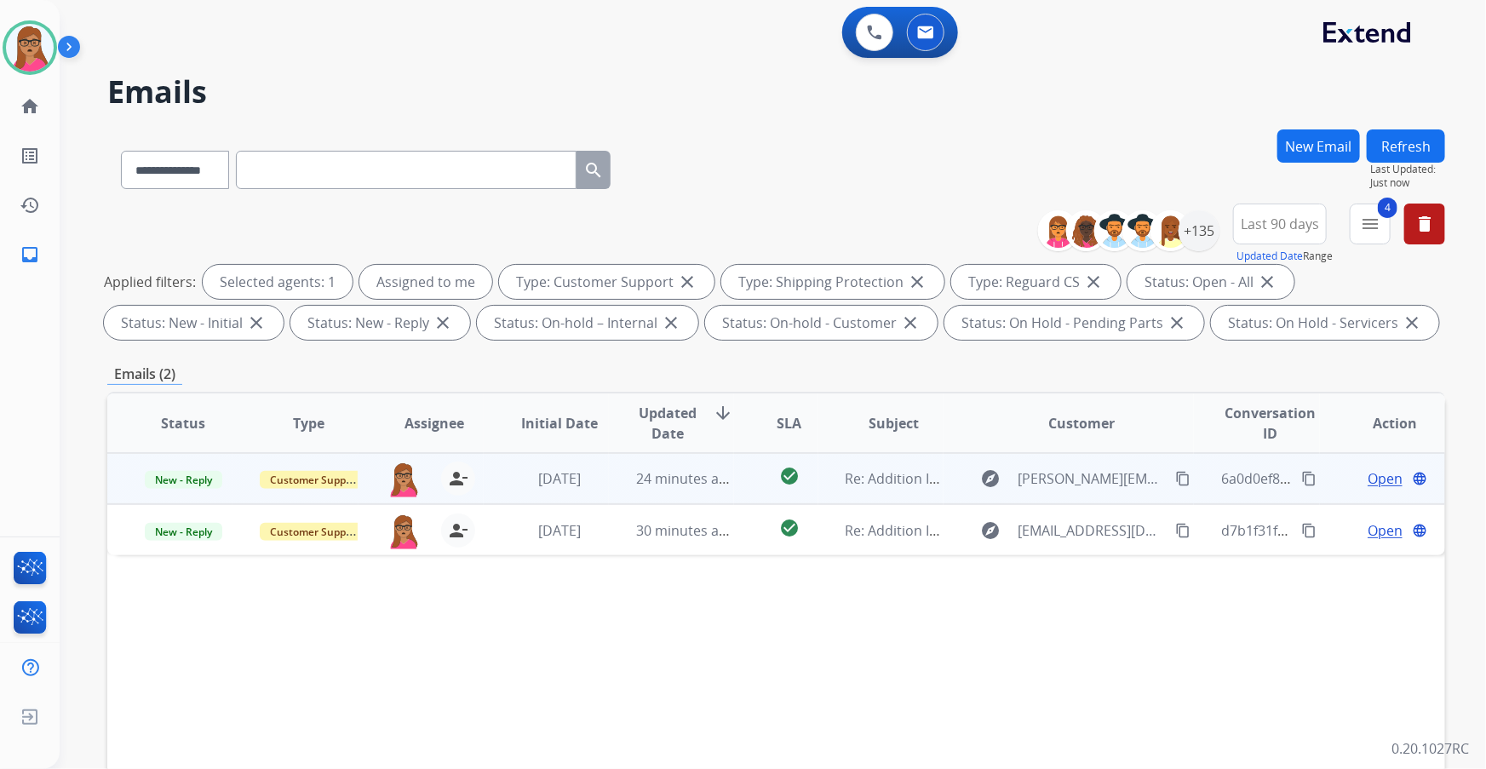
click at [1347, 477] on div "Open language" at bounding box center [1395, 478] width 97 height 20
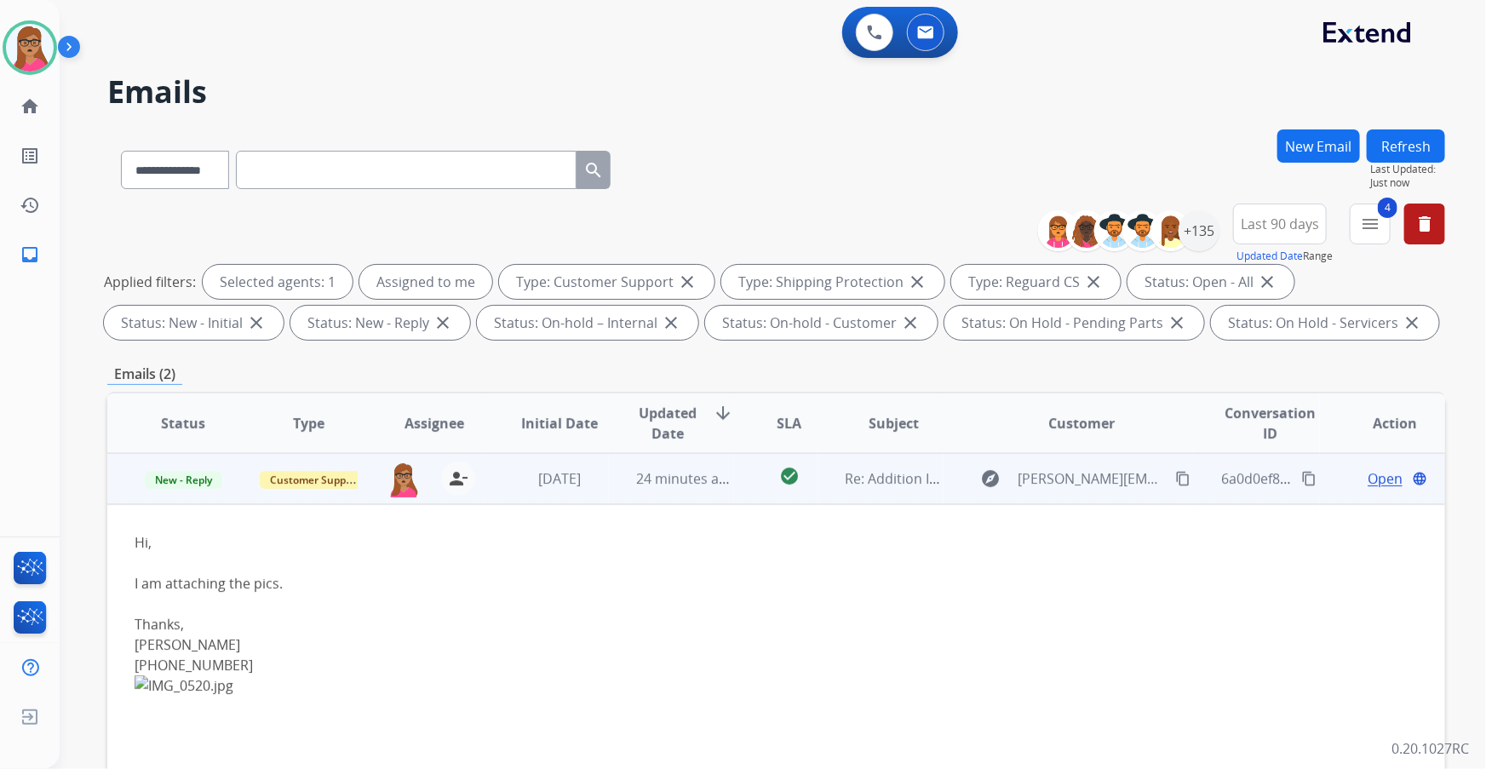
click at [1368, 473] on span "Open" at bounding box center [1384, 478] width 35 height 20
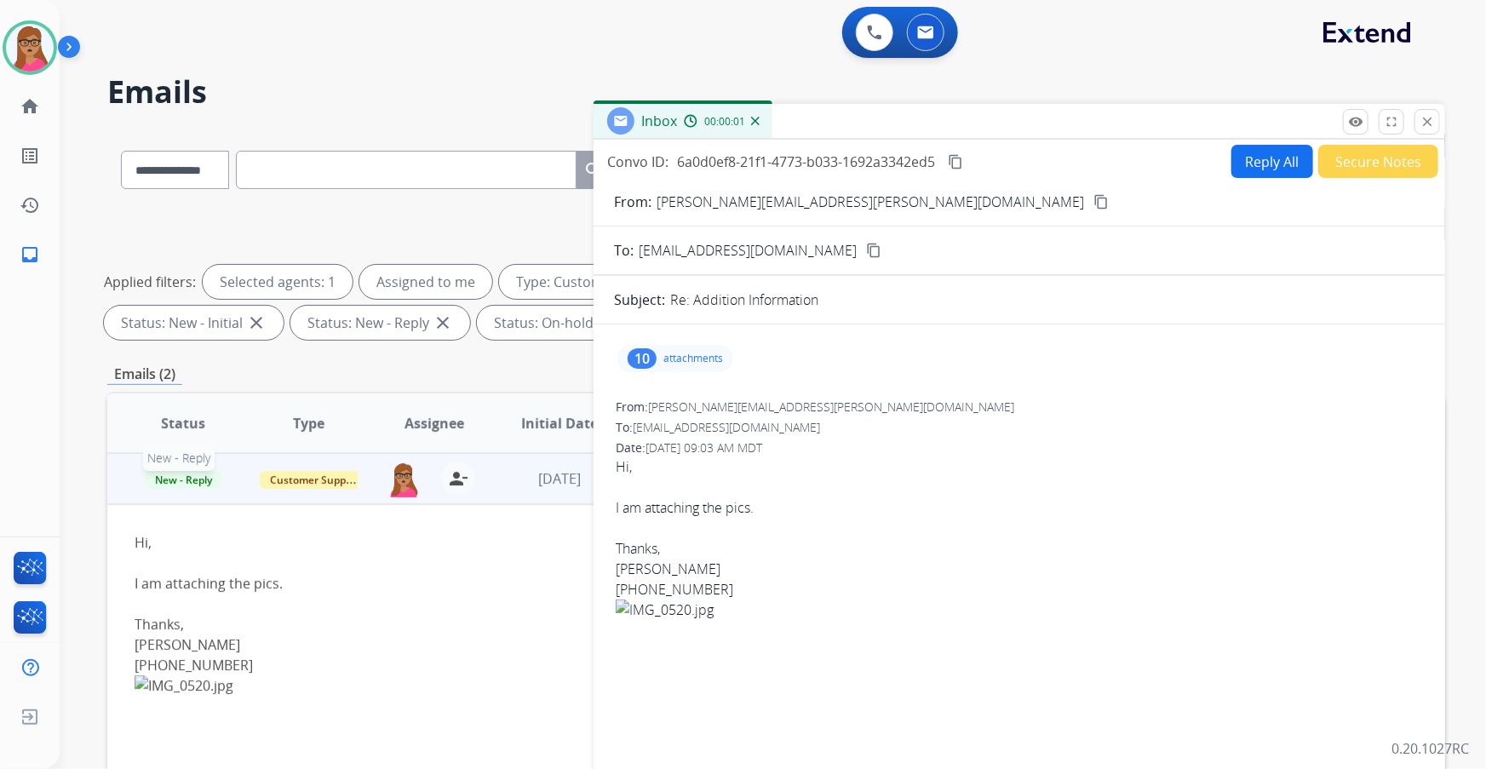
click at [181, 482] on span "New - Reply" at bounding box center [183, 480] width 77 height 18
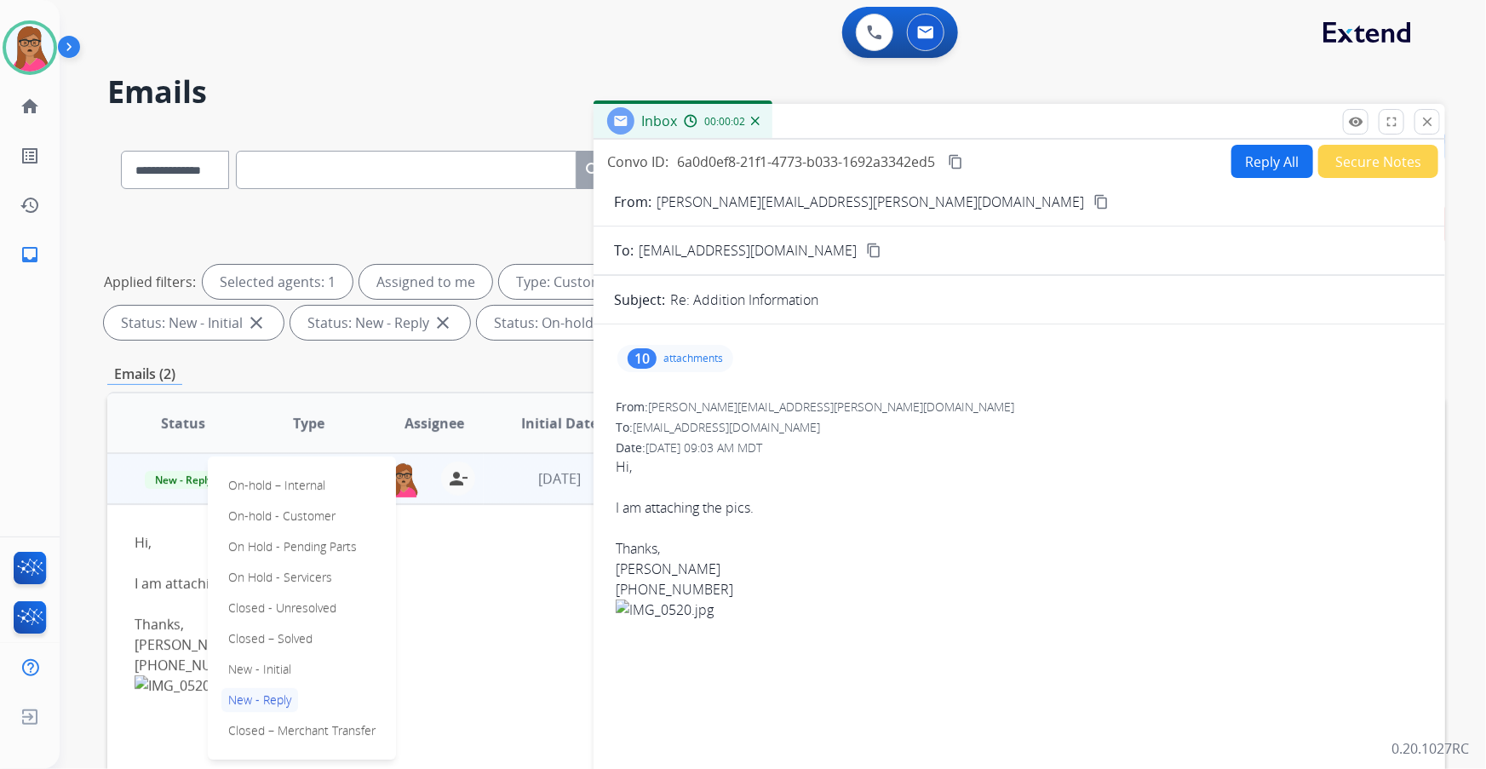
click at [592, 597] on div at bounding box center [651, 603] width 1032 height 20
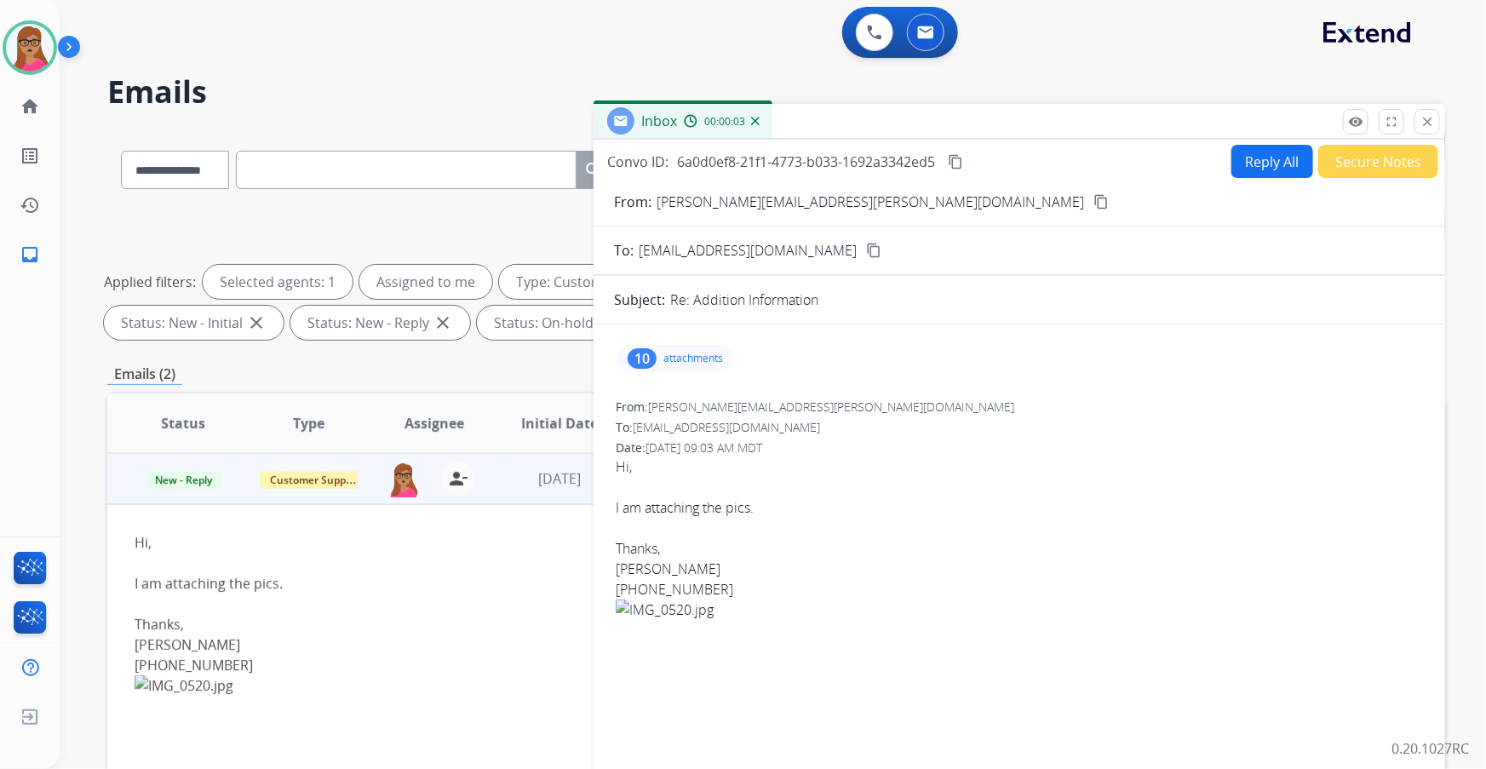
click at [183, 502] on td "New - Reply" at bounding box center [169, 478] width 125 height 51
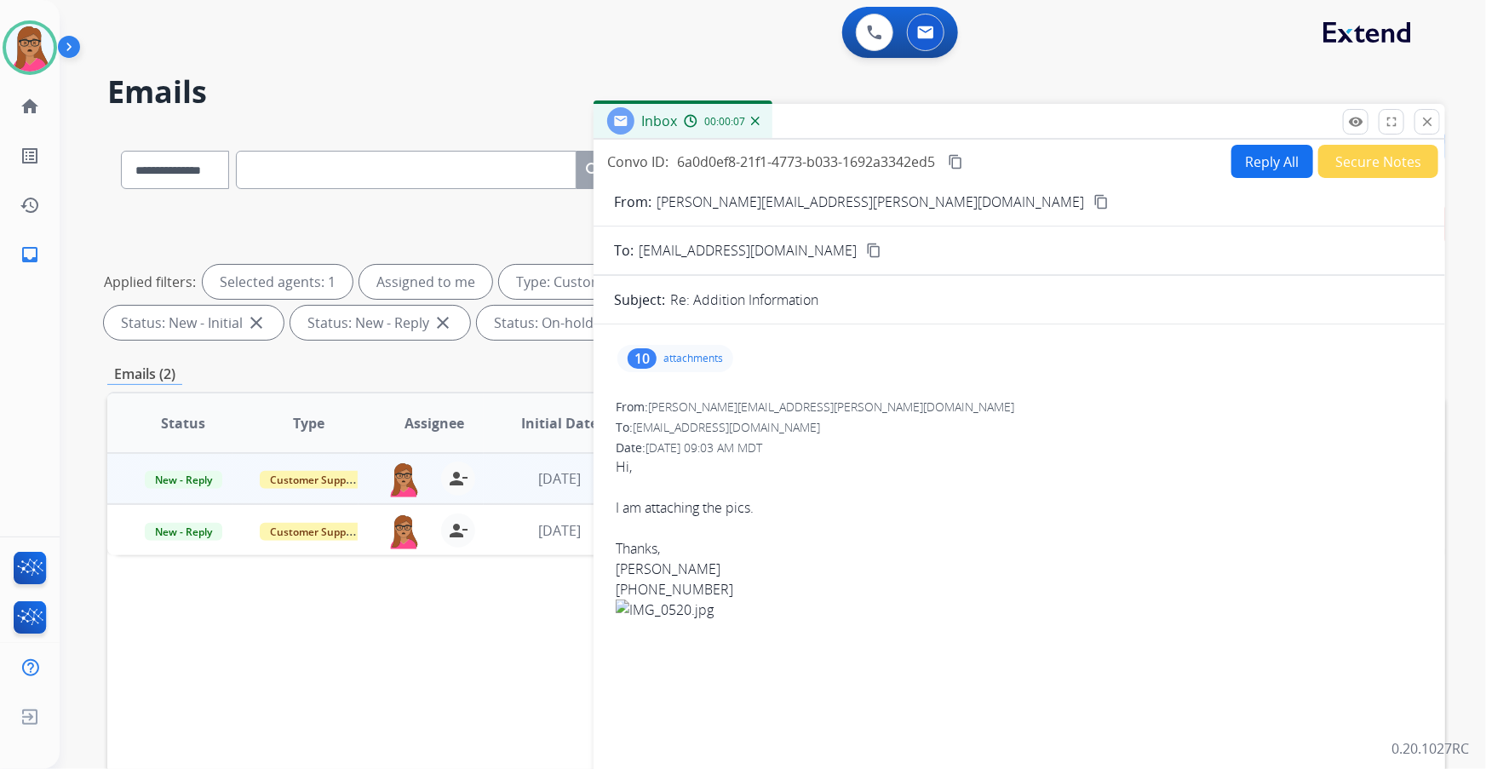
click at [698, 347] on div "10 attachments" at bounding box center [675, 358] width 116 height 27
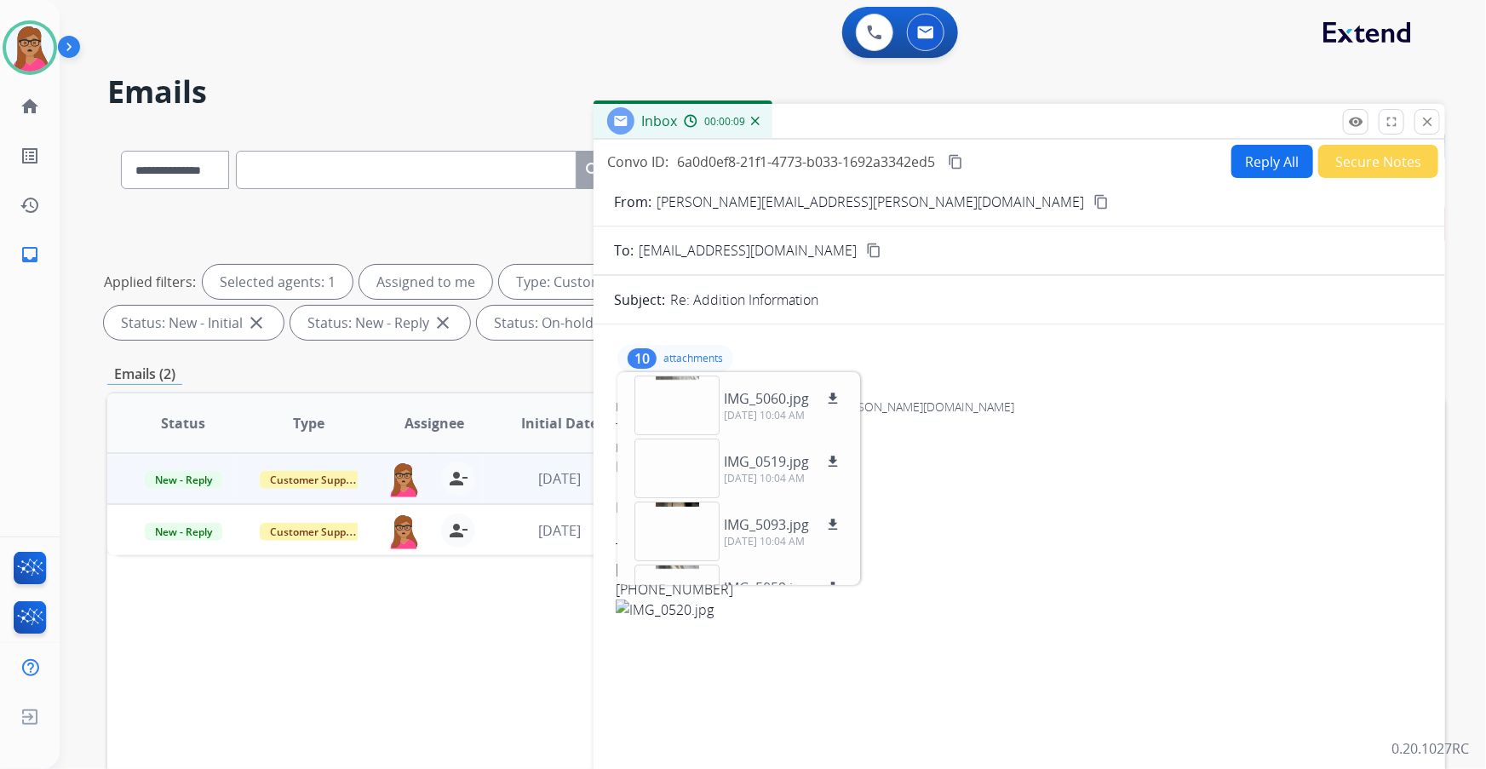
click at [681, 372] on div "IMG_5060.jpg download 10/15/2025, 10:04 AM IMG_0519.jpg download 10/15/2025, 10…" at bounding box center [738, 478] width 243 height 213
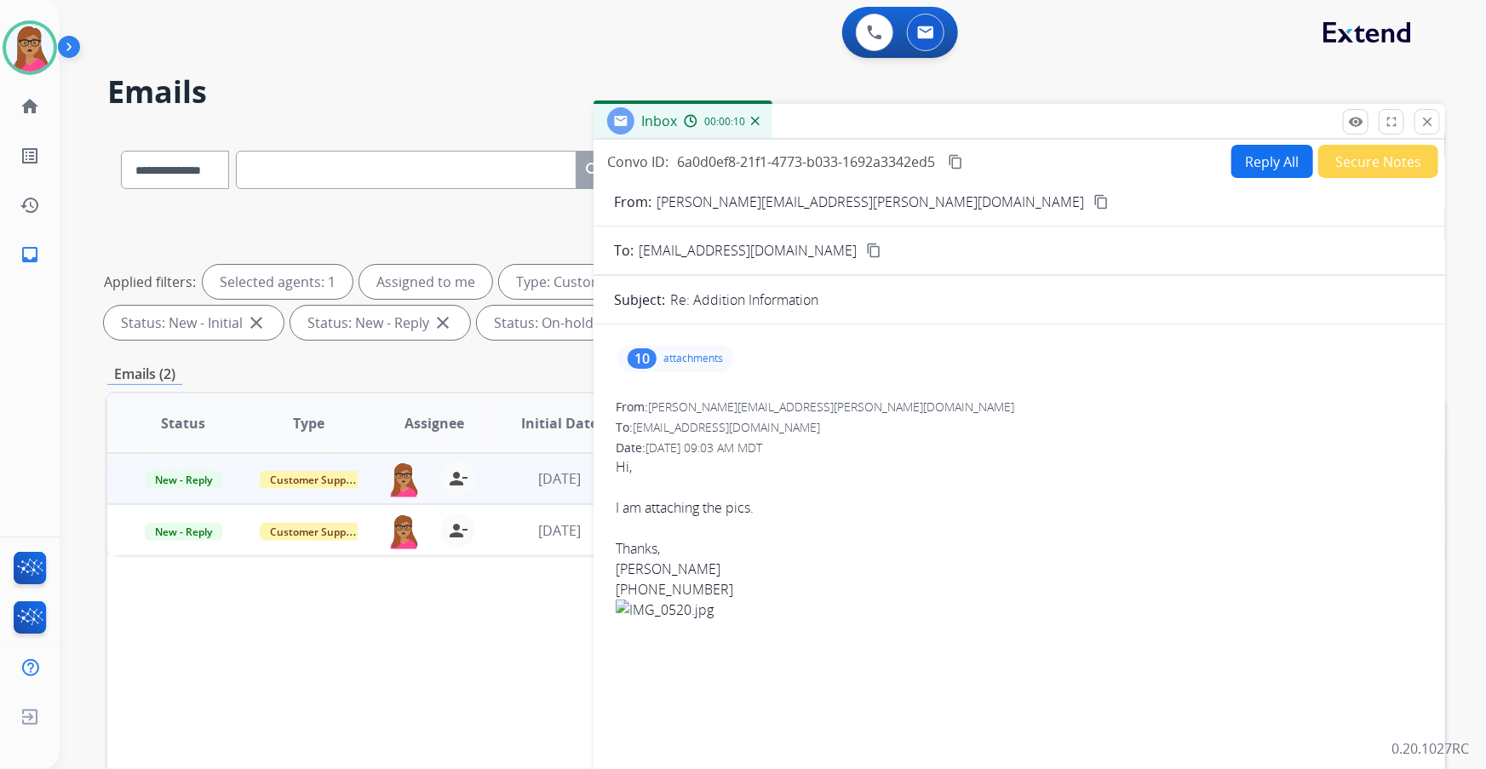
click at [682, 354] on p "attachments" at bounding box center [693, 359] width 60 height 14
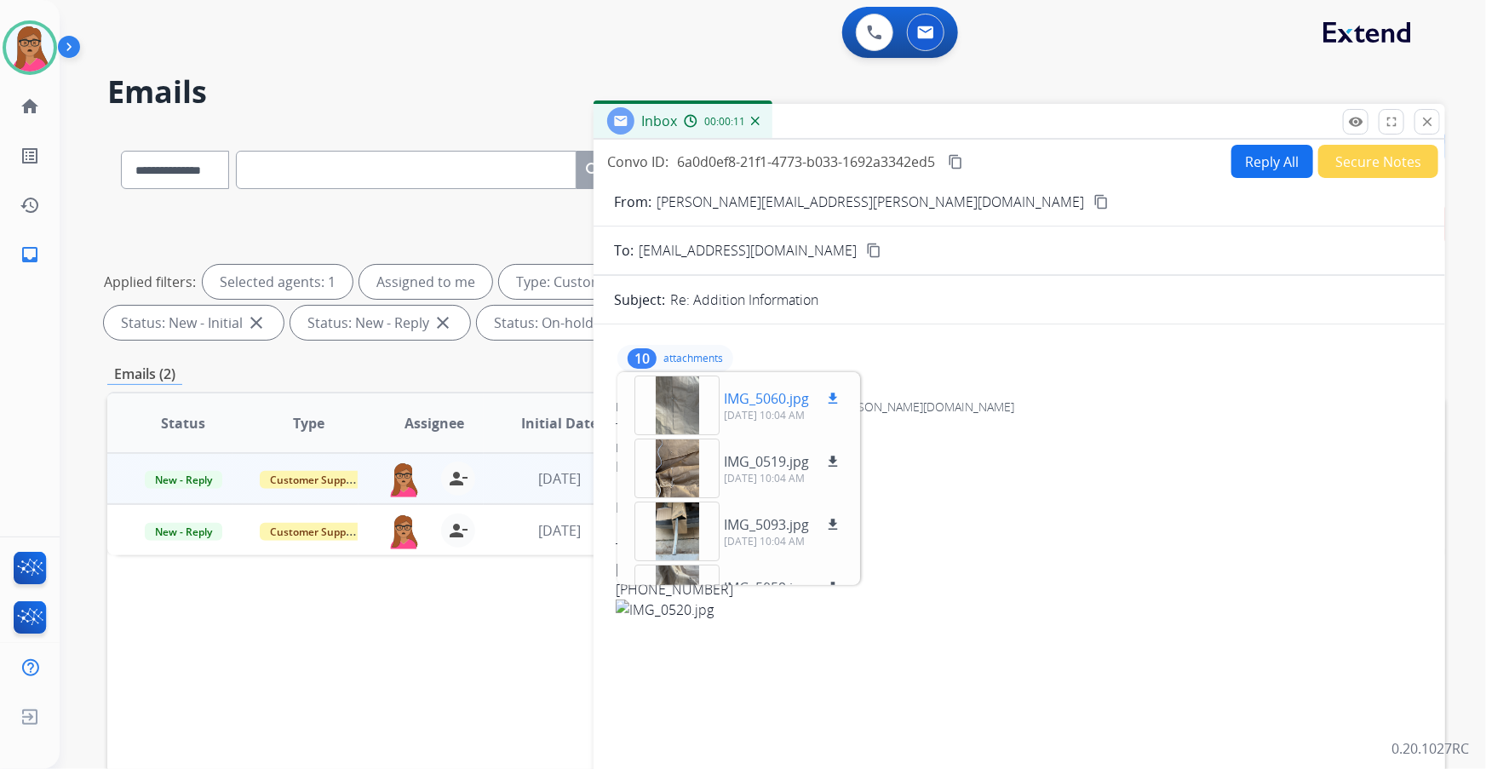
click at [664, 410] on div at bounding box center [676, 405] width 85 height 60
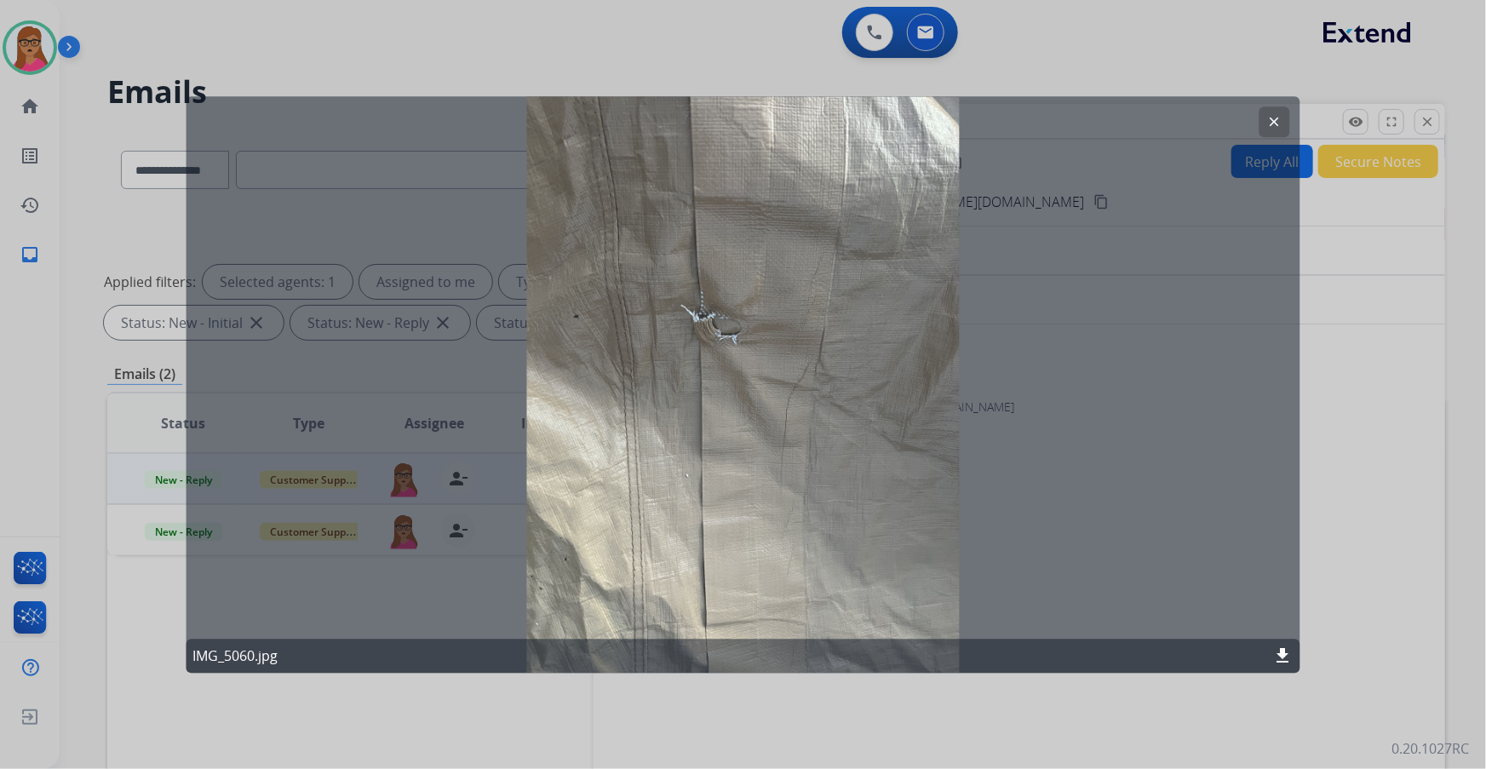
click at [1275, 123] on mat-icon "clear" at bounding box center [1274, 121] width 15 height 15
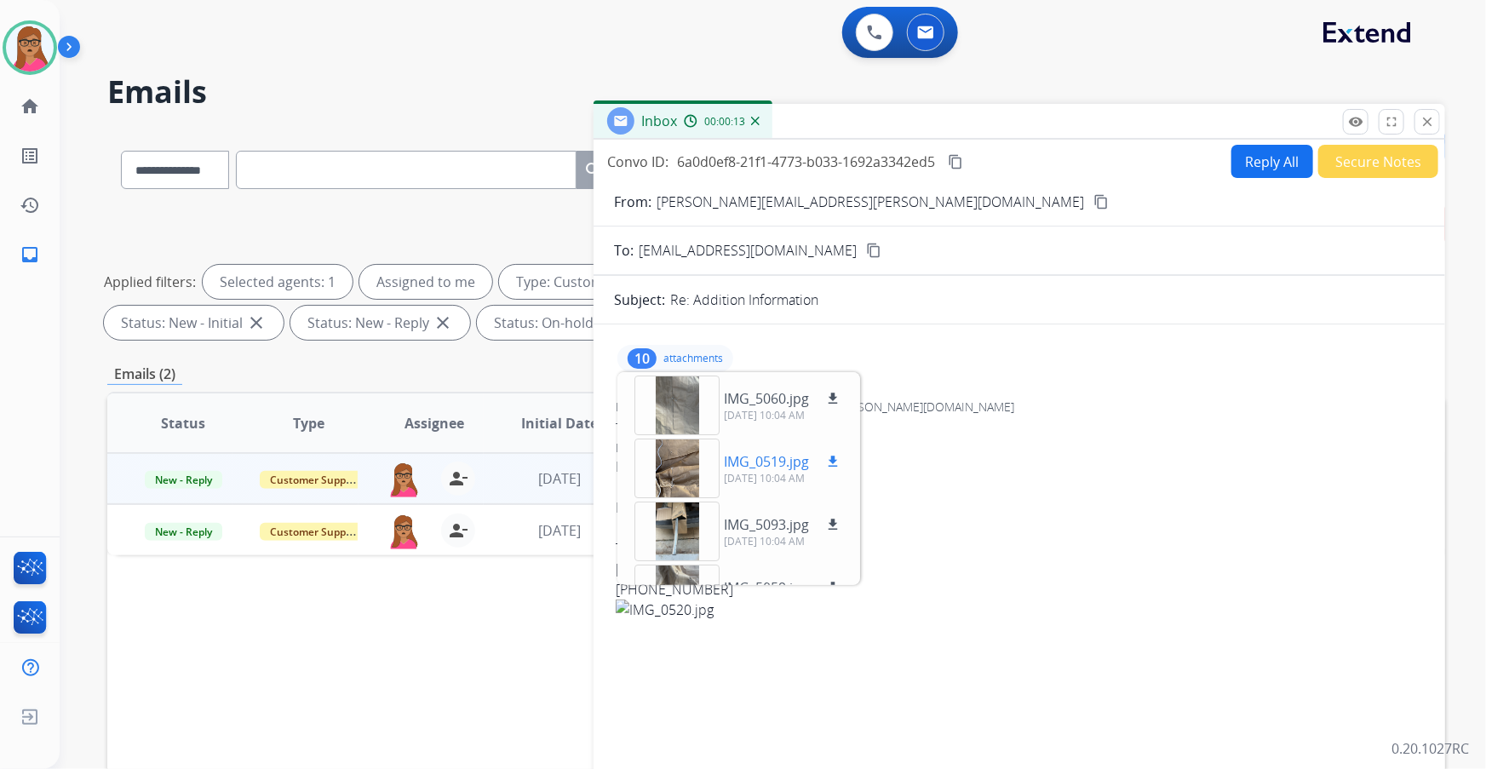
click at [691, 472] on div at bounding box center [676, 469] width 85 height 60
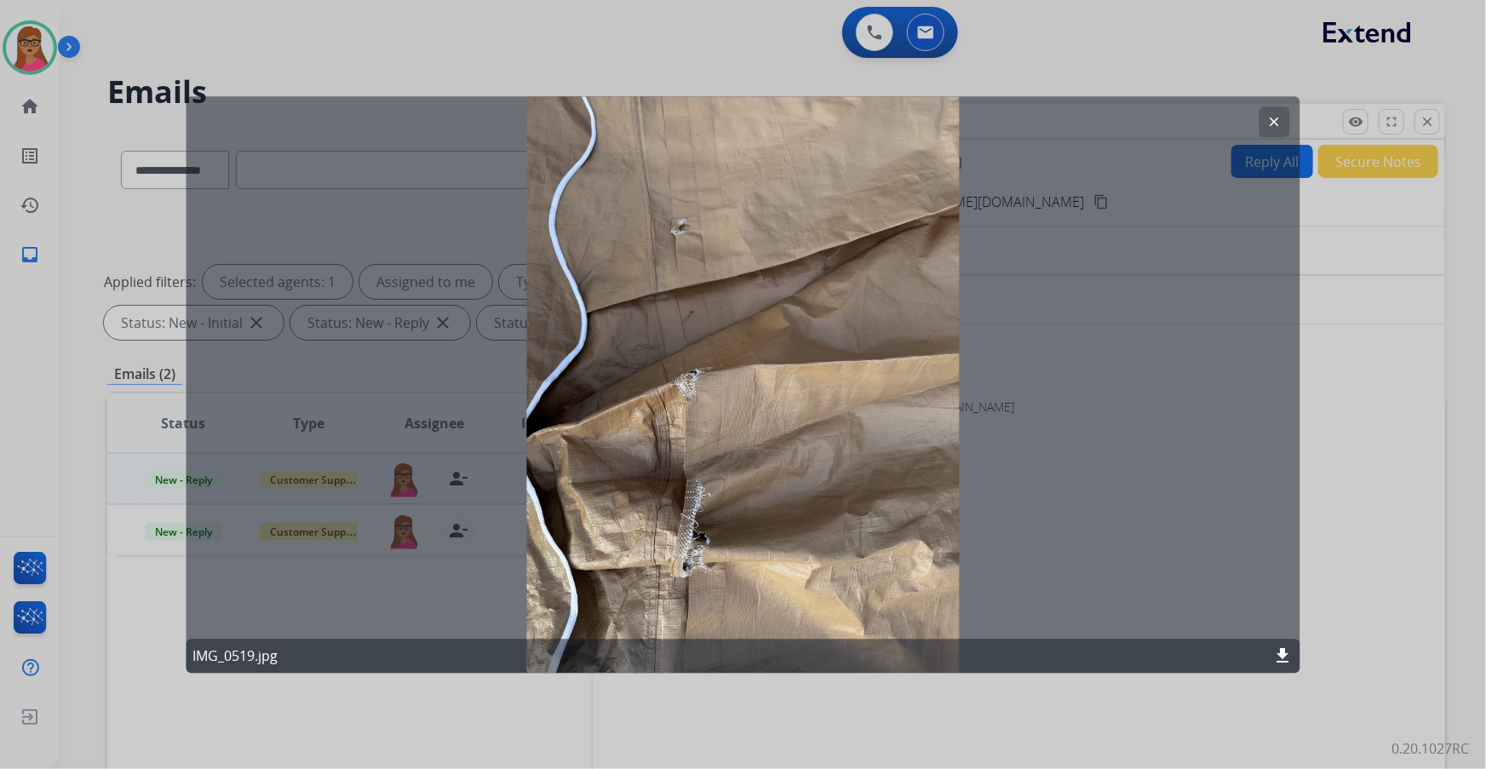
click at [1267, 110] on button "clear" at bounding box center [1274, 121] width 31 height 31
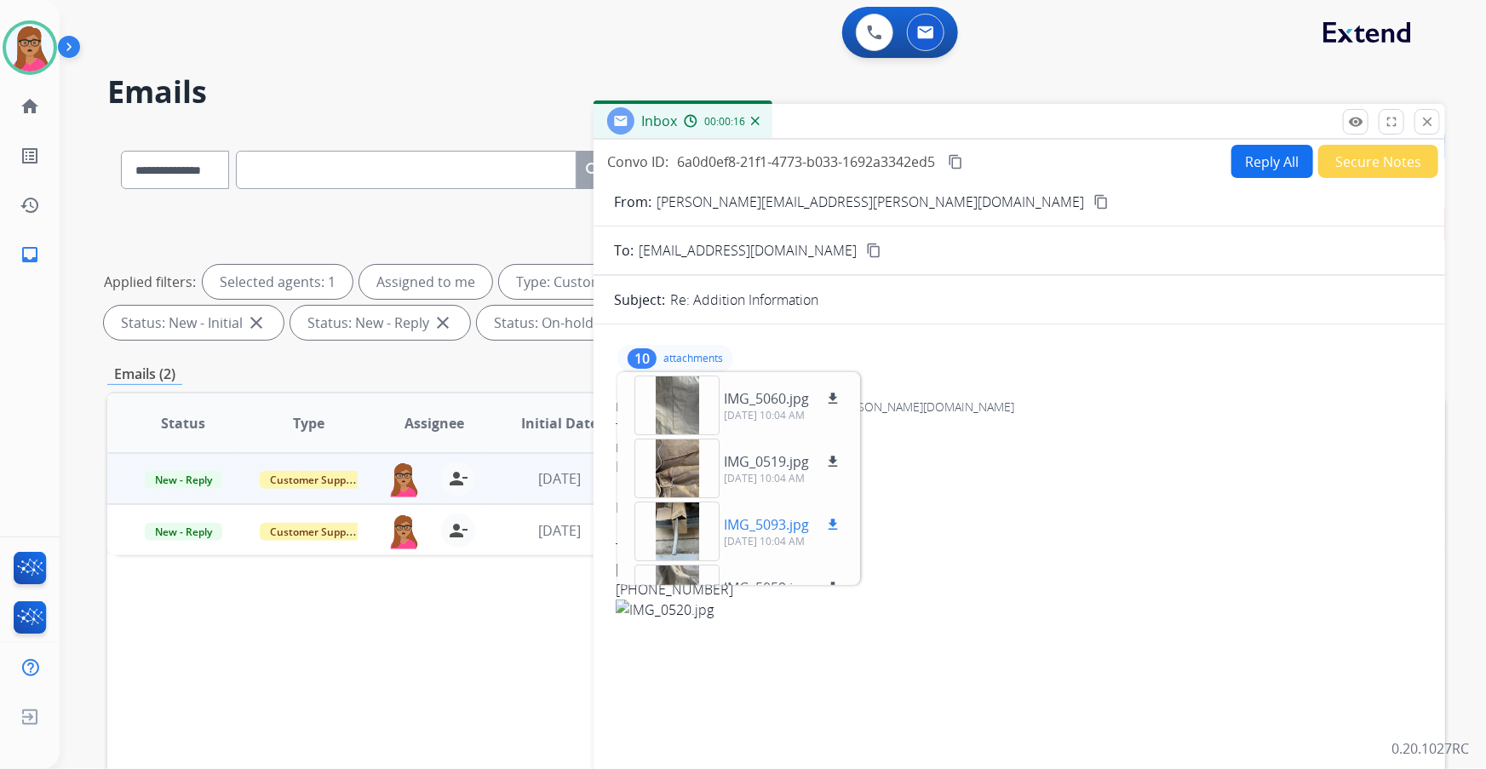
click at [685, 528] on div at bounding box center [676, 532] width 85 height 60
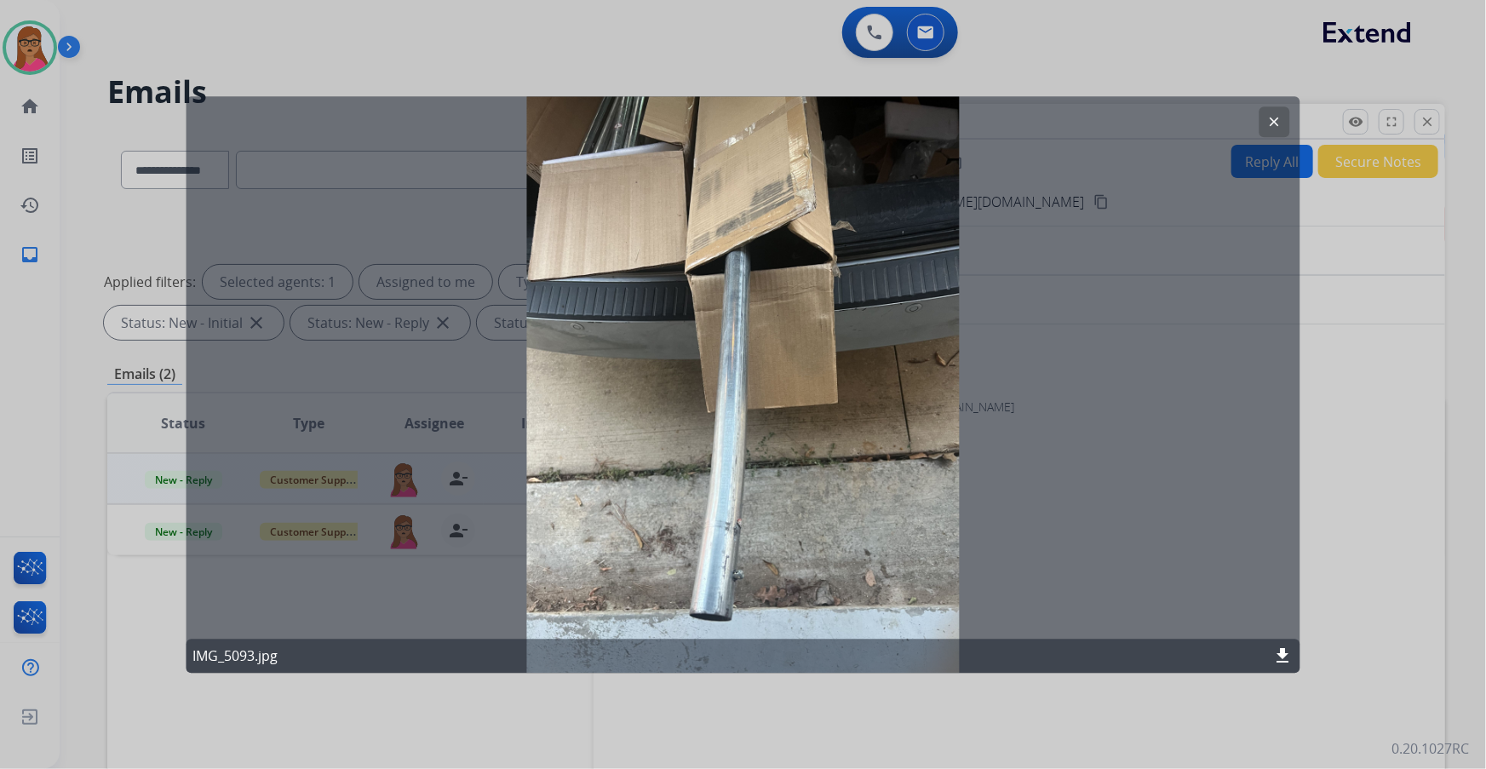
click at [1276, 119] on mat-icon "clear" at bounding box center [1274, 121] width 15 height 15
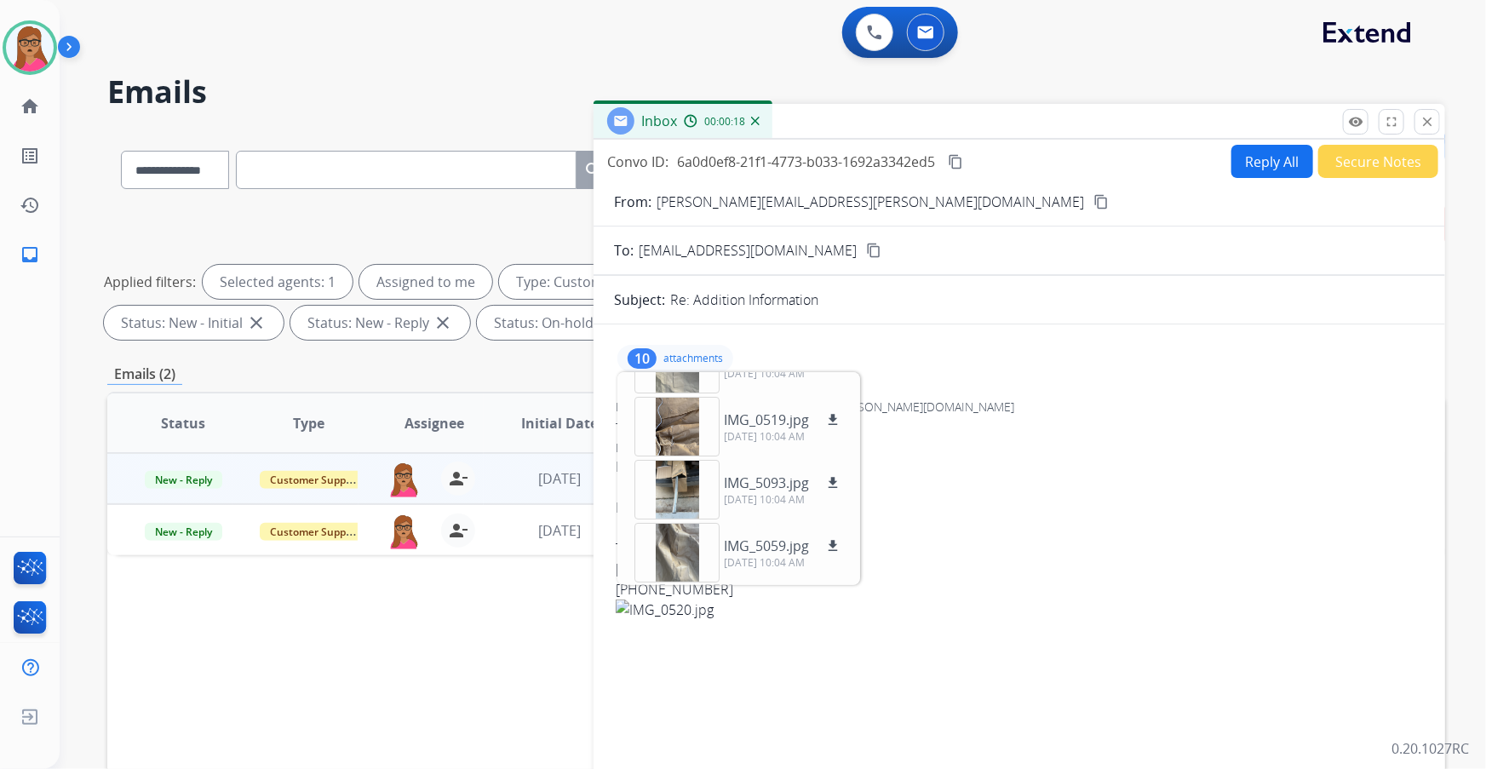
scroll to position [154, 0]
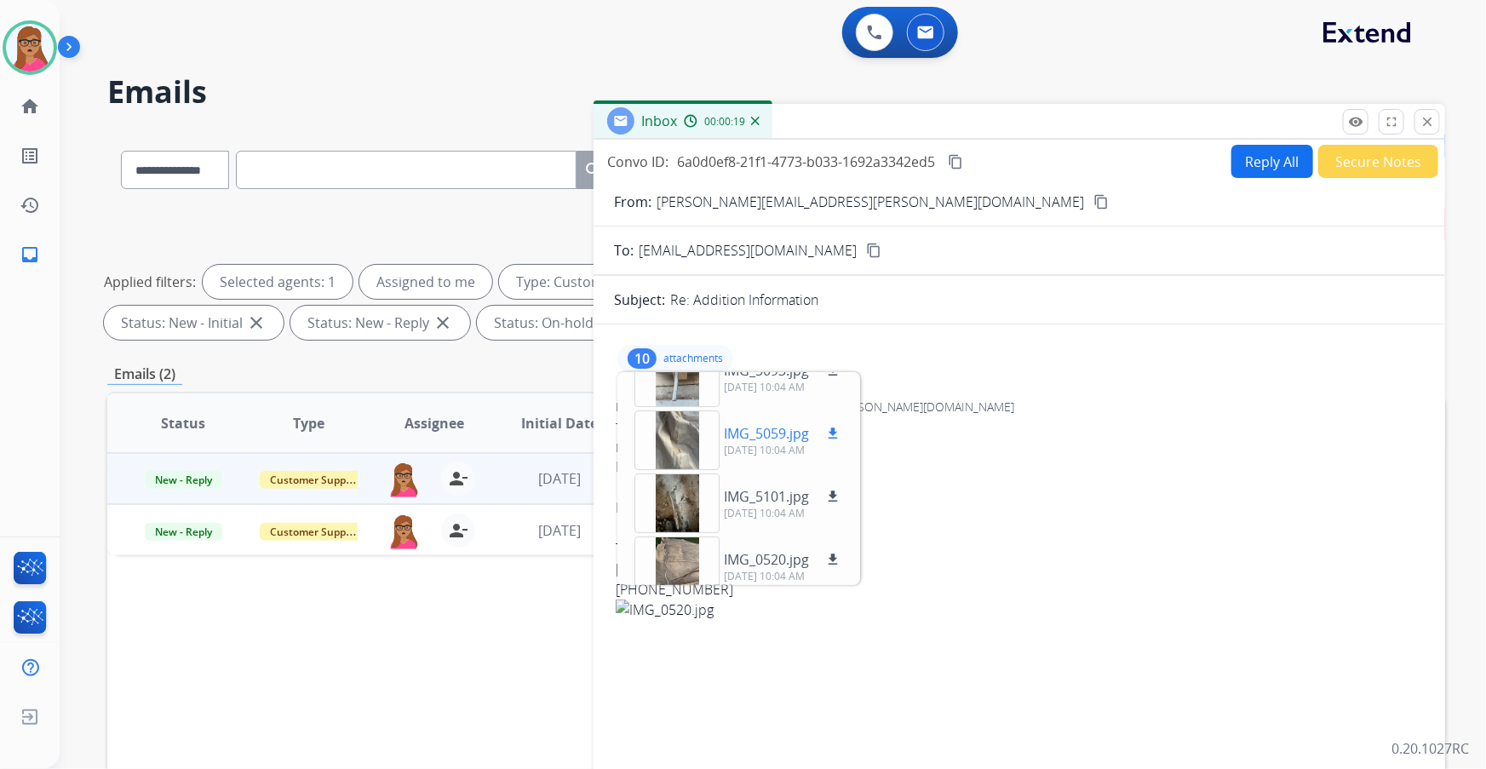
click at [680, 448] on div at bounding box center [676, 440] width 85 height 60
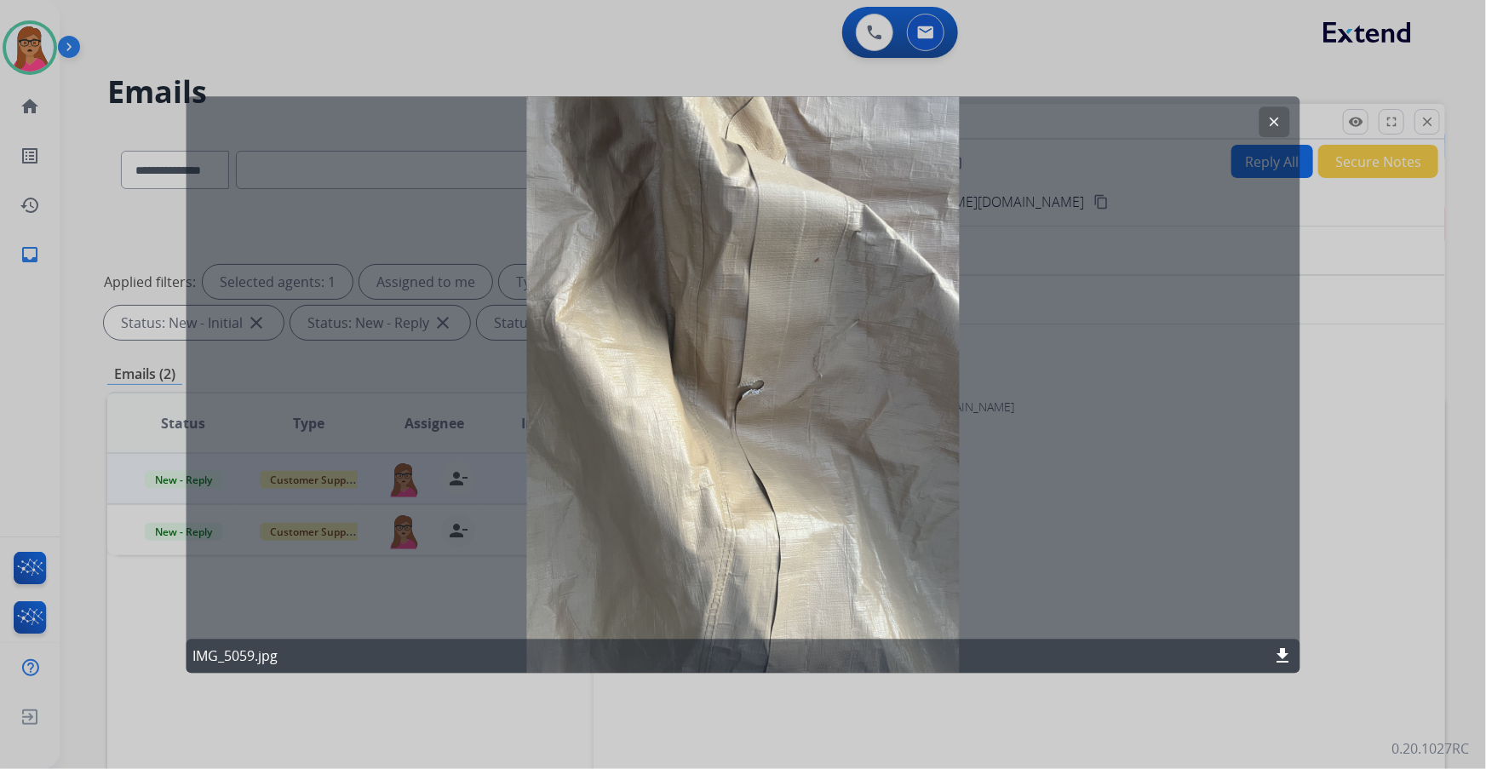
click at [1277, 111] on button "clear" at bounding box center [1274, 121] width 31 height 31
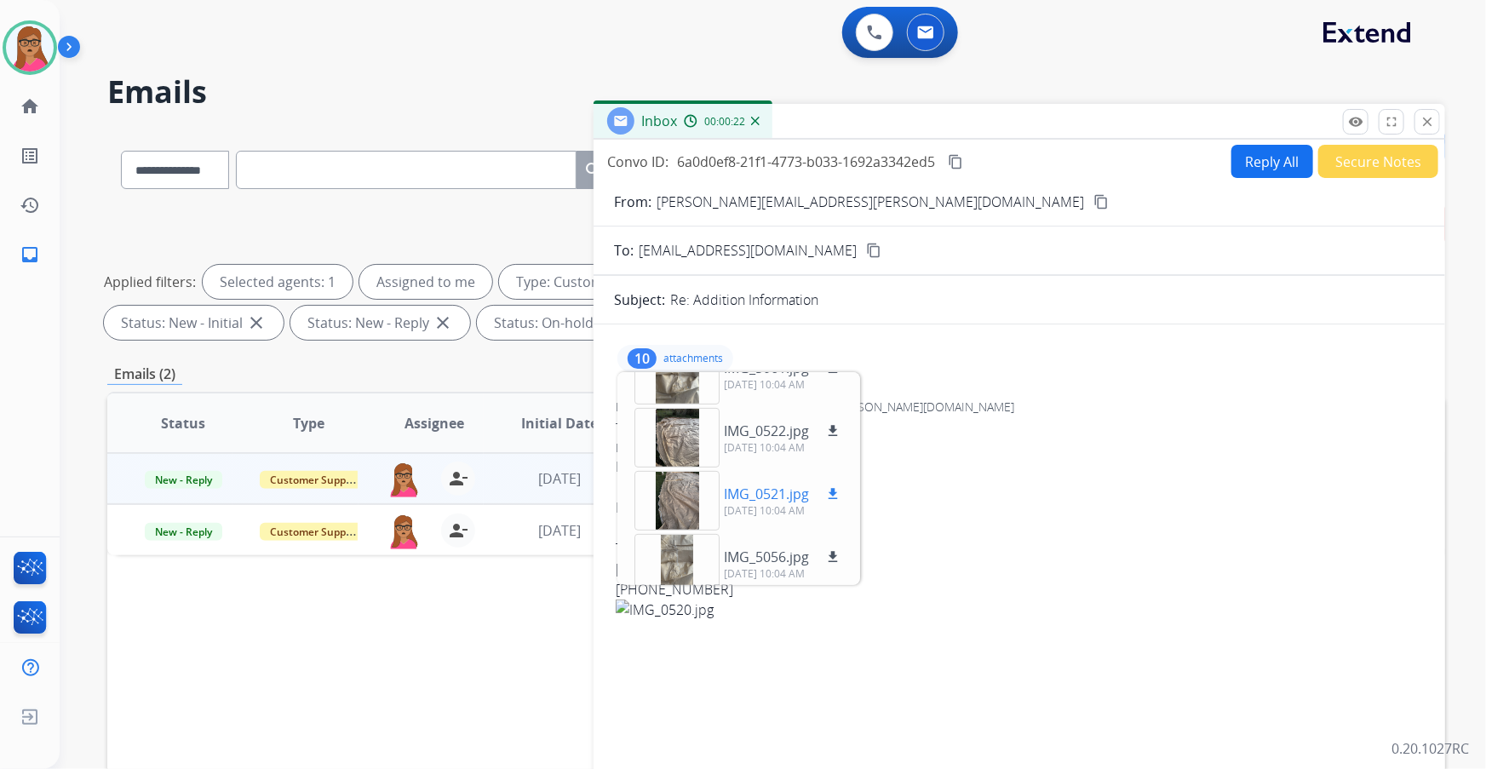
scroll to position [420, 0]
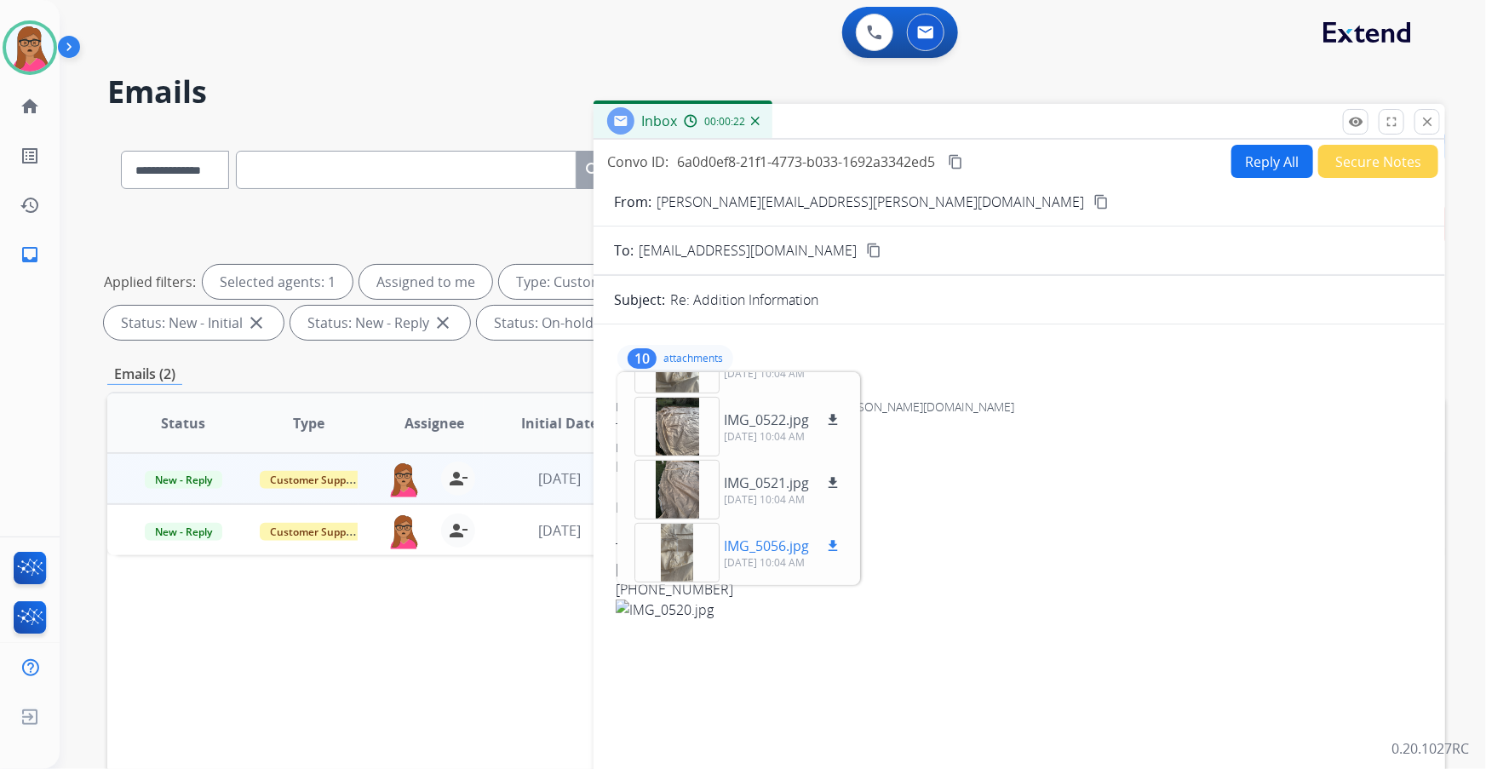
click at [673, 544] on div at bounding box center [676, 553] width 85 height 60
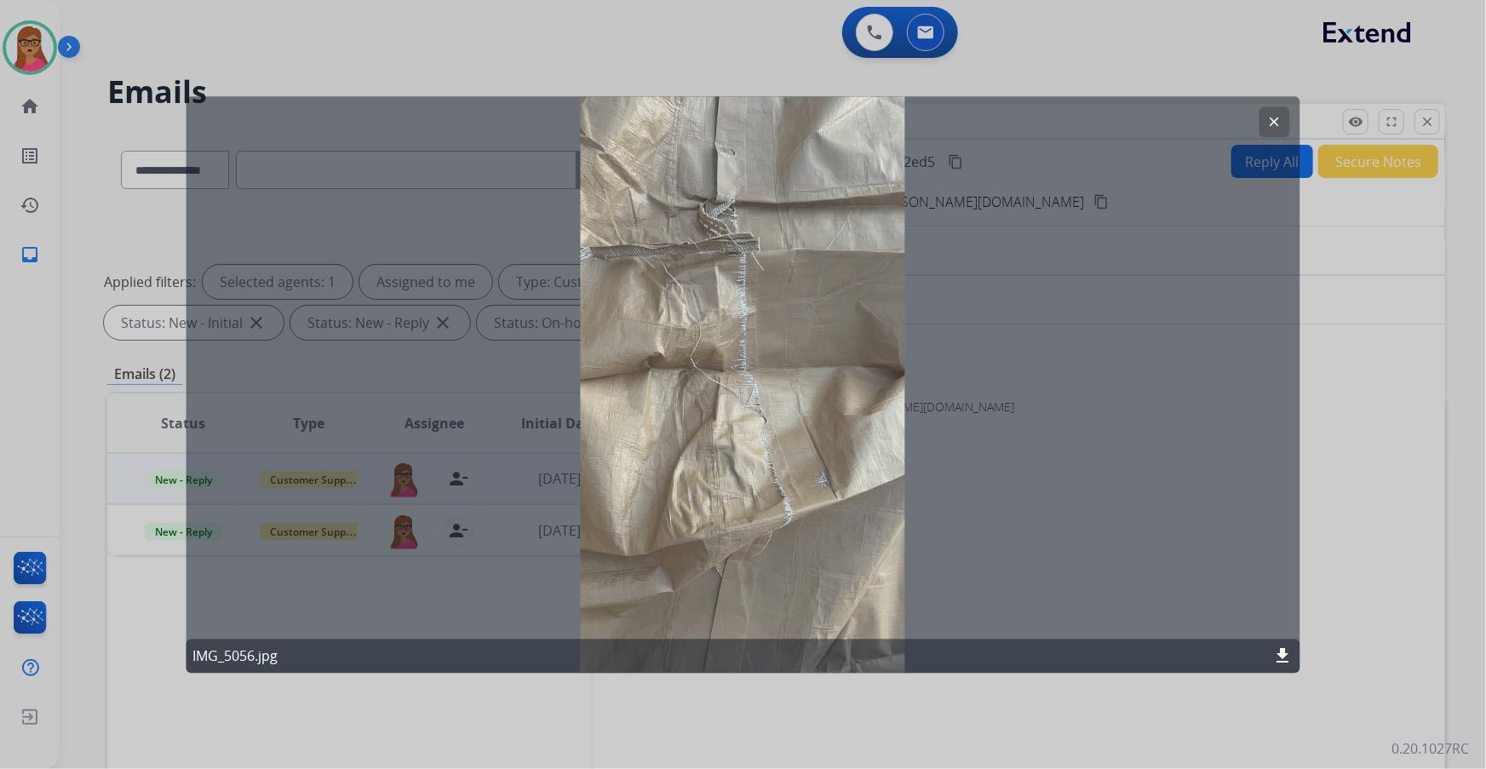
click at [1278, 108] on button "clear" at bounding box center [1274, 121] width 31 height 31
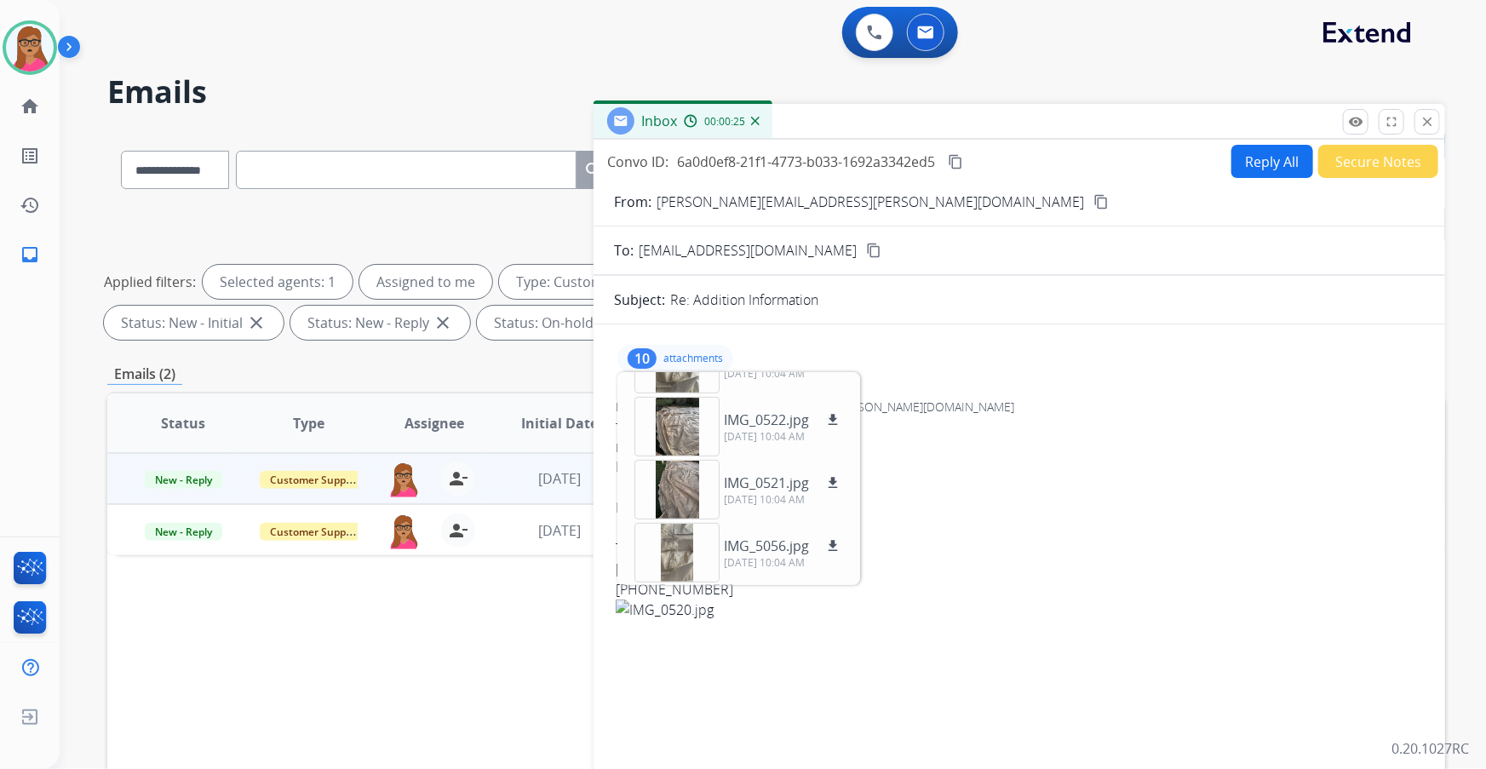
drag, startPoint x: 857, startPoint y: 197, endPoint x: 858, endPoint y: 4, distance: 192.4
click at [1093, 195] on mat-icon "content_copy" at bounding box center [1100, 201] width 15 height 15
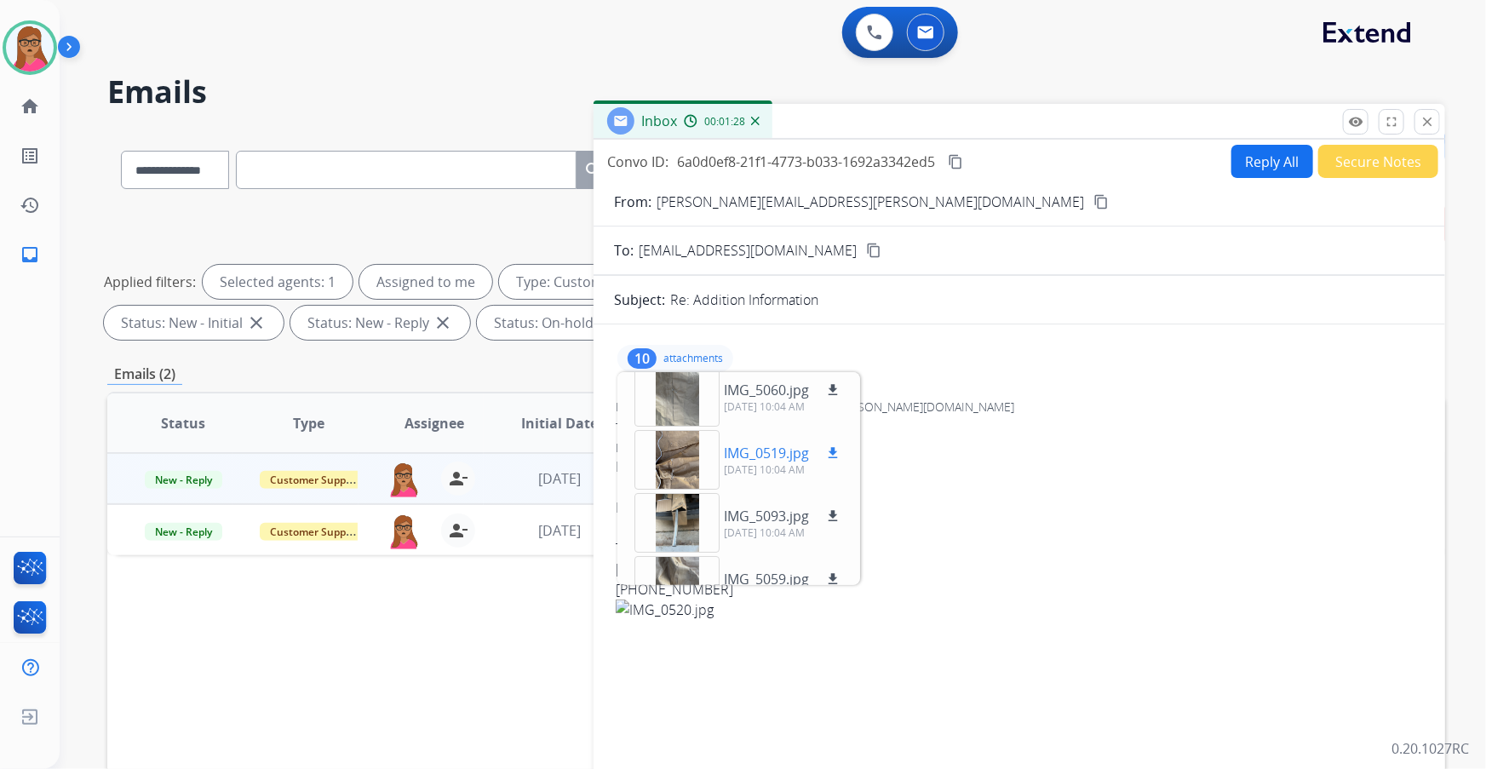
scroll to position [0, 0]
click at [681, 407] on div at bounding box center [676, 405] width 85 height 60
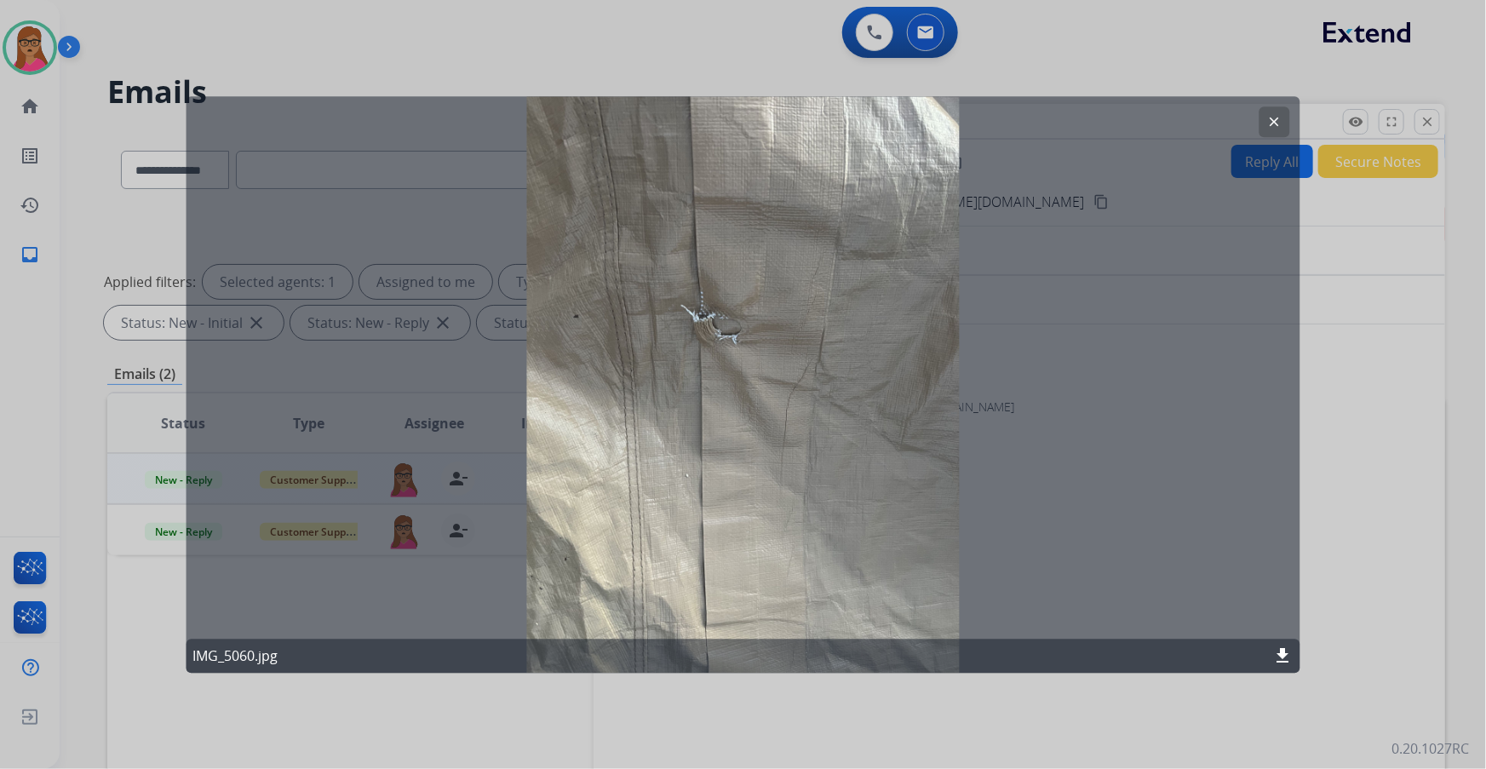
click at [1271, 118] on mat-icon "clear" at bounding box center [1274, 121] width 15 height 15
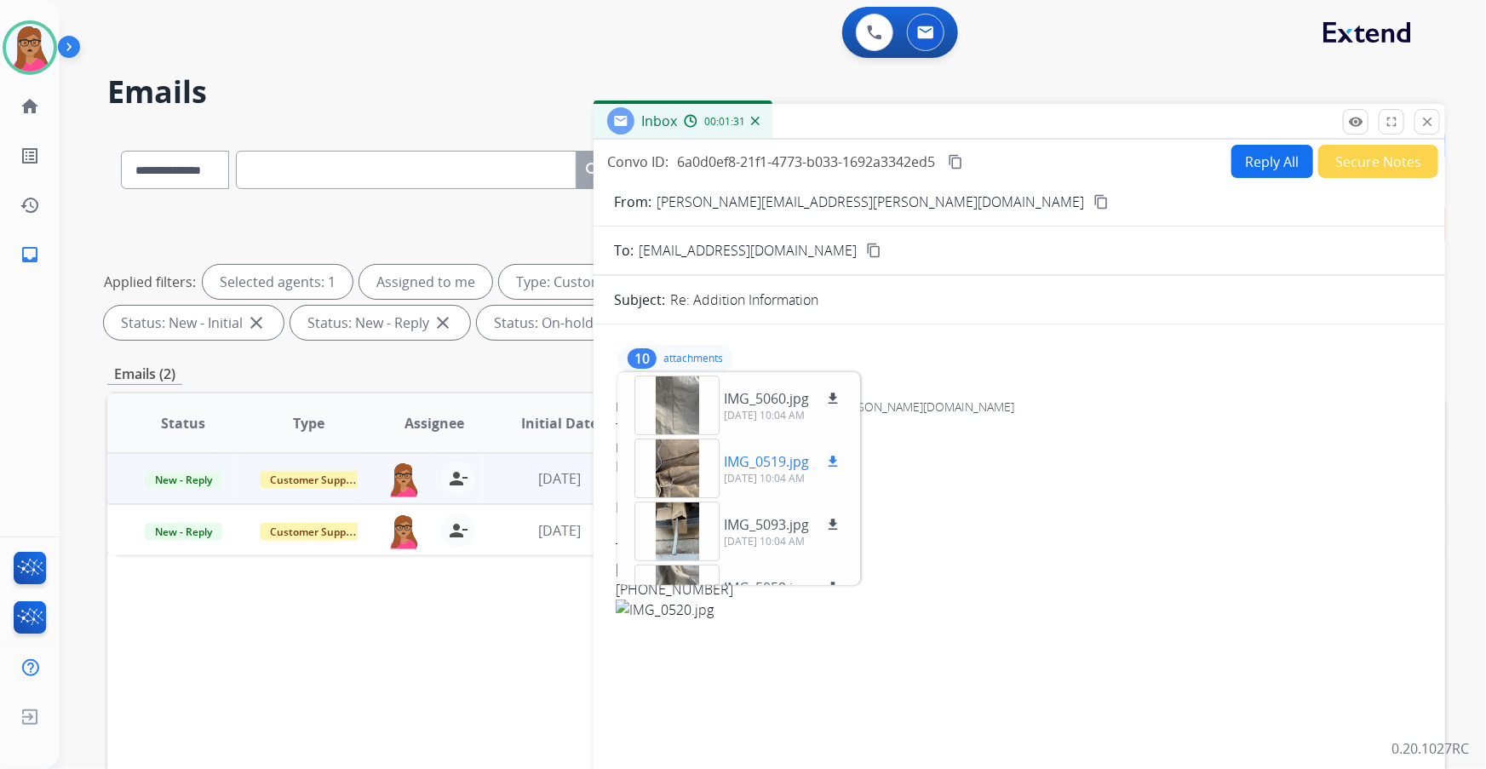
click at [664, 486] on div at bounding box center [676, 469] width 85 height 60
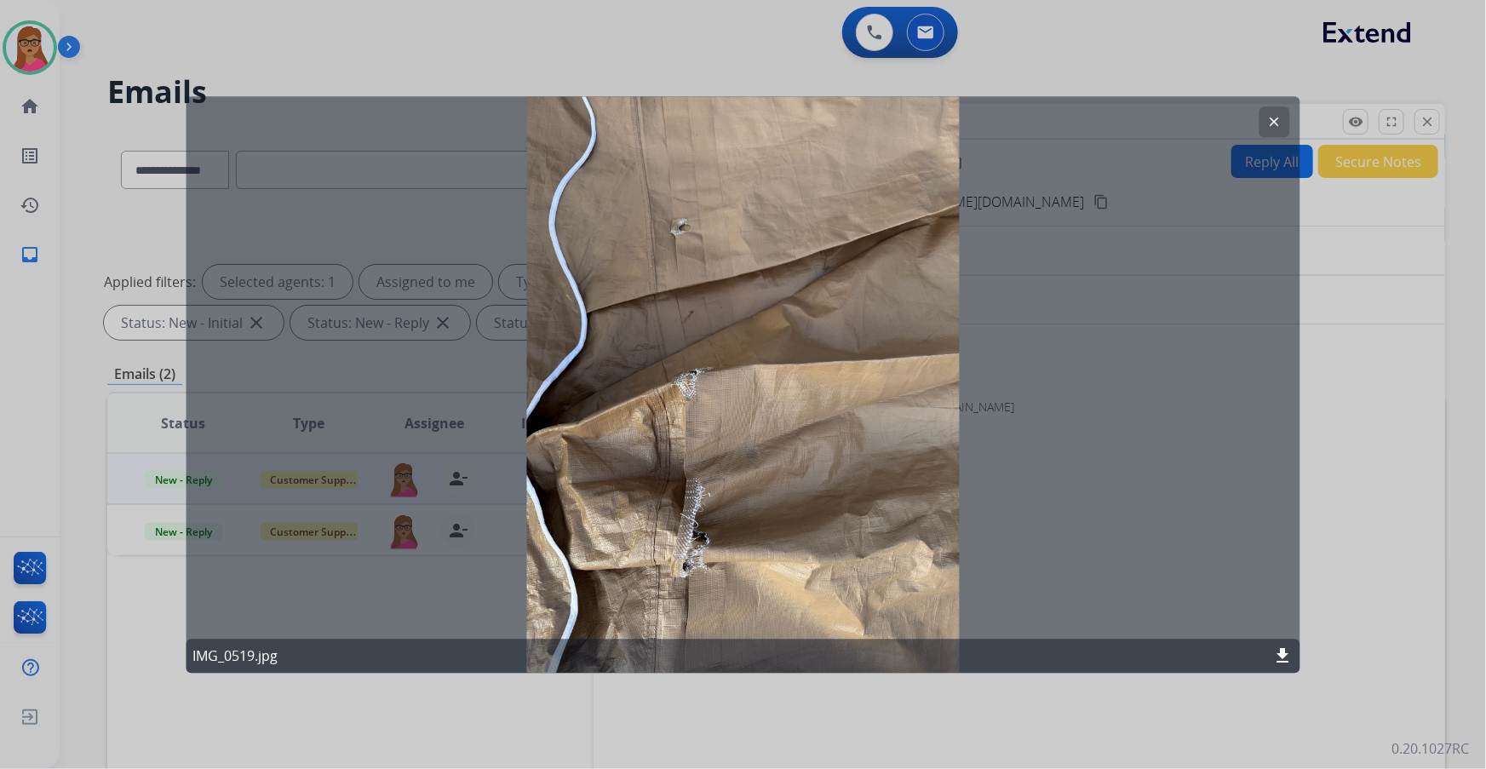
drag, startPoint x: 1277, startPoint y: 119, endPoint x: 1226, endPoint y: 6, distance: 124.2
click at [1277, 115] on mat-icon "clear" at bounding box center [1274, 121] width 15 height 15
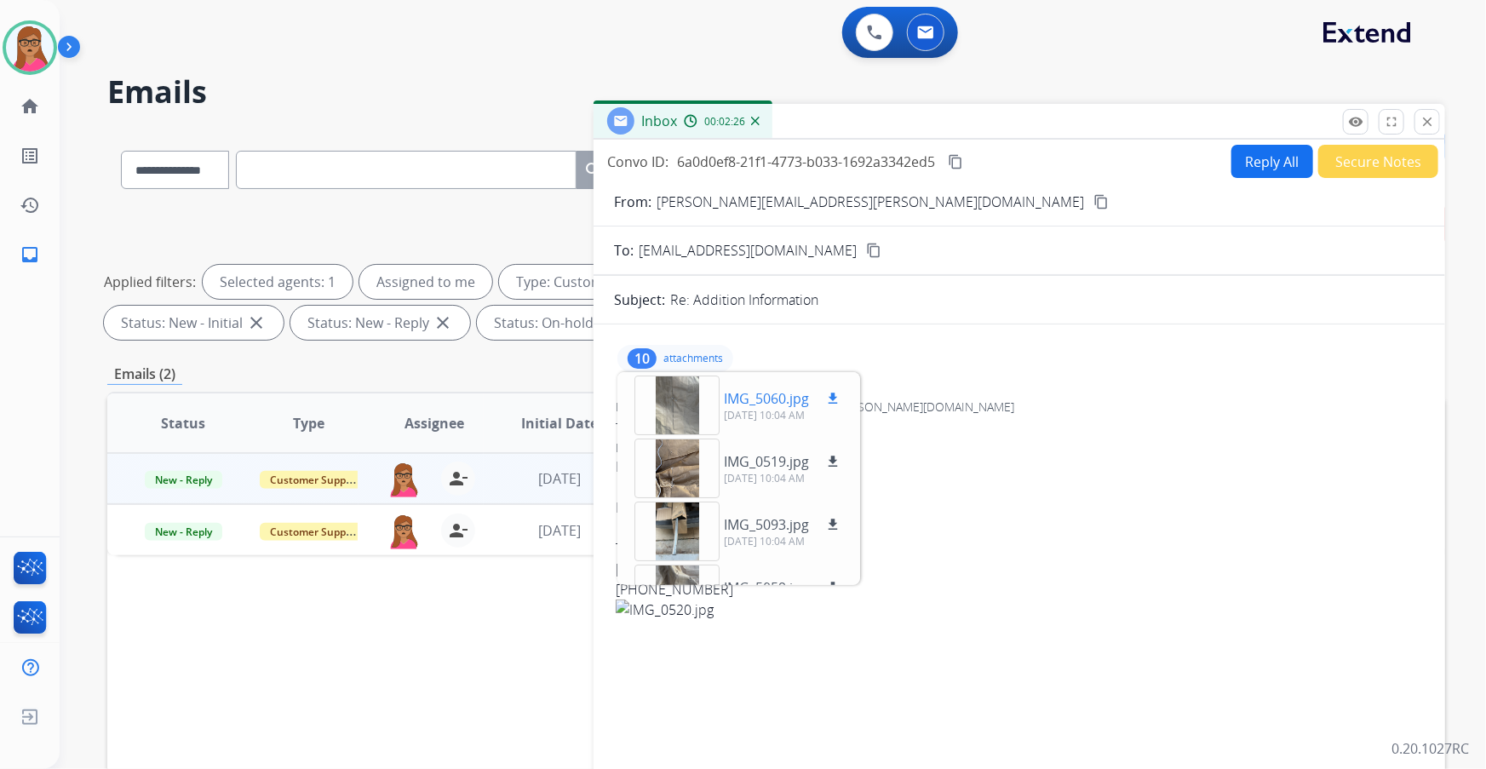
click at [681, 403] on div at bounding box center [676, 405] width 85 height 60
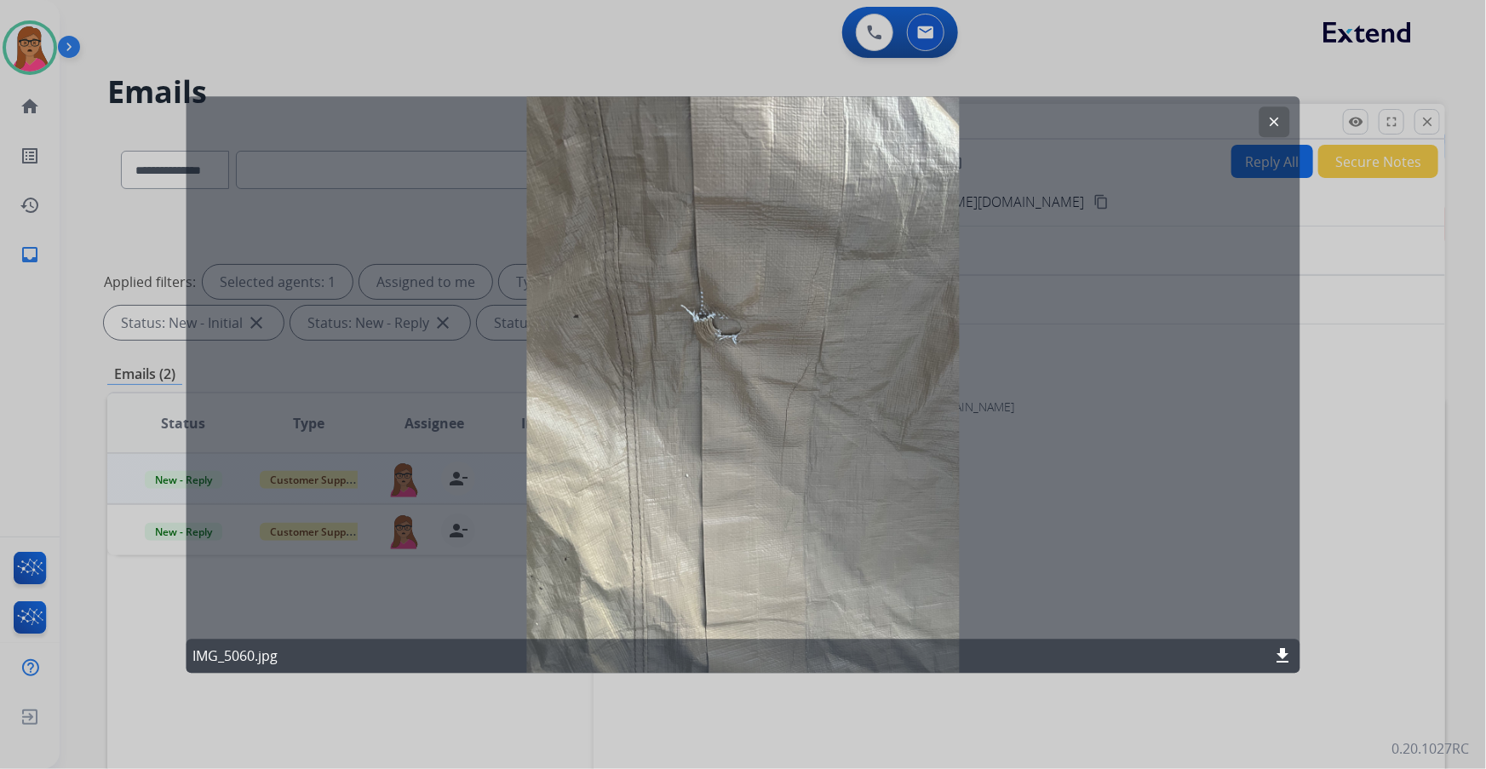
click at [1277, 123] on mat-icon "clear" at bounding box center [1274, 121] width 15 height 15
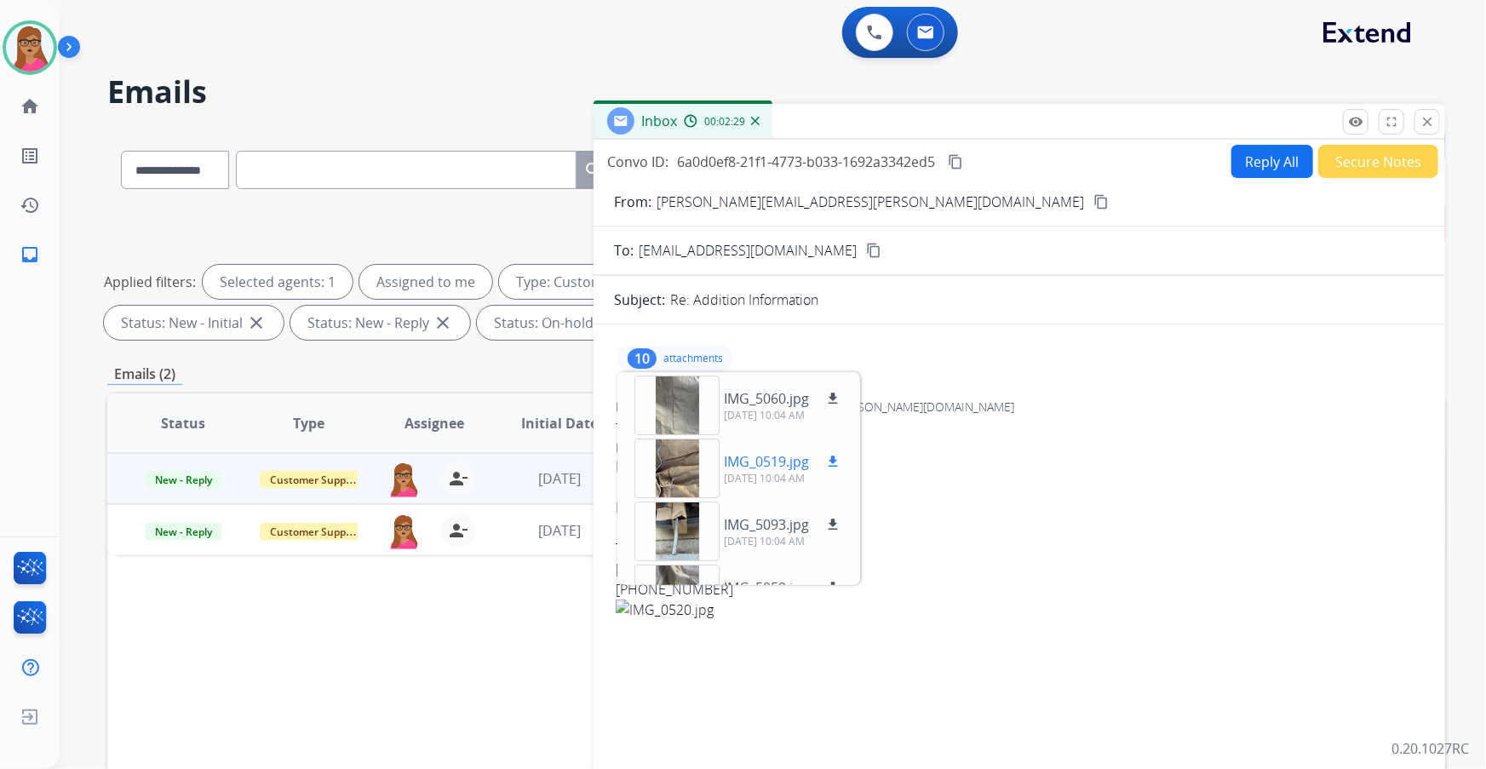
click at [674, 456] on div at bounding box center [676, 469] width 85 height 60
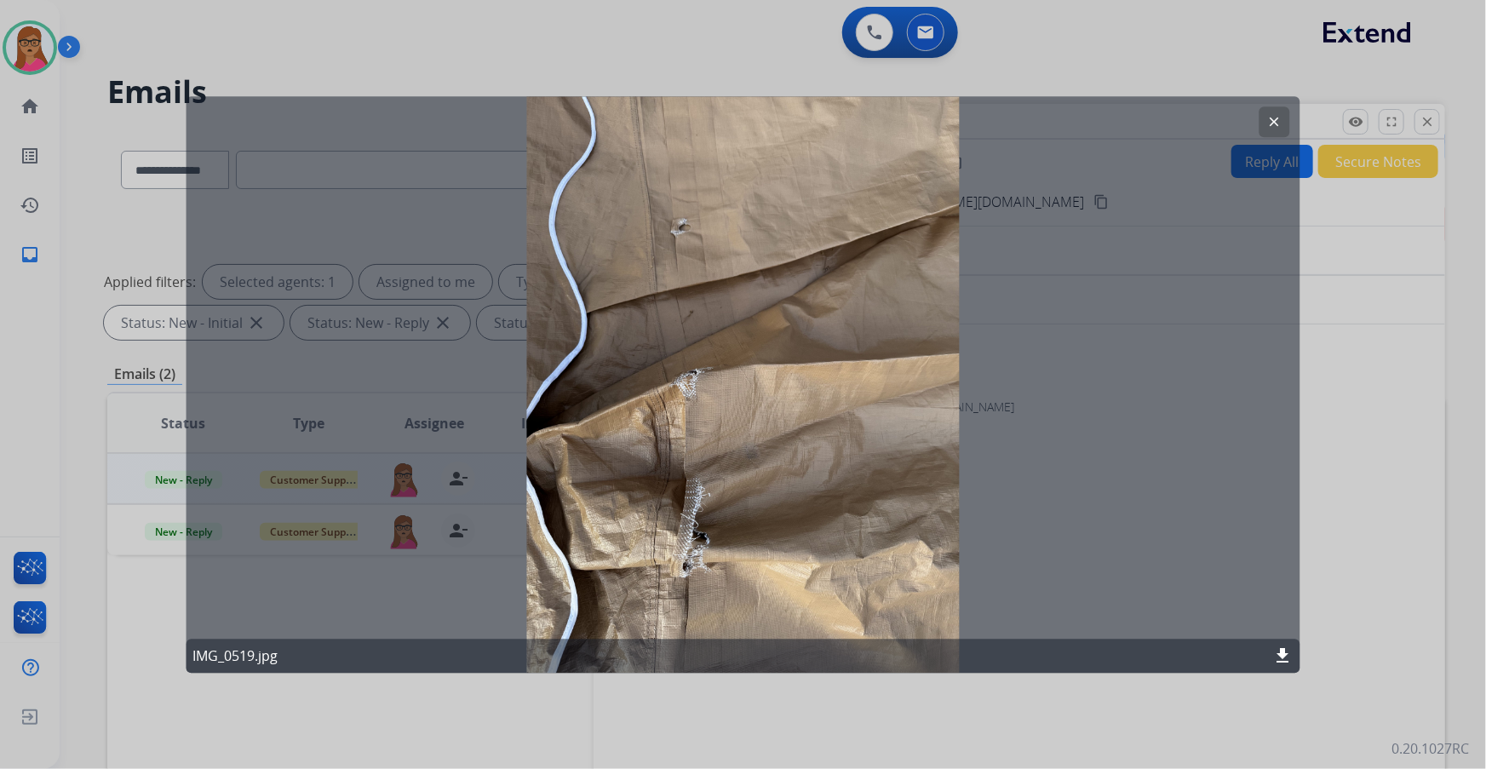
click at [1279, 129] on button "clear" at bounding box center [1274, 121] width 31 height 31
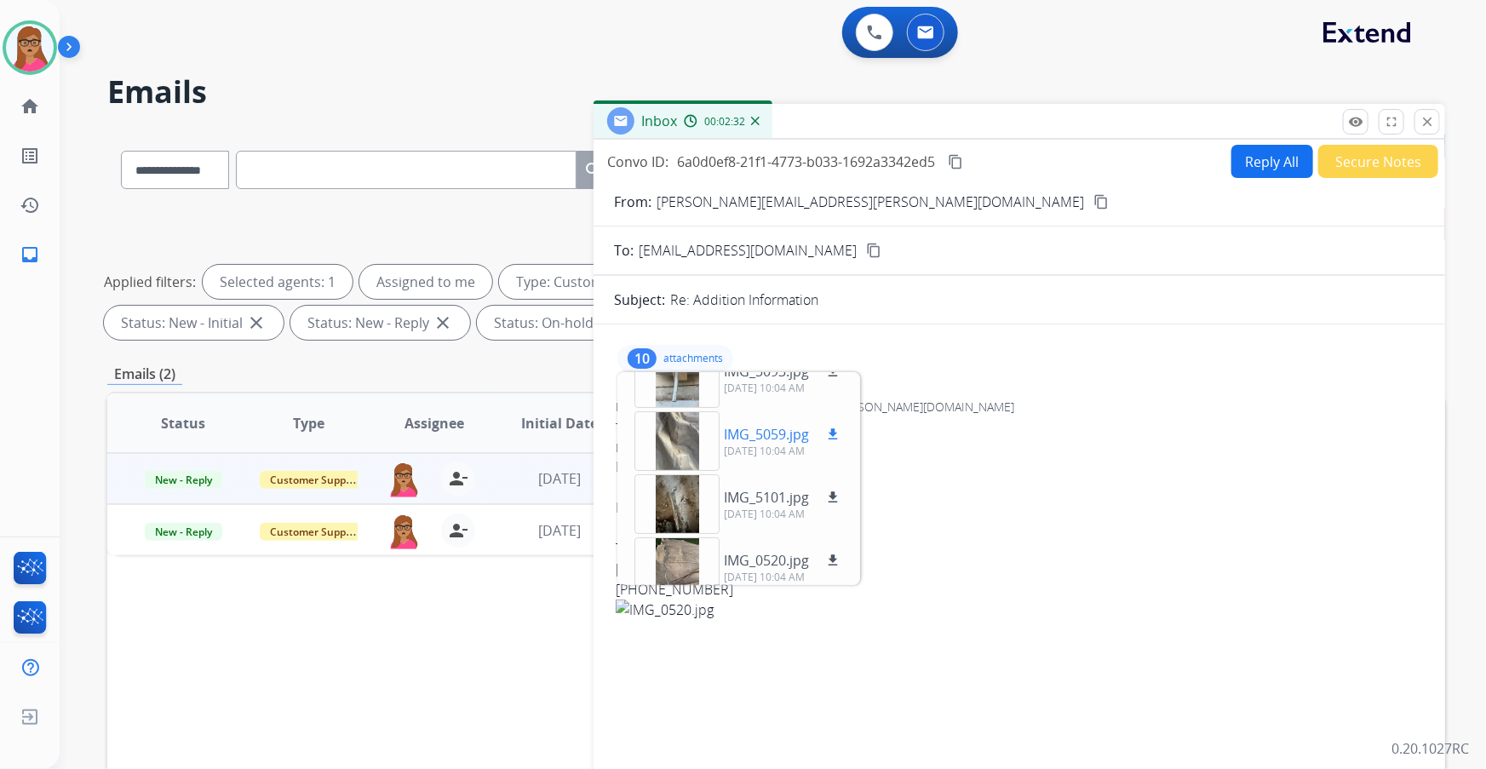
scroll to position [154, 0]
click at [687, 382] on div at bounding box center [676, 377] width 85 height 60
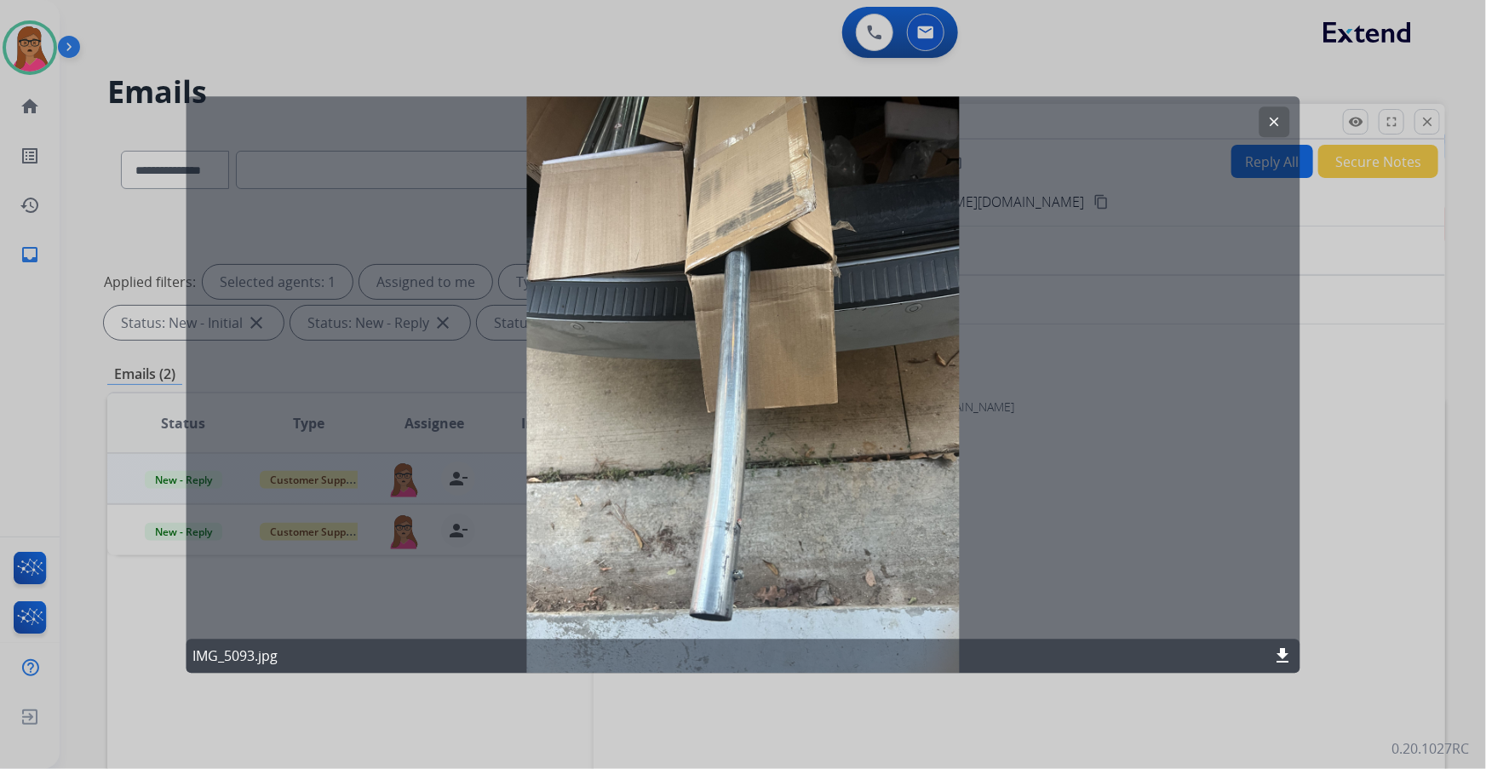
click at [1281, 120] on mat-icon "clear" at bounding box center [1274, 121] width 15 height 15
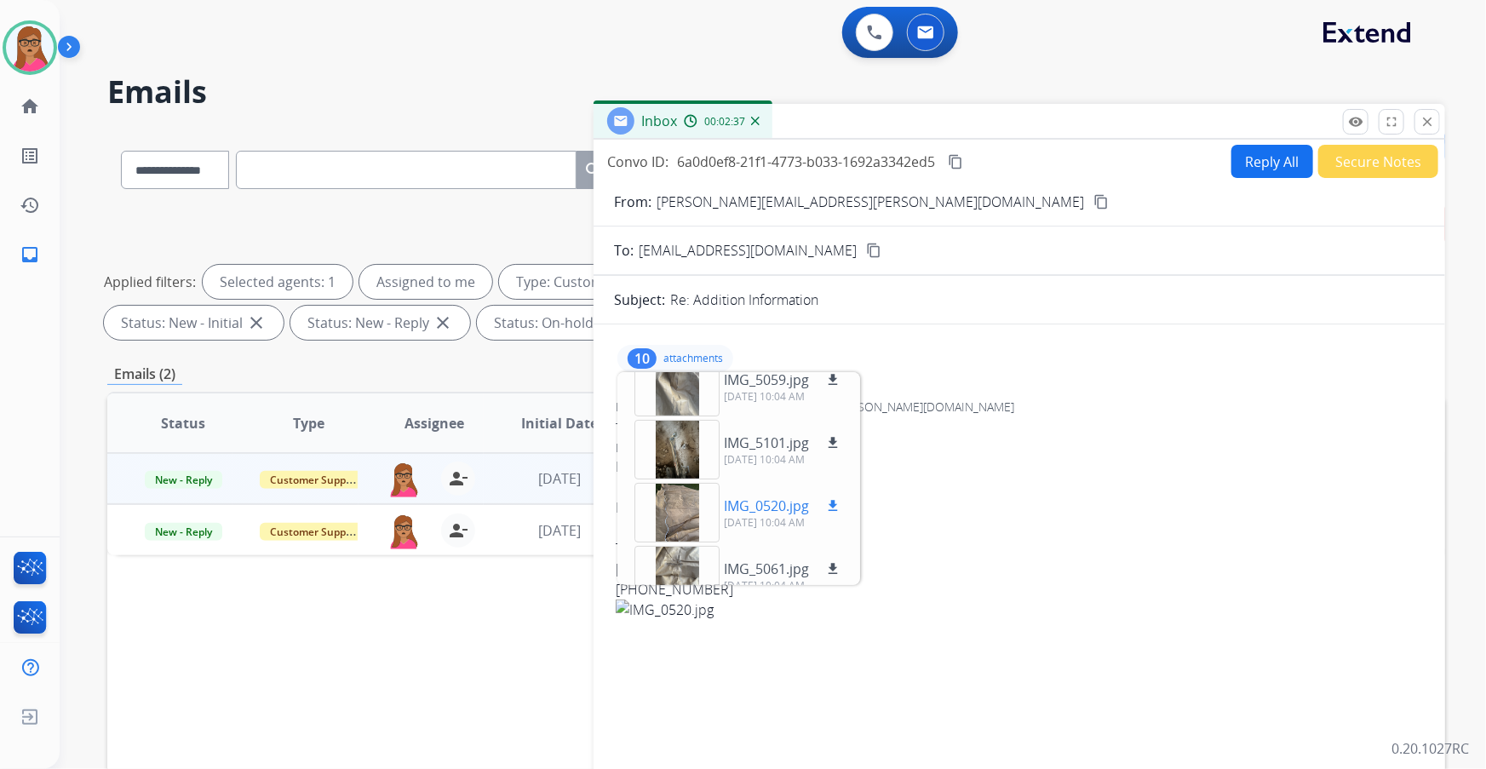
scroll to position [232, 0]
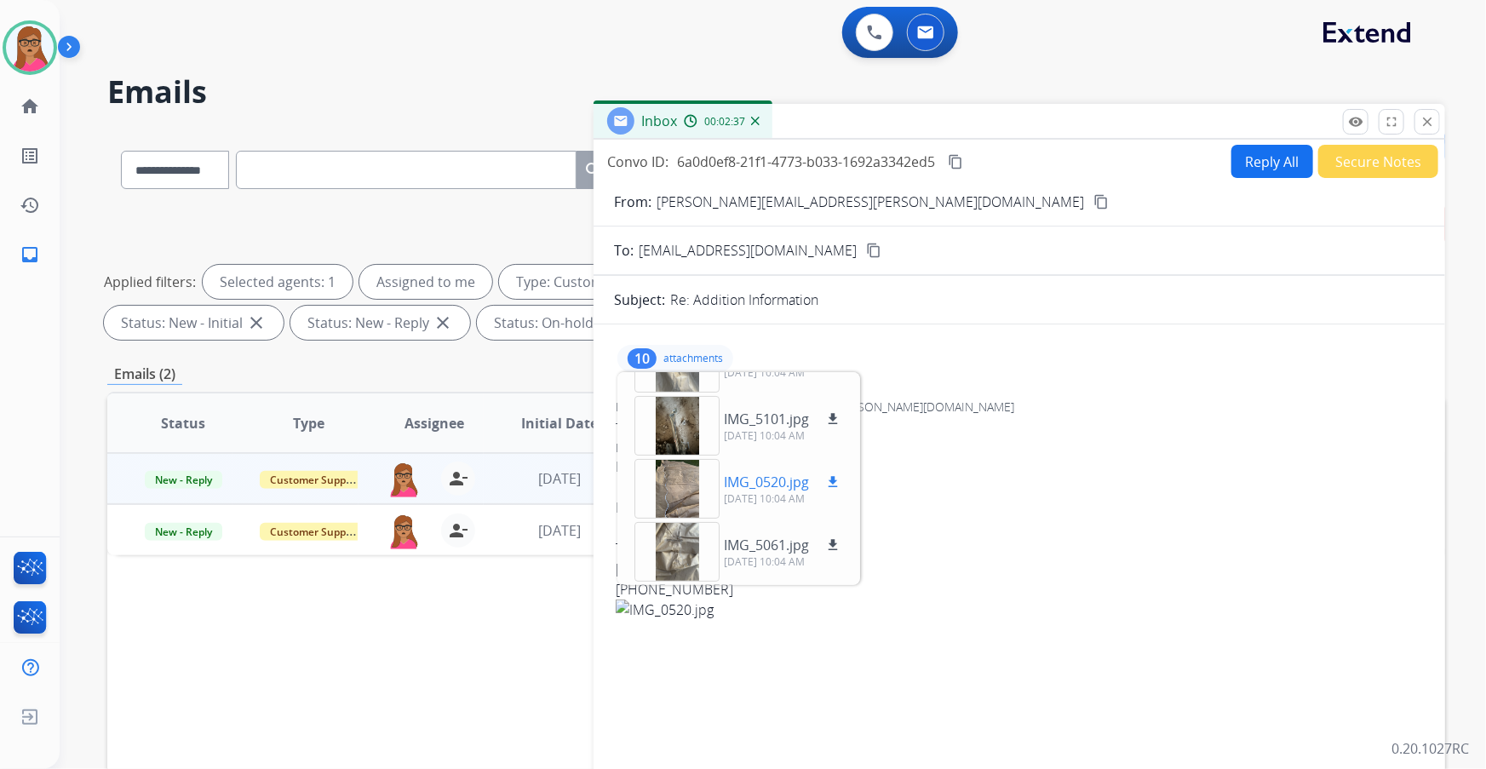
click at [676, 484] on div at bounding box center [676, 489] width 85 height 60
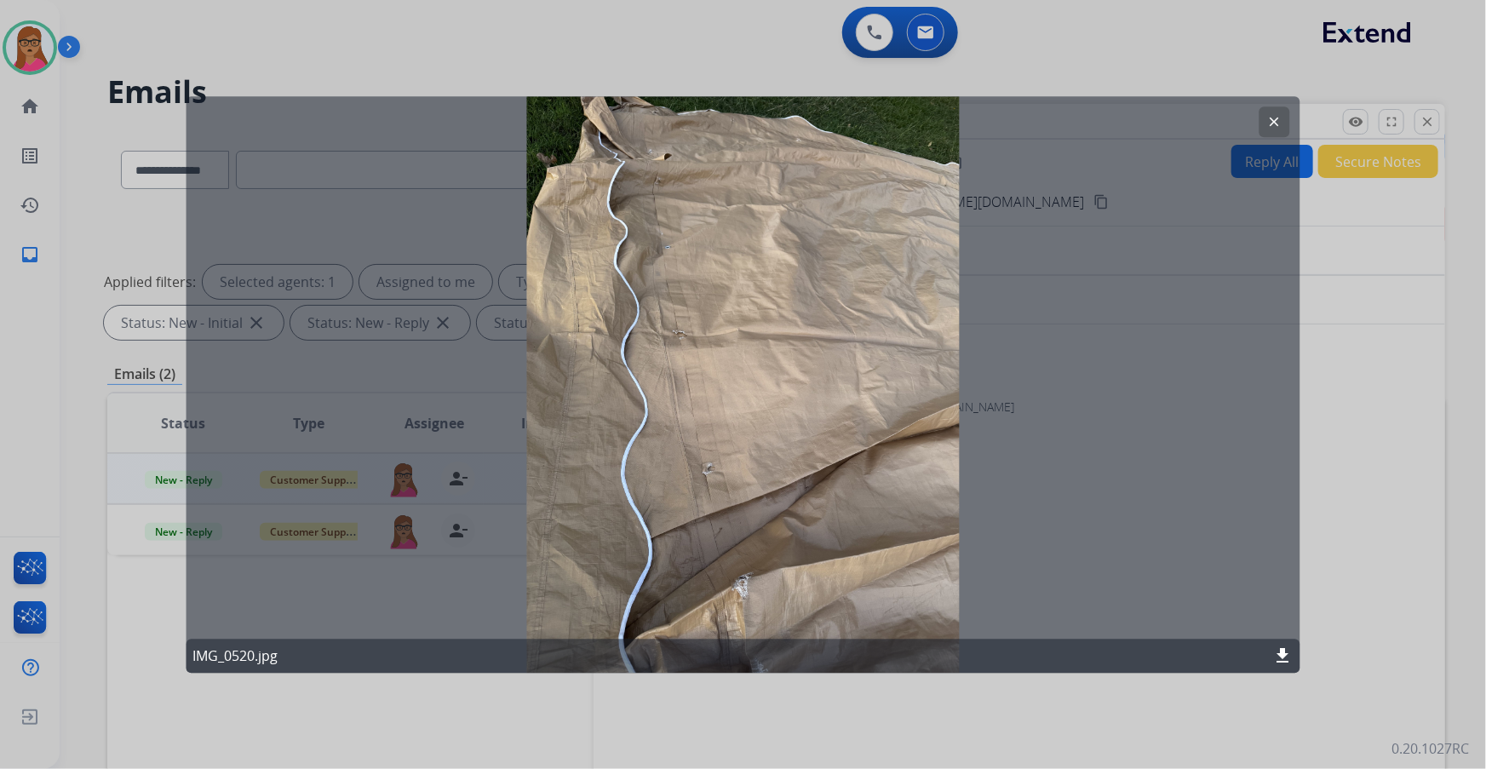
click at [1272, 123] on mat-icon "clear" at bounding box center [1274, 121] width 15 height 15
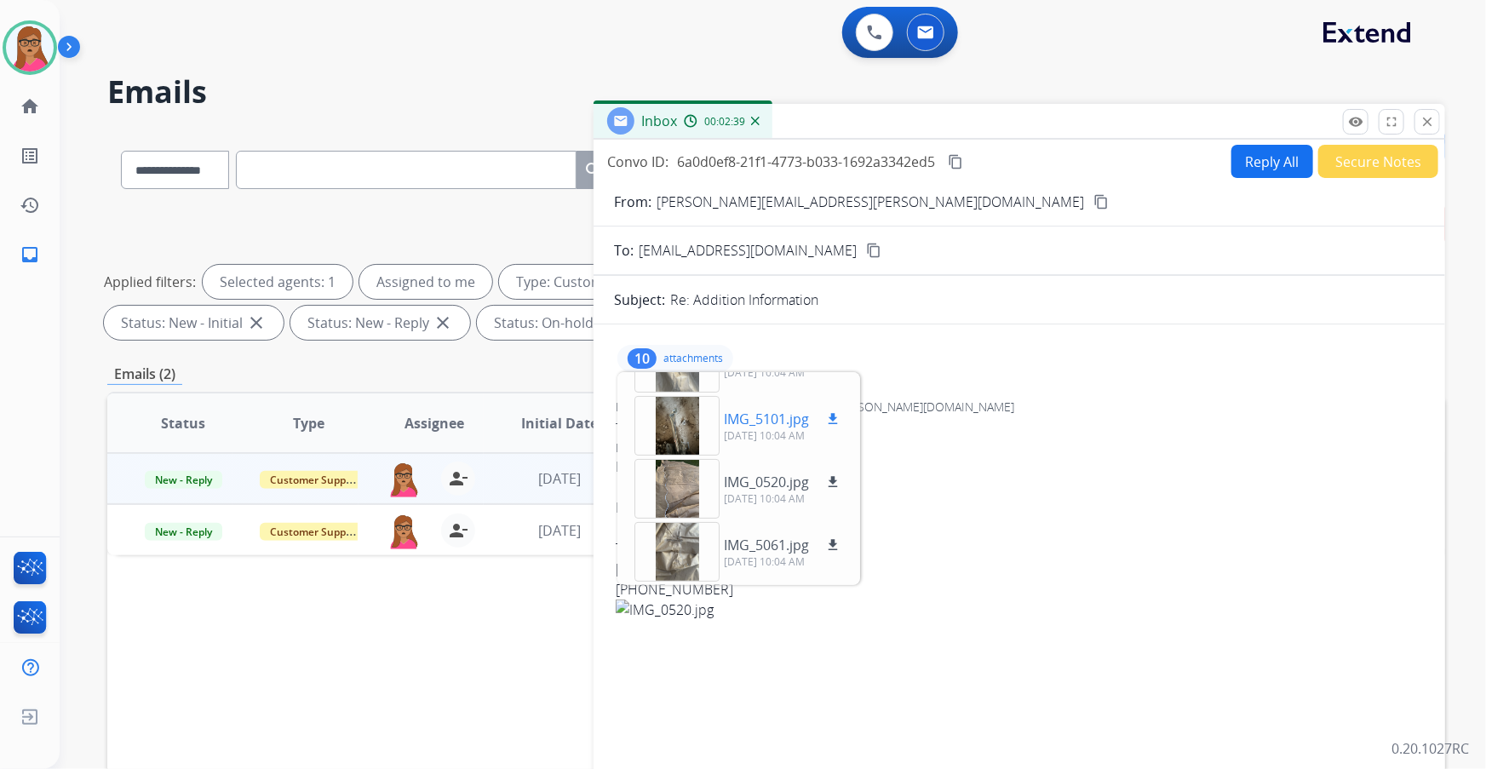
click at [674, 428] on div at bounding box center [676, 426] width 85 height 60
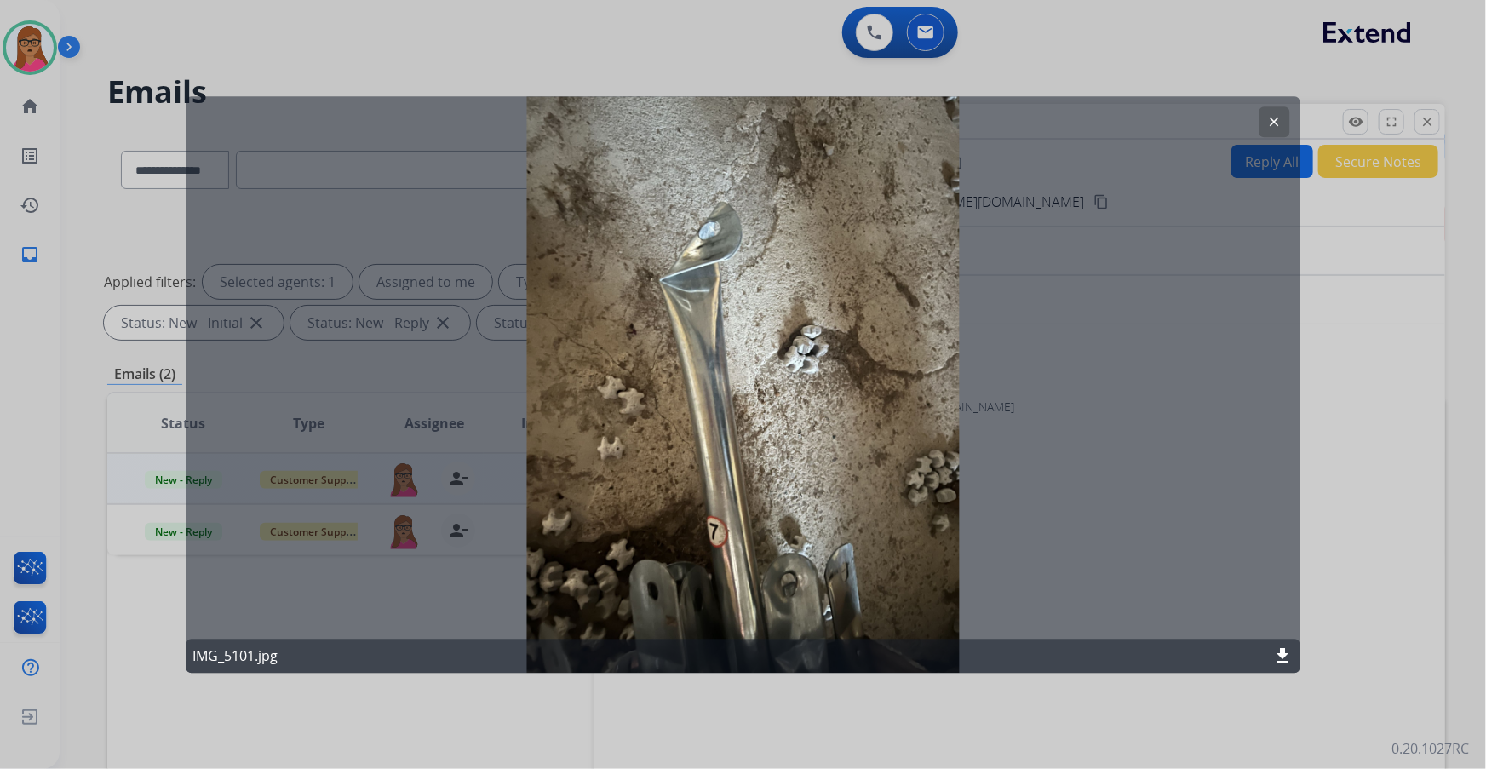
click at [1271, 119] on mat-icon "clear" at bounding box center [1274, 121] width 15 height 15
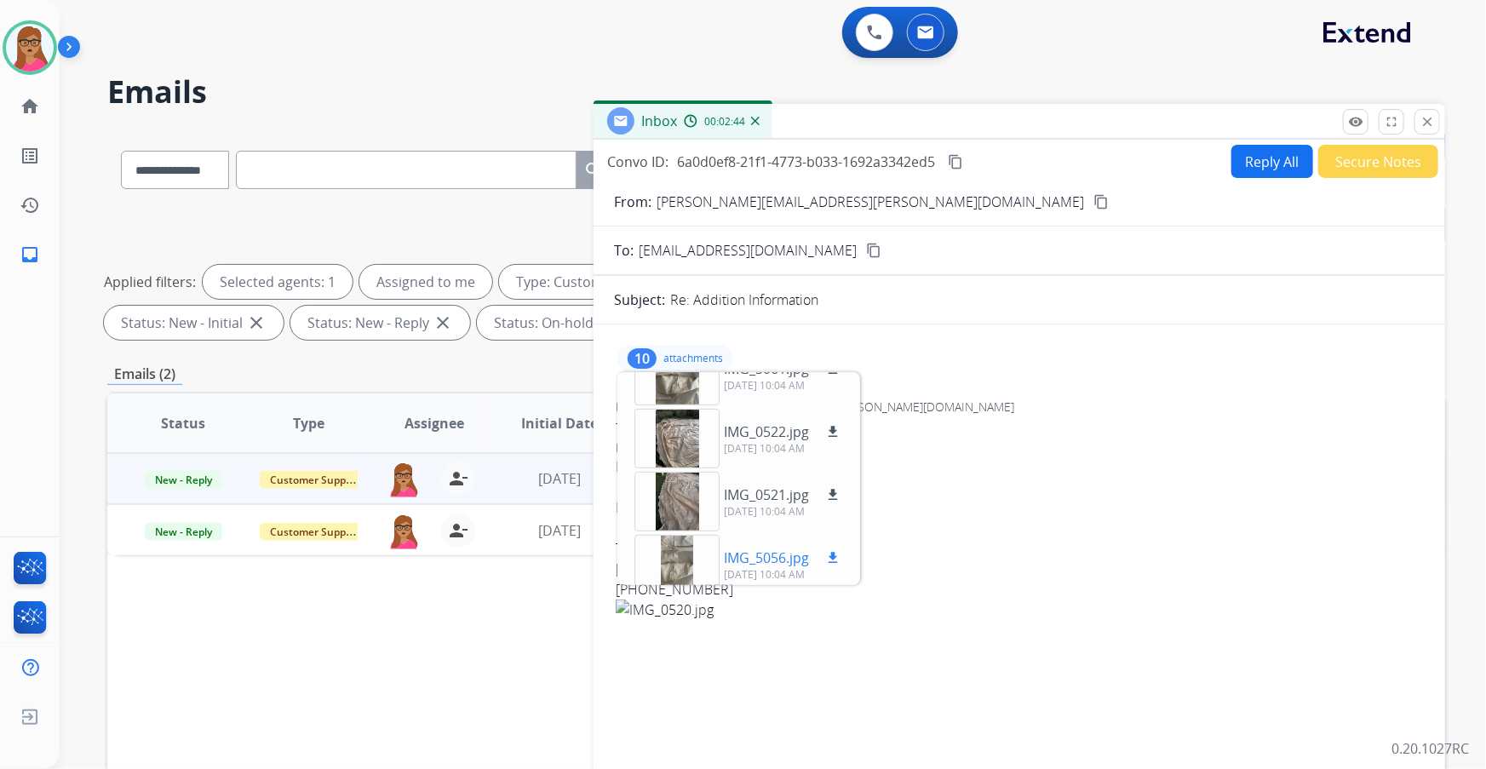
scroll to position [420, 0]
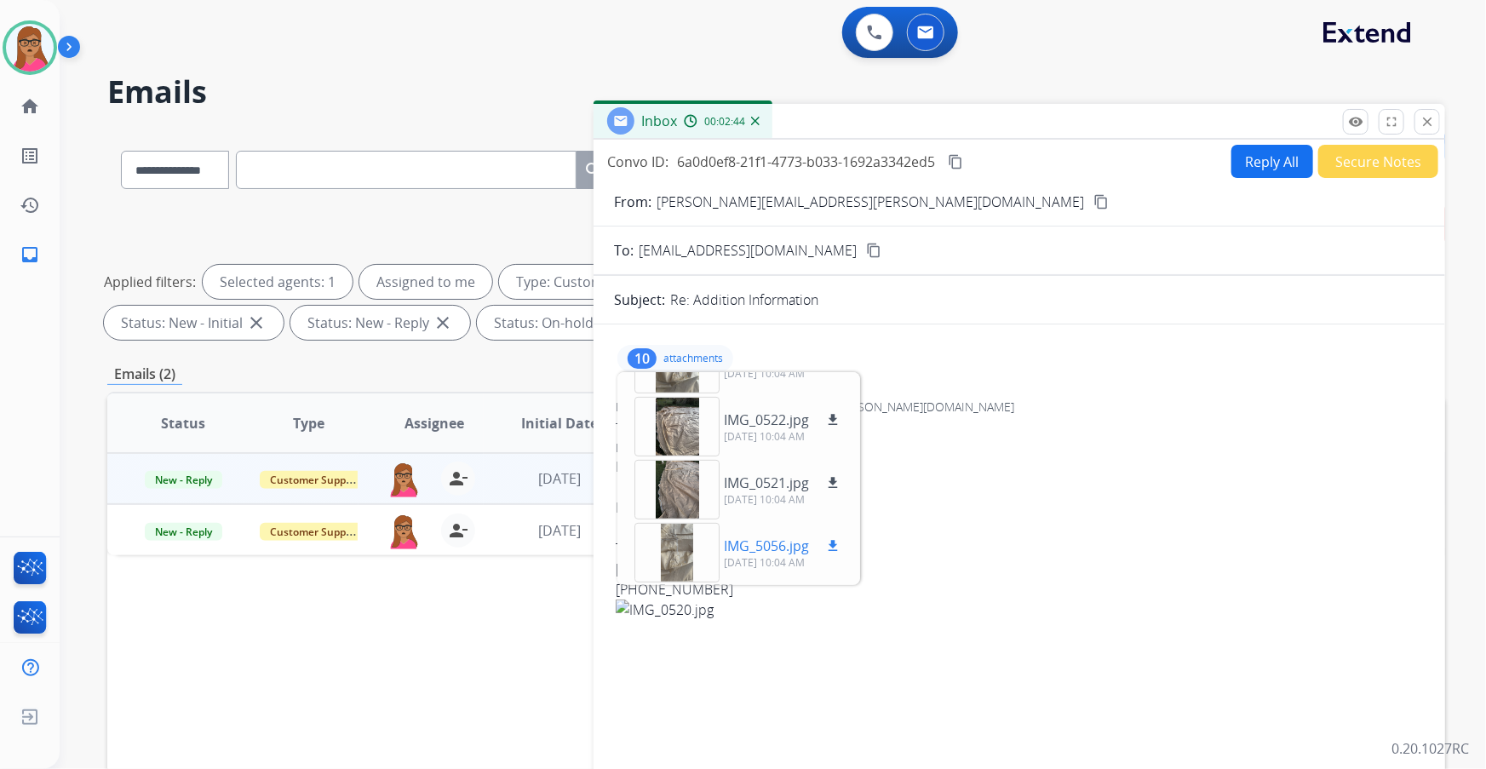
click at [682, 565] on div at bounding box center [676, 553] width 85 height 60
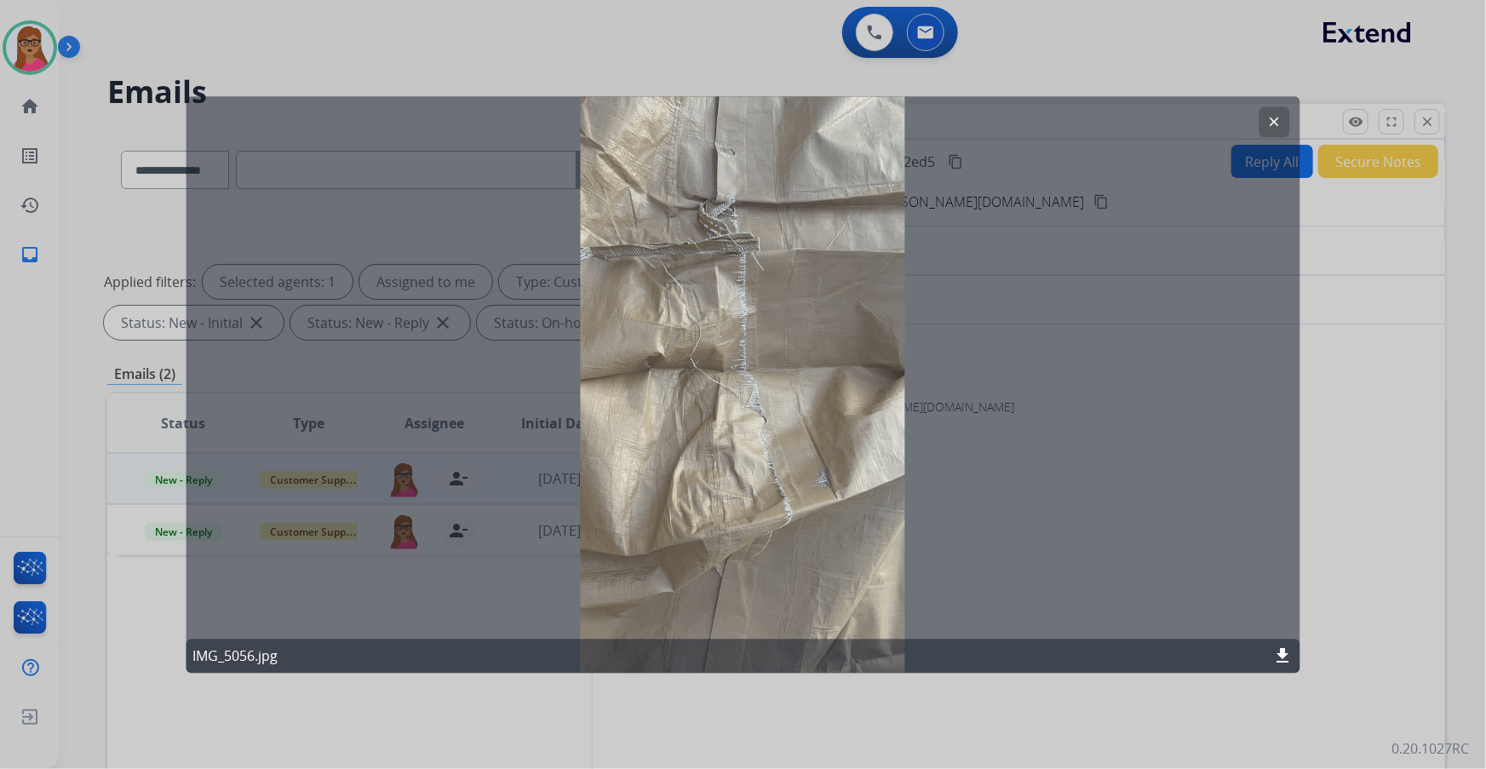
click at [1276, 123] on mat-icon "clear" at bounding box center [1274, 121] width 15 height 15
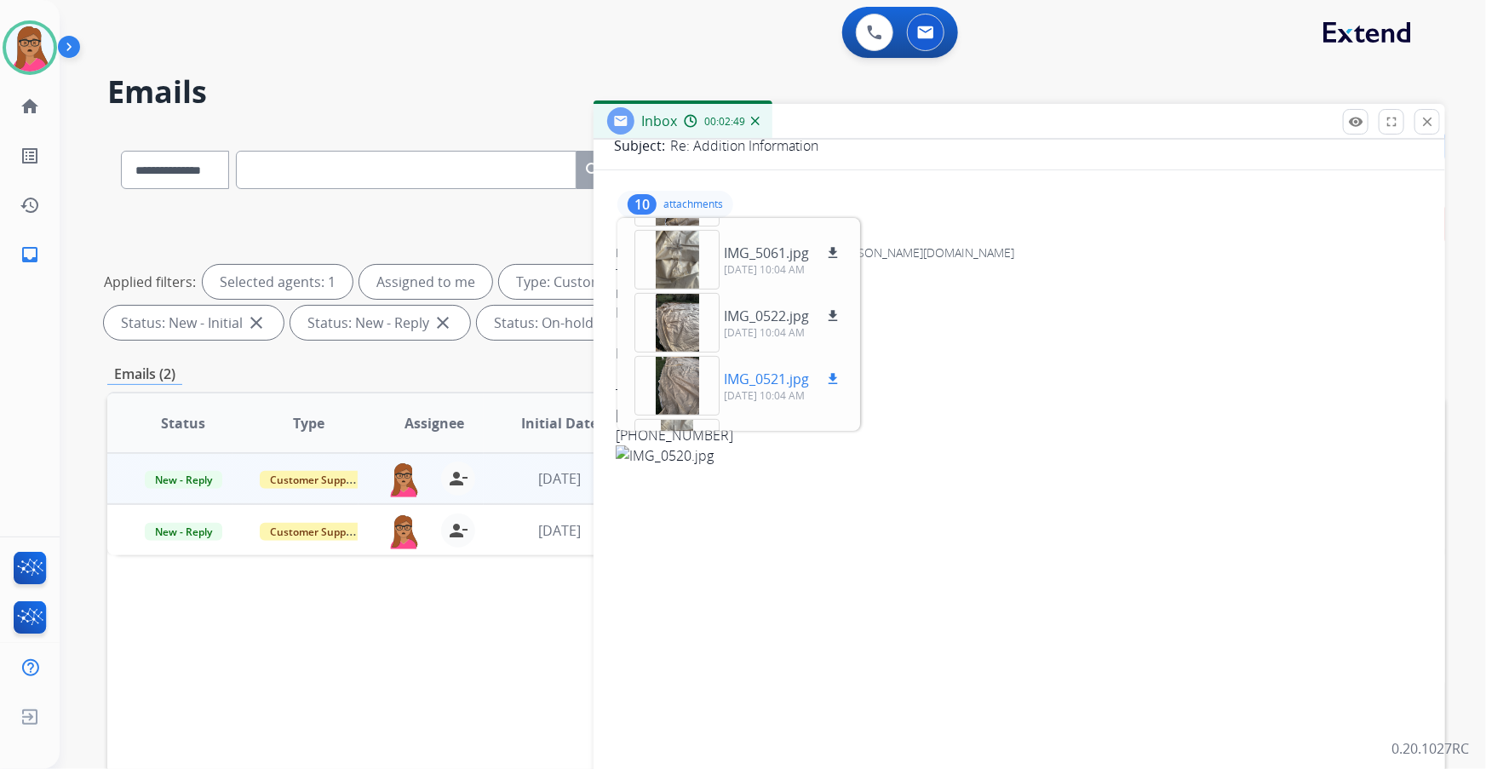
scroll to position [342, 0]
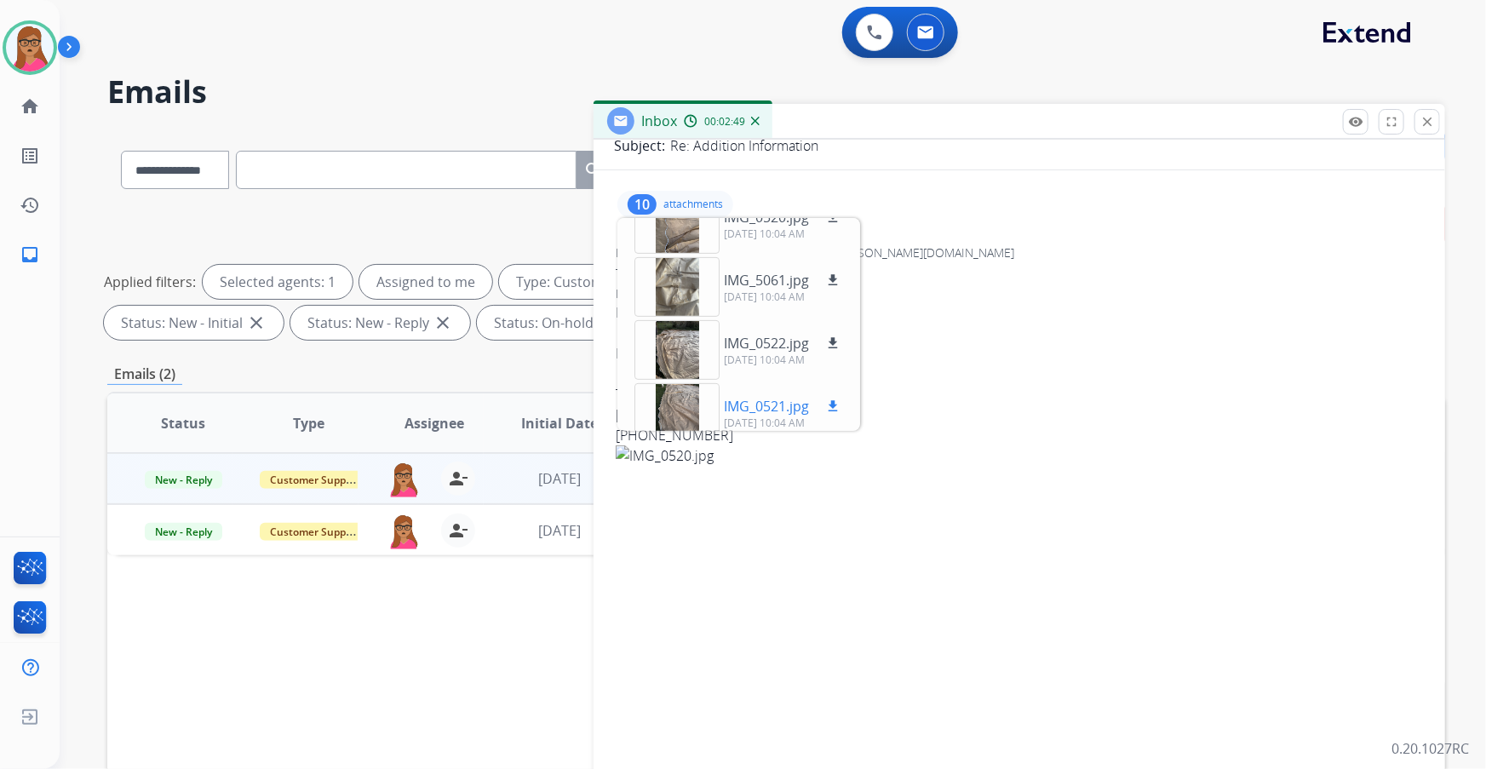
click at [685, 410] on div at bounding box center [676, 413] width 85 height 60
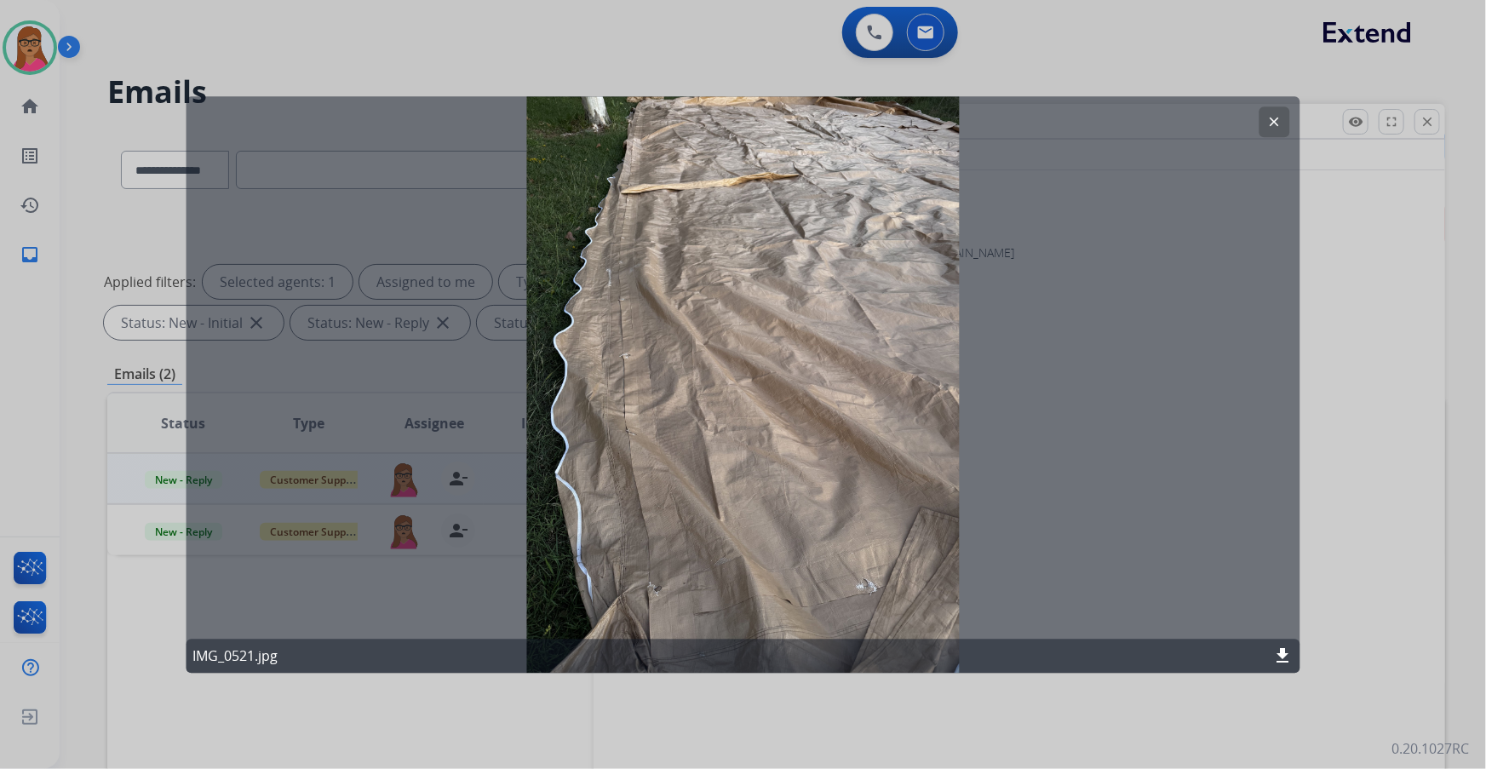
click at [1280, 118] on mat-icon "clear" at bounding box center [1274, 121] width 15 height 15
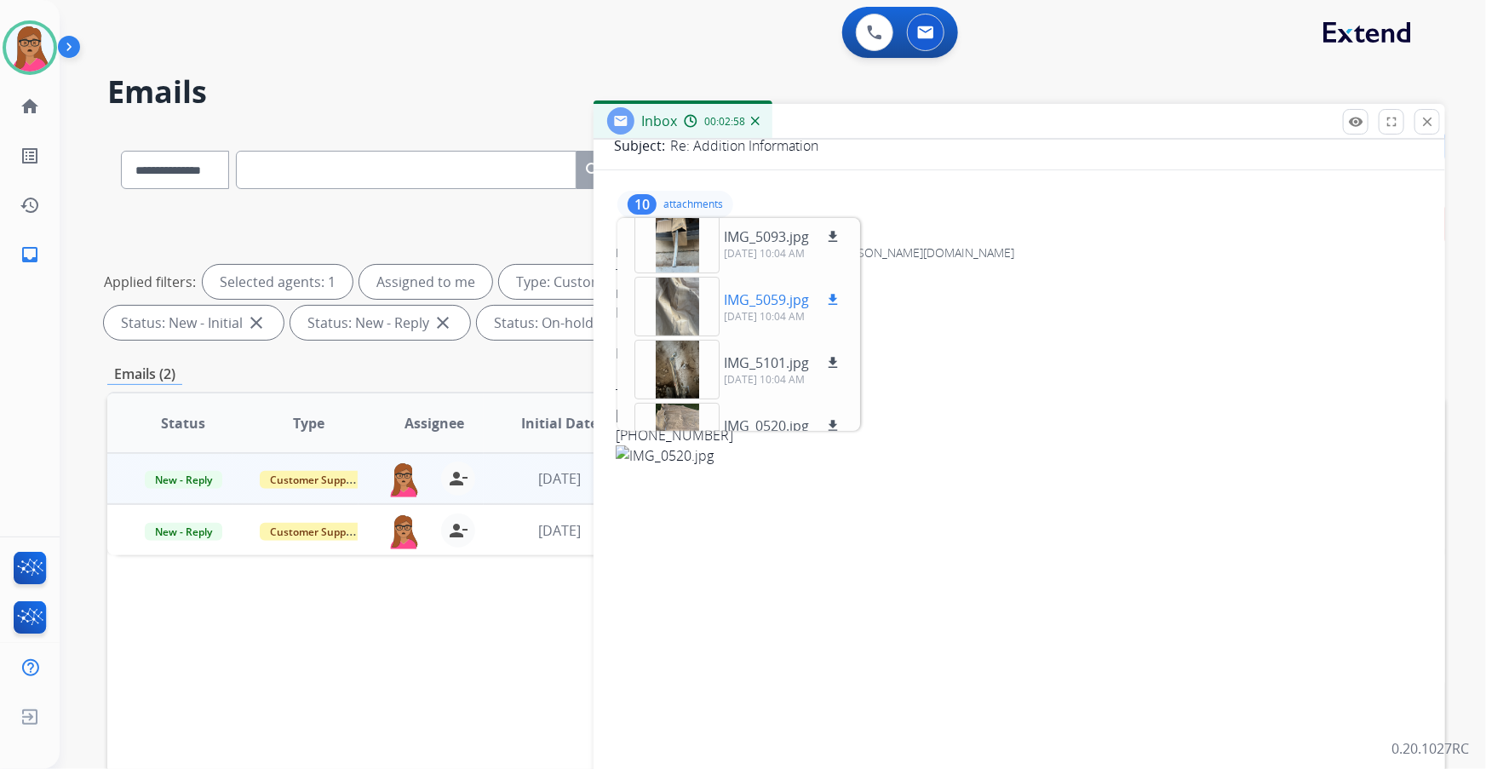
scroll to position [111, 0]
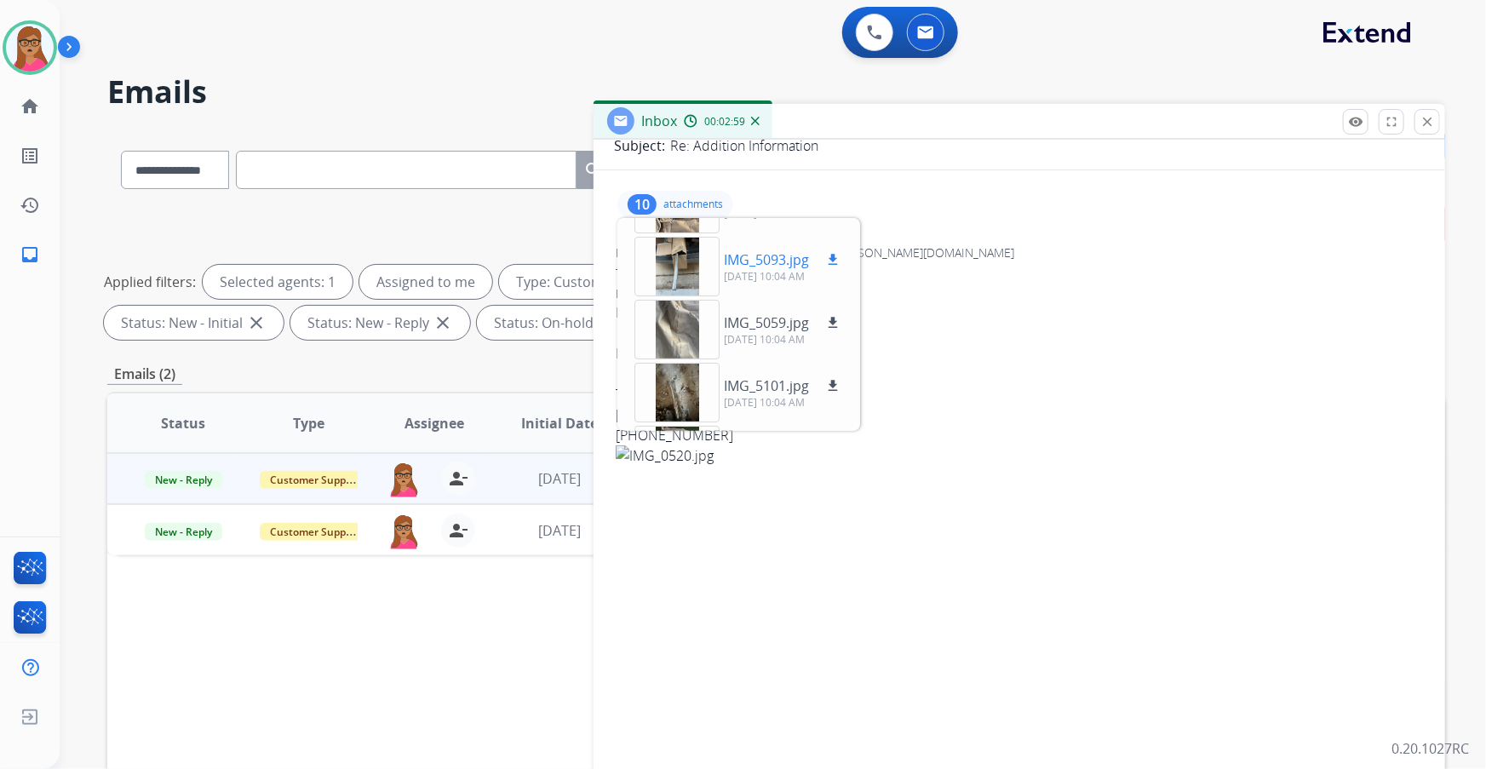
click at [681, 272] on div at bounding box center [676, 267] width 85 height 60
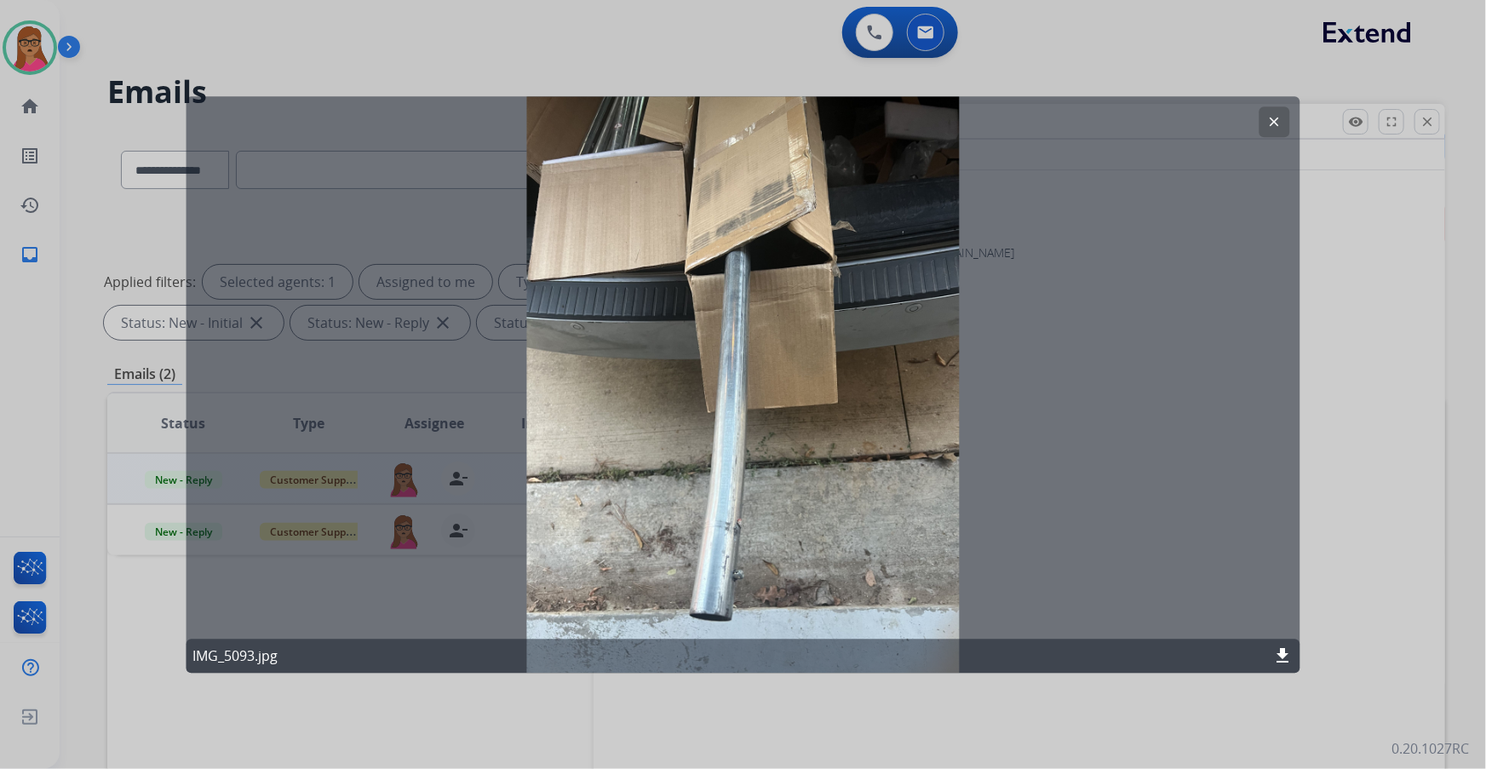
click at [1270, 122] on mat-icon "clear" at bounding box center [1274, 121] width 15 height 15
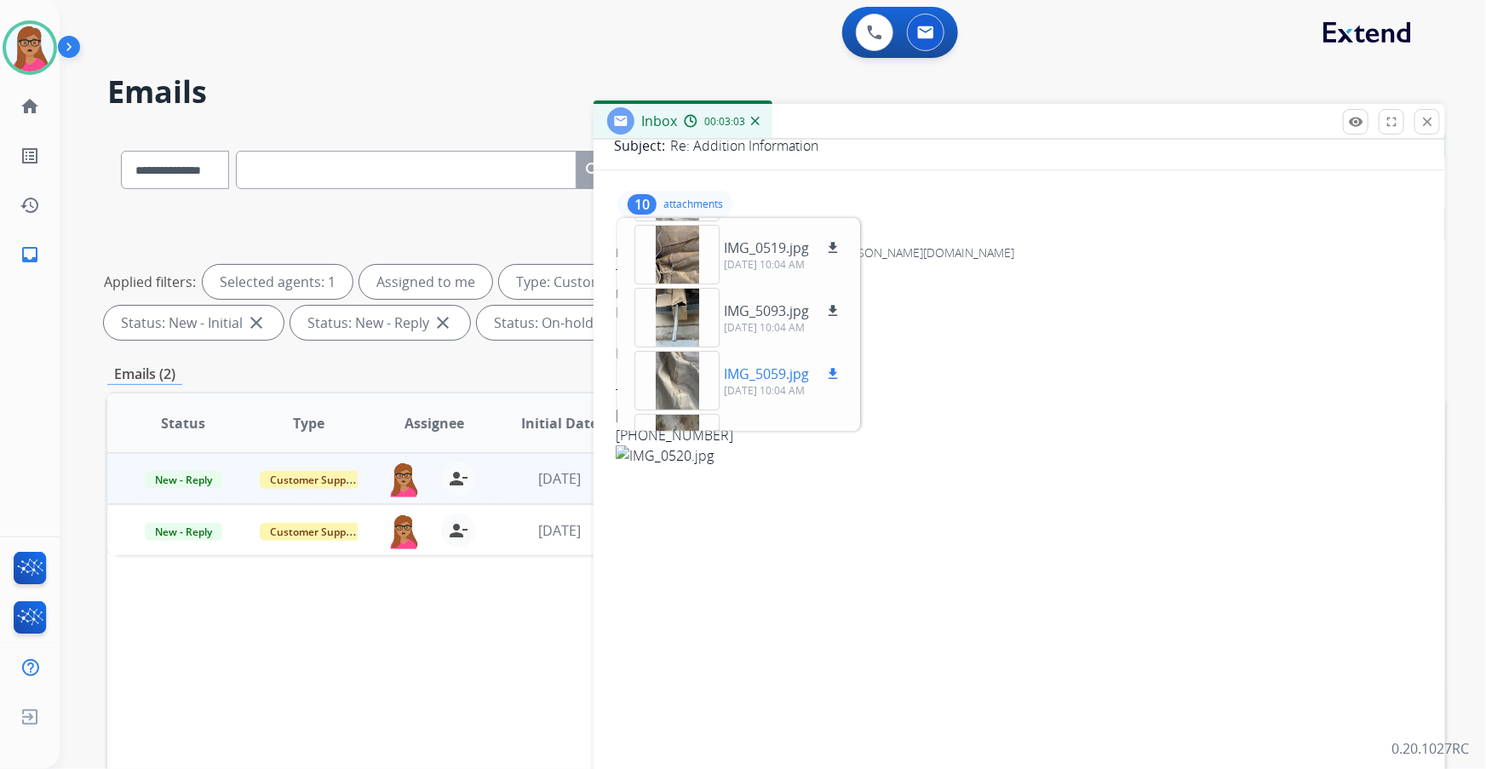
scroll to position [33, 0]
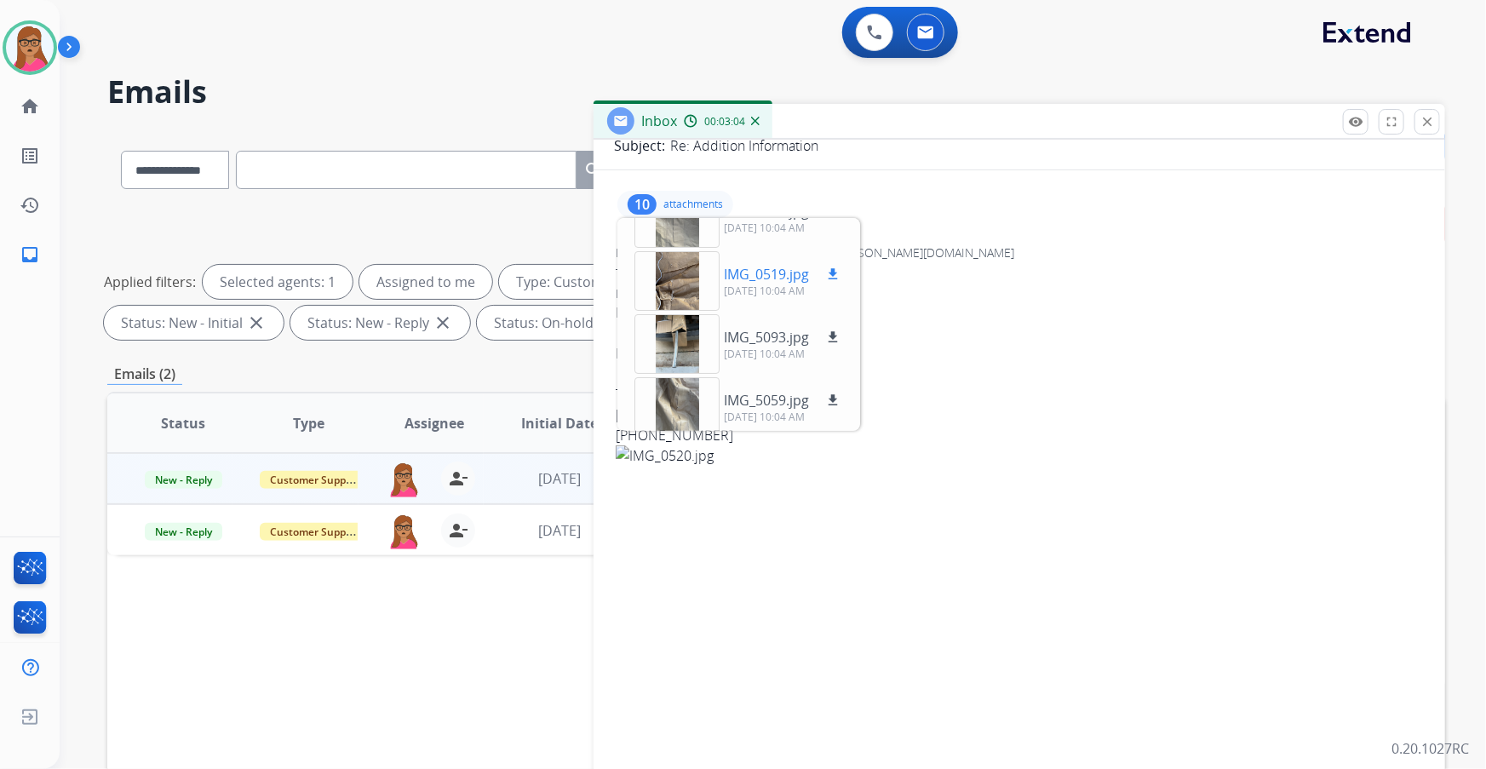
click at [691, 288] on div at bounding box center [676, 281] width 85 height 60
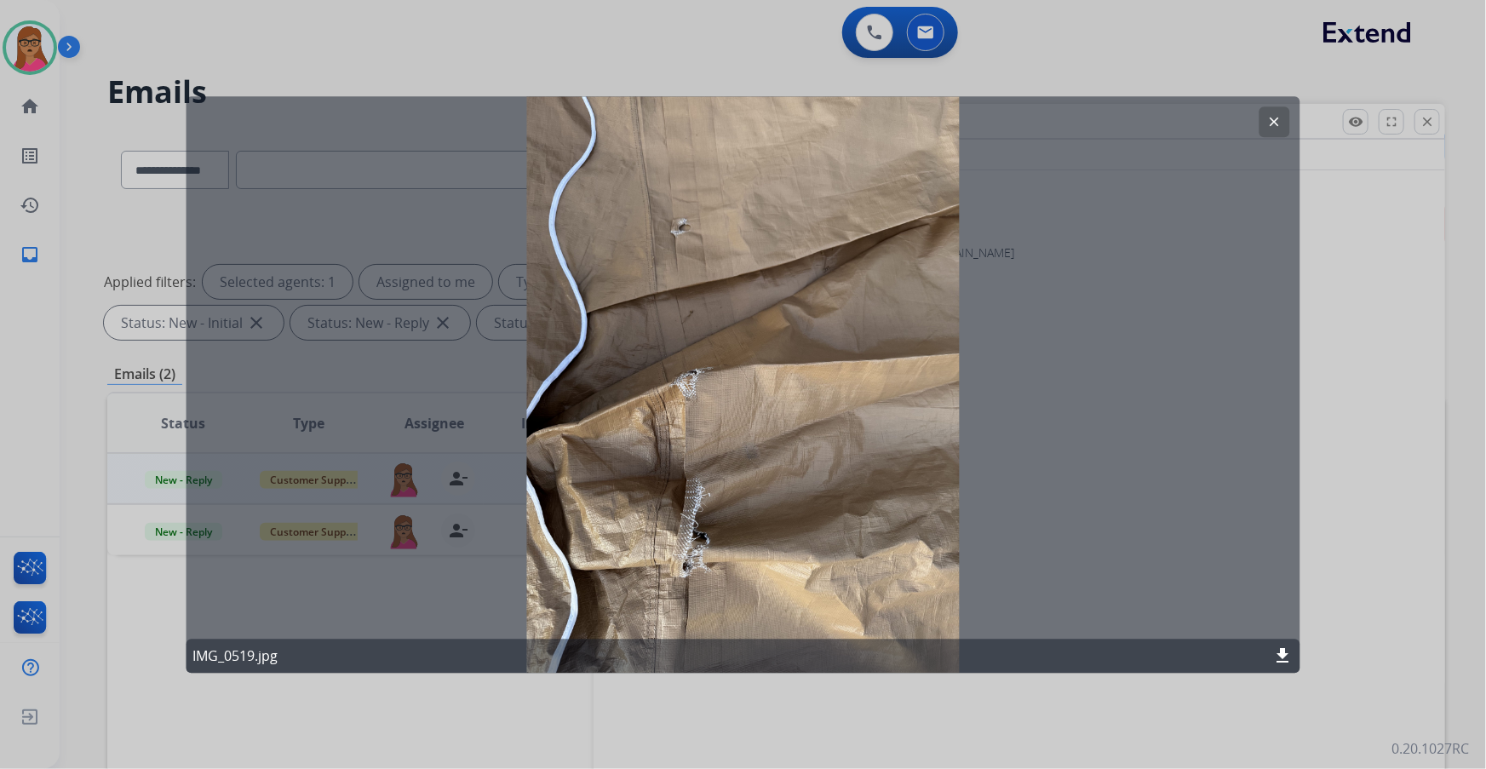
click at [1269, 113] on button "clear" at bounding box center [1274, 121] width 31 height 31
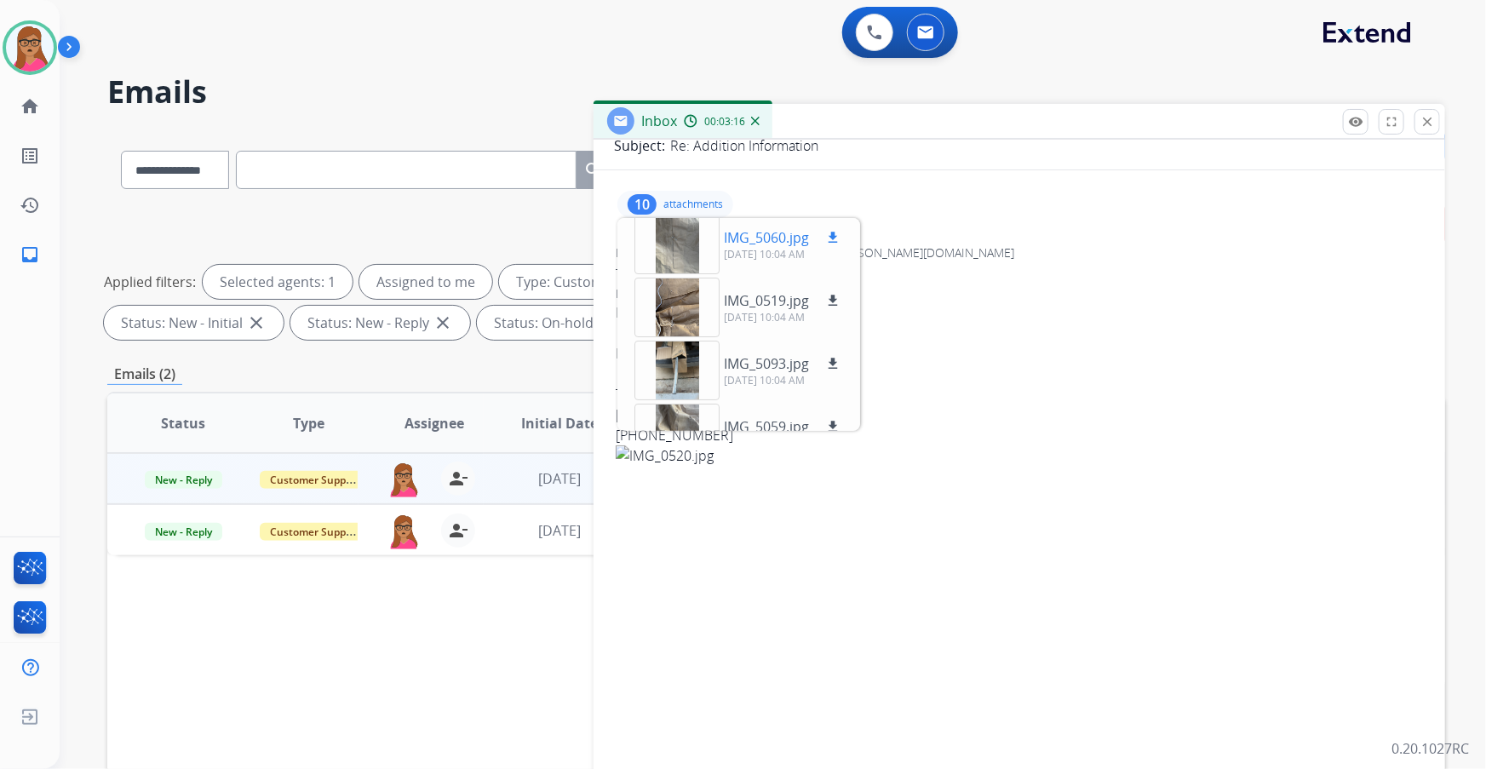
scroll to position [0, 0]
click at [679, 245] on div at bounding box center [676, 251] width 85 height 60
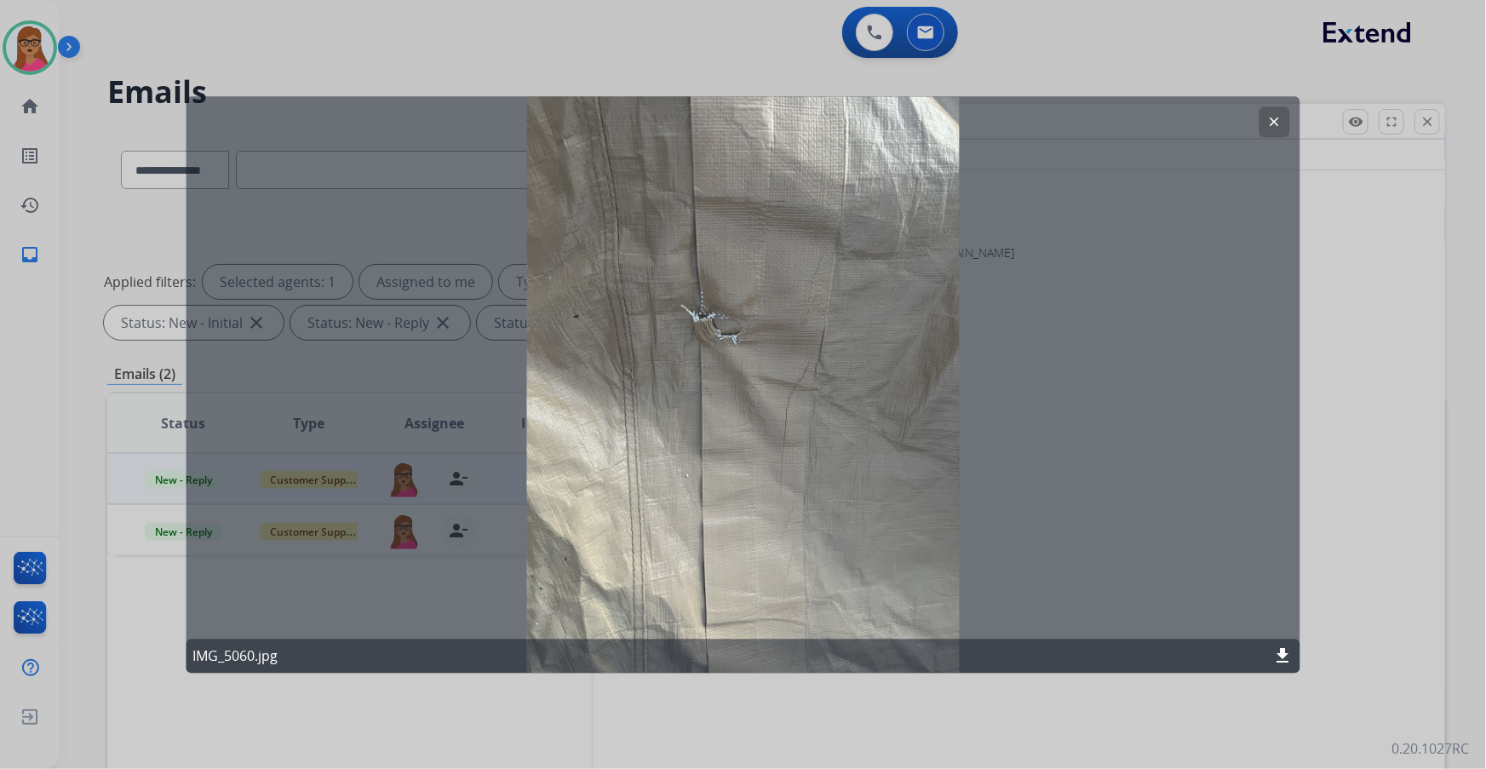
click at [1265, 122] on button "clear" at bounding box center [1274, 121] width 31 height 31
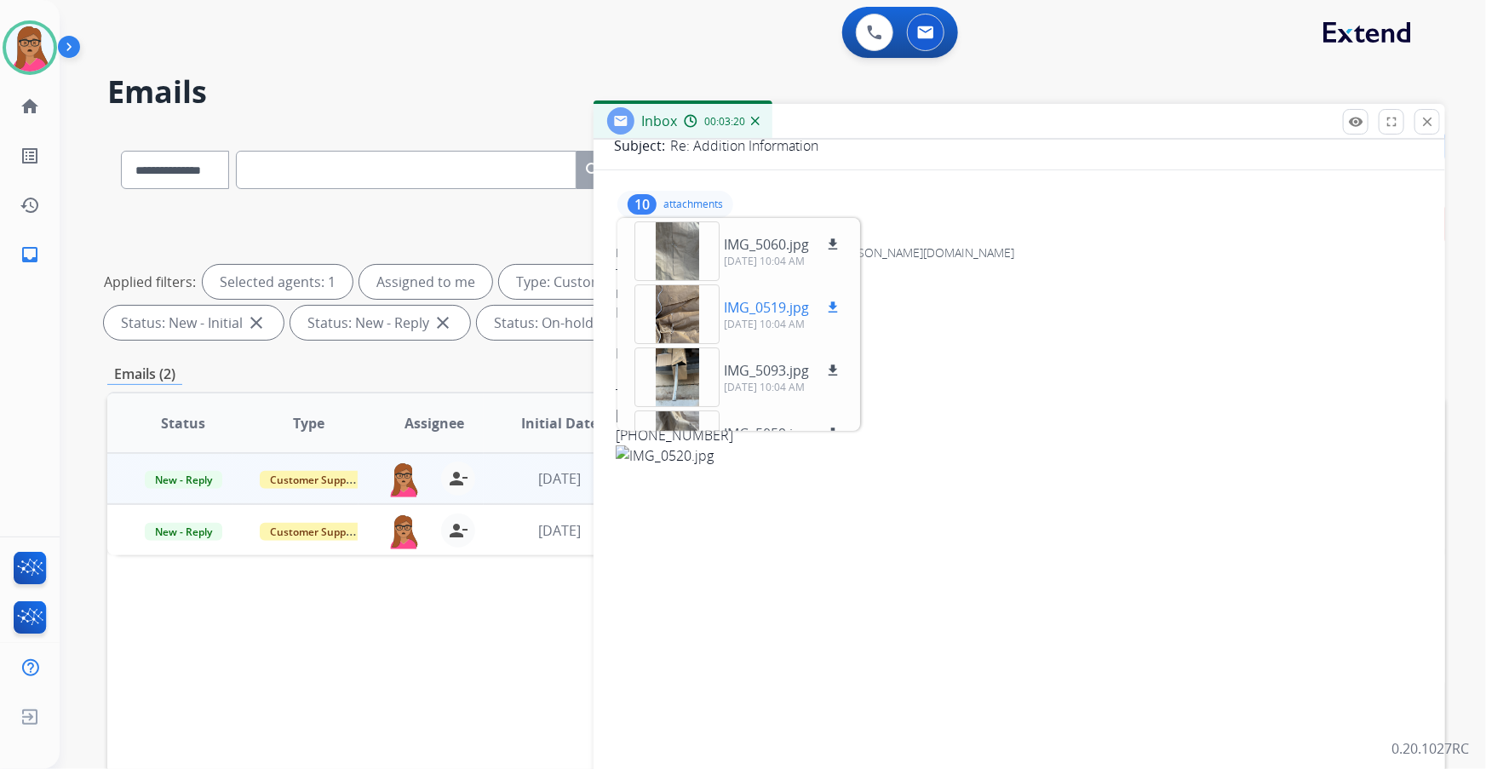
click at [654, 321] on div at bounding box center [676, 314] width 85 height 60
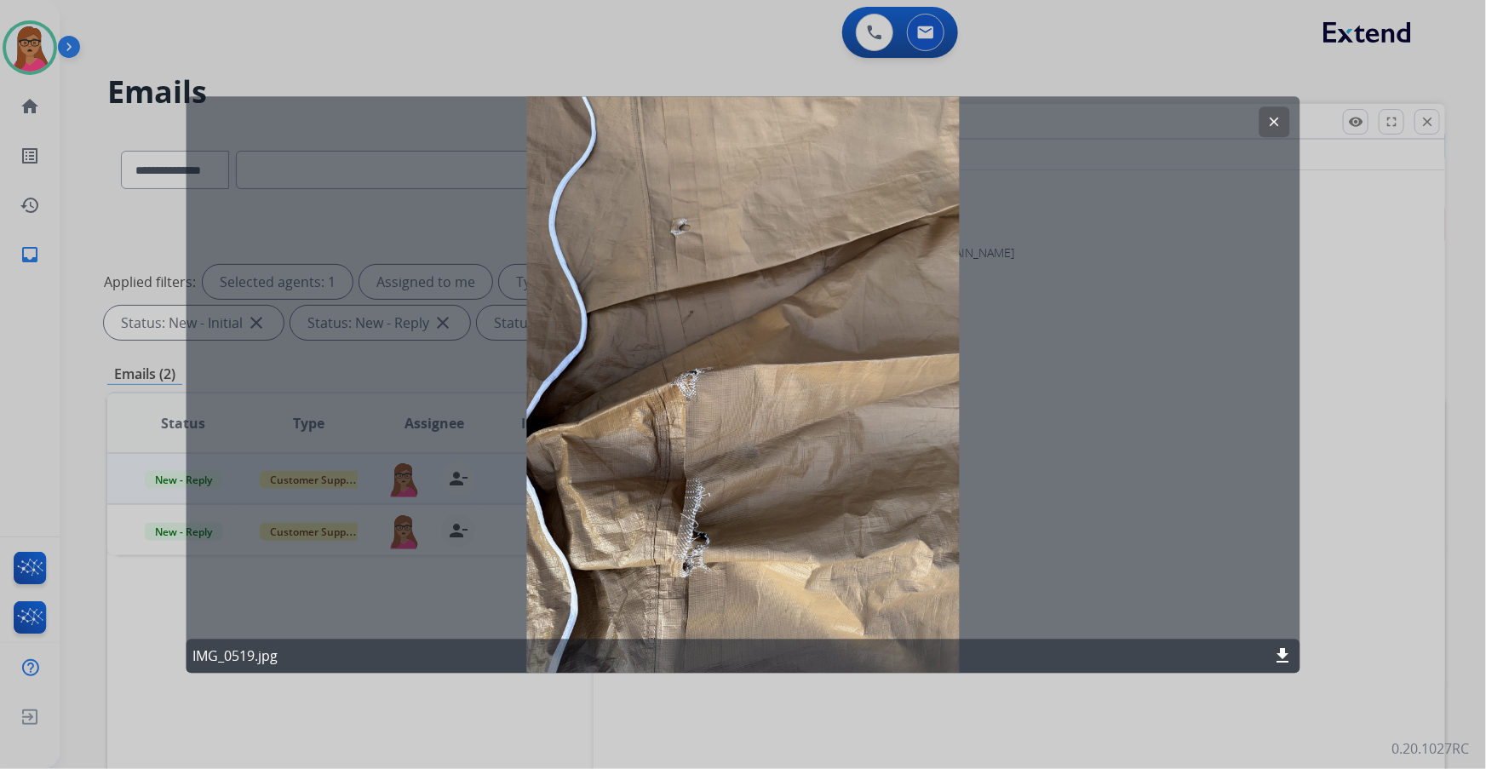
click at [1267, 123] on mat-icon "clear" at bounding box center [1274, 121] width 15 height 15
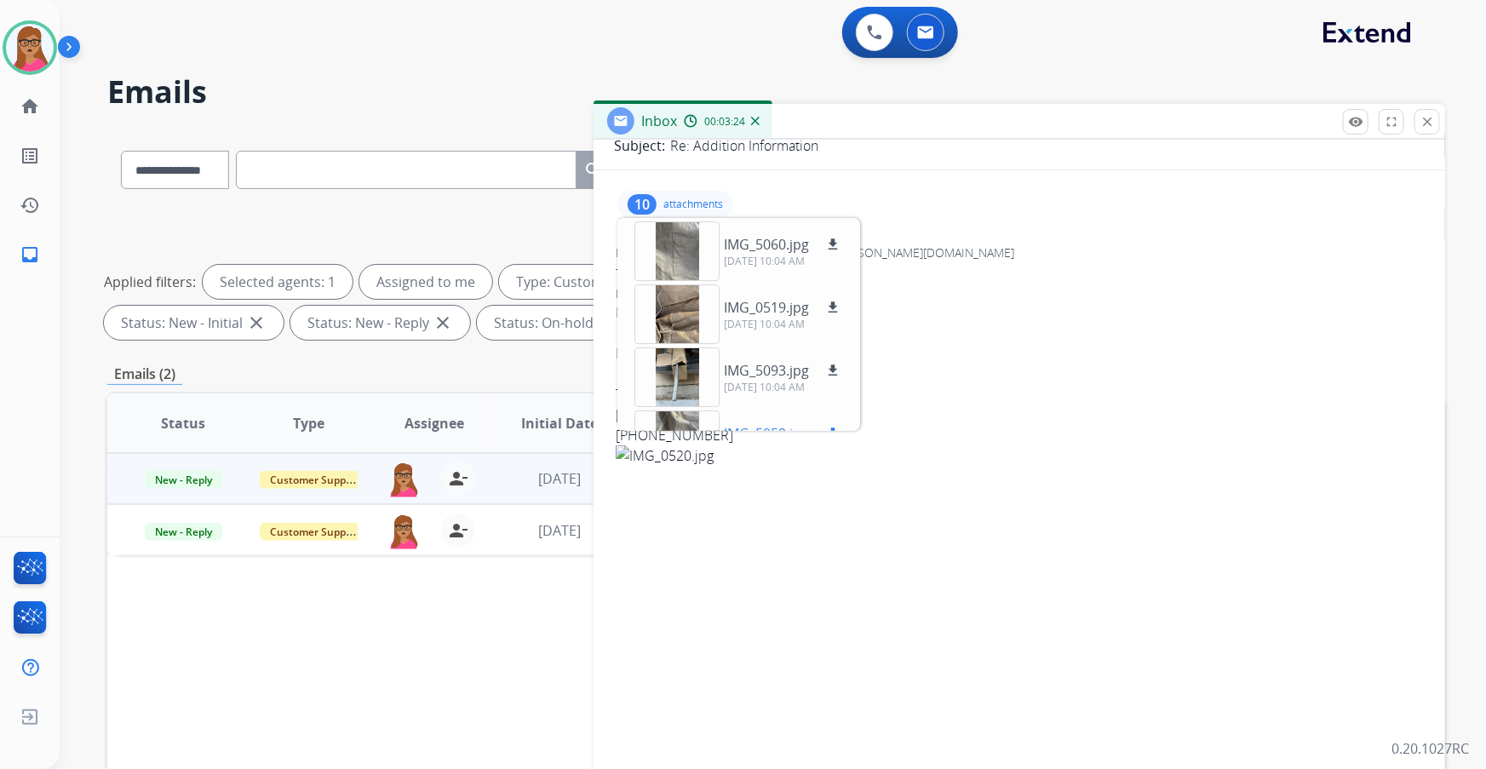
scroll to position [77, 0]
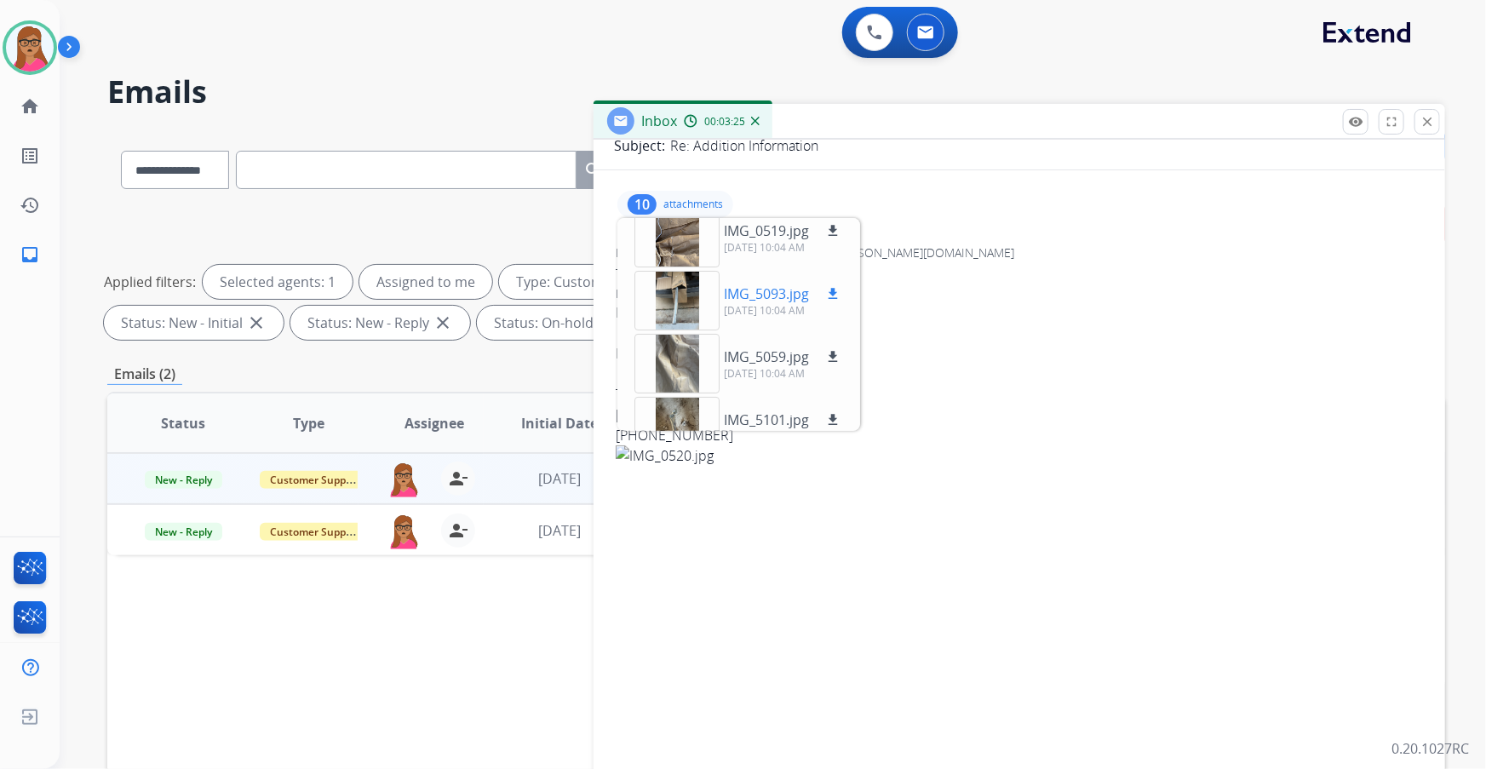
click at [672, 300] on div at bounding box center [676, 301] width 85 height 60
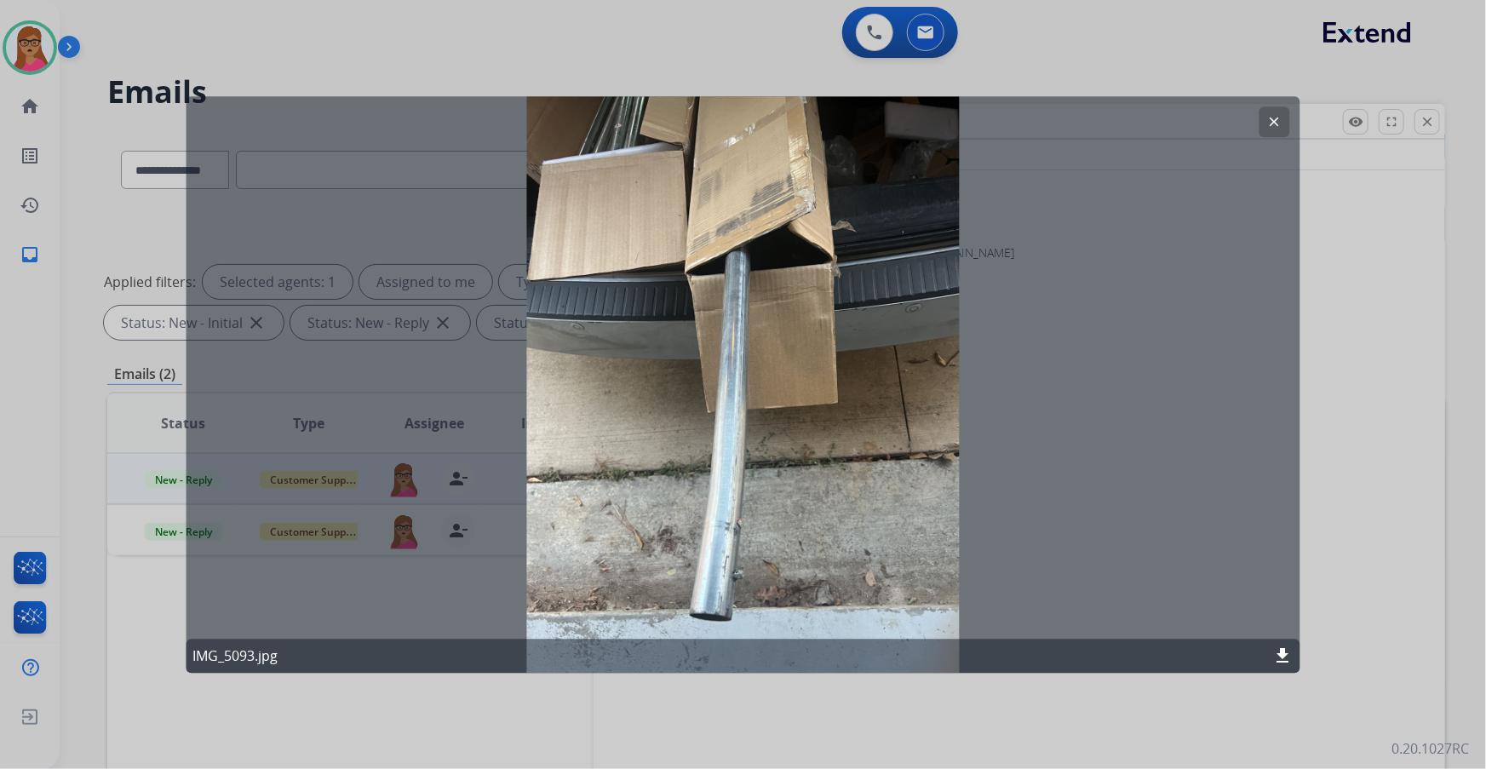
click at [1281, 125] on mat-icon "clear" at bounding box center [1274, 121] width 15 height 15
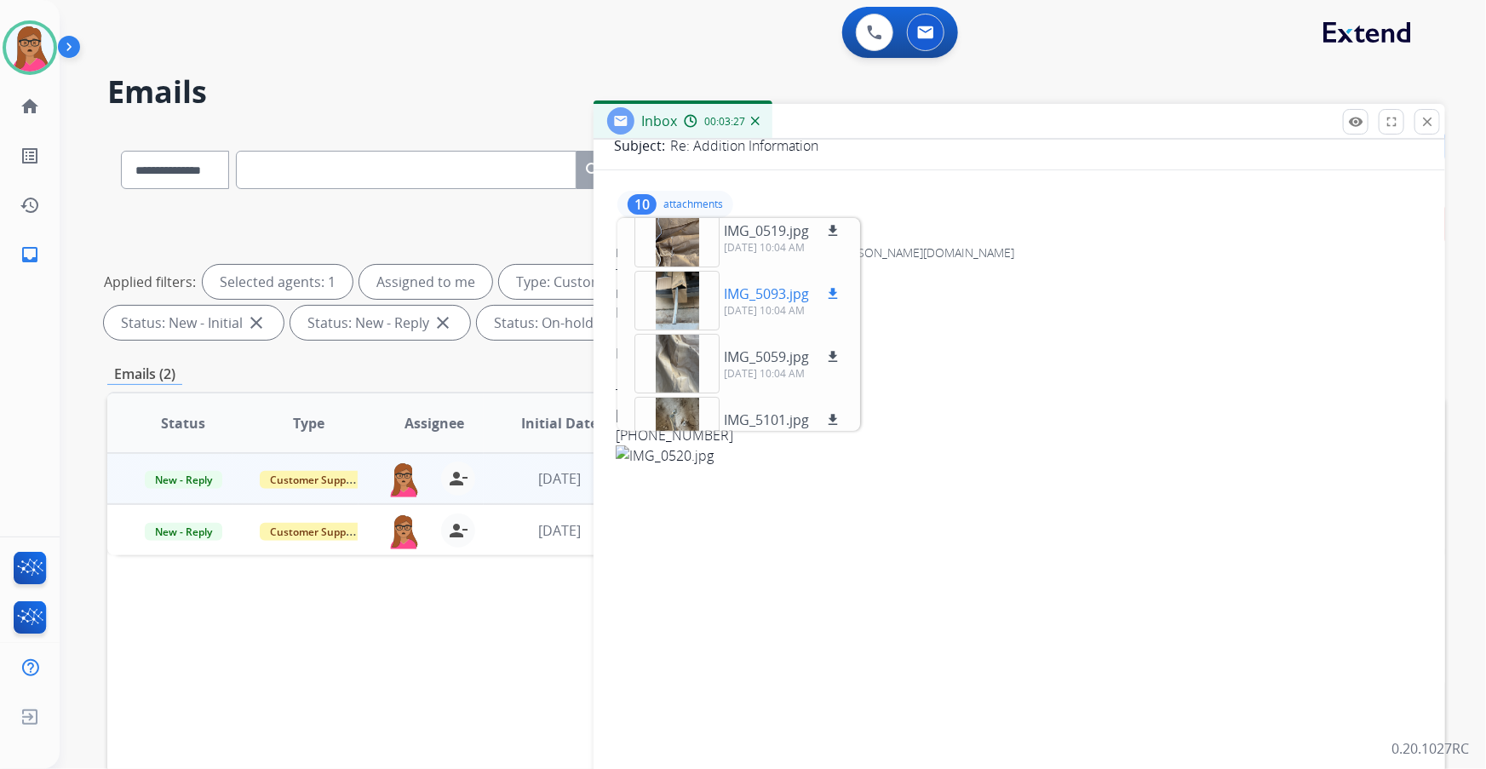
scroll to position [154, 0]
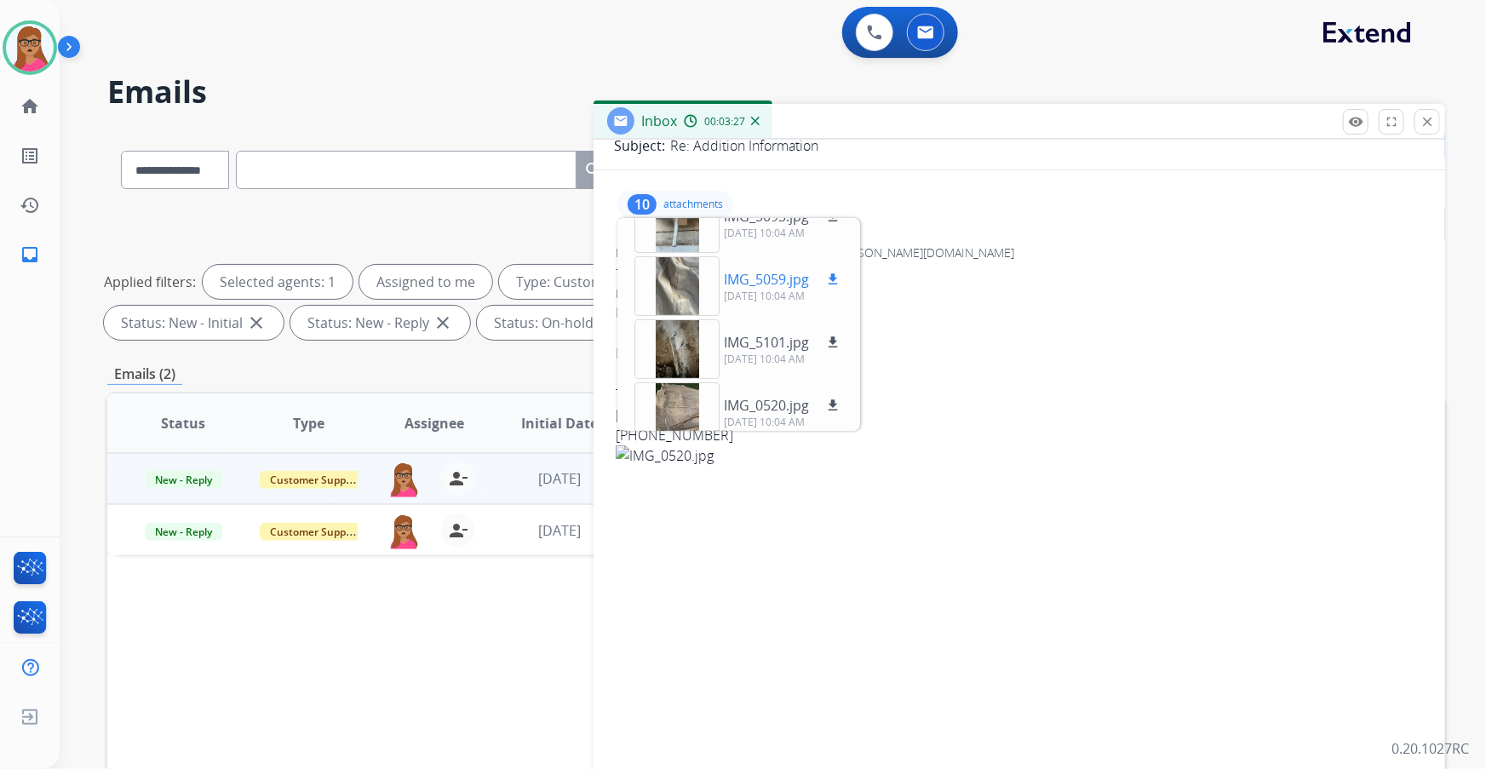
click at [681, 297] on div at bounding box center [676, 286] width 85 height 60
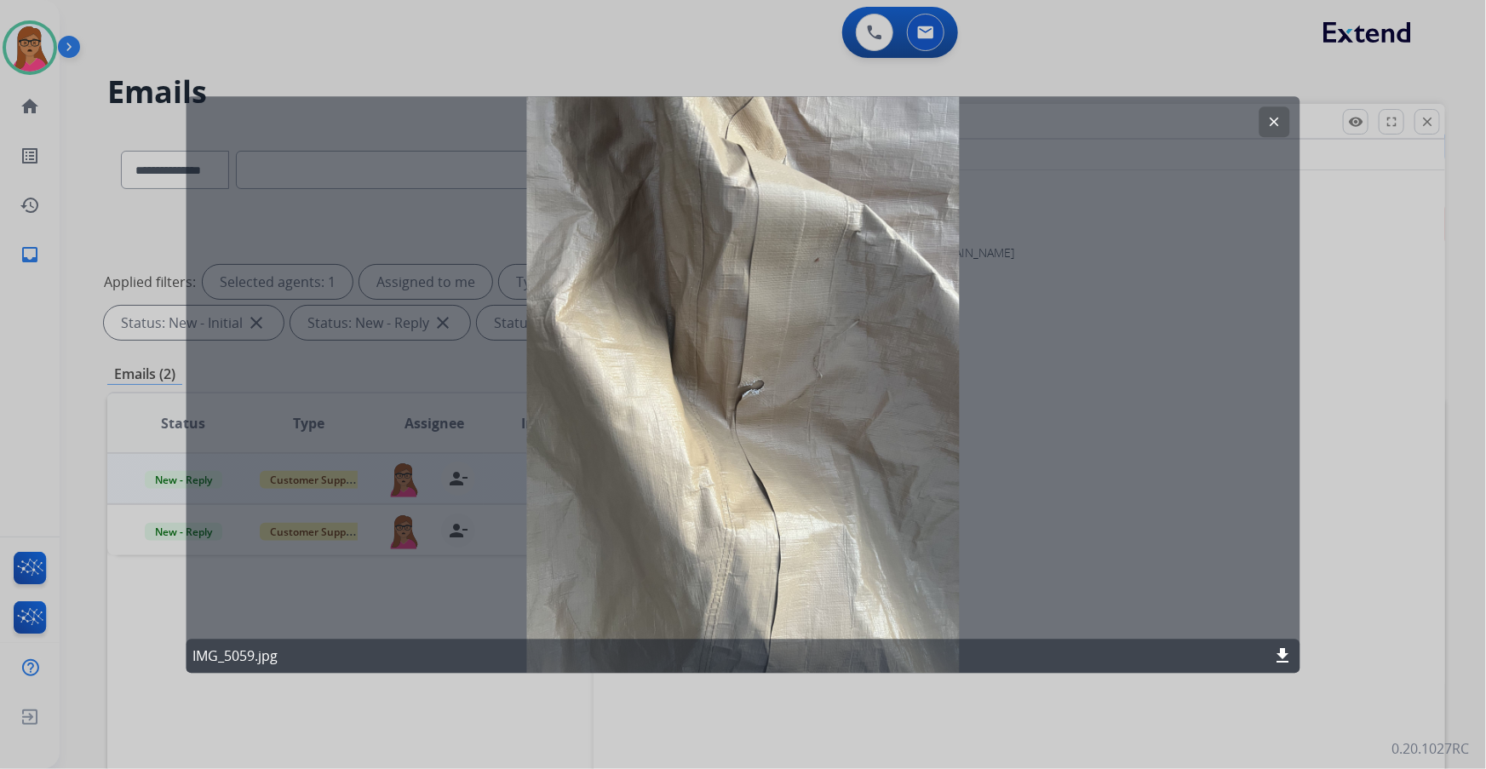
click at [1283, 121] on button "clear" at bounding box center [1274, 121] width 31 height 31
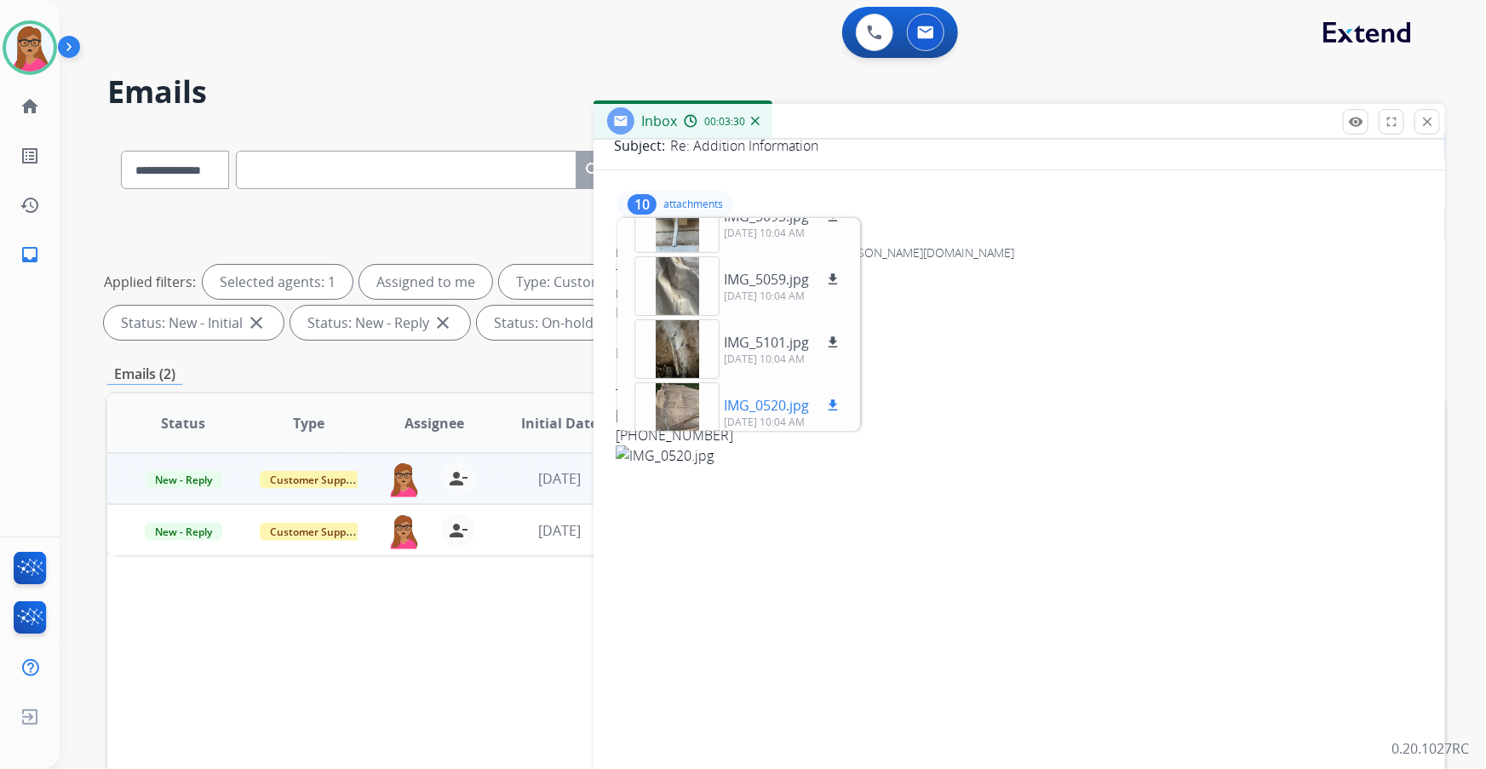
click at [668, 402] on div at bounding box center [676, 412] width 85 height 60
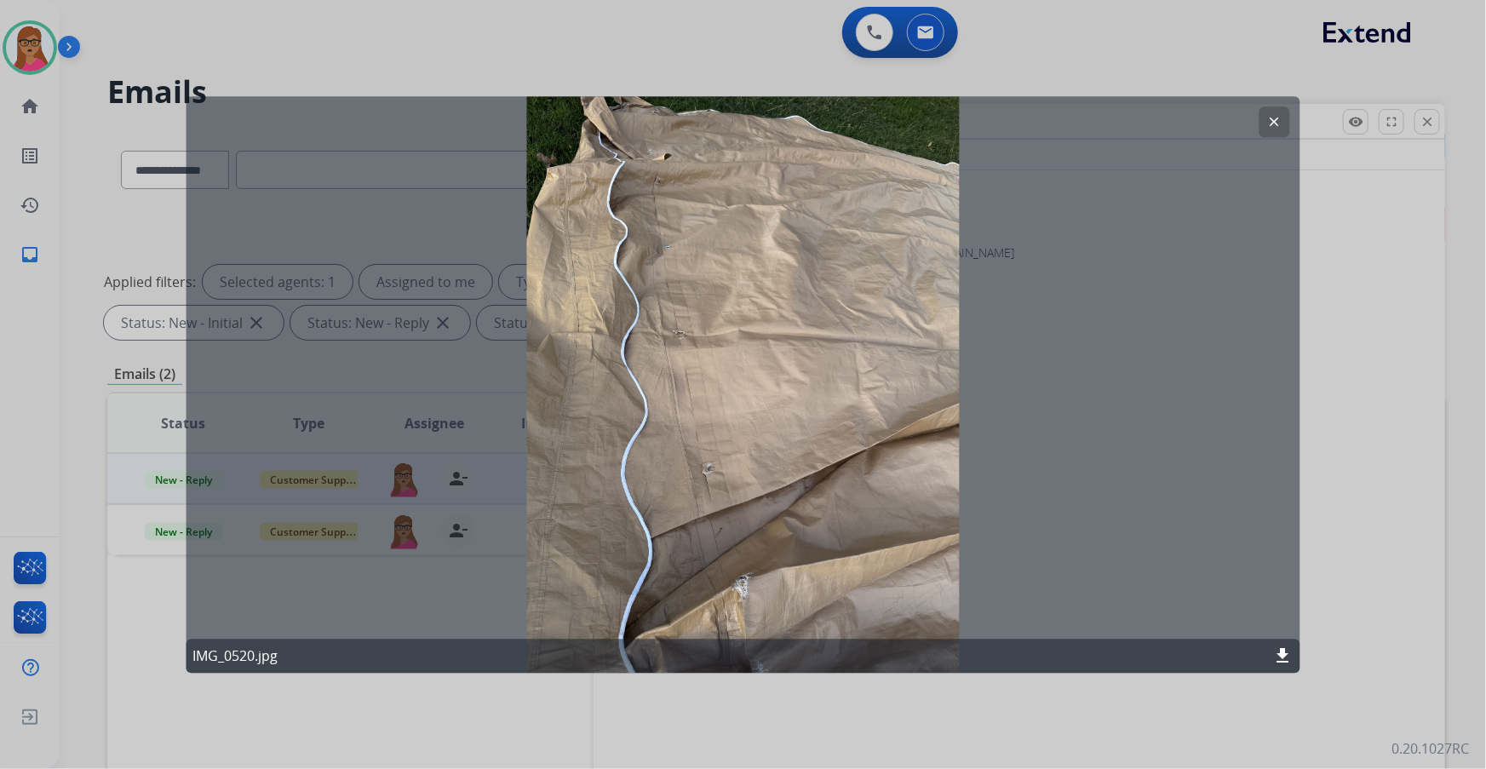
click at [1265, 118] on button "clear" at bounding box center [1274, 121] width 31 height 31
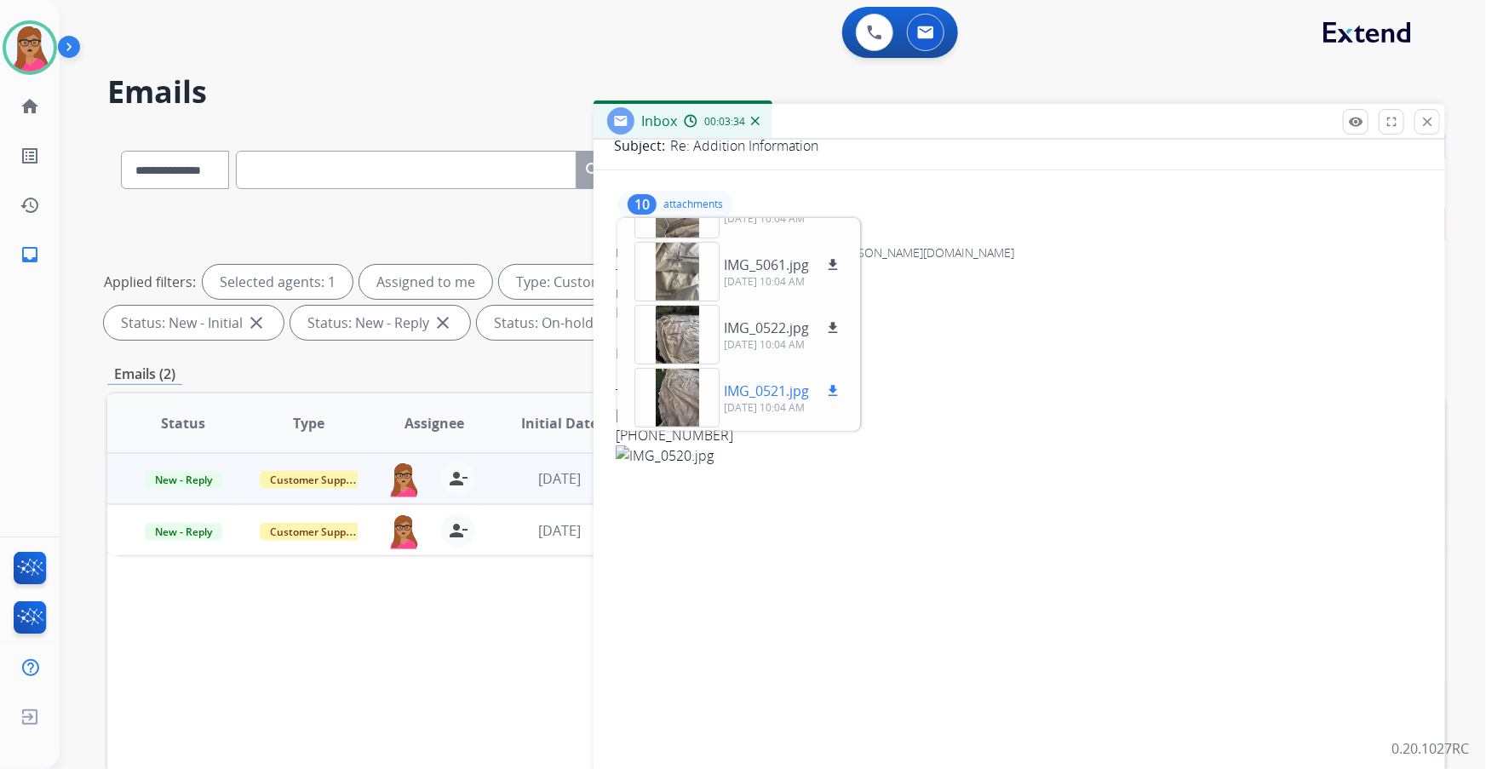
scroll to position [420, 0]
click at [682, 353] on div at bounding box center [676, 336] width 85 height 60
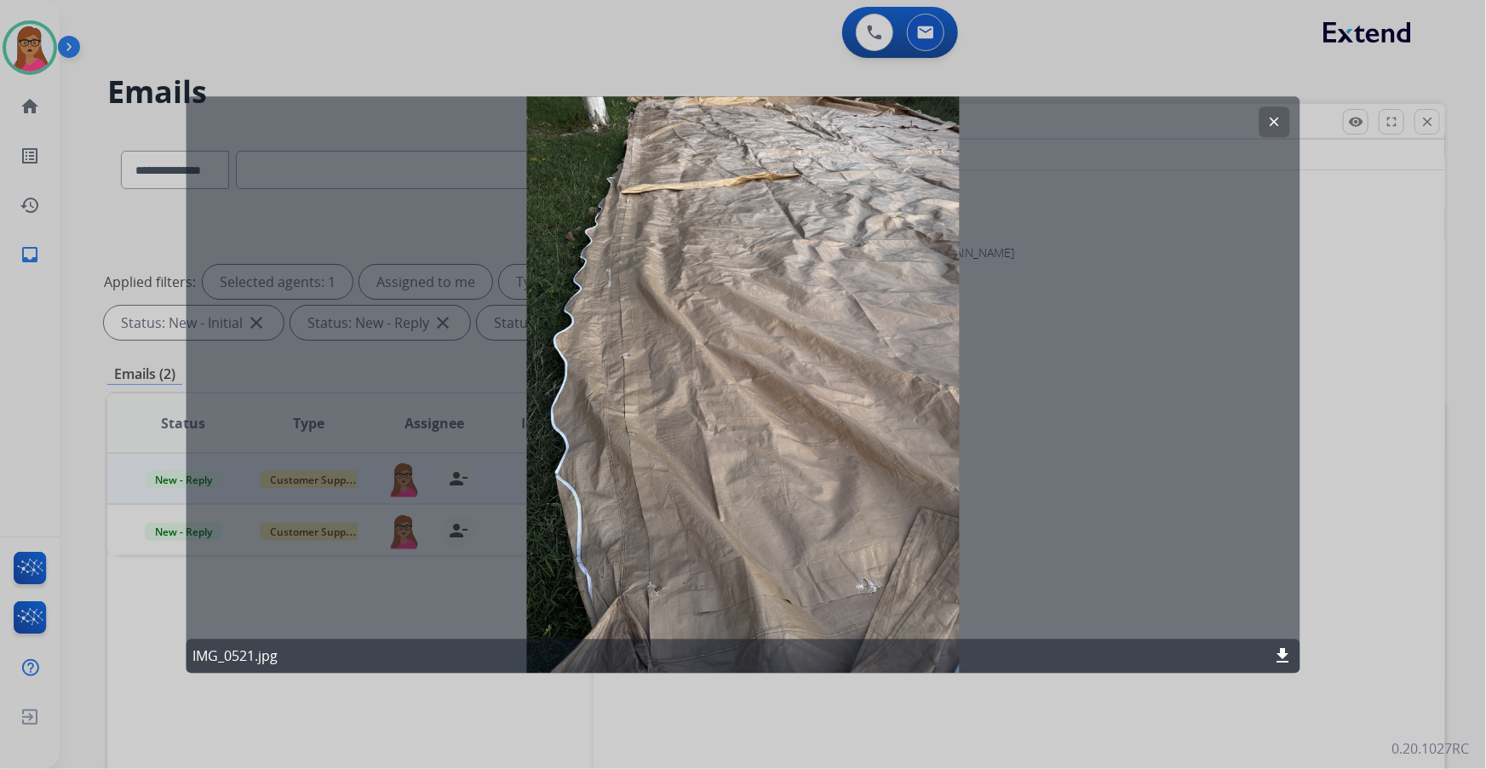
click at [1260, 123] on button "clear" at bounding box center [1274, 121] width 31 height 31
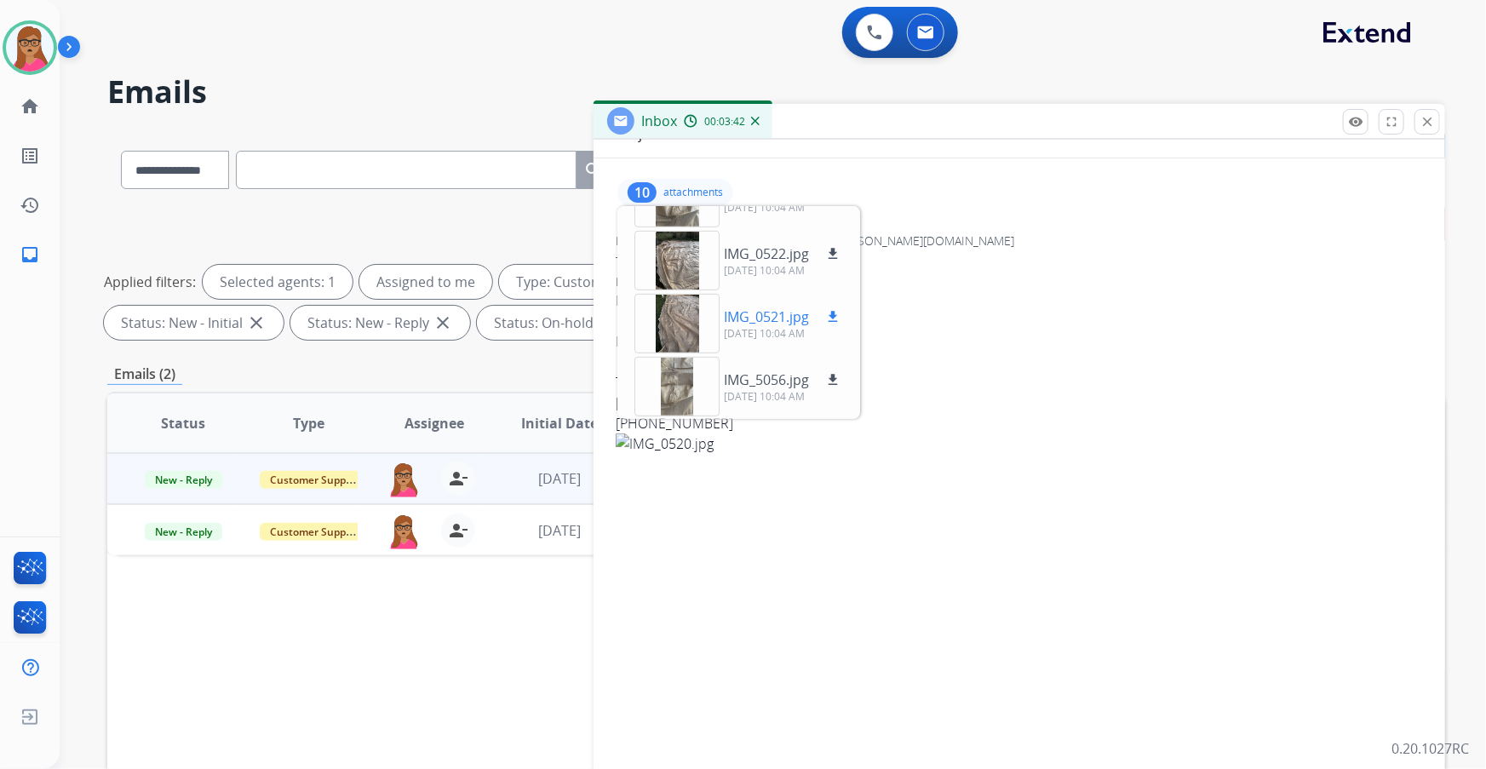
scroll to position [154, 0]
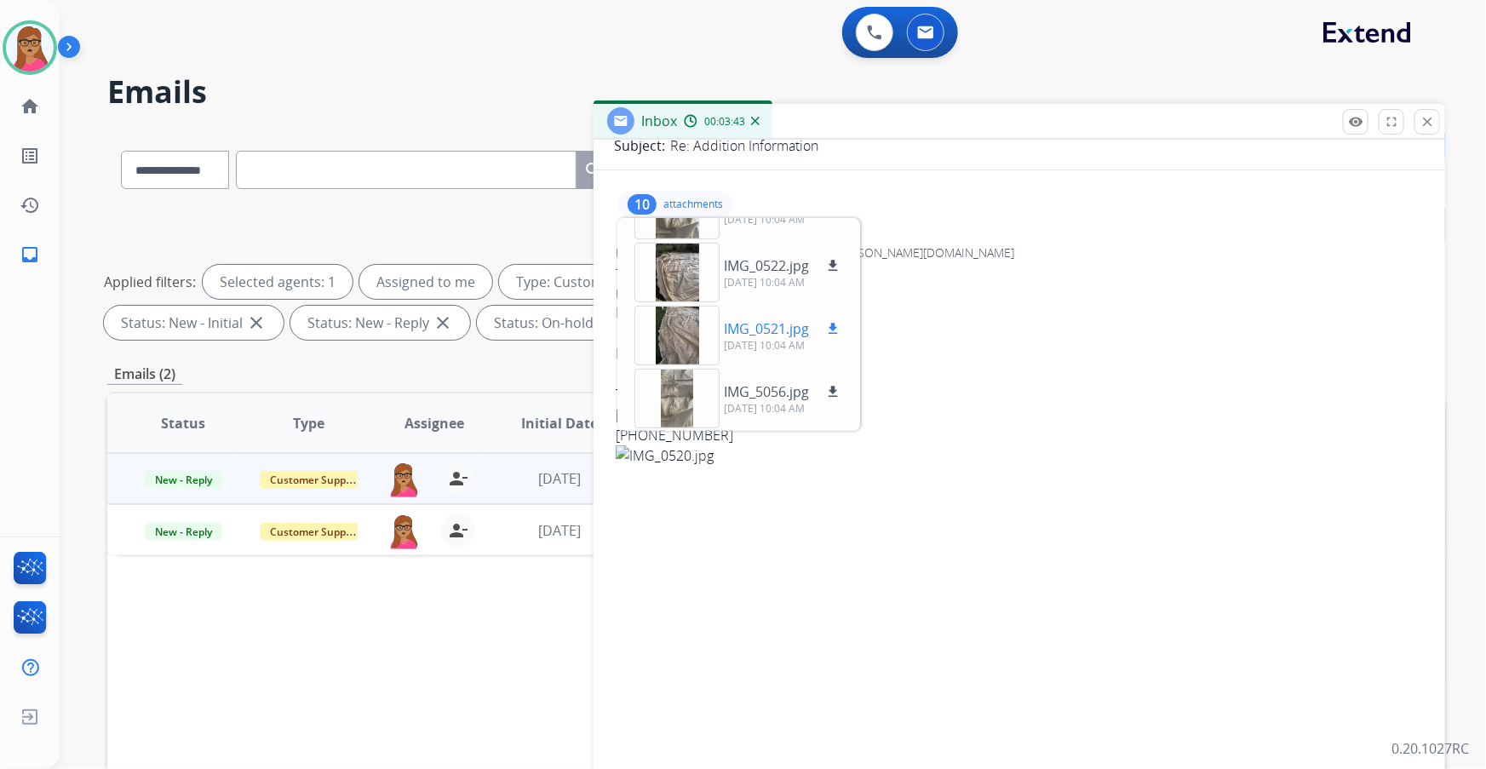
click at [688, 313] on div at bounding box center [676, 336] width 85 height 60
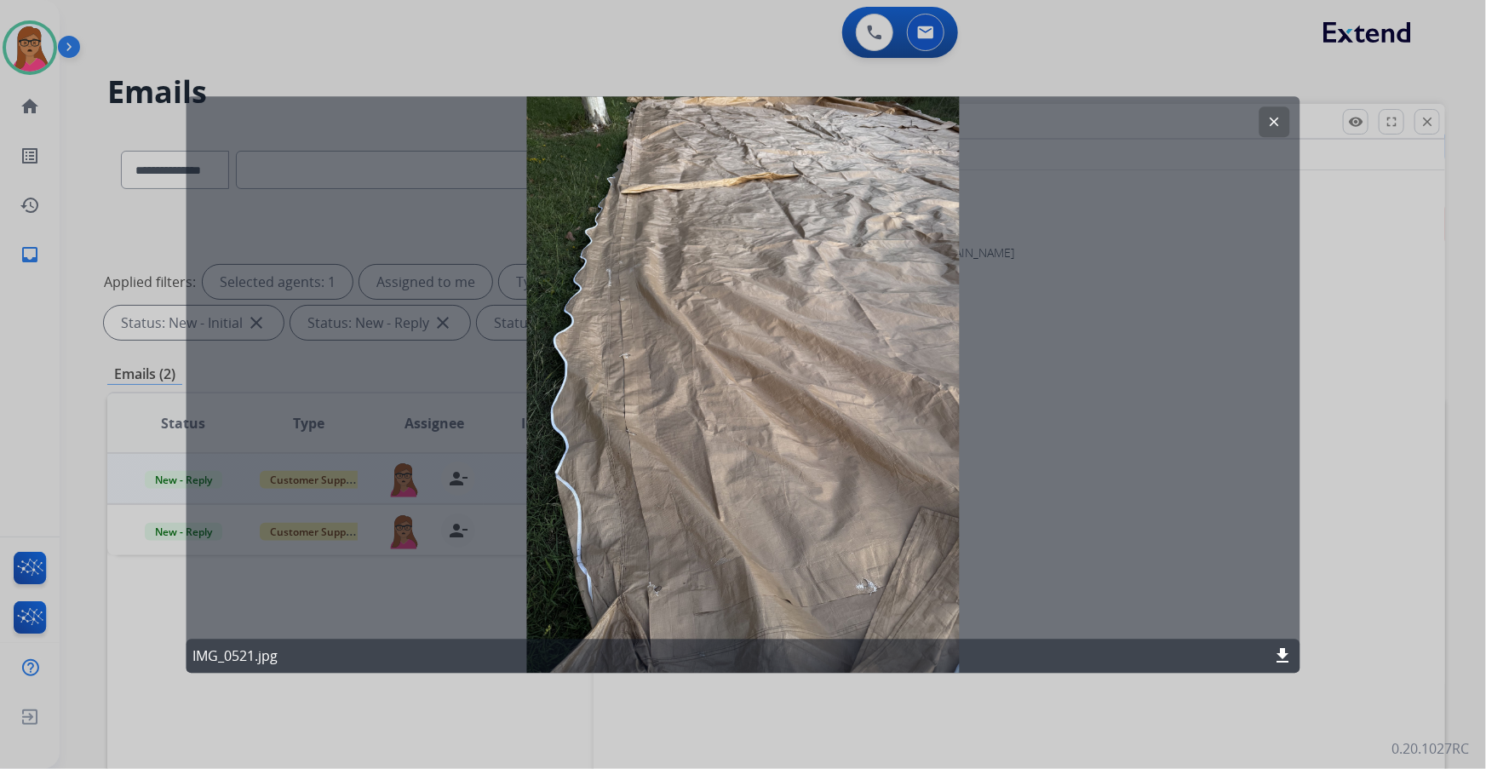
click at [1278, 120] on mat-icon "clear" at bounding box center [1274, 121] width 15 height 15
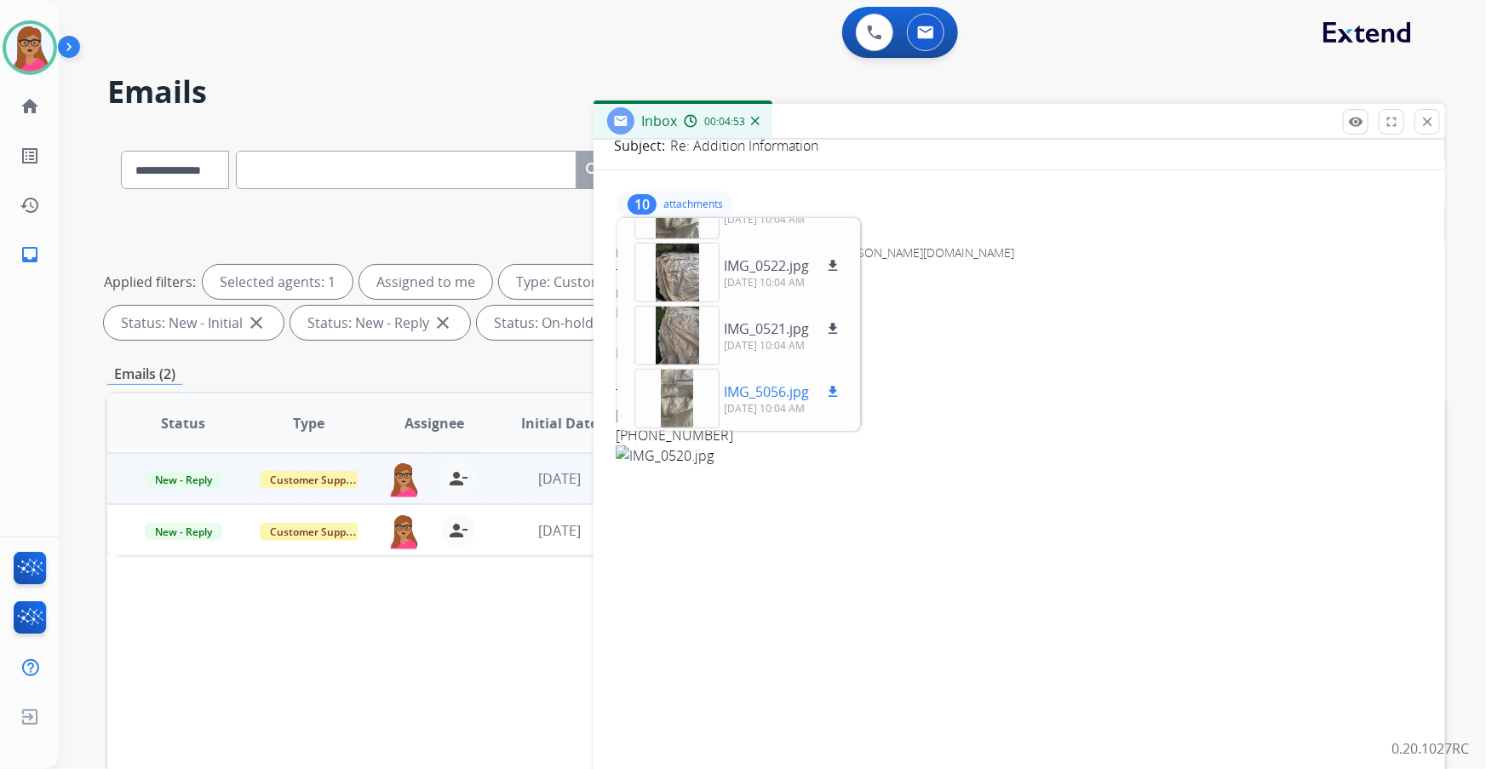
click at [685, 410] on div at bounding box center [676, 399] width 85 height 60
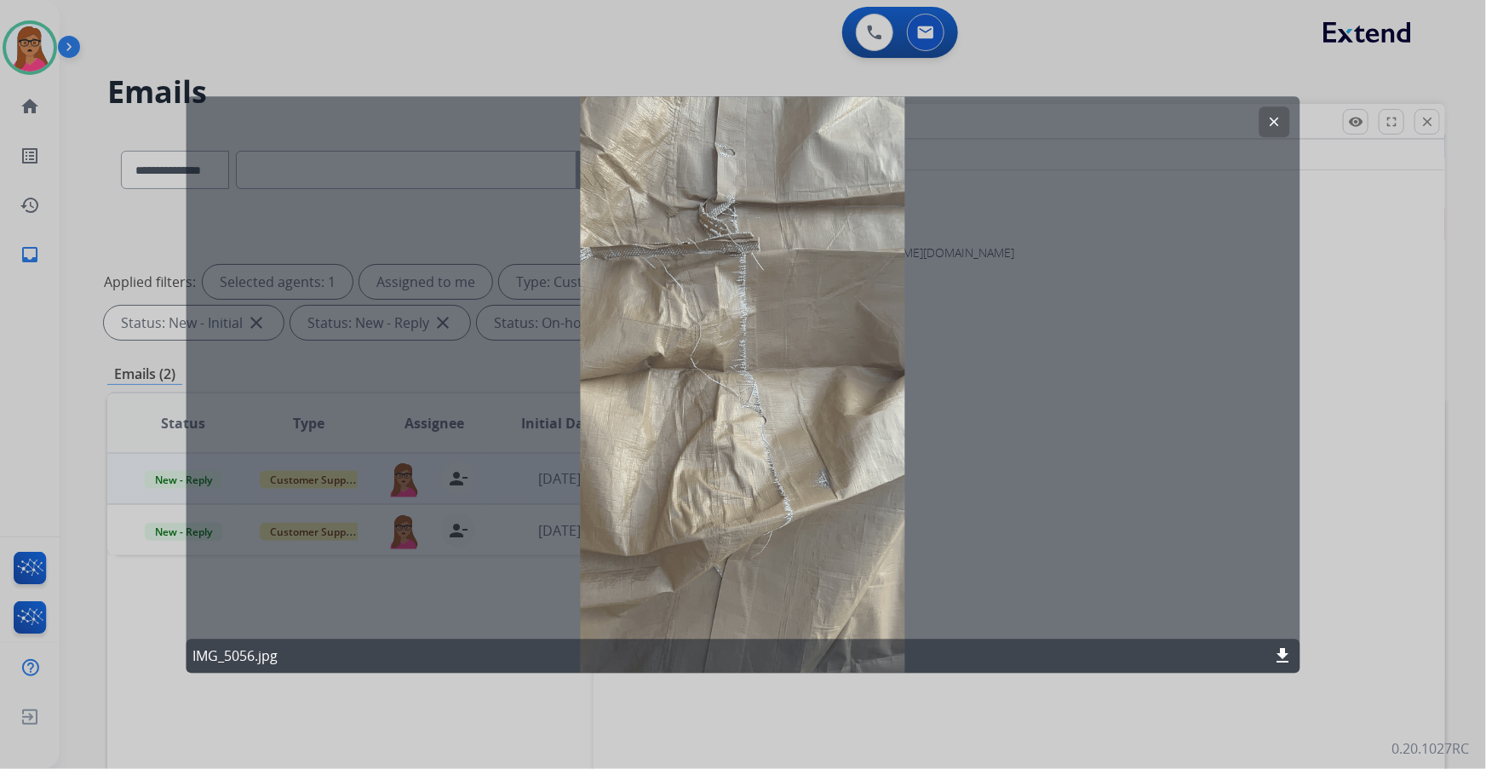
click at [1277, 116] on mat-icon "clear" at bounding box center [1274, 121] width 15 height 15
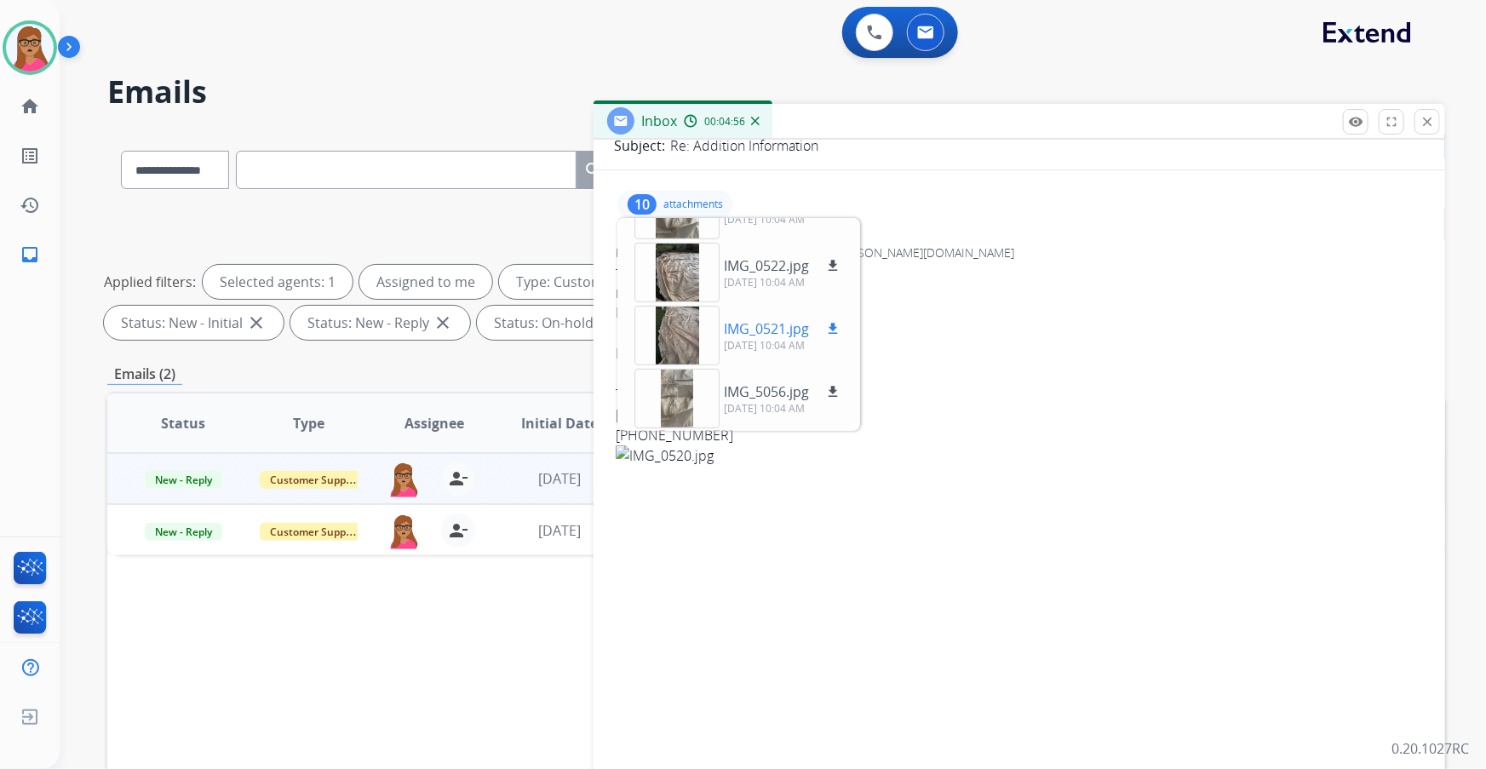
click at [679, 324] on div at bounding box center [676, 336] width 85 height 60
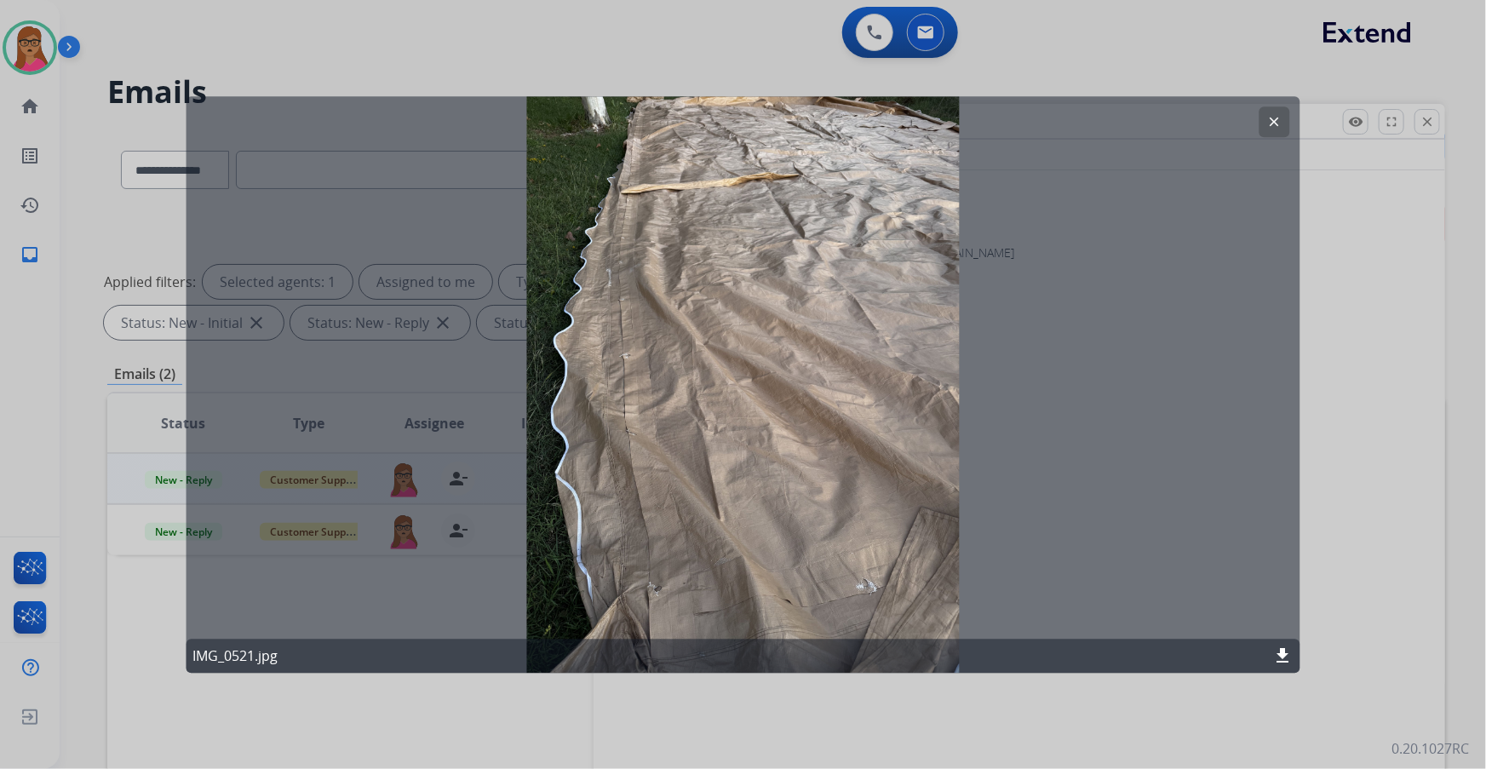
click at [1275, 119] on mat-icon "clear" at bounding box center [1274, 121] width 15 height 15
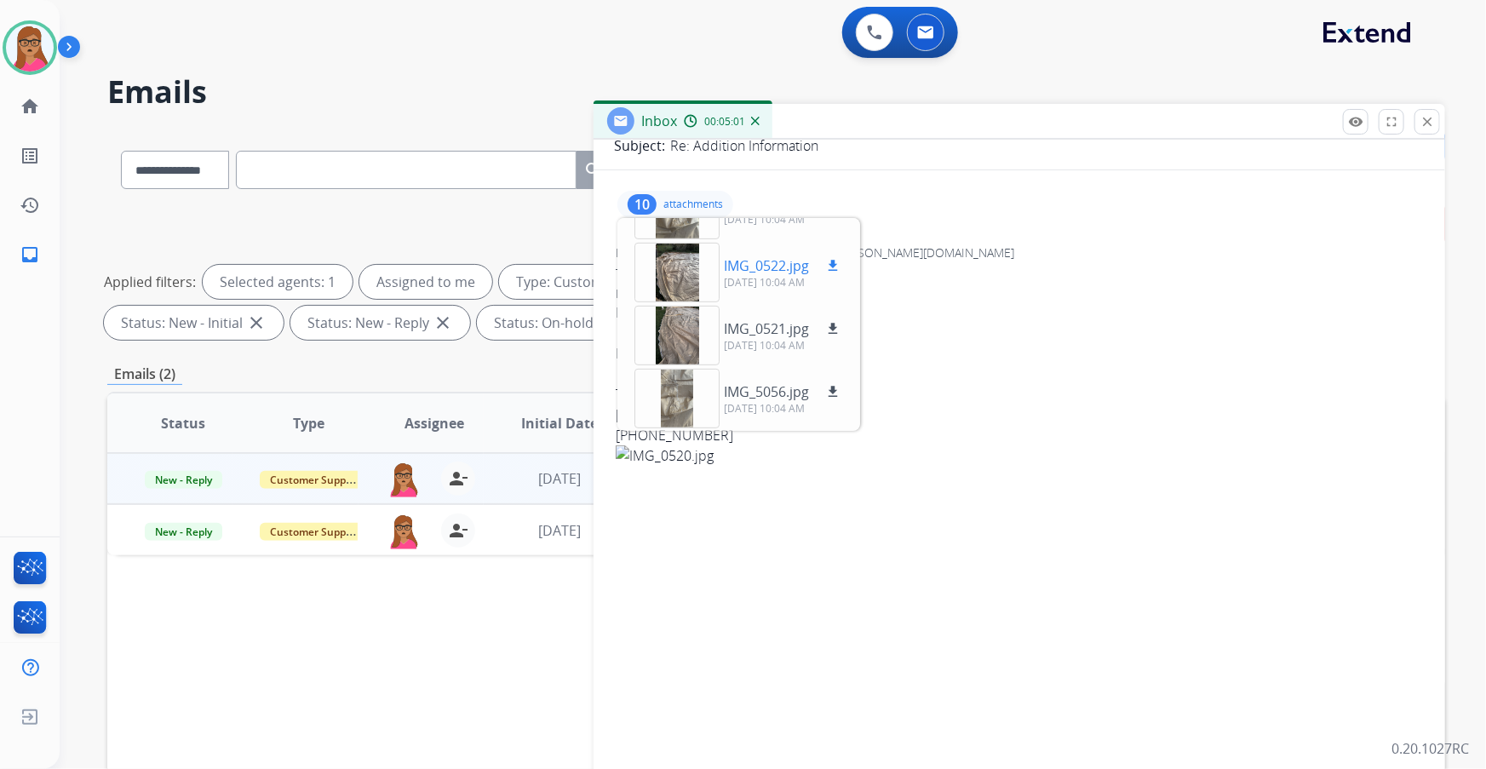
click at [674, 270] on div at bounding box center [676, 273] width 85 height 60
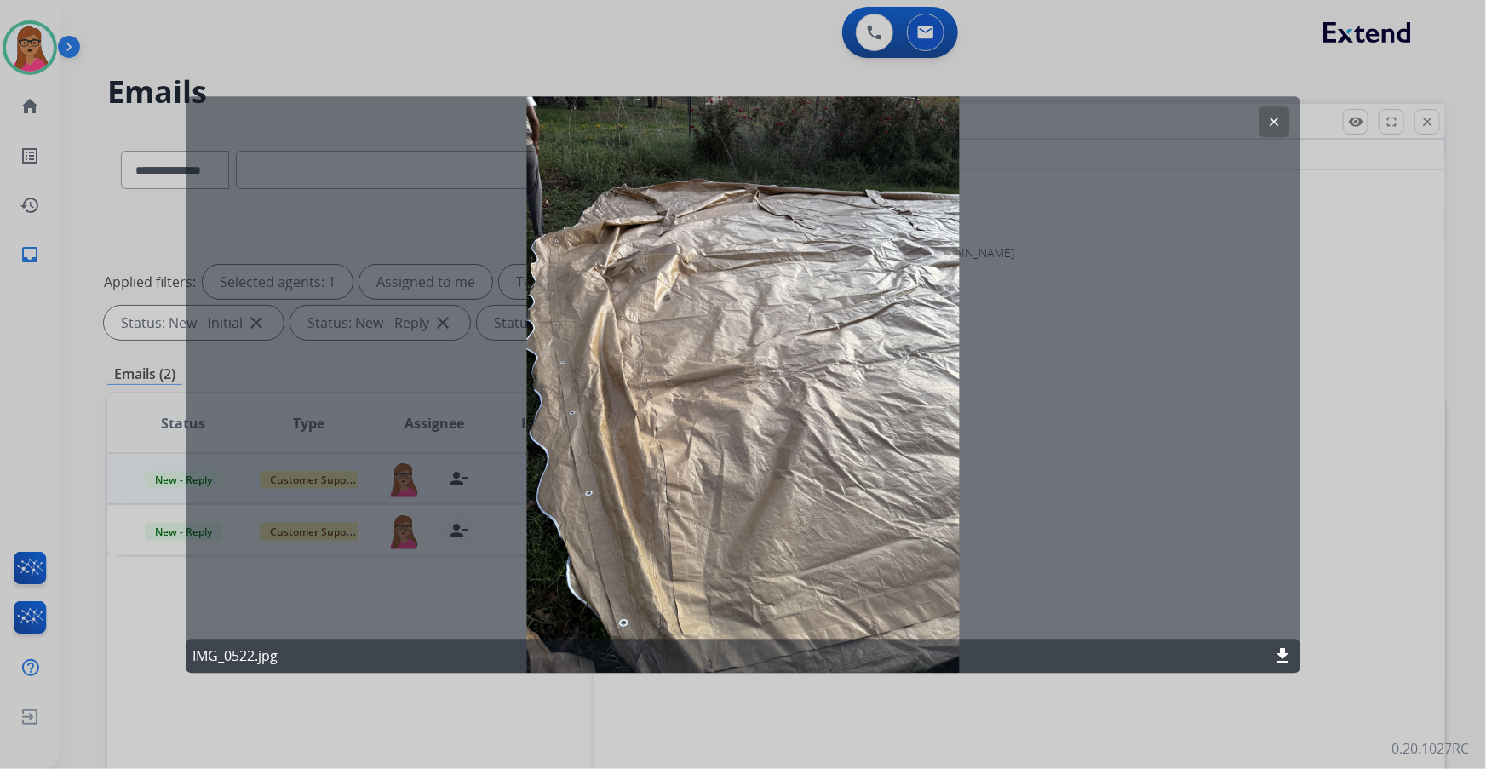
click at [1278, 128] on mat-icon "clear" at bounding box center [1274, 121] width 15 height 15
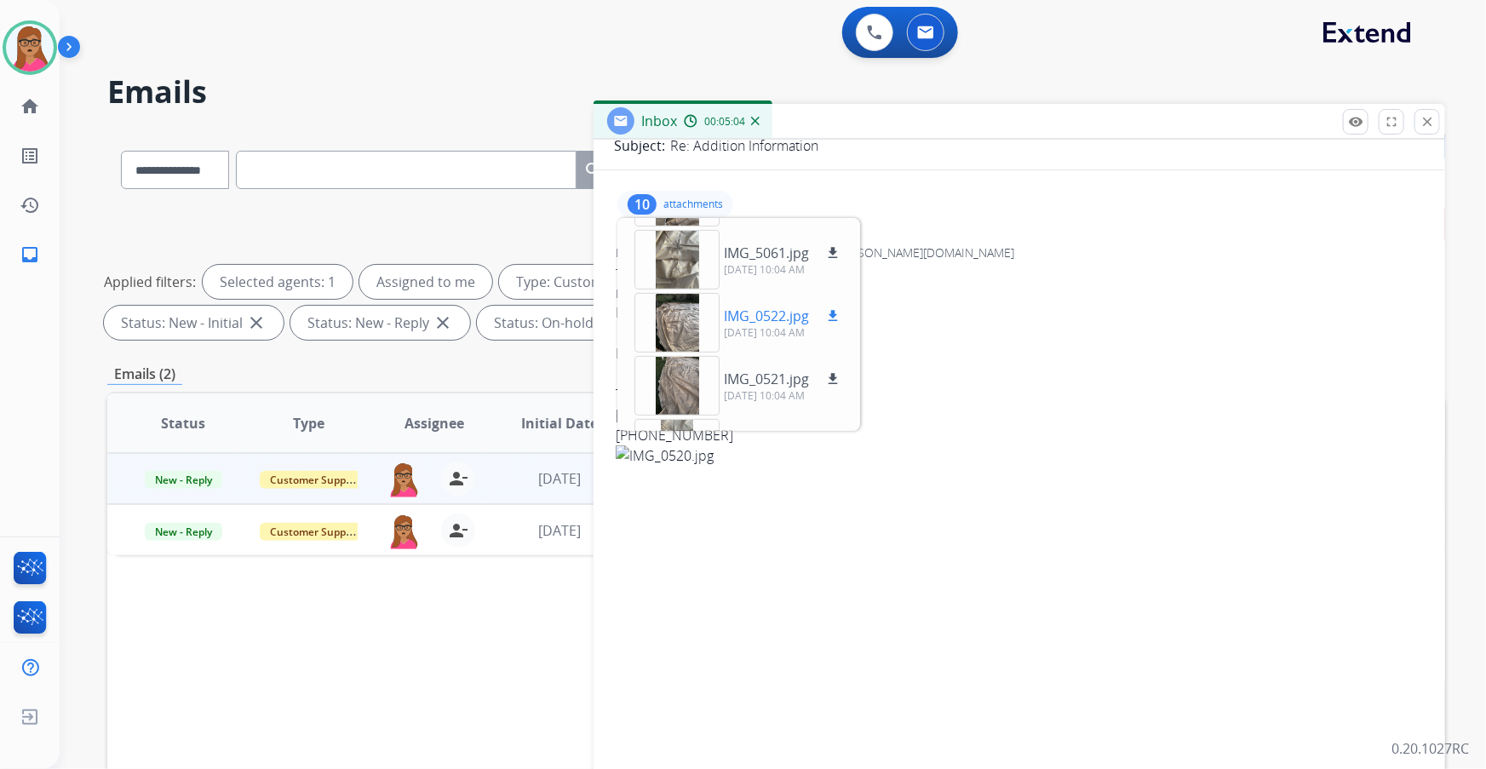
scroll to position [342, 0]
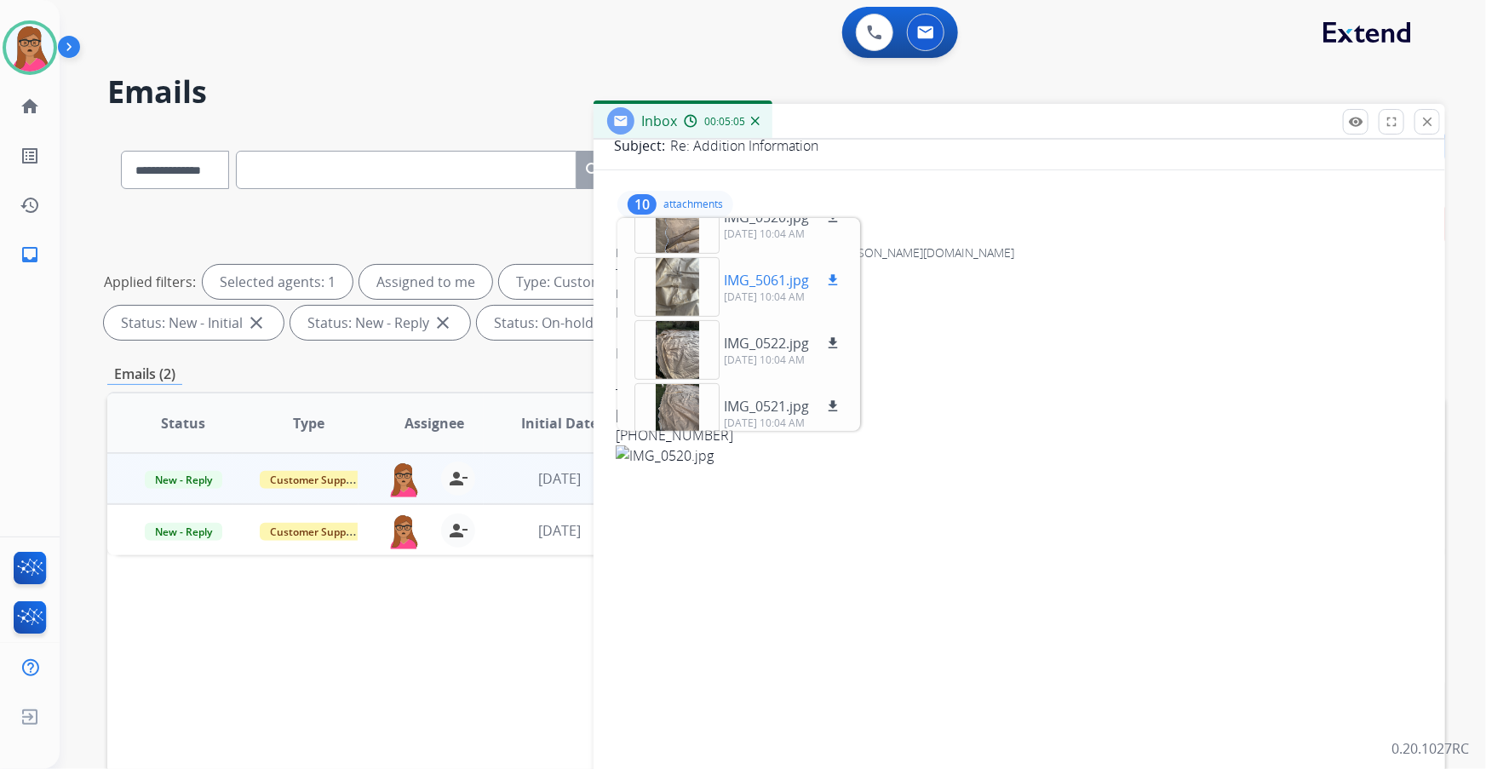
click at [682, 289] on div at bounding box center [676, 287] width 85 height 60
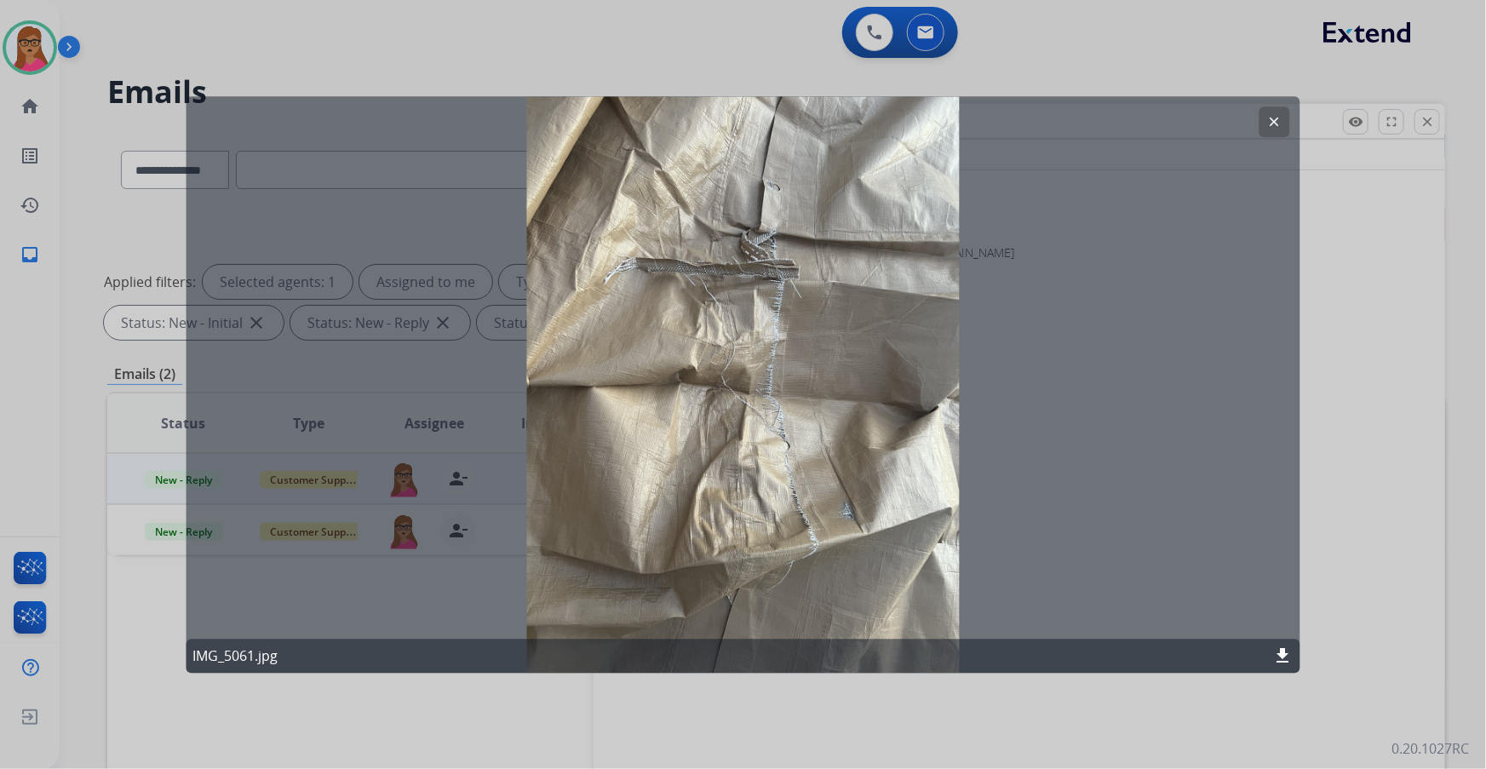
drag, startPoint x: 1266, startPoint y: 114, endPoint x: 1263, endPoint y: 105, distance: 10.0
click at [1265, 106] on button "clear" at bounding box center [1274, 121] width 31 height 31
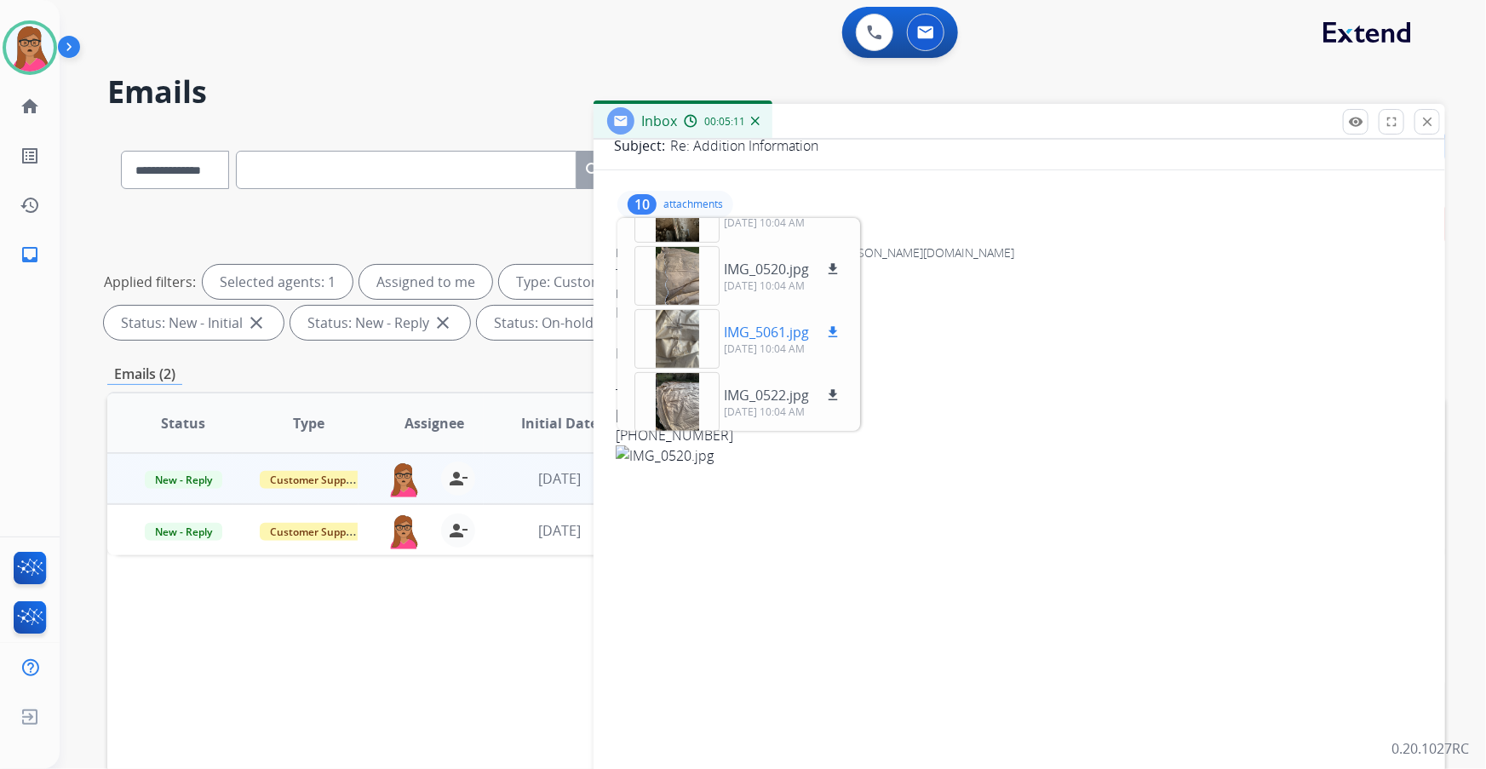
scroll to position [265, 0]
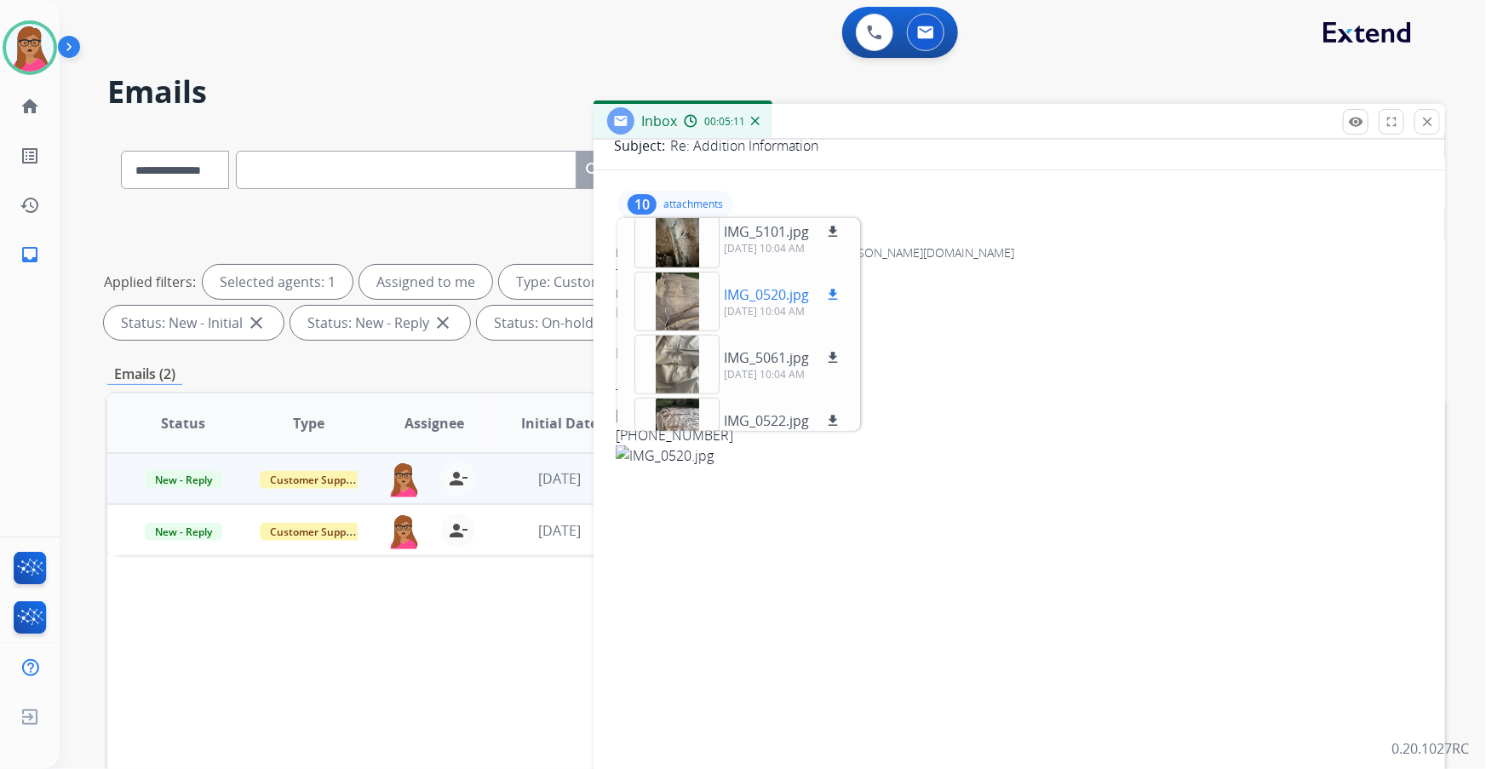
click at [681, 295] on div at bounding box center [676, 302] width 85 height 60
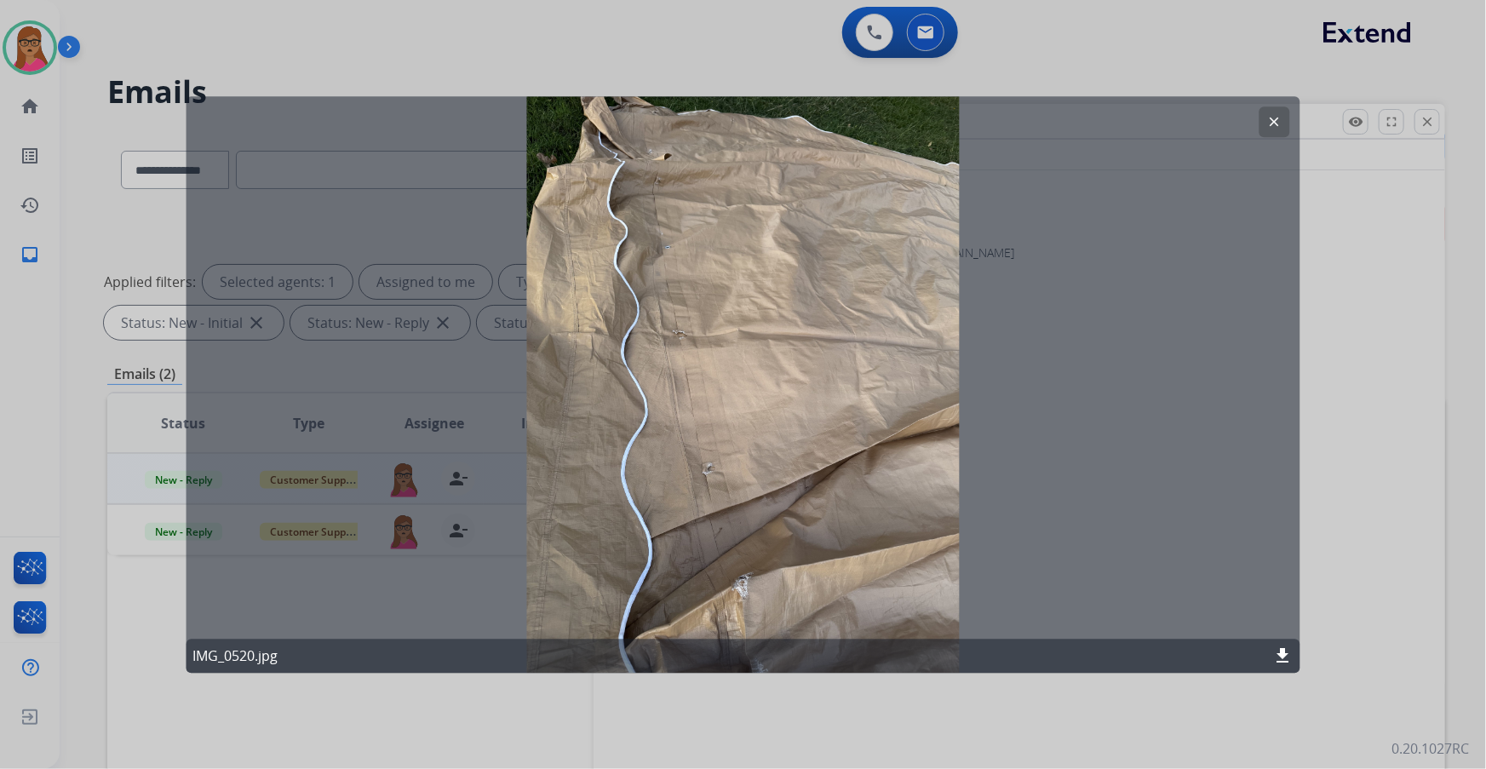
click at [1273, 124] on mat-icon "clear" at bounding box center [1274, 121] width 15 height 15
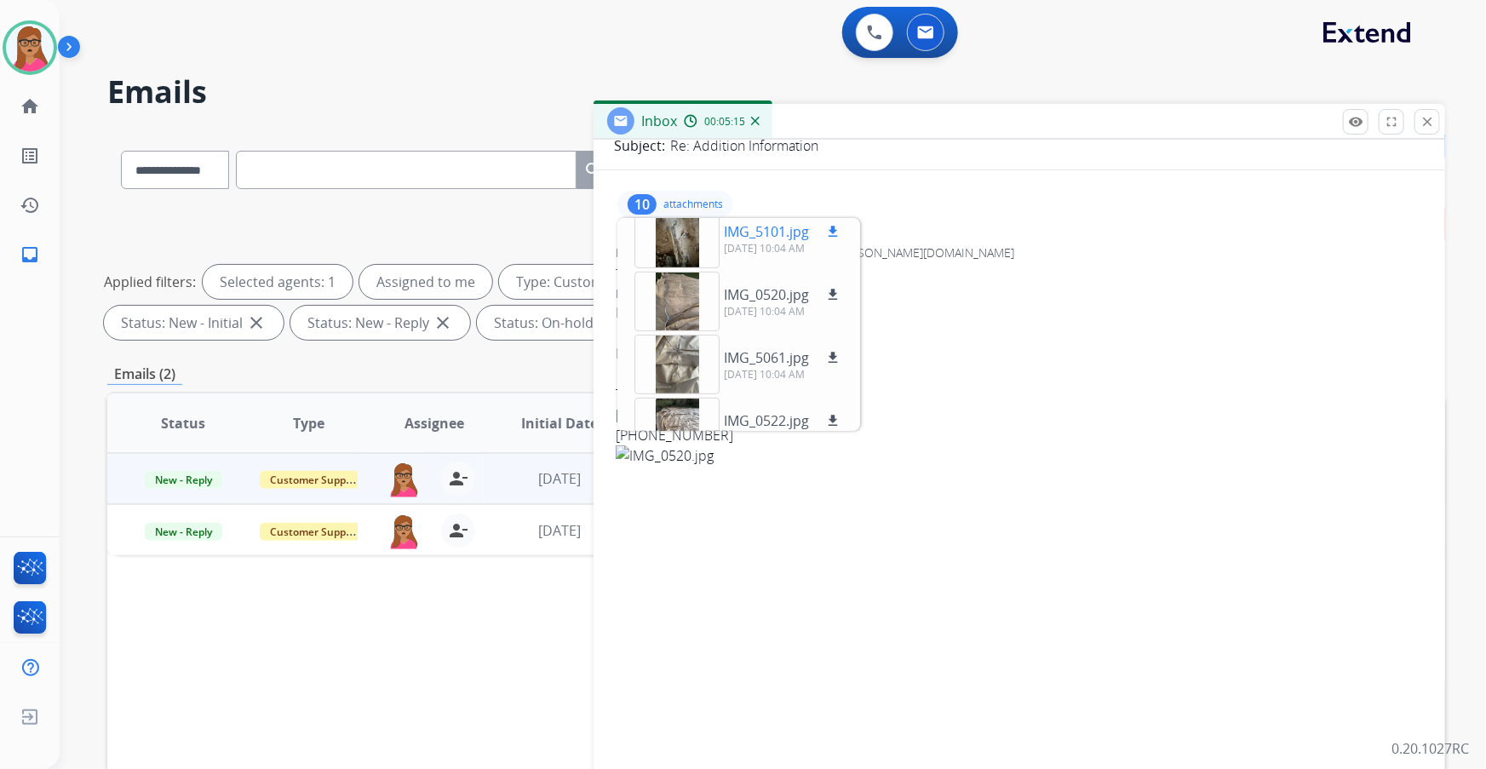
click at [676, 243] on div at bounding box center [676, 239] width 85 height 60
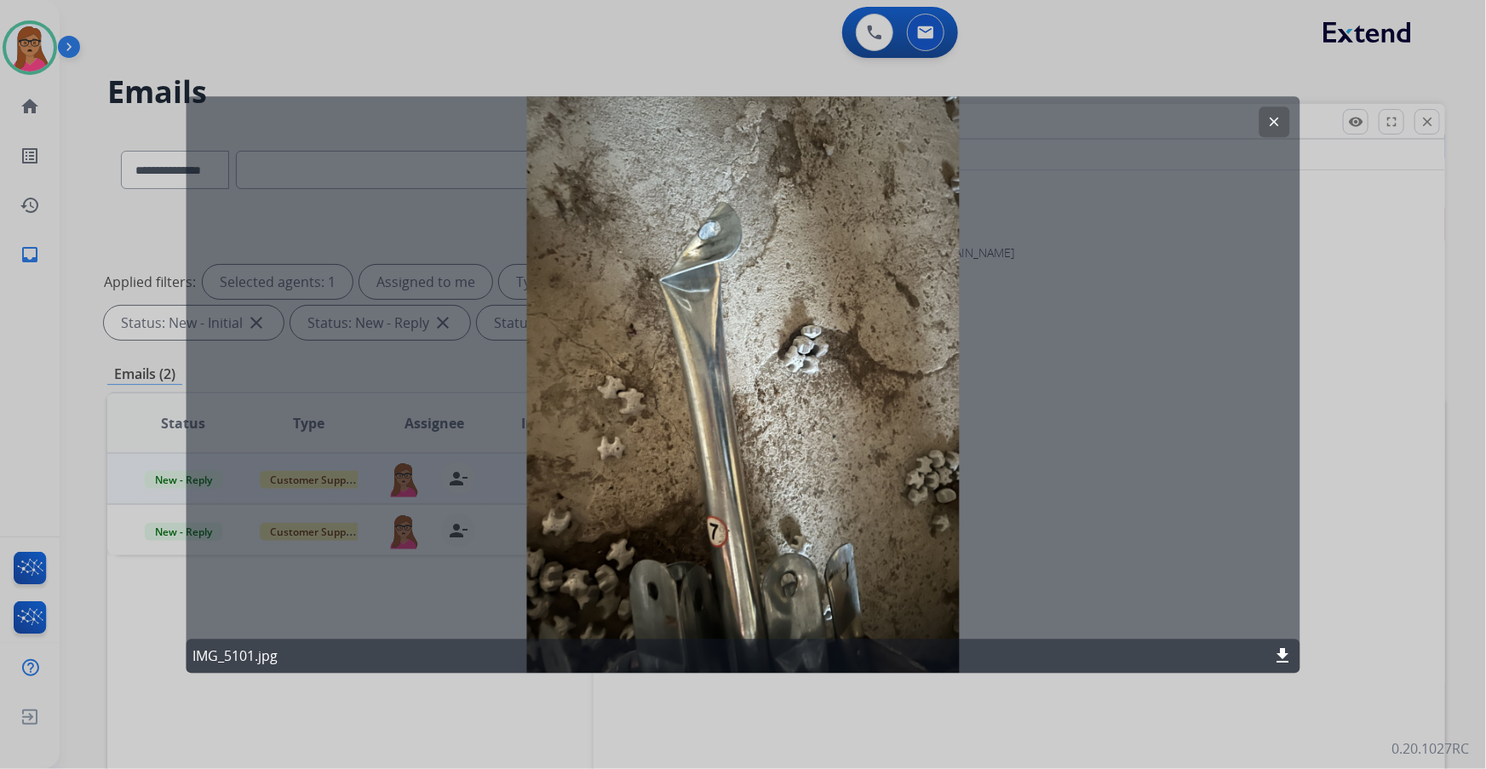
click at [1271, 121] on mat-icon "clear" at bounding box center [1274, 121] width 15 height 15
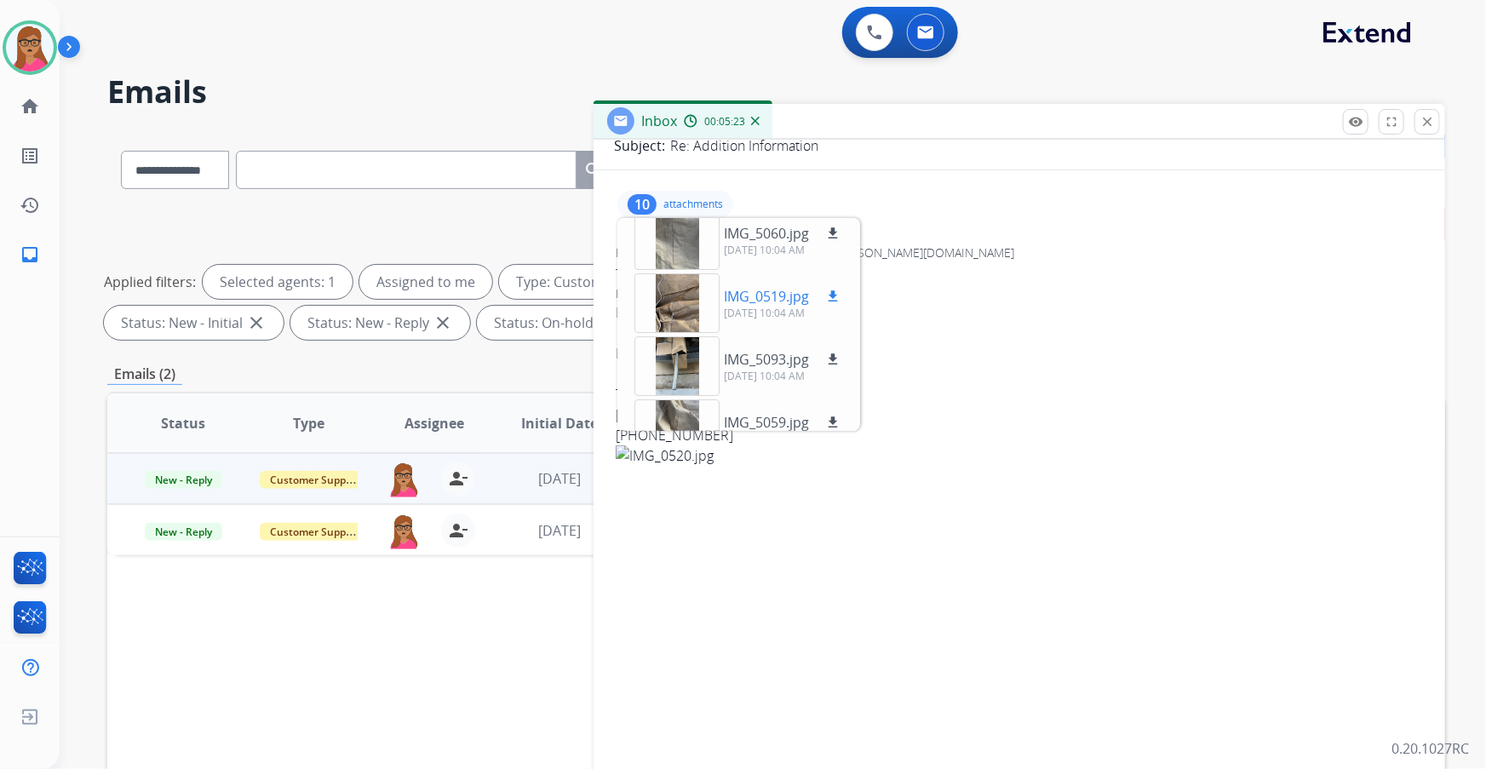
scroll to position [0, 0]
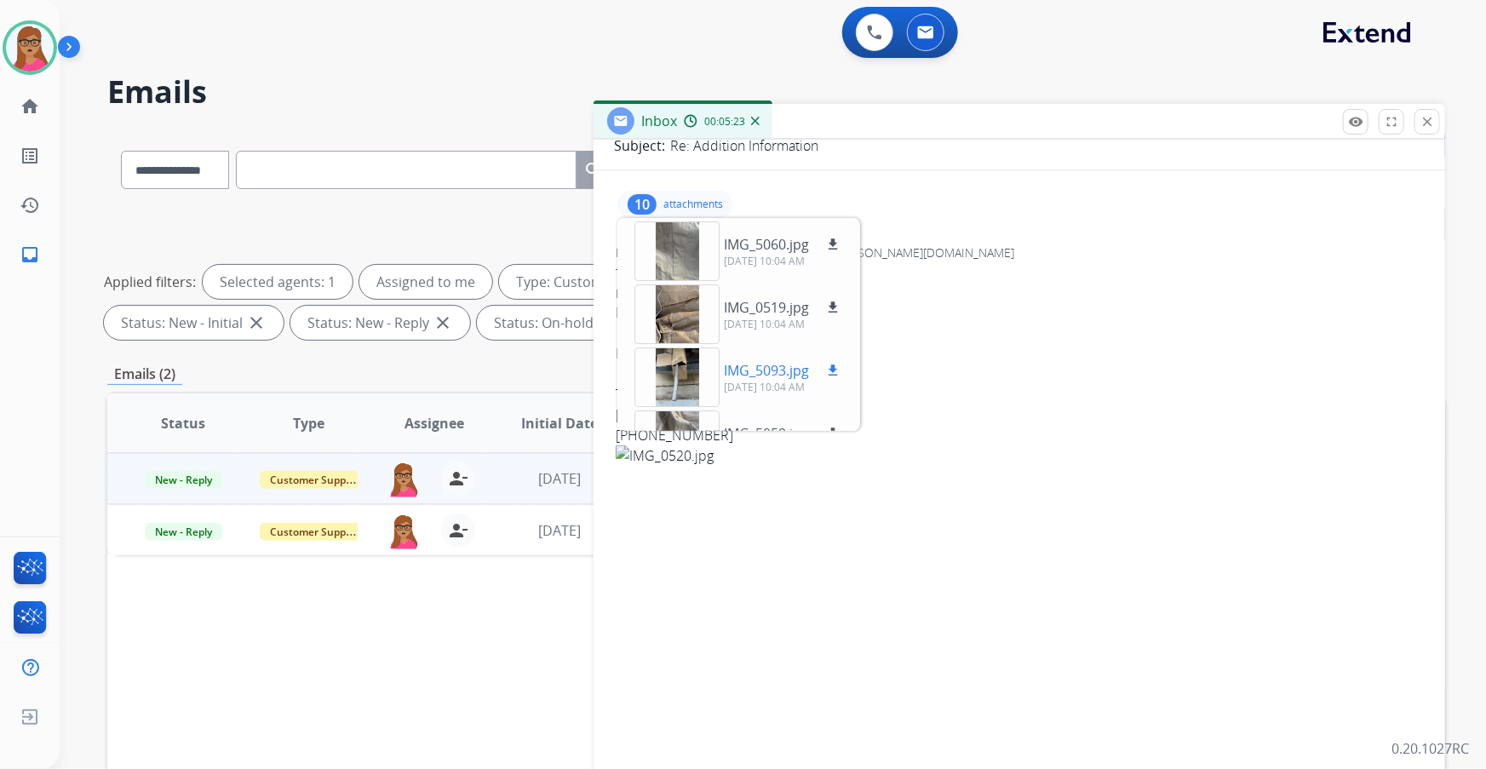
click at [662, 393] on div at bounding box center [676, 377] width 85 height 60
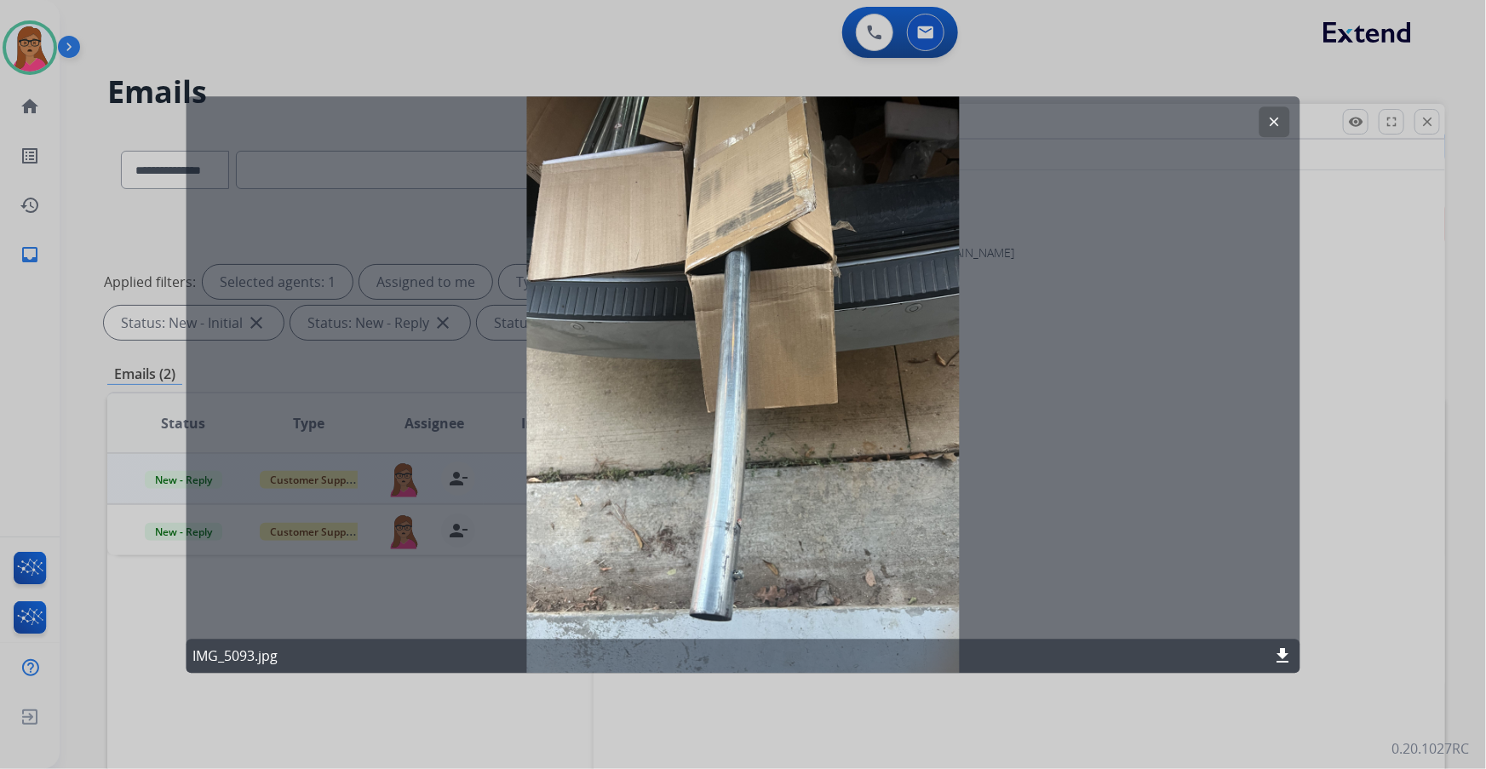
click at [1265, 125] on button "clear" at bounding box center [1274, 121] width 31 height 31
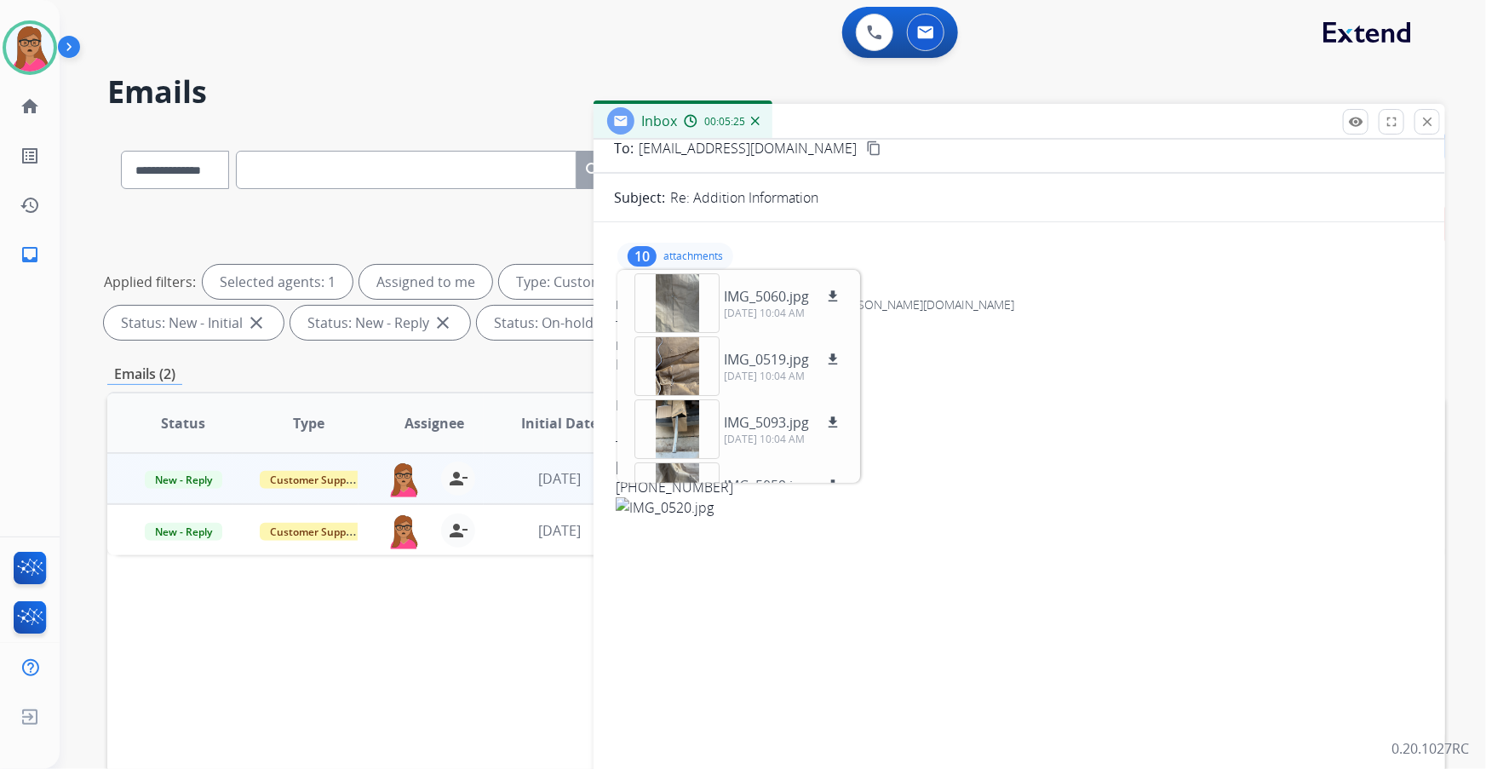
scroll to position [77, 0]
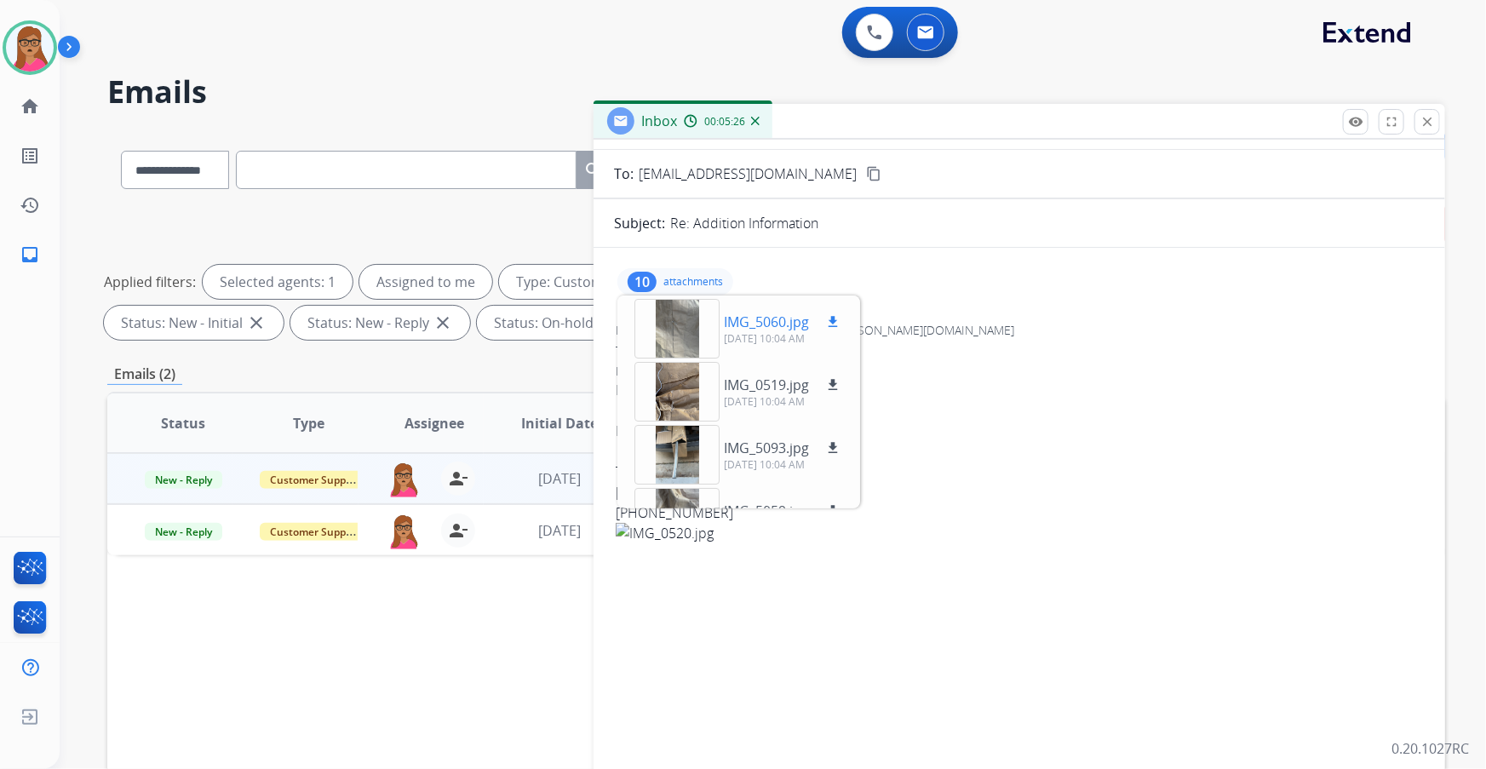
click at [670, 318] on div at bounding box center [676, 329] width 85 height 60
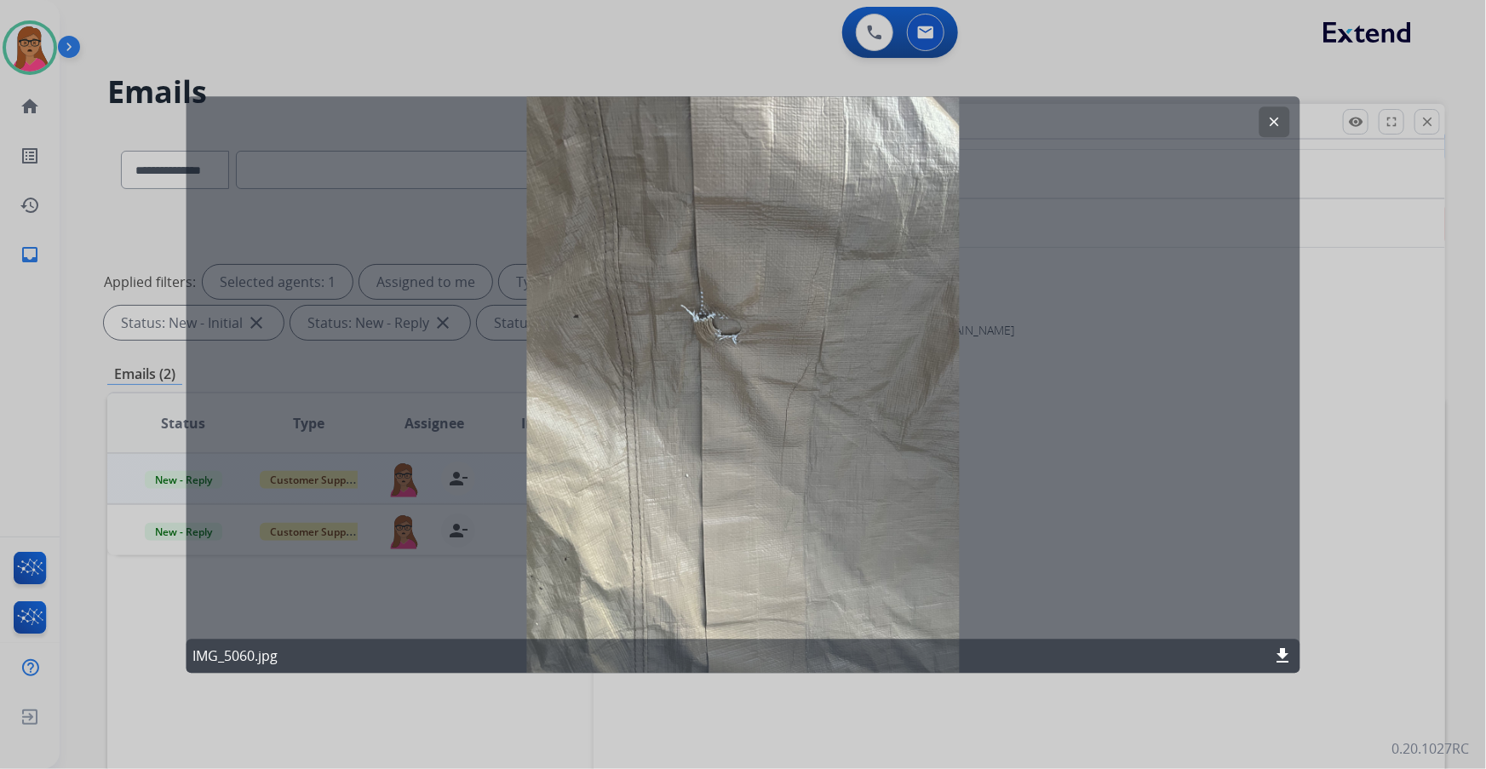
click at [1268, 124] on mat-icon "clear" at bounding box center [1274, 121] width 15 height 15
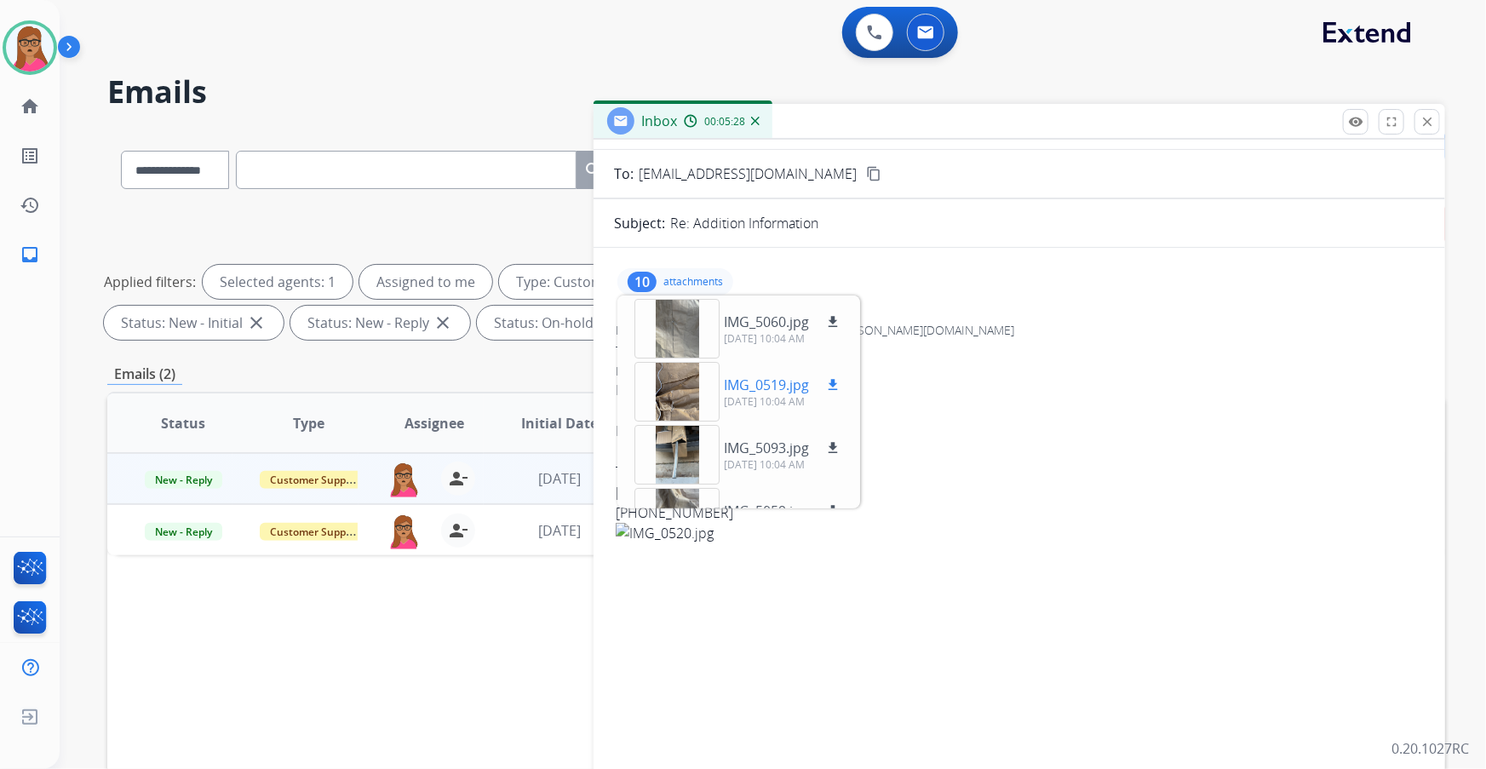
click at [682, 387] on div at bounding box center [676, 392] width 85 height 60
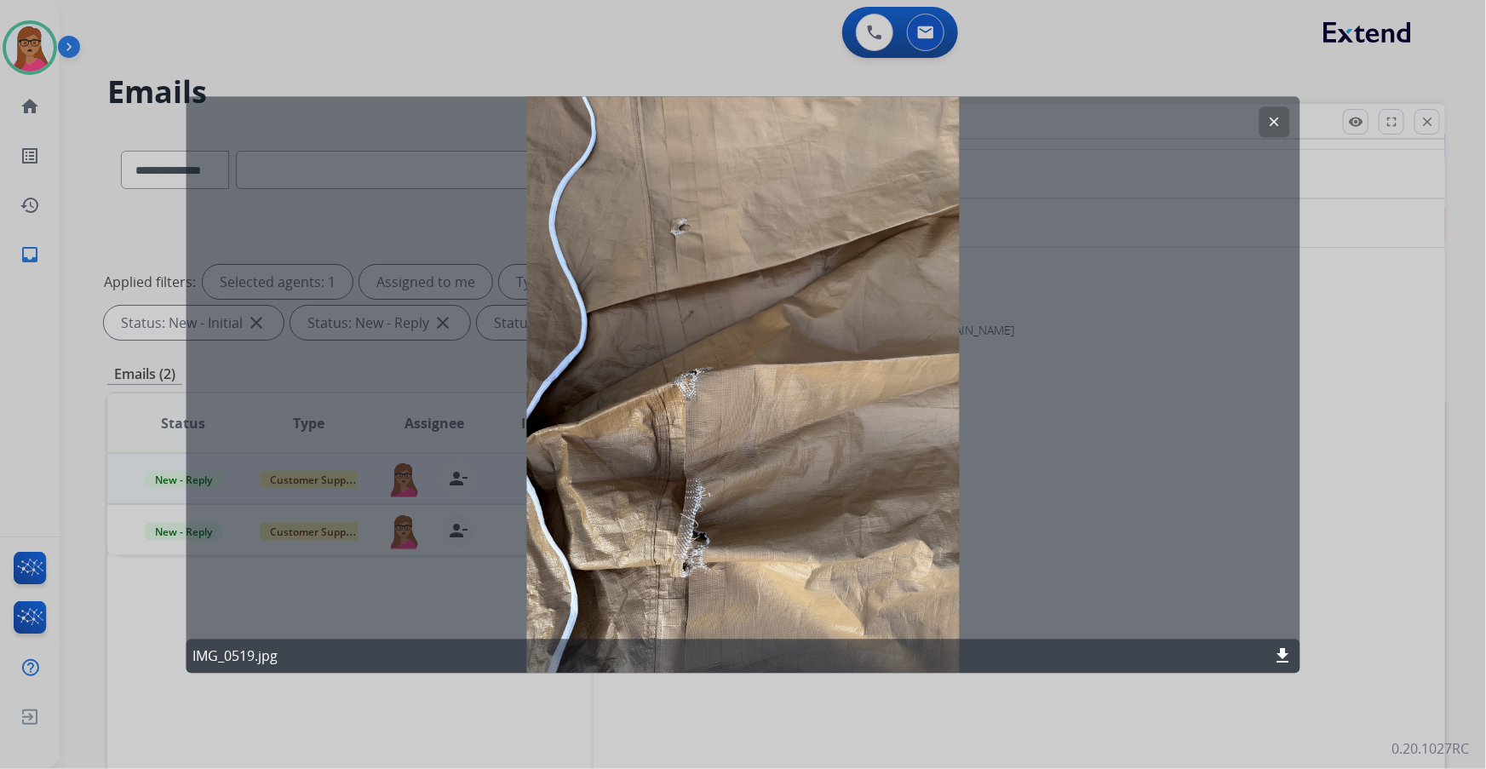
click at [1278, 123] on mat-icon "clear" at bounding box center [1274, 121] width 15 height 15
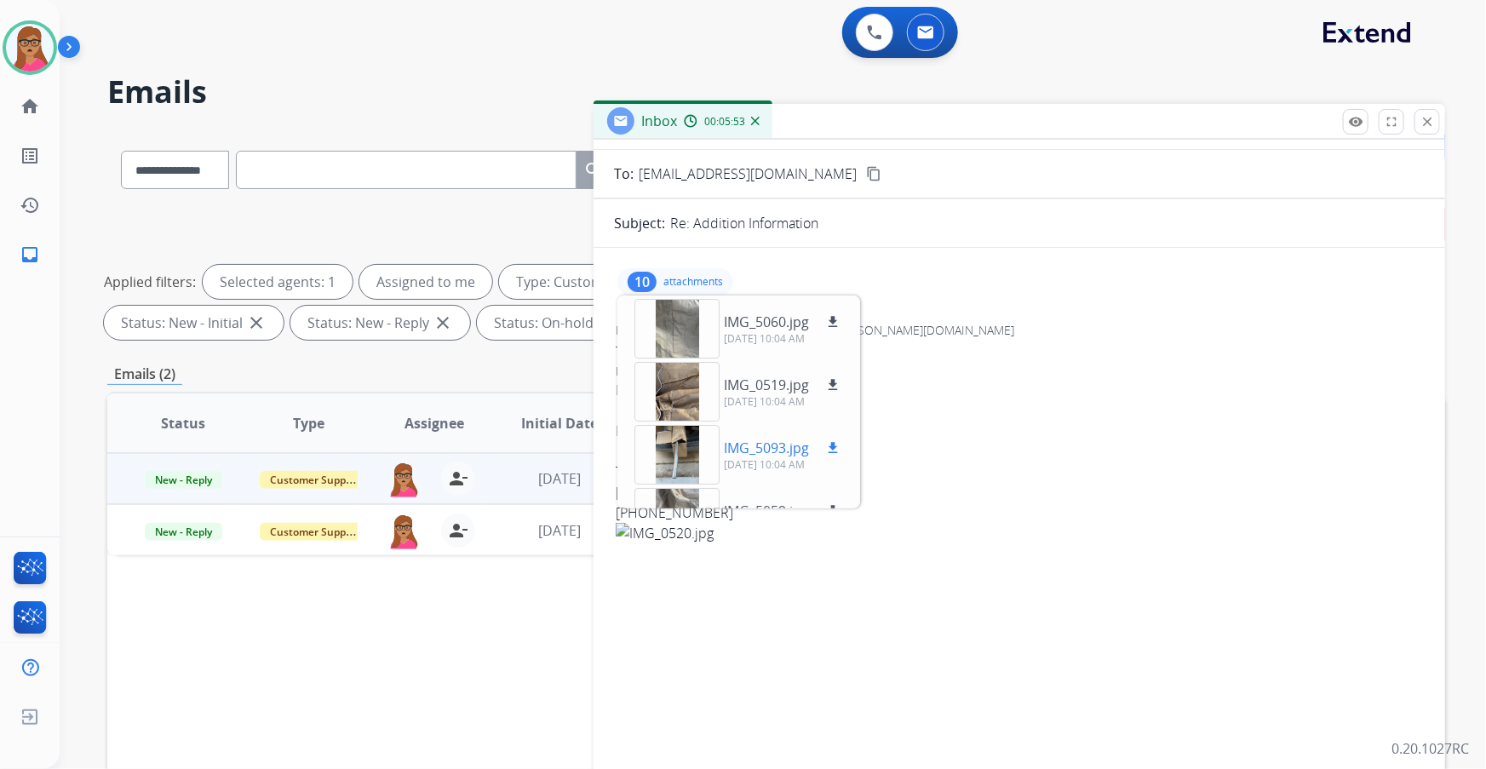
click at [664, 451] on div at bounding box center [676, 455] width 85 height 60
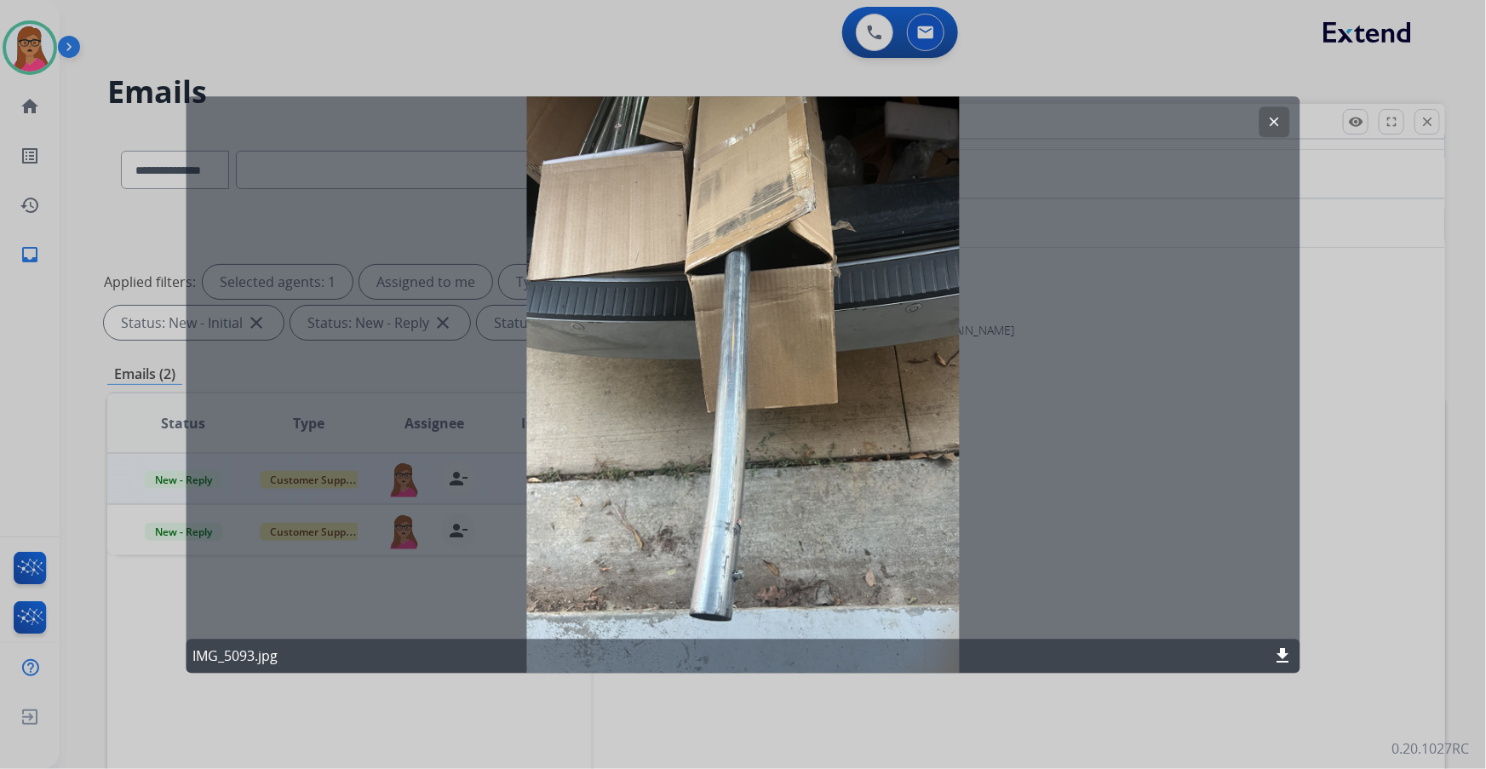
click at [1283, 119] on button "clear" at bounding box center [1274, 121] width 31 height 31
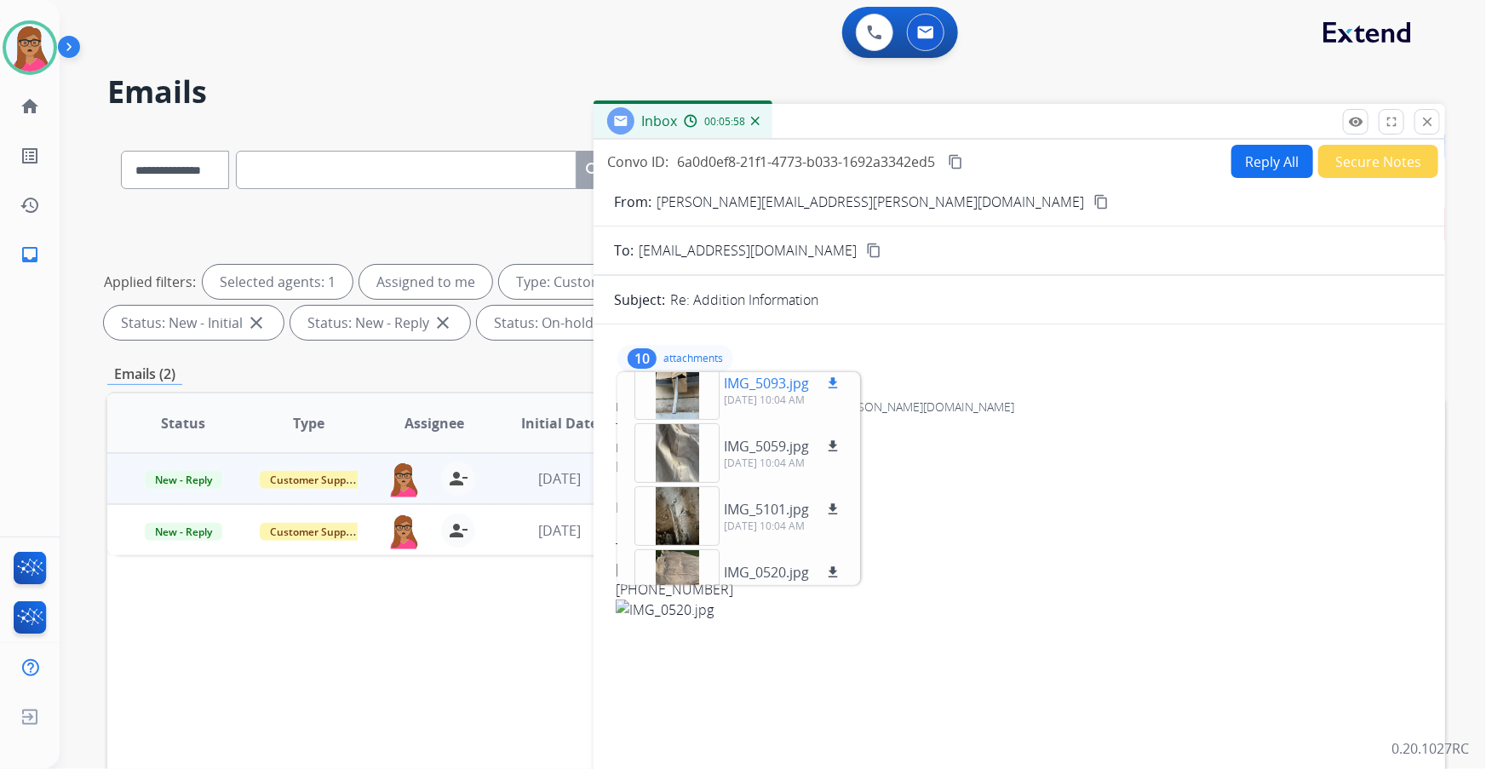
scroll to position [0, 0]
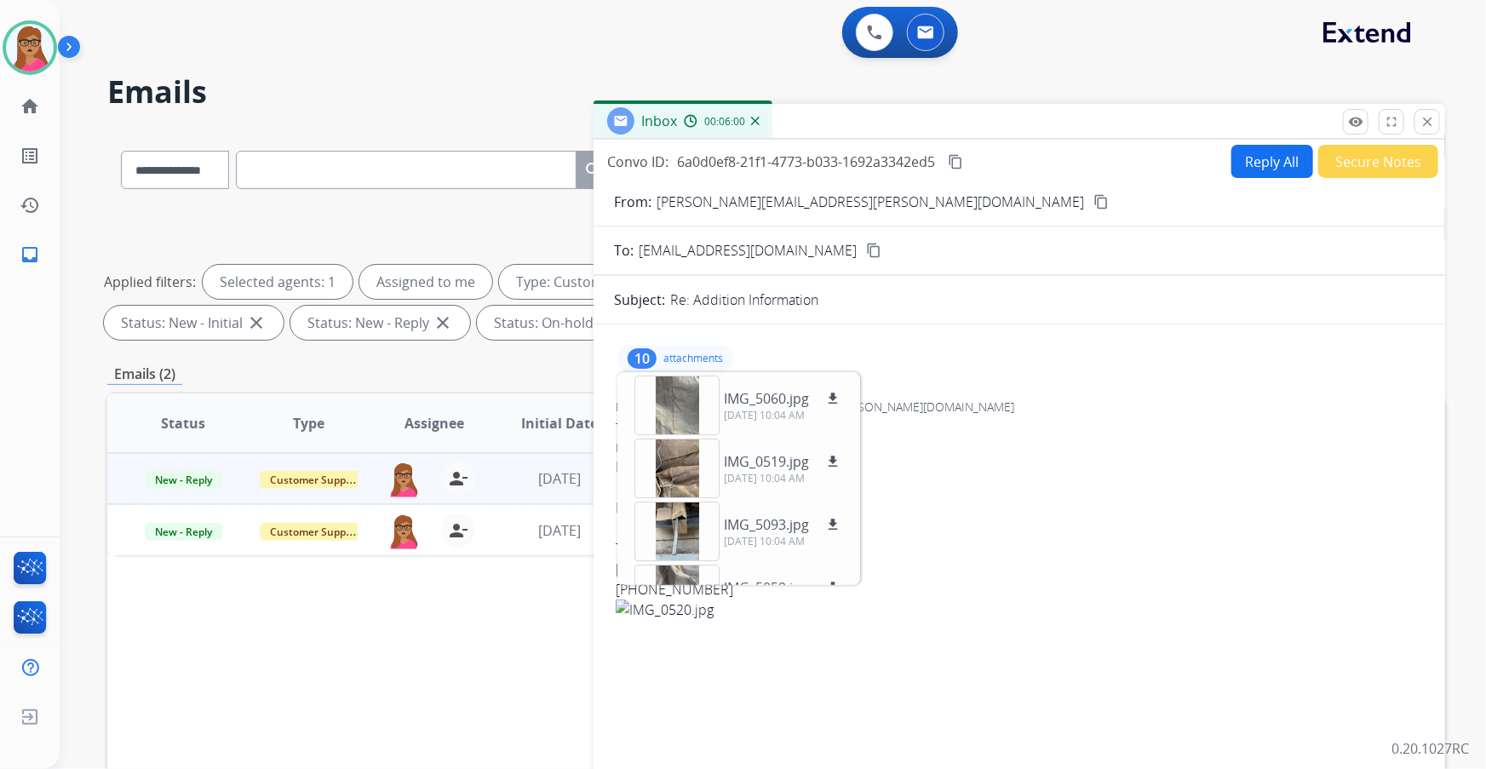
click at [1247, 160] on button "Reply All" at bounding box center [1272, 161] width 82 height 33
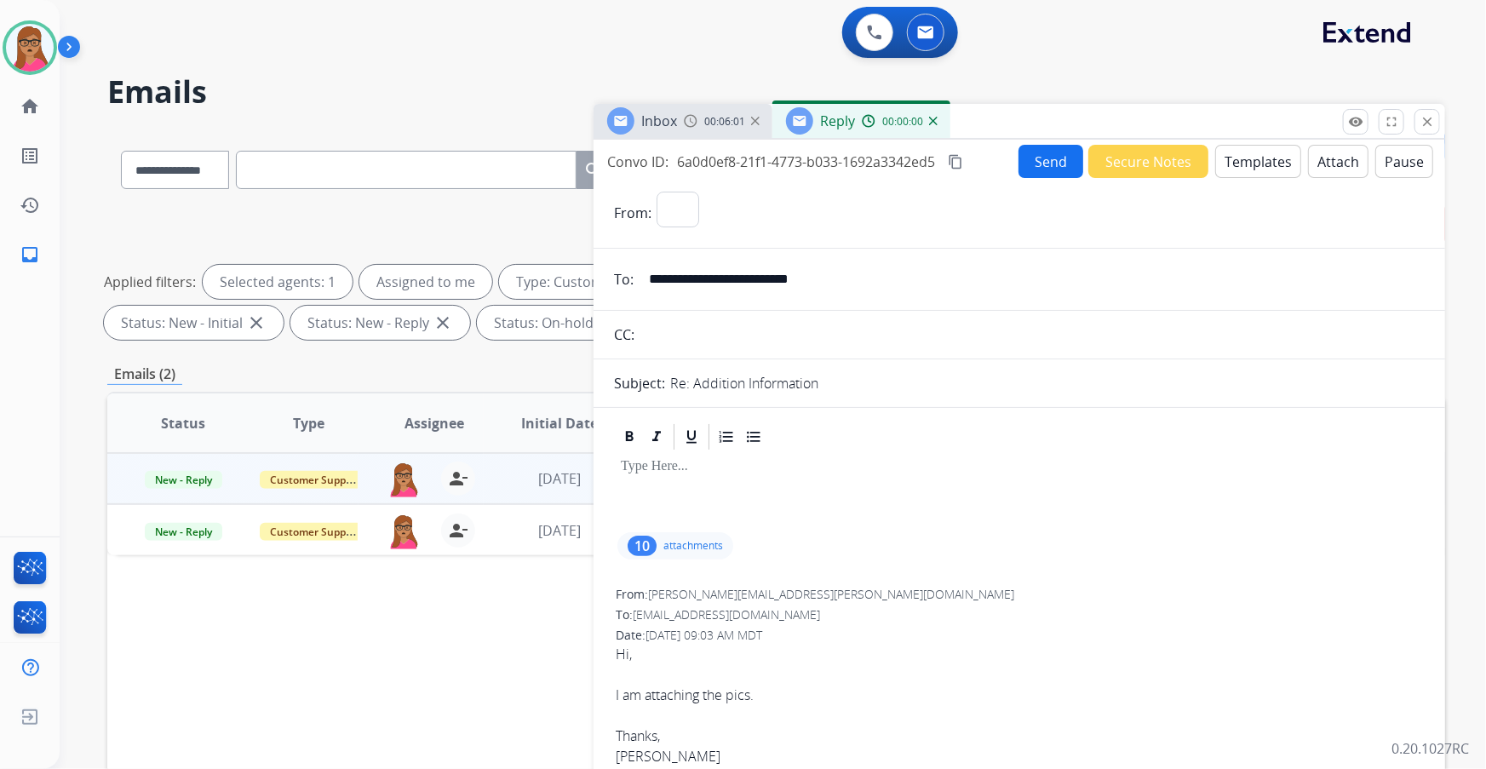
click at [1252, 158] on button "Templates" at bounding box center [1258, 161] width 86 height 33
select select "**********"
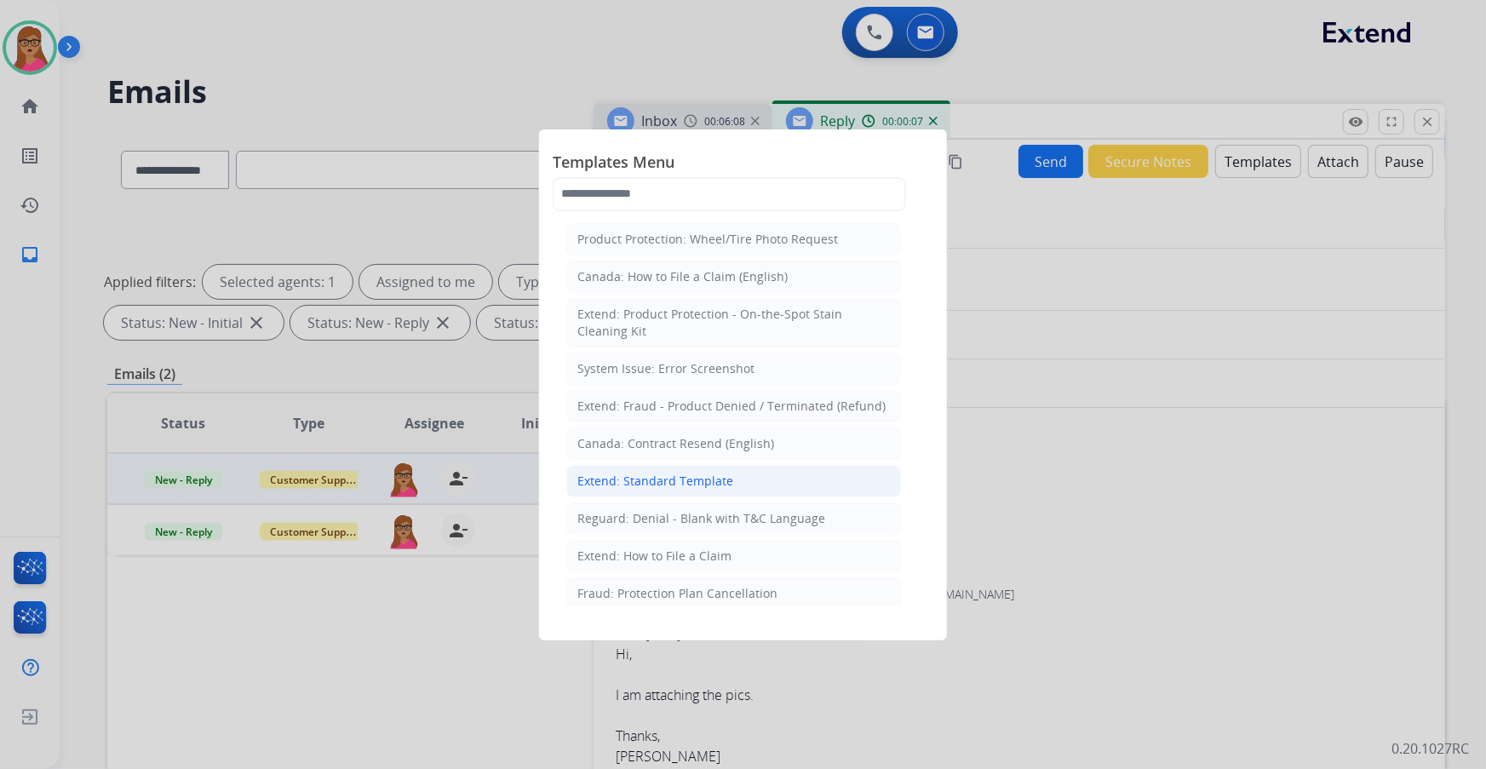
click at [649, 482] on div "Extend: Standard Template" at bounding box center [655, 481] width 156 height 17
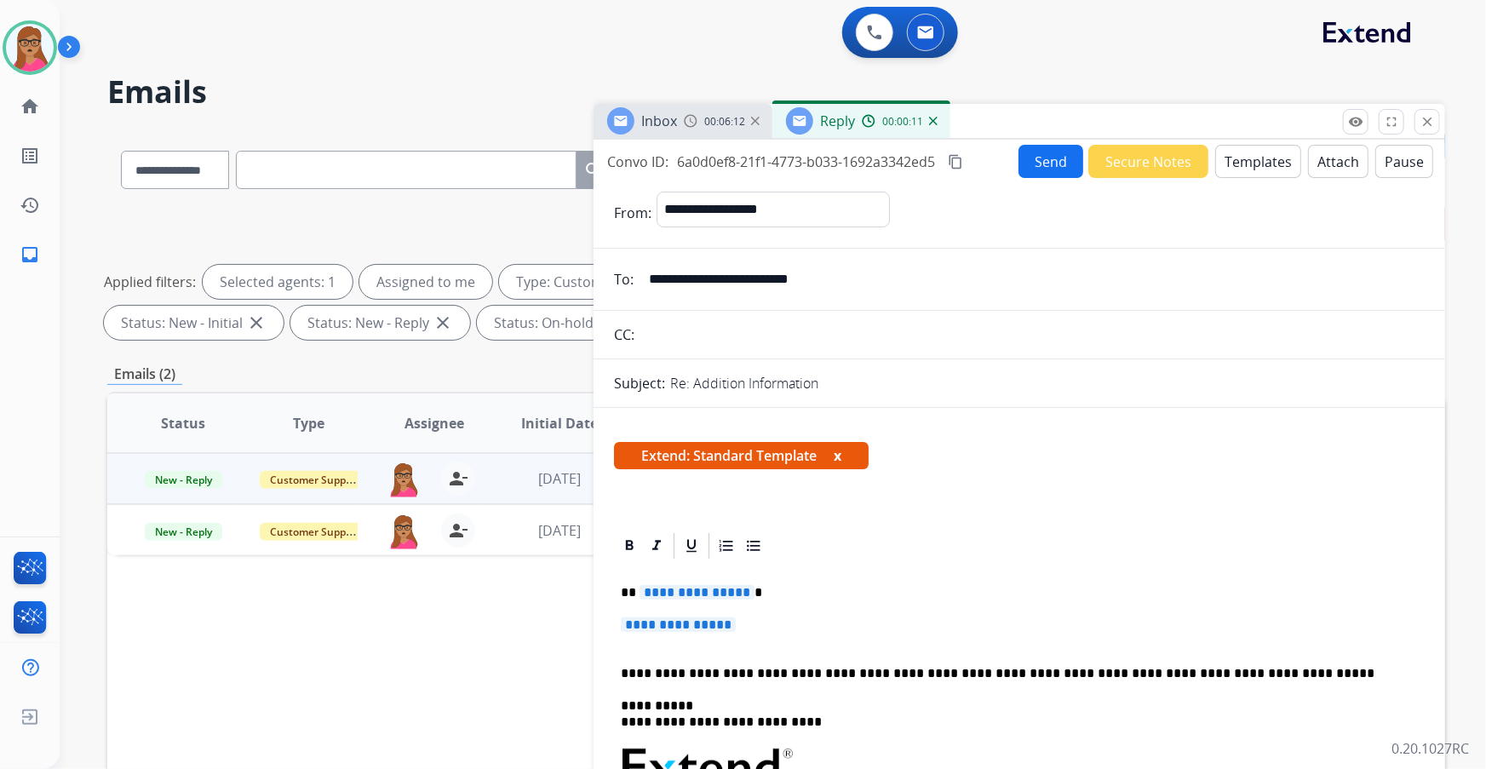
click at [696, 617] on span "**********" at bounding box center [678, 624] width 115 height 14
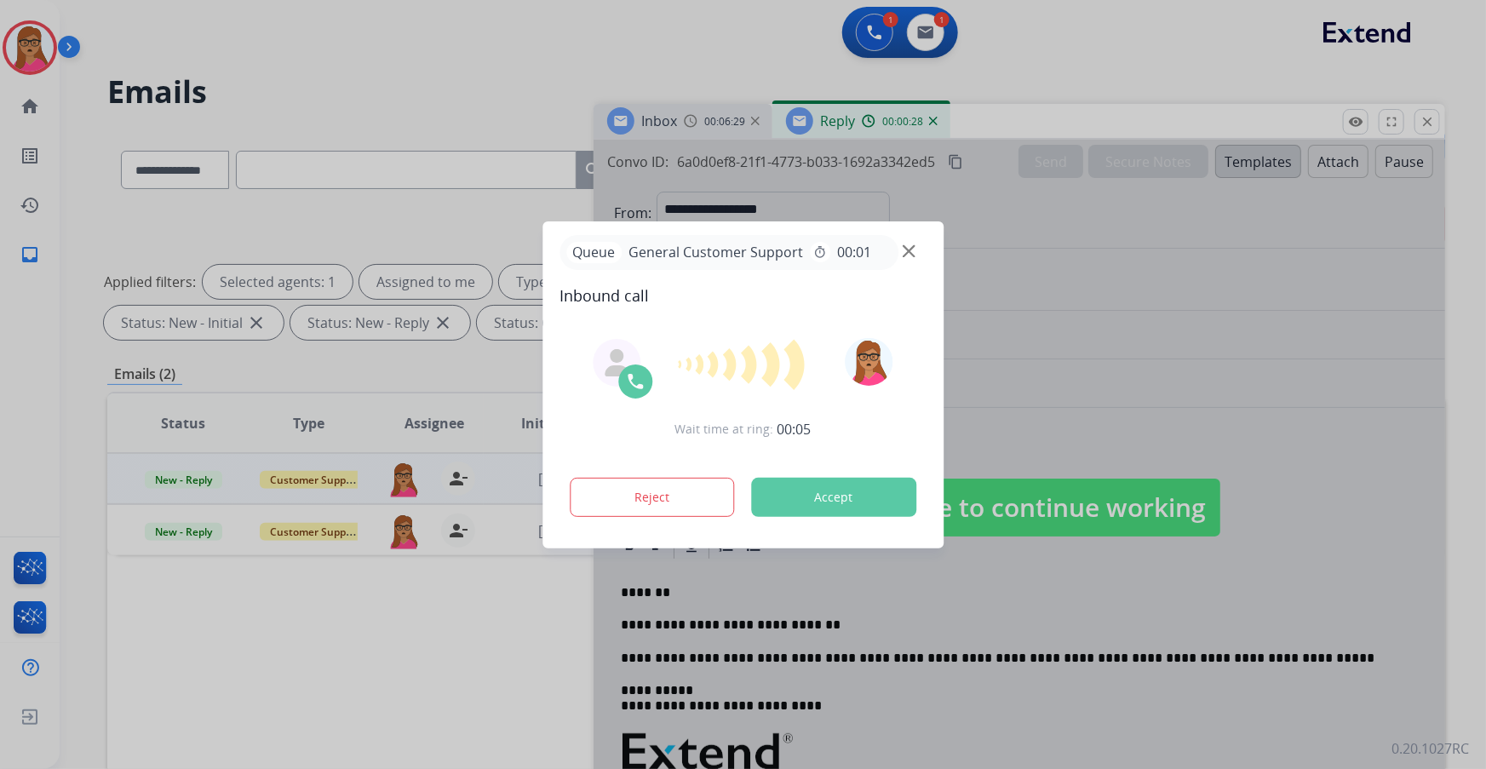
click at [817, 365] on div at bounding box center [742, 364] width 367 height 53
click at [674, 451] on div "Wait time at ring: 00:06 Reject Accept" at bounding box center [742, 429] width 367 height 210
click at [657, 472] on div "Reject Accept" at bounding box center [742, 493] width 367 height 53
drag, startPoint x: 657, startPoint y: 476, endPoint x: 740, endPoint y: 473, distance: 82.7
click at [660, 477] on div "Reject Accept" at bounding box center [742, 493] width 367 height 53
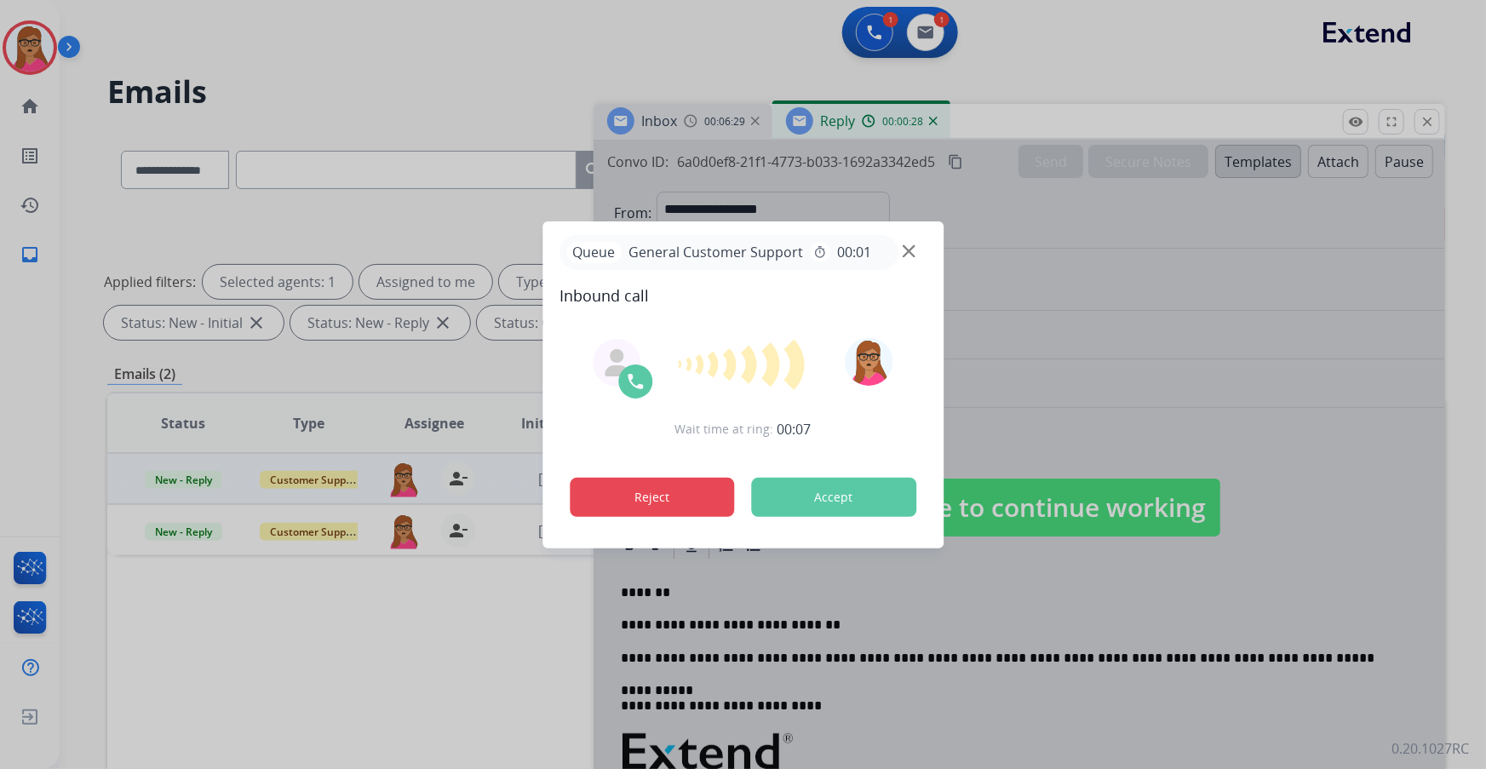
click at [620, 486] on button "Reject" at bounding box center [652, 497] width 165 height 39
click at [1046, 317] on div at bounding box center [1018, 491] width 851 height 702
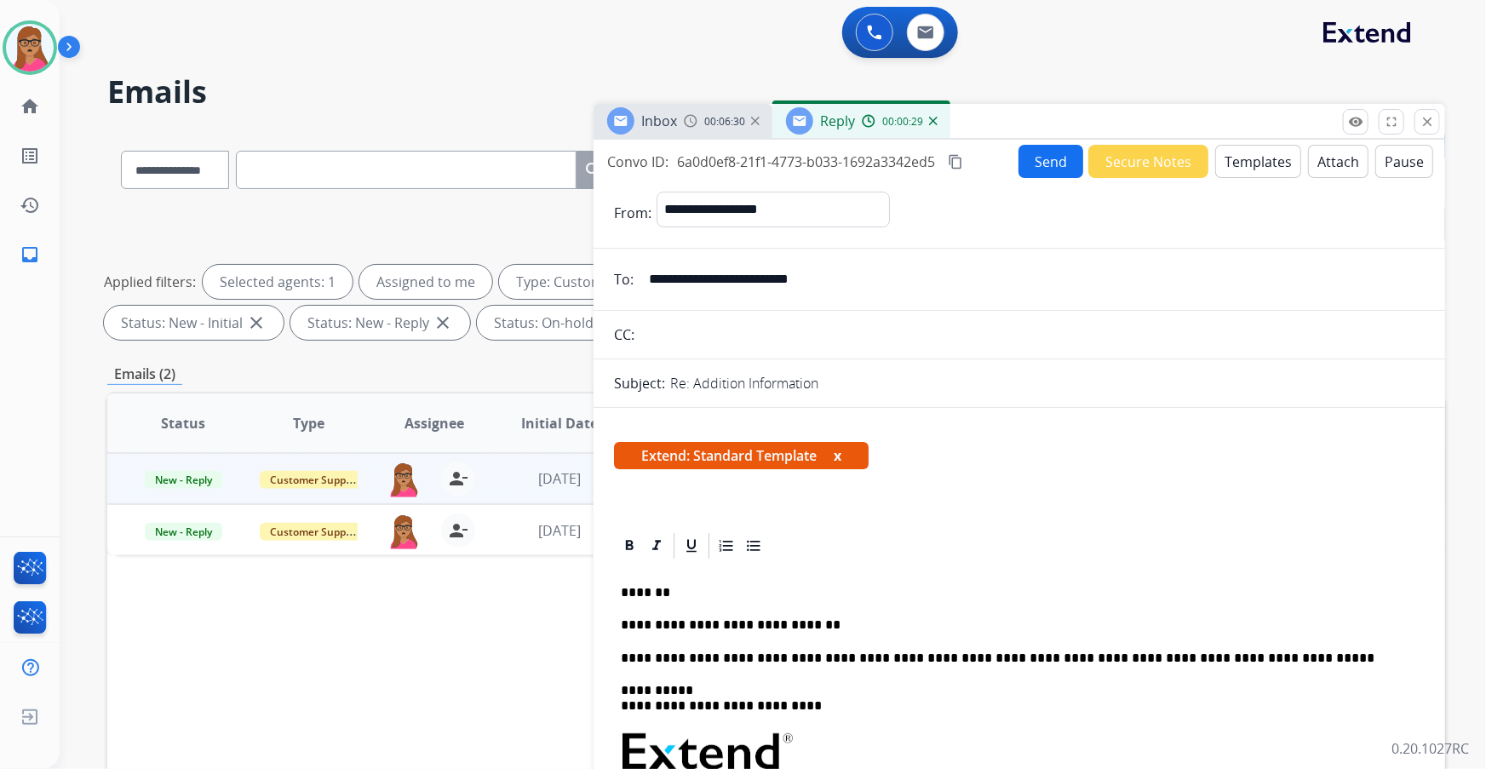
click at [857, 622] on p "**********" at bounding box center [1013, 624] width 784 height 15
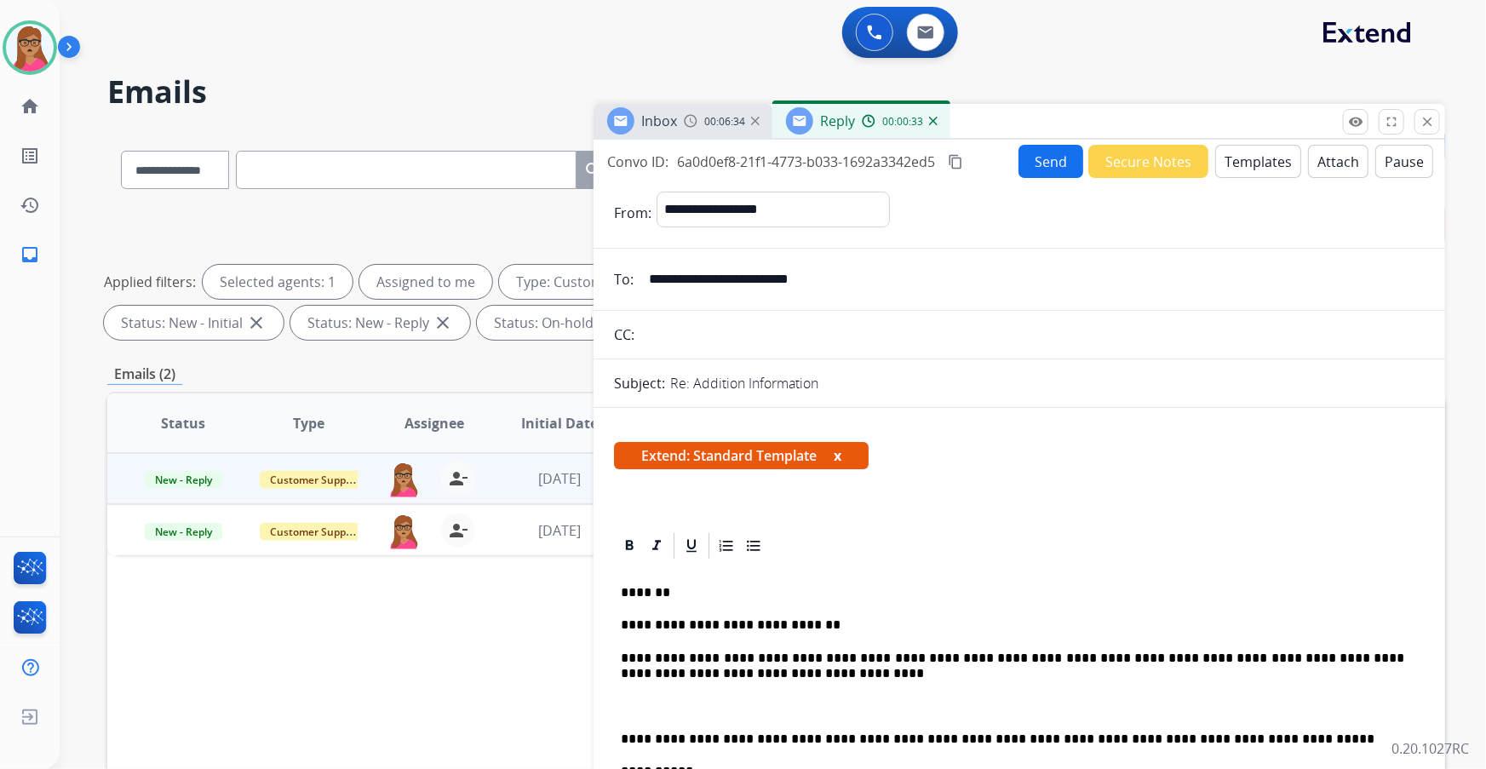
drag, startPoint x: 616, startPoint y: 742, endPoint x: 670, endPoint y: 730, distance: 56.0
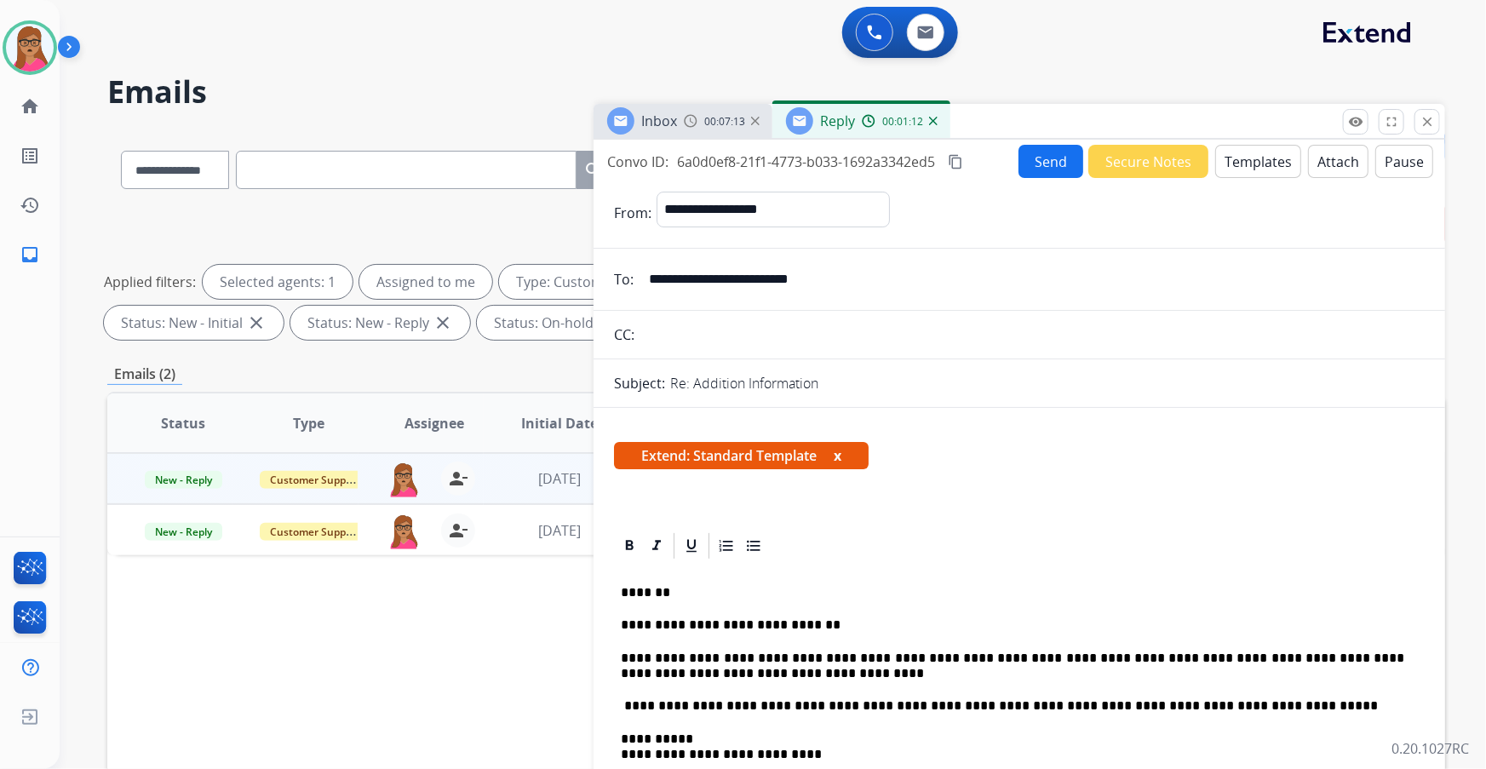
click at [639, 126] on div "Inbox" at bounding box center [642, 120] width 70 height 27
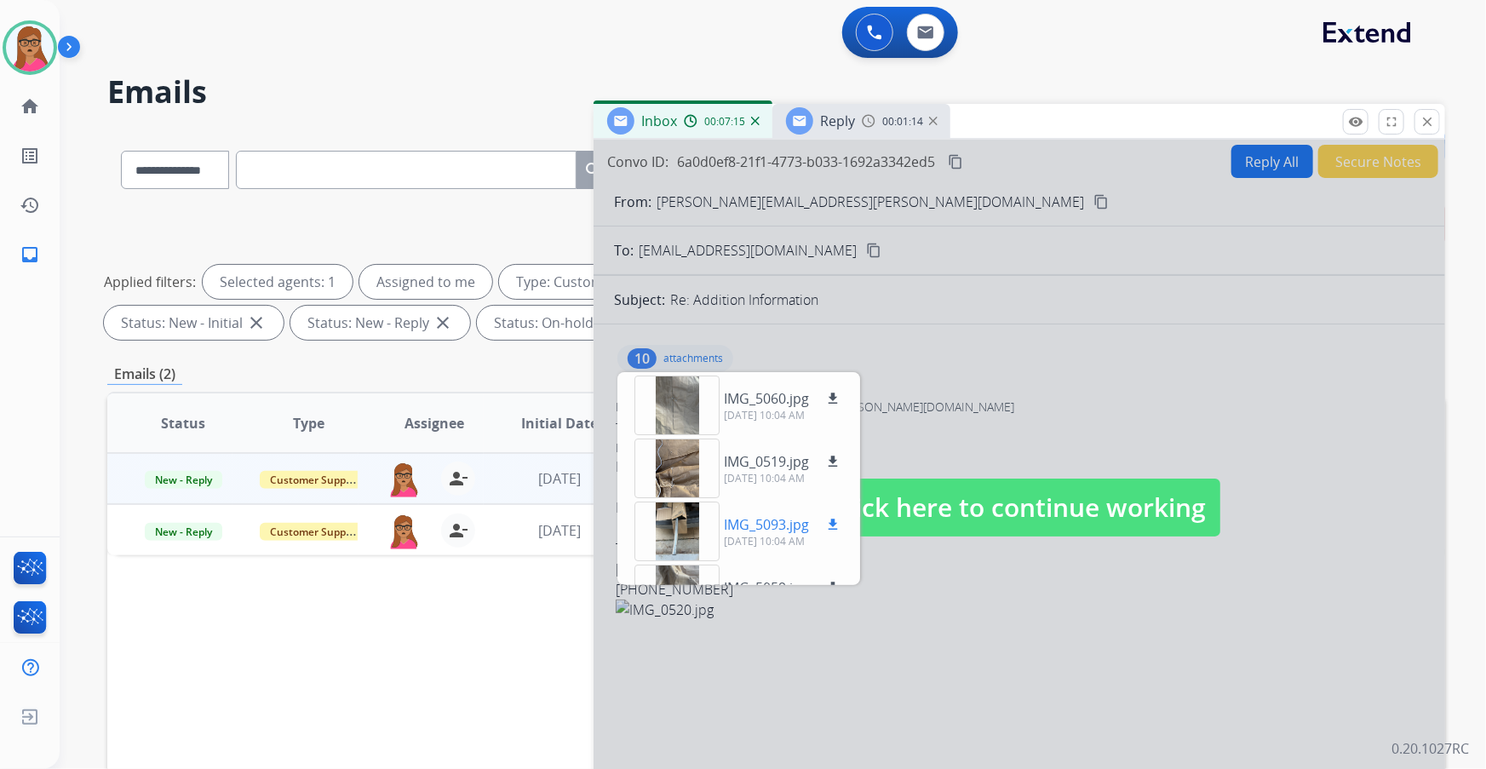
click at [668, 530] on div at bounding box center [676, 532] width 85 height 60
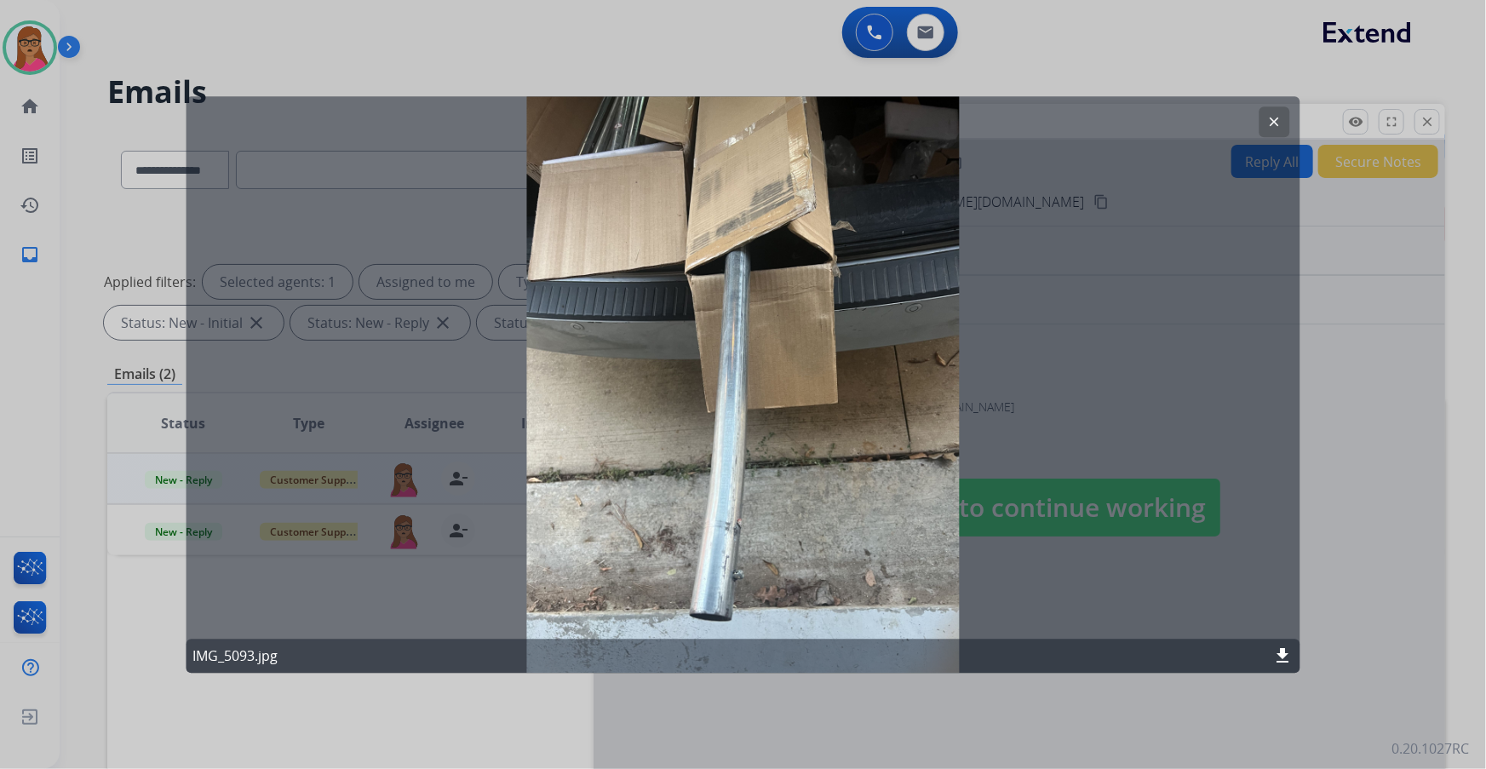
click at [1281, 114] on mat-icon "clear" at bounding box center [1274, 121] width 15 height 15
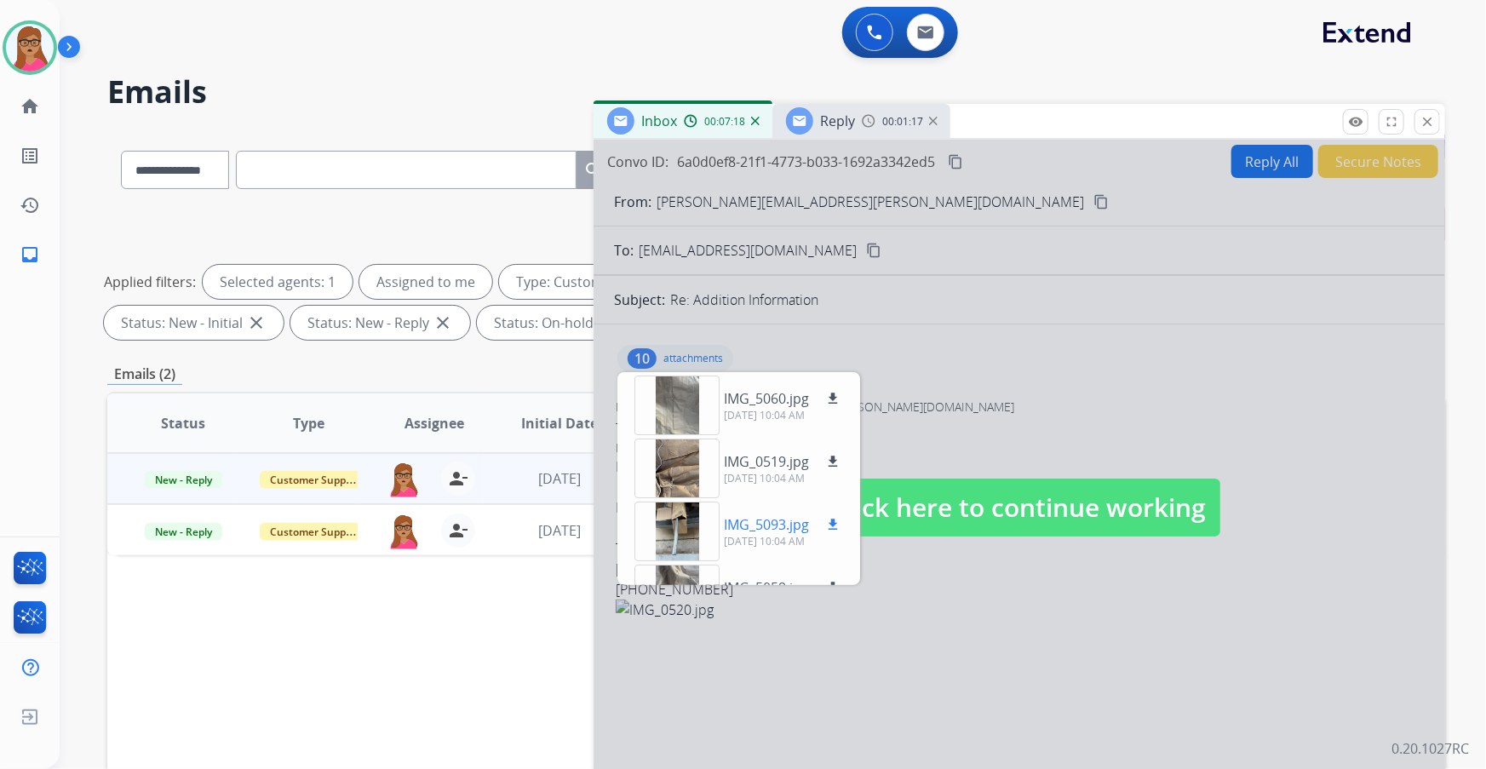
click at [831, 523] on mat-icon "download" at bounding box center [832, 524] width 15 height 15
click at [668, 459] on div at bounding box center [676, 469] width 85 height 60
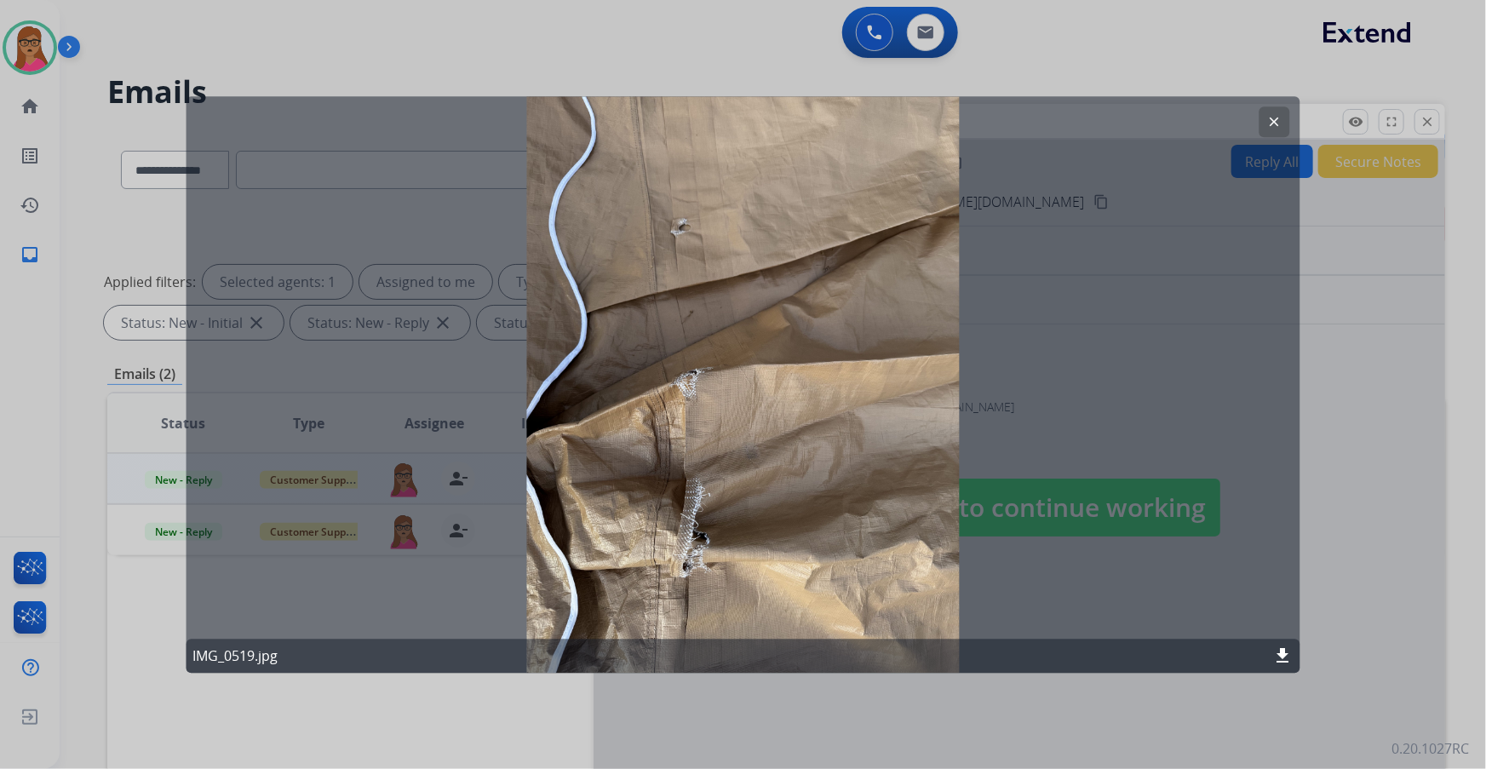
click at [1277, 116] on mat-icon "clear" at bounding box center [1274, 121] width 15 height 15
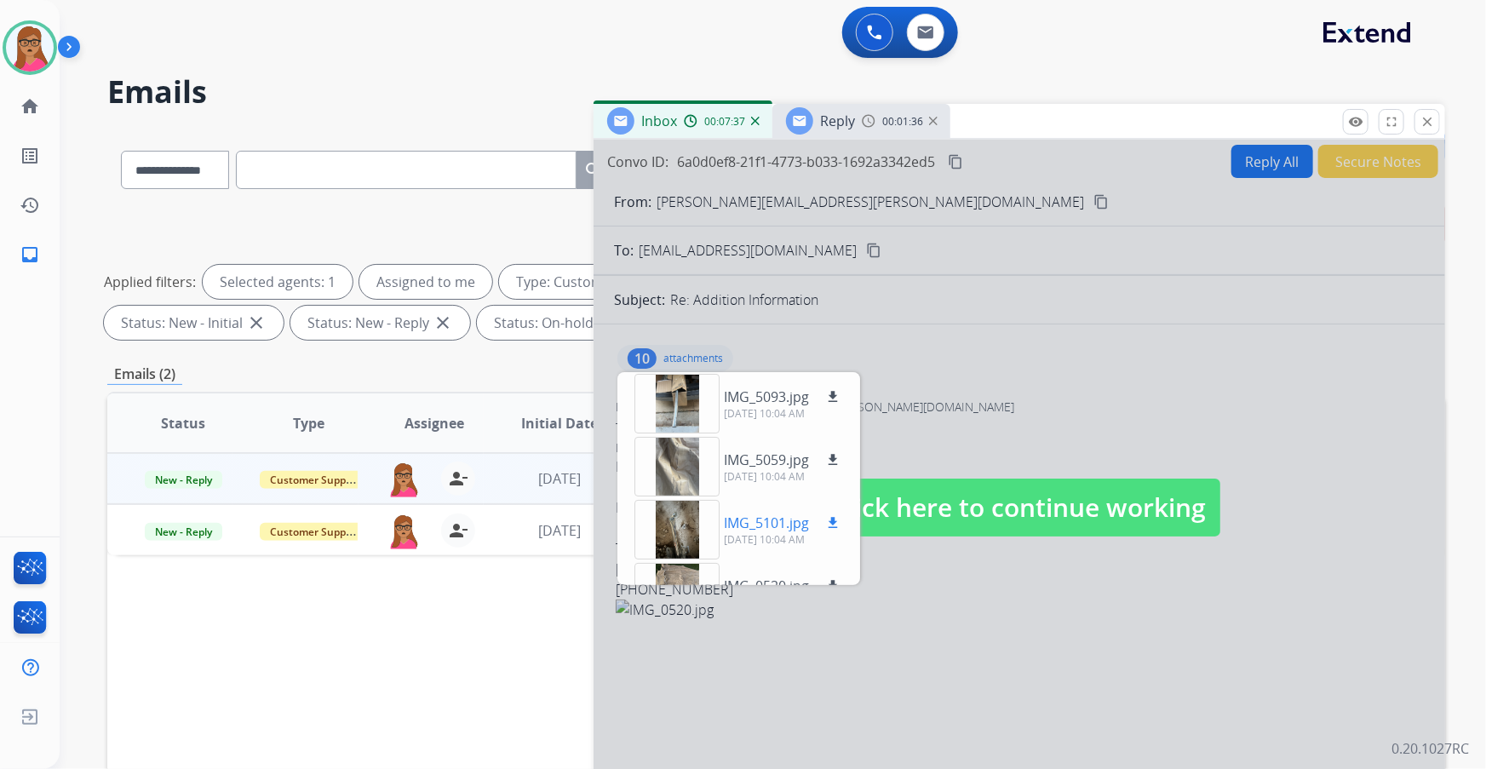
scroll to position [154, 0]
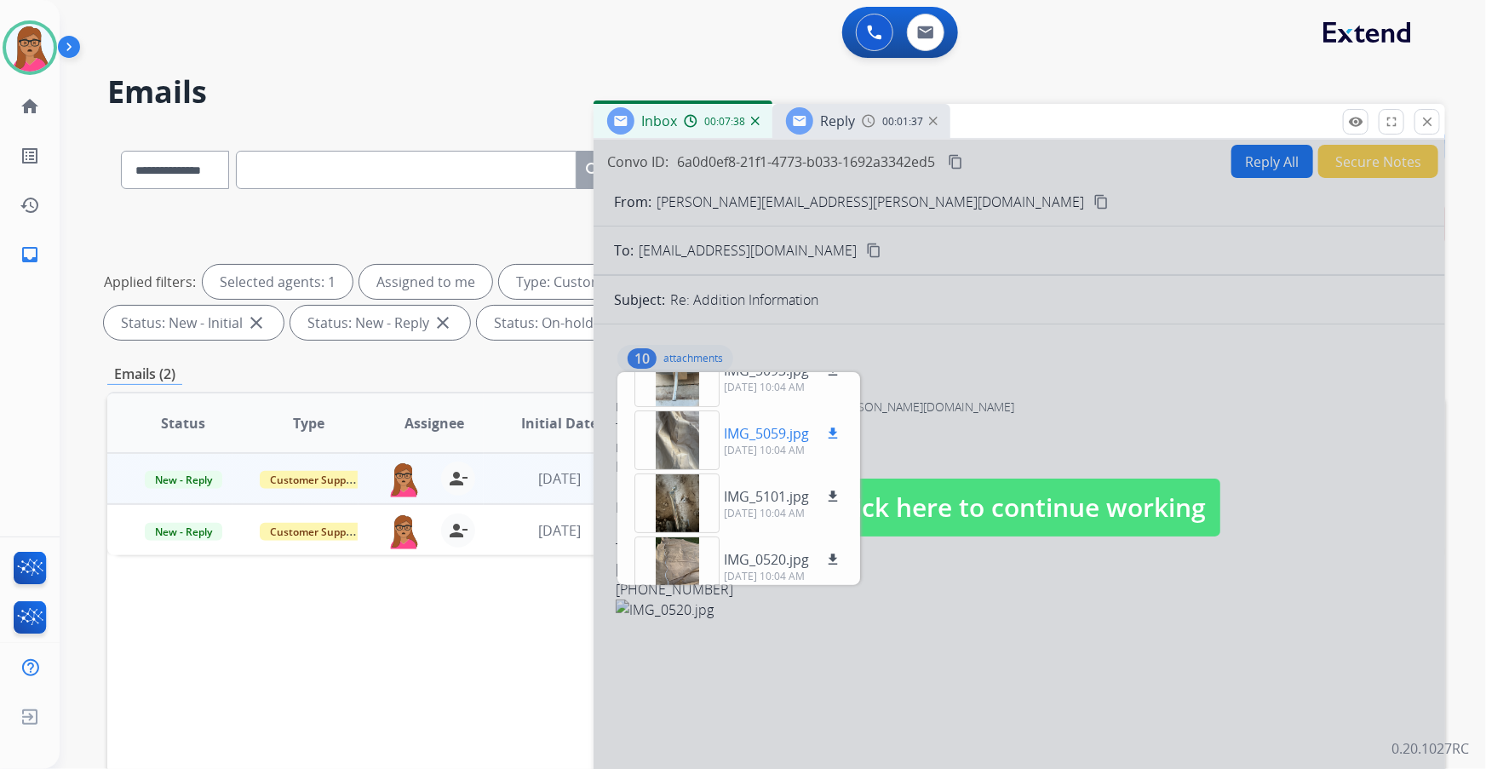
click at [685, 451] on div at bounding box center [676, 440] width 85 height 60
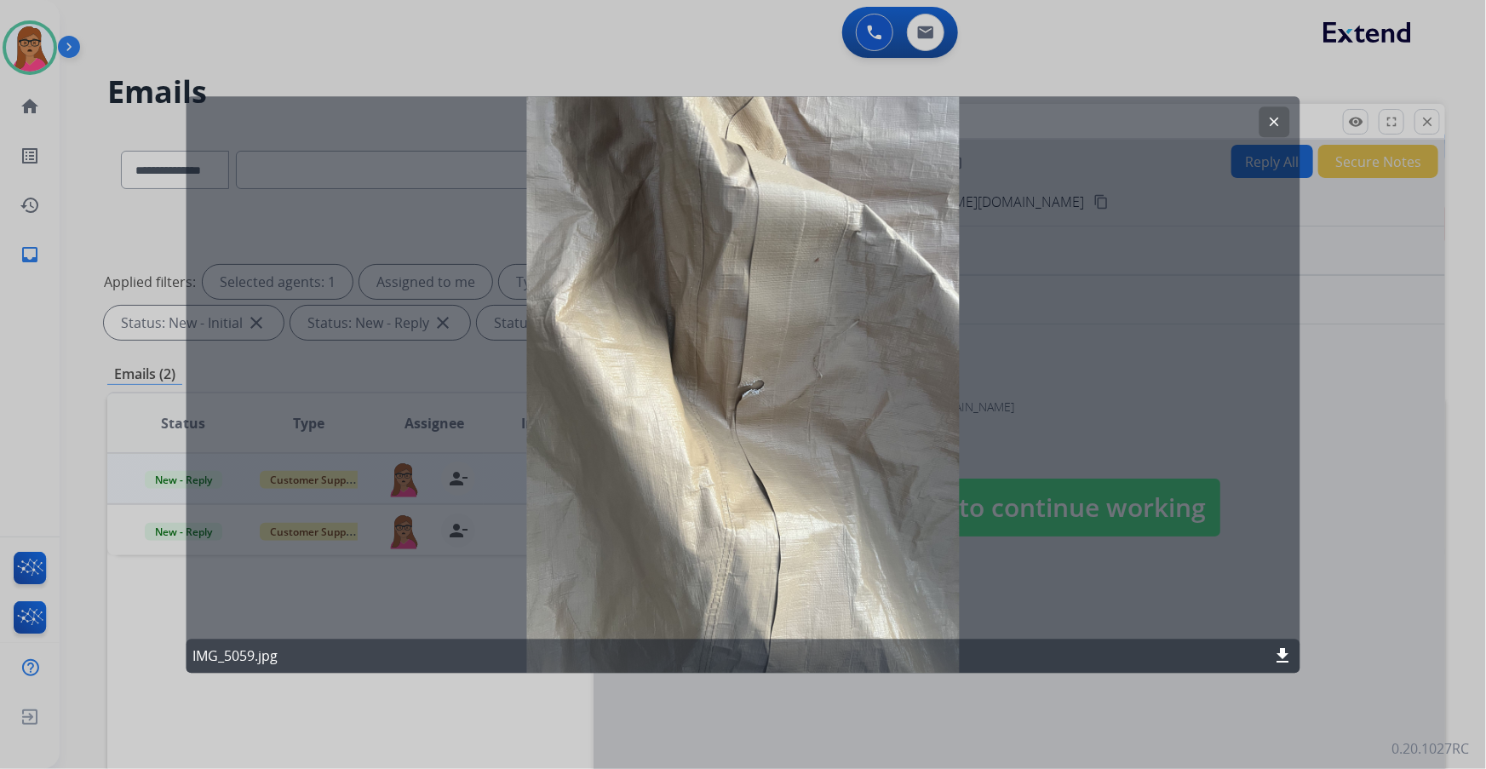
click at [1277, 121] on mat-icon "clear" at bounding box center [1274, 121] width 15 height 15
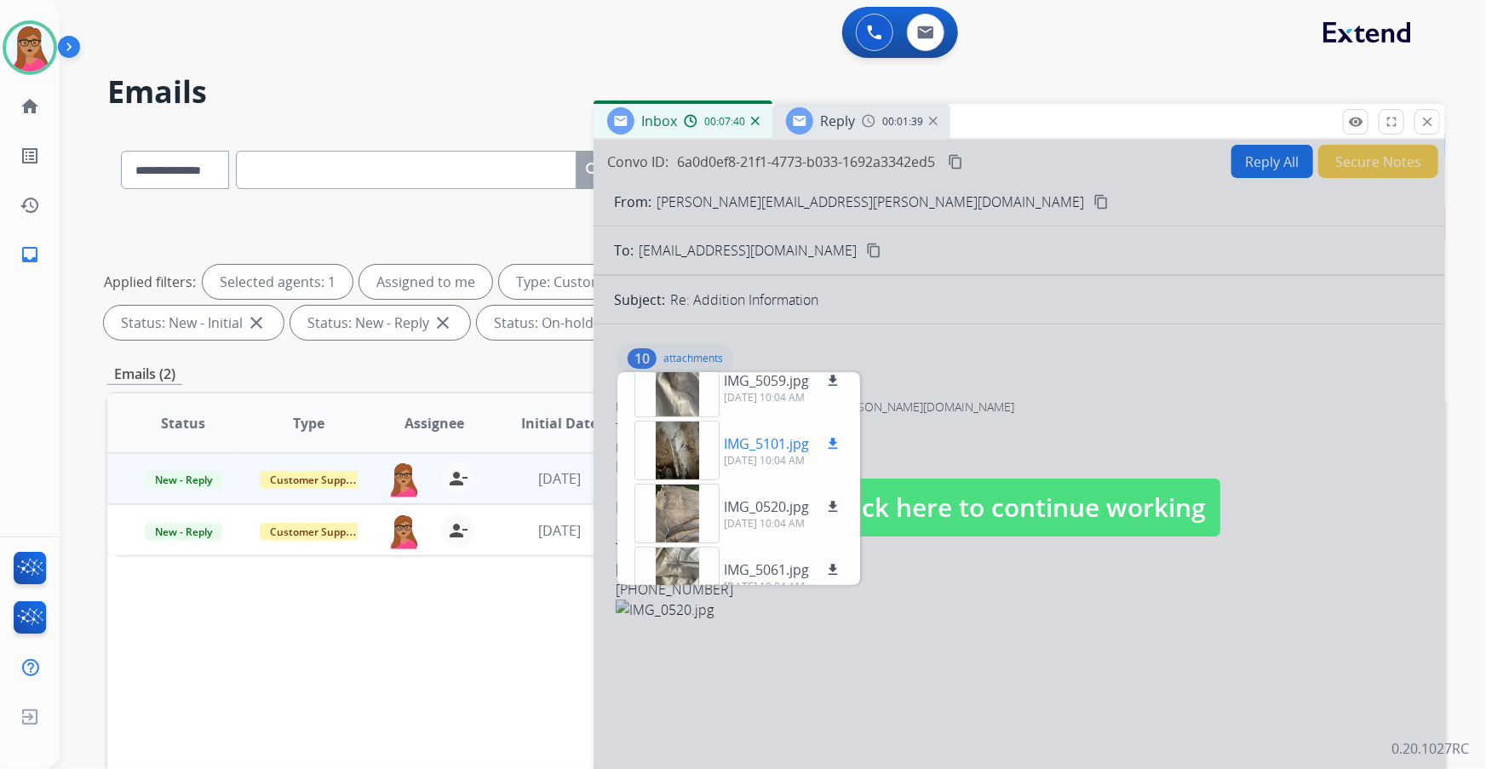
scroll to position [232, 0]
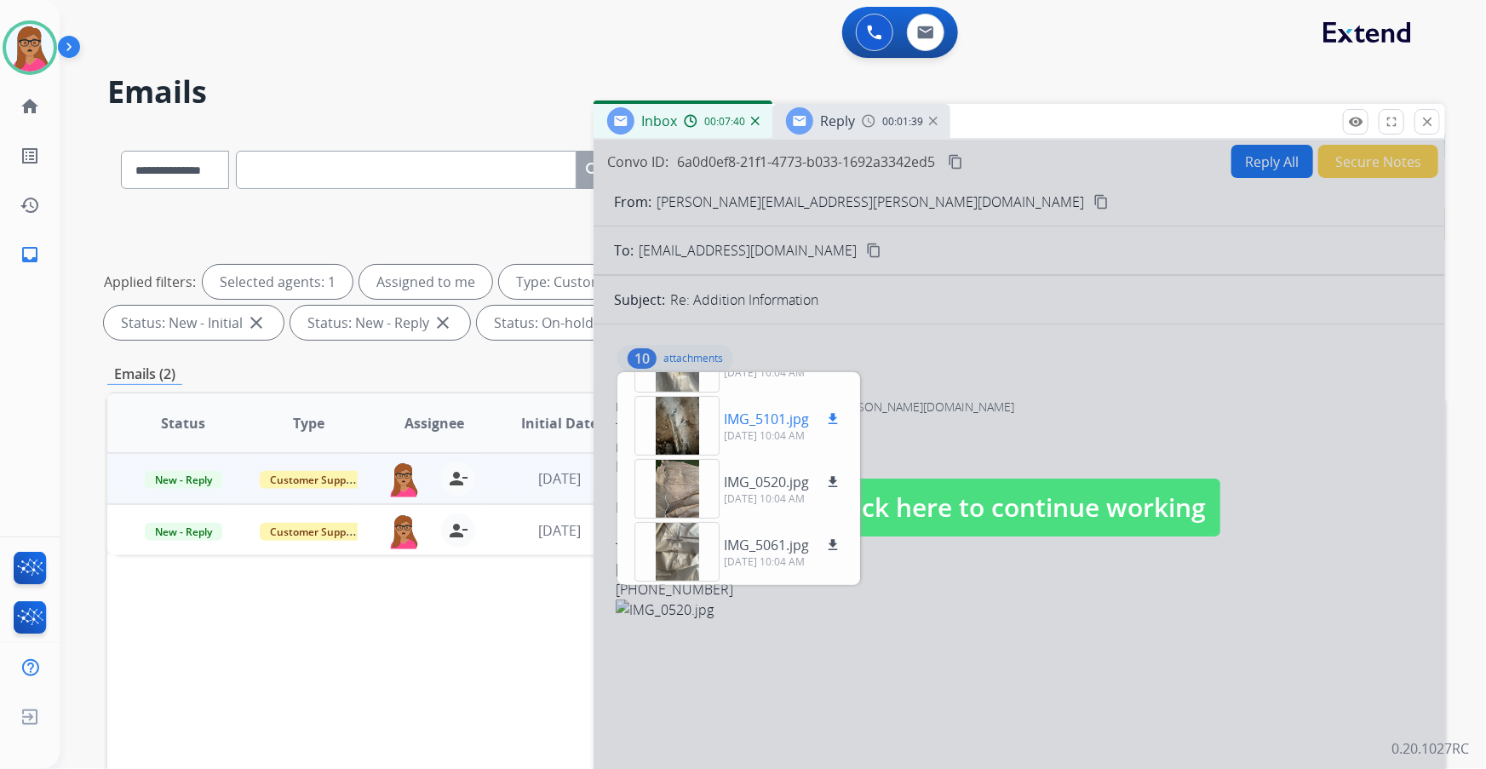
click at [685, 429] on div at bounding box center [676, 426] width 85 height 60
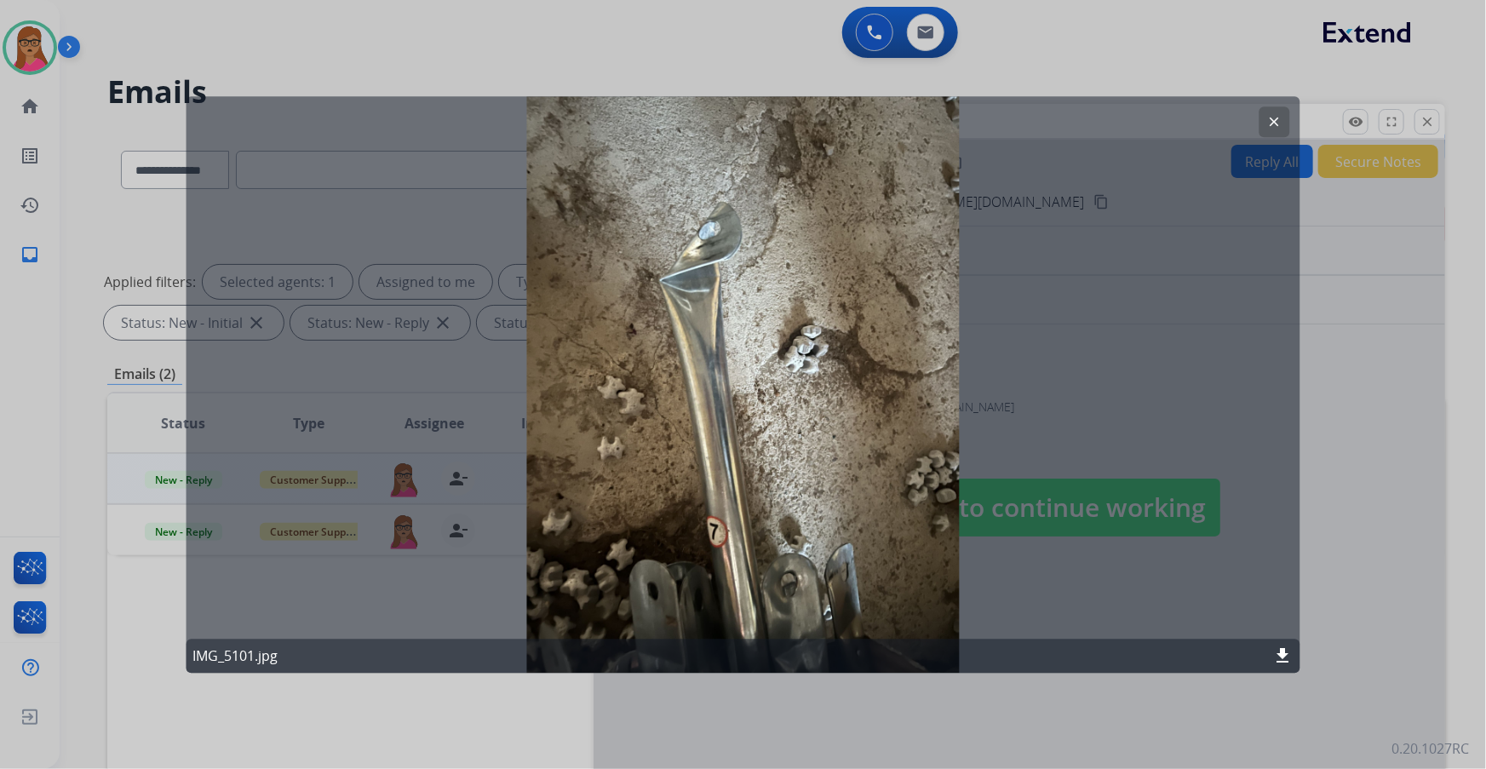
click at [1271, 119] on mat-icon "clear" at bounding box center [1274, 121] width 15 height 15
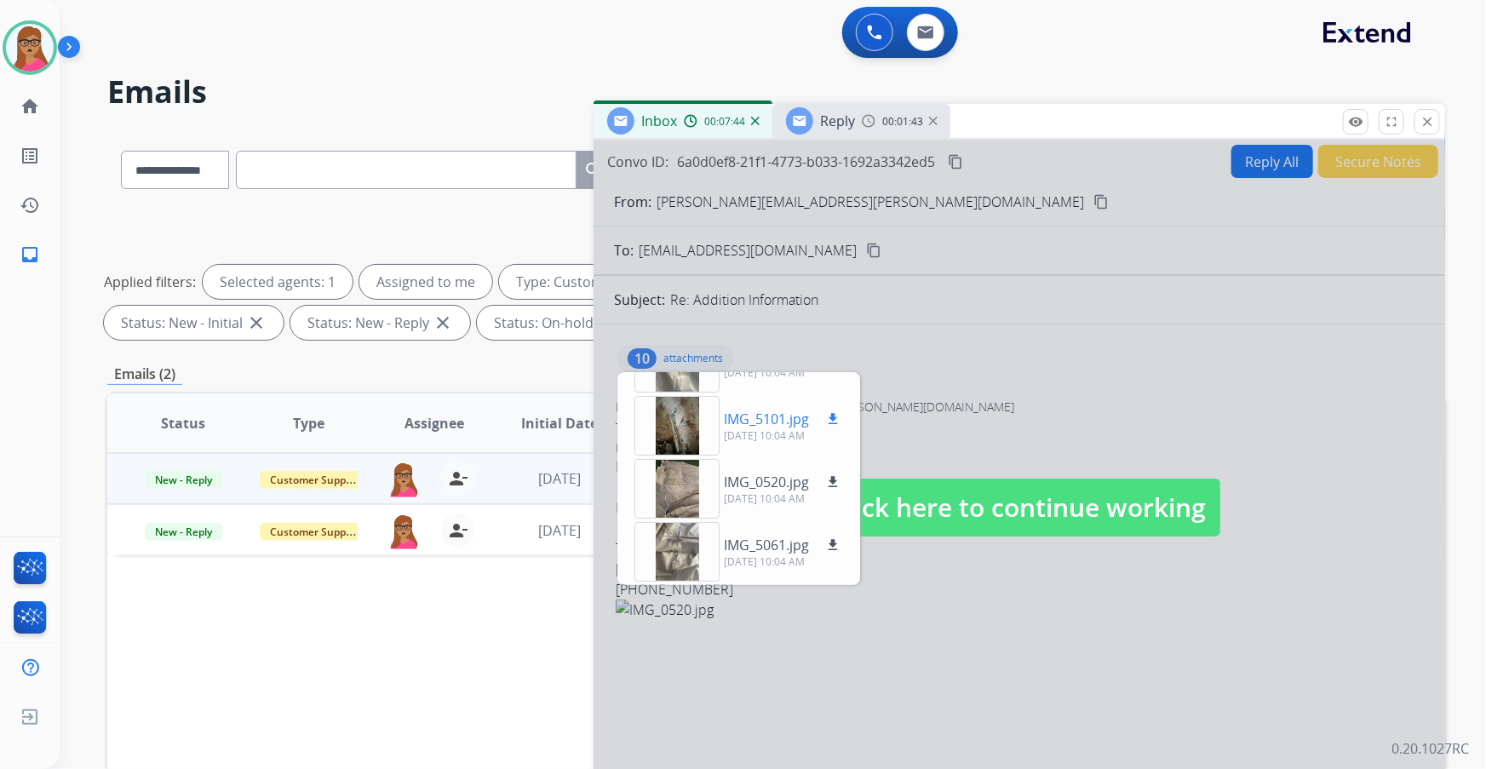
click at [668, 420] on div at bounding box center [676, 426] width 85 height 60
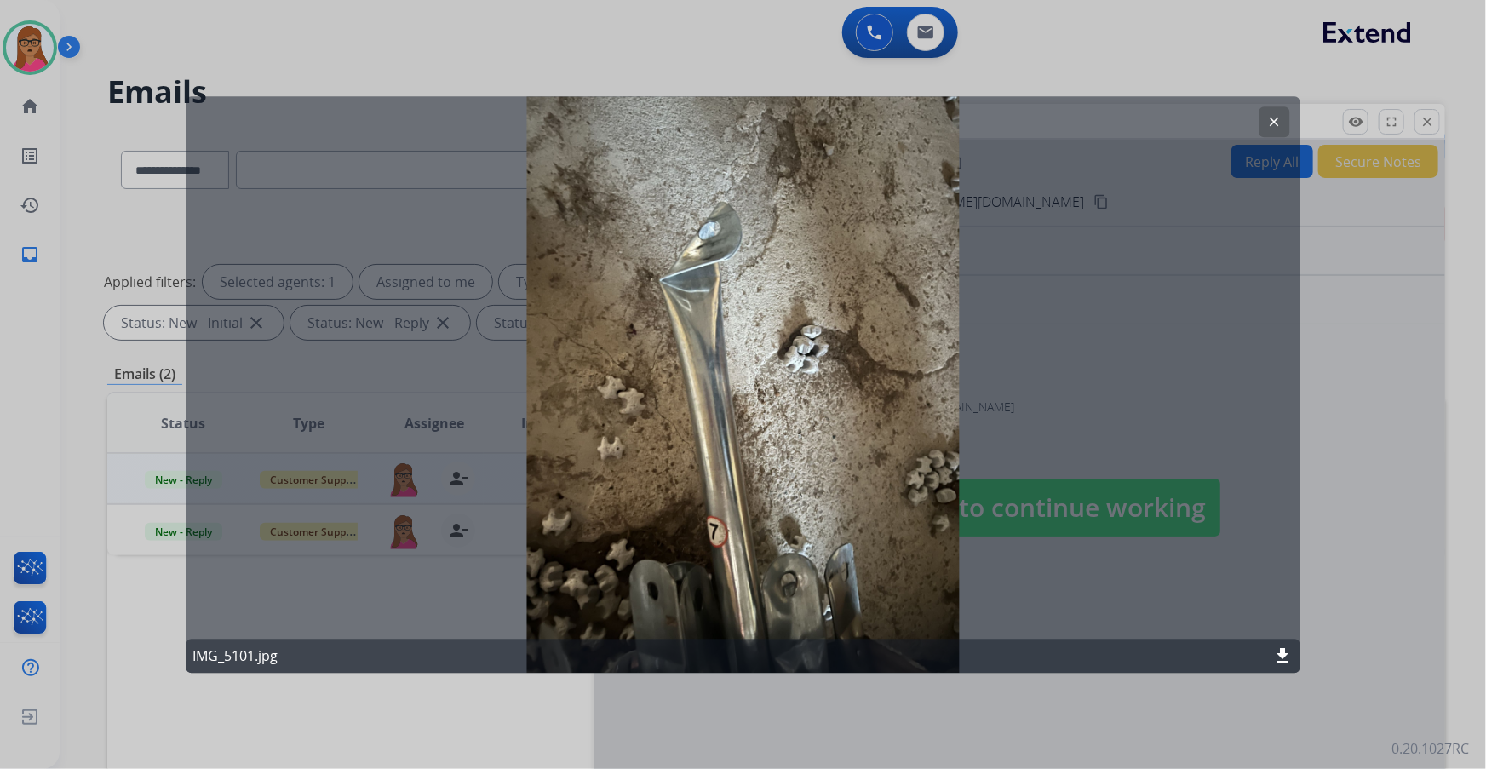
click at [1276, 112] on button "clear" at bounding box center [1274, 121] width 31 height 31
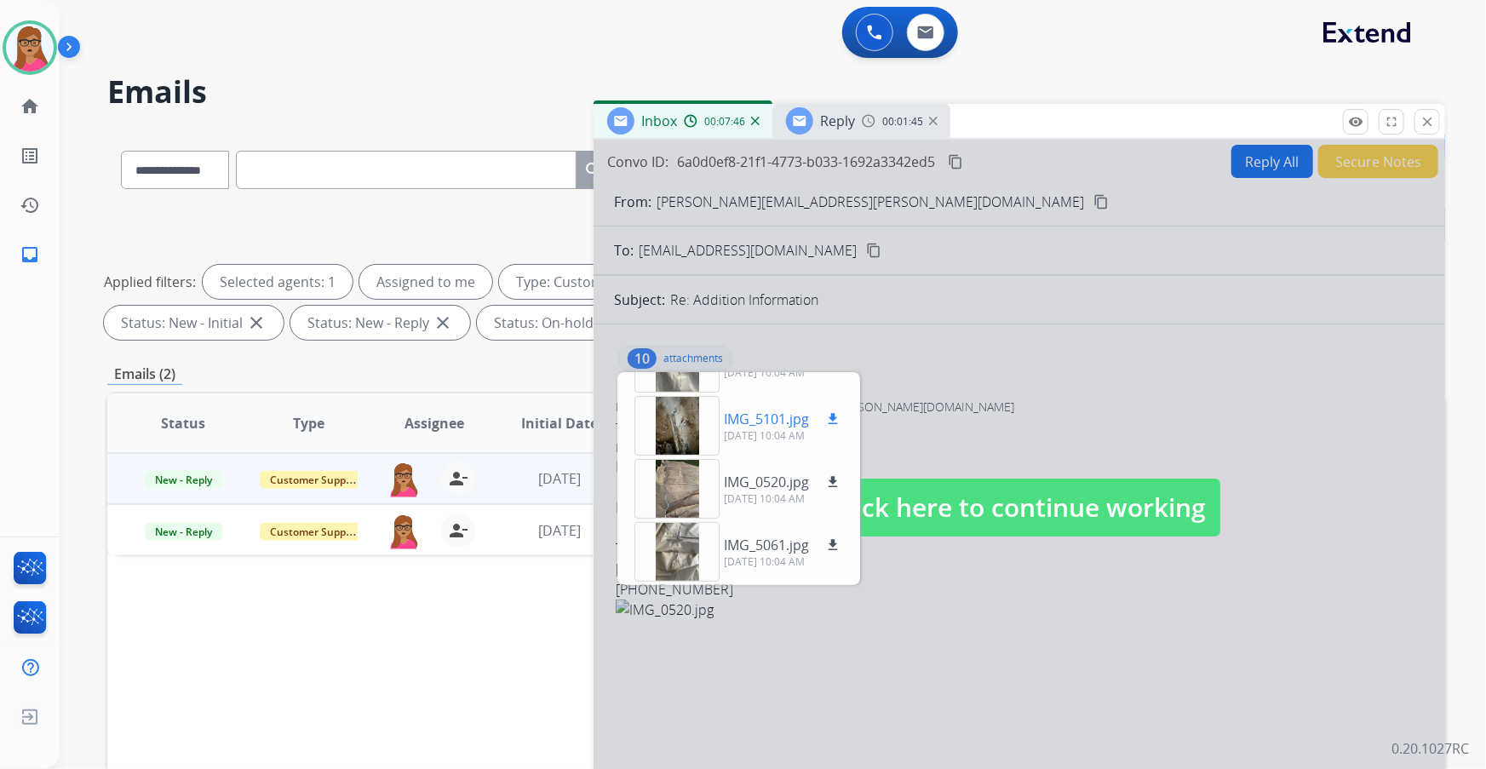
click at [834, 418] on mat-icon "download" at bounding box center [832, 418] width 15 height 15
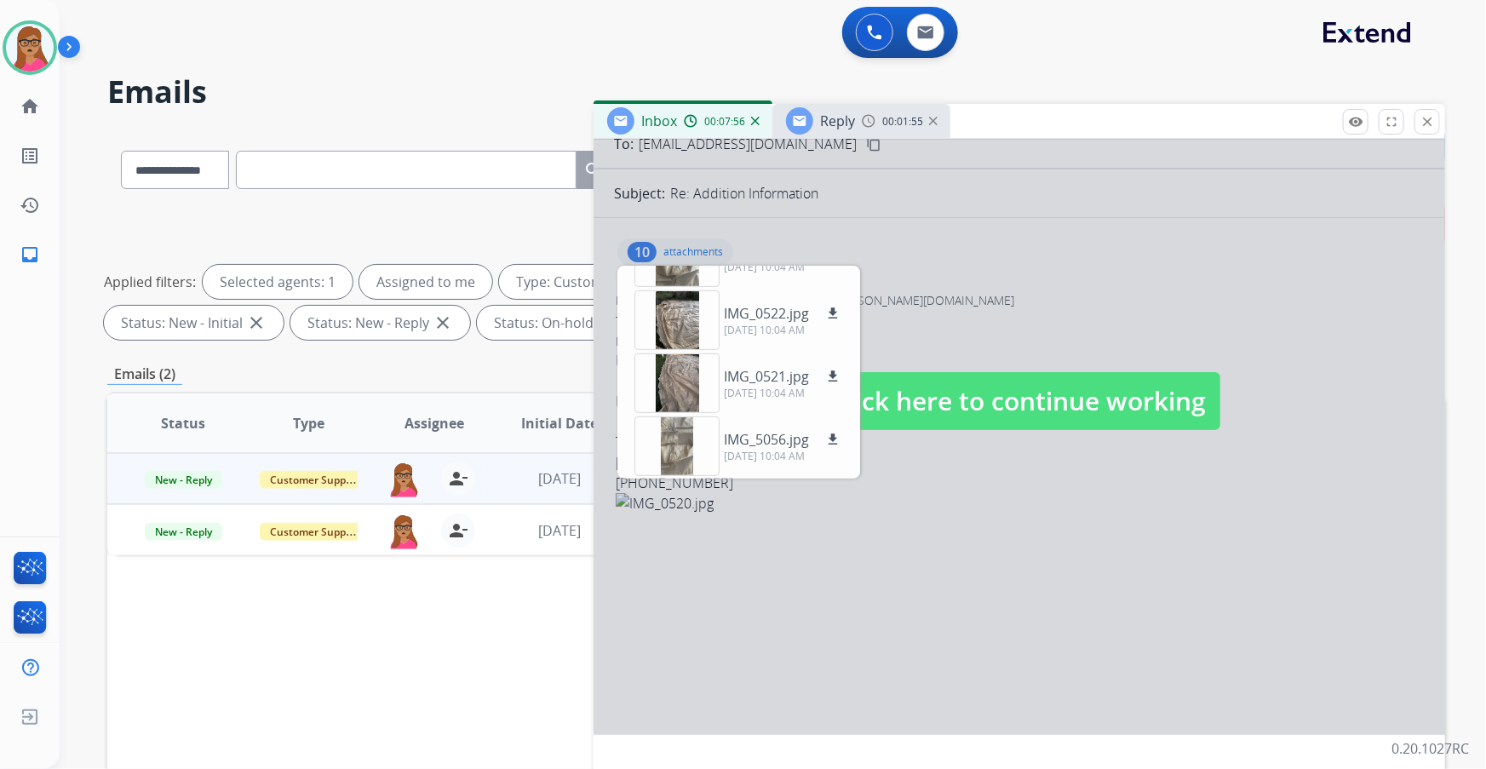
scroll to position [154, 0]
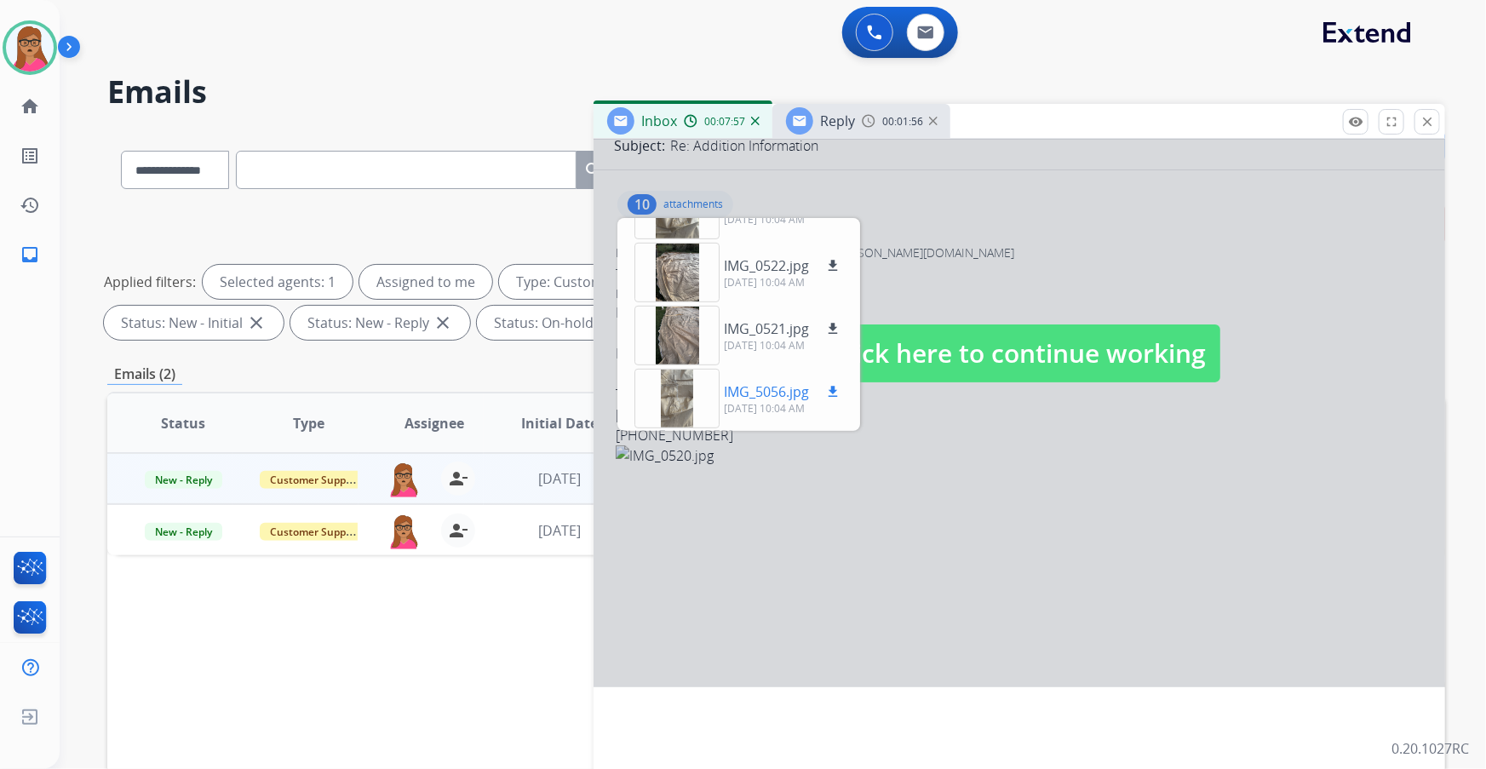
click at [671, 398] on div at bounding box center [676, 399] width 85 height 60
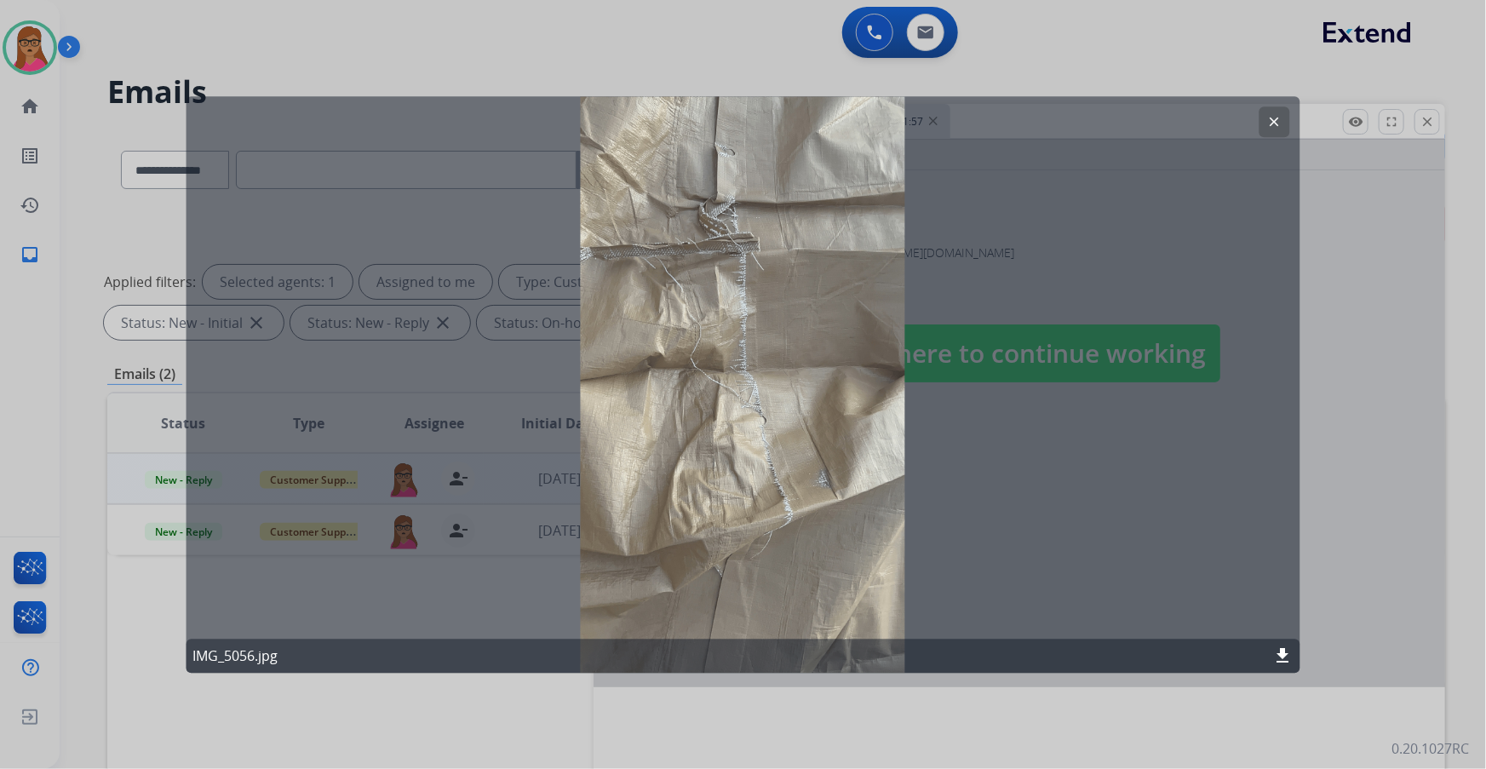
click at [1271, 119] on mat-icon "clear" at bounding box center [1274, 121] width 15 height 15
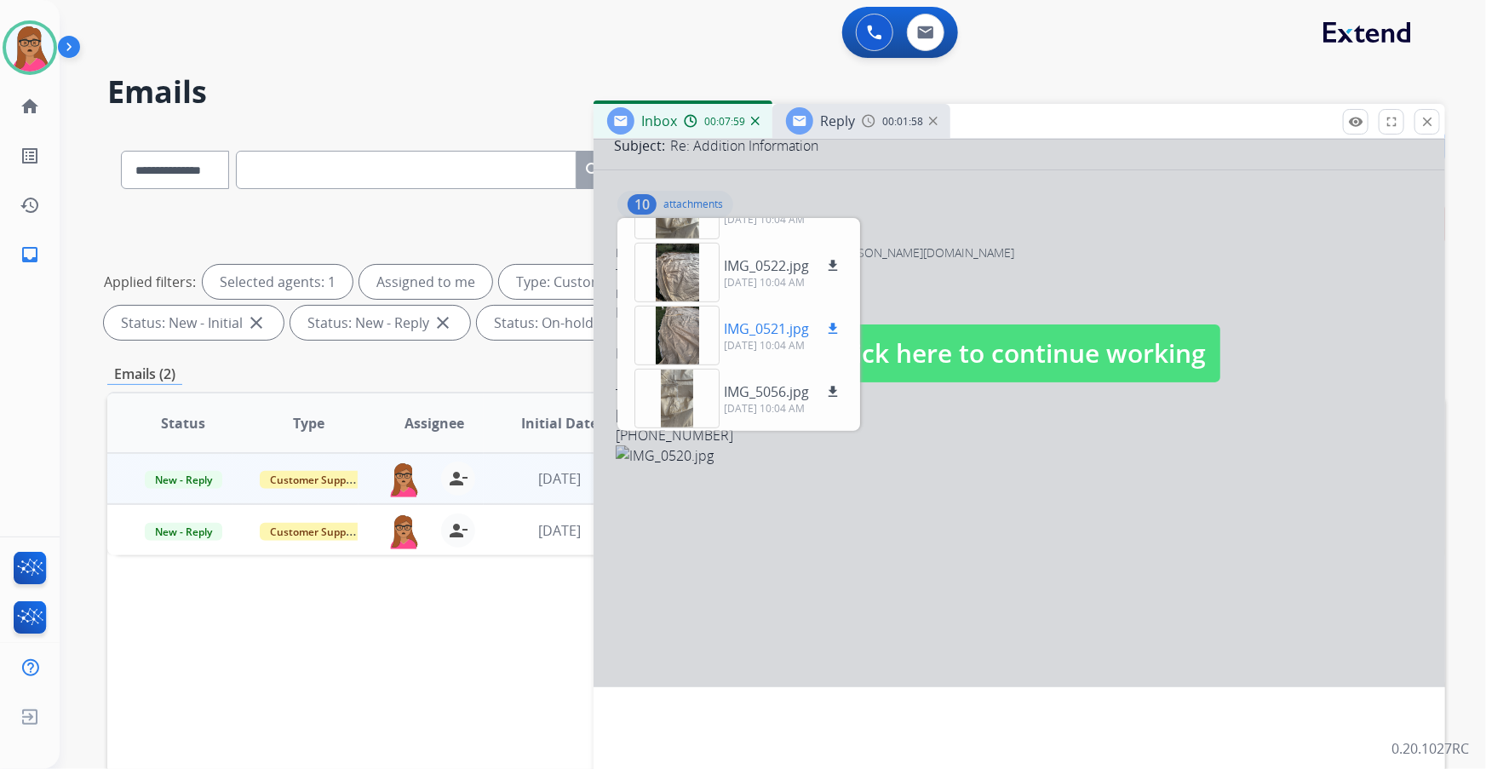
click at [665, 324] on div at bounding box center [676, 336] width 85 height 60
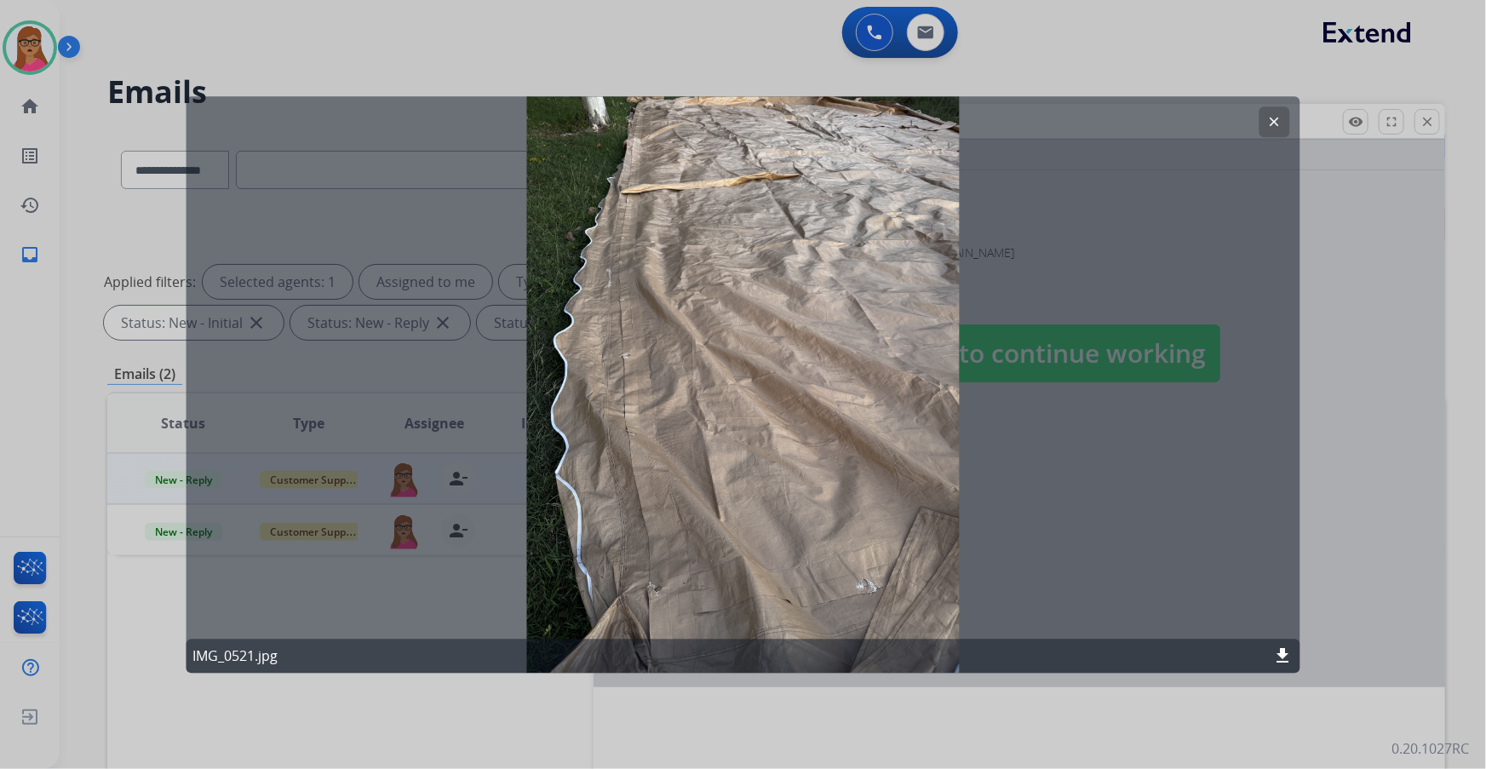
click at [1284, 122] on button "clear" at bounding box center [1274, 121] width 31 height 31
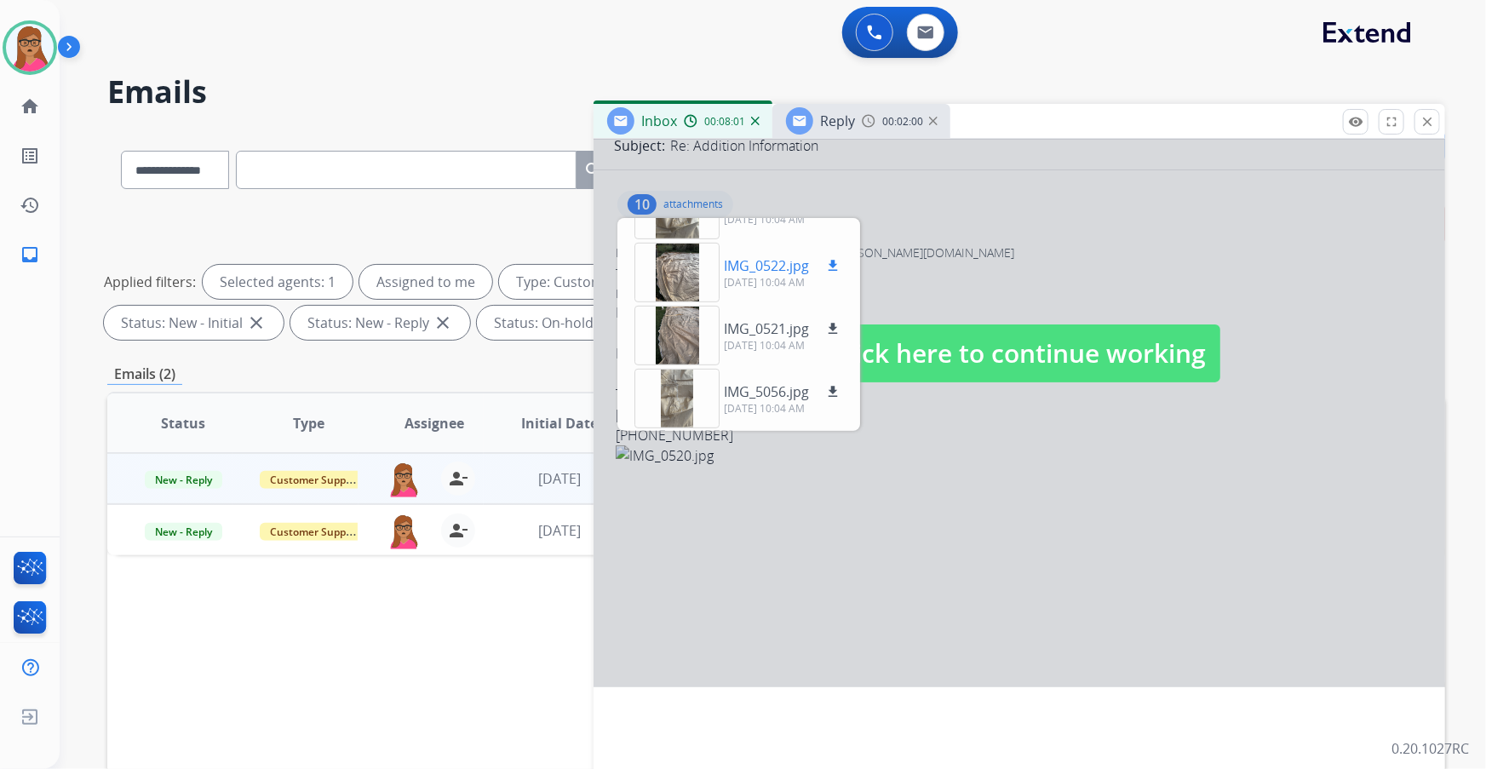
click at [693, 281] on div at bounding box center [676, 273] width 85 height 60
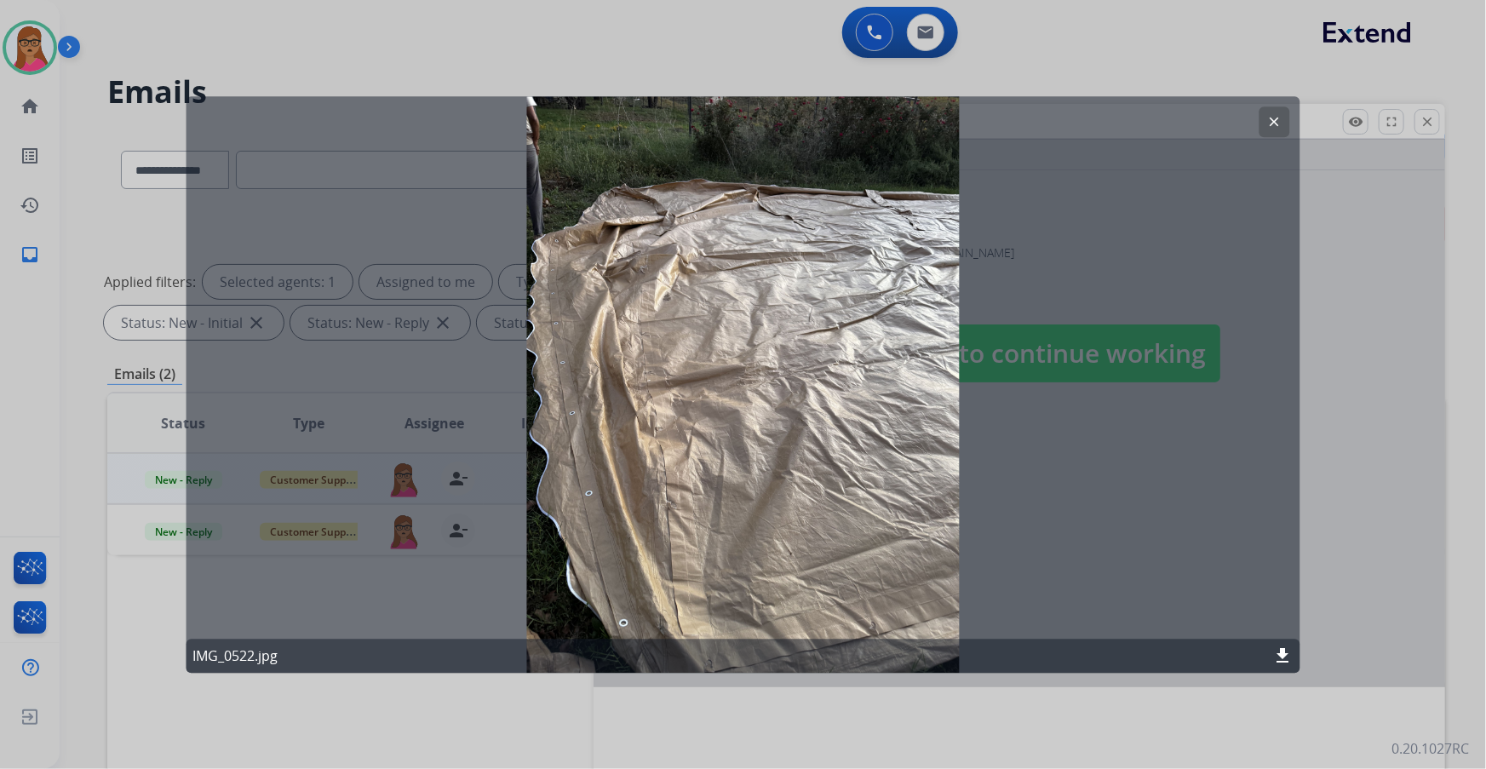
click at [1266, 128] on button "clear" at bounding box center [1274, 121] width 31 height 31
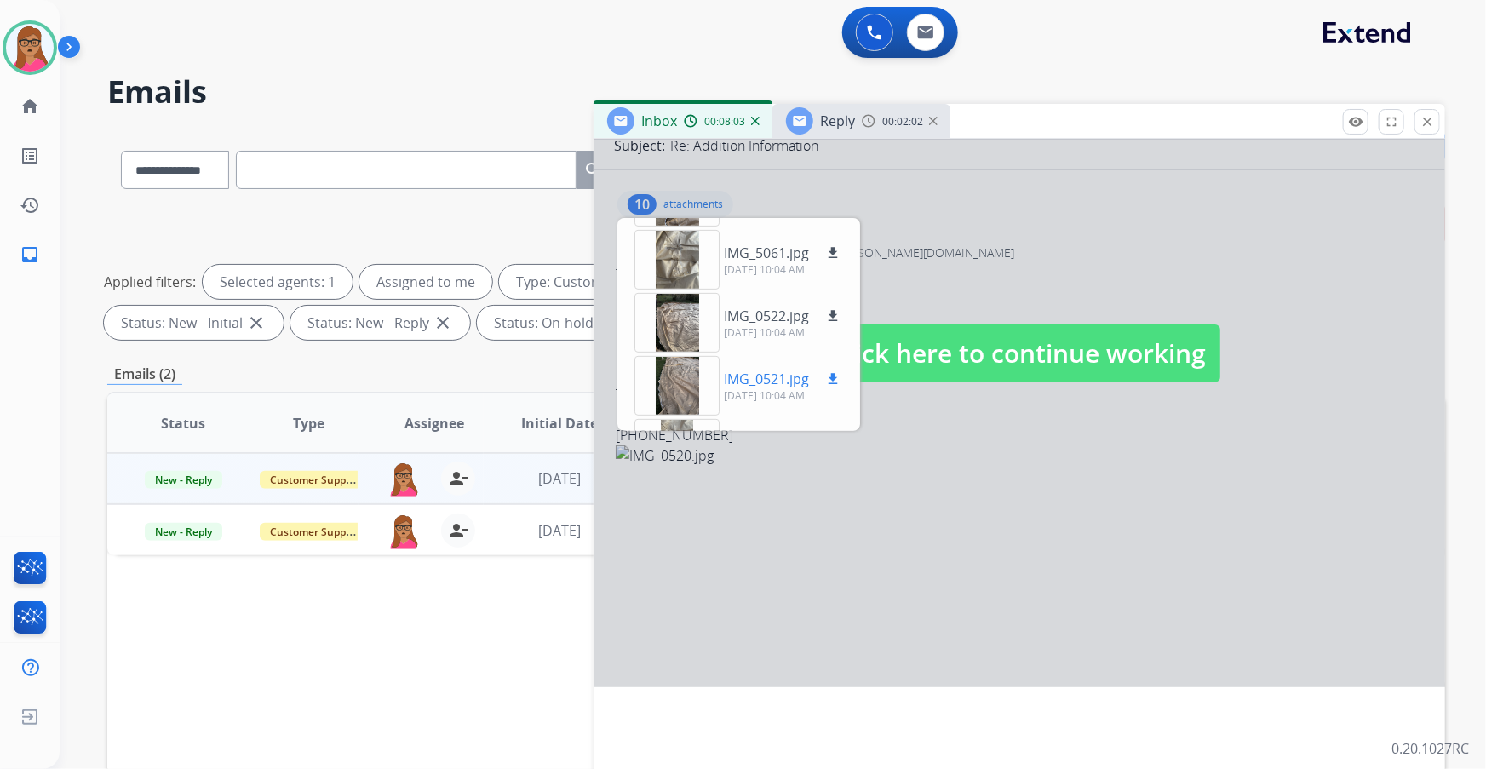
scroll to position [342, 0]
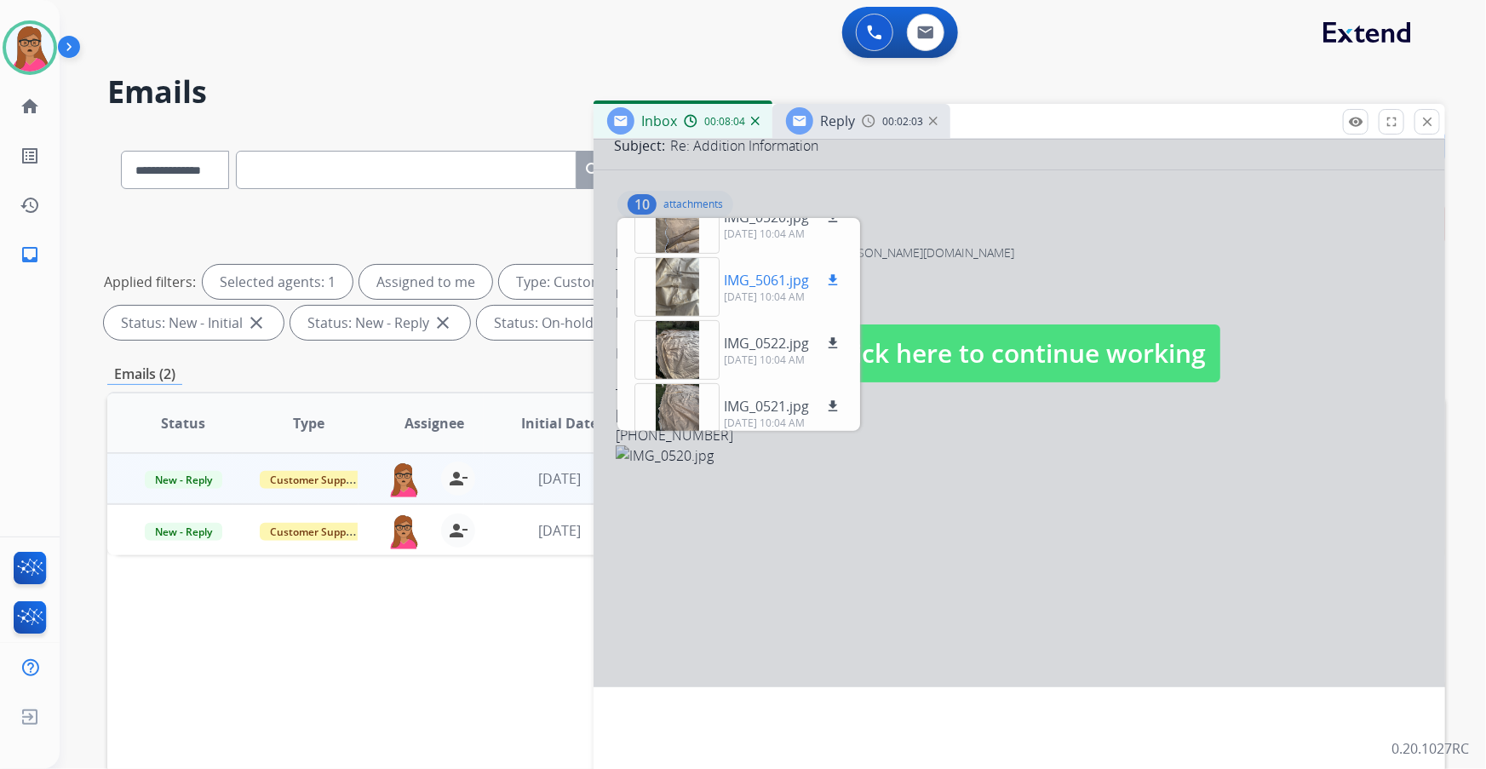
click at [685, 301] on div at bounding box center [676, 287] width 85 height 60
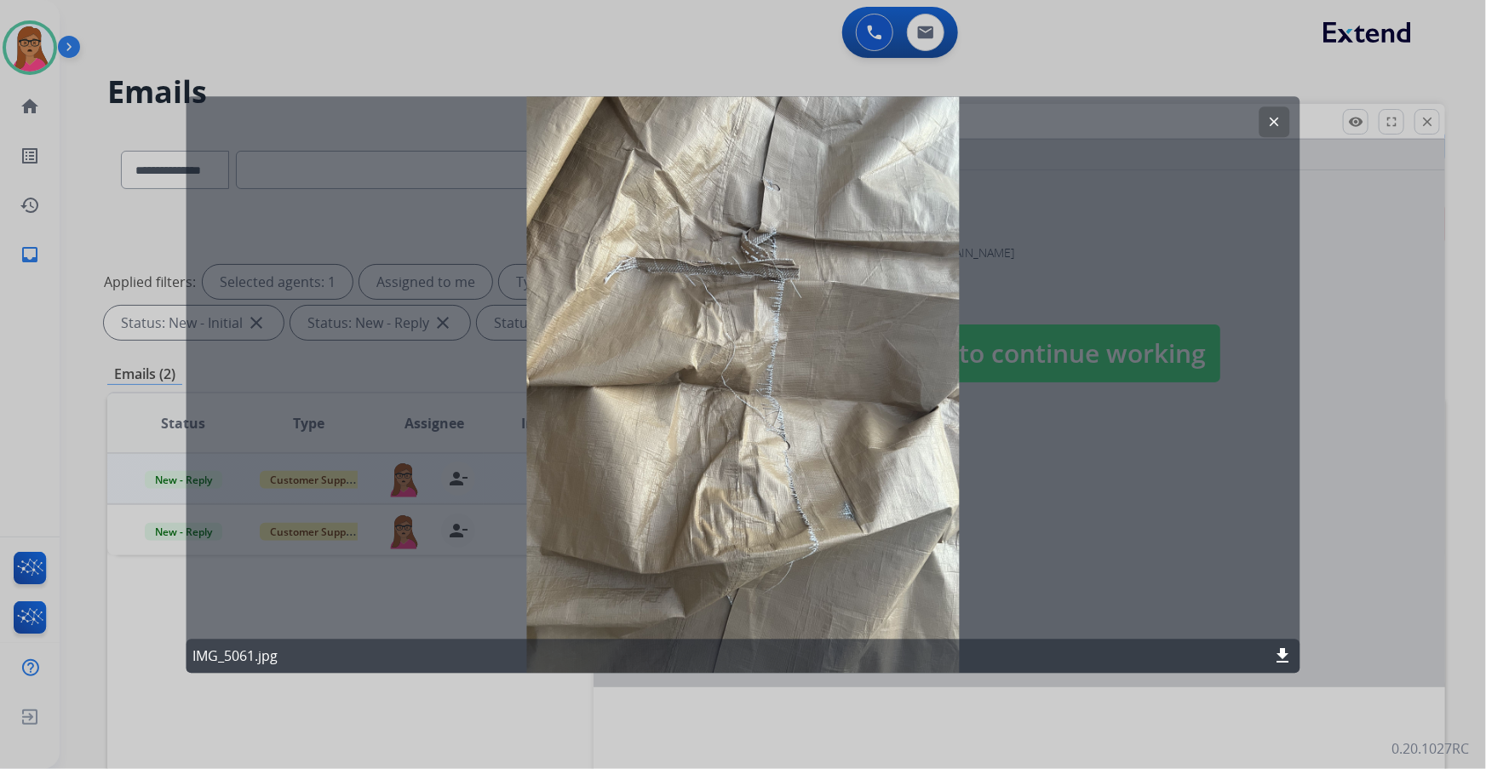
click at [1270, 112] on button "clear" at bounding box center [1274, 121] width 31 height 31
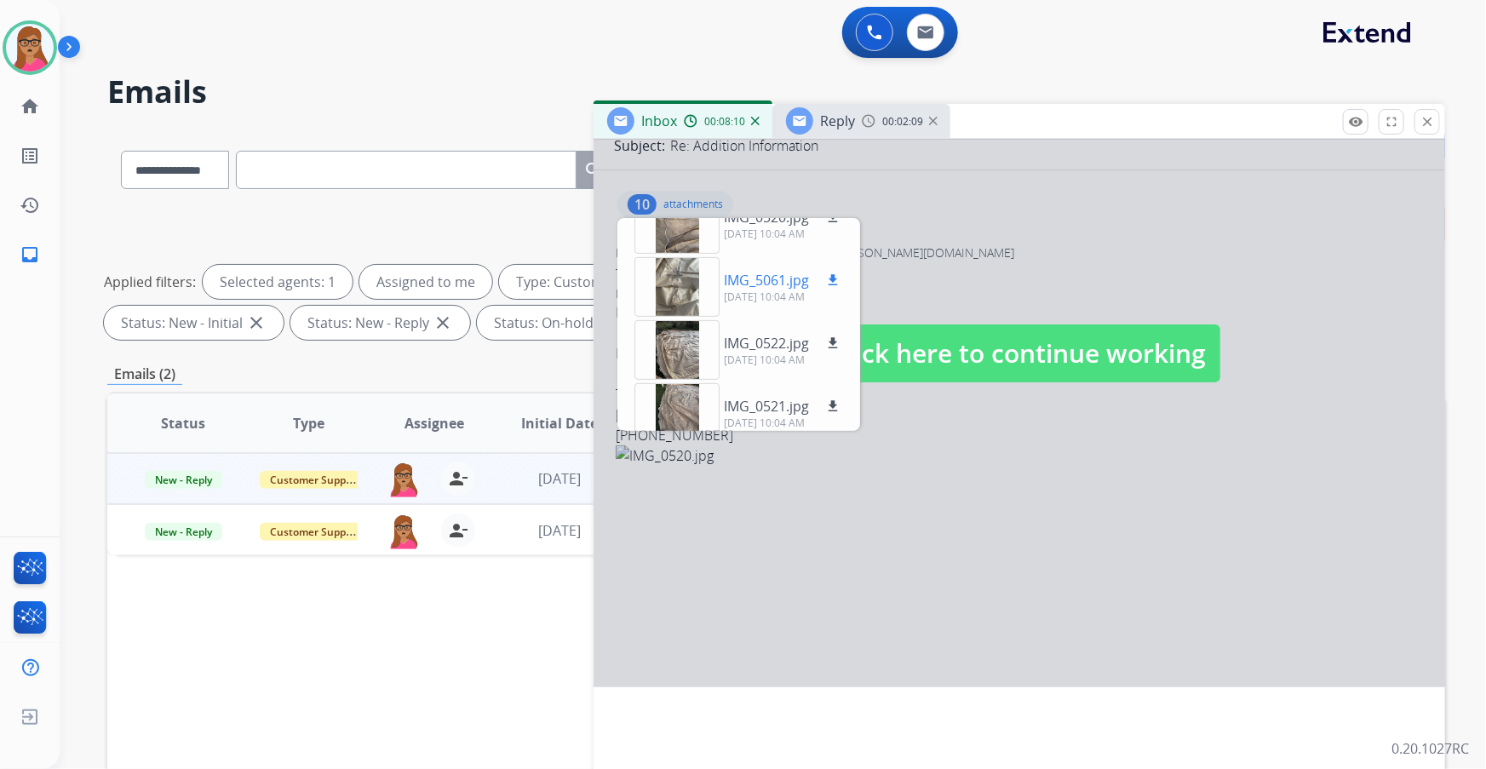
click at [682, 281] on div at bounding box center [676, 287] width 85 height 60
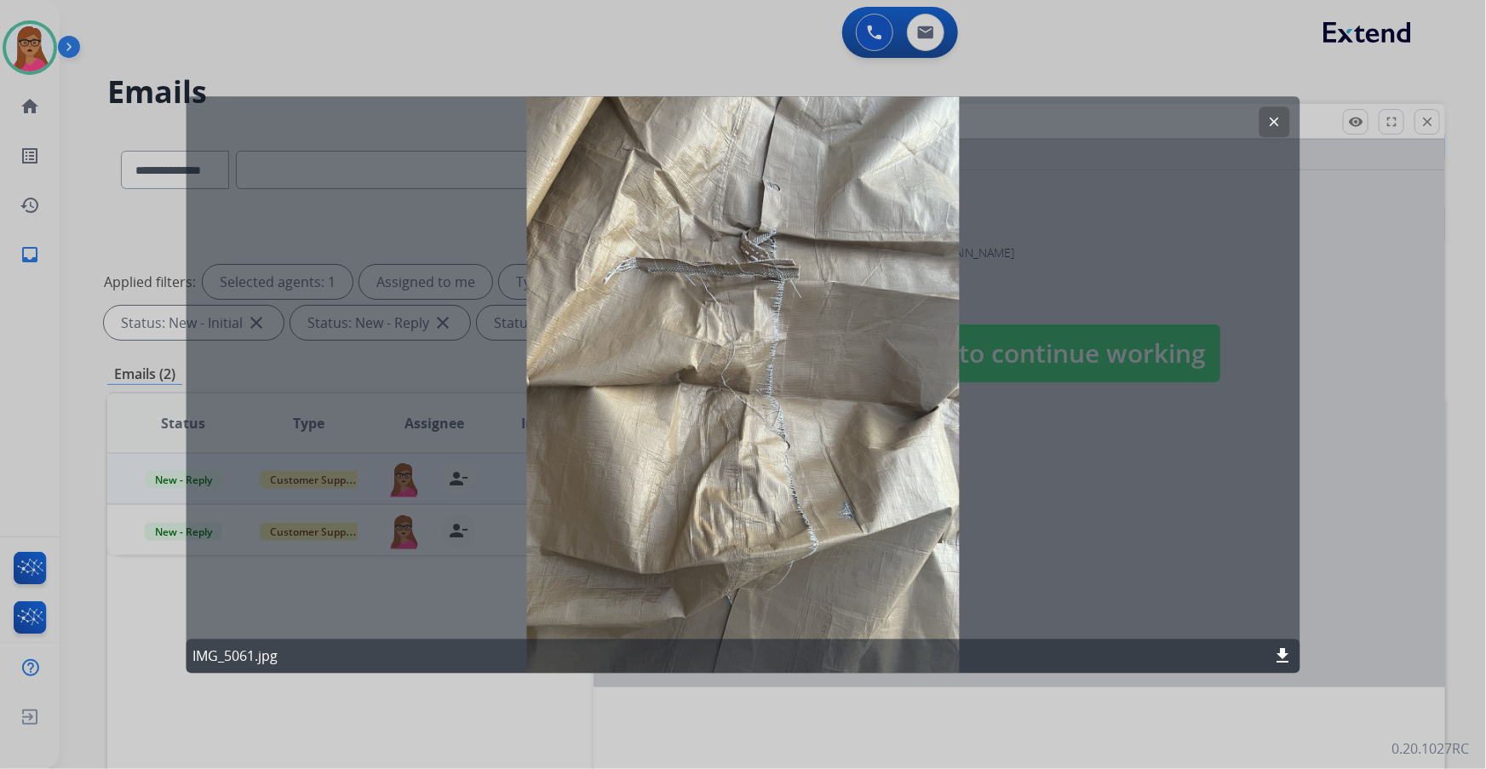
click at [1282, 120] on button "clear" at bounding box center [1274, 121] width 31 height 31
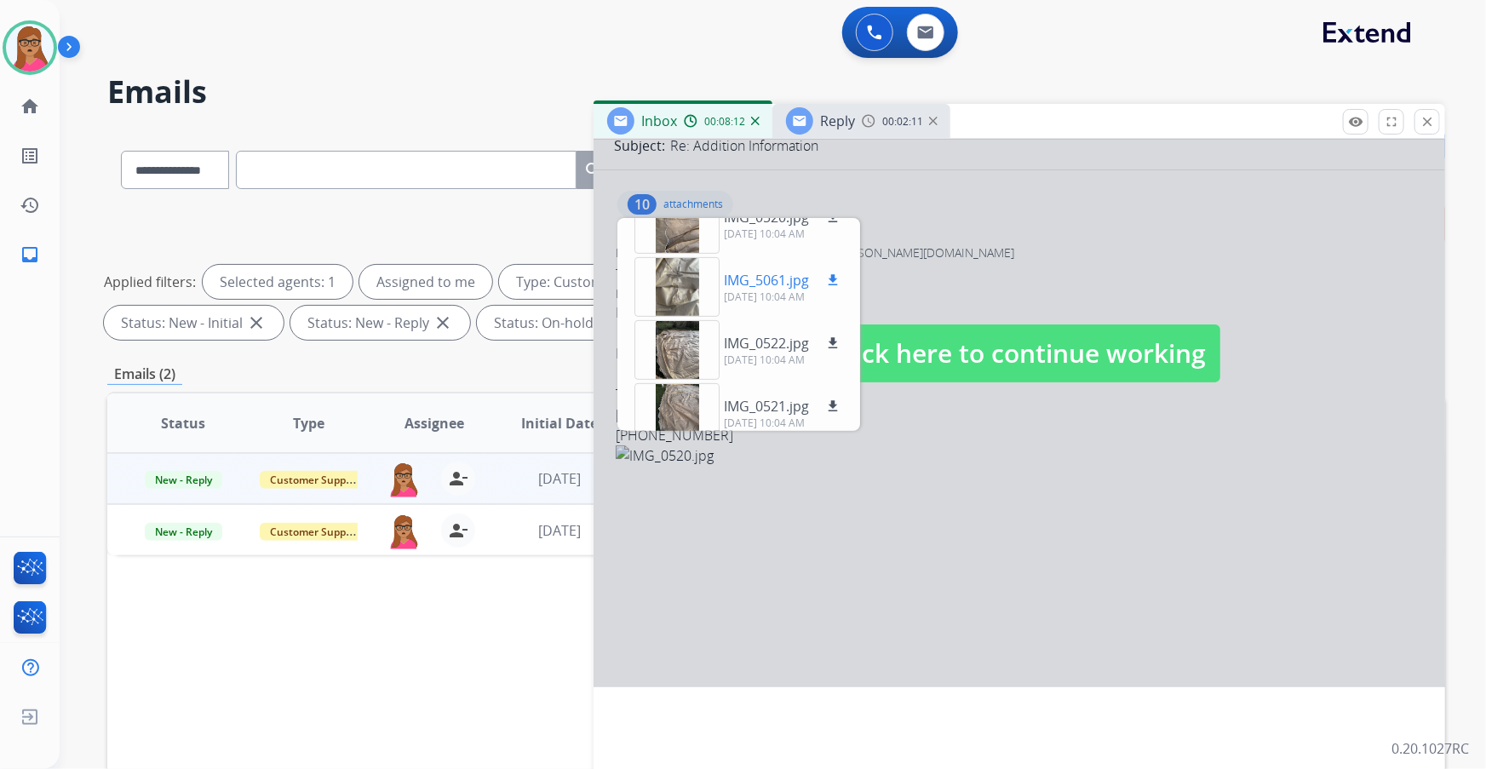
click at [831, 270] on button "download" at bounding box center [833, 280] width 20 height 20
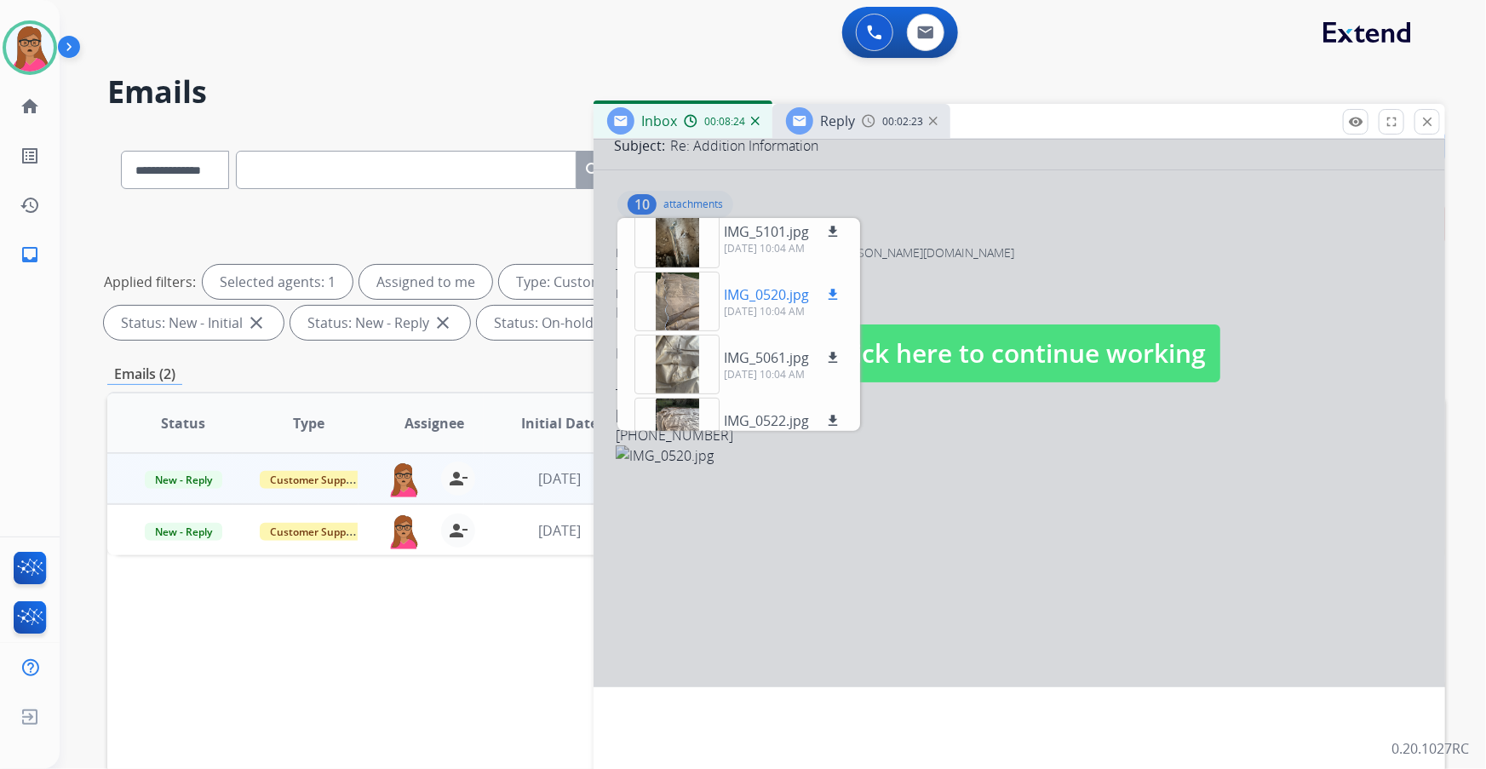
click at [677, 290] on div at bounding box center [676, 302] width 85 height 60
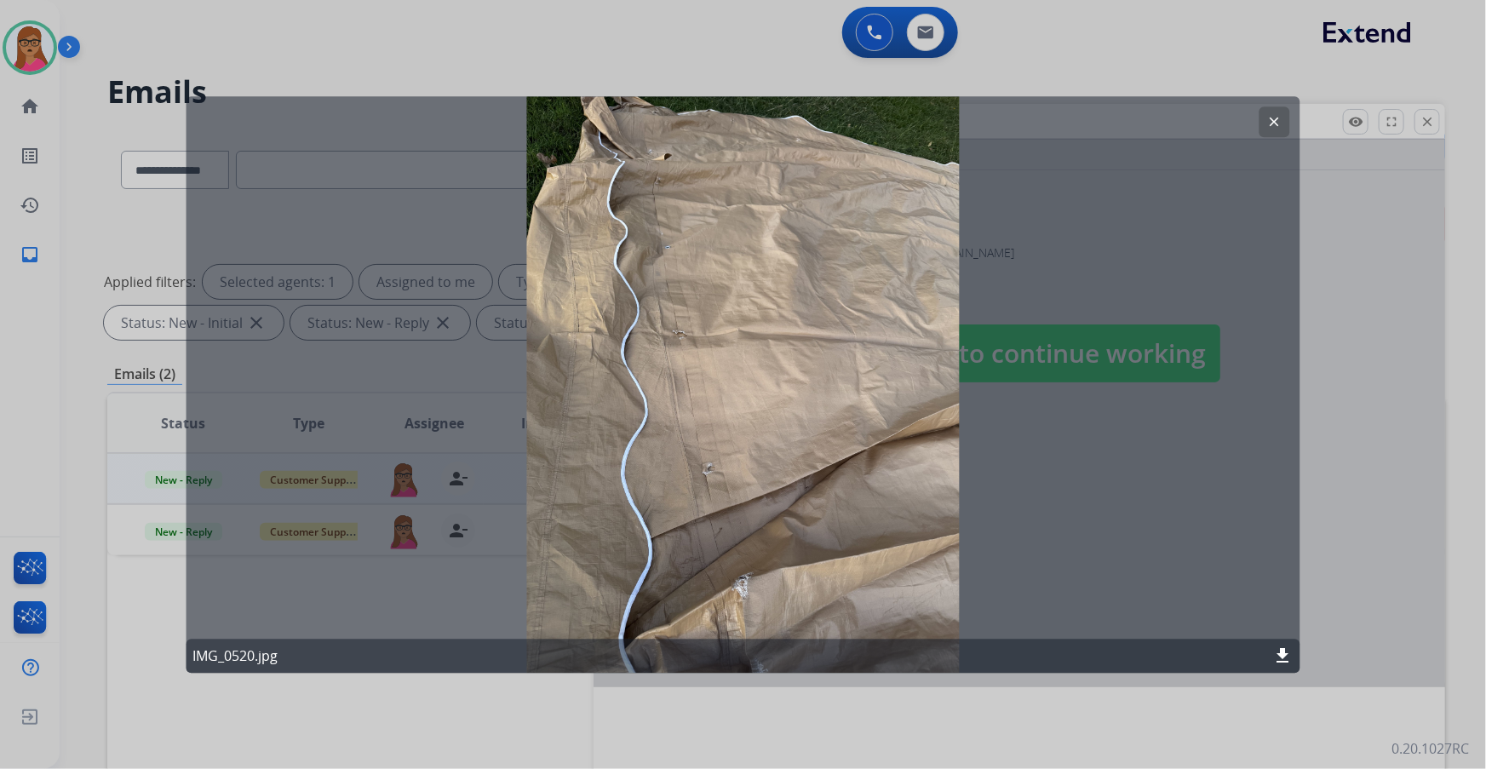
click at [1276, 120] on mat-icon "clear" at bounding box center [1274, 121] width 15 height 15
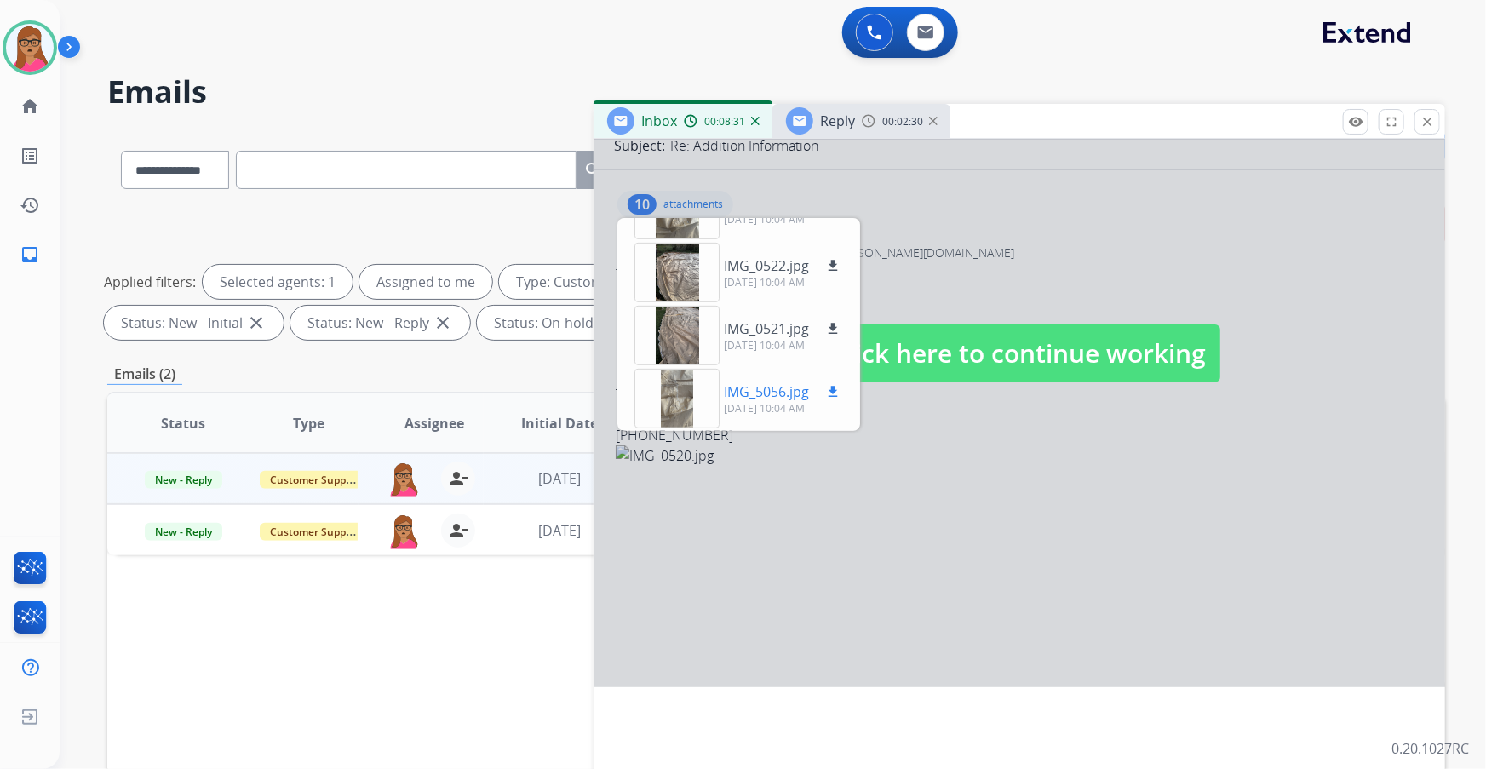
scroll to position [232, 0]
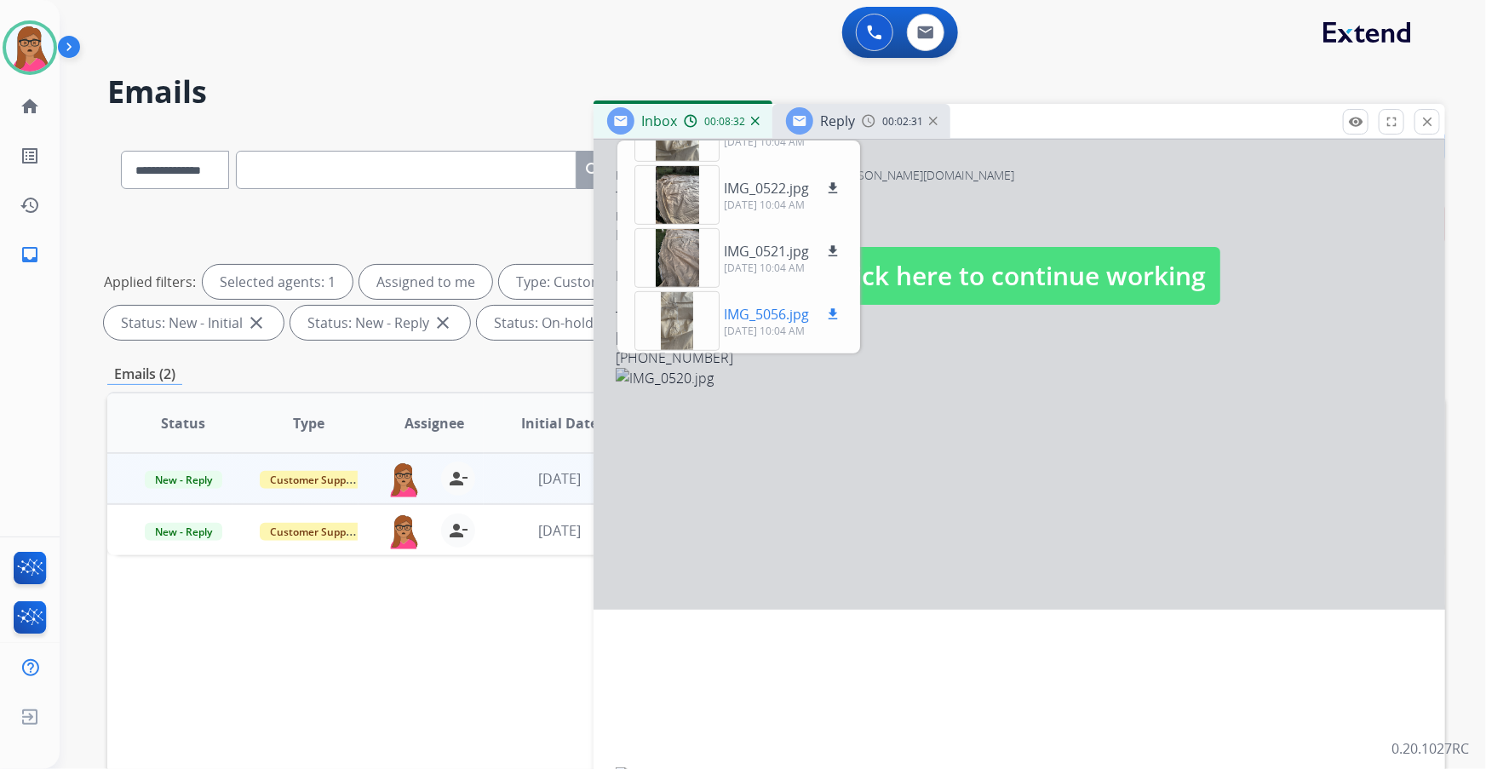
click at [730, 319] on p "IMG_5056.jpg" at bounding box center [766, 314] width 85 height 20
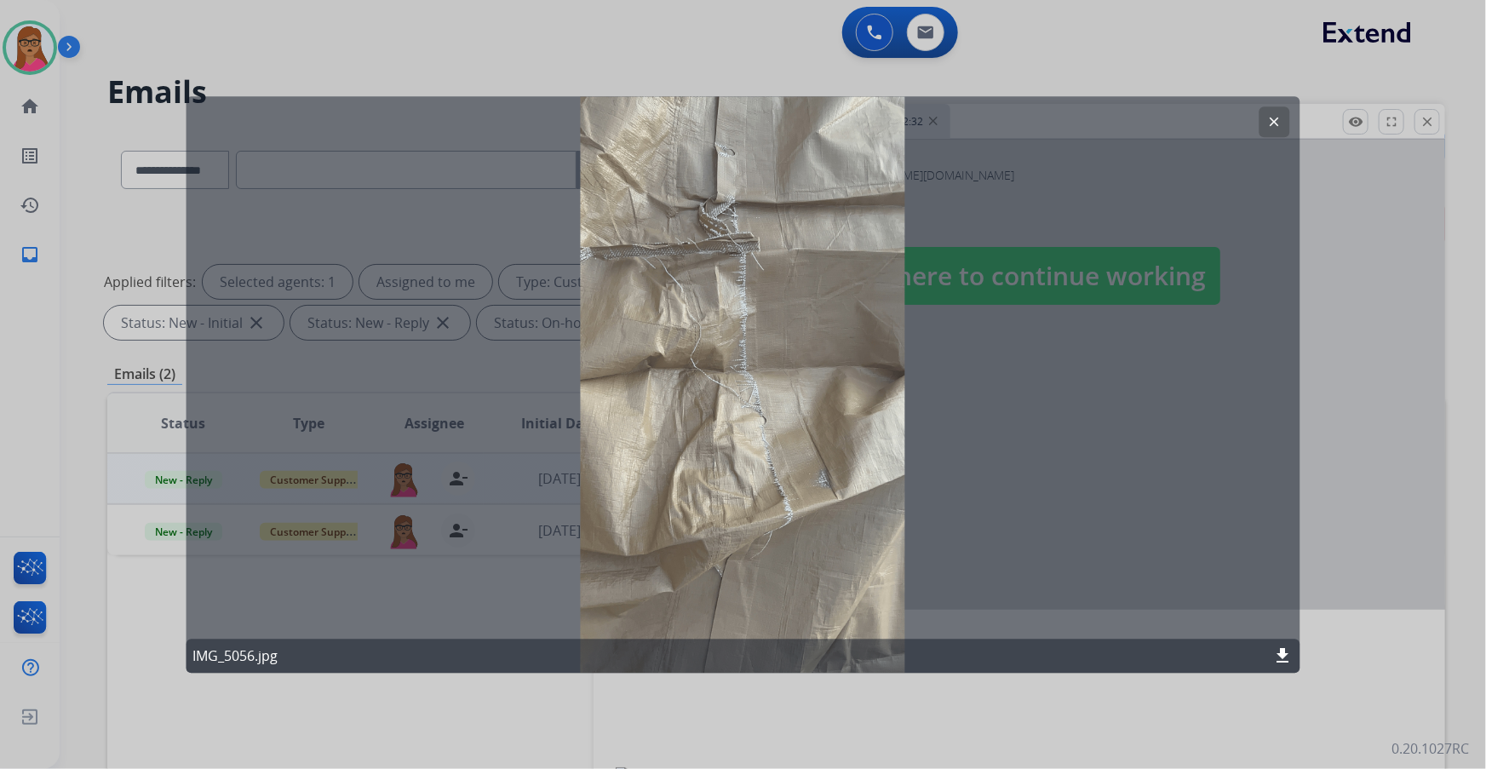
click at [1276, 128] on mat-icon "clear" at bounding box center [1274, 121] width 15 height 15
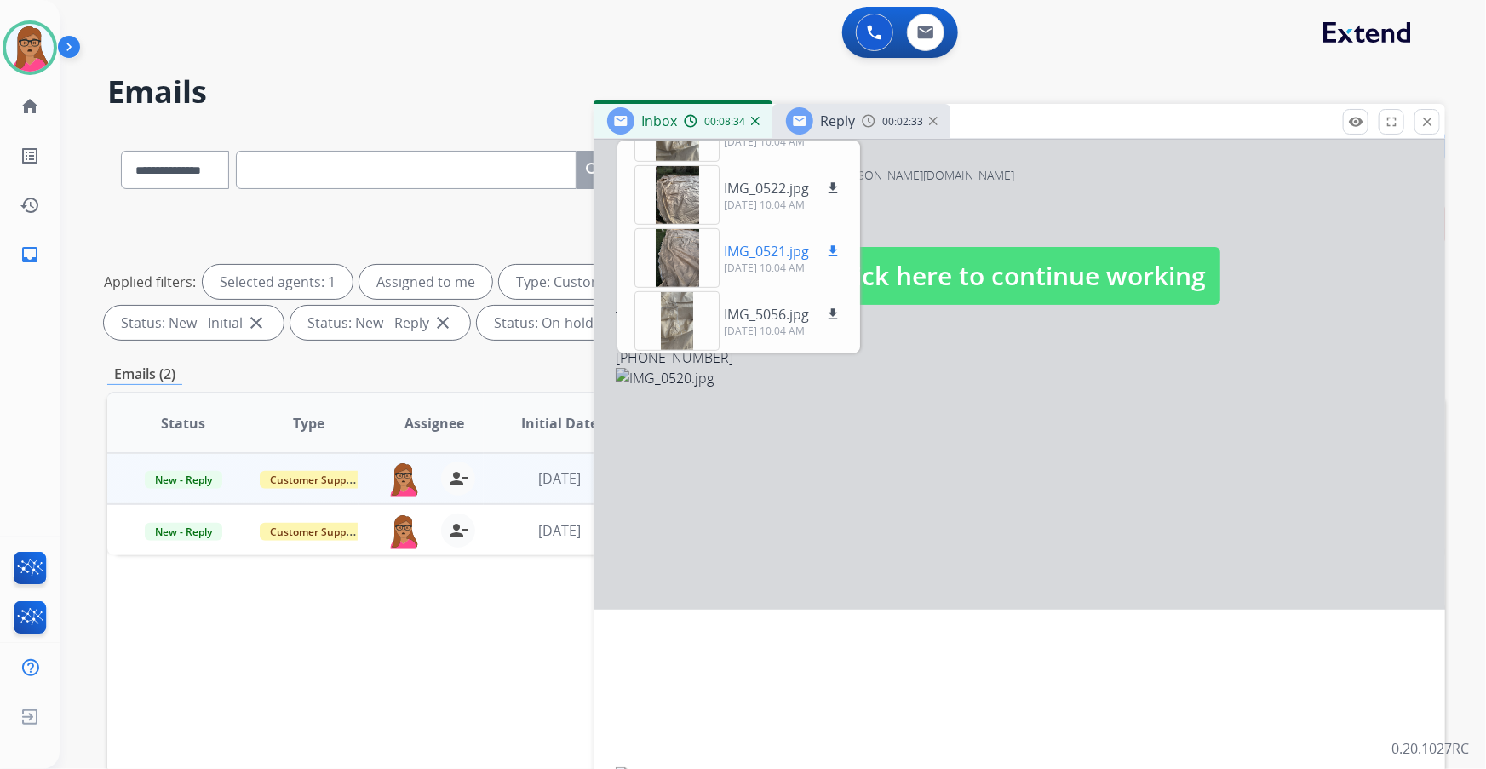
click at [671, 256] on div at bounding box center [676, 258] width 85 height 60
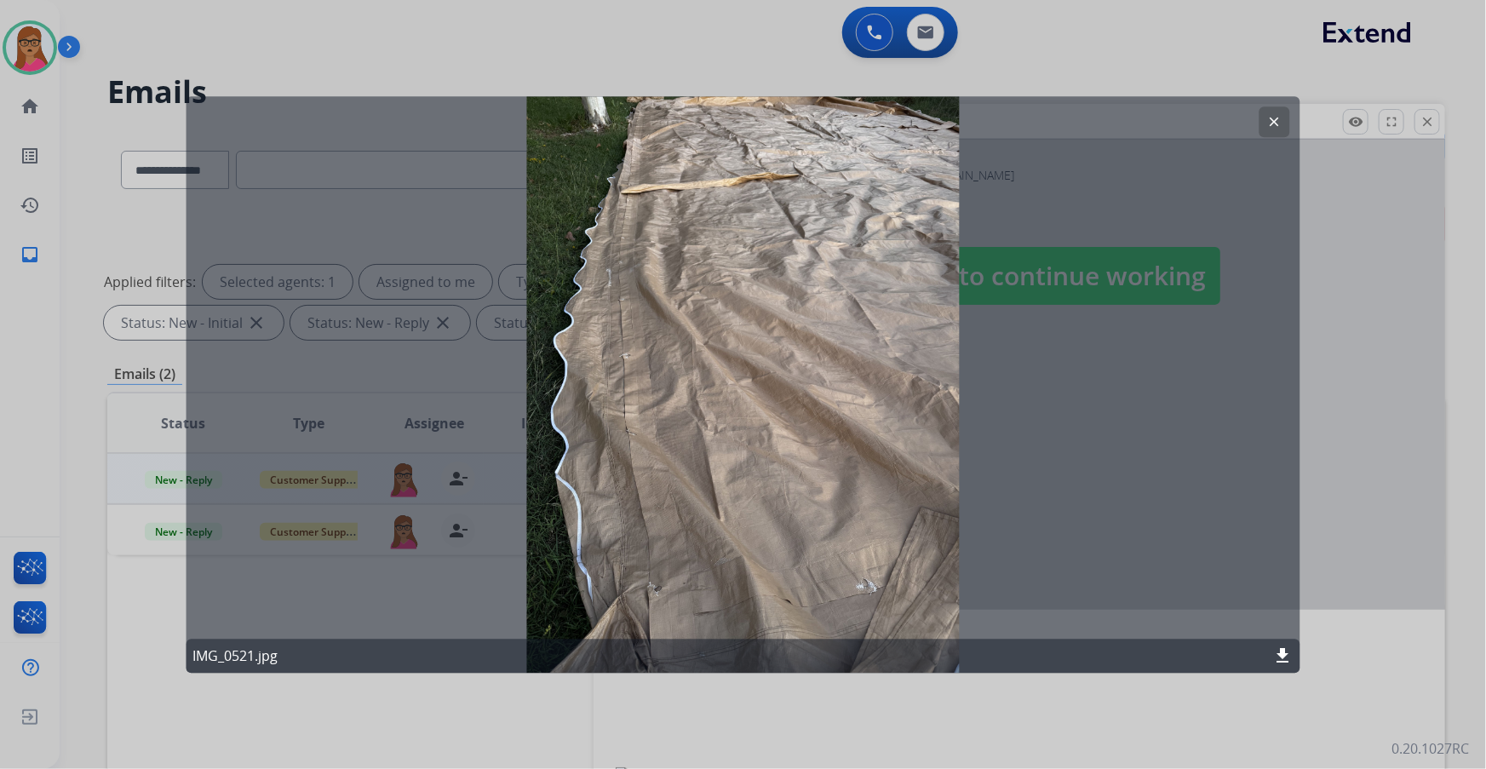
click at [1275, 121] on mat-icon "clear" at bounding box center [1274, 121] width 15 height 15
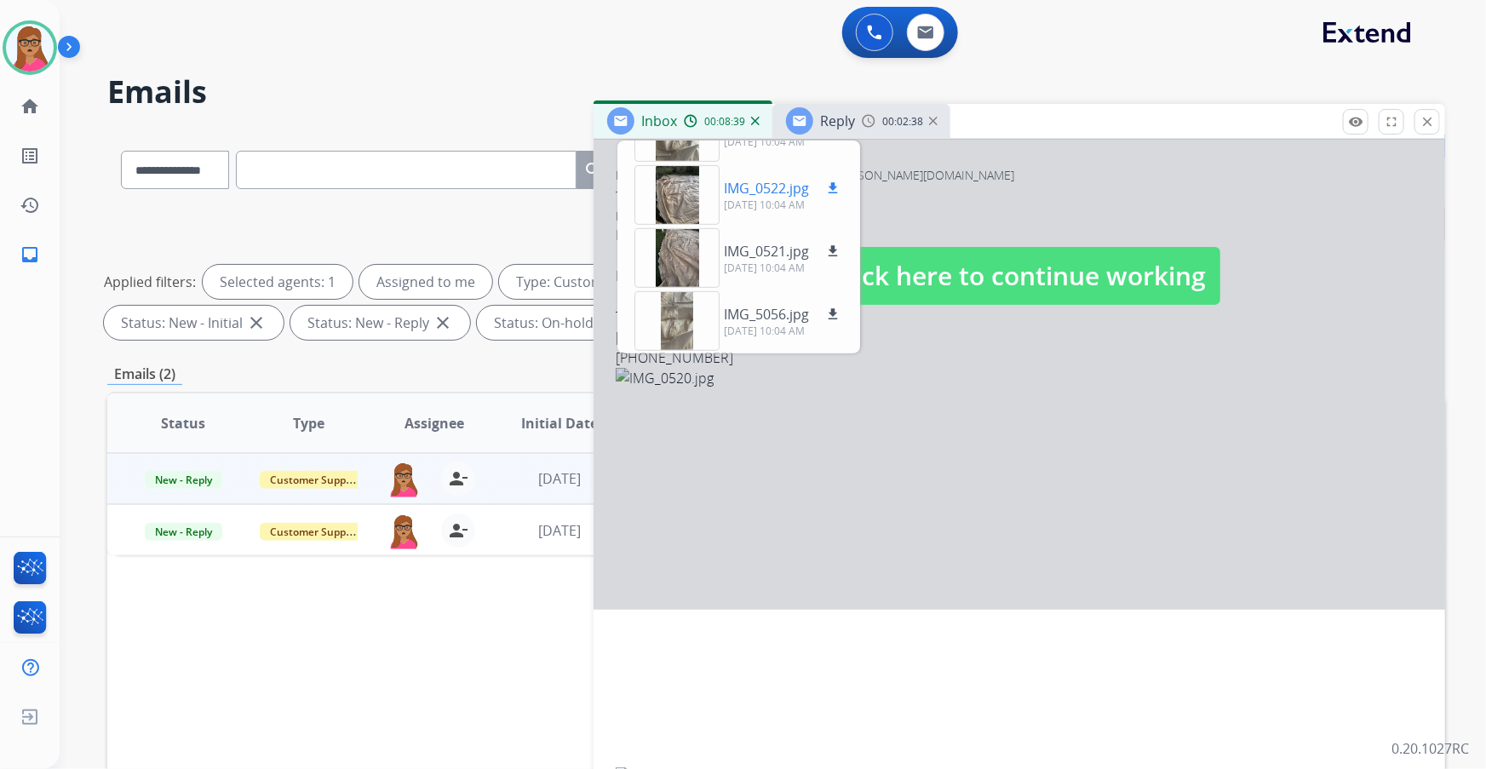
click at [674, 202] on div at bounding box center [676, 195] width 85 height 60
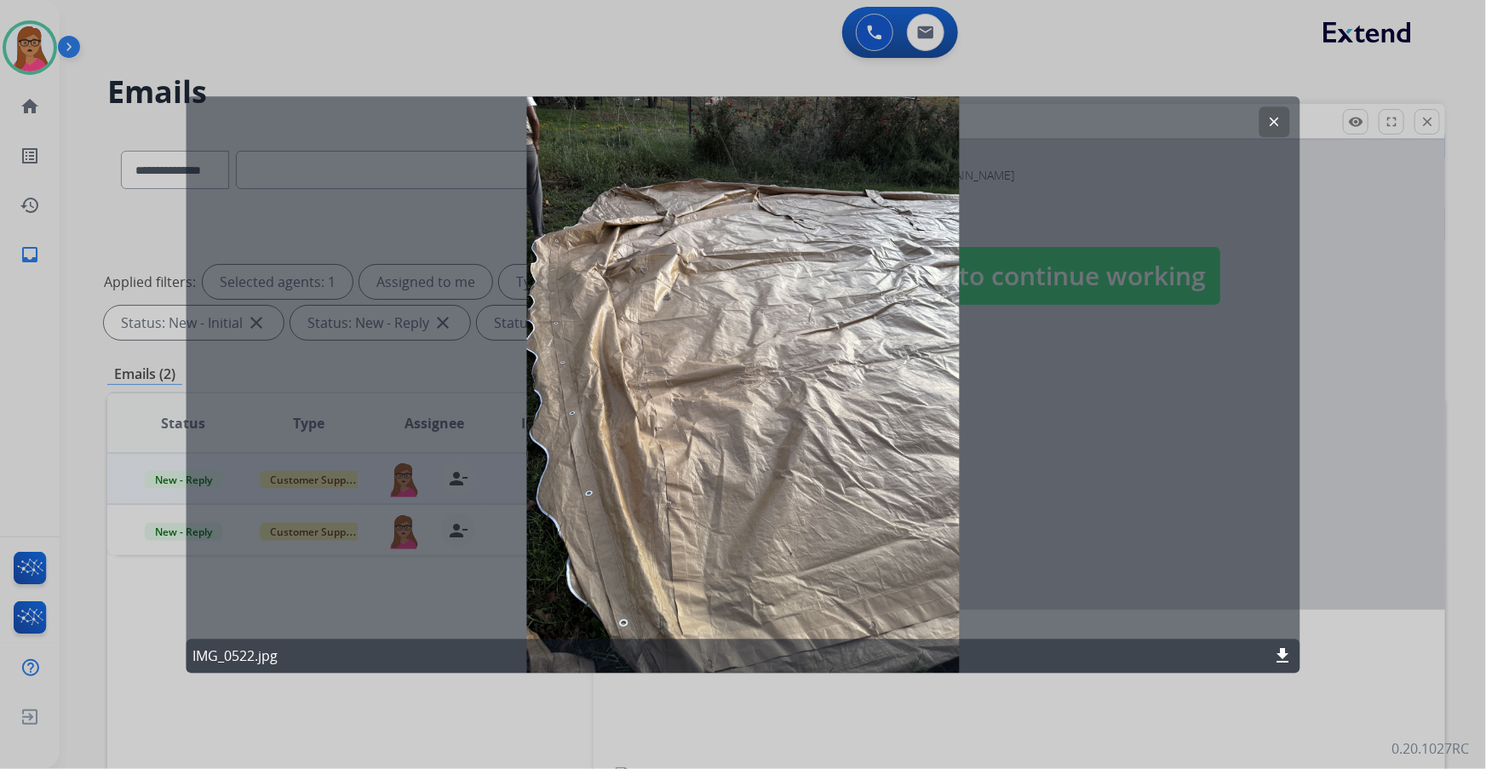
click at [1280, 118] on mat-icon "clear" at bounding box center [1274, 121] width 15 height 15
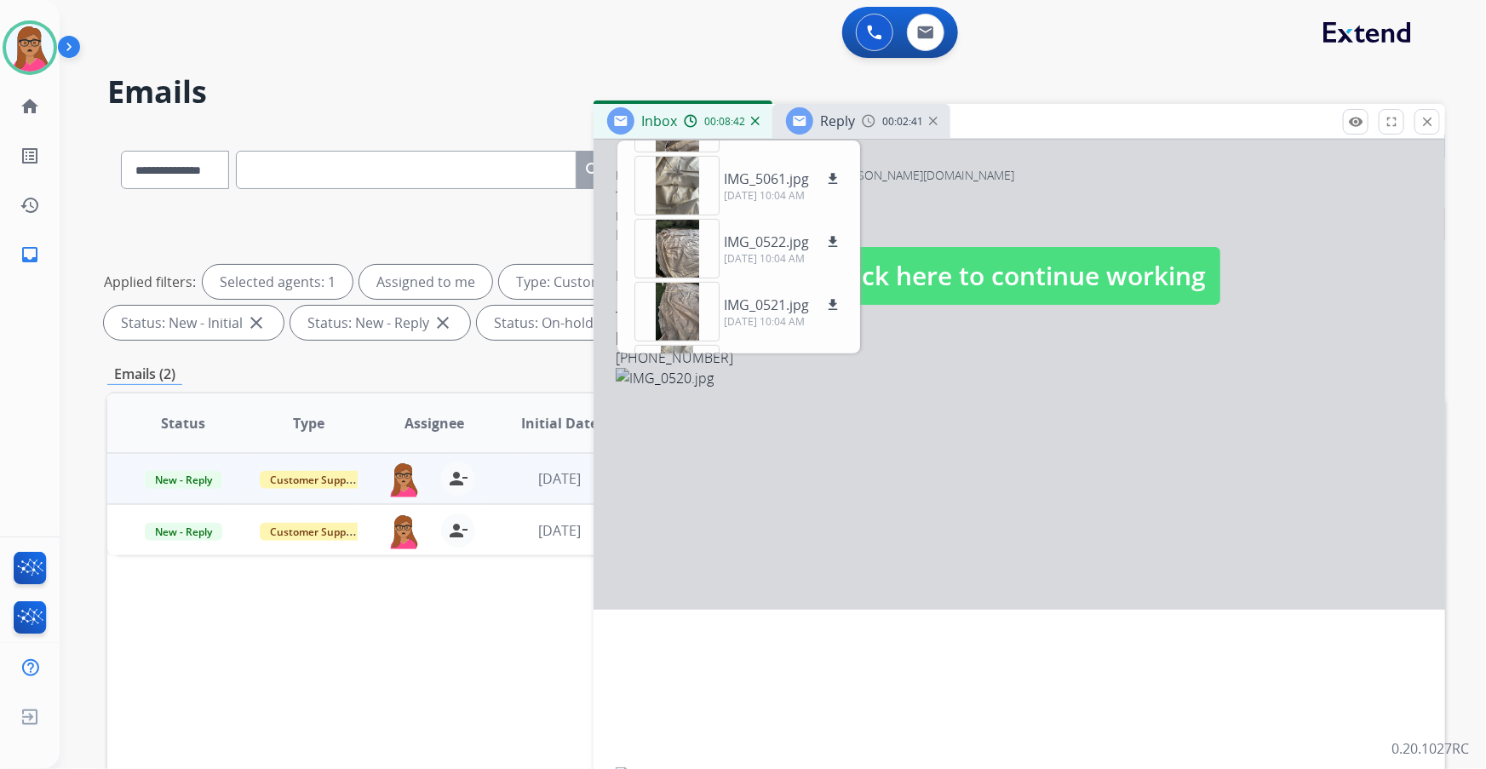
scroll to position [342, 0]
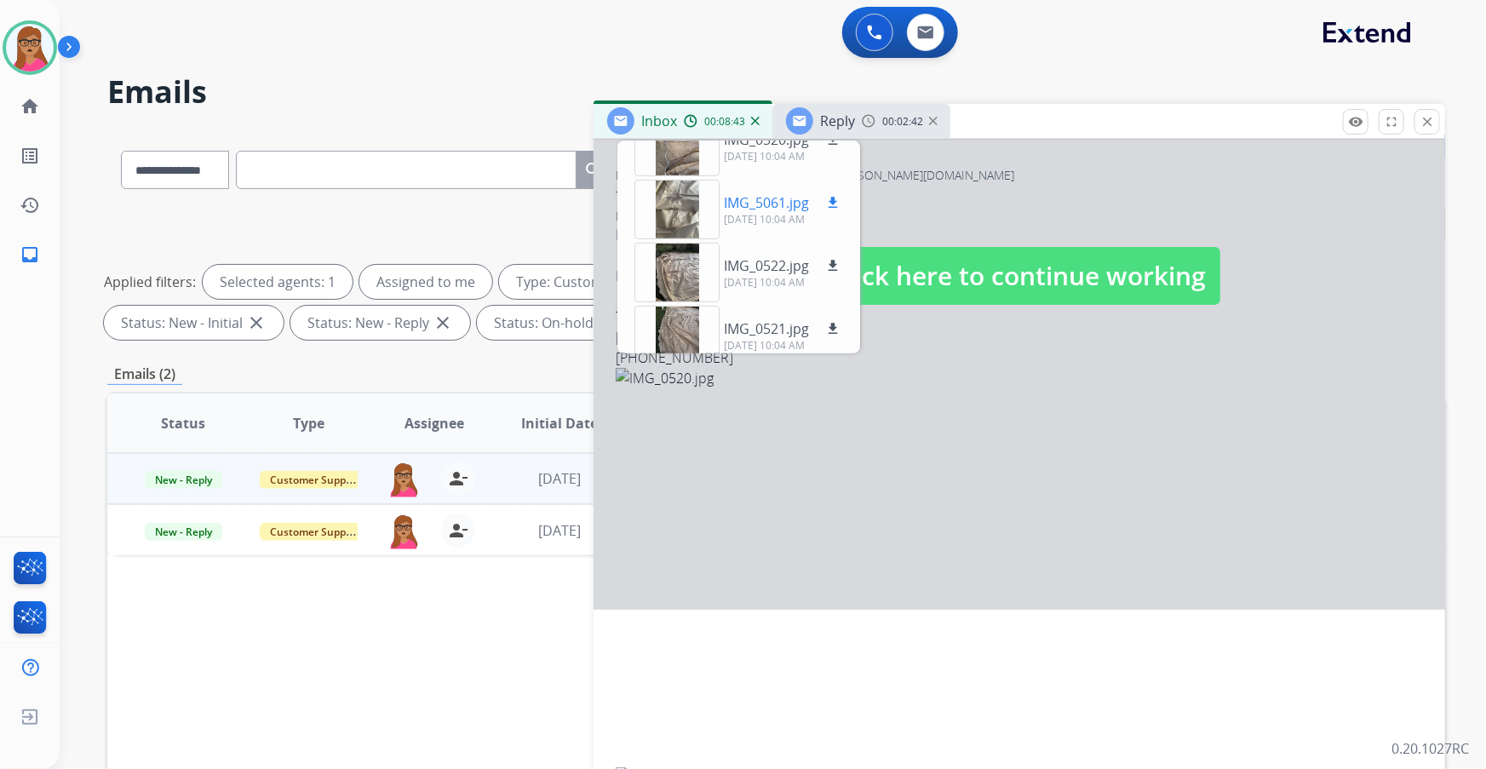
click at [687, 215] on div at bounding box center [676, 210] width 85 height 60
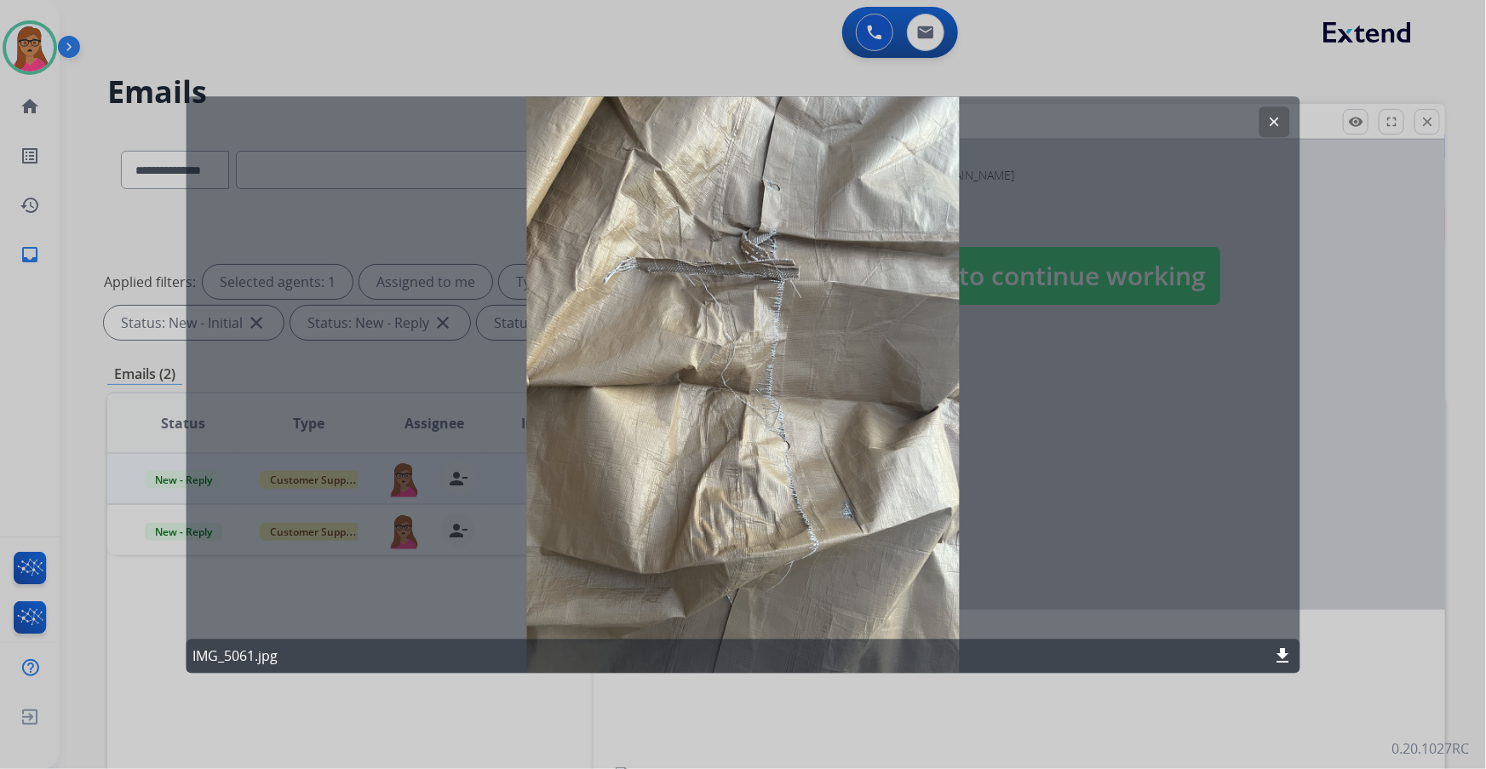
click at [1269, 113] on button "clear" at bounding box center [1274, 121] width 31 height 31
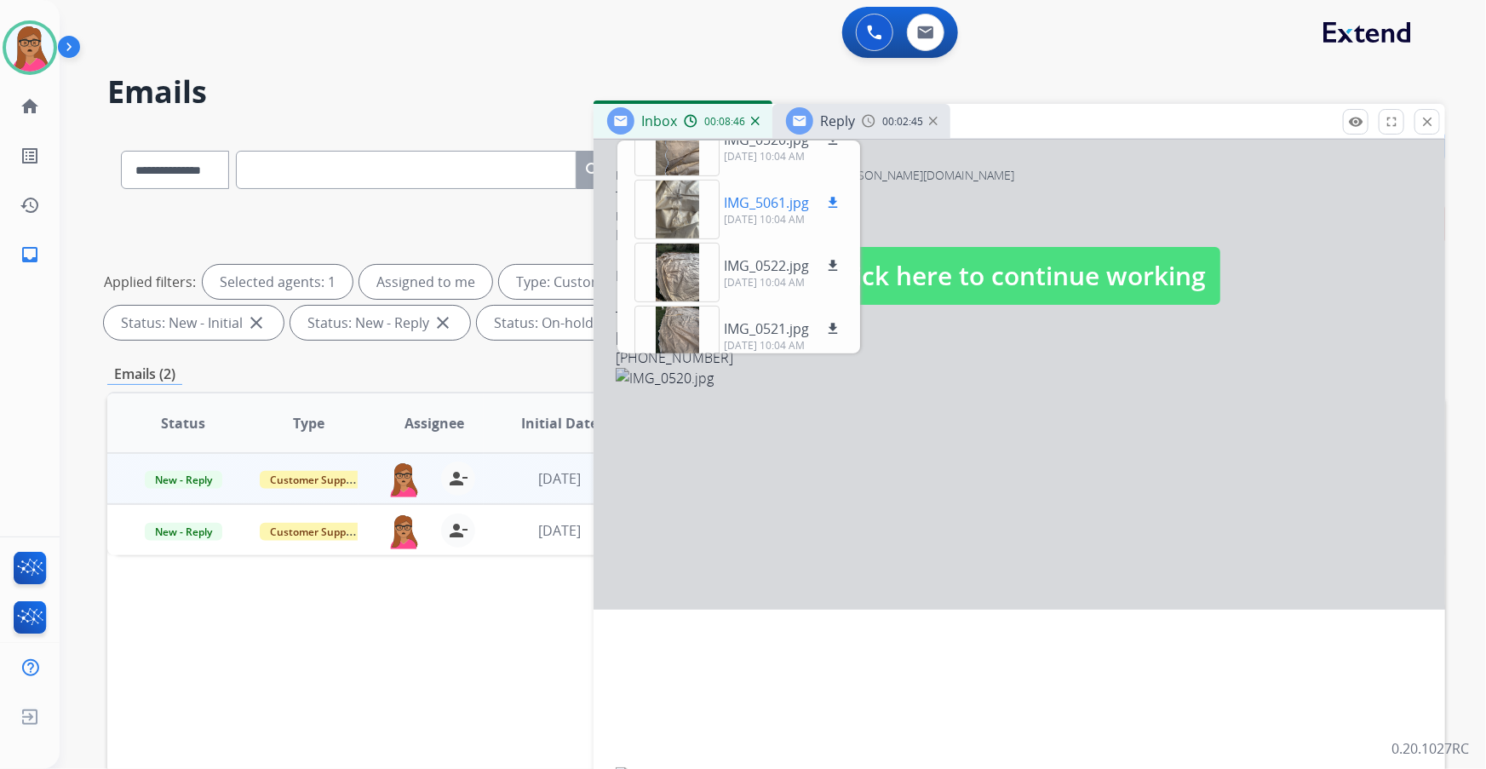
click at [675, 194] on div at bounding box center [676, 210] width 85 height 60
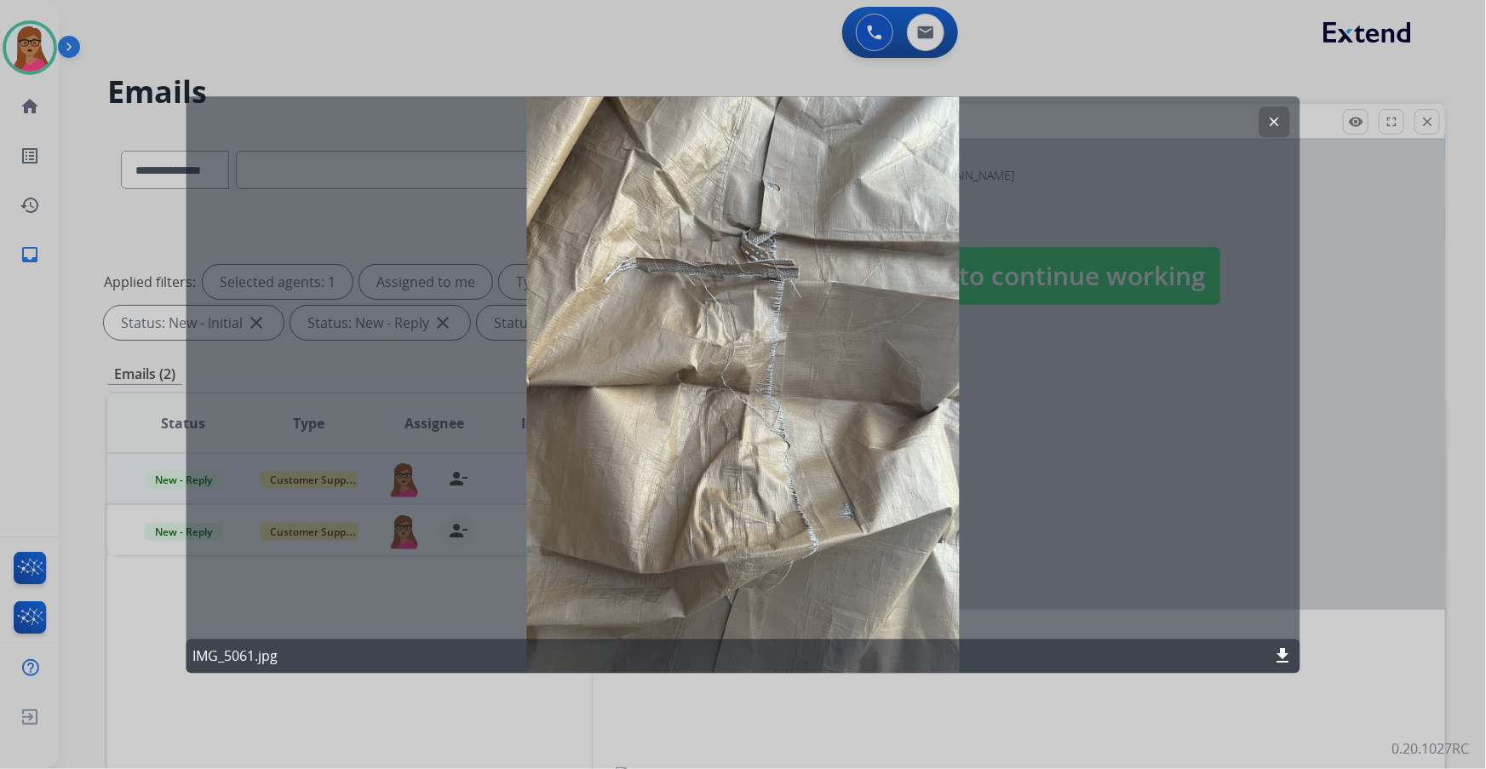
click at [1279, 121] on mat-icon "clear" at bounding box center [1274, 121] width 15 height 15
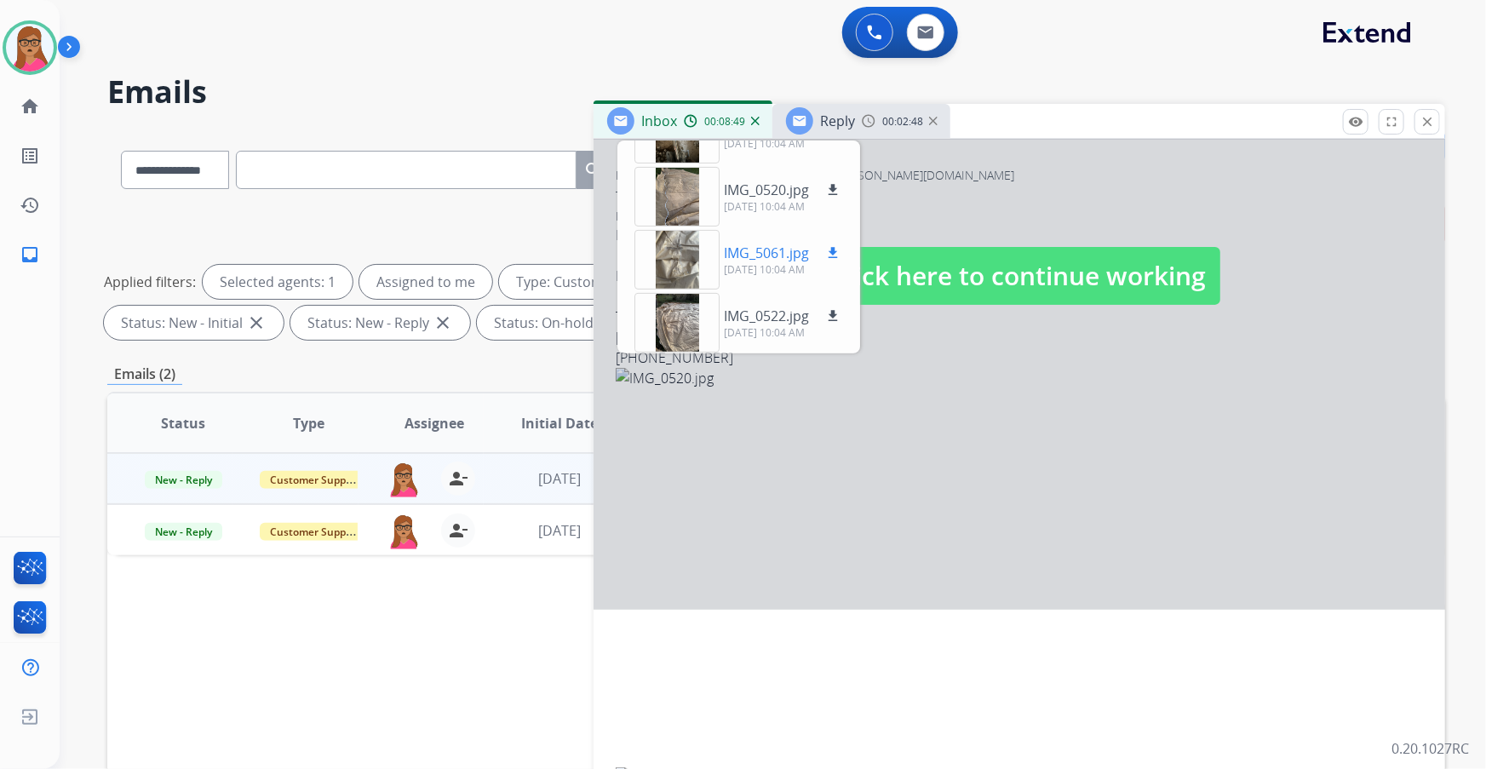
scroll to position [265, 0]
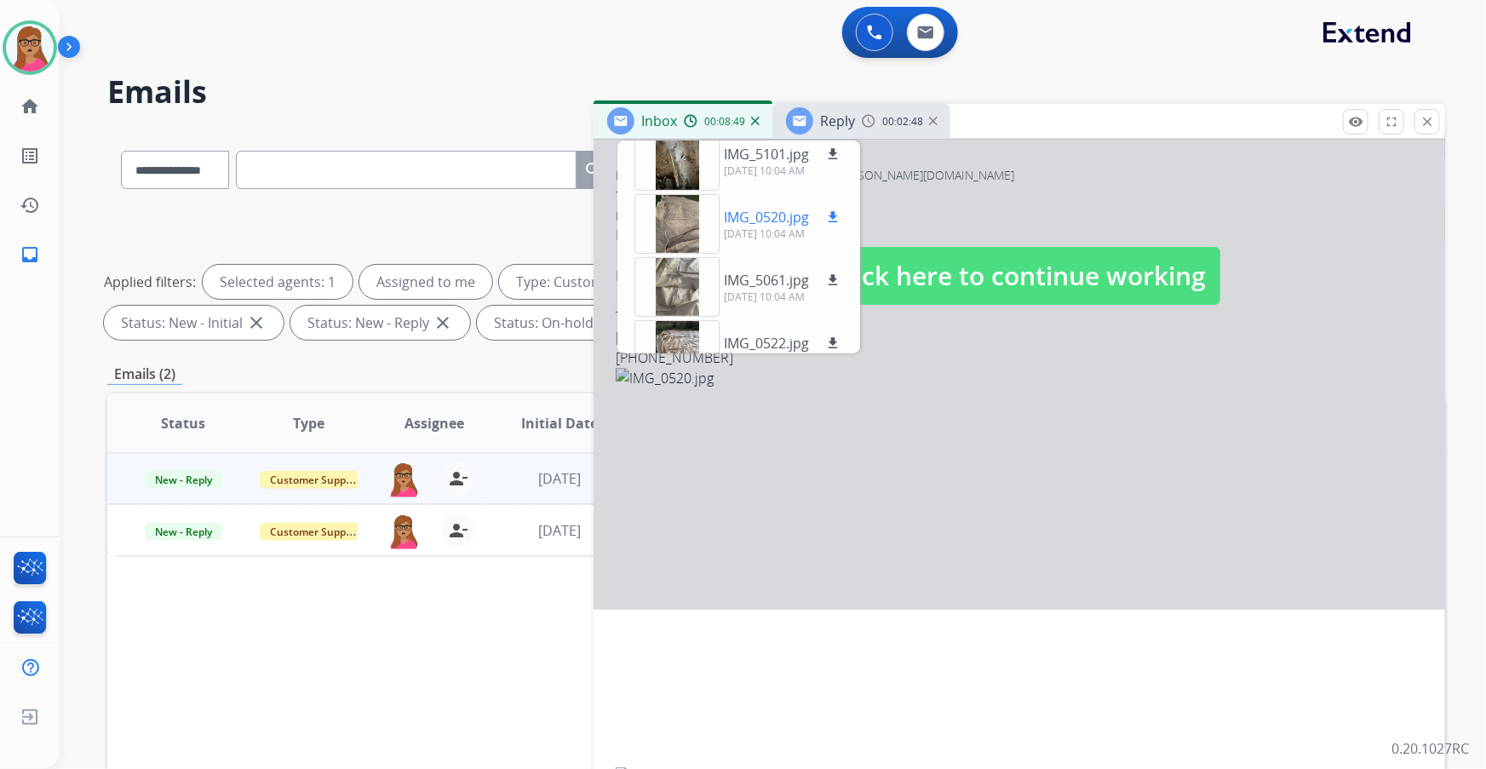
click at [684, 231] on div at bounding box center [676, 224] width 85 height 60
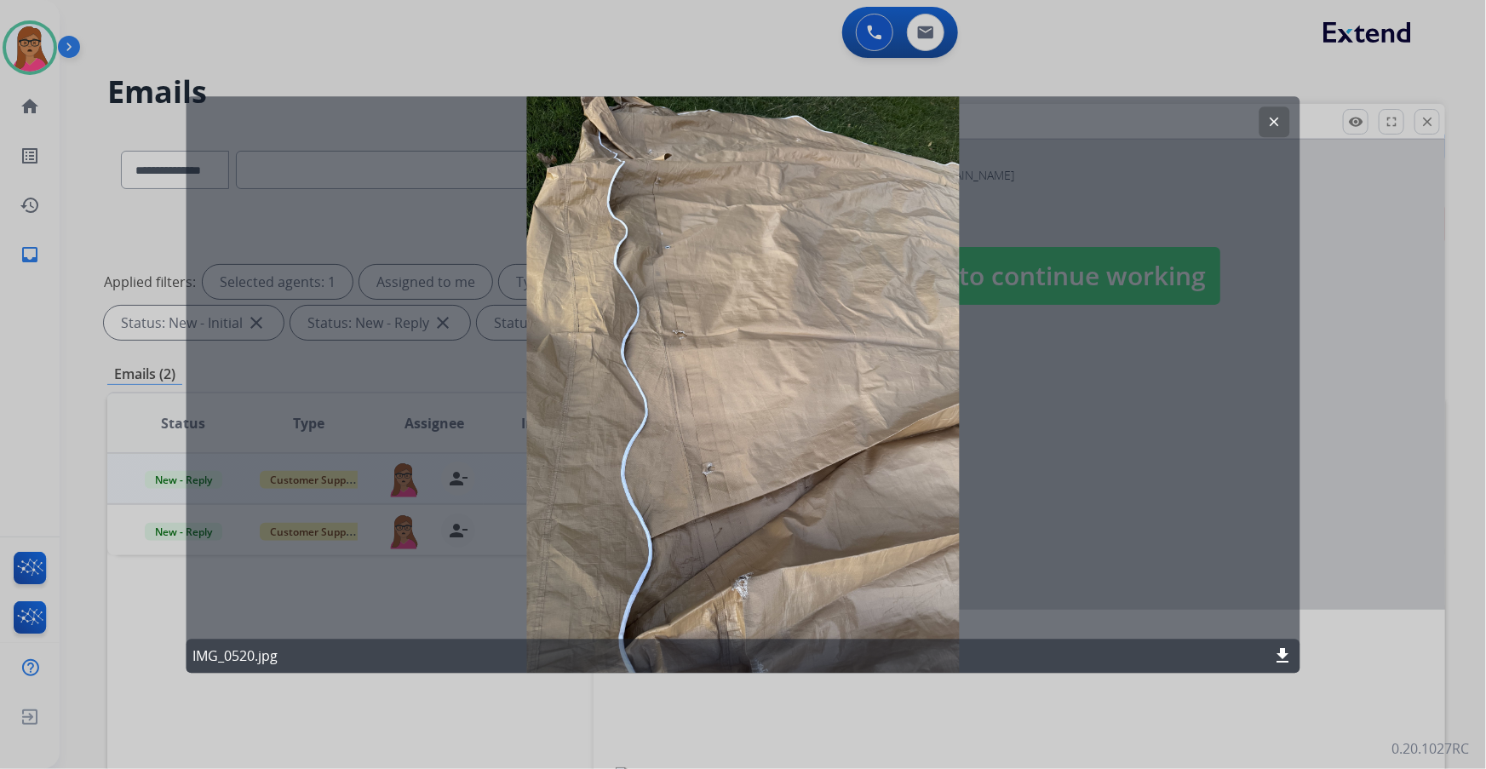
click at [1274, 123] on mat-icon "clear" at bounding box center [1274, 121] width 15 height 15
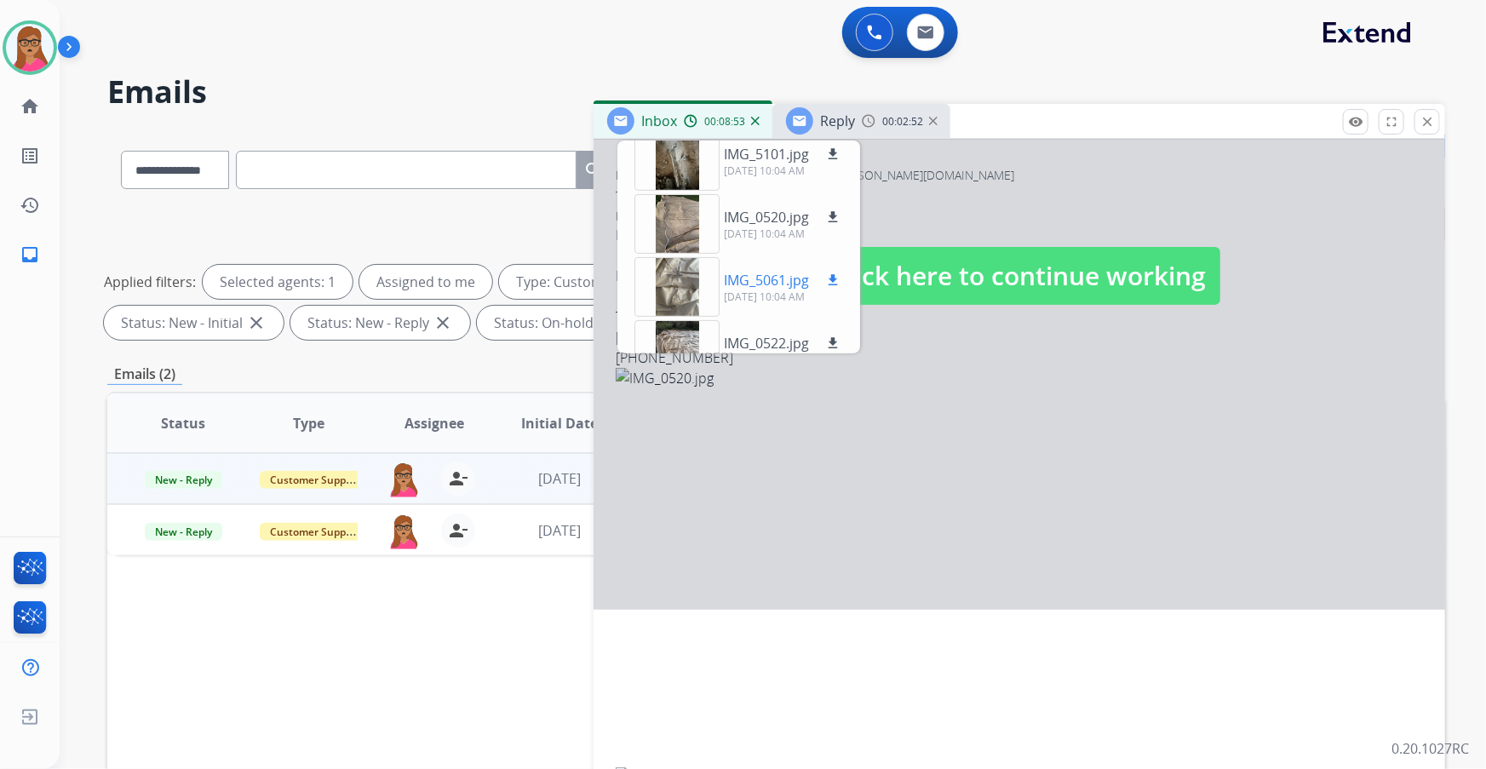
click at [656, 274] on div at bounding box center [676, 287] width 85 height 60
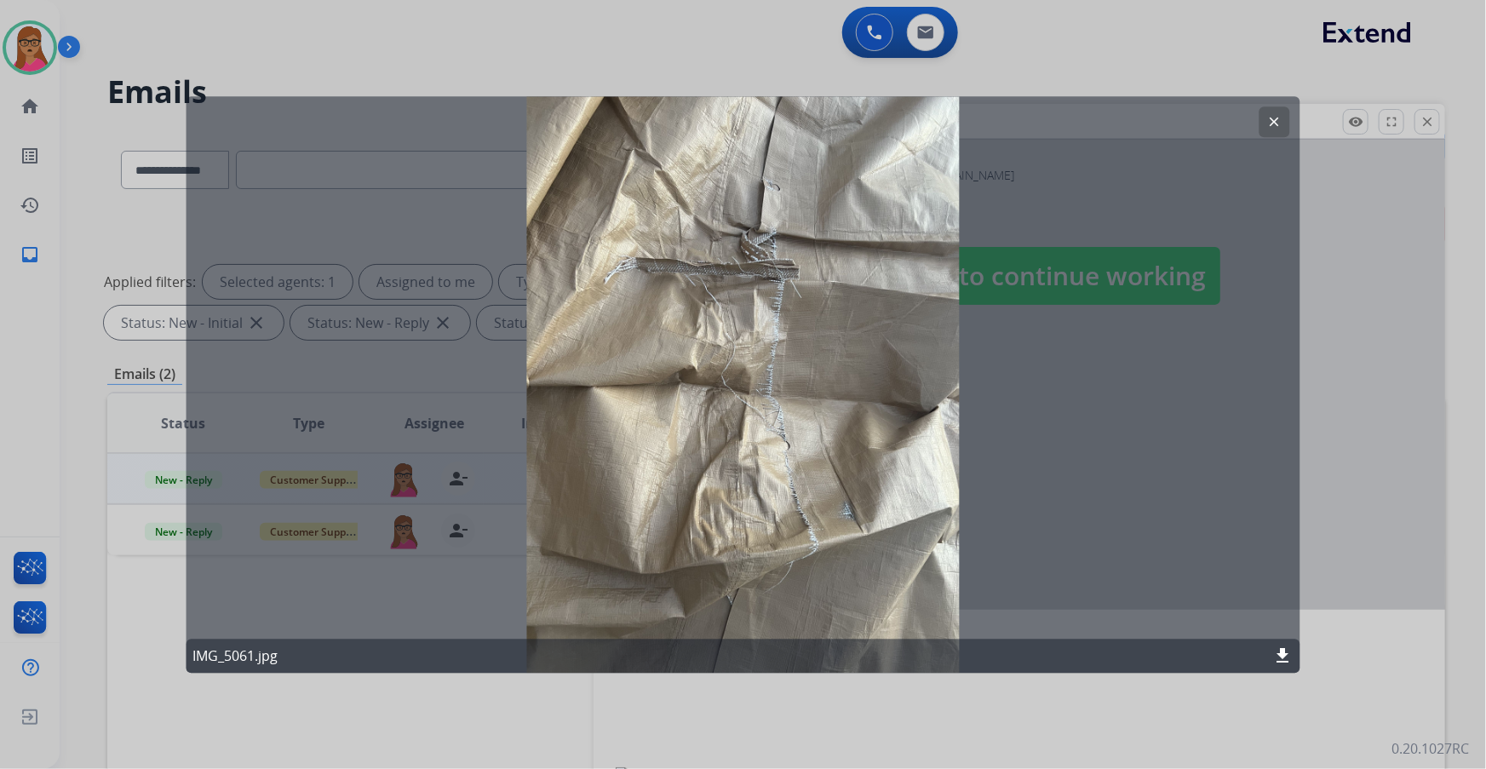
click at [1269, 118] on mat-icon "clear" at bounding box center [1274, 121] width 15 height 15
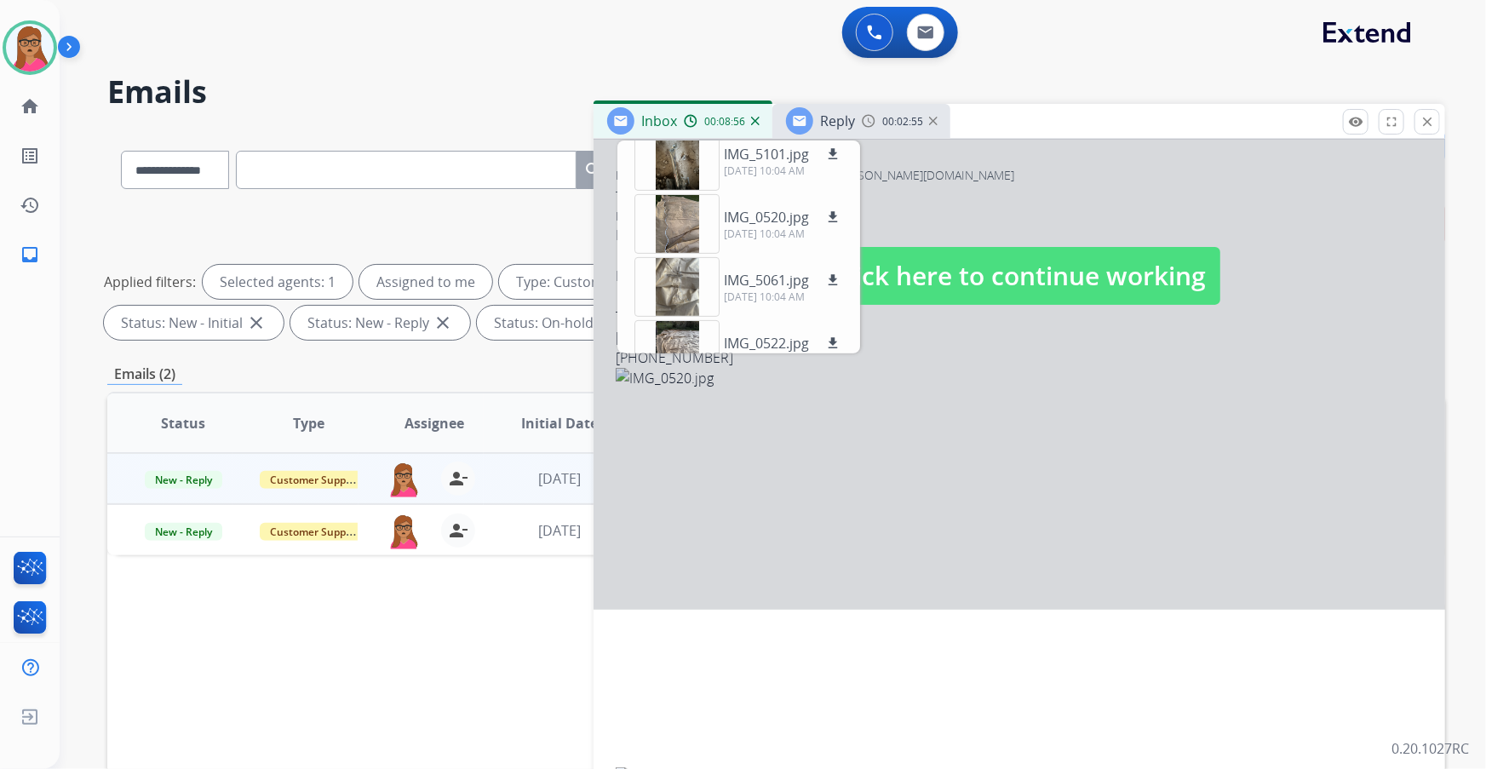
click at [1011, 210] on div at bounding box center [1018, 259] width 851 height 702
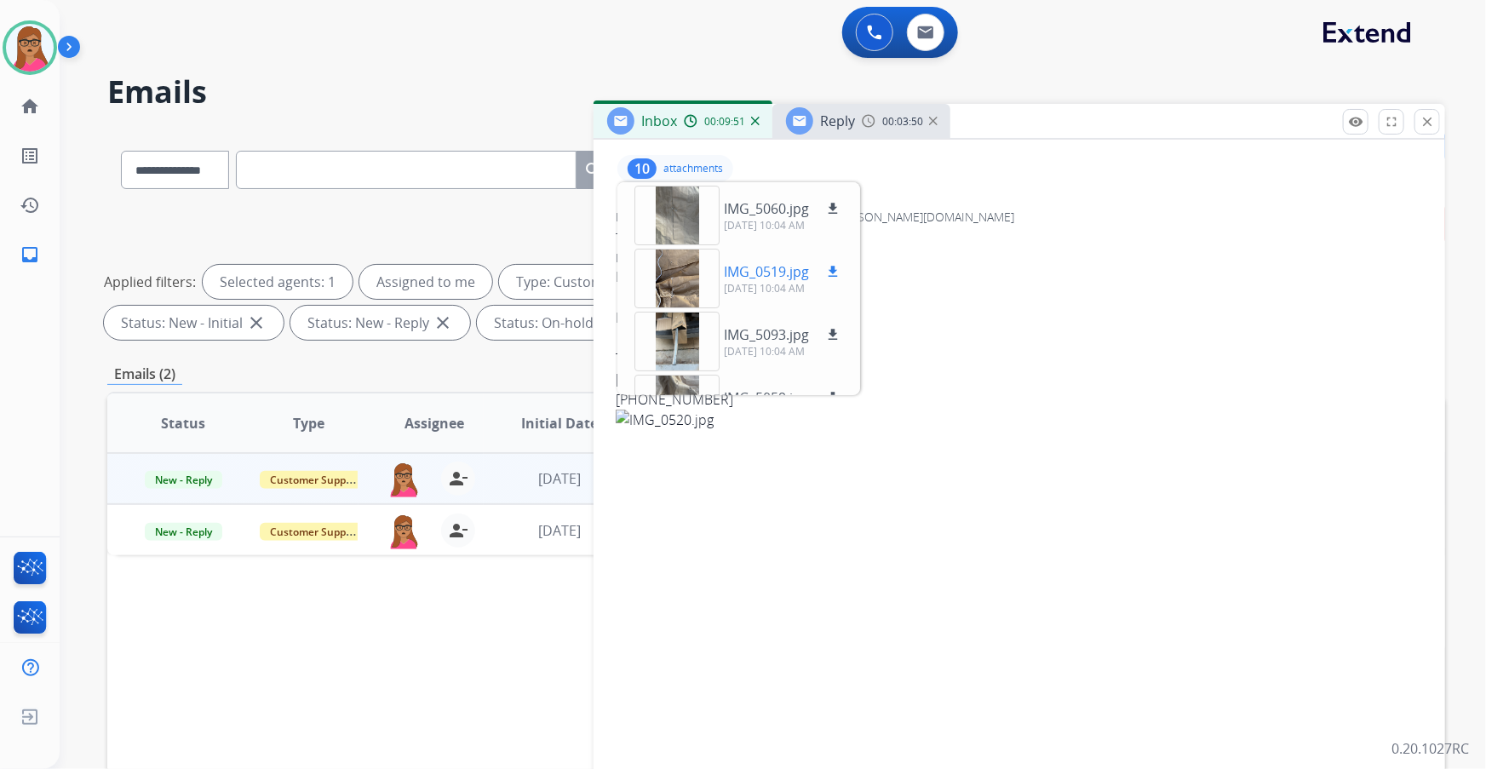
scroll to position [154, 0]
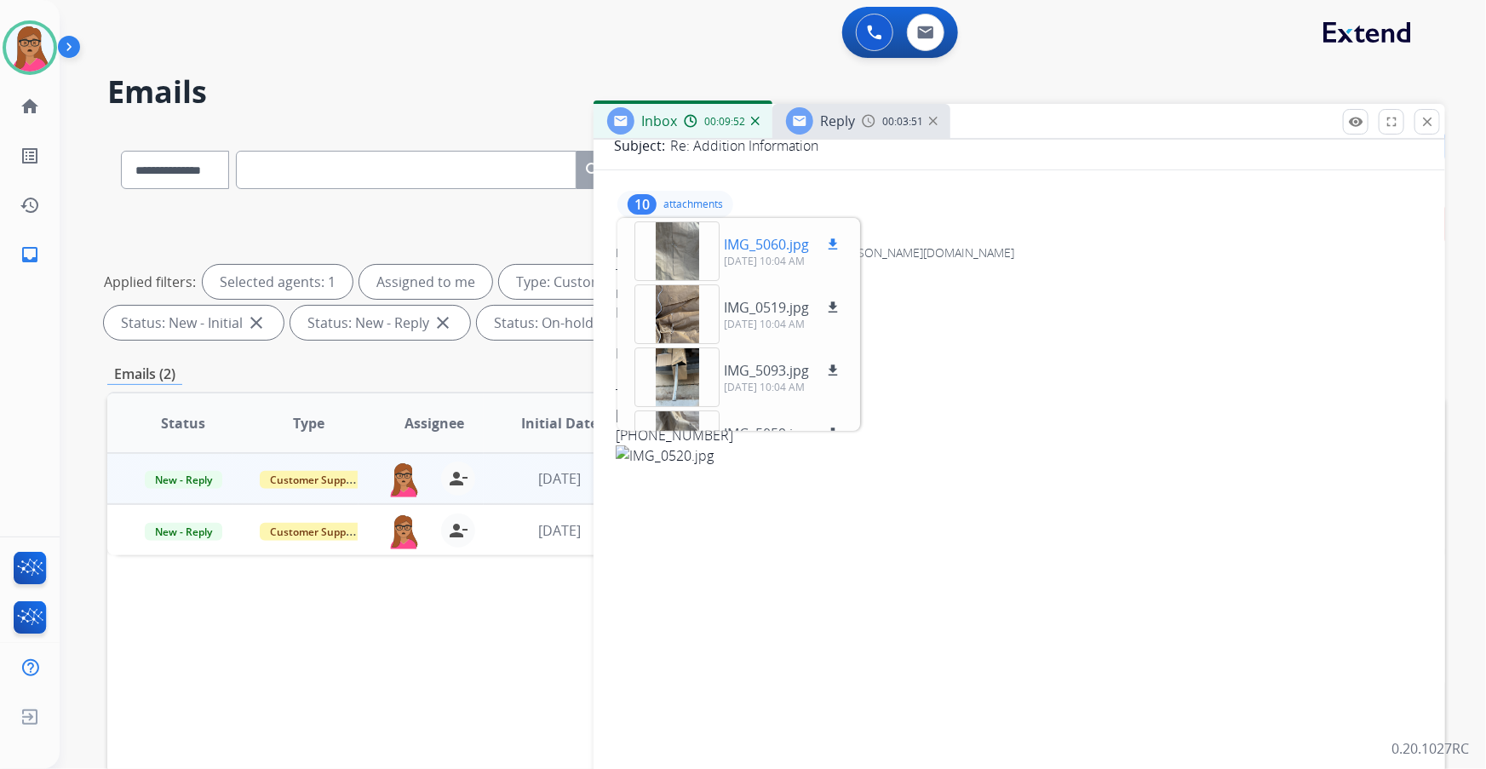
click at [678, 260] on div at bounding box center [676, 251] width 85 height 60
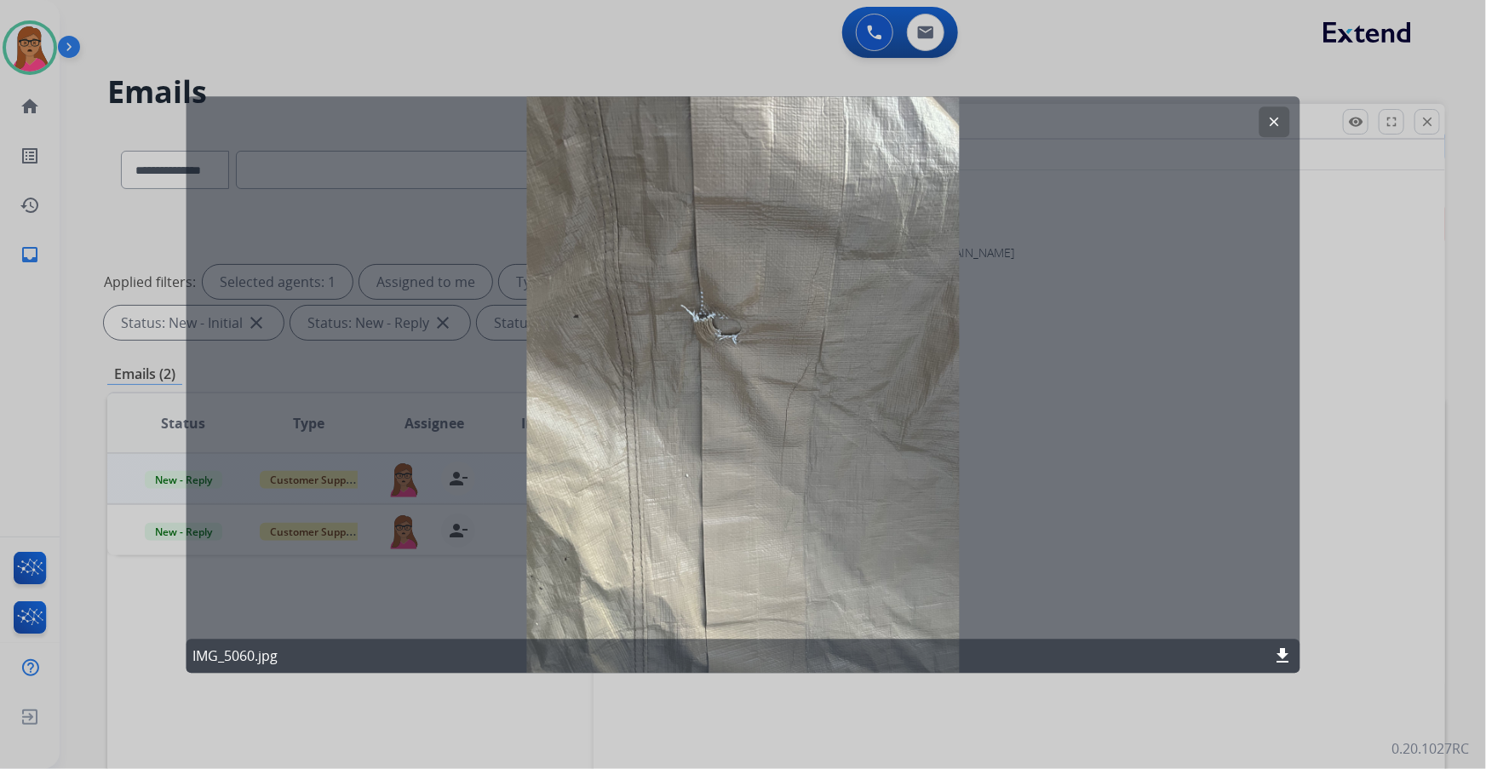
click at [1281, 654] on mat-icon "download" at bounding box center [1283, 655] width 20 height 20
click at [1273, 120] on mat-icon "clear" at bounding box center [1274, 121] width 15 height 15
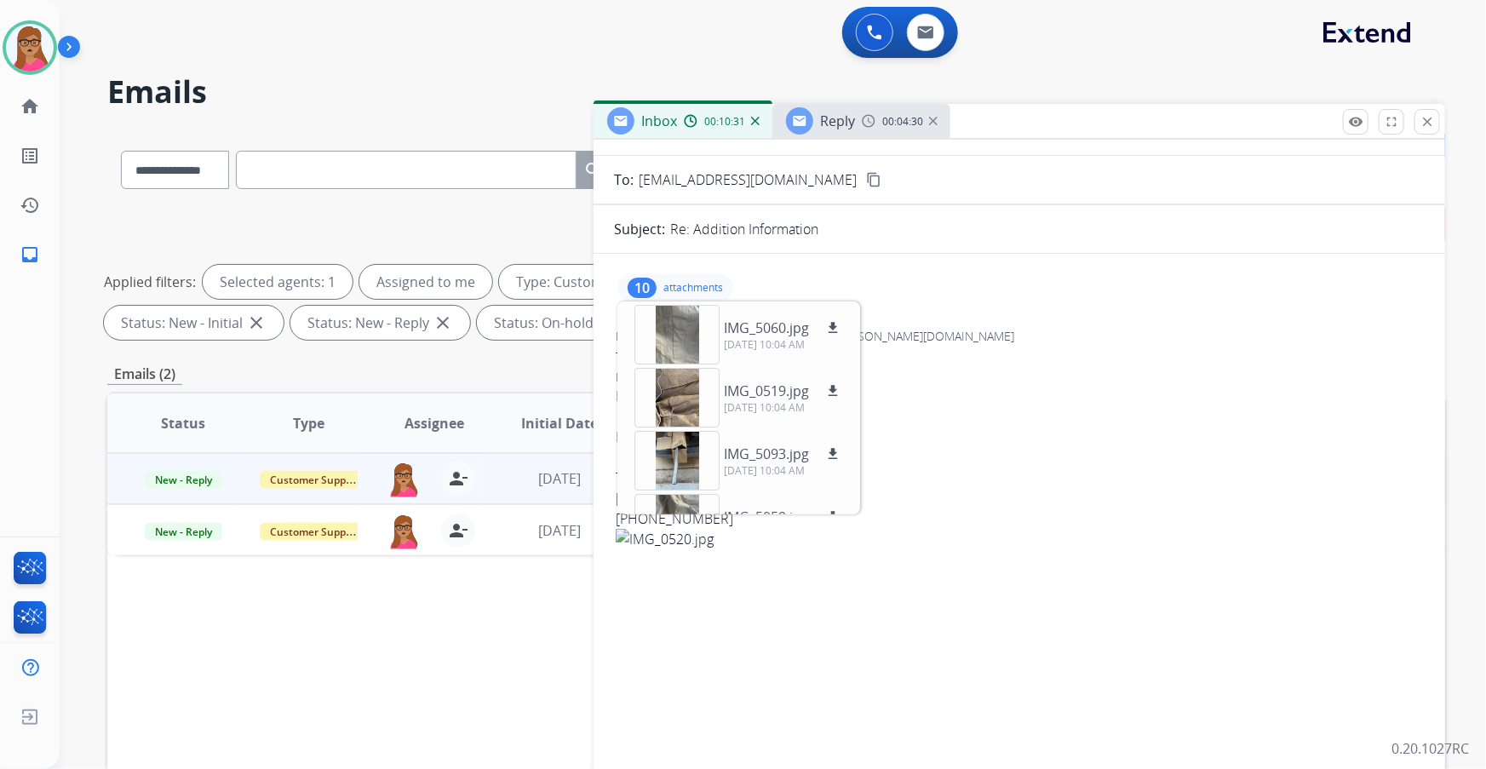
scroll to position [0, 0]
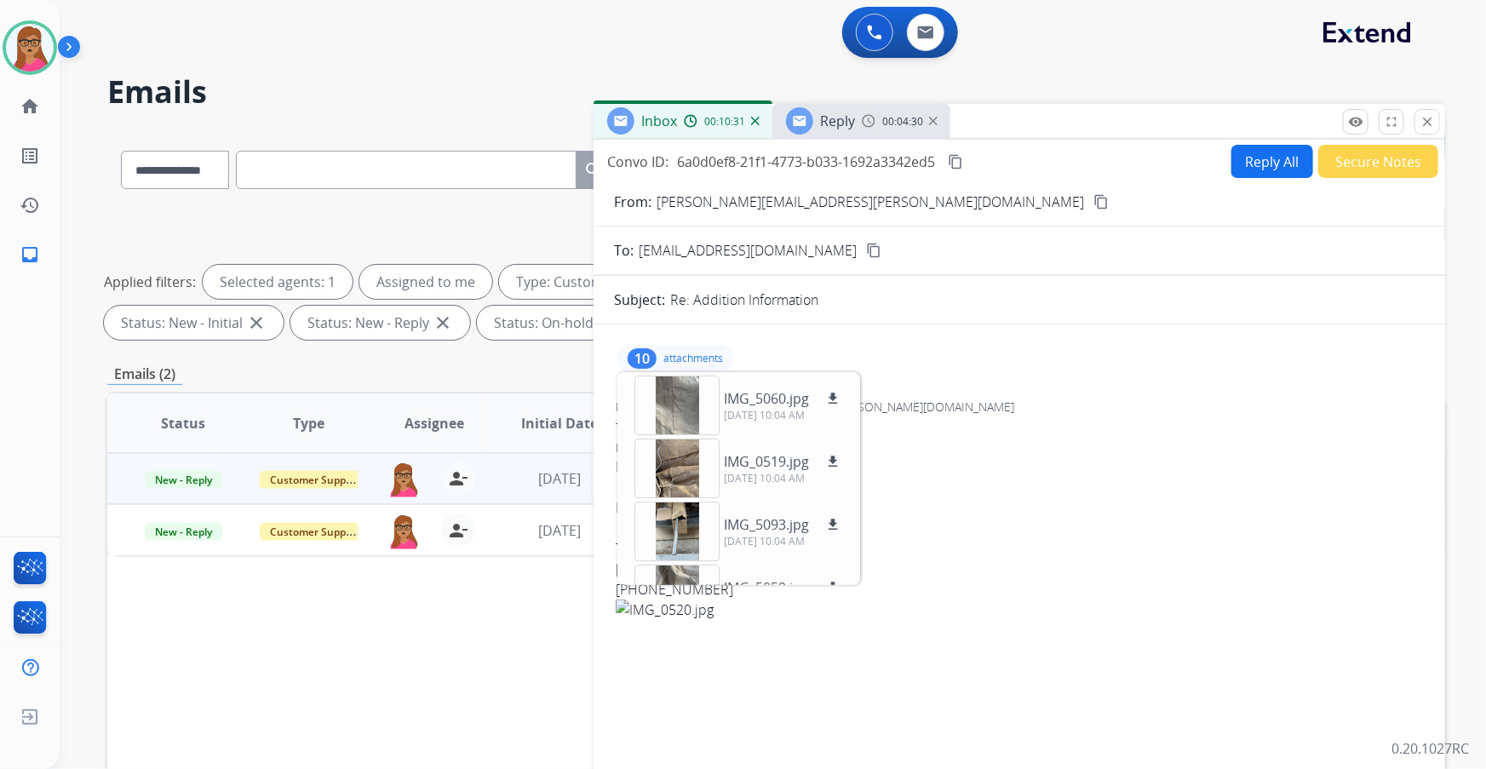
click at [828, 133] on div "Reply" at bounding box center [820, 120] width 69 height 27
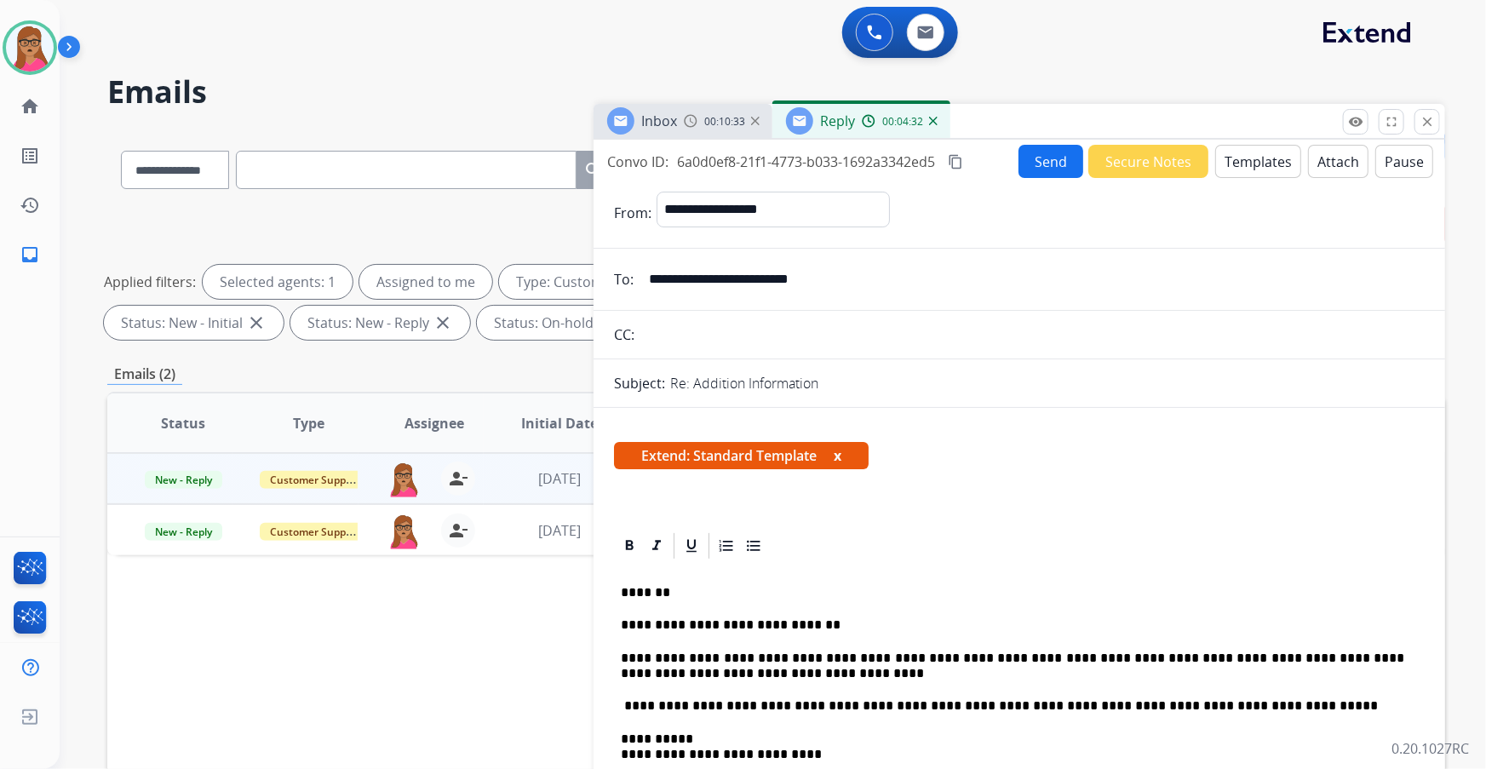
click at [1039, 162] on button "Send" at bounding box center [1050, 161] width 65 height 33
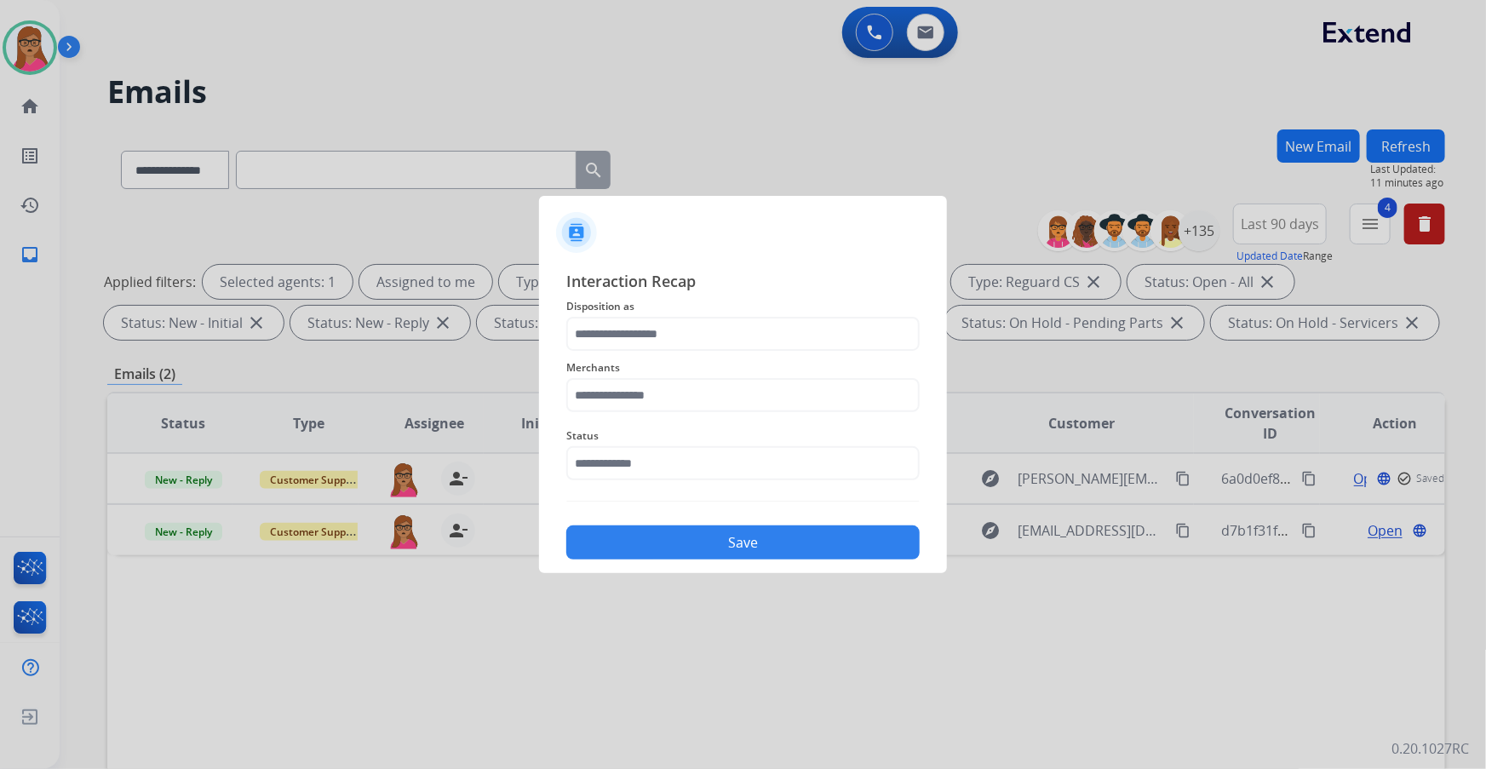
click at [637, 307] on span "Disposition as" at bounding box center [742, 306] width 353 height 20
click at [639, 341] on input "text" at bounding box center [742, 334] width 353 height 34
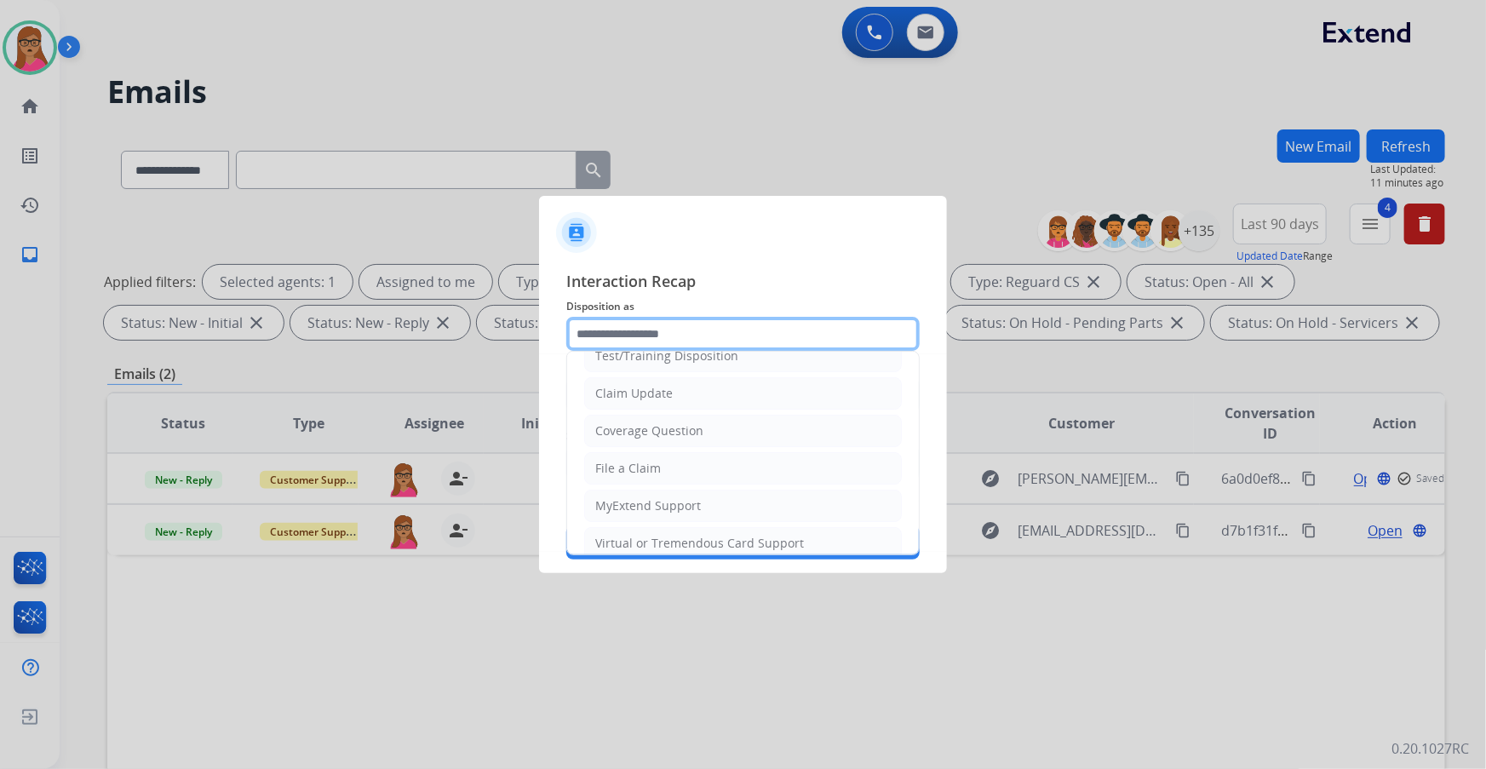
scroll to position [232, 0]
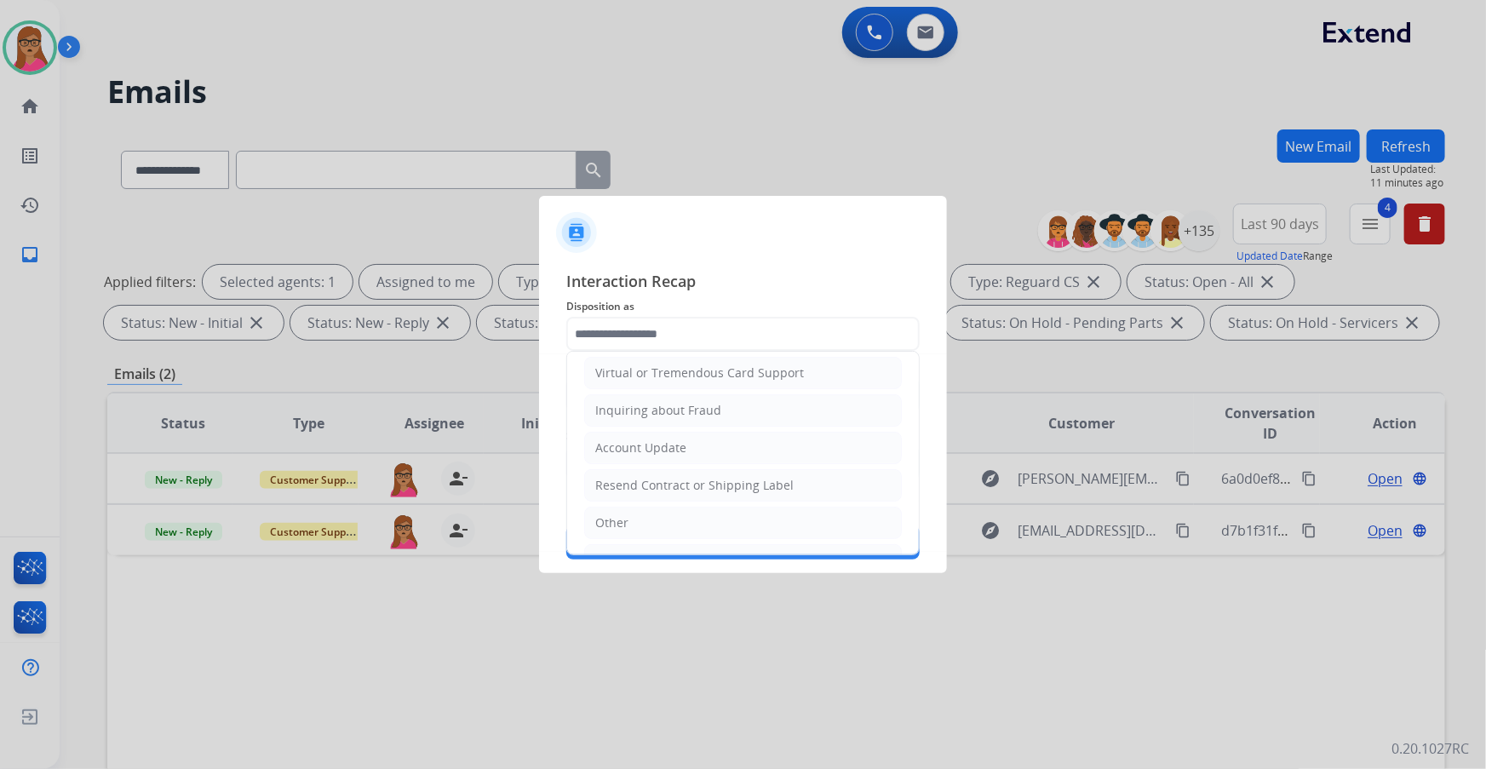
click at [615, 514] on div "Other" at bounding box center [611, 522] width 33 height 17
type input "*****"
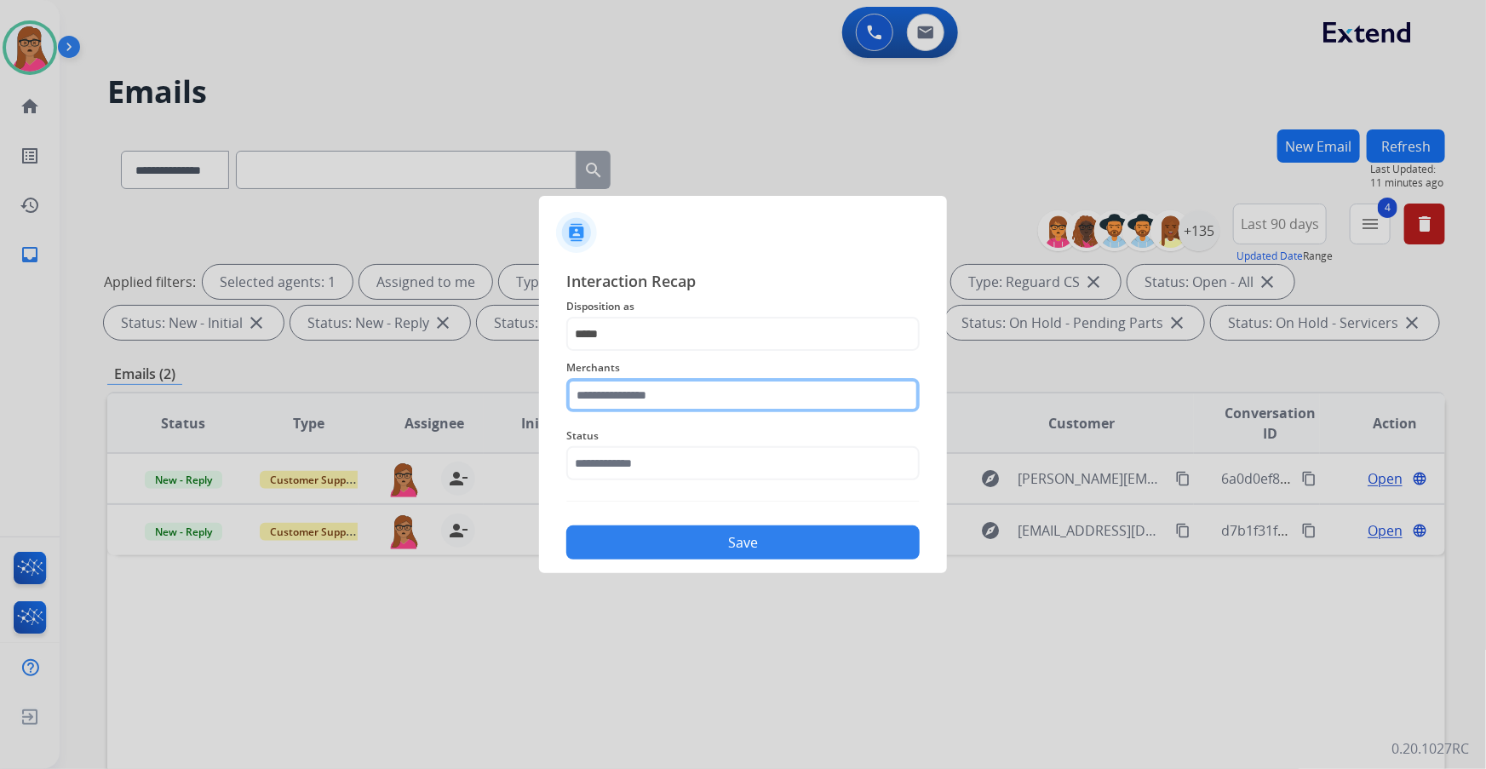
click at [681, 387] on input "text" at bounding box center [742, 395] width 353 height 34
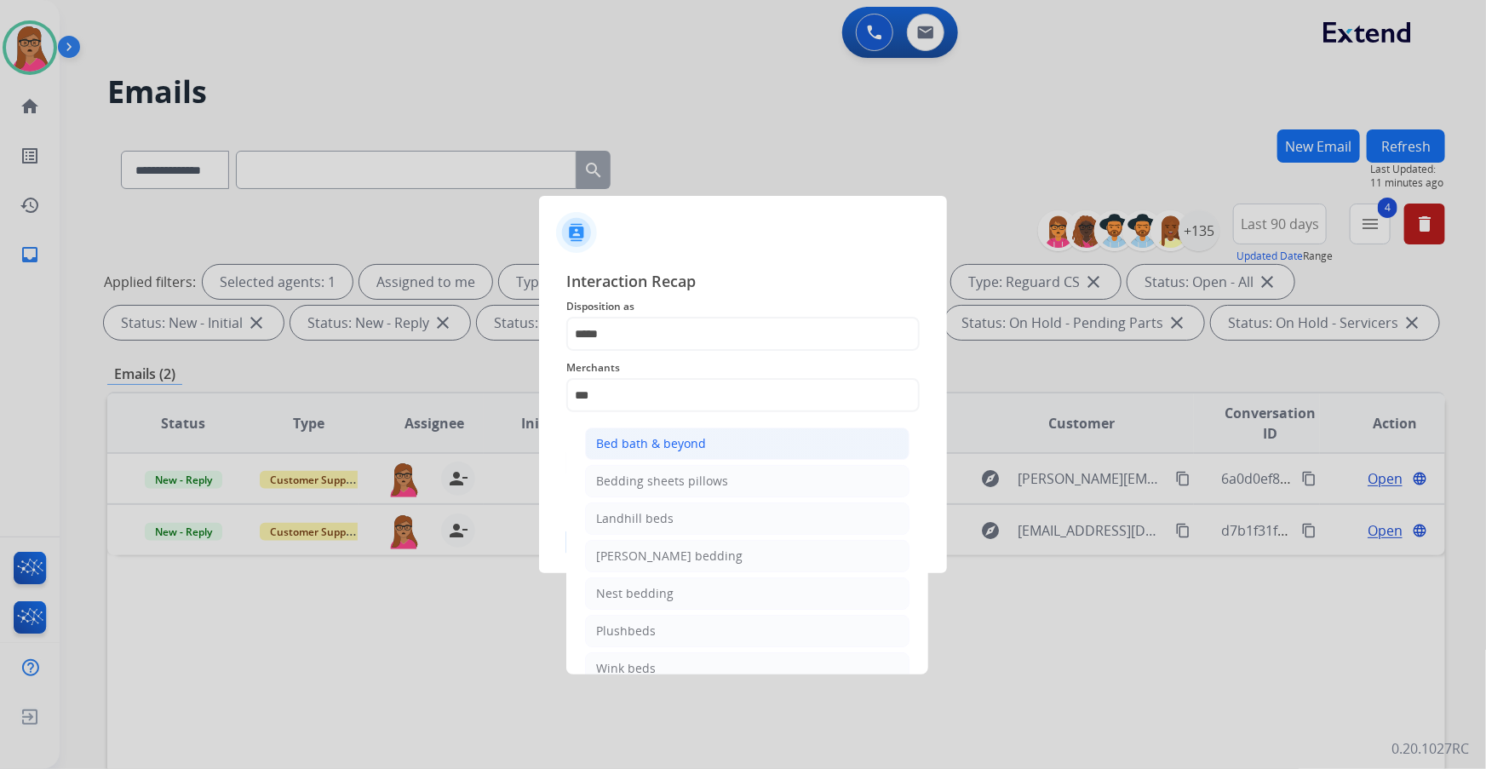
click at [660, 443] on div "Bed bath & beyond" at bounding box center [651, 443] width 110 height 17
type input "**********"
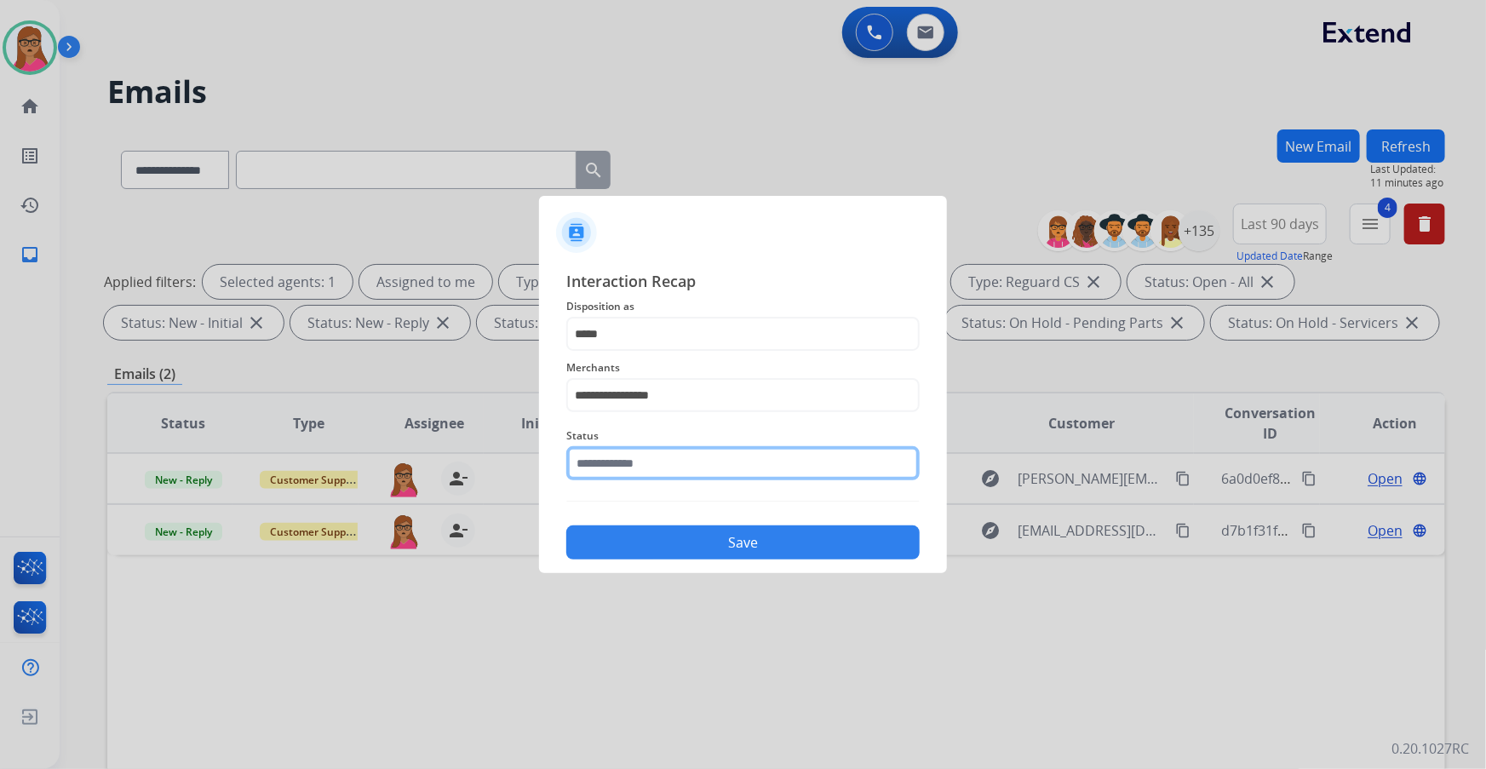
click at [622, 462] on input "text" at bounding box center [742, 463] width 353 height 34
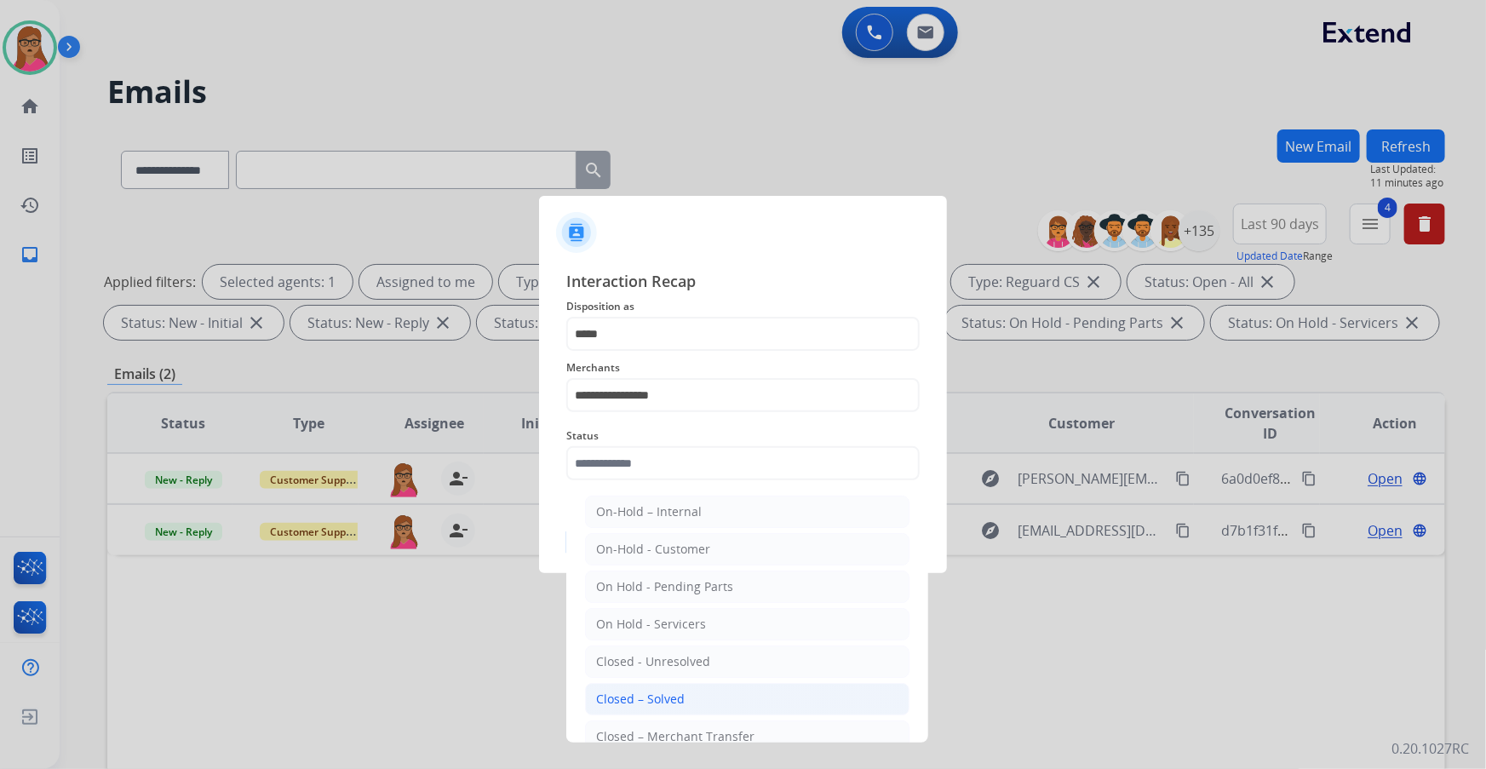
click at [658, 698] on div "Closed – Solved" at bounding box center [640, 699] width 89 height 17
type input "**********"
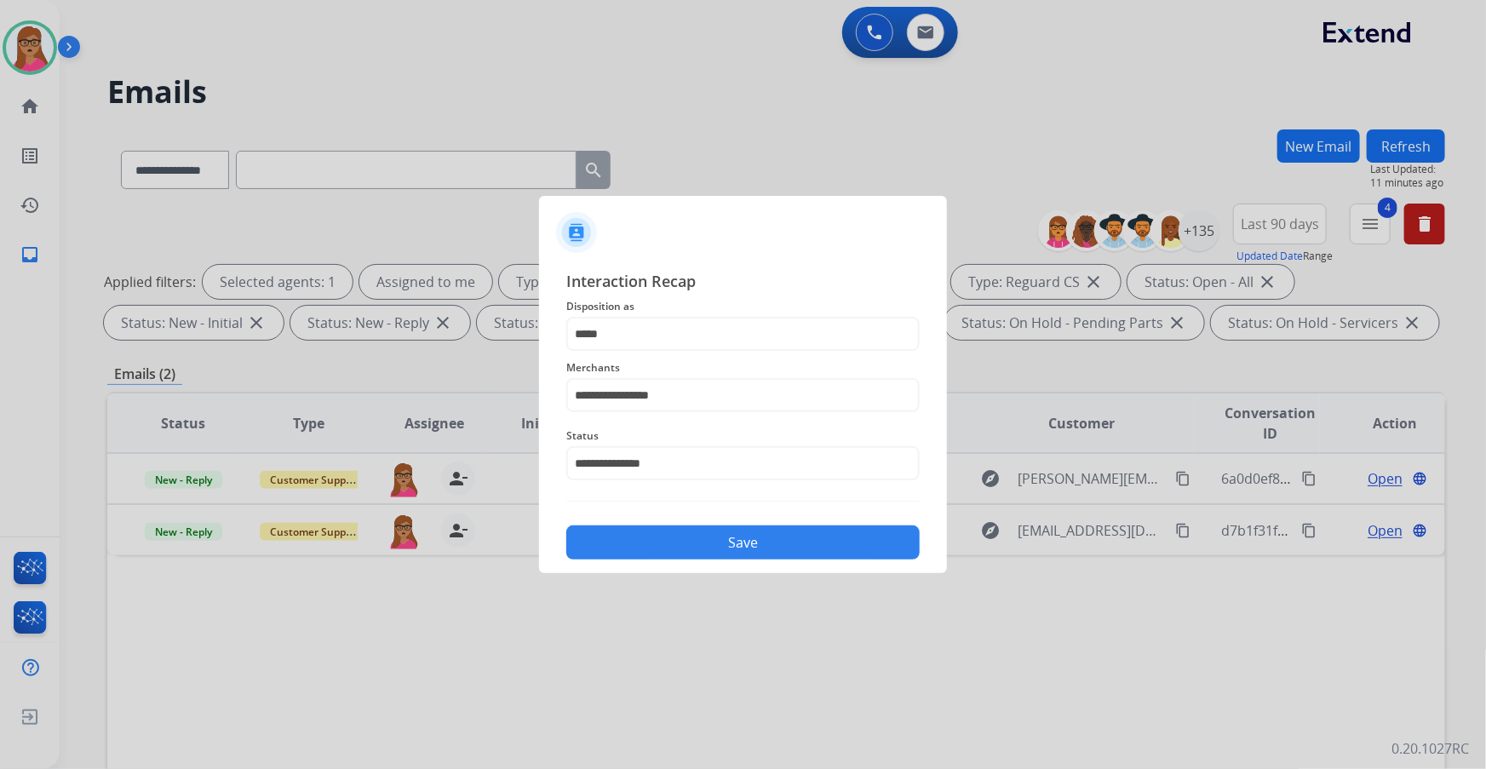
click at [766, 540] on button "Save" at bounding box center [742, 542] width 353 height 34
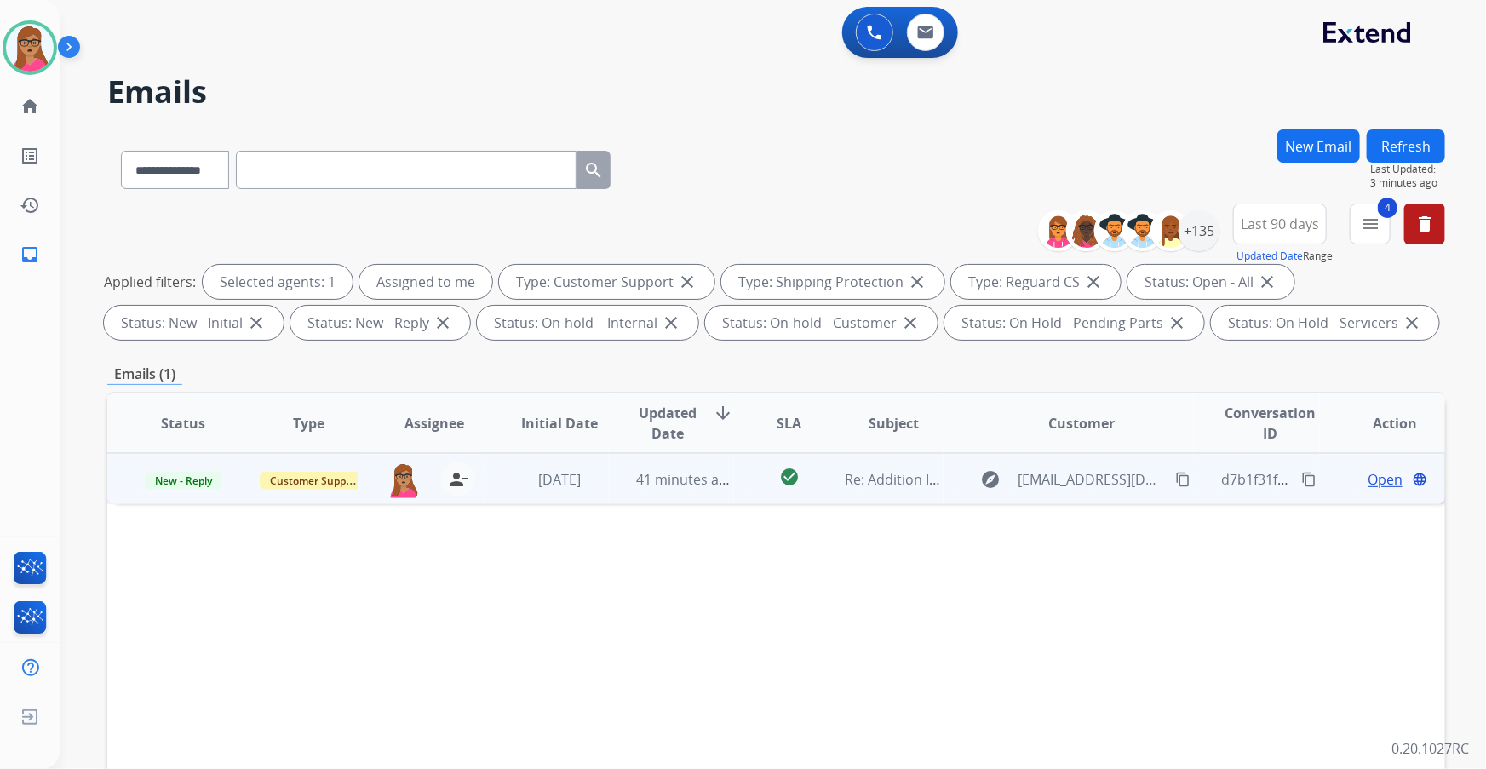
click at [1375, 473] on span "Open" at bounding box center [1384, 479] width 35 height 20
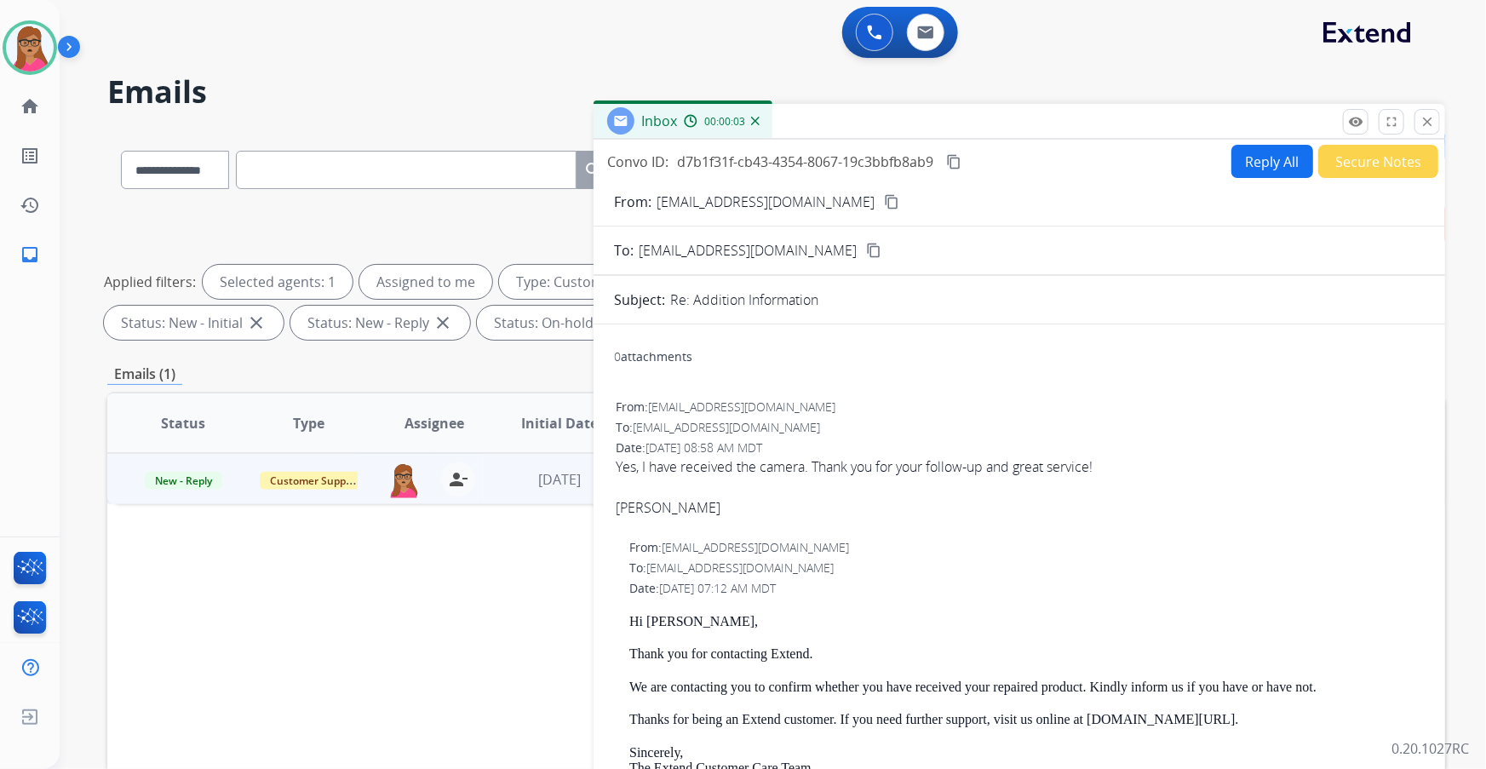
scroll to position [0, 0]
click at [884, 198] on mat-icon "content_copy" at bounding box center [891, 201] width 15 height 15
click at [884, 202] on mat-icon "content_copy" at bounding box center [891, 201] width 15 height 15
click at [957, 161] on mat-icon "content_copy" at bounding box center [953, 161] width 15 height 15
click at [1373, 170] on button "Secure Notes" at bounding box center [1378, 161] width 120 height 33
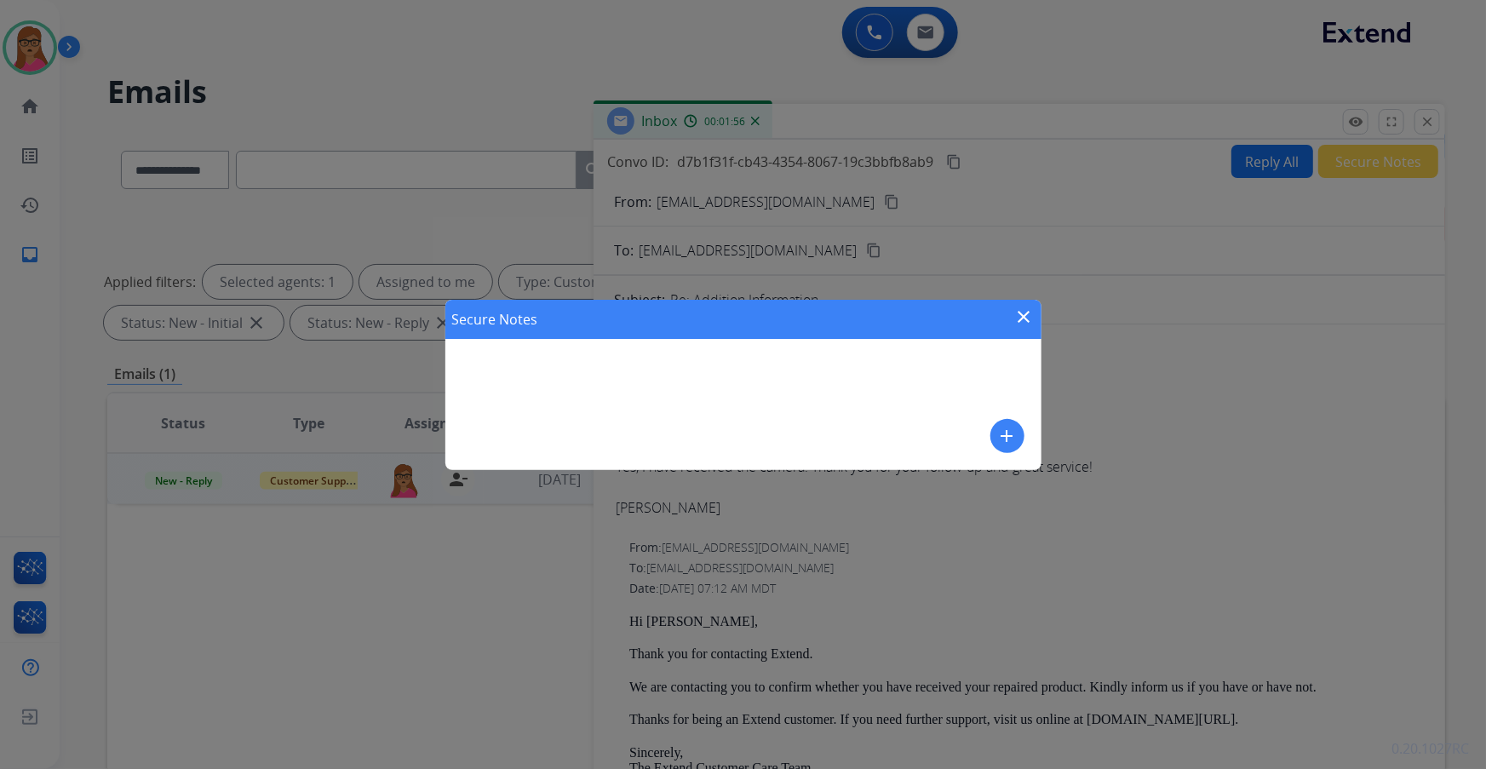
click at [1011, 436] on mat-icon "add" at bounding box center [1007, 436] width 20 height 20
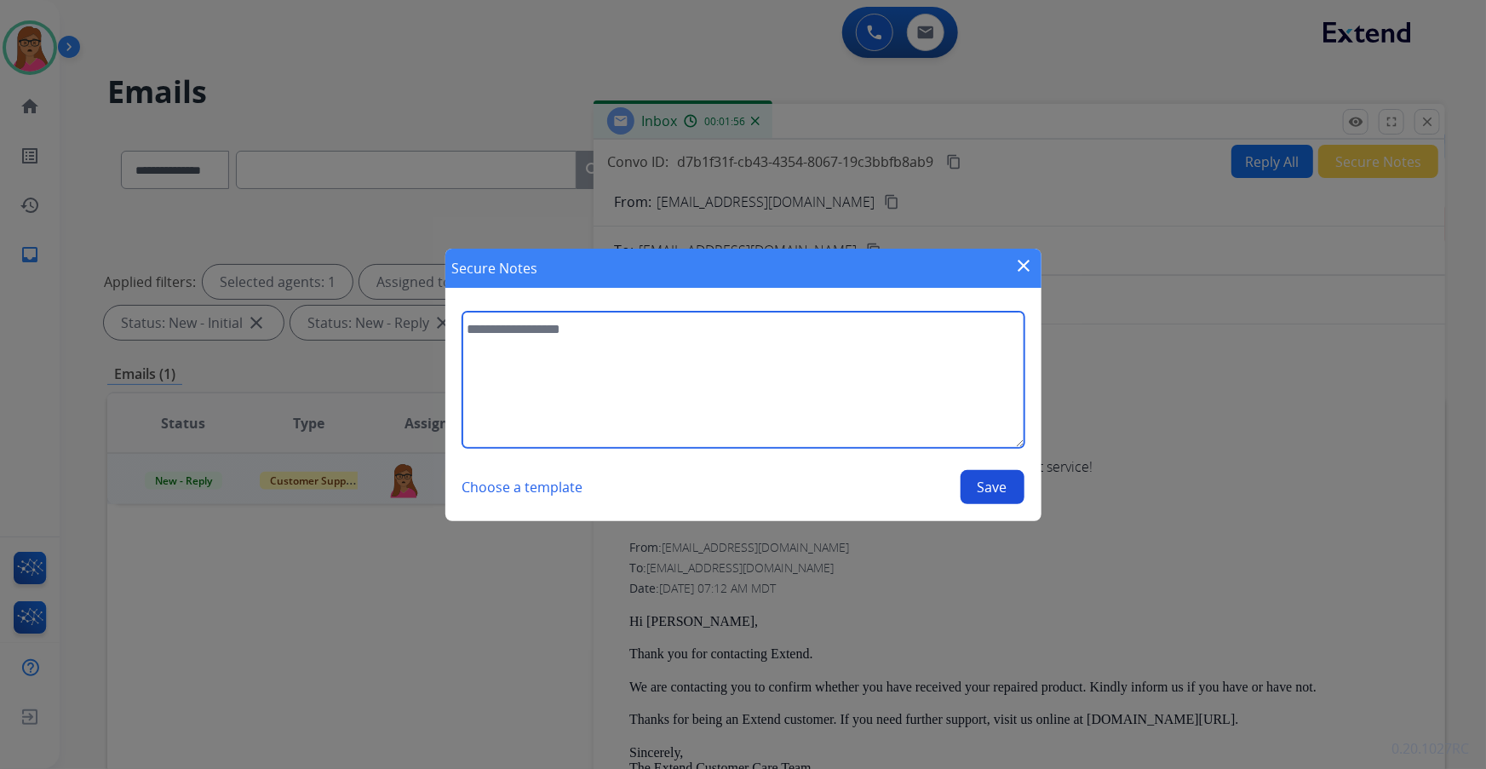
click at [612, 353] on textarea at bounding box center [743, 380] width 562 height 136
type textarea "**********"
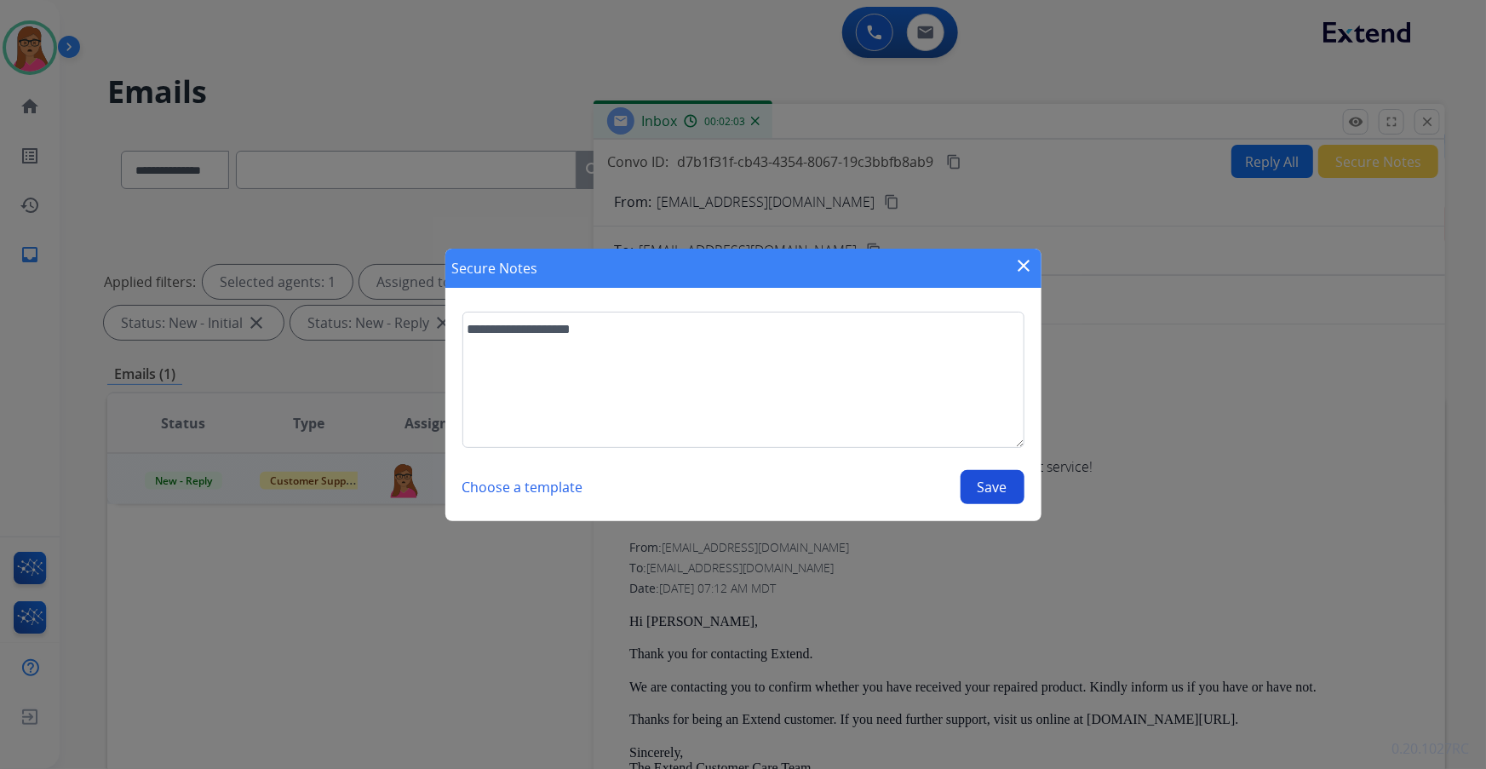
click at [1020, 494] on button "Save" at bounding box center [992, 487] width 64 height 34
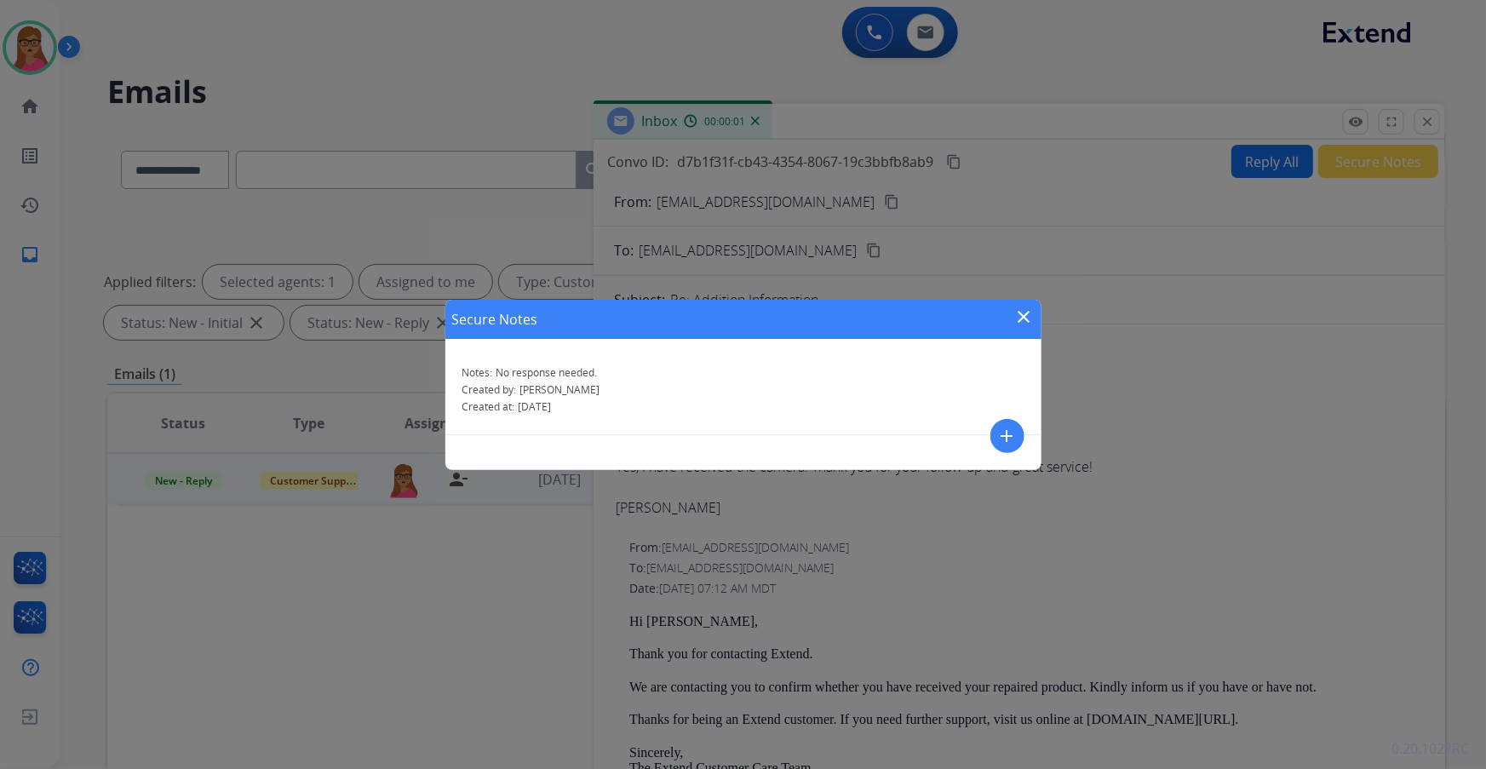
drag, startPoint x: 1020, startPoint y: 321, endPoint x: 1260, endPoint y: 213, distance: 263.3
click at [1021, 319] on mat-icon "close" at bounding box center [1024, 317] width 20 height 20
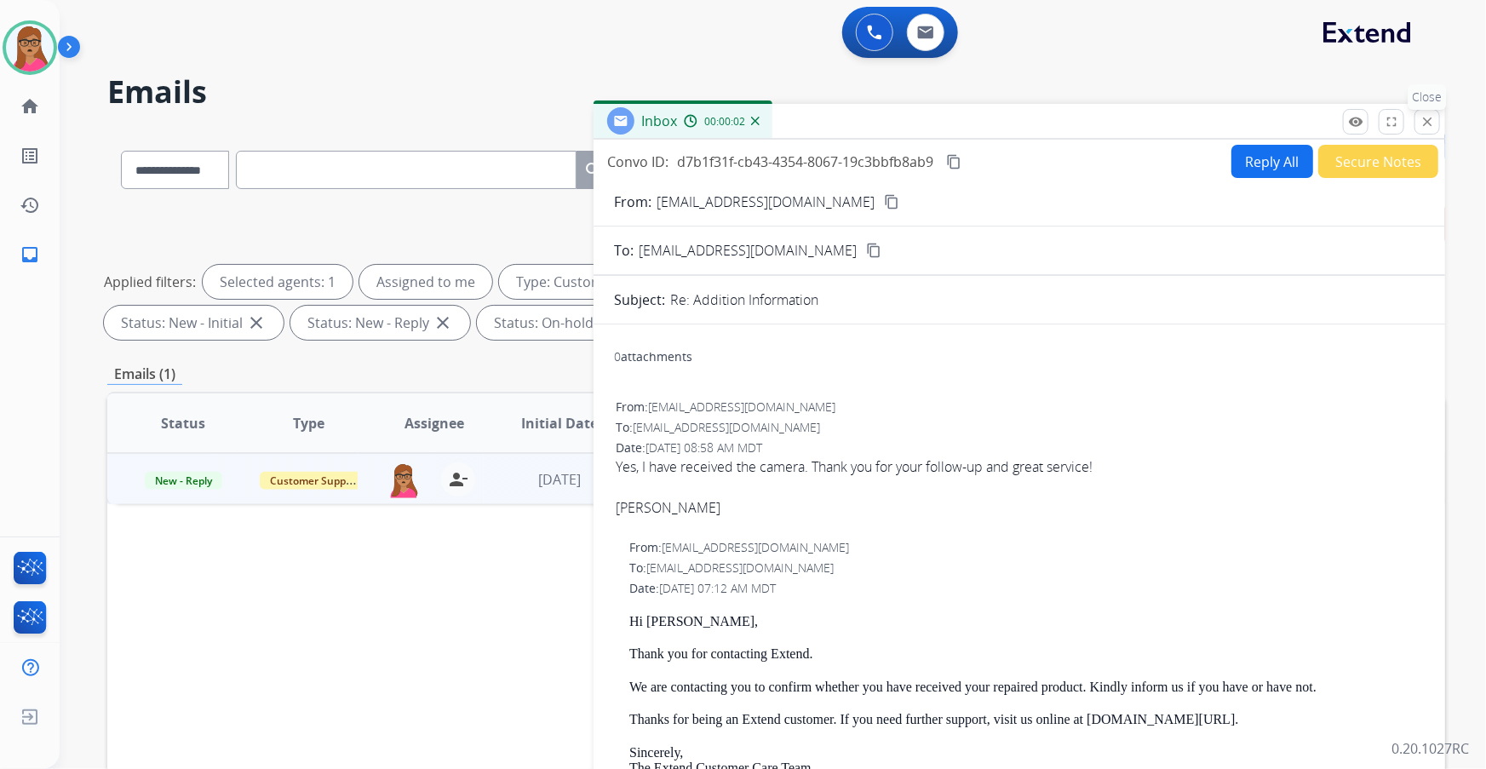
click at [1430, 123] on mat-icon "close" at bounding box center [1426, 121] width 15 height 15
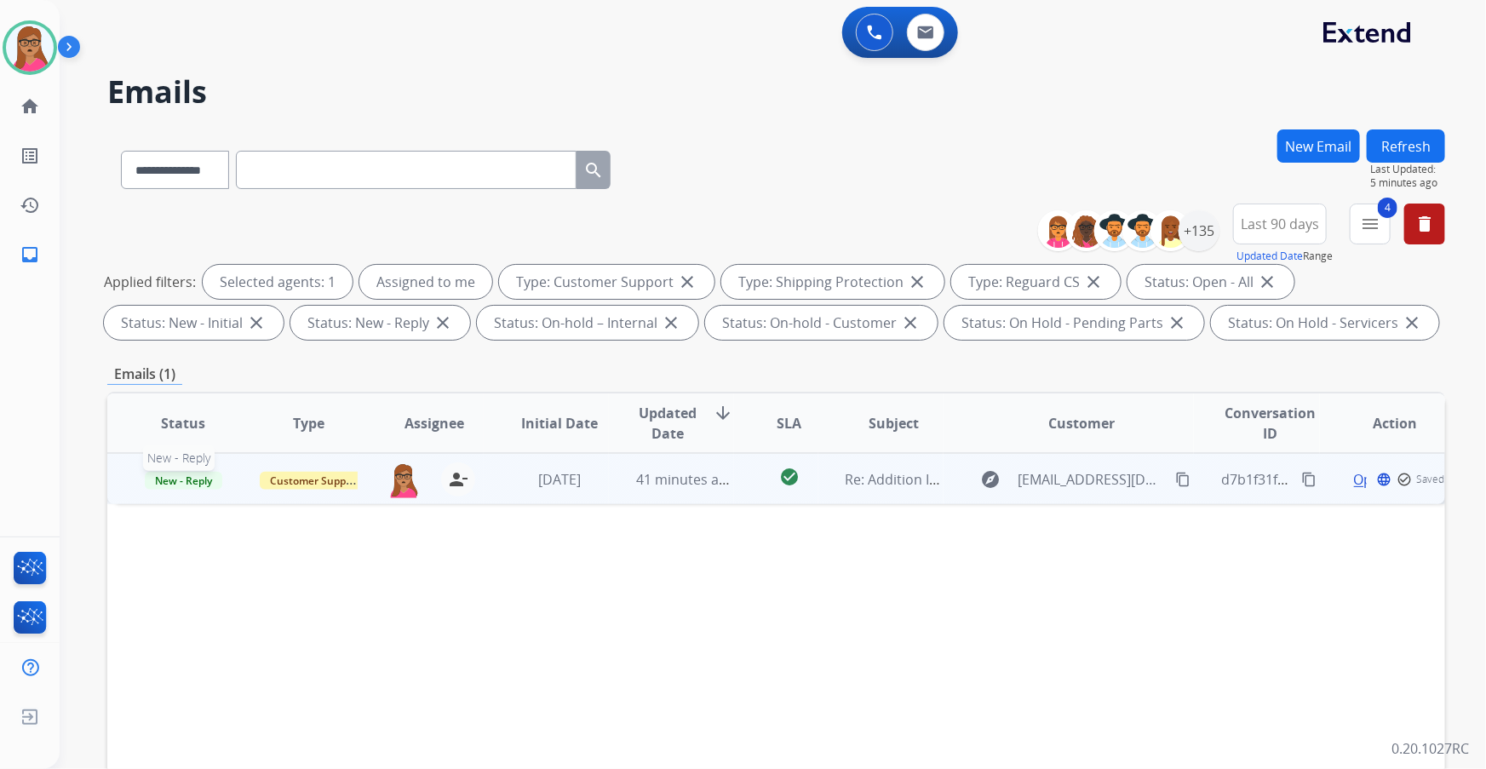
click at [186, 483] on span "New - Reply" at bounding box center [183, 481] width 77 height 18
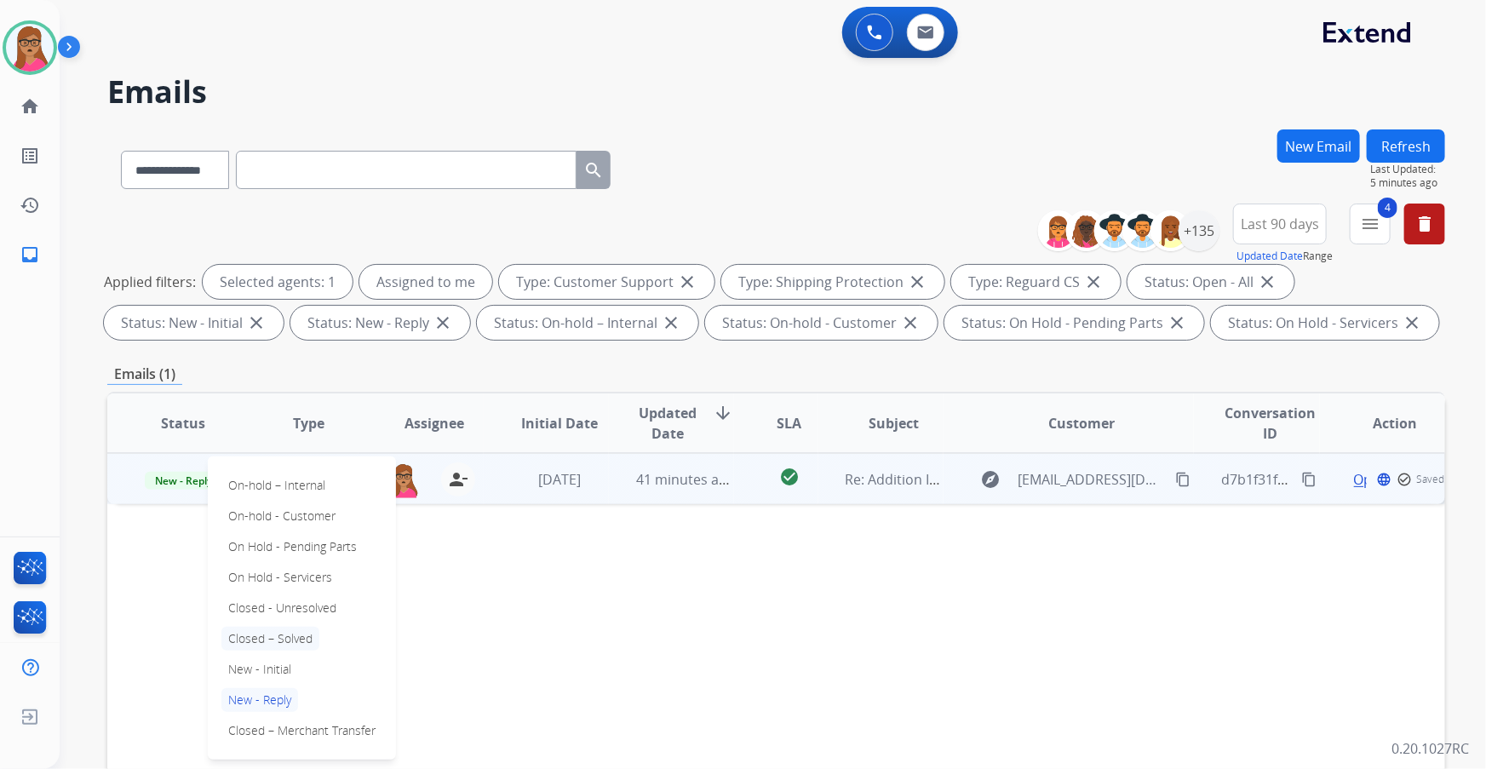
click at [289, 642] on p "Closed – Solved" at bounding box center [270, 639] width 98 height 24
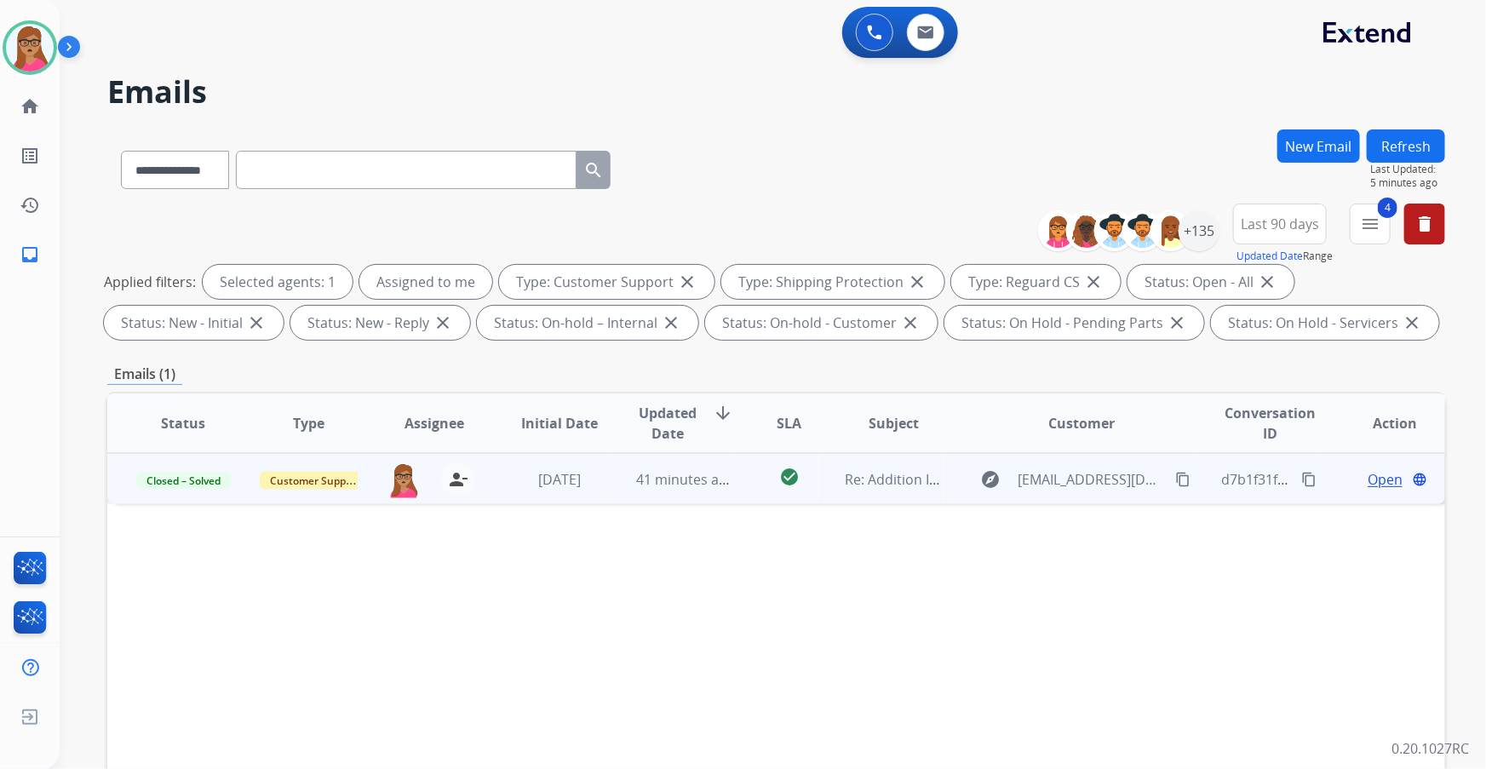
click at [1420, 140] on button "Refresh" at bounding box center [1406, 145] width 78 height 33
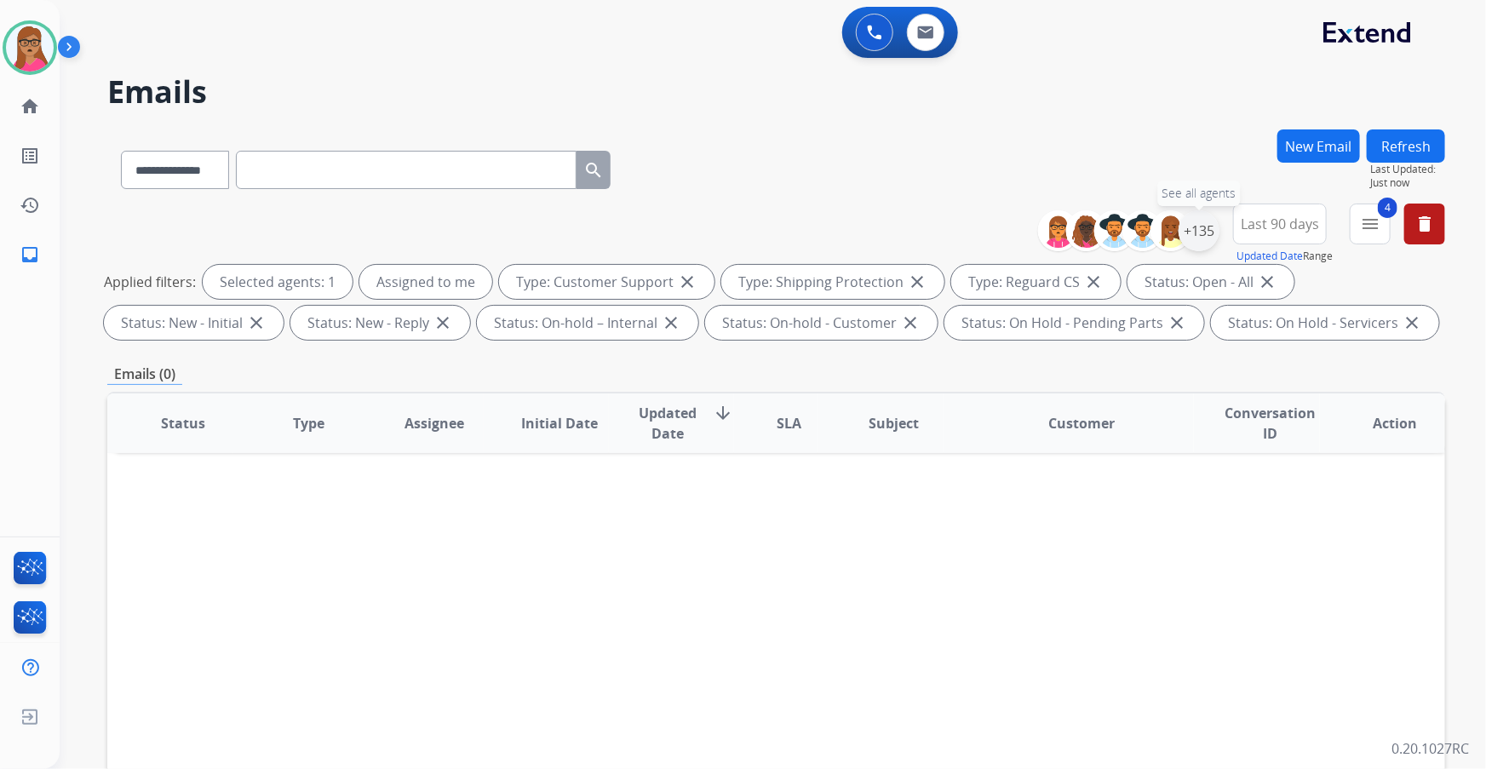
click at [1195, 232] on div "+135" at bounding box center [1198, 230] width 41 height 41
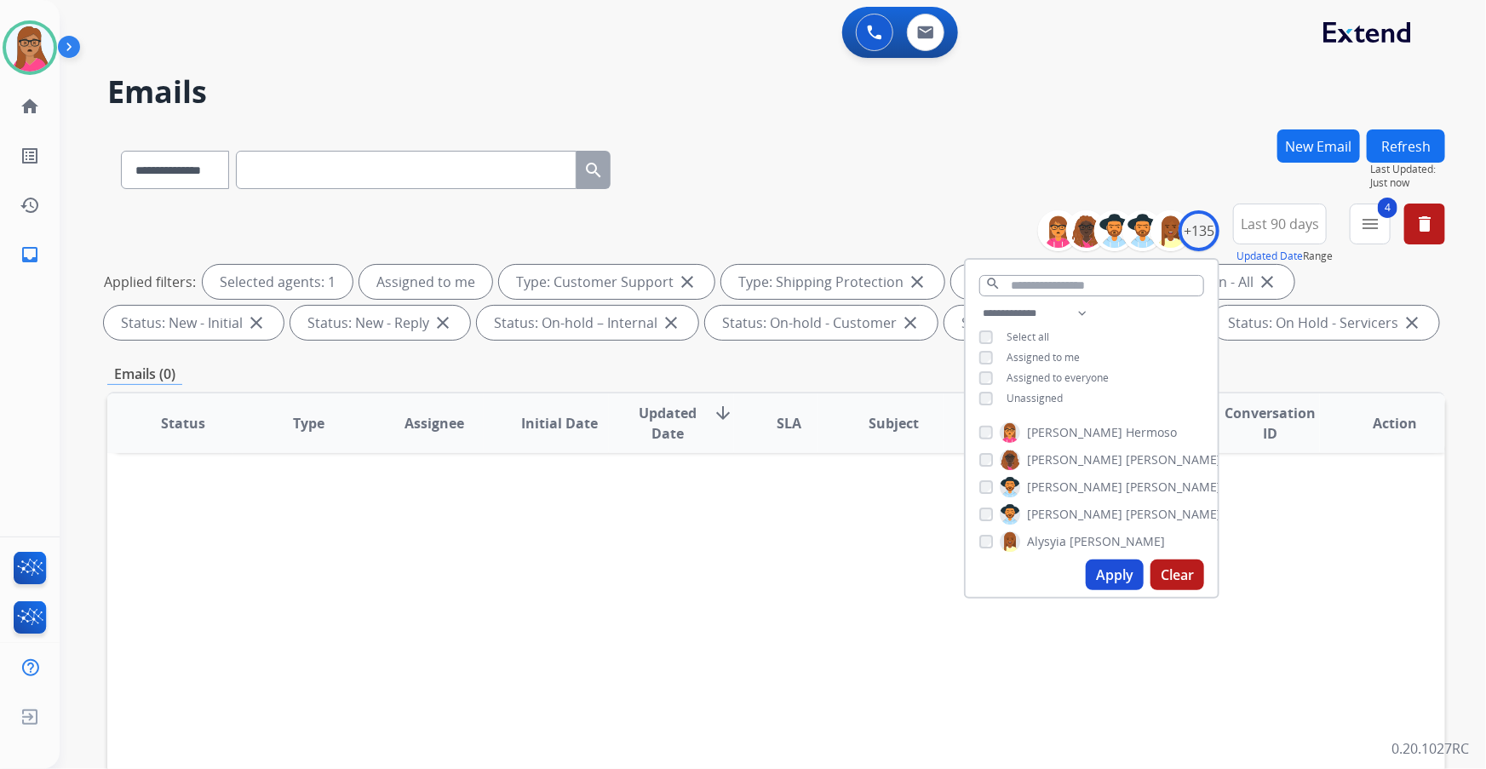
click at [855, 165] on div "**********" at bounding box center [776, 166] width 1338 height 74
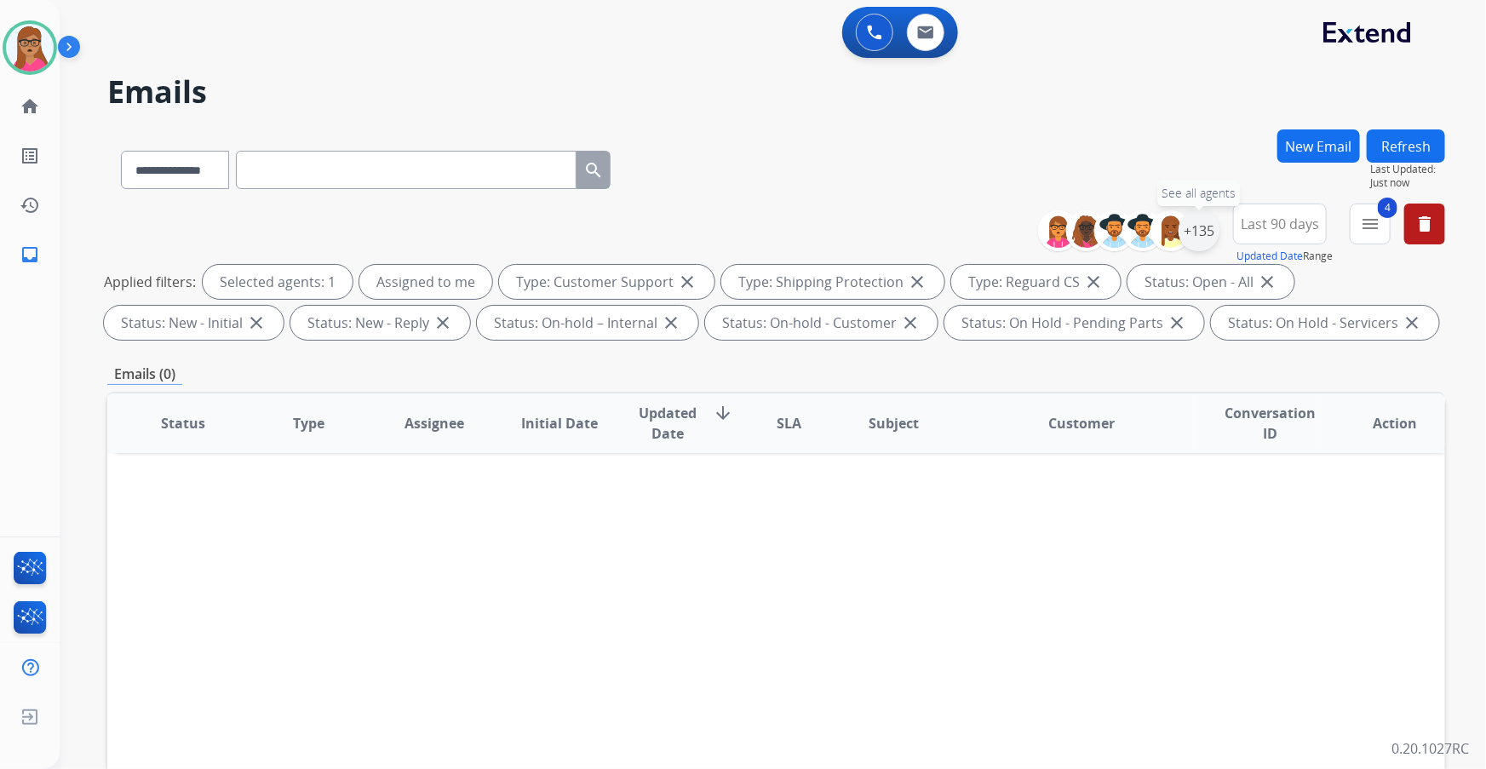
drag, startPoint x: 1202, startPoint y: 227, endPoint x: 1195, endPoint y: 236, distance: 11.5
click at [1201, 227] on div "+135" at bounding box center [1198, 230] width 41 height 41
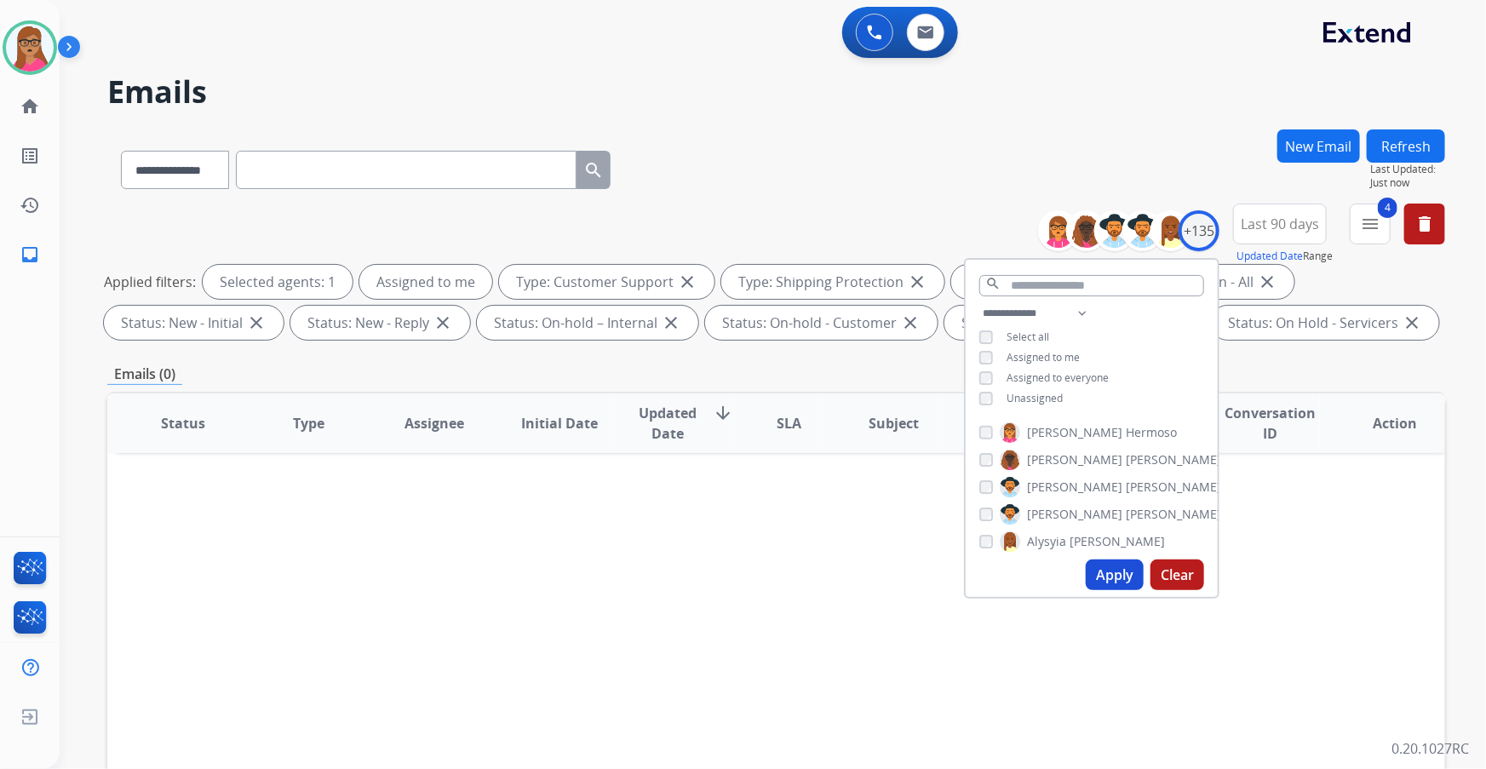
click at [976, 399] on div "**********" at bounding box center [1092, 357] width 252 height 109
click at [1126, 587] on button "Apply" at bounding box center [1115, 574] width 58 height 31
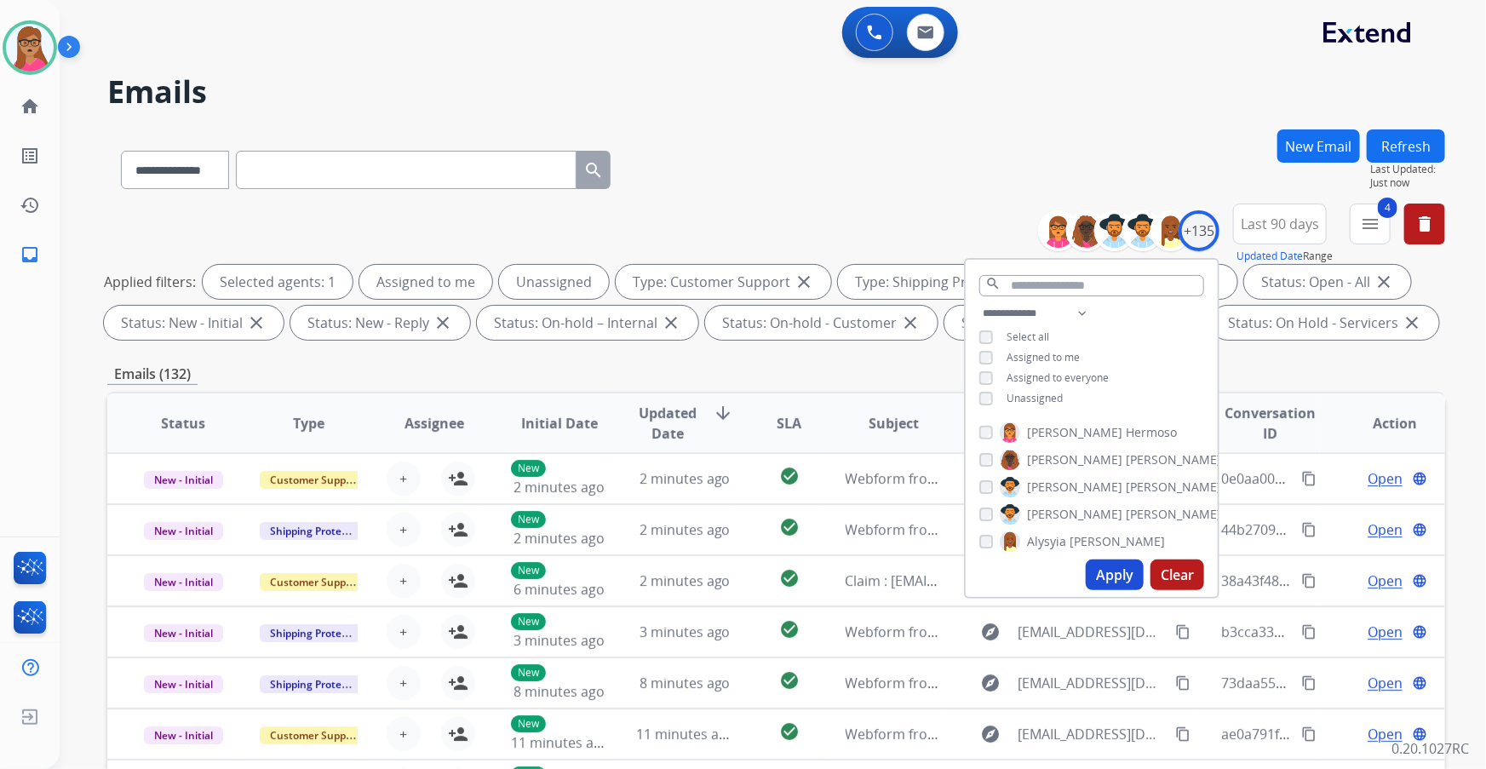
drag, startPoint x: 879, startPoint y: 380, endPoint x: 870, endPoint y: 382, distance: 8.9
click at [876, 380] on div "Emails (132)" at bounding box center [776, 374] width 1338 height 21
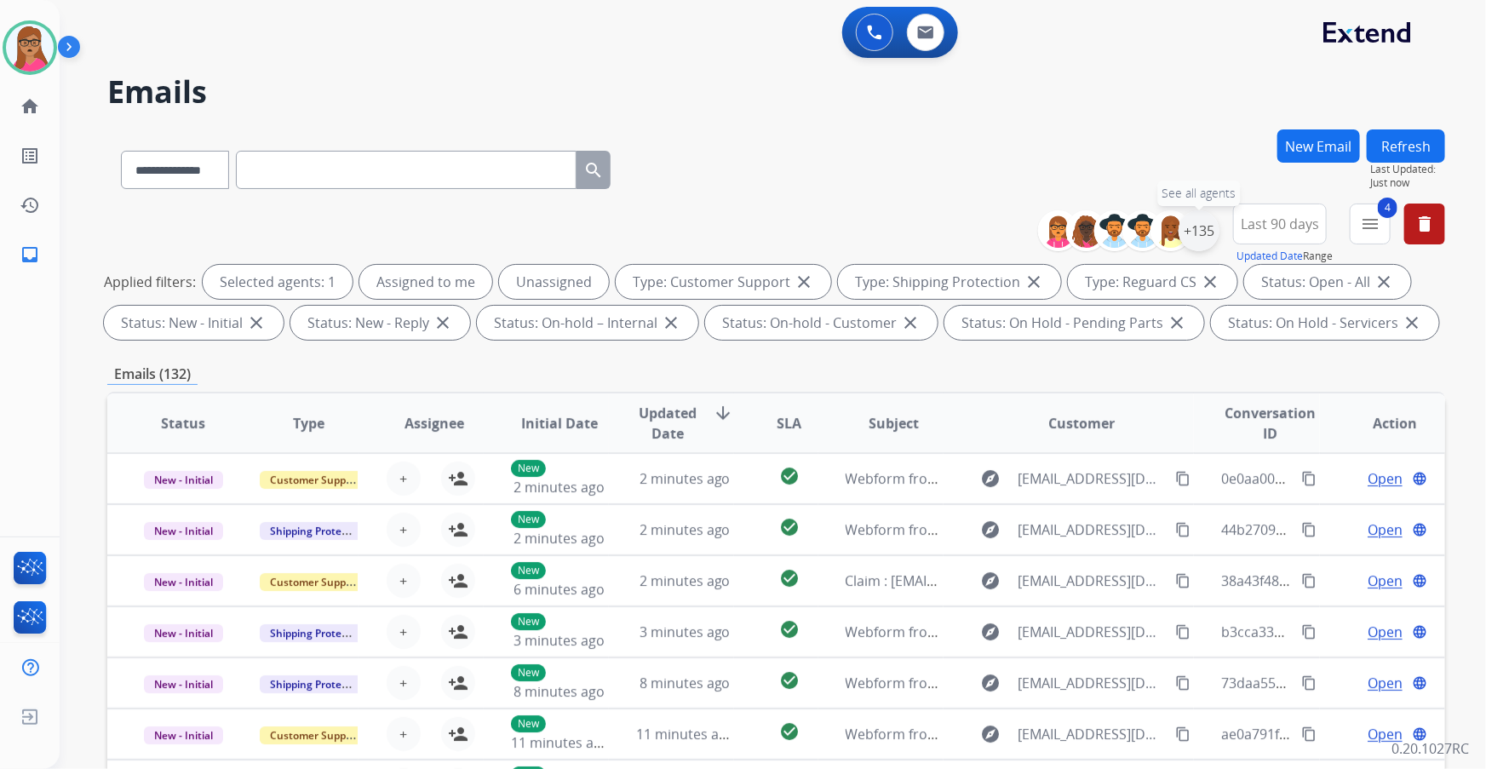
click at [1190, 222] on div "+135" at bounding box center [1198, 230] width 41 height 41
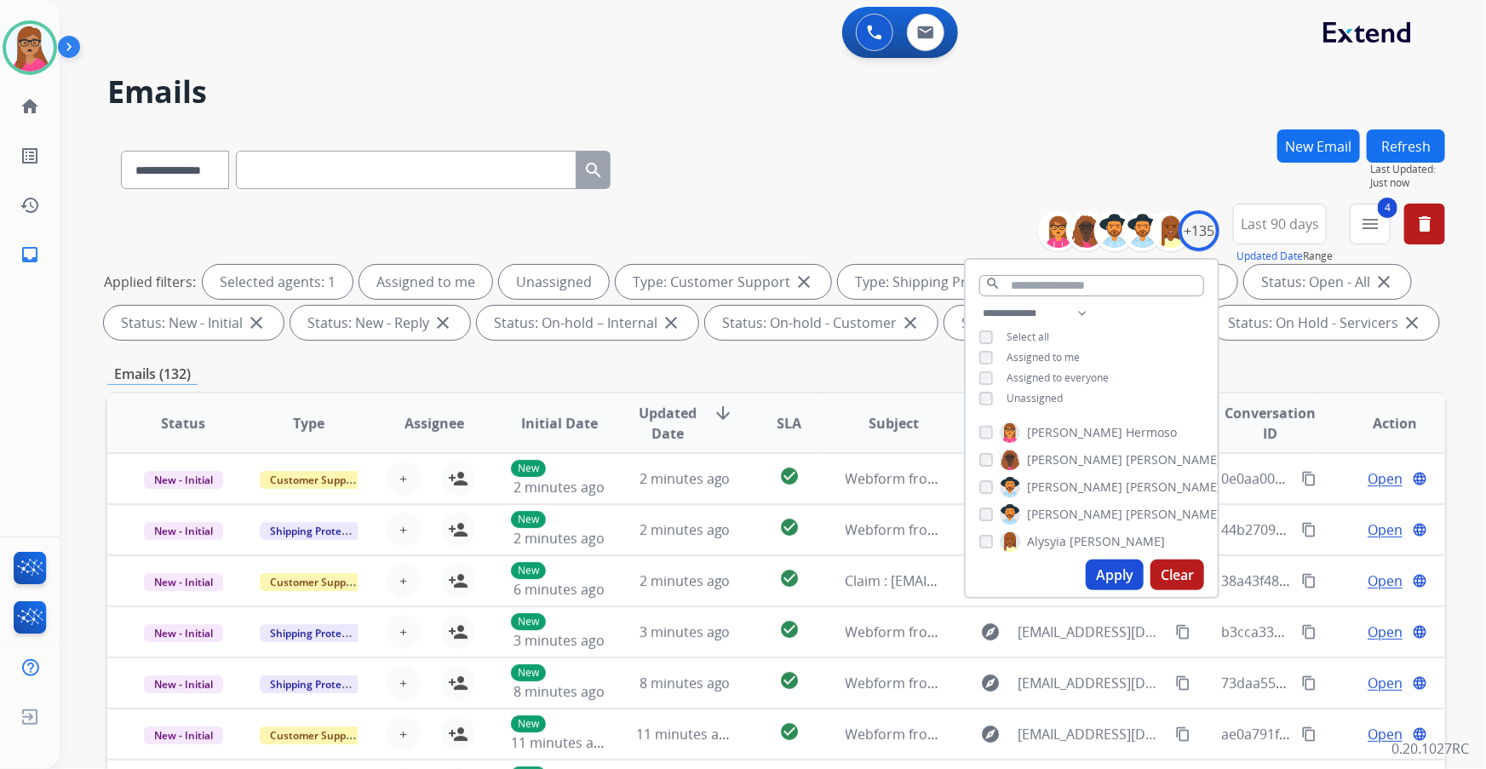
click at [1430, 357] on div "**********" at bounding box center [776, 589] width 1338 height 921
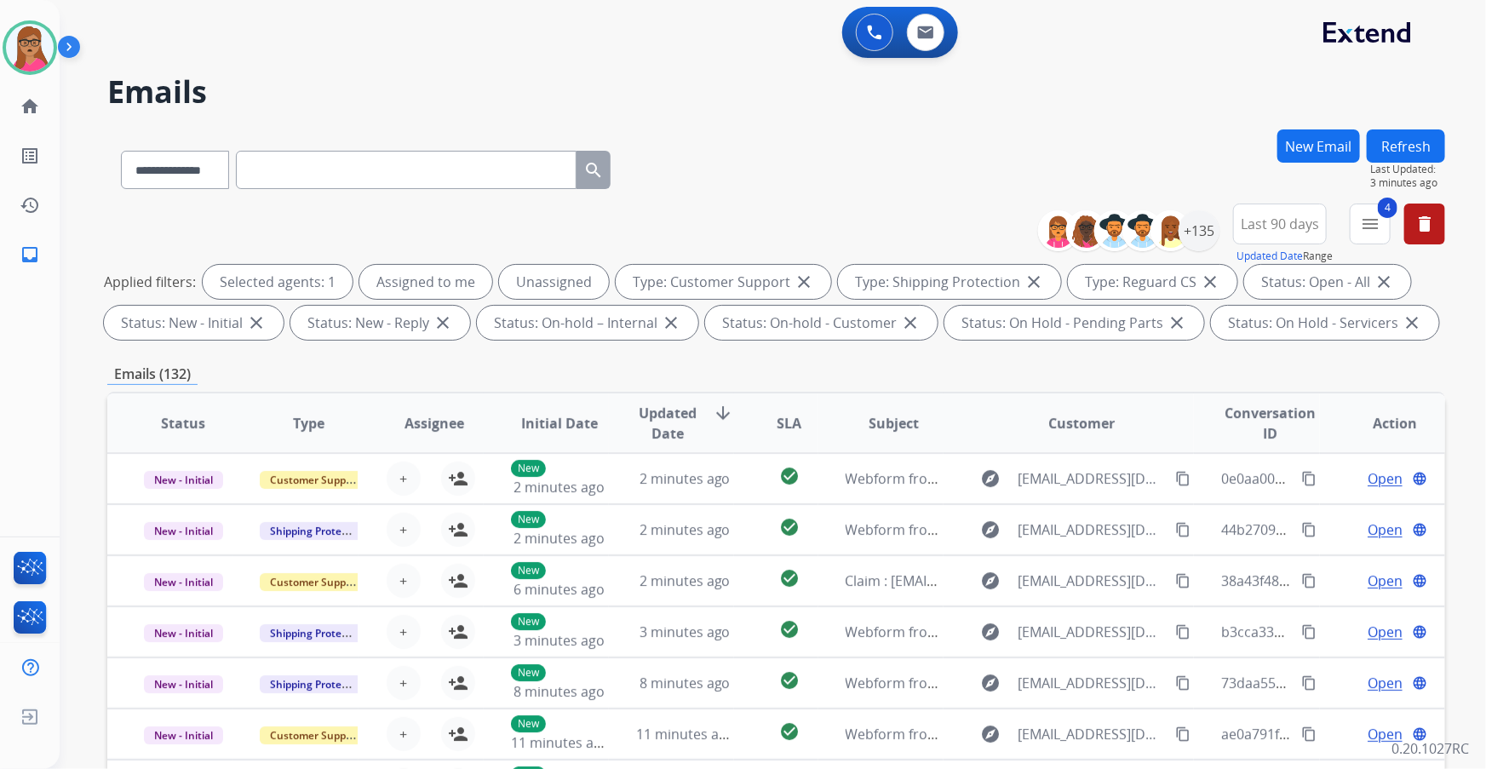
click at [1212, 246] on div "+135" at bounding box center [1135, 230] width 169 height 41
click at [1190, 231] on div "+135" at bounding box center [1198, 230] width 41 height 41
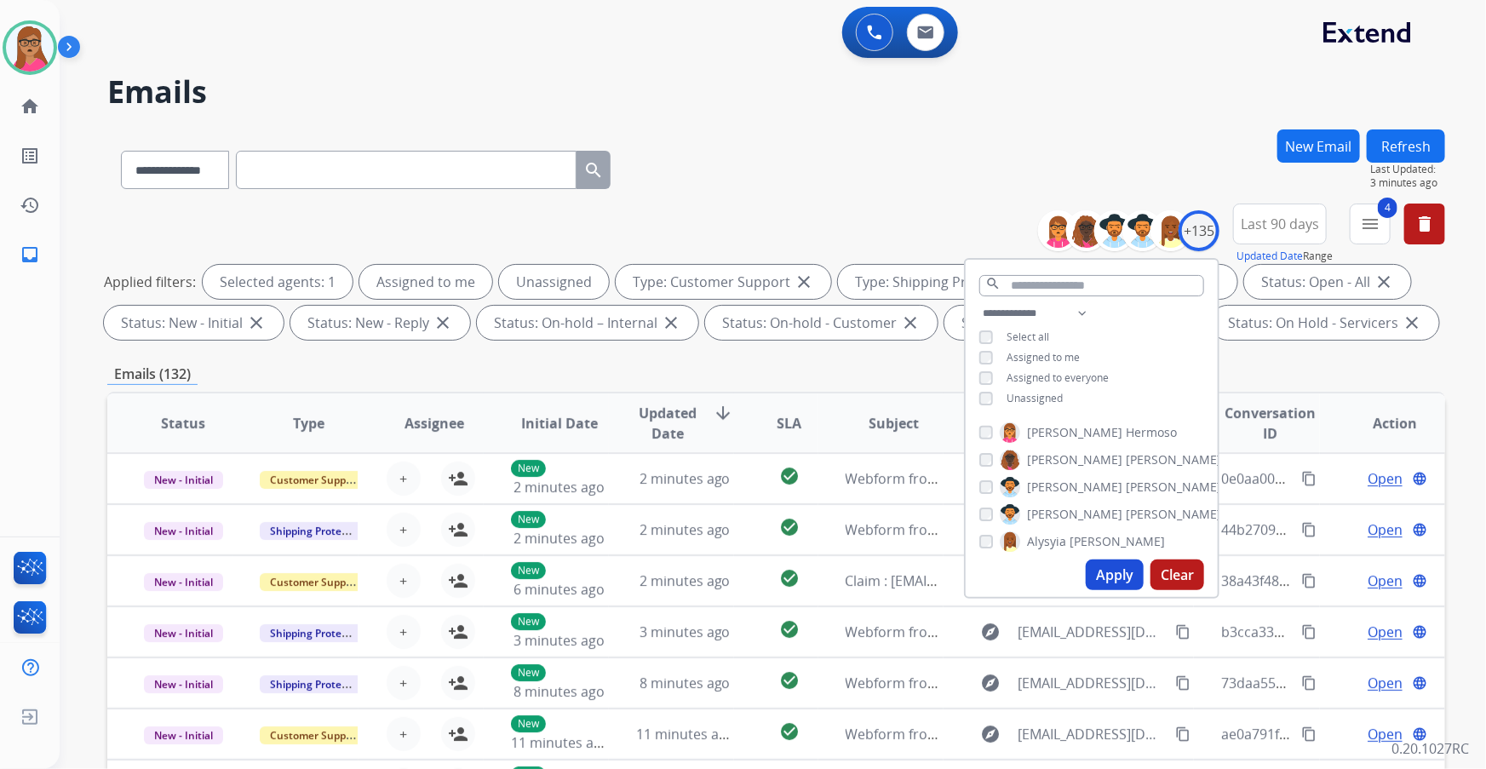
click at [1172, 126] on div "**********" at bounding box center [752, 445] width 1385 height 769
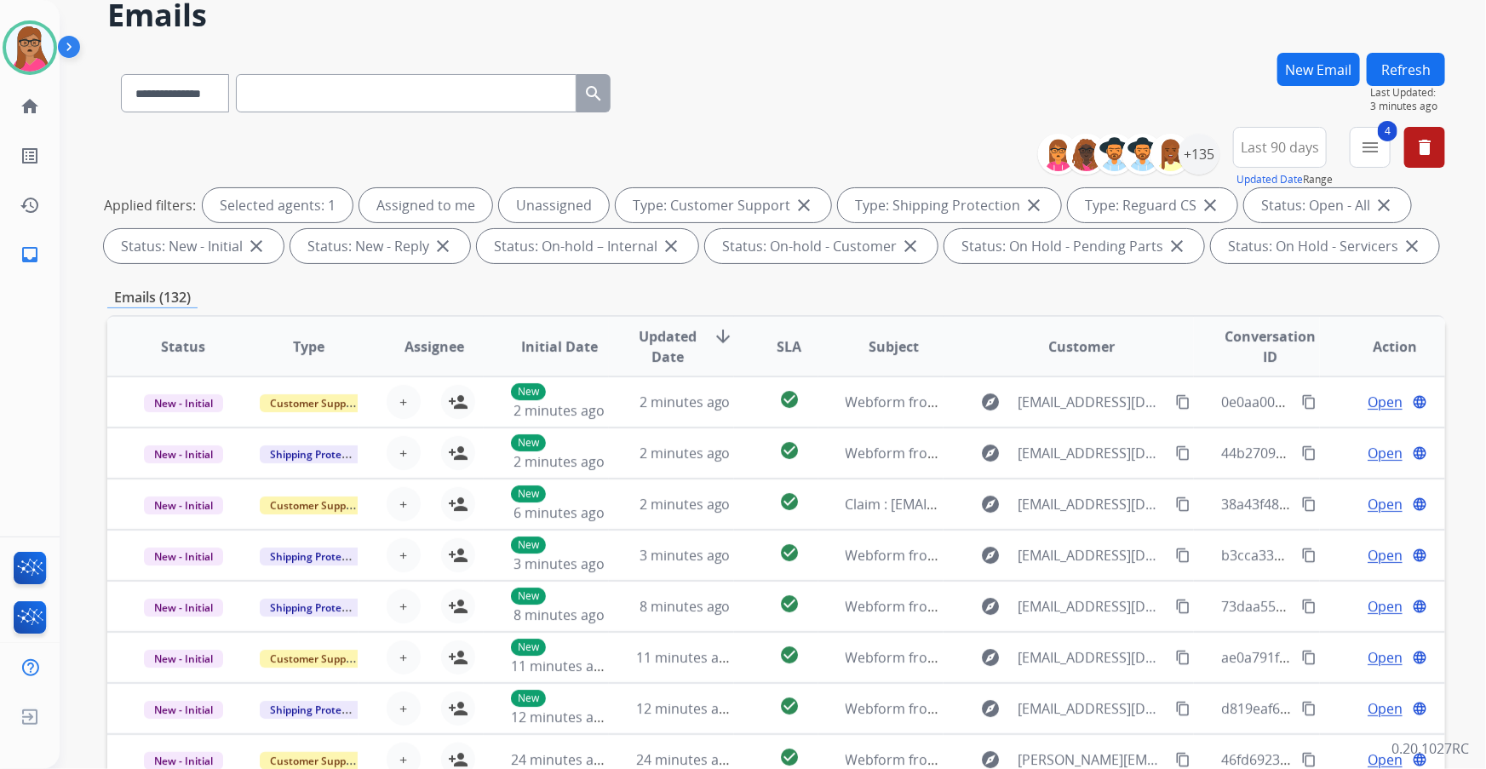
scroll to position [154, 0]
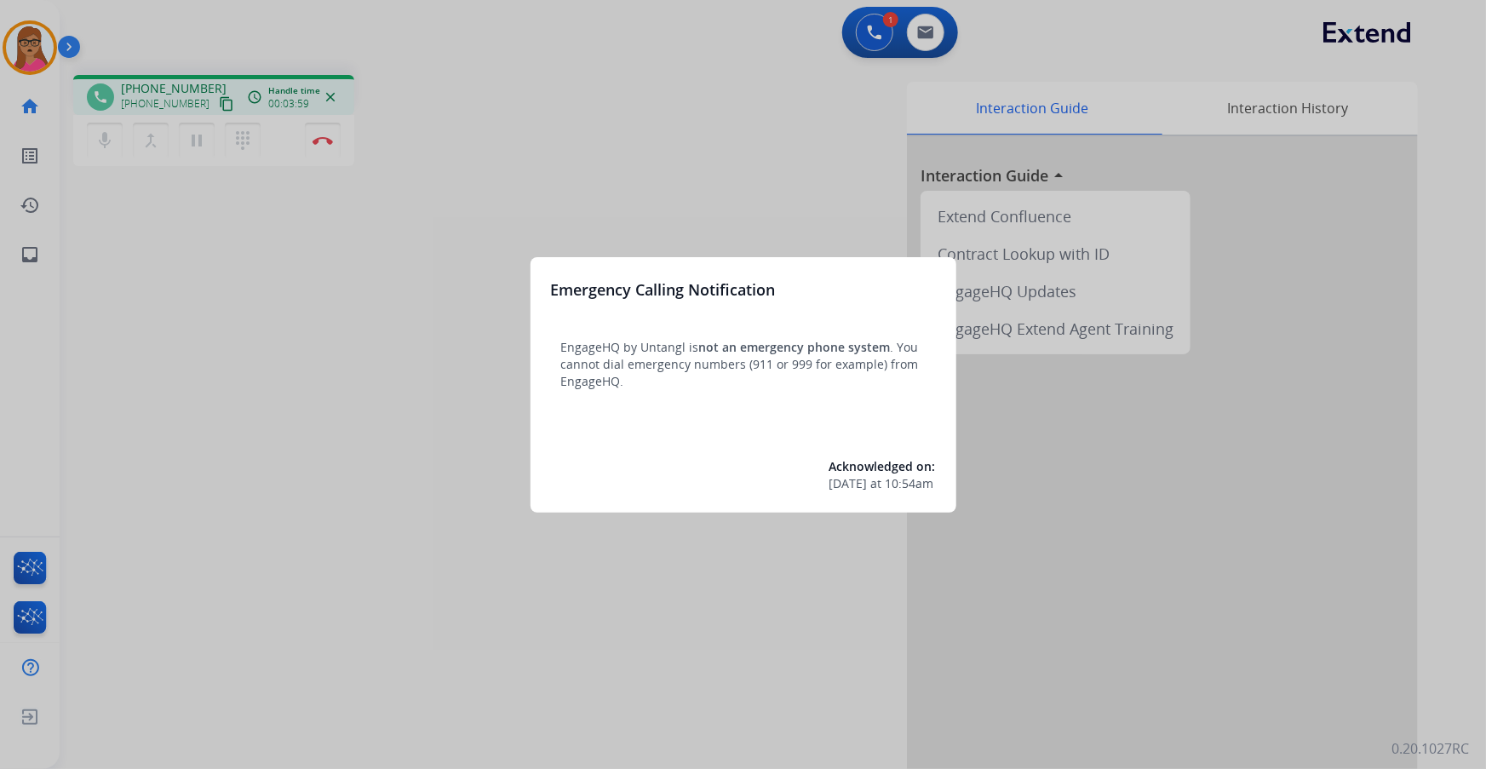
click at [538, 174] on div at bounding box center [743, 384] width 1486 height 769
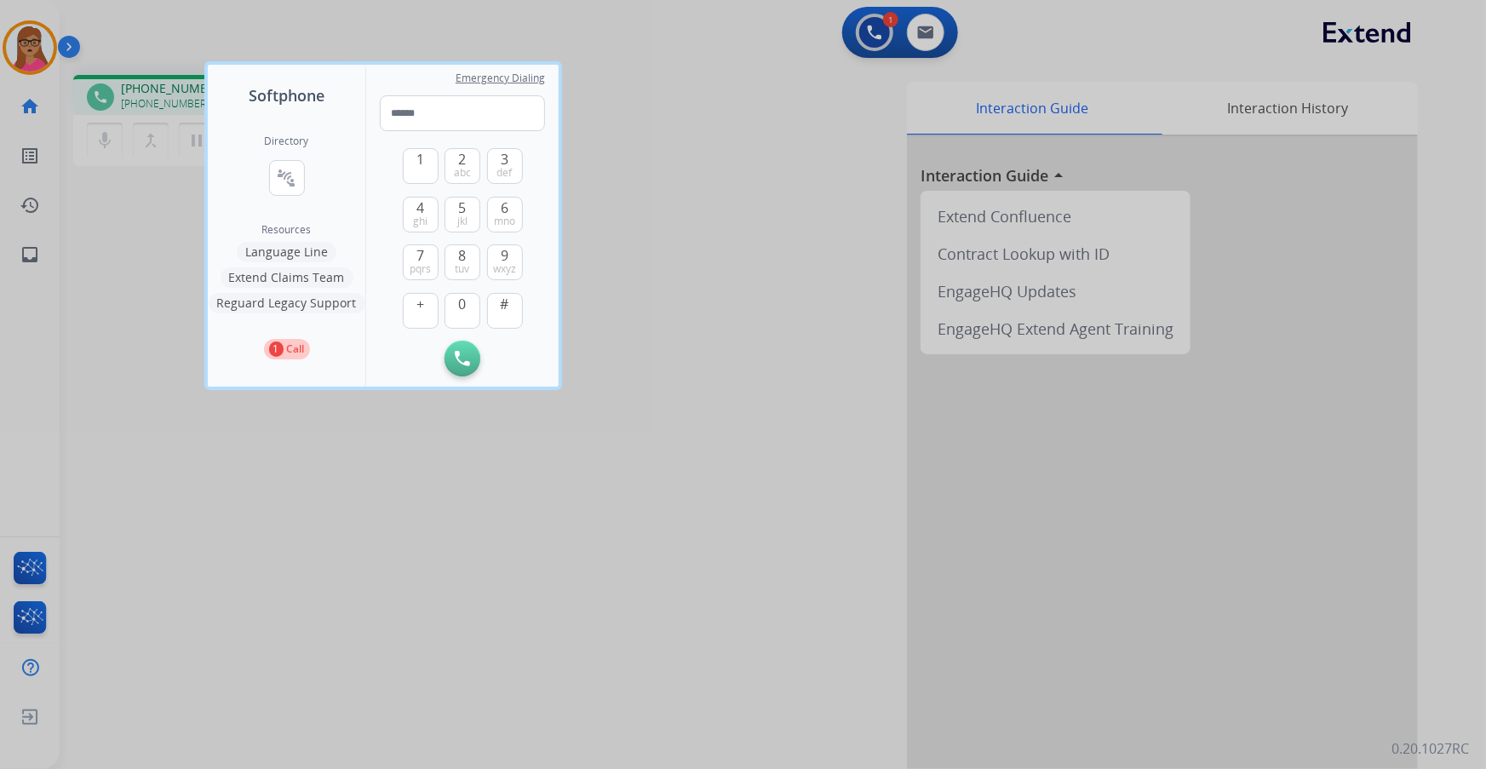
click at [685, 82] on div at bounding box center [743, 384] width 1486 height 769
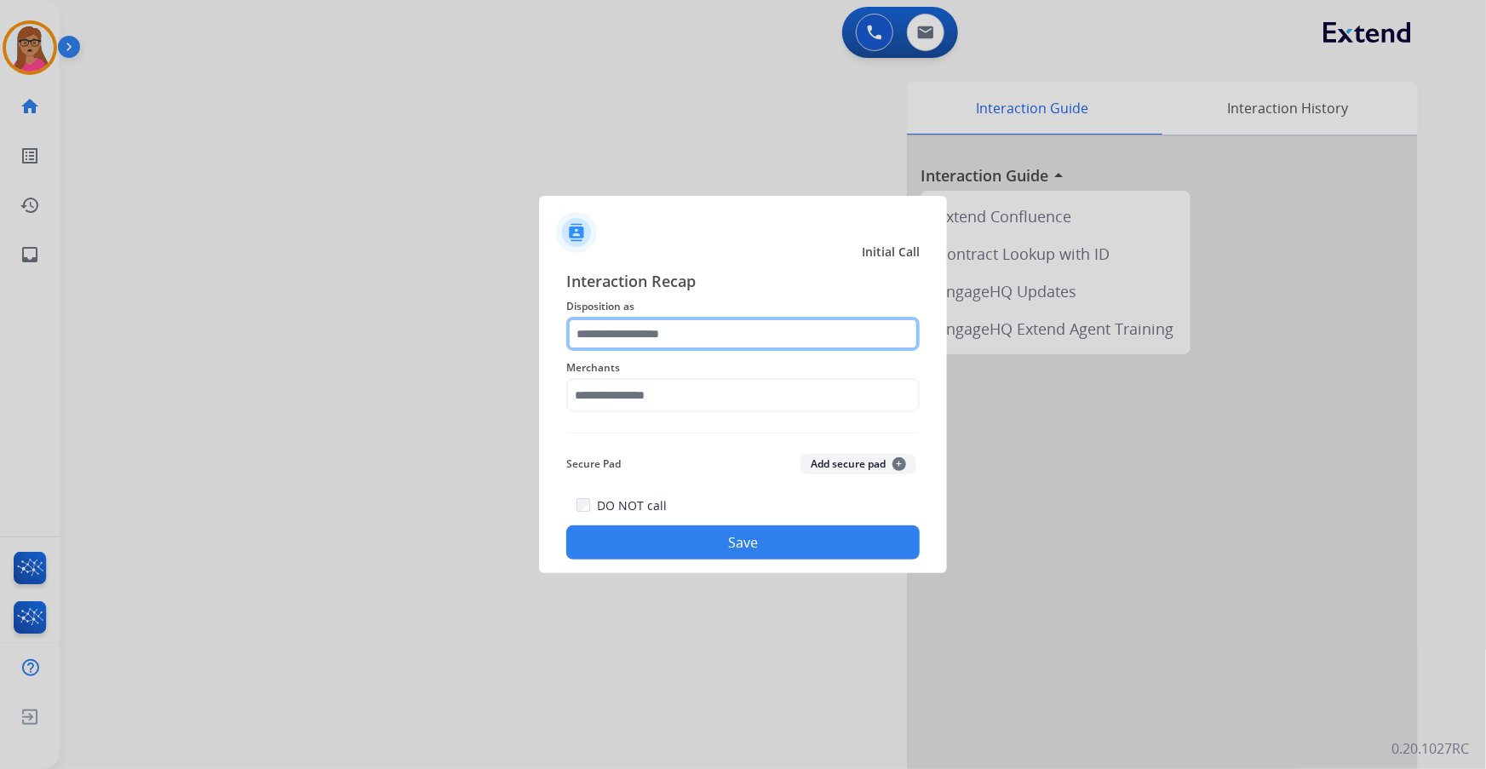
click at [716, 326] on input "text" at bounding box center [742, 334] width 353 height 34
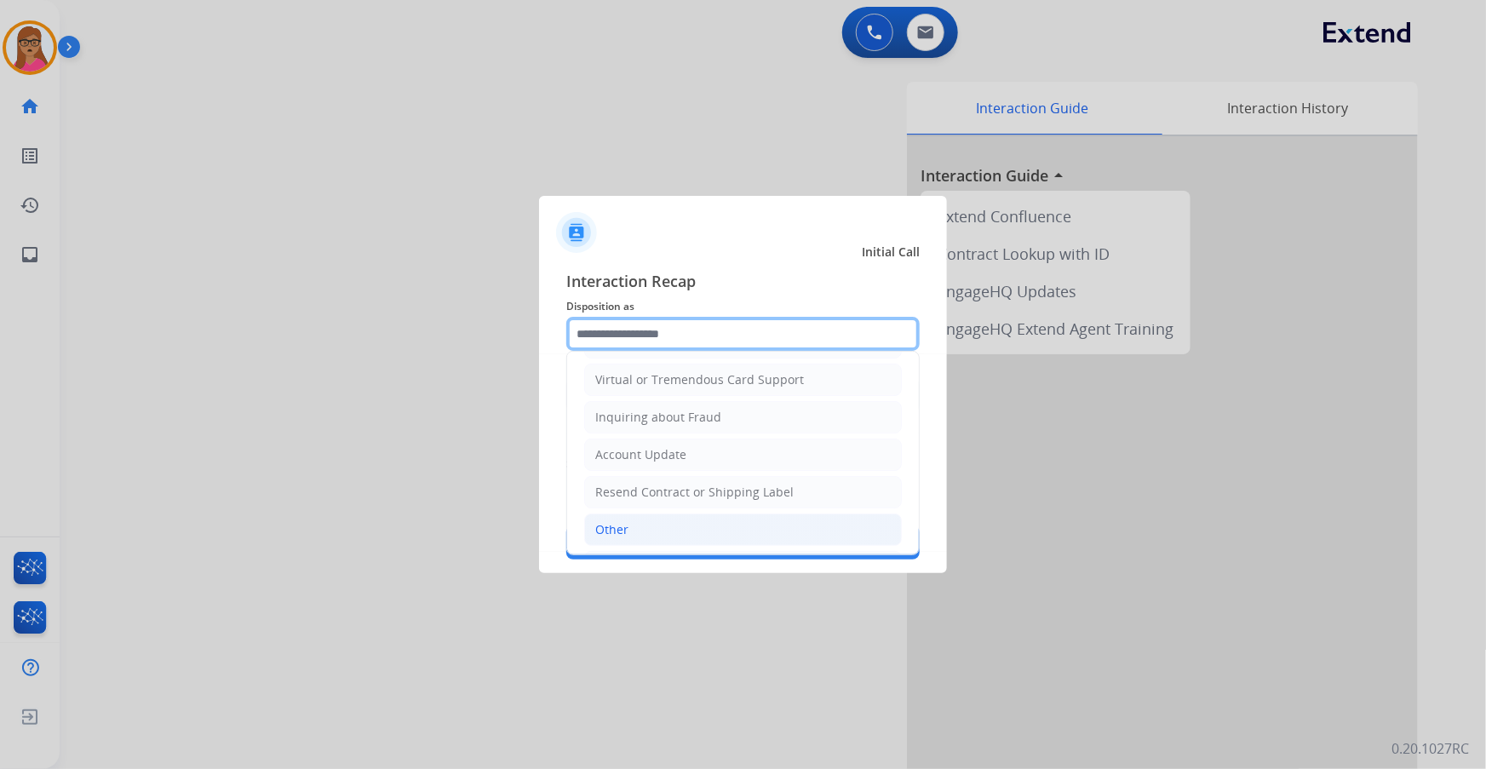
scroll to position [232, 0]
click at [641, 513] on li "Other" at bounding box center [743, 523] width 318 height 32
type input "*****"
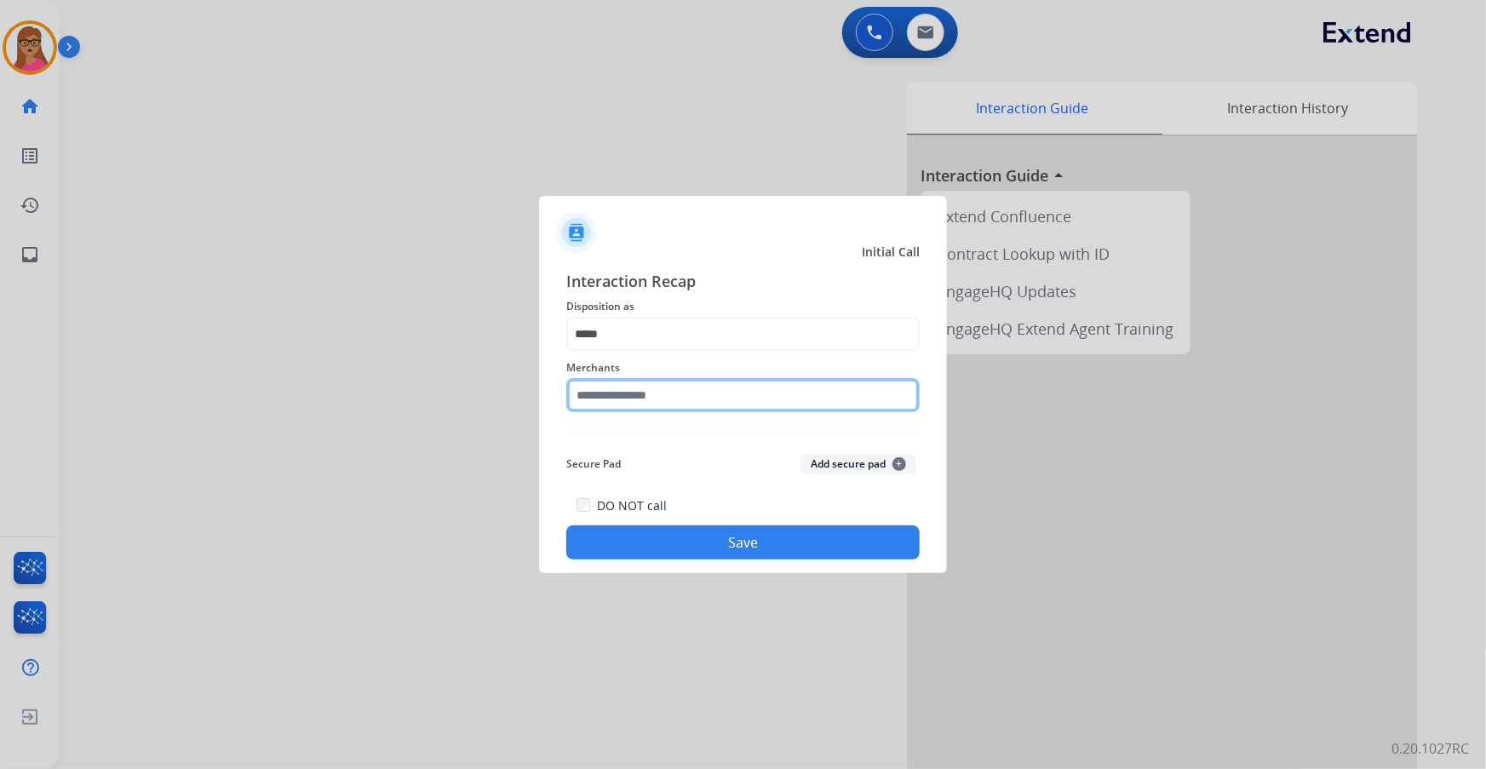
click at [682, 391] on input "text" at bounding box center [742, 395] width 353 height 34
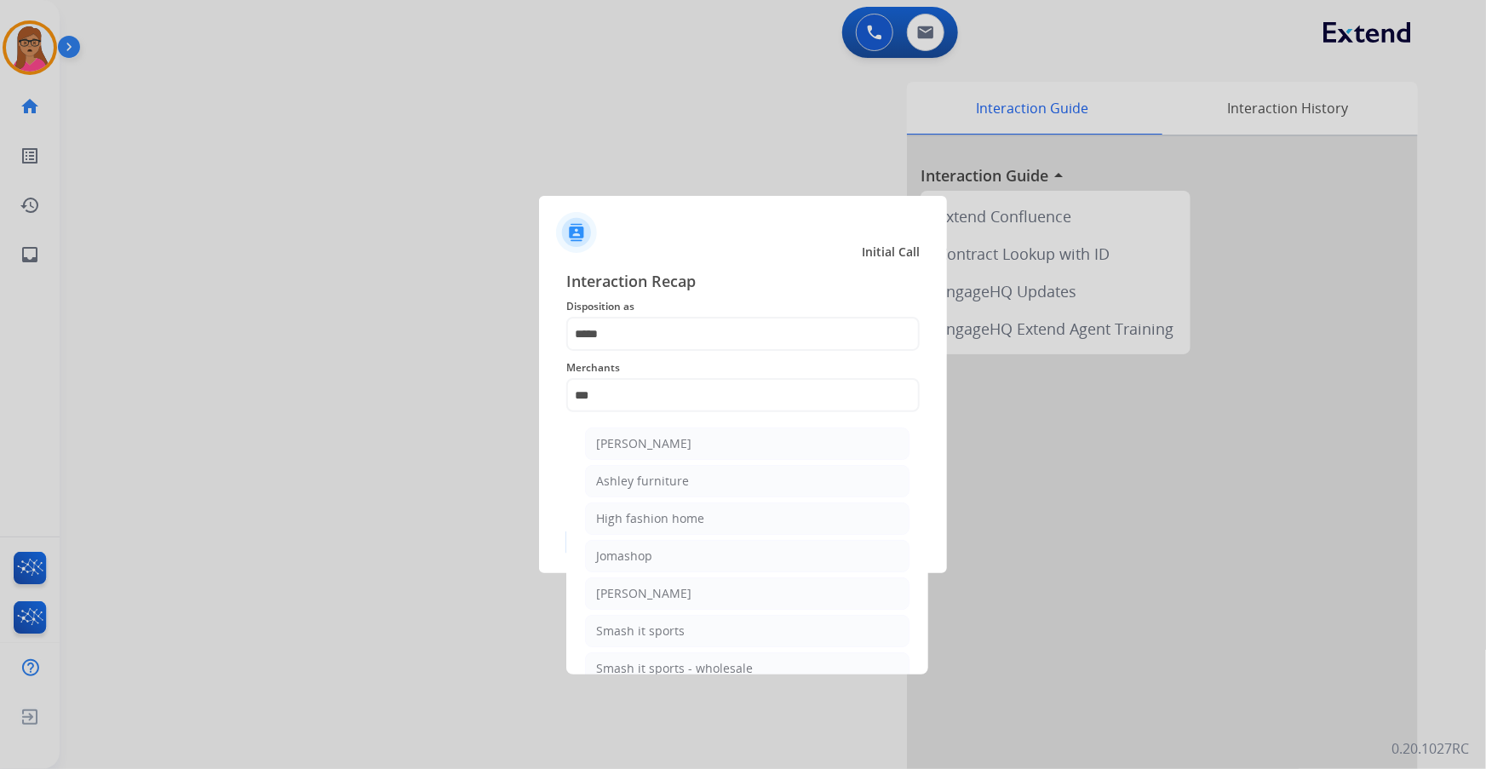
drag, startPoint x: 646, startPoint y: 483, endPoint x: 649, endPoint y: 472, distance: 11.4
click at [647, 483] on div "Ashley furniture" at bounding box center [642, 481] width 93 height 17
type input "**********"
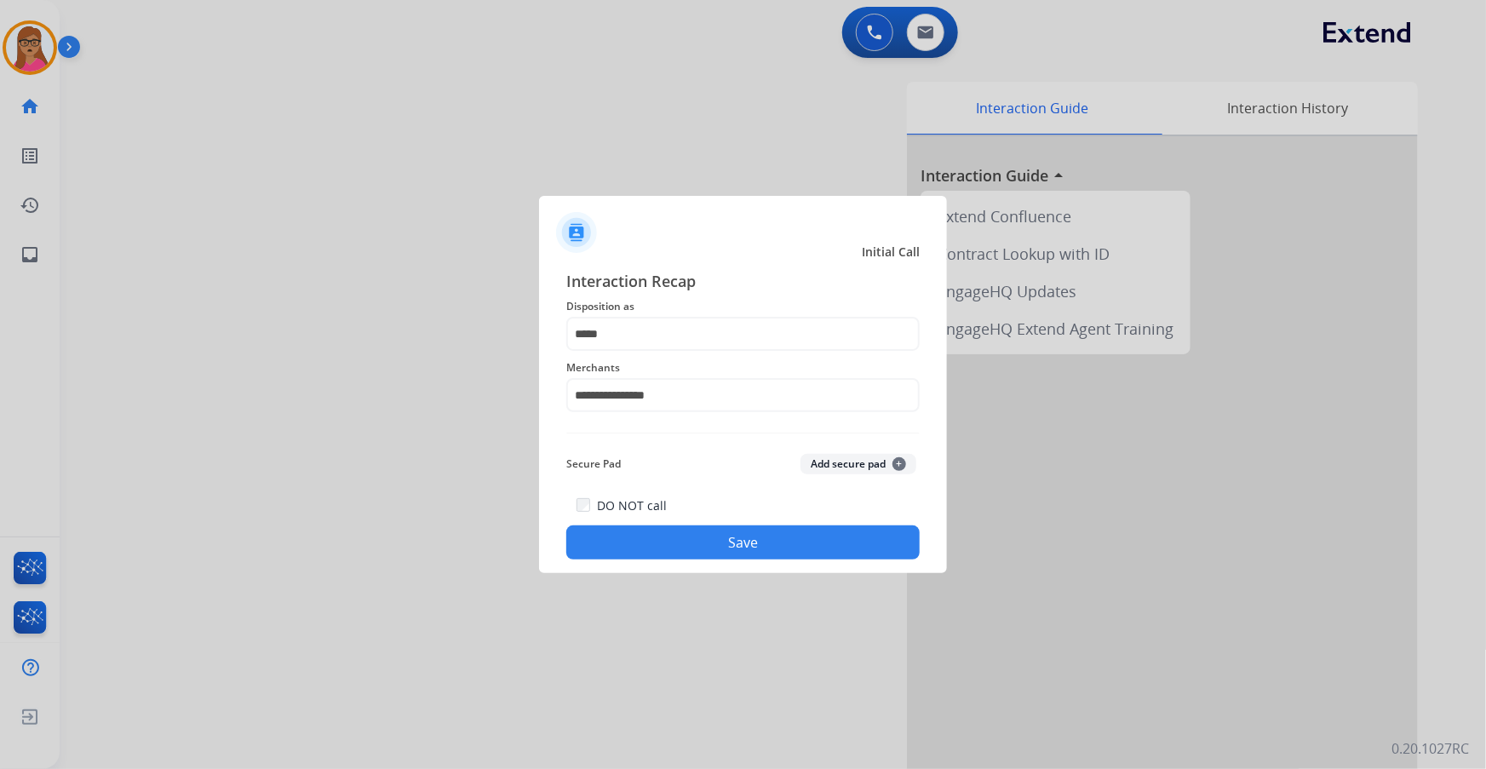
drag, startPoint x: 695, startPoint y: 534, endPoint x: 803, endPoint y: 400, distance: 171.9
click at [696, 534] on button "Save" at bounding box center [742, 542] width 353 height 34
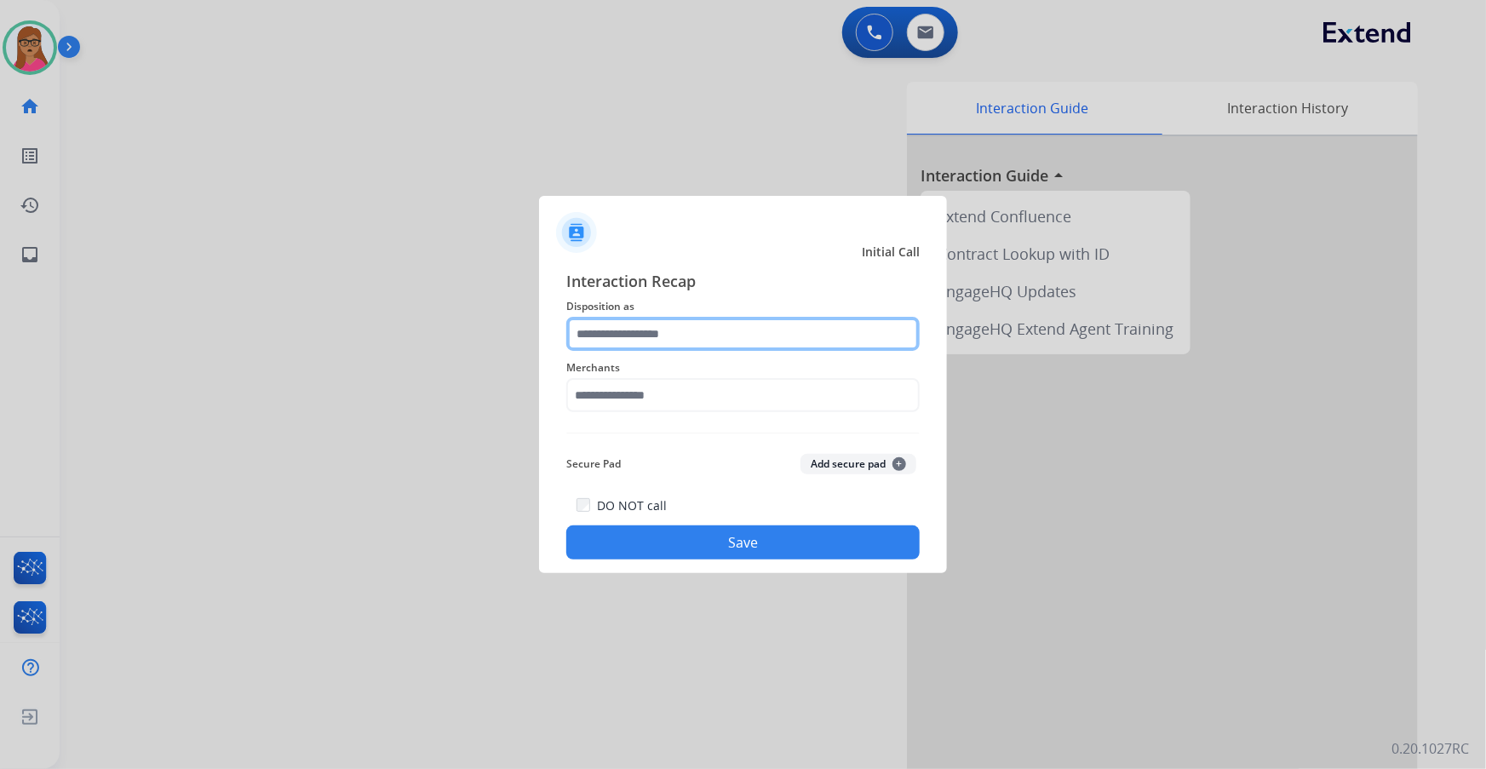
click at [639, 330] on input "text" at bounding box center [742, 334] width 353 height 34
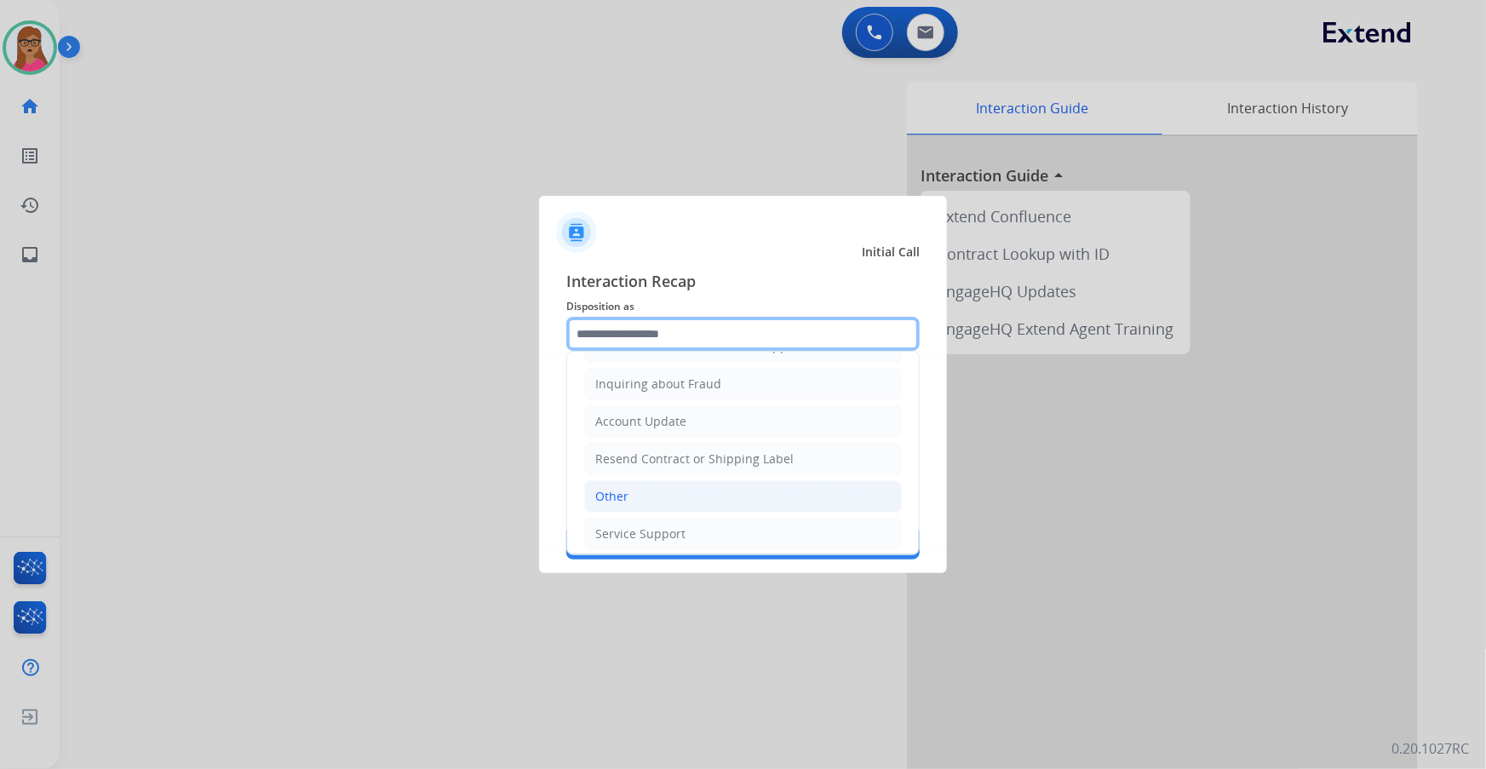
scroll to position [263, 0]
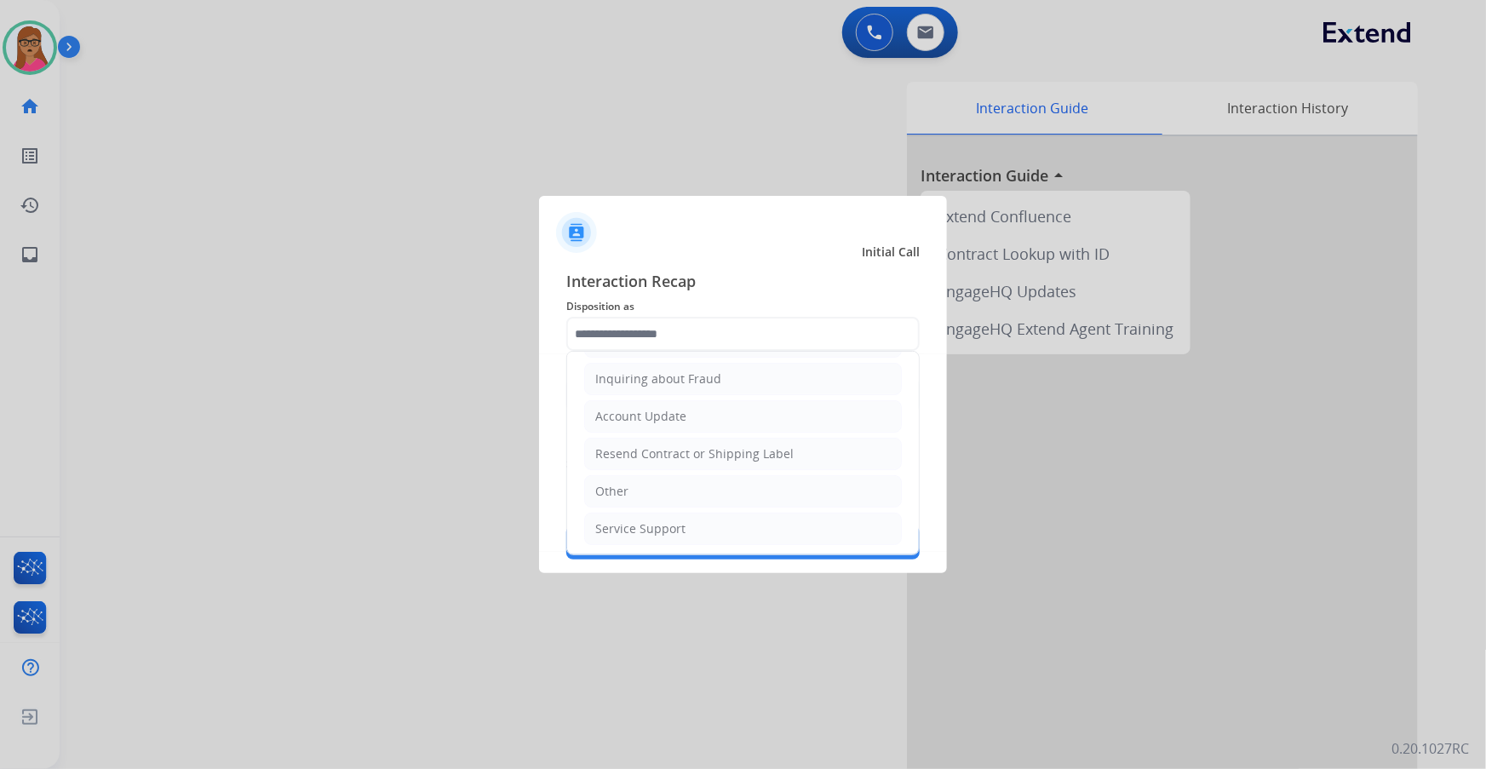
click at [631, 493] on li "Other" at bounding box center [743, 491] width 318 height 32
type input "*****"
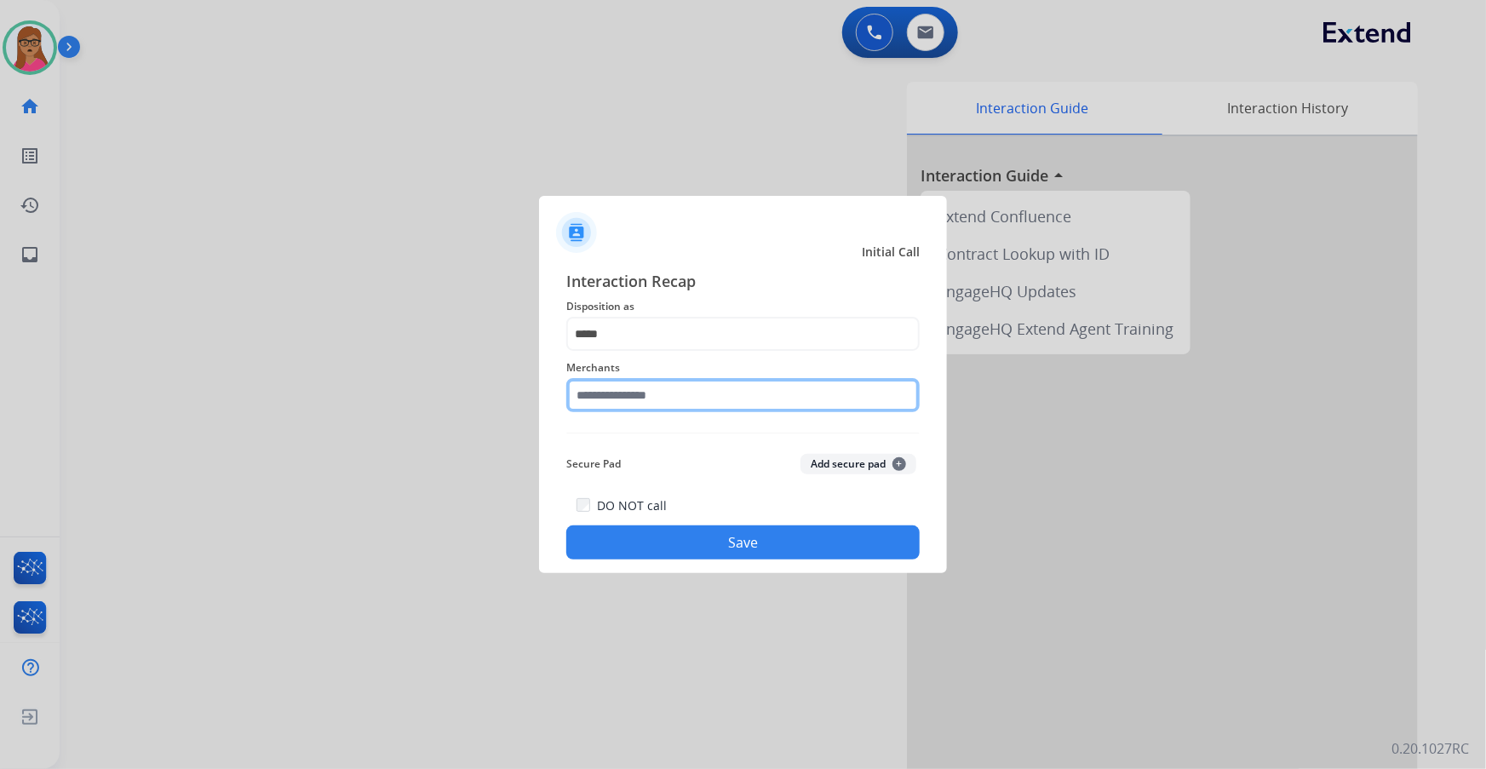
click at [687, 387] on input "text" at bounding box center [742, 395] width 353 height 34
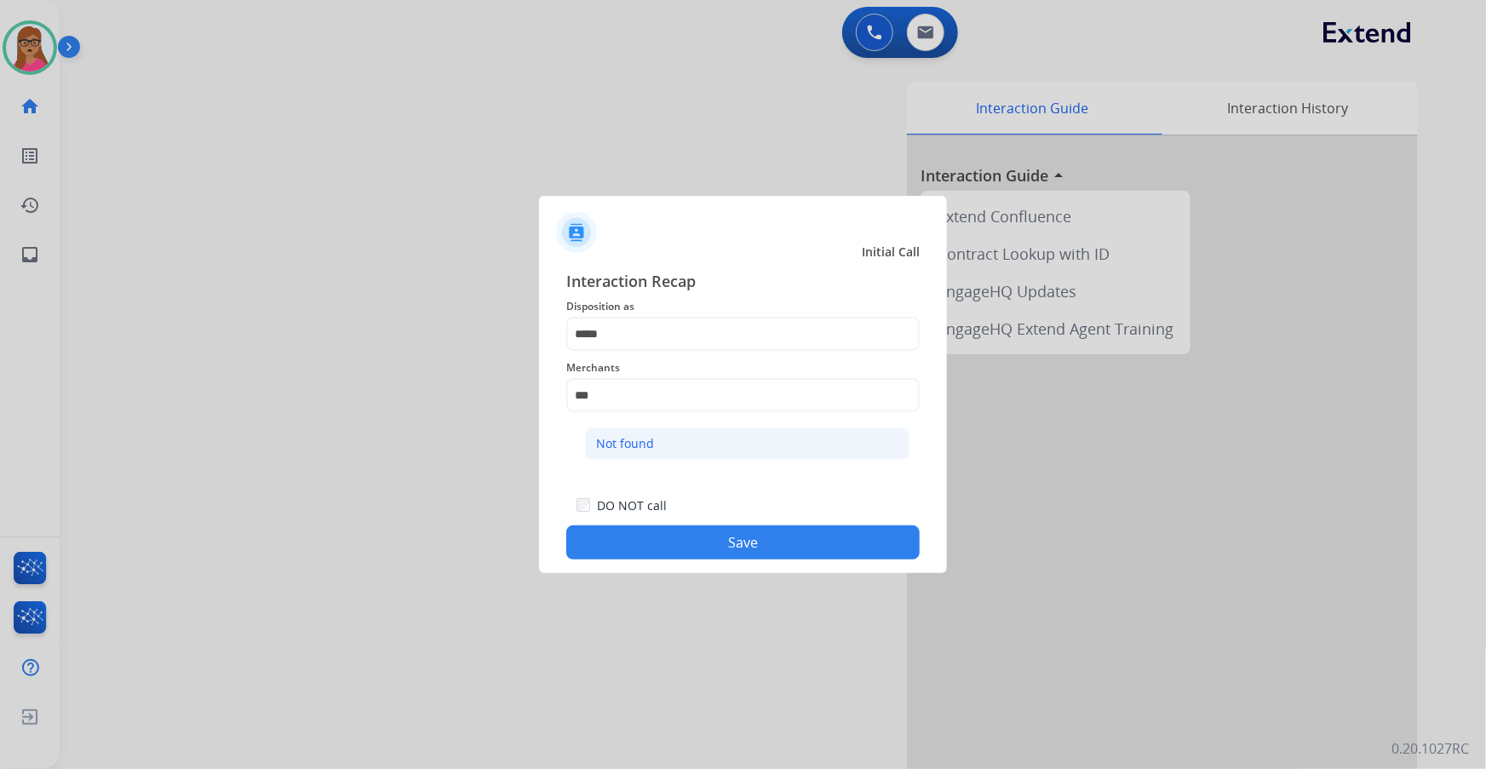
click at [616, 437] on div "Not found" at bounding box center [625, 443] width 58 height 17
type input "*********"
drag, startPoint x: 769, startPoint y: 544, endPoint x: 813, endPoint y: 542, distance: 44.3
click at [769, 543] on button "Save" at bounding box center [742, 542] width 353 height 34
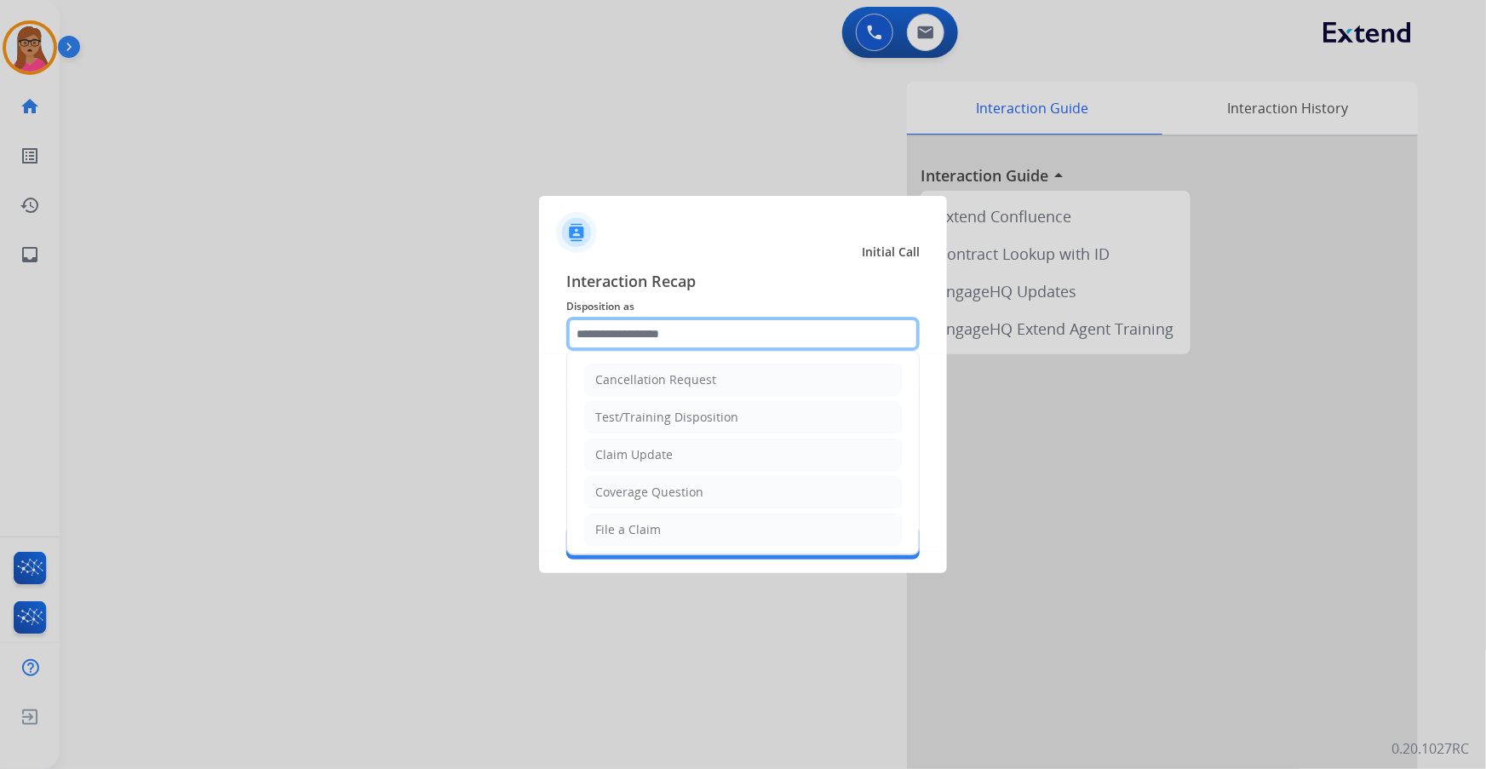
click at [649, 327] on input "text" at bounding box center [742, 334] width 353 height 34
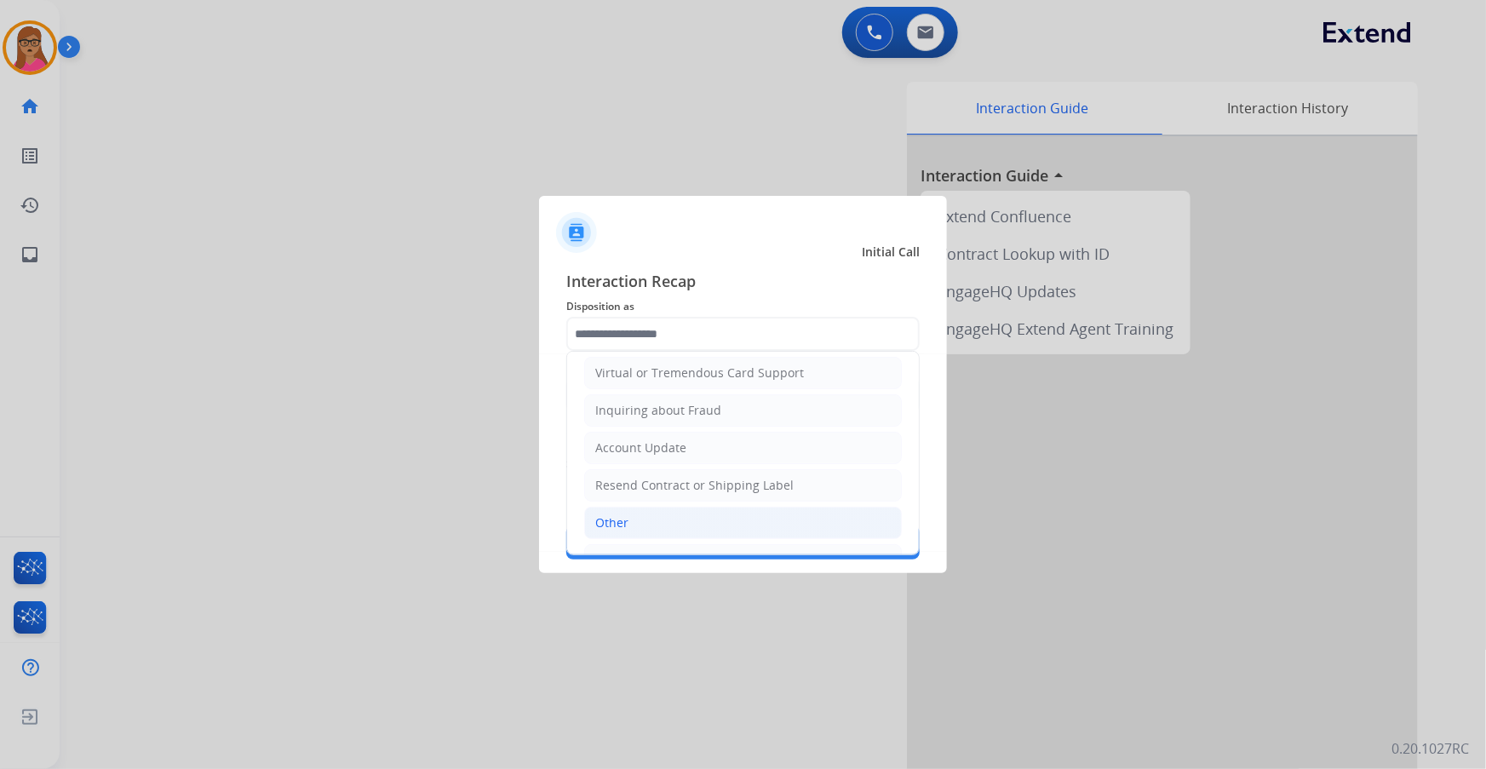
click at [629, 514] on li "Other" at bounding box center [743, 523] width 318 height 32
type input "*****"
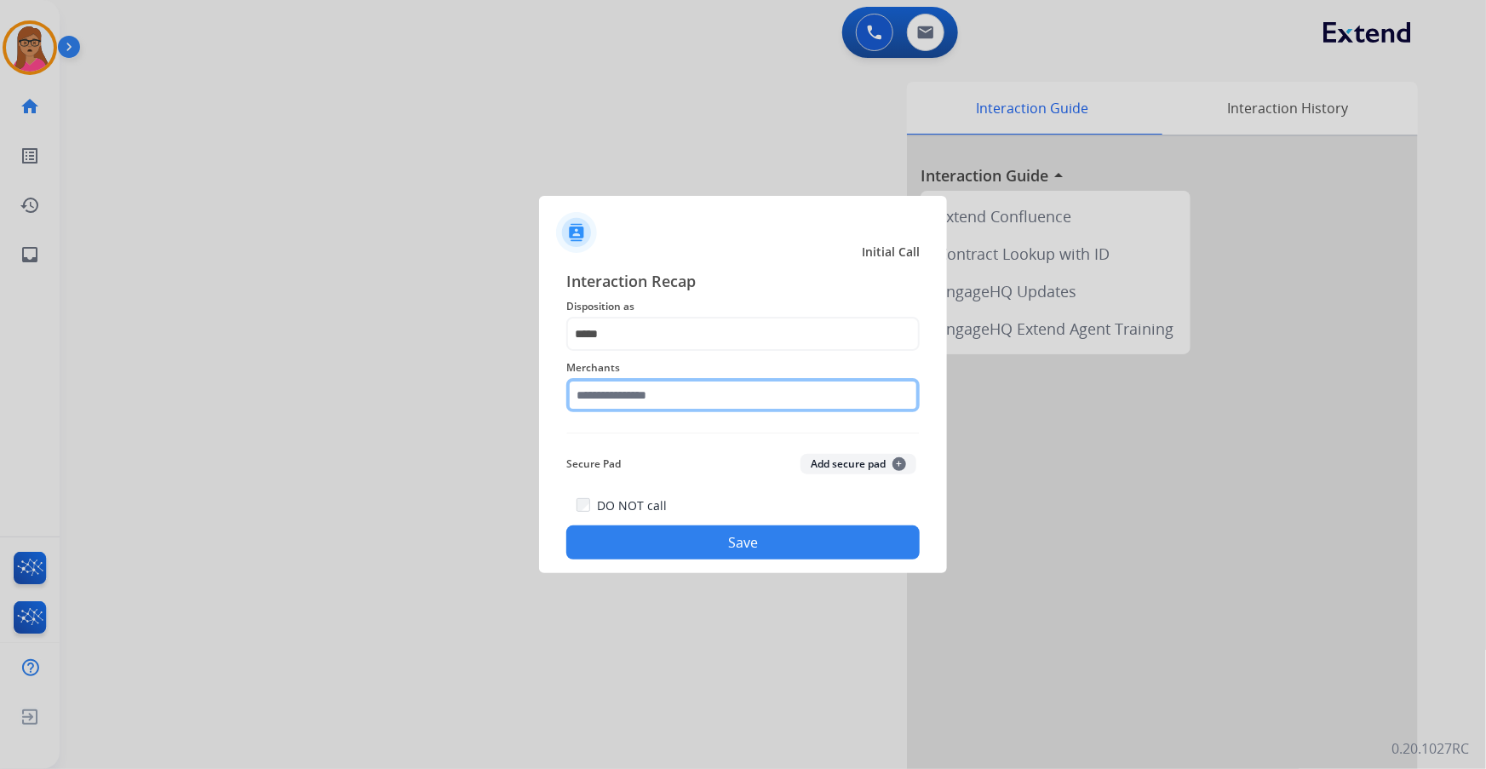
click at [668, 391] on input "text" at bounding box center [742, 395] width 353 height 34
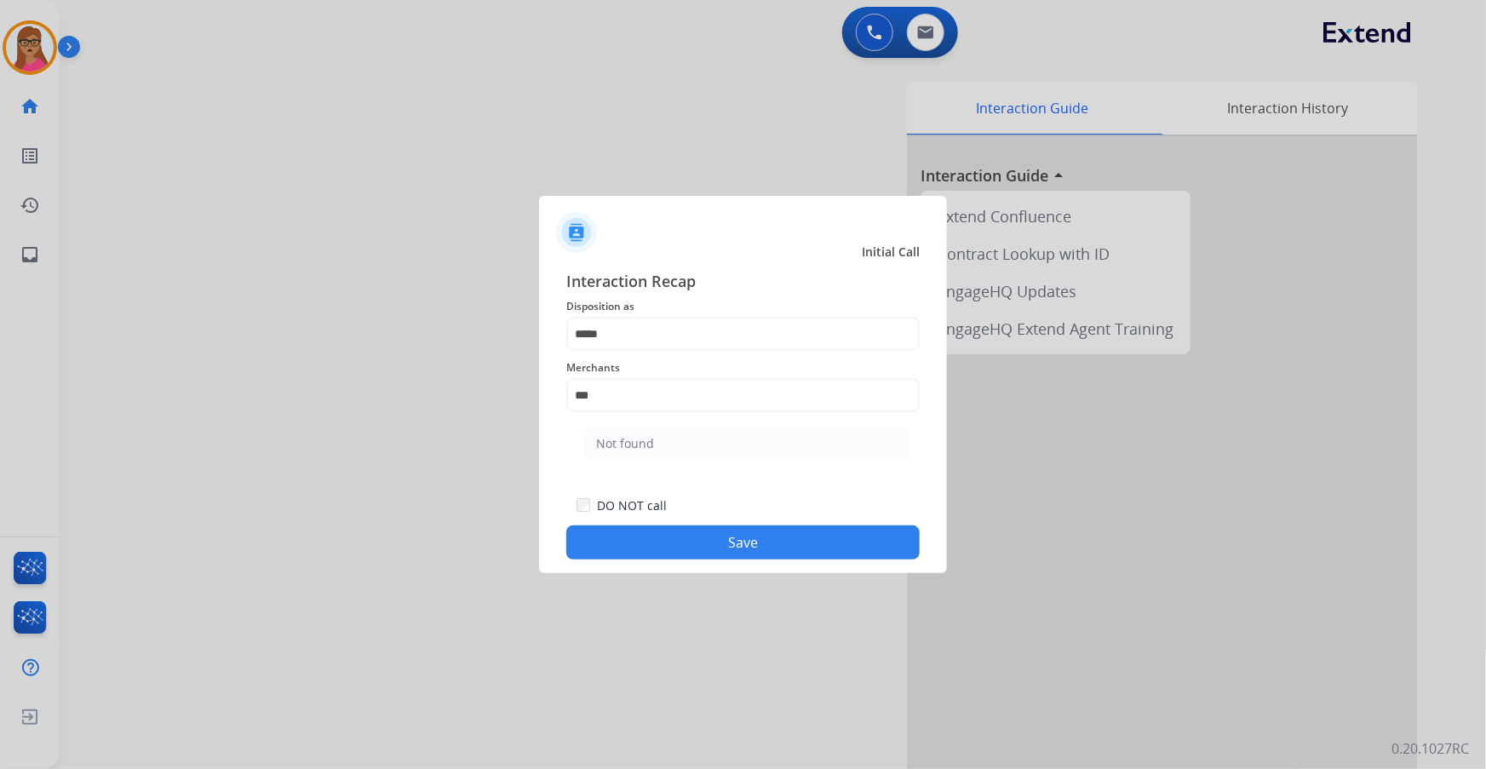
click at [624, 422] on ul "Not found" at bounding box center [747, 448] width 335 height 58
click at [659, 443] on li "Not found" at bounding box center [747, 443] width 324 height 32
type input "*********"
click at [739, 544] on button "Save" at bounding box center [742, 542] width 353 height 34
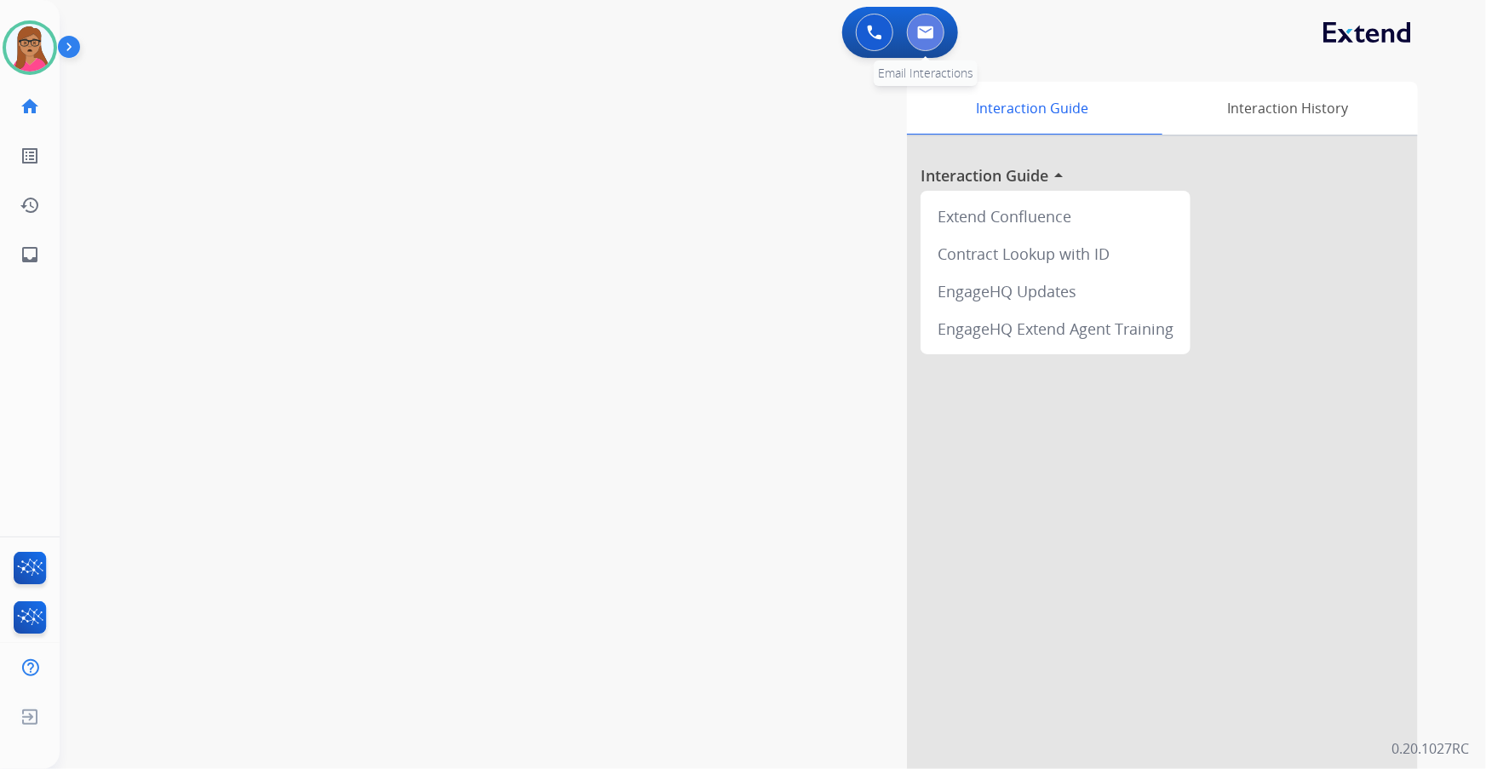
click at [931, 25] on button at bounding box center [925, 32] width 37 height 37
select select "**********"
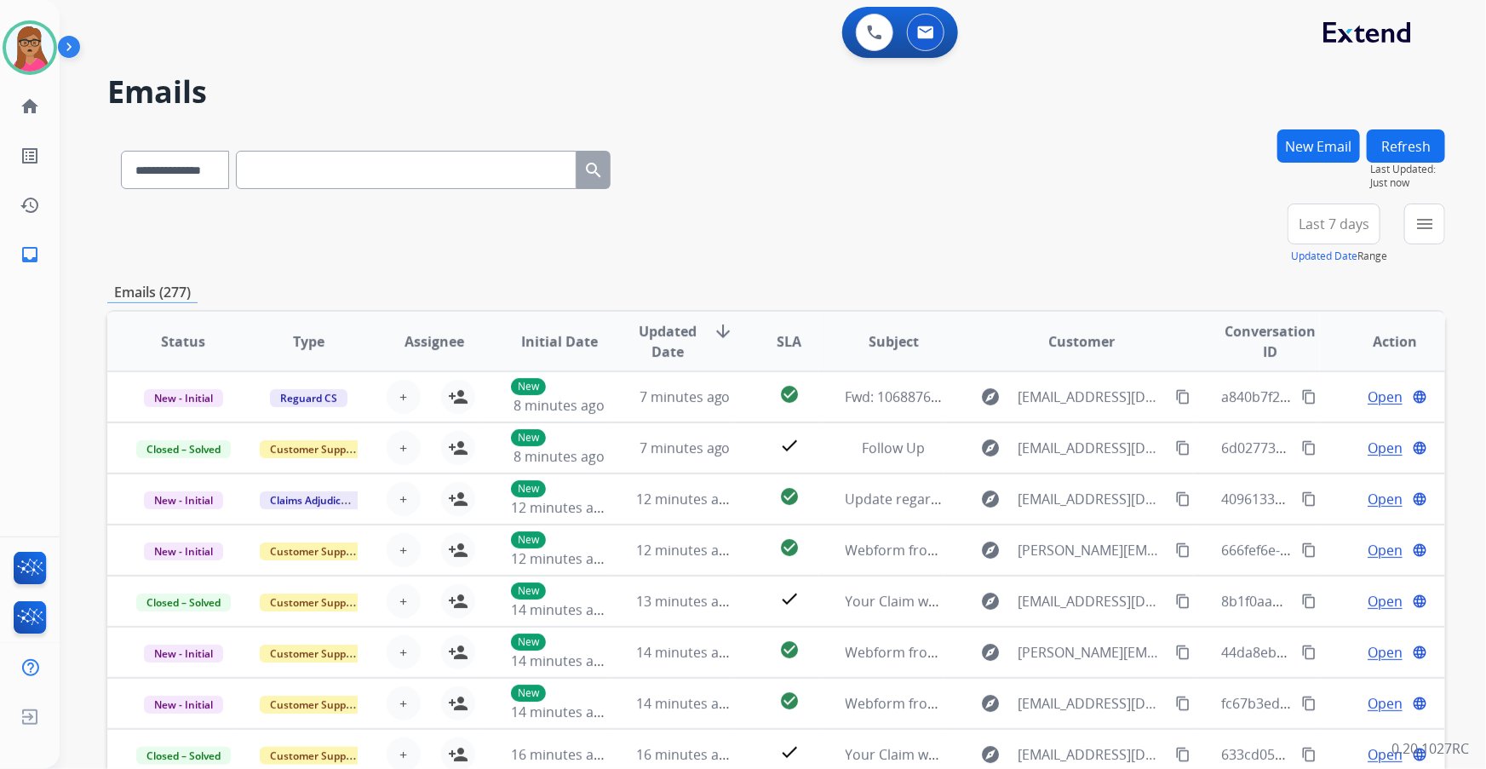
click at [1340, 234] on button "Last 7 days" at bounding box center [1333, 223] width 93 height 41
click at [1320, 430] on div "Last 90 days" at bounding box center [1328, 431] width 94 height 26
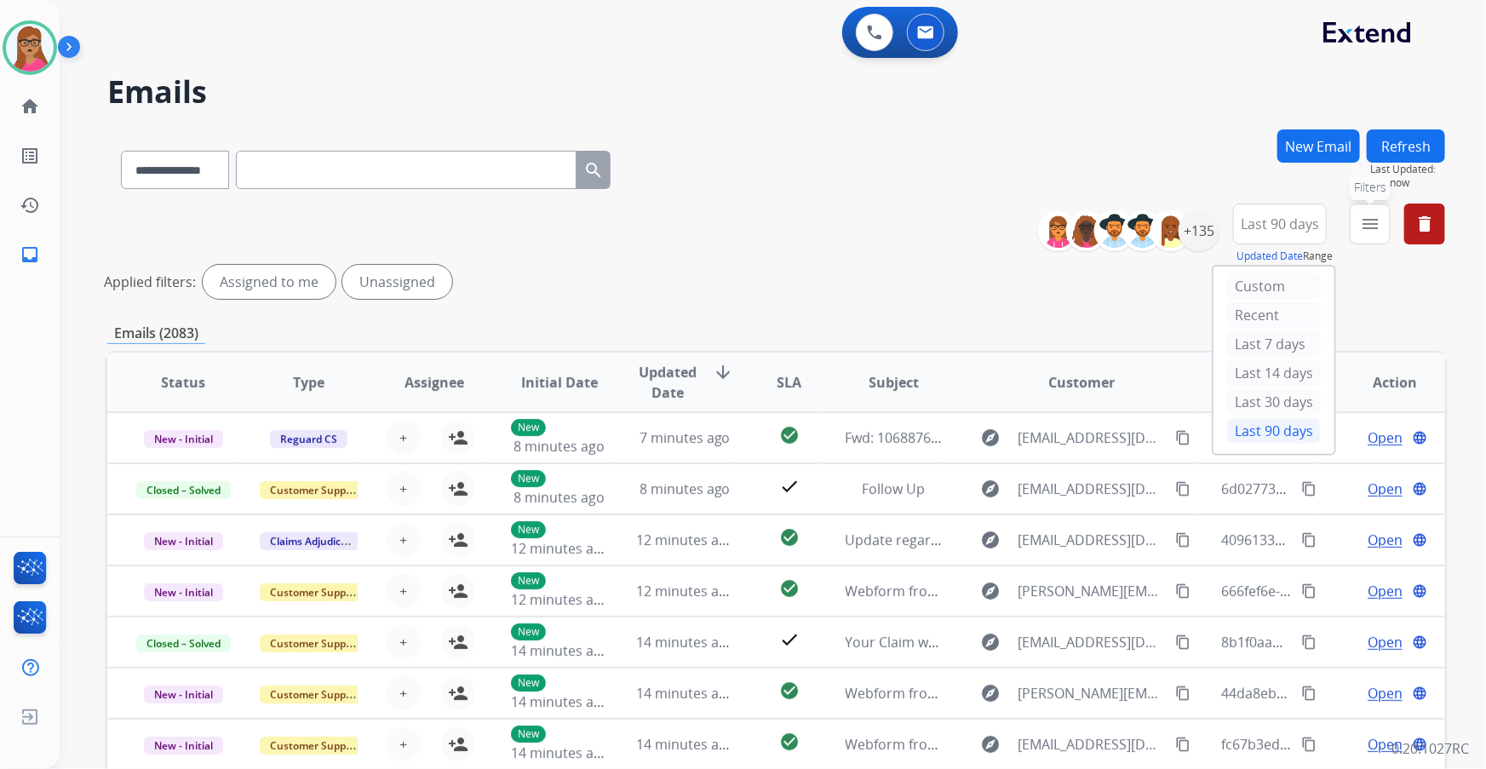
click at [1370, 230] on mat-icon "menu" at bounding box center [1370, 224] width 20 height 20
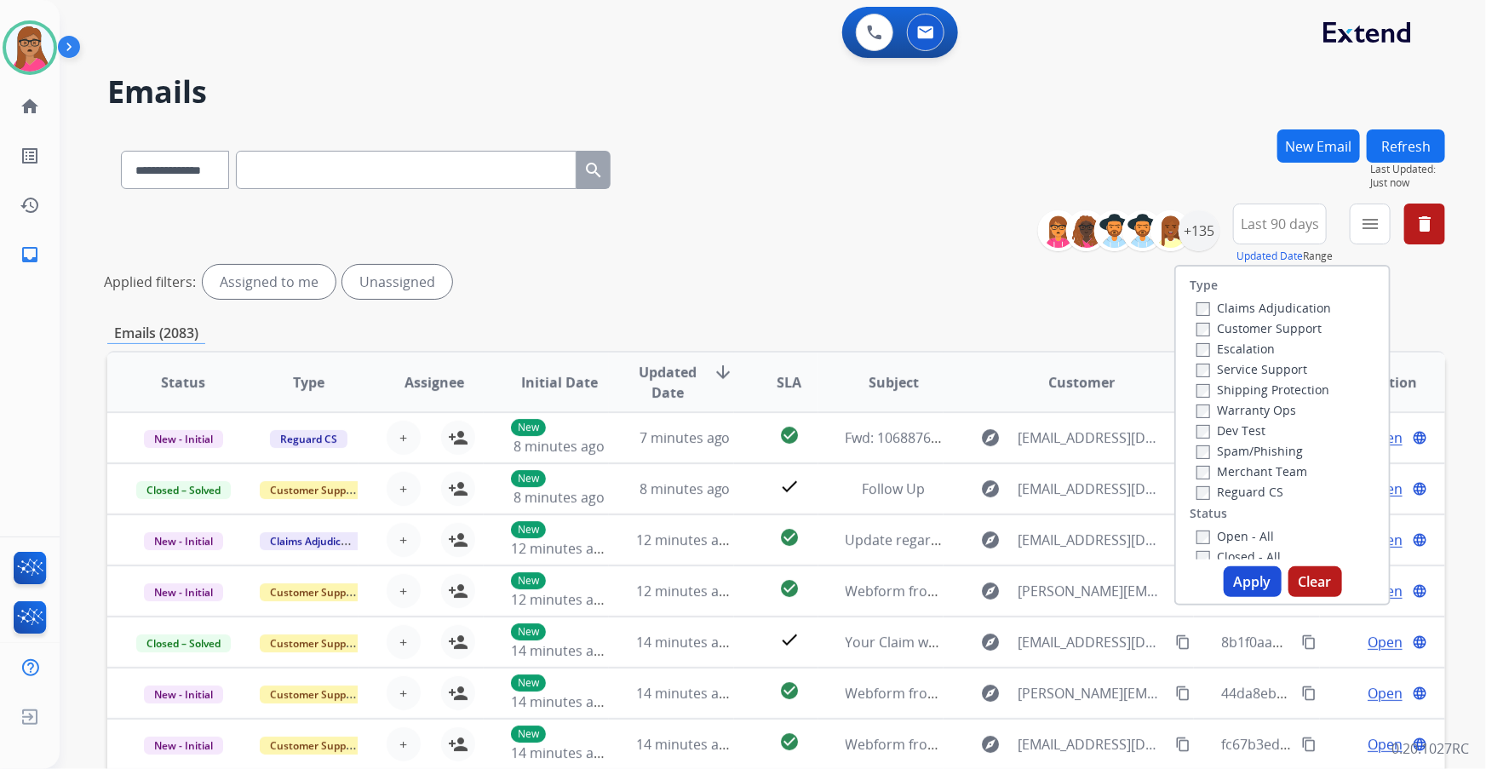
click at [1292, 329] on label "Customer Support" at bounding box center [1258, 328] width 125 height 16
click at [1293, 393] on label "Shipping Protection" at bounding box center [1262, 389] width 133 height 16
click at [1227, 496] on label "Reguard CS" at bounding box center [1239, 492] width 87 height 16
click at [1243, 570] on button "Apply" at bounding box center [1253, 581] width 58 height 31
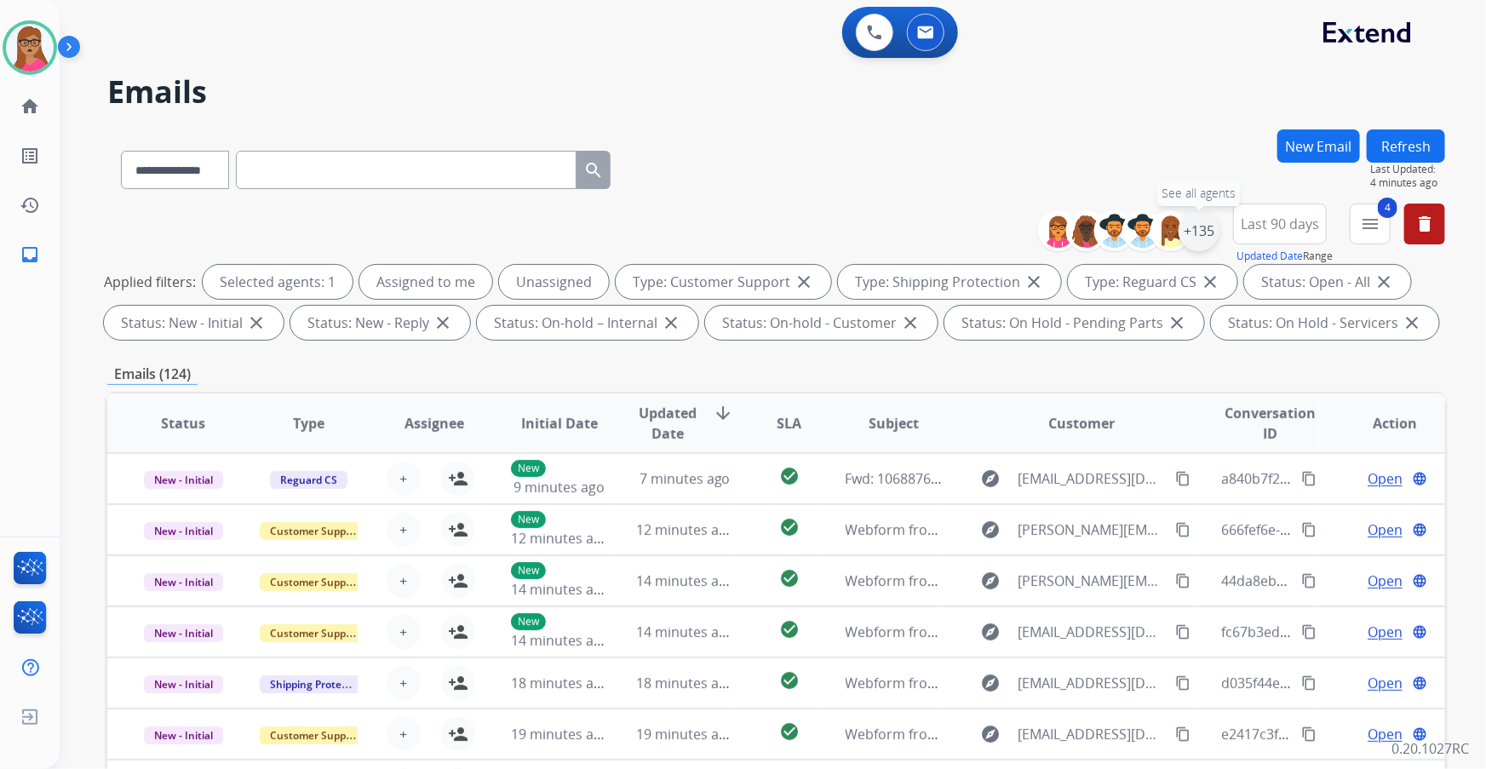
click at [1207, 233] on div "+135" at bounding box center [1198, 230] width 41 height 41
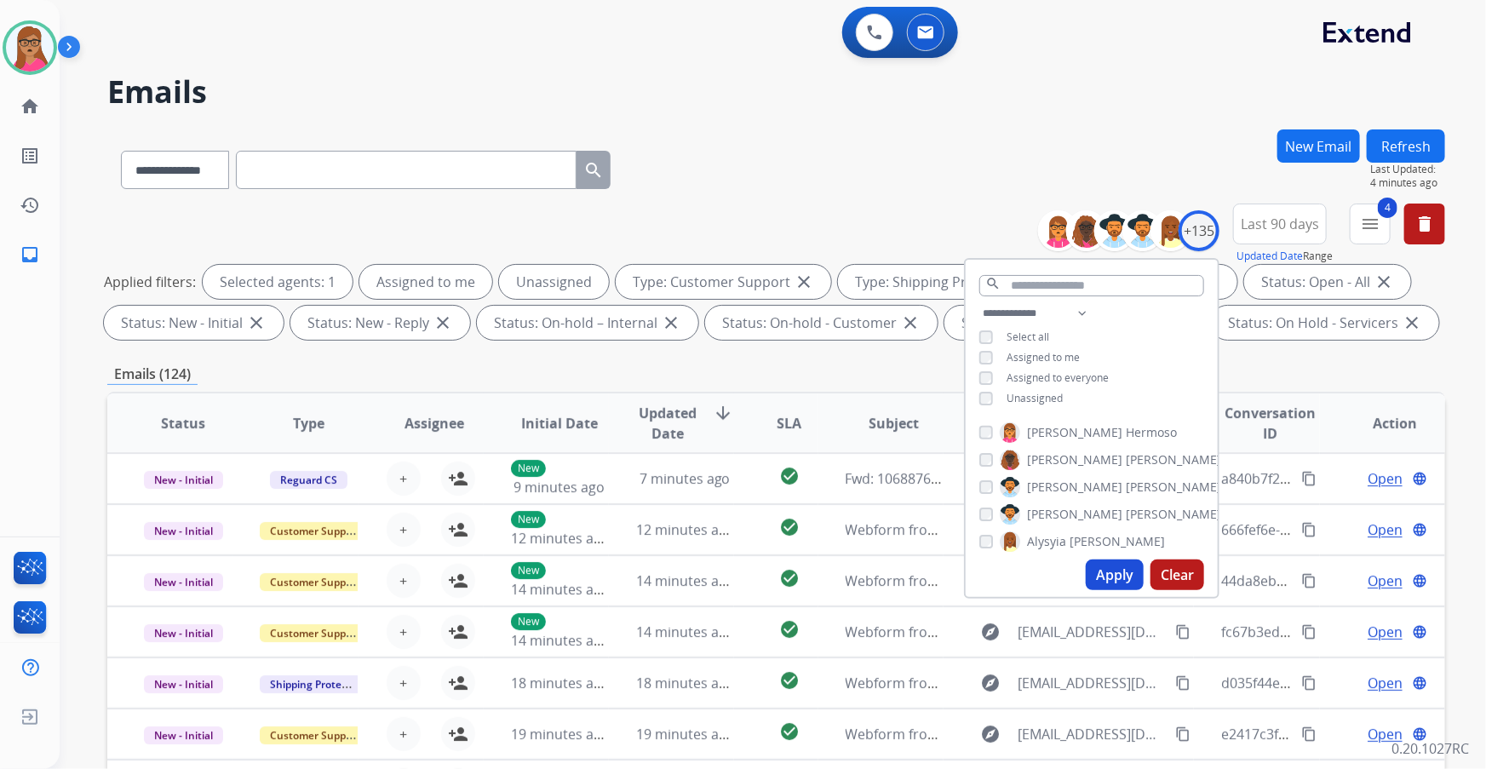
click at [933, 182] on div "**********" at bounding box center [776, 166] width 1338 height 74
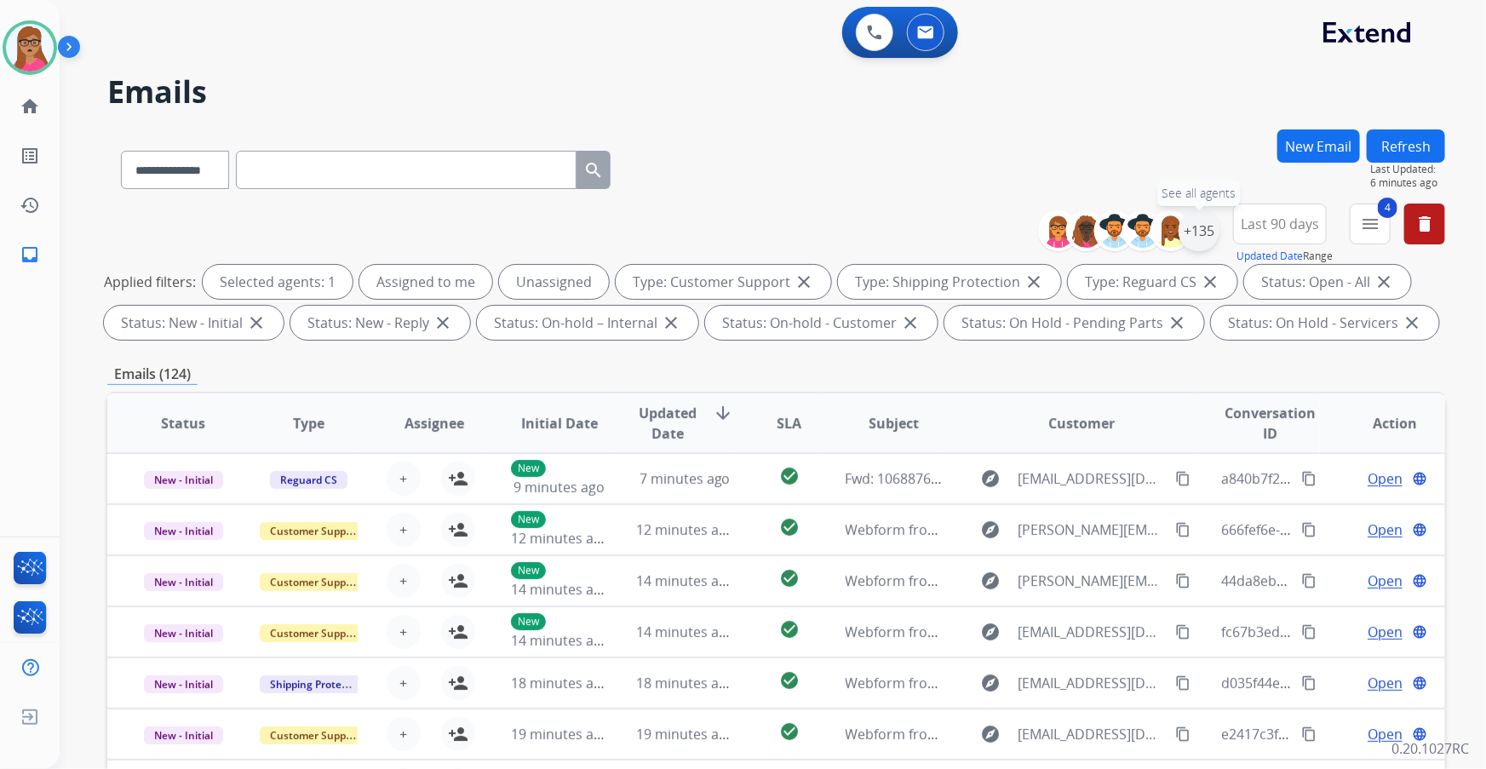
click at [1203, 234] on div "+135" at bounding box center [1198, 230] width 41 height 41
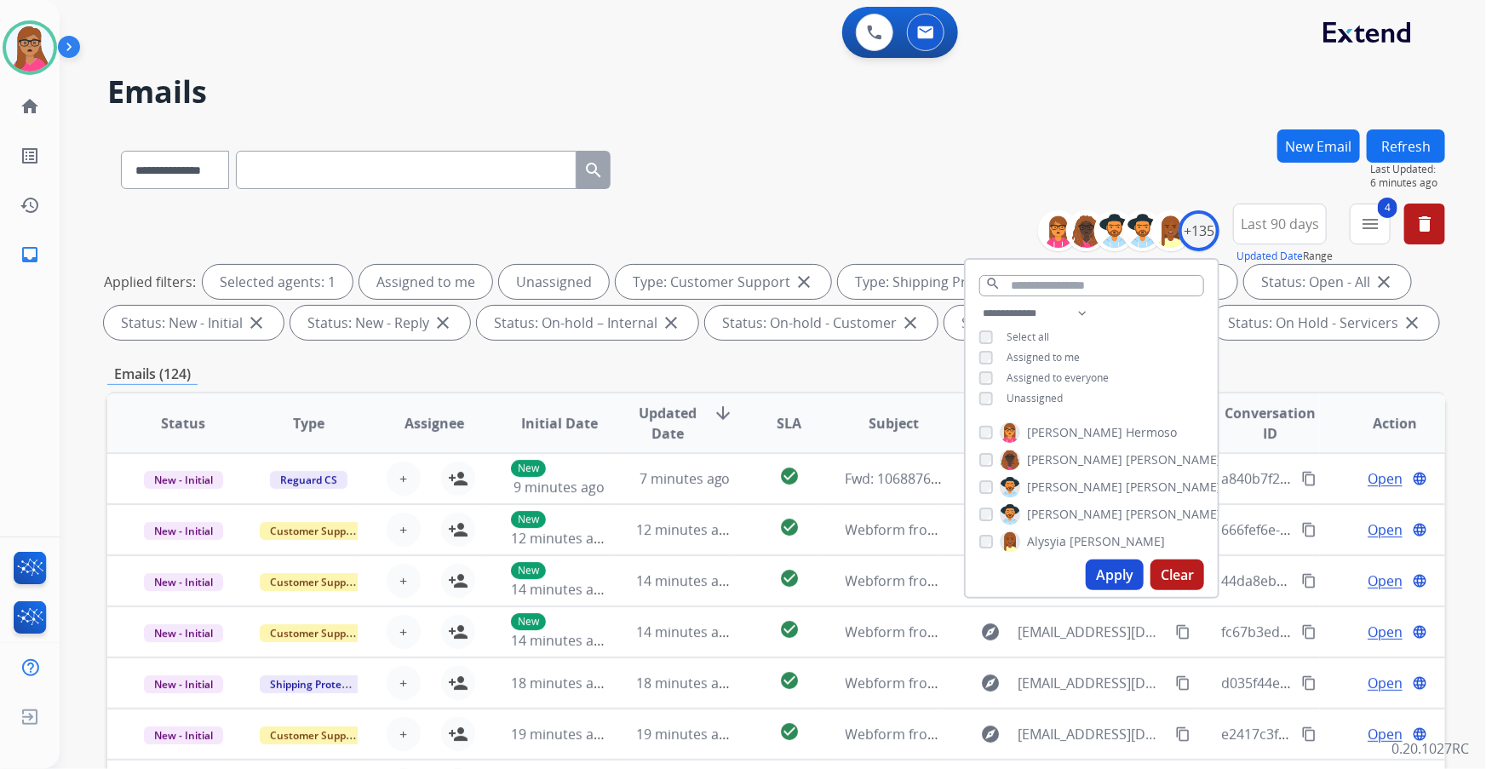
click at [830, 226] on div "**********" at bounding box center [776, 274] width 1338 height 143
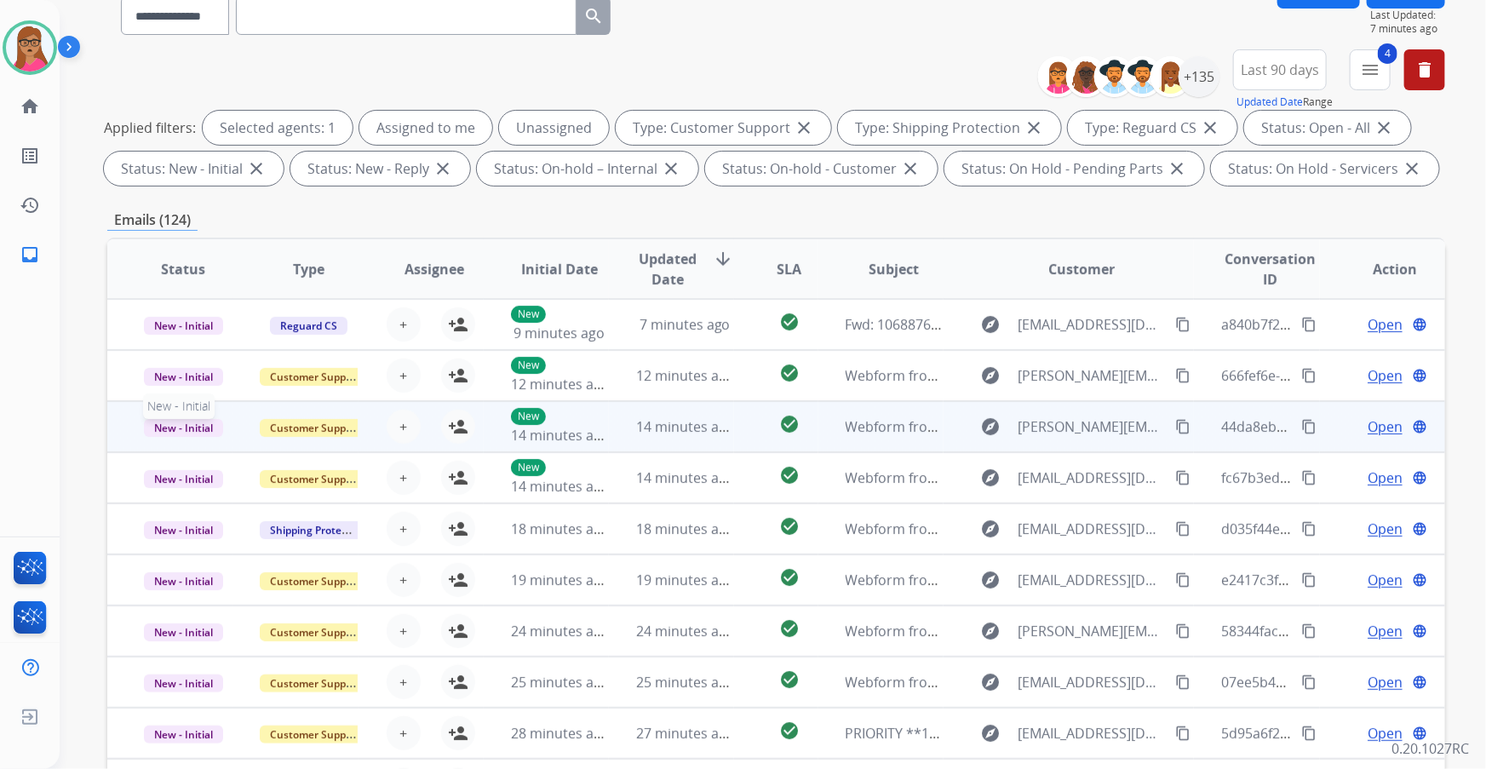
scroll to position [1, 0]
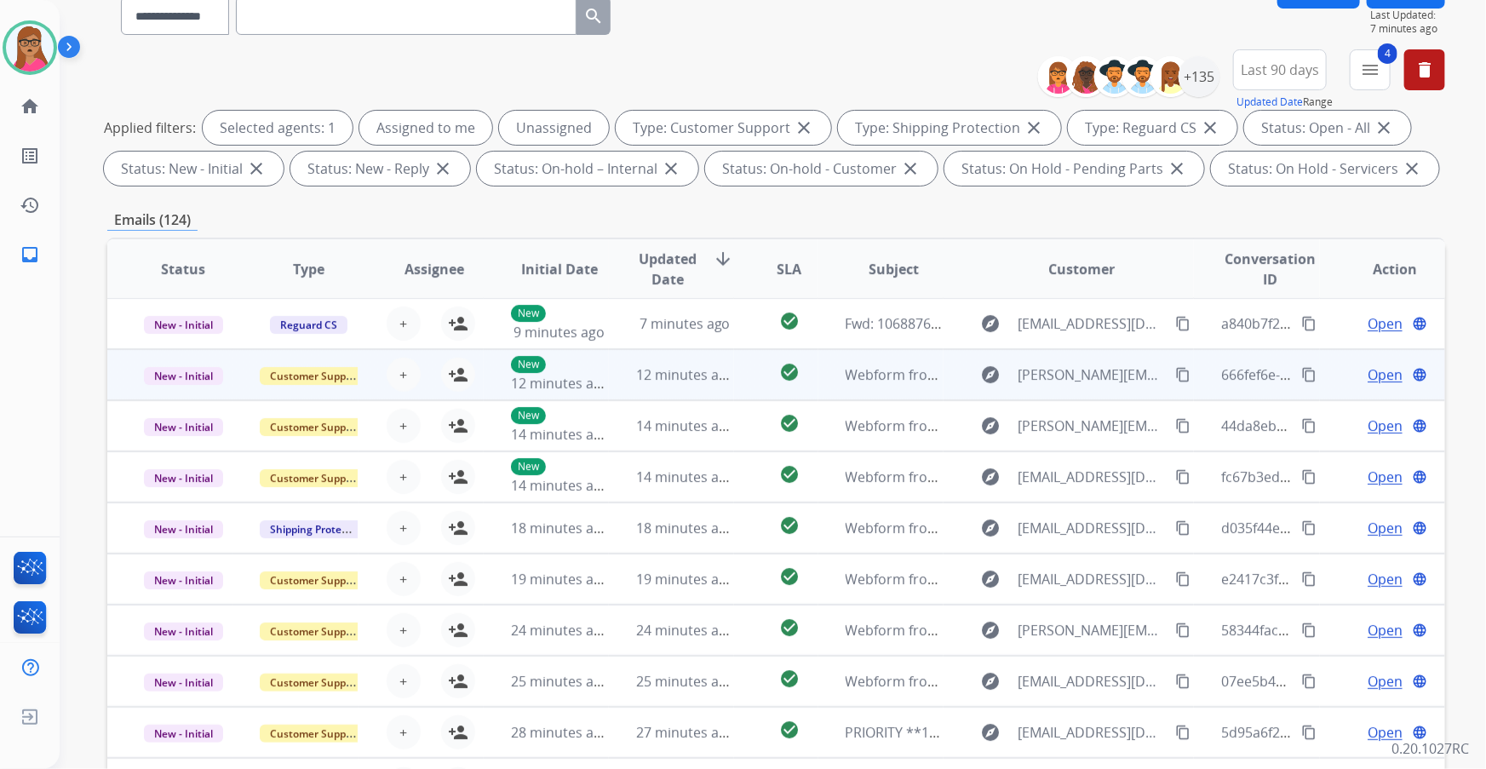
click at [182, 388] on td "New - Initial" at bounding box center [169, 374] width 125 height 51
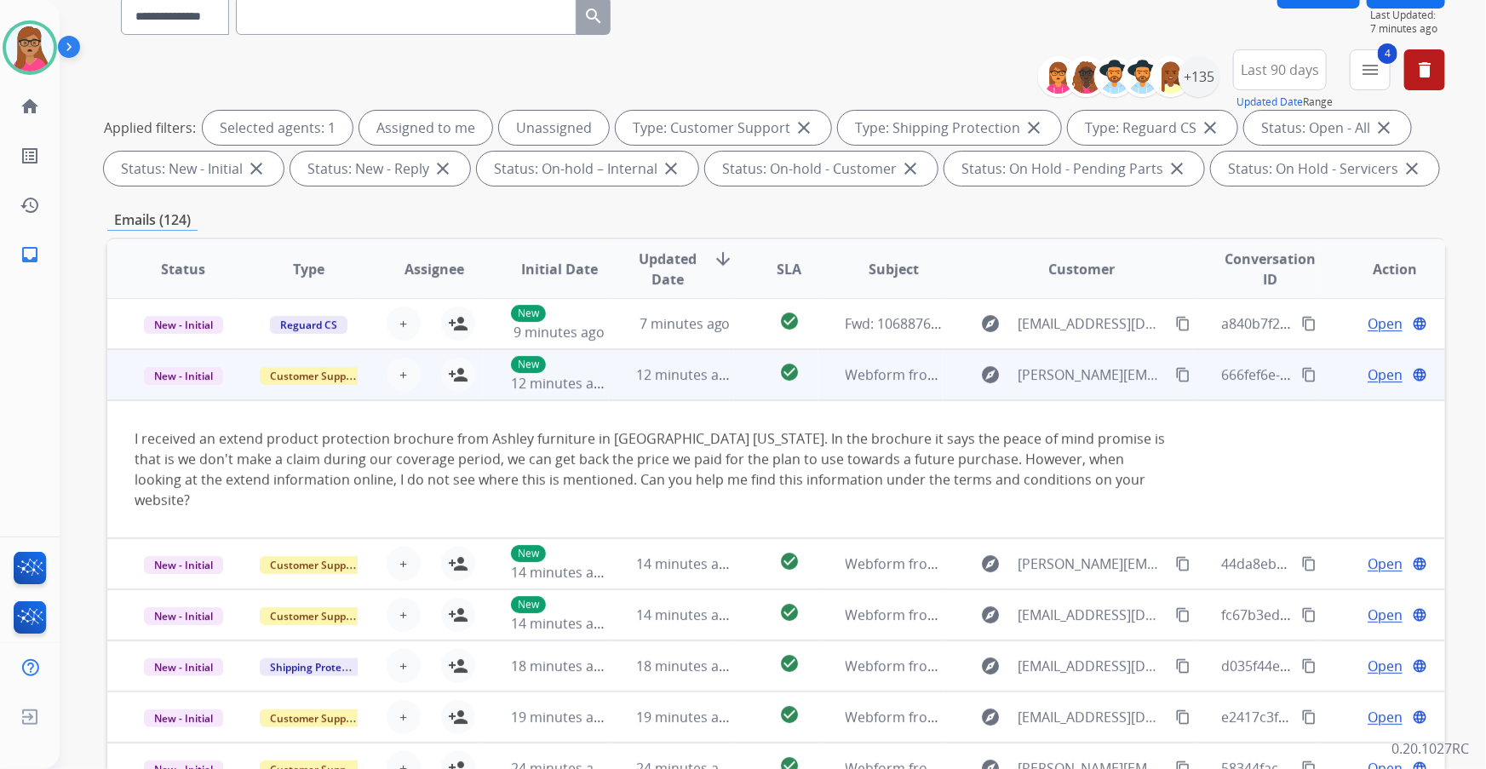
scroll to position [51, 0]
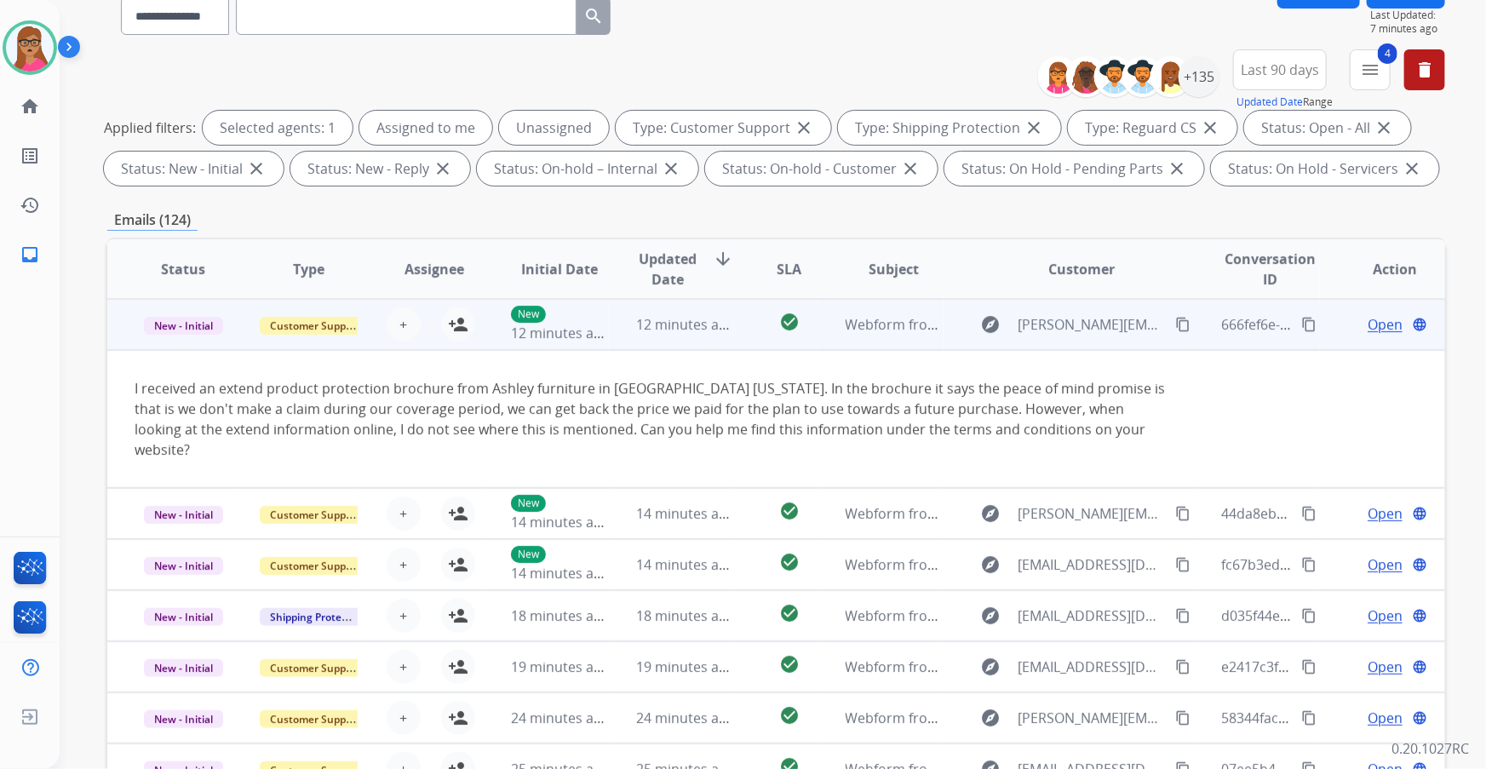
click at [186, 337] on td "New - Initial" at bounding box center [169, 324] width 125 height 51
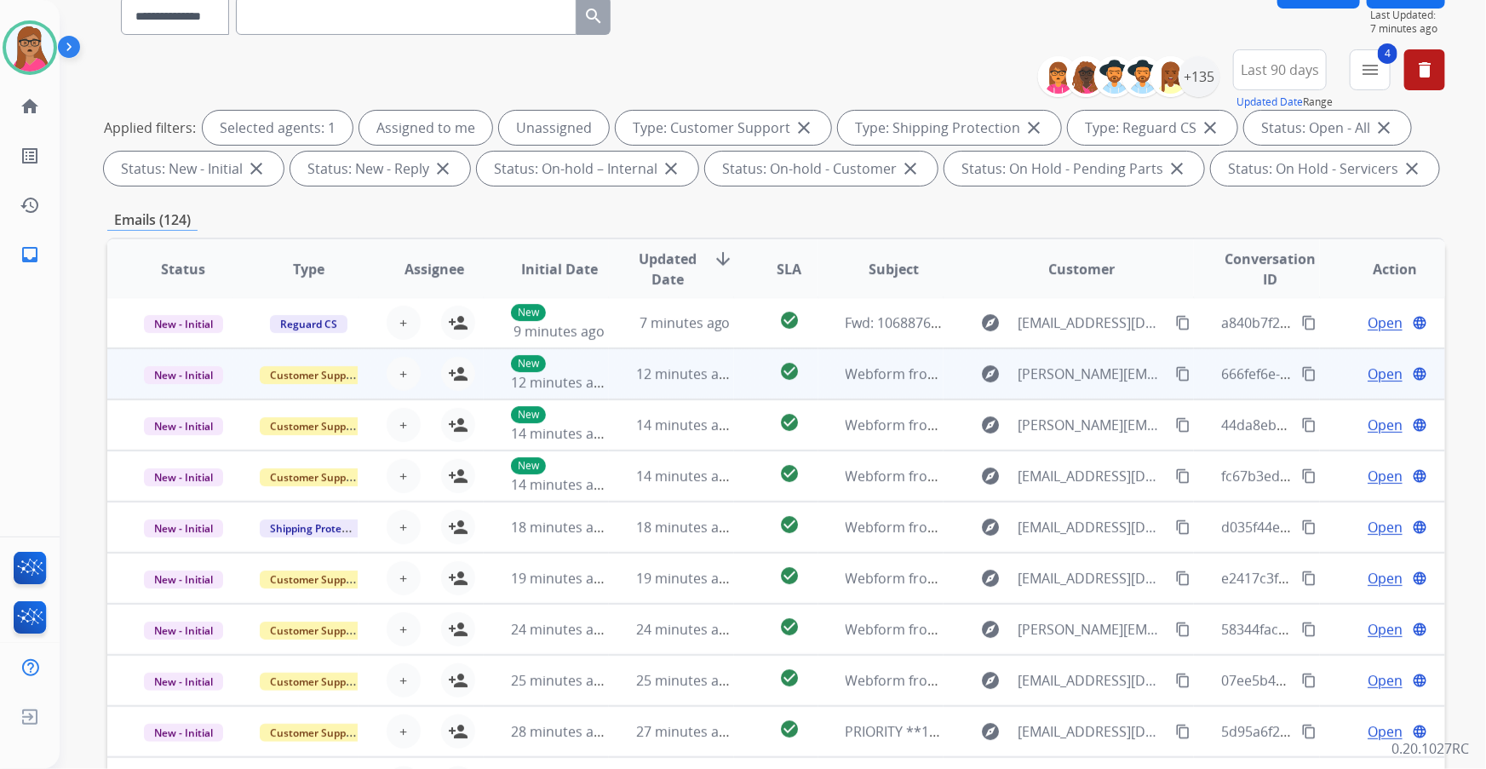
scroll to position [1, 0]
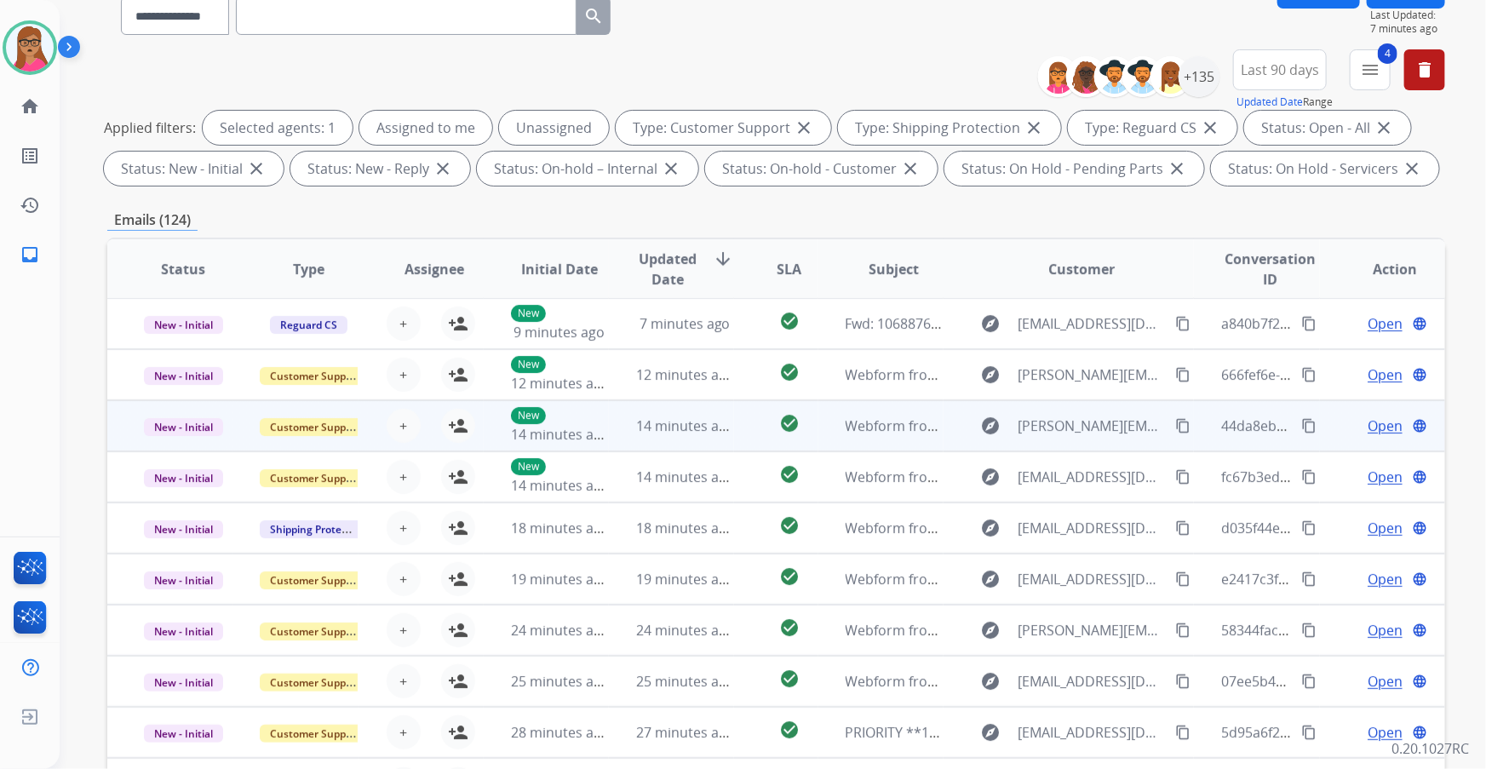
click at [175, 435] on td "New - Initial" at bounding box center [169, 425] width 125 height 51
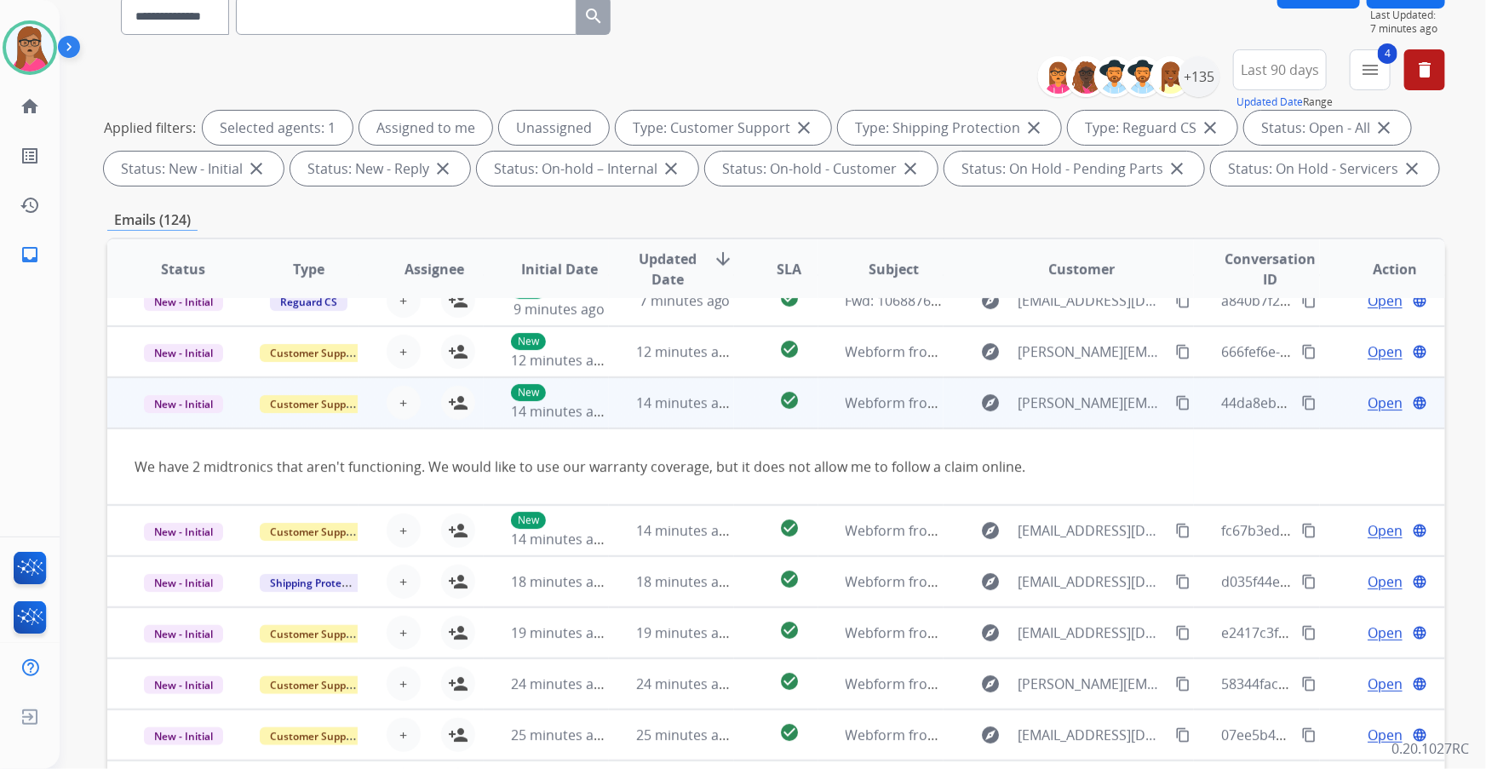
scroll to position [0, 0]
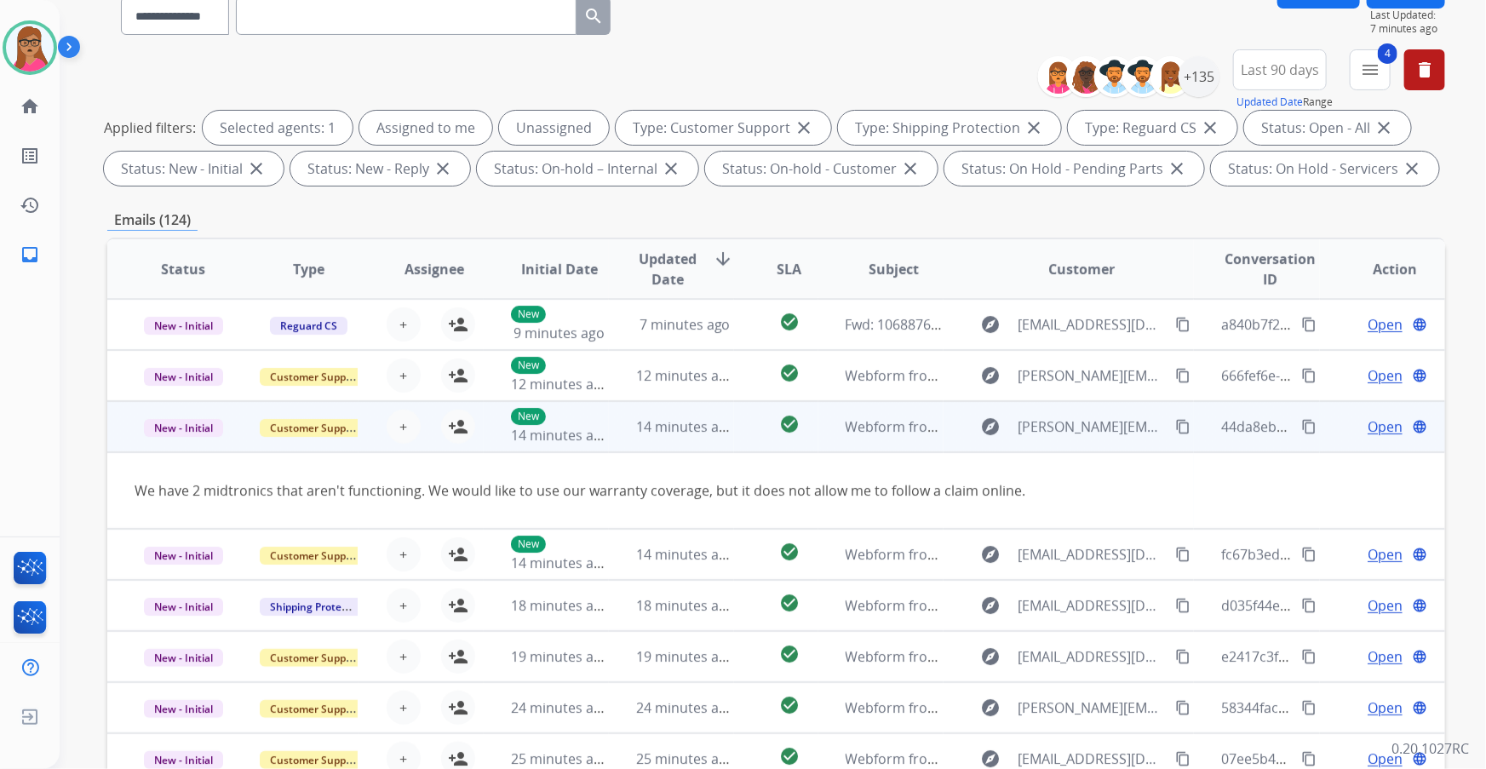
click at [170, 440] on td "New - Initial" at bounding box center [169, 426] width 125 height 51
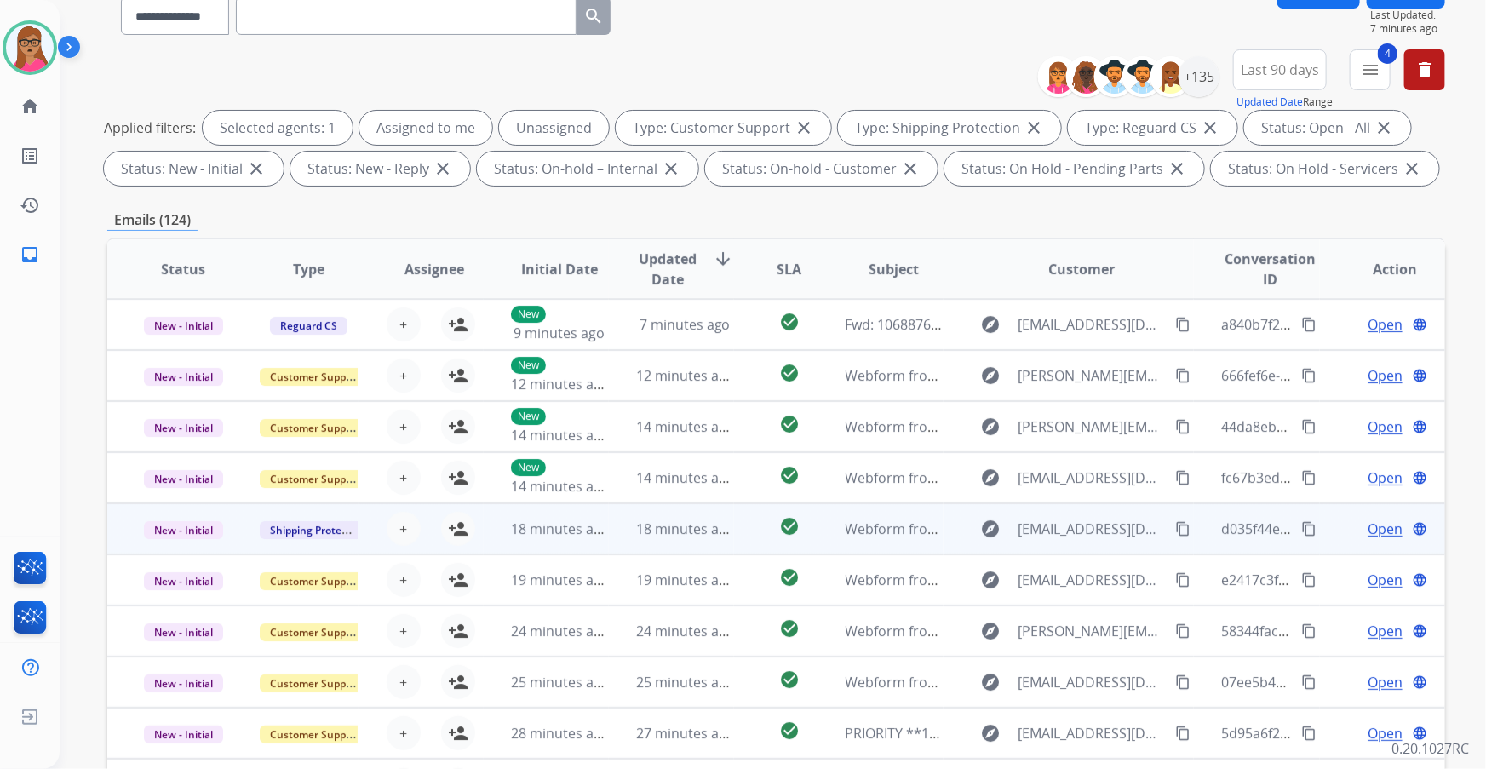
click at [186, 544] on td "New - Initial" at bounding box center [169, 528] width 125 height 51
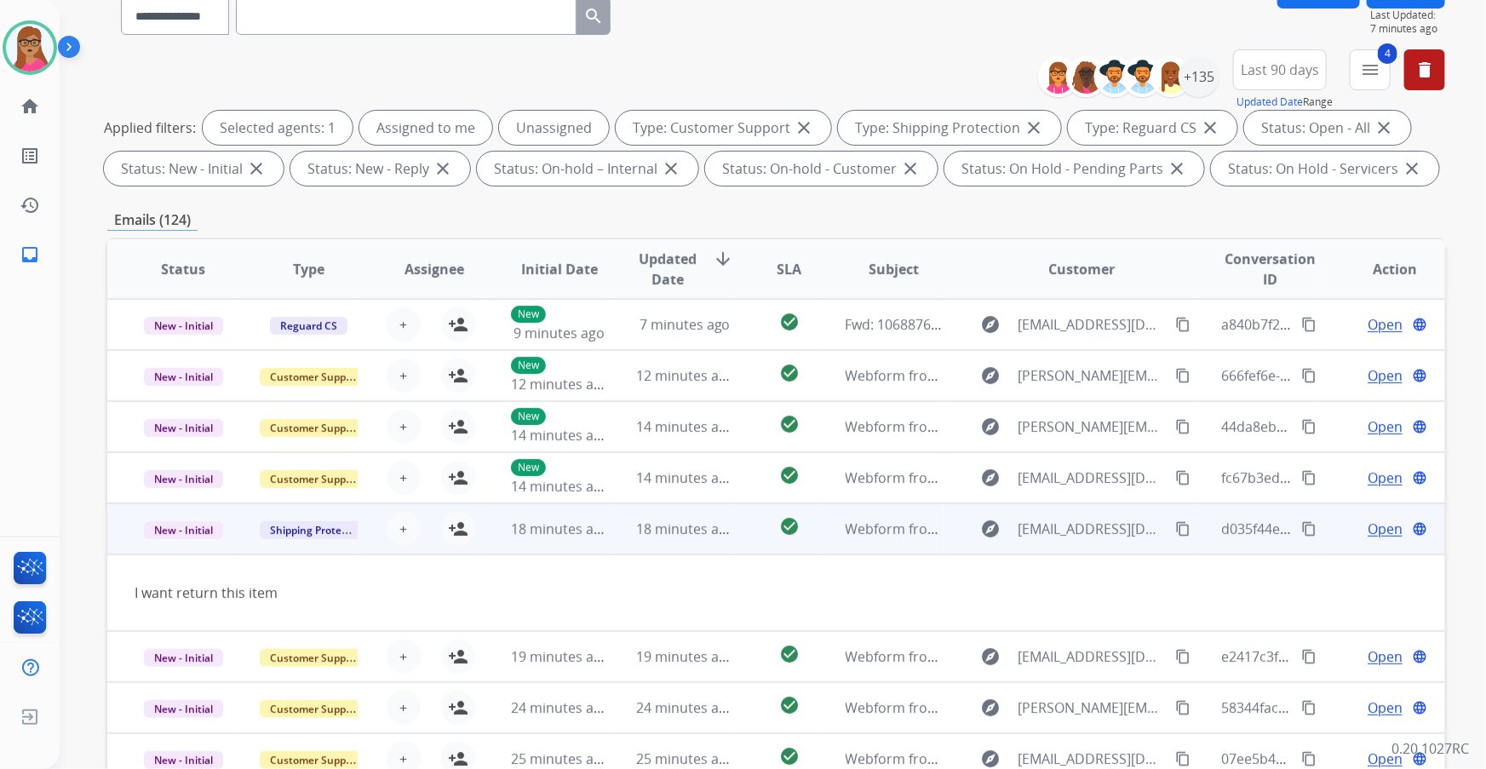
scroll to position [77, 0]
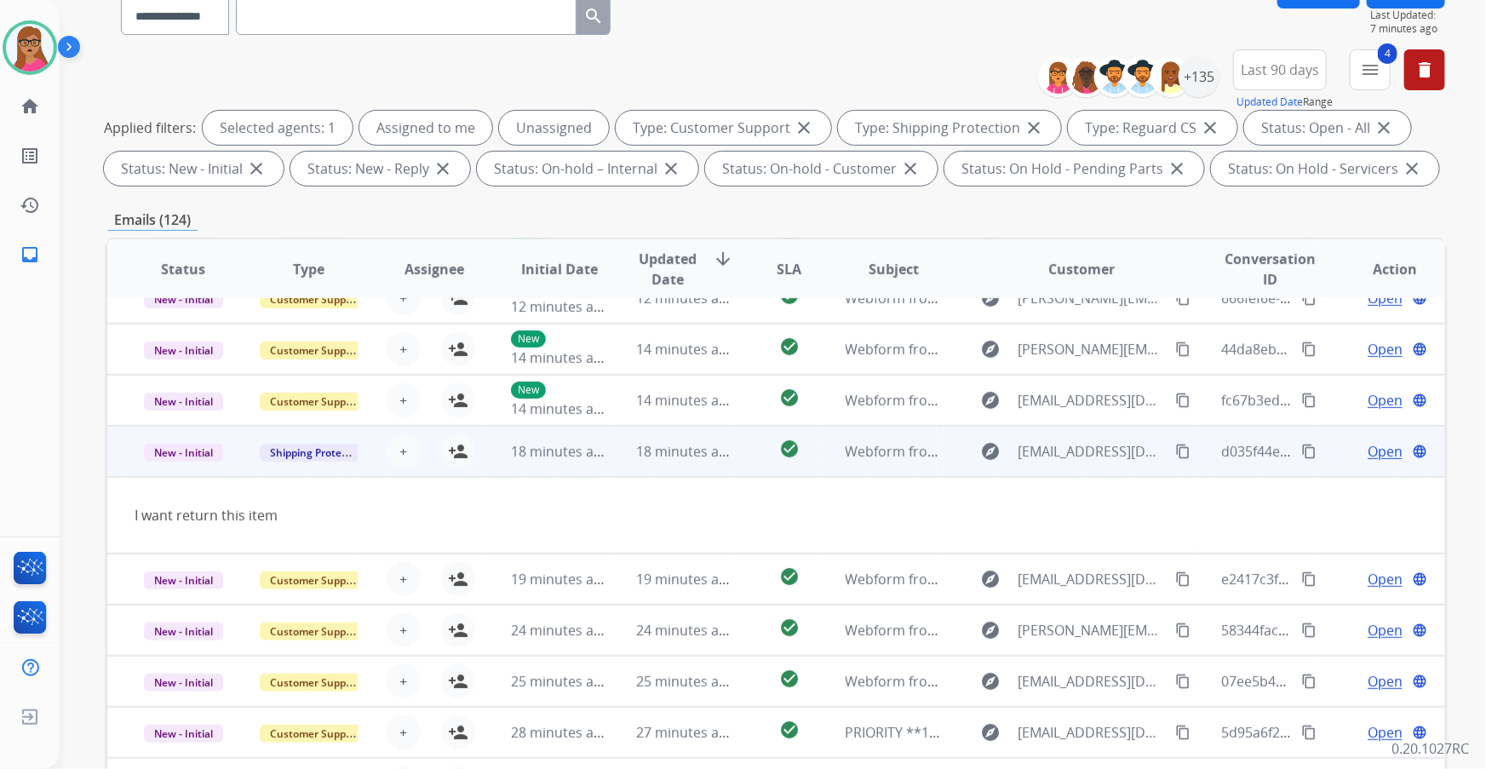
click at [1175, 449] on mat-icon "content_copy" at bounding box center [1182, 451] width 15 height 15
click at [444, 450] on button "person_add Assign to Me" at bounding box center [458, 451] width 34 height 34
click at [212, 460] on td "New - Initial" at bounding box center [169, 451] width 125 height 51
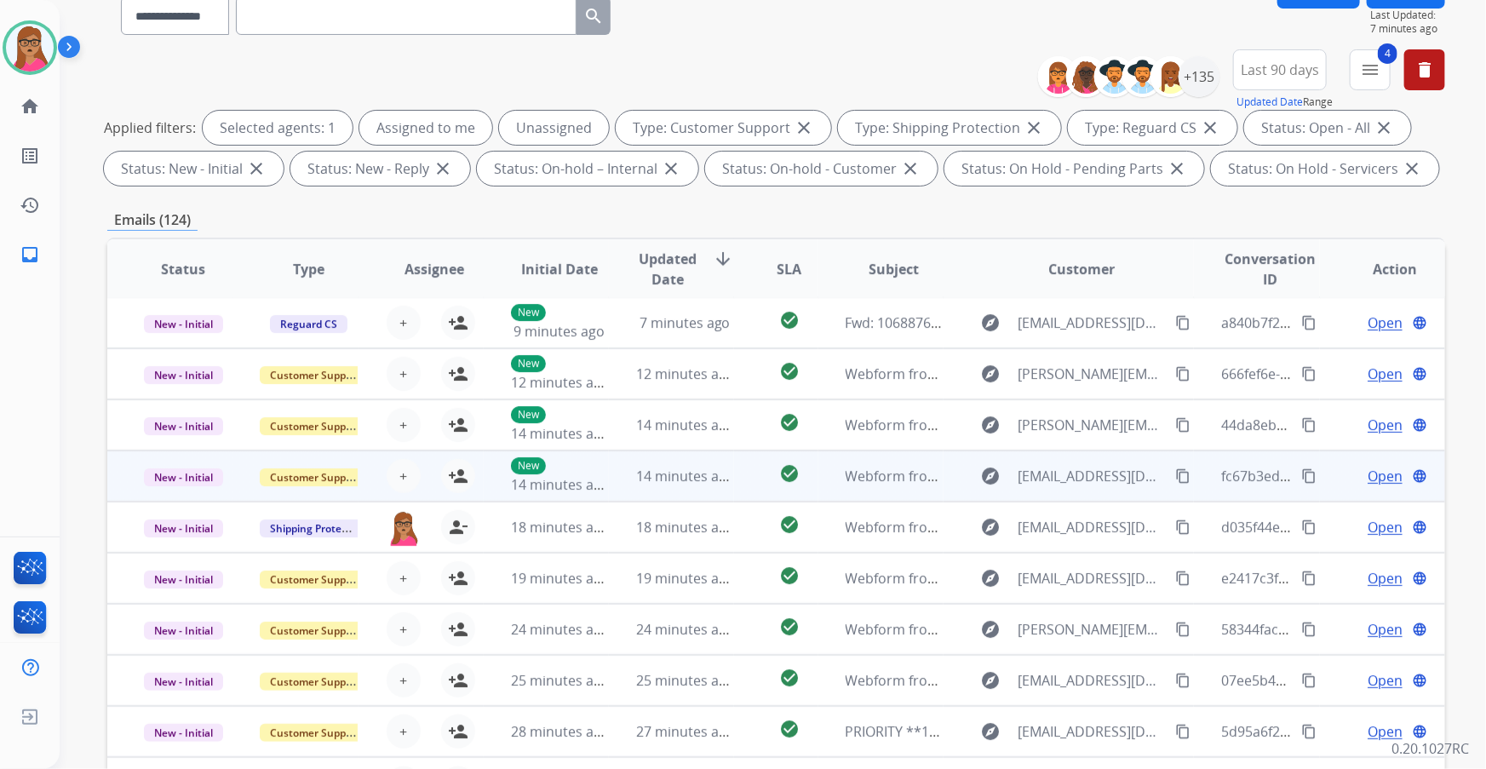
scroll to position [1, 0]
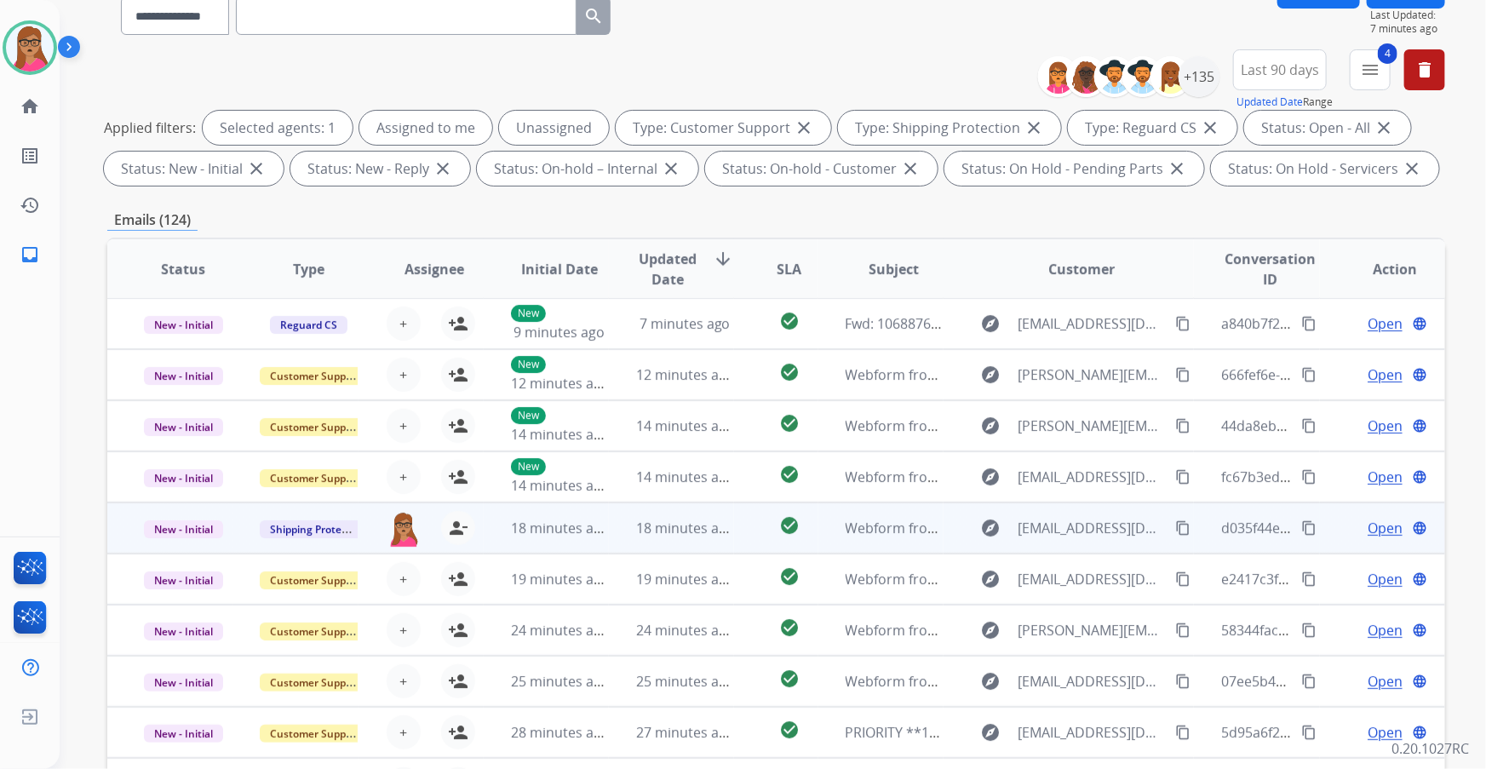
click at [1367, 527] on span "Open" at bounding box center [1384, 528] width 35 height 20
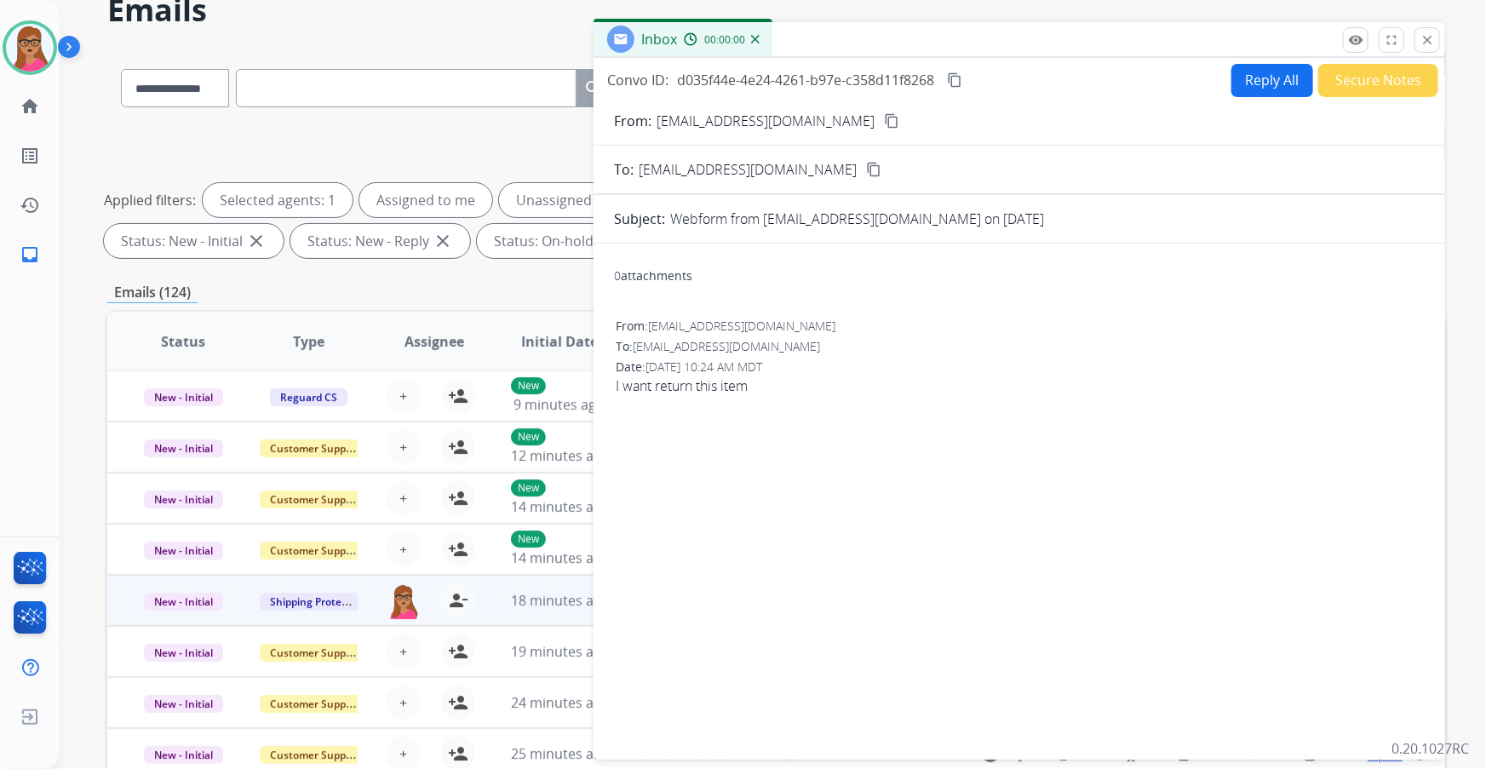
scroll to position [0, 0]
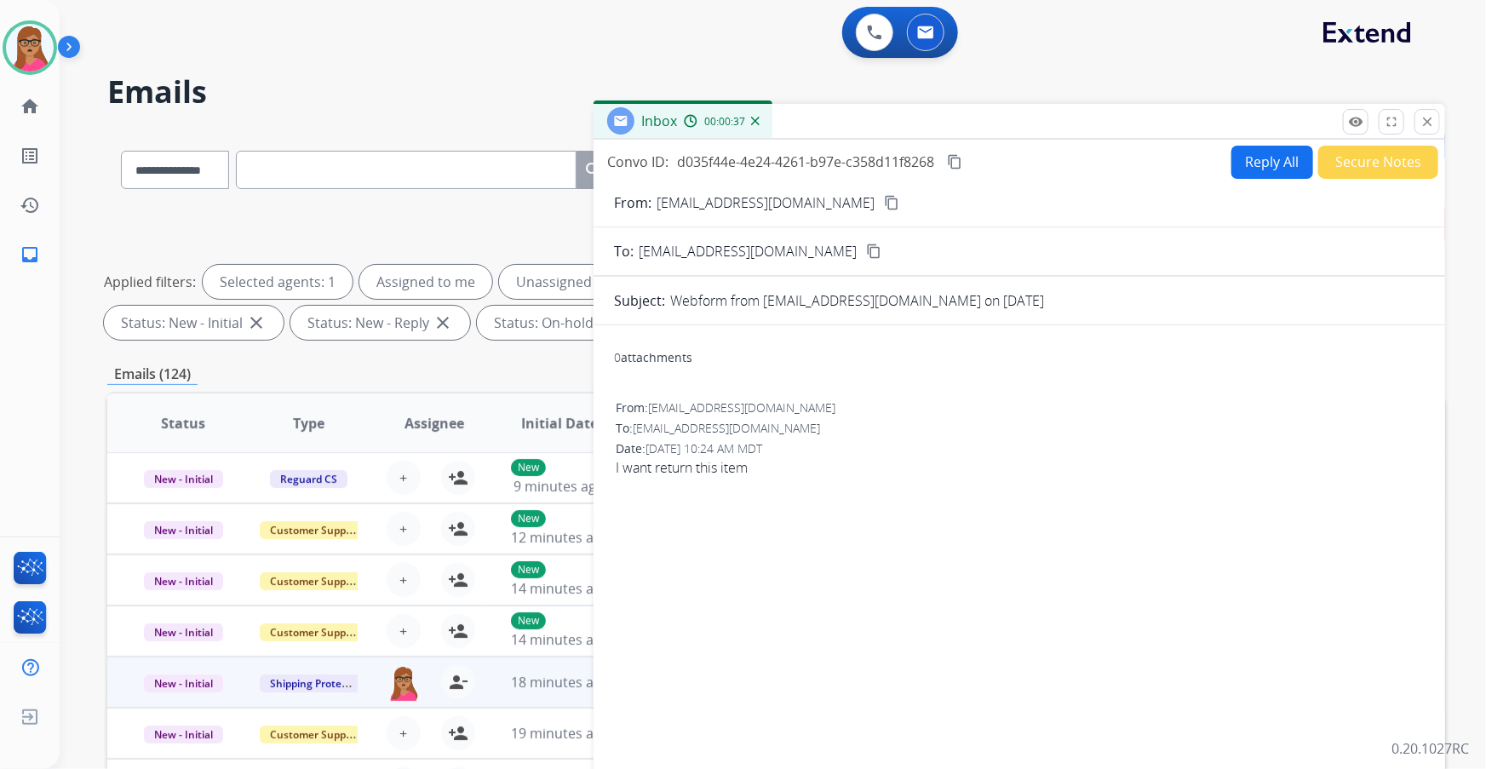
click at [1253, 153] on button "Reply All" at bounding box center [1272, 162] width 82 height 33
select select "**********"
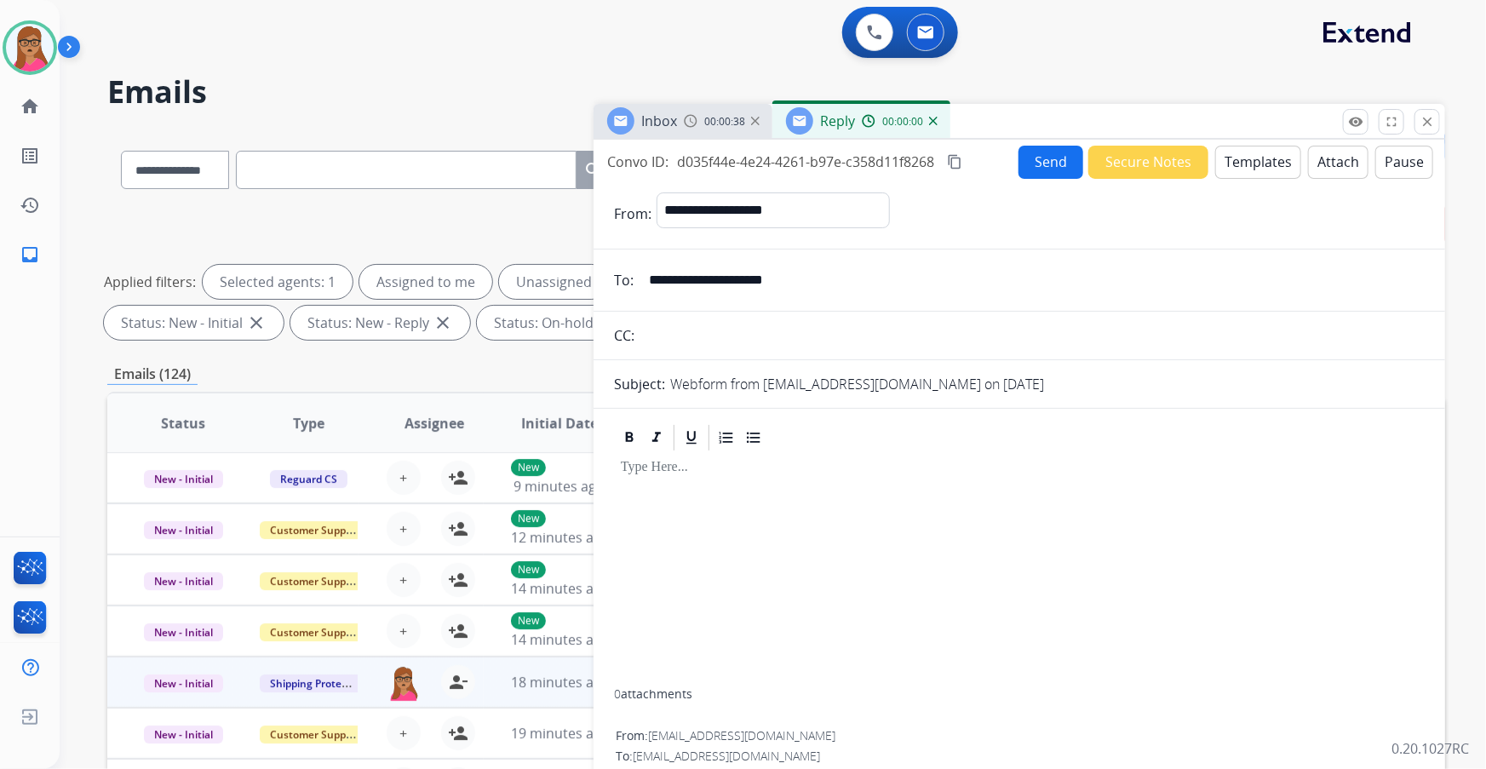
click at [1247, 166] on button "Templates" at bounding box center [1258, 162] width 86 height 33
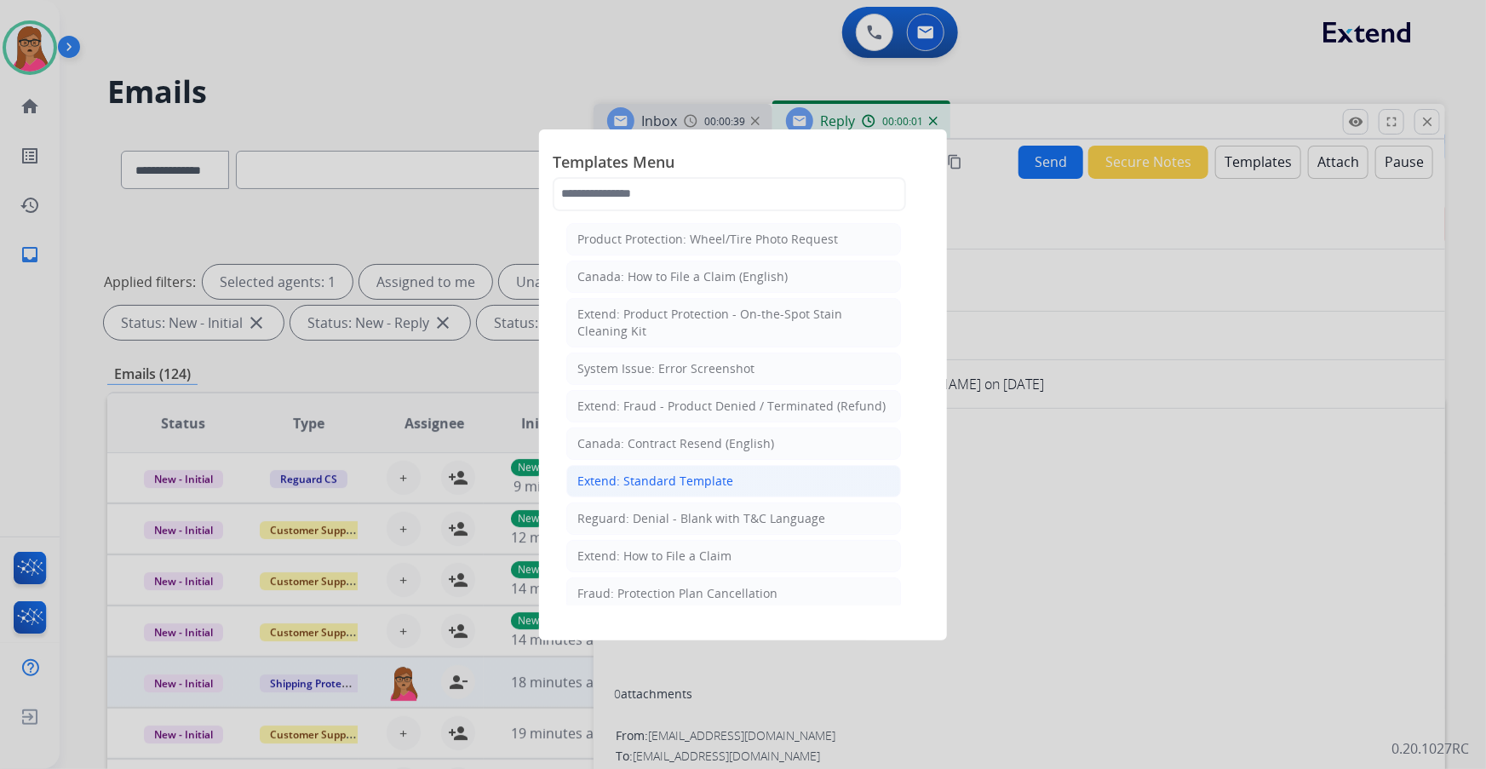
drag, startPoint x: 724, startPoint y: 484, endPoint x: 779, endPoint y: 377, distance: 120.7
click at [724, 483] on div "Extend: Standard Template" at bounding box center [655, 481] width 156 height 17
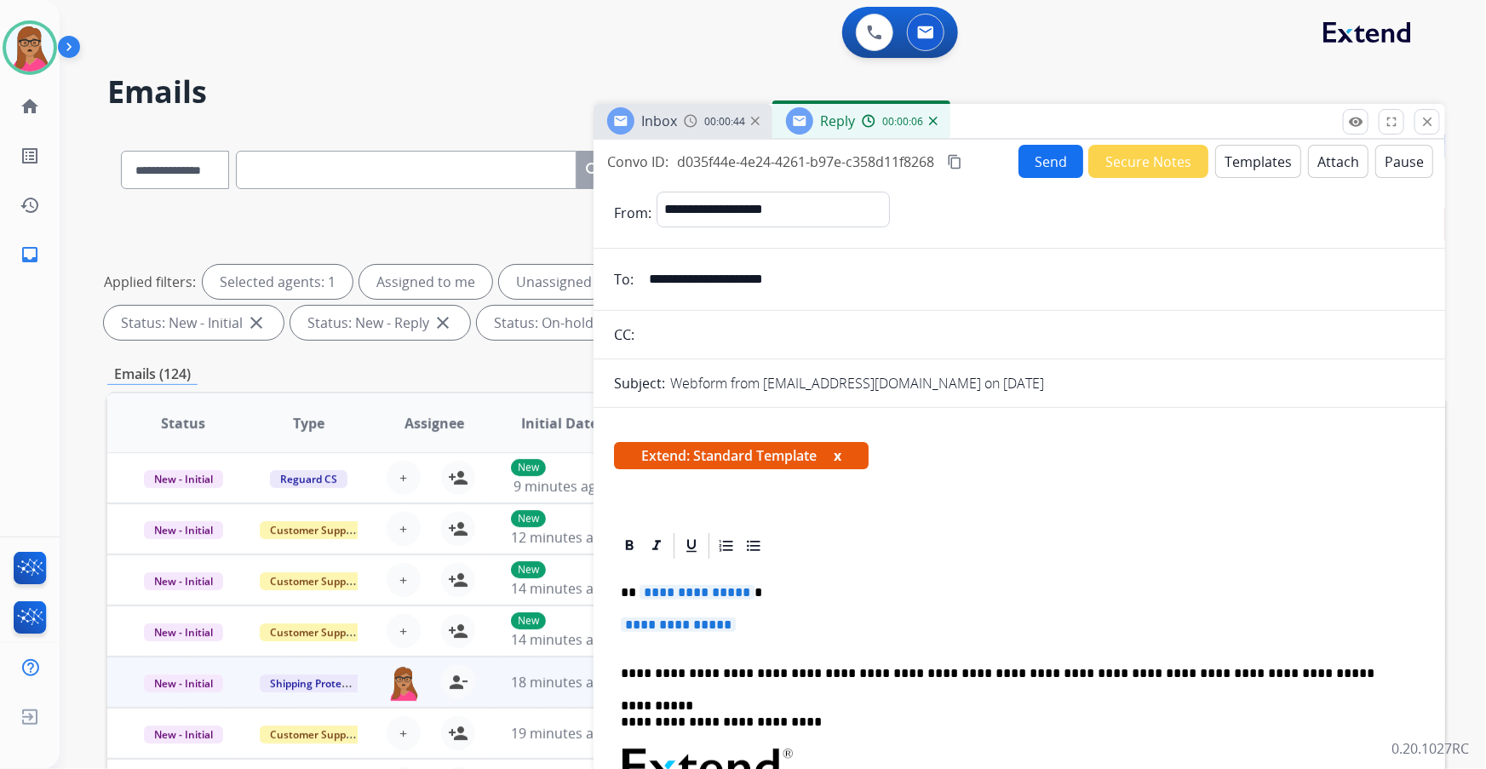
click at [673, 622] on span "**********" at bounding box center [678, 624] width 115 height 14
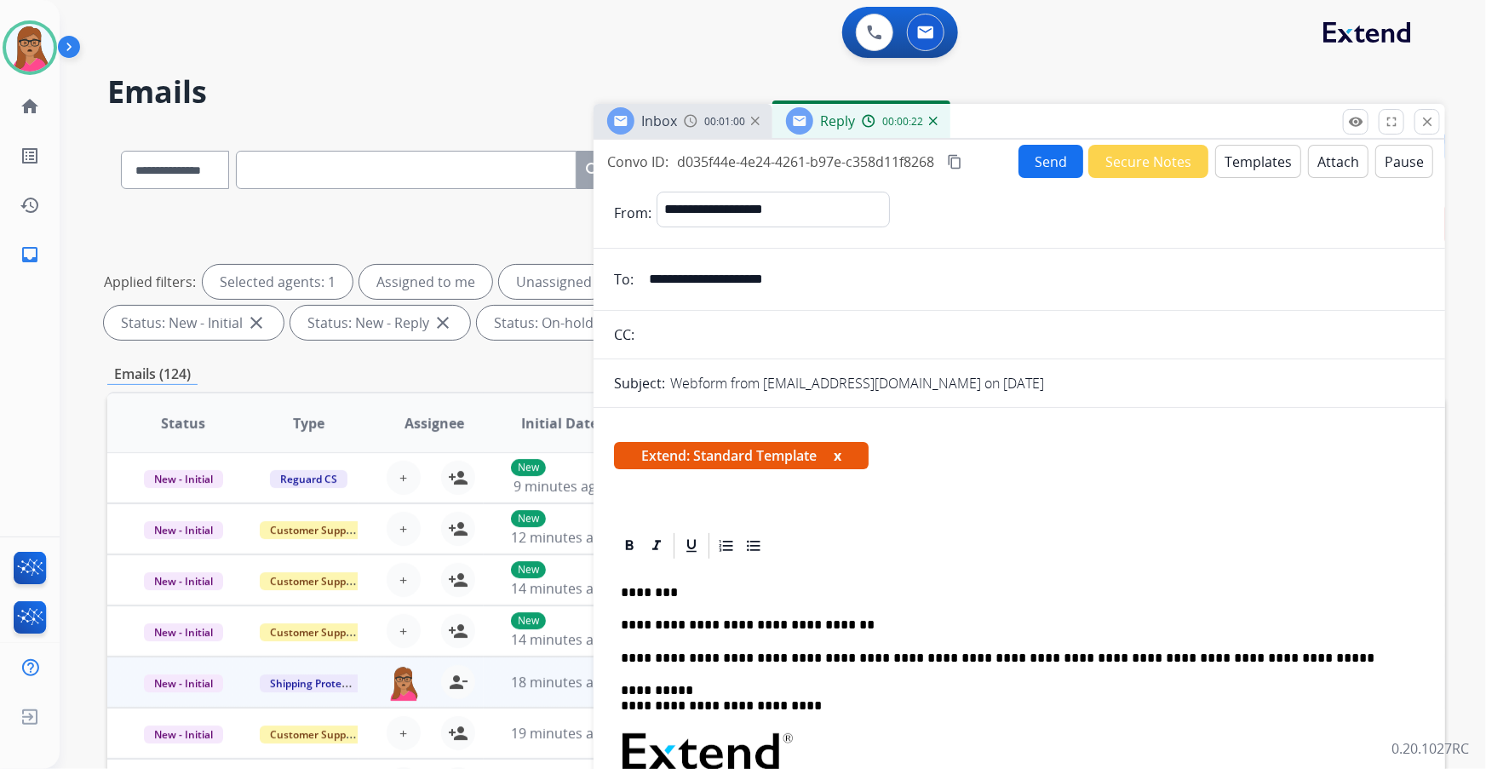
click at [701, 112] on div "Inbox 00:01:00" at bounding box center [682, 121] width 179 height 34
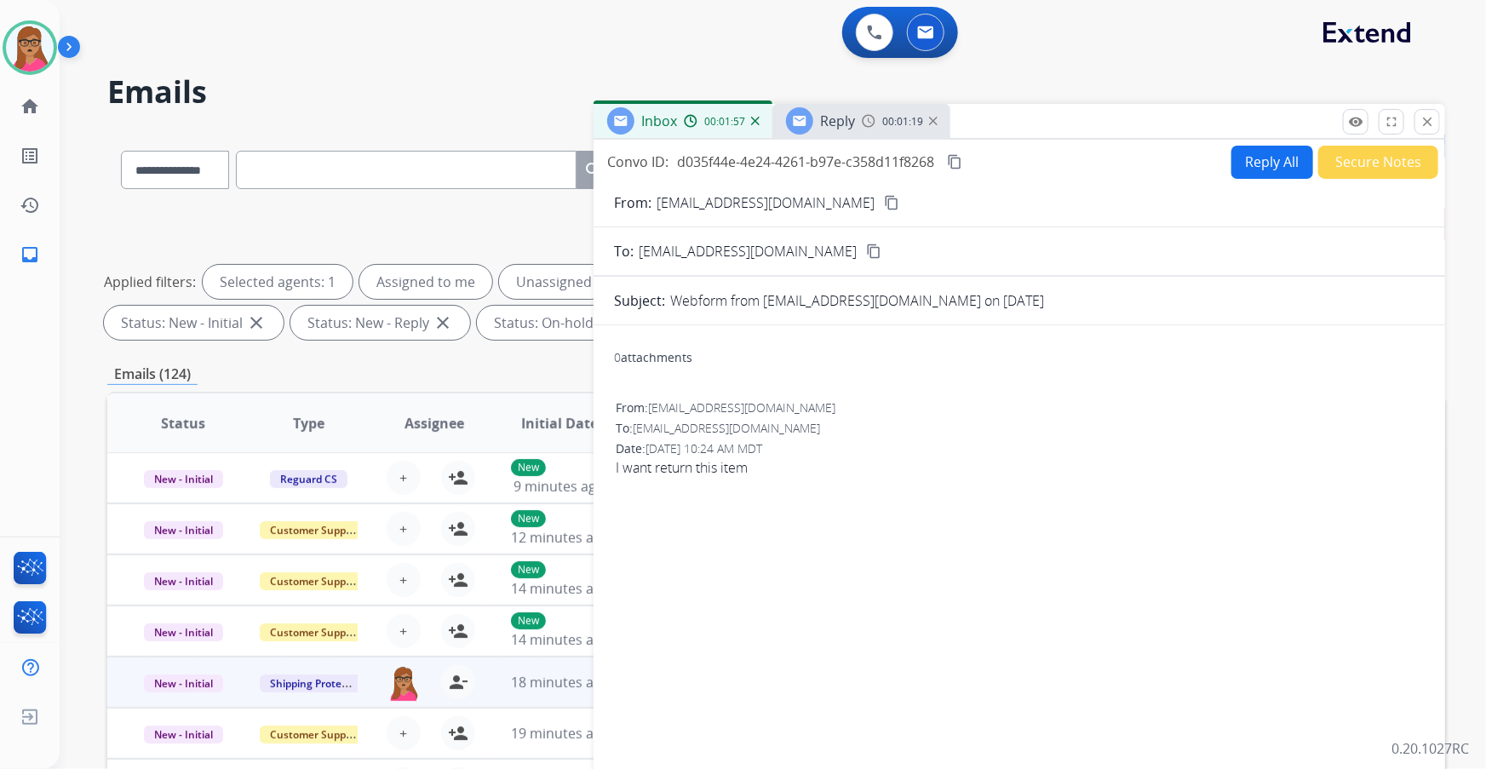
click at [731, 121] on span "00:01:57" at bounding box center [724, 122] width 41 height 14
click at [846, 119] on span "Reply" at bounding box center [837, 121] width 35 height 19
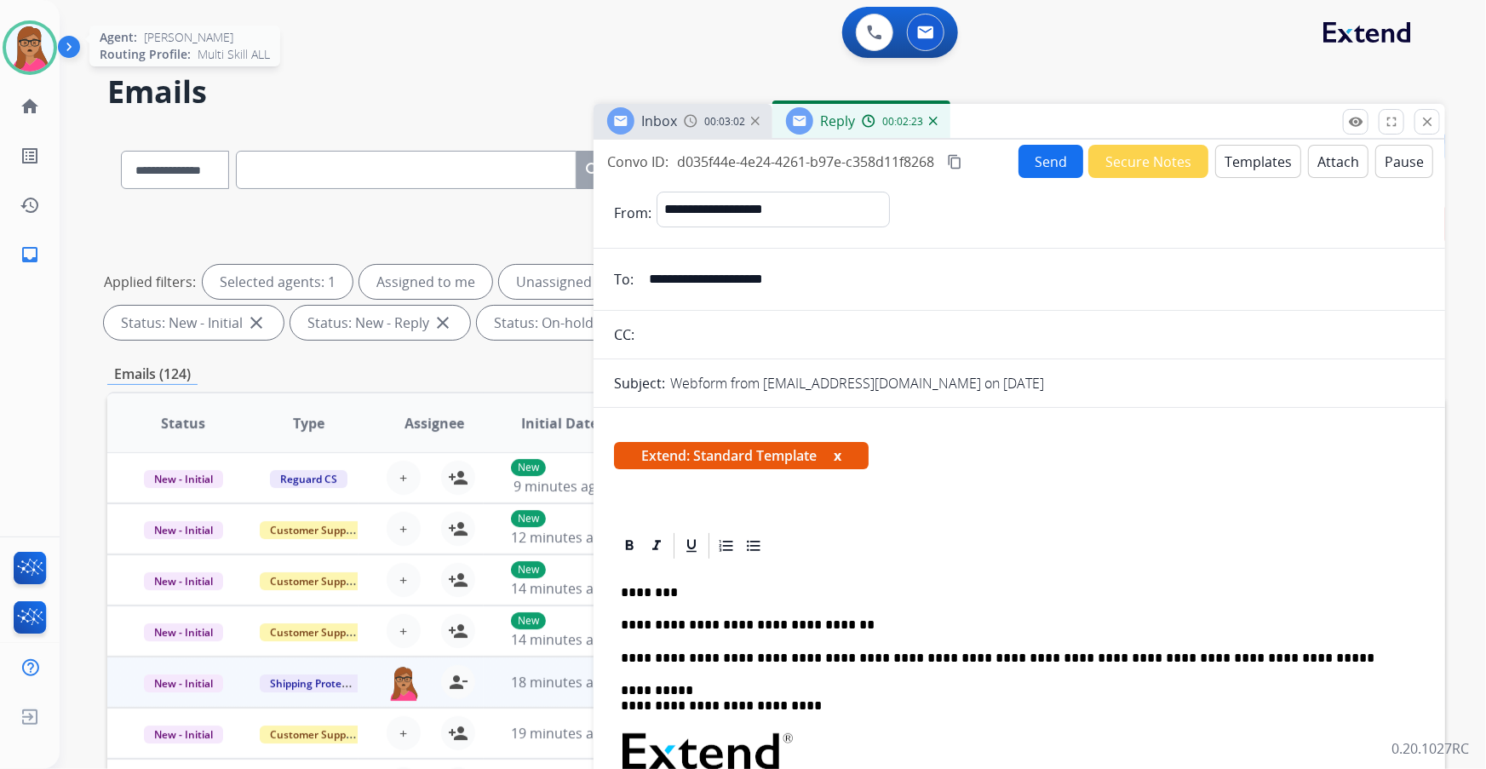
click at [22, 49] on img at bounding box center [30, 48] width 48 height 48
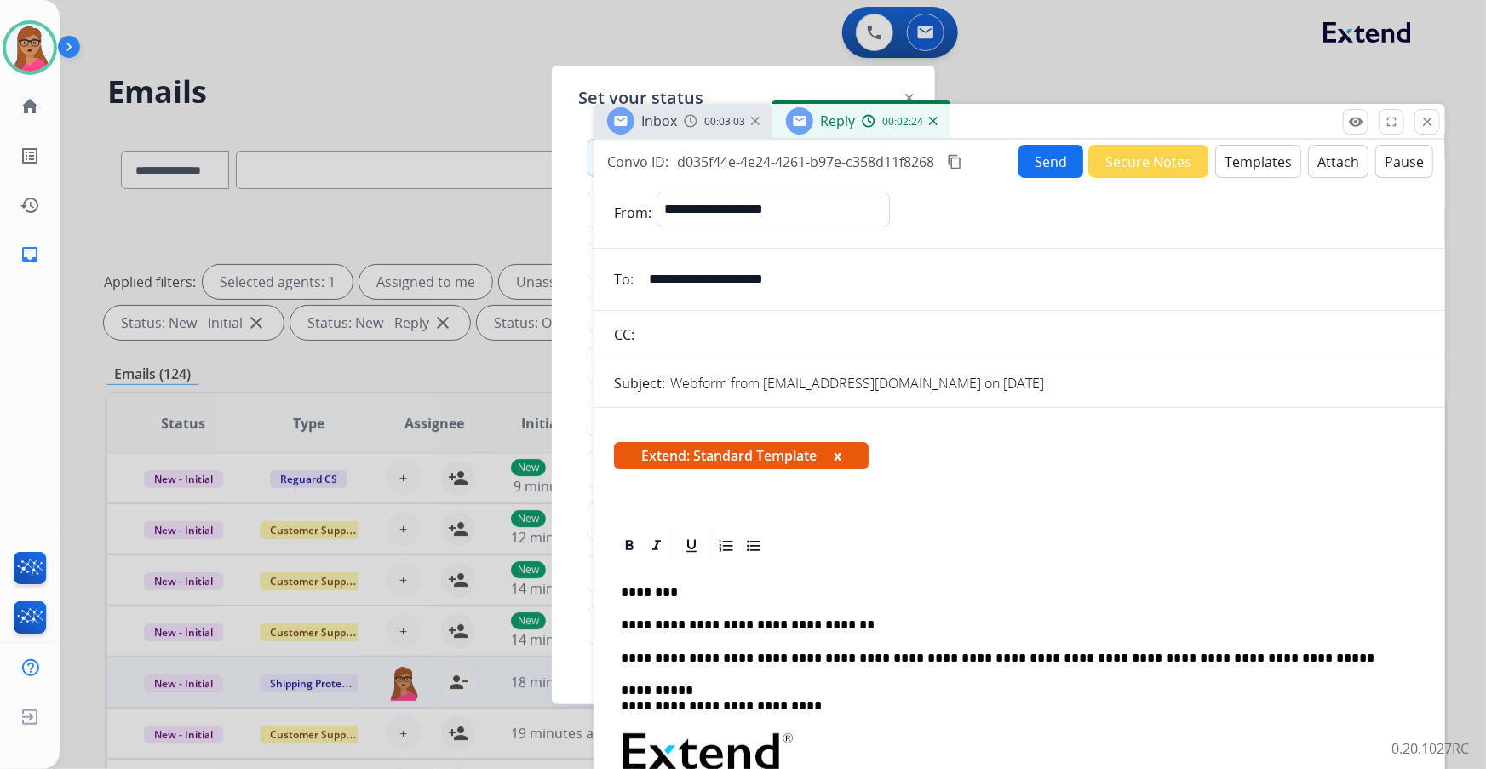
click at [421, 26] on div at bounding box center [743, 384] width 1486 height 769
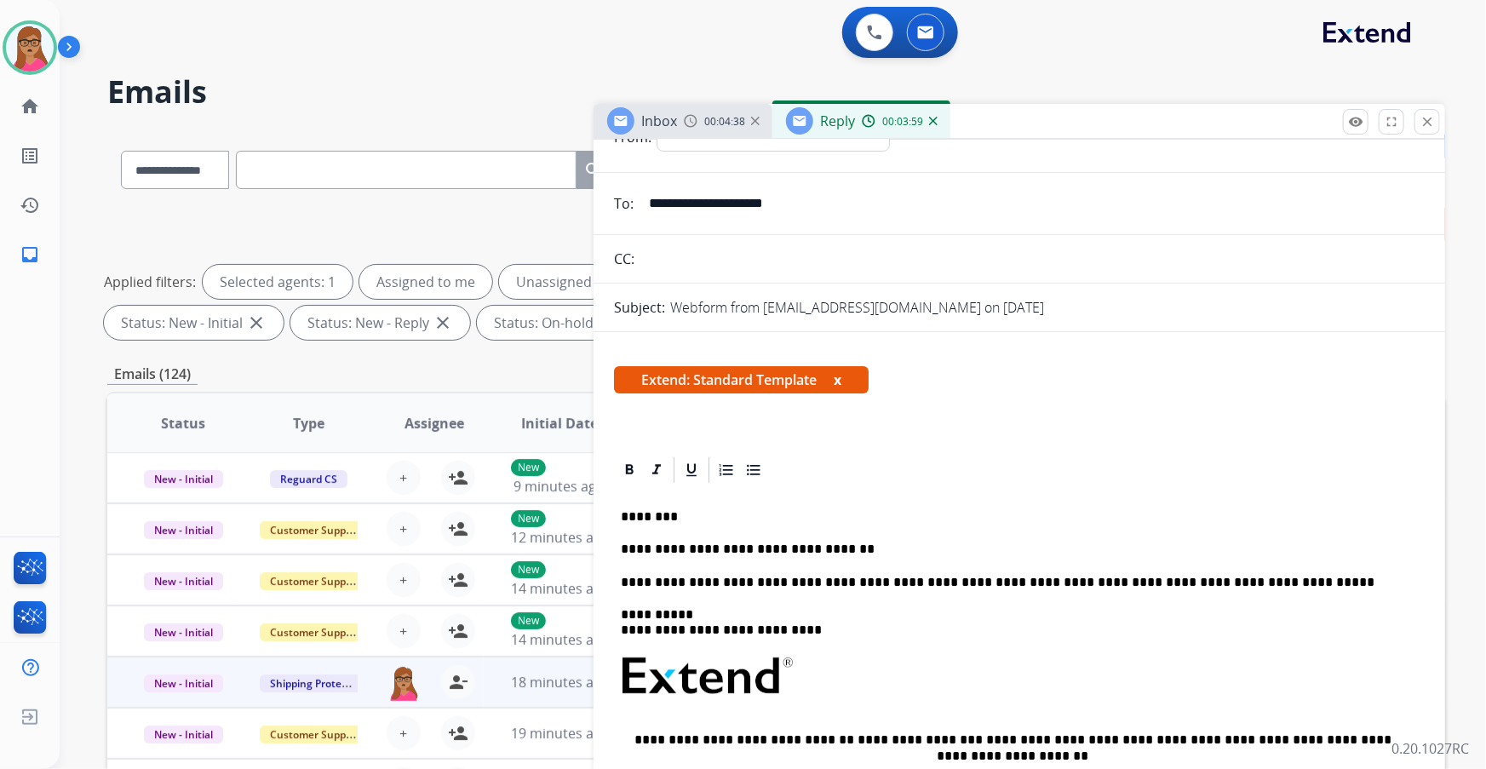
scroll to position [49, 0]
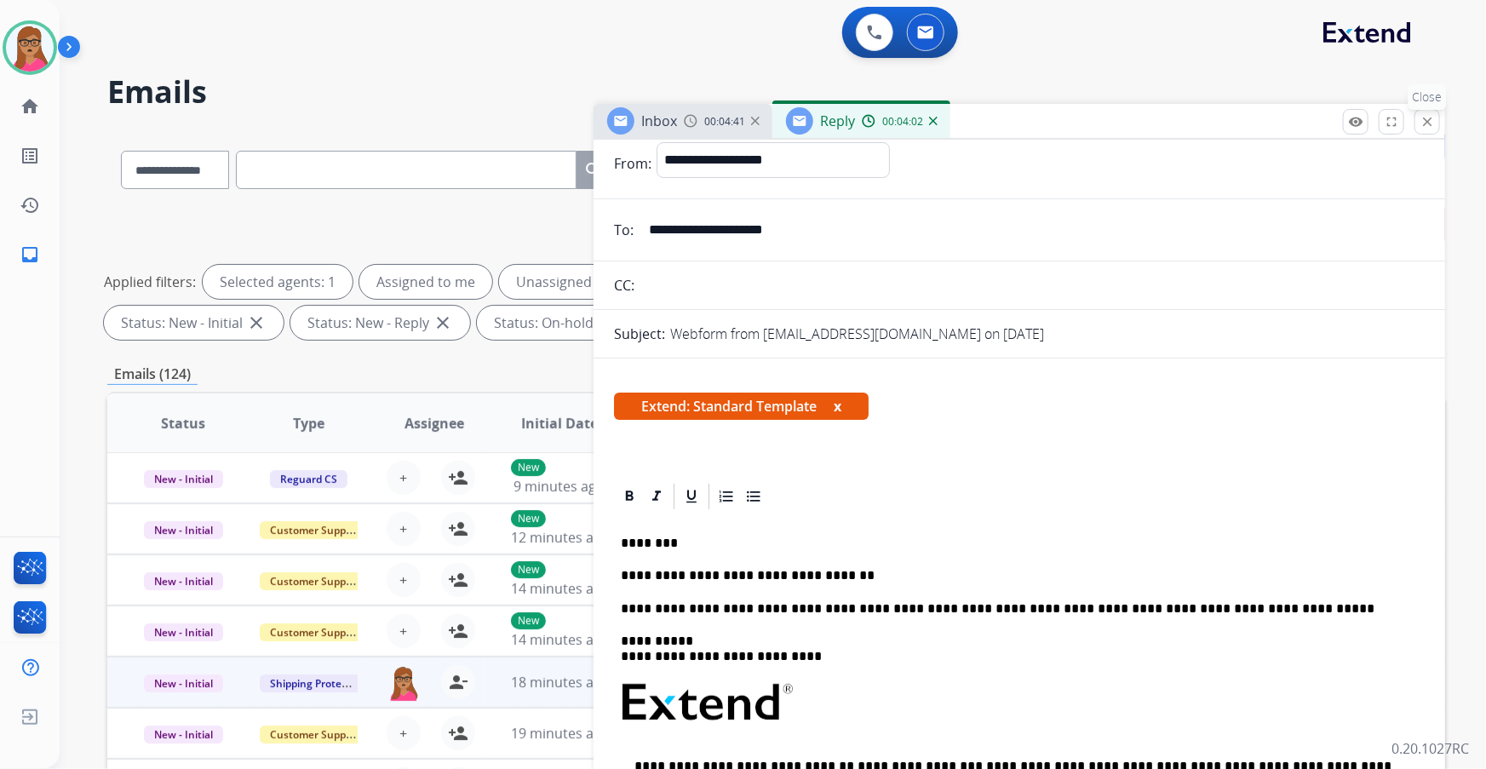
click at [1430, 128] on mat-icon "close" at bounding box center [1426, 121] width 15 height 15
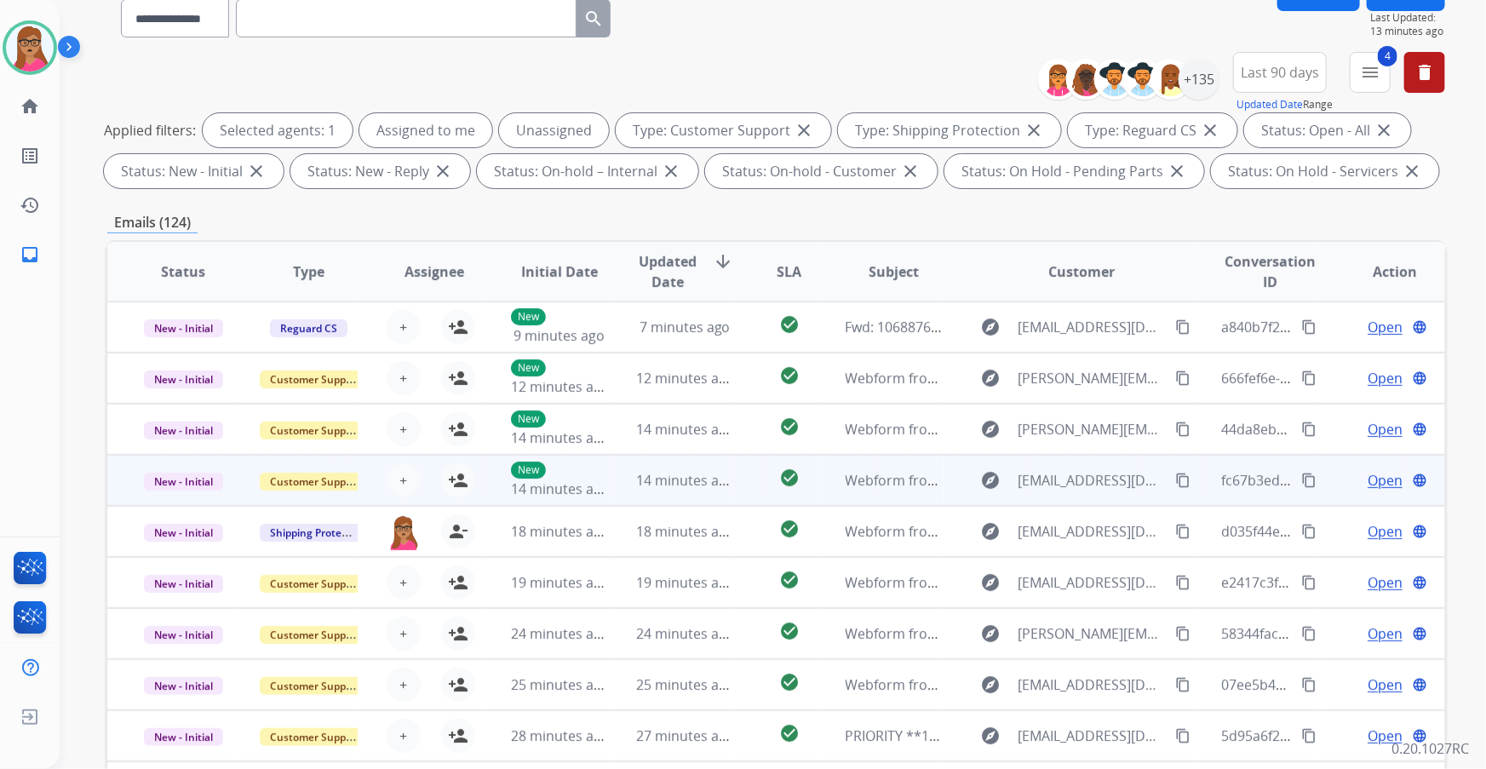
scroll to position [0, 0]
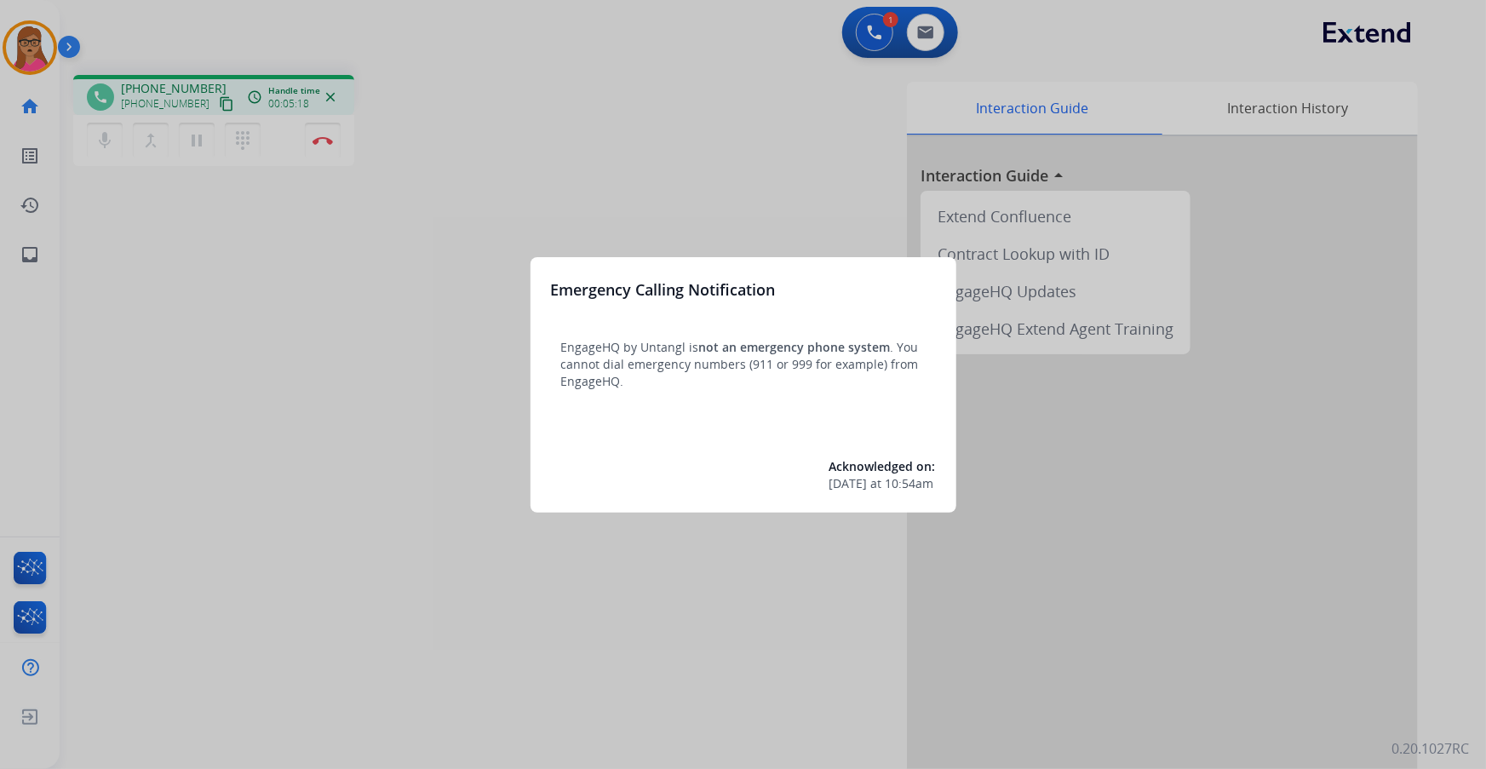
click at [621, 121] on div at bounding box center [743, 384] width 1486 height 769
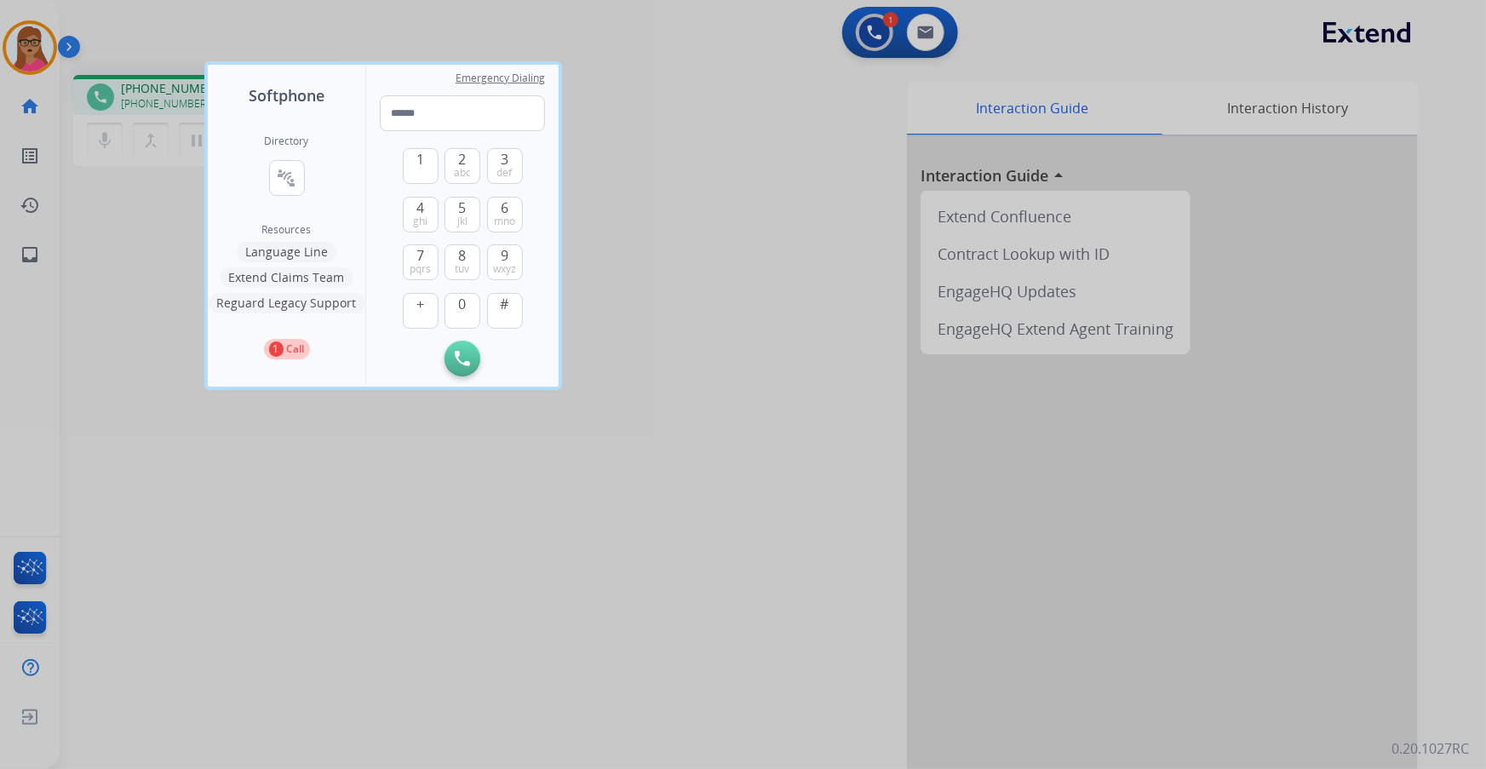
click at [701, 162] on div at bounding box center [743, 384] width 1486 height 769
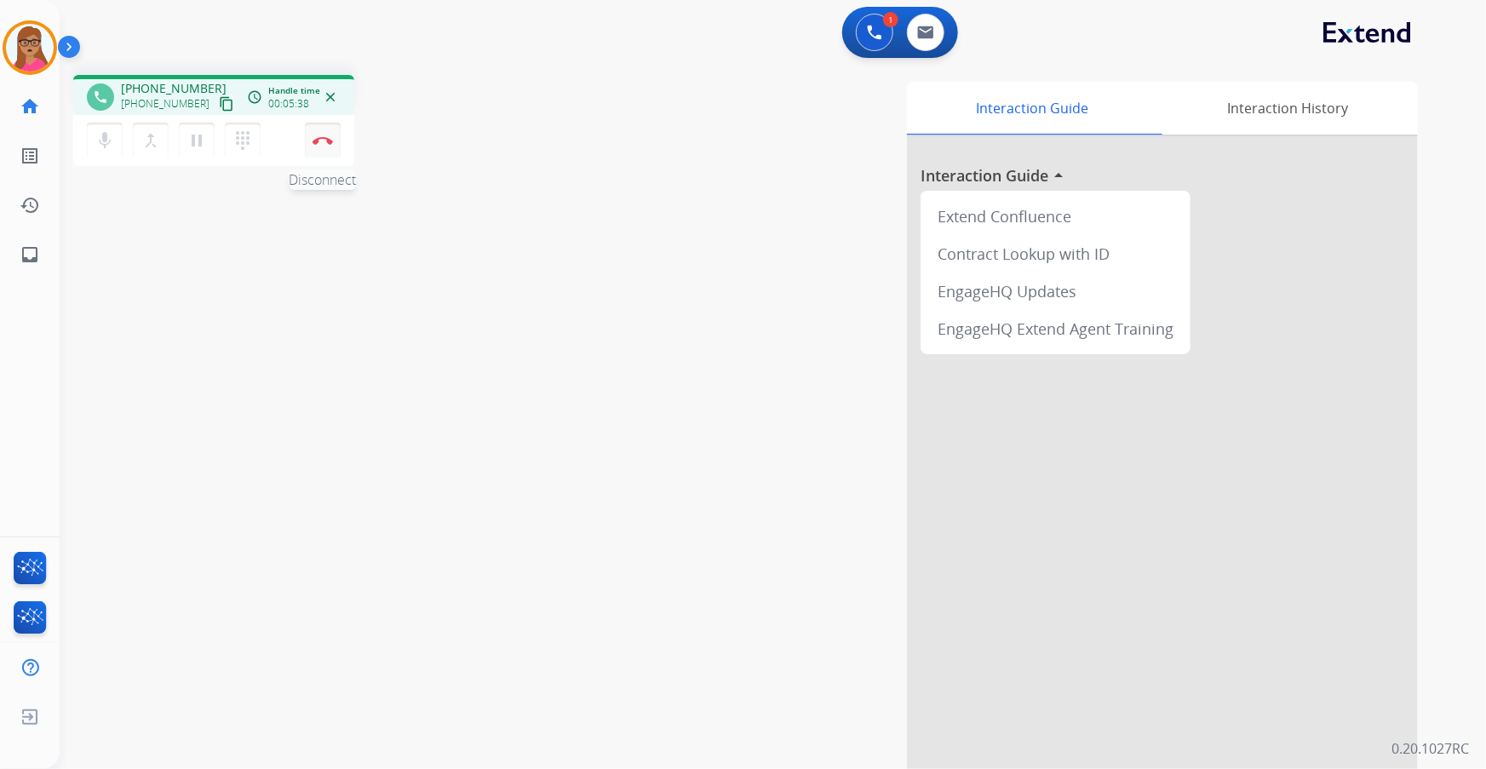
click at [329, 142] on img at bounding box center [322, 140] width 20 height 9
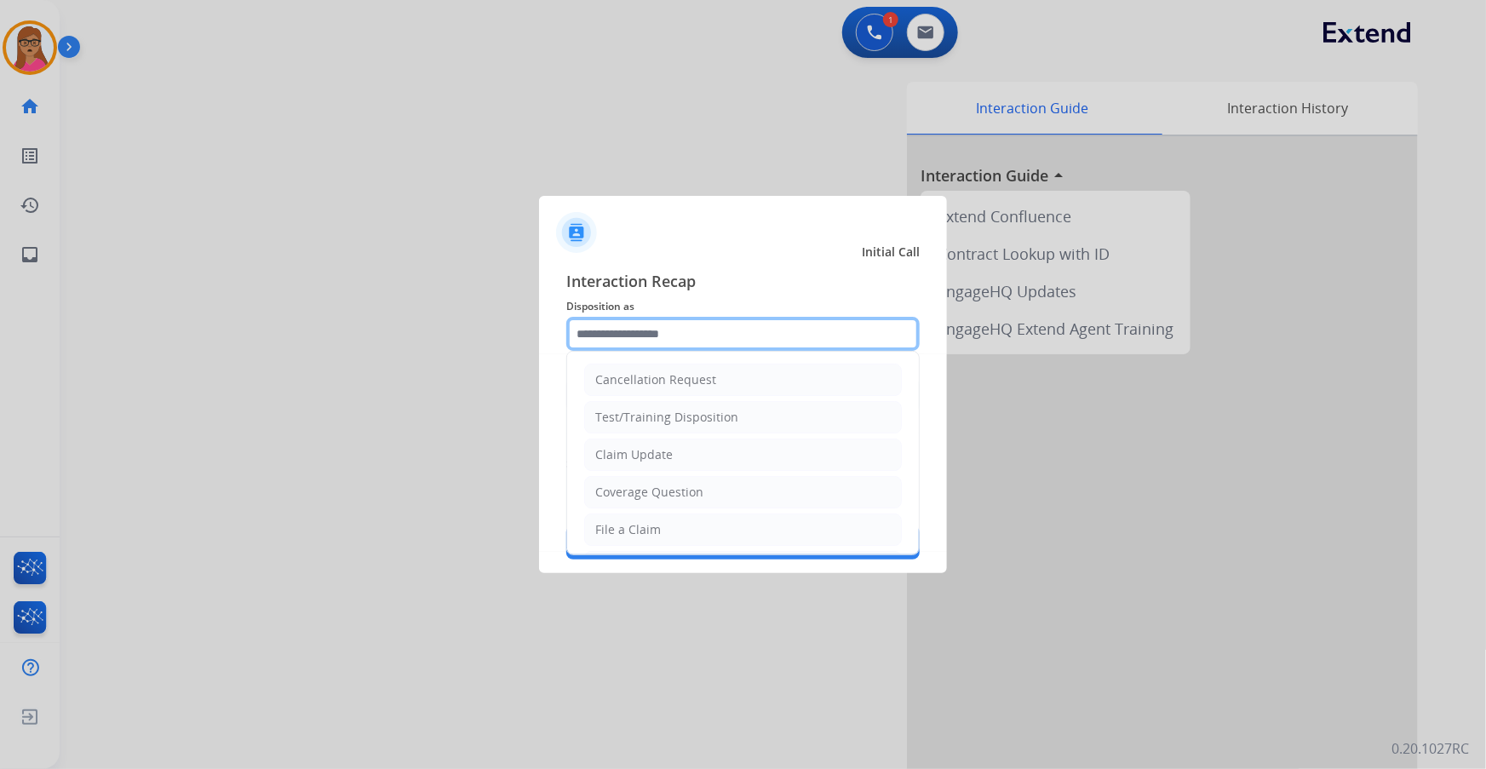
click at [679, 320] on input "text" at bounding box center [742, 334] width 353 height 34
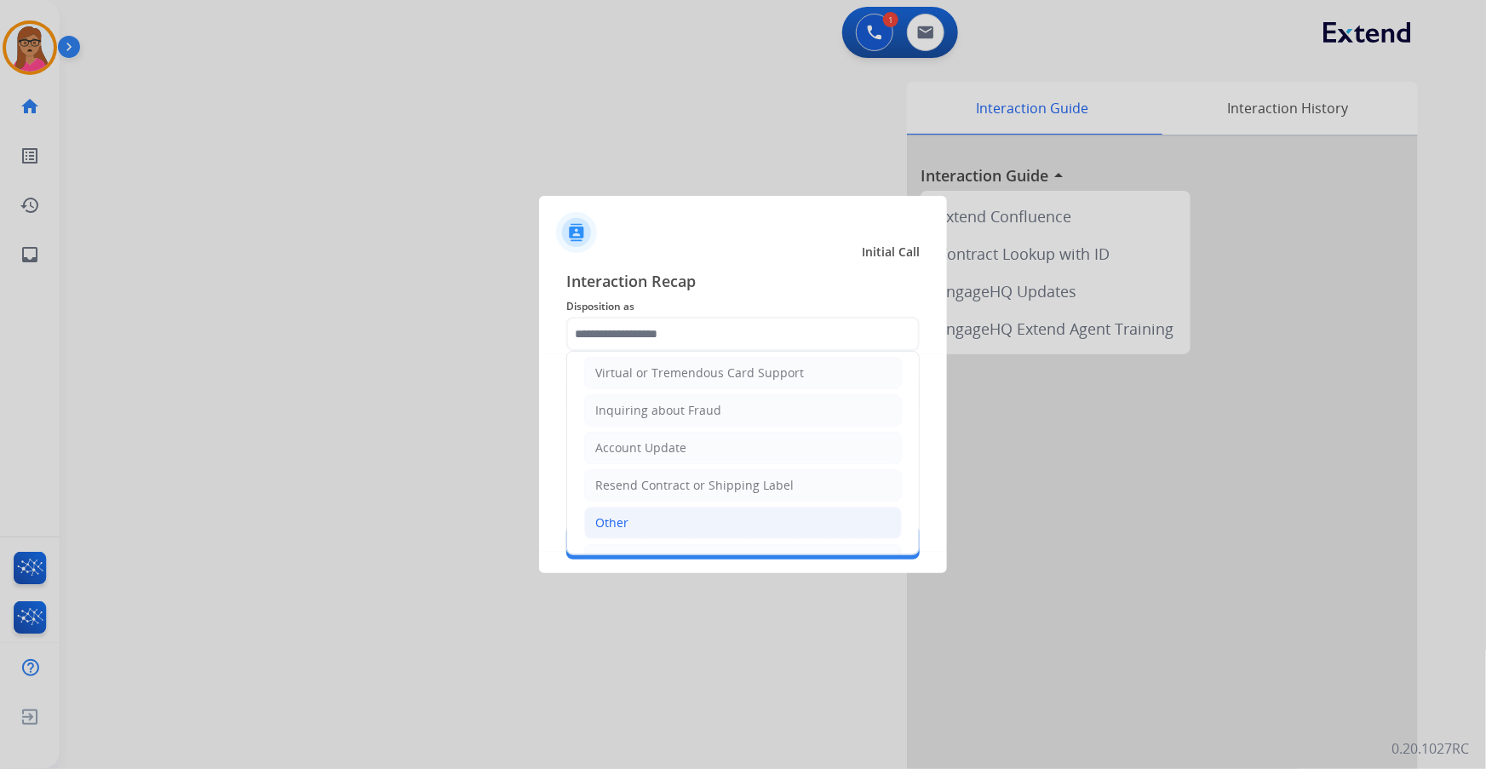
click at [621, 518] on div "Other" at bounding box center [611, 522] width 33 height 17
type input "*****"
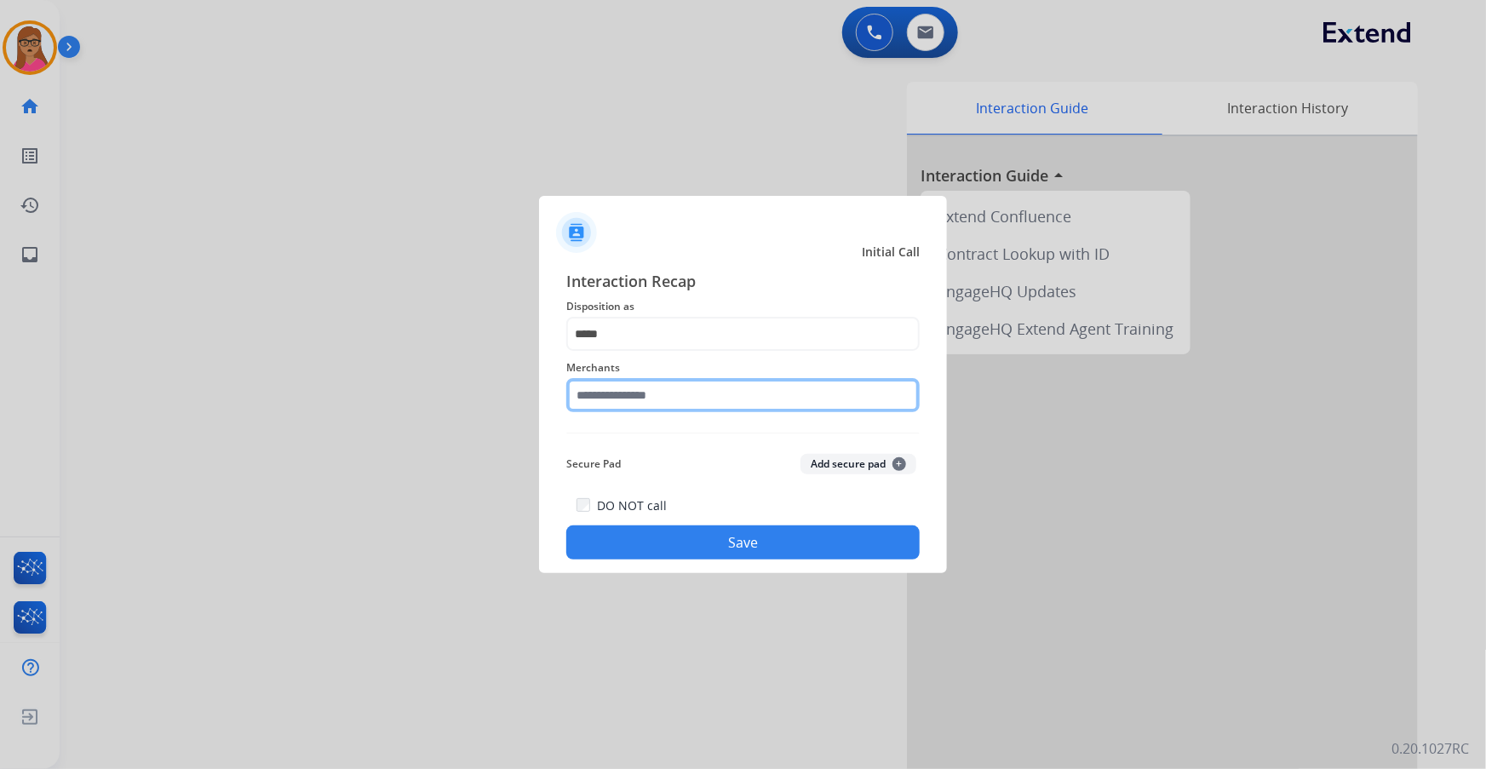
click at [642, 399] on input "text" at bounding box center [742, 395] width 353 height 34
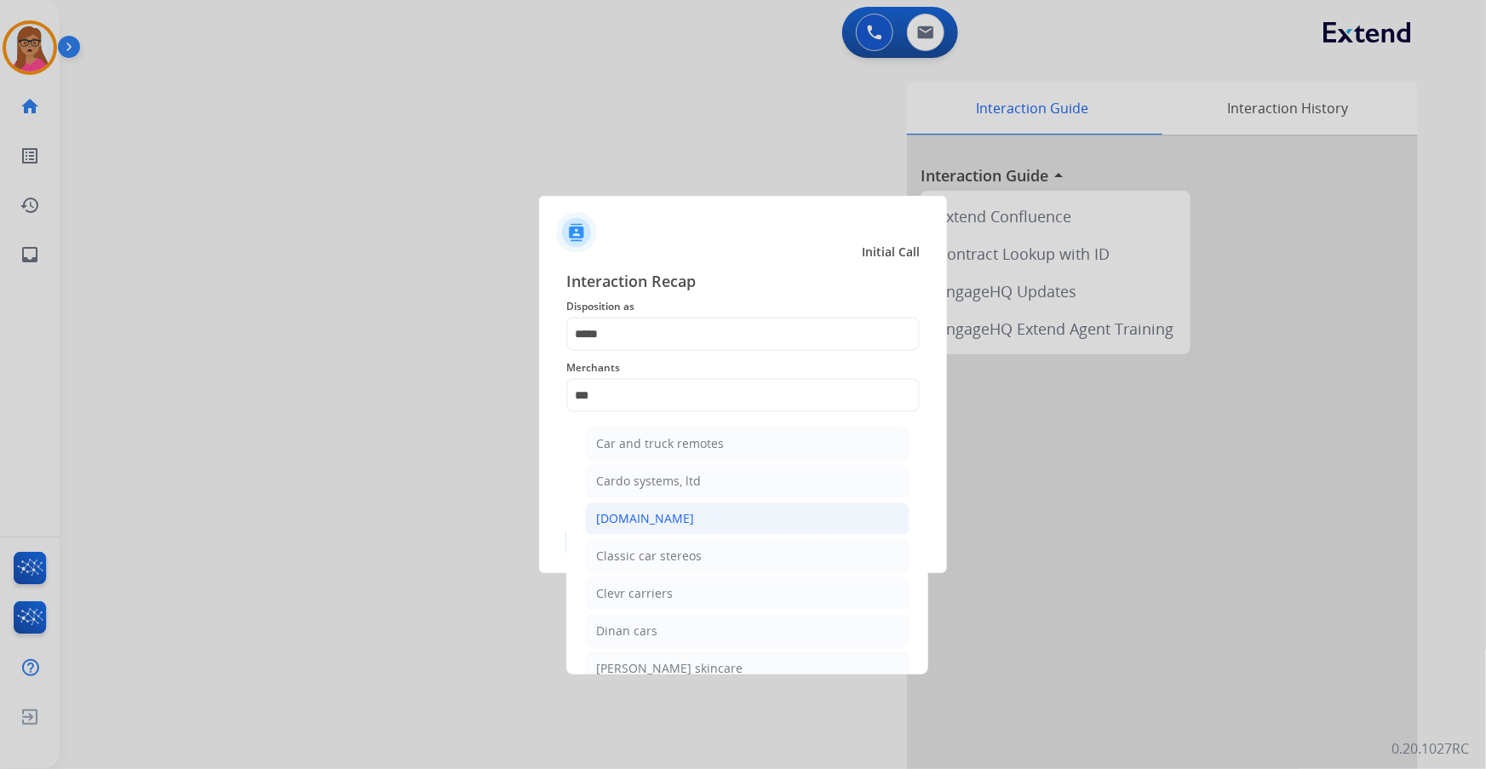
click at [643, 506] on li "[DOMAIN_NAME]" at bounding box center [747, 518] width 324 height 32
type input "**********"
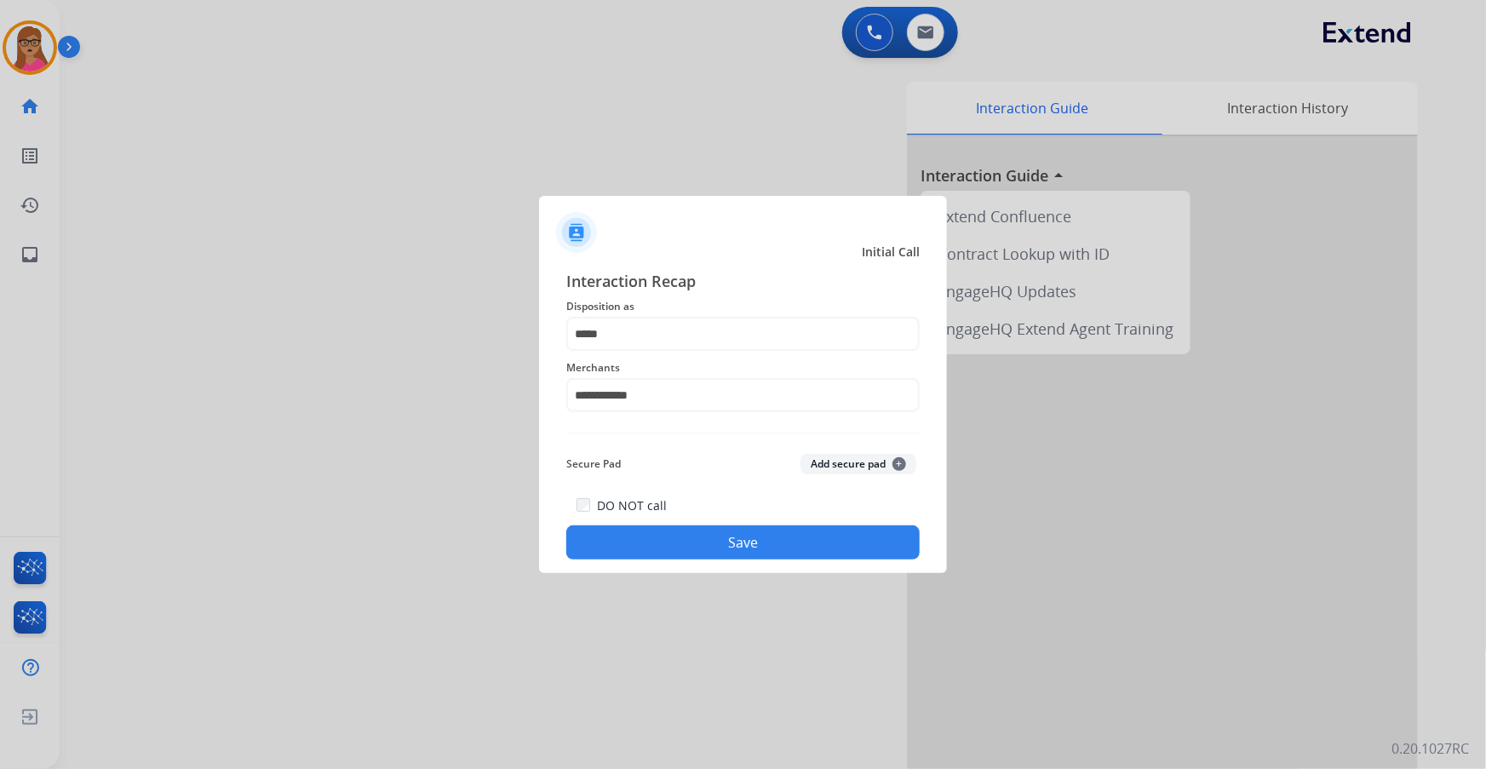
click at [672, 537] on button "Save" at bounding box center [742, 542] width 353 height 34
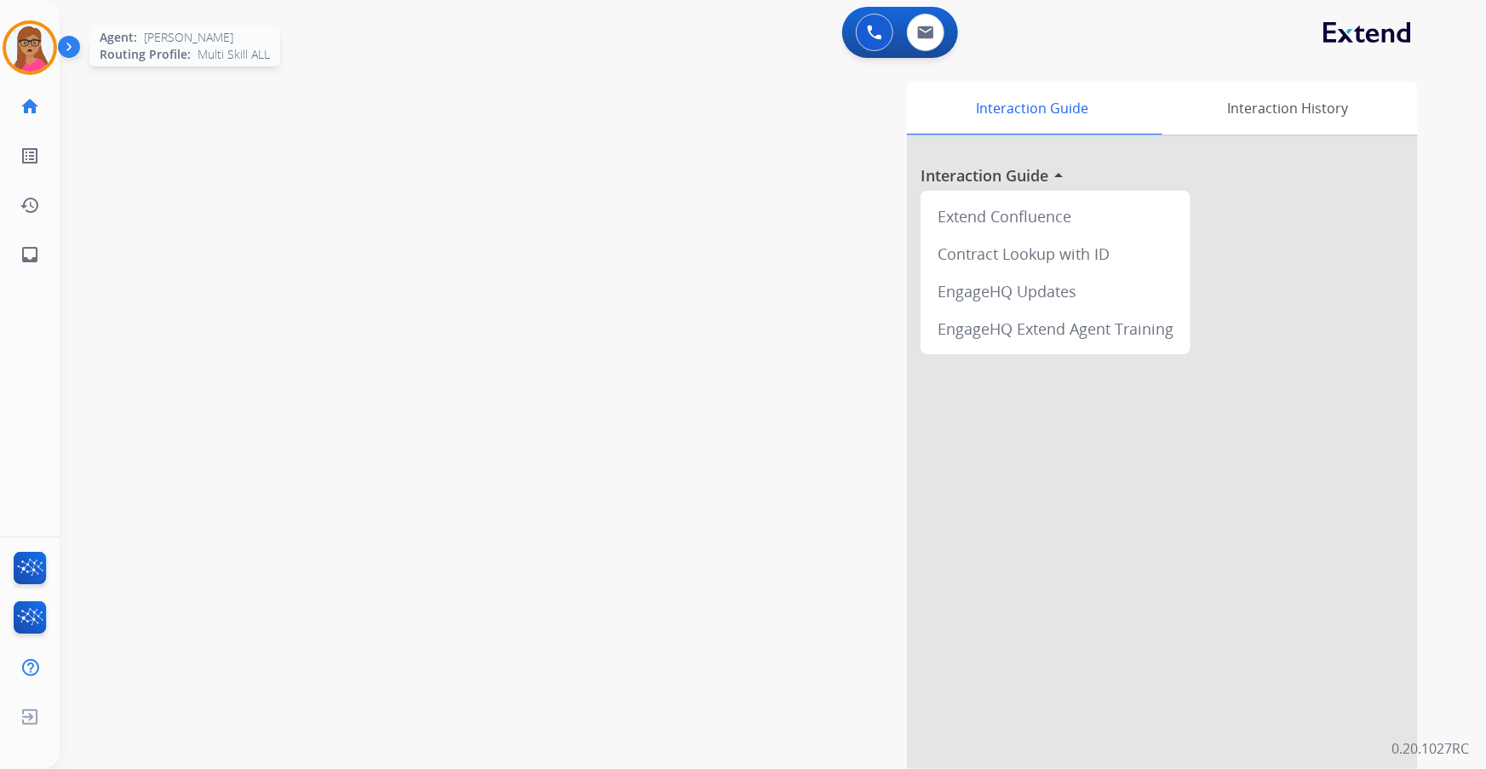
click at [37, 37] on img at bounding box center [30, 48] width 48 height 48
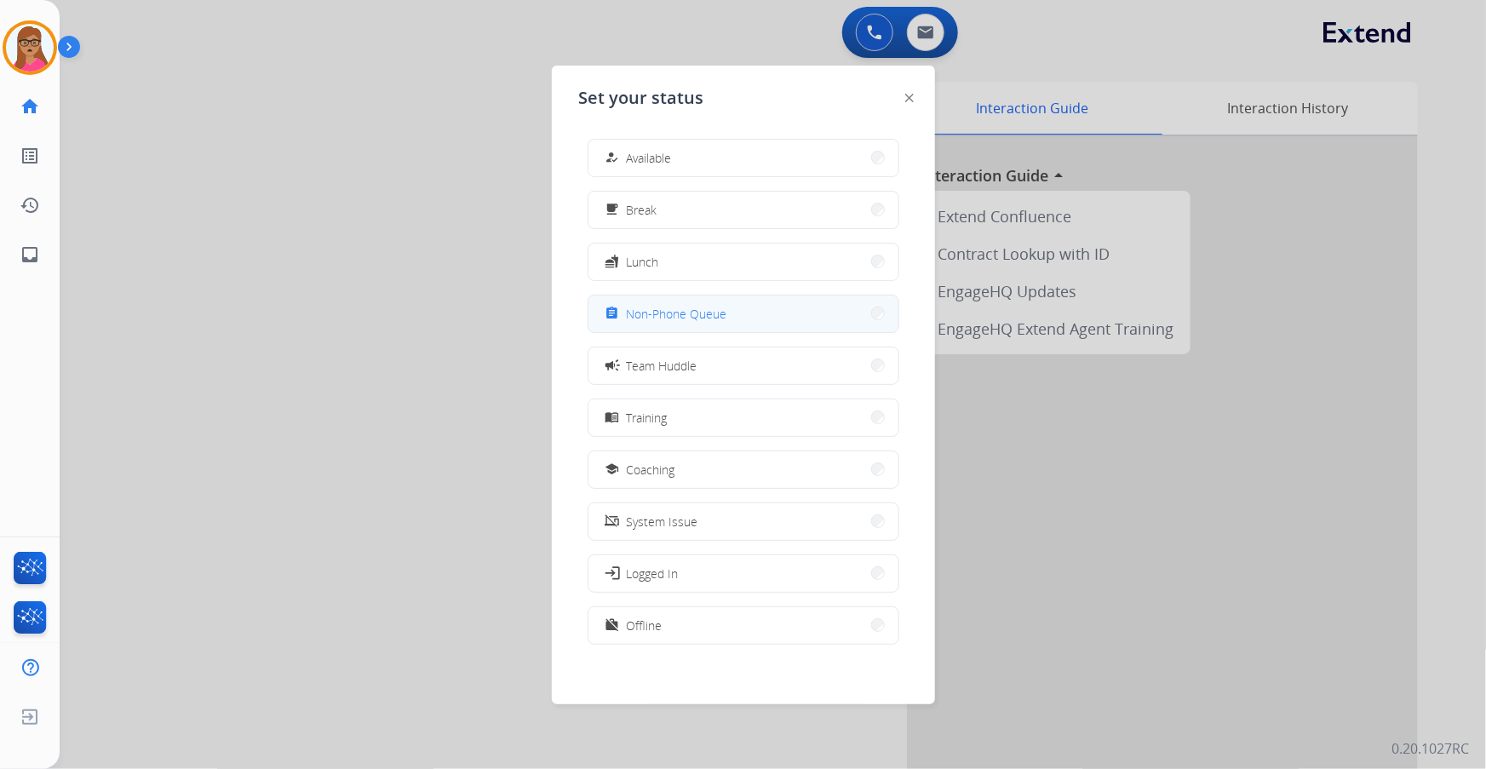
click at [697, 318] on span "Non-Phone Queue" at bounding box center [677, 314] width 100 height 18
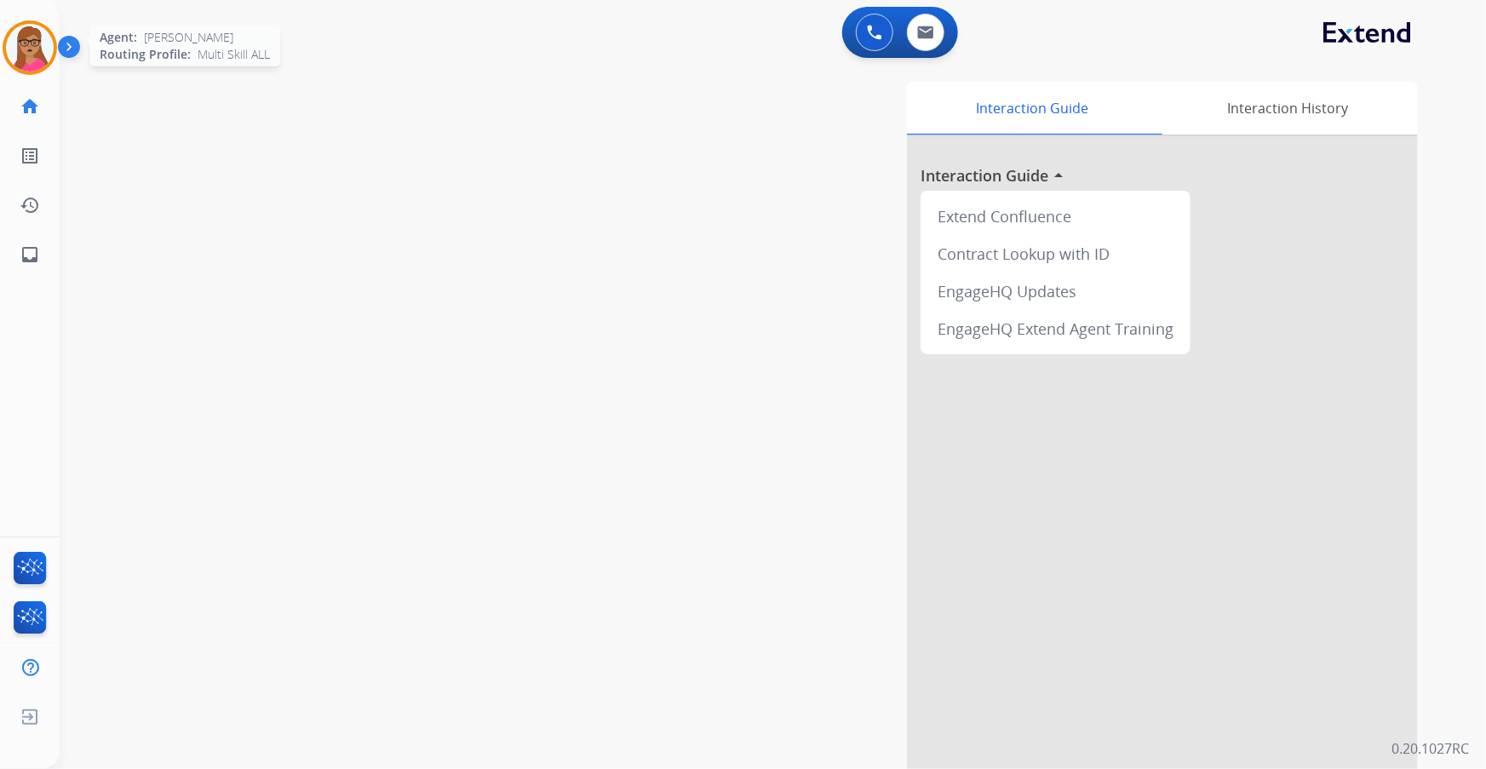
click at [39, 42] on img at bounding box center [30, 48] width 48 height 48
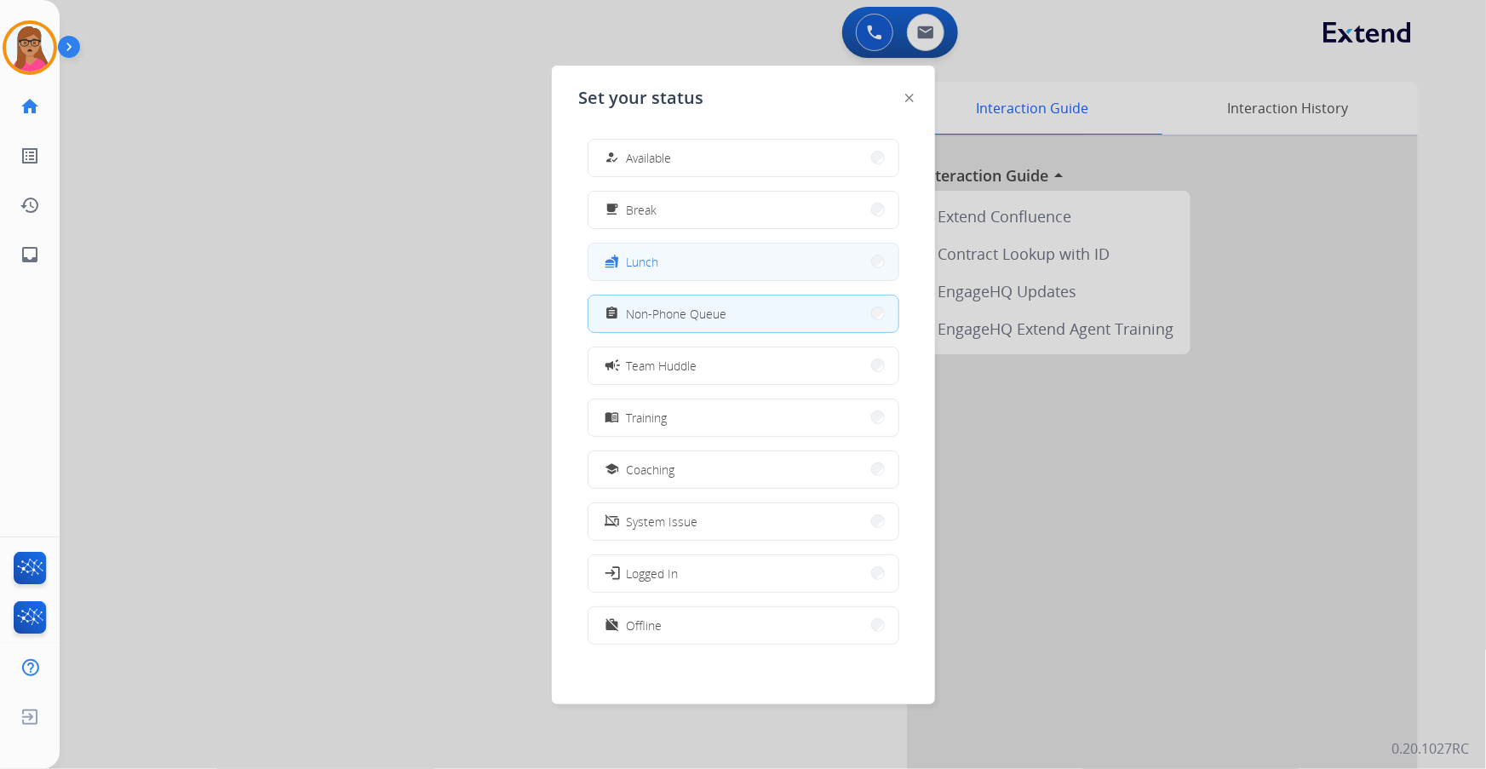
click at [678, 255] on button "fastfood Lunch" at bounding box center [743, 262] width 310 height 37
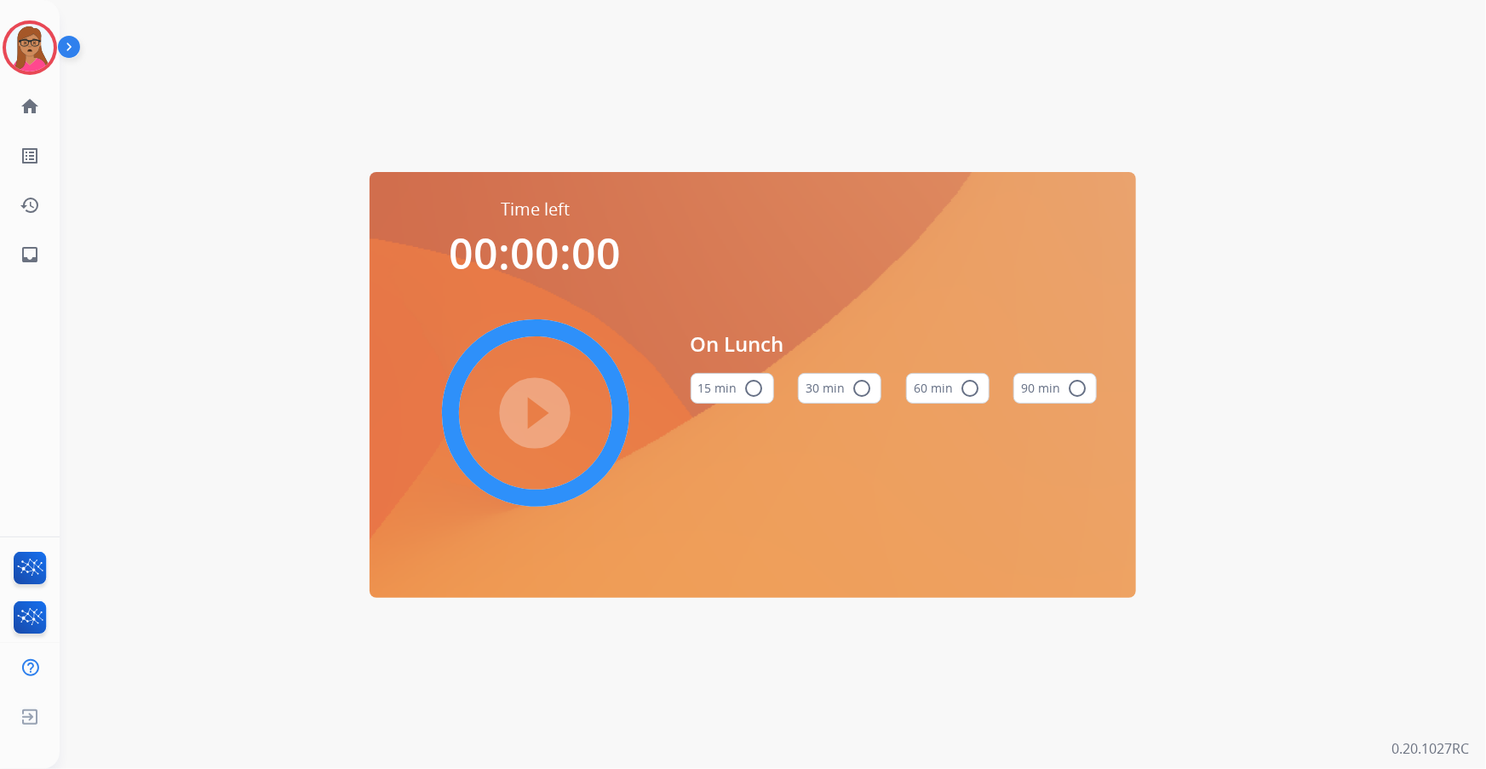
click at [972, 388] on mat-icon "radio_button_unchecked" at bounding box center [970, 388] width 20 height 20
click at [546, 407] on mat-icon "play_circle_filled" at bounding box center [535, 413] width 20 height 20
